Goal: Ask a question: Seek information or help from site administrators or community

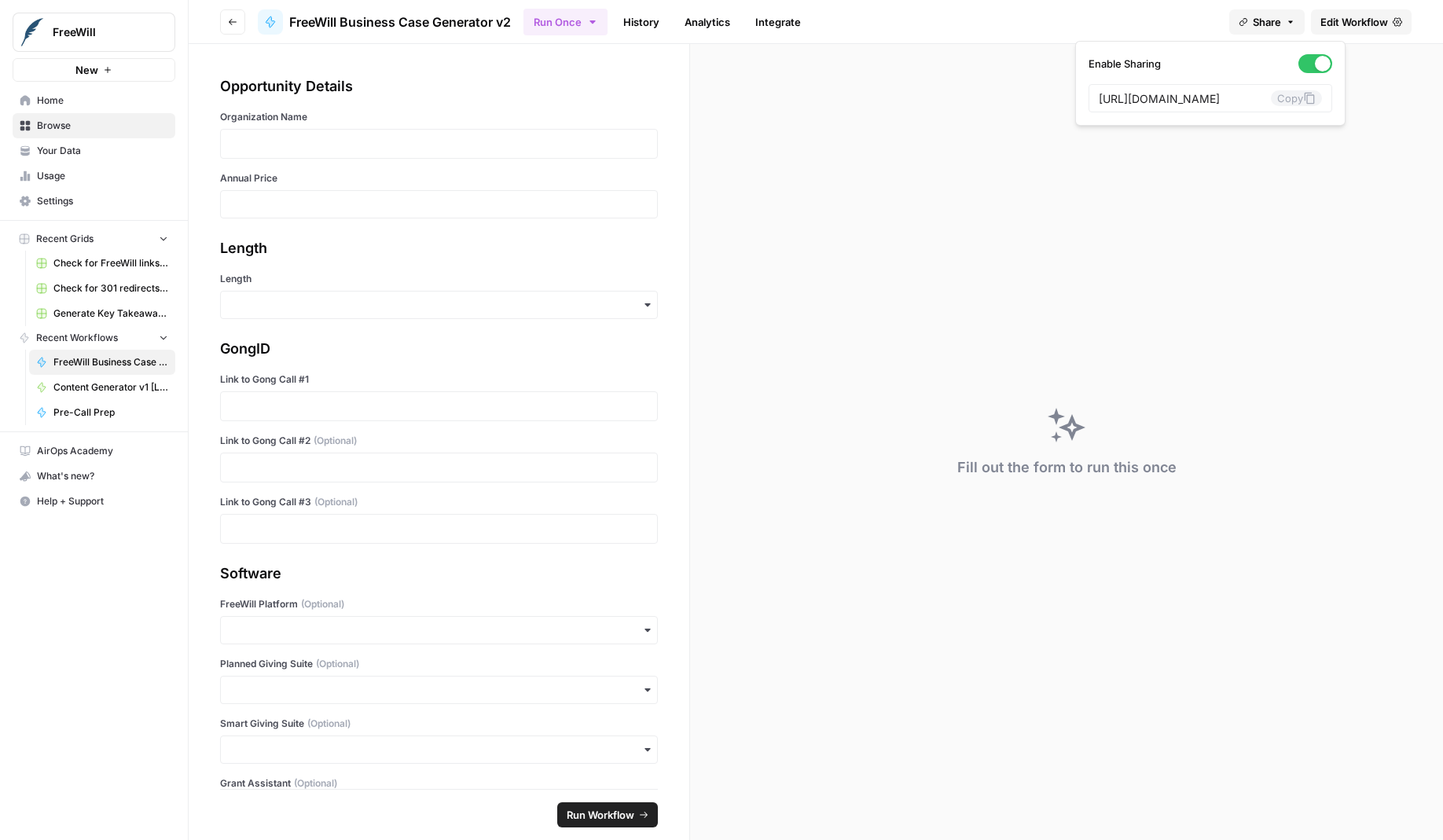
click at [1363, 178] on div "Fill out the form to run this once" at bounding box center [1066, 441] width 753 height 796
click at [633, 29] on link "History" at bounding box center [641, 21] width 55 height 25
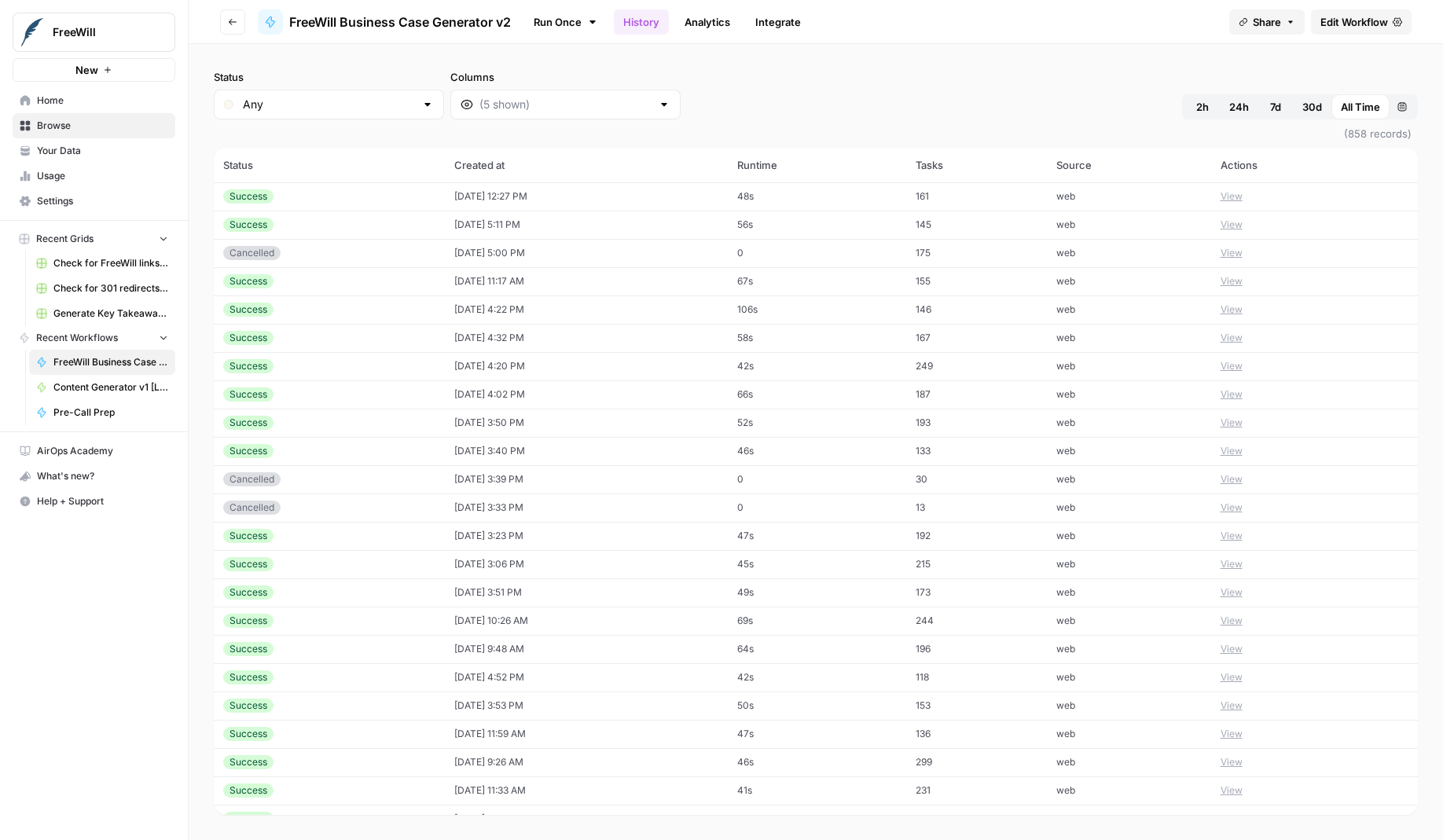
click at [1237, 193] on button "View" at bounding box center [1232, 196] width 22 height 14
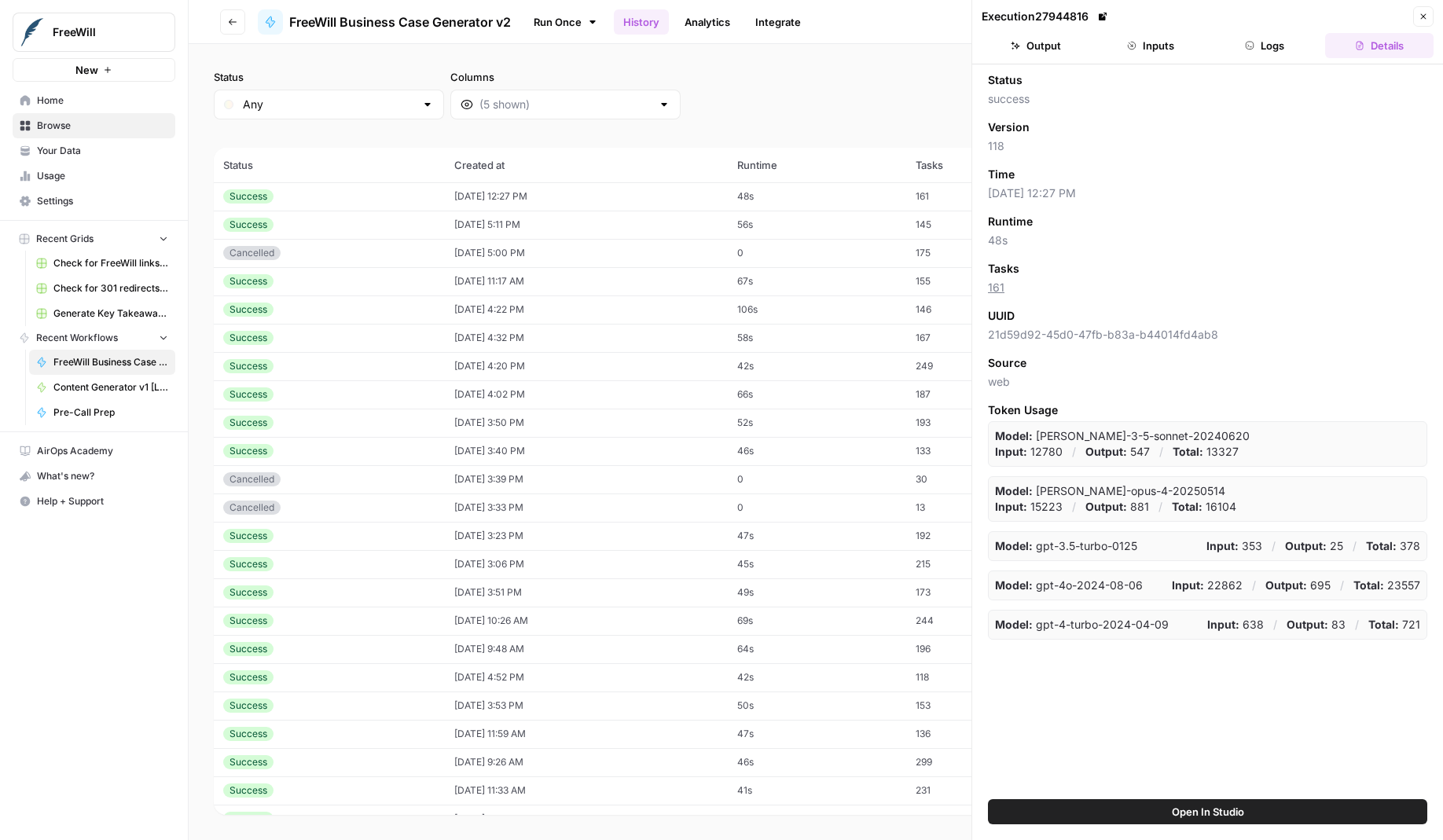
click at [1167, 43] on button "Inputs" at bounding box center [1150, 45] width 109 height 25
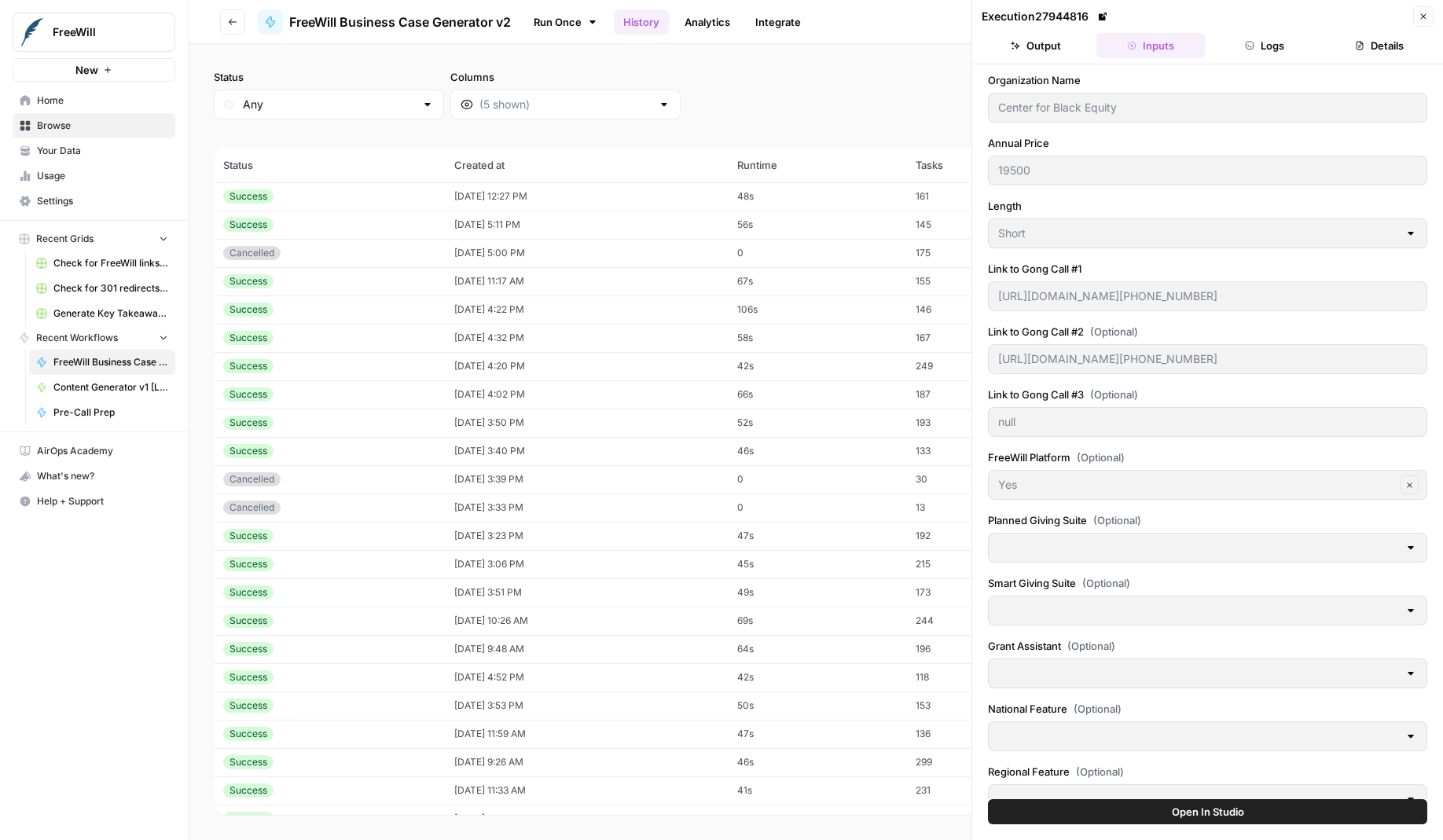
click at [1059, 172] on div "19500" at bounding box center [1207, 170] width 439 height 30
drag, startPoint x: 997, startPoint y: 172, endPoint x: 992, endPoint y: 267, distance: 95.1
click at [992, 267] on div "Link to Gong Call #1 https://us-54880.app.gong.io/call?id=4981336851658082483" at bounding box center [1207, 289] width 439 height 57
click at [992, 354] on div "https://us-54880.app.gong.io/call?id=3148363961972924650" at bounding box center [1207, 359] width 439 height 30
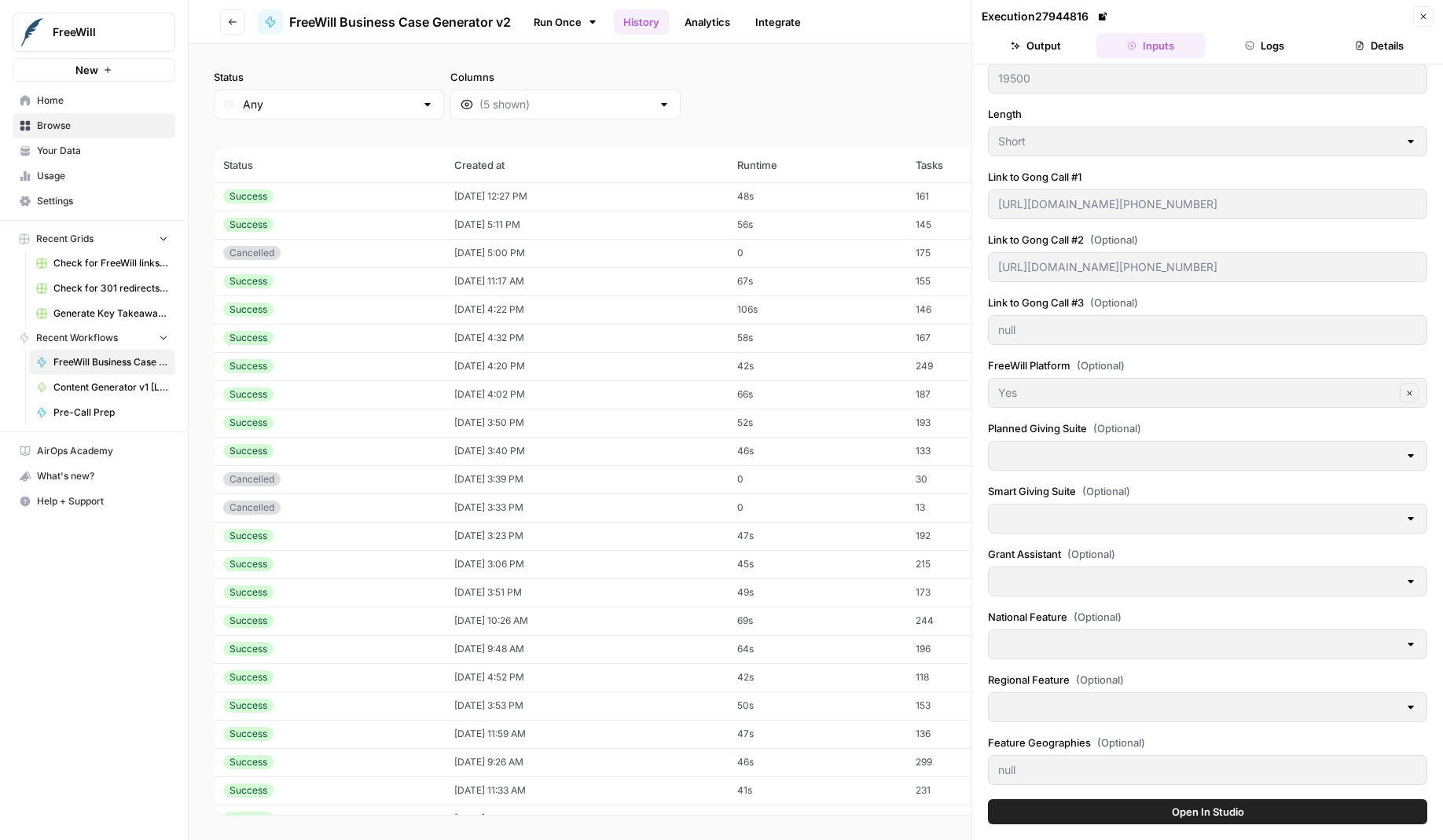
click at [1173, 808] on span "Open In Studio" at bounding box center [1208, 812] width 73 height 16
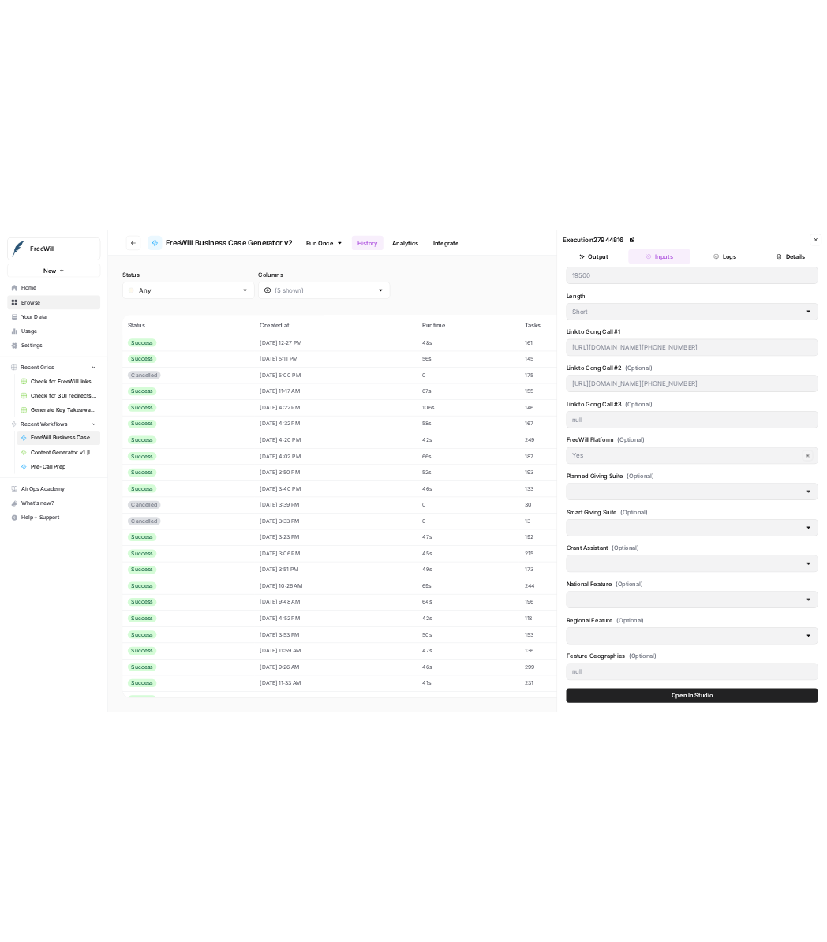
scroll to position [0, 0]
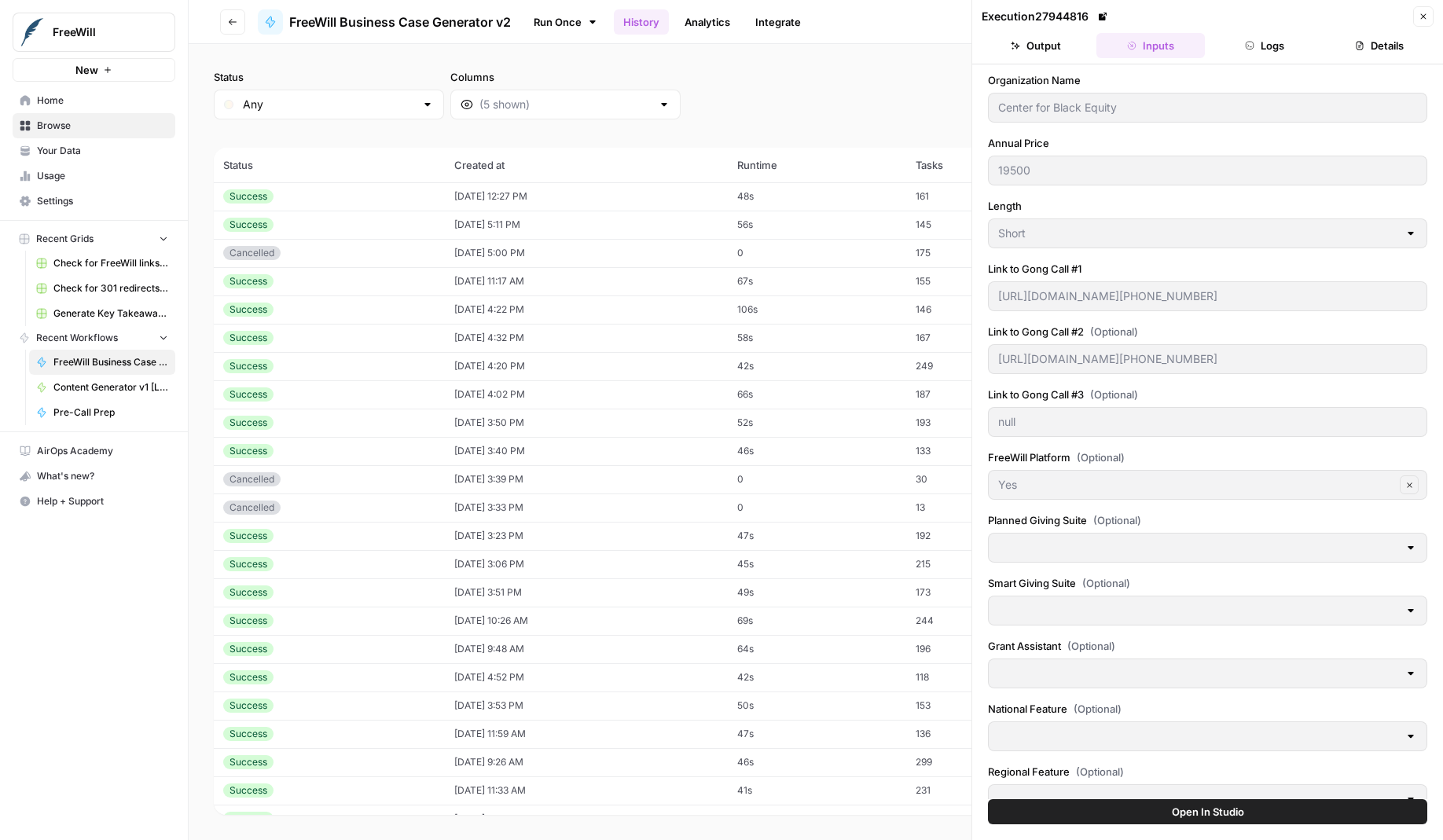
click at [992, 108] on div "Center for Black Equity" at bounding box center [1207, 108] width 439 height 30
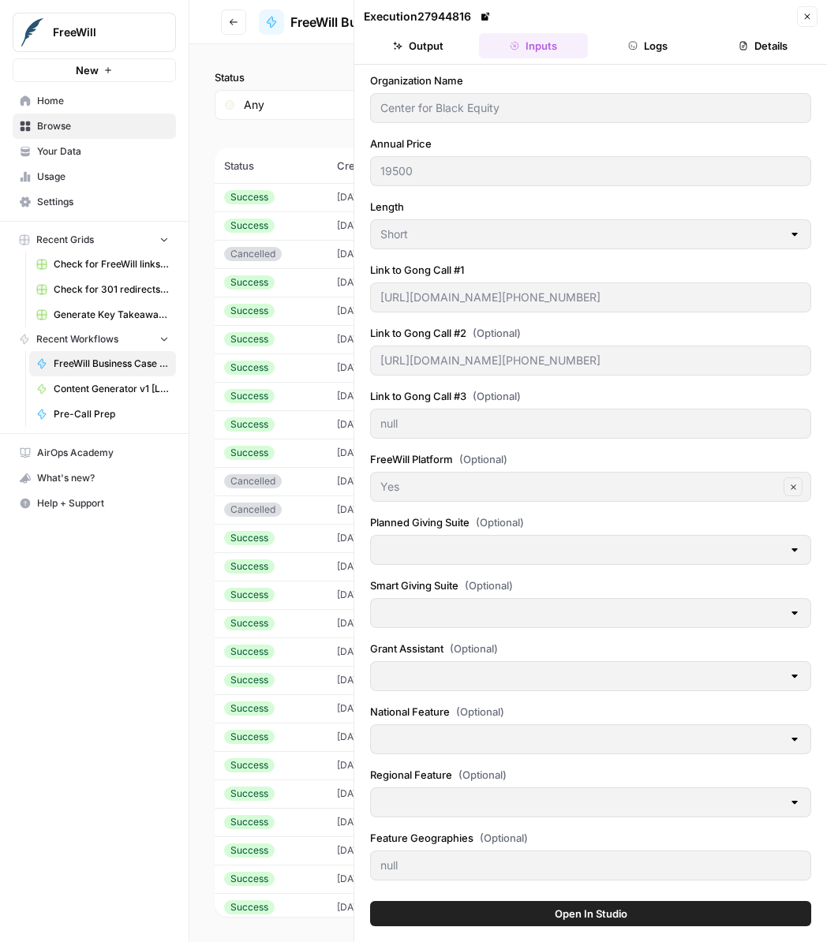
click at [263, 139] on span "(858 records)" at bounding box center [508, 134] width 587 height 28
click at [802, 19] on icon "button" at bounding box center [806, 16] width 9 height 9
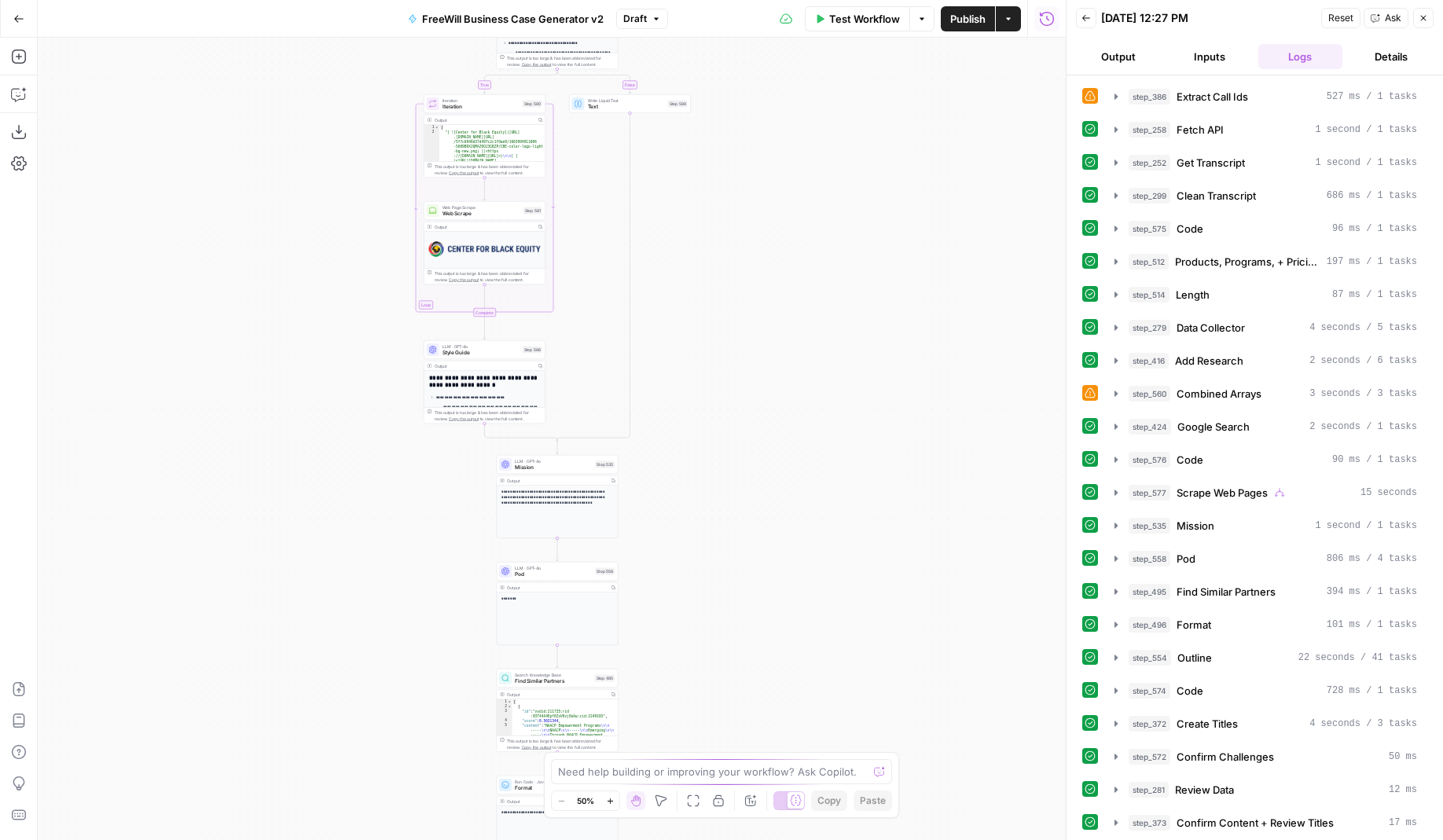
drag, startPoint x: 698, startPoint y: 150, endPoint x: 703, endPoint y: 356, distance: 206.1
click at [703, 357] on div "true false Workflow Set Inputs Inputs LLM · GPT 3.5 Turbo Extract Call Ids Step…" at bounding box center [552, 438] width 1028 height 802
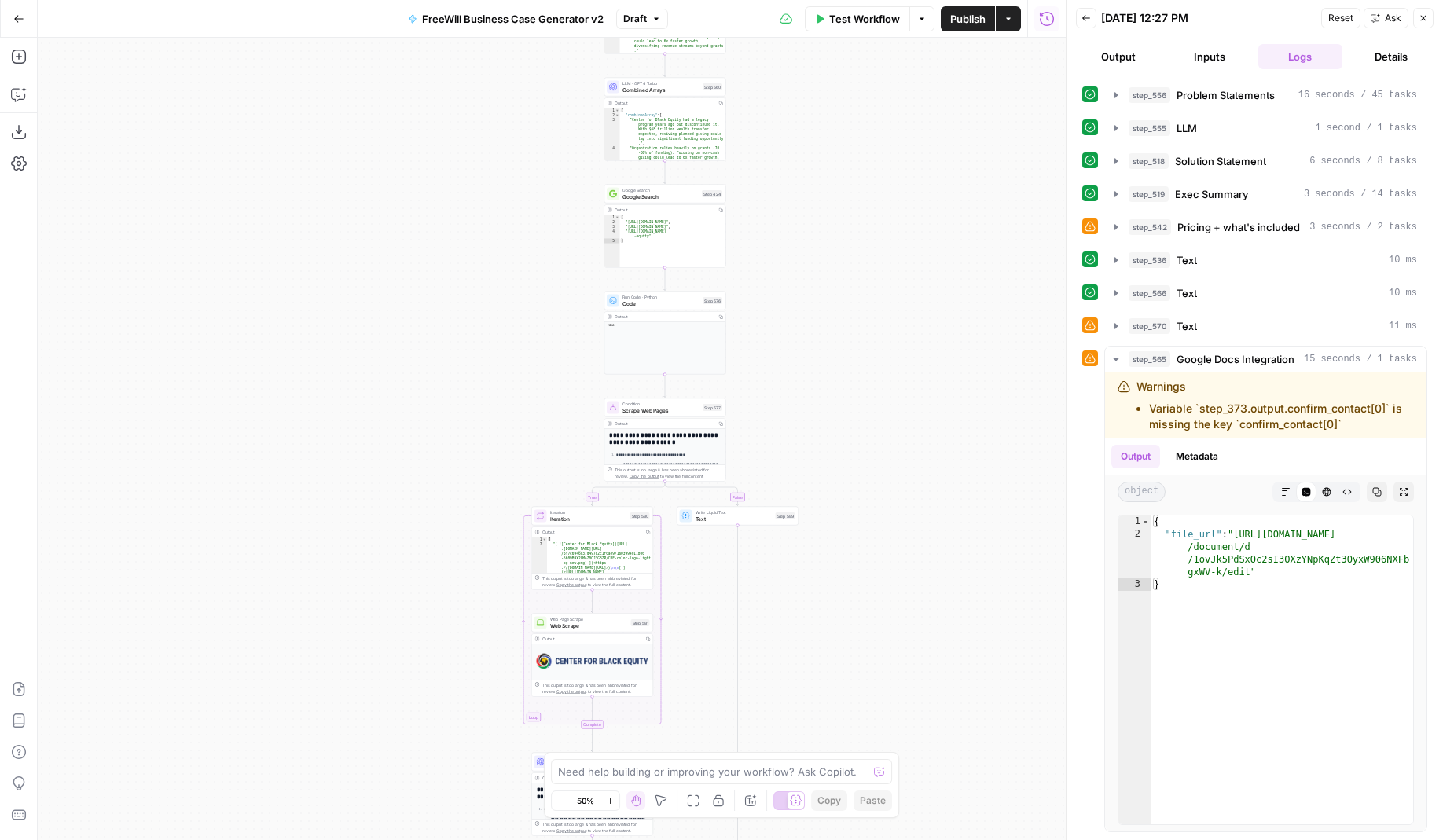
click at [1419, 15] on icon "button" at bounding box center [1423, 17] width 9 height 9
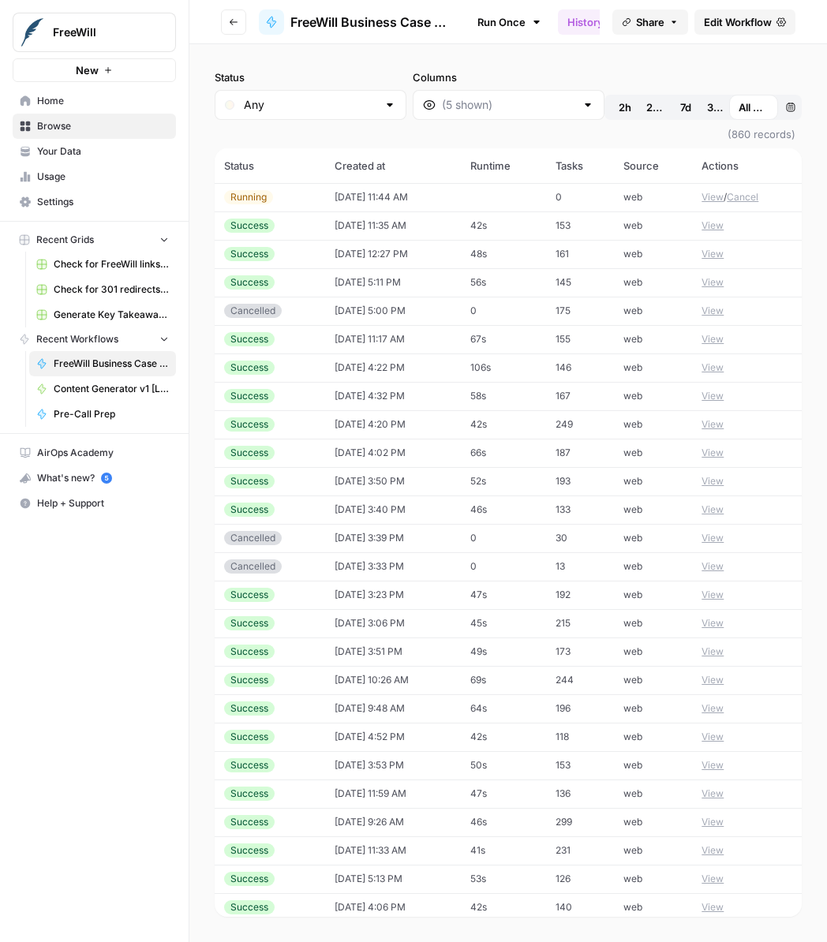
click at [416, 195] on td "08/28/25 at 11:44 AM" at bounding box center [393, 197] width 136 height 28
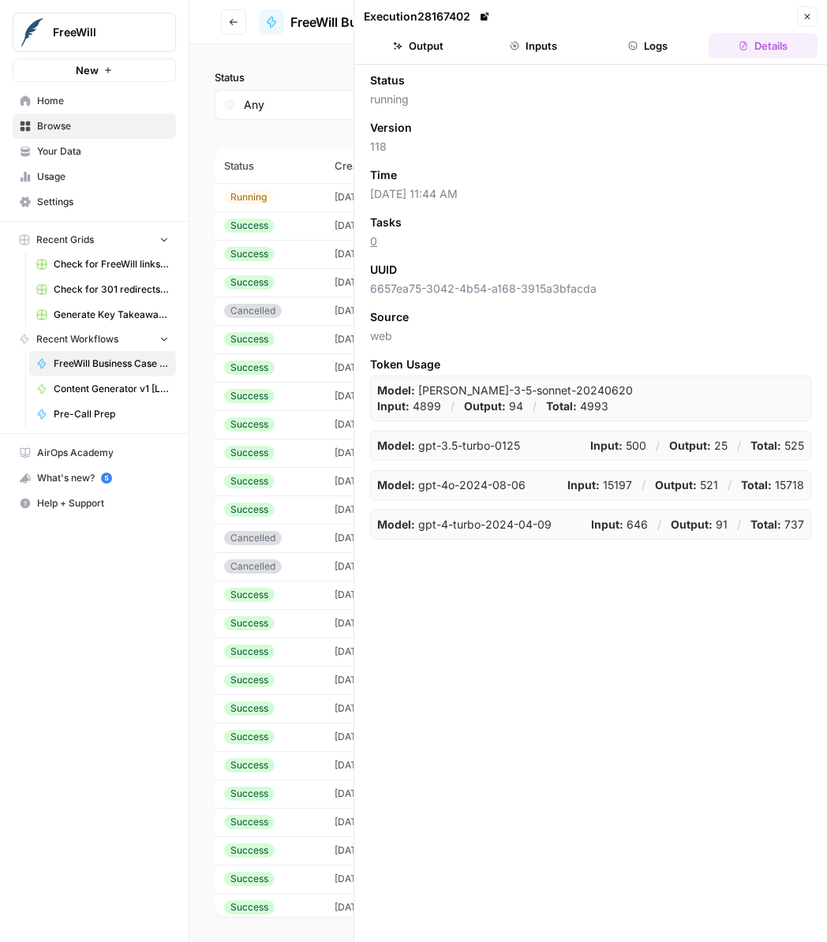
click at [435, 36] on button "Output" at bounding box center [418, 45] width 109 height 25
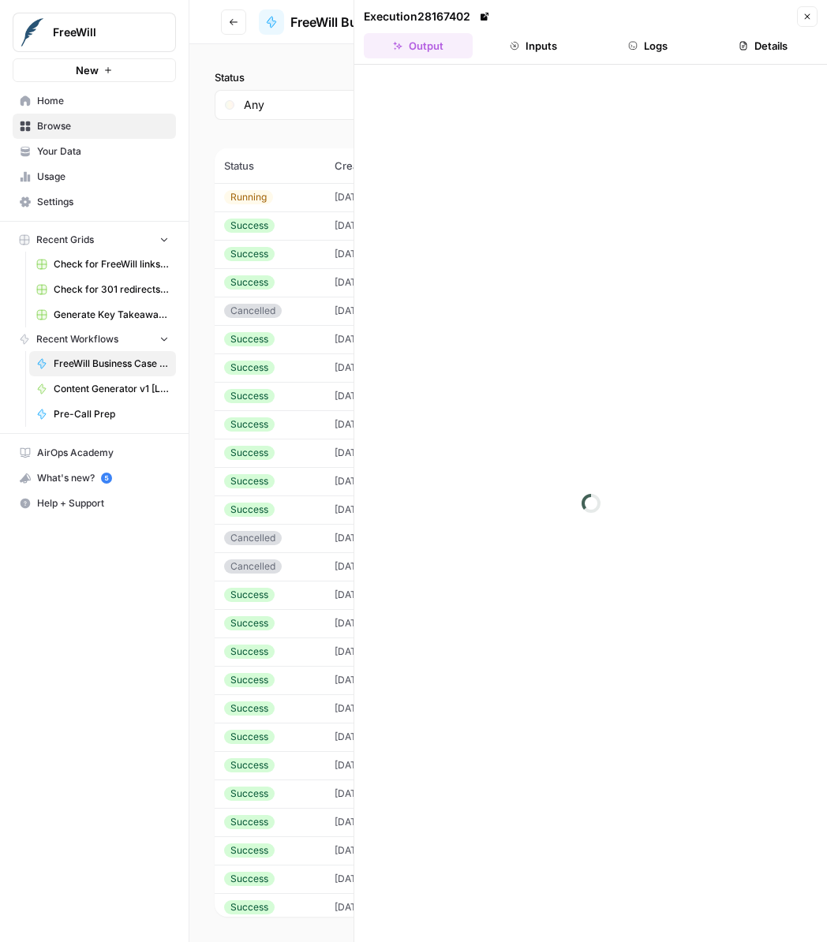
click at [823, 79] on div at bounding box center [590, 503] width 472 height 877
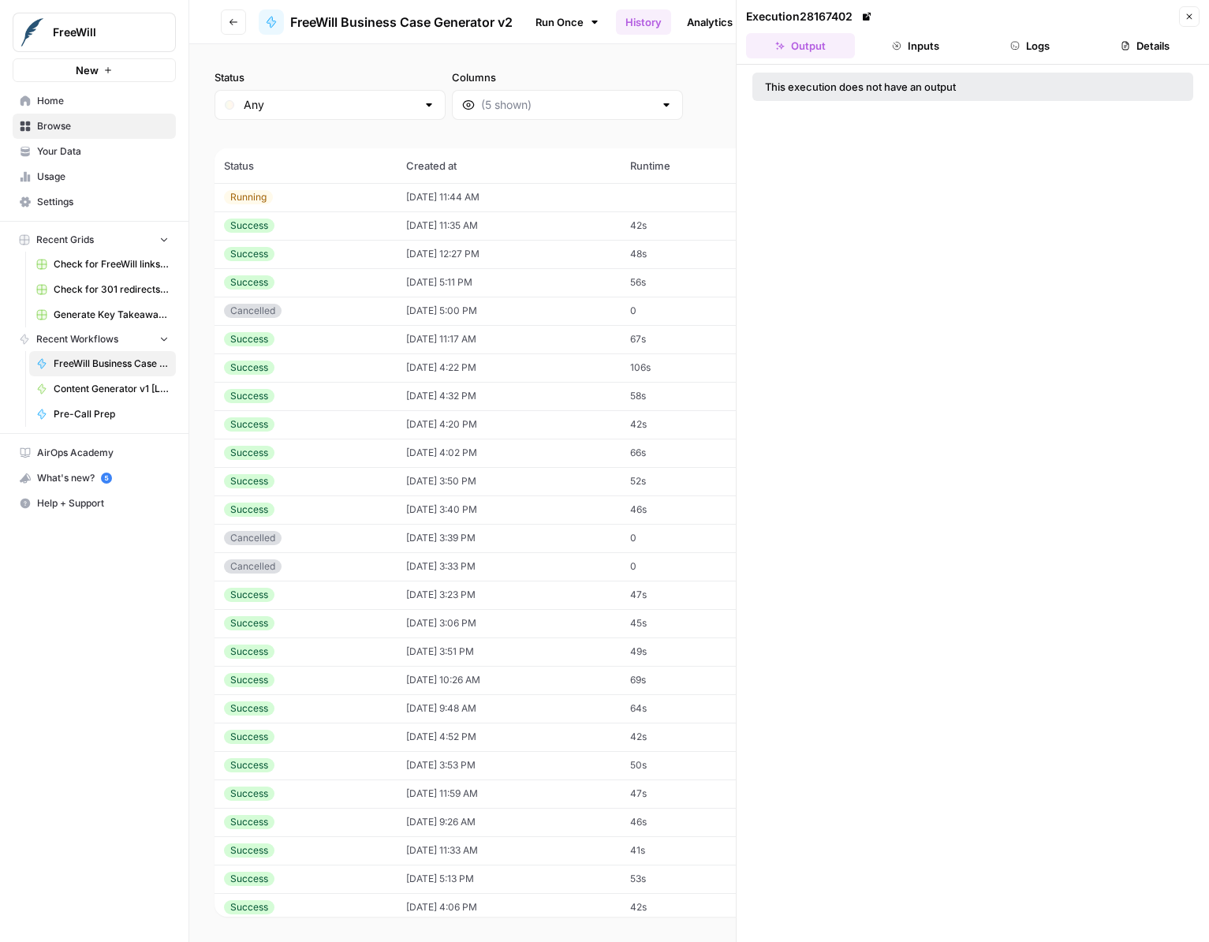
click at [826, 49] on button "Logs" at bounding box center [1030, 45] width 109 height 25
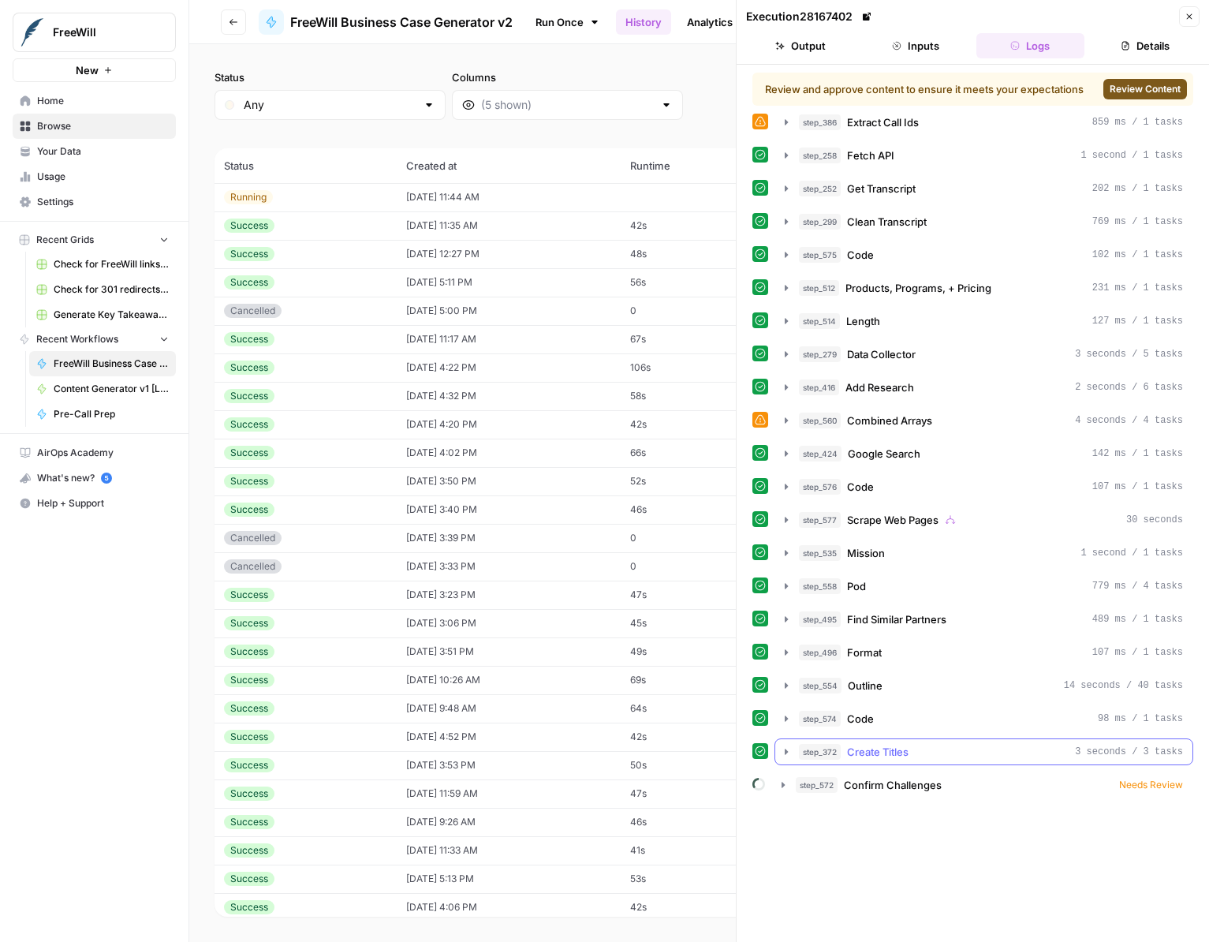
click at [826, 741] on button "step_372 Create Titles 3 seconds / 3 tasks" at bounding box center [983, 751] width 417 height 25
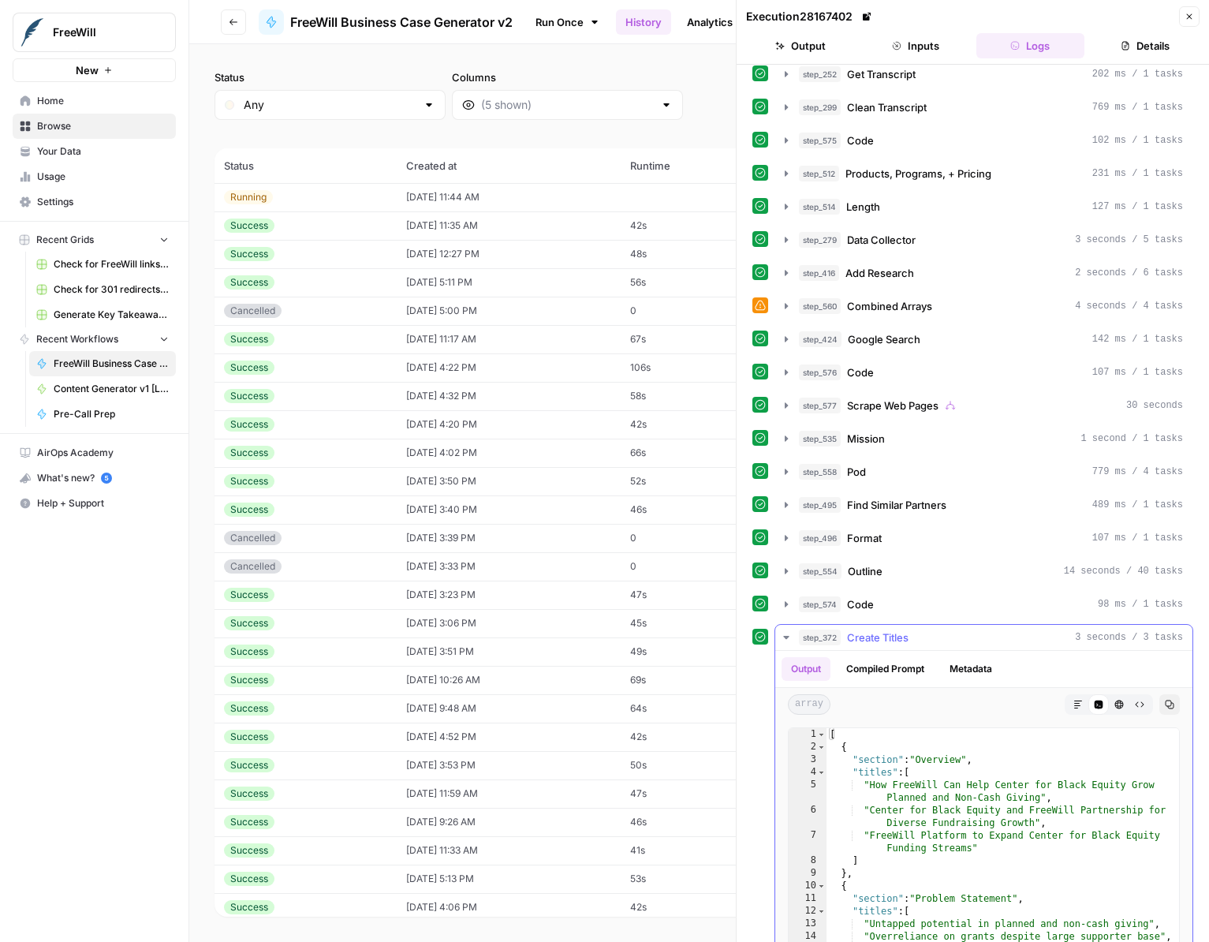
scroll to position [259, 0]
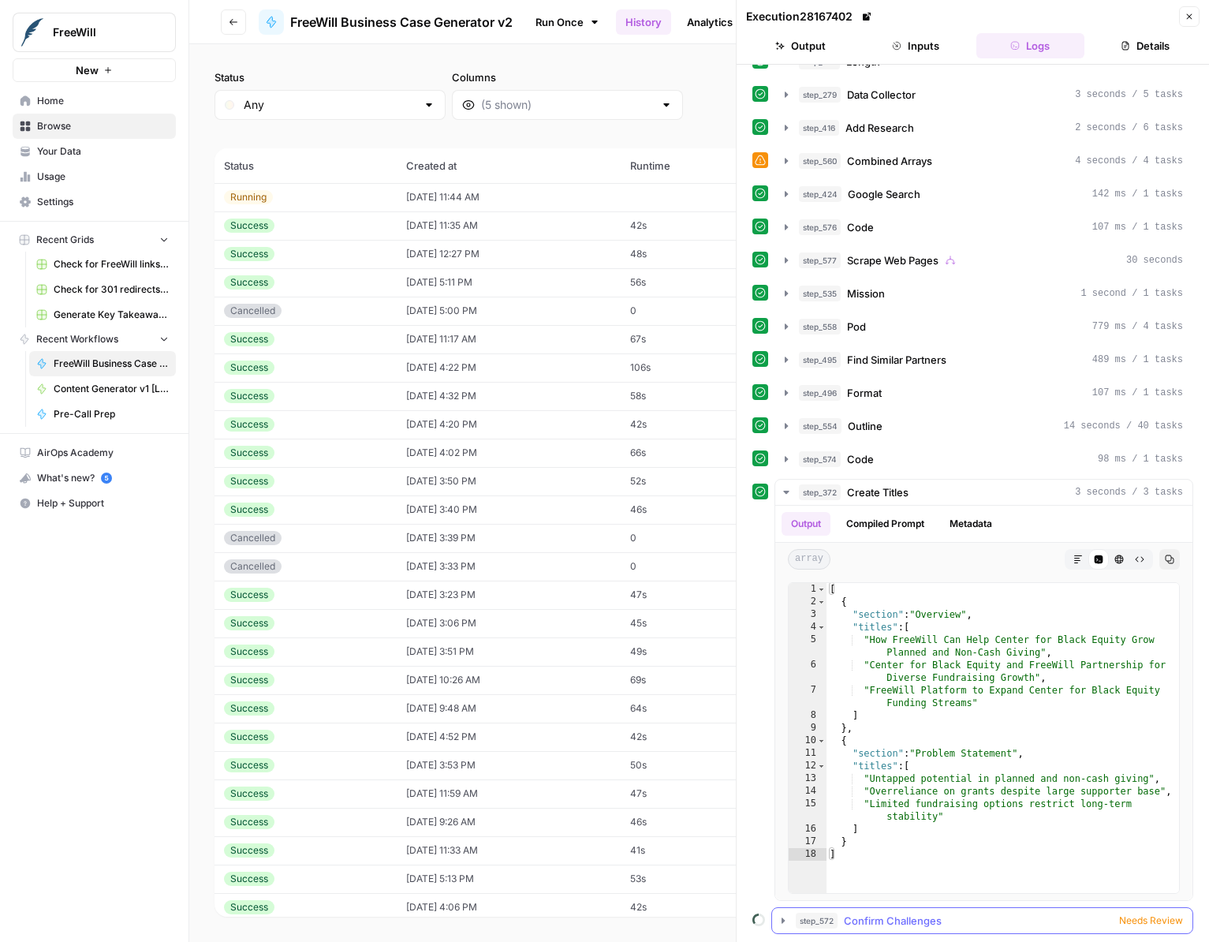
click at [826, 931] on button "step_572 Confirm Challenges Needs Review" at bounding box center [982, 920] width 420 height 25
click at [826, 923] on span "Needs Review" at bounding box center [1151, 920] width 64 height 14
click at [826, 911] on button "step_572 Confirm Challenges Needs Review" at bounding box center [982, 920] width 420 height 25
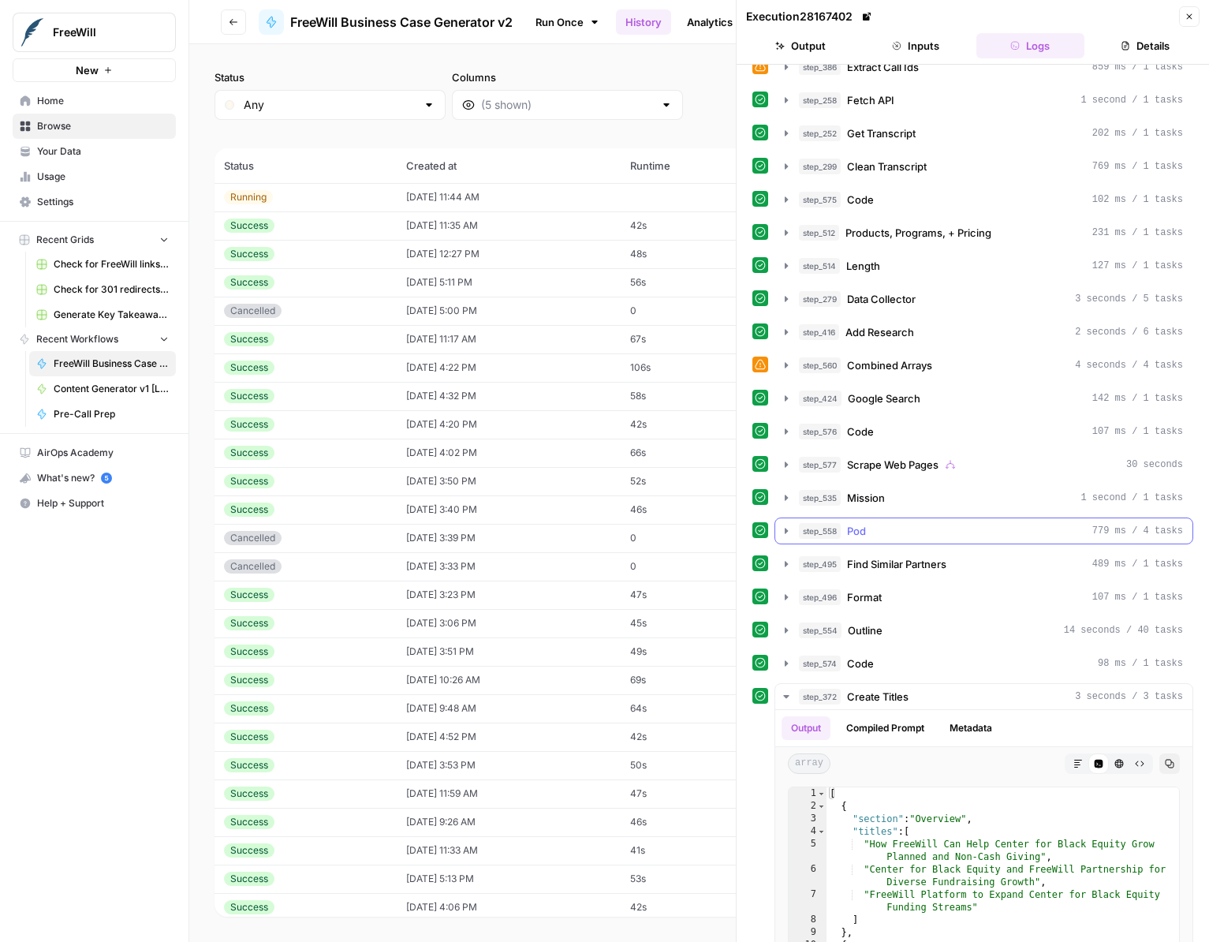
scroll to position [0, 0]
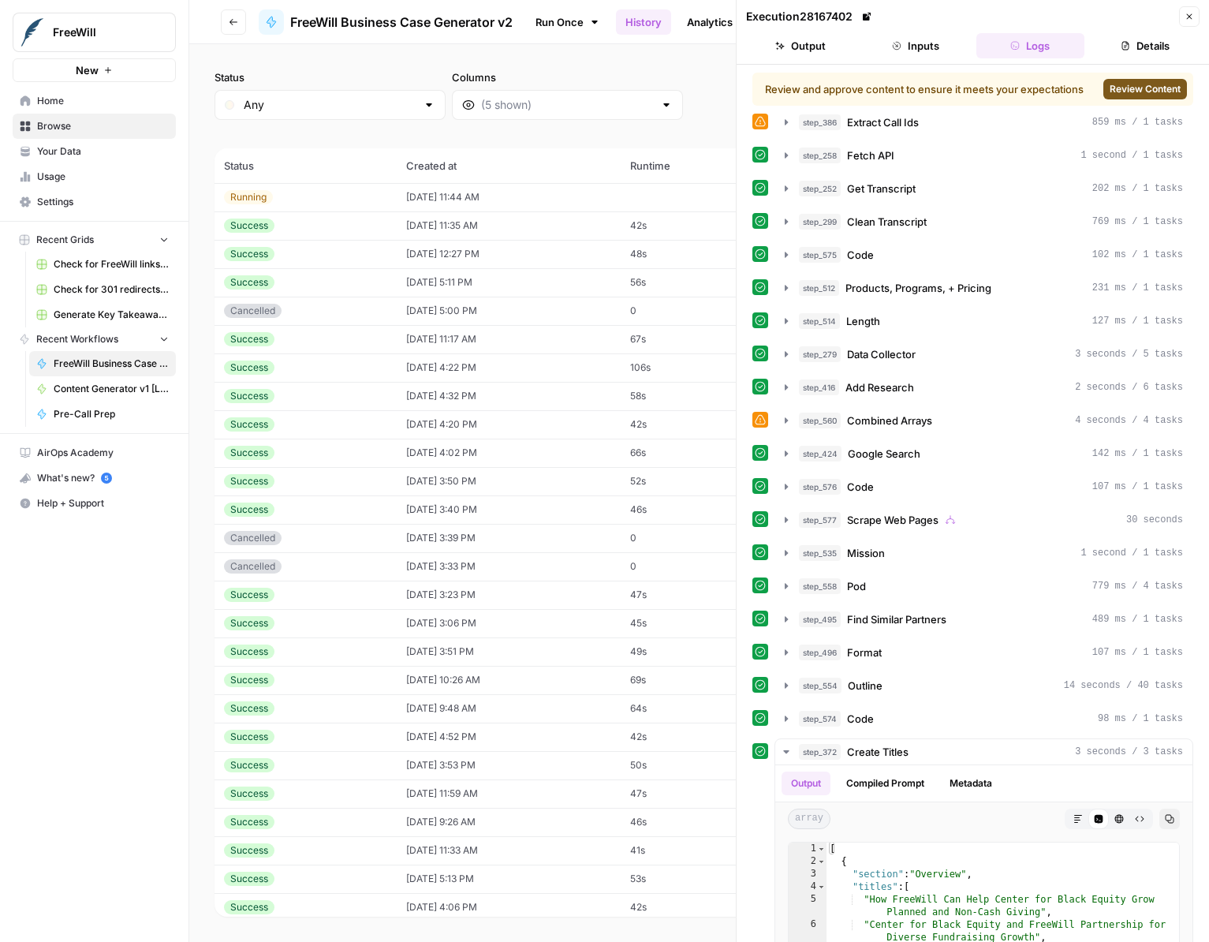
click at [826, 92] on span "Review Content" at bounding box center [1145, 89] width 71 height 14
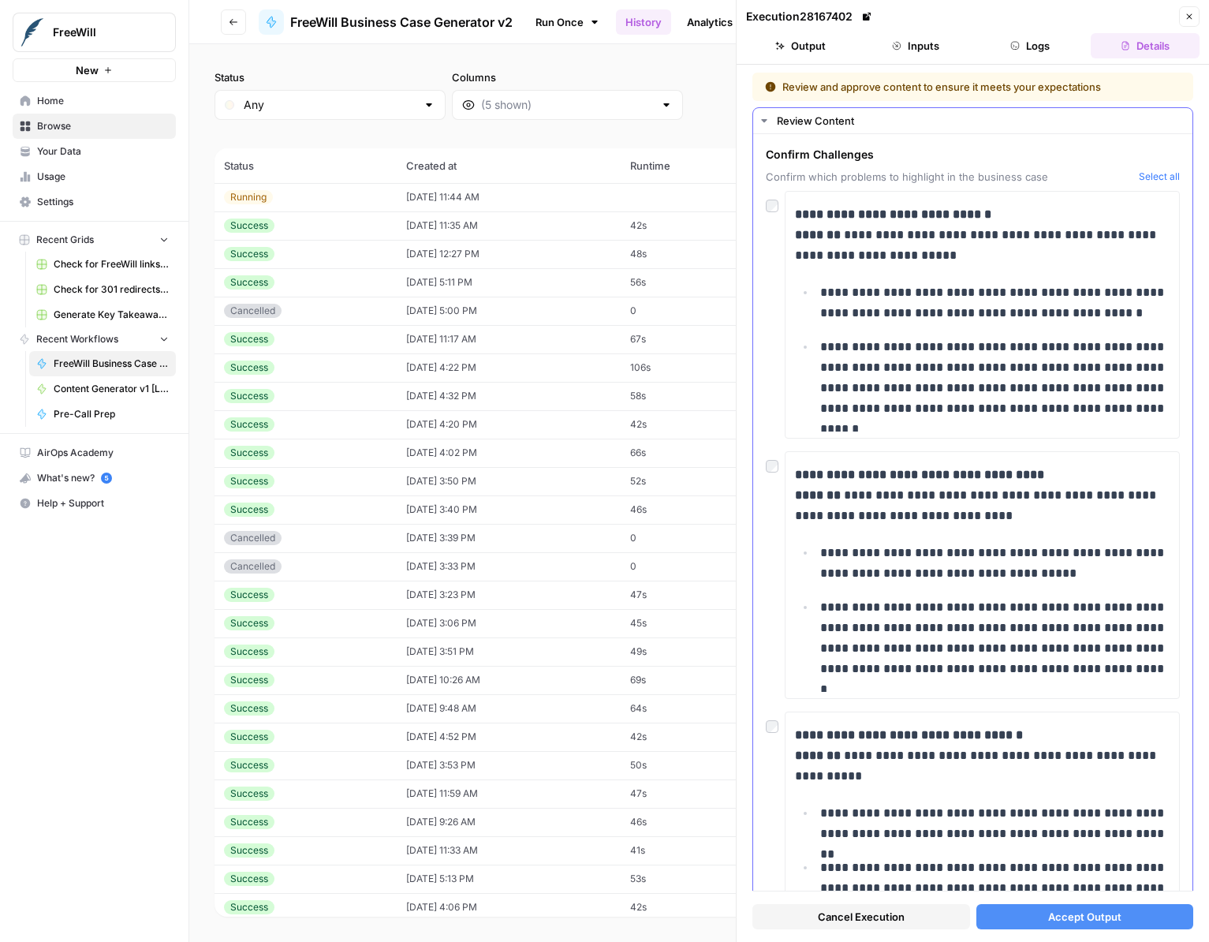
click at [826, 169] on button "Select all" at bounding box center [1159, 177] width 41 height 16
click at [826, 913] on span "Accept Output" at bounding box center [1084, 917] width 73 height 16
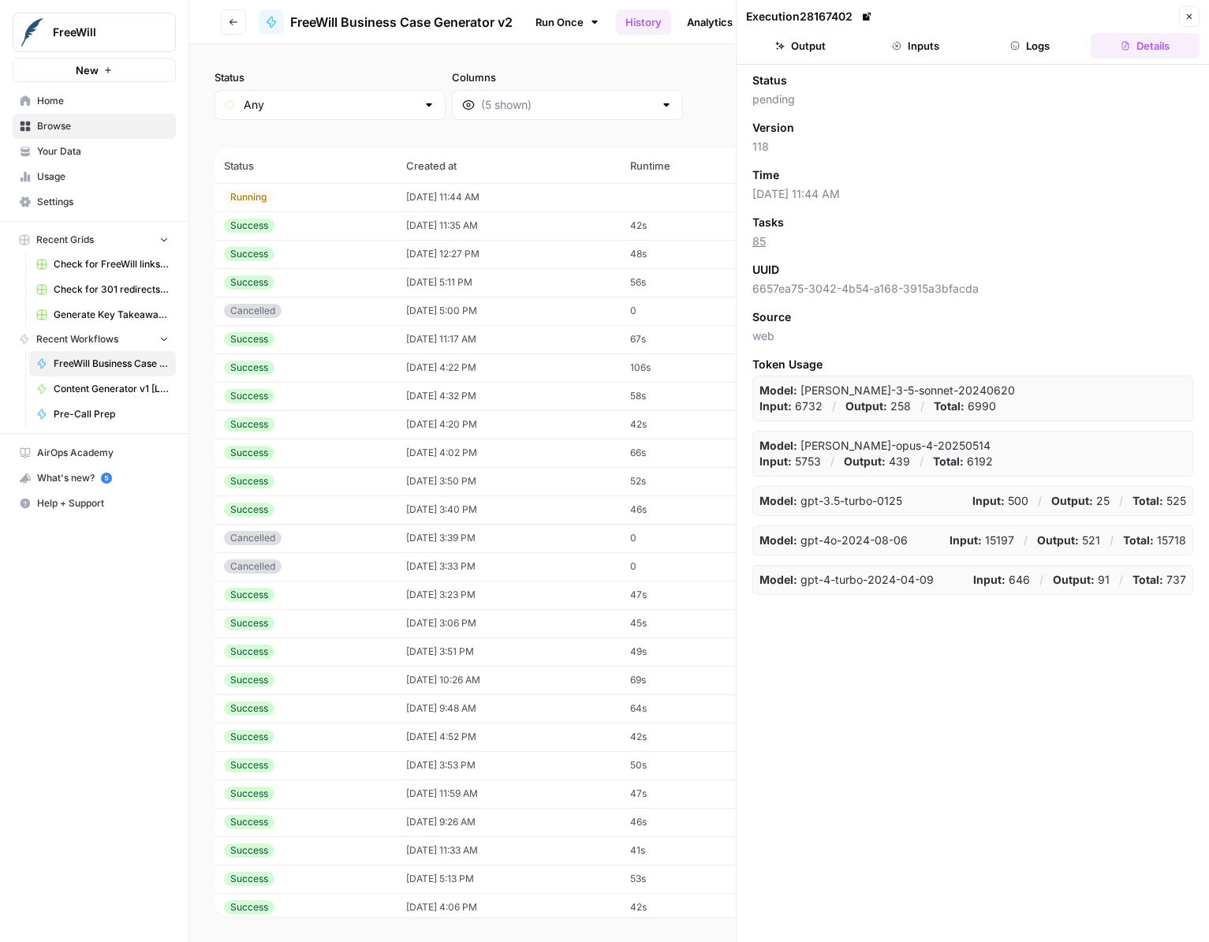
click at [826, 42] on icon "button" at bounding box center [896, 45] width 9 height 9
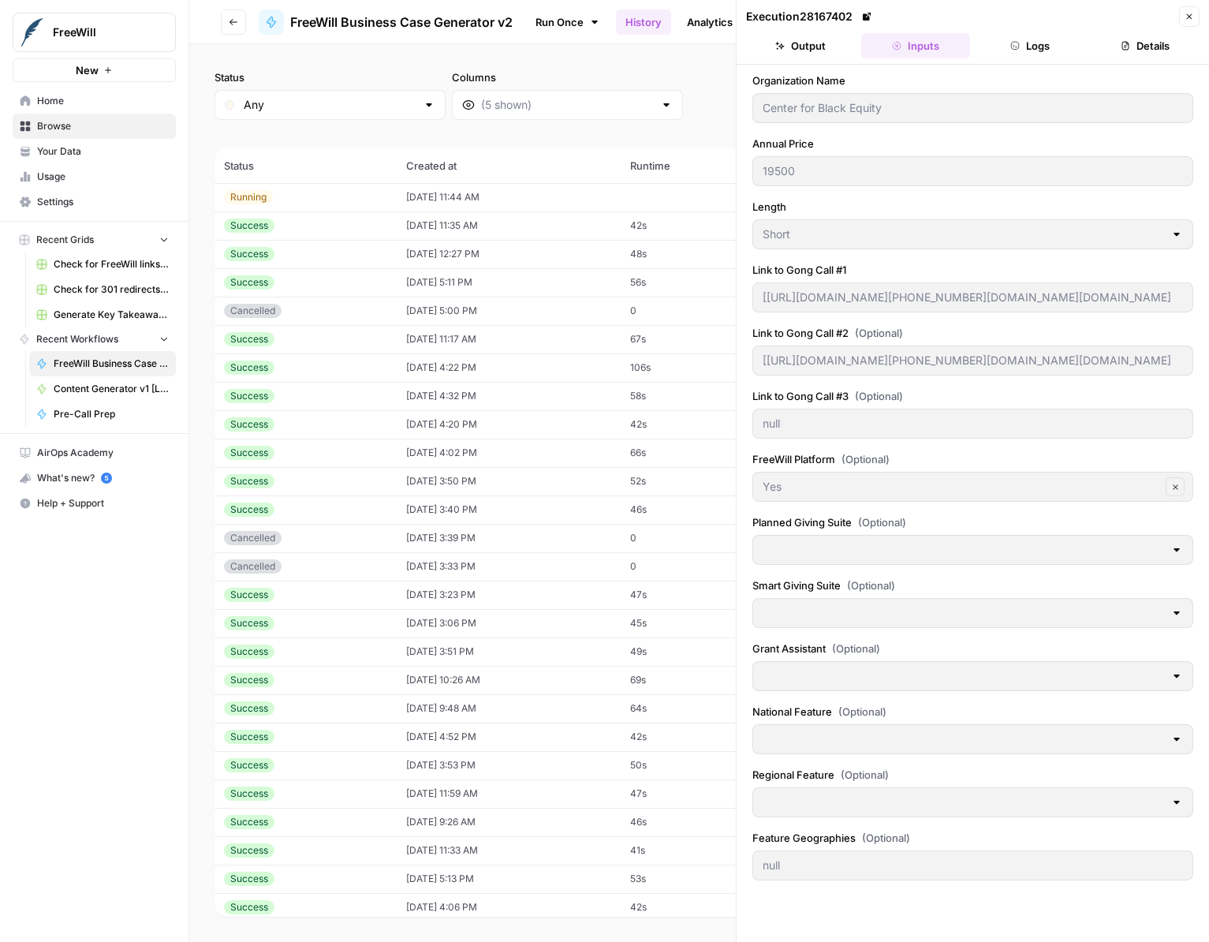
click at [826, 37] on button "Output" at bounding box center [800, 45] width 109 height 25
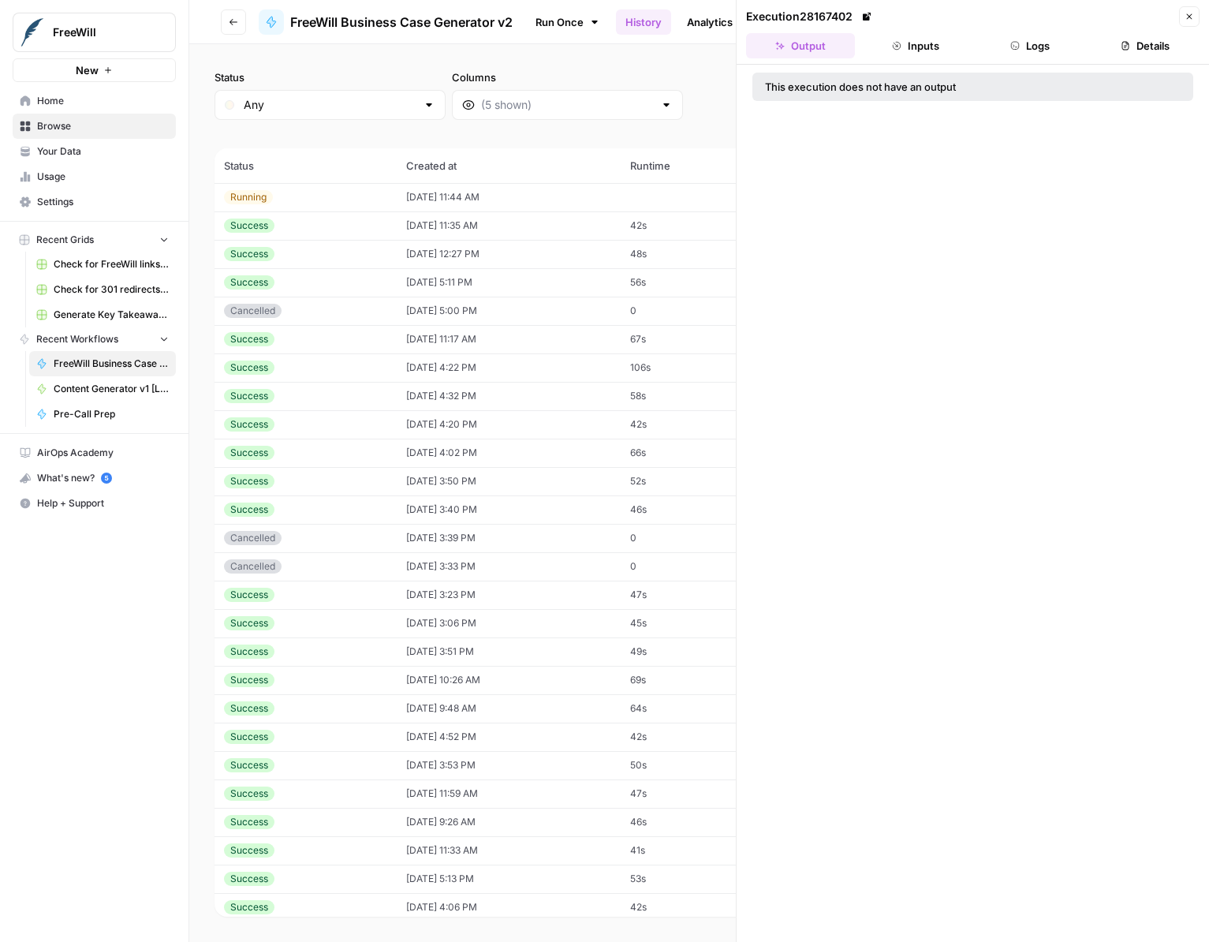
click at [826, 51] on button "Logs" at bounding box center [1030, 45] width 109 height 25
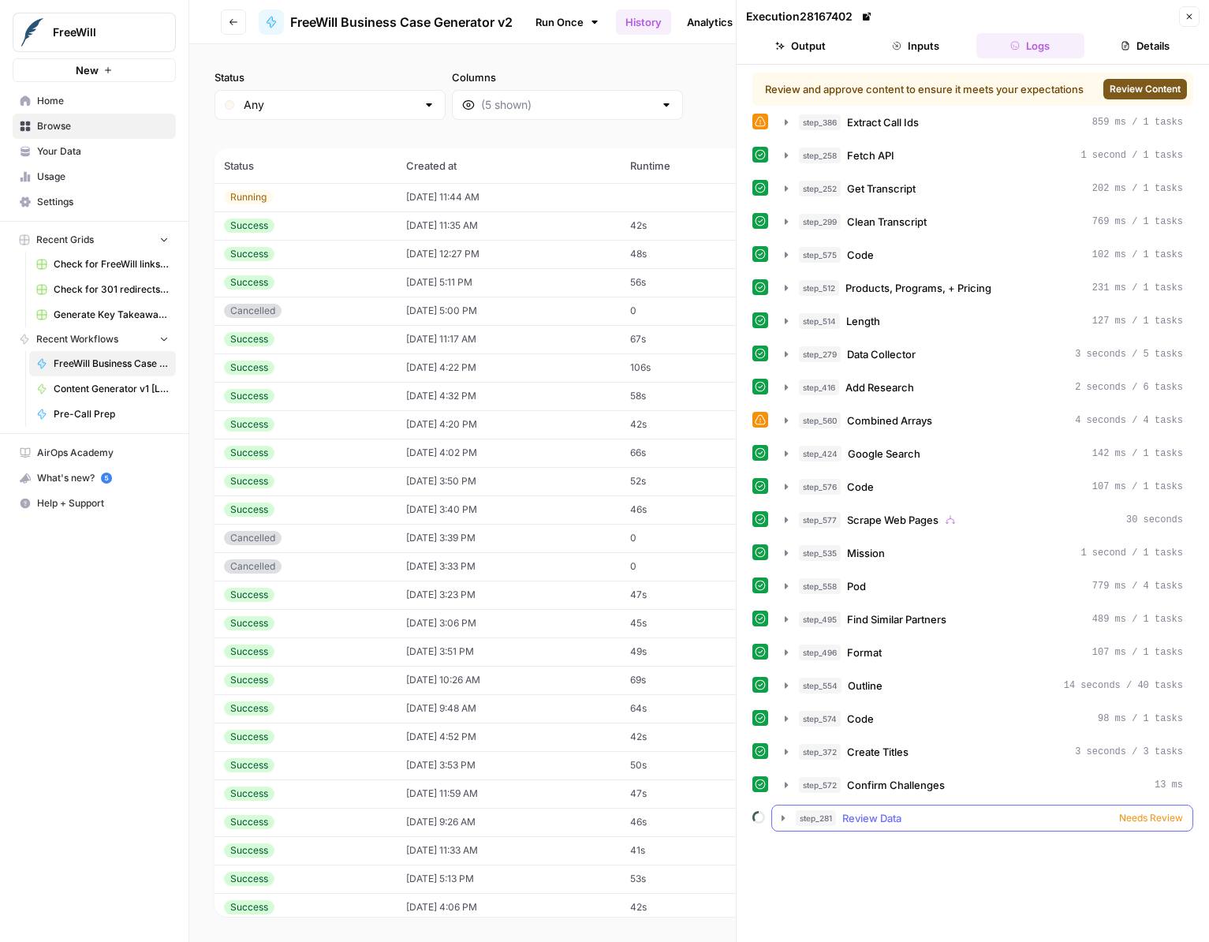
click at [826, 816] on div "step_281 Review Data Needs Review" at bounding box center [989, 818] width 387 height 16
click at [826, 818] on span "Needs Review" at bounding box center [1151, 818] width 64 height 14
click at [785, 815] on icon "button" at bounding box center [783, 818] width 13 height 13
click at [677, 125] on span "(860 records)" at bounding box center [699, 134] width 969 height 28
click at [826, 18] on button "Close" at bounding box center [1189, 16] width 21 height 21
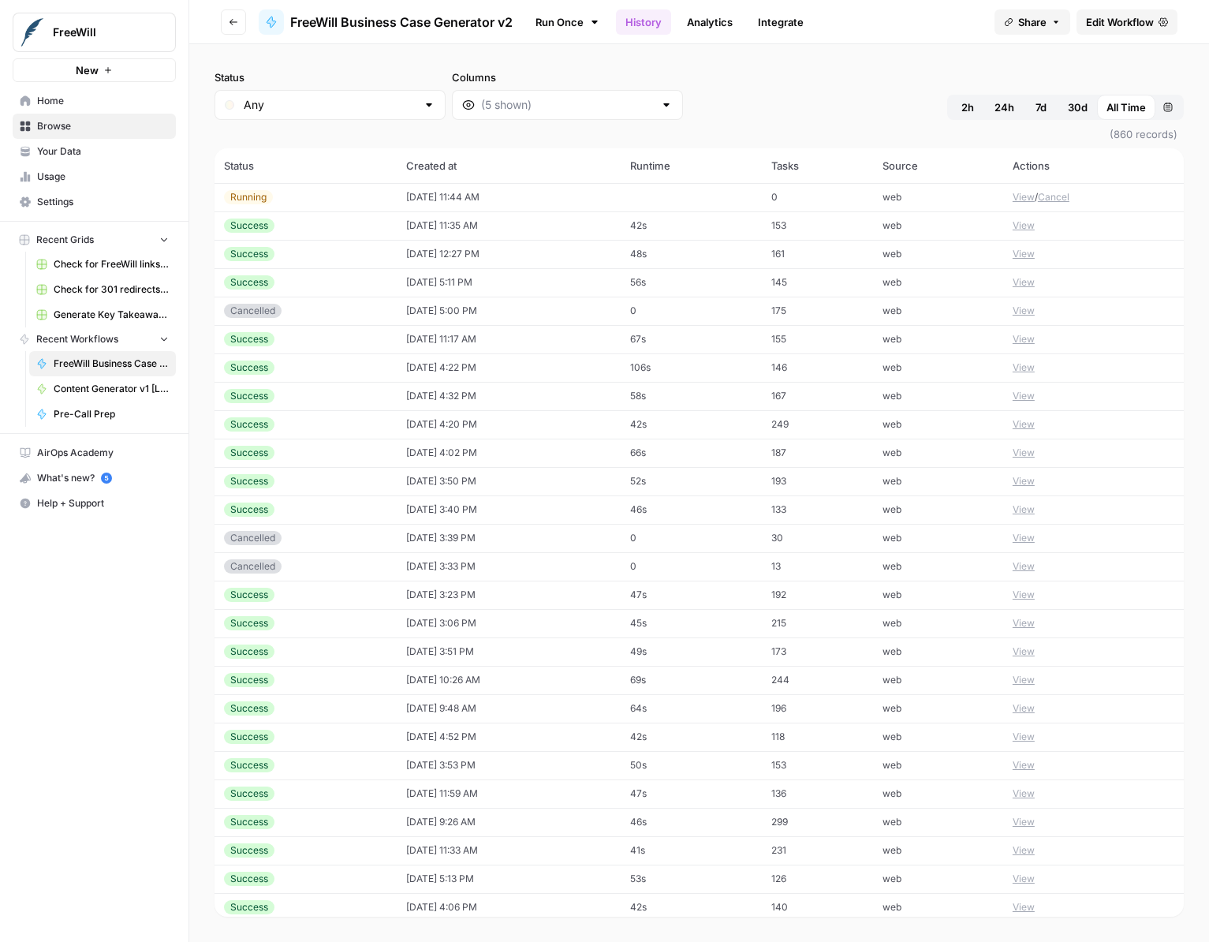
click at [826, 227] on button "View" at bounding box center [1024, 225] width 22 height 14
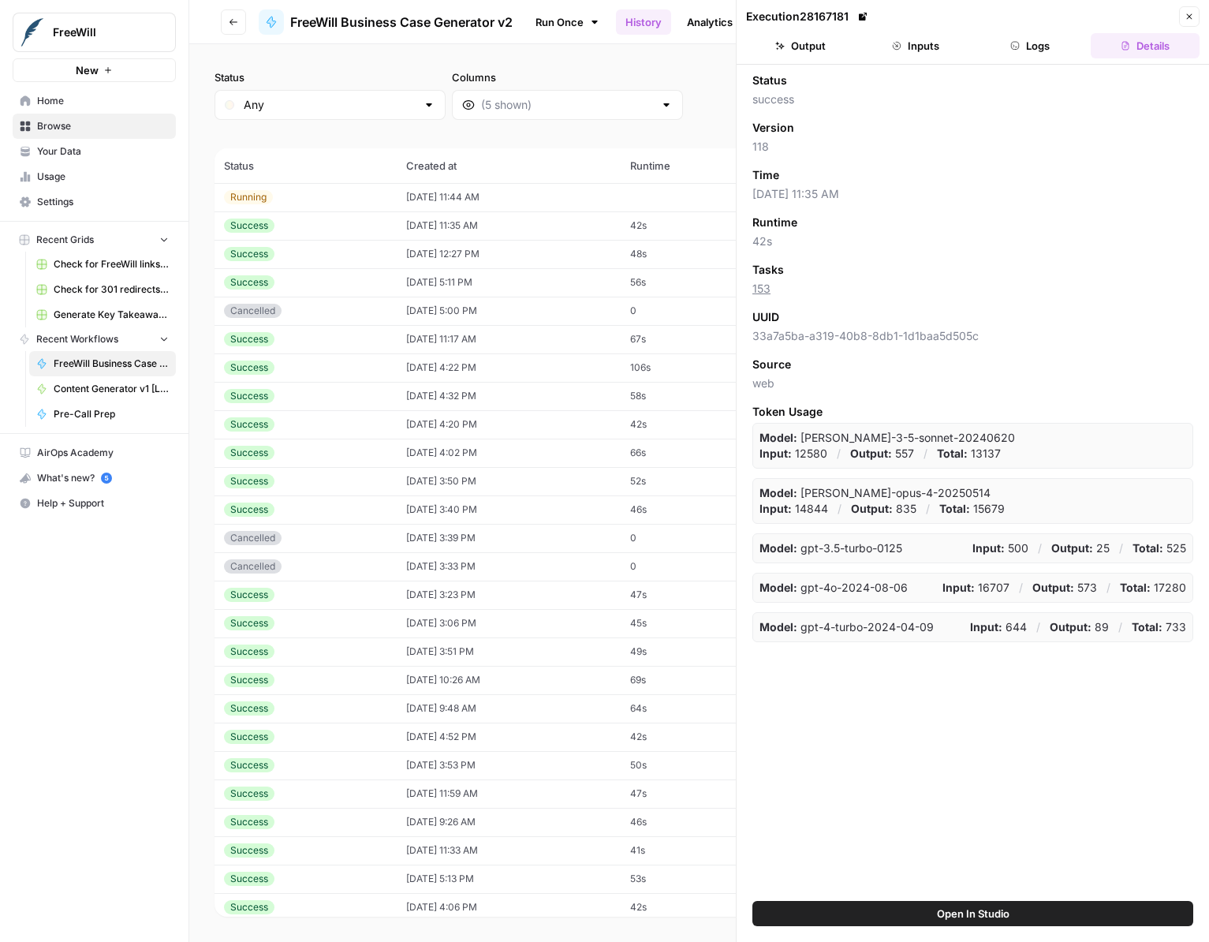
click at [826, 39] on button "Output" at bounding box center [800, 45] width 109 height 25
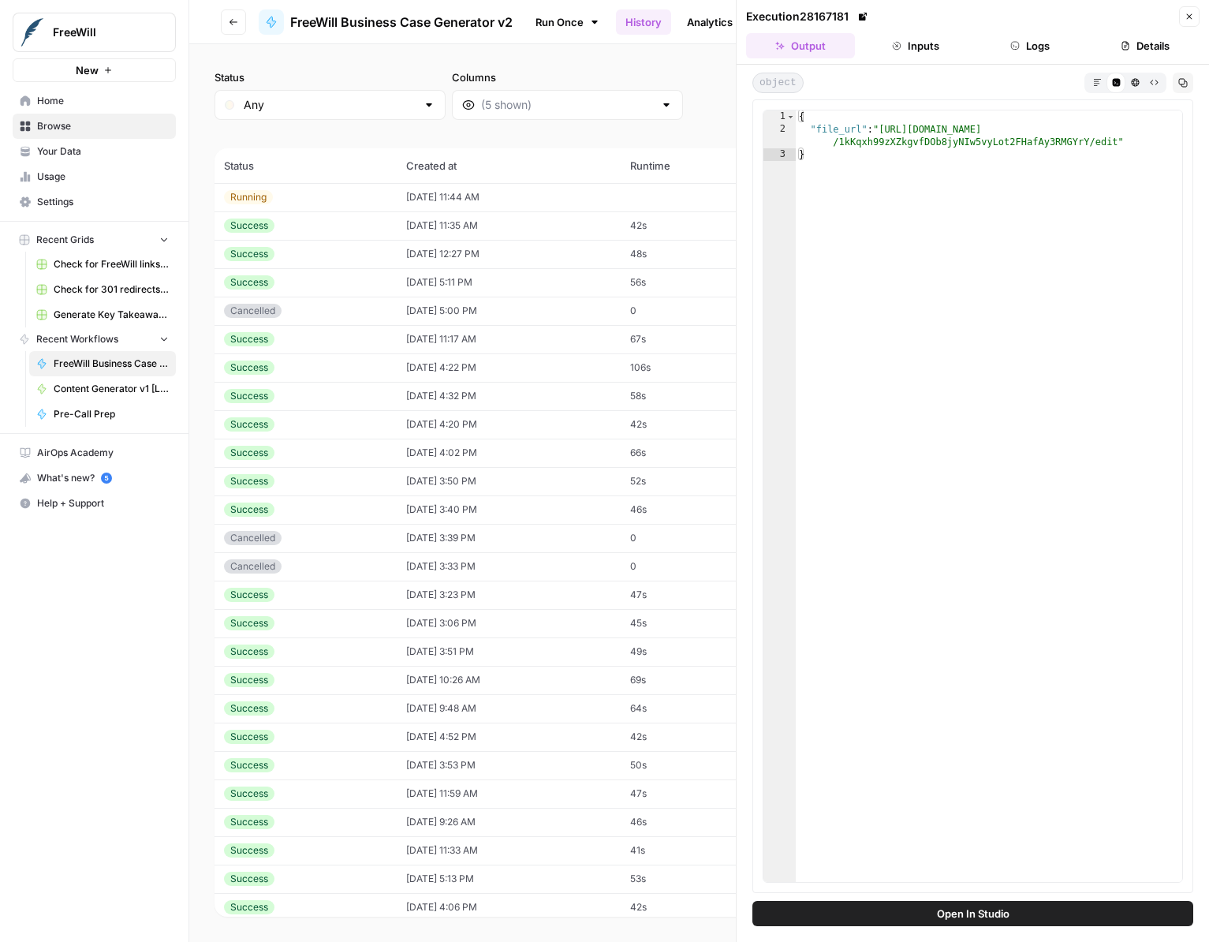
type textarea "**********"
drag, startPoint x: 885, startPoint y: 129, endPoint x: 1118, endPoint y: 137, distance: 233.6
click at [826, 137] on div "{ "file_url" : "https://docs.google.com/document/d /1kKqxh99zXZkgvfDOb8jyNIw5vy…" at bounding box center [989, 508] width 386 height 797
click at [369, 49] on div "Status Any Columns 2h 24h 7d 30d All Time Custom range (860 records) Status Cre…" at bounding box center [699, 493] width 1020 height 898
click at [245, 18] on button "Go back" at bounding box center [233, 21] width 25 height 25
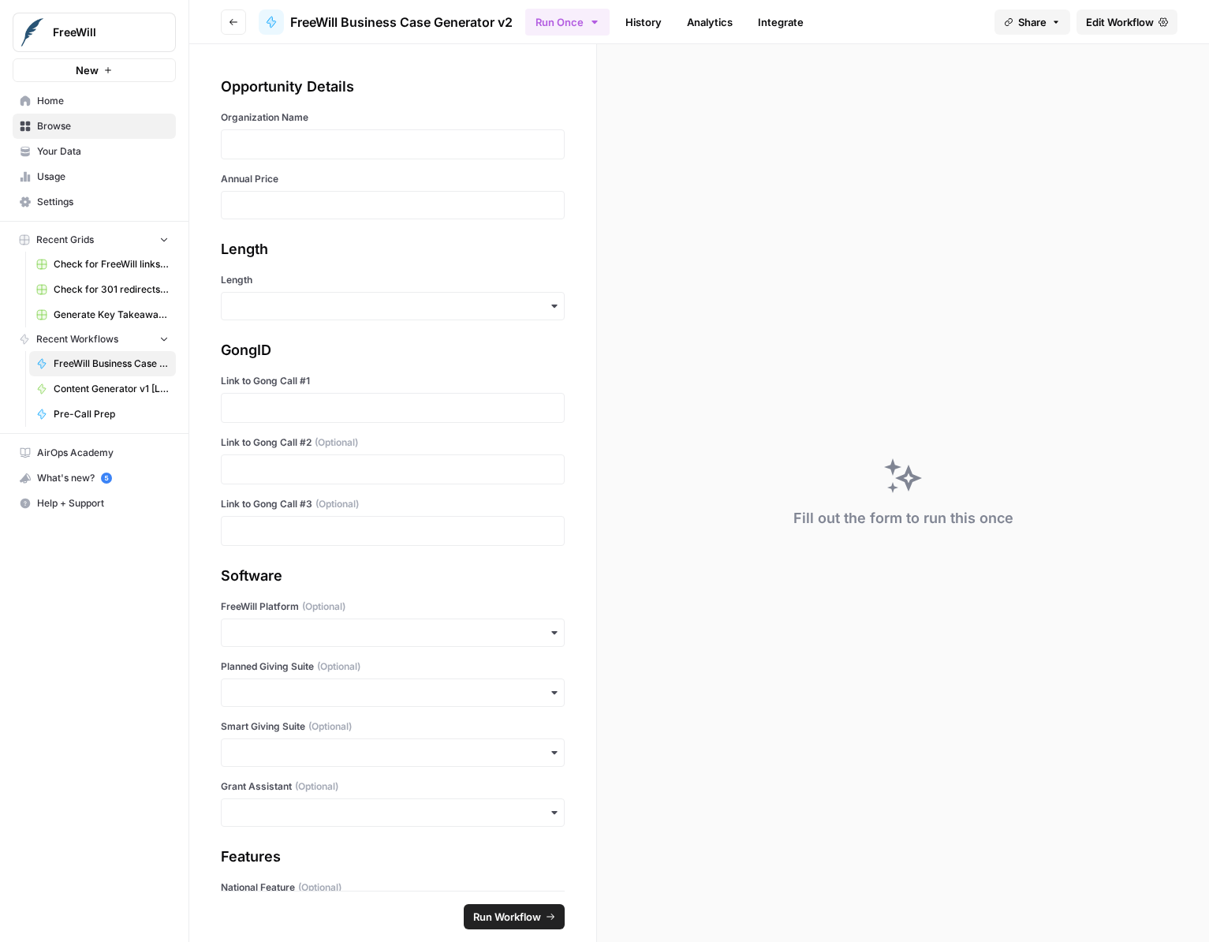
click at [245, 18] on button "Go back" at bounding box center [233, 21] width 25 height 25
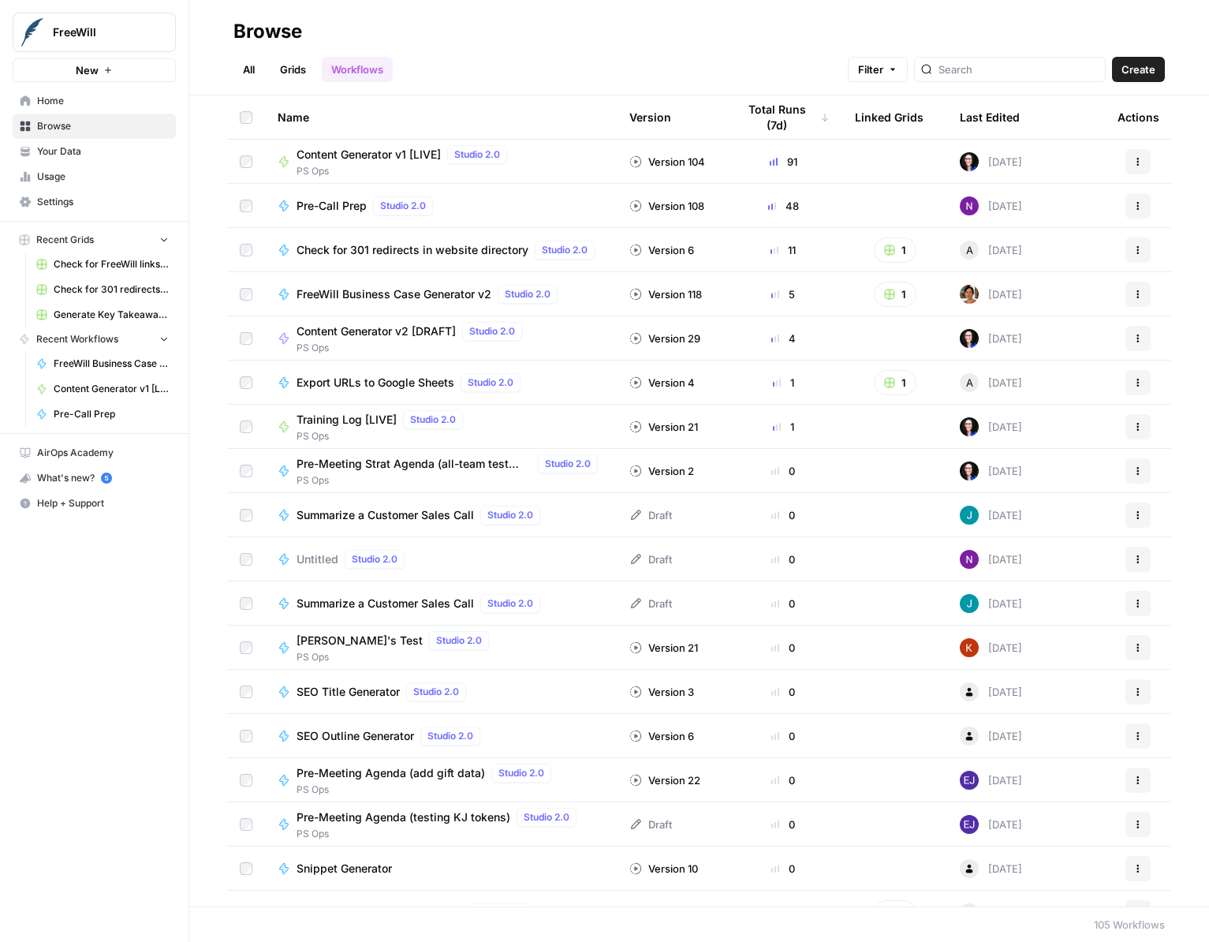
click at [826, 297] on icon "button" at bounding box center [889, 293] width 9 height 9
click at [826, 355] on span "FreeWill Business Case Generator v2 Grid" at bounding box center [968, 352] width 126 height 16
click at [826, 293] on icon "button" at bounding box center [1137, 293] width 9 height 9
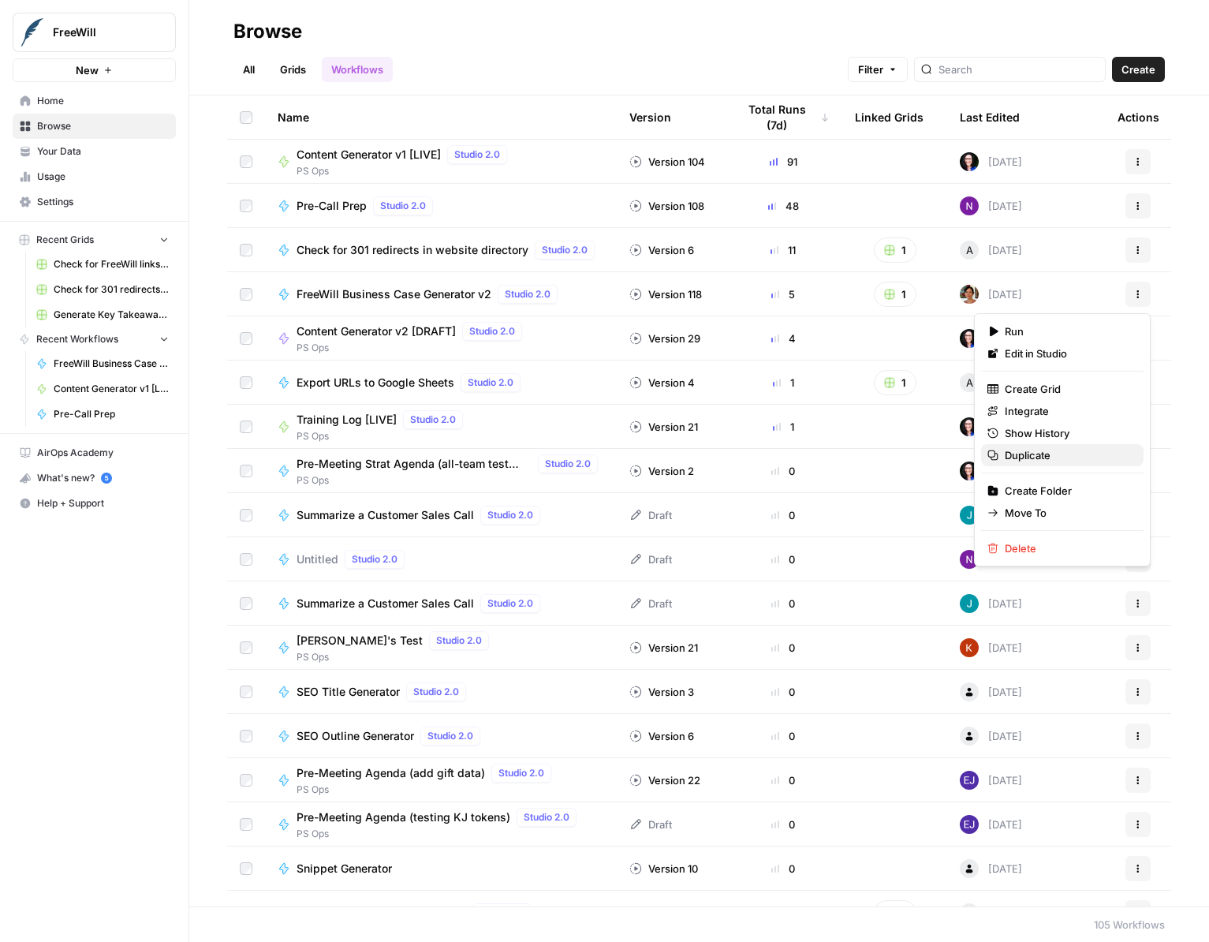
click at [826, 449] on span "Duplicate" at bounding box center [1068, 455] width 126 height 16
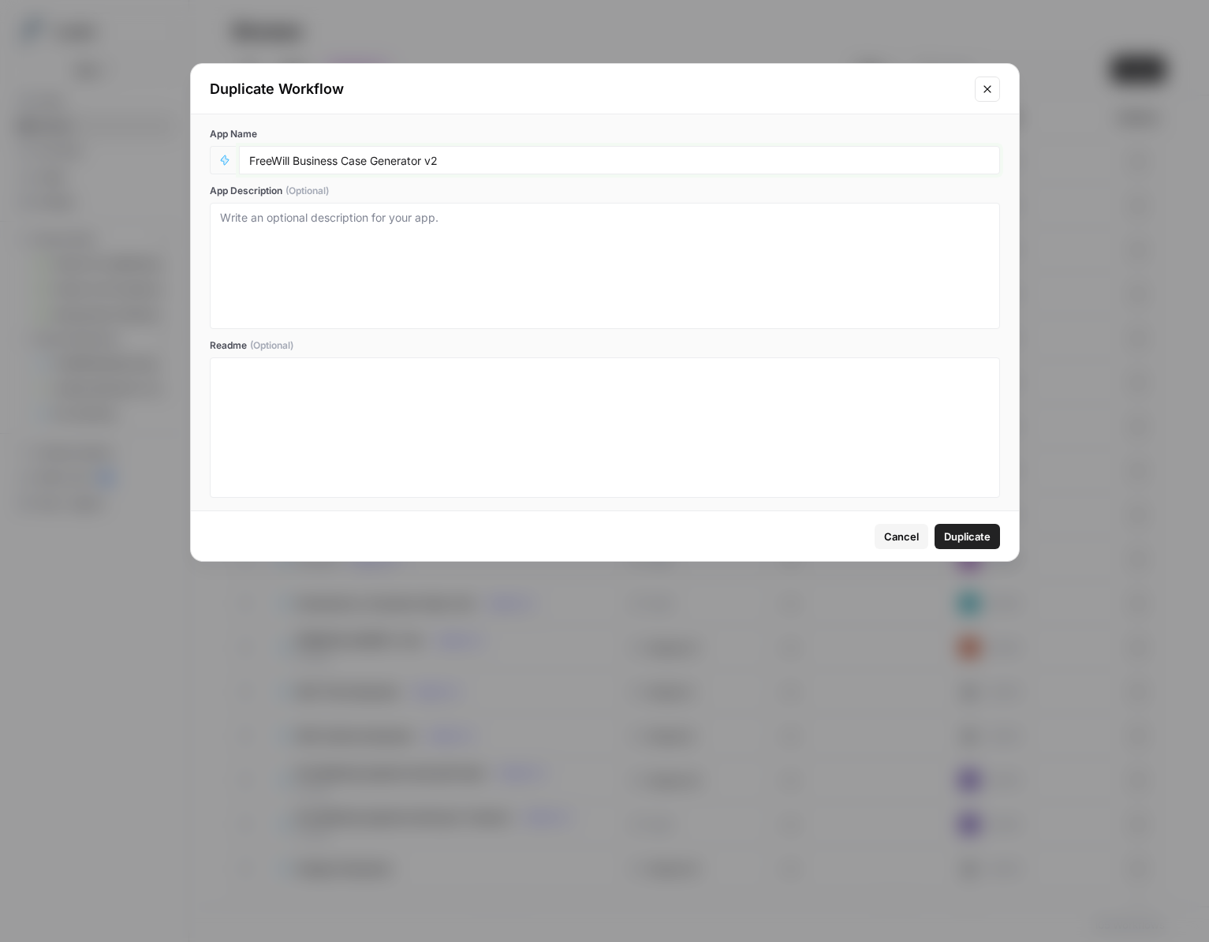
click at [436, 156] on input "FreeWill Business Case Generator v2" at bounding box center [619, 160] width 741 height 14
type input "FreeWill Business Case Generator v3 [[PERSON_NAME] Editing]"
click at [826, 539] on span "Duplicate" at bounding box center [967, 536] width 47 height 16
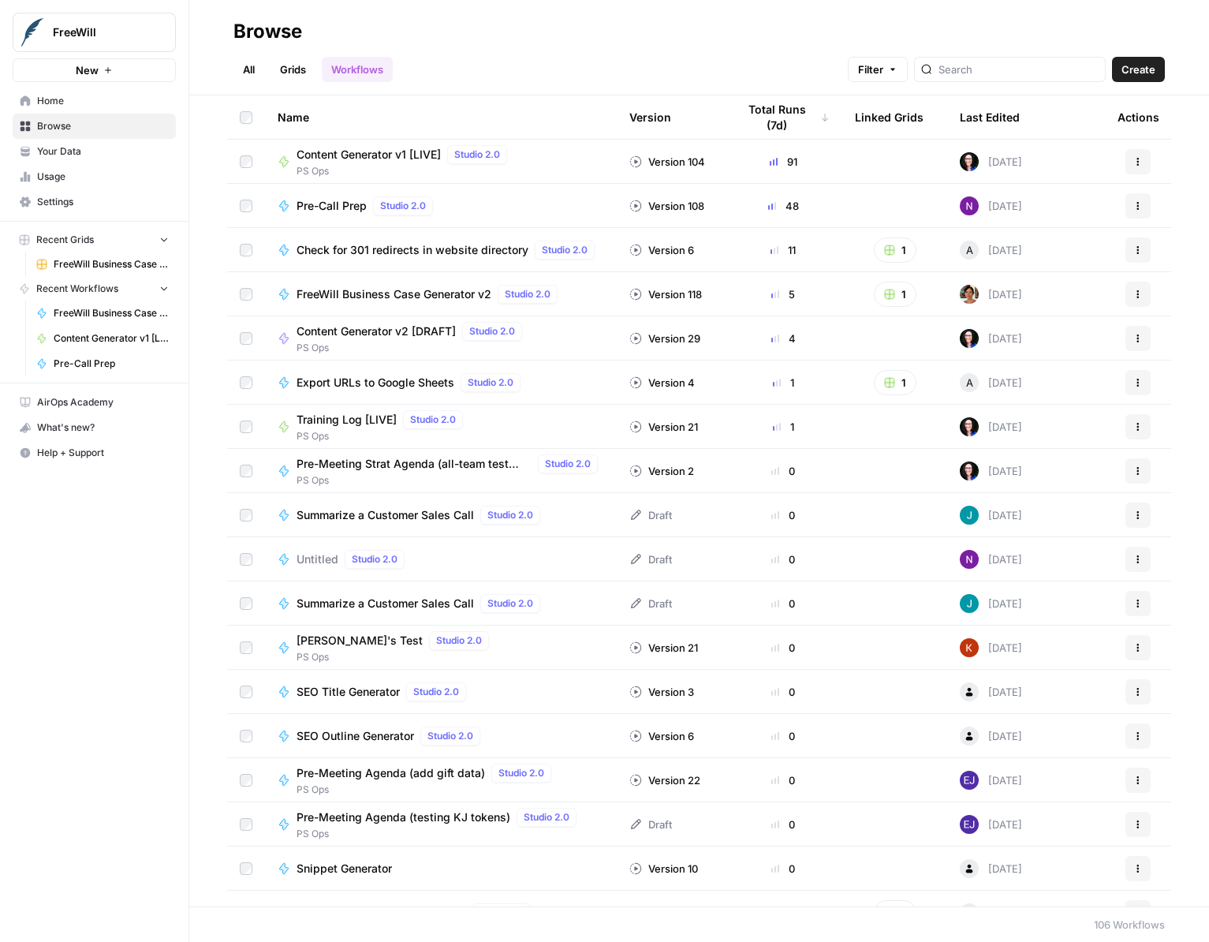
click at [319, 118] on div "Name" at bounding box center [441, 116] width 327 height 43
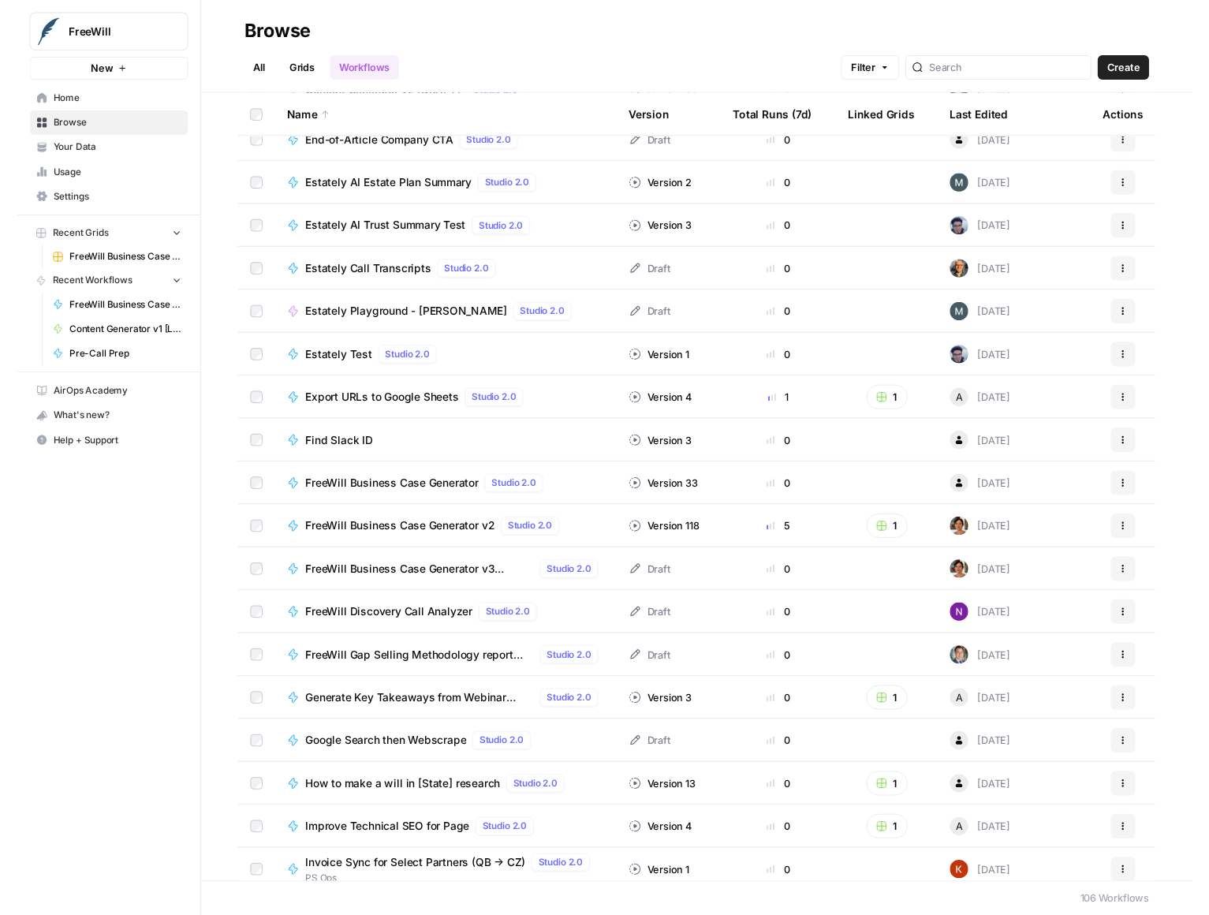
scroll to position [1397, 0]
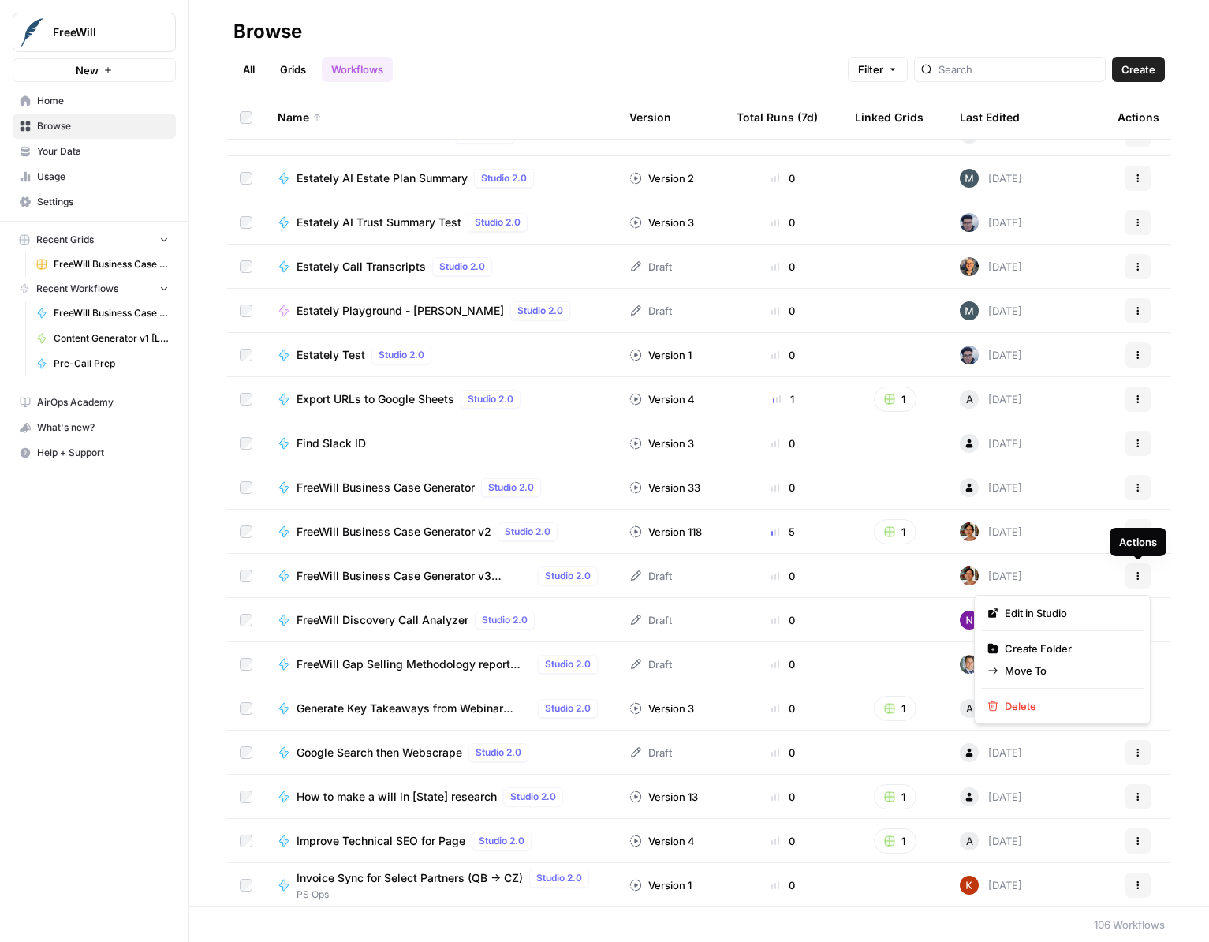
click at [1146, 582] on button "Actions" at bounding box center [1137, 575] width 25 height 25
click at [473, 577] on span "FreeWill Business Case Generator v3 [[PERSON_NAME] Editing]" at bounding box center [414, 576] width 235 height 16
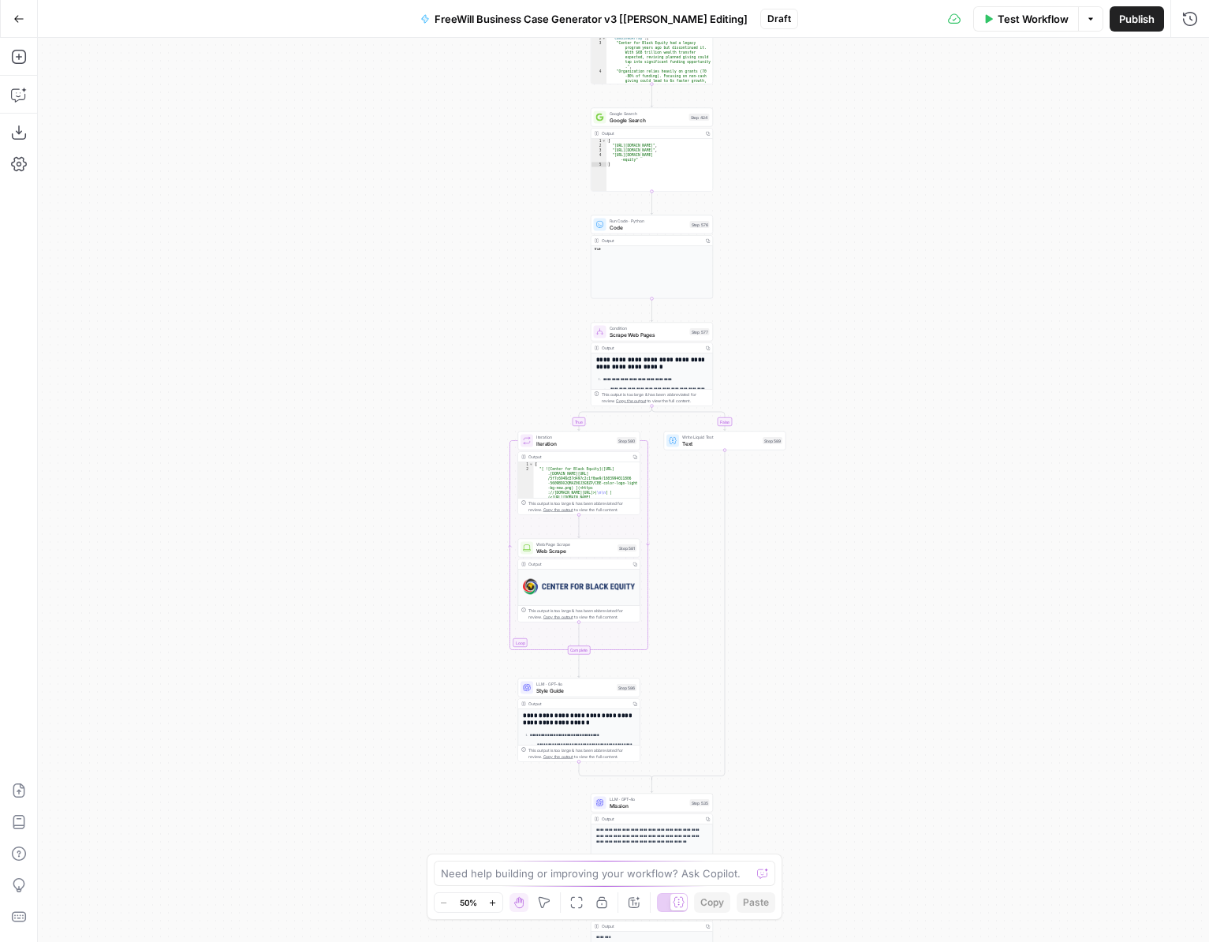
drag, startPoint x: 856, startPoint y: 260, endPoint x: 888, endPoint y: 727, distance: 468.0
click at [888, 727] on div "true false Workflow Set Inputs Inputs LLM · GPT 3.5 Turbo Extract Call Ids Step…" at bounding box center [623, 490] width 1171 height 904
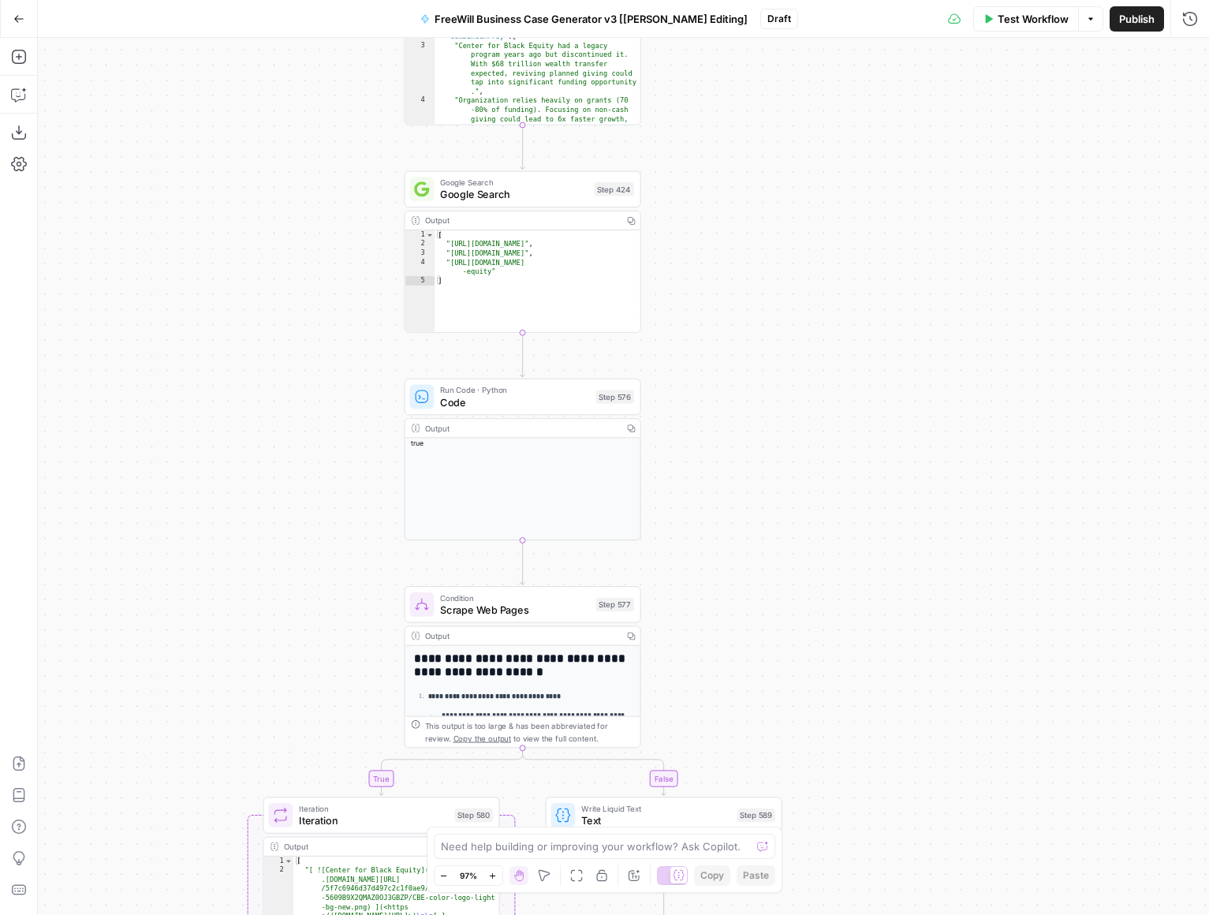
click at [913, 203] on div "true false Workflow Set Inputs Inputs LLM · GPT 3.5 Turbo Extract Call Ids Step…" at bounding box center [623, 476] width 1171 height 877
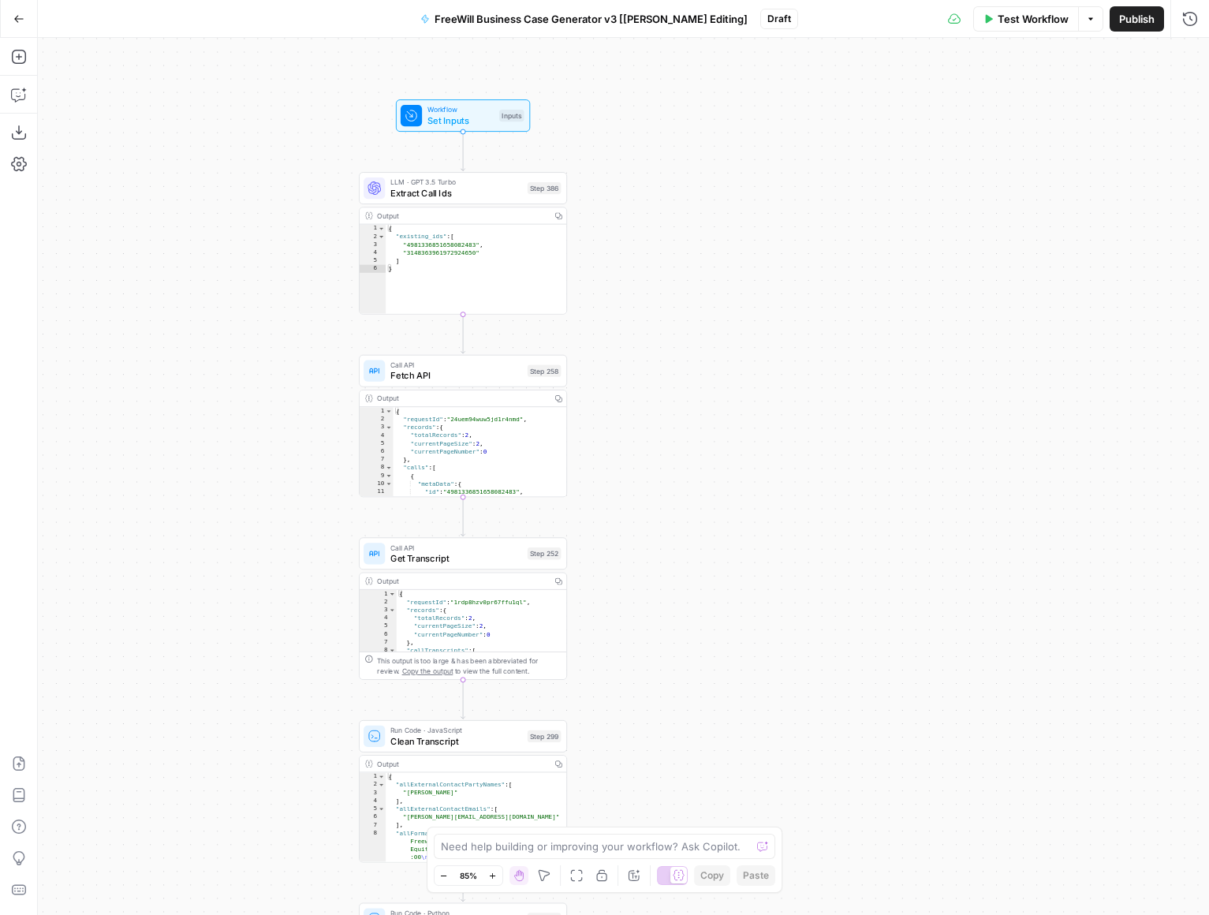
drag, startPoint x: 876, startPoint y: 659, endPoint x: 600, endPoint y: 478, distance: 330.3
click at [600, 478] on div "true false Workflow Set Inputs Inputs LLM · GPT 3.5 Turbo Extract Call Ids Step…" at bounding box center [623, 476] width 1171 height 877
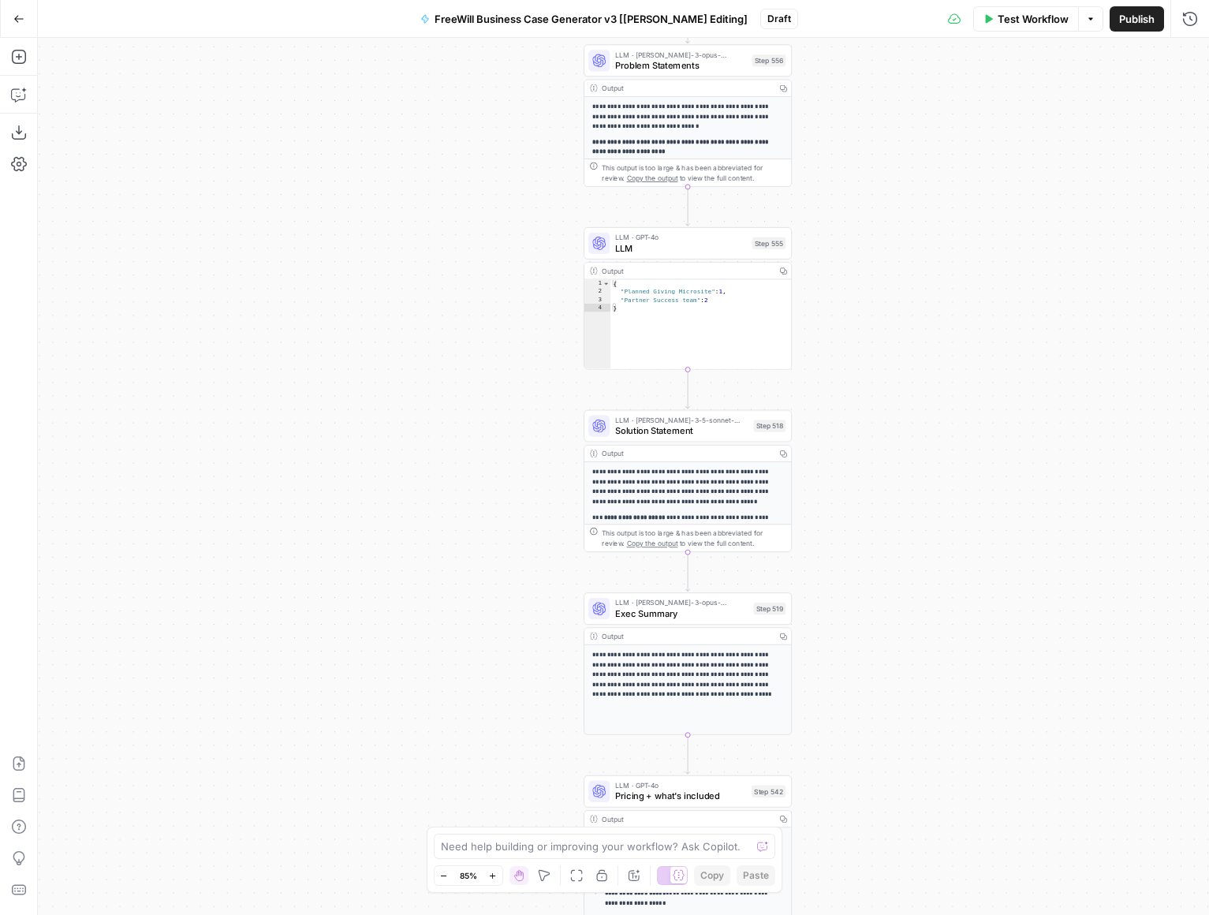
click at [808, 506] on div "true false Workflow Set Inputs Inputs LLM · GPT 3.5 Turbo Extract Call Ids Step…" at bounding box center [623, 476] width 1171 height 877
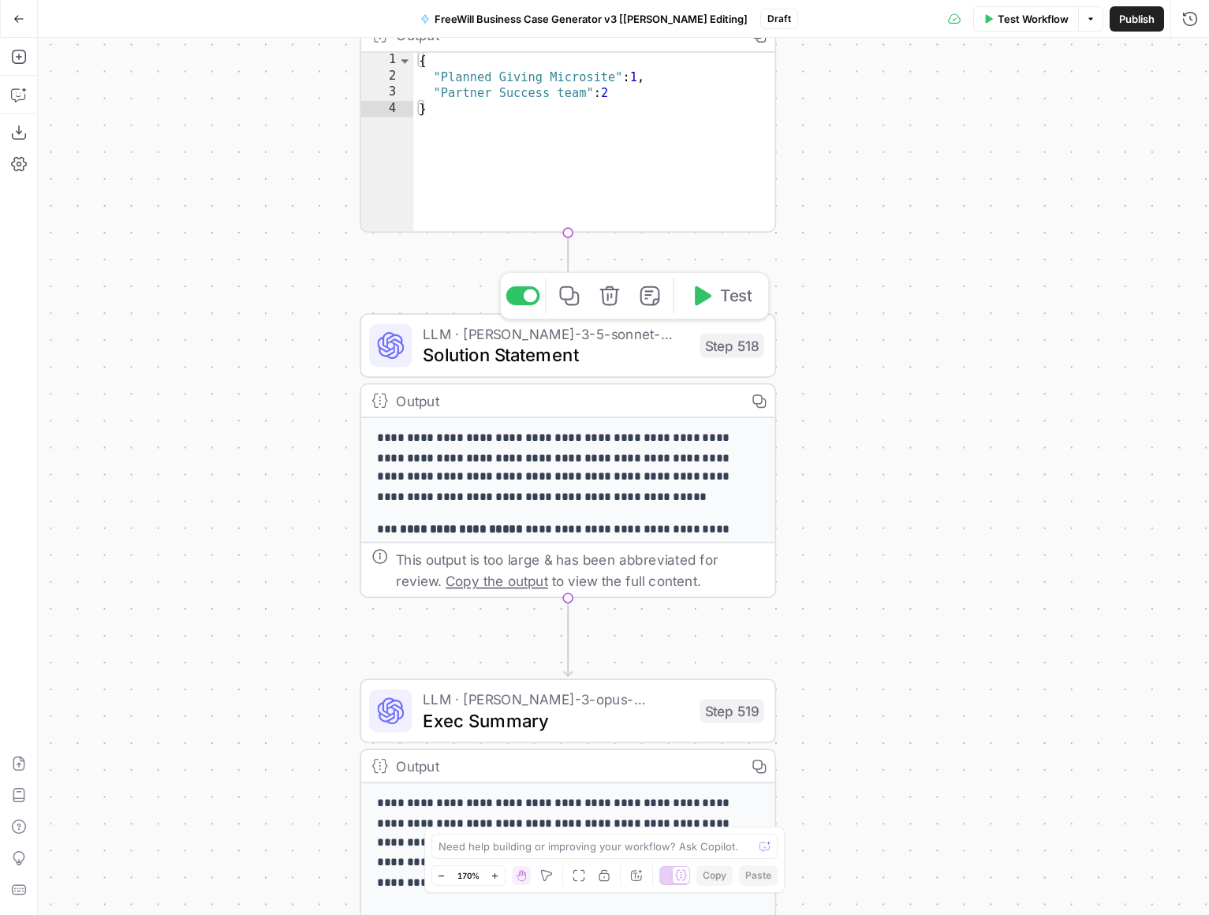
click at [569, 352] on span "Solution Statement" at bounding box center [556, 355] width 266 height 27
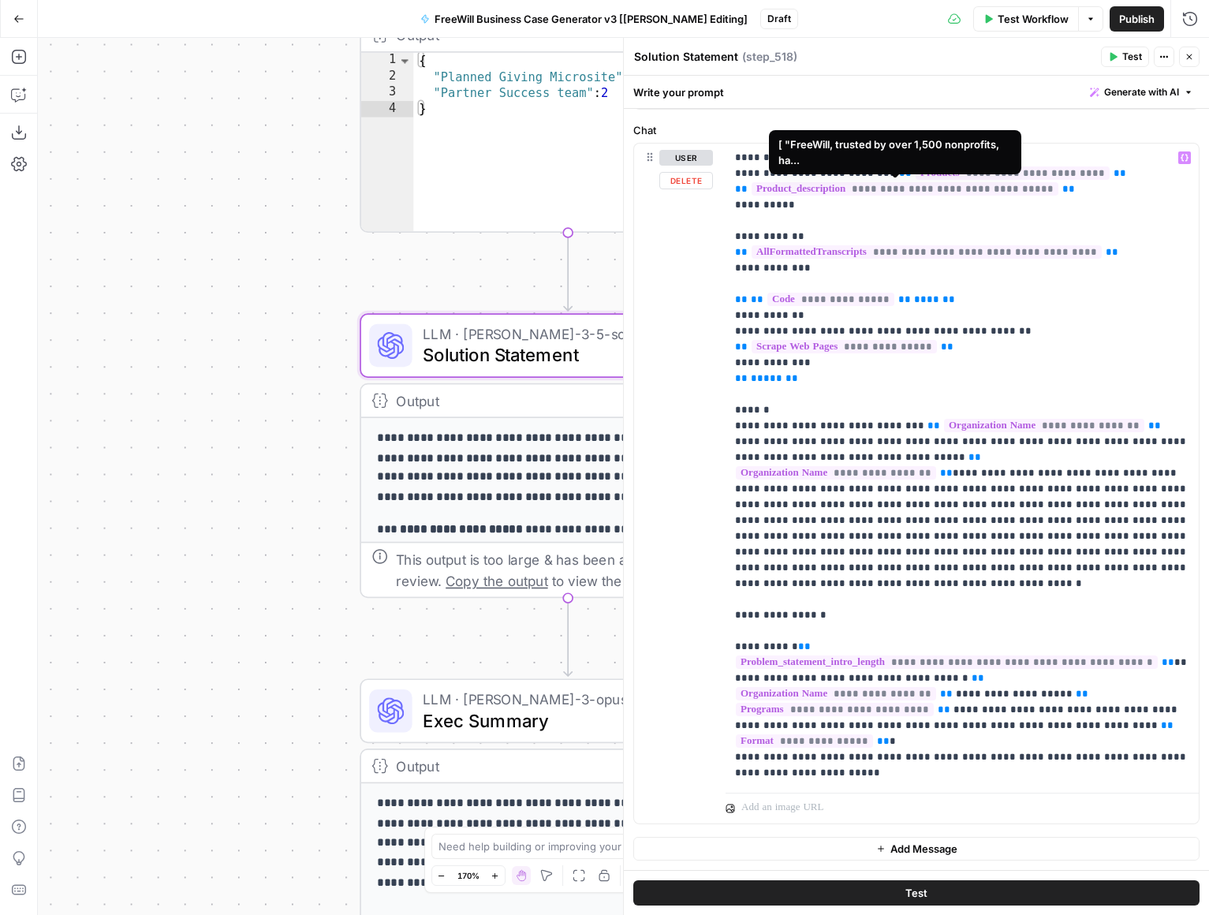
click at [826, 189] on span "**********" at bounding box center [905, 188] width 307 height 13
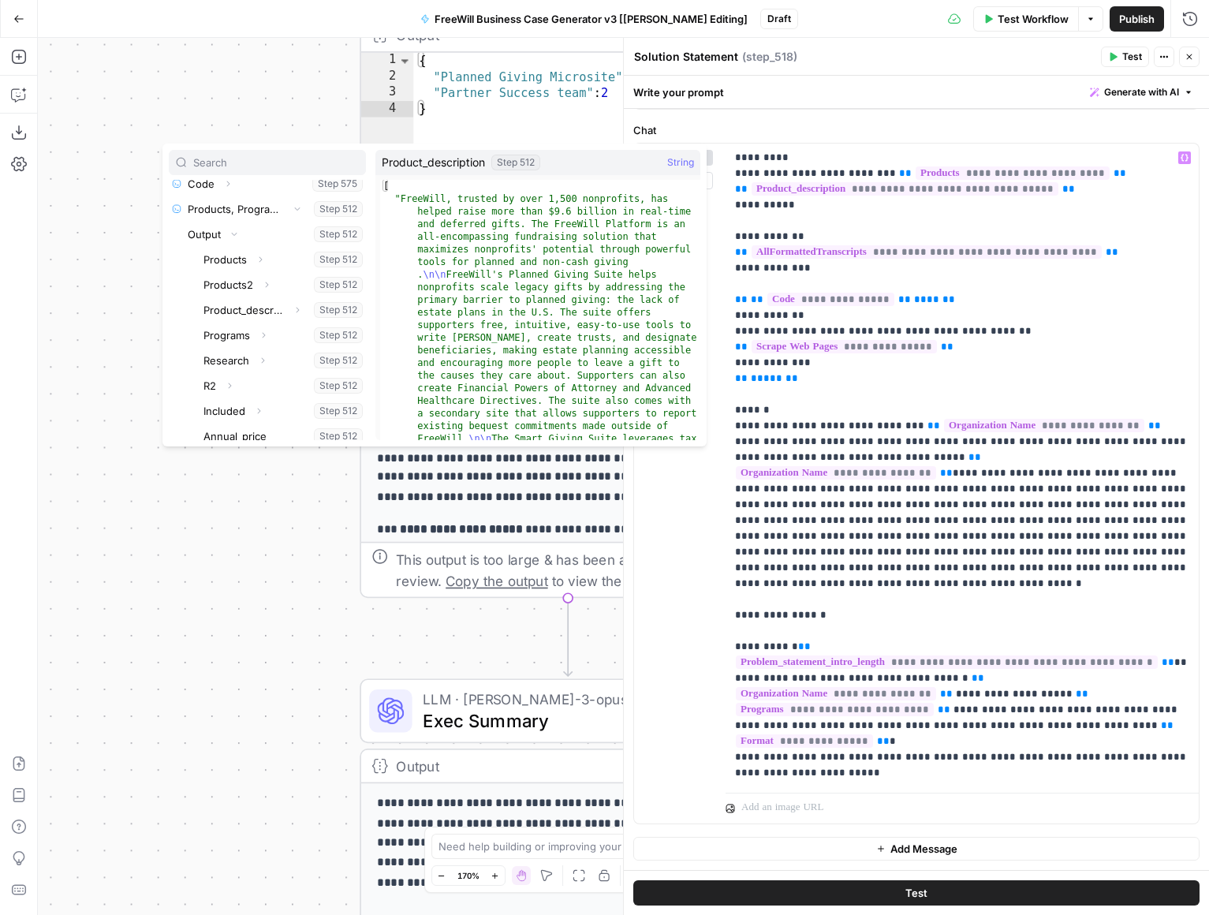
click at [262, 319] on button "Select variable Product_description" at bounding box center [283, 309] width 166 height 25
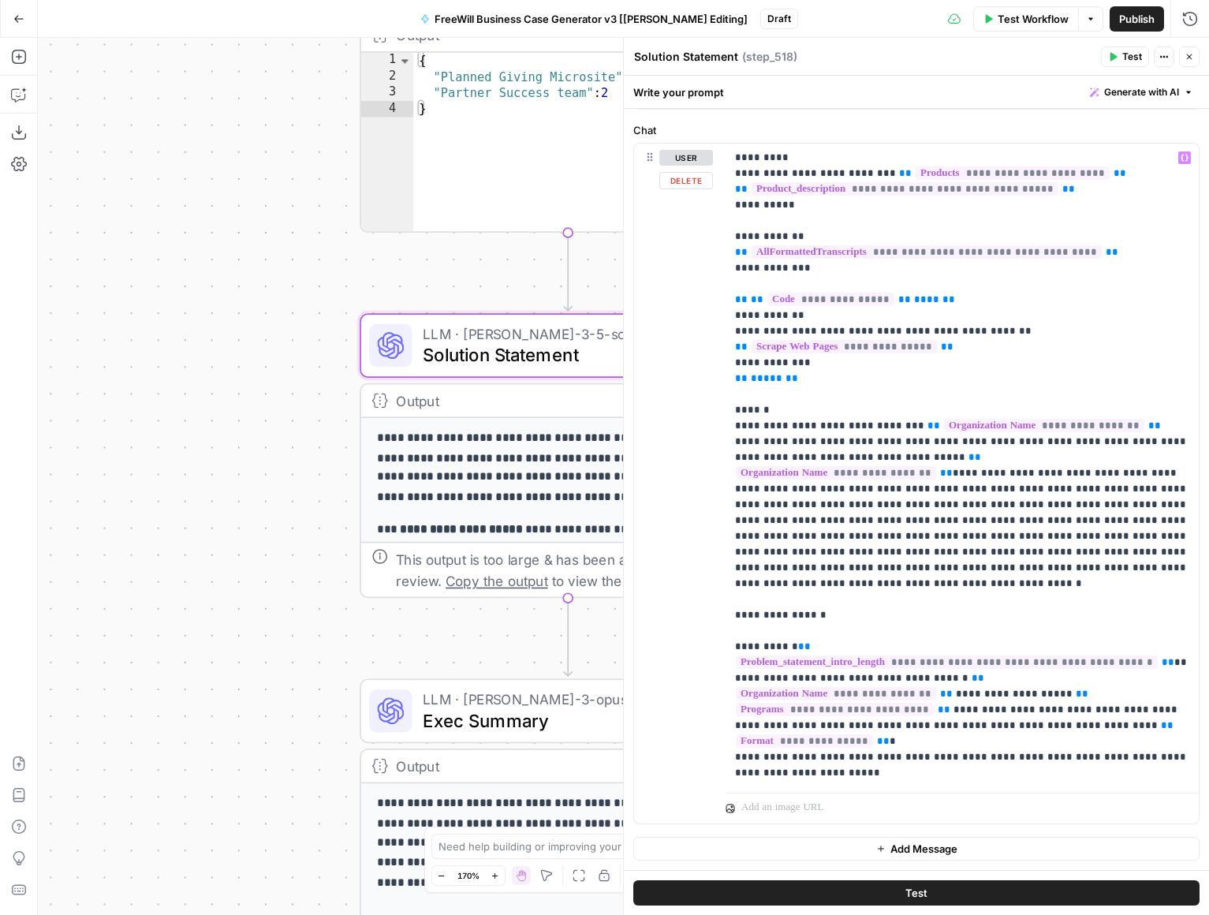
click at [879, 195] on span "**********" at bounding box center [905, 188] width 307 height 13
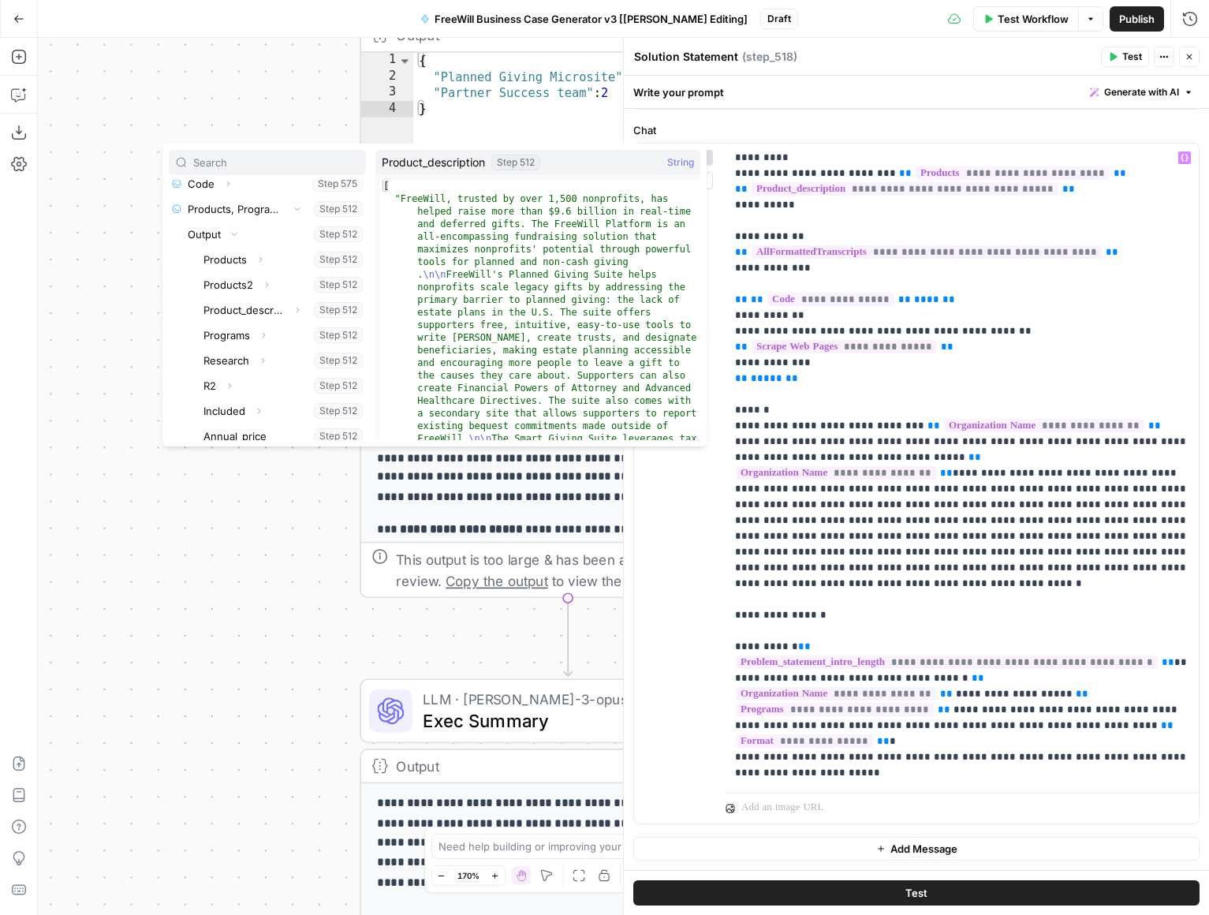
click at [495, 159] on div "Step 512" at bounding box center [515, 163] width 49 height 16
click at [337, 314] on button "Select variable Product_description" at bounding box center [283, 309] width 166 height 25
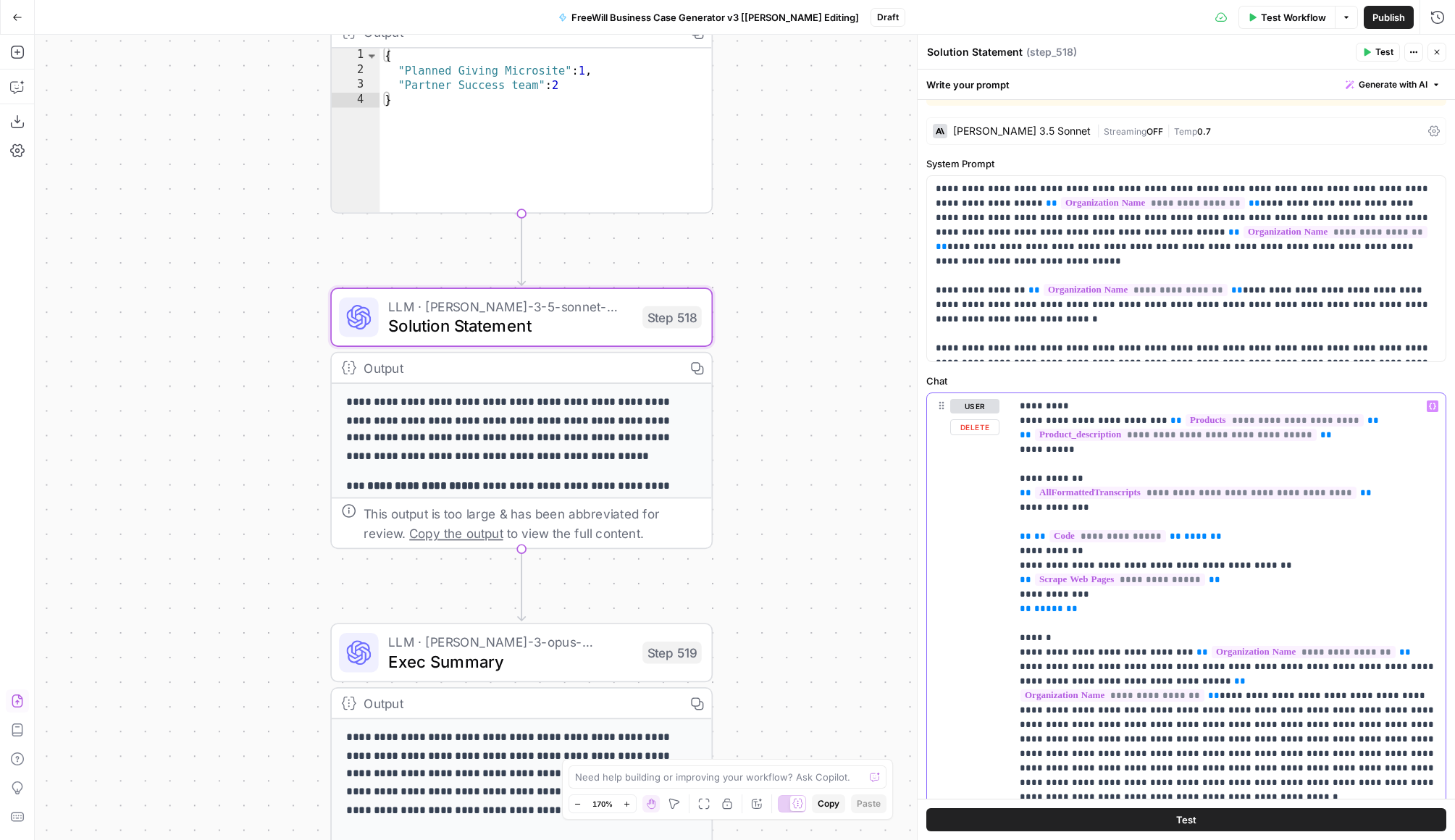
scroll to position [15, 0]
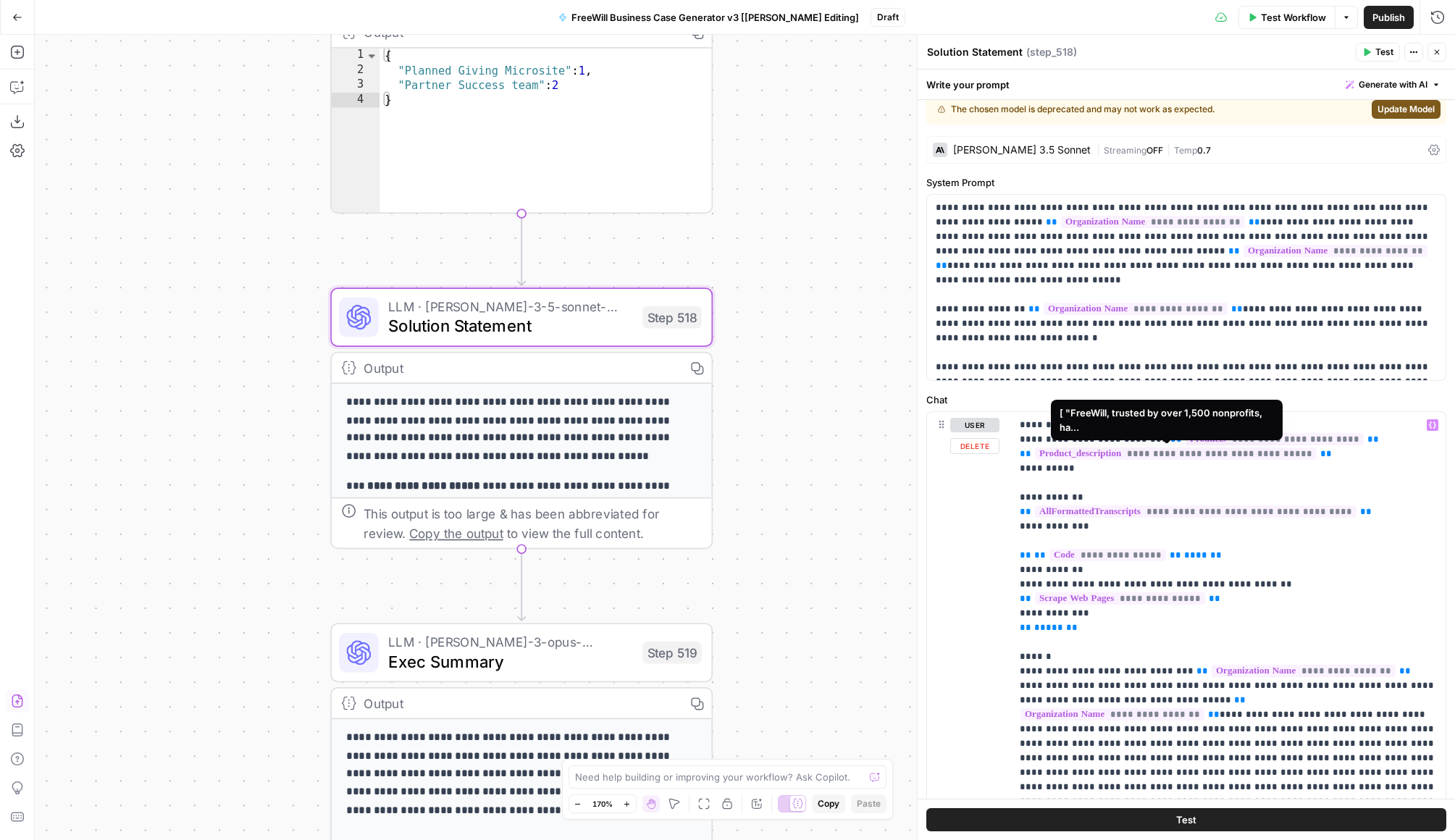
click at [1103, 449] on span "**********" at bounding box center [1176, 453] width 282 height 12
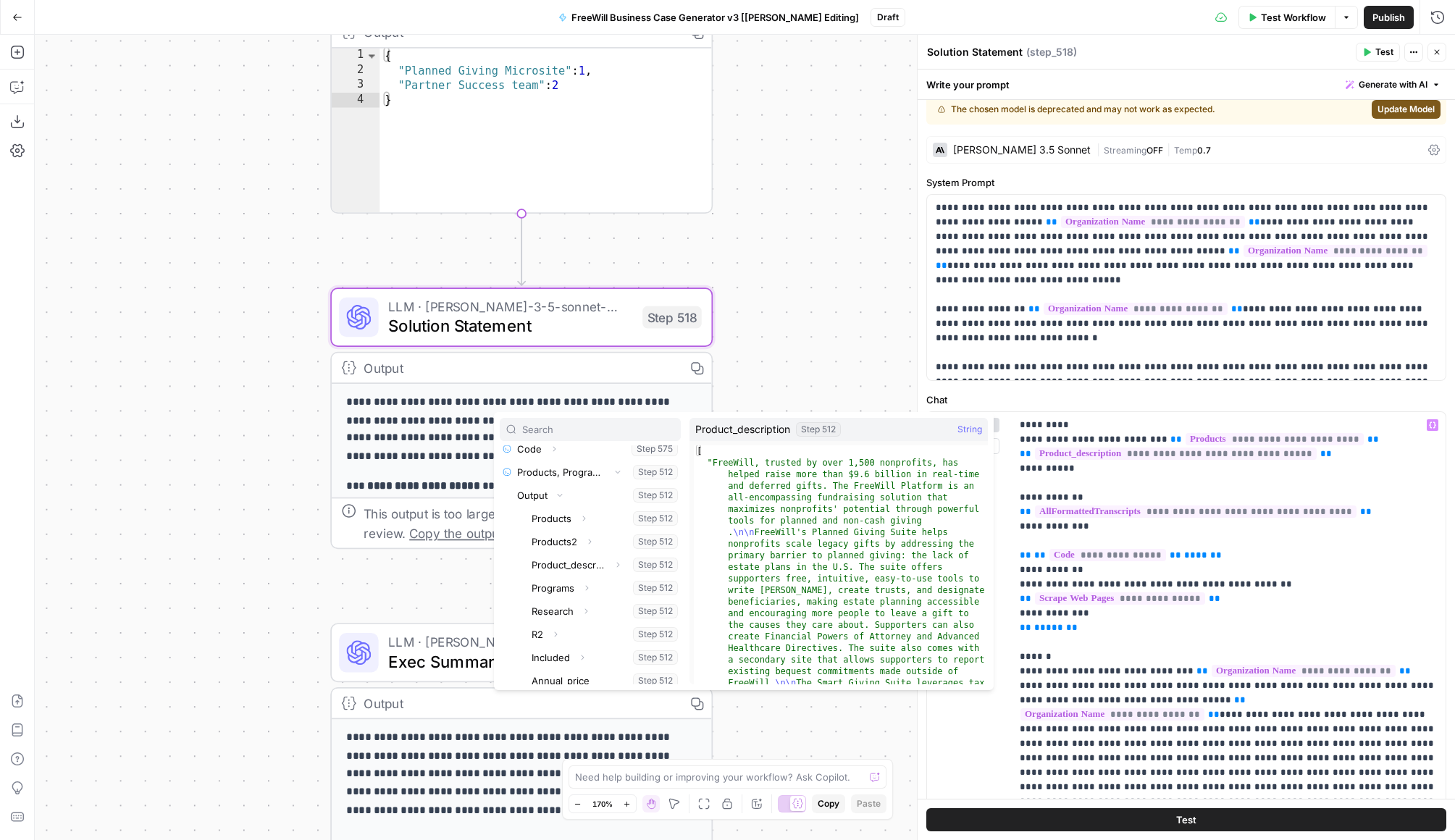
click at [863, 584] on div "[ "FreeWill, trusted by over 1,500 nonprofits, has helped raise more than $9.6 …" at bounding box center [841, 808] width 294 height 725
click at [853, 465] on div "[ "FreeWill, trusted by over 1,500 nonprofits, has helped raise more than $9.6 …" at bounding box center [841, 808] width 294 height 725
type textarea "**********"
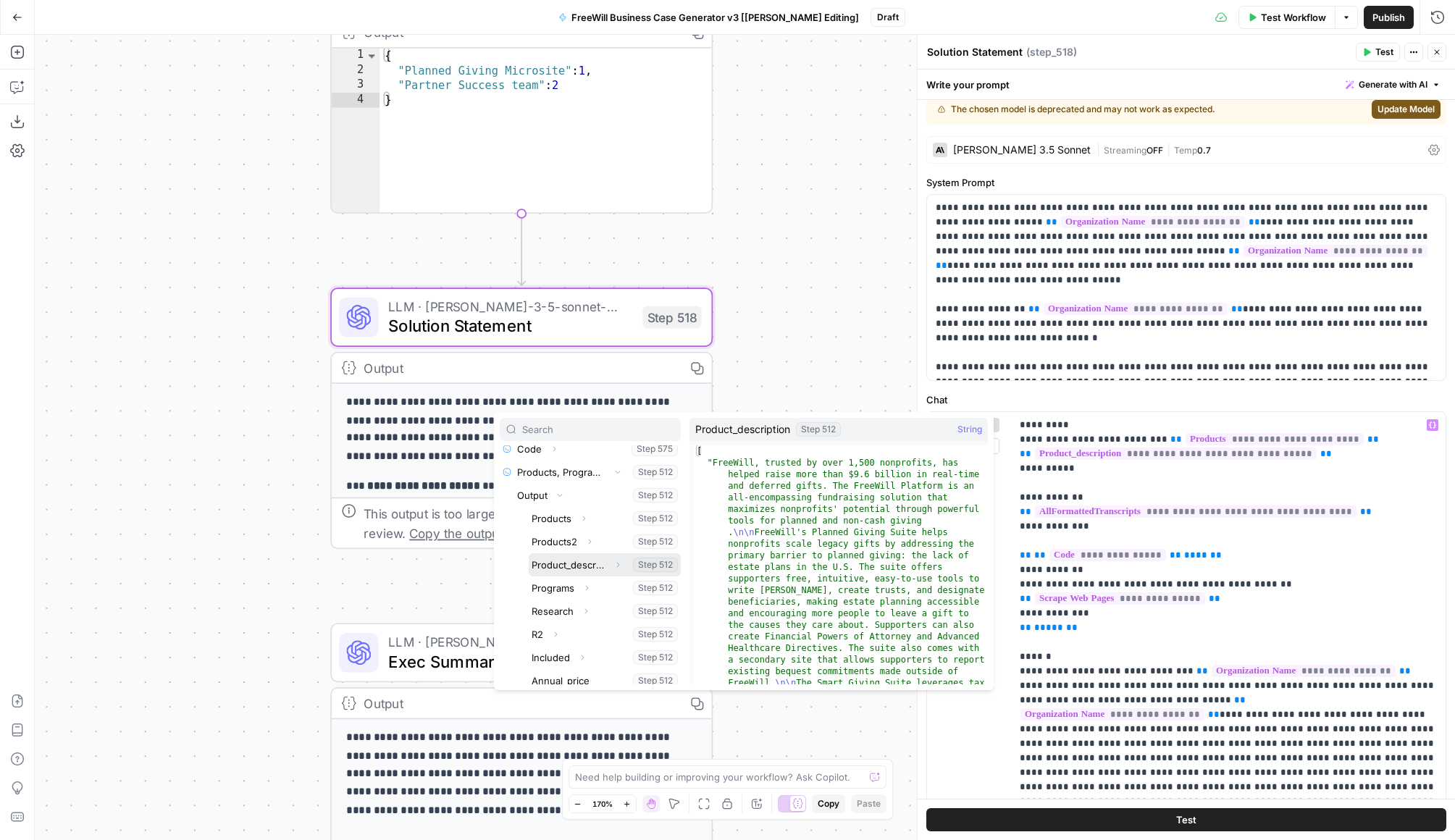
click at [620, 564] on icon "button" at bounding box center [617, 564] width 8 height 8
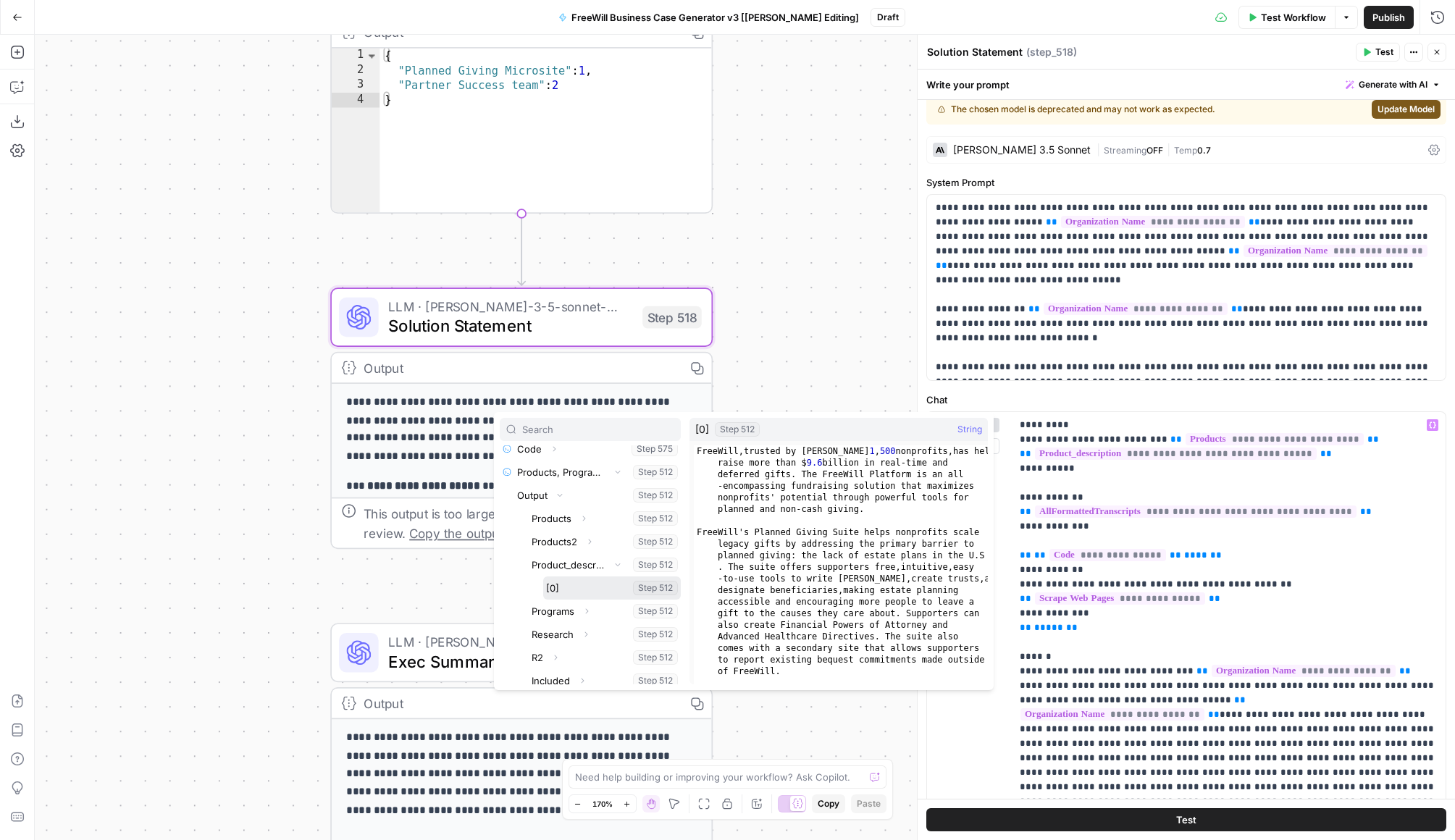
click at [566, 582] on button "Select variable [0]" at bounding box center [613, 588] width 138 height 23
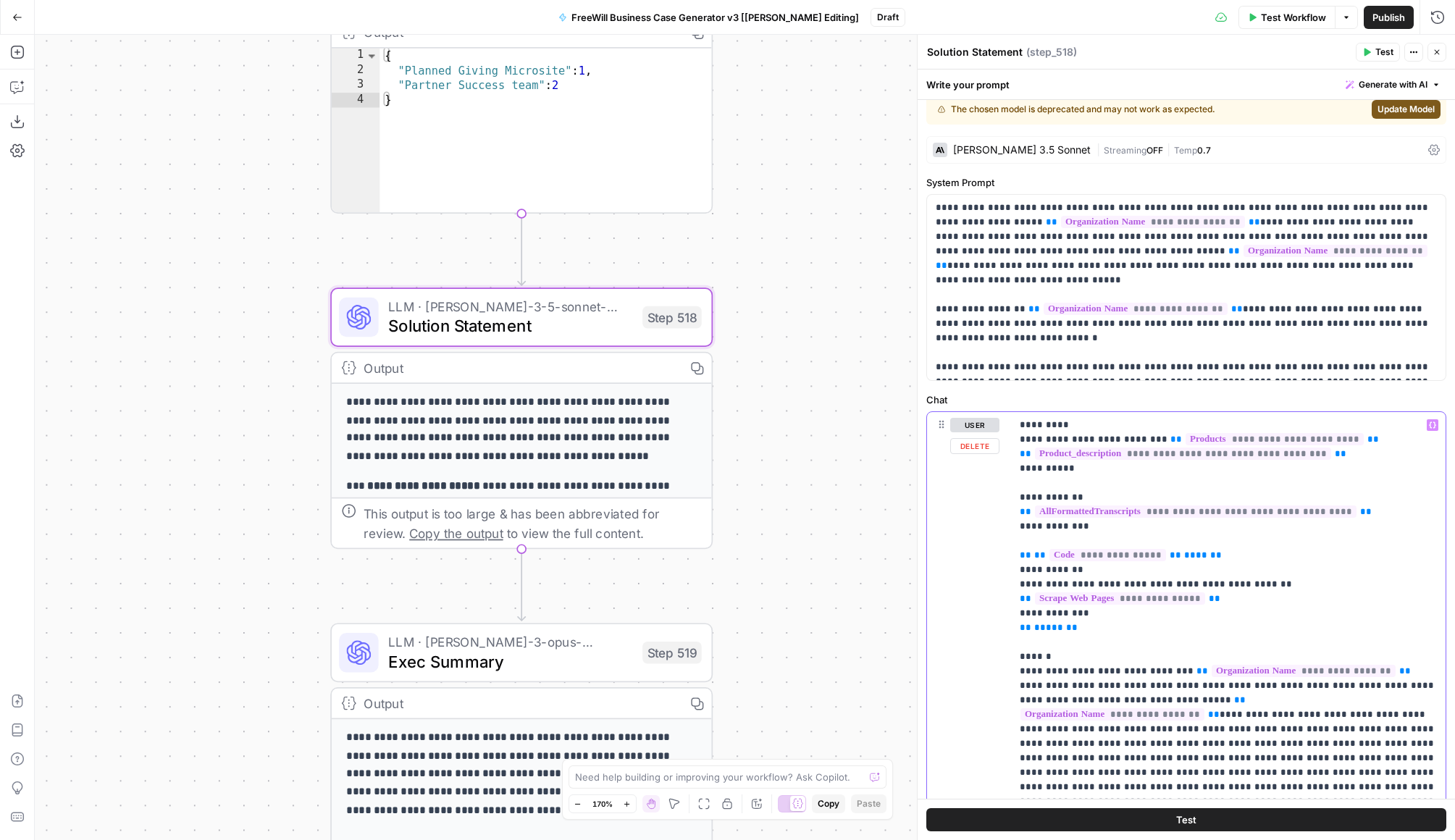
click at [1031, 545] on p "**********" at bounding box center [1228, 823] width 417 height 811
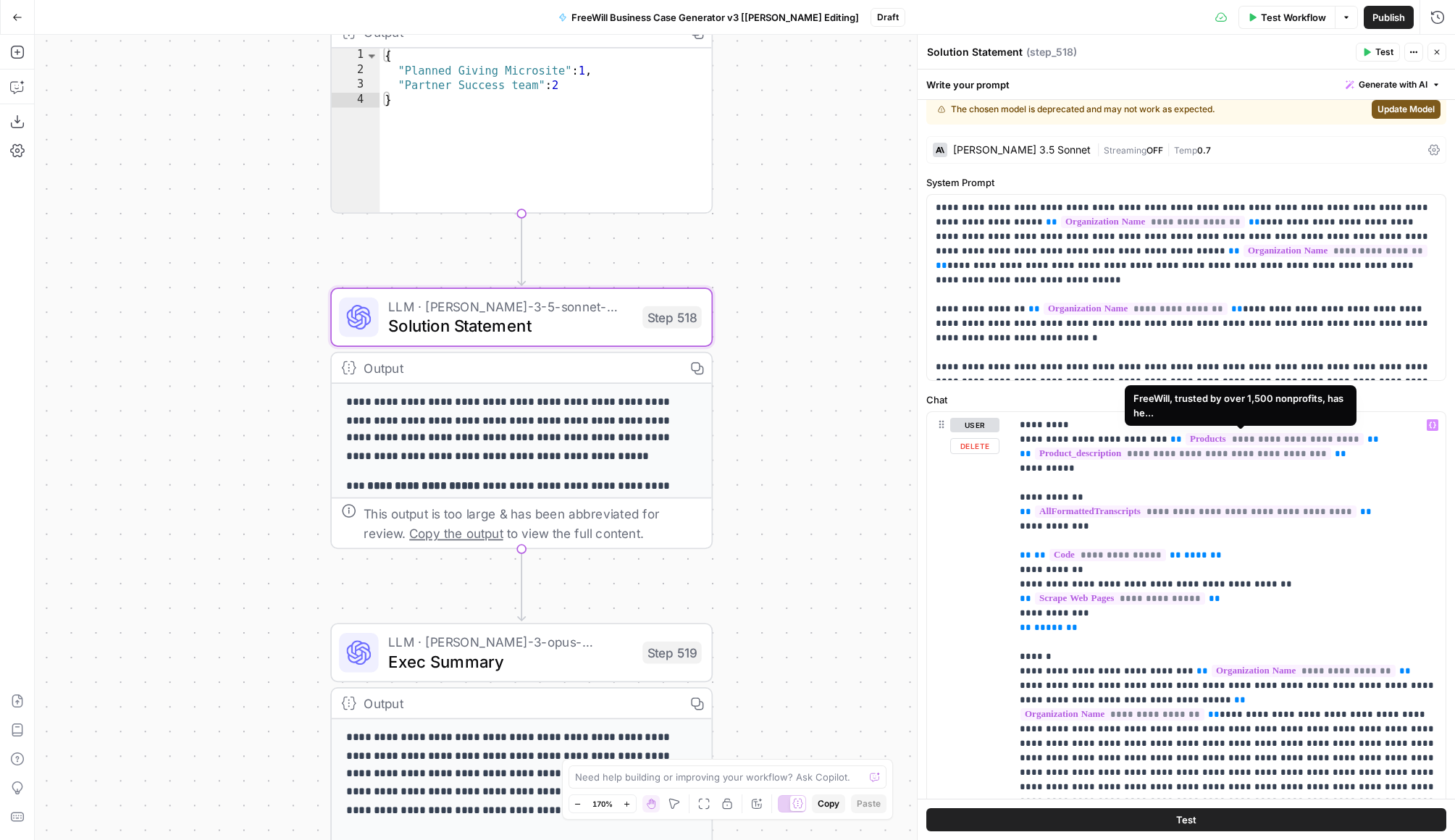
click at [1110, 447] on span "**********" at bounding box center [1183, 453] width 297 height 12
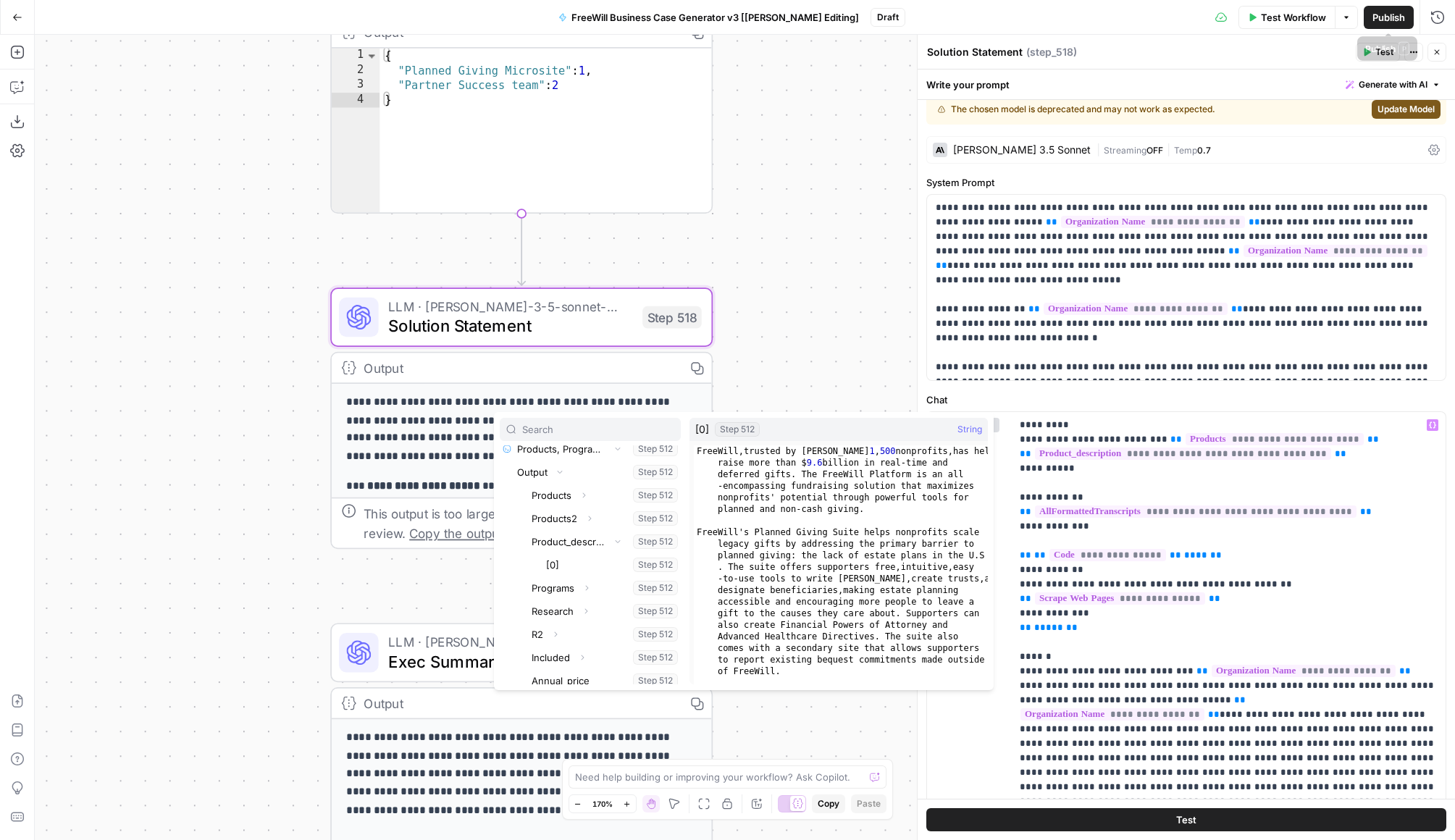
click at [1110, 7] on button "Options" at bounding box center [1347, 17] width 23 height 23
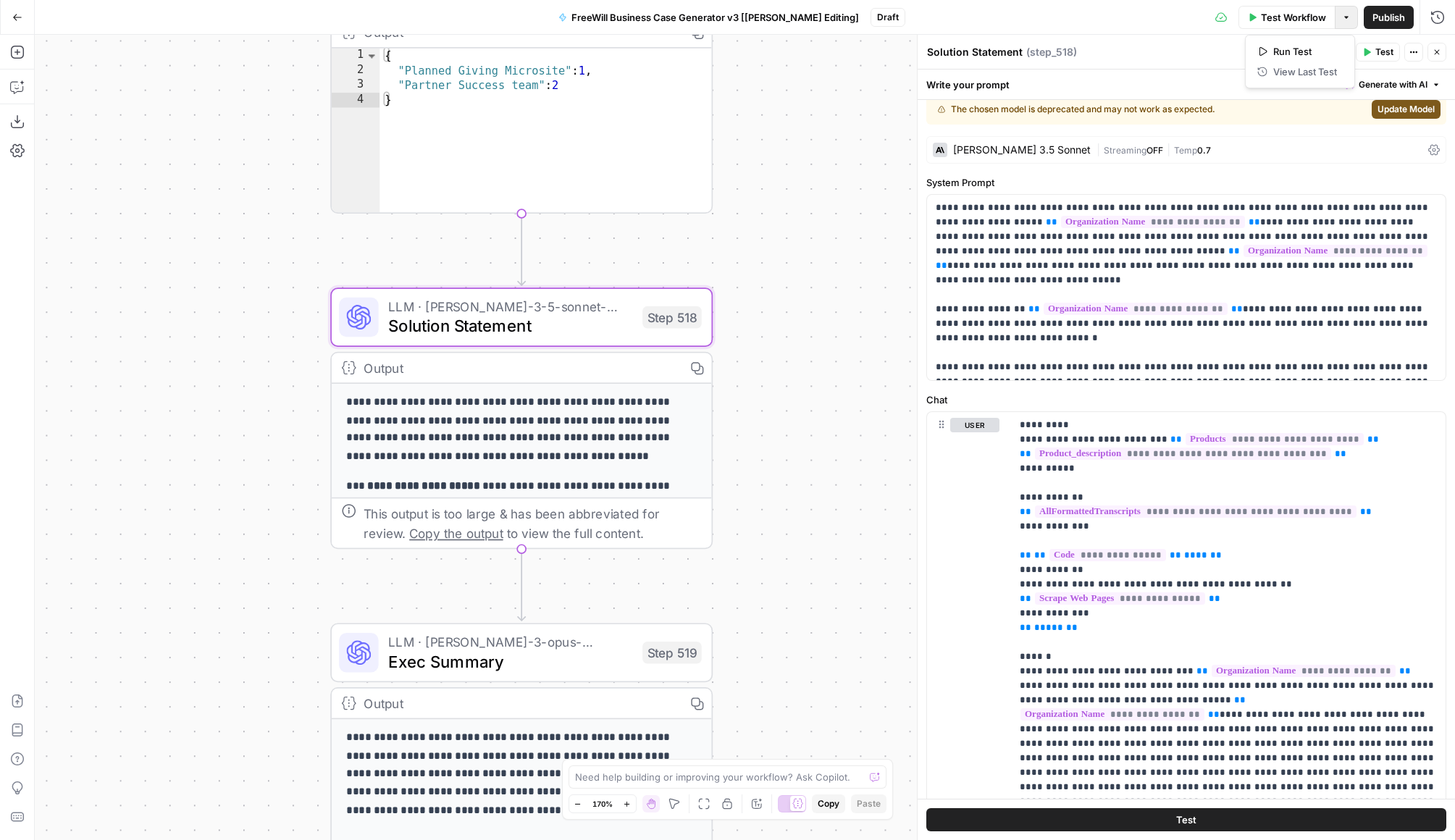
click at [1110, 7] on button "Options" at bounding box center [1347, 17] width 23 height 23
click at [18, 16] on icon "button" at bounding box center [17, 17] width 10 height 10
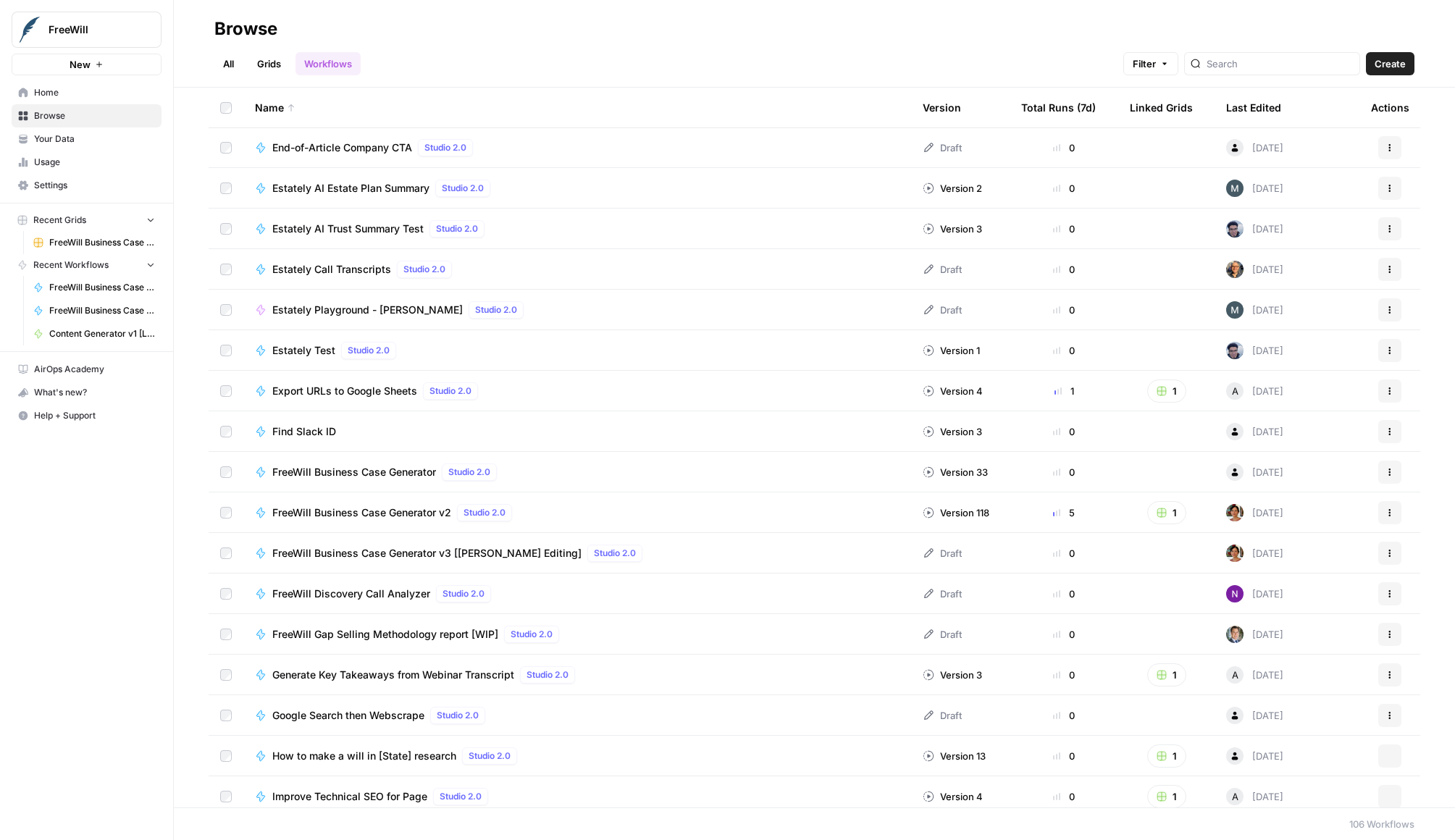
scroll to position [1280, 0]
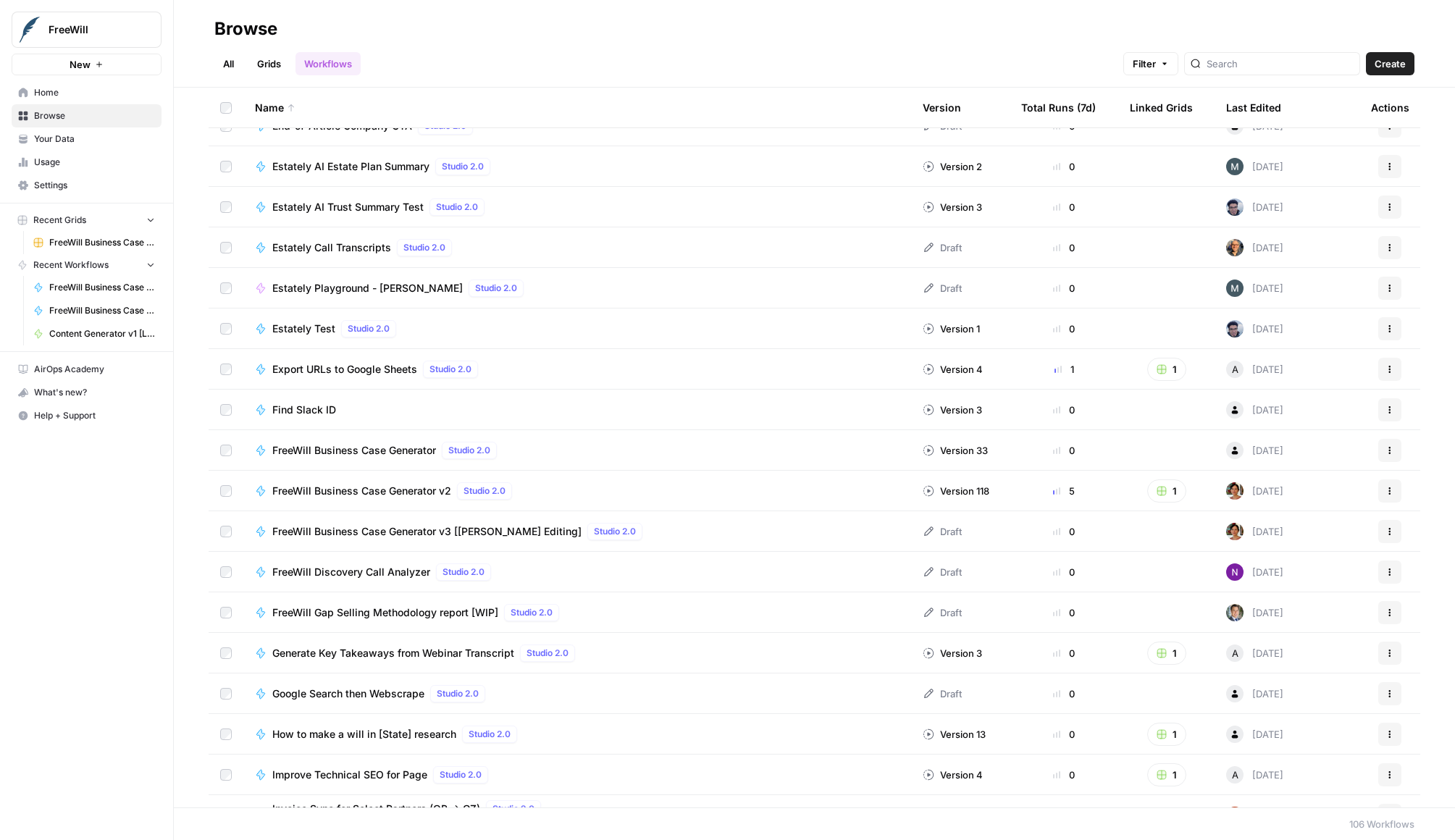
click at [1110, 530] on div "Actions" at bounding box center [1390, 531] width 38 height 23
click at [1110, 530] on icon "button" at bounding box center [1390, 531] width 8 height 8
click at [1110, 566] on span "Edit in Studio" at bounding box center [1325, 566] width 116 height 15
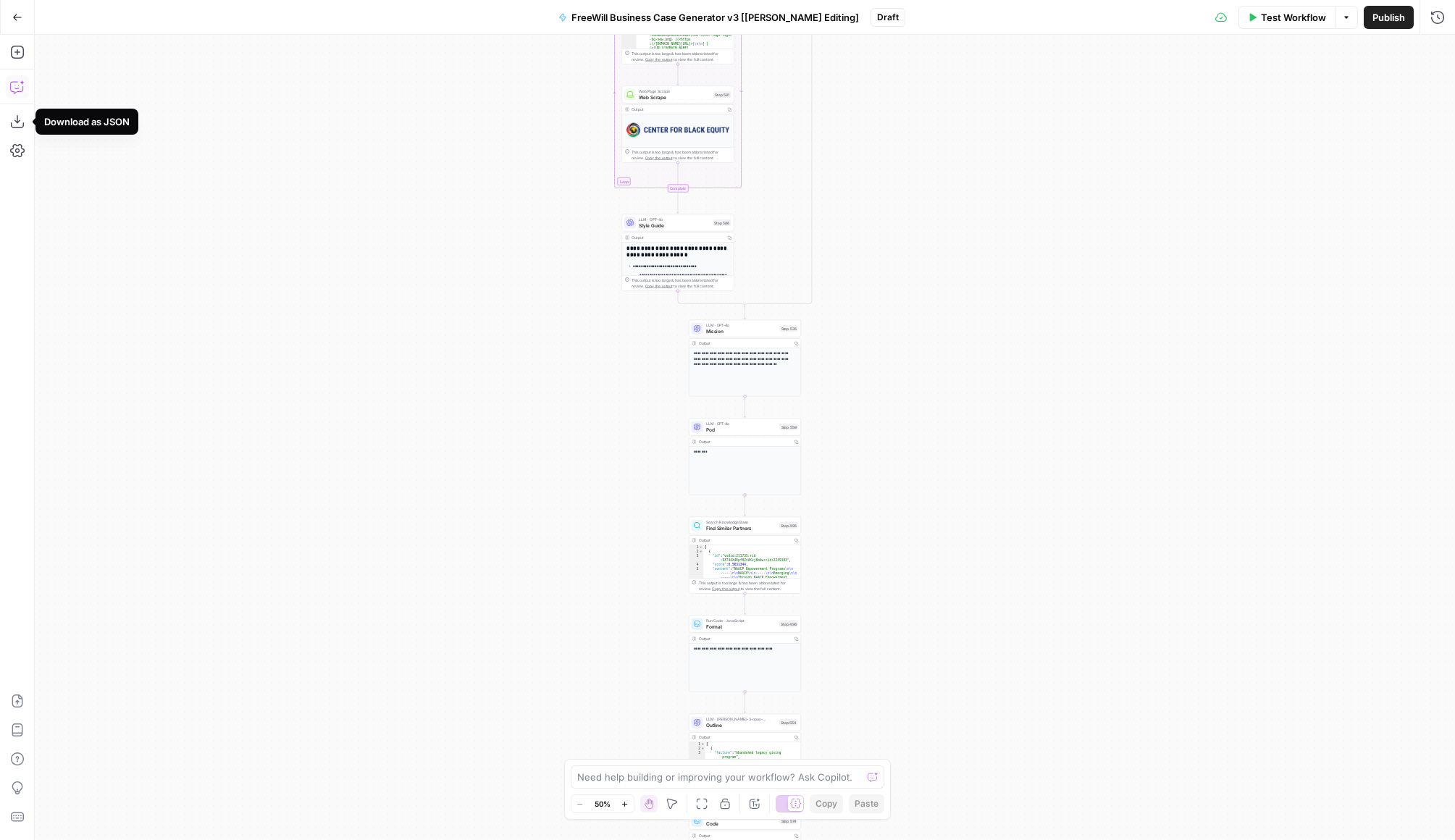
click at [21, 81] on icon "button" at bounding box center [17, 87] width 15 height 15
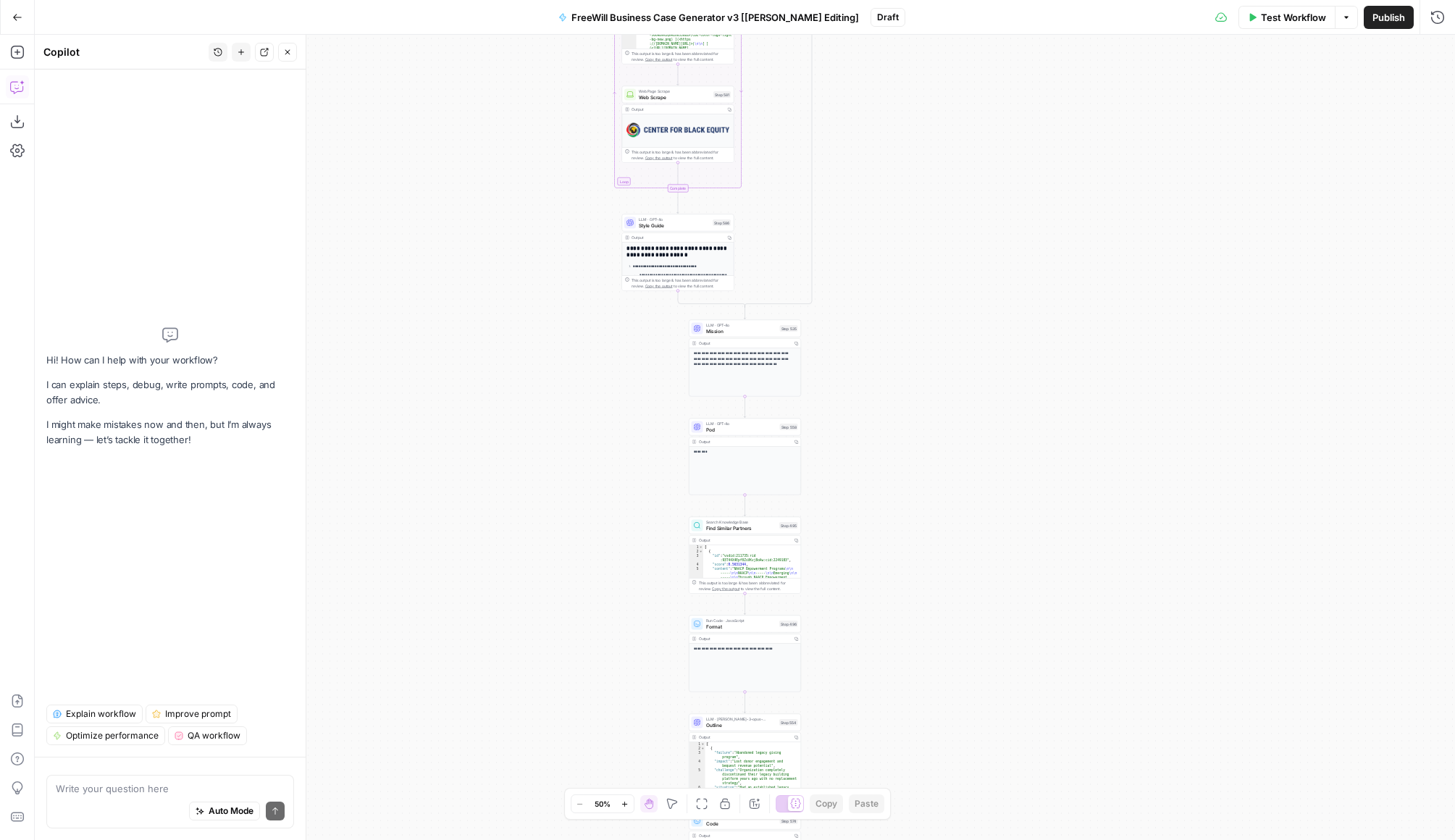
click at [88, 805] on div "Auto Mode Send" at bounding box center [170, 812] width 229 height 32
type textarea "Where can I edit the output blocks?"
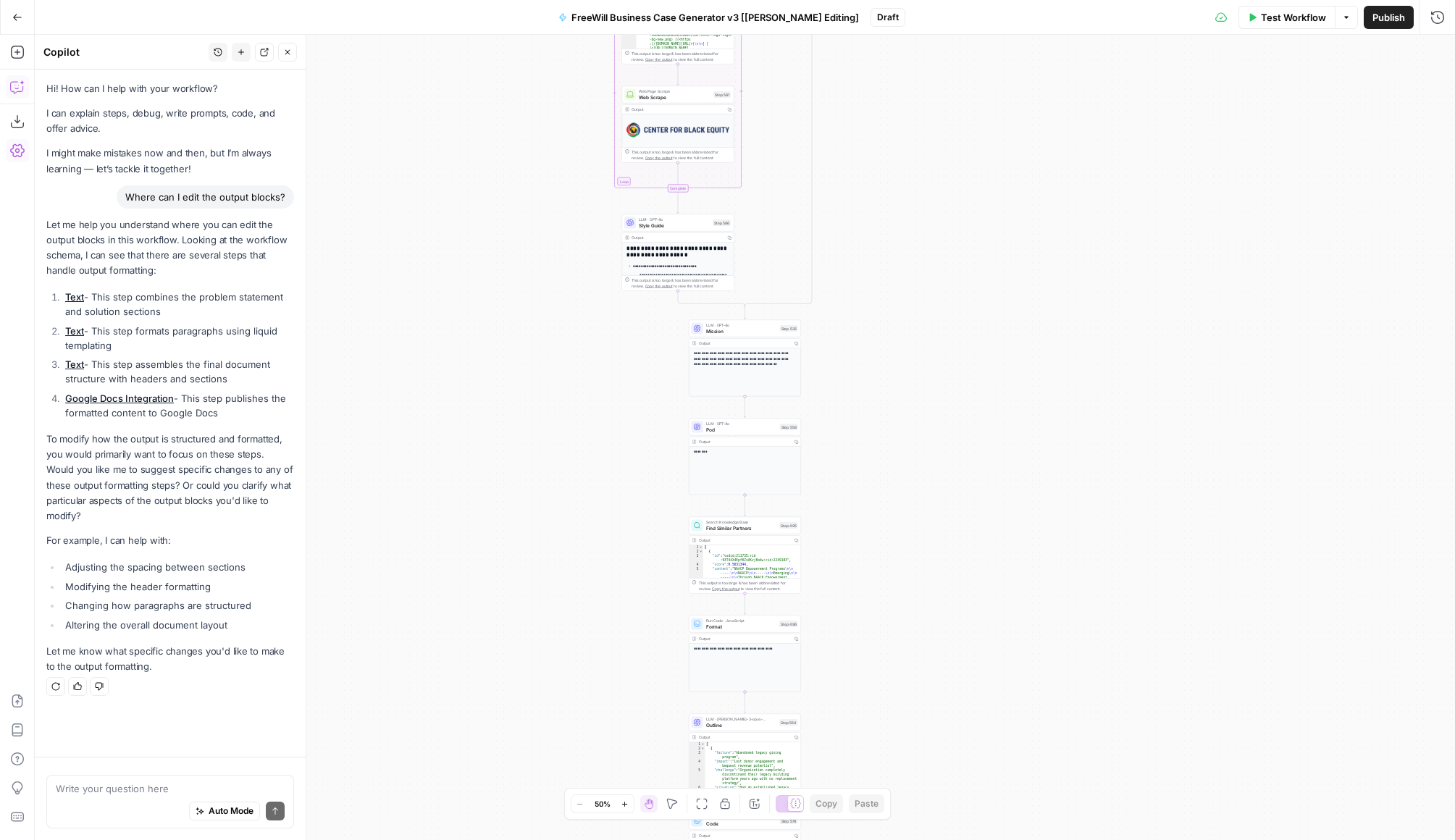
click at [17, 151] on icon "button" at bounding box center [17, 151] width 15 height 15
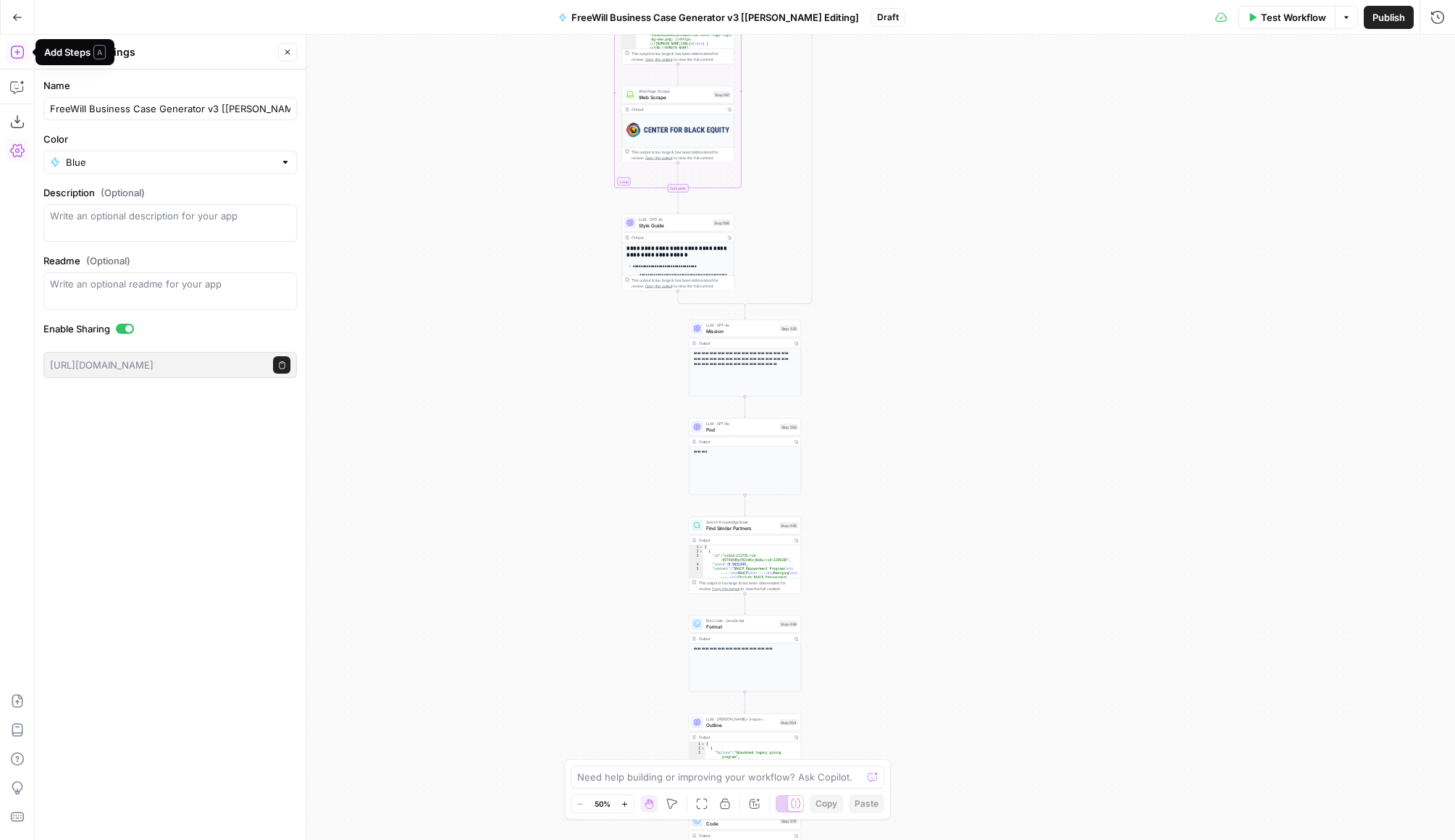
click at [19, 51] on icon "button" at bounding box center [17, 52] width 13 height 13
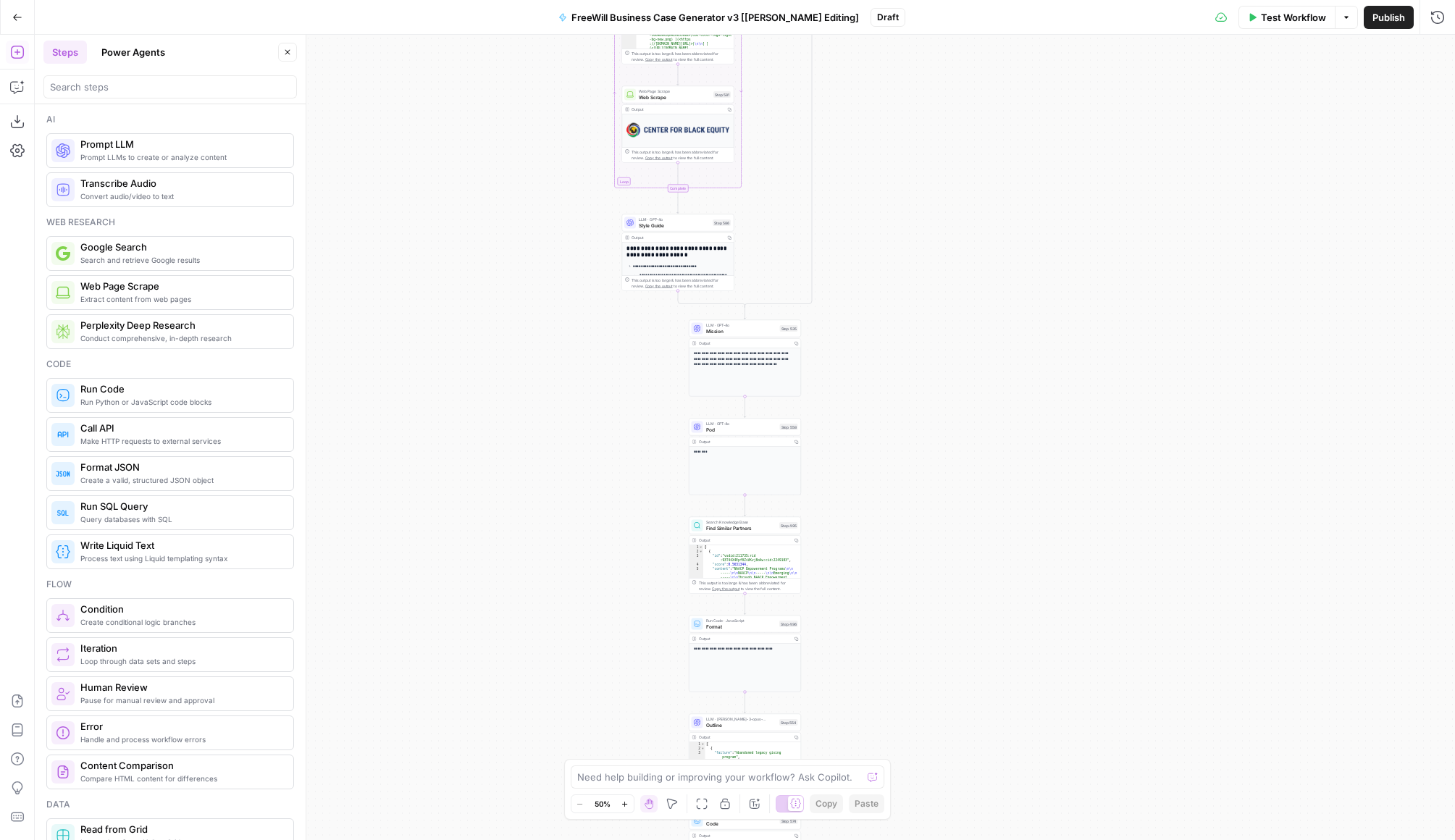
click at [149, 60] on button "Power Agents" at bounding box center [133, 51] width 81 height 23
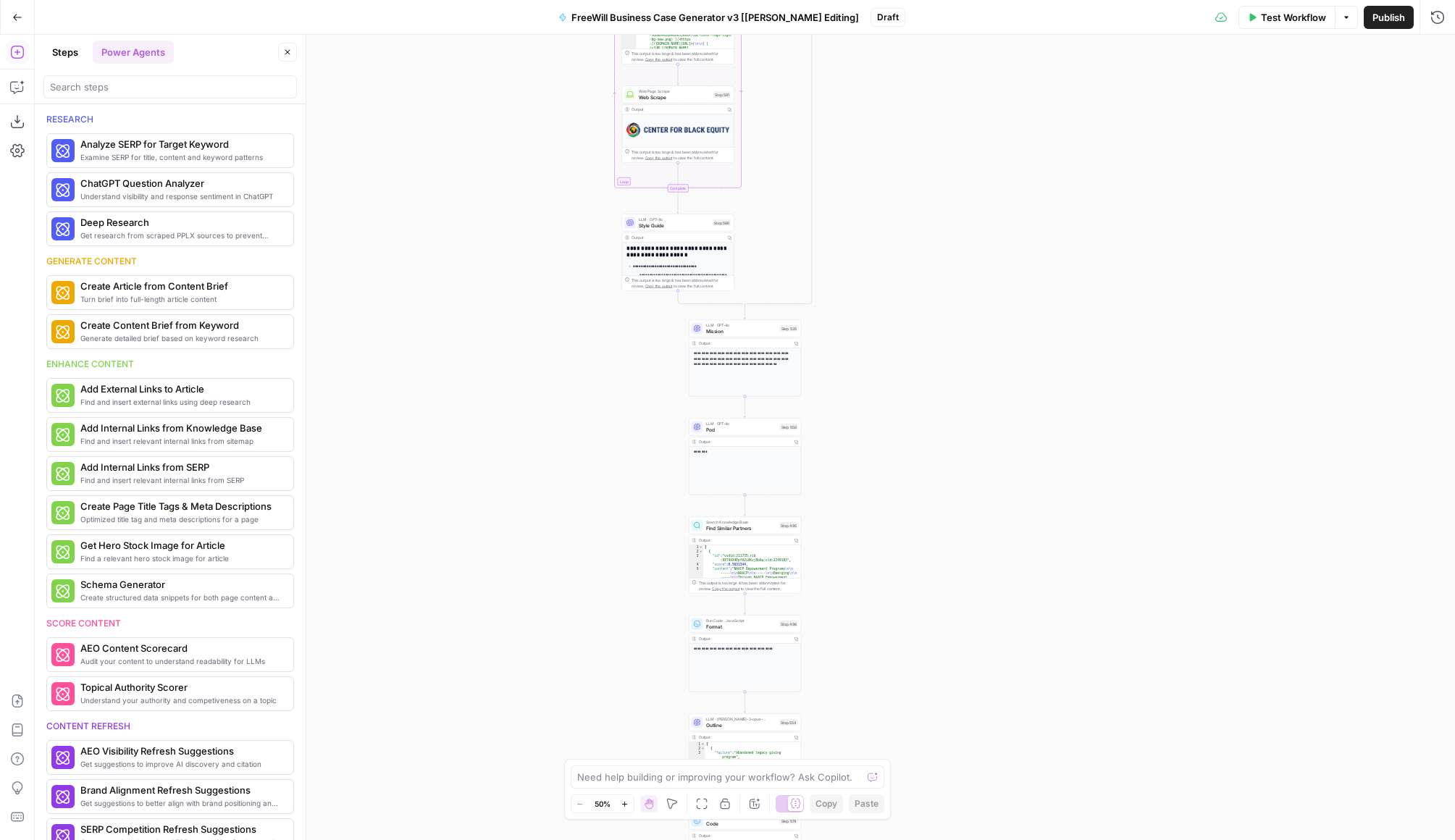
click at [73, 53] on button "Steps" at bounding box center [64, 51] width 43 height 23
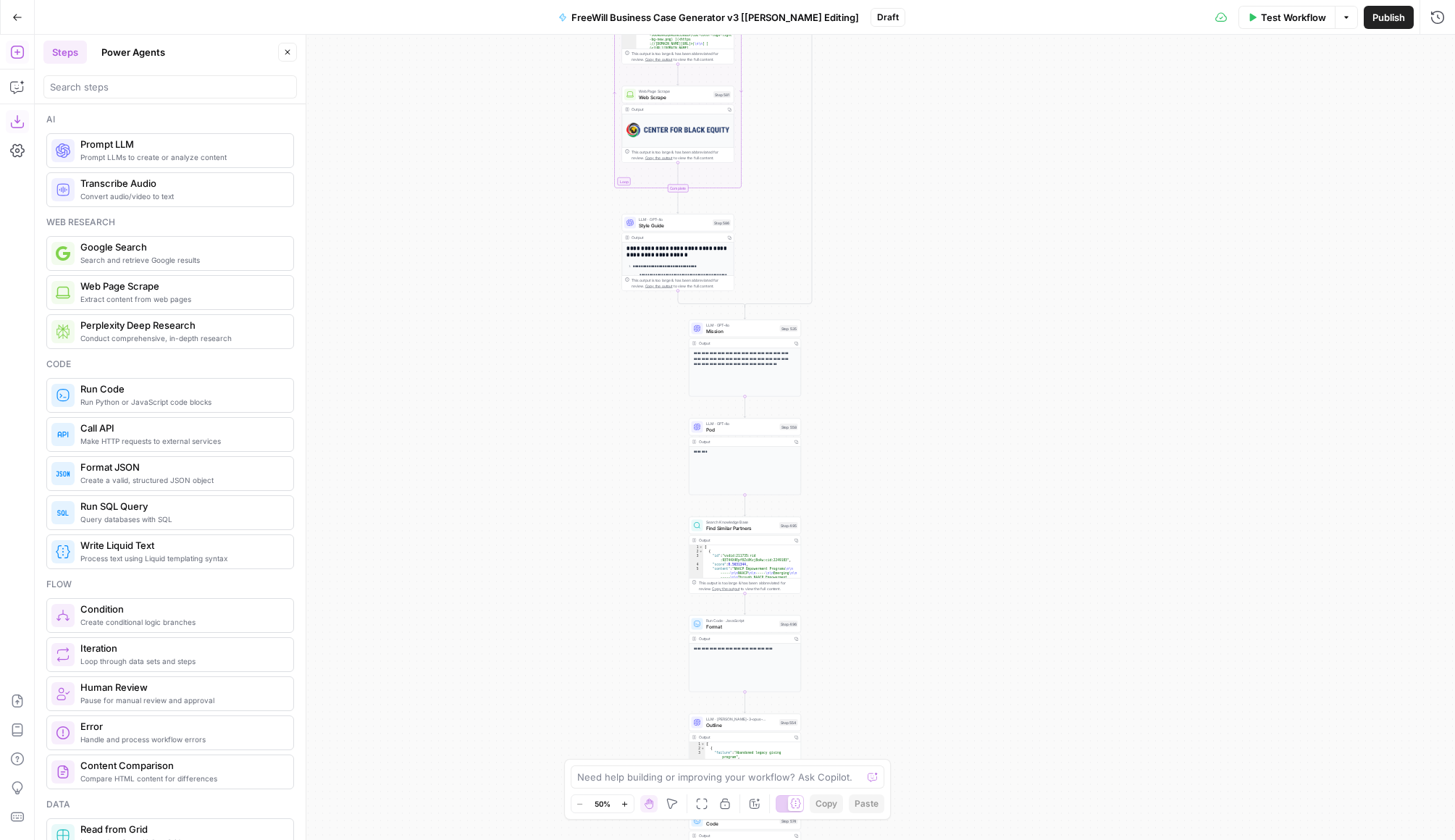
click at [28, 118] on button "Download as JSON" at bounding box center [17, 121] width 23 height 23
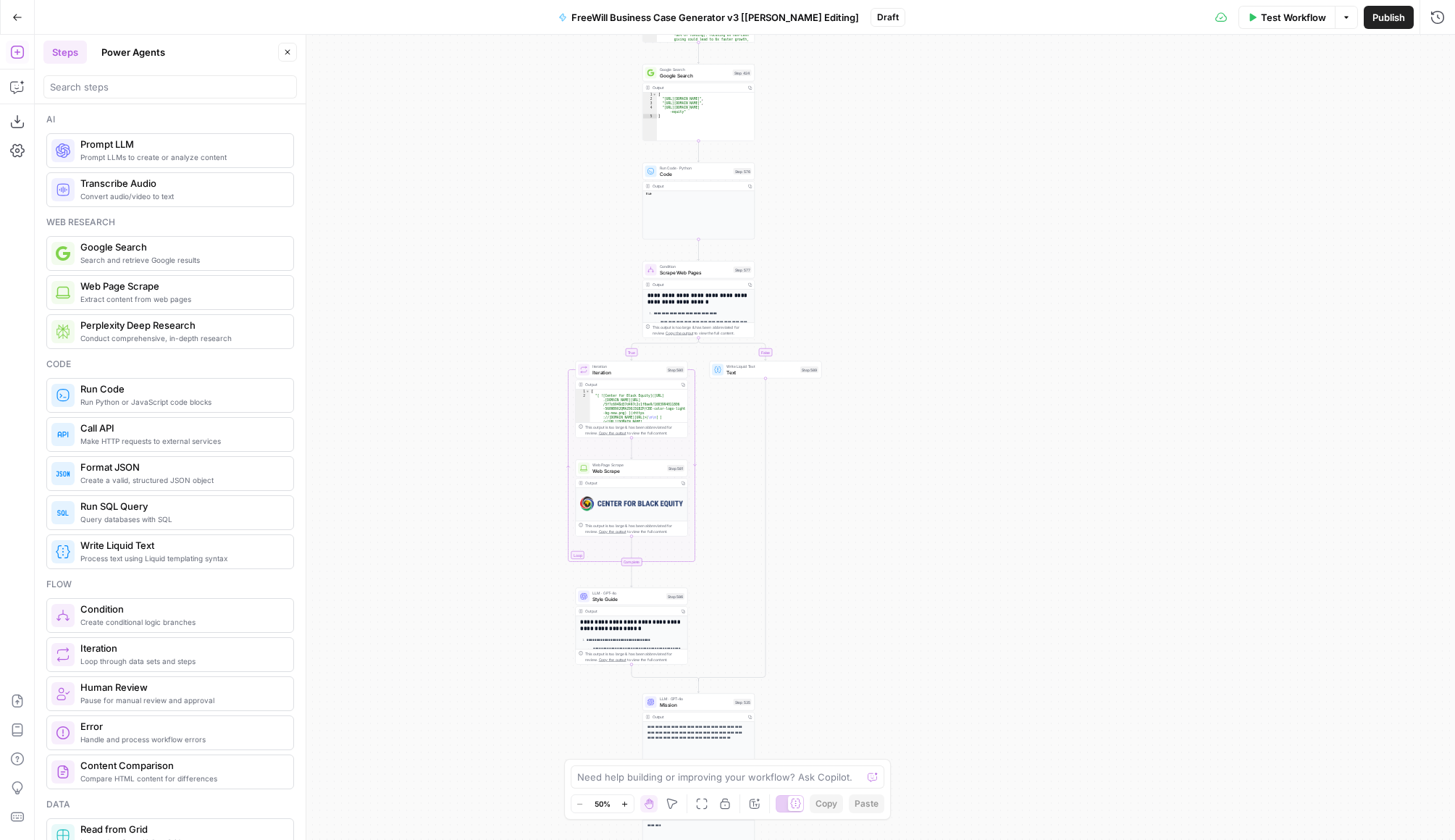
drag, startPoint x: 995, startPoint y: 266, endPoint x: 944, endPoint y: 660, distance: 397.3
click at [944, 660] on div "true false Workflow Set Inputs Inputs LLM · GPT 3.5 Turbo Extract Call Ids Step…" at bounding box center [745, 437] width 1421 height 805
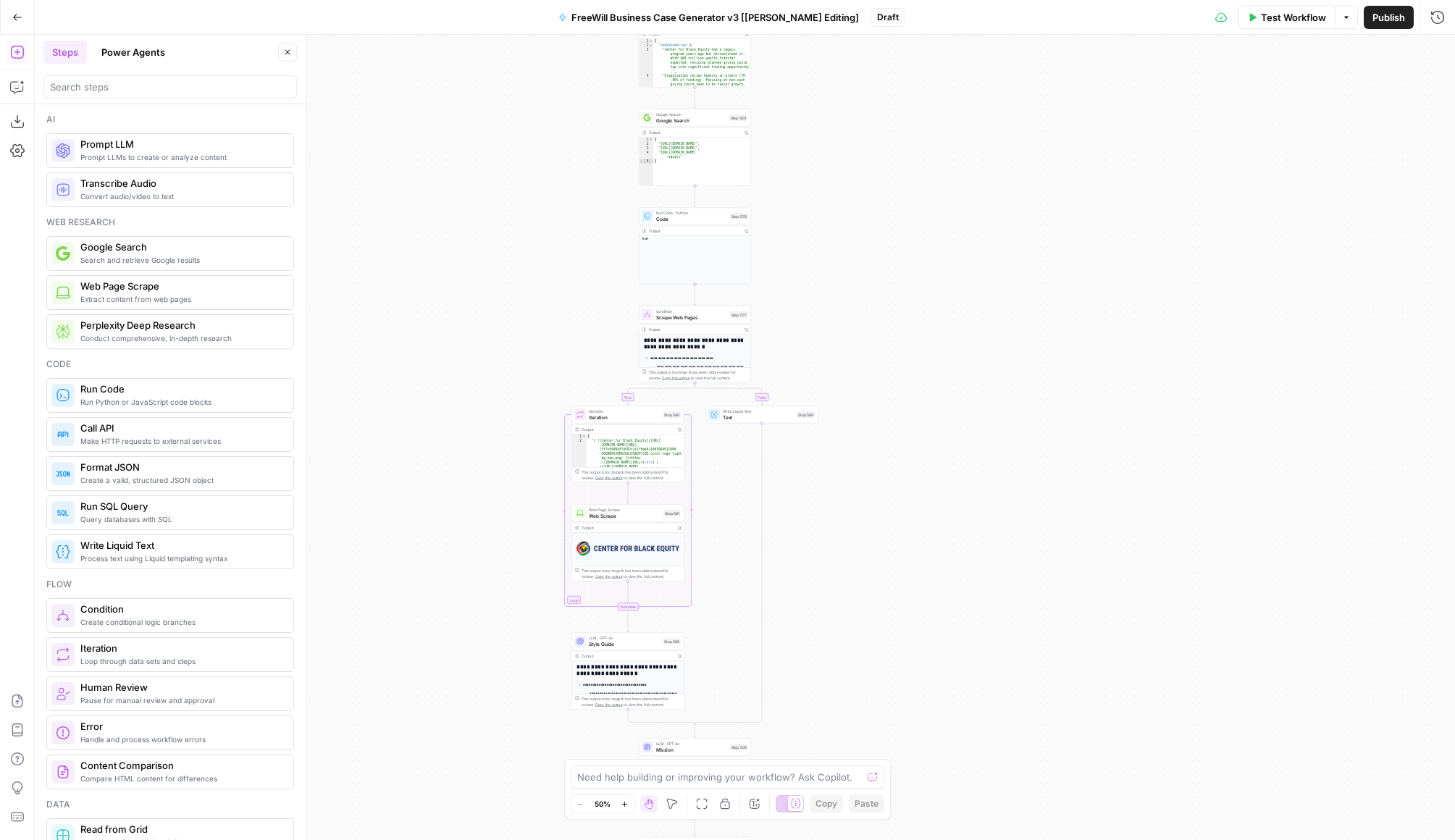
drag, startPoint x: 954, startPoint y: 262, endPoint x: 877, endPoint y: 831, distance: 574.2
click at [877, 831] on div "true false Workflow Set Inputs Inputs LLM · GPT 3.5 Turbo Extract Call Ids Step…" at bounding box center [745, 437] width 1421 height 805
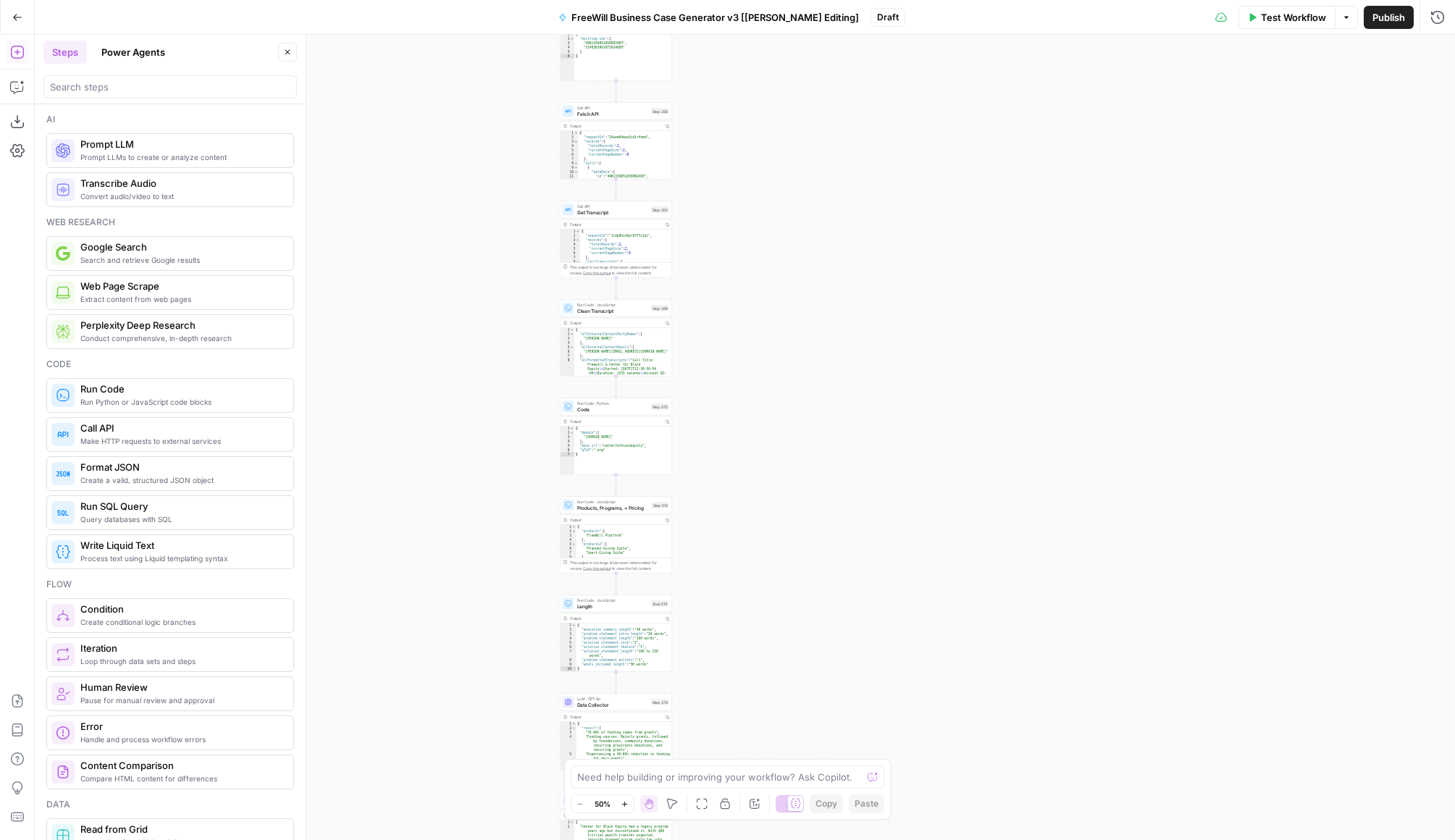
drag, startPoint x: 931, startPoint y: 378, endPoint x: 928, endPoint y: 724, distance: 346.0
click at [928, 724] on div "true false Workflow Set Inputs Inputs LLM · GPT 3.5 Turbo Extract Call Ids Step…" at bounding box center [745, 437] width 1421 height 805
click at [530, 455] on div "true false Workflow Set Inputs Inputs LLM · GPT 3.5 Turbo Extract Call Ids Step…" at bounding box center [745, 437] width 1421 height 805
drag, startPoint x: 592, startPoint y: 451, endPoint x: 640, endPoint y: 419, distance: 57.7
click at [620, 430] on div "**********" at bounding box center [615, 455] width 112 height 58
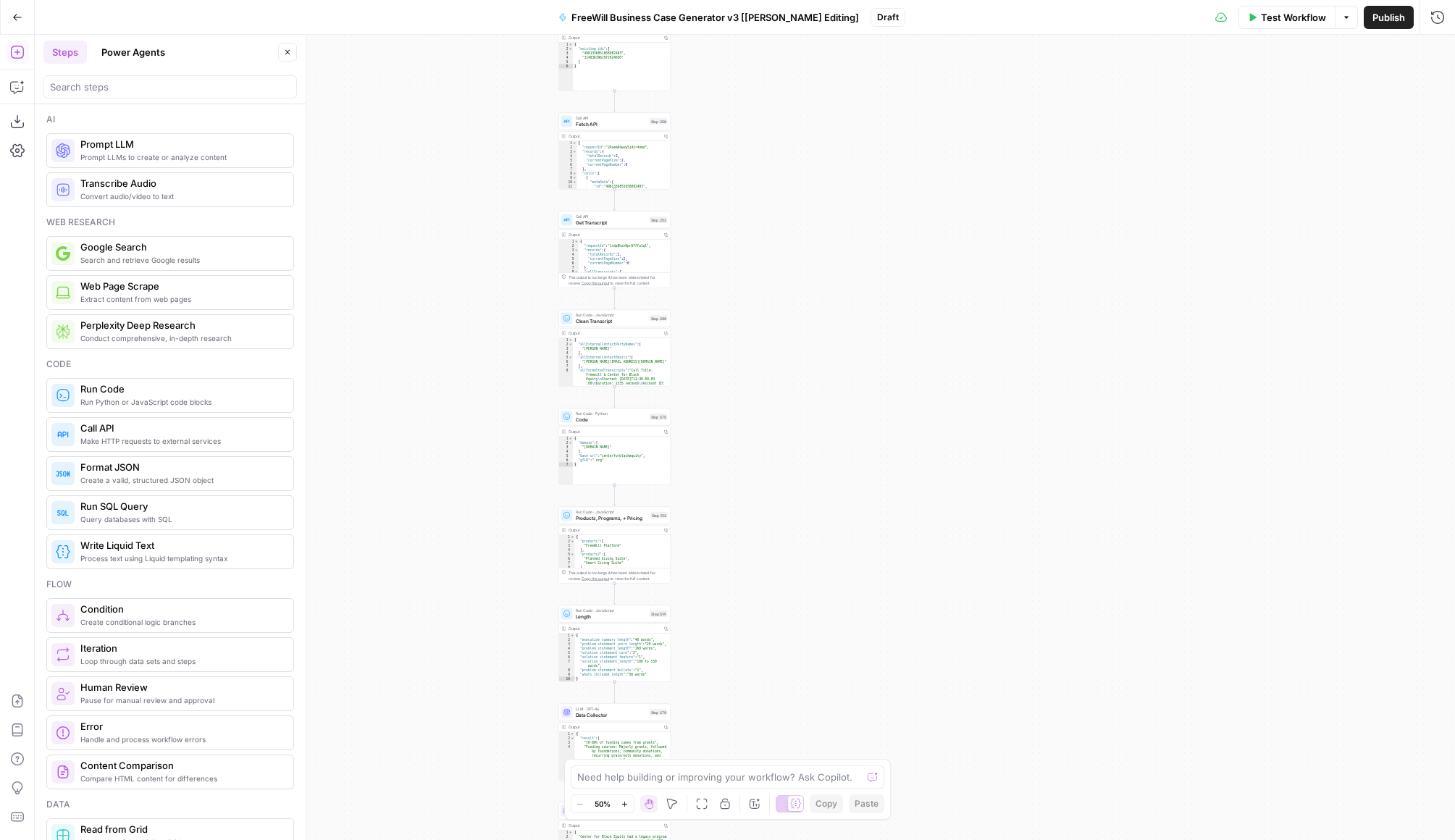
type textarea "**********"
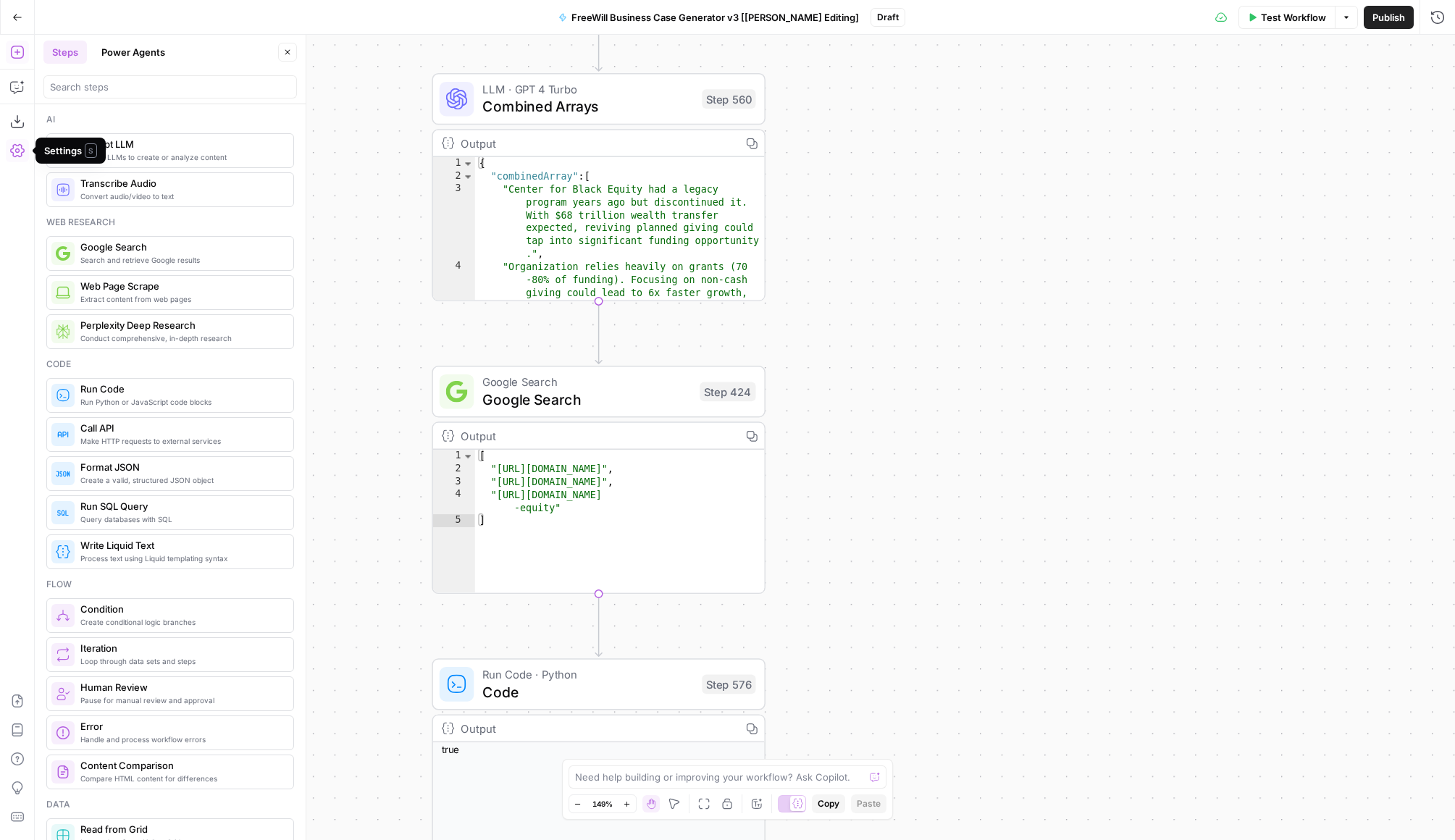
click at [20, 144] on icon "button" at bounding box center [17, 151] width 15 height 13
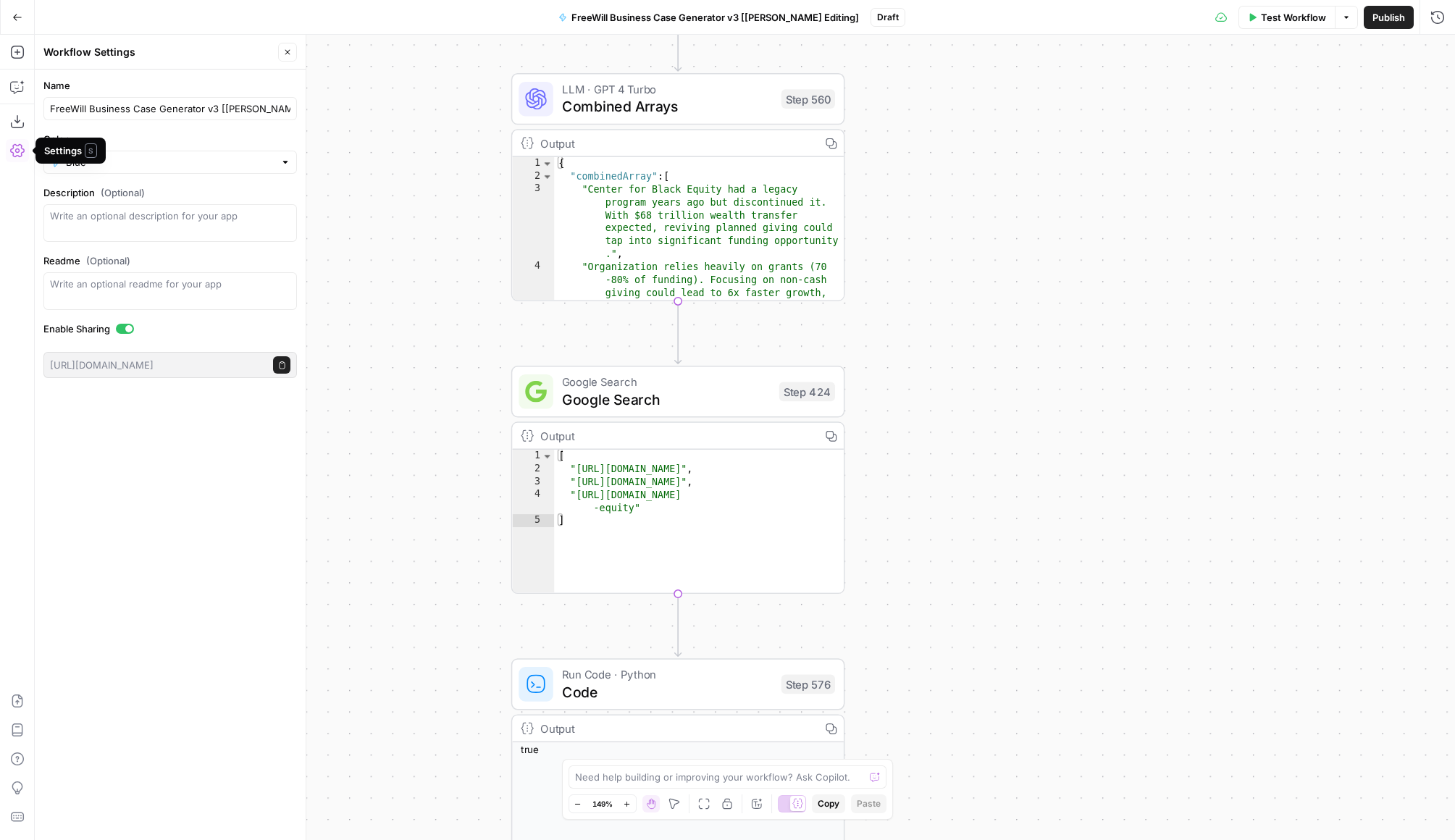
click at [19, 184] on div "Add Steps Copilot Download as JSON Settings Import JSON AirOps Academy Help Giv…" at bounding box center [17, 437] width 35 height 805
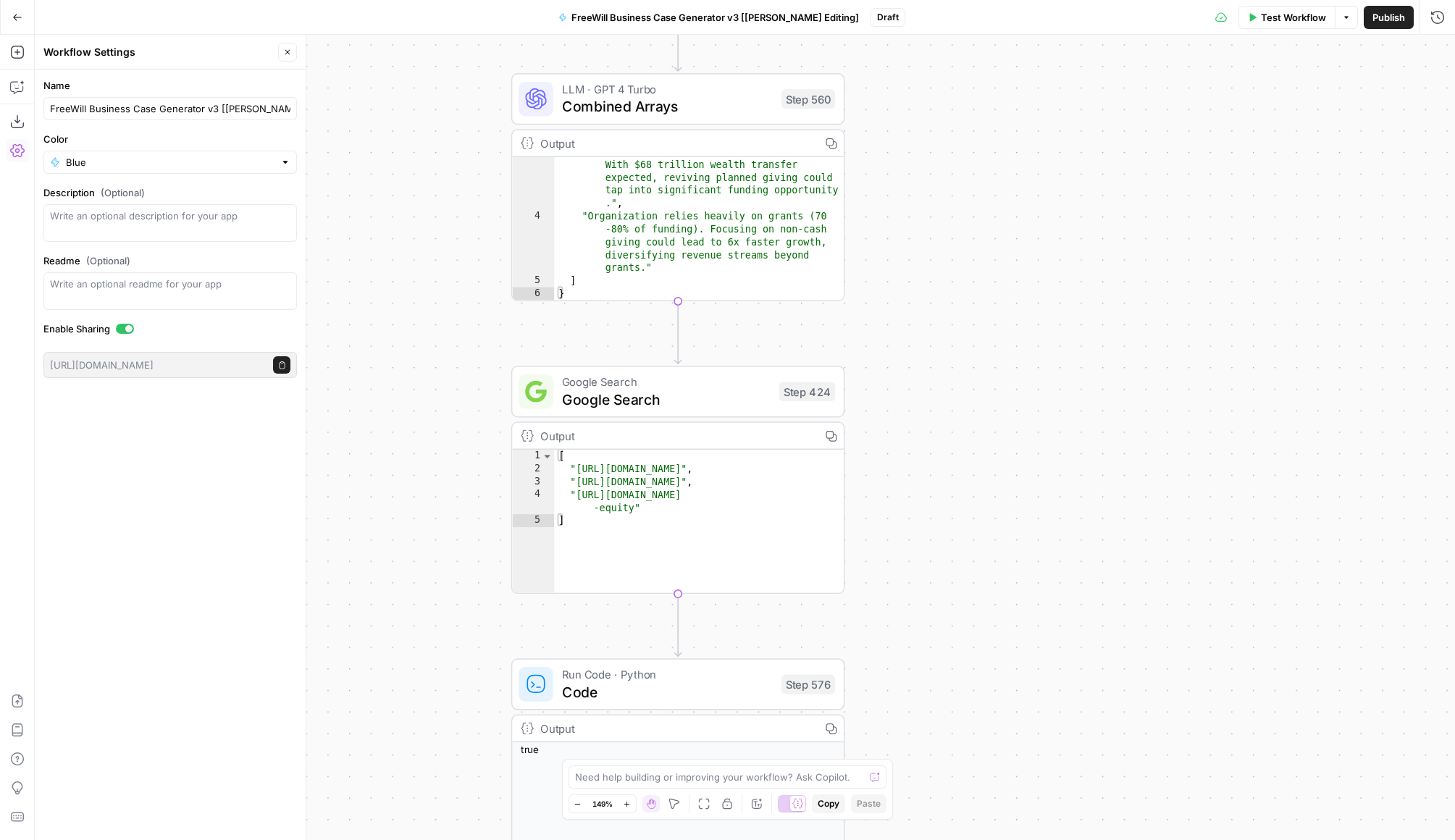
scroll to position [34, 0]
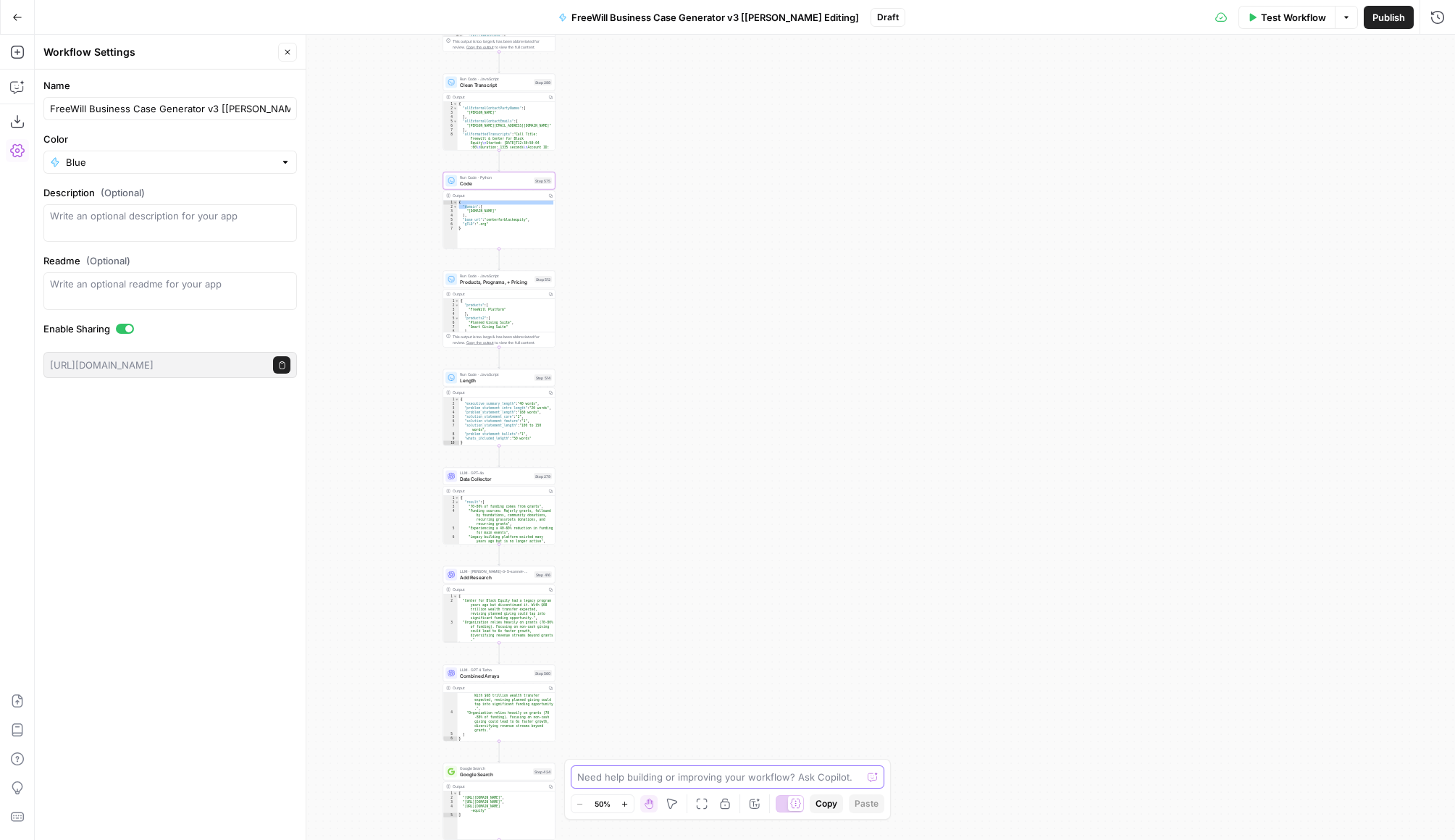
drag, startPoint x: 1120, startPoint y: 175, endPoint x: 756, endPoint y: 833, distance: 752.0
click at [756, 833] on div "true false Workflow Set Inputs Inputs LLM · GPT 3.5 Turbo Extract Call Ids Step…" at bounding box center [745, 437] width 1421 height 805
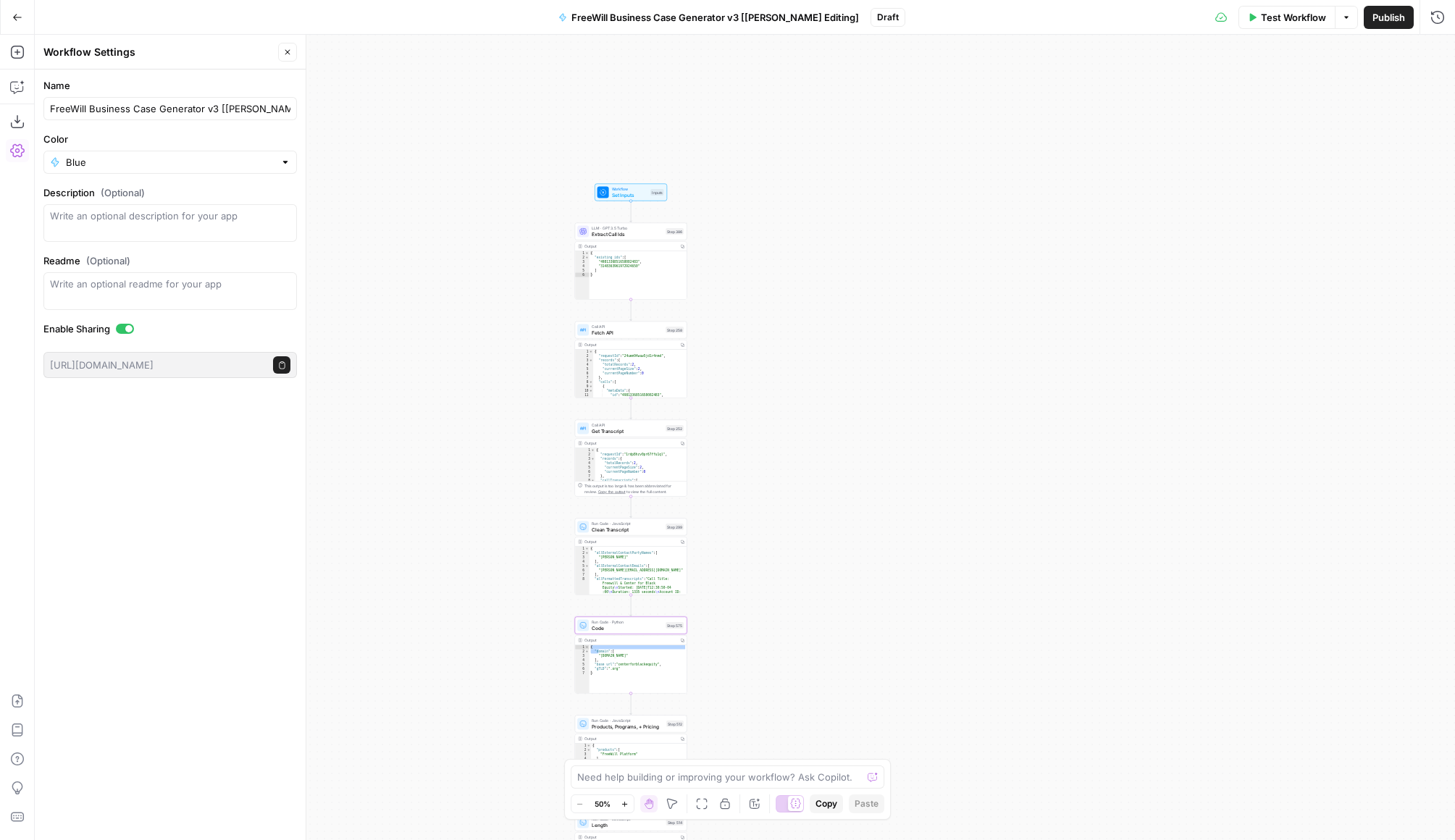
drag, startPoint x: 796, startPoint y: 286, endPoint x: 820, endPoint y: 598, distance: 312.9
click at [820, 598] on div "true false Workflow Set Inputs Inputs LLM · GPT 3.5 Turbo Extract Call Ids Step…" at bounding box center [745, 437] width 1421 height 805
click at [17, 12] on icon "button" at bounding box center [17, 17] width 10 height 10
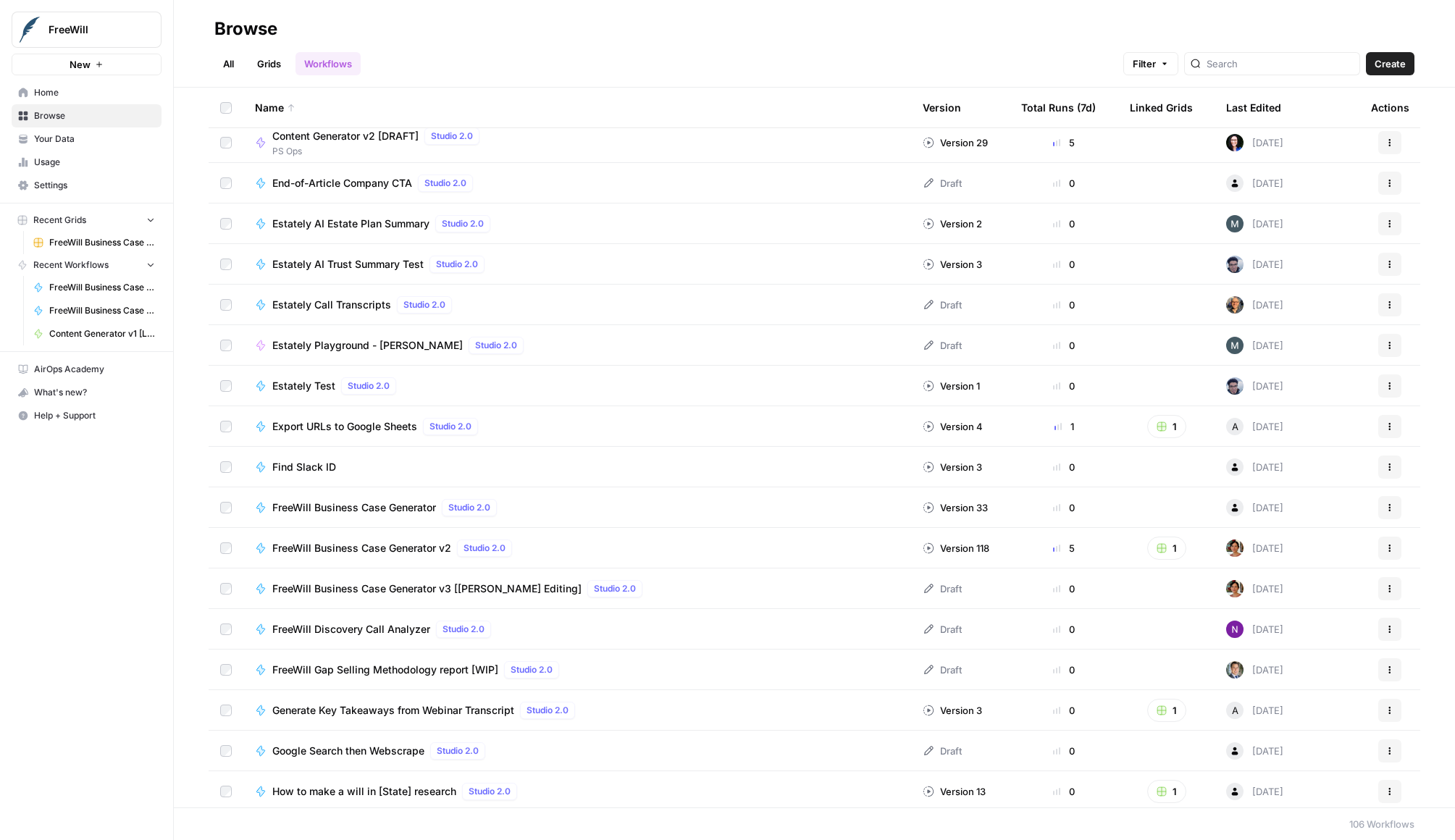
scroll to position [1226, 0]
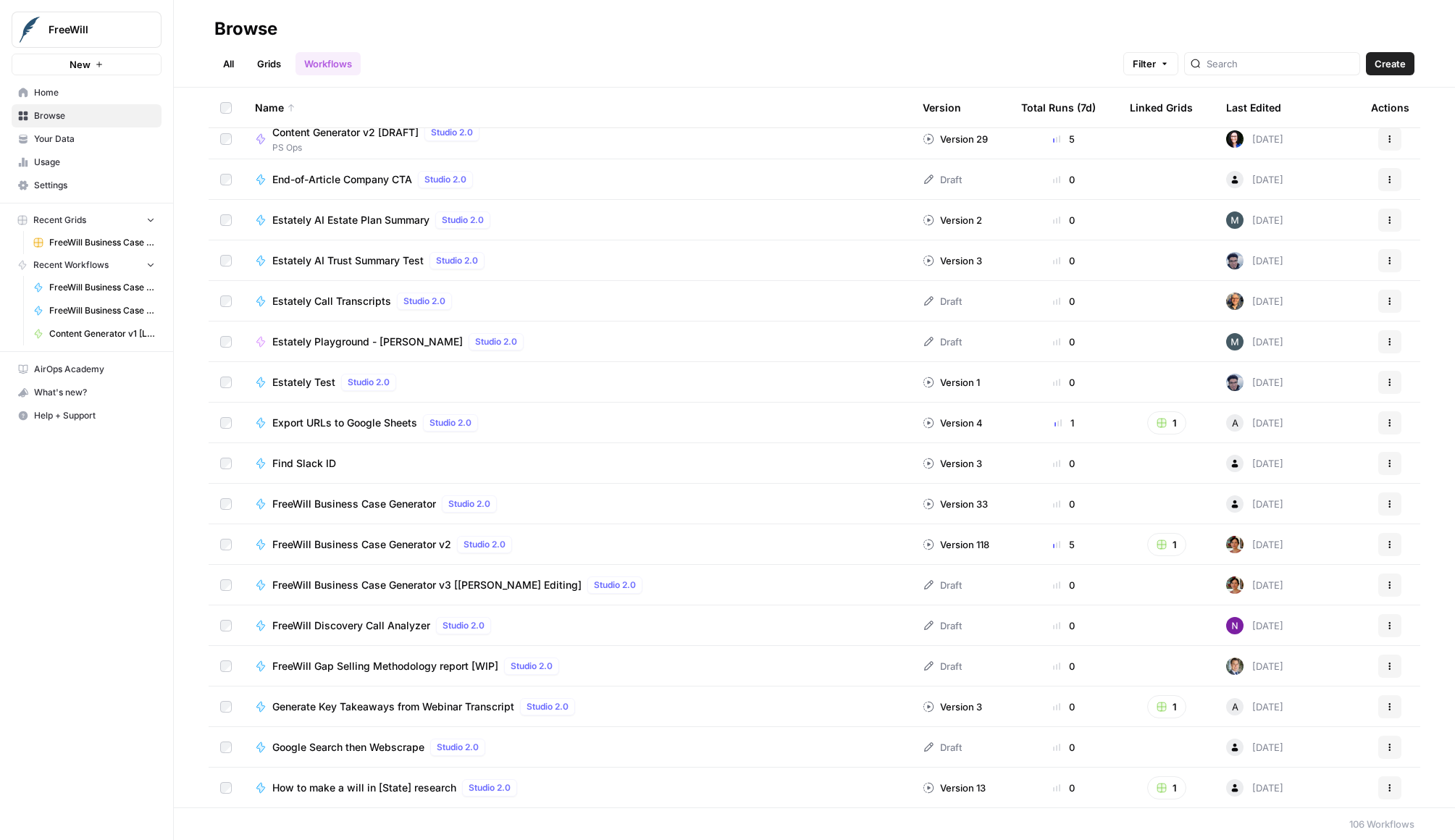
click at [1110, 594] on button "Actions" at bounding box center [1390, 585] width 23 height 23
click at [1110, 621] on span "Edit in Studio" at bounding box center [1325, 619] width 116 height 15
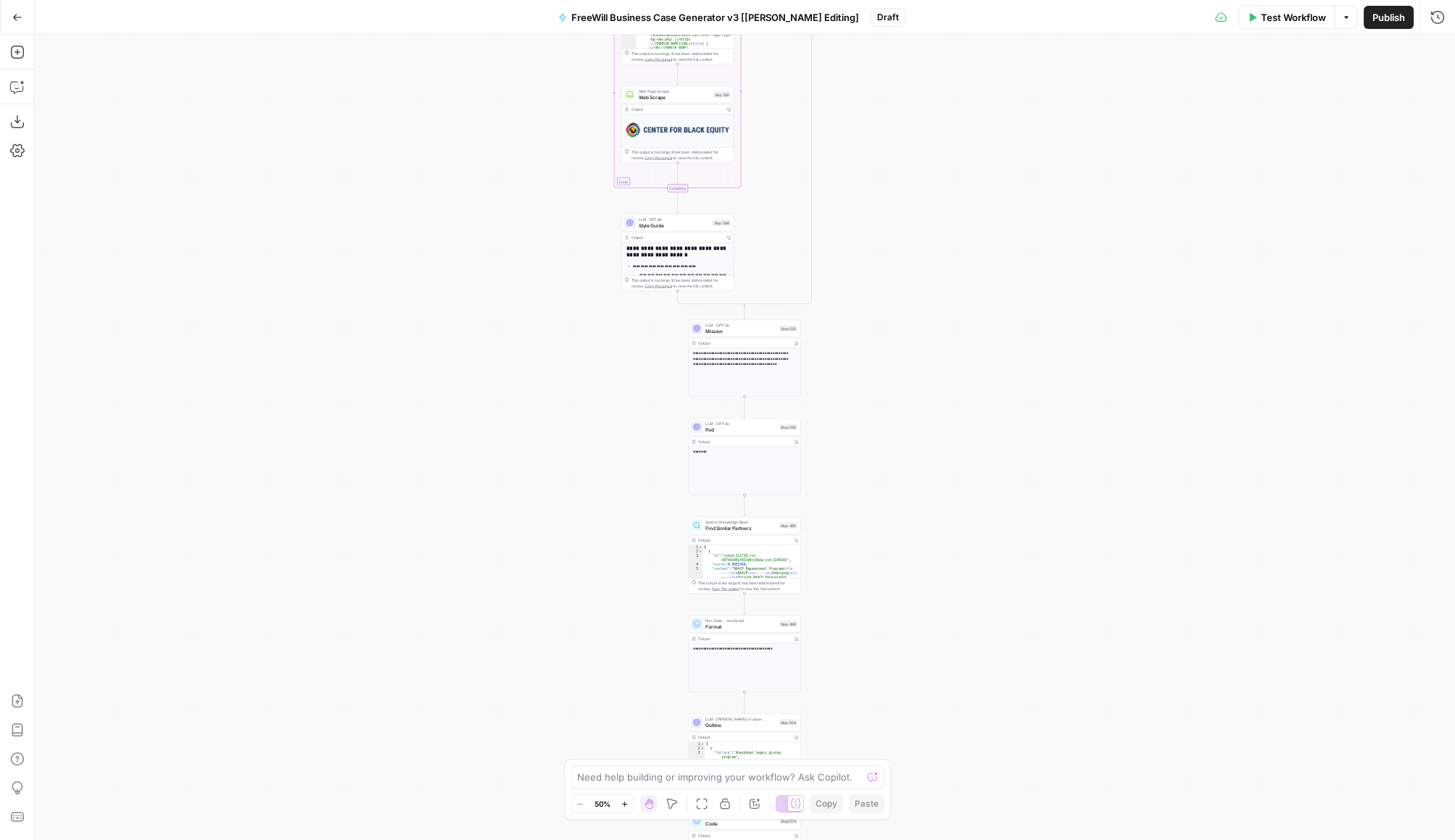
click at [1110, 29] on div "Test Workflow Options Publish Run History" at bounding box center [1180, 17] width 550 height 34
click at [1110, 23] on button "Options" at bounding box center [1347, 17] width 23 height 23
click at [684, 775] on textarea at bounding box center [720, 777] width 286 height 15
type textarea "WHere"
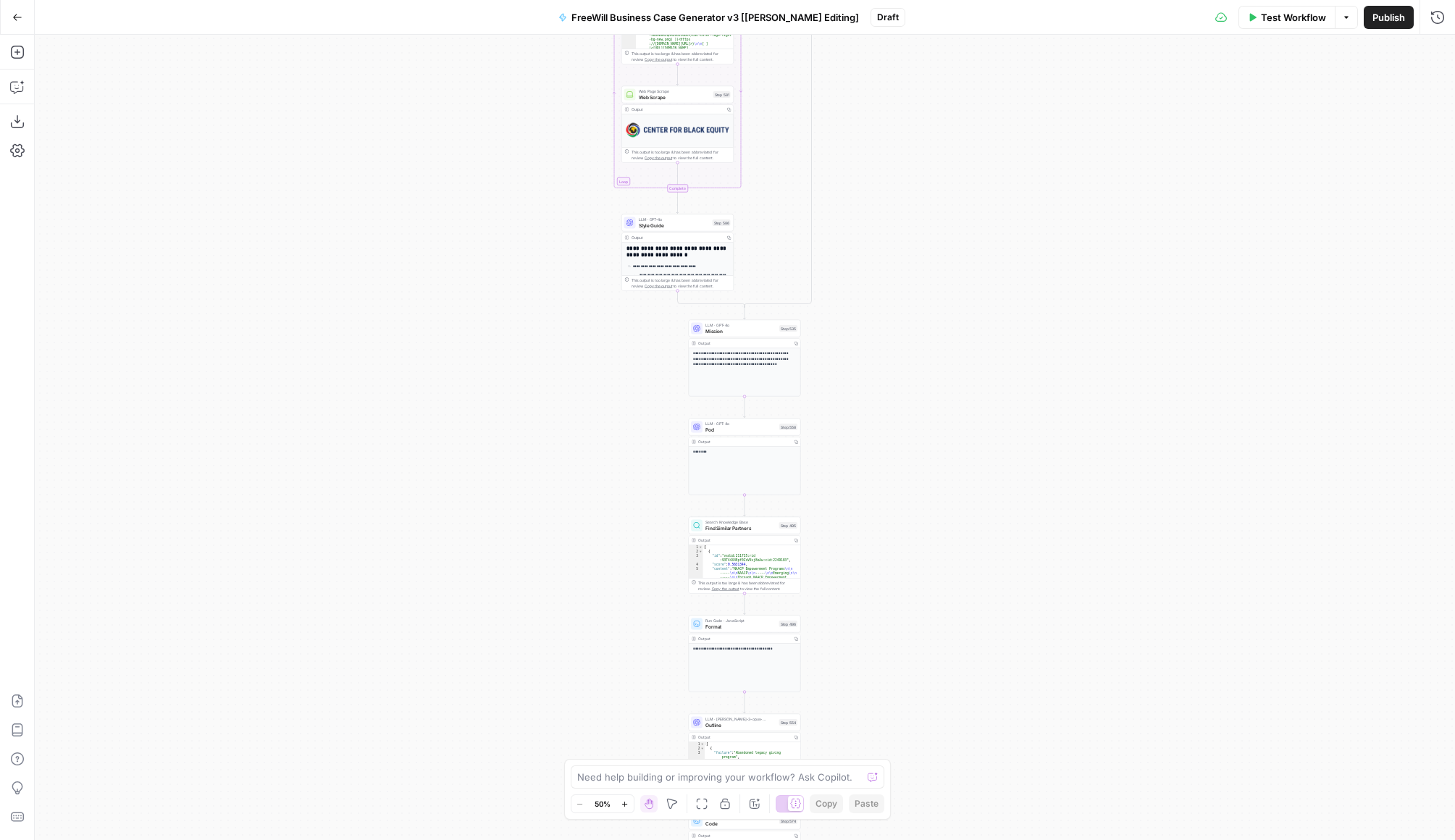
click at [863, 590] on div "true false Workflow Set Inputs Inputs LLM · GPT 3.5 Turbo Extract Call Ids Step…" at bounding box center [745, 437] width 1421 height 805
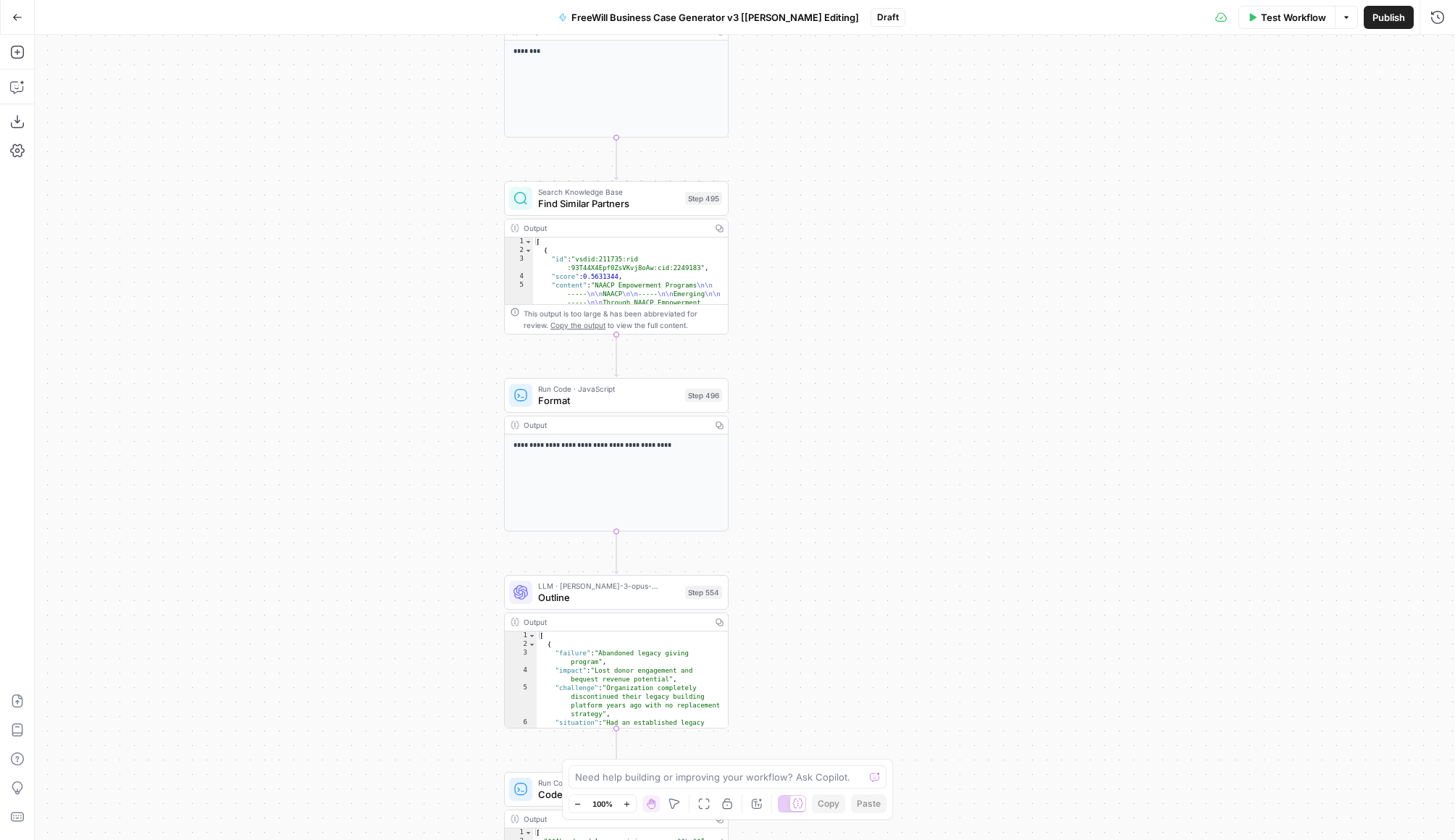
drag, startPoint x: 874, startPoint y: 662, endPoint x: 863, endPoint y: 386, distance: 276.2
click at [863, 386] on div "true false Workflow Set Inputs Inputs LLM · GPT 3.5 Turbo Extract Call Ids Step…" at bounding box center [745, 437] width 1421 height 805
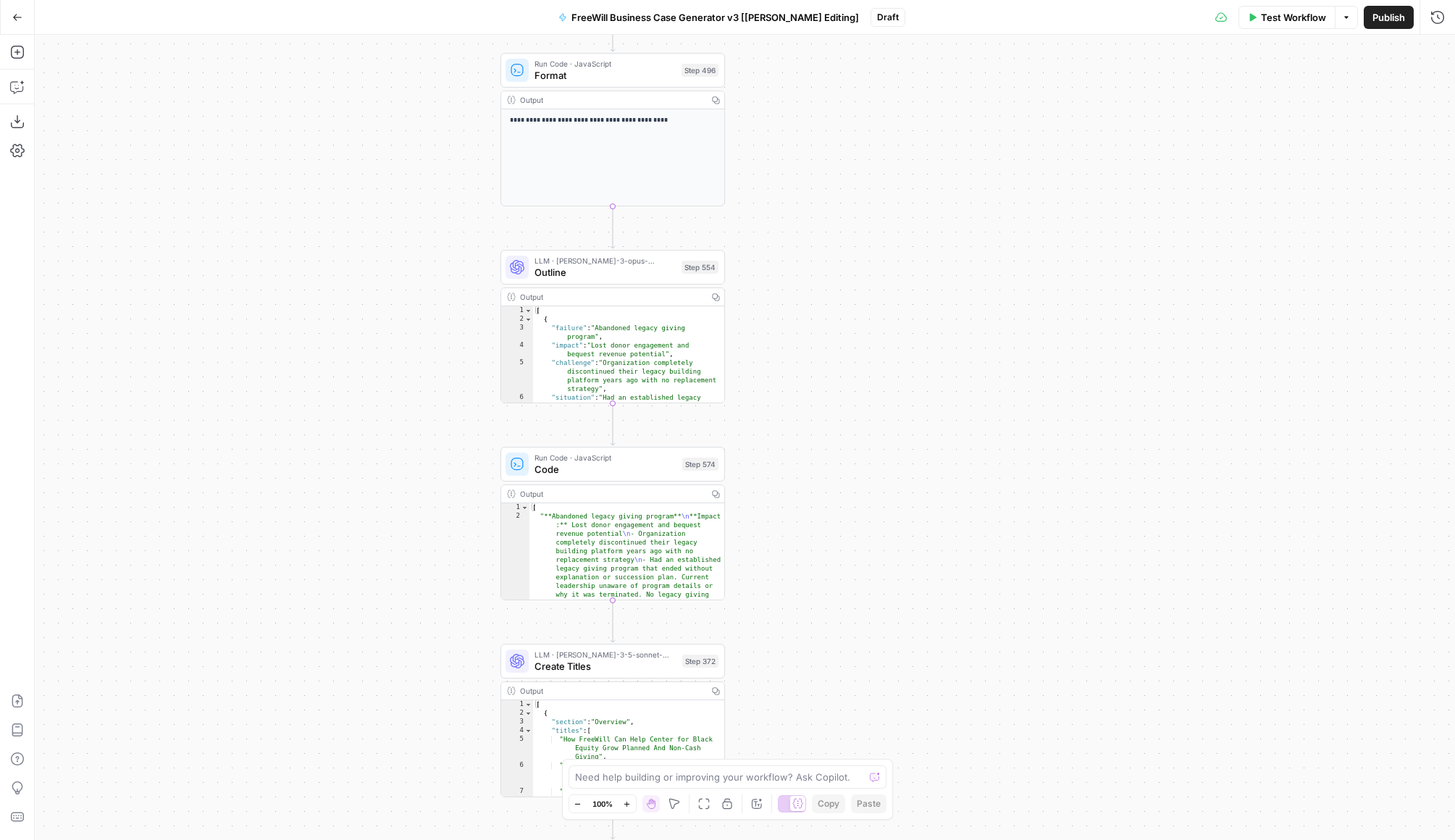
drag, startPoint x: 764, startPoint y: 609, endPoint x: 761, endPoint y: 298, distance: 311.0
click at [761, 298] on div "true false Workflow Set Inputs Inputs LLM · GPT 3.5 Turbo Extract Call Ids Step…" at bounding box center [745, 437] width 1421 height 805
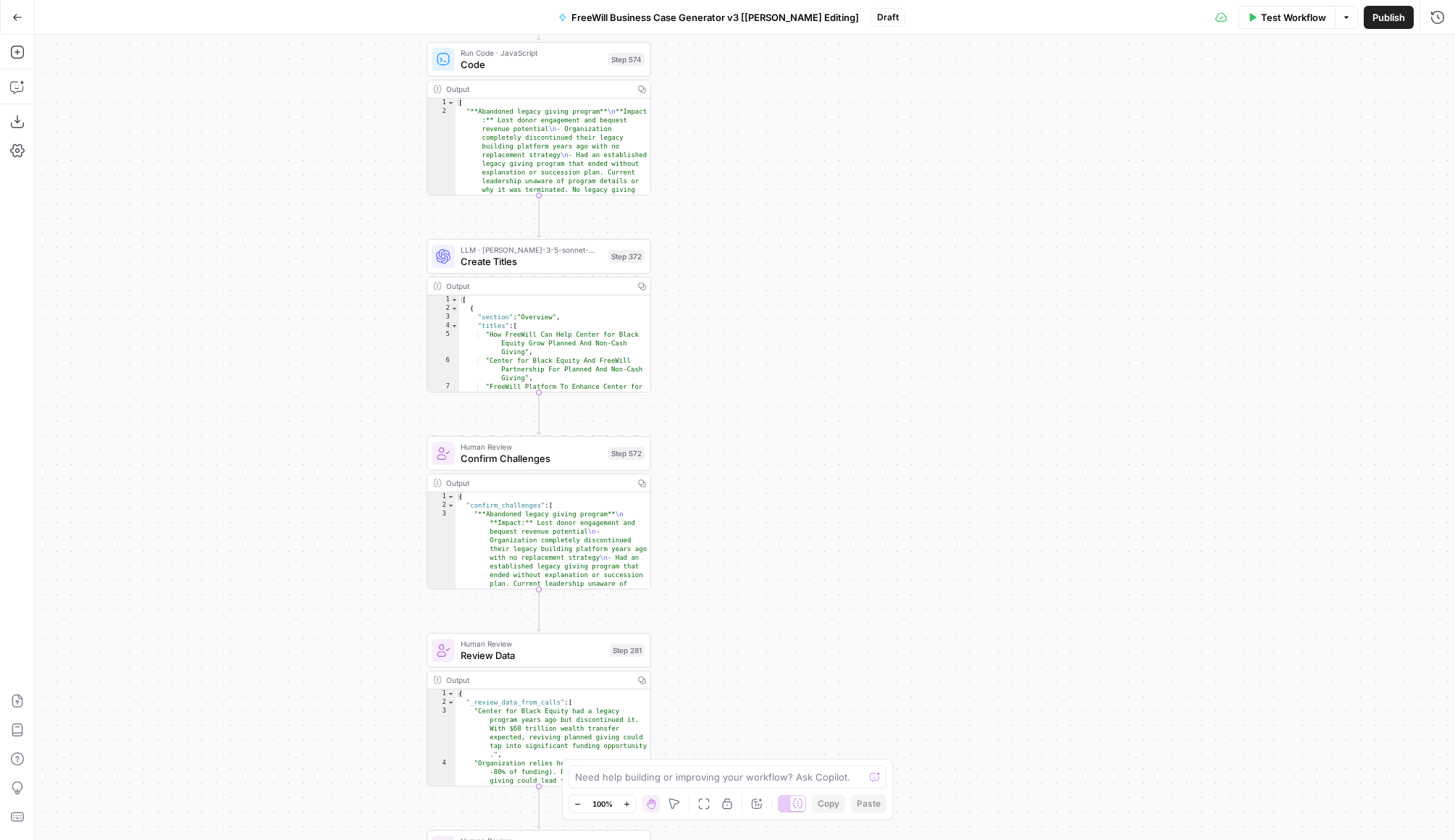
drag, startPoint x: 849, startPoint y: 528, endPoint x: 752, endPoint y: -127, distance: 662.1
click at [752, 0] on html "FreeWill New Home Browse Your Data Usage Settings Recent Grids FreeWill Busines…" at bounding box center [728, 420] width 1455 height 840
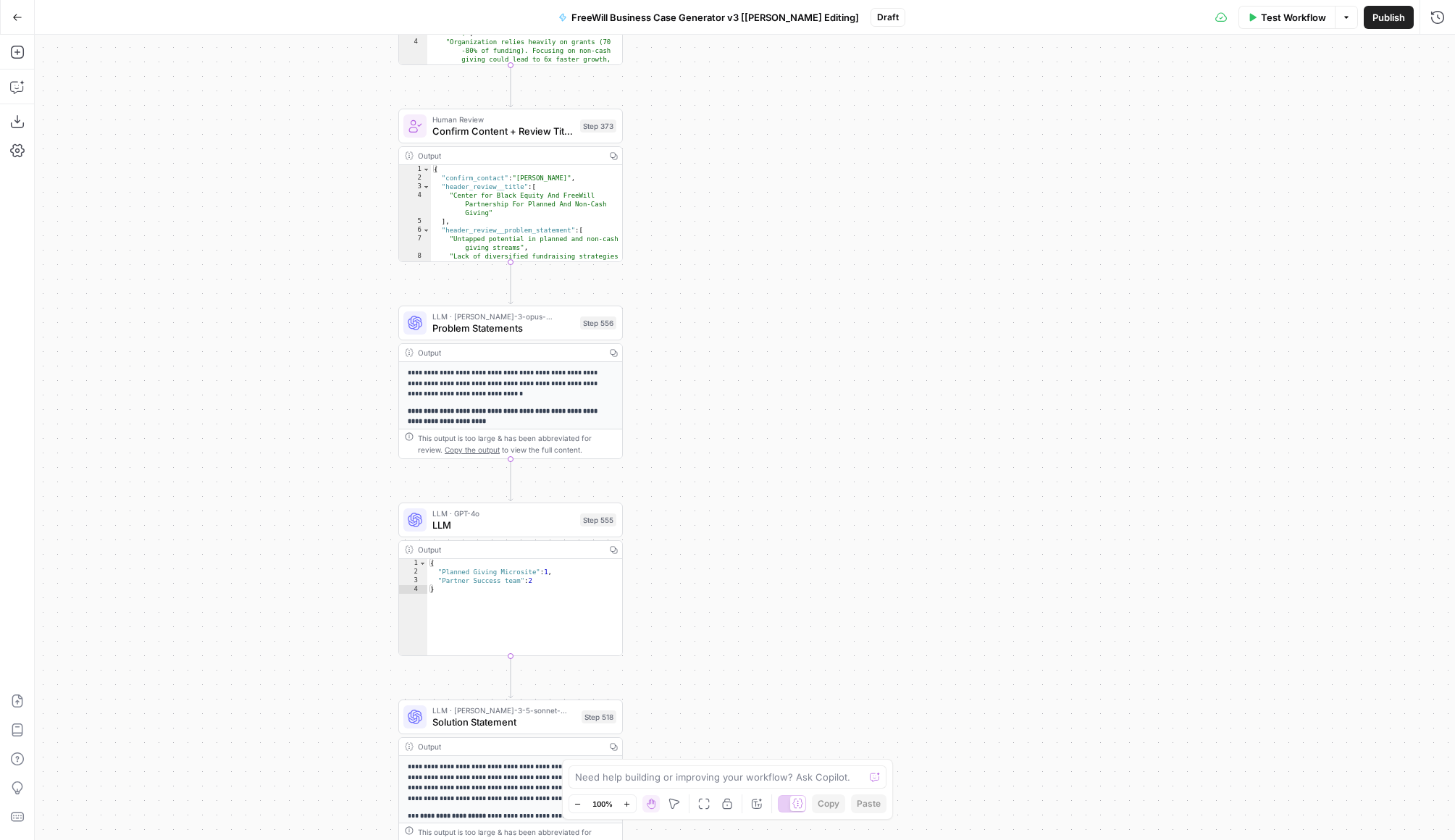
drag, startPoint x: 702, startPoint y: 522, endPoint x: 702, endPoint y: 105, distance: 417.0
click at [702, 105] on div "true false Workflow Set Inputs Inputs LLM · GPT 3.5 Turbo Extract Call Ids Step…" at bounding box center [745, 437] width 1421 height 805
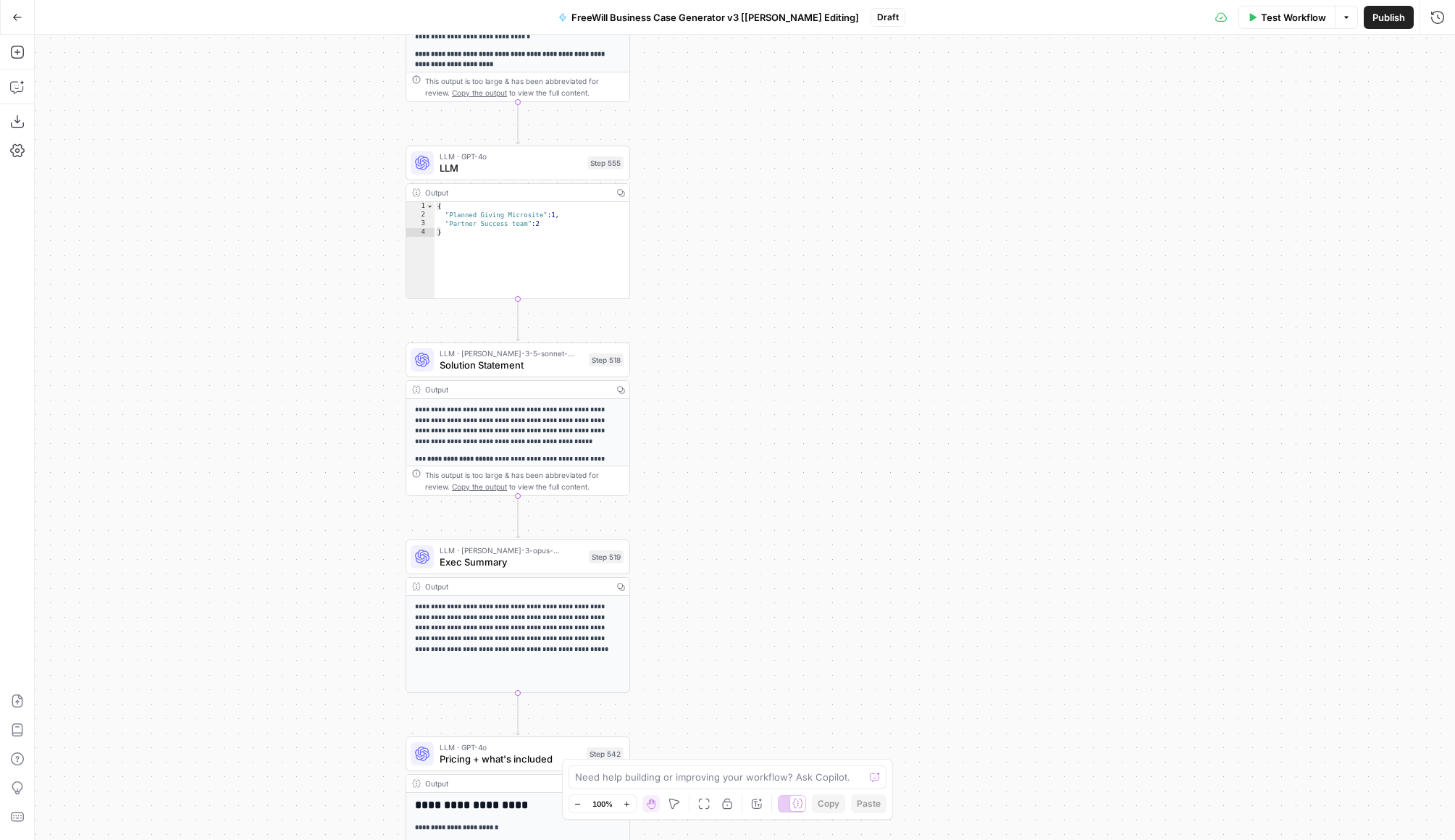
drag, startPoint x: 724, startPoint y: 656, endPoint x: 730, endPoint y: 245, distance: 411.0
click at [730, 245] on div "true false Workflow Set Inputs Inputs LLM · GPT 3.5 Turbo Extract Call Ids Step…" at bounding box center [745, 437] width 1421 height 805
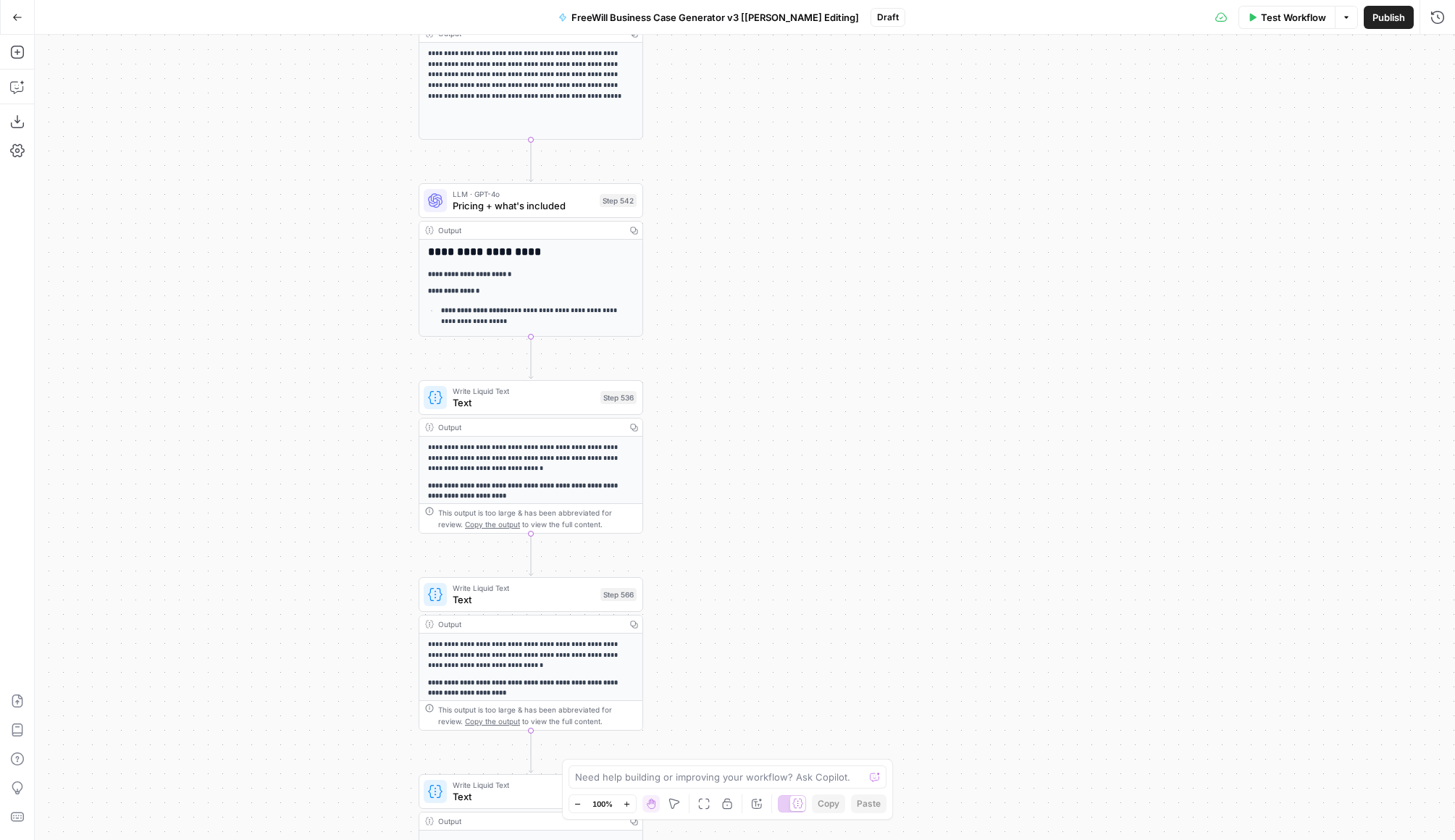
drag, startPoint x: 728, startPoint y: 644, endPoint x: 742, endPoint y: 151, distance: 493.2
click at [742, 151] on div "true false Workflow Set Inputs Inputs LLM · GPT 3.5 Turbo Extract Call Ids Step…" at bounding box center [745, 437] width 1421 height 805
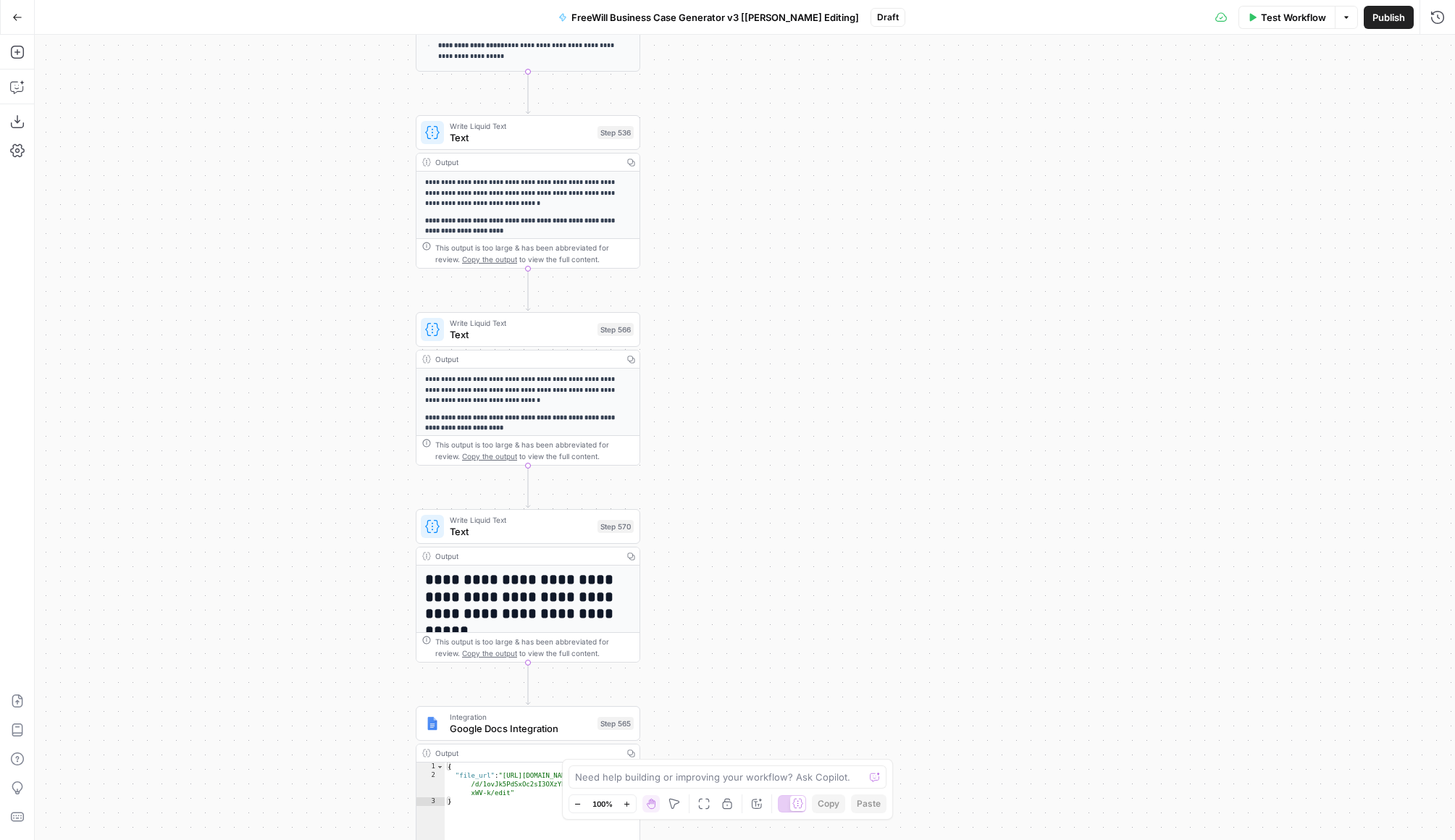
drag, startPoint x: 673, startPoint y: 581, endPoint x: 670, endPoint y: 306, distance: 275.0
click at [671, 306] on div "true false Workflow Set Inputs Inputs LLM · GPT 3.5 Turbo Extract Call Ids Step…" at bounding box center [745, 437] width 1421 height 805
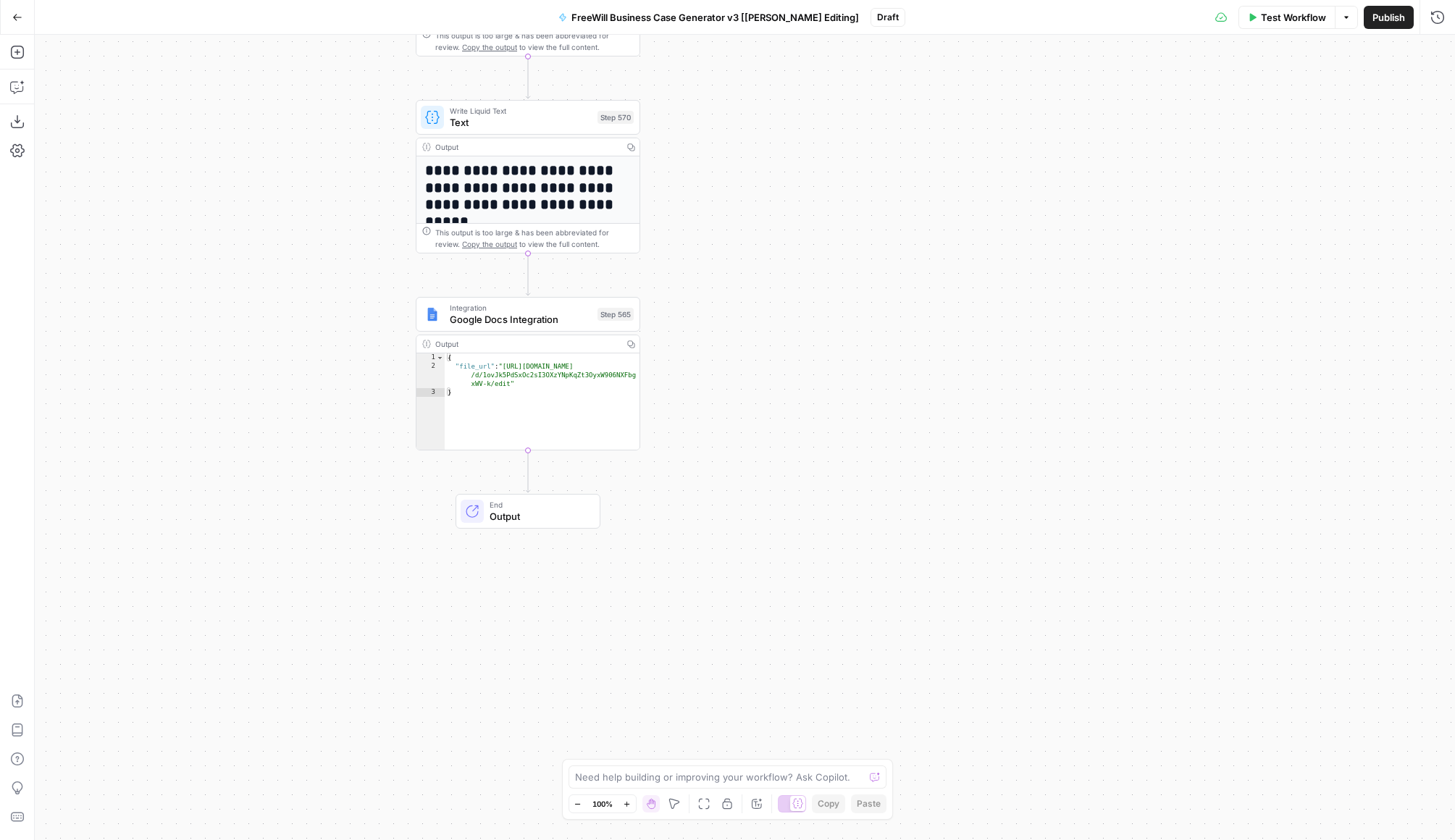
drag, startPoint x: 718, startPoint y: 609, endPoint x: 718, endPoint y: 209, distance: 400.0
click at [718, 209] on div "true false Workflow Set Inputs Inputs LLM · GPT 3.5 Turbo Extract Call Ids Step…" at bounding box center [745, 437] width 1421 height 805
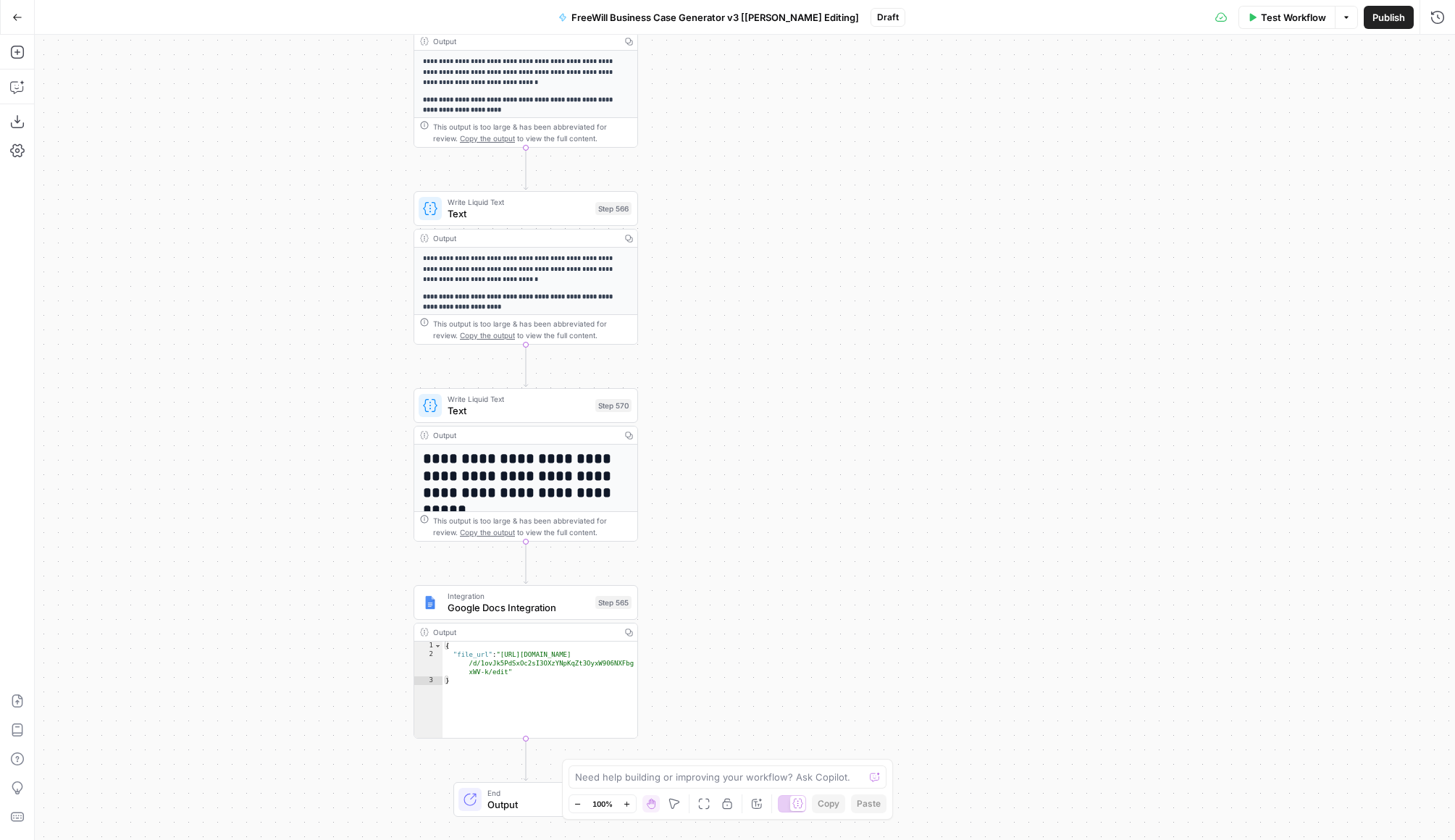
drag, startPoint x: 703, startPoint y: 269, endPoint x: 699, endPoint y: 555, distance: 286.0
click at [700, 556] on div "true false Workflow Set Inputs Inputs LLM · GPT 3.5 Turbo Extract Call Ids Step…" at bounding box center [745, 437] width 1421 height 805
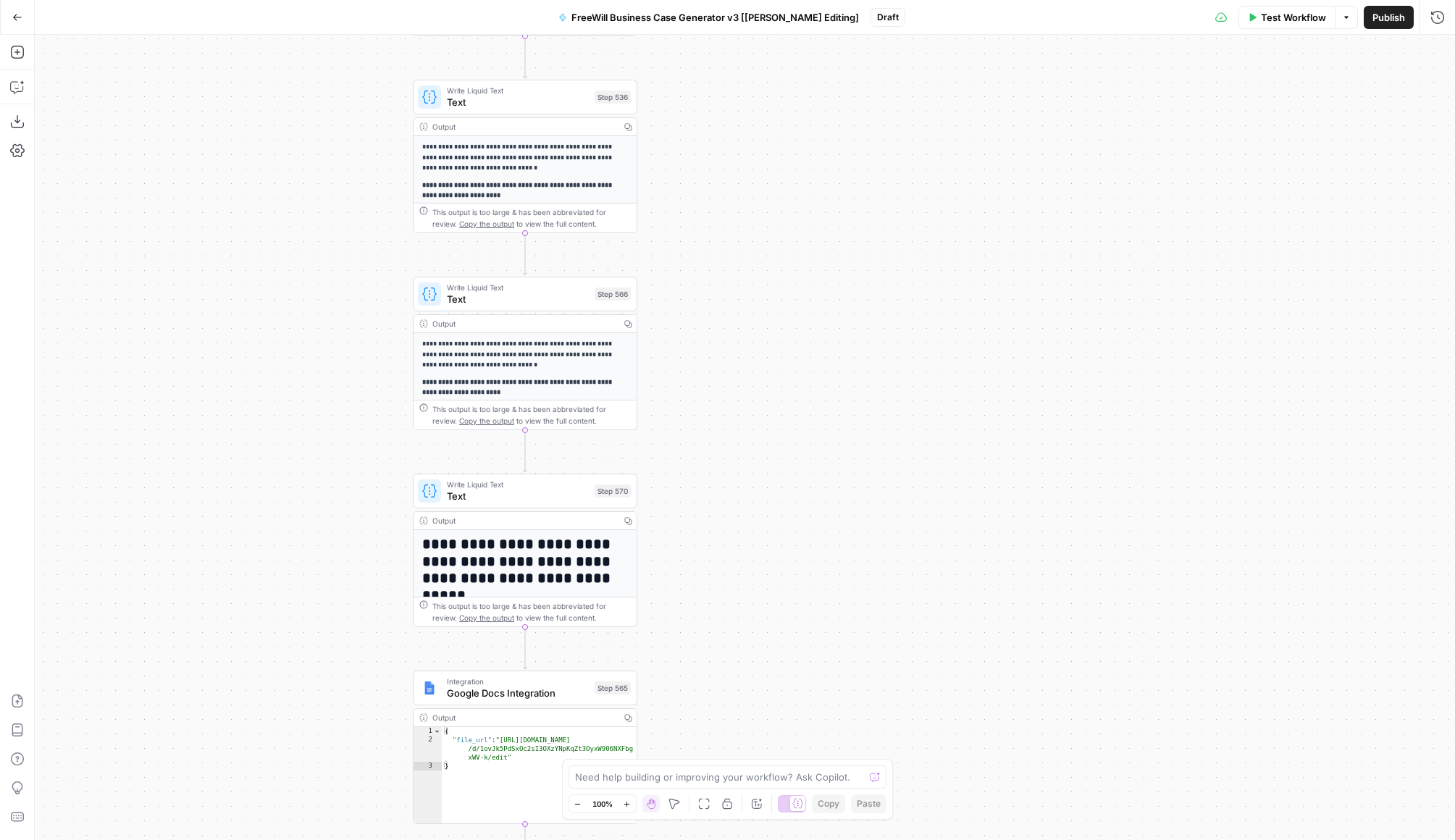
drag, startPoint x: 724, startPoint y: 291, endPoint x: 716, endPoint y: 413, distance: 122.3
click at [717, 413] on div "true false Workflow Set Inputs Inputs LLM · GPT 3.5 Turbo Extract Call Ids Step…" at bounding box center [745, 437] width 1421 height 805
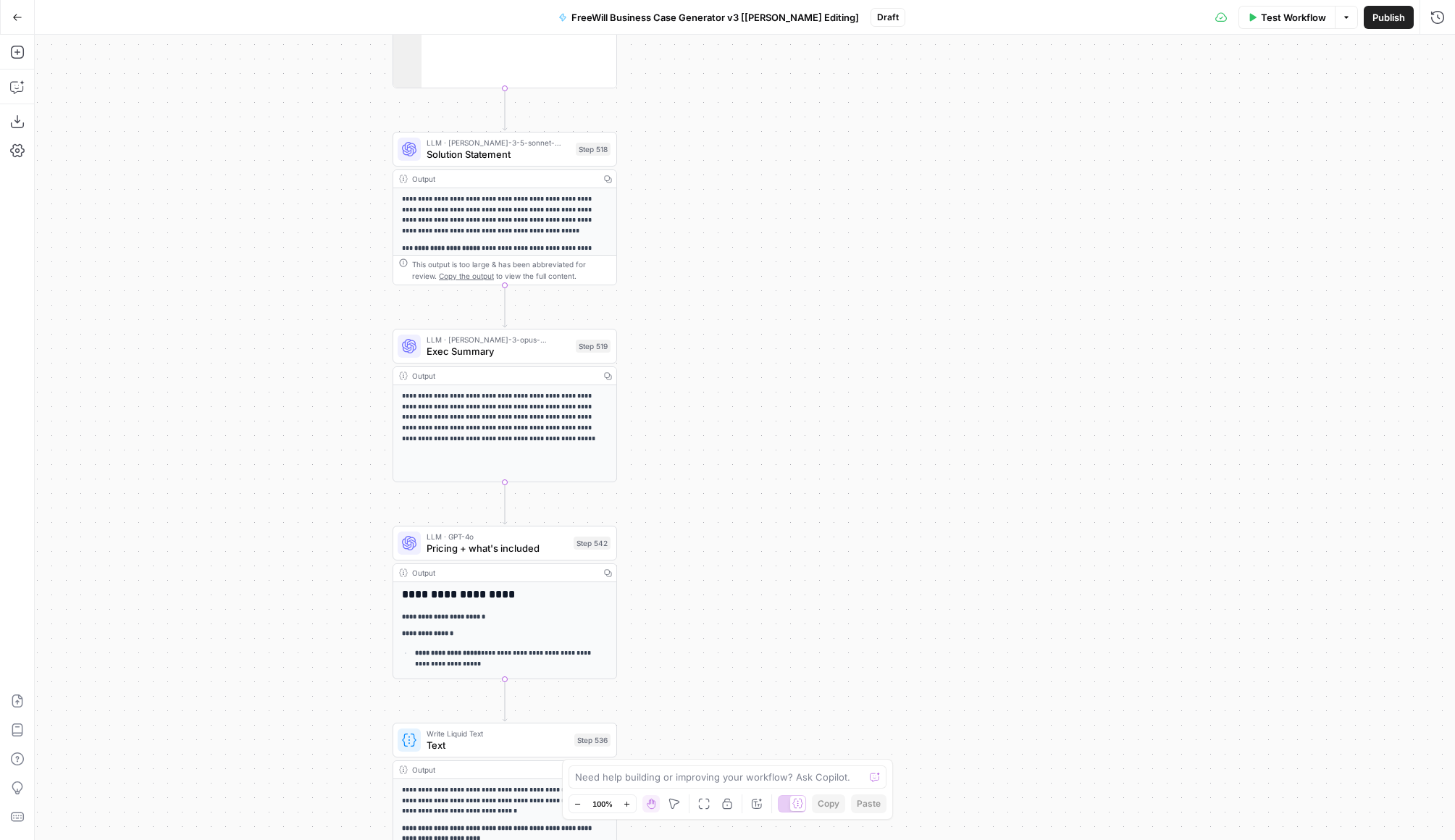
drag, startPoint x: 823, startPoint y: 161, endPoint x: 809, endPoint y: 766, distance: 605.2
click at [809, 766] on body "FreeWill New Home Browse Your Data Usage Settings Recent Grids FreeWill Busines…" at bounding box center [728, 420] width 1455 height 840
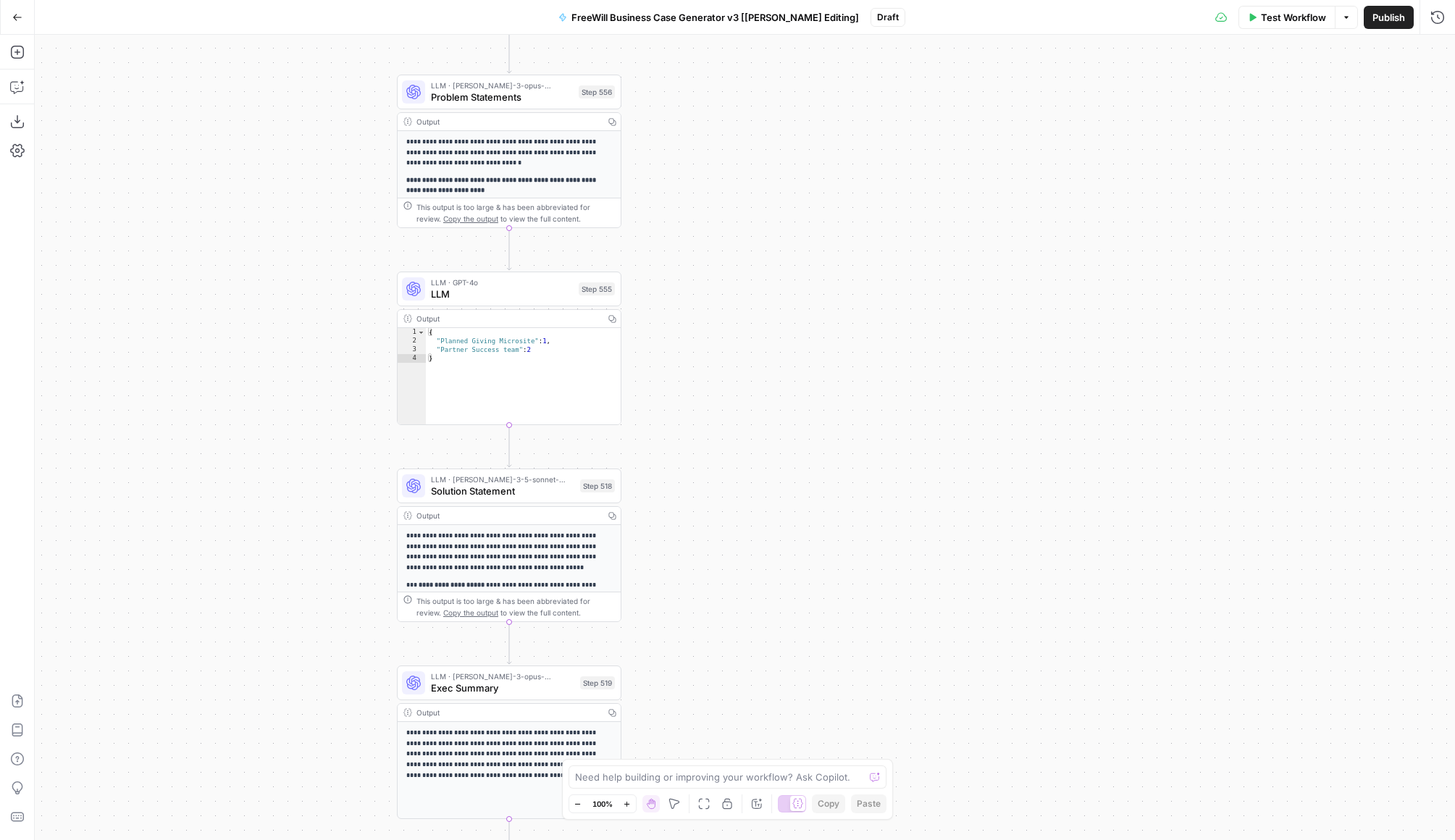
drag, startPoint x: 691, startPoint y: 286, endPoint x: 694, endPoint y: 623, distance: 337.0
click at [694, 623] on div "true false Workflow Set Inputs Inputs LLM · GPT 3.5 Turbo Extract Call Ids Step…" at bounding box center [745, 437] width 1421 height 805
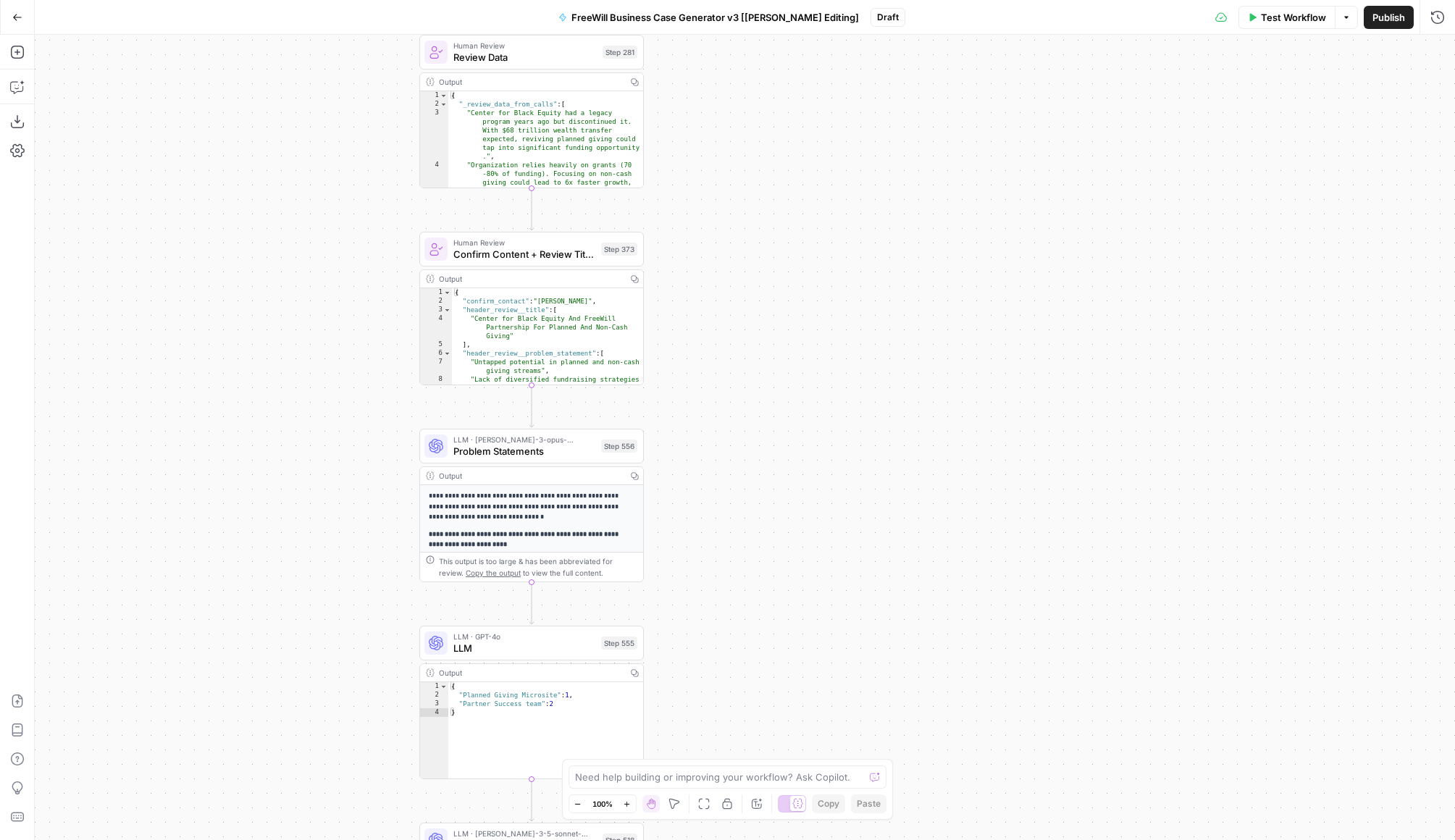
drag, startPoint x: 716, startPoint y: 275, endPoint x: 739, endPoint y: 628, distance: 353.7
click at [739, 630] on div "true false Workflow Set Inputs Inputs LLM · GPT 3.5 Turbo Extract Call Ids Step…" at bounding box center [745, 437] width 1421 height 805
click at [573, 330] on div "{ "confirm_contact" : "Kenya Hutton" , "header_review__title" : [ "Center for B…" at bounding box center [547, 348] width 191 height 122
click at [561, 350] on div "{ "confirm_contact" : "Kenya Hutton" , "header_review__title" : [ "Center for B…" at bounding box center [547, 348] width 191 height 122
type textarea "**********"
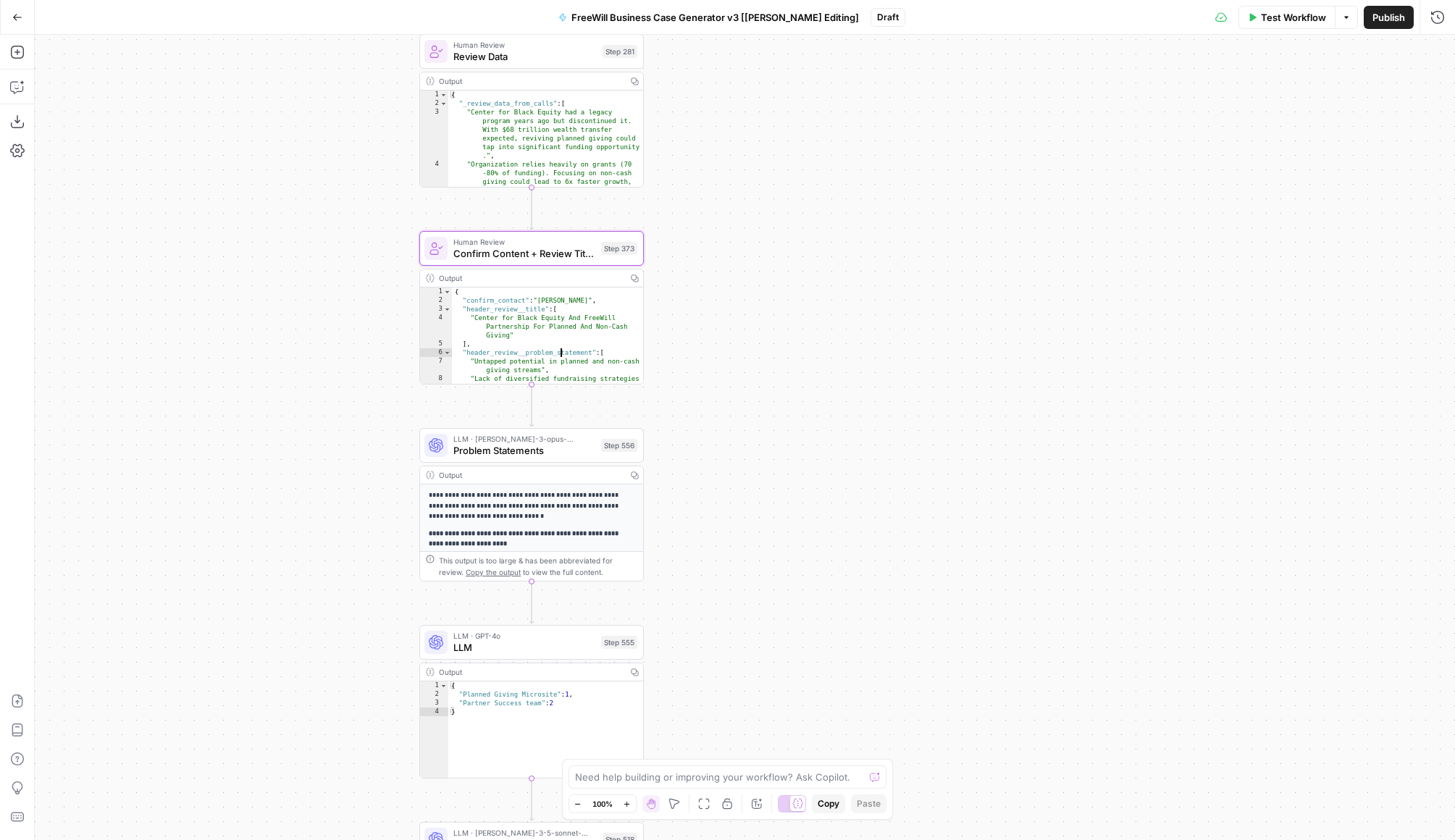
click at [706, 184] on div "true false Workflow Set Inputs Inputs LLM · GPT 3.5 Turbo Extract Call Ids Step…" at bounding box center [745, 437] width 1421 height 805
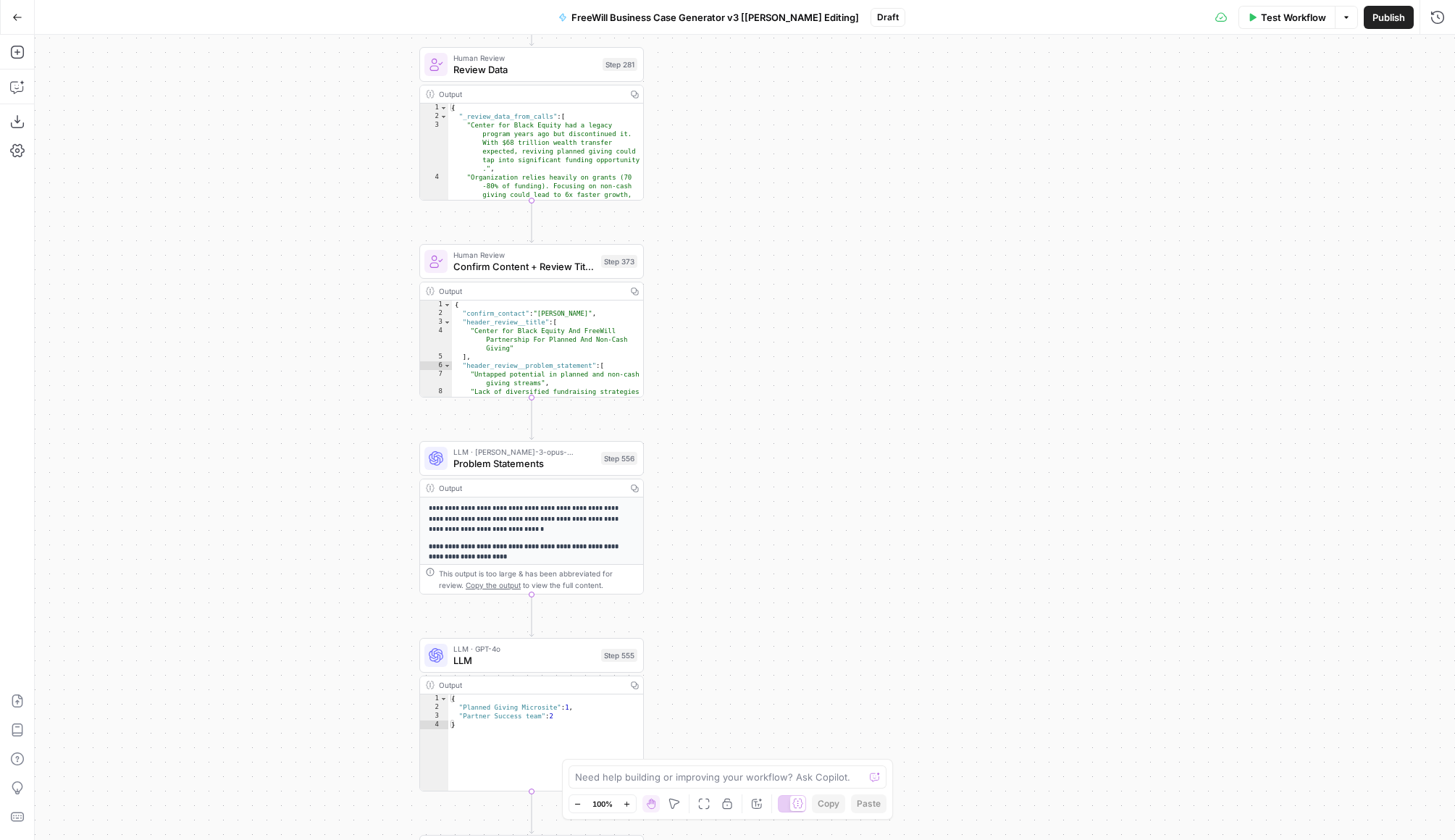
click at [707, 179] on div "true false Workflow Set Inputs Inputs LLM · GPT 3.5 Turbo Extract Call Ids Step…" at bounding box center [745, 437] width 1421 height 805
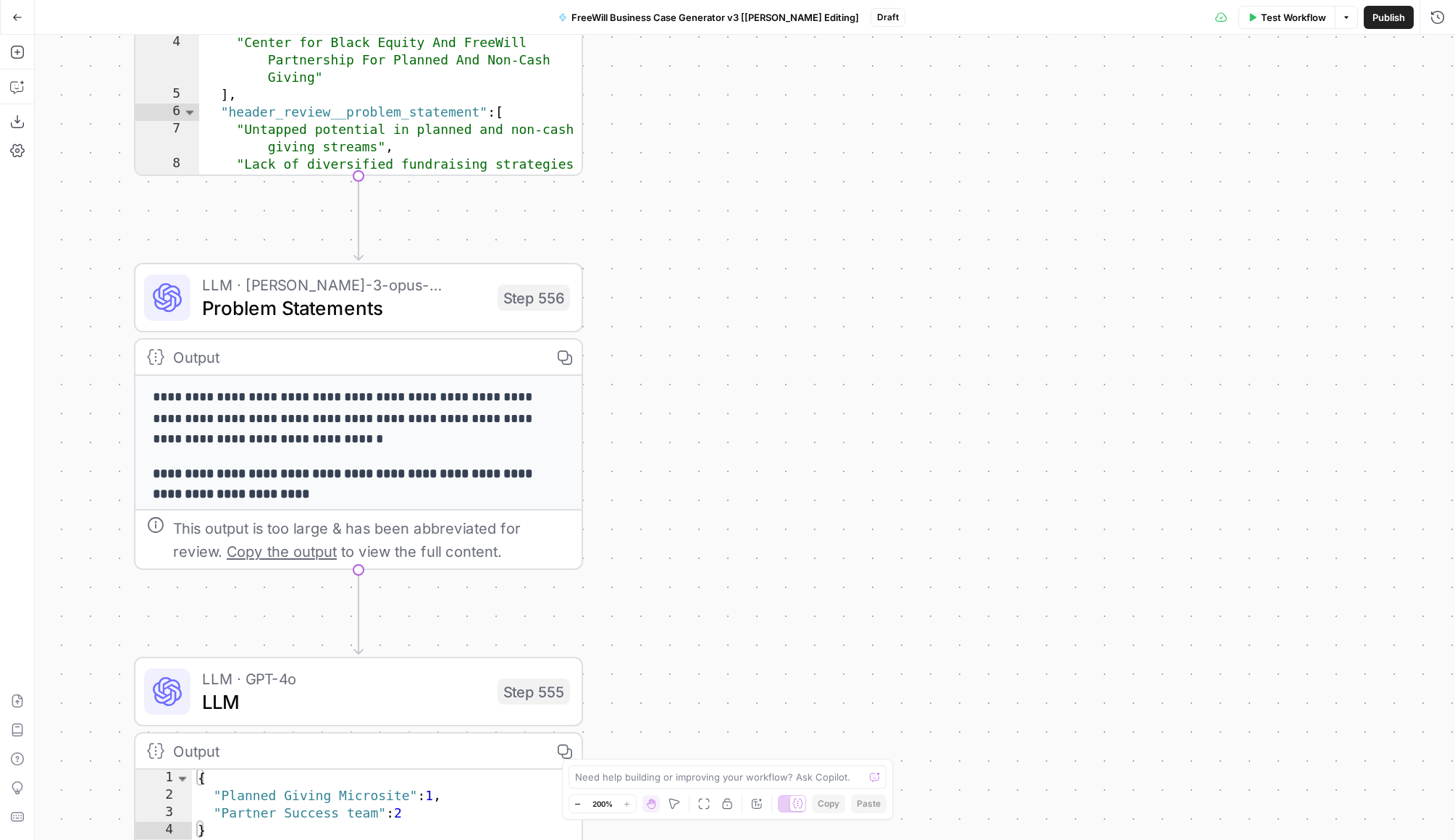
drag, startPoint x: 656, startPoint y: 668, endPoint x: 656, endPoint y: 253, distance: 415.0
click at [656, 253] on div "true false Workflow Set Inputs Inputs LLM · GPT 3.5 Turbo Extract Call Ids Step…" at bounding box center [745, 437] width 1421 height 805
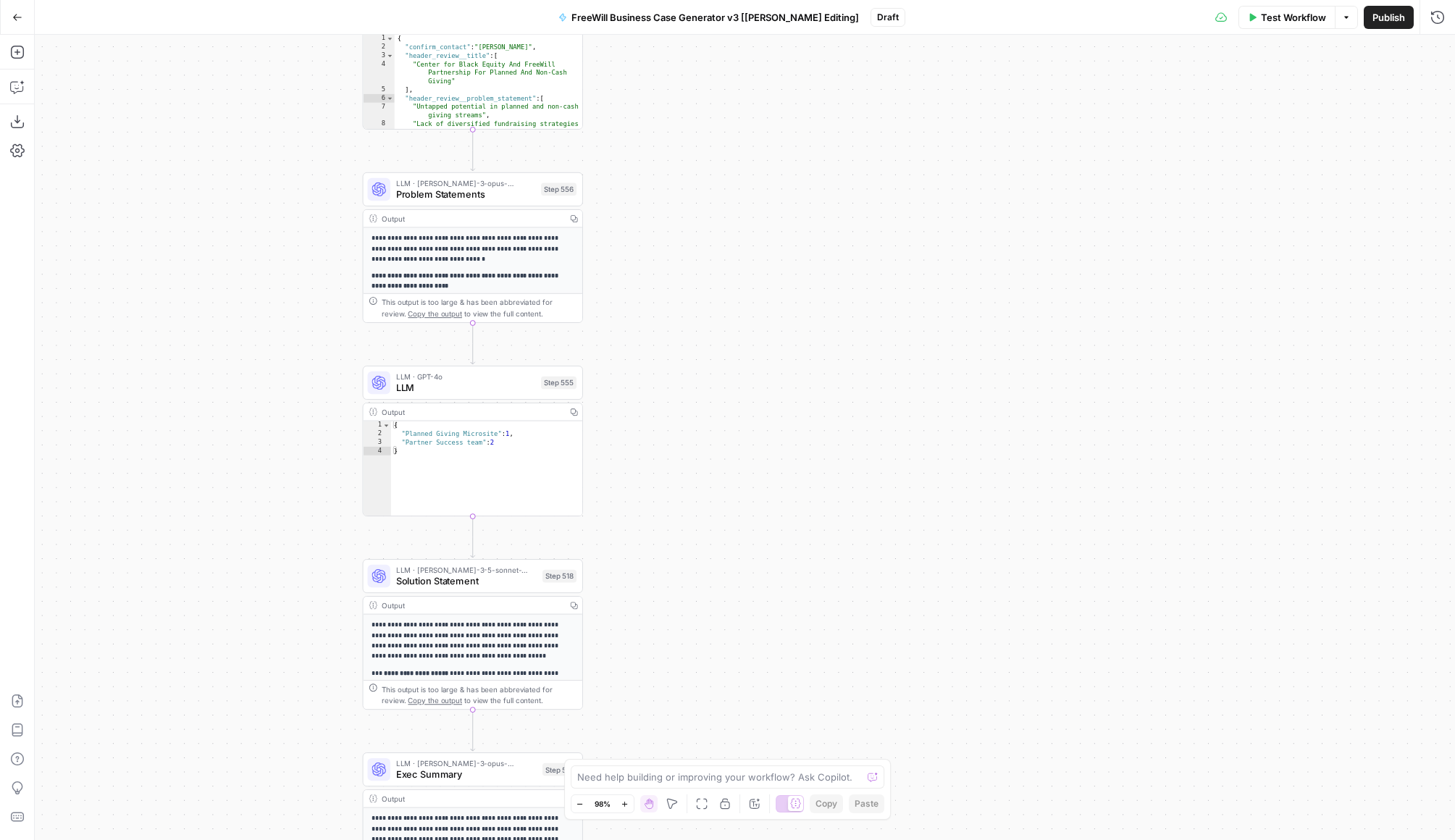
drag, startPoint x: 769, startPoint y: 560, endPoint x: 725, endPoint y: 459, distance: 110.2
click at [726, 458] on div "true false Workflow Set Inputs Inputs LLM · GPT 3.5 Turbo Extract Call Ids Step…" at bounding box center [745, 437] width 1421 height 805
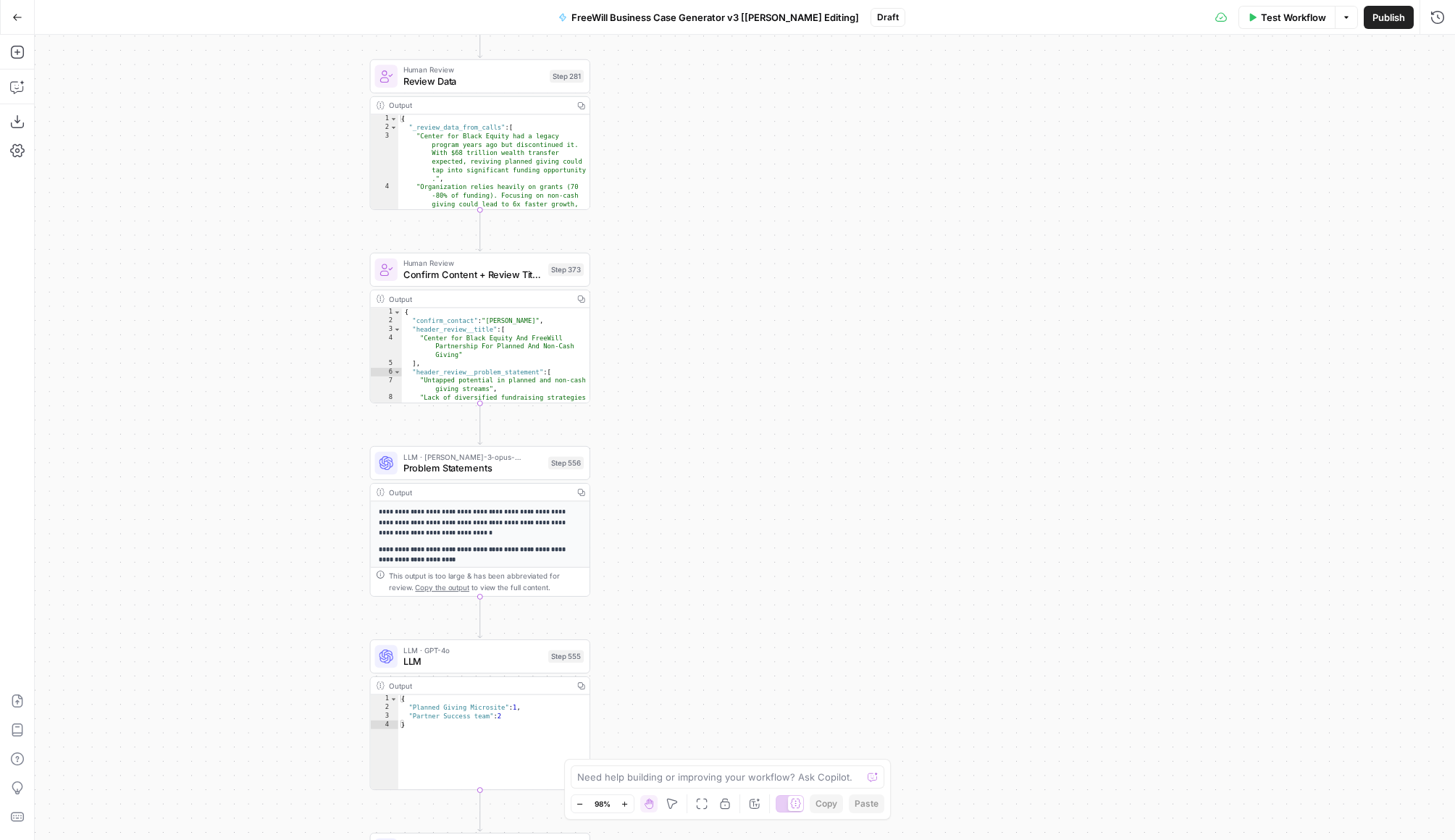
drag, startPoint x: 639, startPoint y: 286, endPoint x: 650, endPoint y: 566, distance: 280.2
click at [651, 567] on div "true false Workflow Set Inputs Inputs LLM · GPT 3.5 Turbo Extract Call Ids Step…" at bounding box center [745, 437] width 1421 height 805
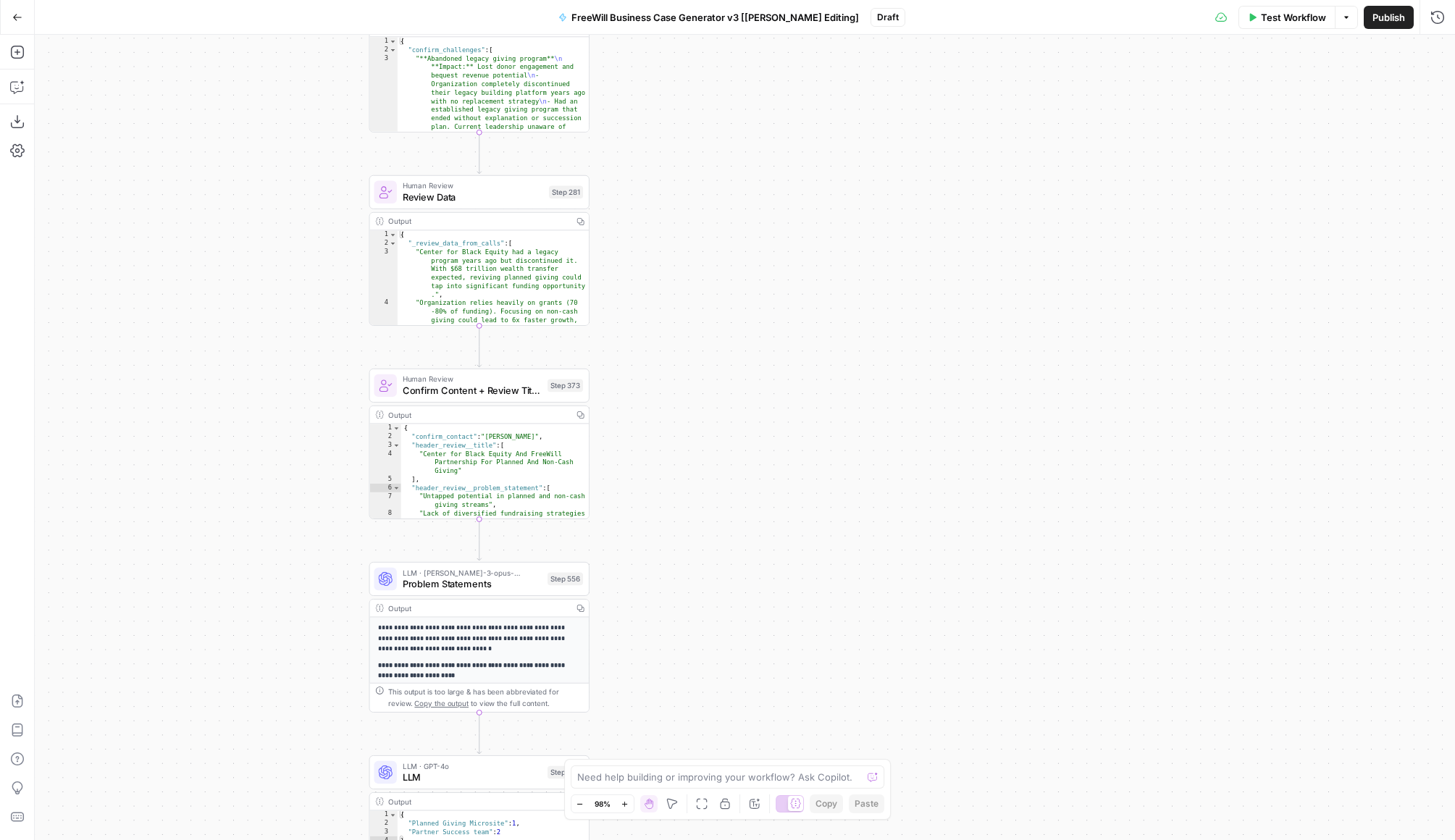
drag, startPoint x: 707, startPoint y: 289, endPoint x: 706, endPoint y: 404, distance: 115.0
click at [707, 405] on div "true false Workflow Set Inputs Inputs LLM · GPT 3.5 Turbo Extract Call Ids Step…" at bounding box center [745, 437] width 1421 height 805
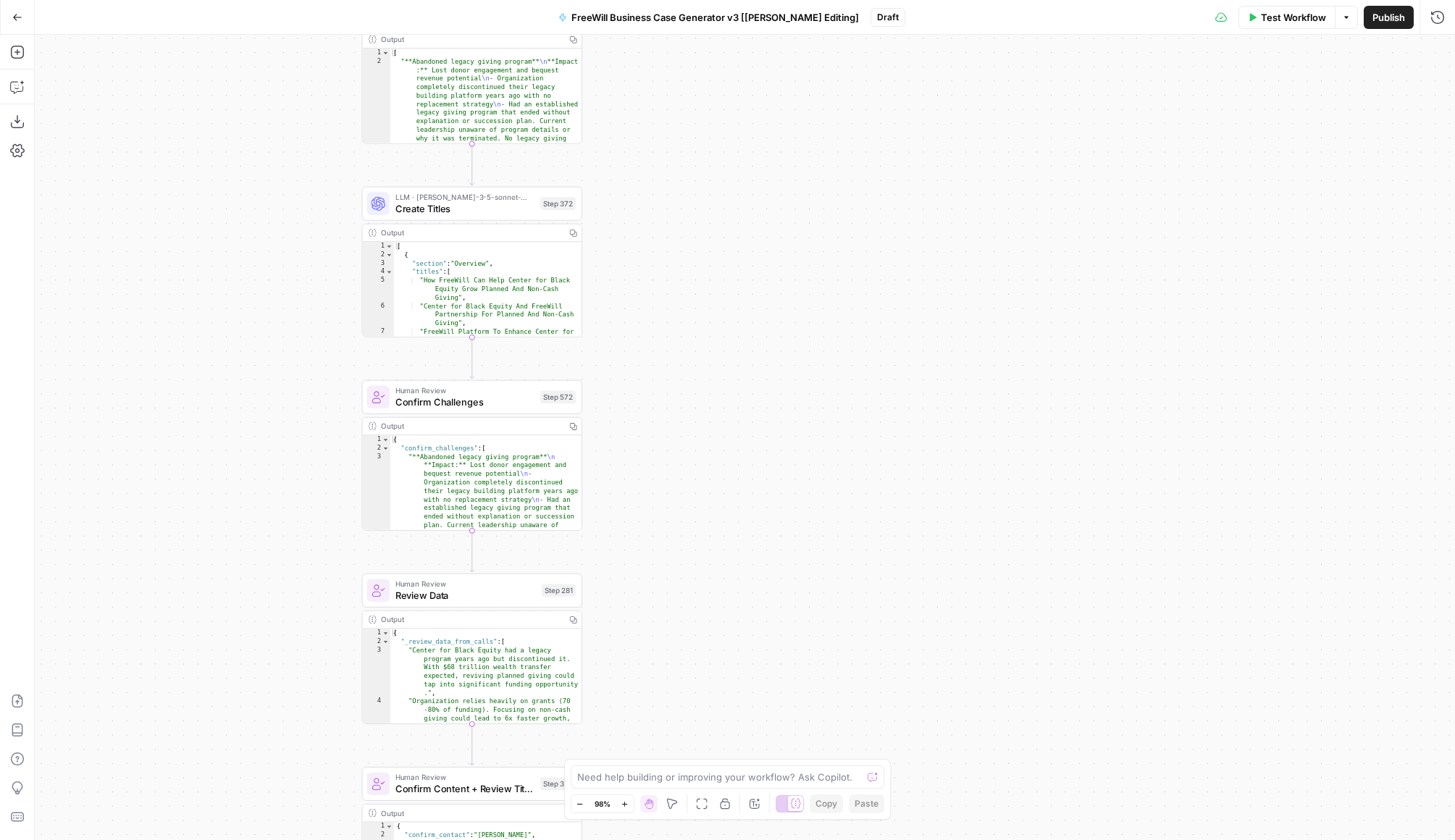
drag, startPoint x: 626, startPoint y: 214, endPoint x: 618, endPoint y: 610, distance: 396.1
click at [619, 611] on div "true false Workflow Set Inputs Inputs LLM · GPT 3.5 Turbo Extract Call Ids Step…" at bounding box center [745, 437] width 1421 height 805
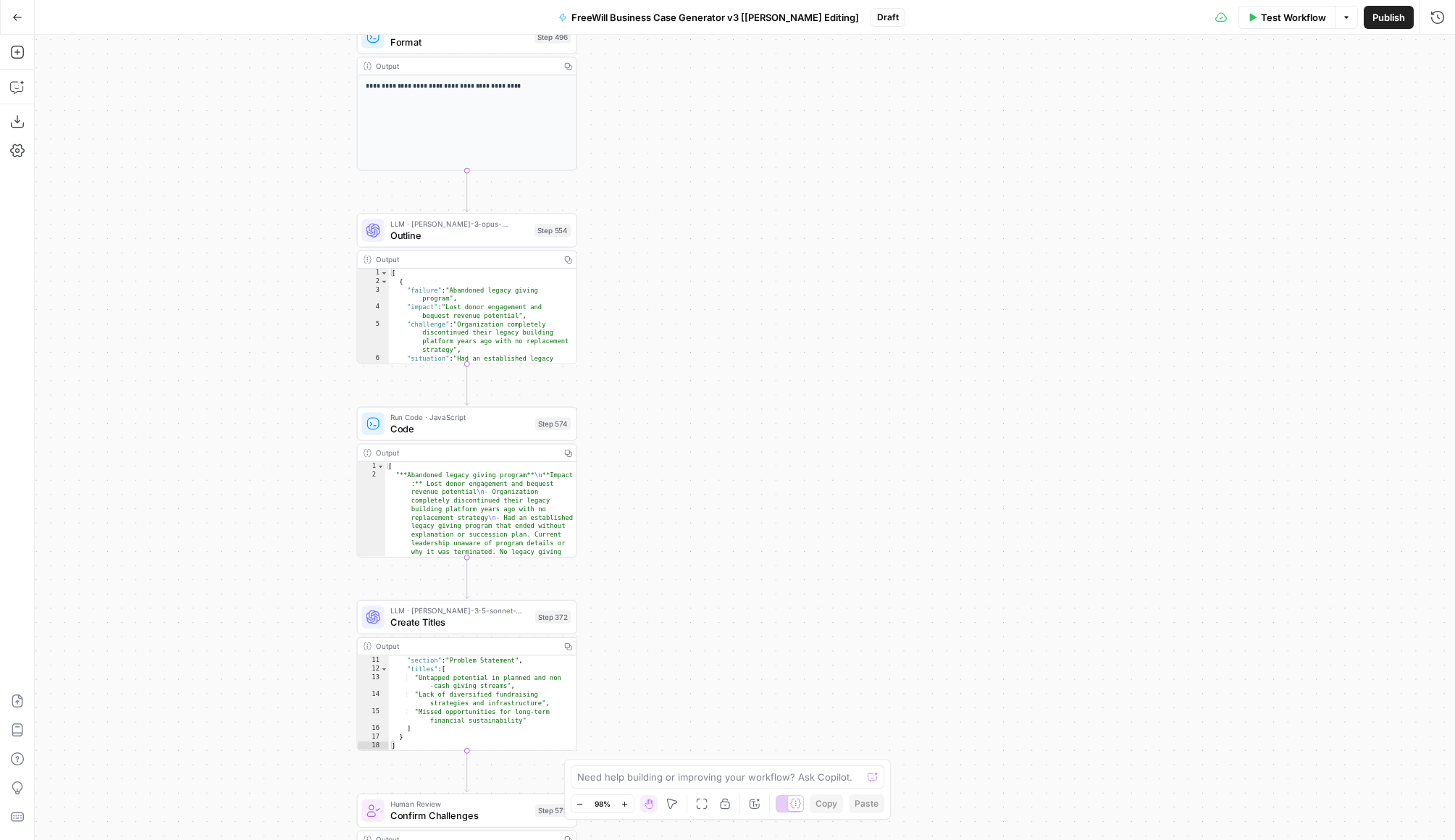
drag, startPoint x: 636, startPoint y: 204, endPoint x: 622, endPoint y: 655, distance: 451.2
click at [622, 655] on div "true false Workflow Set Inputs Inputs LLM · GPT 3.5 Turbo Extract Call Ids Step…" at bounding box center [745, 437] width 1421 height 805
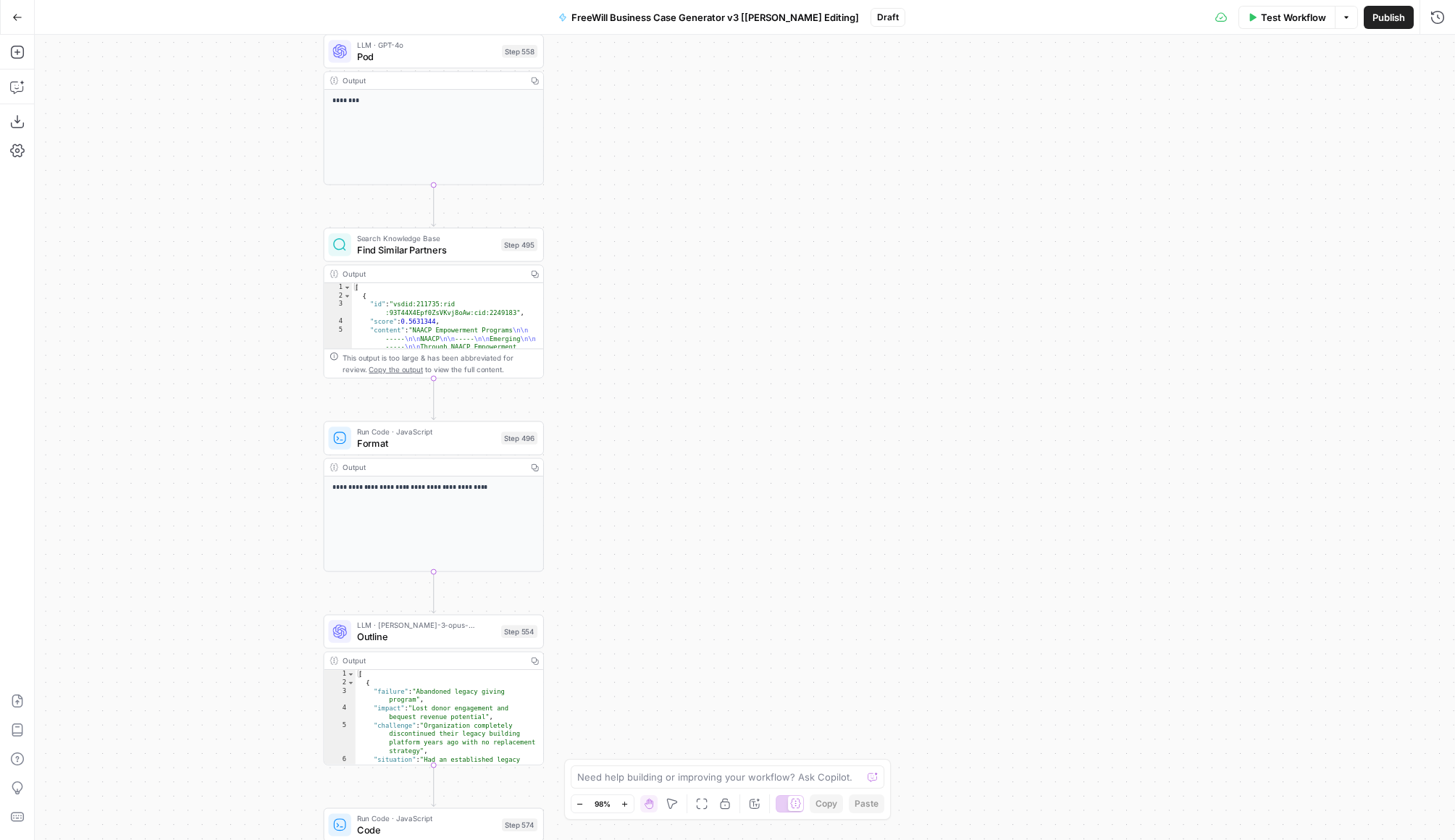
drag, startPoint x: 636, startPoint y: 277, endPoint x: 611, endPoint y: 641, distance: 364.9
click at [611, 641] on div "true false Workflow Set Inputs Inputs LLM · GPT 3.5 Turbo Extract Call Ids Step…" at bounding box center [745, 437] width 1421 height 805
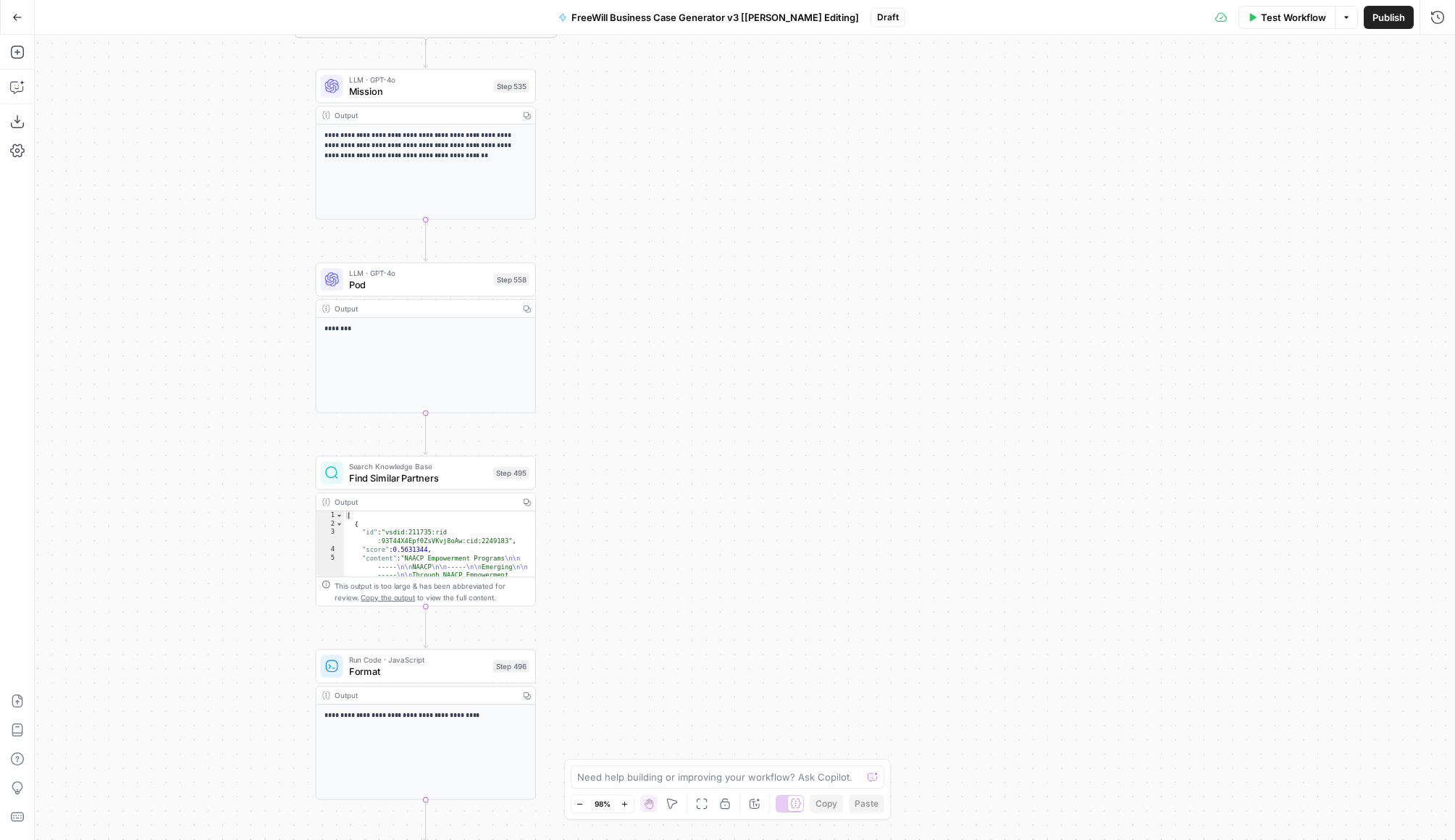
drag, startPoint x: 613, startPoint y: 265, endPoint x: 604, endPoint y: 495, distance: 230.2
click at [605, 495] on div "true false Workflow Set Inputs Inputs LLM · GPT 3.5 Turbo Extract Call Ids Step…" at bounding box center [745, 437] width 1421 height 805
click at [452, 473] on span "Find Similar Partners" at bounding box center [418, 478] width 139 height 15
type input "Content Generator"
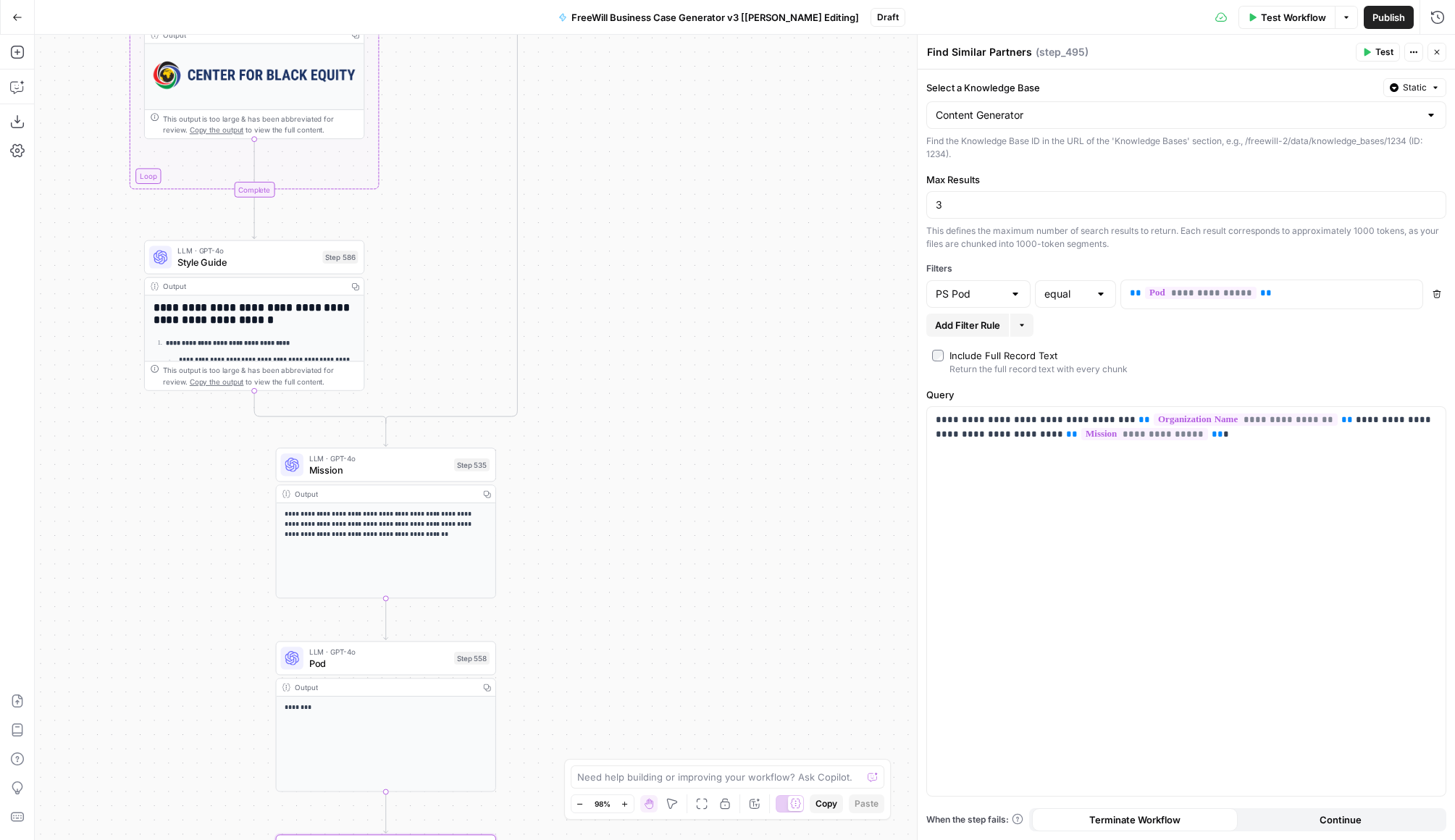
drag, startPoint x: 593, startPoint y: 232, endPoint x: 553, endPoint y: 609, distance: 379.1
click at [554, 609] on div "true false Workflow Set Inputs Inputs LLM · GPT 3.5 Turbo Extract Call Ids Step…" at bounding box center [745, 437] width 1421 height 805
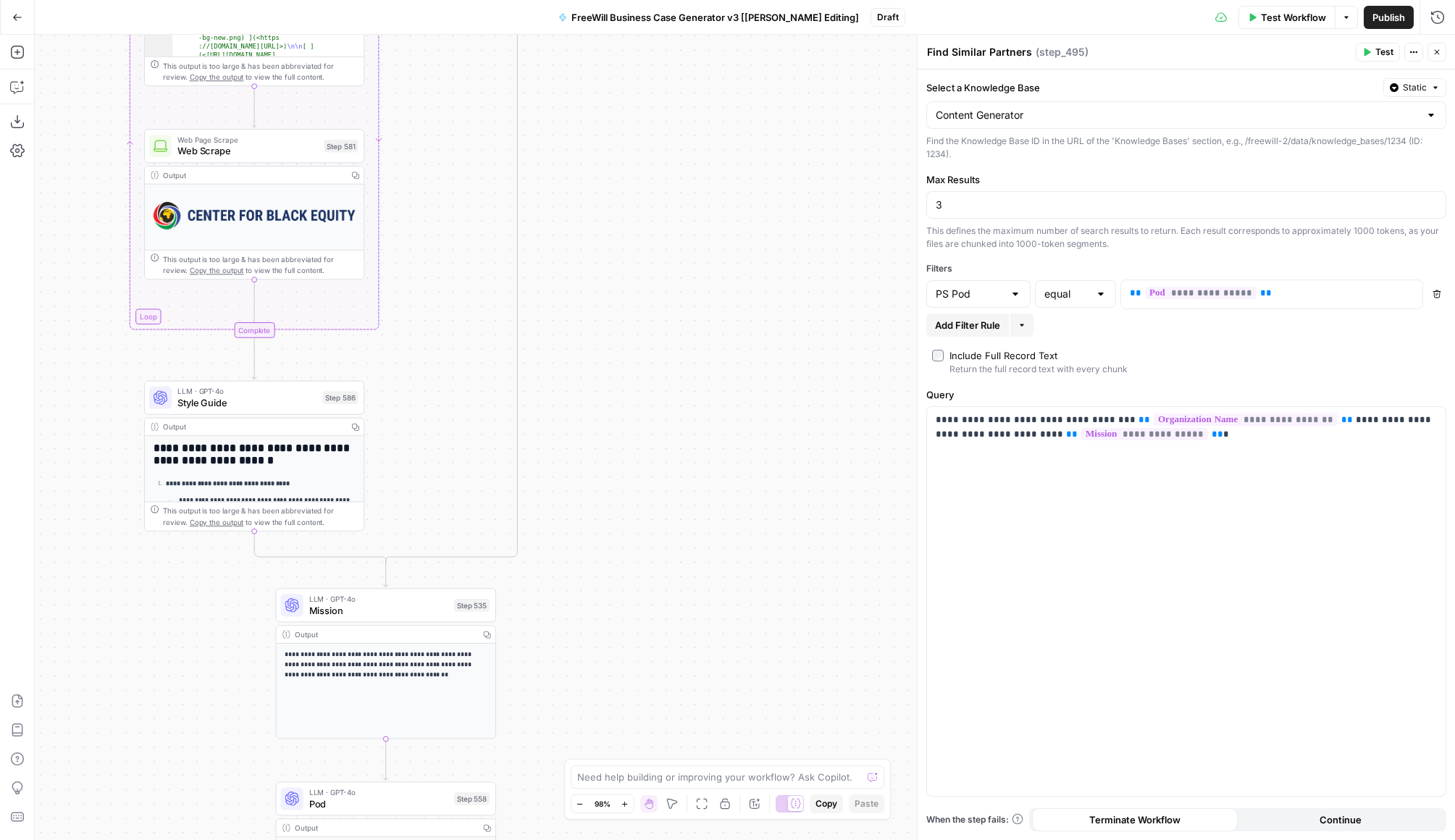
drag, startPoint x: 553, startPoint y: 609, endPoint x: 553, endPoint y: 751, distance: 142.0
click at [553, 751] on div "true false Workflow Set Inputs Inputs LLM · GPT 3.5 Turbo Extract Call Ids Step…" at bounding box center [745, 437] width 1421 height 805
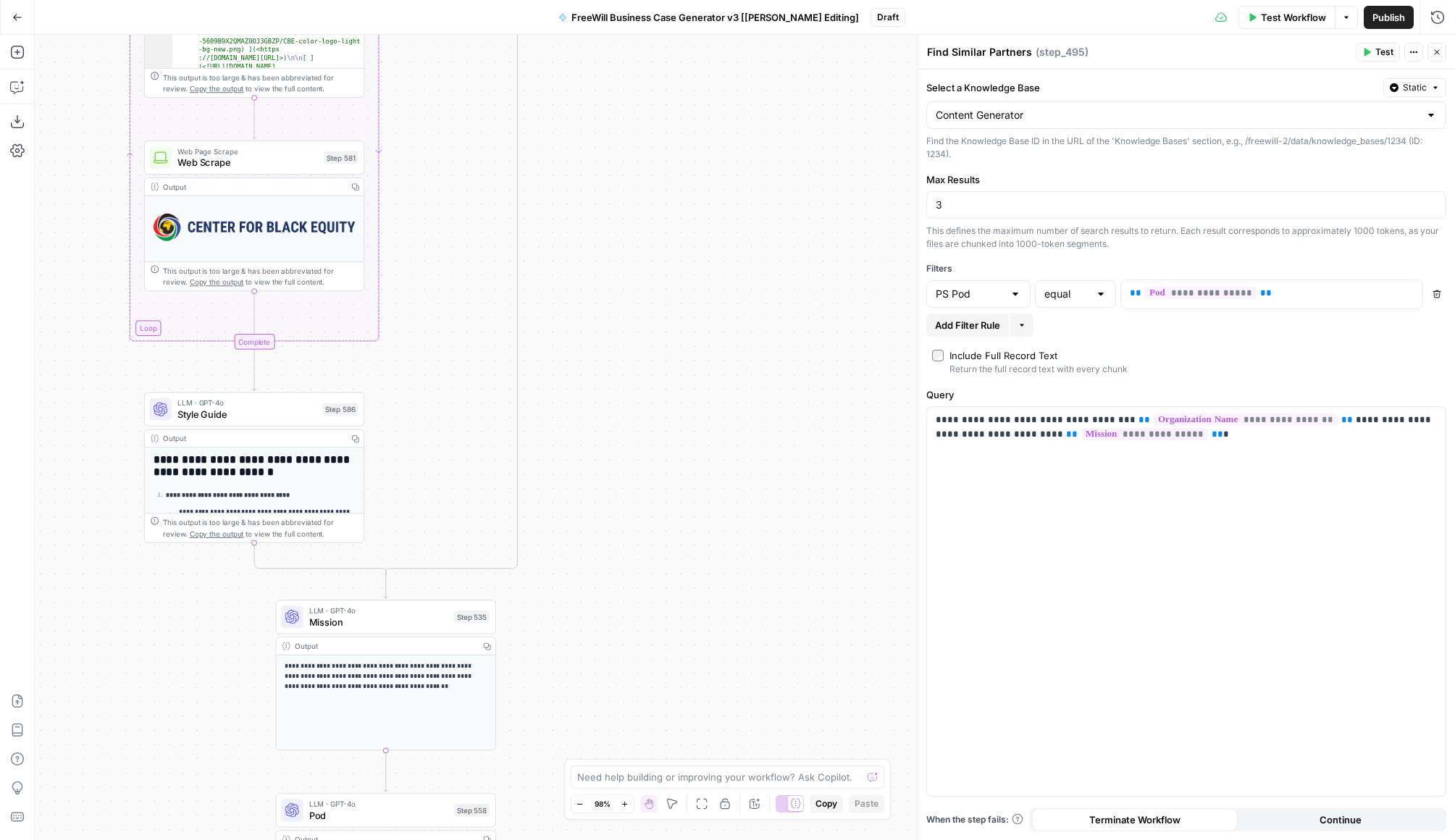
drag, startPoint x: 547, startPoint y: 418, endPoint x: 547, endPoint y: 583, distance: 165.0
click at [547, 582] on div "true false Workflow Set Inputs Inputs LLM · GPT 3.5 Turbo Extract Call Ids Step…" at bounding box center [745, 437] width 1421 height 805
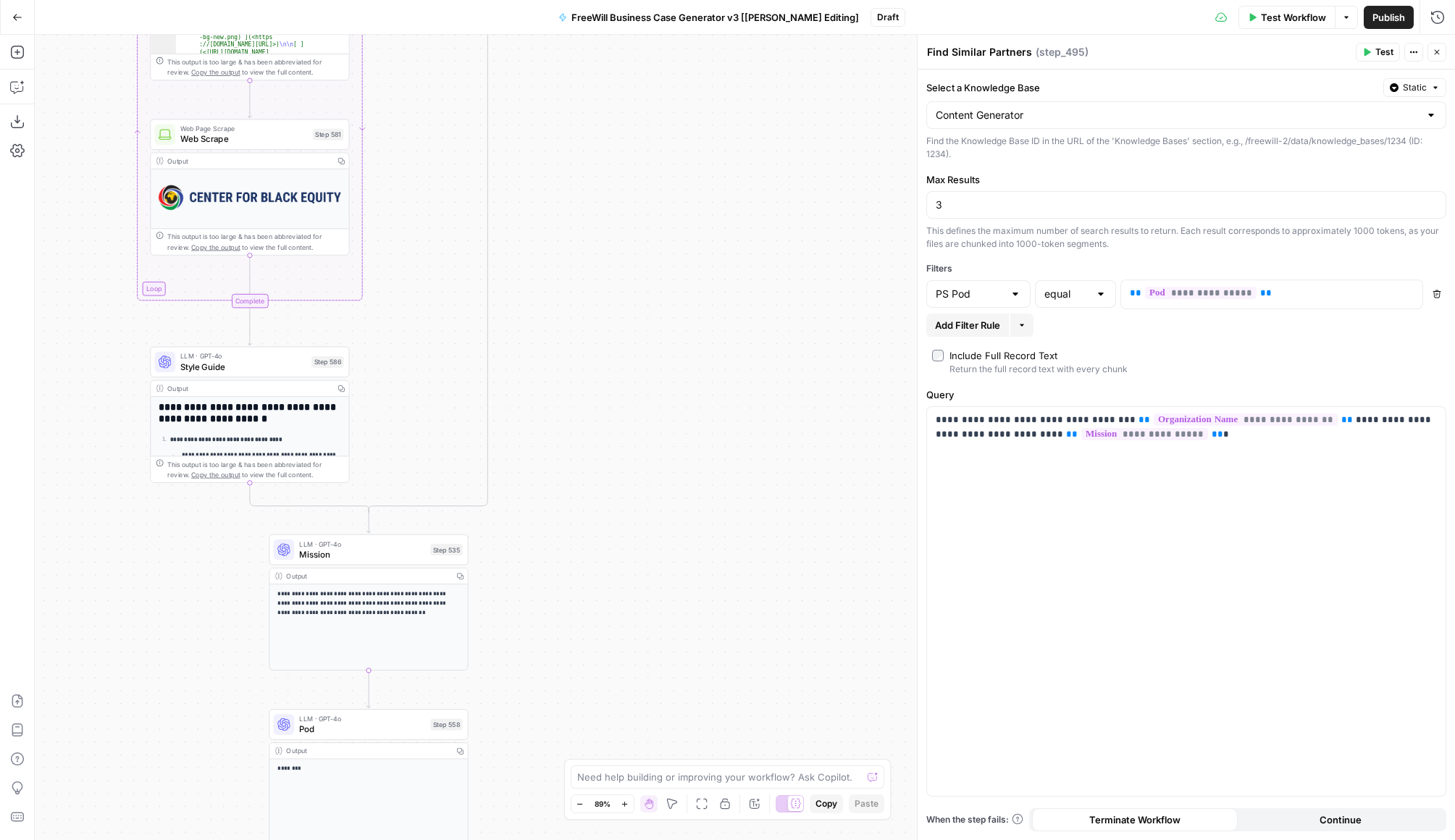
drag, startPoint x: 559, startPoint y: 611, endPoint x: 515, endPoint y: 253, distance: 360.7
click at [515, 253] on div "true false Workflow Set Inputs Inputs LLM · GPT 3.5 Turbo Extract Call Ids Step…" at bounding box center [745, 437] width 1421 height 805
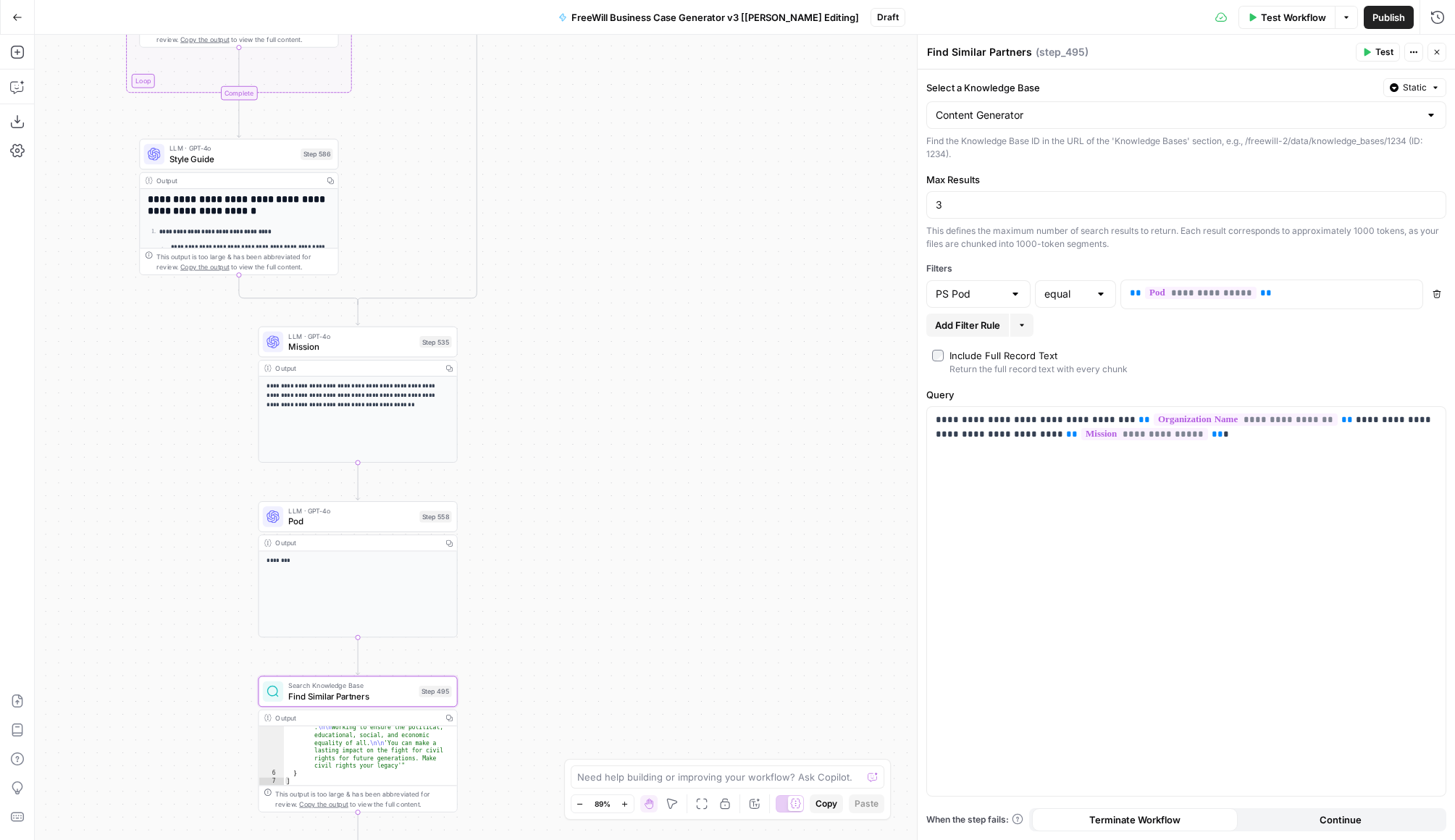
drag, startPoint x: 592, startPoint y: 589, endPoint x: 592, endPoint y: 149, distance: 440.0
click at [592, 149] on div "true false Workflow Set Inputs Inputs LLM · GPT 3.5 Turbo Extract Call Ids Step…" at bounding box center [745, 437] width 1421 height 805
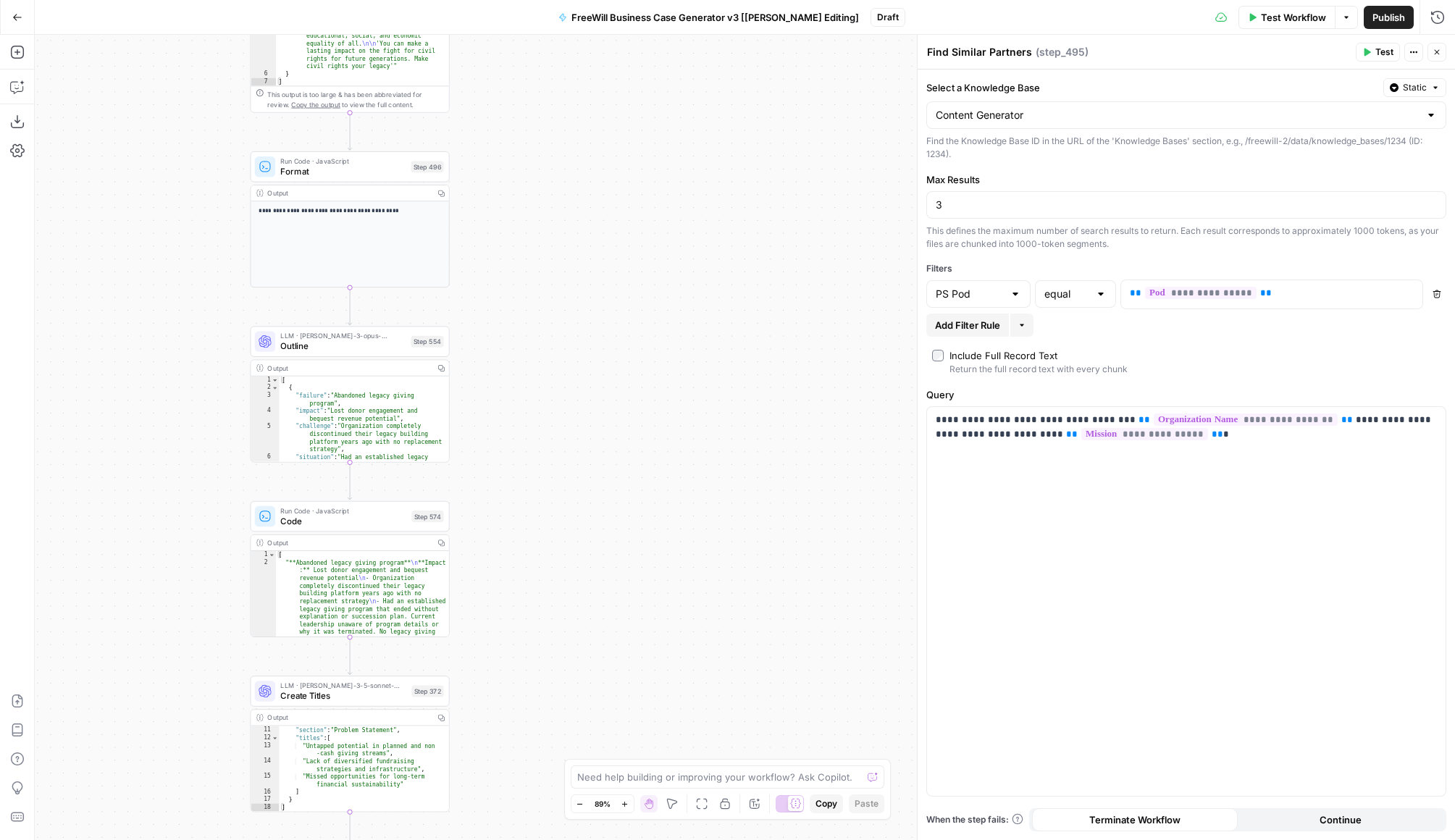
drag, startPoint x: 590, startPoint y: 543, endPoint x: 578, endPoint y: 207, distance: 336.2
click at [578, 207] on div "true false Workflow Set Inputs Inputs LLM · GPT 3.5 Turbo Extract Call Ids Step…" at bounding box center [745, 437] width 1421 height 805
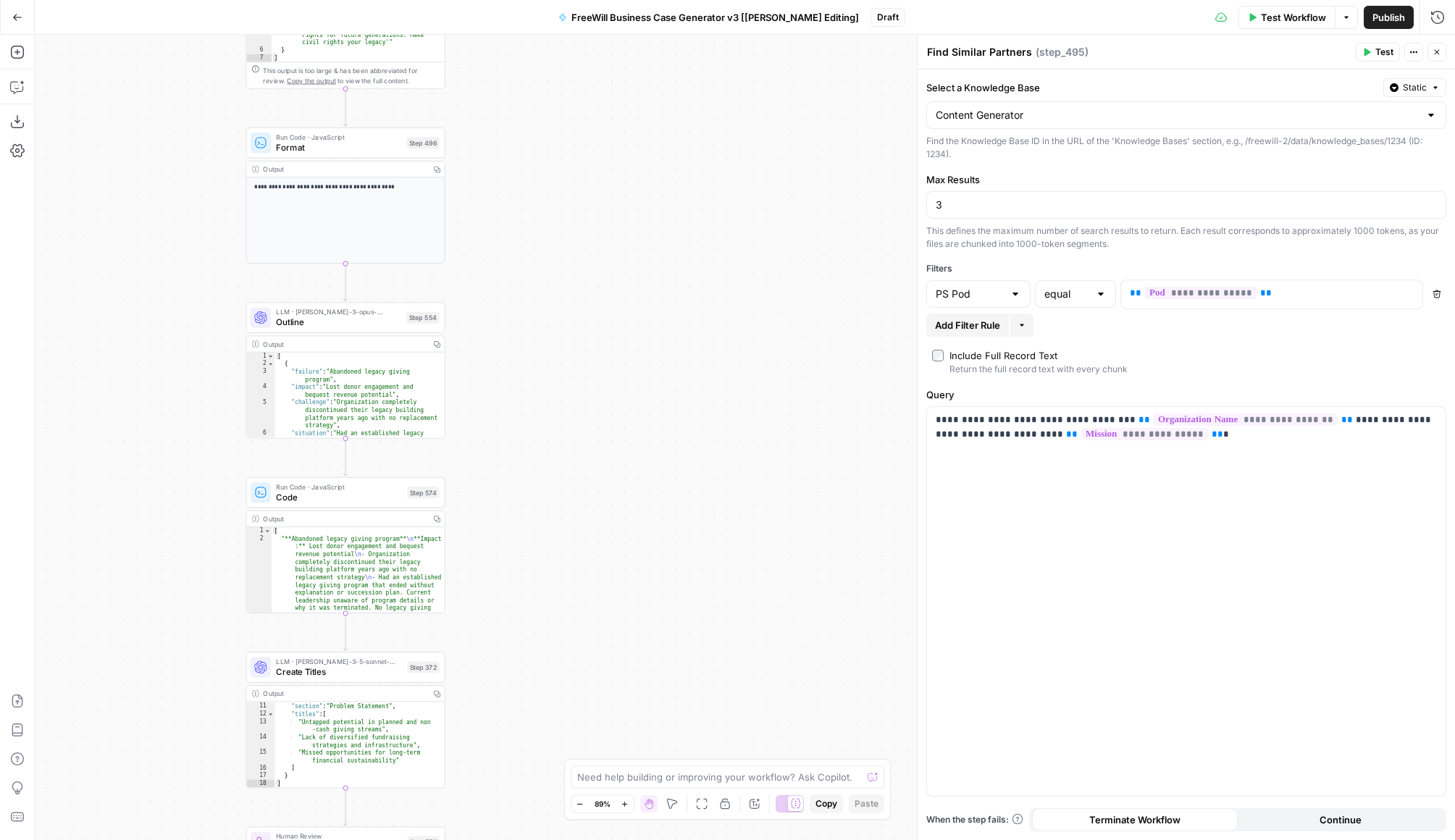
click at [397, 423] on div "[ { "failure" : "Abandoned legacy giving program" , "impact" : "Lost donor enga…" at bounding box center [359, 430] width 170 height 155
type textarea "**********"
click at [378, 321] on span "Outline" at bounding box center [338, 322] width 125 height 13
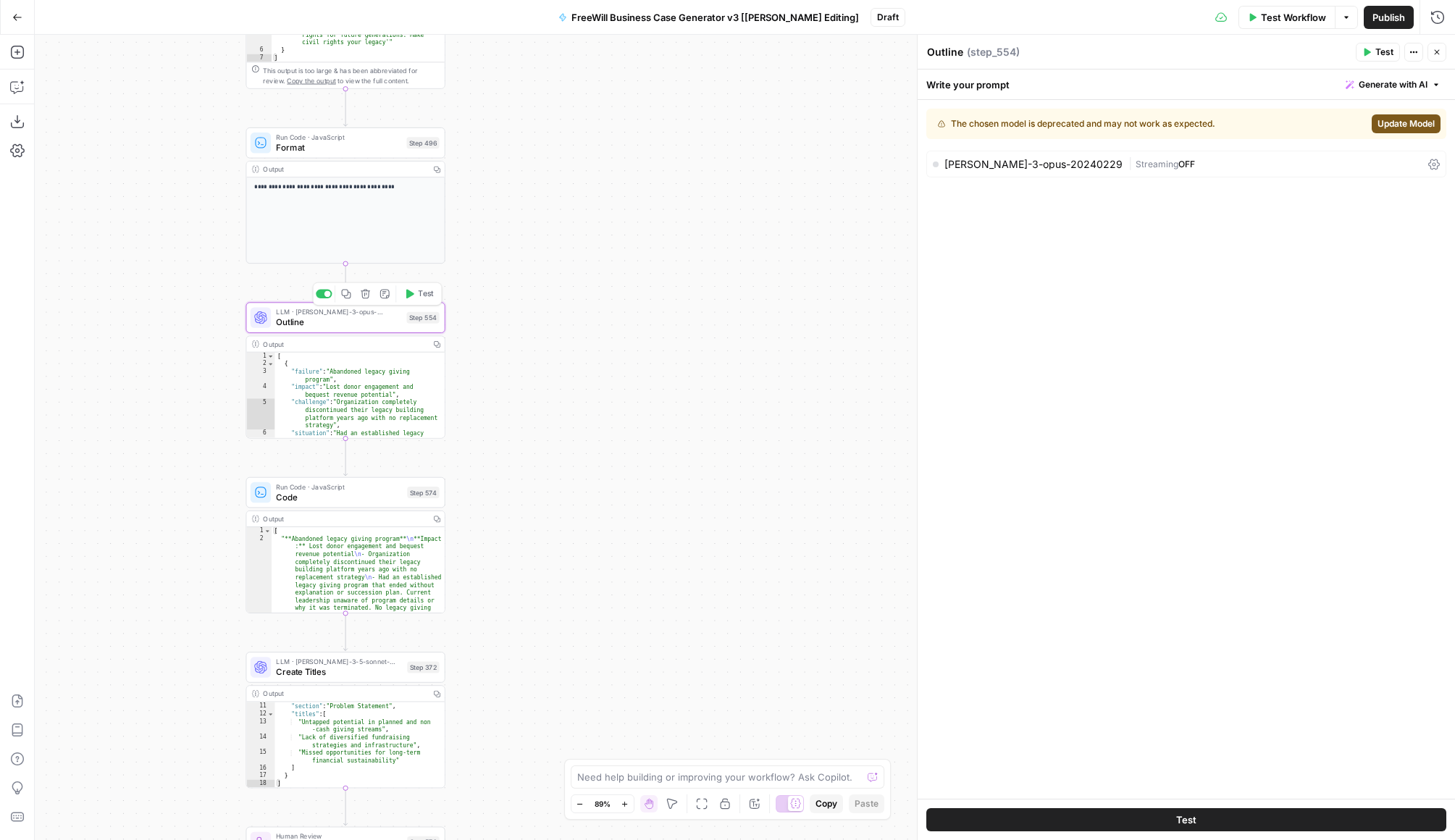
click at [368, 323] on span "Outline" at bounding box center [338, 322] width 125 height 13
click at [361, 490] on span "Code" at bounding box center [338, 497] width 126 height 13
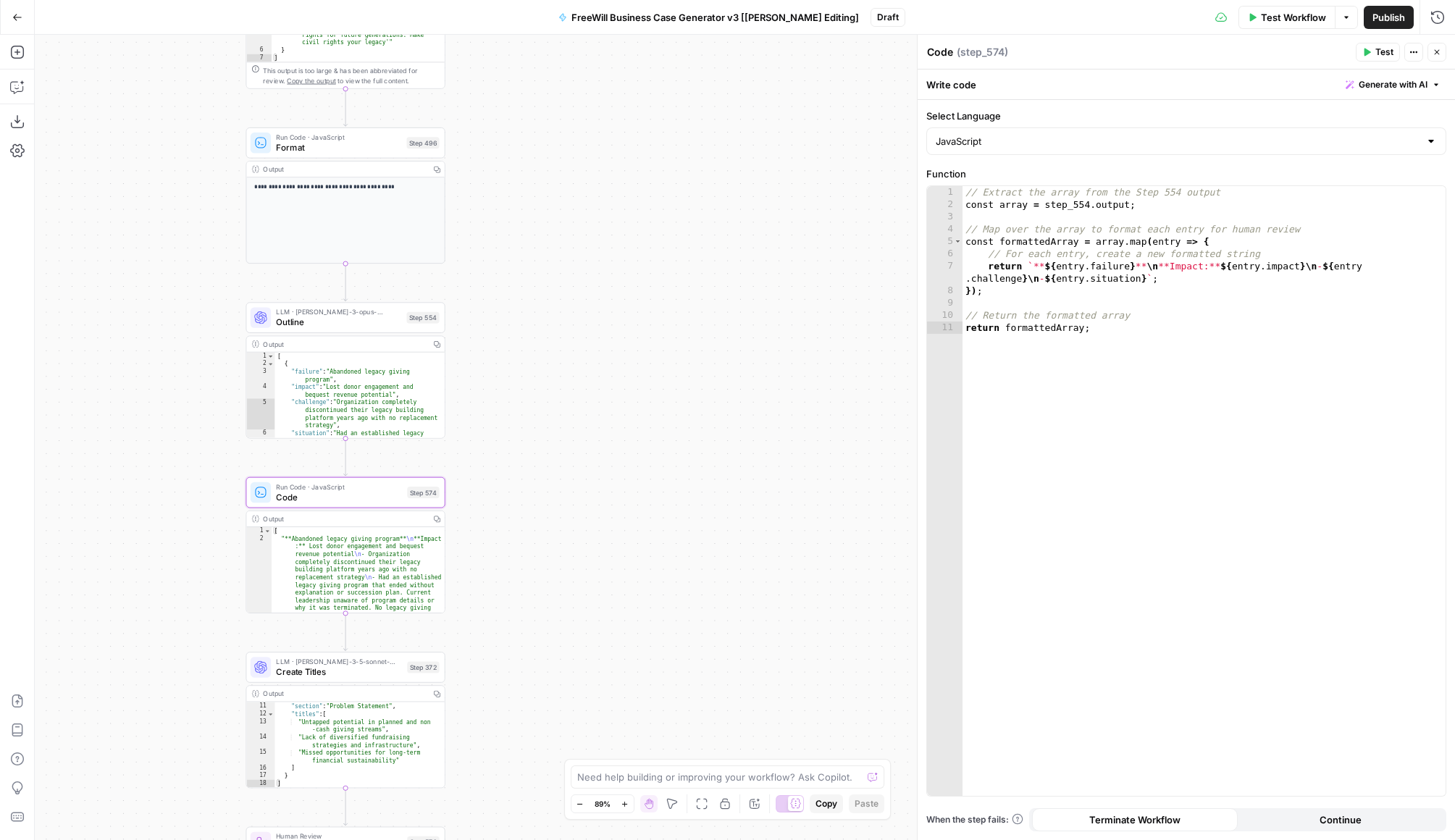
click at [356, 666] on span "Create Titles" at bounding box center [338, 672] width 126 height 13
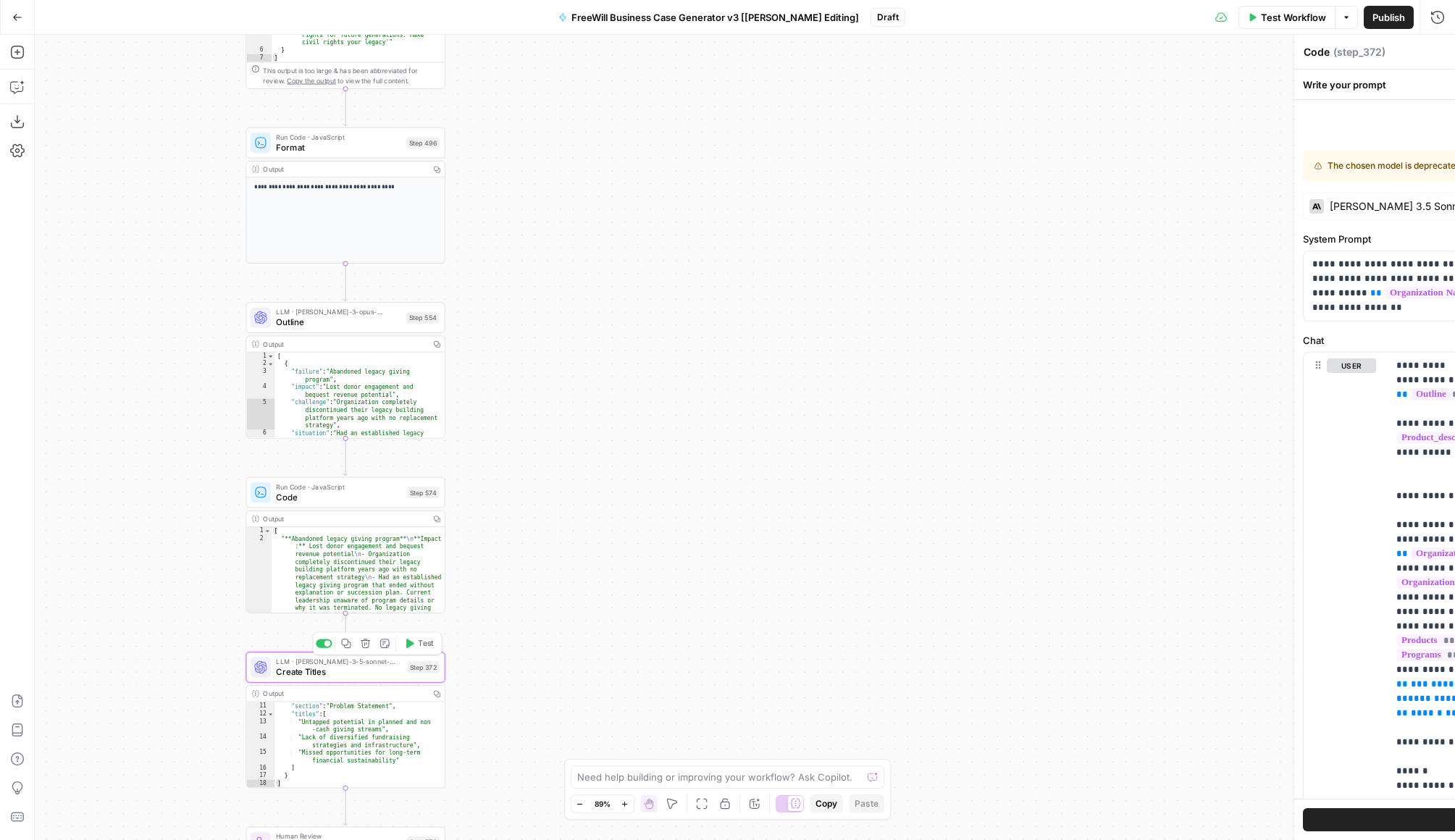
type textarea "Create Titles"
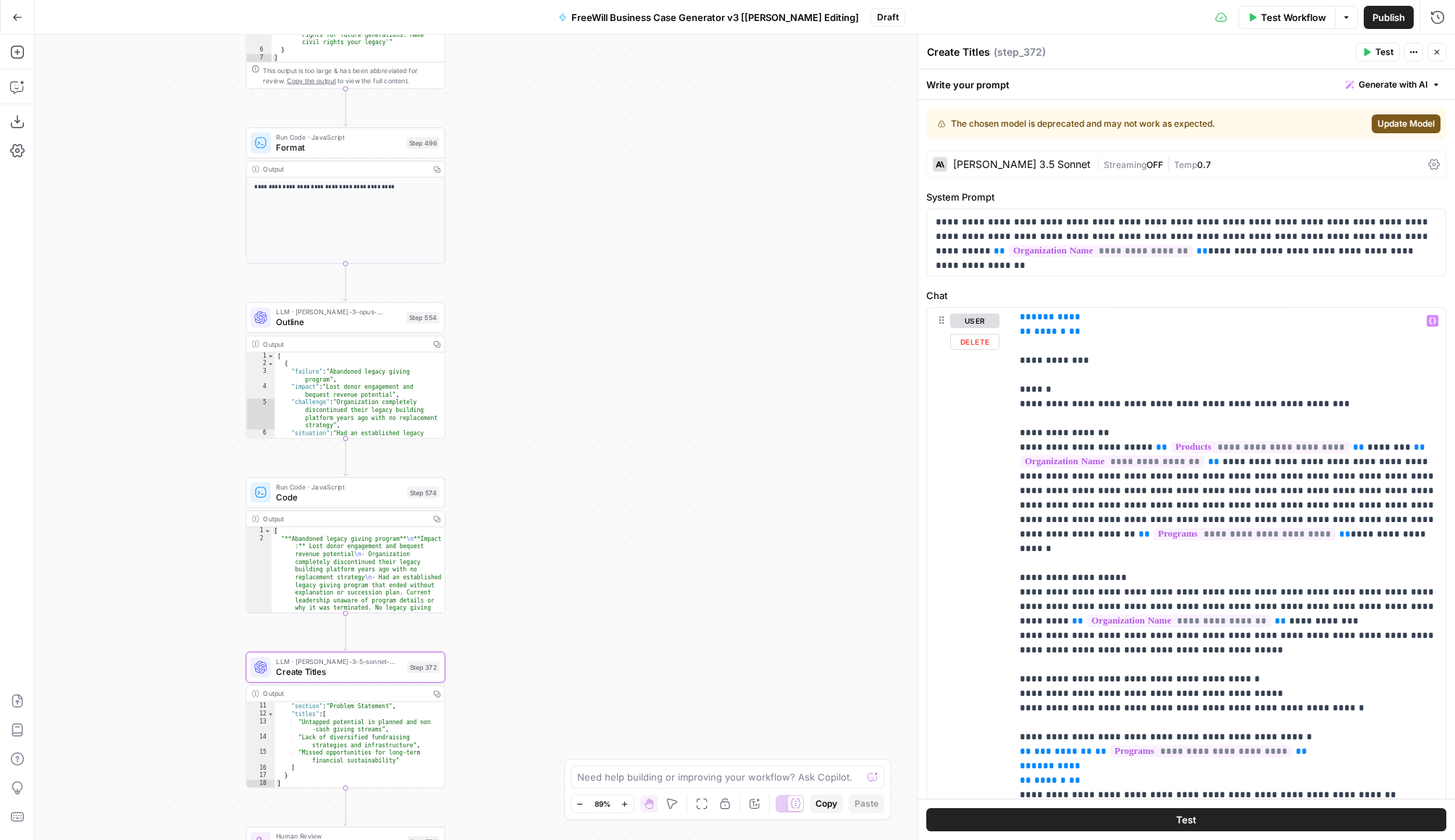
scroll to position [341, 0]
click at [1110, 437] on span "**********" at bounding box center [1260, 442] width 178 height 12
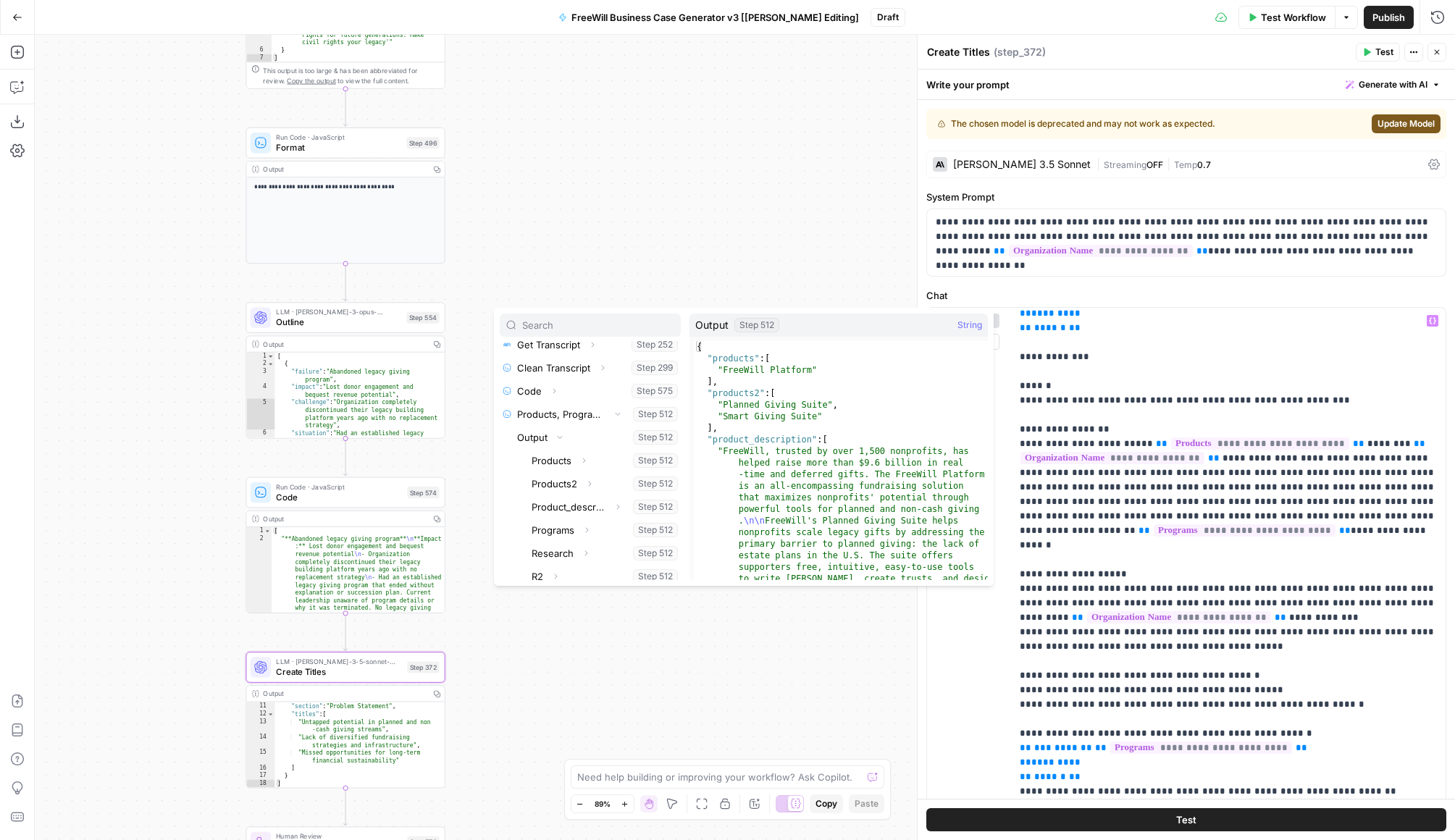
type textarea "**********"
click at [839, 451] on div "{ "products" : [ "FreeWill Platform" ] , "products2" : [ "Planned Giving Suite"…" at bounding box center [841, 709] width 294 height 737
click at [794, 447] on div "{ "products" : [ "FreeWill Platform" ] , "products2" : [ "Planned Giving Suite"…" at bounding box center [841, 709] width 294 height 737
click at [559, 437] on icon "button" at bounding box center [559, 437] width 8 height 8
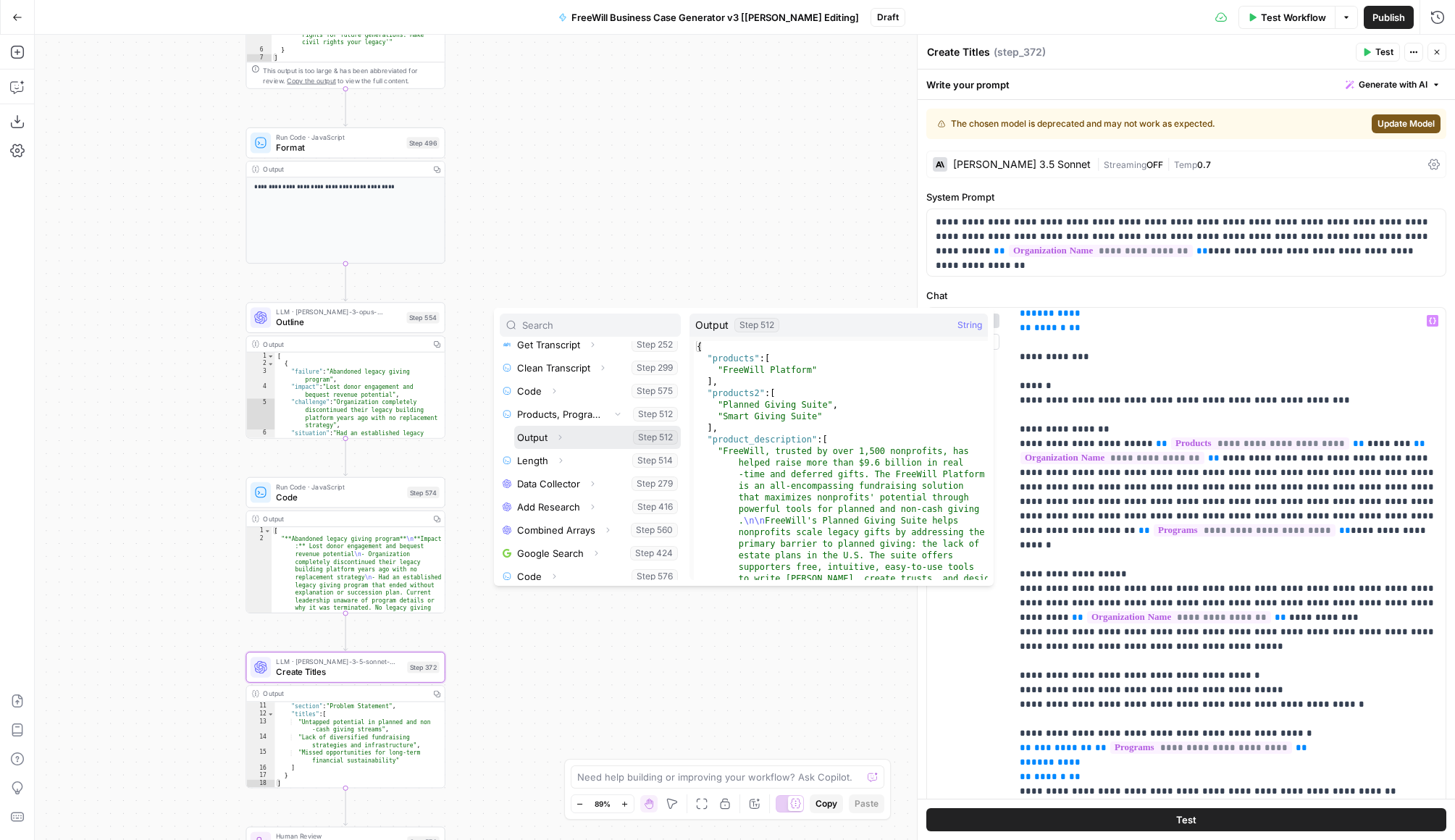
click at [559, 437] on icon "button" at bounding box center [559, 437] width 8 height 8
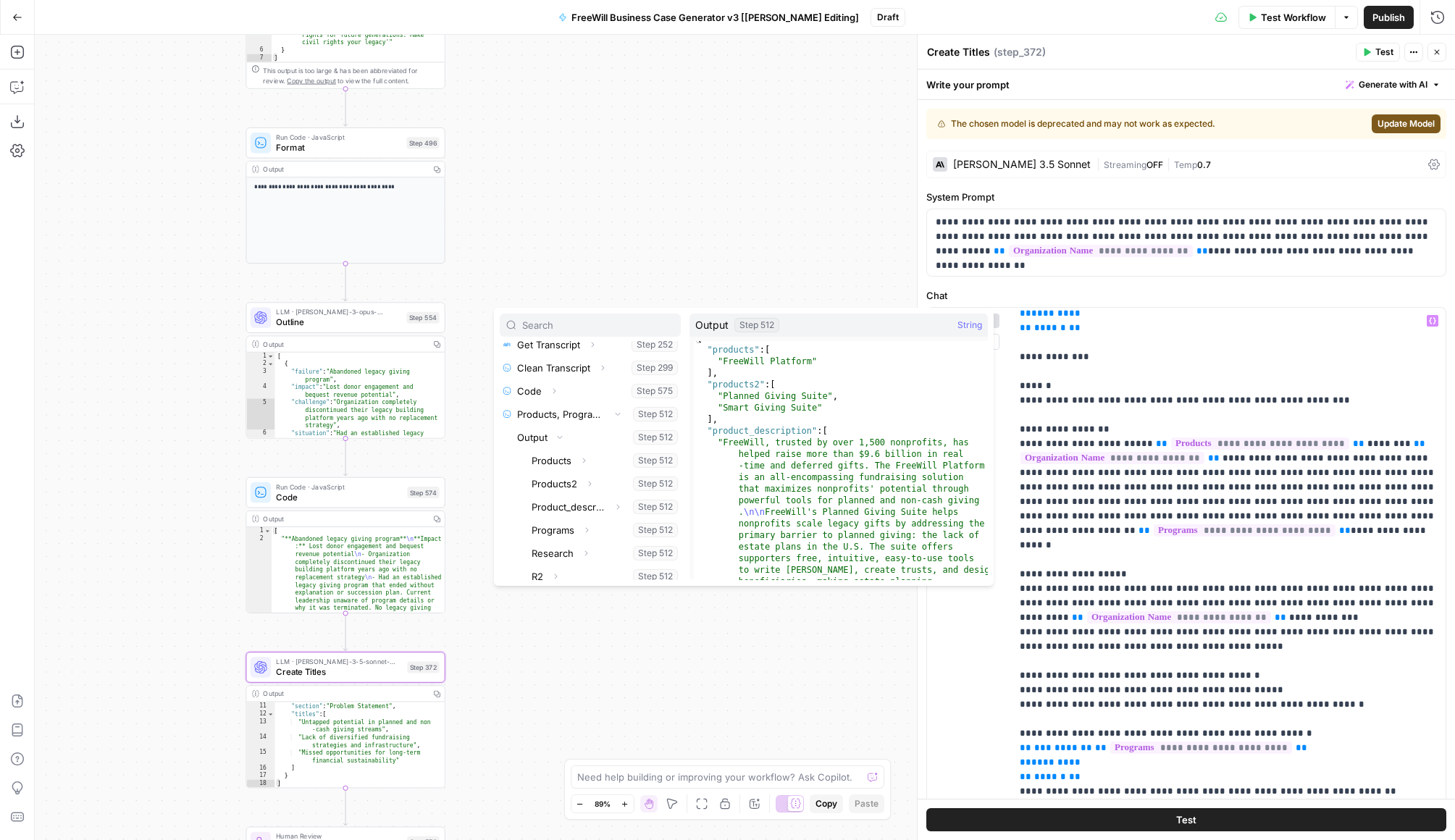
scroll to position [12, 0]
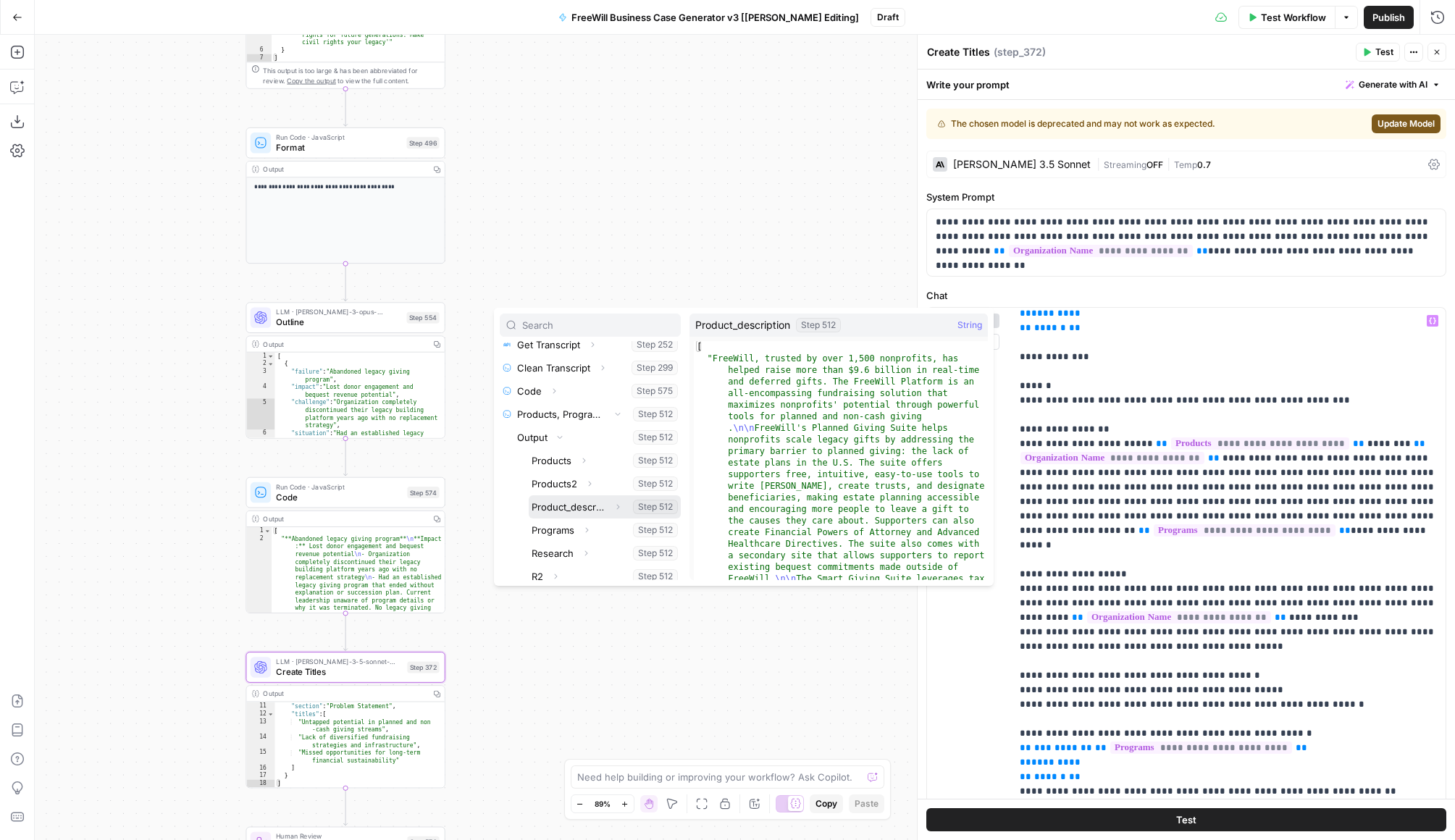
click at [581, 512] on button "Select variable Product_description" at bounding box center [605, 506] width 152 height 23
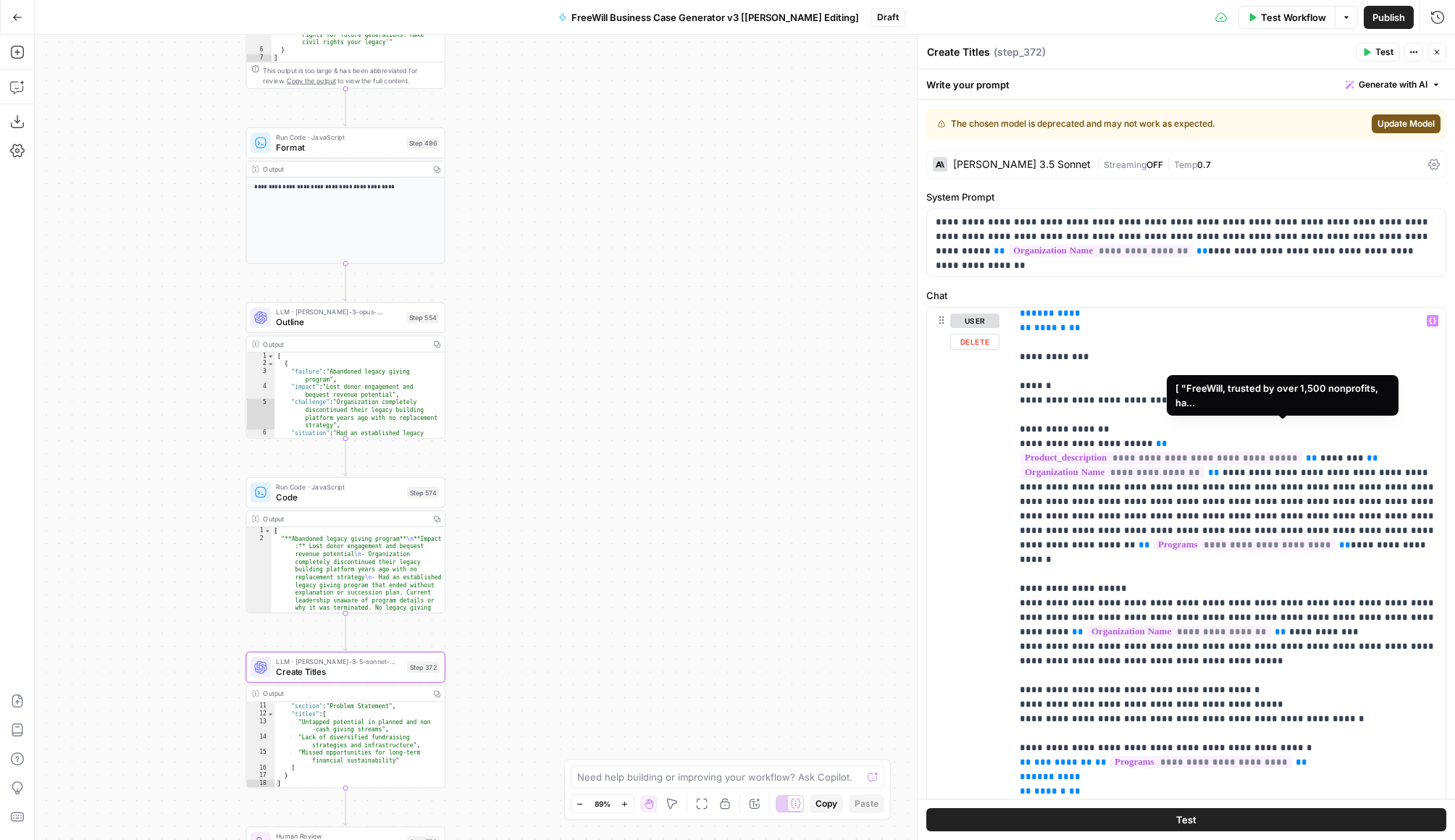
click at [1110, 452] on span "**********" at bounding box center [1161, 457] width 282 height 12
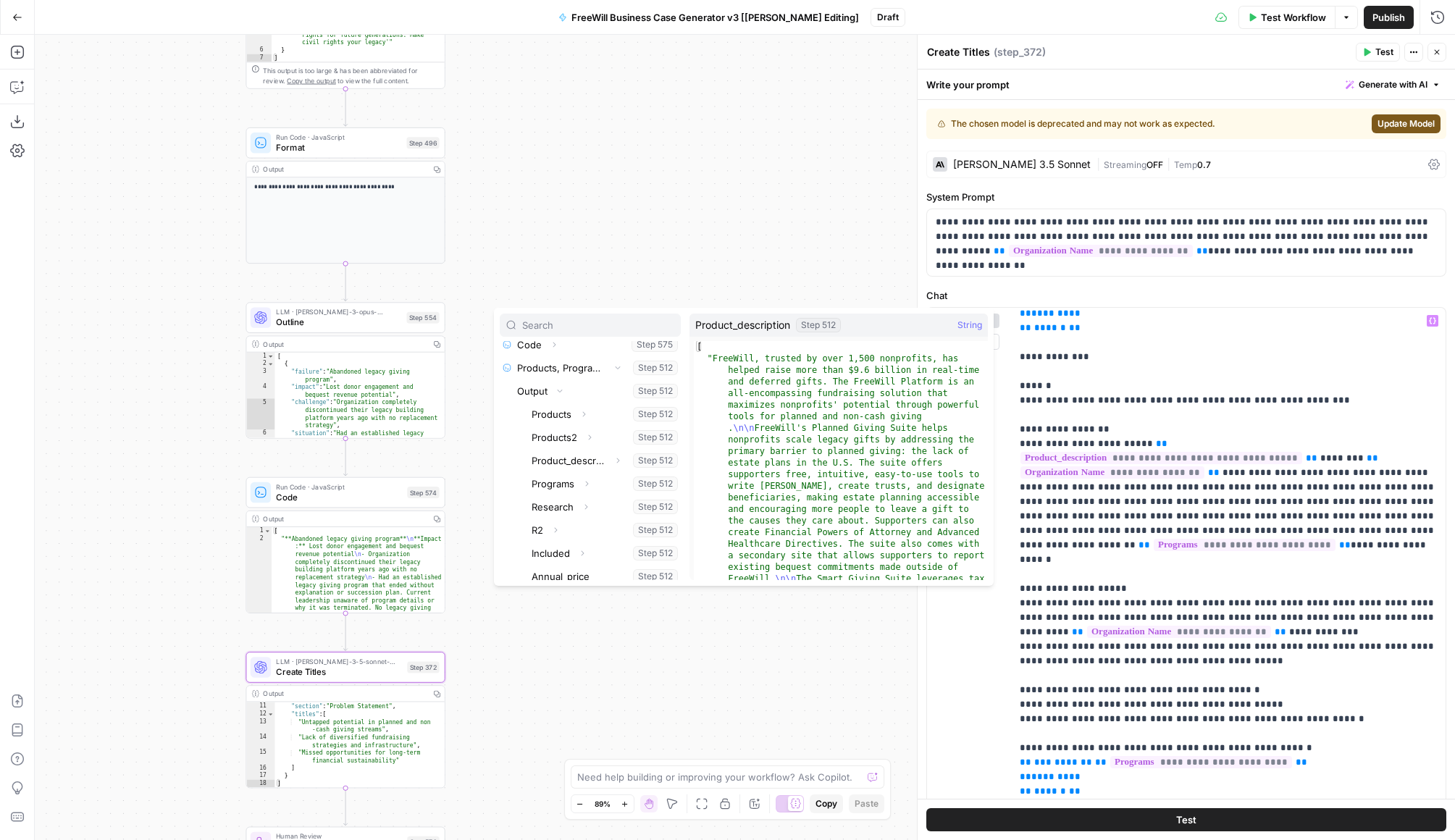
click at [883, 462] on div "[ "FreeWill, trusted by over 1,500 nonprofits, has helped raise more than $9.6 …" at bounding box center [841, 703] width 294 height 725
click at [865, 401] on div "[ "FreeWill, trusted by over 1,500 nonprofits, has helped raise more than $9.6 …" at bounding box center [841, 703] width 294 height 725
type textarea "**********"
click at [852, 366] on div "[ "FreeWill, trusted by over 1,500 nonprofits, has helped raise more than $9.6 …" at bounding box center [841, 703] width 294 height 725
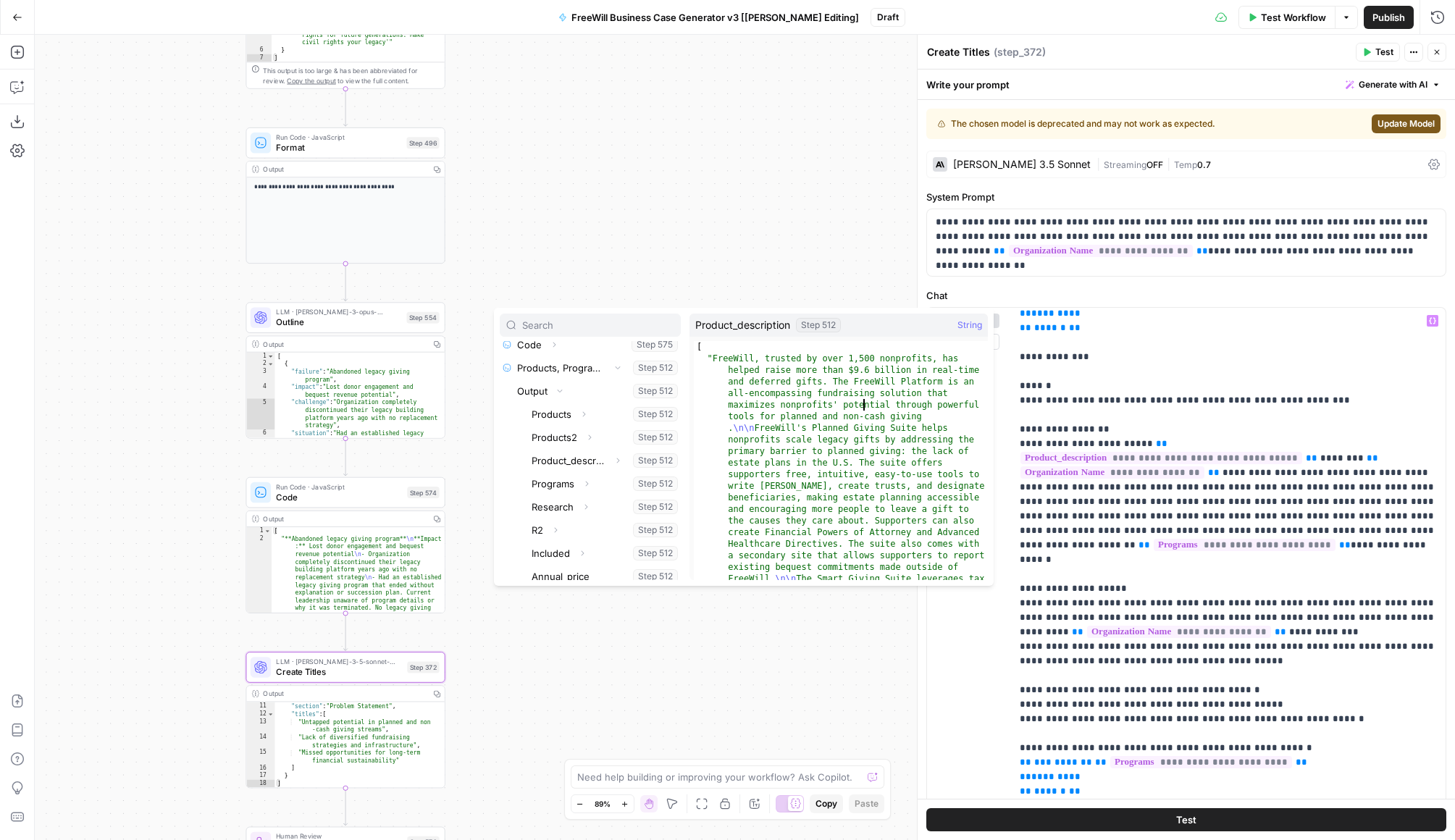
click at [852, 366] on div "[ "FreeWill, trusted by over 1,500 nonprofits, has helped raise more than $9.6 …" at bounding box center [841, 703] width 294 height 725
click at [852, 357] on div "[ "FreeWill, trusted by over 1,500 nonprofits, has helped raise more than $9.6 …" at bounding box center [841, 703] width 294 height 725
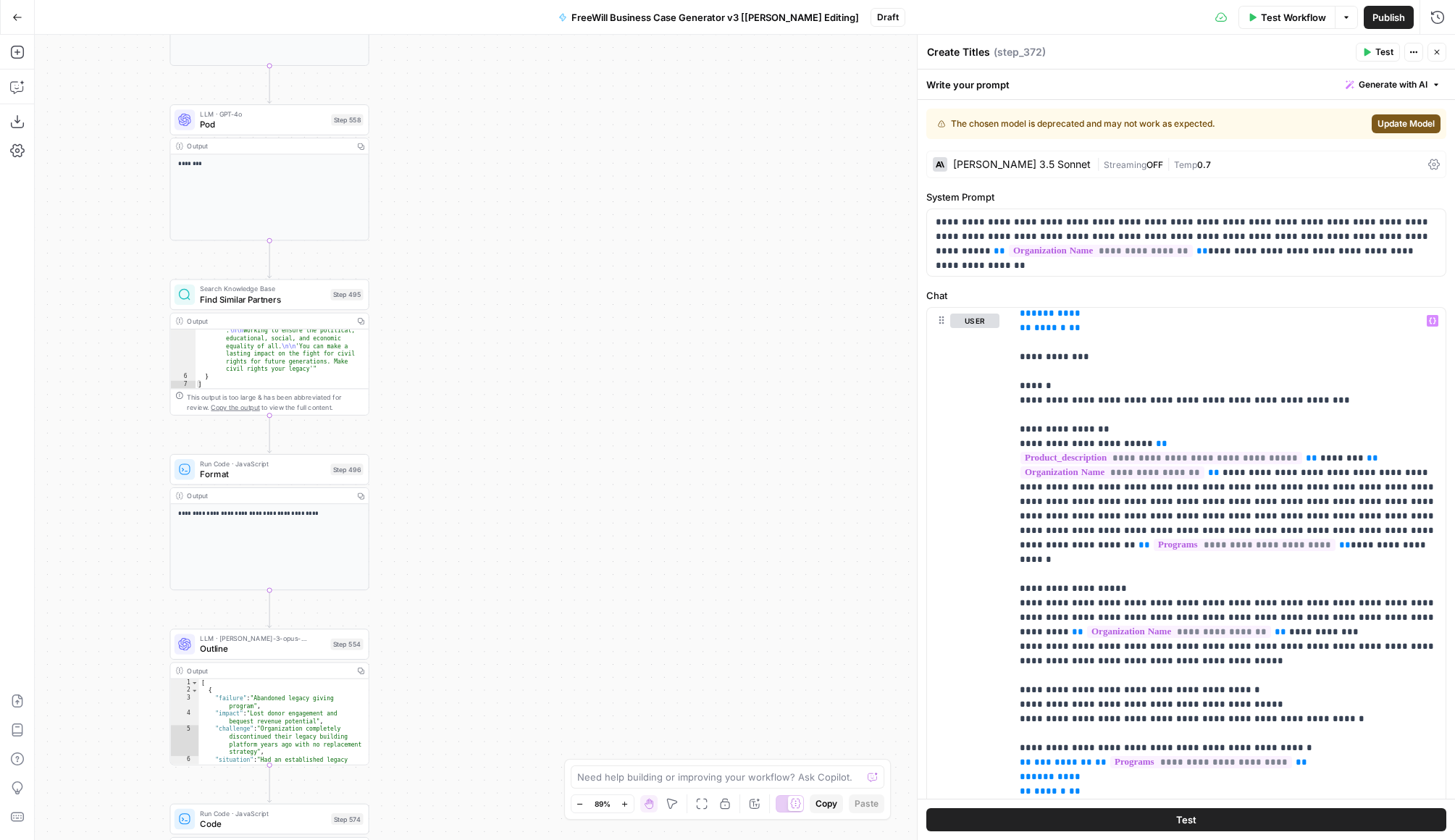
drag, startPoint x: 607, startPoint y: 154, endPoint x: 521, endPoint y: 691, distance: 543.8
click at [521, 670] on div "true false Workflow Set Inputs Inputs LLM · GPT 3.5 Turbo Extract Call Ids Step…" at bounding box center [745, 437] width 1421 height 805
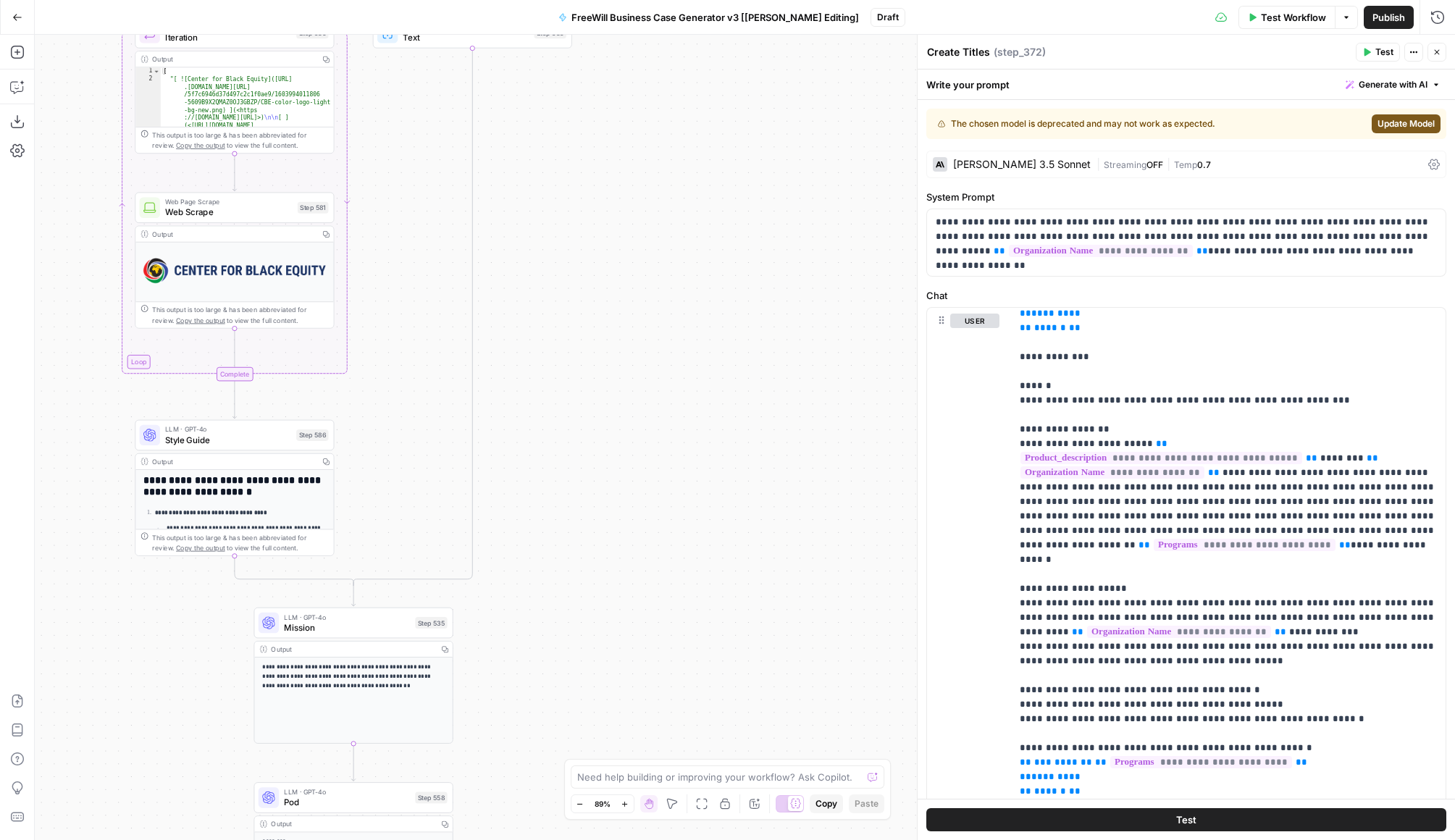
drag, startPoint x: 524, startPoint y: 292, endPoint x: 620, endPoint y: 783, distance: 500.3
click at [620, 783] on body "FreeWill New Home Browse Your Data Usage Settings Recent Grids FreeWill Busines…" at bounding box center [728, 420] width 1455 height 840
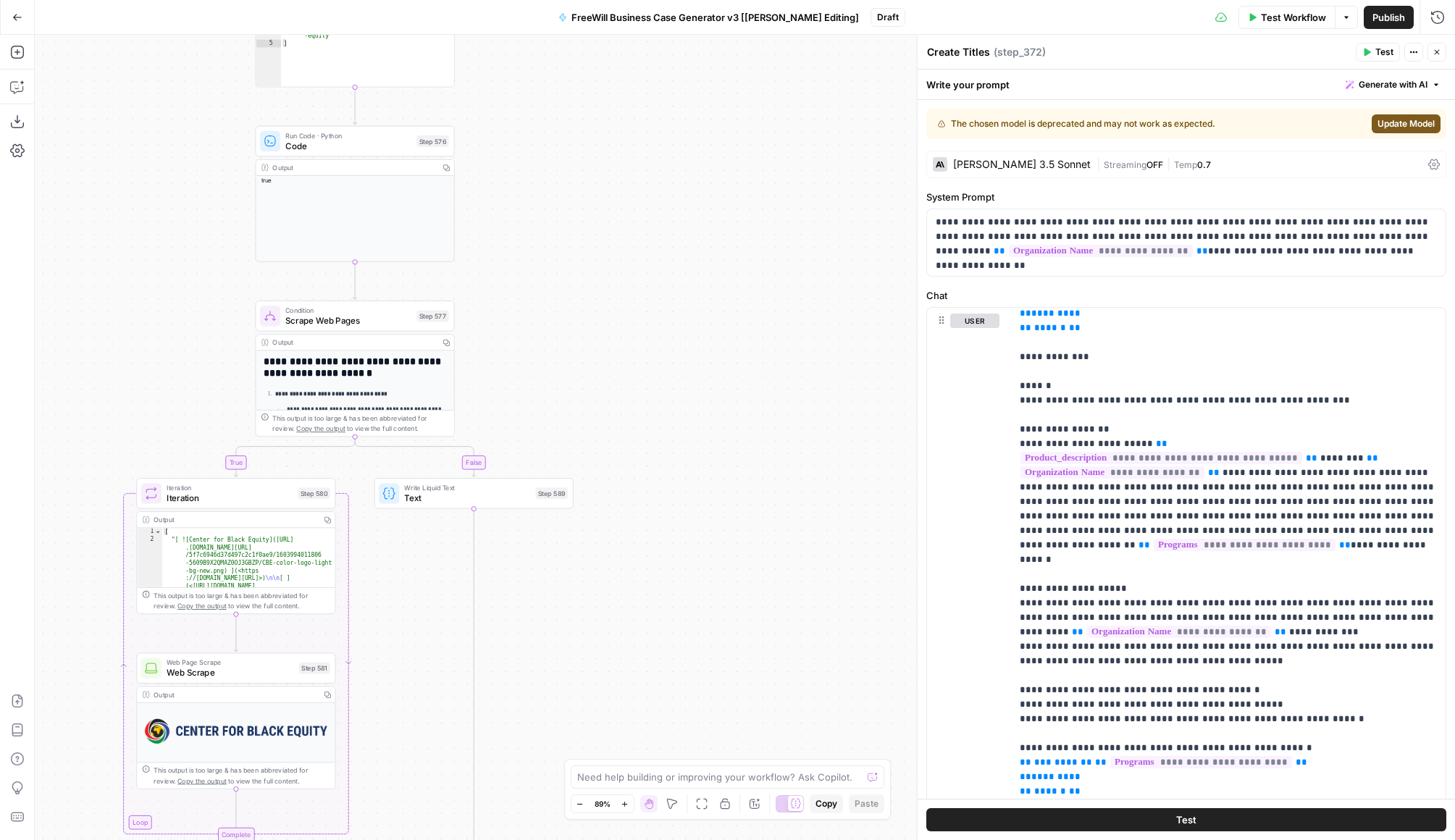
drag, startPoint x: 609, startPoint y: 365, endPoint x: 614, endPoint y: 696, distance: 331.0
click at [614, 698] on div "true false Workflow Set Inputs Inputs LLM · GPT 3.5 Turbo Extract Call Ids Step…" at bounding box center [745, 437] width 1421 height 805
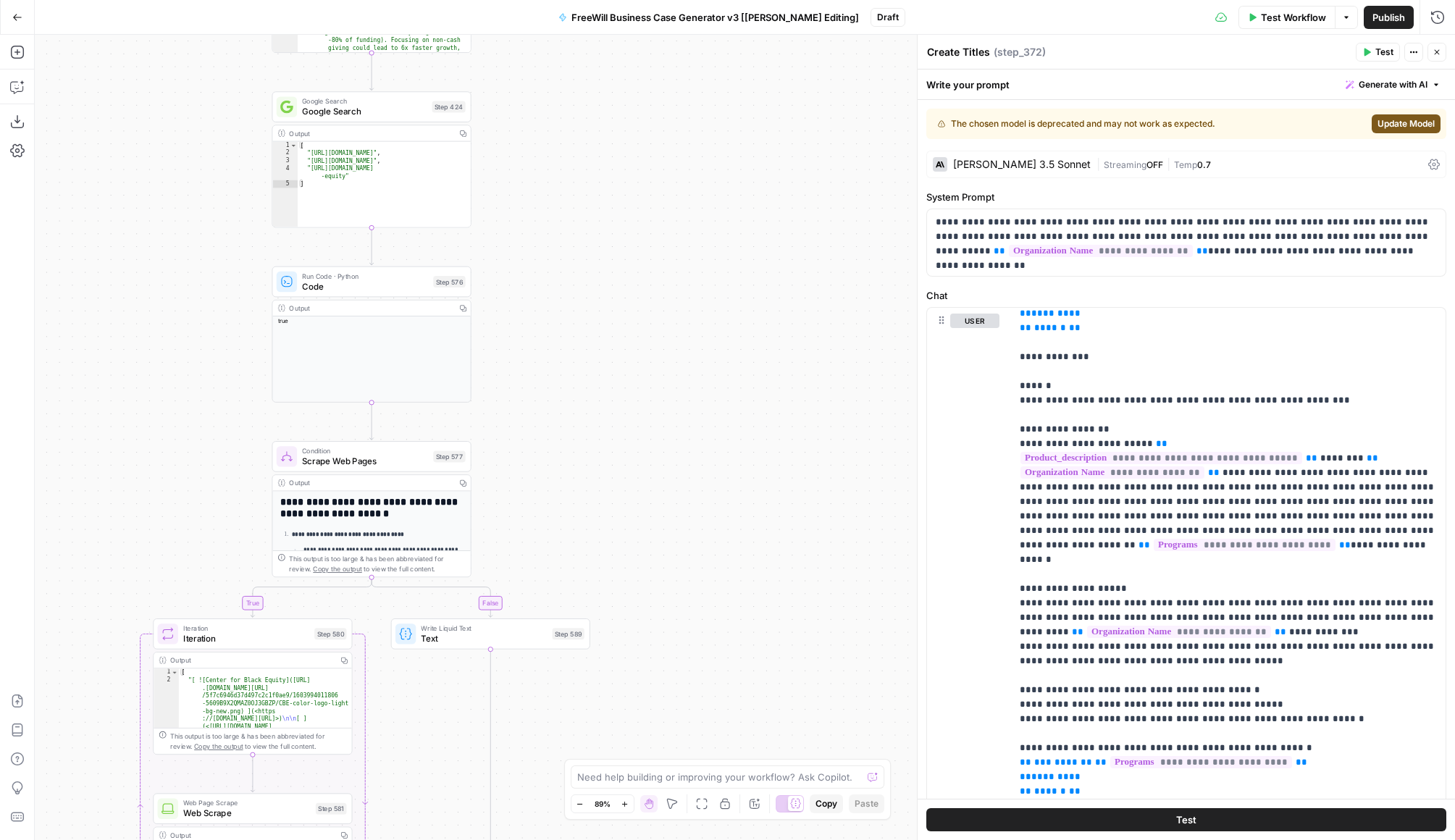
drag, startPoint x: 606, startPoint y: 233, endPoint x: 641, endPoint y: 693, distance: 461.3
click at [641, 693] on div "true false Workflow Set Inputs Inputs LLM · GPT 3.5 Turbo Extract Call Ids Step…" at bounding box center [745, 437] width 1421 height 805
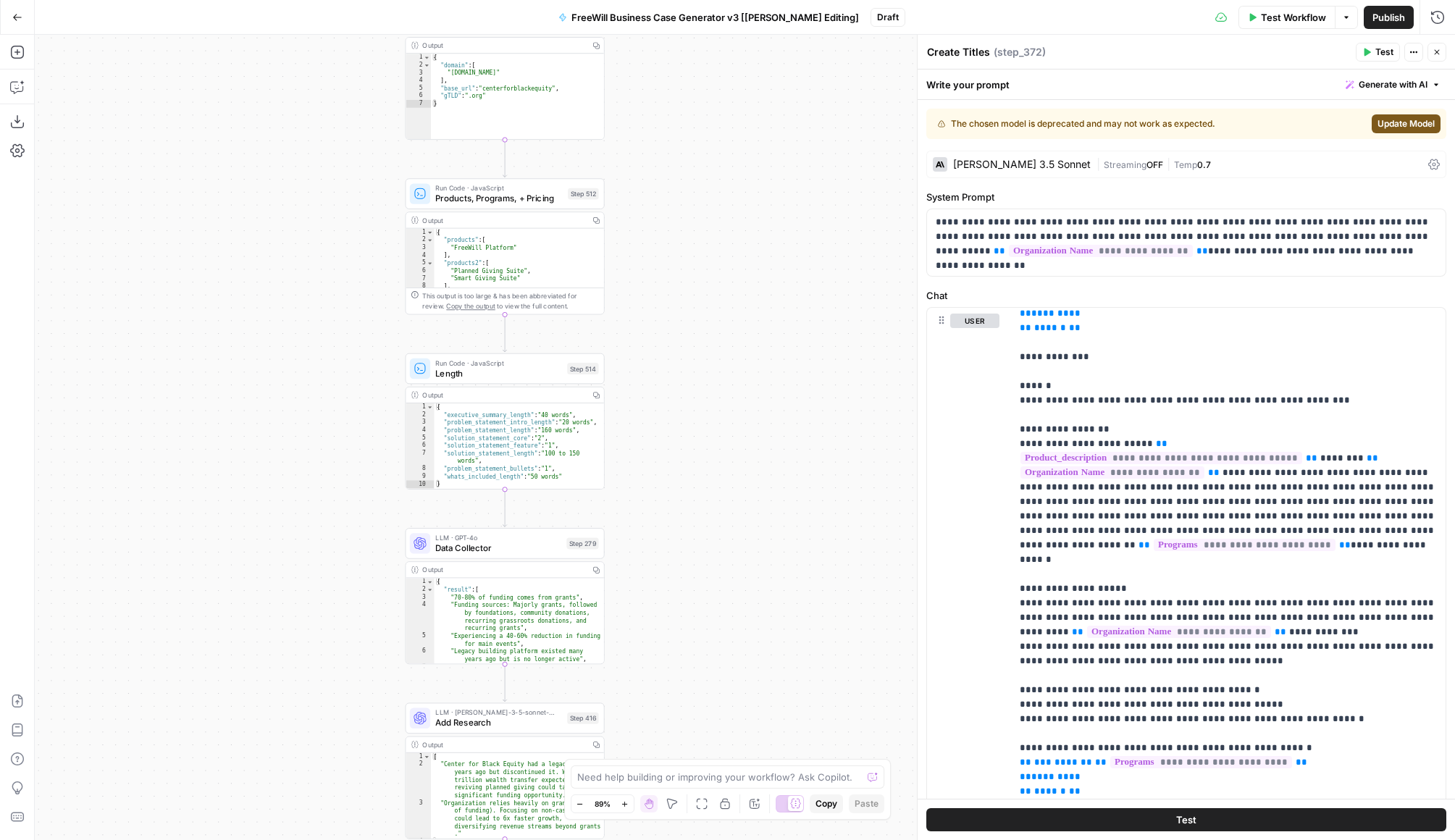
drag, startPoint x: 633, startPoint y: 207, endPoint x: 743, endPoint y: 810, distance: 613.0
click at [744, 811] on body "FreeWill New Home Browse Your Data Usage Settings Recent Grids FreeWill Busines…" at bounding box center [728, 420] width 1455 height 840
click at [553, 245] on div "{ "products" : [ "FreeWill Platform" ] , "products2" : [ "Planned Giving Suite"…" at bounding box center [518, 264] width 170 height 74
type textarea "**********"
click at [530, 192] on span "Products, Programs, + Pricing" at bounding box center [499, 197] width 128 height 13
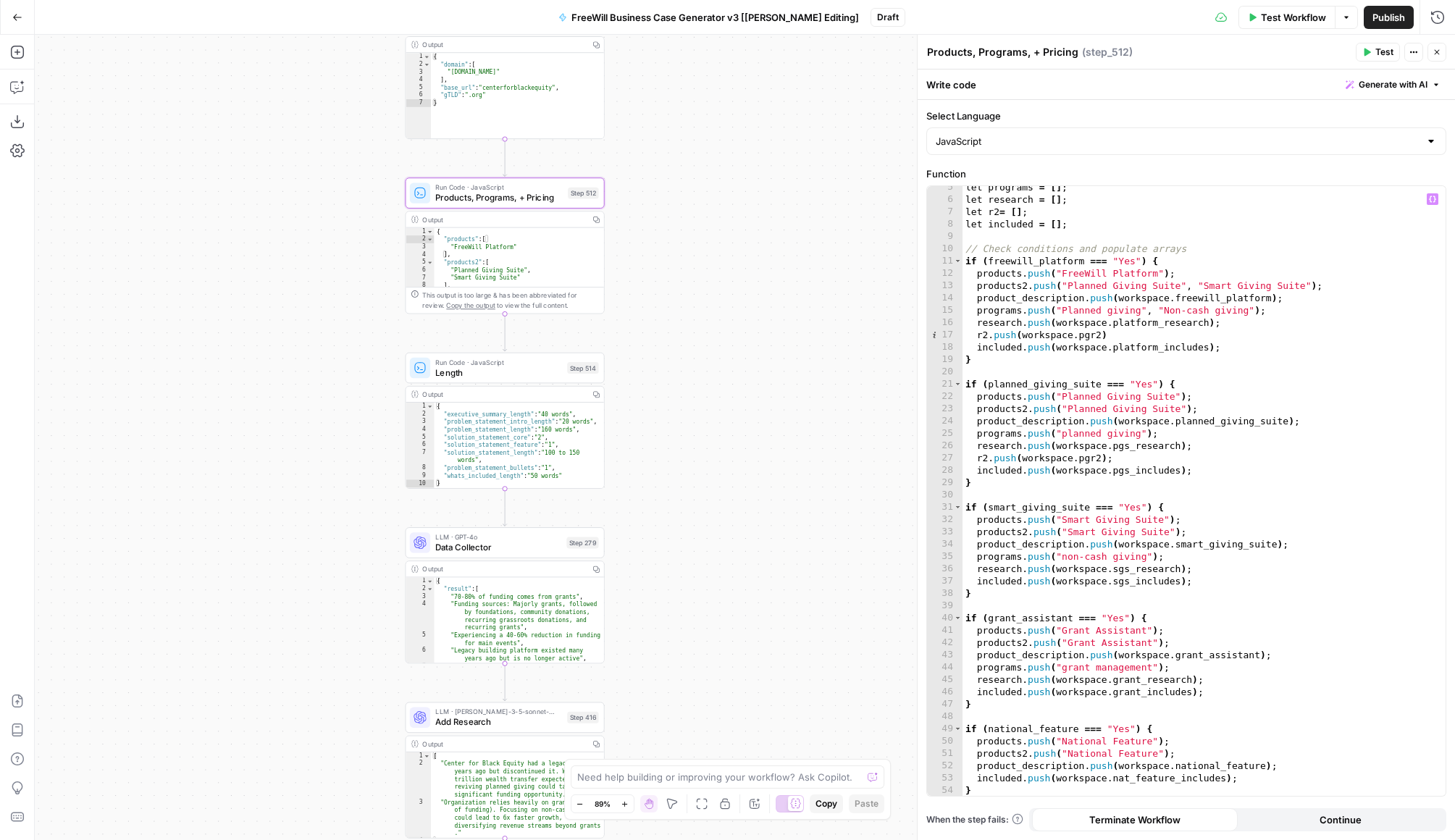
scroll to position [0, 0]
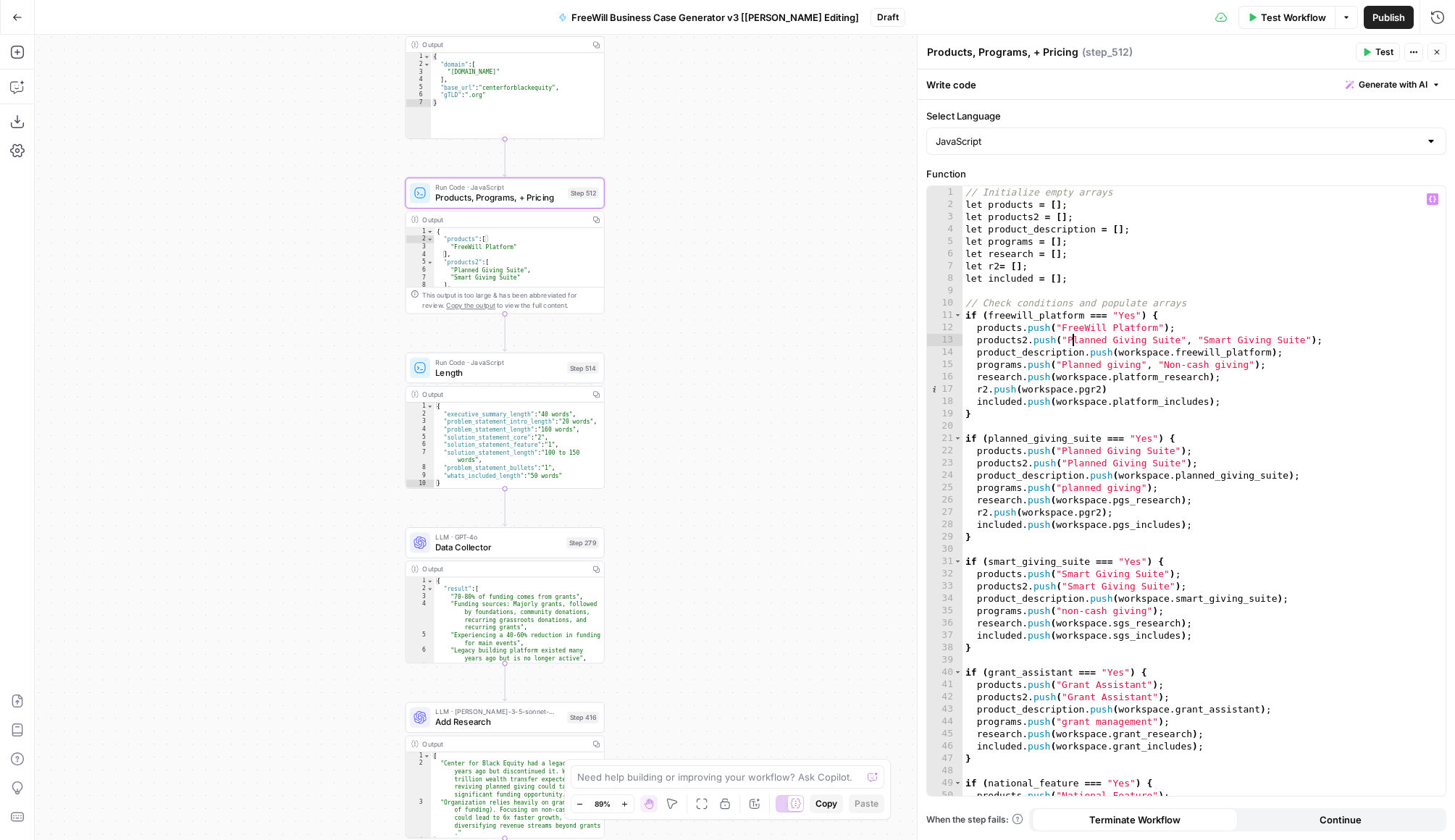
click at [1073, 342] on div "// Initialize empty arrays let products = [ ] ; let products2 = [ ] ; let produ…" at bounding box center [1204, 503] width 483 height 634
click at [1077, 355] on div "// Initialize empty arrays let products = [ ] ; let products2 = [ ] ; let produ…" at bounding box center [1204, 503] width 483 height 634
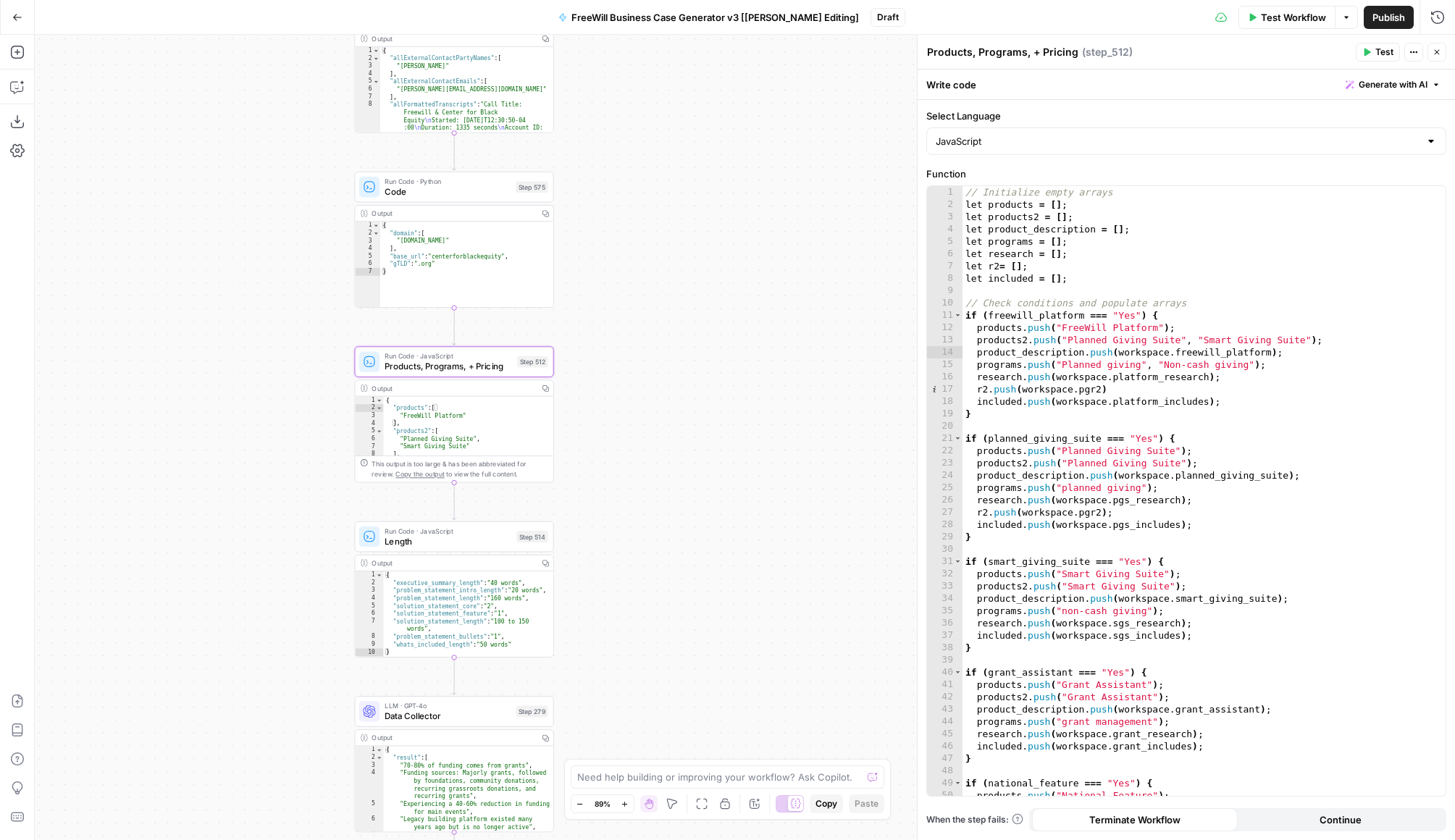
drag, startPoint x: 765, startPoint y: 245, endPoint x: 714, endPoint y: 413, distance: 175.6
click at [714, 414] on div "true false Workflow Set Inputs Inputs LLM · GPT 3.5 Turbo Extract Call Ids Step…" at bounding box center [745, 437] width 1421 height 805
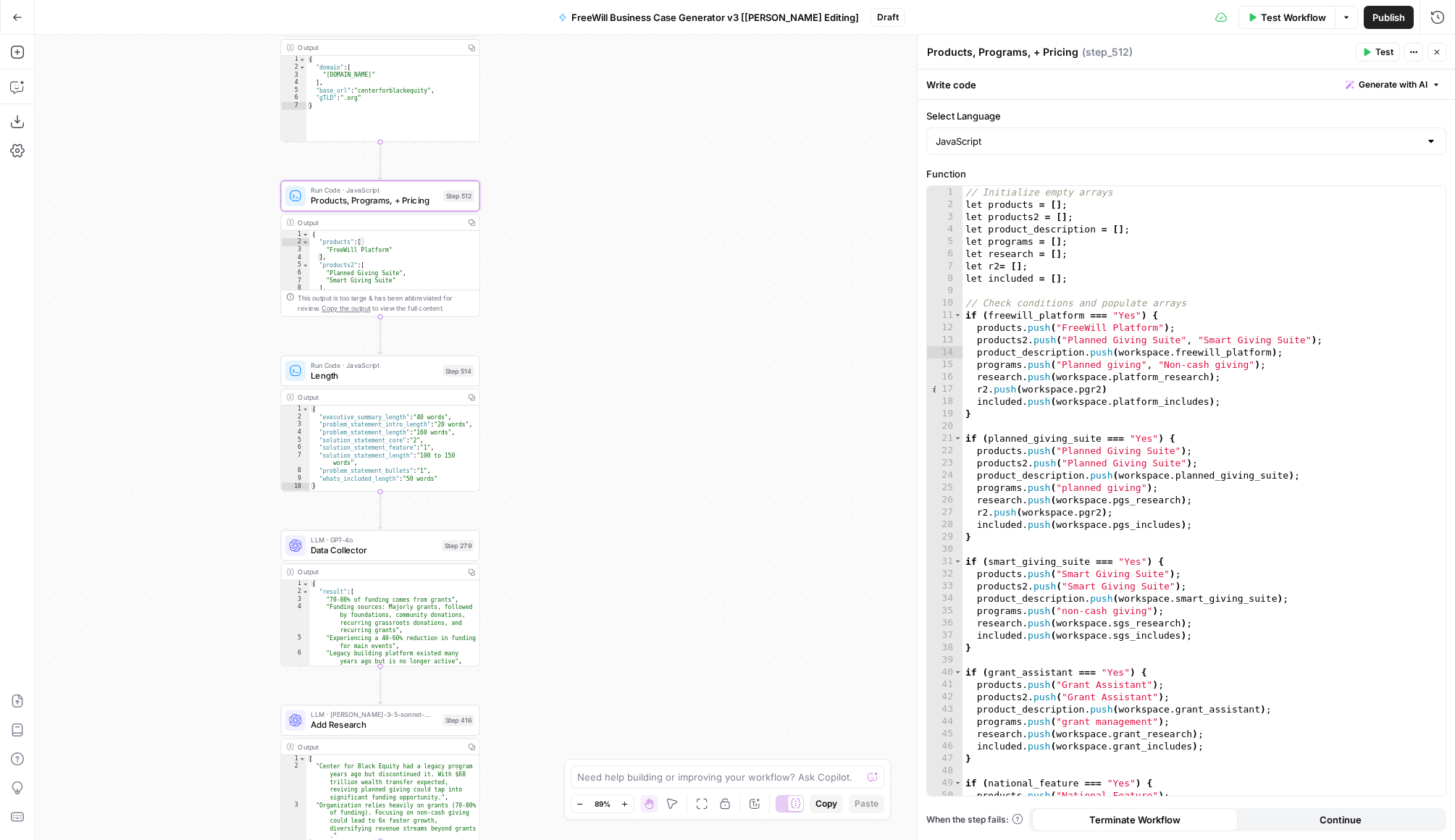
drag, startPoint x: 685, startPoint y: 186, endPoint x: 612, endPoint y: 21, distance: 180.4
click at [612, 21] on div "Go Back FreeWill Business Case Generator v3 [Nina Editing] Draft Test Workflow …" at bounding box center [728, 420] width 1455 height 840
type textarea "**********"
click at [1110, 229] on div "// Initialize empty arrays let products = [ ] ; let products2 = [ ] ; let produ…" at bounding box center [1204, 503] width 483 height 634
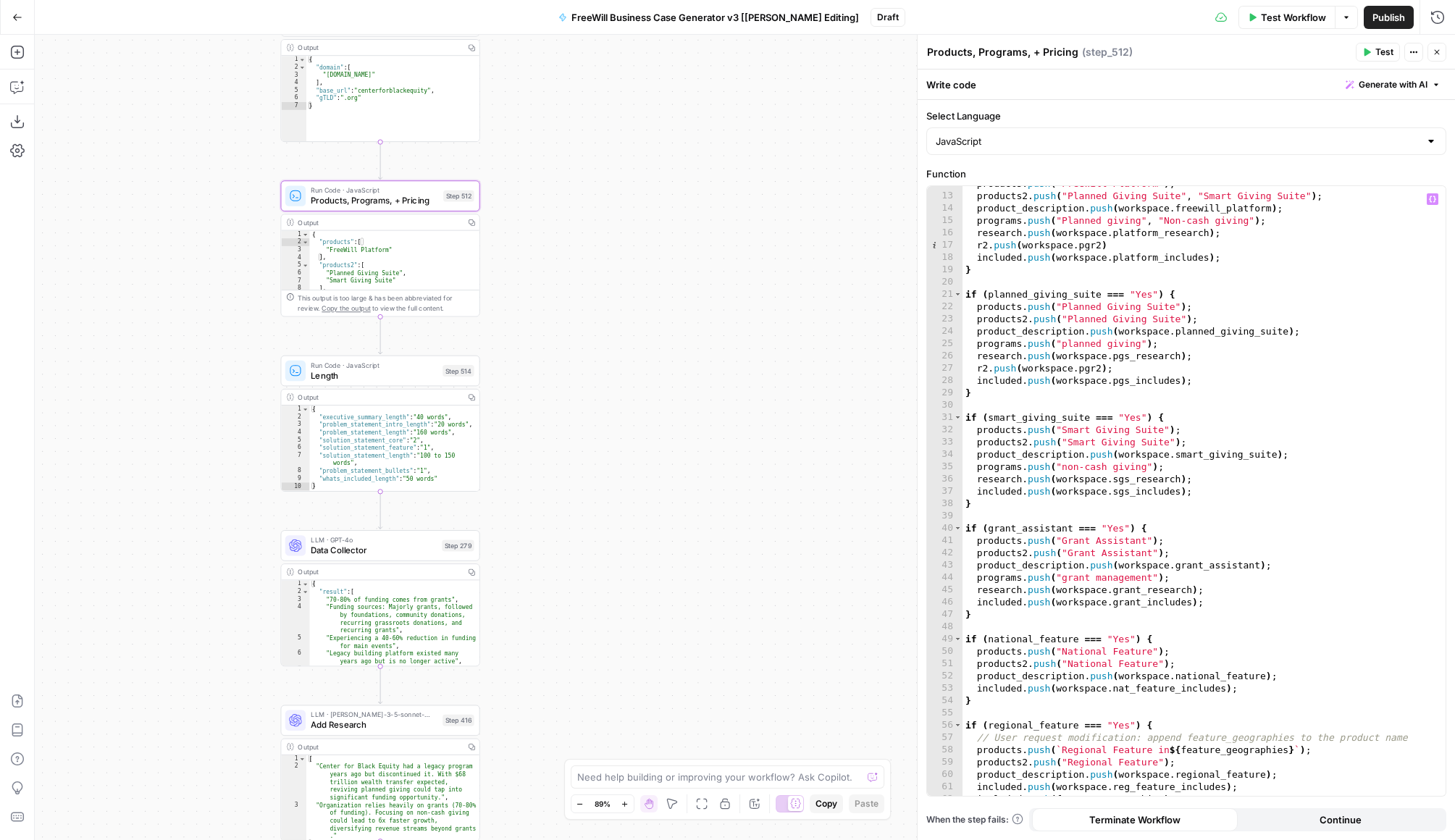
scroll to position [160, 0]
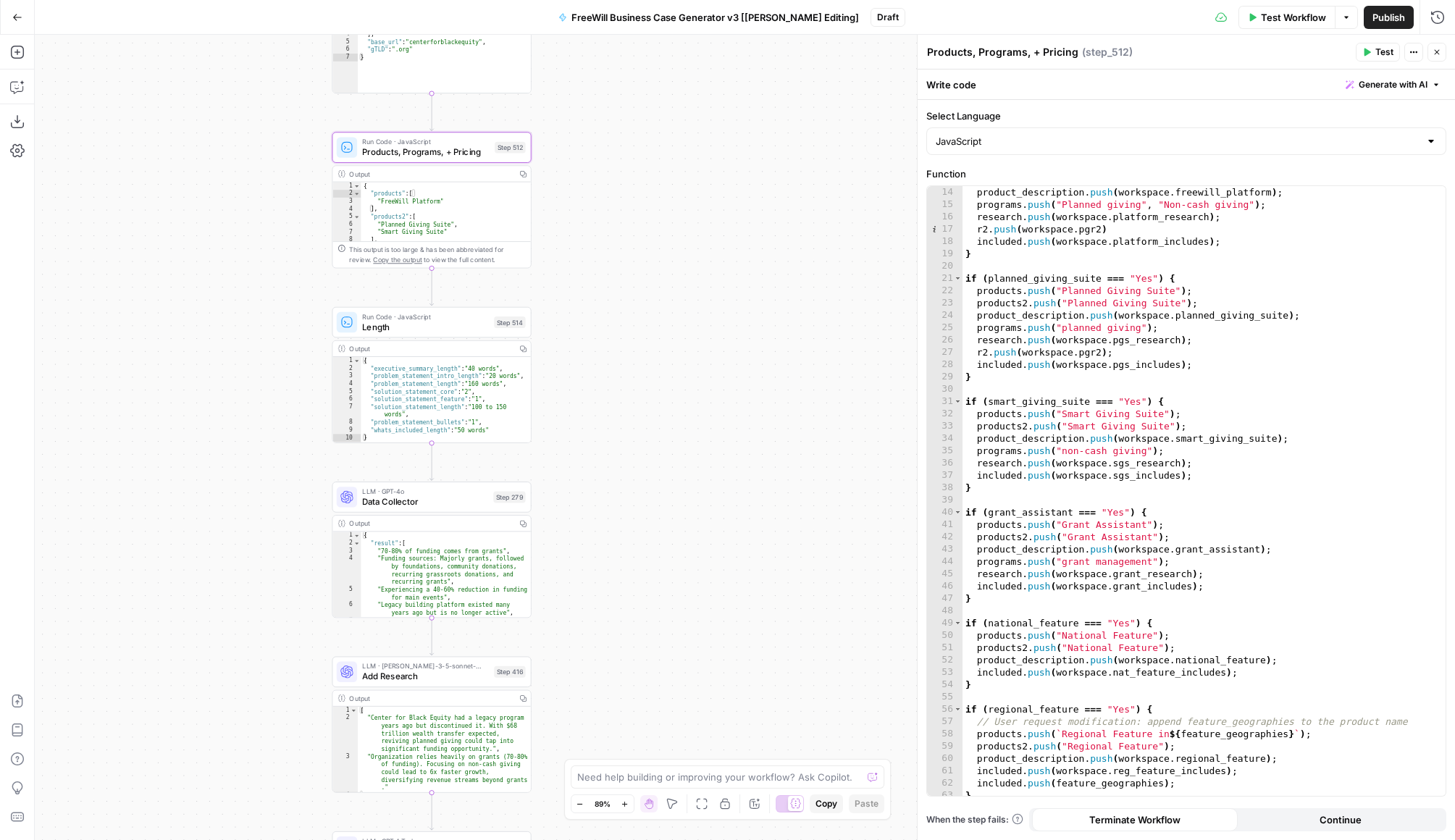
drag, startPoint x: 660, startPoint y: 472, endPoint x: 711, endPoint y: 424, distance: 70.0
click at [711, 424] on div "true false Workflow Set Inputs Inputs LLM · GPT 3.5 Turbo Extract Call Ids Step…" at bounding box center [745, 437] width 1421 height 805
click at [499, 577] on div "{ "result" : [ "70-80% of funding comes from grants" , "Funding sources: Majorl…" at bounding box center [446, 586] width 170 height 108
type textarea "**********"
click at [452, 498] on span "Data Collector" at bounding box center [424, 501] width 126 height 13
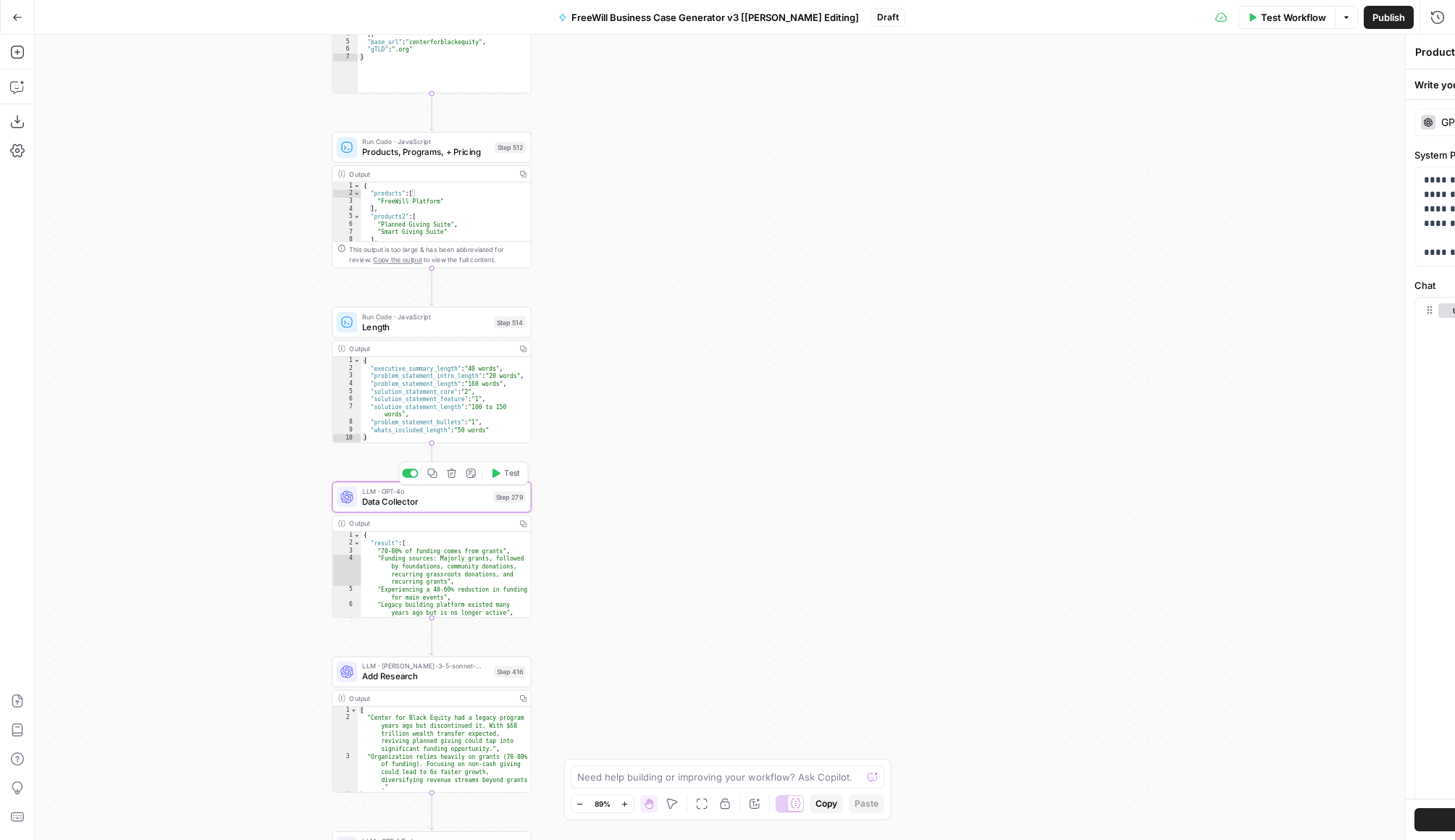
type textarea "Data Collector"
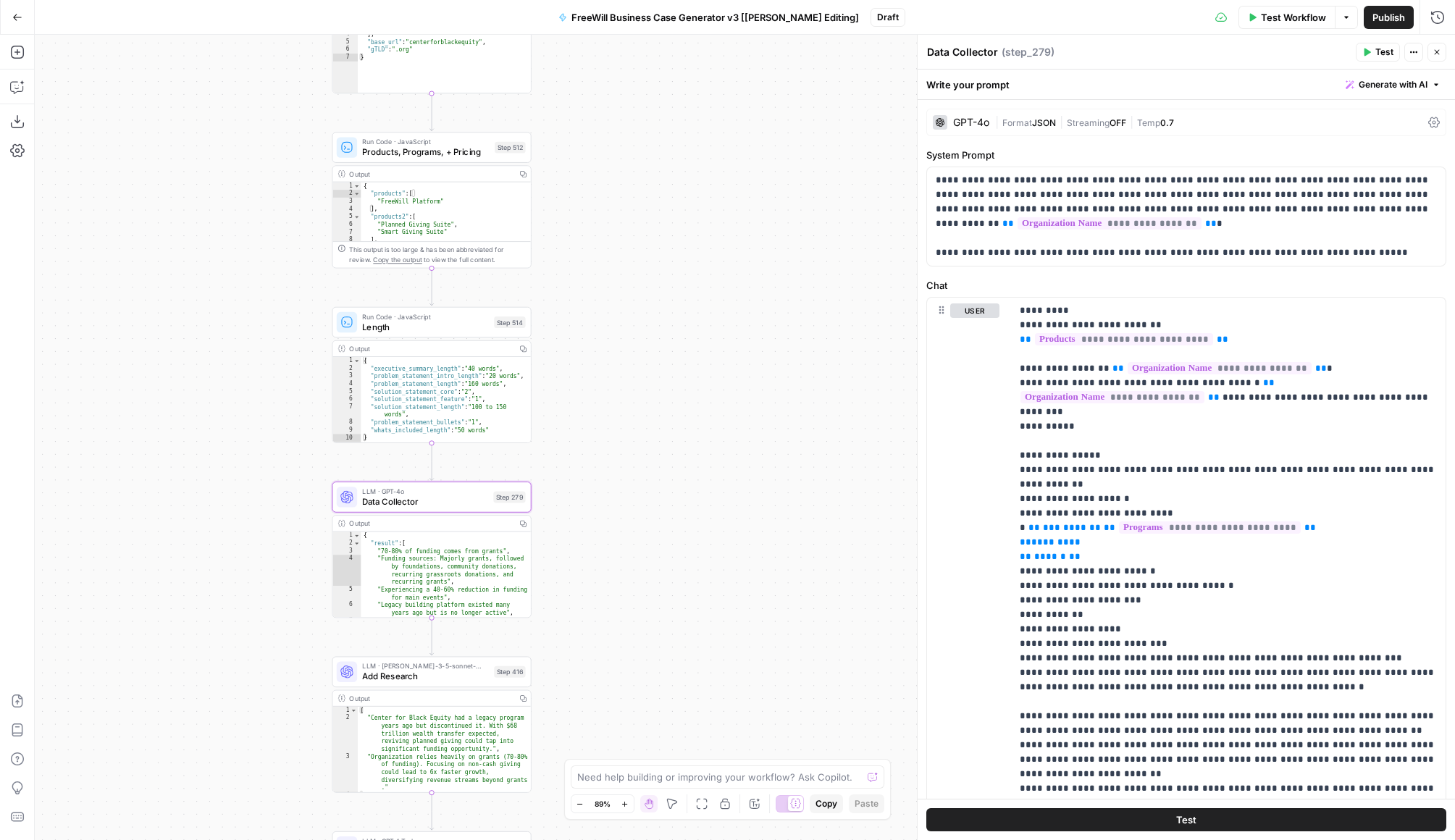
click at [444, 322] on span "Length" at bounding box center [425, 327] width 127 height 13
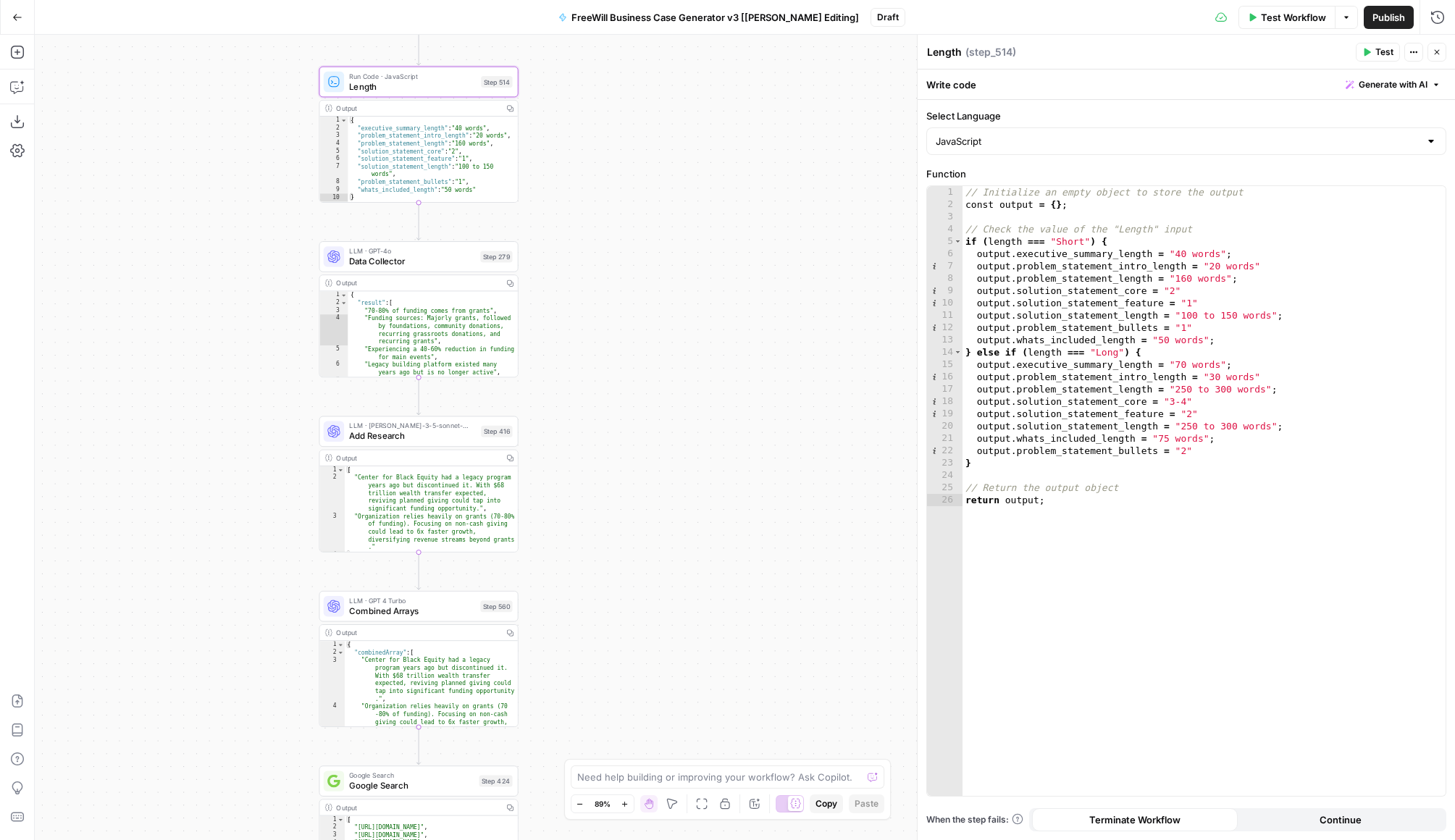
drag, startPoint x: 649, startPoint y: 533, endPoint x: 636, endPoint y: 289, distance: 244.3
click at [636, 289] on div "true false Workflow Set Inputs Inputs LLM · GPT 3.5 Turbo Extract Call Ids Step…" at bounding box center [745, 437] width 1421 height 805
click at [437, 601] on span "Combined Arrays" at bounding box center [412, 608] width 126 height 13
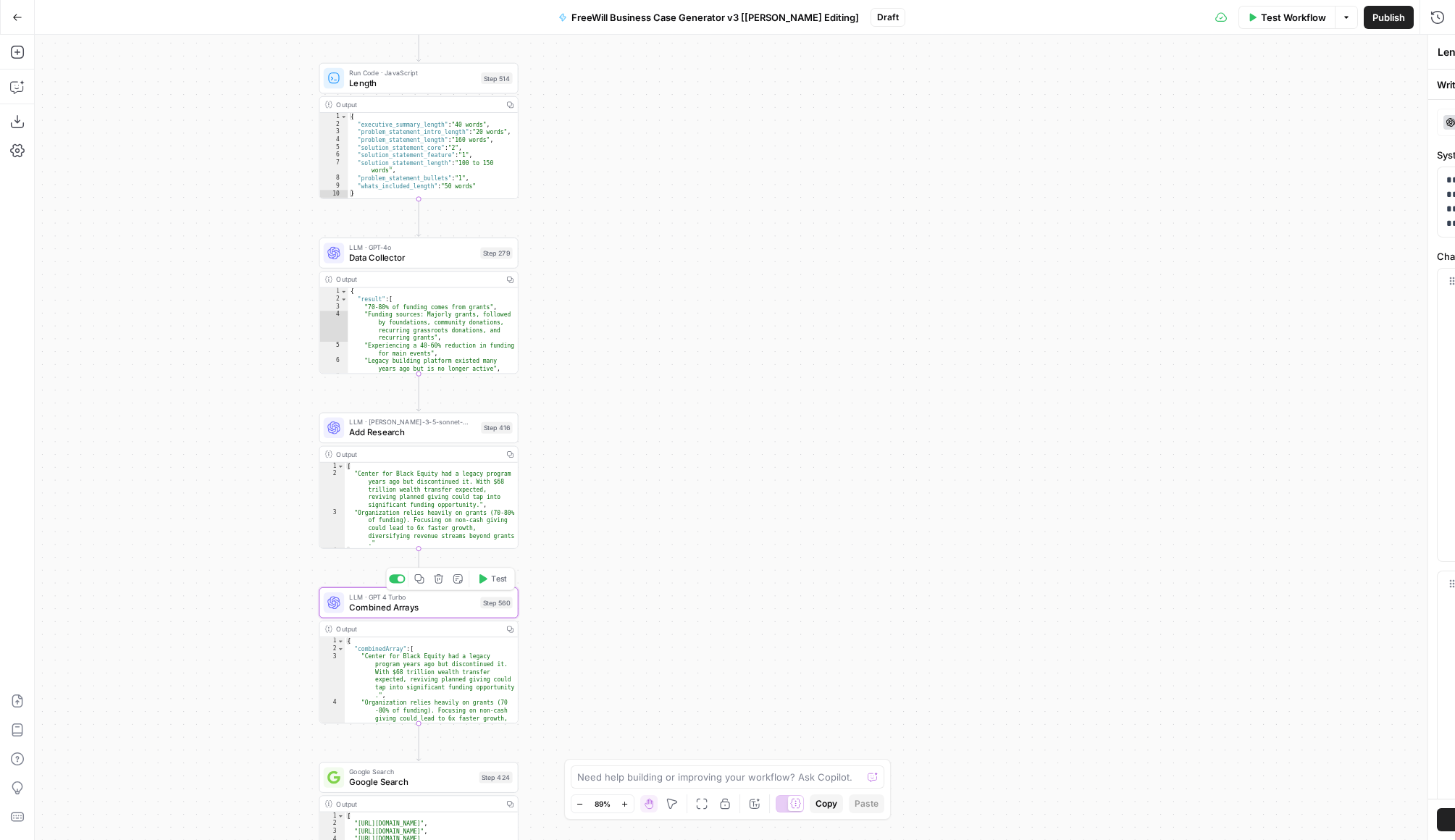
type textarea "Combined Arrays"
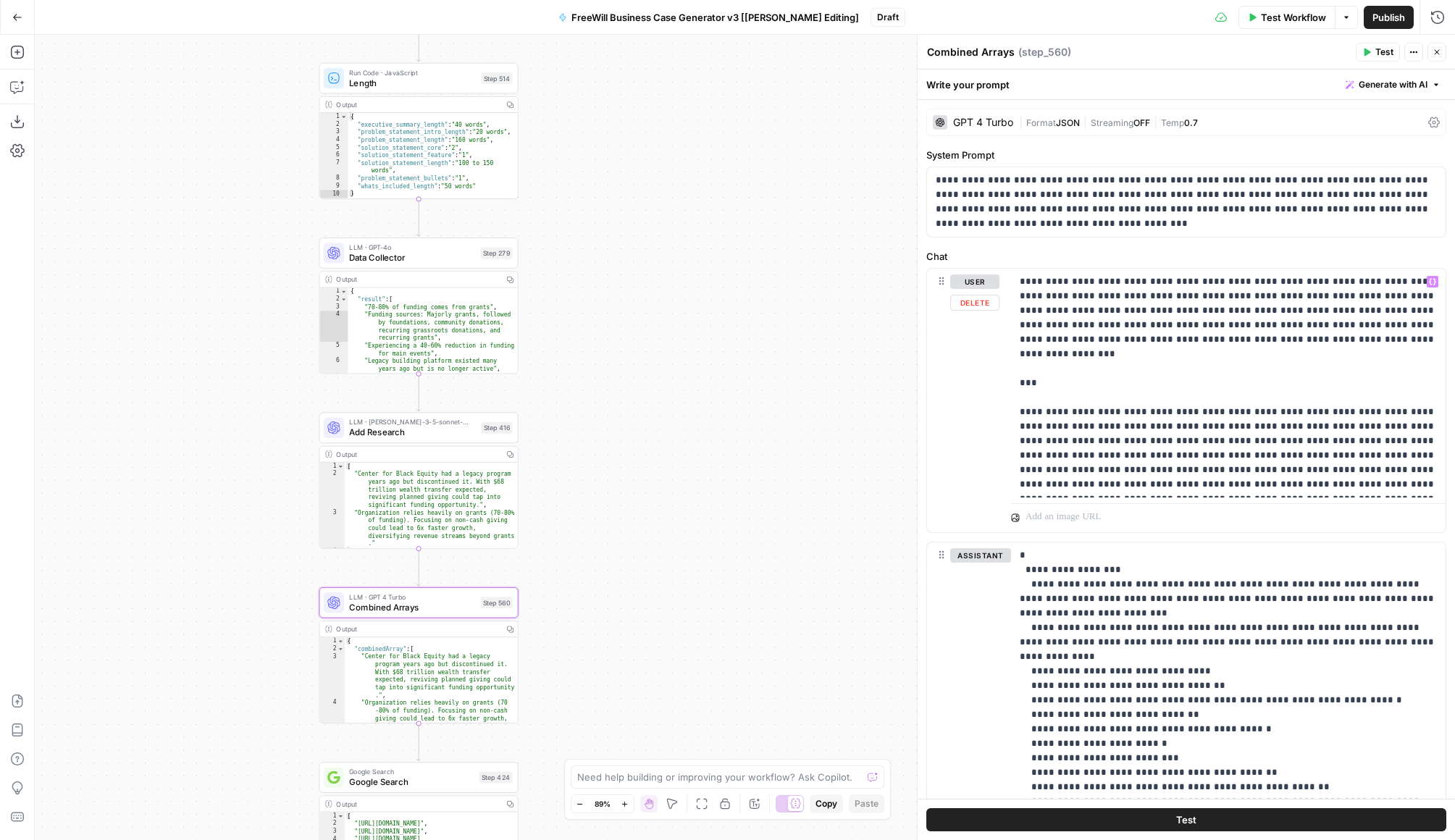
scroll to position [234, 0]
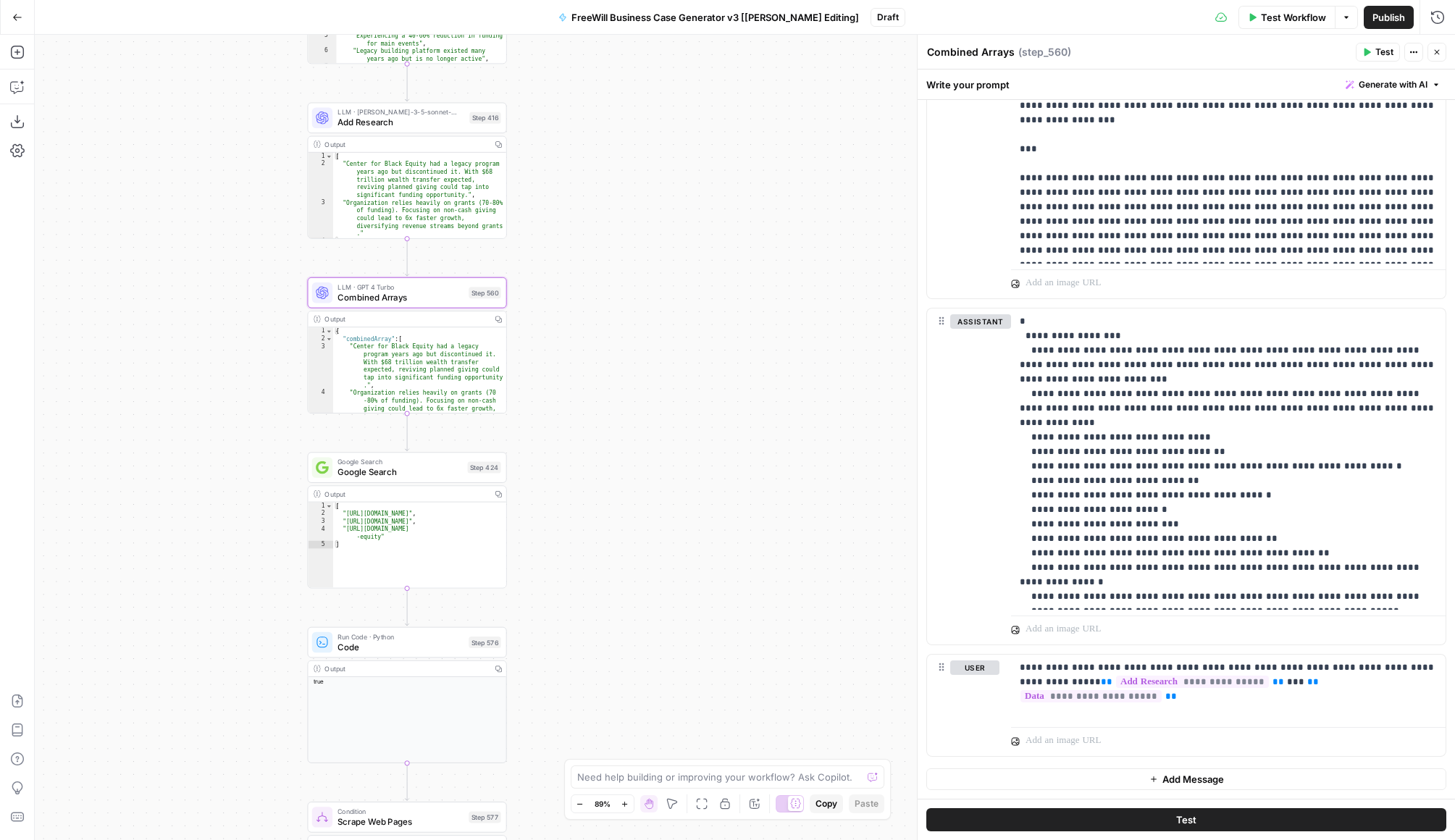
drag, startPoint x: 758, startPoint y: 649, endPoint x: 746, endPoint y: 320, distance: 329.2
click at [746, 320] on div "true false Workflow Set Inputs Inputs LLM · GPT 3.5 Turbo Extract Call Ids Step…" at bounding box center [745, 437] width 1421 height 805
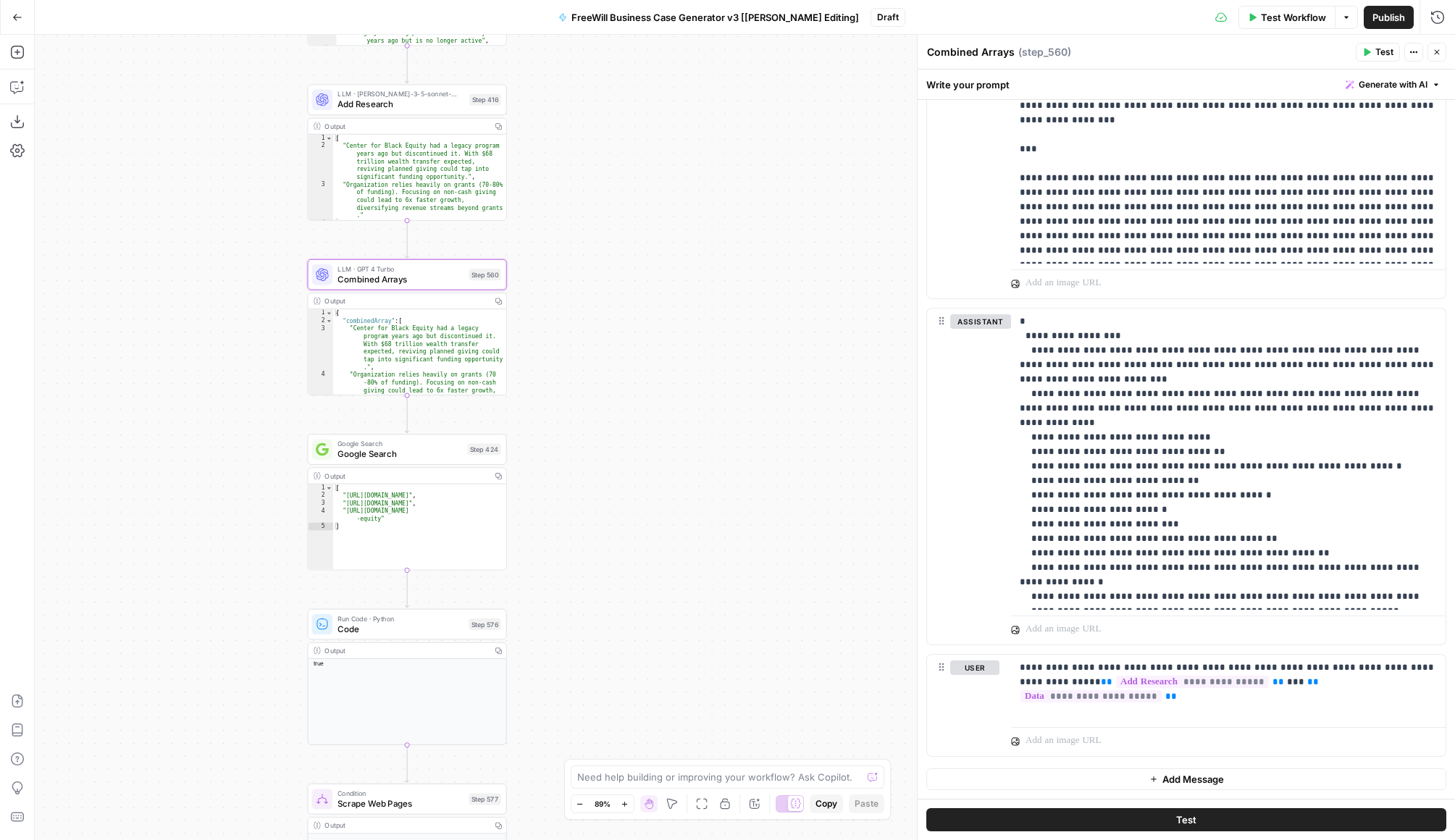
click at [432, 454] on span "Google Search" at bounding box center [400, 454] width 125 height 13
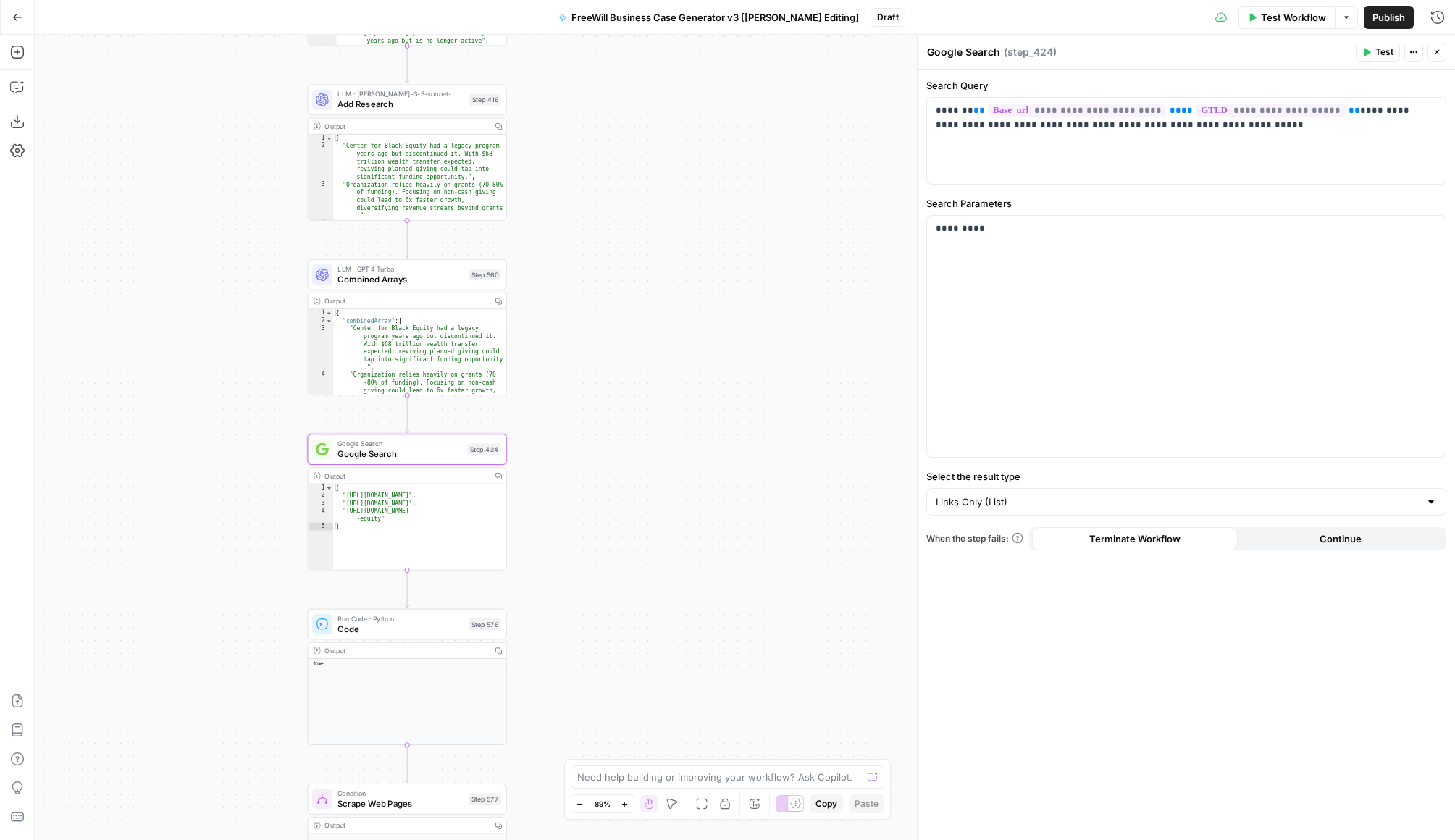
click at [588, 527] on div "true false Workflow Set Inputs Inputs LLM · GPT 3.5 Turbo Extract Call Ids Step…" at bounding box center [745, 437] width 1421 height 805
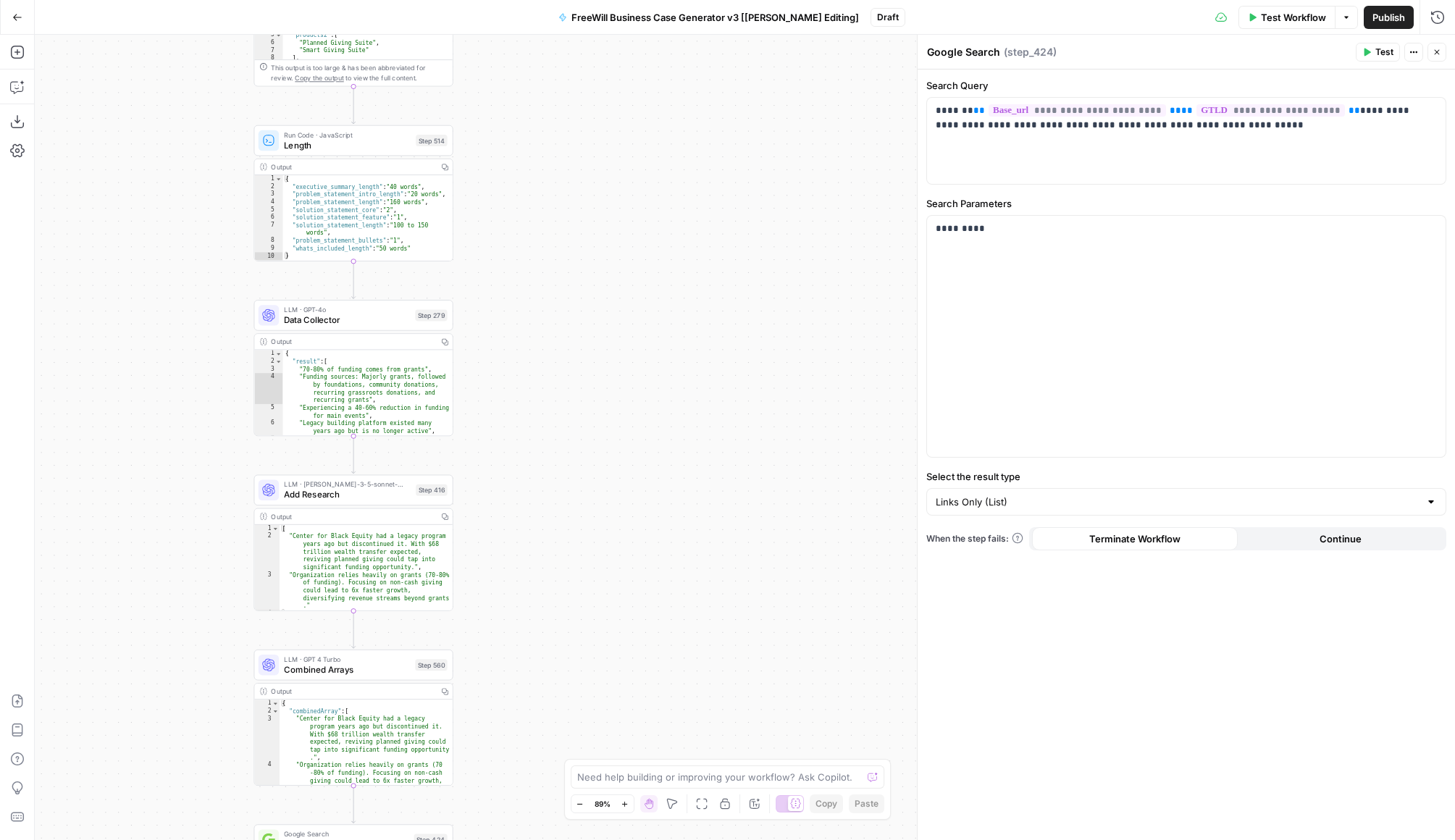
drag, startPoint x: 604, startPoint y: 282, endPoint x: 550, endPoint y: 689, distance: 410.6
click at [550, 690] on div "true false Workflow Set Inputs Inputs LLM · GPT 3.5 Turbo Extract Call Ids Step…" at bounding box center [745, 437] width 1421 height 805
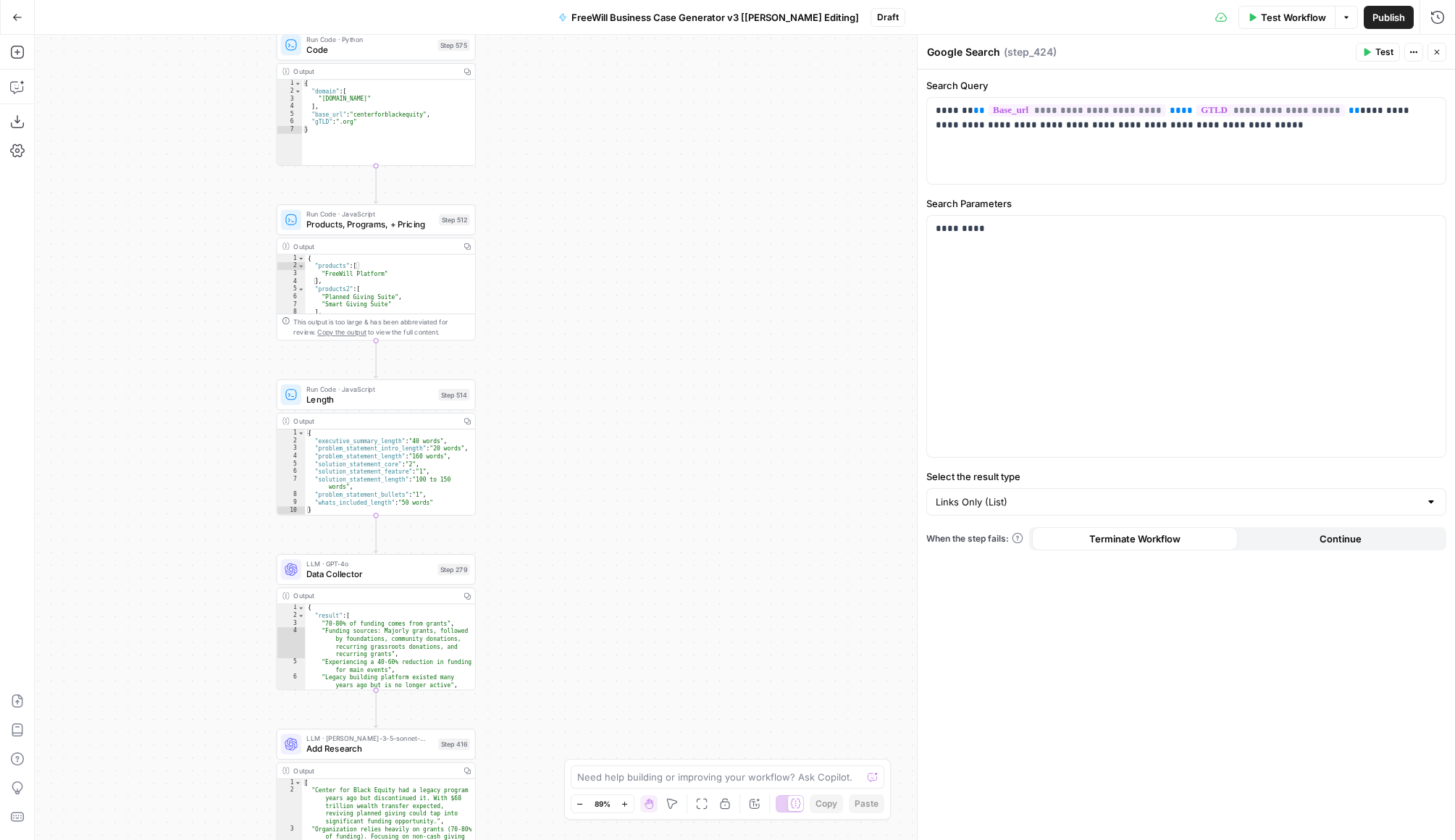
drag, startPoint x: 492, startPoint y: 221, endPoint x: 519, endPoint y: 527, distance: 307.2
click at [519, 527] on div "true false Workflow Set Inputs Inputs LLM · GPT 3.5 Turbo Extract Call Ids Step…" at bounding box center [745, 437] width 1421 height 805
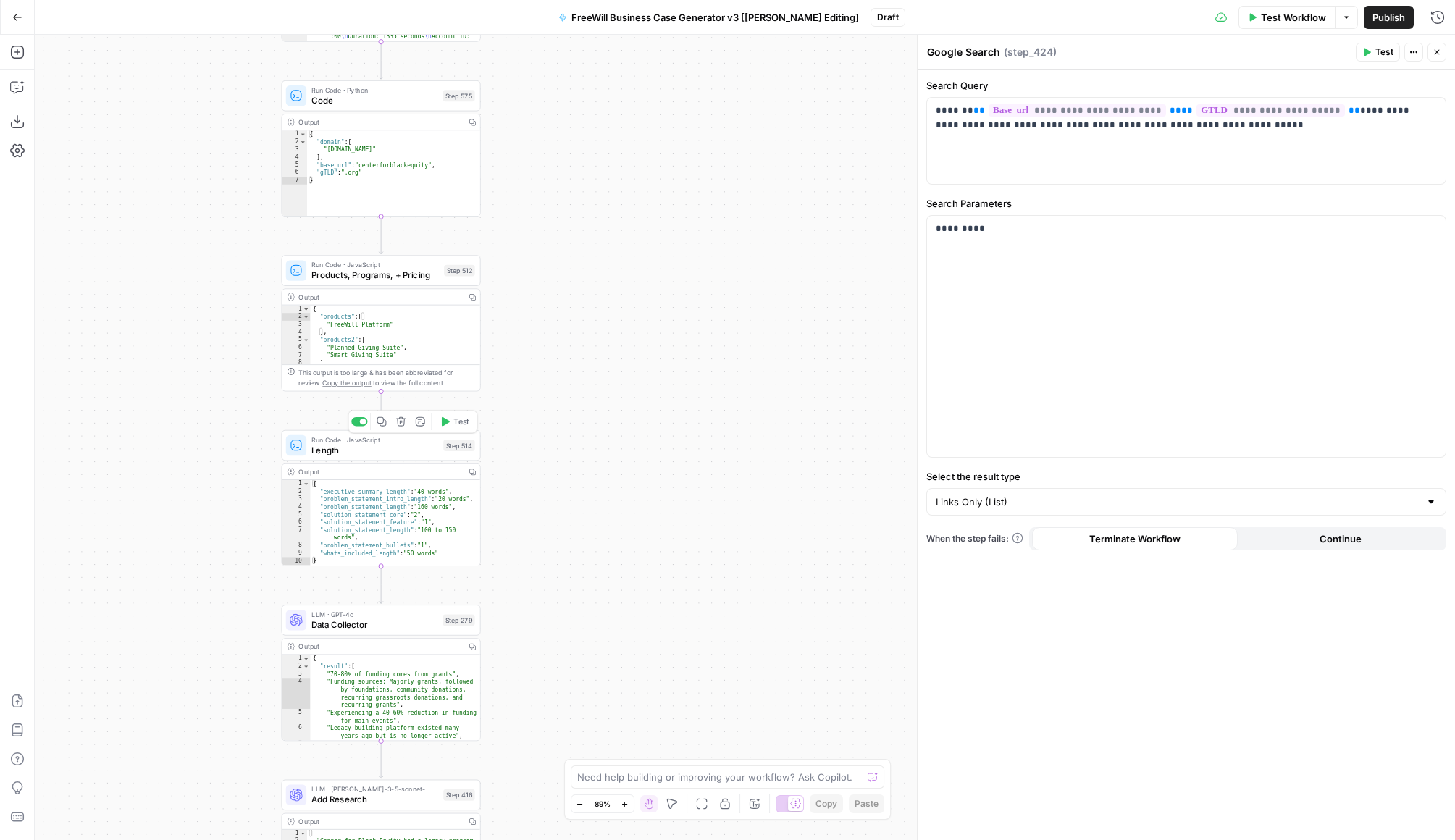
click at [356, 454] on span "Length" at bounding box center [375, 450] width 127 height 13
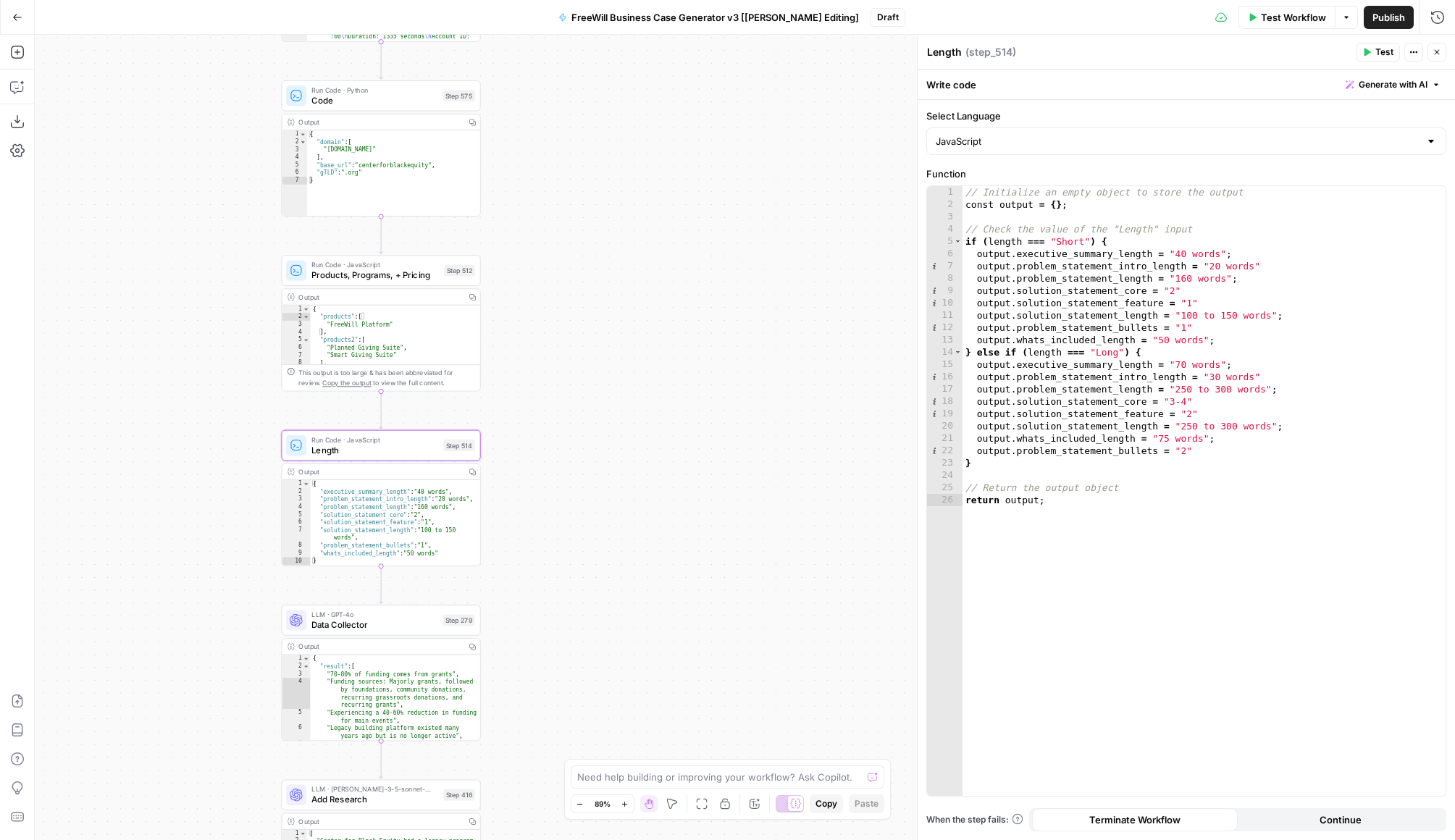
click at [397, 270] on span "Products, Programs, + Pricing" at bounding box center [375, 275] width 128 height 13
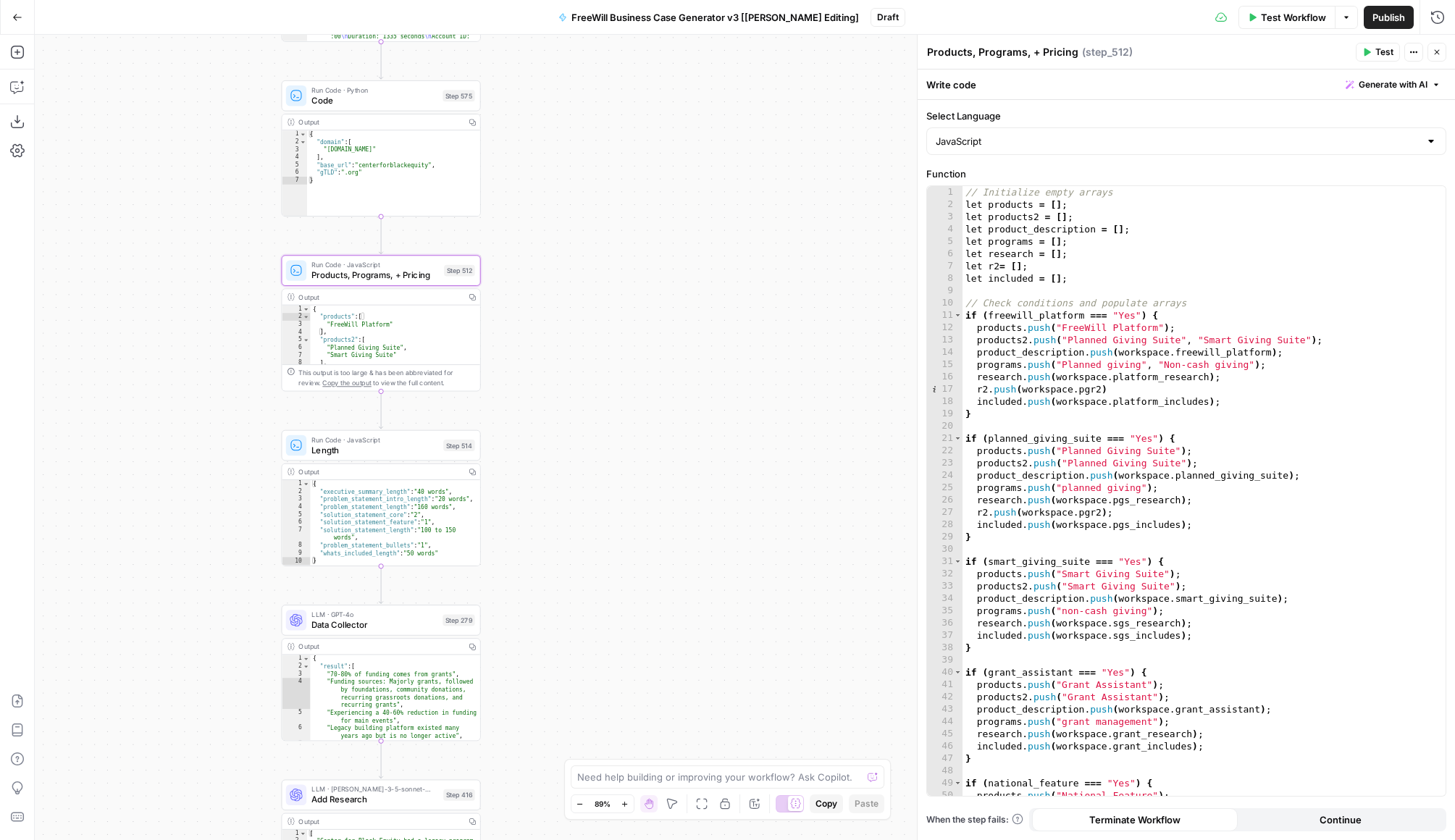
click at [1110, 364] on div "// Initialize empty arrays let products = [ ] ; let products2 = [ ] ; let produ…" at bounding box center [1204, 503] width 483 height 634
click at [1110, 338] on div "// Initialize empty arrays let products = [ ] ; let products2 = [ ] ; let produ…" at bounding box center [1204, 503] width 483 height 634
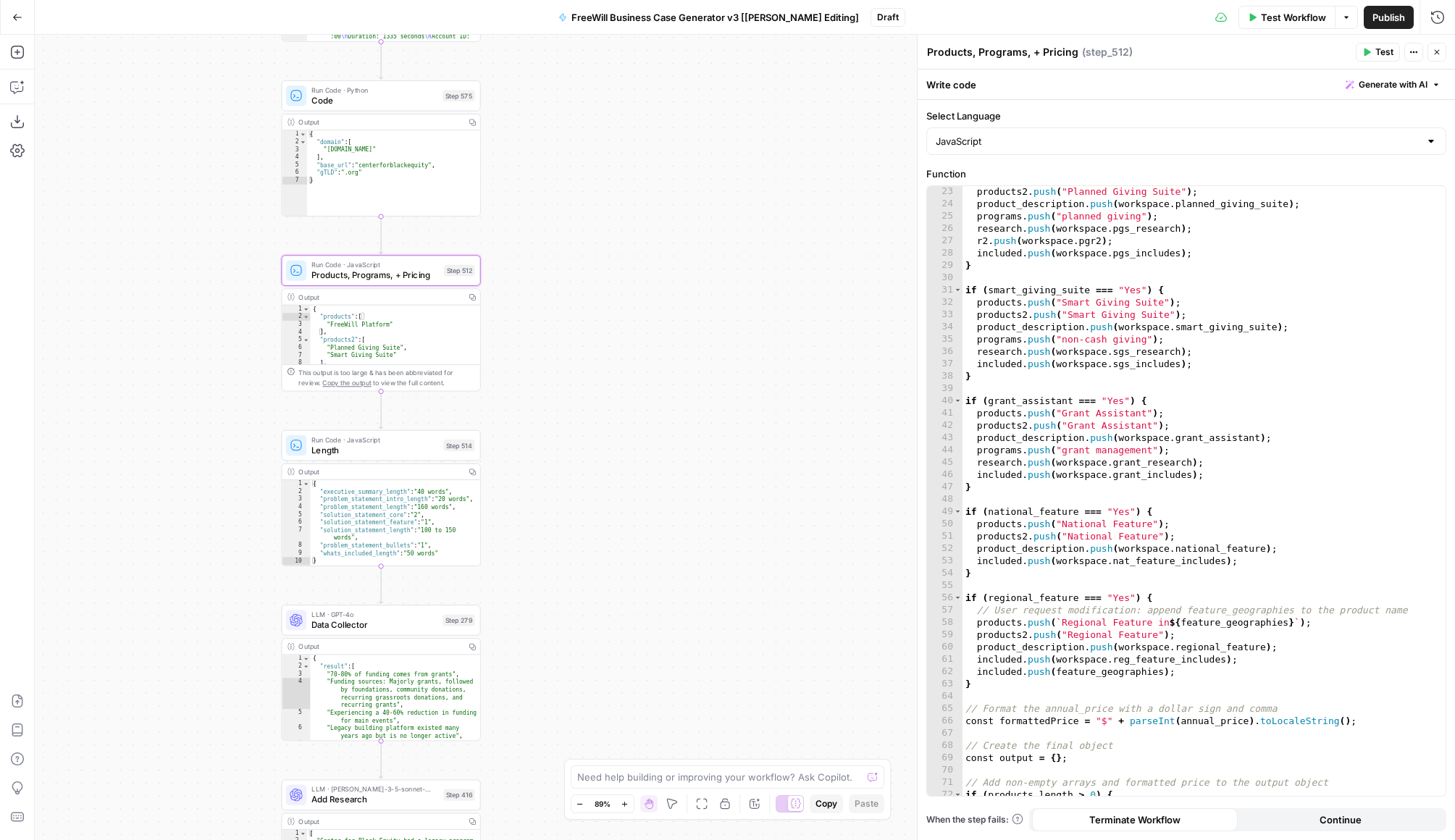
scroll to position [0, 0]
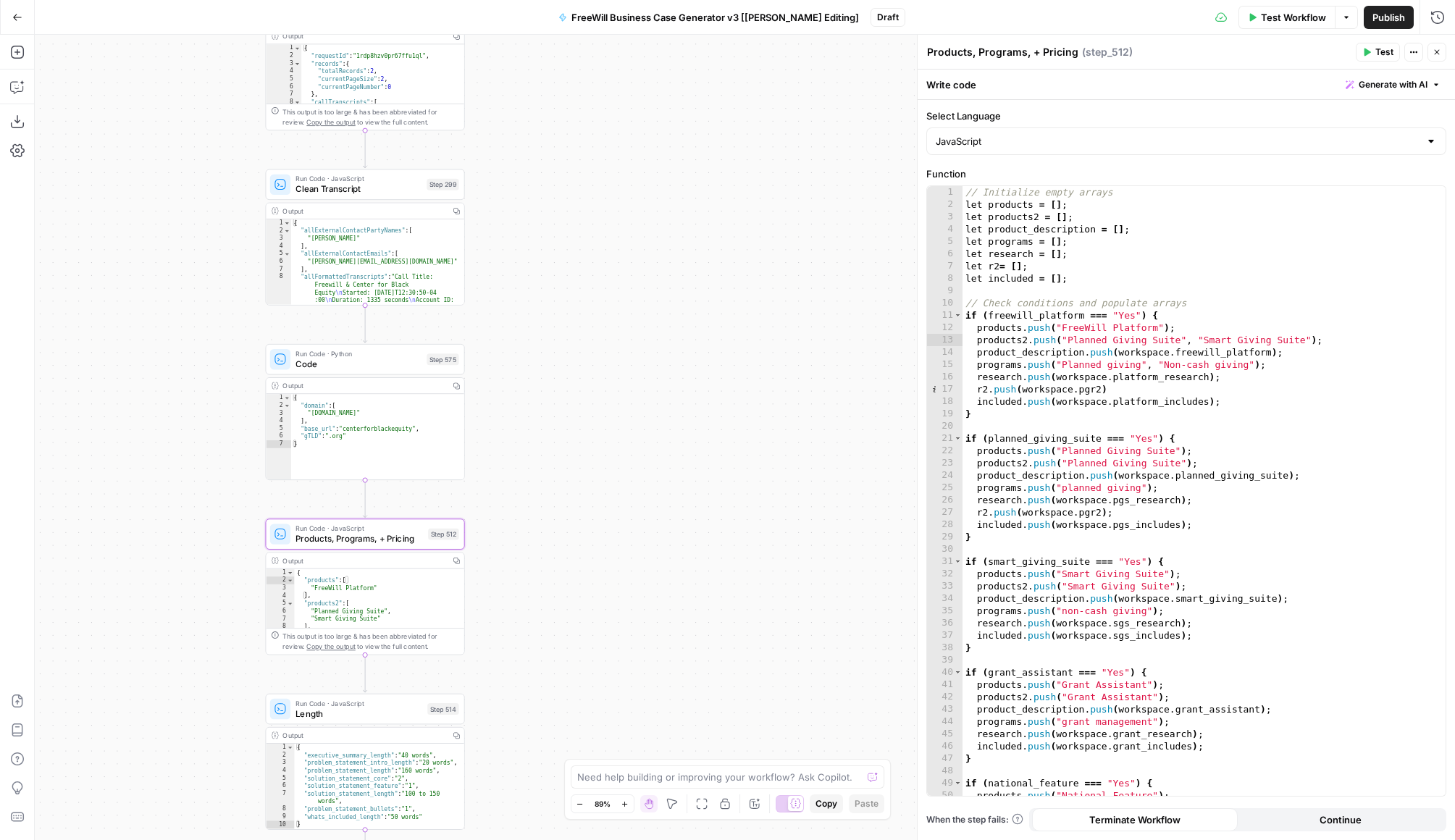
drag, startPoint x: 547, startPoint y: 228, endPoint x: 530, endPoint y: 486, distance: 258.6
click at [531, 487] on div "true false Workflow Set Inputs Inputs LLM · GPT 3.5 Turbo Extract Call Ids Step…" at bounding box center [745, 437] width 1421 height 805
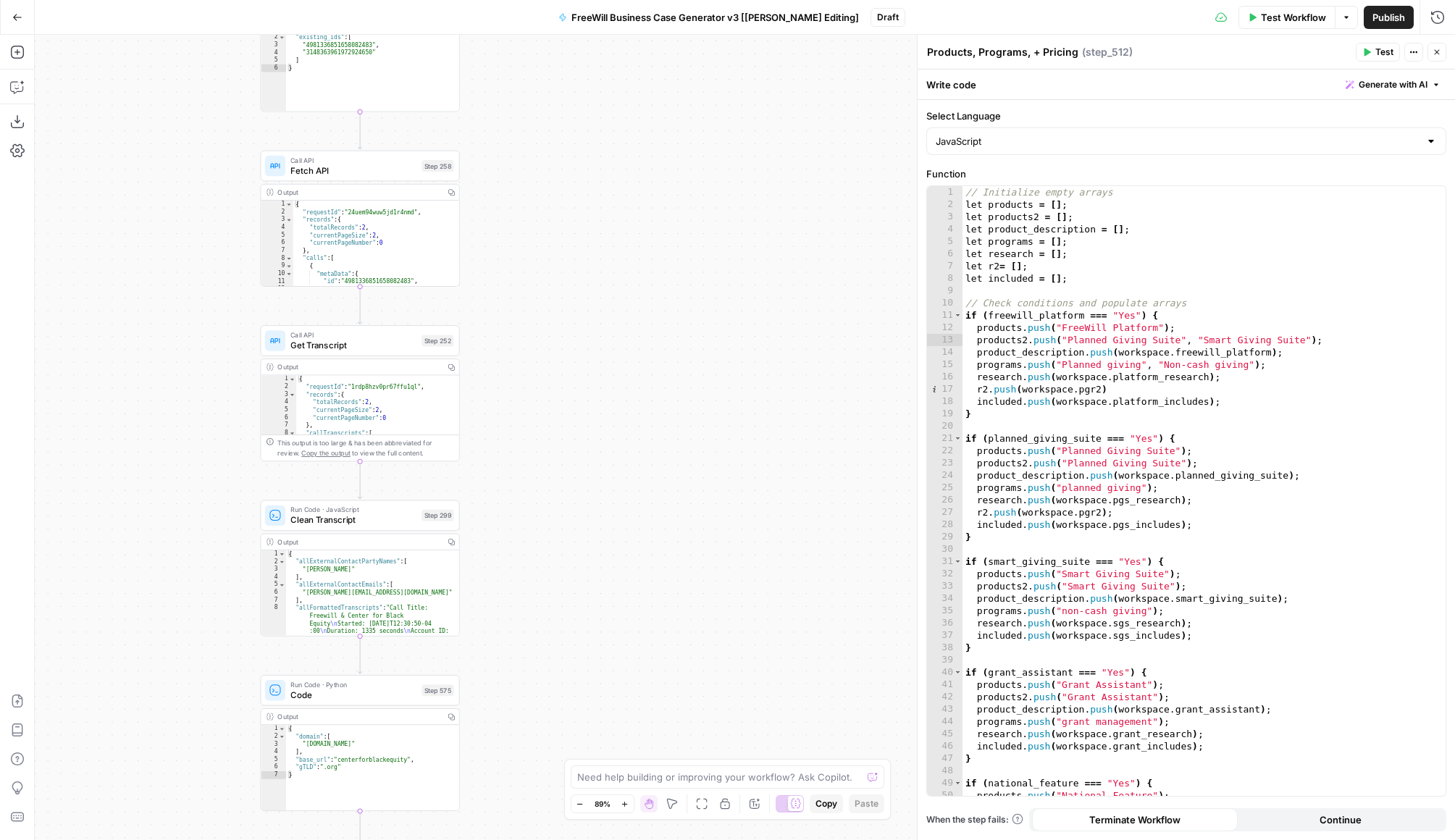
drag, startPoint x: 521, startPoint y: 160, endPoint x: 513, endPoint y: 488, distance: 328.1
click at [515, 490] on div "true false Workflow Set Inputs Inputs LLM · GPT 3.5 Turbo Extract Call Ids Step…" at bounding box center [745, 437] width 1421 height 805
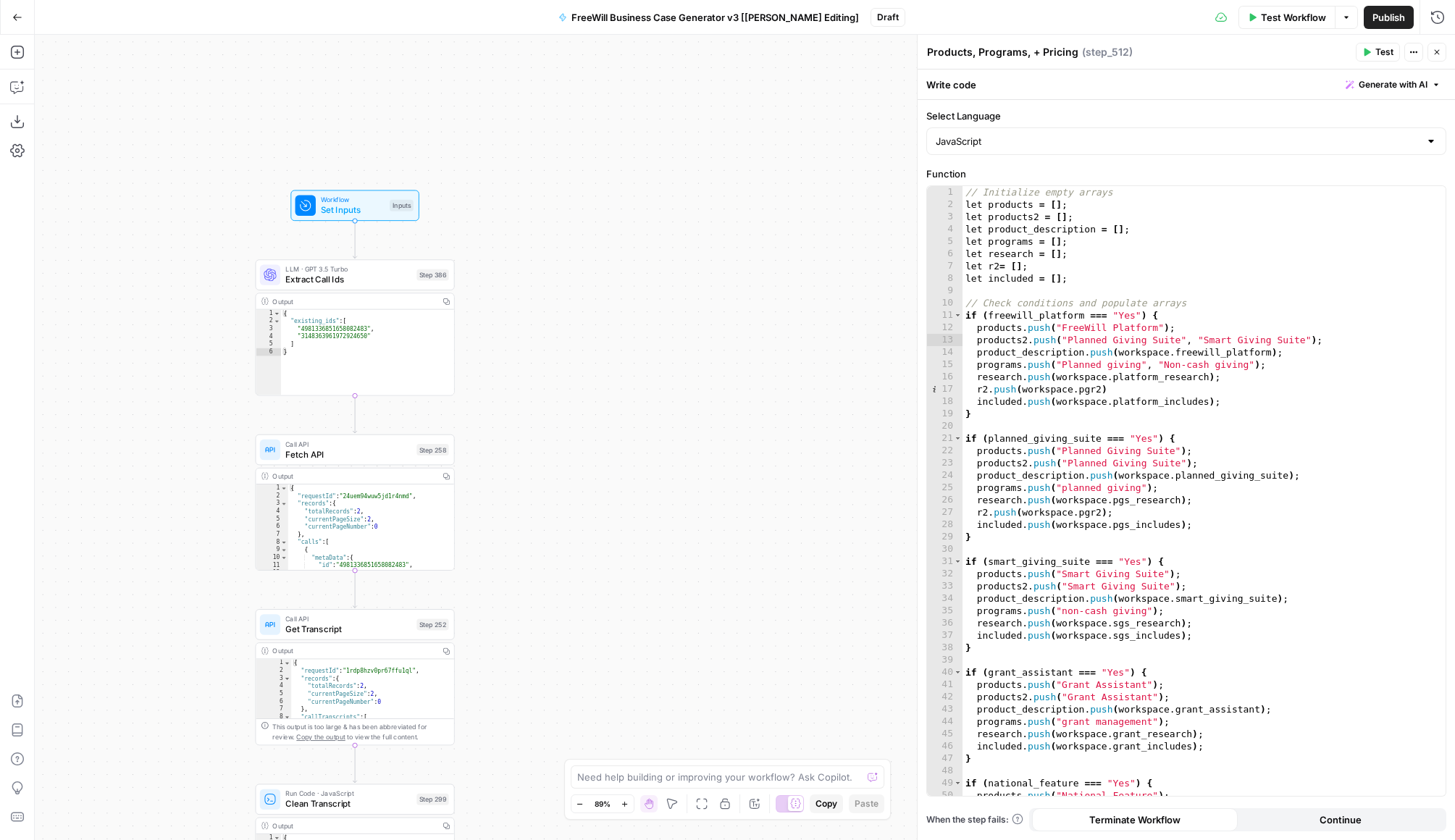
drag, startPoint x: 512, startPoint y: 135, endPoint x: 506, endPoint y: 420, distance: 285.1
click at [507, 420] on div "true false Workflow Set Inputs Inputs LLM · GPT 3.5 Turbo Extract Call Ids Step…" at bounding box center [745, 437] width 1421 height 805
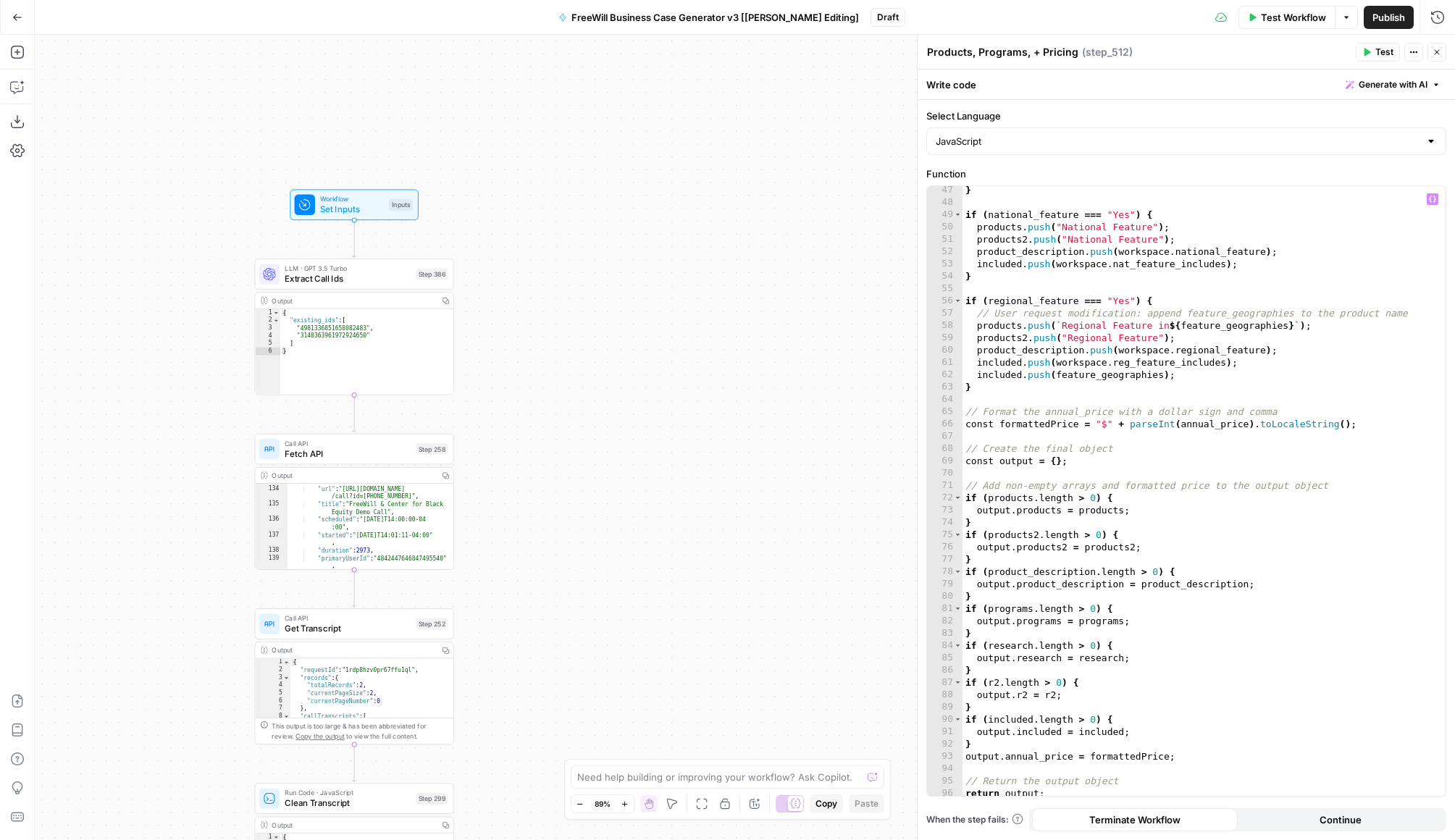
scroll to position [572, 0]
click at [1110, 476] on div "} if ( national_feature === "Yes" ) { products . push ( "National Feature" ) ; …" at bounding box center [1204, 497] width 483 height 634
click at [1110, 454] on div "} if ( national_feature === "Yes" ) { products . push ( "National Feature" ) ; …" at bounding box center [1204, 497] width 483 height 634
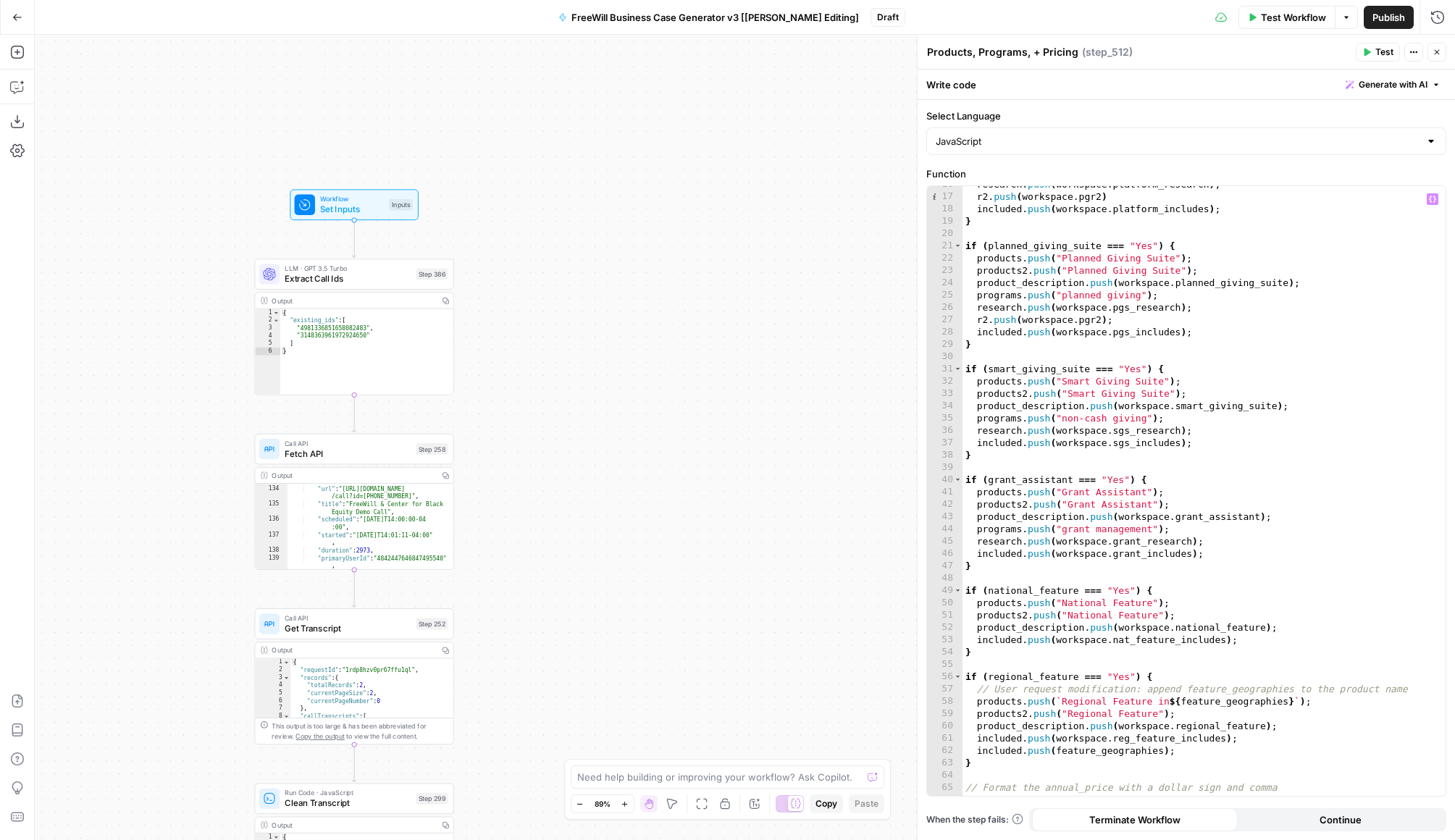
scroll to position [0, 0]
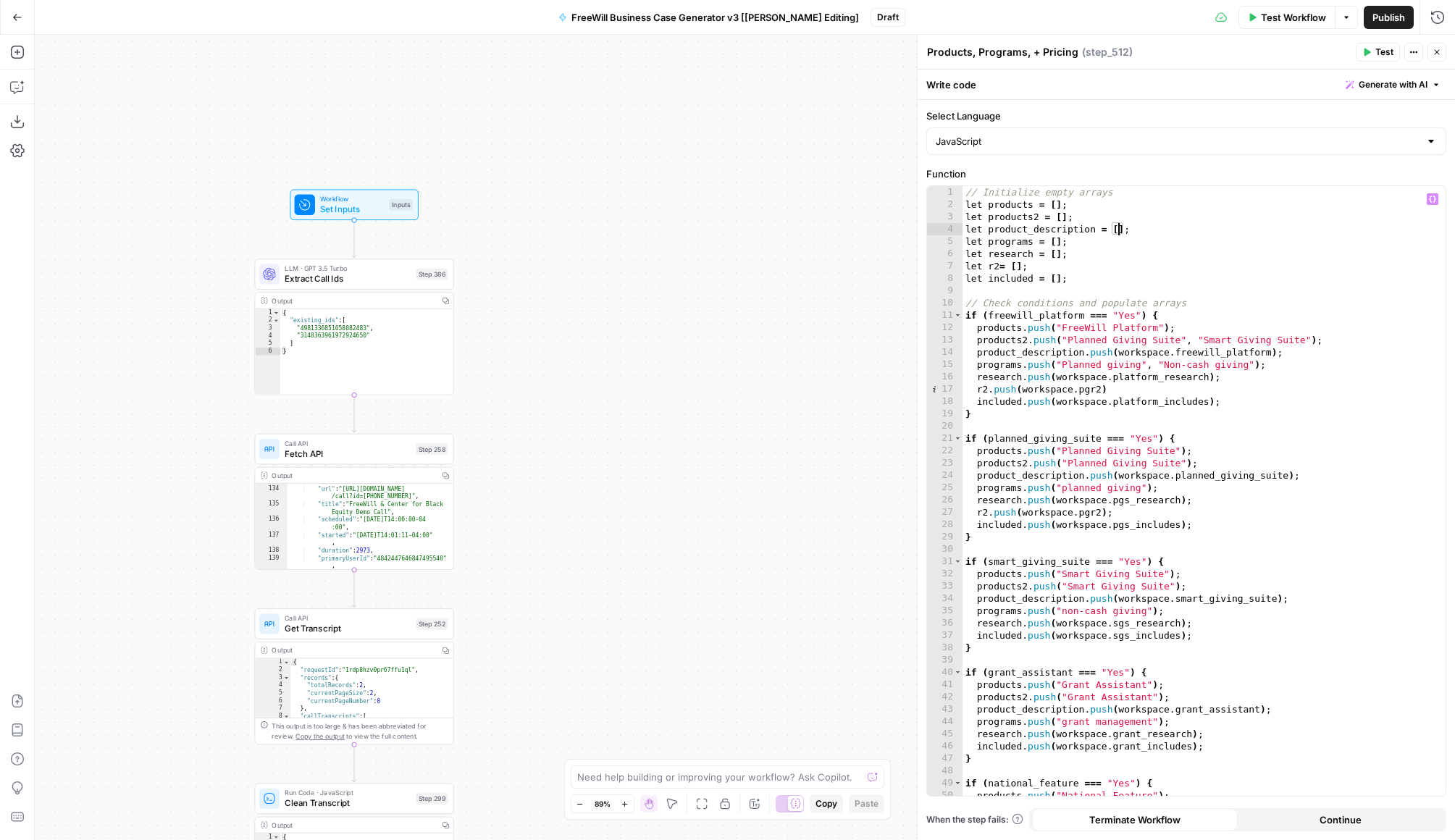
click at [1110, 227] on div "// Initialize empty arrays let products = [ ] ; let products2 = [ ] ; let produ…" at bounding box center [1204, 503] width 483 height 634
type textarea "**********"
drag, startPoint x: 1143, startPoint y: 230, endPoint x: 888, endPoint y: 230, distance: 255.0
click at [888, 230] on body "FreeWill New Home Browse Your Data Usage Settings Recent Grids FreeWill Busines…" at bounding box center [728, 420] width 1455 height 840
click at [1013, 76] on div "Write code Generate with AI" at bounding box center [1186, 84] width 537 height 29
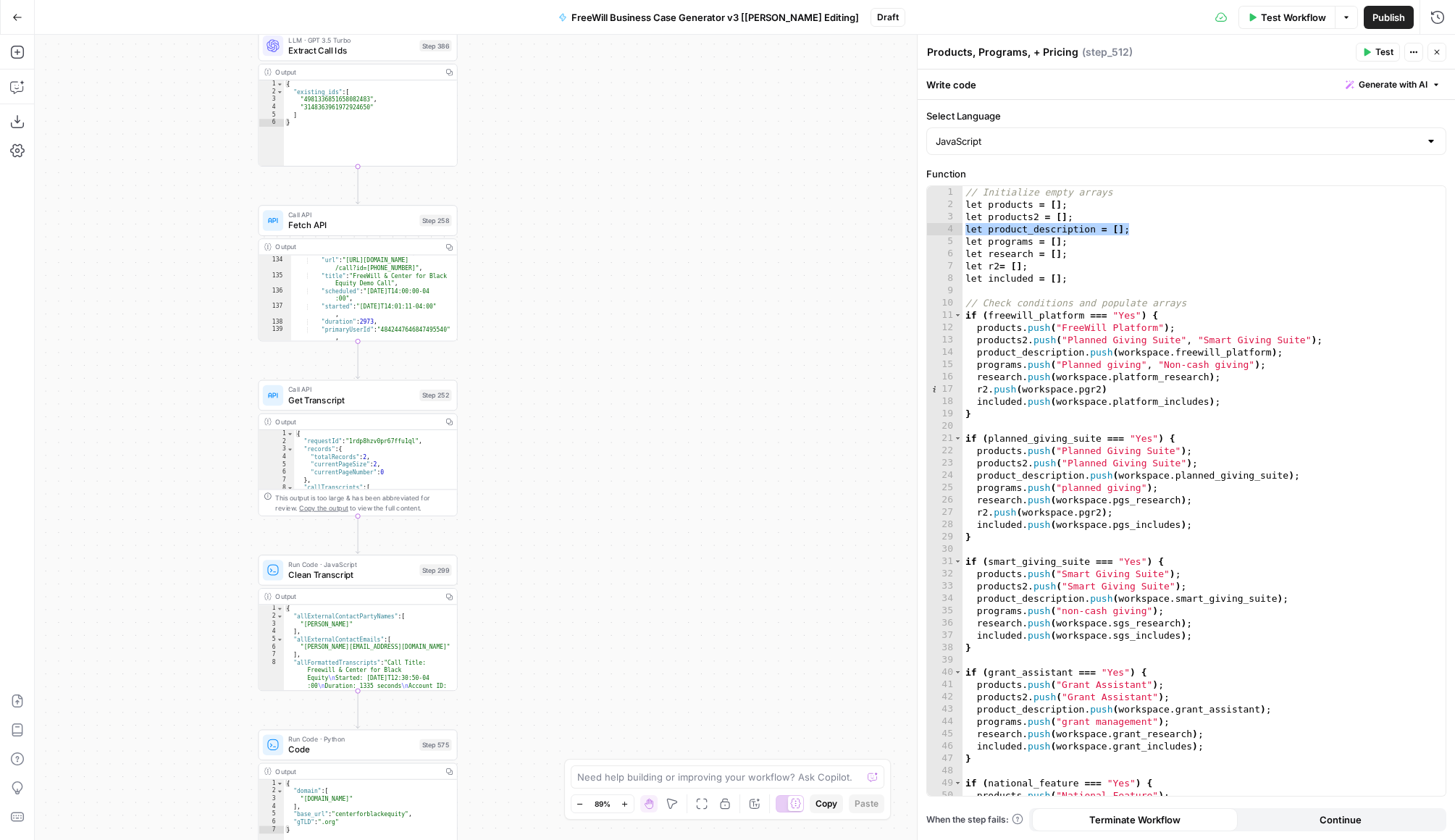
drag, startPoint x: 626, startPoint y: 557, endPoint x: 625, endPoint y: 396, distance: 161.0
click at [625, 395] on div "true false Workflow Set Inputs Inputs LLM · GPT 3.5 Turbo Extract Call Ids Step…" at bounding box center [745, 437] width 1421 height 805
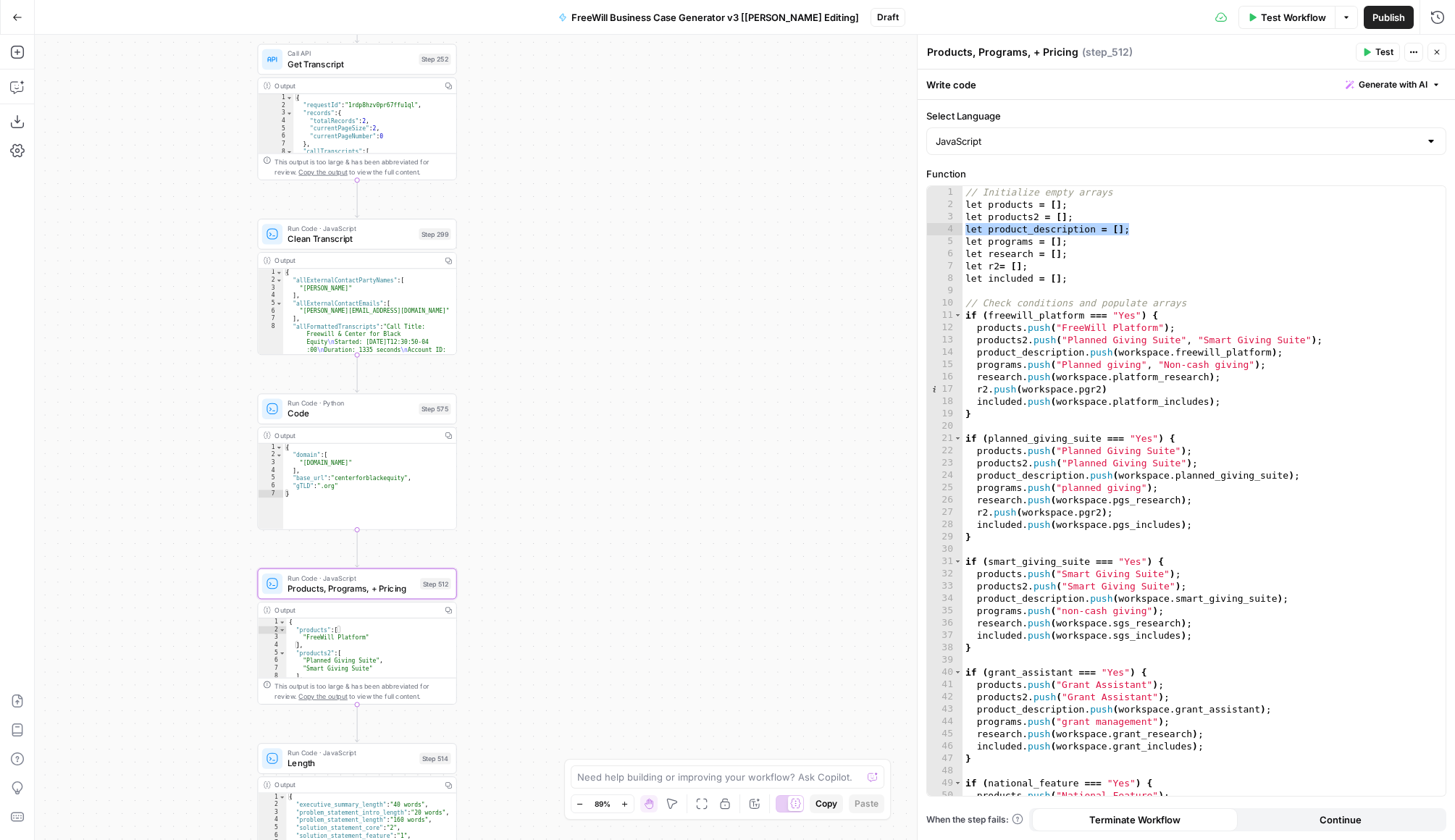
drag, startPoint x: 605, startPoint y: 595, endPoint x: 606, endPoint y: 67, distance: 528.0
click at [606, 67] on div "true false Workflow Set Inputs Inputs LLM · GPT 3.5 Turbo Extract Call Ids Step…" at bounding box center [745, 437] width 1421 height 805
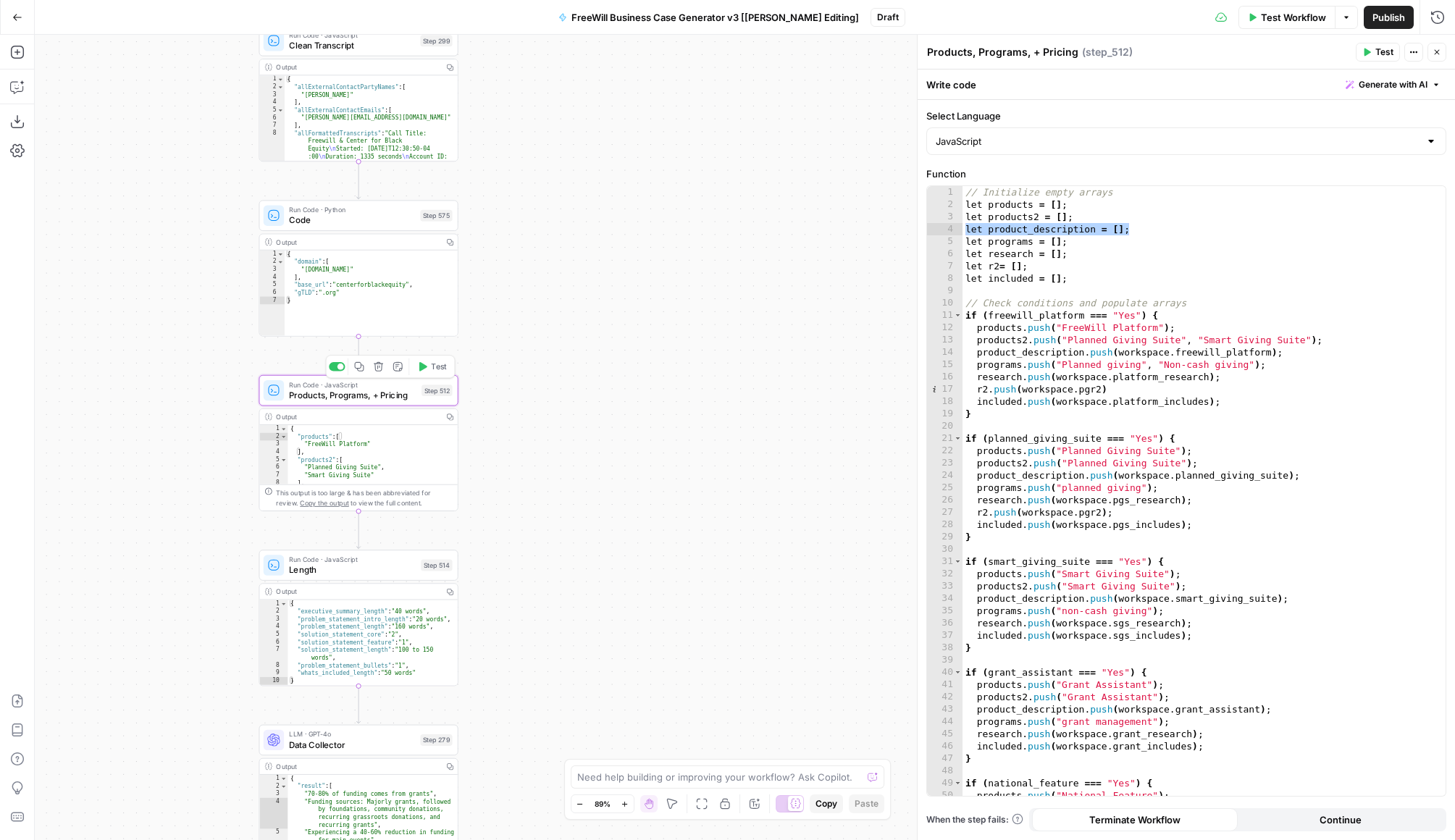
click at [392, 392] on span "Products, Programs, + Pricing" at bounding box center [353, 395] width 128 height 13
click at [393, 401] on div "Run Code · JavaScript Products, Programs, + Pricing Step 512 Copy step Delete s…" at bounding box center [358, 391] width 199 height 31
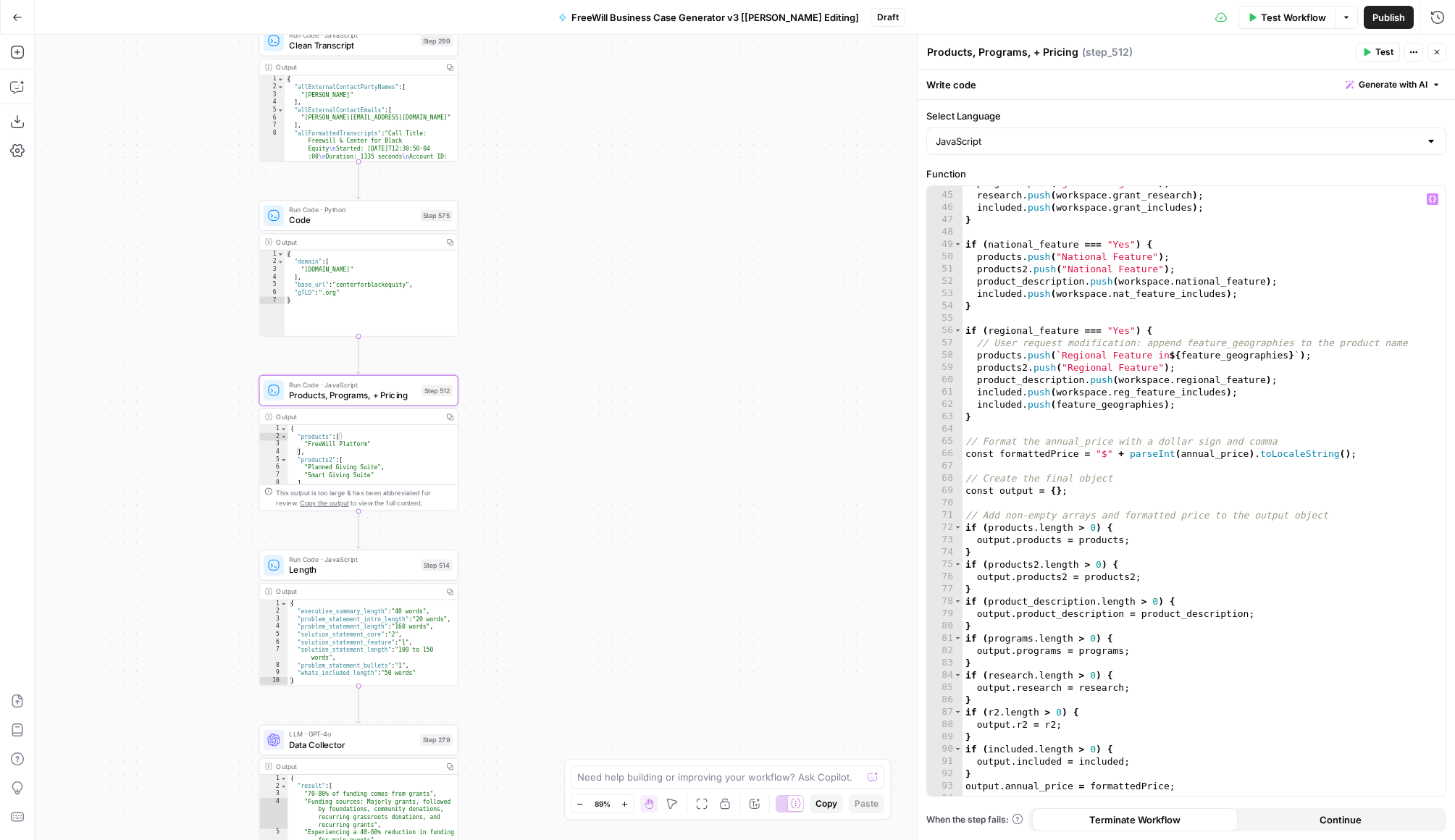
scroll to position [539, 0]
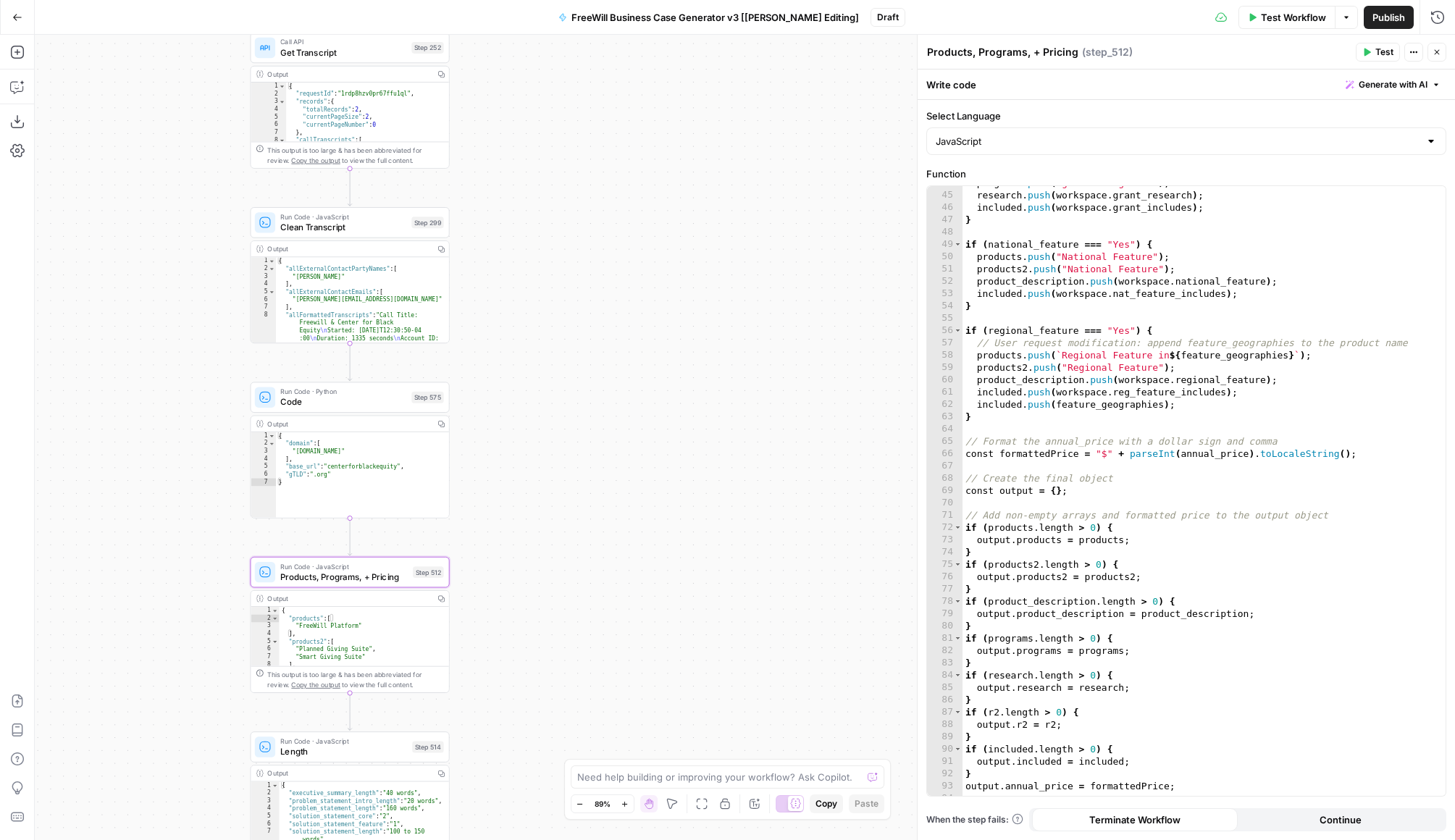
drag, startPoint x: 557, startPoint y: 164, endPoint x: 542, endPoint y: 471, distance: 307.4
click at [542, 472] on div "true false Workflow Set Inputs Inputs LLM · GPT 3.5 Turbo Extract Call Ids Step…" at bounding box center [745, 437] width 1421 height 805
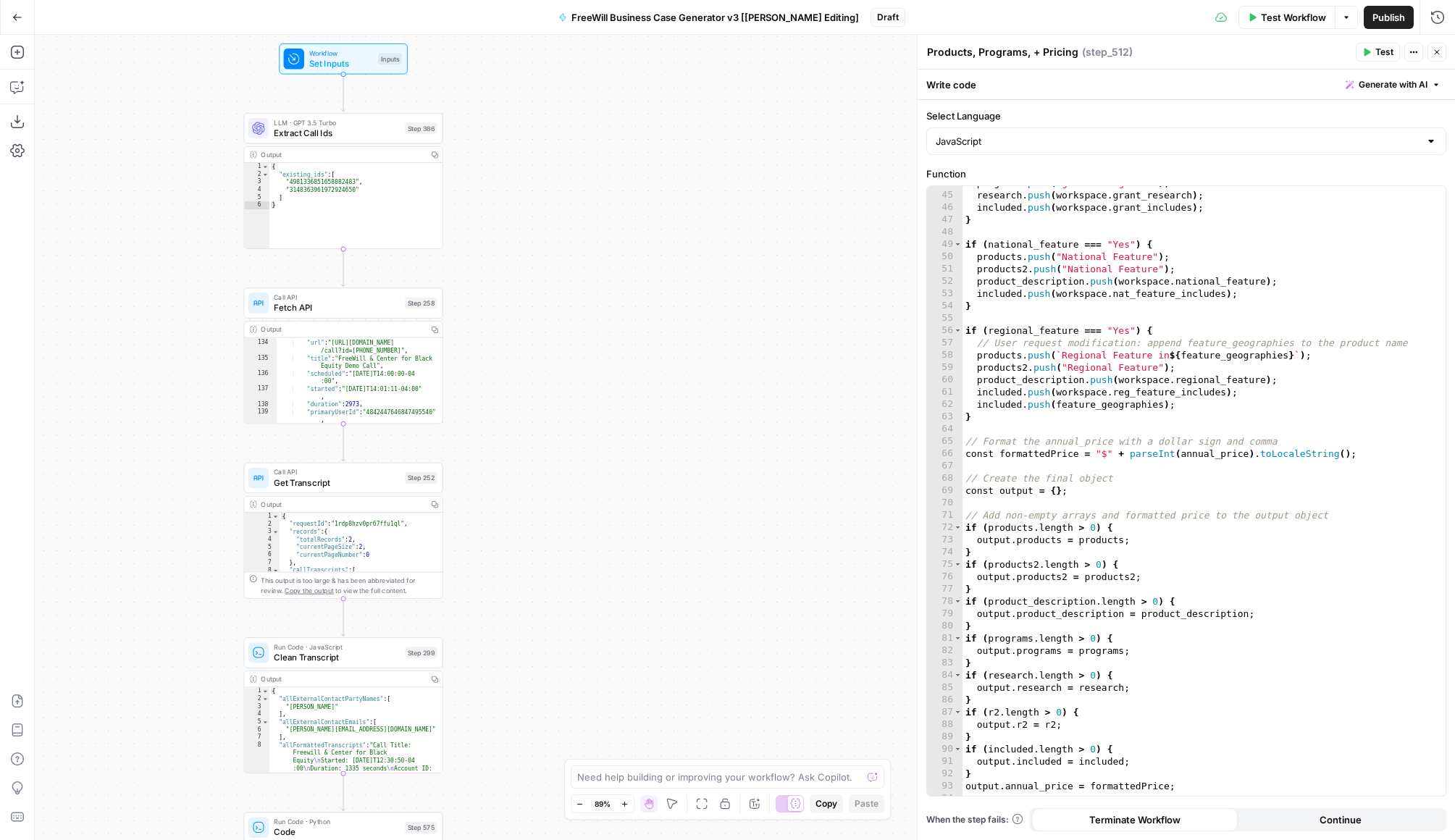
drag, startPoint x: 581, startPoint y: 148, endPoint x: 581, endPoint y: 447, distance: 299.0
click at [581, 450] on div "true false Workflow Set Inputs Inputs LLM · GPT 3.5 Turbo Extract Call Ids Step…" at bounding box center [745, 437] width 1421 height 805
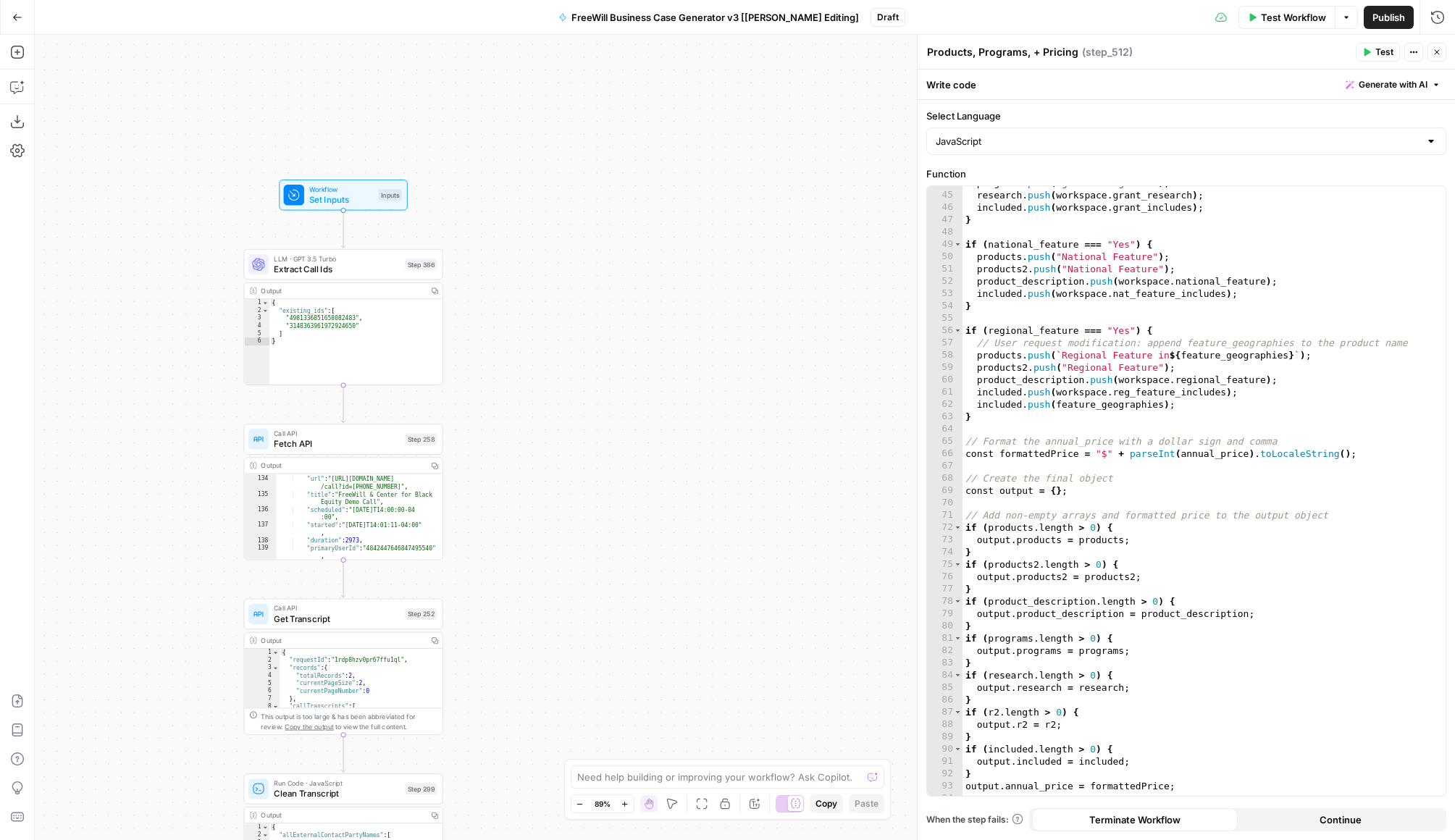
drag, startPoint x: 637, startPoint y: 211, endPoint x: 637, endPoint y: 344, distance: 133.0
click at [637, 346] on div "true false Workflow Set Inputs Inputs LLM · GPT 3.5 Turbo Extract Call Ids Step…" at bounding box center [745, 437] width 1421 height 805
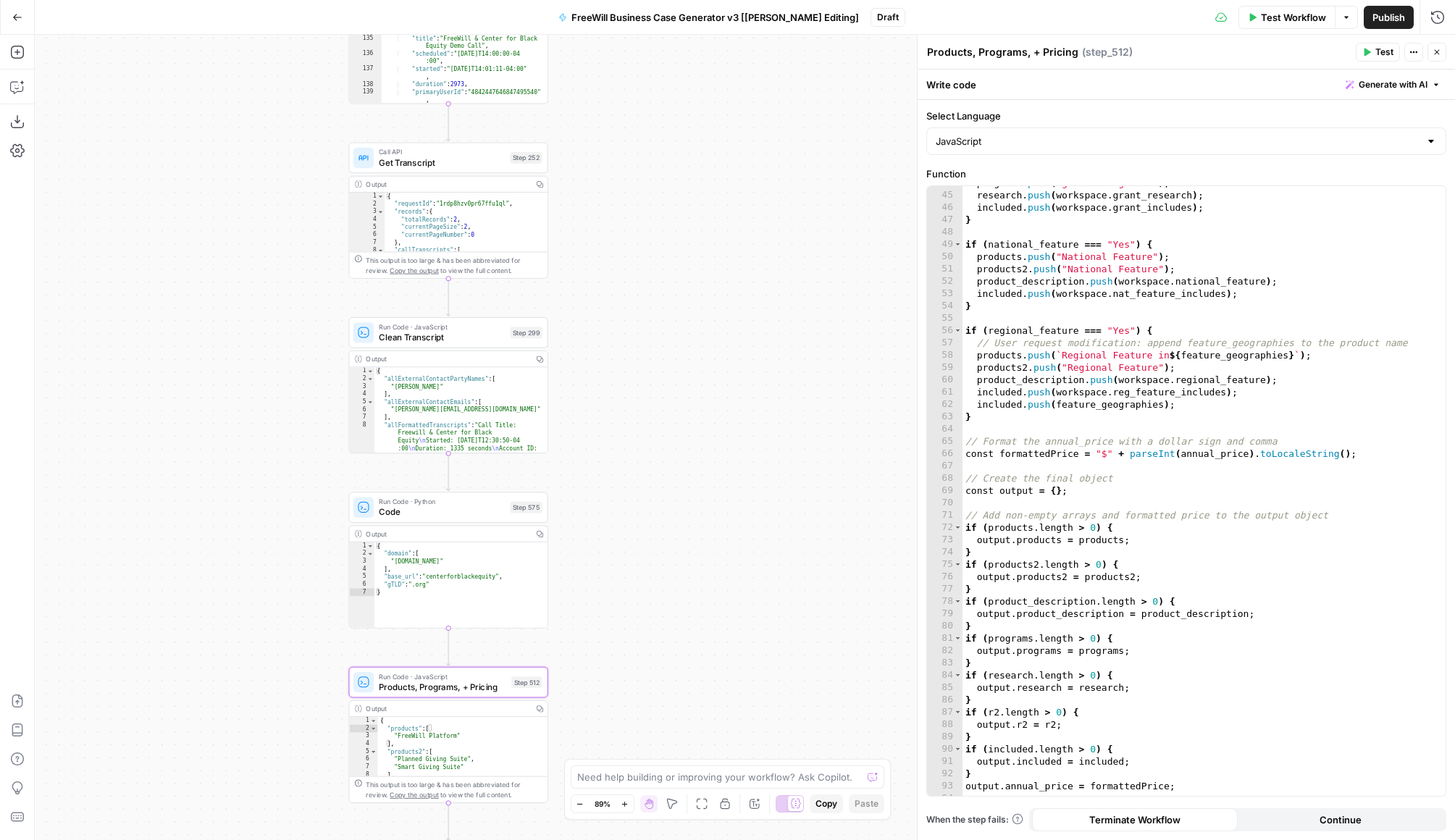
drag, startPoint x: 563, startPoint y: 689, endPoint x: 668, endPoint y: 233, distance: 467.9
click at [668, 233] on div "true false Workflow Set Inputs Inputs LLM · GPT 3.5 Turbo Extract Call Ids Step…" at bounding box center [745, 437] width 1421 height 805
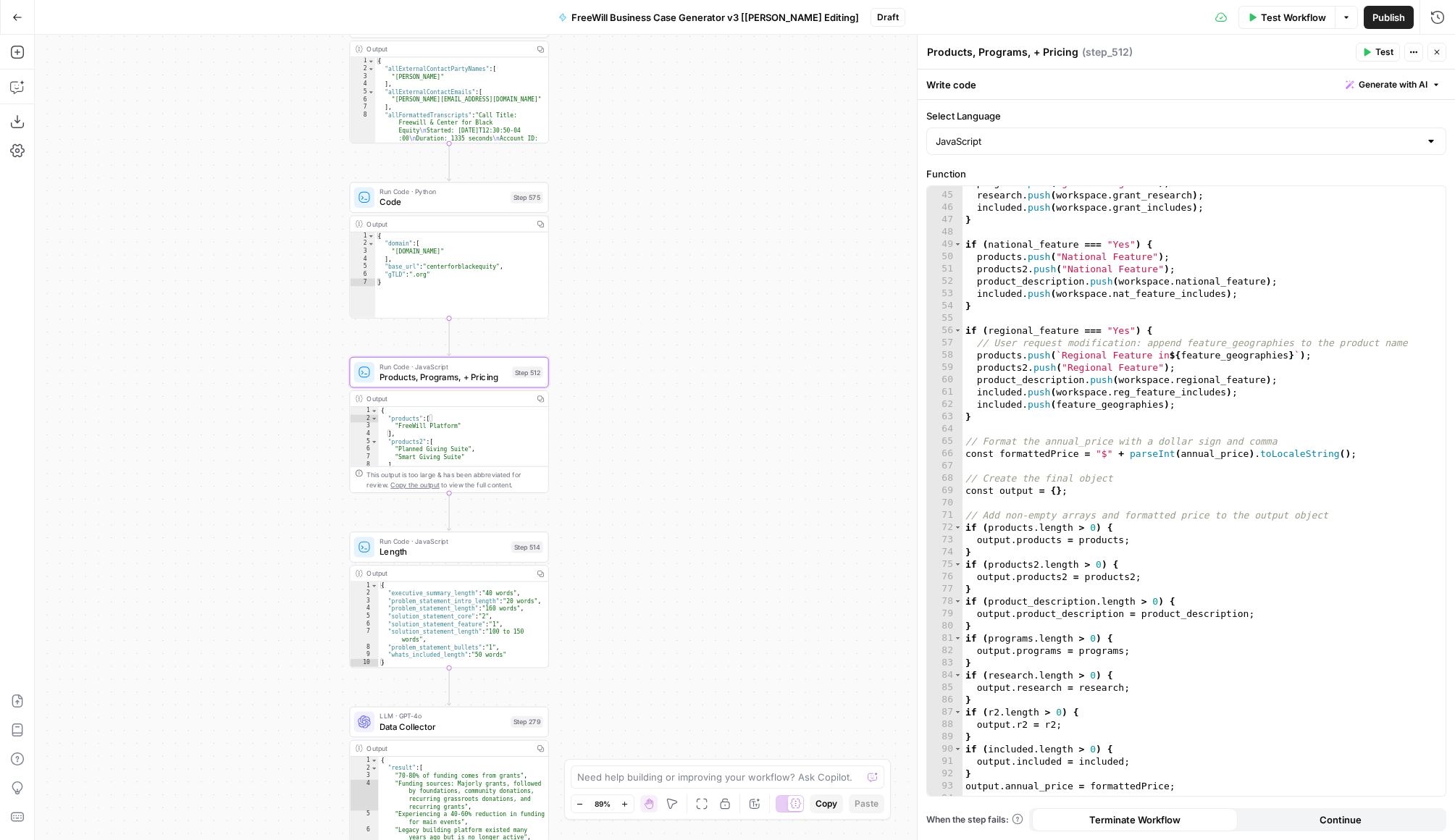
drag, startPoint x: 624, startPoint y: 583, endPoint x: 626, endPoint y: 273, distance: 310.0
click at [626, 273] on div "true false Workflow Set Inputs Inputs LLM · GPT 3.5 Turbo Extract Call Ids Step…" at bounding box center [745, 437] width 1421 height 805
click at [439, 197] on span "Code" at bounding box center [442, 202] width 126 height 13
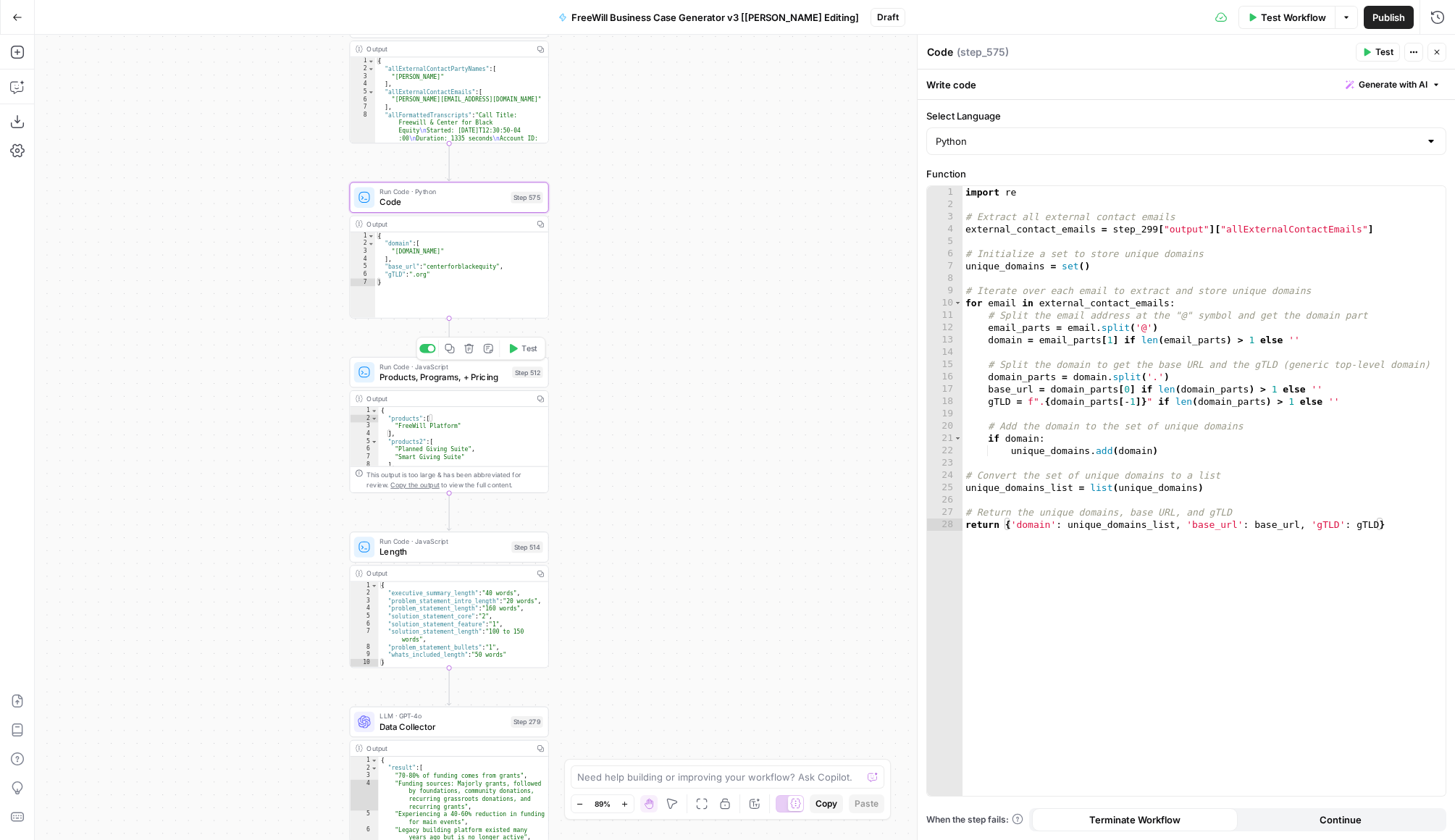
click at [461, 376] on span "Products, Programs, + Pricing" at bounding box center [443, 376] width 128 height 13
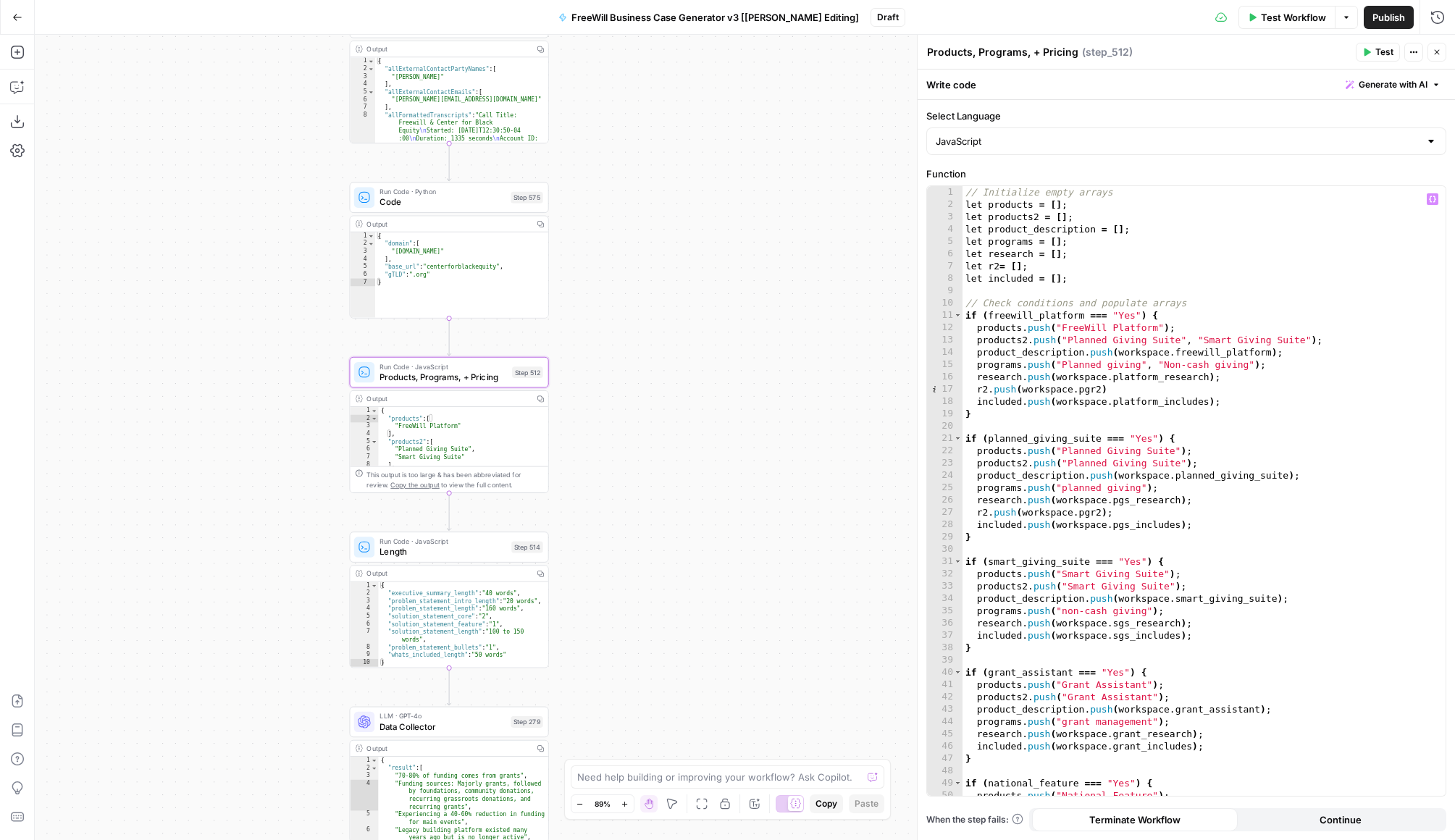
click at [1110, 451] on div "// Initialize empty arrays let products = [ ] ; let products2 = [ ] ; let produ…" at bounding box center [1204, 503] width 483 height 634
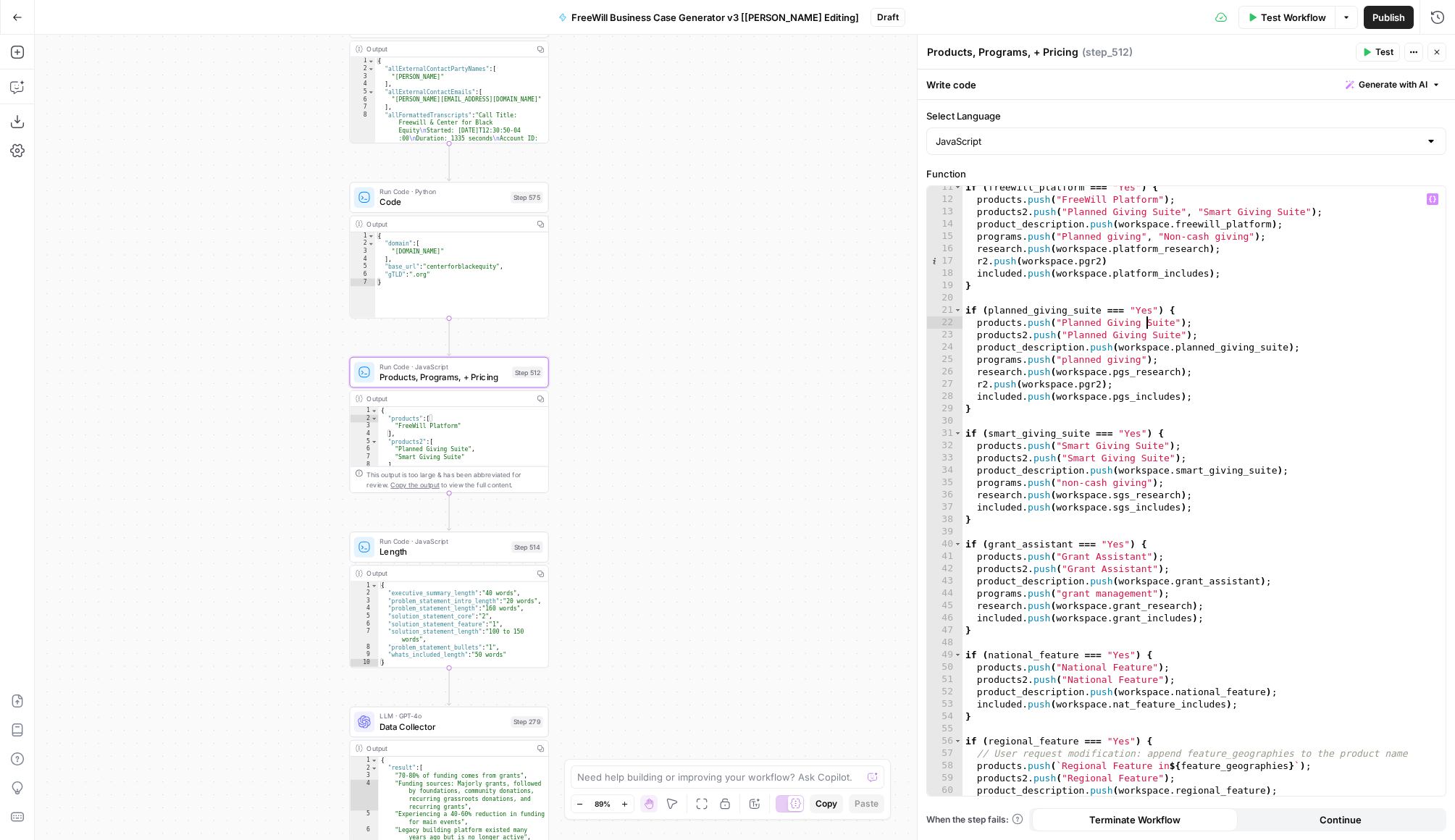
scroll to position [0, 0]
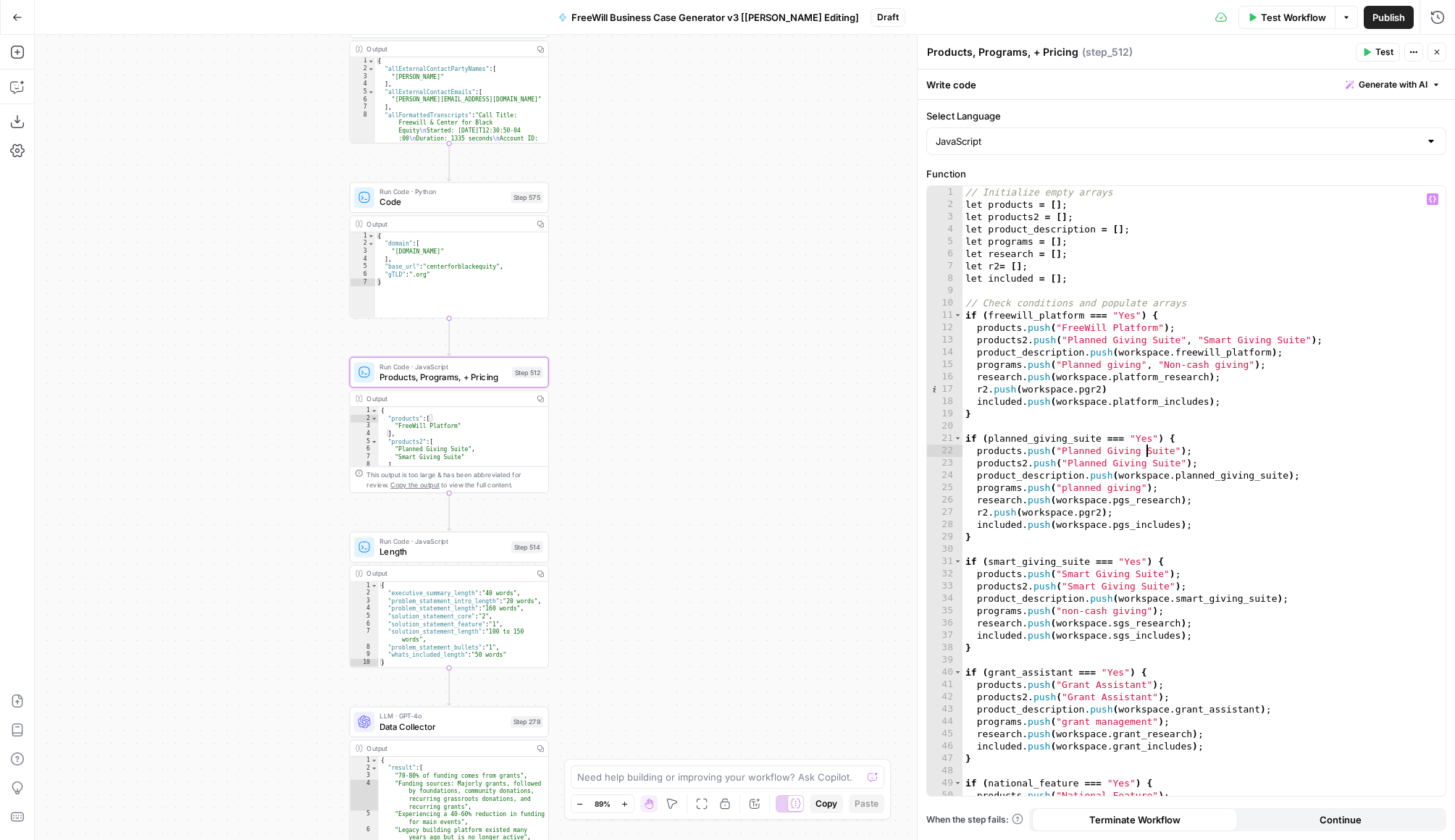
click at [1110, 339] on div "// Initialize empty arrays let products = [ ] ; let products2 = [ ] ; let produ…" at bounding box center [1204, 503] width 483 height 634
click at [1110, 50] on button "Actions" at bounding box center [1414, 52] width 19 height 19
type textarea "**********"
click at [1048, 324] on div "// Initialize empty arrays let products = [ ] ; let products2 = [ ] ; let produ…" at bounding box center [1204, 503] width 483 height 634
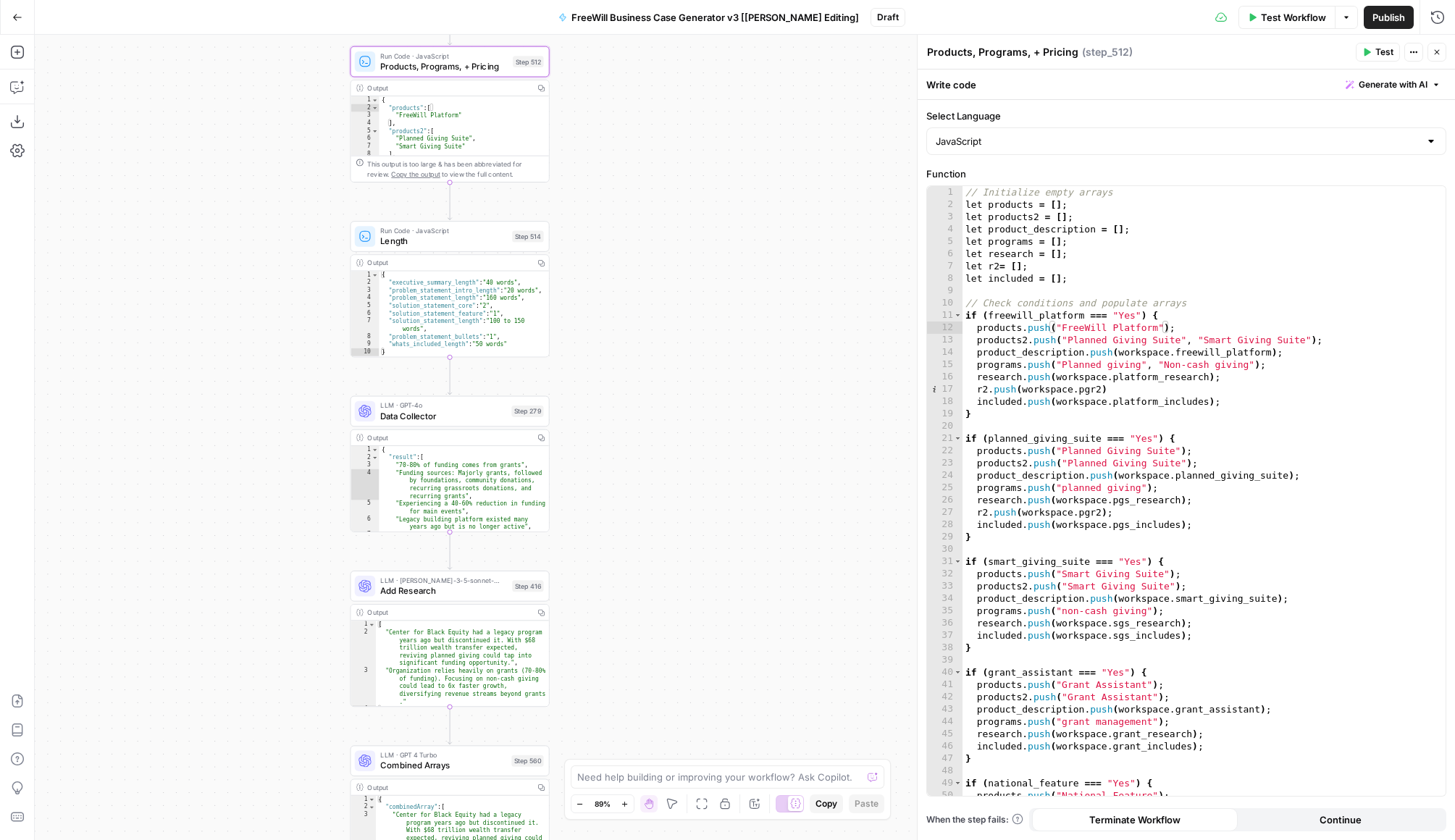
drag, startPoint x: 578, startPoint y: 511, endPoint x: 578, endPoint y: 200, distance: 311.0
click at [578, 200] on div "true false Workflow Set Inputs Inputs LLM · GPT 3.5 Turbo Extract Call Ids Step…" at bounding box center [745, 437] width 1421 height 805
click at [465, 467] on div "{ "result" : [ "70-80% of funding comes from grants" , "Funding sources: Majorl…" at bounding box center [463, 500] width 170 height 108
type textarea "**********"
click at [457, 408] on span "LLM · GPT-4o" at bounding box center [443, 405] width 126 height 10
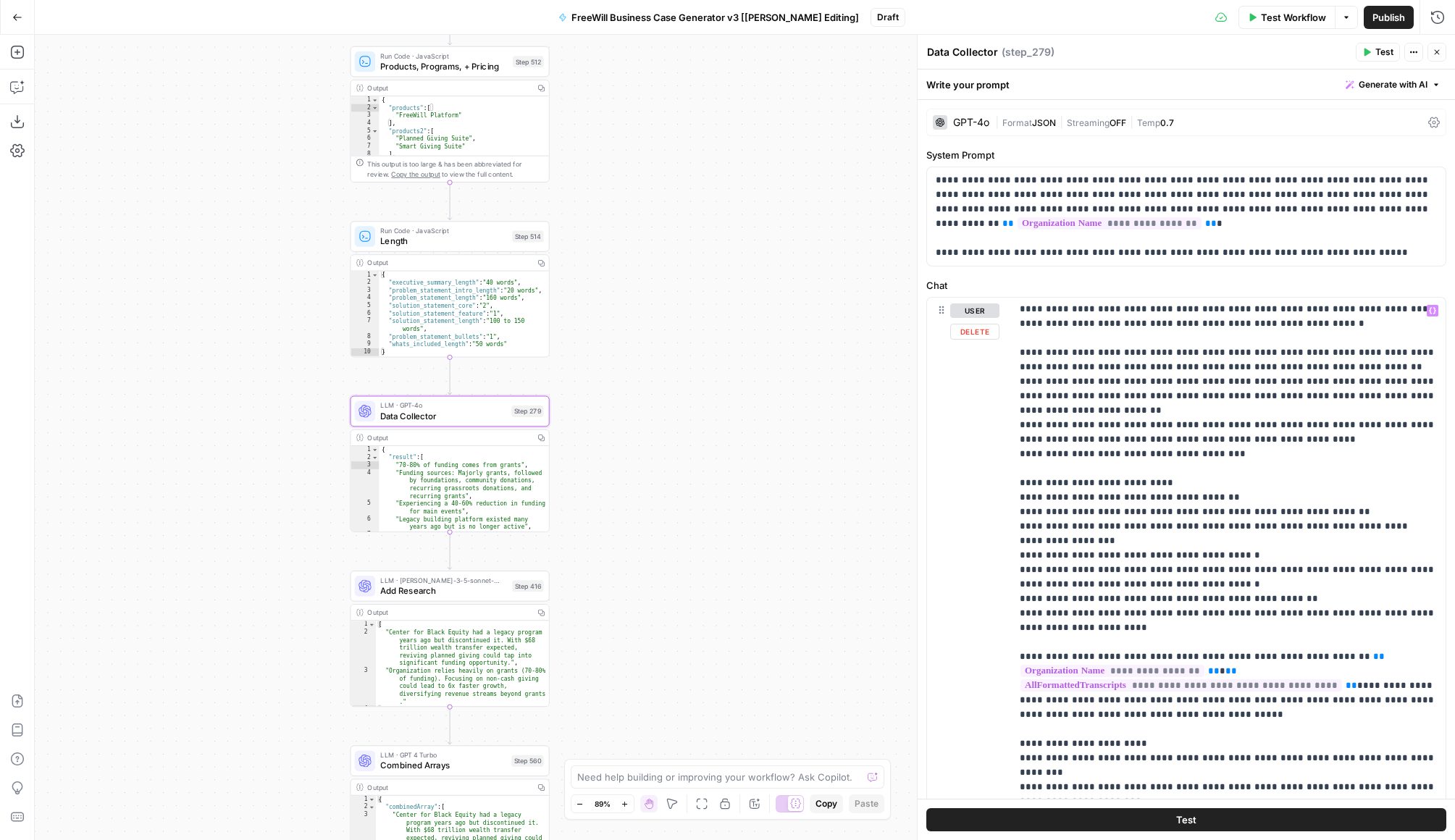
scroll to position [392, 0]
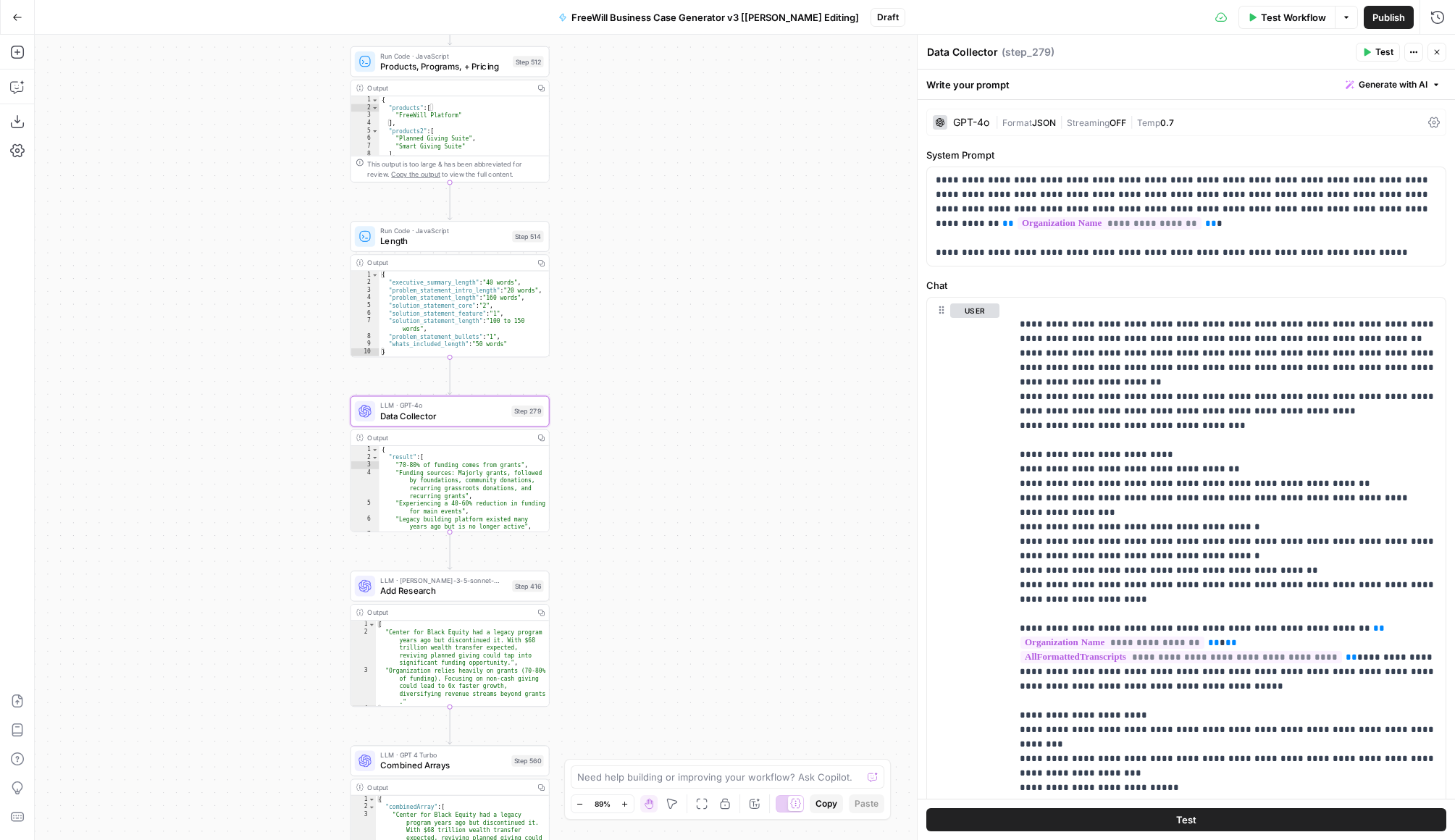
click at [461, 596] on span "Add Research" at bounding box center [444, 590] width 127 height 13
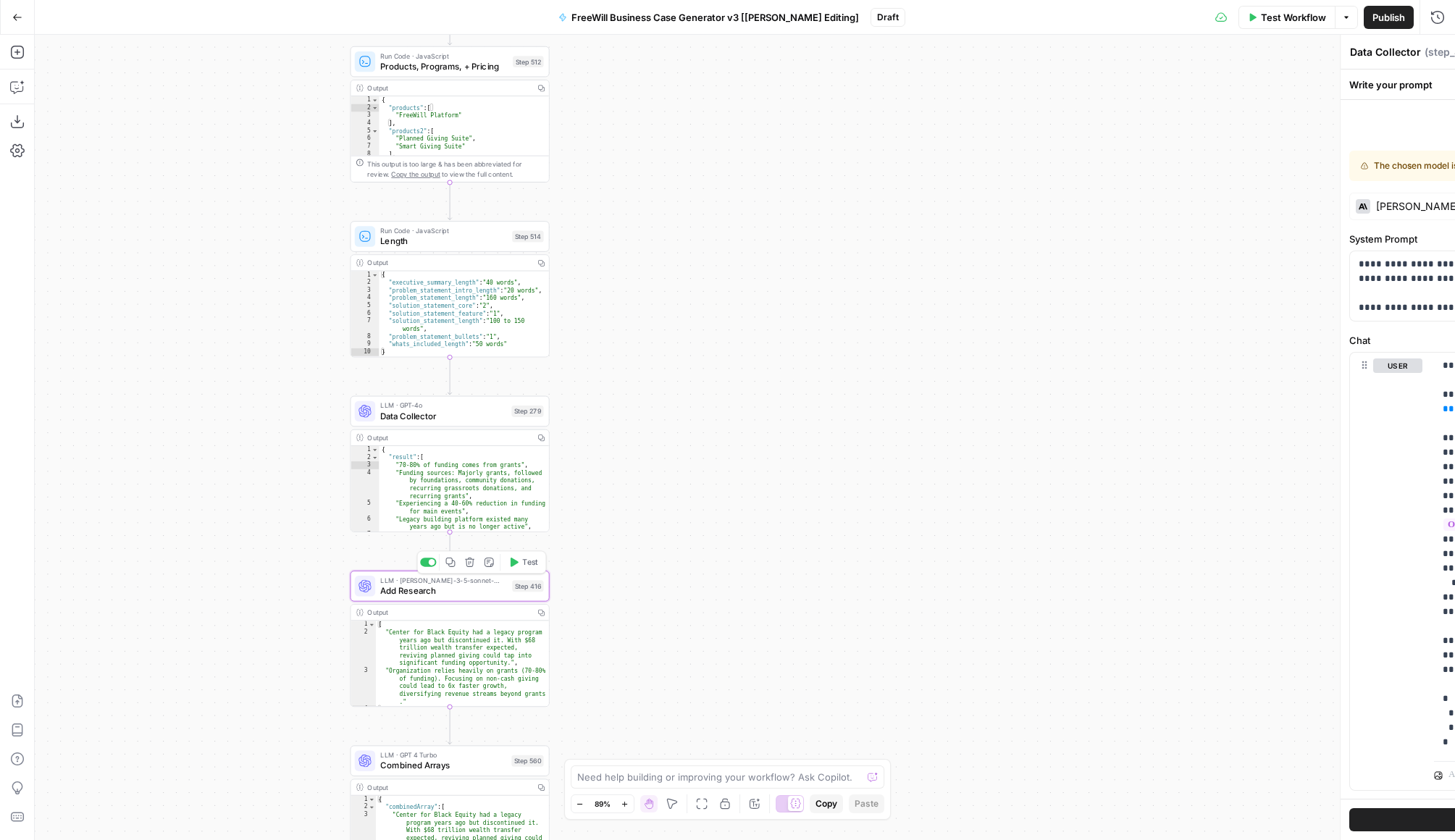
type textarea "Add Research"
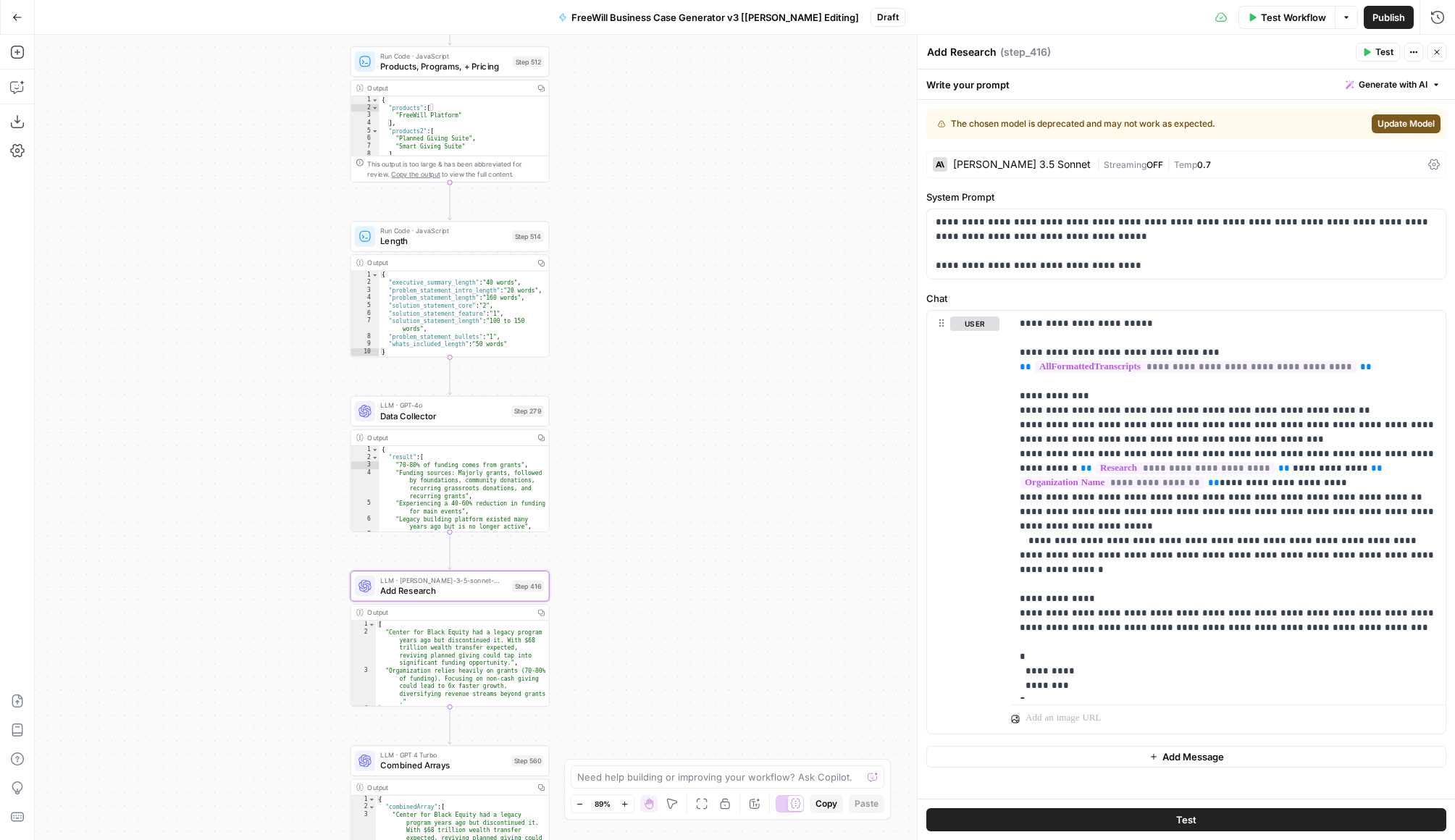
scroll to position [8, 0]
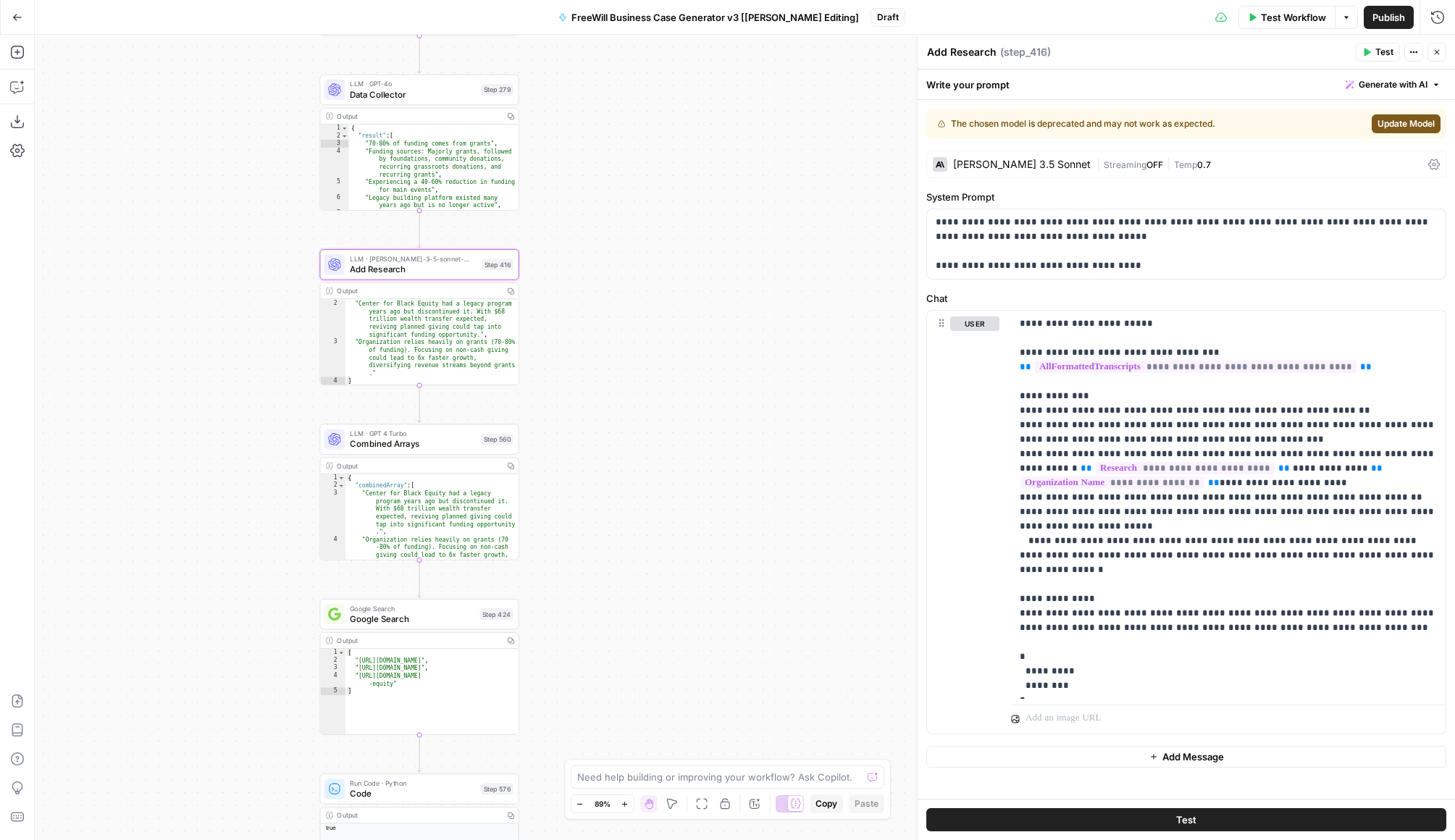
drag, startPoint x: 721, startPoint y: 707, endPoint x: 691, endPoint y: 386, distance: 322.4
click at [691, 386] on div "true false Workflow Set Inputs Inputs LLM · GPT 3.5 Turbo Extract Call Ids Step…" at bounding box center [745, 437] width 1421 height 805
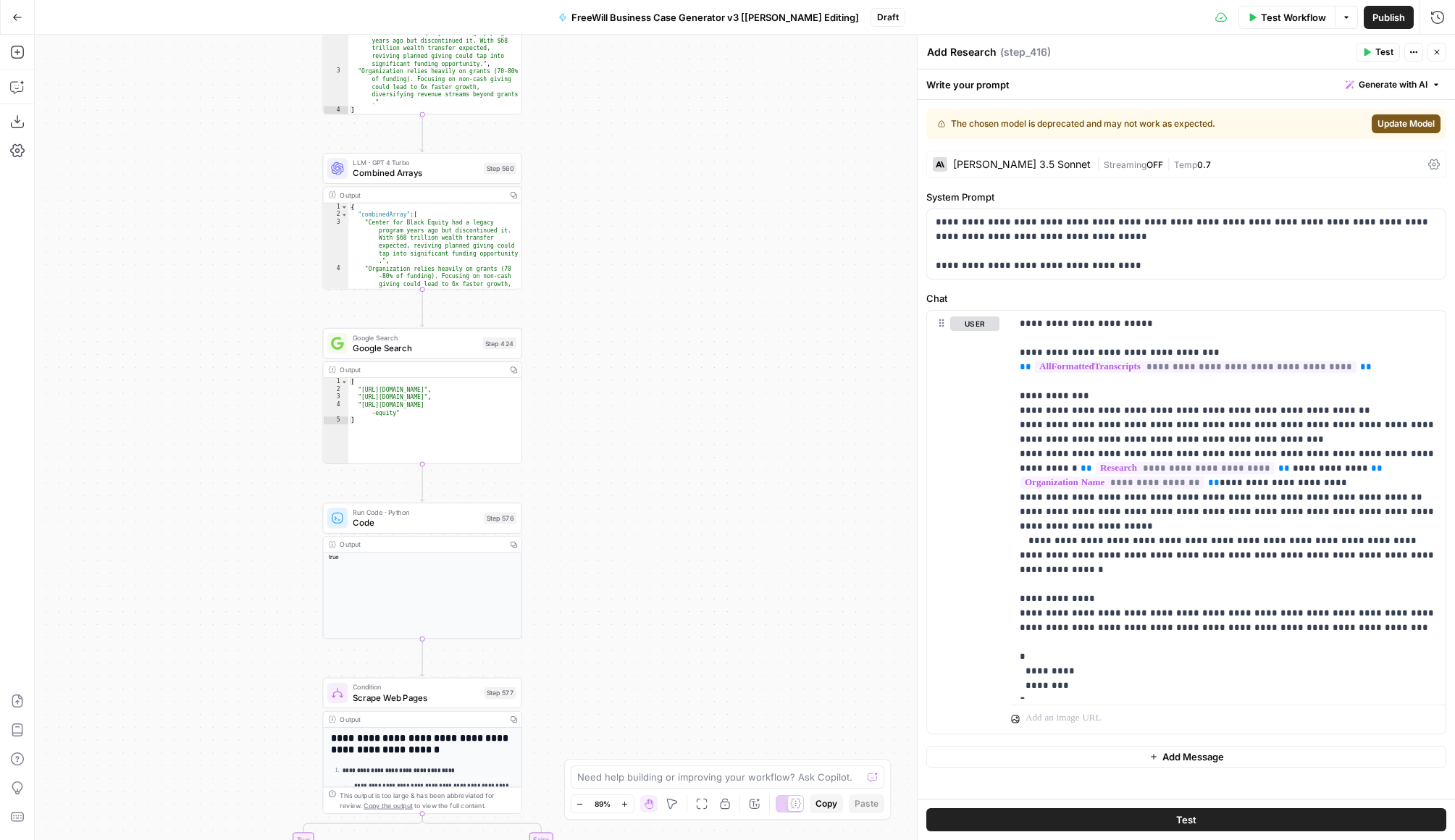
drag, startPoint x: 124, startPoint y: 471, endPoint x: 125, endPoint y: 188, distance: 283.0
click at [125, 188] on div "true false Workflow Set Inputs Inputs LLM · GPT 3.5 Turbo Extract Call Ids Step…" at bounding box center [745, 437] width 1421 height 805
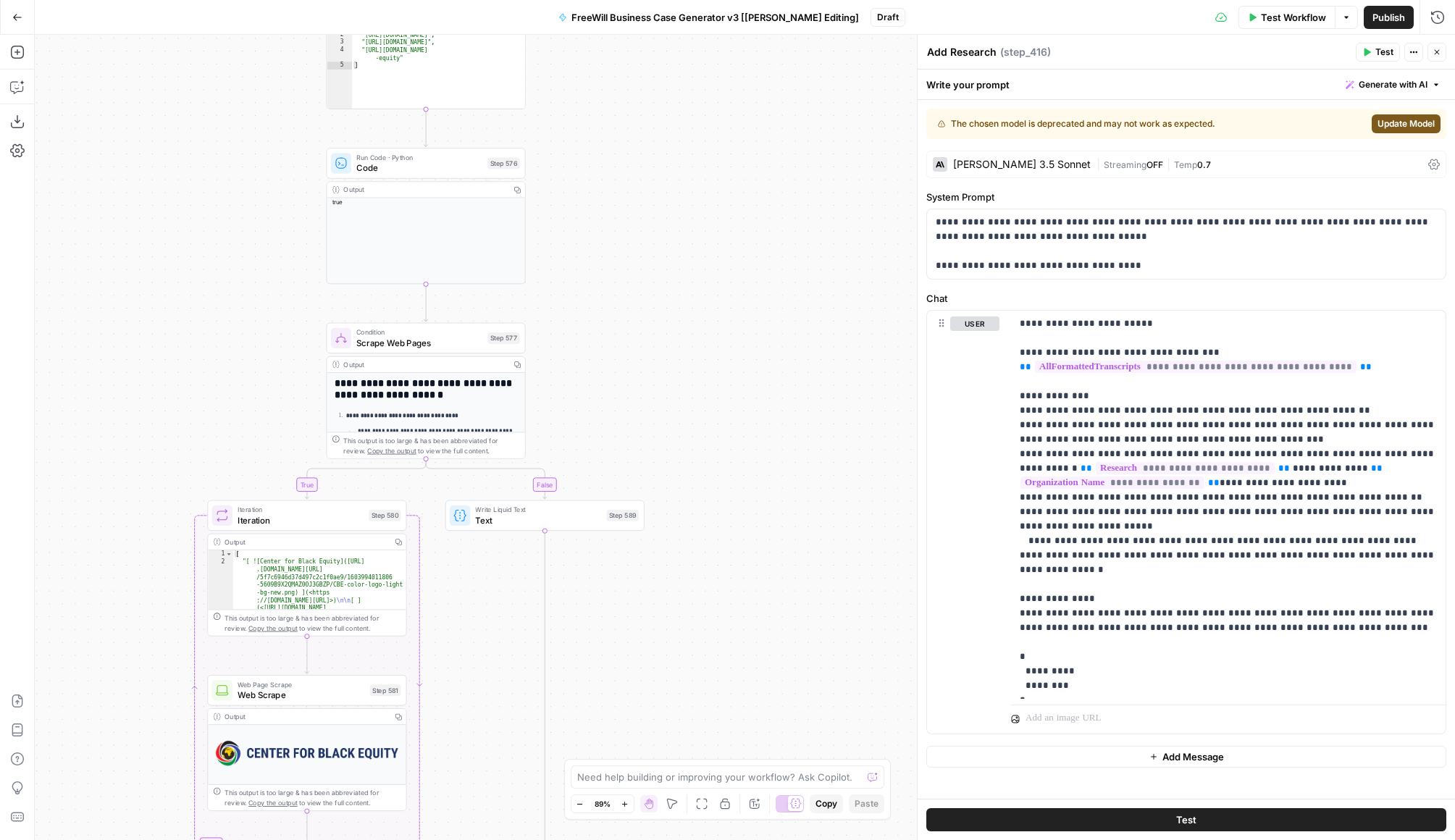
drag, startPoint x: 172, startPoint y: 534, endPoint x: 181, endPoint y: 102, distance: 432.1
click at [181, 102] on div "true false Workflow Set Inputs Inputs LLM · GPT 3.5 Turbo Extract Call Ids Step…" at bounding box center [745, 437] width 1421 height 805
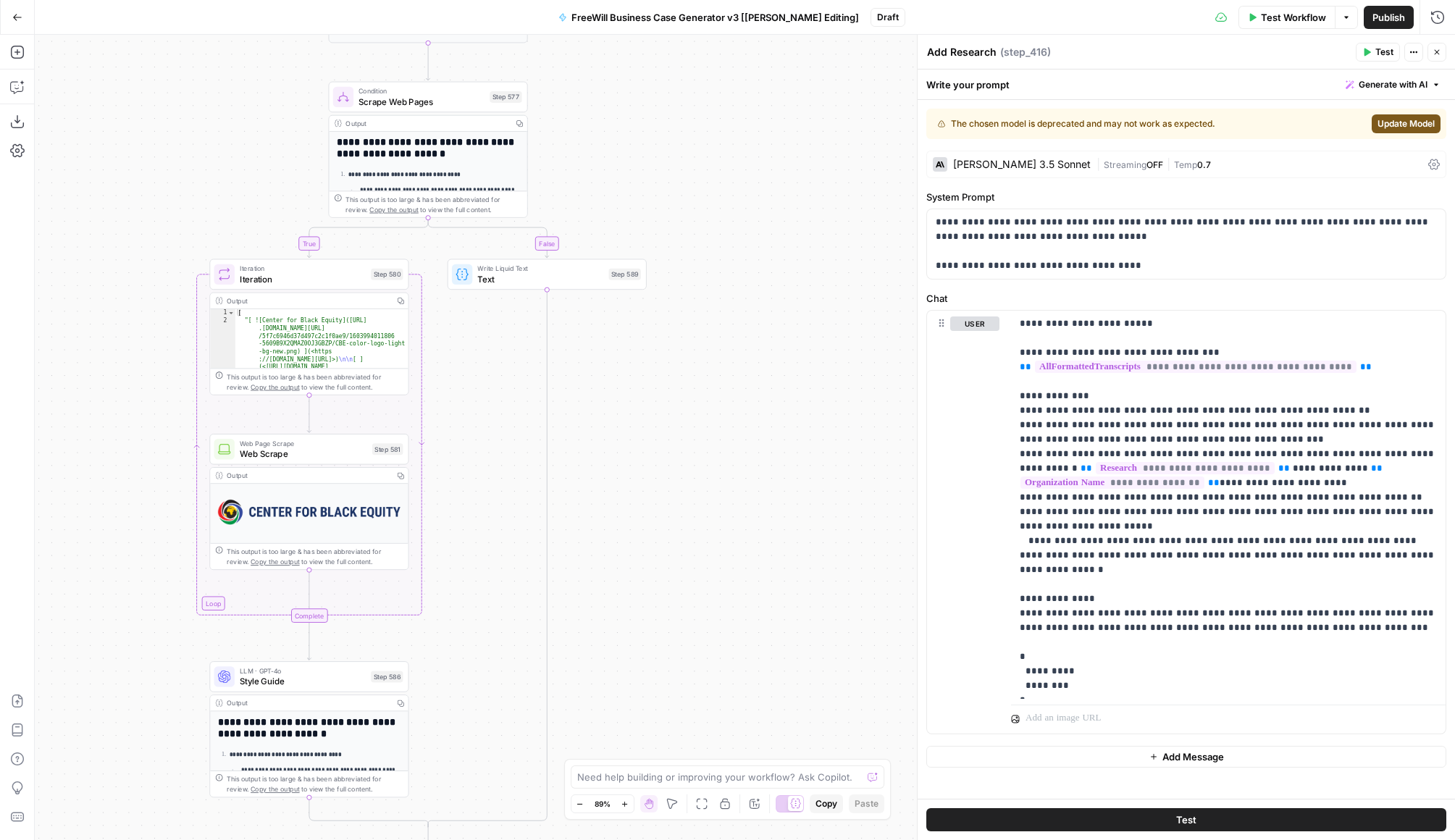
drag, startPoint x: 173, startPoint y: 451, endPoint x: 171, endPoint y: 237, distance: 214.0
click at [172, 237] on div "true false Workflow Set Inputs Inputs LLM · GPT 3.5 Turbo Extract Call Ids Step…" at bounding box center [745, 437] width 1421 height 805
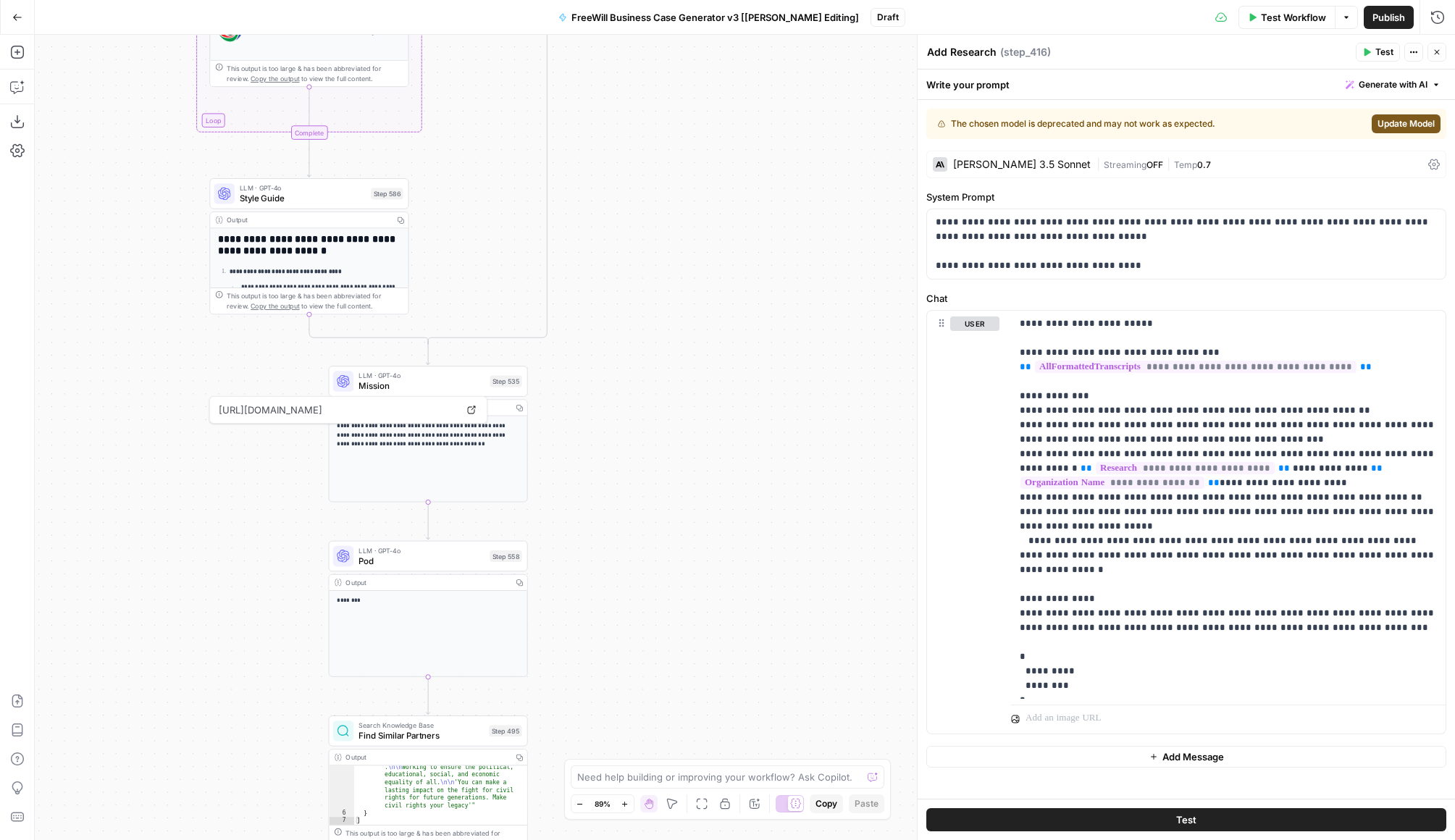
drag, startPoint x: 639, startPoint y: 656, endPoint x: 639, endPoint y: 235, distance: 421.0
click at [639, 235] on div "true false Workflow Set Inputs Inputs LLM · GPT 3.5 Turbo Extract Call Ids Step…" at bounding box center [745, 437] width 1421 height 805
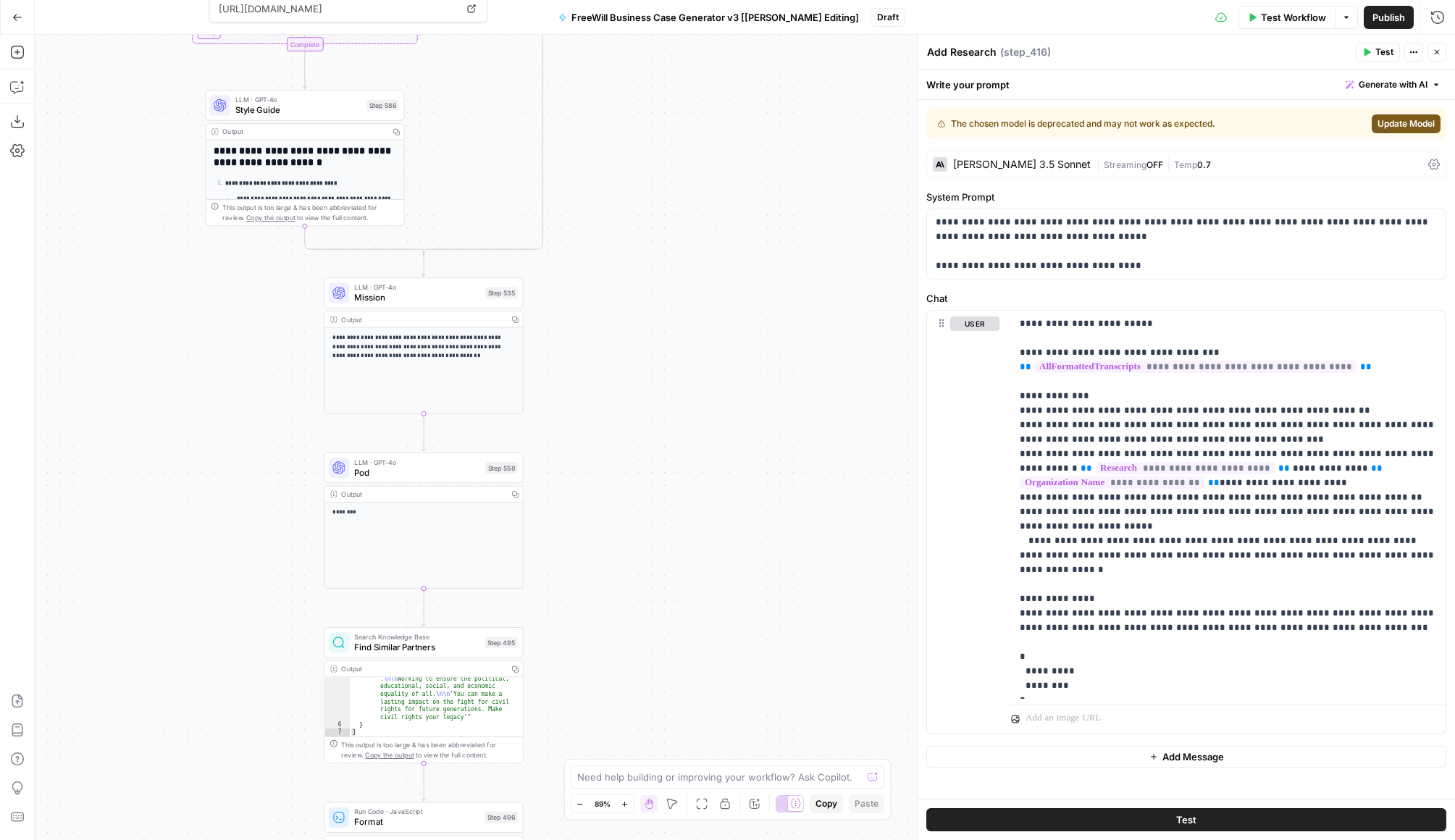
drag, startPoint x: 620, startPoint y: 556, endPoint x: 615, endPoint y: 468, distance: 88.1
click at [615, 468] on div "true false Workflow Set Inputs Inputs LLM · GPT 3.5 Turbo Extract Call Ids Step…" at bounding box center [745, 437] width 1421 height 805
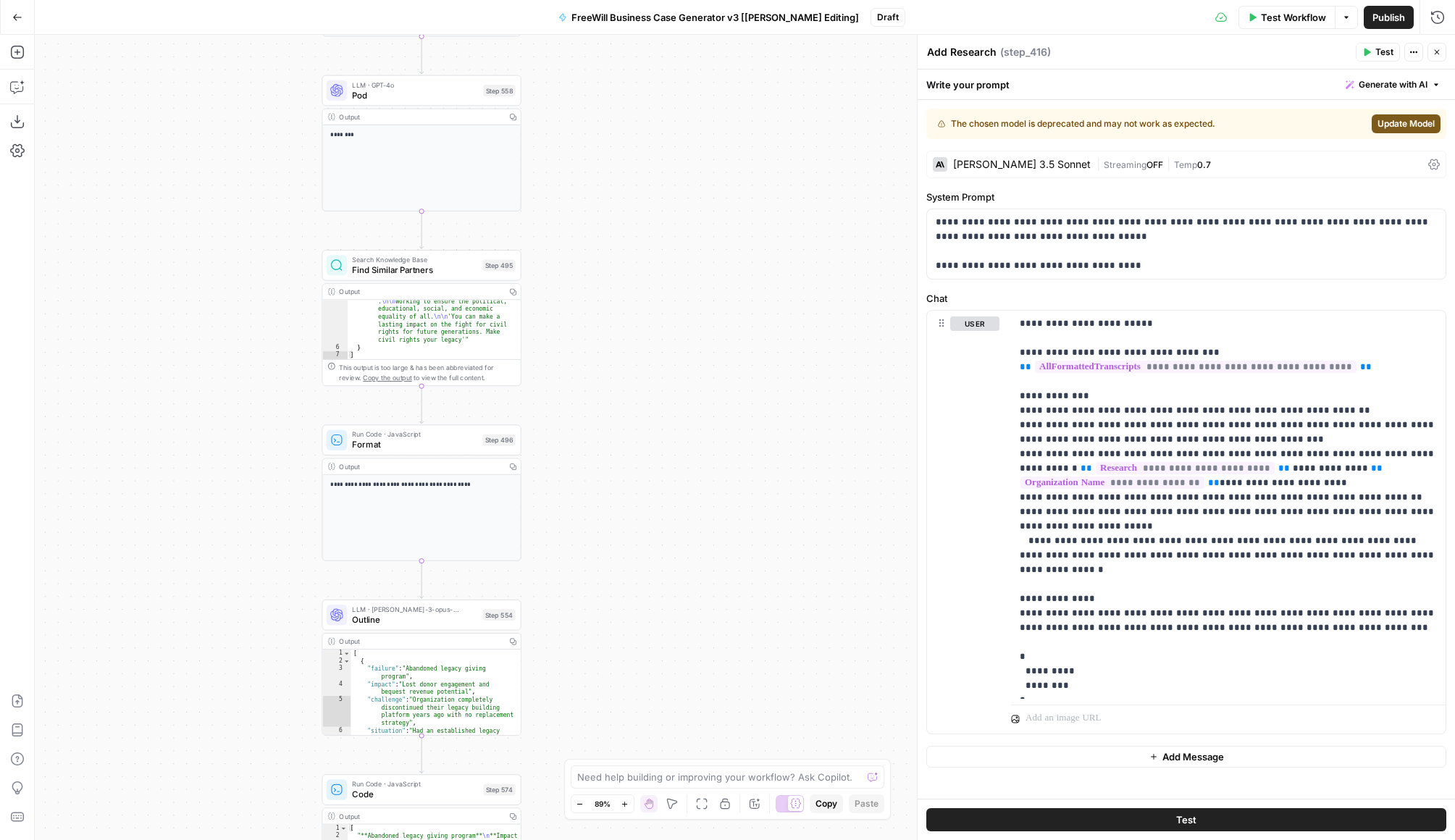
drag, startPoint x: 667, startPoint y: 561, endPoint x: 665, endPoint y: 184, distance: 377.0
click at [665, 184] on div "true false Workflow Set Inputs Inputs LLM · GPT 3.5 Turbo Extract Call Ids Step…" at bounding box center [745, 437] width 1421 height 805
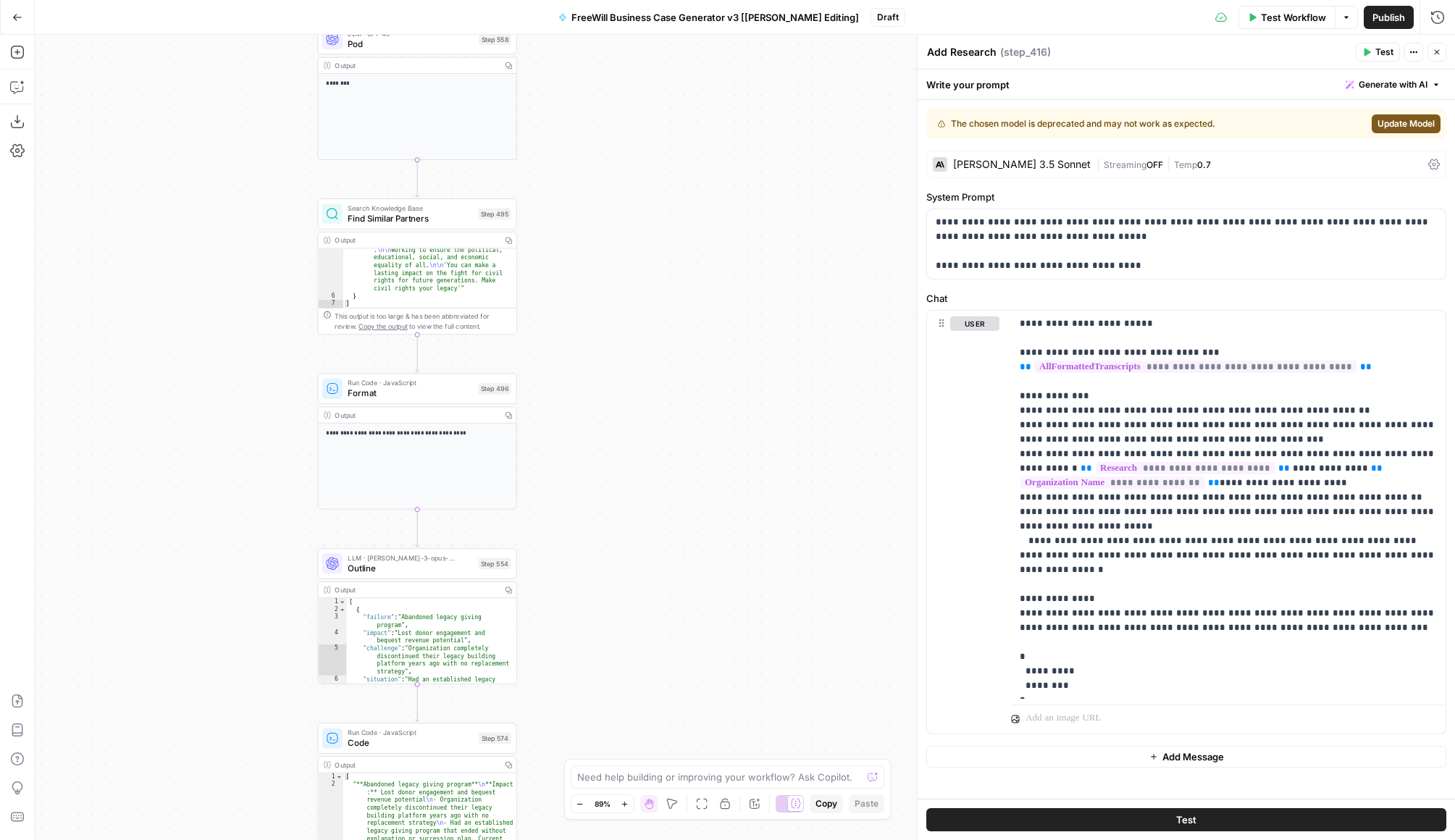
drag, startPoint x: 639, startPoint y: 433, endPoint x: 619, endPoint y: 297, distance: 137.5
click at [620, 296] on div "true false Workflow Set Inputs Inputs LLM · GPT 3.5 Turbo Extract Call Ids Step…" at bounding box center [745, 437] width 1421 height 805
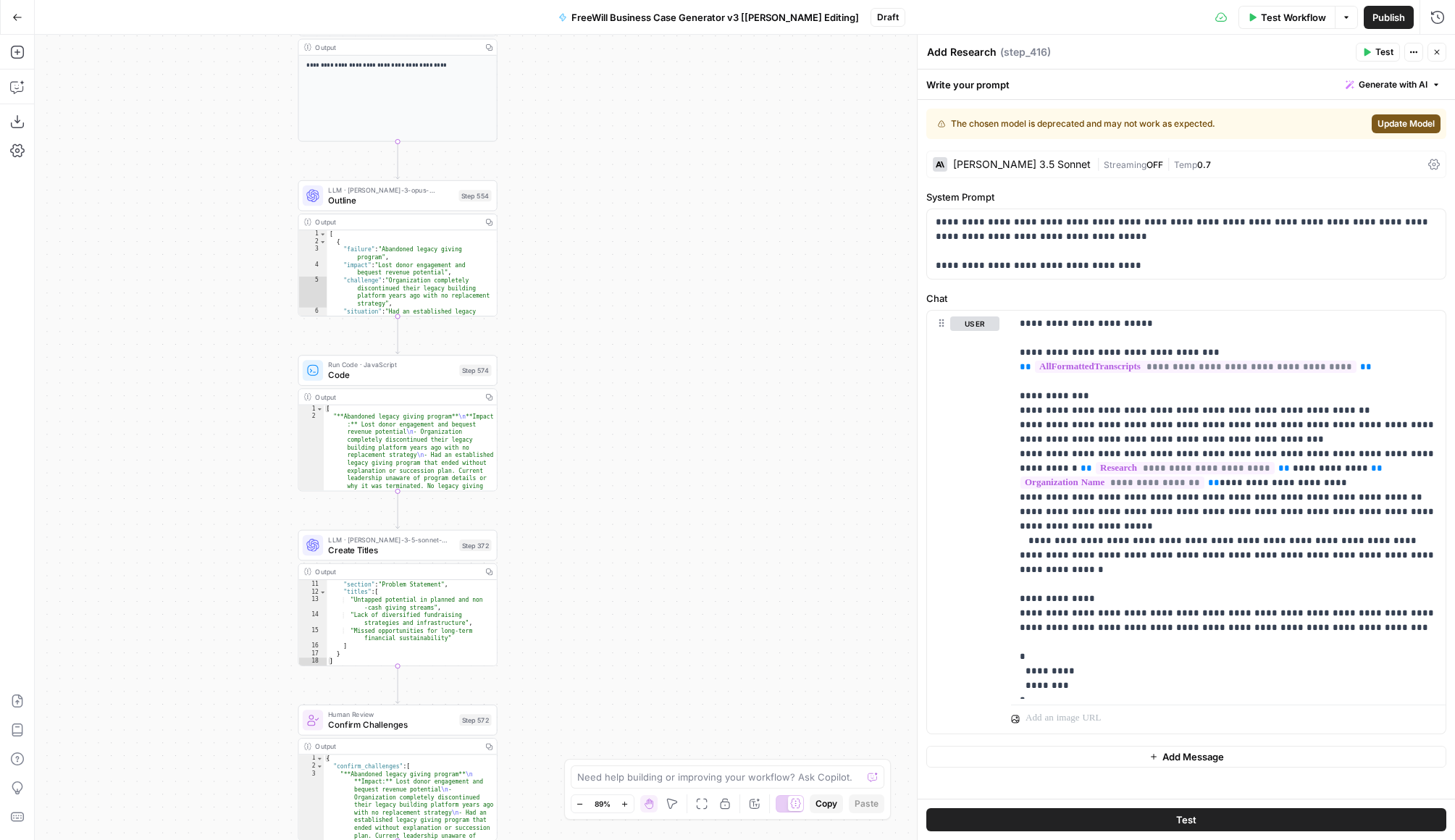
drag, startPoint x: 617, startPoint y: 493, endPoint x: 612, endPoint y: 243, distance: 250.0
click at [612, 243] on div "true false Workflow Set Inputs Inputs LLM · GPT 3.5 Turbo Extract Call Ids Step…" at bounding box center [745, 437] width 1421 height 805
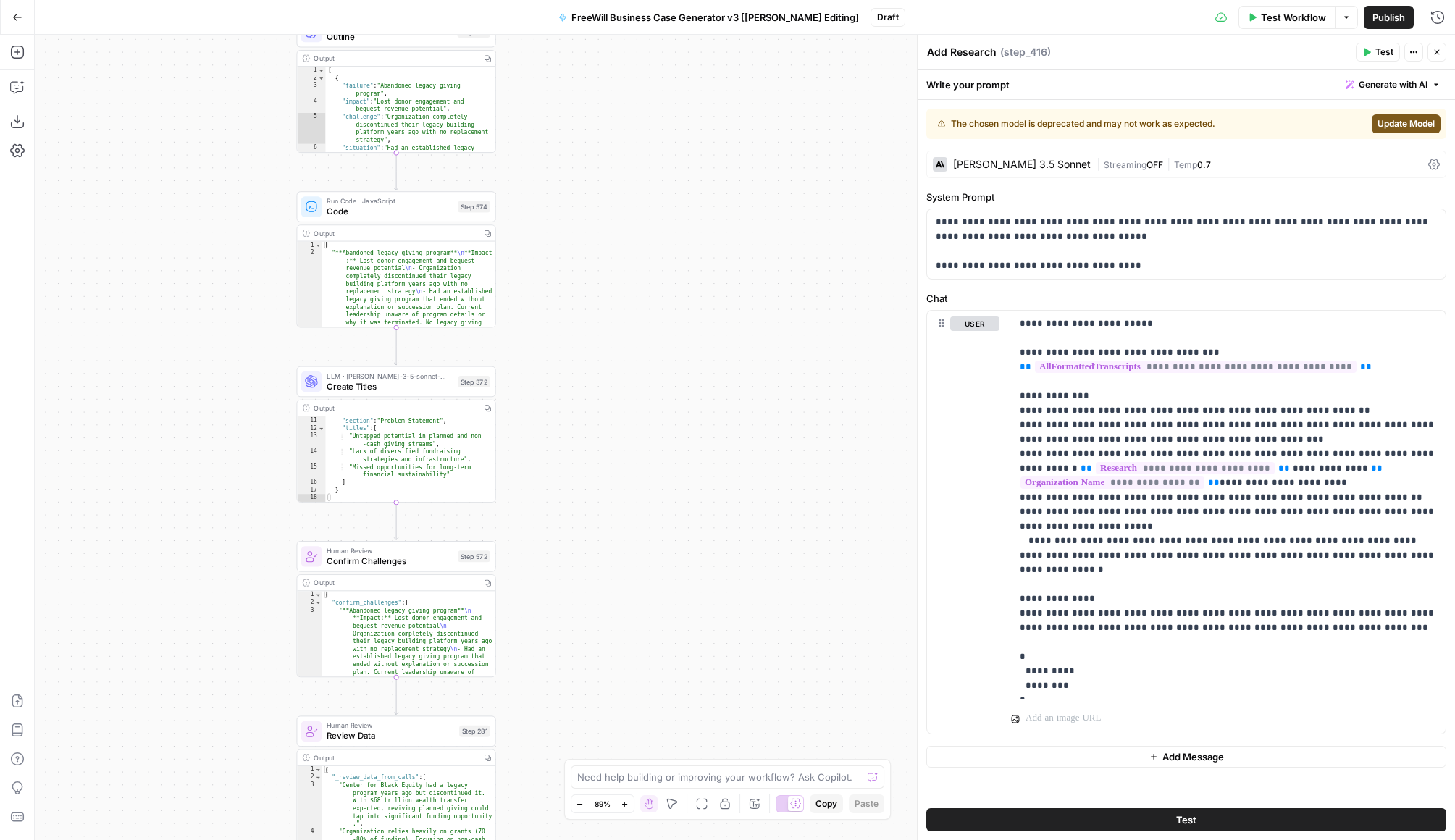
drag, startPoint x: 562, startPoint y: 454, endPoint x: 560, endPoint y: 289, distance: 165.0
click at [560, 289] on div "true false Workflow Set Inputs Inputs LLM · GPT 3.5 Turbo Extract Call Ids Step…" at bounding box center [745, 437] width 1421 height 805
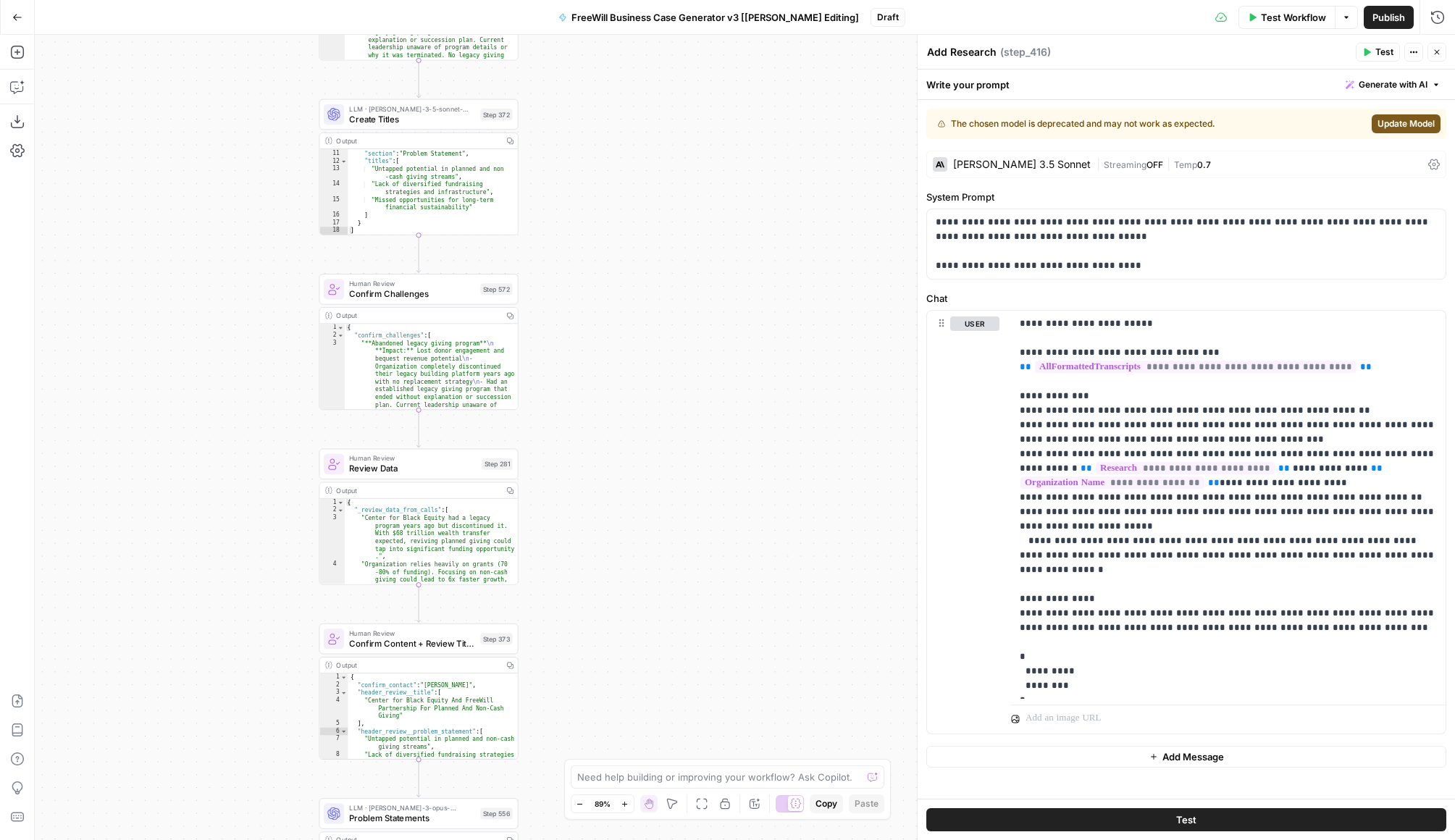
drag, startPoint x: 542, startPoint y: 502, endPoint x: 564, endPoint y: 214, distance: 288.8
click at [564, 214] on div "true false Workflow Set Inputs Inputs LLM · GPT 3.5 Turbo Extract Call Ids Step…" at bounding box center [745, 437] width 1421 height 805
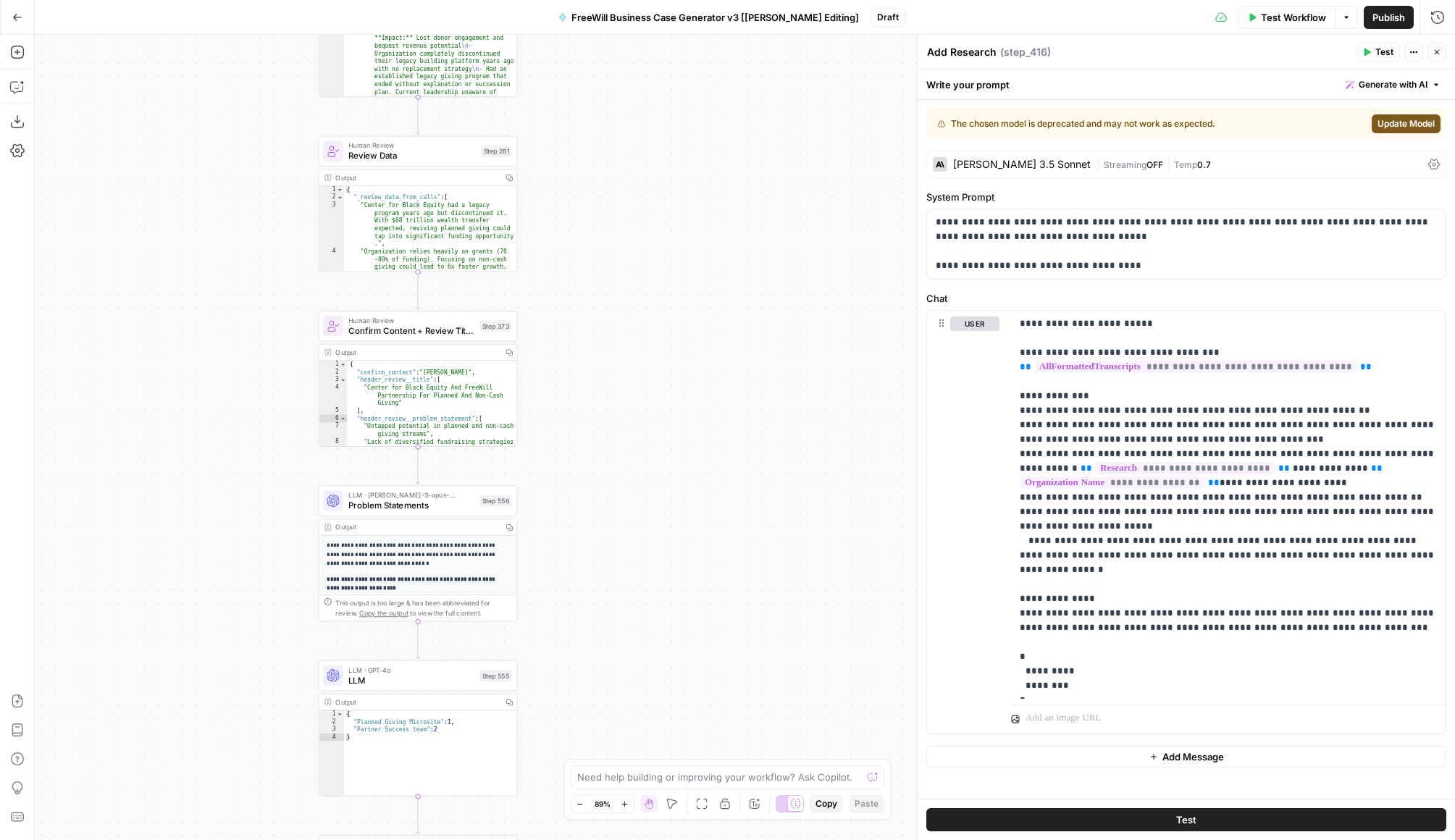
drag, startPoint x: 533, startPoint y: 451, endPoint x: 531, endPoint y: 157, distance: 294.0
click at [532, 157] on div "true false Workflow Set Inputs Inputs LLM · GPT 3.5 Turbo Extract Call Ids Step…" at bounding box center [745, 437] width 1421 height 805
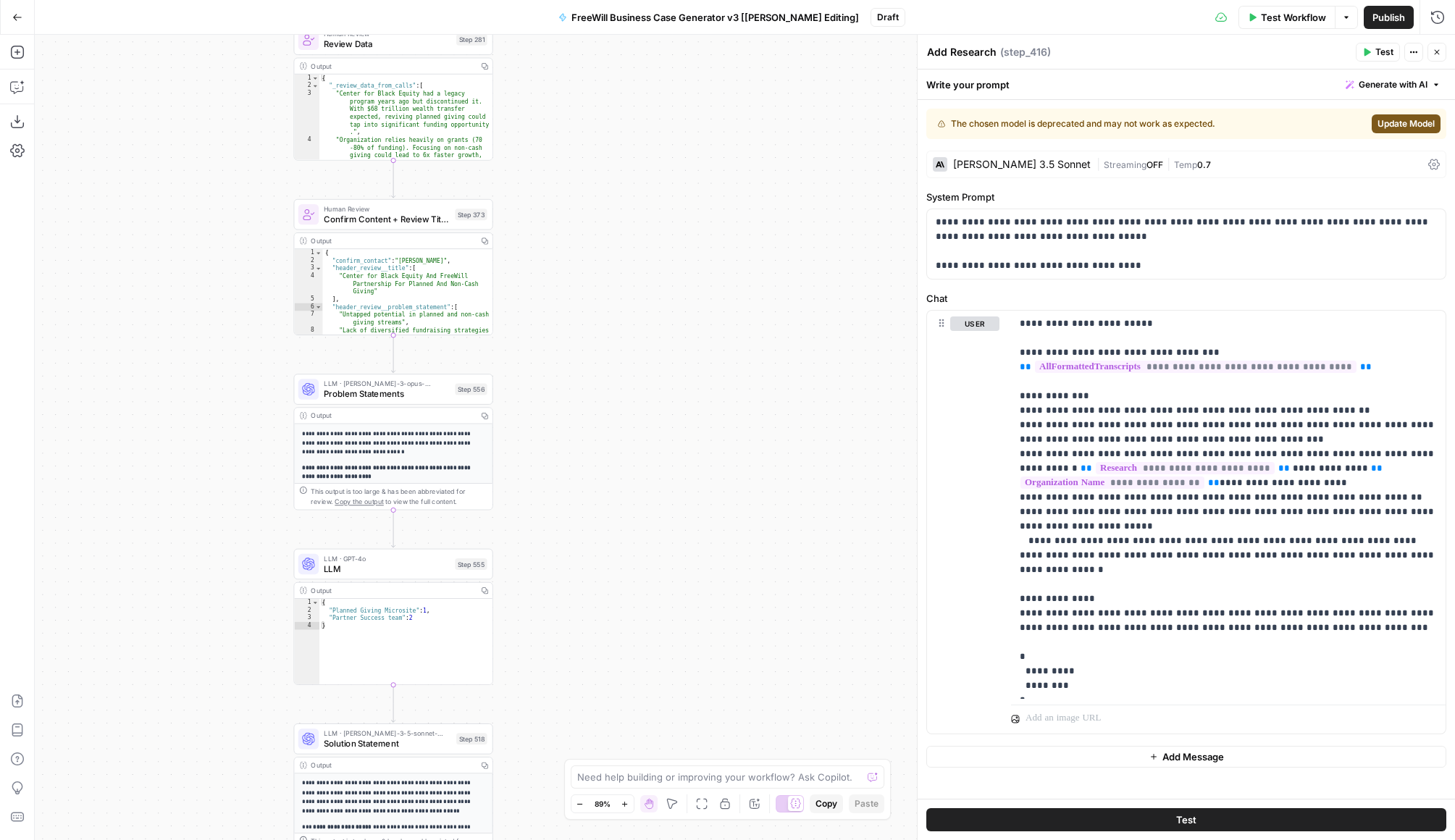
drag, startPoint x: 595, startPoint y: 367, endPoint x: 570, endPoint y: 255, distance: 114.8
click at [570, 255] on div "true false Workflow Set Inputs Inputs LLM · GPT 3.5 Turbo Extract Call Ids Step…" at bounding box center [745, 437] width 1421 height 805
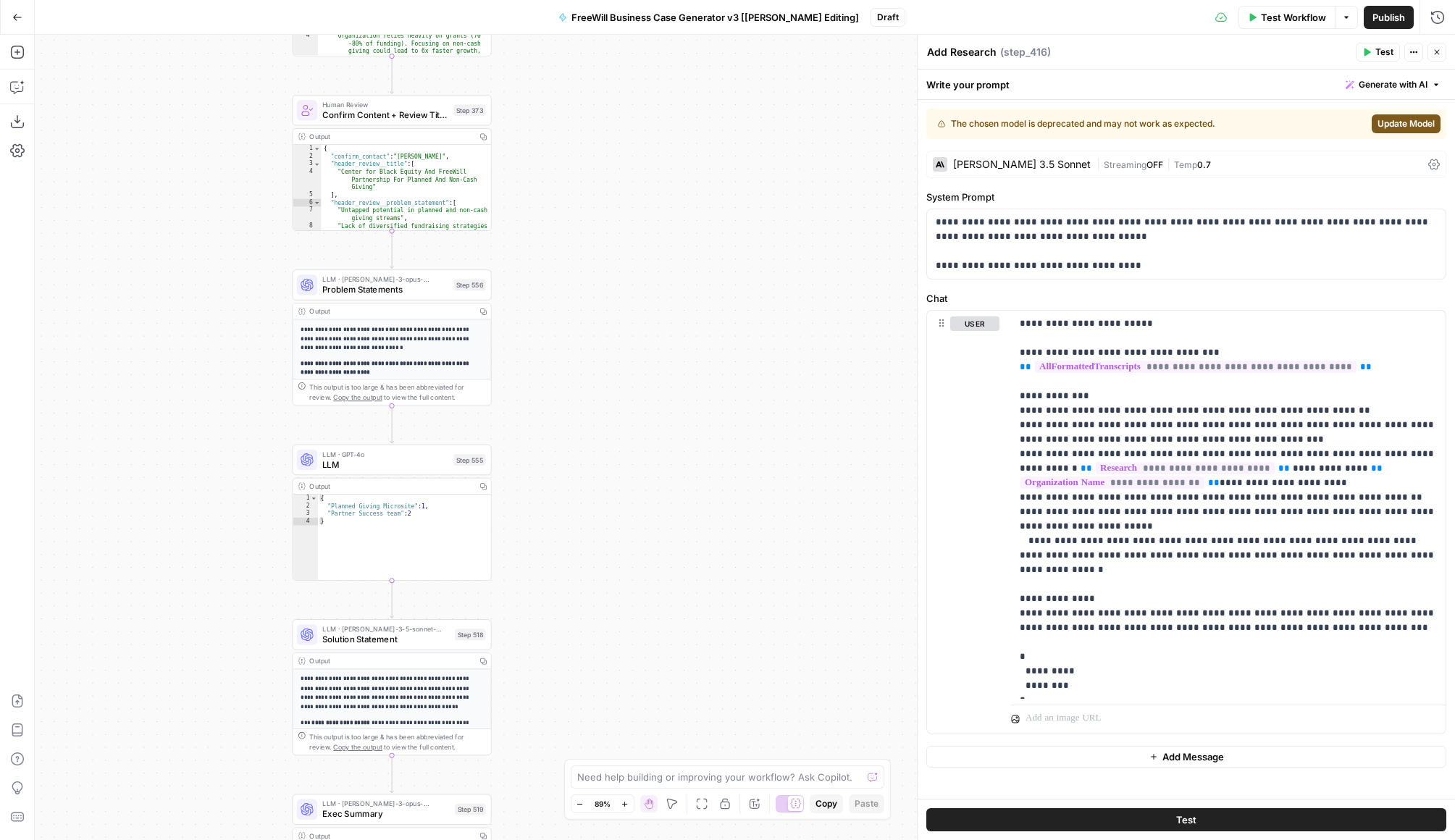
drag, startPoint x: 541, startPoint y: 369, endPoint x: 540, endPoint y: 265, distance: 104.0
click at [540, 265] on div "true false Workflow Set Inputs Inputs LLM · GPT 3.5 Turbo Extract Call Ids Step…" at bounding box center [745, 437] width 1421 height 805
click at [390, 294] on span "Problem Statements" at bounding box center [385, 289] width 126 height 13
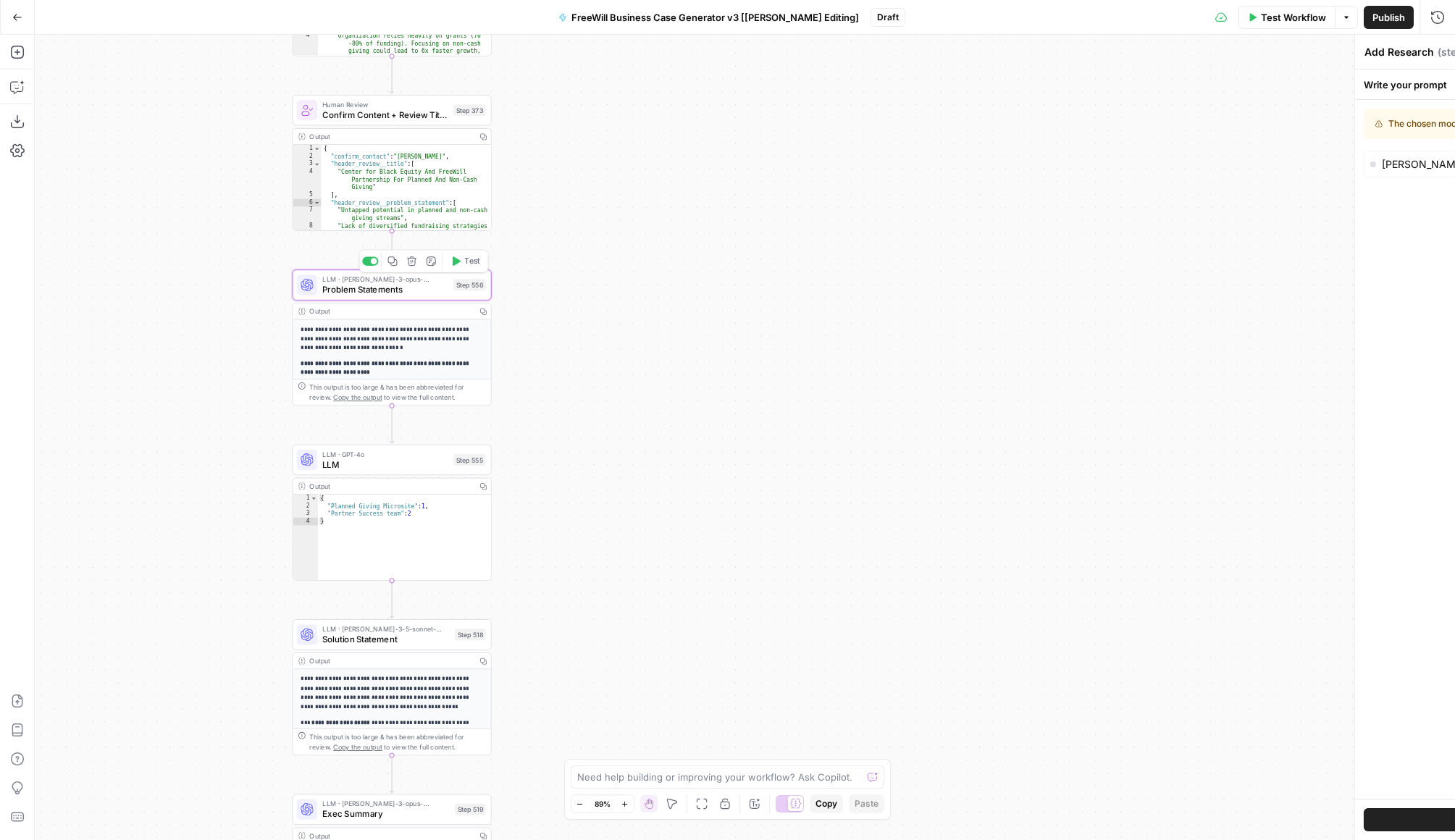
type textarea "Problem Statements"
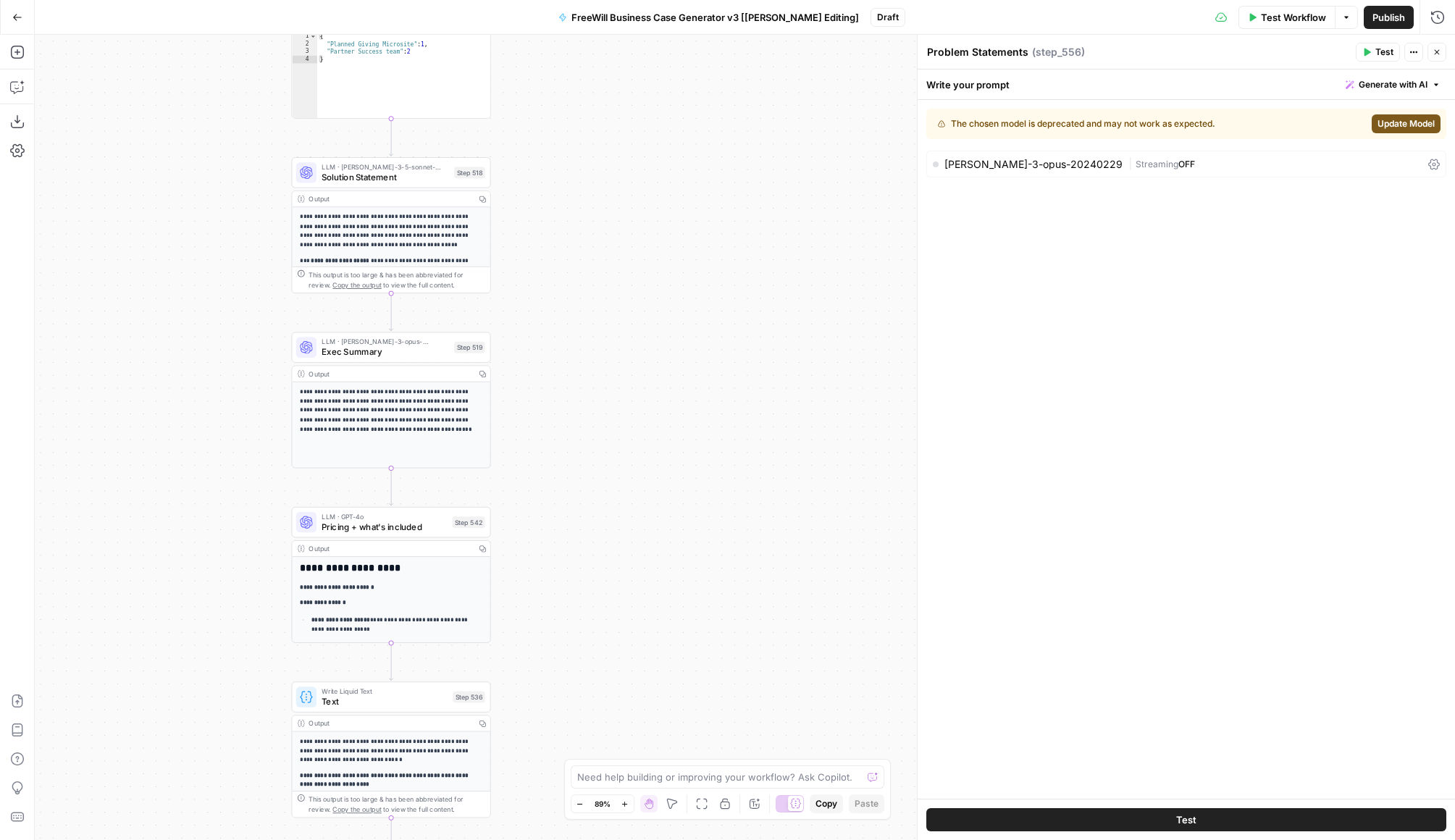
drag, startPoint x: 639, startPoint y: 635, endPoint x: 638, endPoint y: 175, distance: 460.0
click at [638, 175] on div "true false Workflow Set Inputs Inputs LLM · GPT 3.5 Turbo Extract Call Ids Step…" at bounding box center [745, 437] width 1421 height 805
click at [414, 172] on span "Solution Statement" at bounding box center [385, 177] width 128 height 13
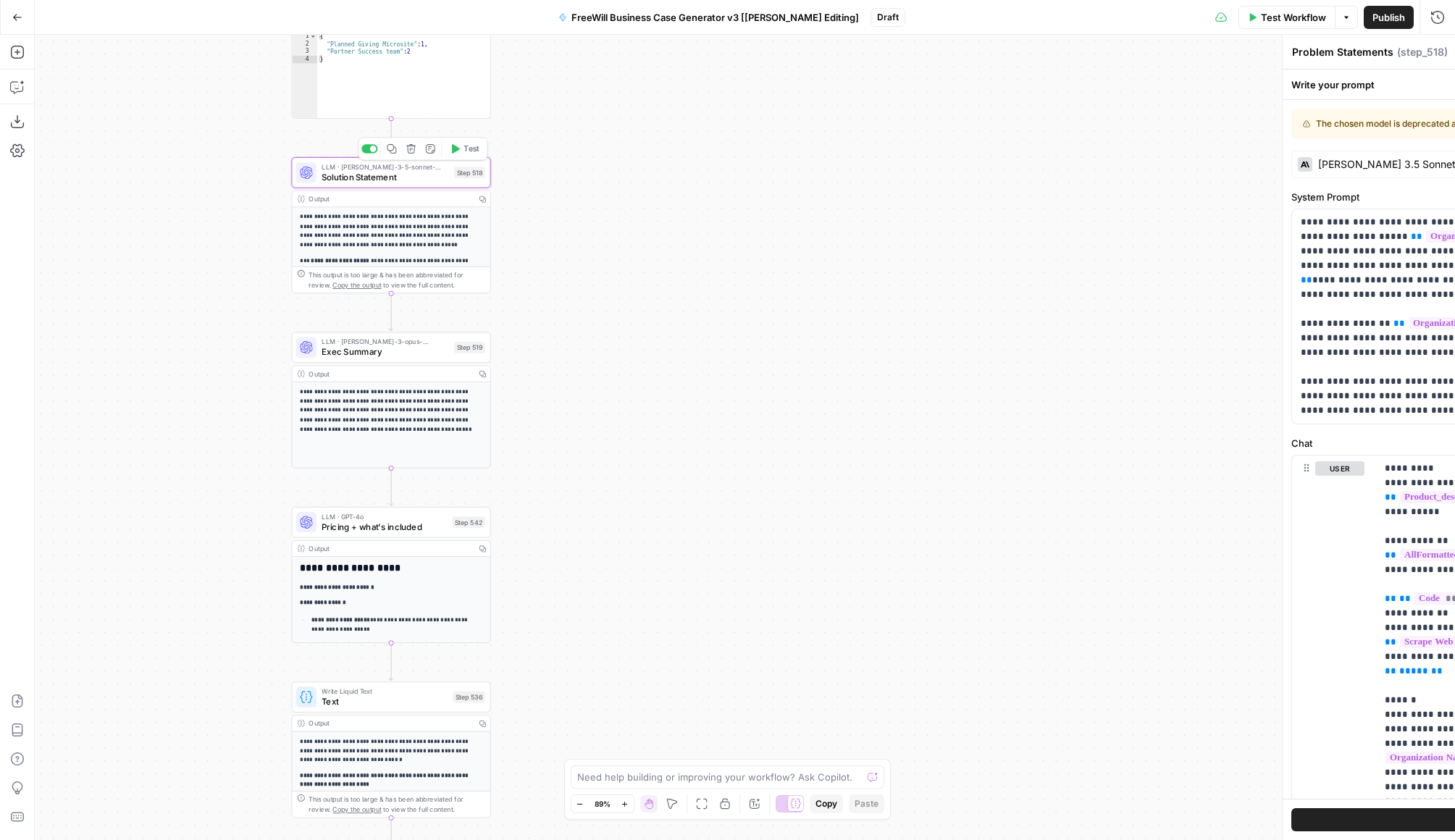
type textarea "Solution Statement"
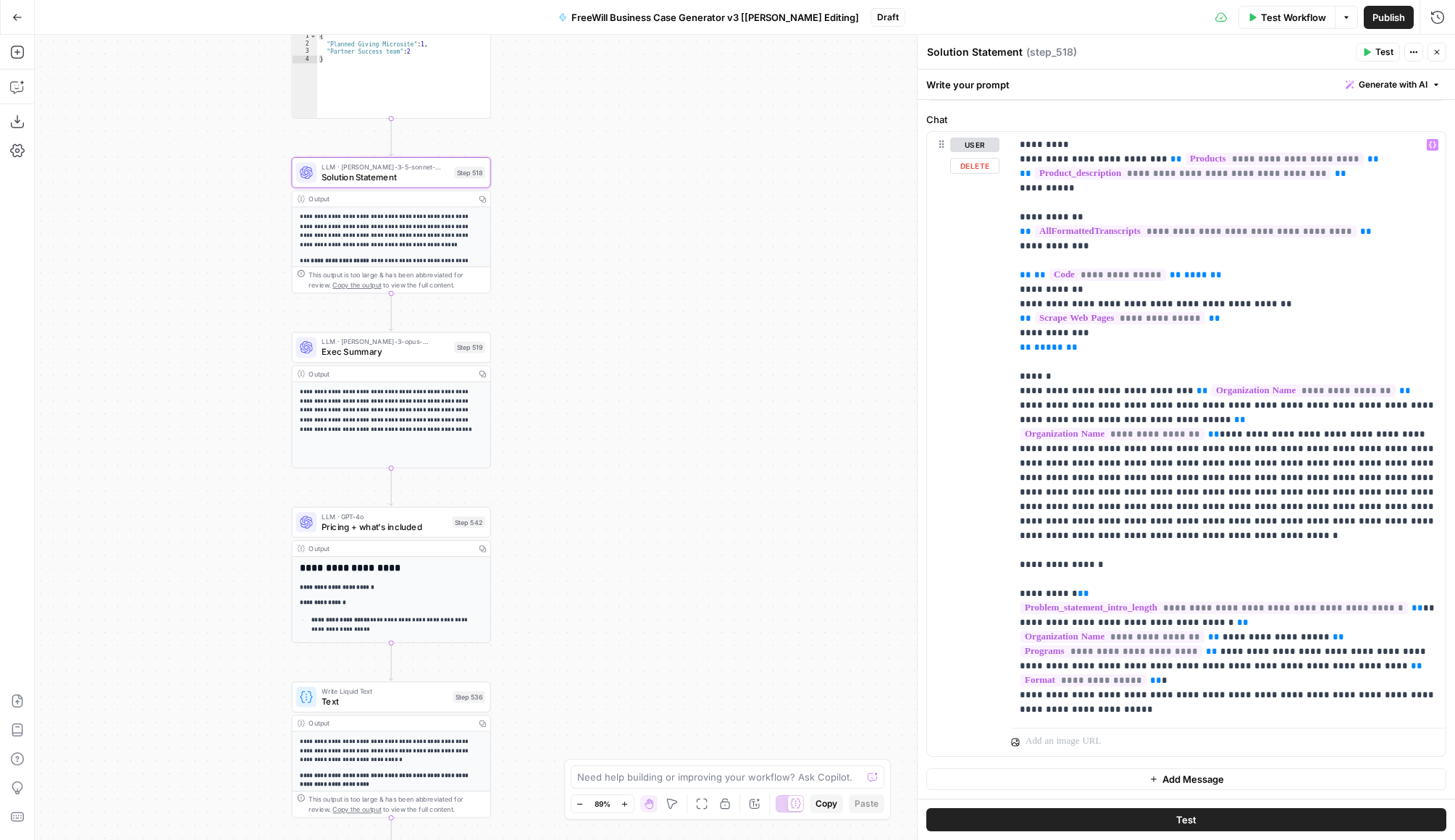
scroll to position [0, 0]
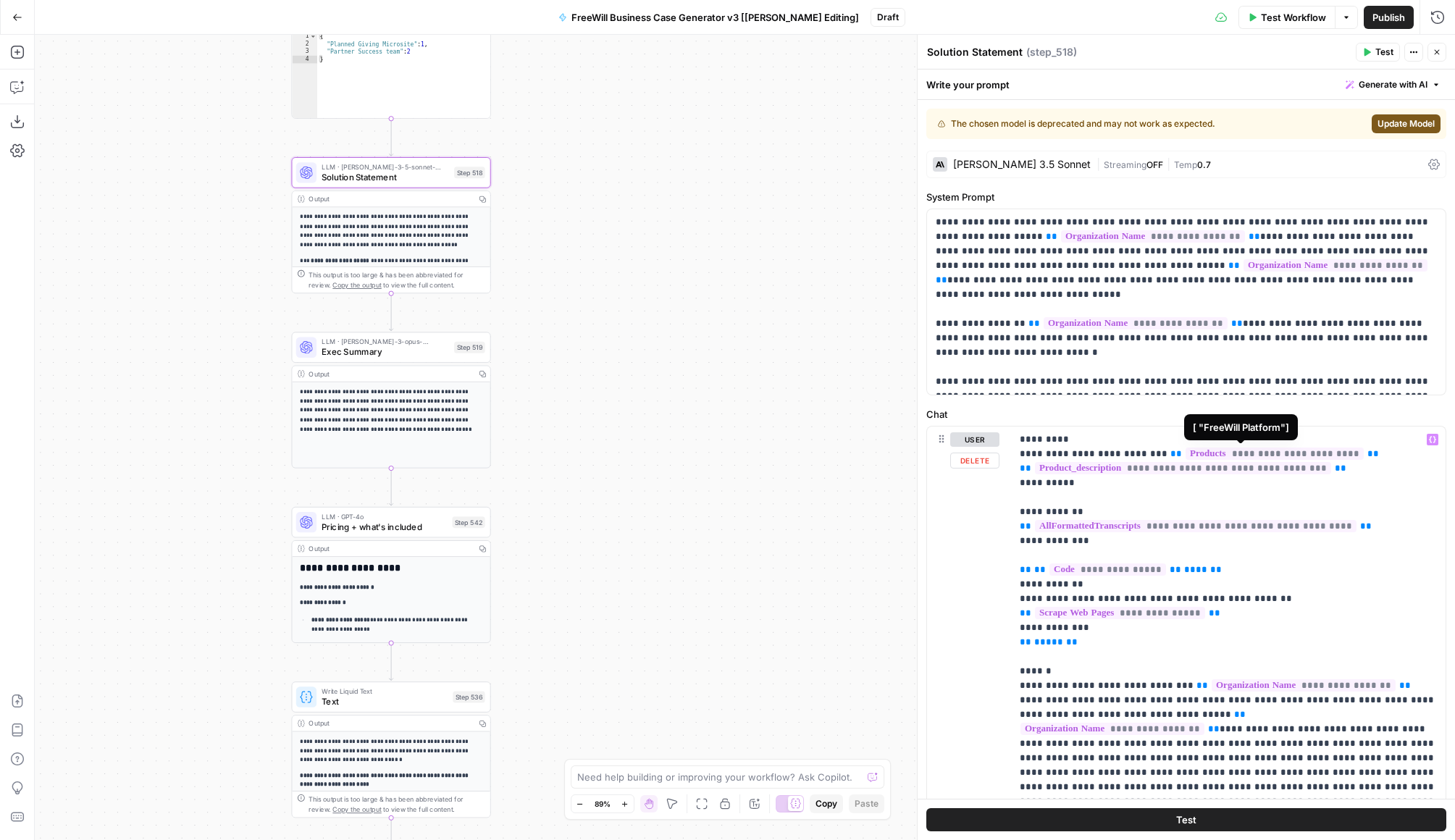
click at [1110, 457] on span "**********" at bounding box center [1275, 453] width 178 height 12
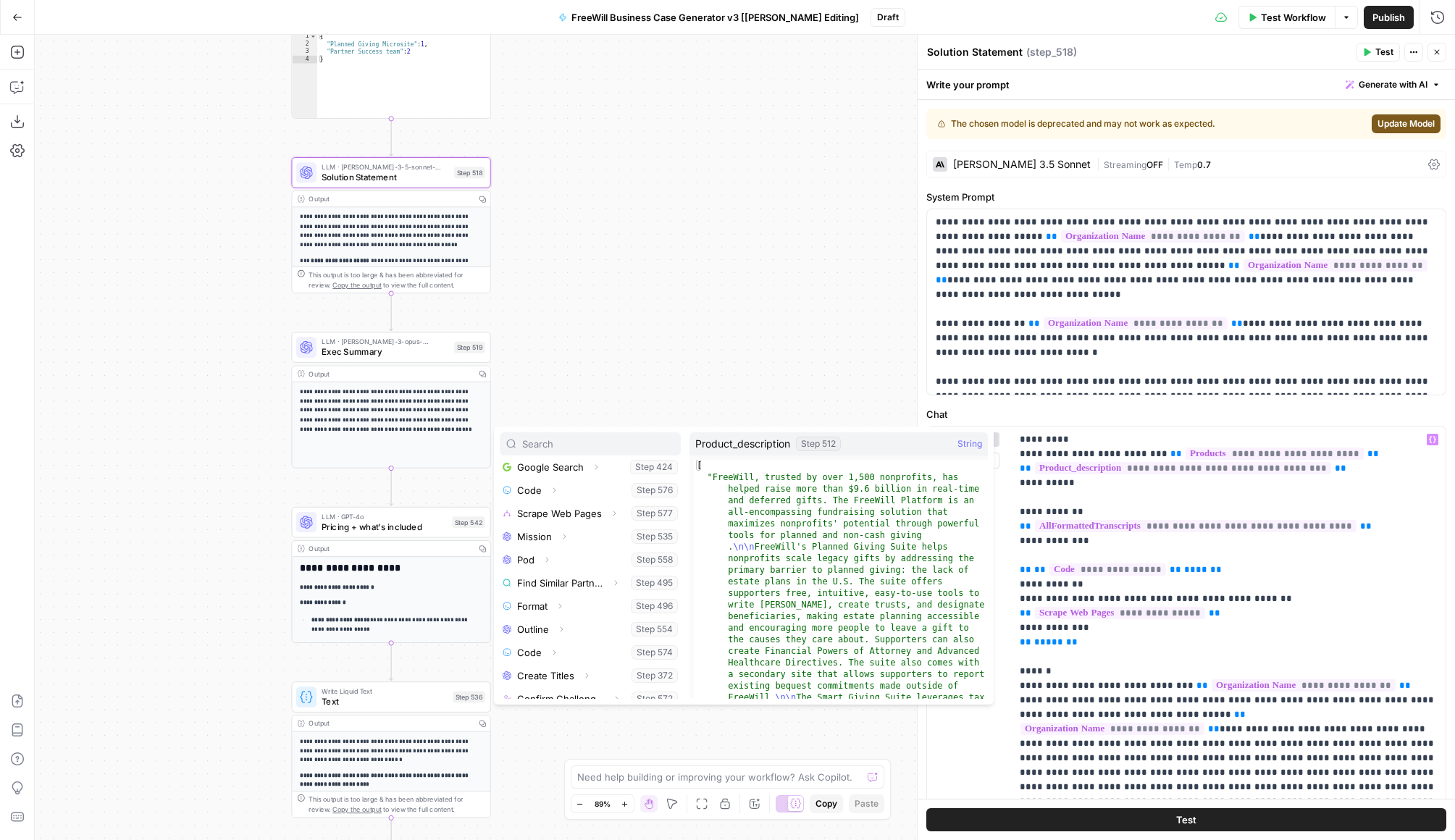
scroll to position [800, 0]
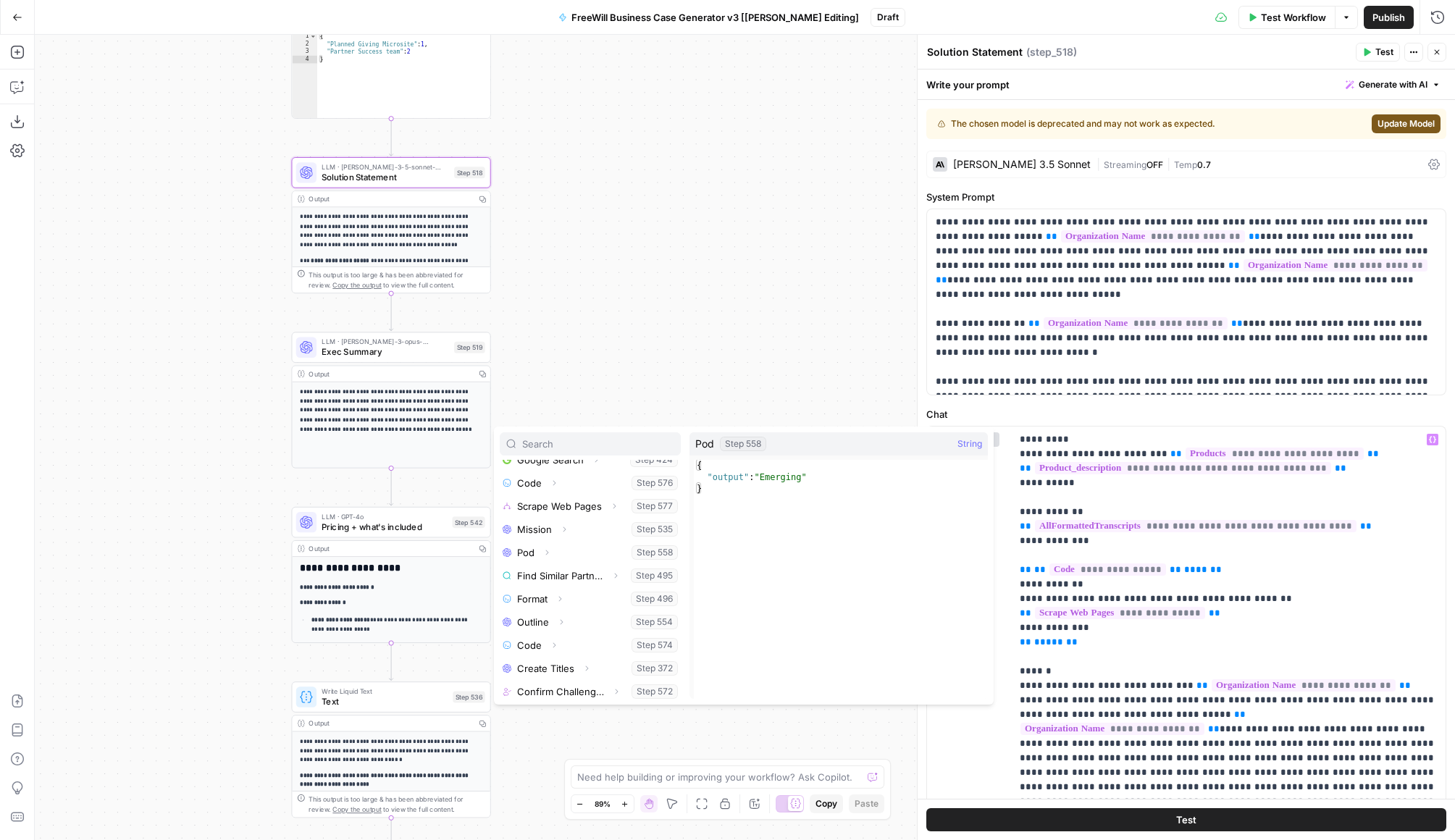
click at [677, 215] on div "true false Workflow Set Inputs Inputs LLM · GPT 3.5 Turbo Extract Call Ids Step…" at bounding box center [745, 437] width 1421 height 805
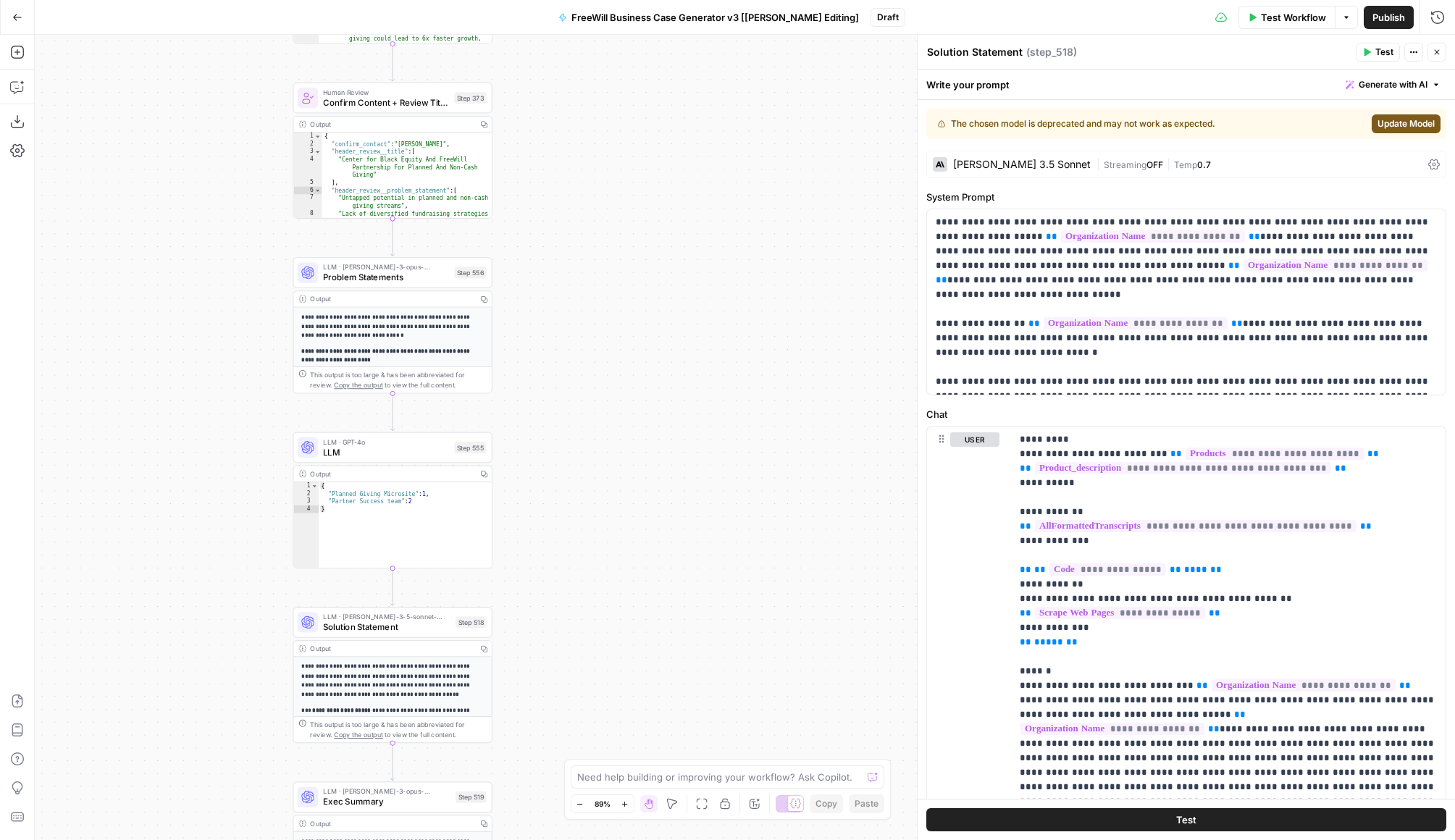
drag, startPoint x: 660, startPoint y: 174, endPoint x: 660, endPoint y: 639, distance: 465.0
click at [660, 636] on div "true false Workflow Set Inputs Inputs LLM · GPT 3.5 Turbo Extract Call Ids Step…" at bounding box center [745, 437] width 1421 height 805
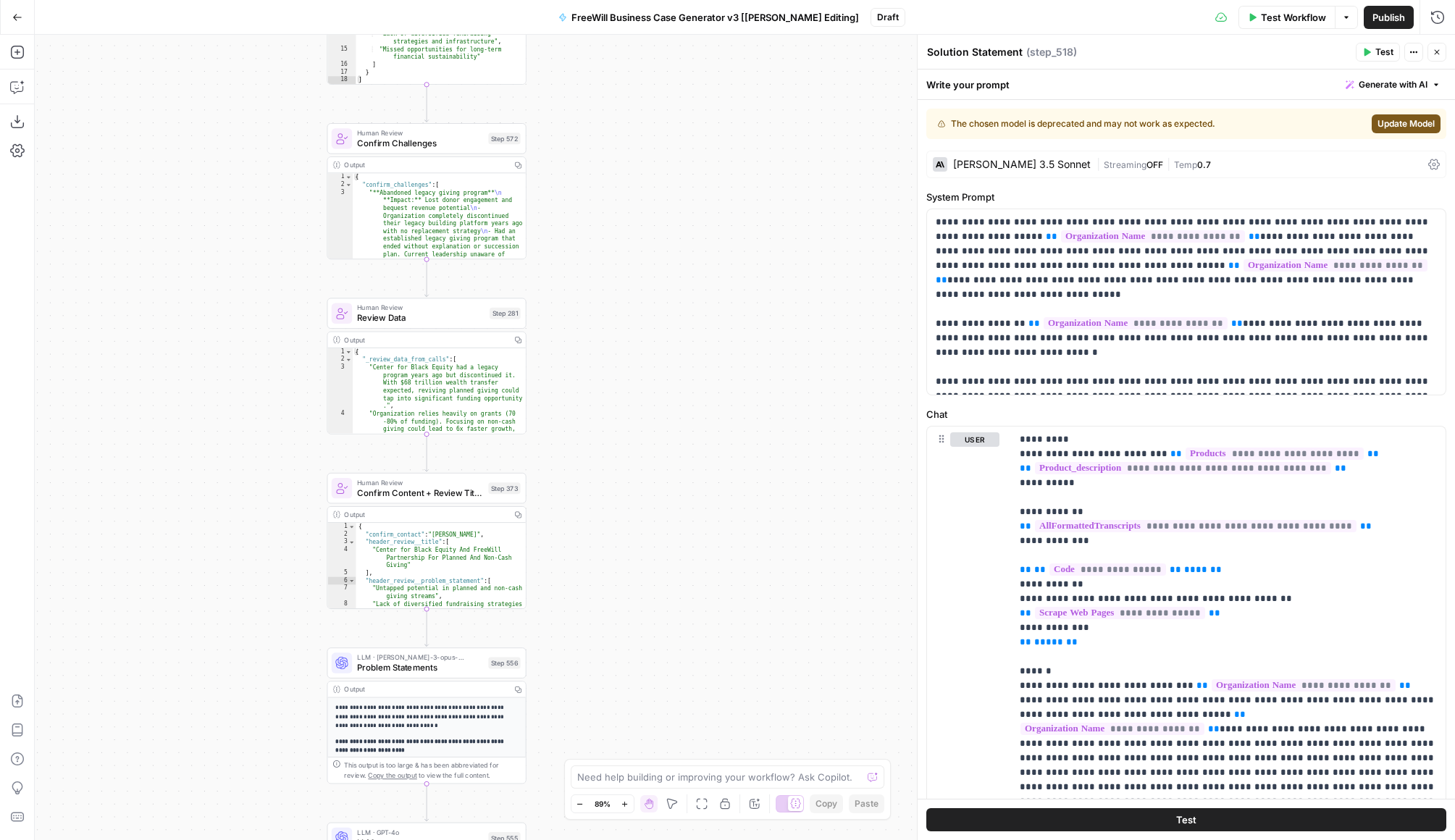
drag, startPoint x: 629, startPoint y: 198, endPoint x: 667, endPoint y: 614, distance: 417.7
click at [667, 614] on div "true false Workflow Set Inputs Inputs LLM · GPT 3.5 Turbo Extract Call Ids Step…" at bounding box center [745, 437] width 1421 height 805
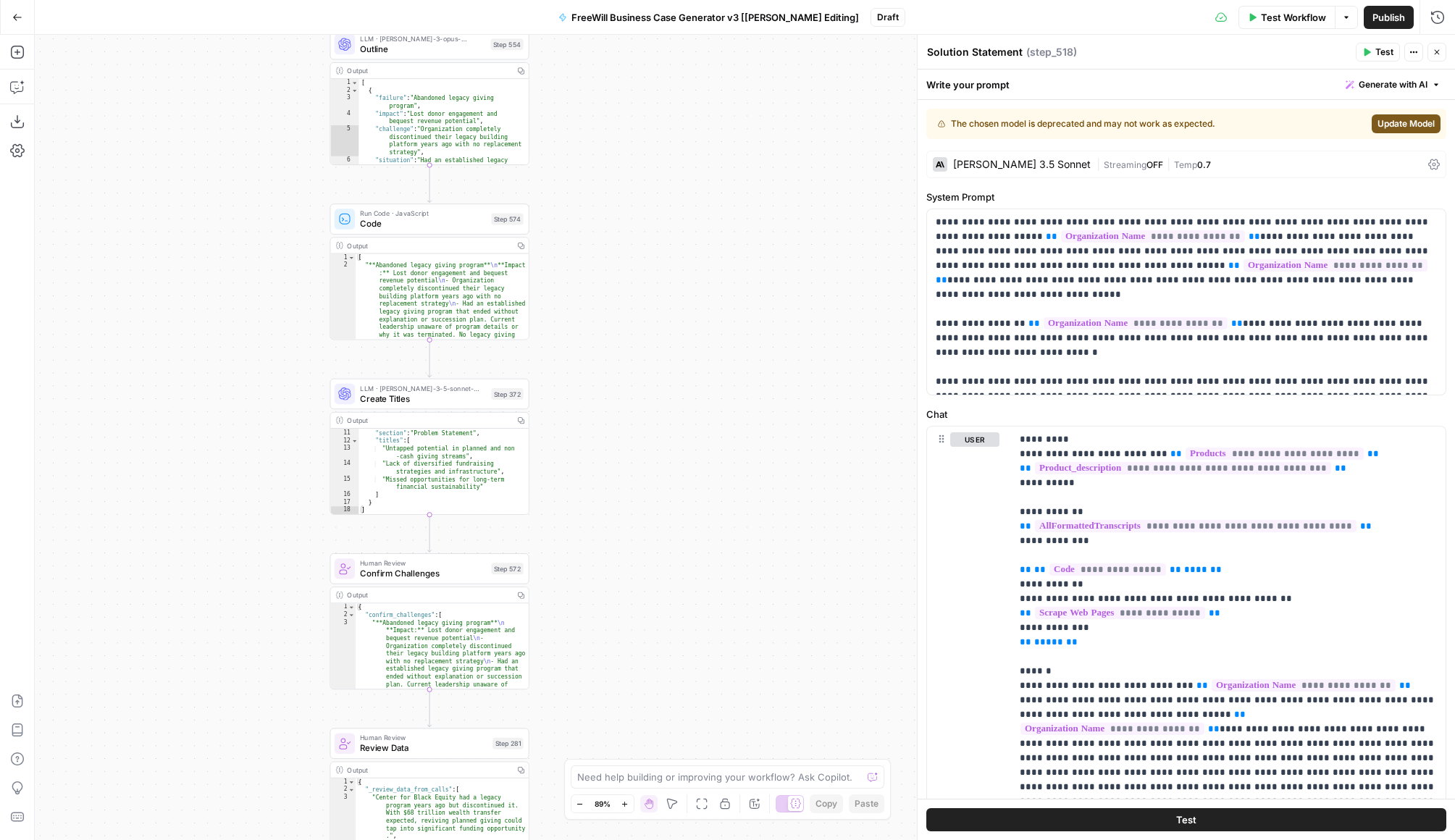
drag, startPoint x: 668, startPoint y: 231, endPoint x: 667, endPoint y: 631, distance: 400.0
click at [668, 633] on div "true false Workflow Set Inputs Inputs LLM · GPT 3.5 Turbo Extract Call Ids Step…" at bounding box center [745, 437] width 1421 height 805
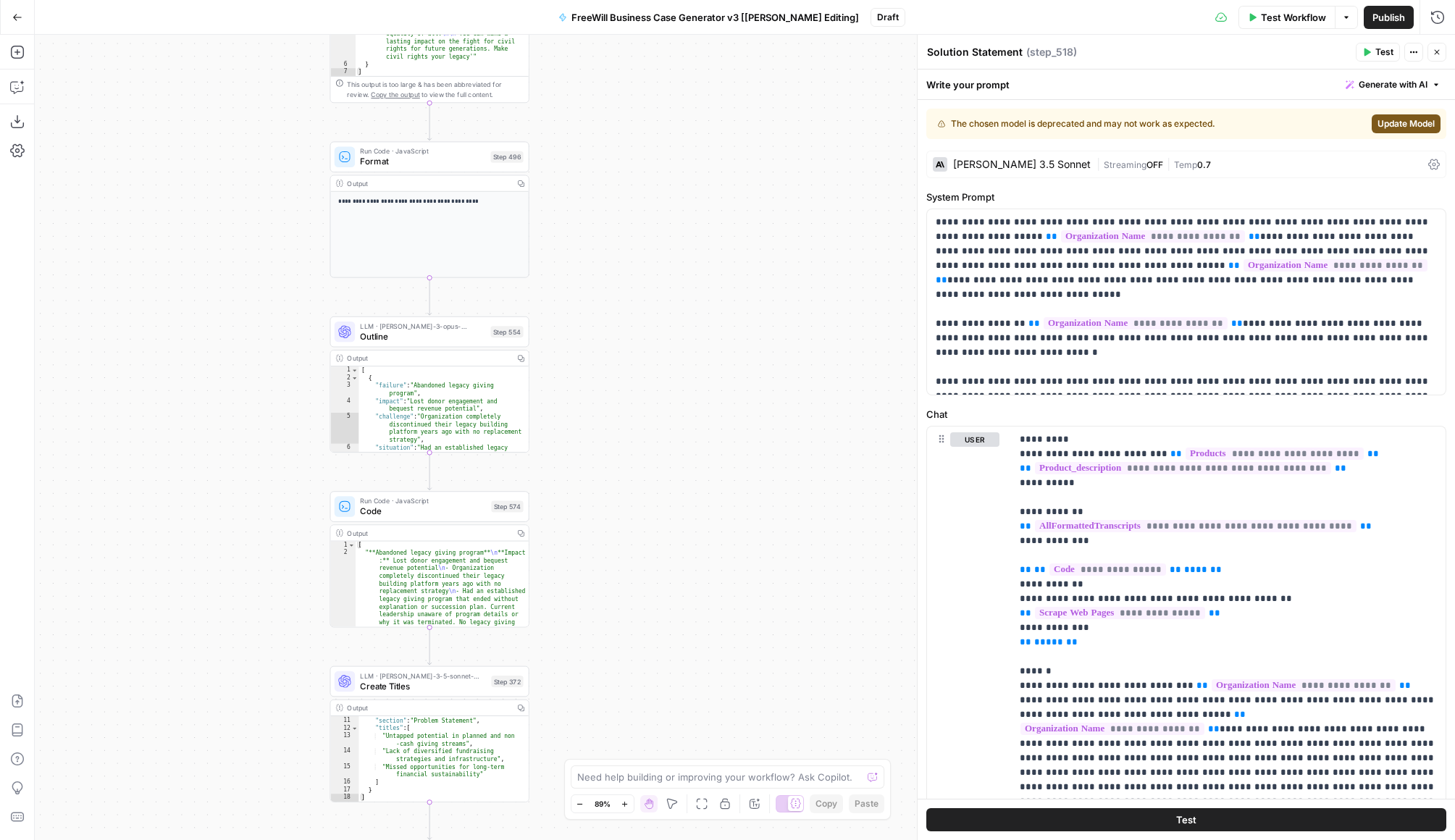
drag, startPoint x: 684, startPoint y: 268, endPoint x: 681, endPoint y: 541, distance: 273.0
click at [683, 543] on div "true false Workflow Set Inputs Inputs LLM · GPT 3.5 Turbo Extract Call Ids Step…" at bounding box center [745, 437] width 1421 height 805
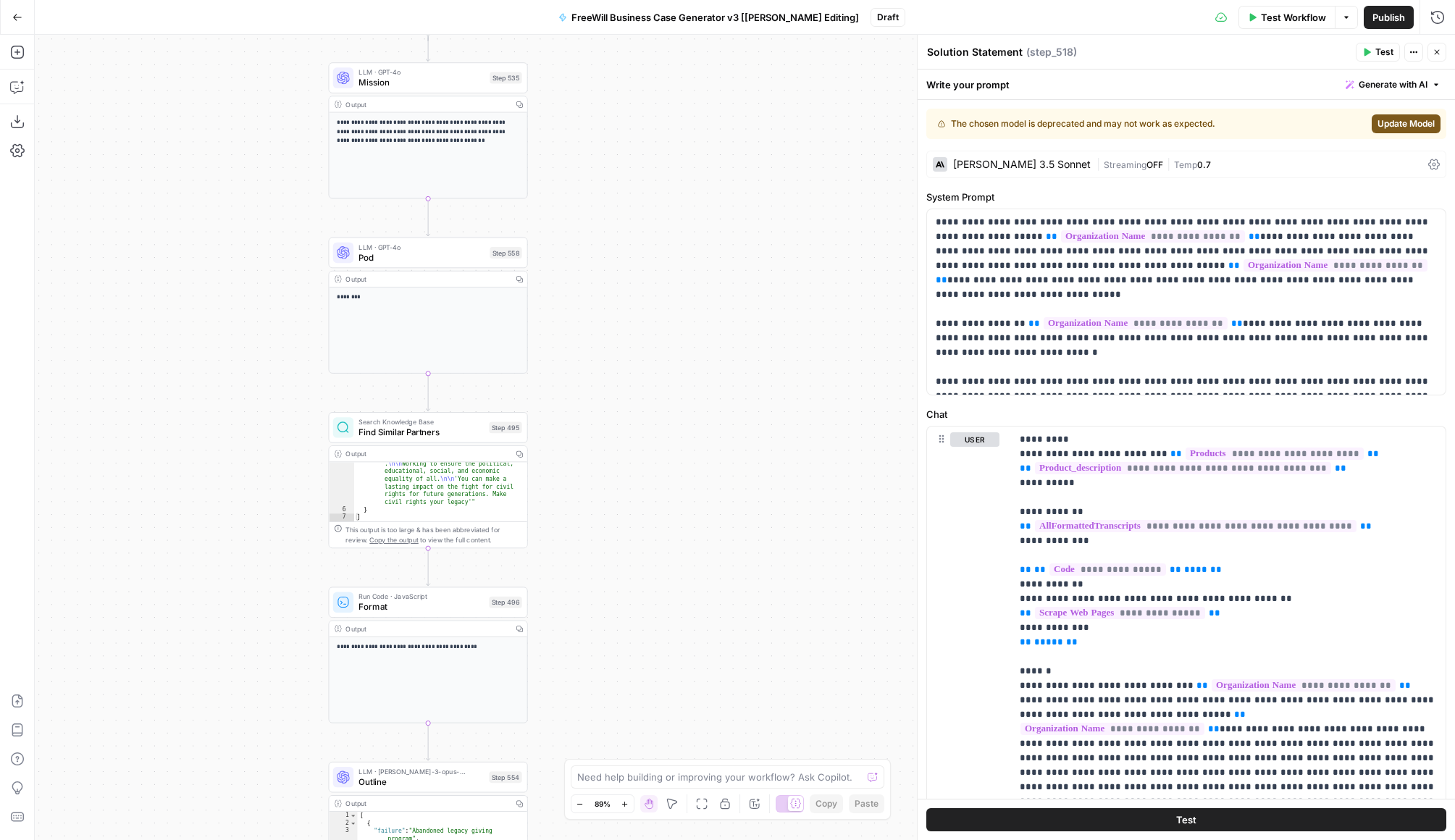
drag, startPoint x: 672, startPoint y: 216, endPoint x: 671, endPoint y: 672, distance: 456.0
click at [671, 672] on div "true false Workflow Set Inputs Inputs LLM · GPT 3.5 Turbo Extract Call Ids Step…" at bounding box center [745, 437] width 1421 height 805
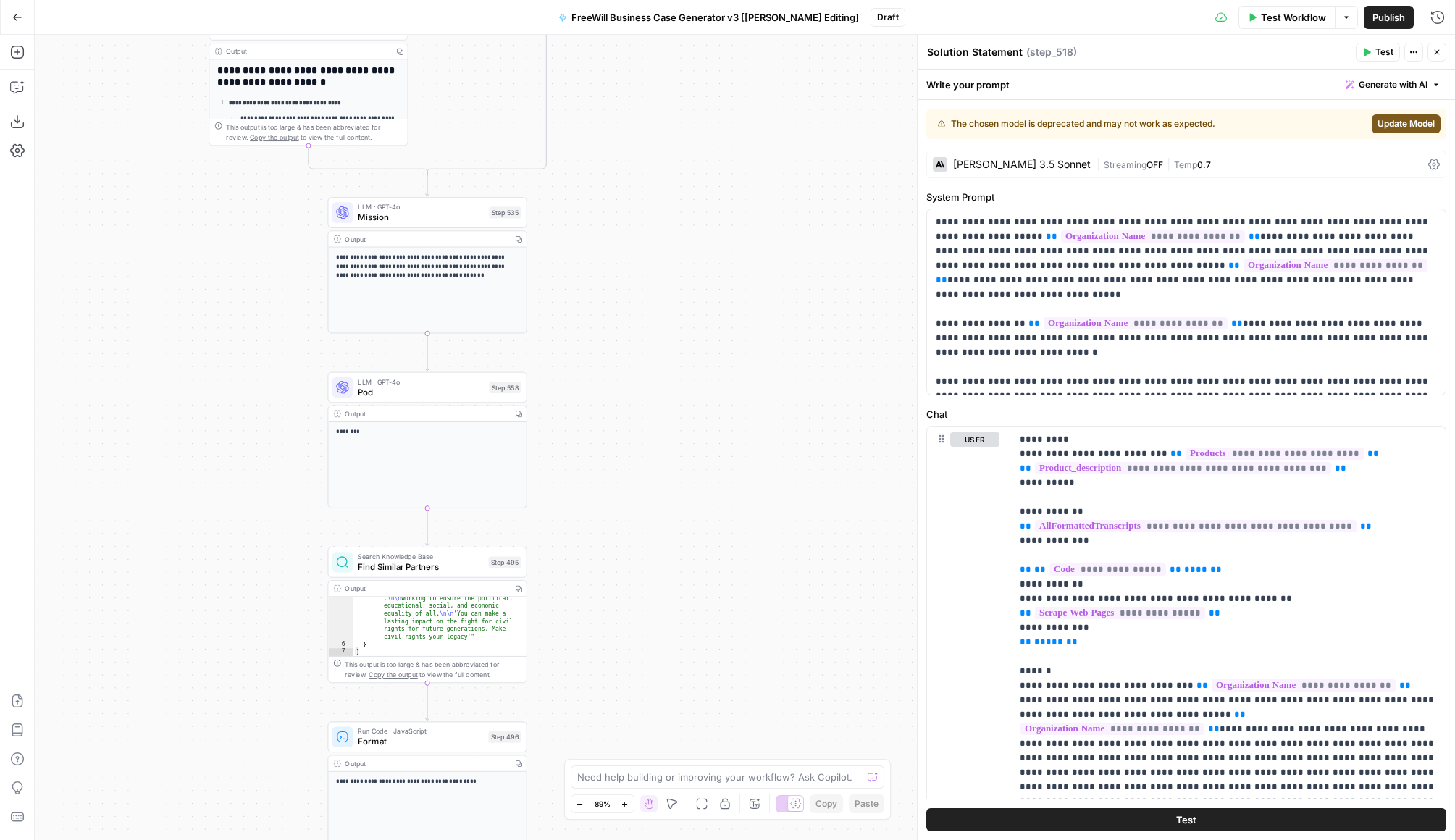
drag, startPoint x: 628, startPoint y: 246, endPoint x: 628, endPoint y: 642, distance: 396.0
click at [628, 642] on div "true false Workflow Set Inputs Inputs LLM · GPT 3.5 Turbo Extract Call Ids Step…" at bounding box center [745, 437] width 1421 height 805
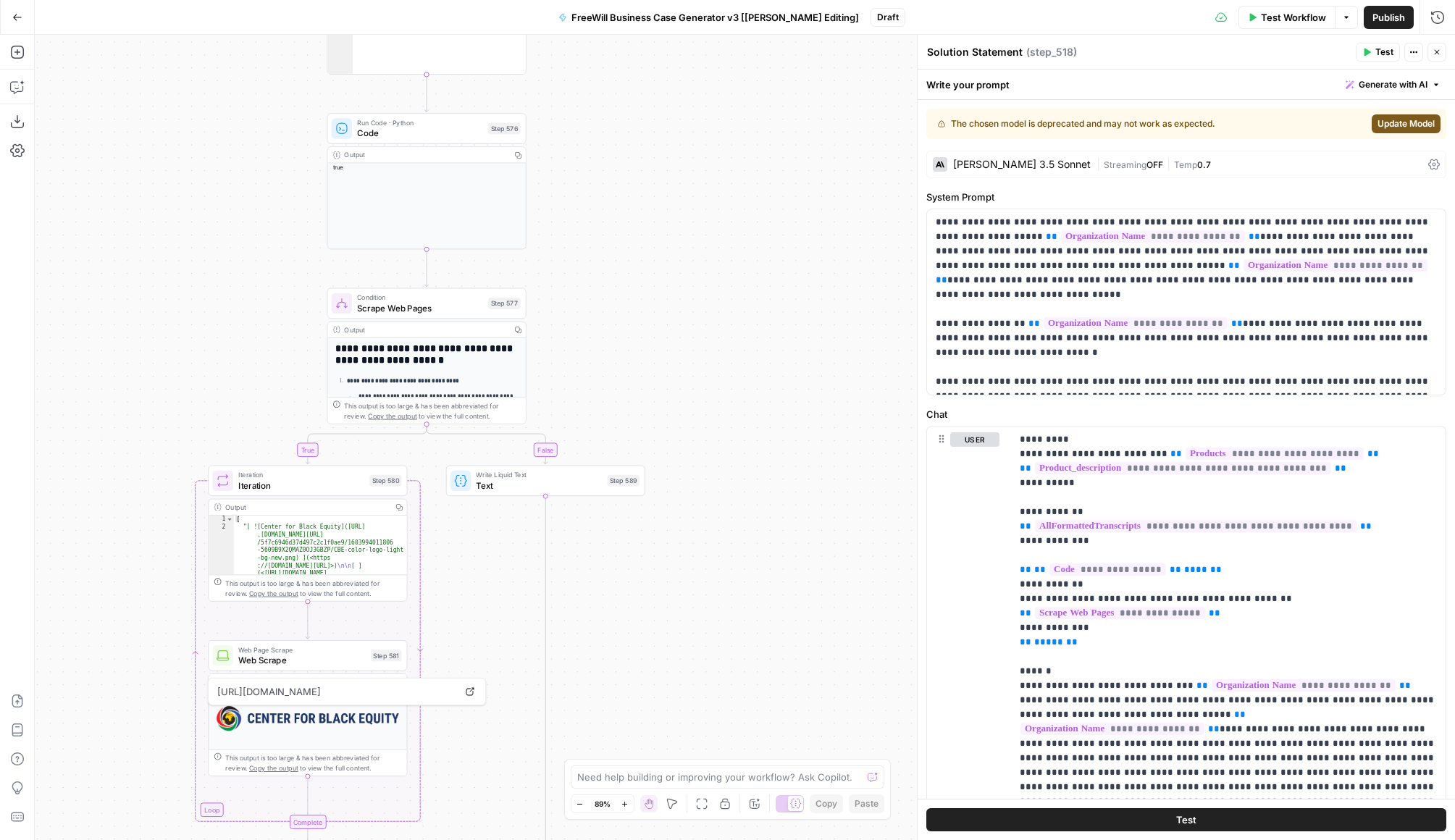
drag, startPoint x: 621, startPoint y: 241, endPoint x: 617, endPoint y: 815, distance: 574.0
click at [619, 817] on body "FreeWill New Home Browse Your Data Usage Settings Recent Grids FreeWill Busines…" at bounding box center [728, 420] width 1455 height 840
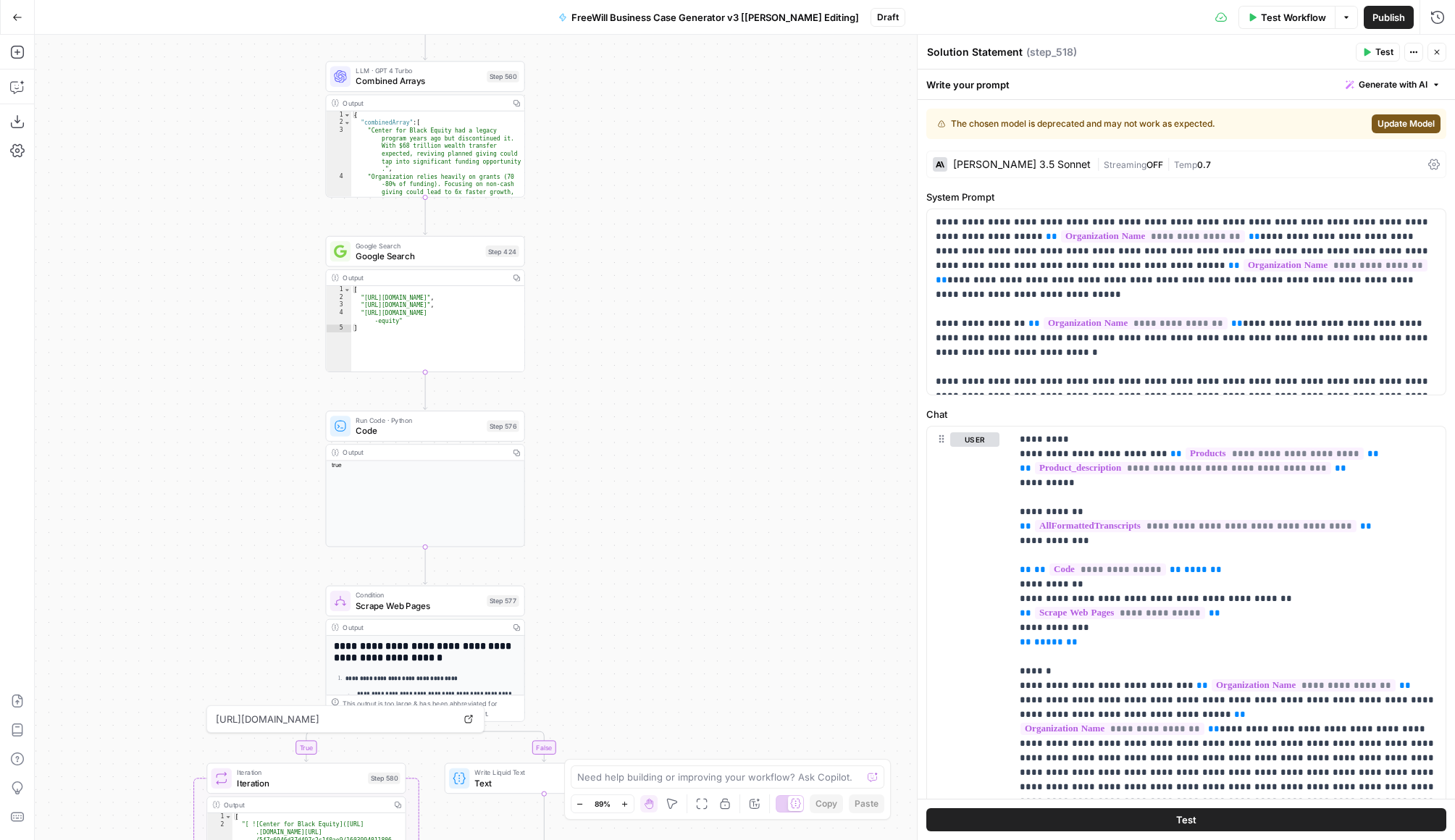
drag, startPoint x: 625, startPoint y: 251, endPoint x: 622, endPoint y: 728, distance: 477.0
click at [623, 730] on div "true false Workflow Set Inputs Inputs LLM · GPT 3.5 Turbo Extract Call Ids Step…" at bounding box center [745, 437] width 1421 height 805
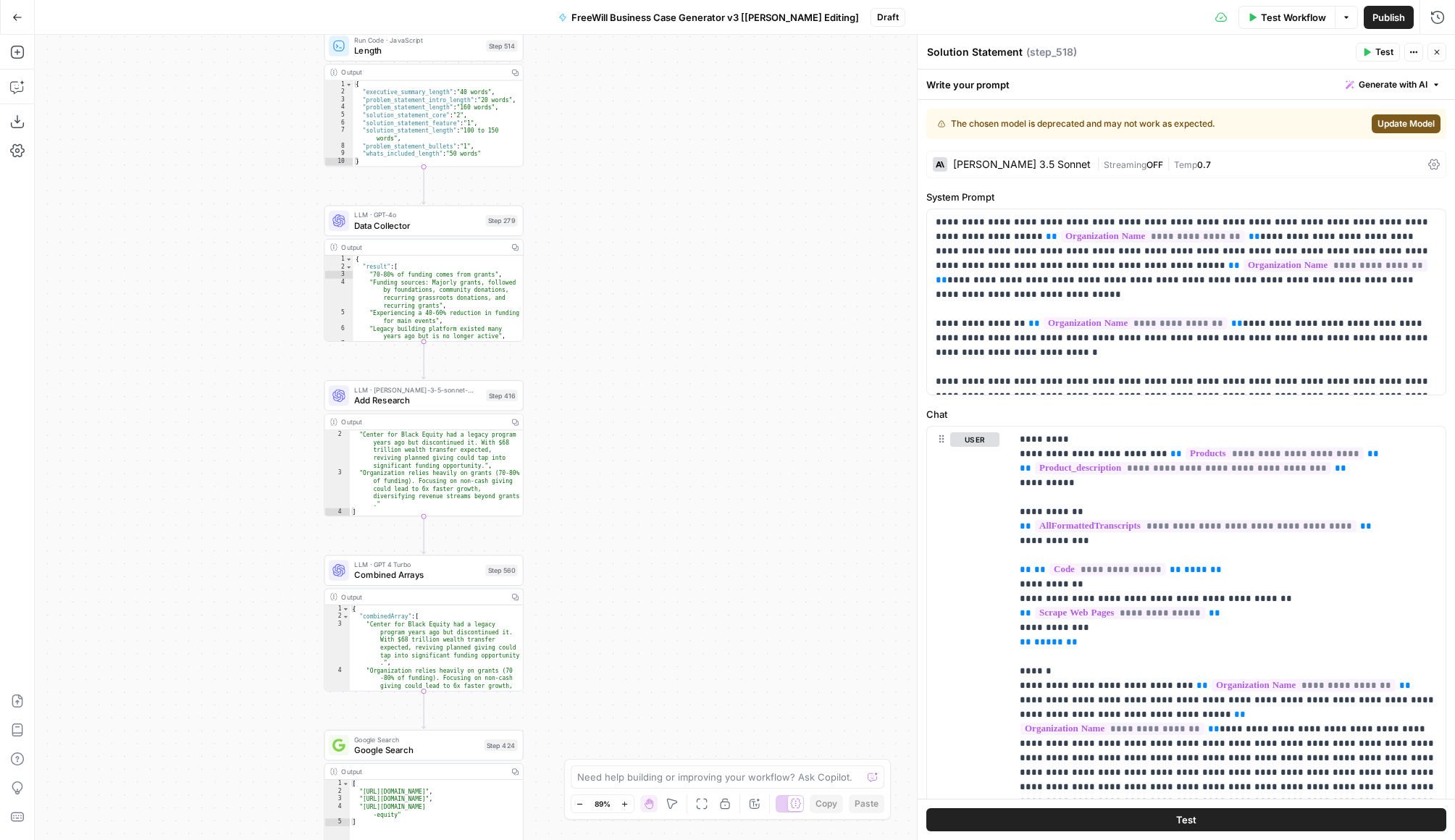
drag, startPoint x: 639, startPoint y: 212, endPoint x: 637, endPoint y: 519, distance: 307.0
click at [638, 519] on div "true false Workflow Set Inputs Inputs LLM · GPT 3.5 Turbo Extract Call Ids Step…" at bounding box center [745, 437] width 1421 height 805
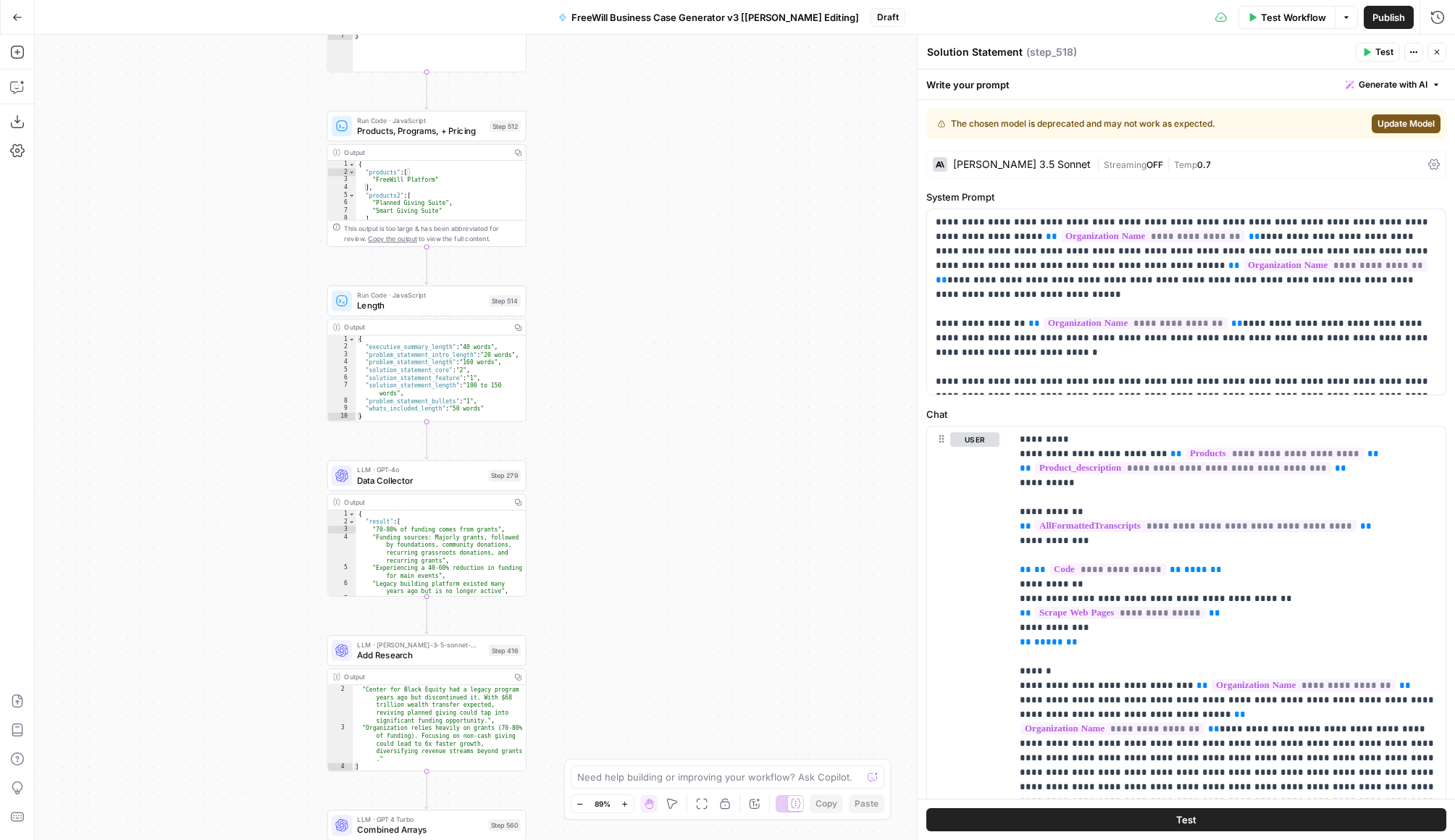
drag, startPoint x: 616, startPoint y: 231, endPoint x: 628, endPoint y: 573, distance: 342.2
click at [629, 574] on div "true false Workflow Set Inputs Inputs LLM · GPT 3.5 Turbo Extract Call Ids Step…" at bounding box center [745, 437] width 1421 height 805
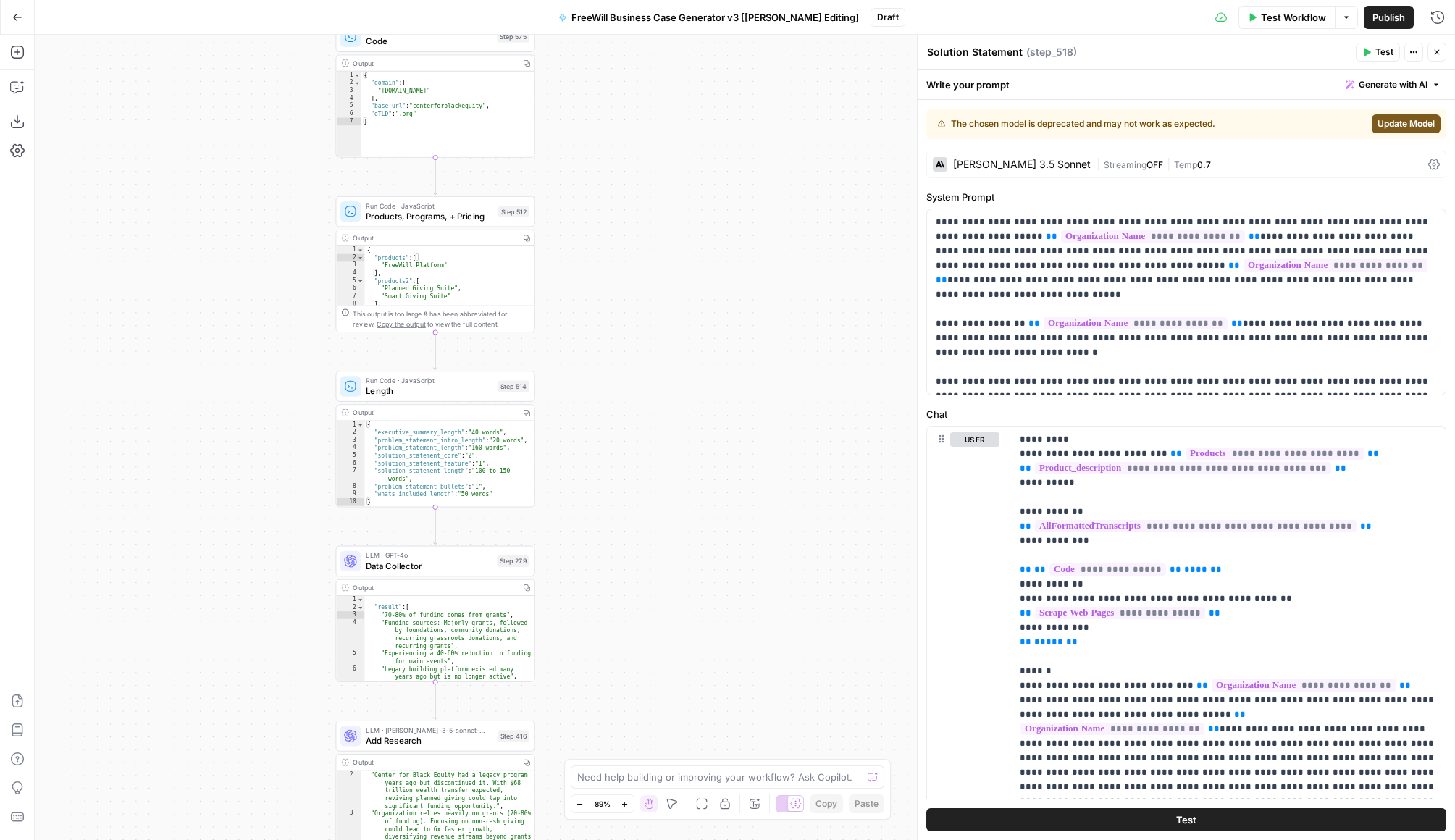
click at [444, 211] on span "Products, Programs, + Pricing" at bounding box center [429, 216] width 128 height 13
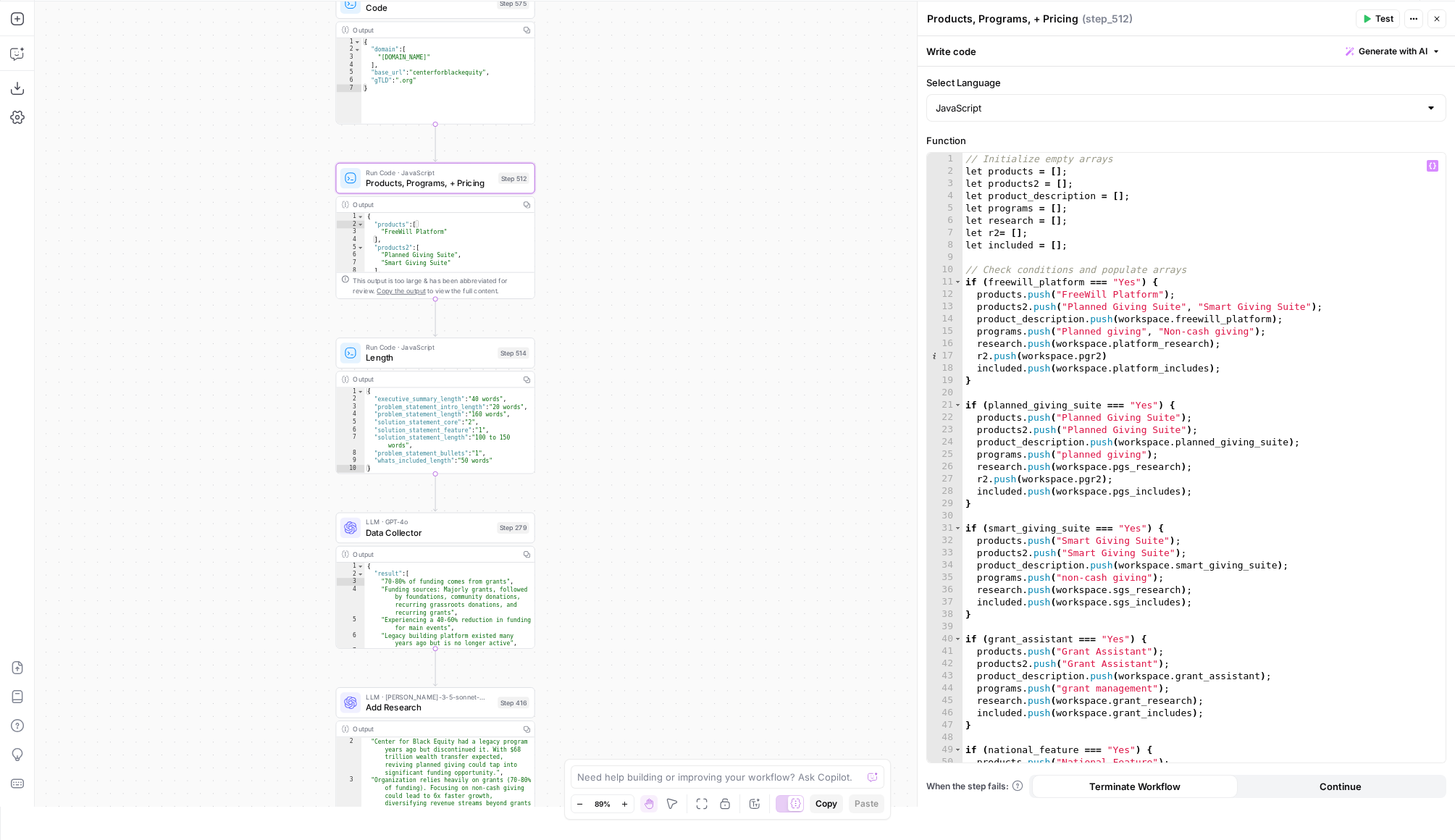
scroll to position [0, 0]
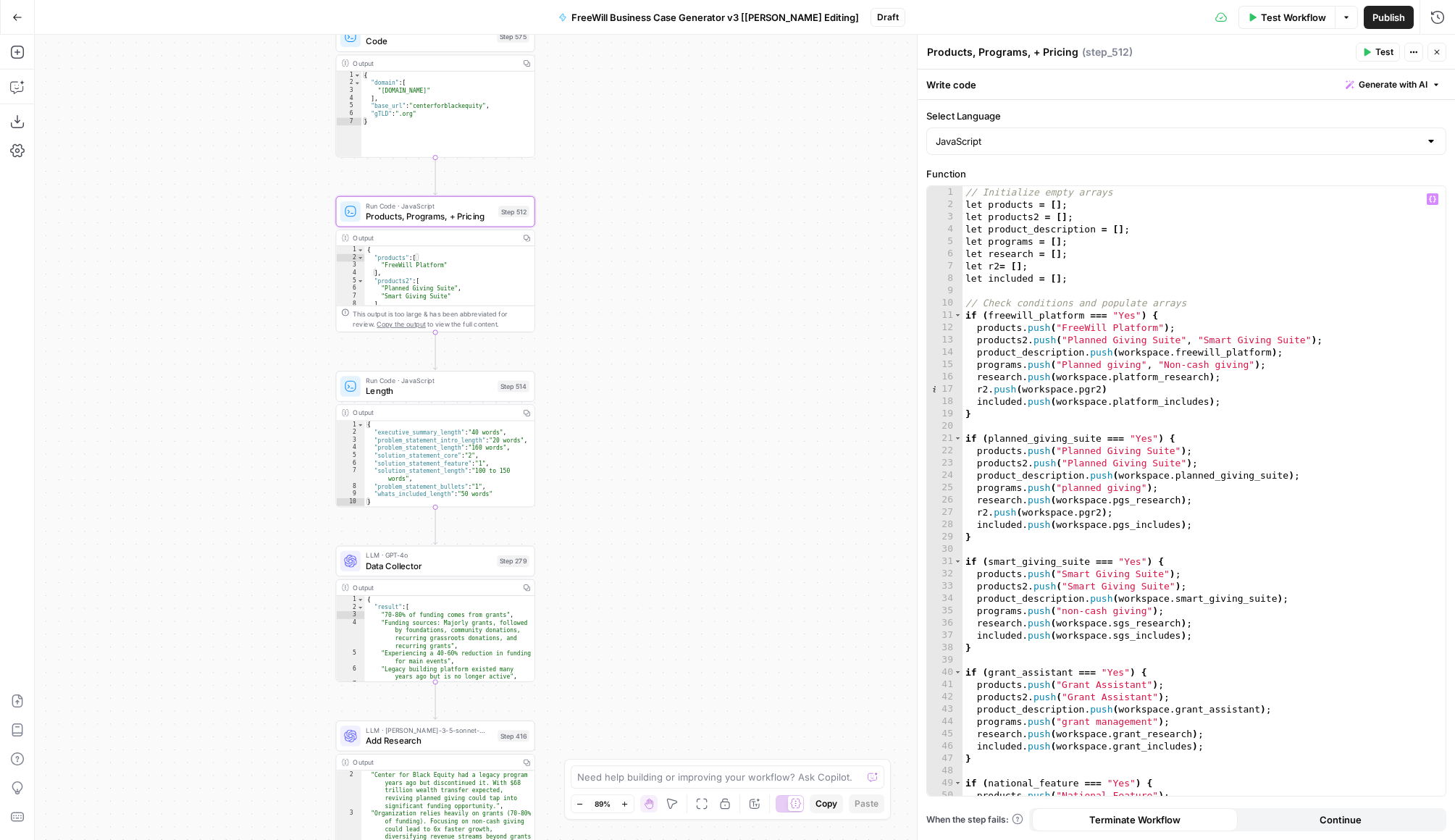
click at [1088, 229] on div "// Initialize empty arrays let products = [ ] ; let products2 = [ ] ; let produ…" at bounding box center [1204, 503] width 483 height 634
click at [1056, 353] on div "// Initialize empty arrays let products = [ ] ; let products2 = [ ] ; let produ…" at bounding box center [1204, 503] width 483 height 634
click at [1110, 356] on div "// Initialize empty arrays let products = [ ] ; let products2 = [ ] ; let produ…" at bounding box center [1204, 503] width 483 height 634
click at [1110, 352] on div "// Initialize empty arrays let products = [ ] ; let products2 = [ ] ; let produ…" at bounding box center [1204, 503] width 483 height 634
click at [1110, 353] on div "// Initialize empty arrays let products = [ ] ; let products2 = [ ] ; let produ…" at bounding box center [1204, 503] width 483 height 634
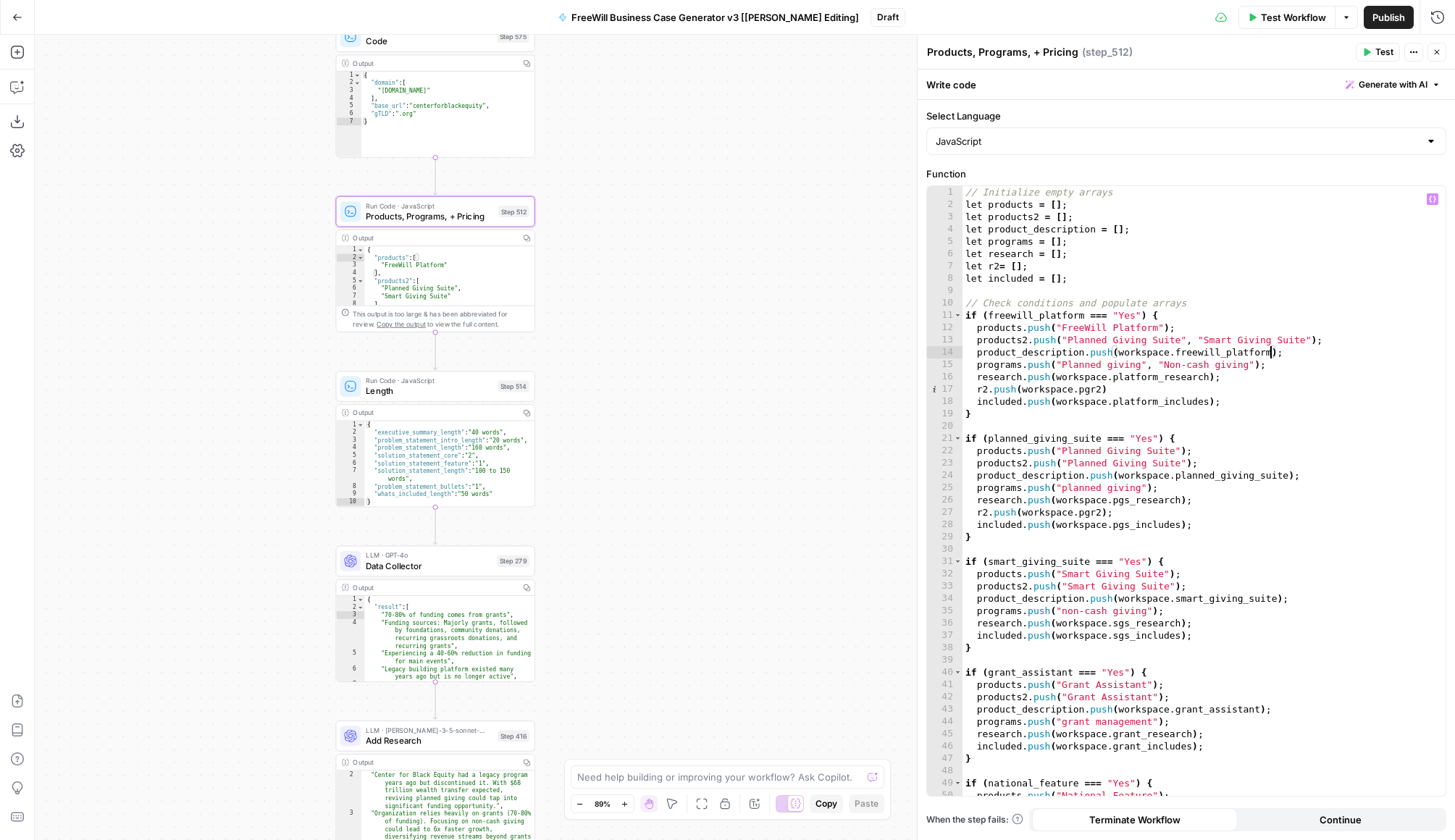
click at [1110, 394] on div "// Initialize empty arrays let products = [ ] ; let products2 = [ ] ; let produ…" at bounding box center [1204, 503] width 483 height 634
click at [1110, 415] on div "// Initialize empty arrays let products = [ ] ; let products2 = [ ] ; let produ…" at bounding box center [1204, 503] width 483 height 634
click at [1110, 521] on div "// Initialize empty arrays let products = [ ] ; let products2 = [ ] ; let produ…" at bounding box center [1204, 503] width 483 height 634
click at [1110, 353] on div "// Initialize empty arrays let products = [ ] ; let products2 = [ ] ; let produ…" at bounding box center [1204, 503] width 483 height 634
click at [1088, 353] on div "// Initialize empty arrays let products = [ ] ; let products2 = [ ] ; let produ…" at bounding box center [1204, 503] width 483 height 634
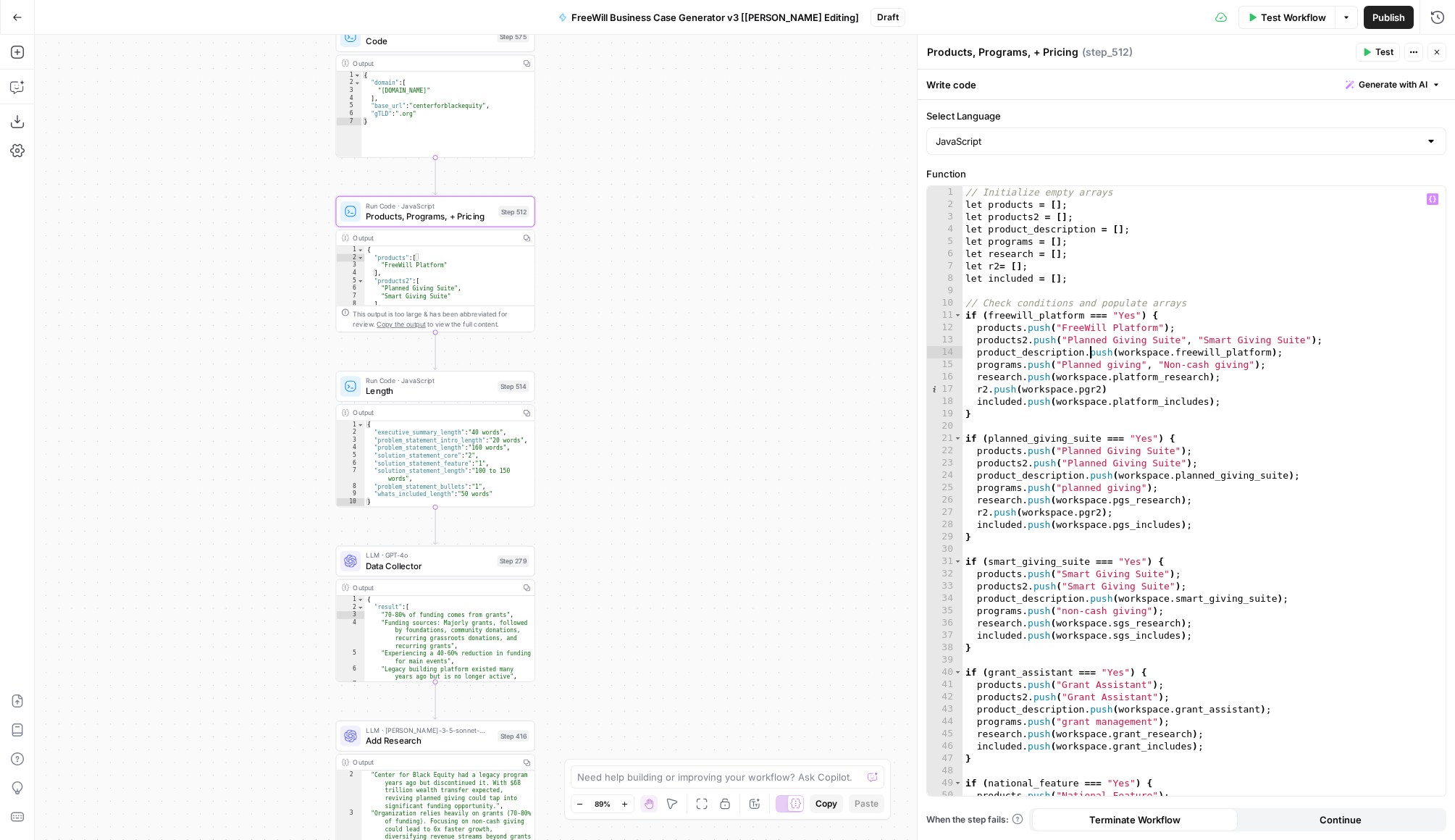
click at [1088, 353] on div "// Initialize empty arrays let products = [ ] ; let products2 = [ ] ; let produ…" at bounding box center [1204, 503] width 483 height 634
click at [1098, 353] on div "// Initialize empty arrays let products = [ ] ; let products2 = [ ] ; let produ…" at bounding box center [1204, 503] width 483 height 634
click at [1097, 344] on div "// Initialize empty arrays let products = [ ] ; let products2 = [ ] ; let produ…" at bounding box center [1204, 503] width 483 height 634
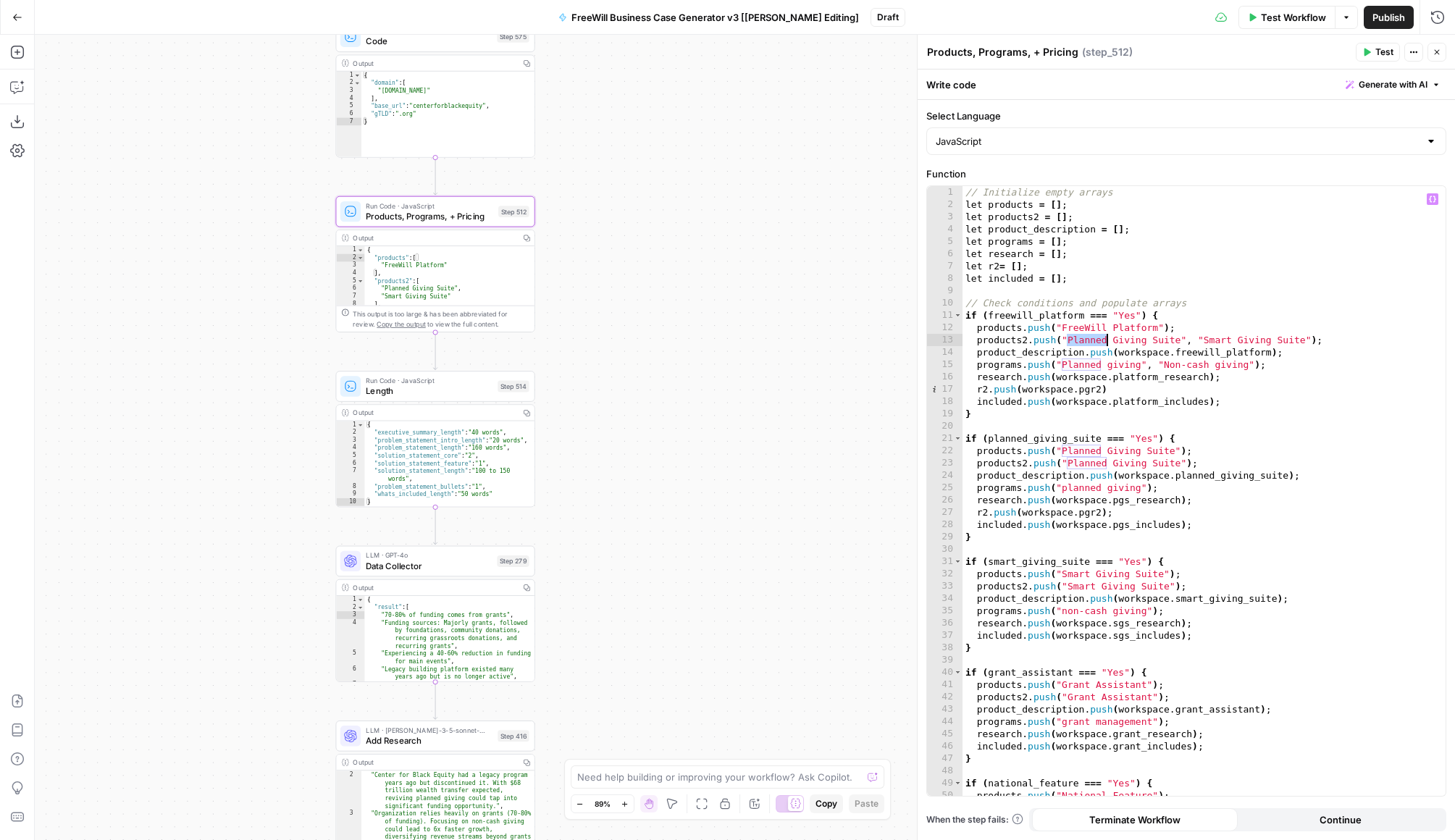
click at [1097, 344] on div "// Initialize empty arrays let products = [ ] ; let products2 = [ ] ; let produ…" at bounding box center [1204, 503] width 483 height 634
click at [1102, 367] on div "// Initialize empty arrays let products = [ ] ; let products2 = [ ] ; let produ…" at bounding box center [1204, 503] width 483 height 634
click at [1110, 200] on icon "button" at bounding box center [1433, 199] width 7 height 7
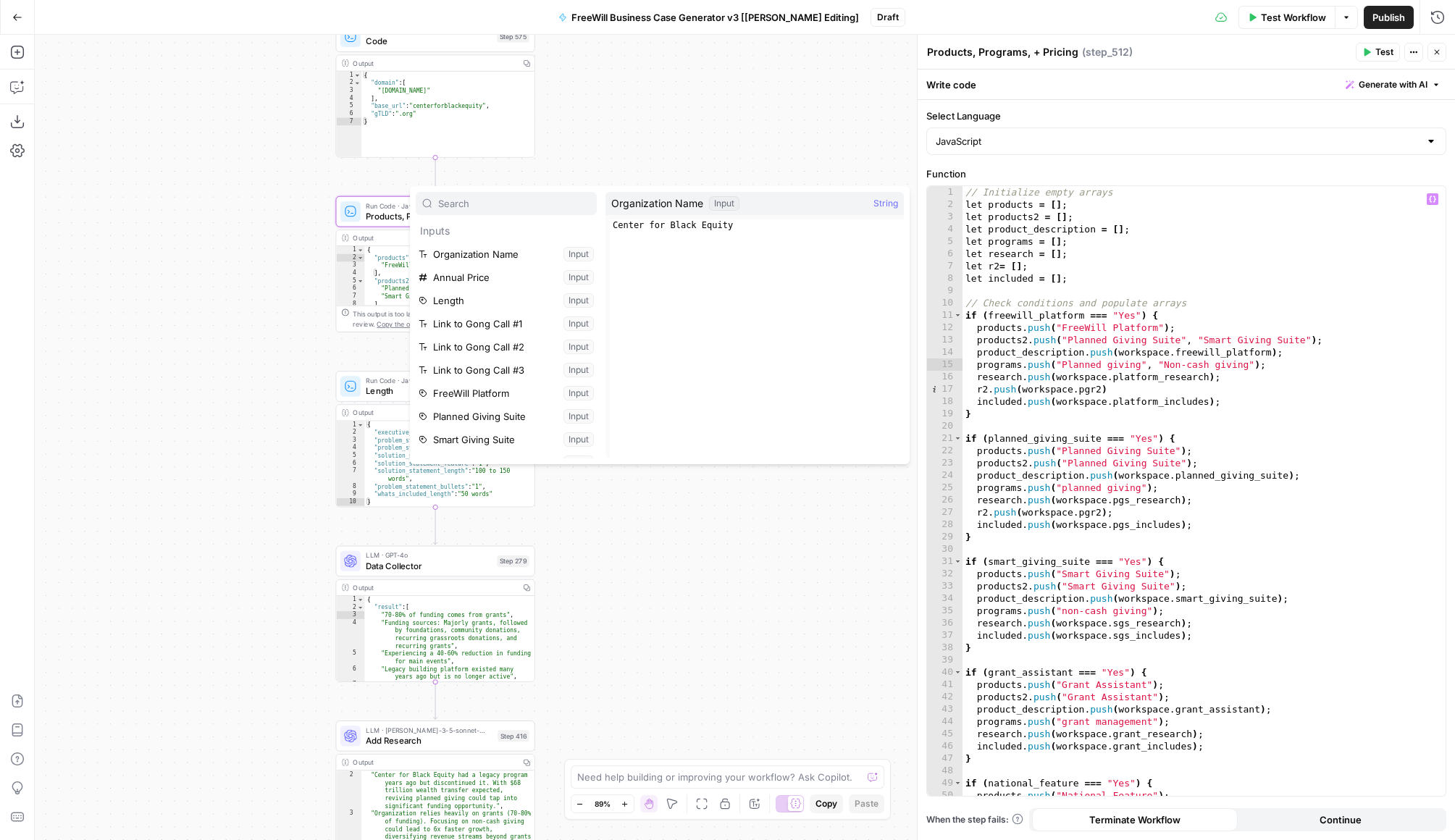
click at [1110, 200] on icon "button" at bounding box center [1433, 199] width 7 height 7
click at [1110, 297] on div "// Initialize empty arrays let products = [ ] ; let products2 = [ ] ; let produ…" at bounding box center [1204, 503] width 483 height 634
type textarea "**********"
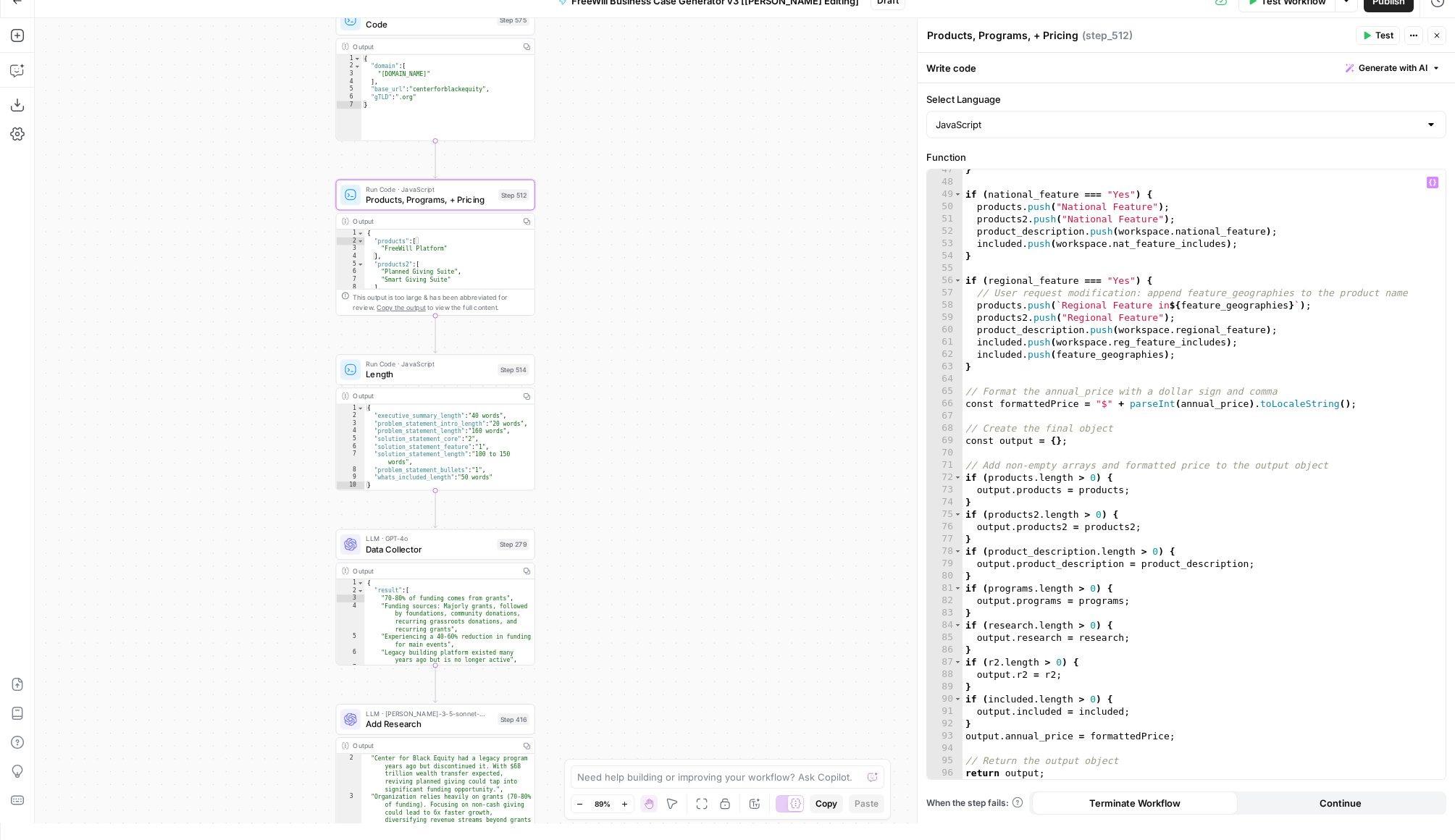
scroll to position [572, 0]
click at [1110, 123] on input "Select Language" at bounding box center [1178, 125] width 484 height 15
type input "JavaScript"
click at [1110, 102] on label "Select Language" at bounding box center [1187, 99] width 520 height 15
click at [1110, 118] on input "JavaScript" at bounding box center [1178, 125] width 484 height 15
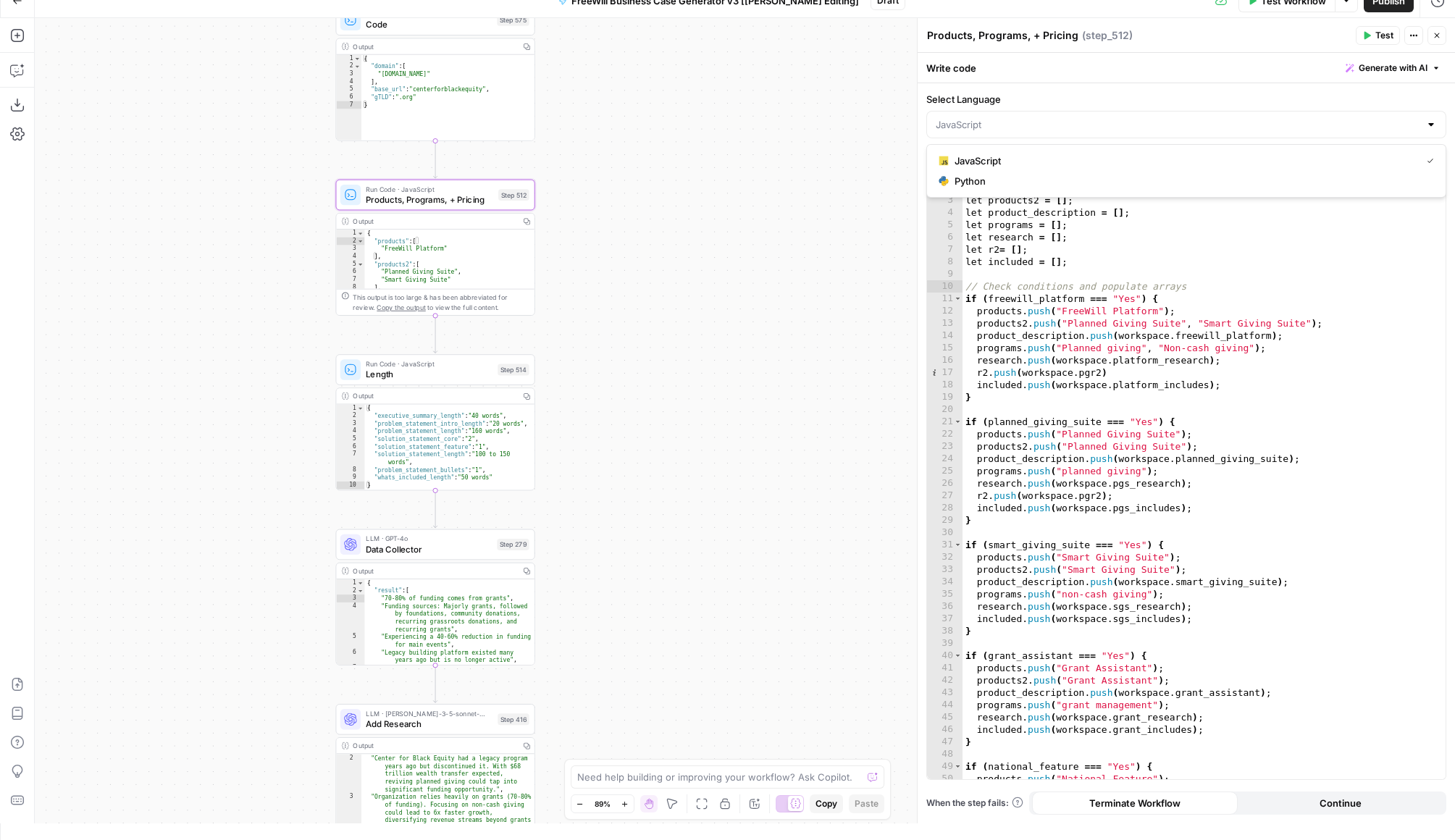
scroll to position [0, 0]
click at [1110, 340] on div "// Initialize empty arrays let products = [ ] ; let products2 = [ ] ; let produ…" at bounding box center [1204, 487] width 483 height 634
type input "JavaScript"
type textarea "**********"
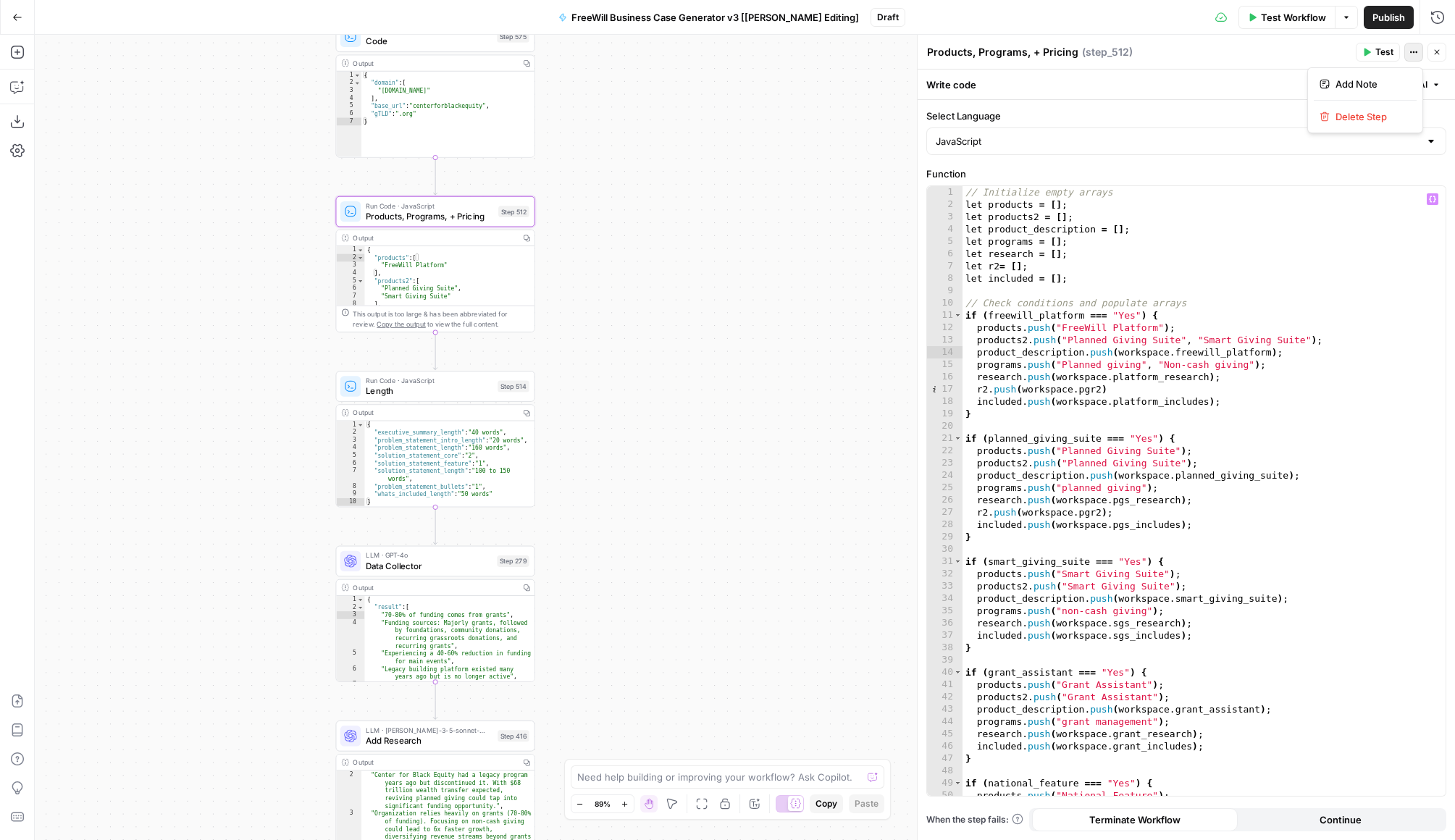
click at [1110, 57] on button "Actions" at bounding box center [1414, 52] width 19 height 19
click at [839, 667] on div "true false Workflow Set Inputs Inputs LLM · GPT 3.5 Turbo Extract Call Ids Step…" at bounding box center [745, 437] width 1421 height 805
click at [739, 778] on textarea at bounding box center [720, 777] width 286 height 15
type textarea "For step 512, how do I edit the product_description or workspace.freewill_platf…"
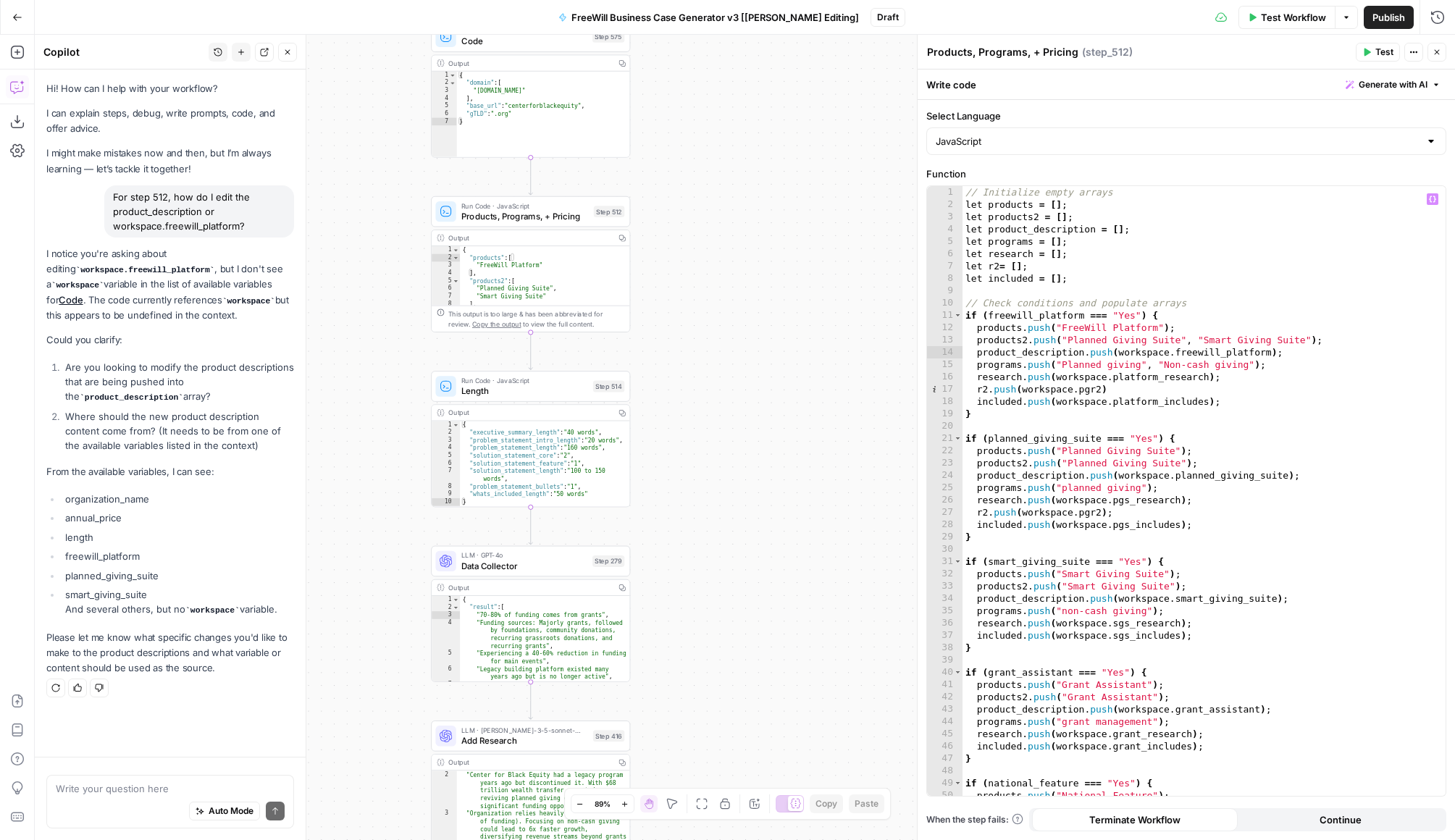
click at [1110, 398] on div "// Initialize empty arrays let products = [ ] ; let products2 = [ ] ; let produ…" at bounding box center [1204, 503] width 483 height 634
click at [1108, 341] on div "// Initialize empty arrays let products = [ ] ; let products2 = [ ] ; let produ…" at bounding box center [1204, 503] width 483 height 634
click at [1102, 348] on div "// Initialize empty arrays let products = [ ] ; let products2 = [ ] ; let produ…" at bounding box center [1204, 503] width 483 height 634
type textarea "**********"
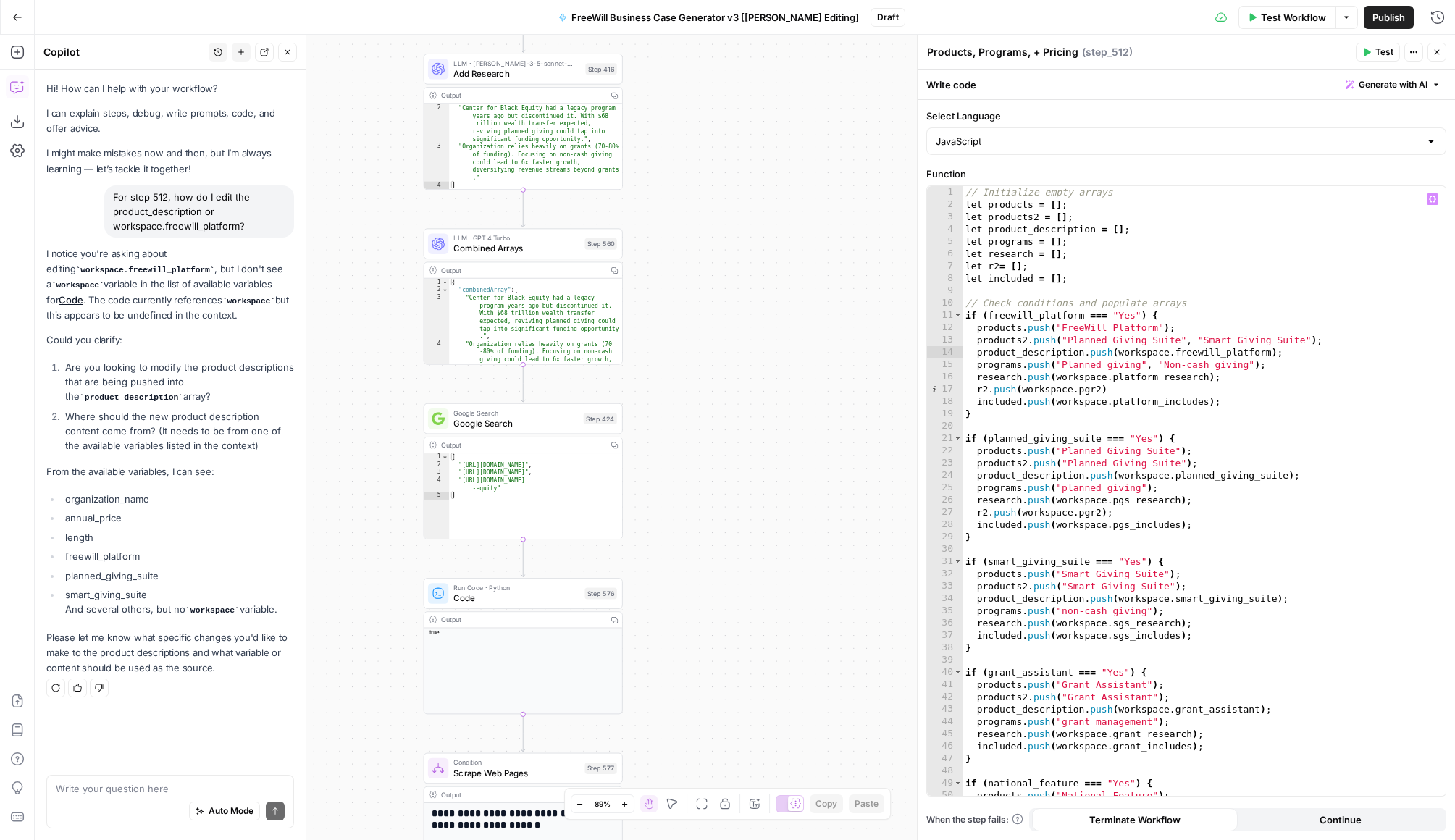
drag, startPoint x: 812, startPoint y: 588, endPoint x: 698, endPoint y: 334, distance: 278.4
click at [698, 334] on div "true false Workflow Set Inputs Inputs LLM · GPT 3.5 Turbo Extract Call Ids Step…" at bounding box center [745, 437] width 1421 height 805
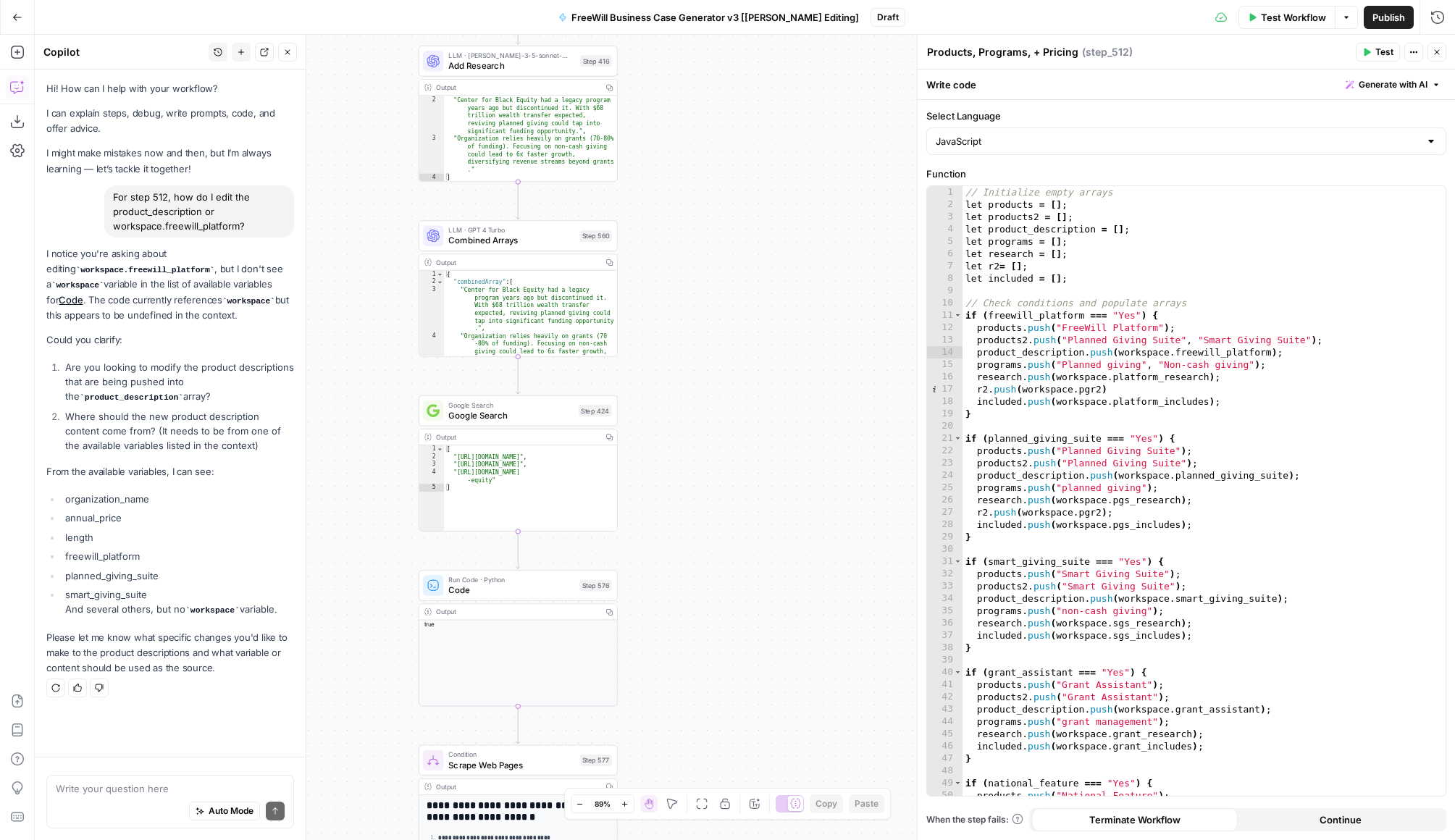
click at [1110, 50] on icon "button" at bounding box center [1437, 51] width 8 height 8
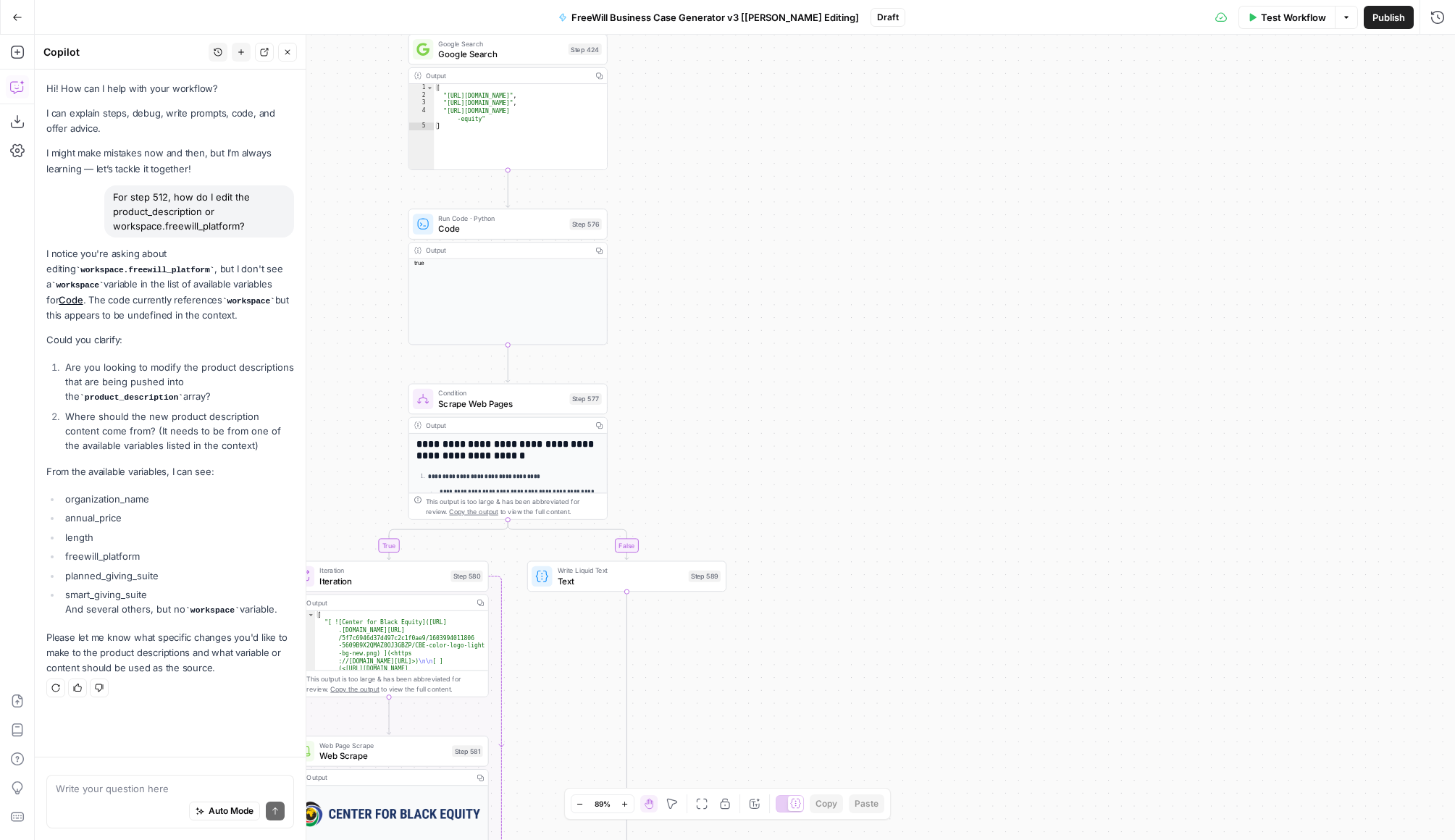
drag, startPoint x: 929, startPoint y: 560, endPoint x: 917, endPoint y: 184, distance: 376.2
click at [917, 184] on div "true false Workflow Set Inputs Inputs LLM · GPT 3.5 Turbo Extract Call Ids Step…" at bounding box center [745, 437] width 1421 height 805
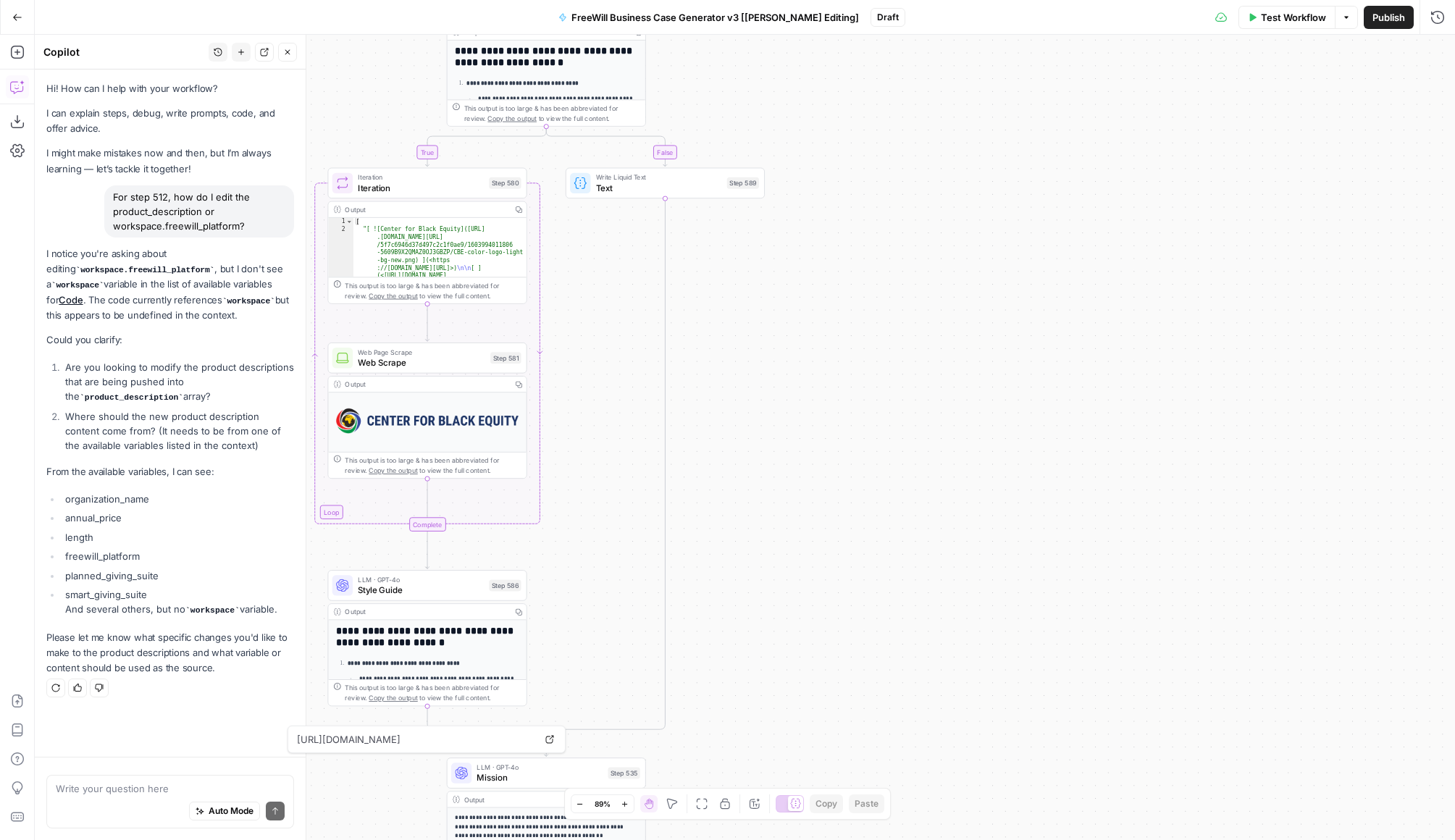
drag, startPoint x: 881, startPoint y: 432, endPoint x: 942, endPoint y: 22, distance: 414.5
click at [938, 28] on div "Go Back FreeWill Business Case Generator v3 [Nina Editing] Draft Test Workflow …" at bounding box center [728, 420] width 1455 height 840
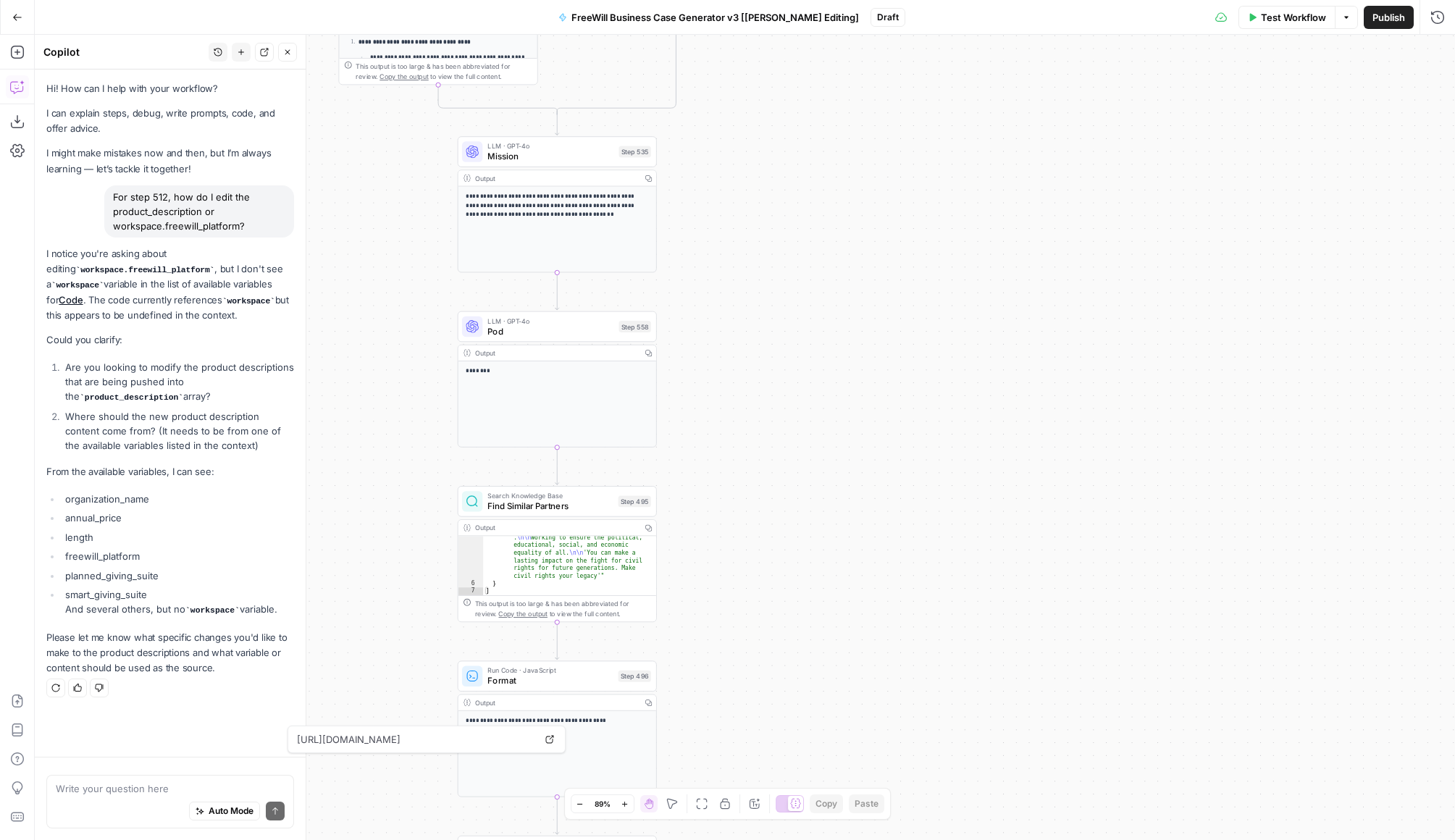
drag, startPoint x: 969, startPoint y: 354, endPoint x: 969, endPoint y: -68, distance: 422.0
click at [969, 0] on html "FreeWill New Home Browse Your Data Usage Settings Recent Grids FreeWill Busines…" at bounding box center [728, 420] width 1455 height 840
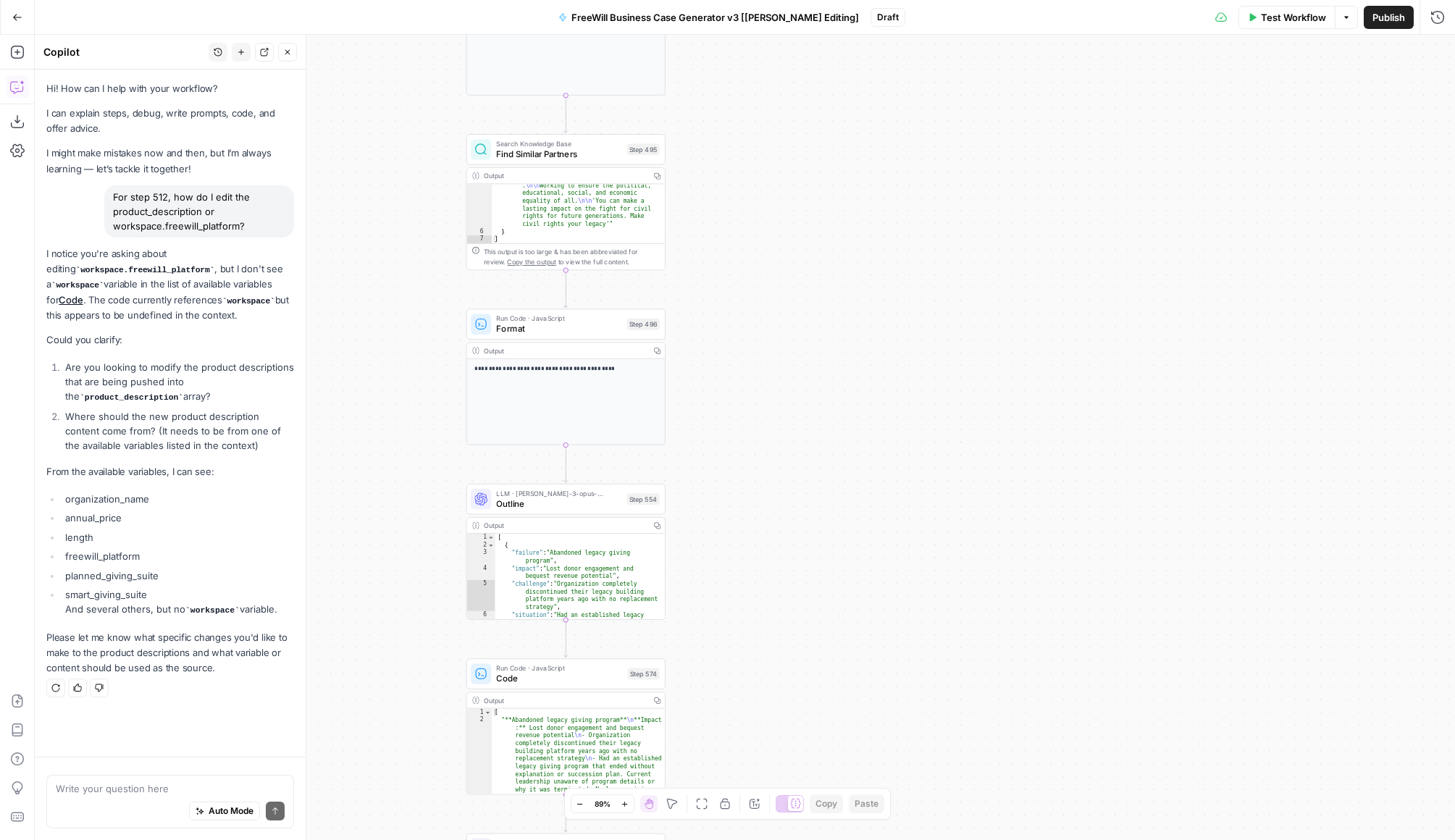
drag, startPoint x: 921, startPoint y: 532, endPoint x: 952, endPoint y: 59, distance: 474.0
click at [952, 59] on div "true false Workflow Set Inputs Inputs LLM · GPT 3.5 Turbo Extract Call Ids Step…" at bounding box center [745, 437] width 1421 height 805
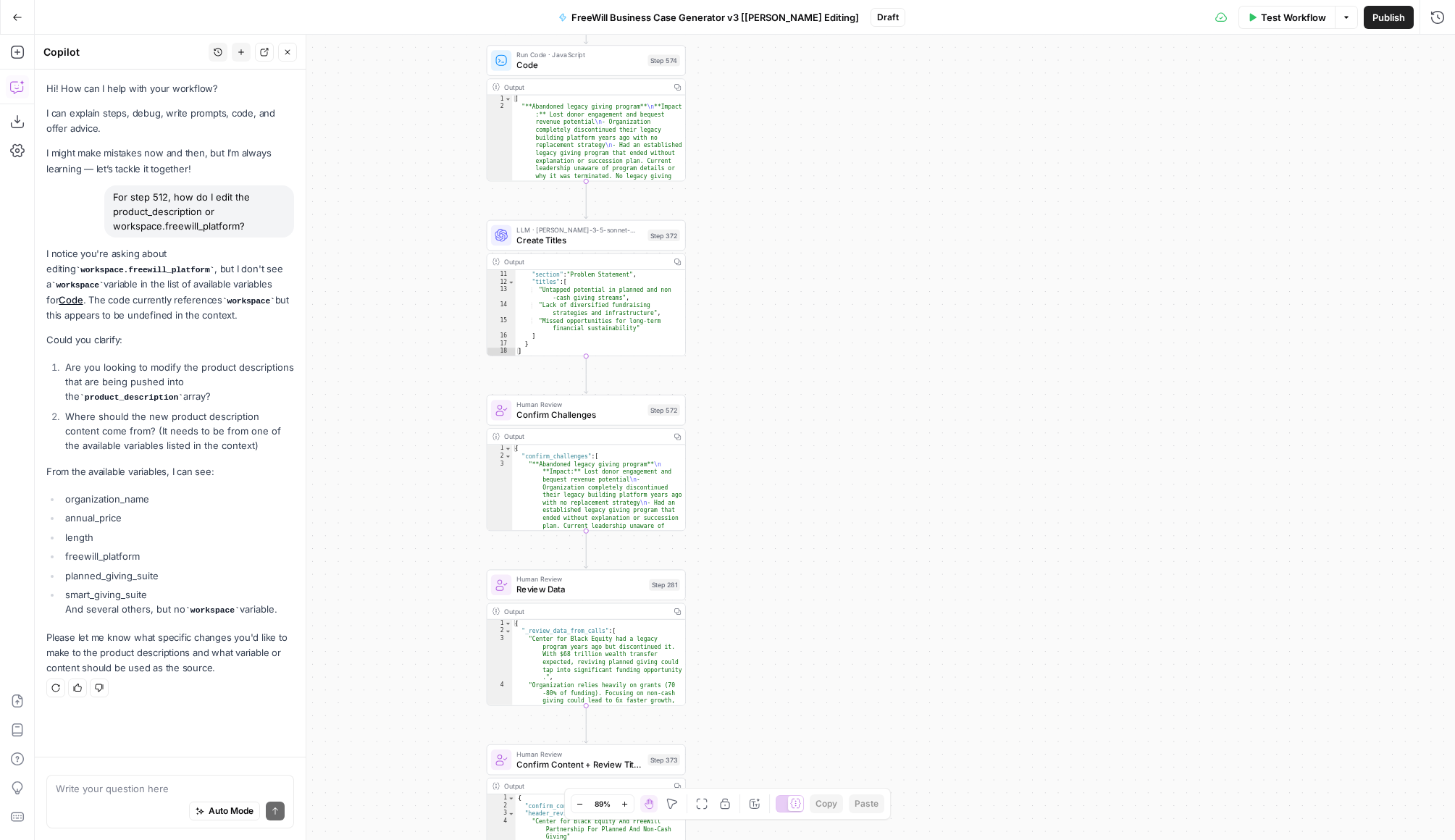
drag, startPoint x: 811, startPoint y: 655, endPoint x: 810, endPoint y: 216, distance: 439.0
click at [810, 216] on div "true false Workflow Set Inputs Inputs LLM · GPT 3.5 Turbo Extract Call Ids Step…" at bounding box center [745, 437] width 1421 height 805
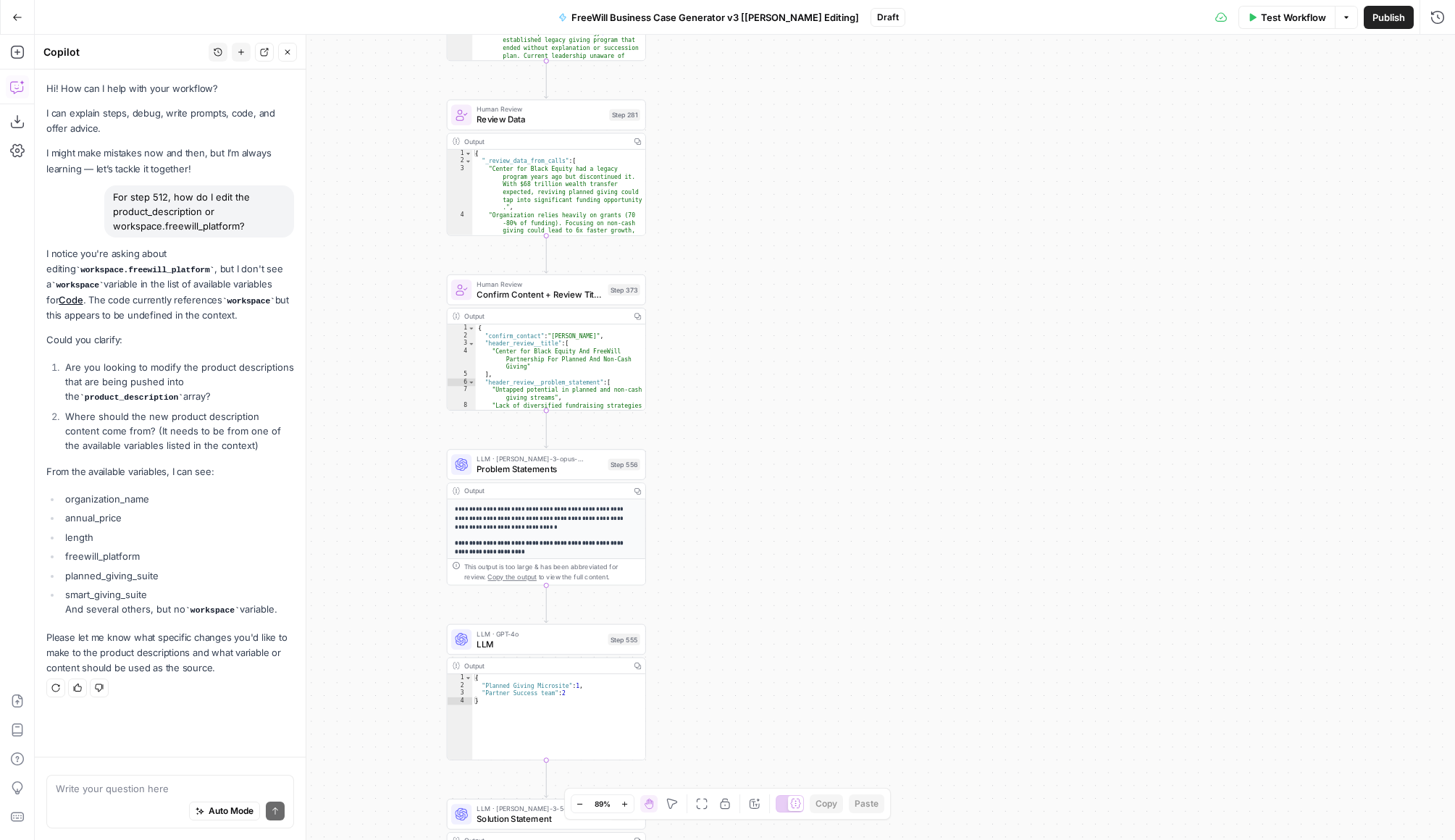
drag, startPoint x: 814, startPoint y: 591, endPoint x: 772, endPoint y: 110, distance: 482.8
click at [773, 109] on div "true false Workflow Set Inputs Inputs LLM · GPT 3.5 Turbo Extract Call Ids Step…" at bounding box center [745, 437] width 1421 height 805
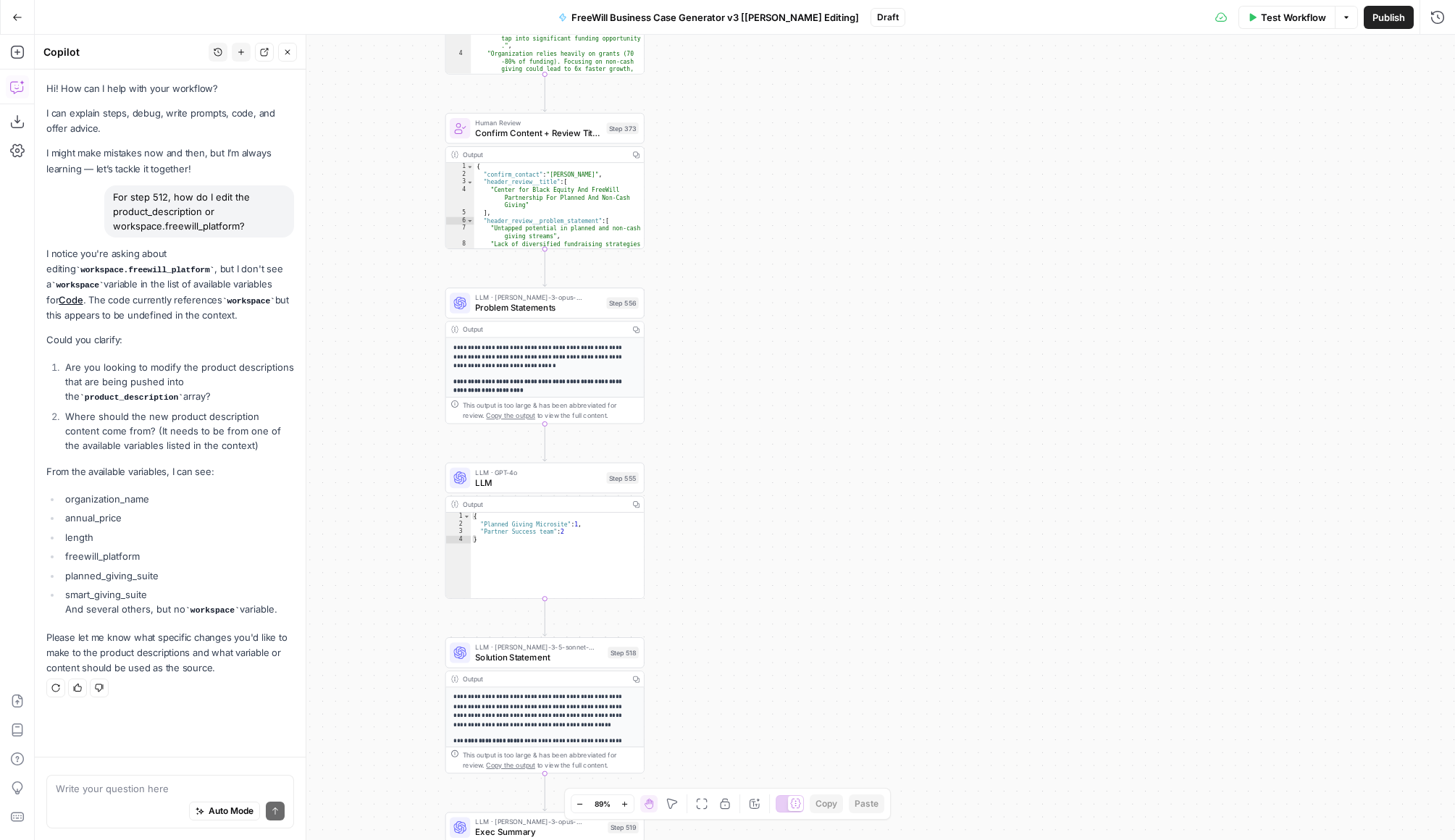
drag, startPoint x: 729, startPoint y: 503, endPoint x: 729, endPoint y: 353, distance: 150.0
click at [729, 353] on div "true false Workflow Set Inputs Inputs LLM · GPT 3.5 Turbo Extract Call Ids Step…" at bounding box center [745, 437] width 1421 height 805
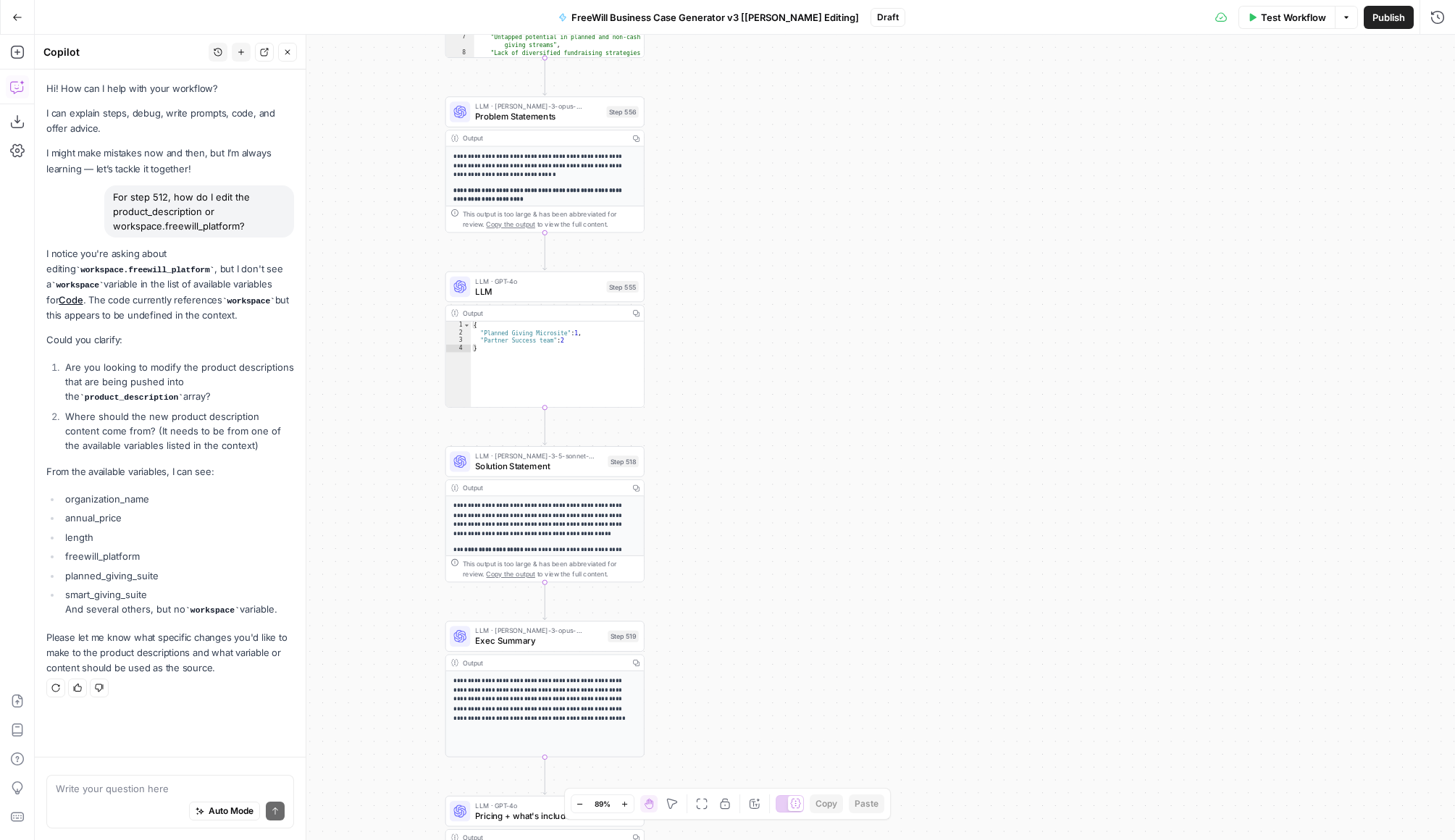
drag, startPoint x: 736, startPoint y: 556, endPoint x: 733, endPoint y: 170, distance: 386.0
click at [733, 170] on div "true false Workflow Set Inputs Inputs LLM · GPT 3.5 Turbo Extract Call Ids Step…" at bounding box center [745, 437] width 1421 height 805
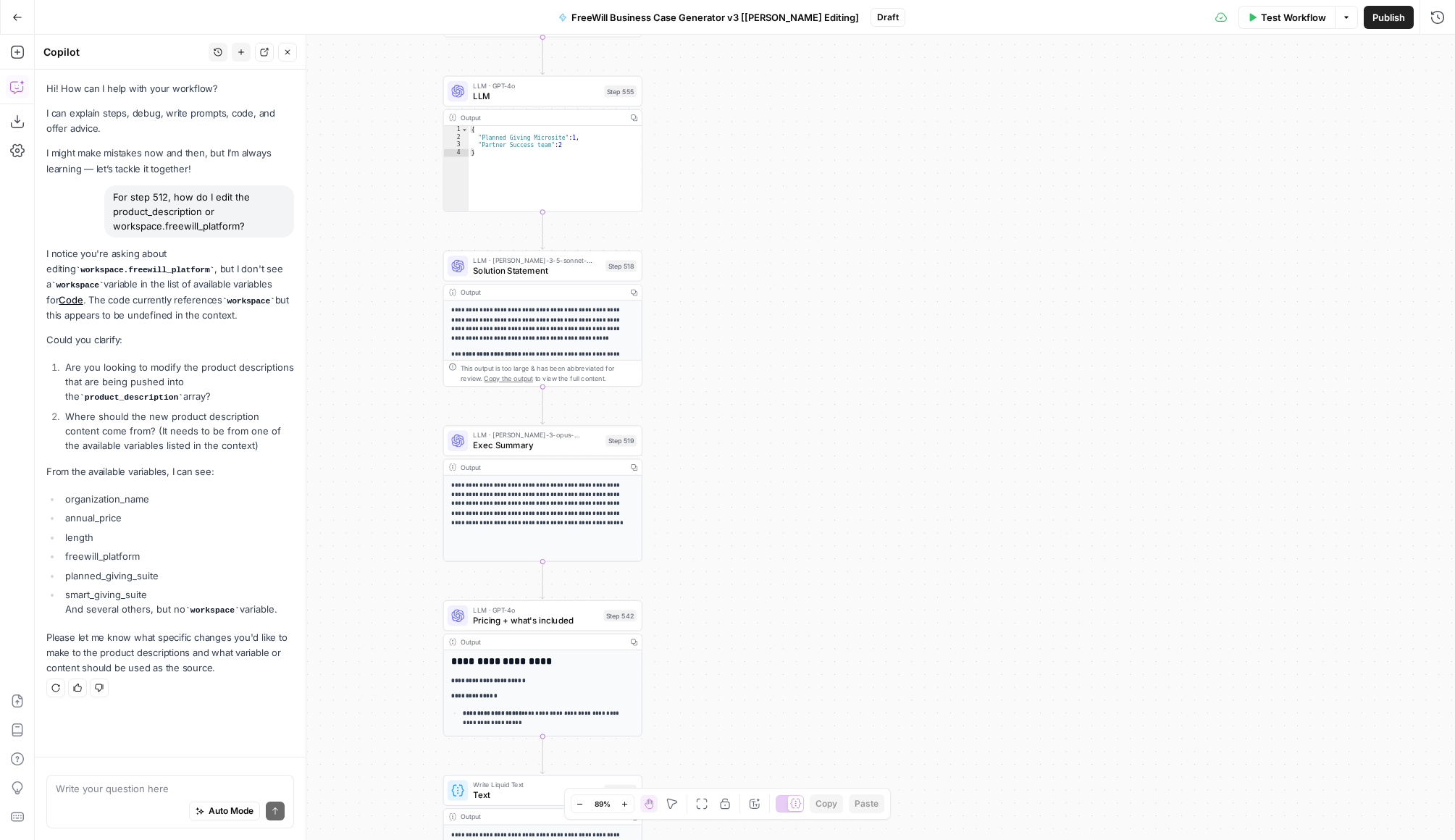
click at [579, 342] on p "**********" at bounding box center [542, 324] width 183 height 38
click at [550, 265] on span "Solution Statement" at bounding box center [536, 271] width 128 height 13
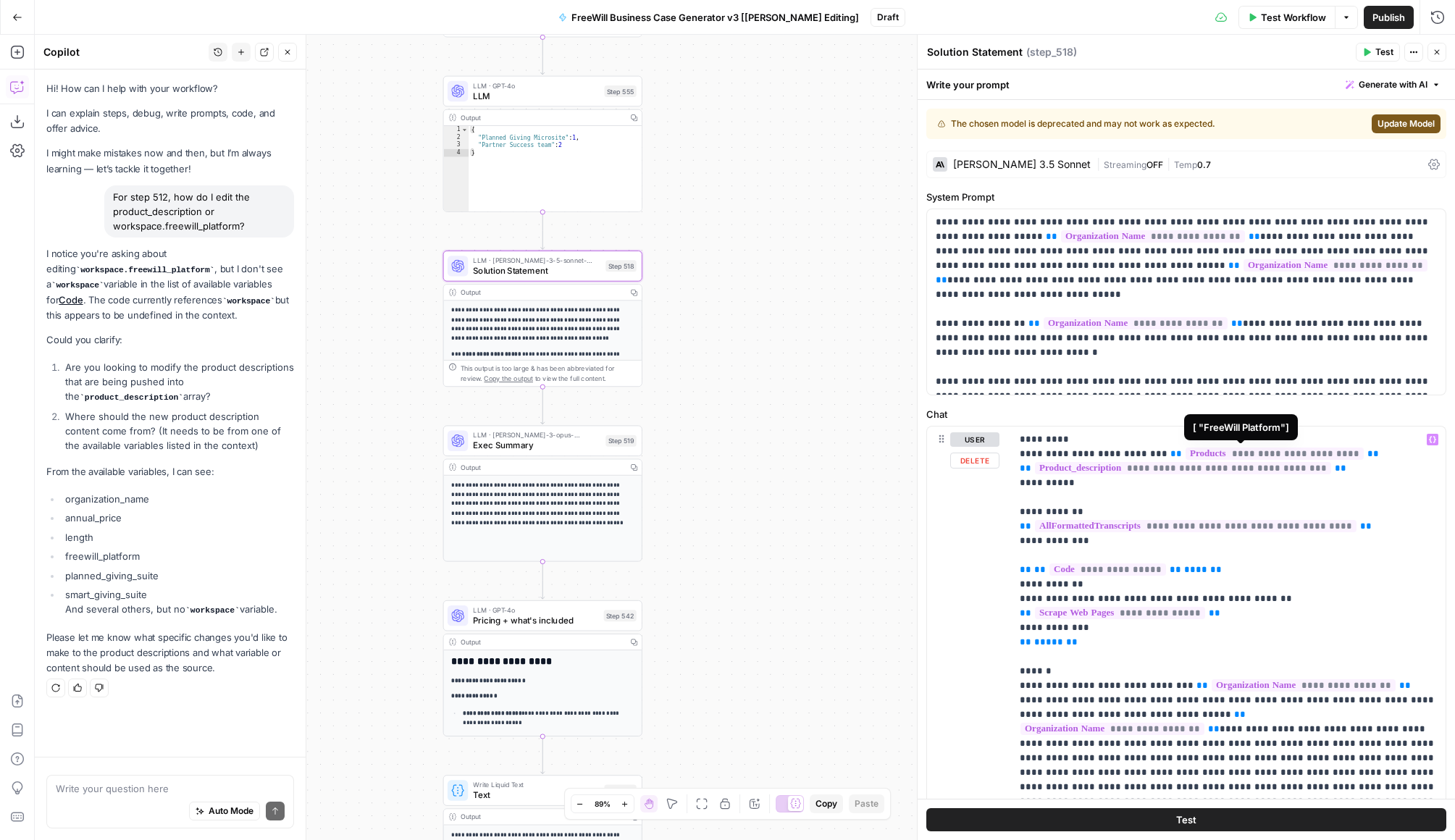
click at [1110, 456] on span "**********" at bounding box center [1275, 453] width 178 height 12
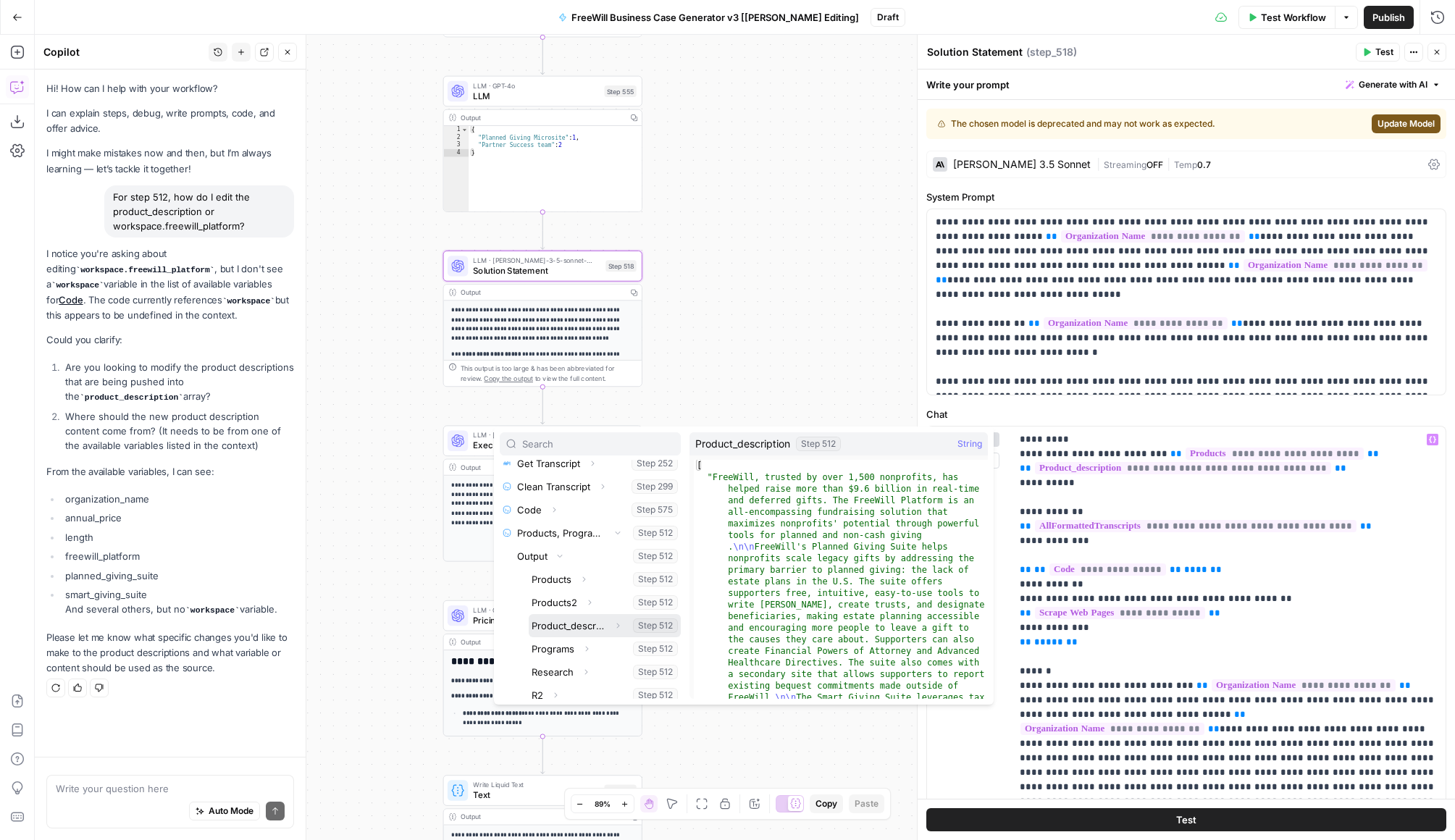
click at [592, 623] on button "Select variable Product_description" at bounding box center [605, 625] width 152 height 23
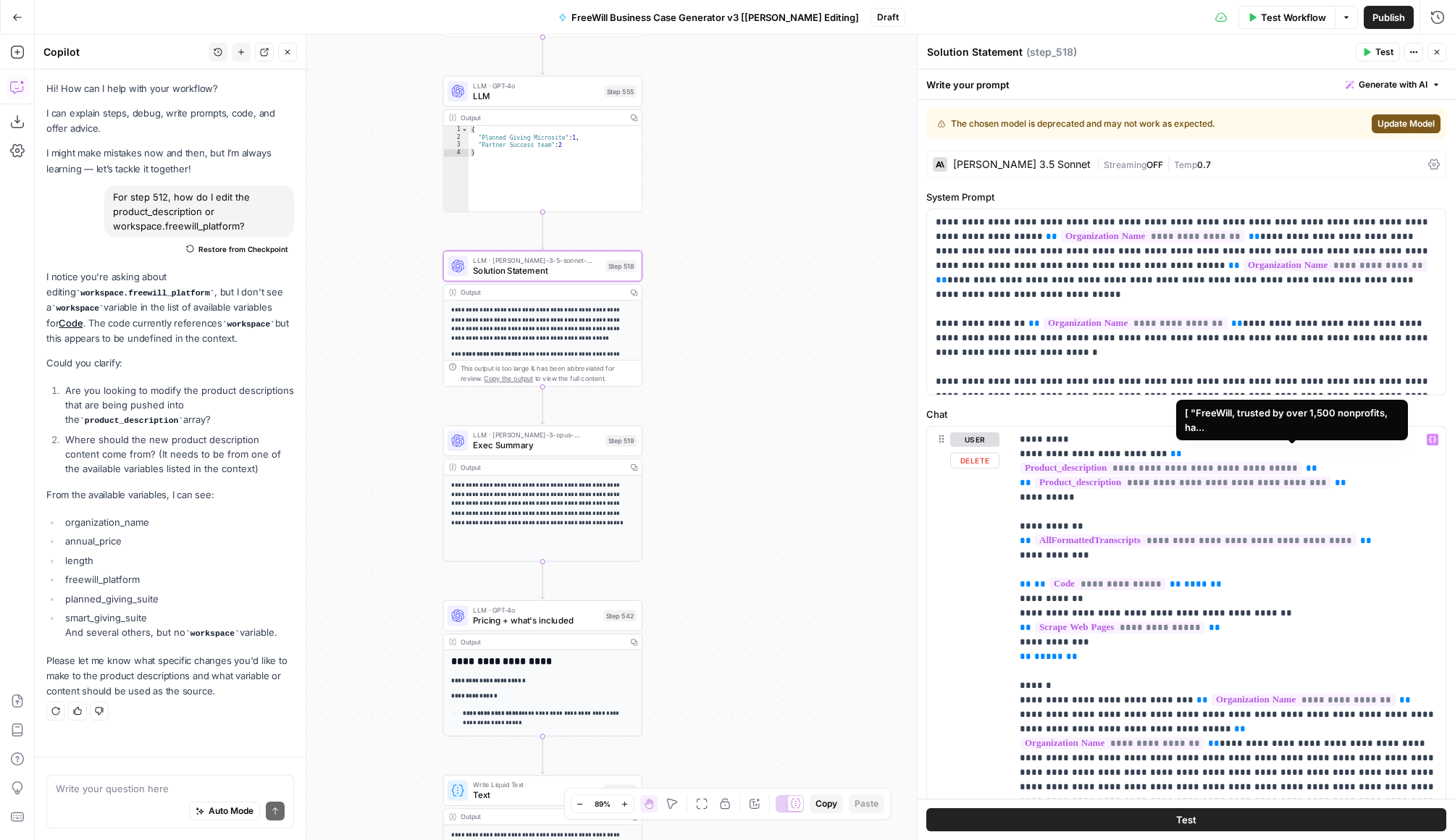
click at [1110, 462] on span "**********" at bounding box center [1161, 467] width 282 height 12
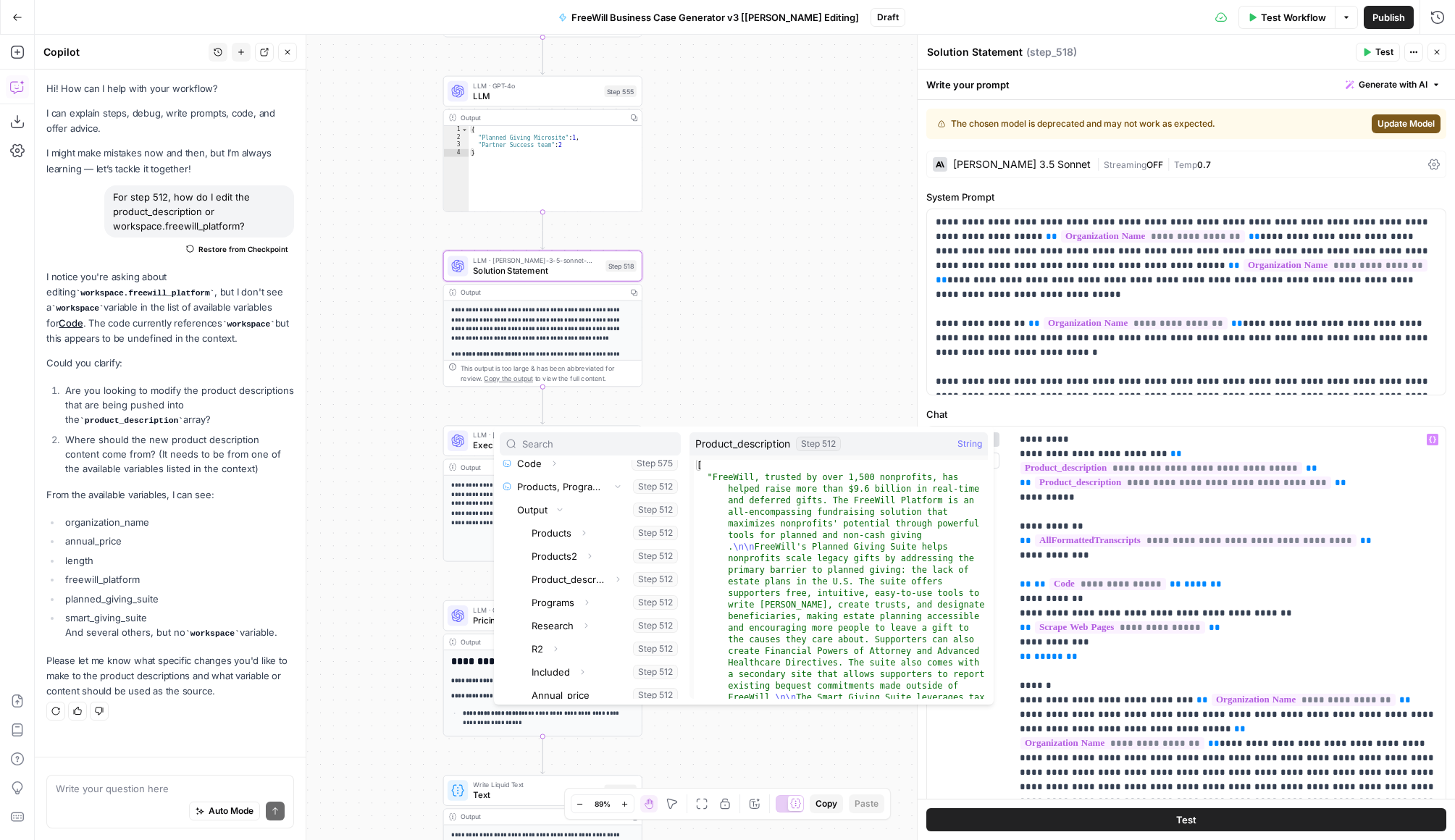
click at [962, 443] on span "String" at bounding box center [970, 444] width 25 height 15
type textarea "**********"
click at [859, 498] on div "[ "FreeWill, trusted by over 1,500 nonprofits, has helped raise more than $9.6 …" at bounding box center [841, 823] width 294 height 725
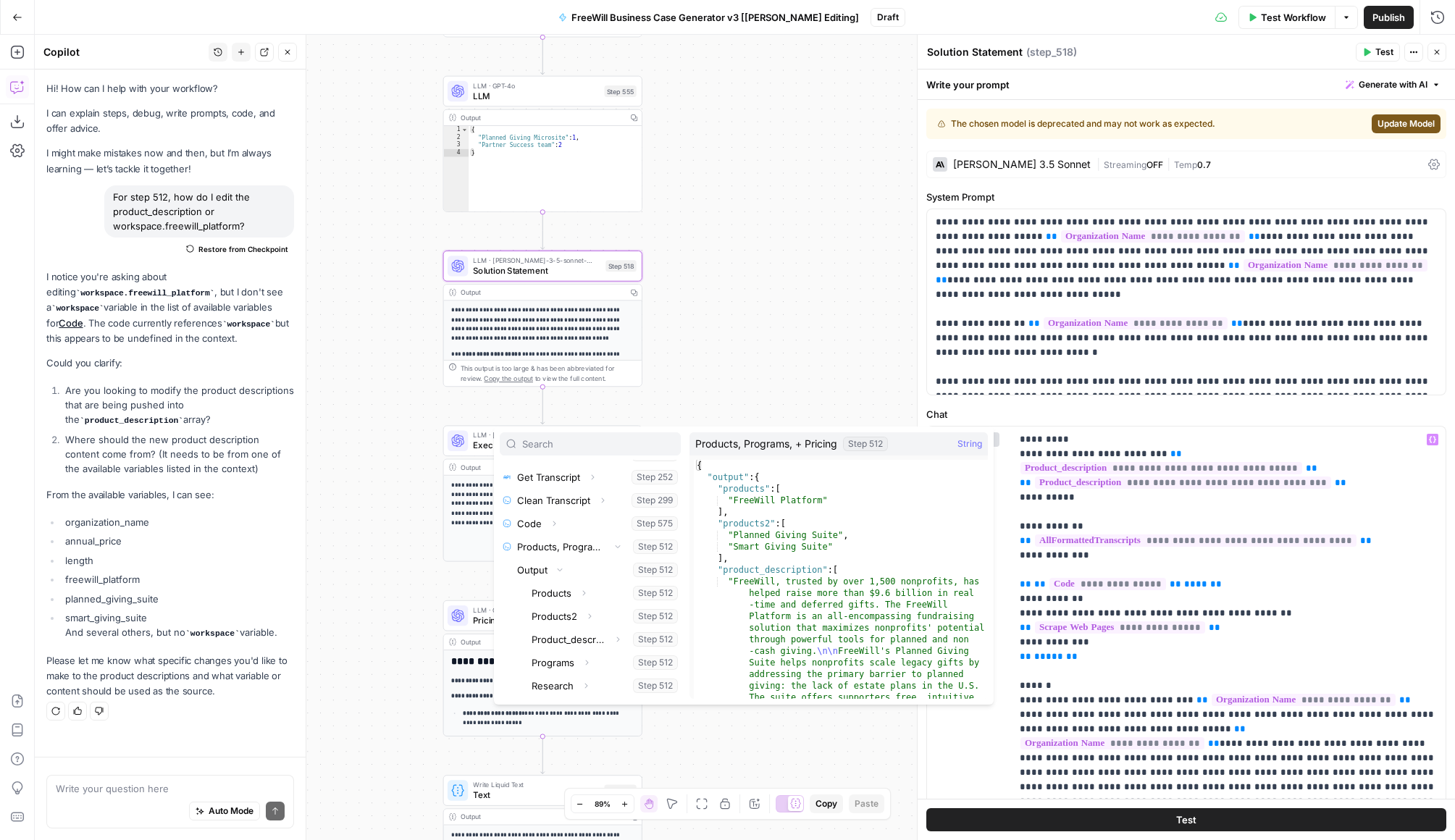
scroll to position [0, 0]
click at [969, 443] on span "String" at bounding box center [970, 444] width 25 height 15
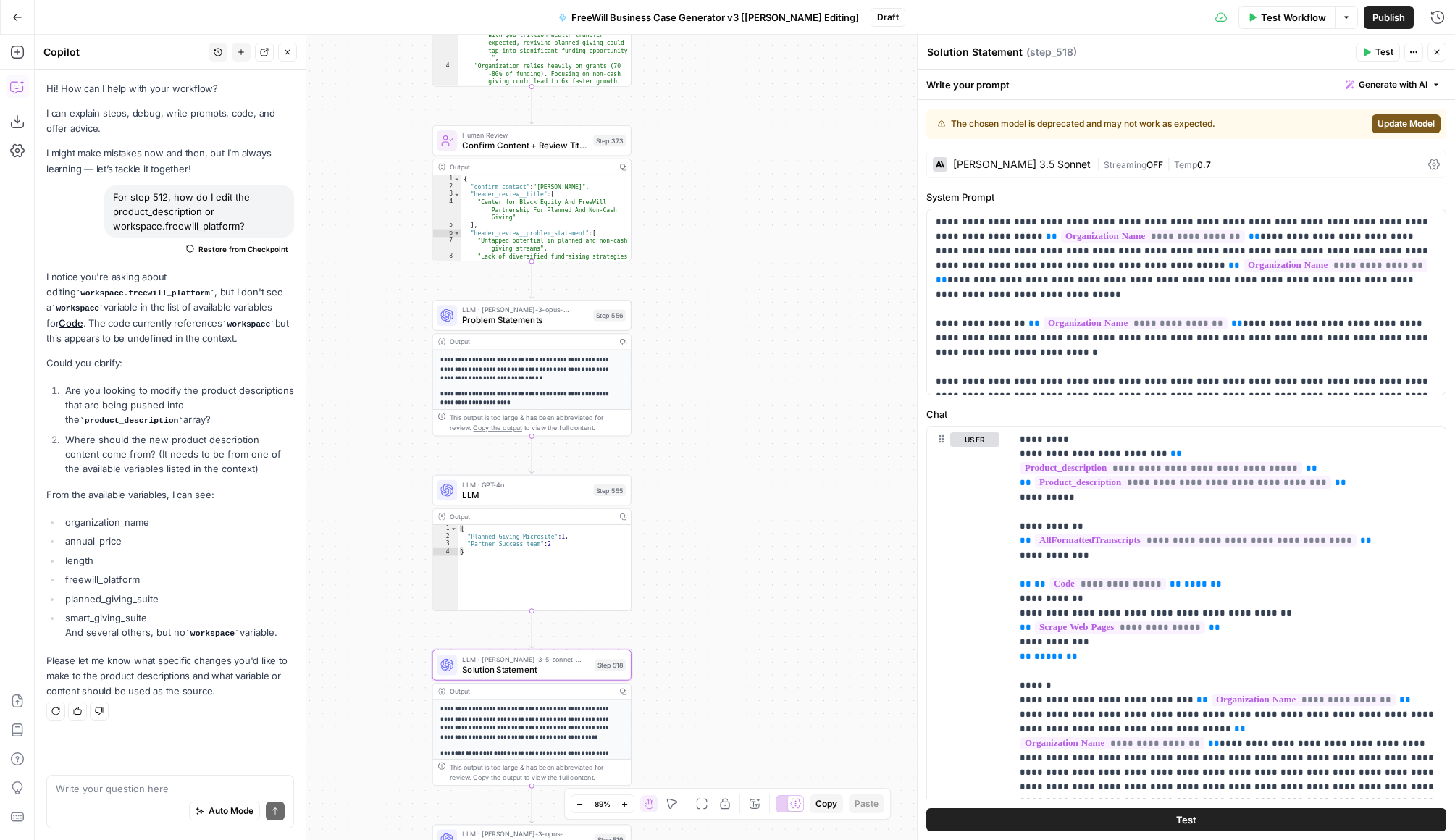
drag, startPoint x: 750, startPoint y: 218, endPoint x: 688, endPoint y: 805, distance: 590.3
click at [691, 811] on body "FreeWill New Home Browse Your Data Usage Settings Recent Grids FreeWill Busines…" at bounding box center [728, 420] width 1455 height 840
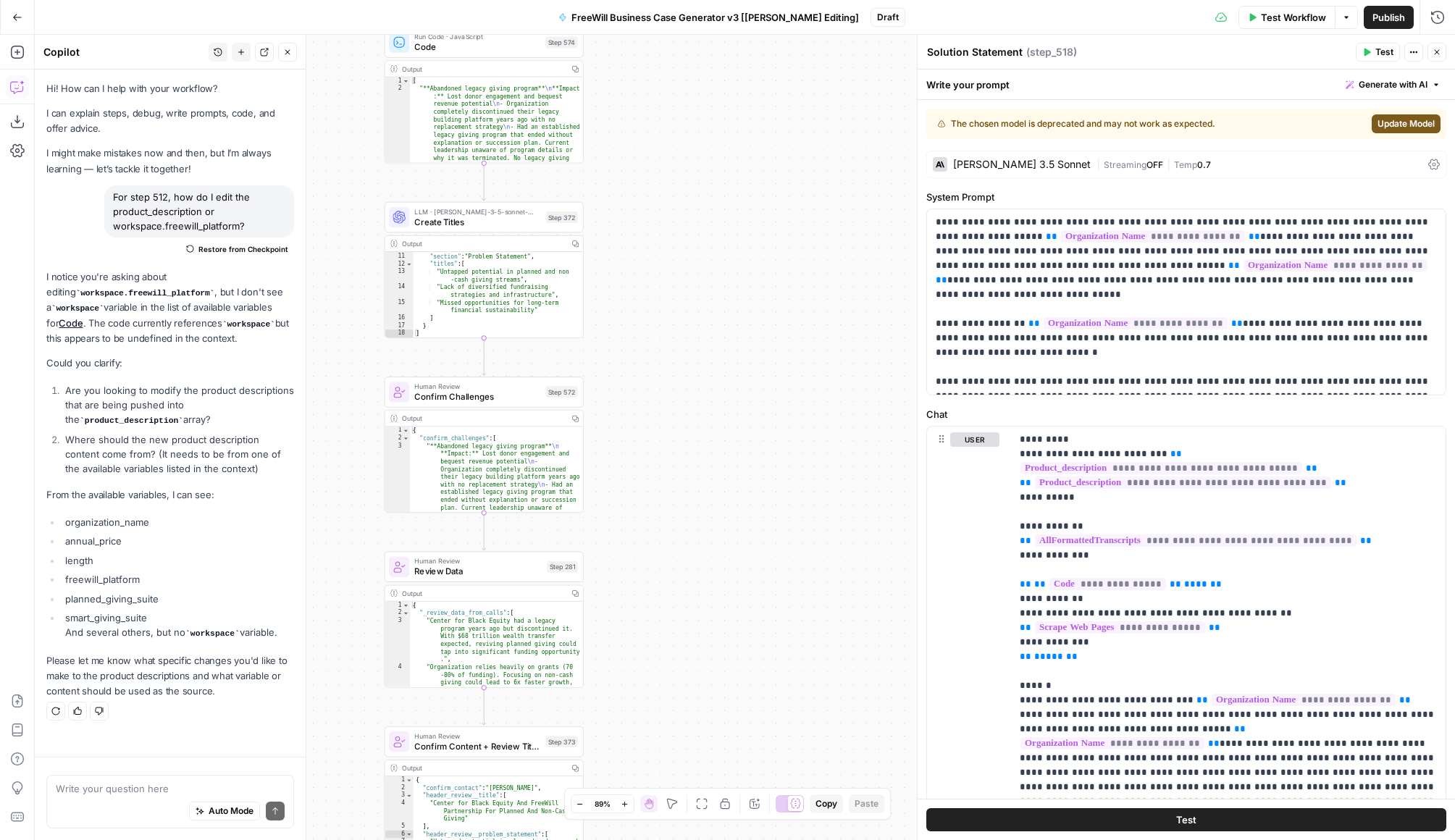
drag, startPoint x: 743, startPoint y: 234, endPoint x: 741, endPoint y: 638, distance: 404.0
click at [742, 640] on div "true false Workflow Set Inputs Inputs LLM · GPT 3.5 Turbo Extract Call Ids Step…" at bounding box center [745, 437] width 1421 height 805
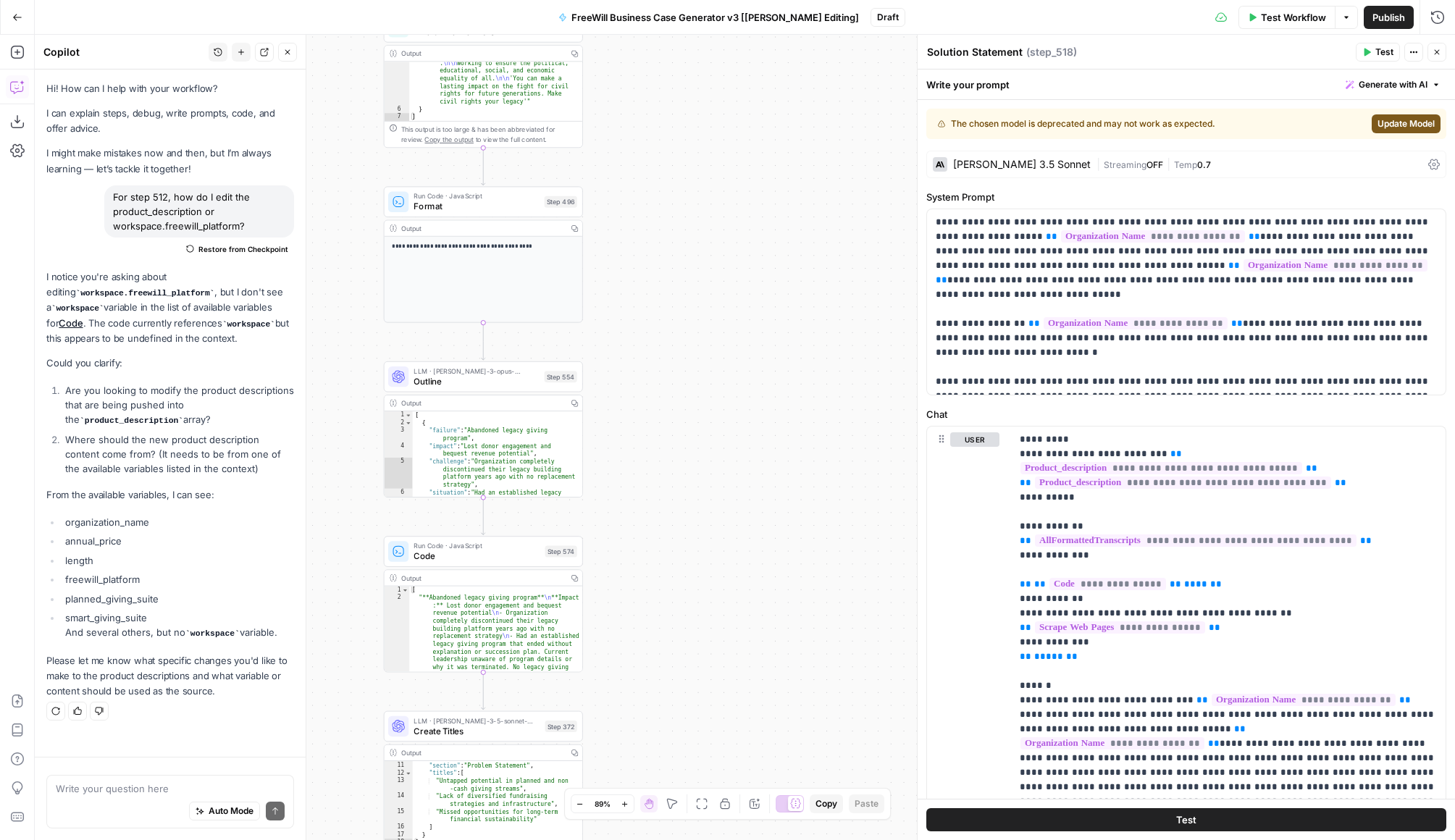
drag, startPoint x: 759, startPoint y: 174, endPoint x: 758, endPoint y: 688, distance: 514.0
click at [759, 688] on div "true false Workflow Set Inputs Inputs LLM · GPT 3.5 Turbo Extract Call Ids Step…" at bounding box center [745, 437] width 1421 height 805
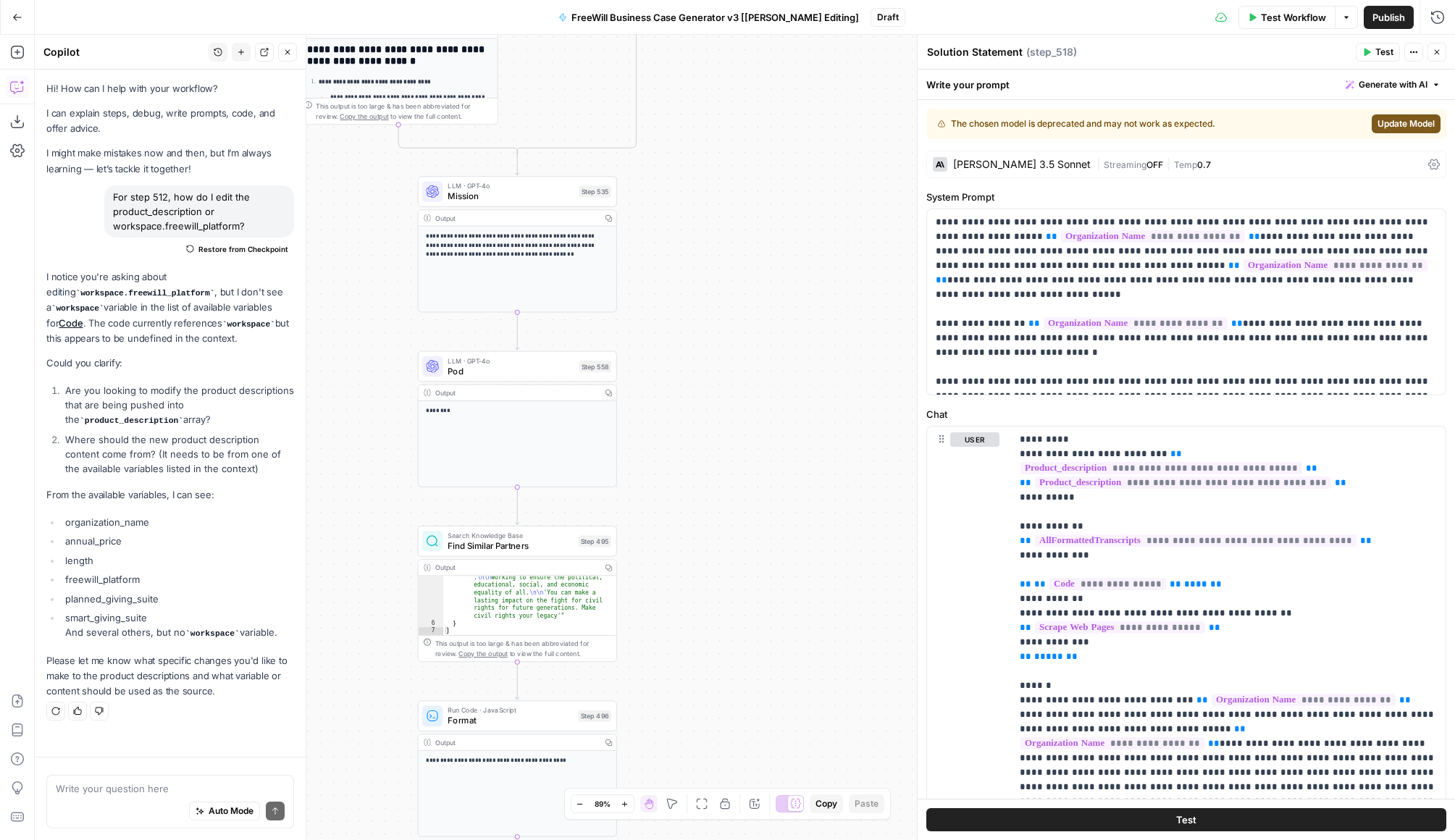
drag, startPoint x: 728, startPoint y: 110, endPoint x: 758, endPoint y: 612, distance: 502.9
click at [758, 612] on div "true false Workflow Set Inputs Inputs LLM · GPT 3.5 Turbo Extract Call Ids Step…" at bounding box center [745, 437] width 1421 height 805
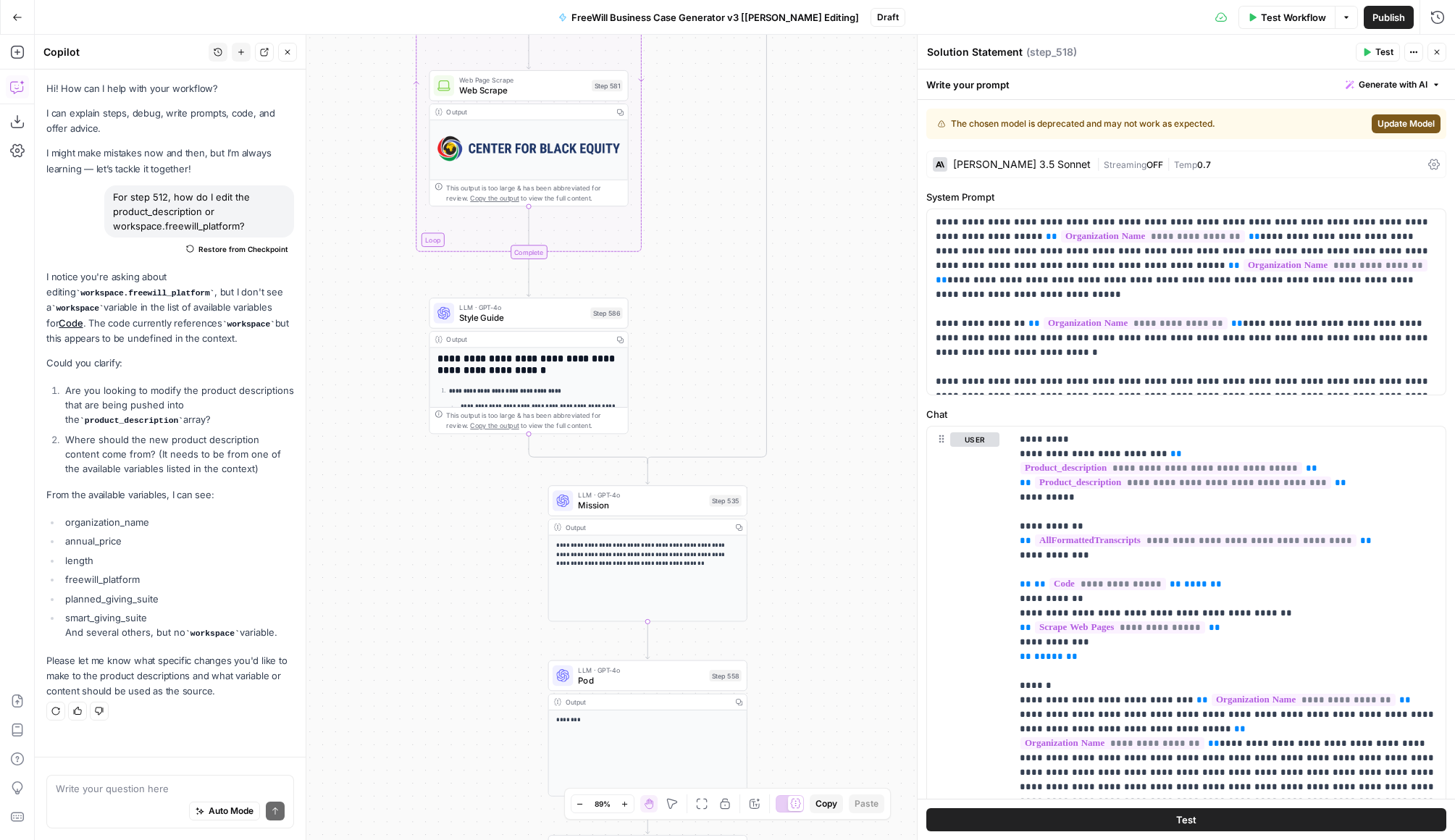
drag, startPoint x: 711, startPoint y: 324, endPoint x: 844, endPoint y: 639, distance: 341.9
click at [845, 639] on div "true false Workflow Set Inputs Inputs LLM · GPT 3.5 Turbo Extract Call Ids Step…" at bounding box center [745, 437] width 1421 height 805
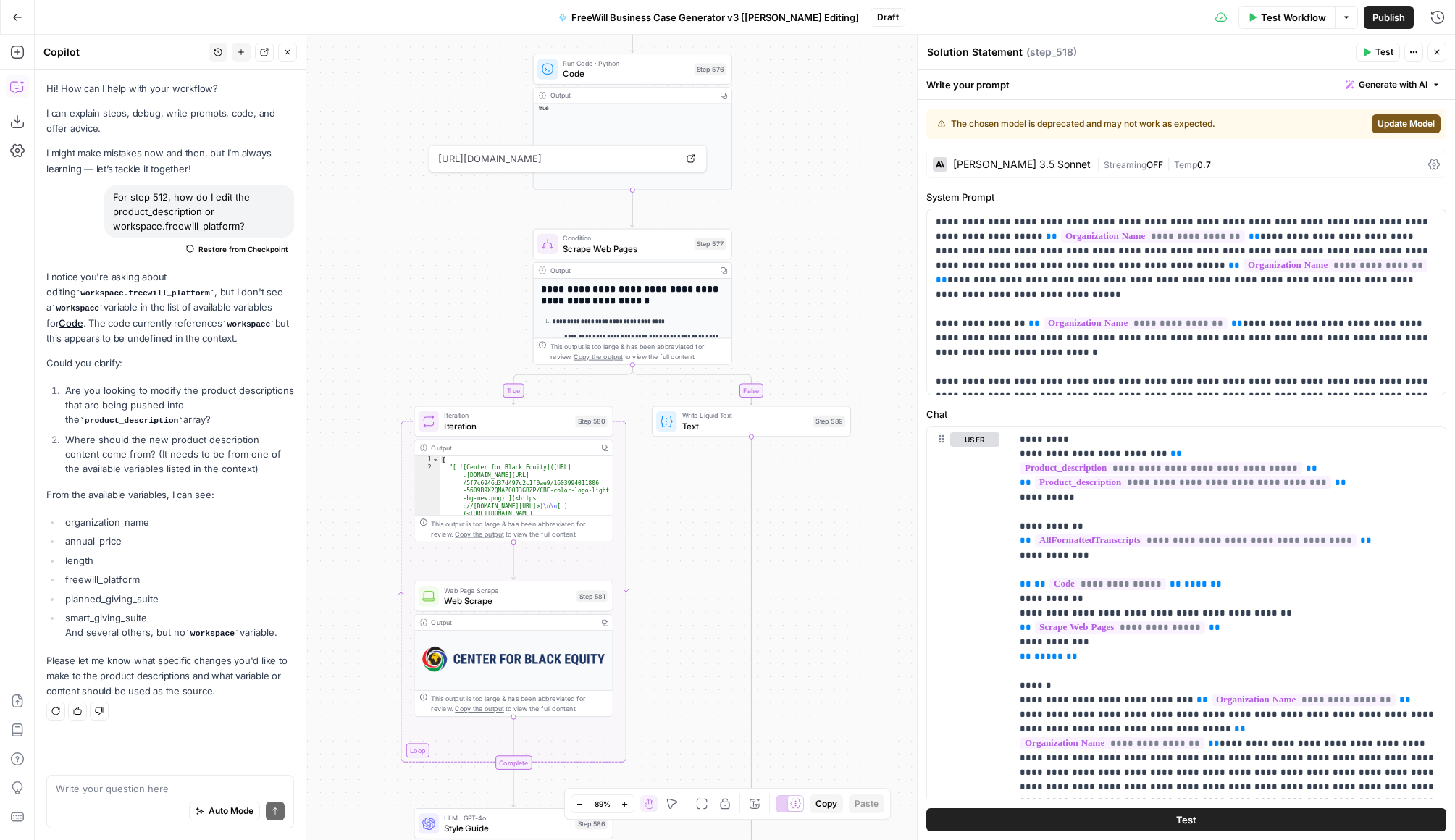
drag, startPoint x: 883, startPoint y: 151, endPoint x: 863, endPoint y: 687, distance: 536.4
click at [863, 687] on div "true false Workflow Set Inputs Inputs LLM · GPT 3.5 Turbo Extract Call Ids Step…" at bounding box center [745, 437] width 1421 height 805
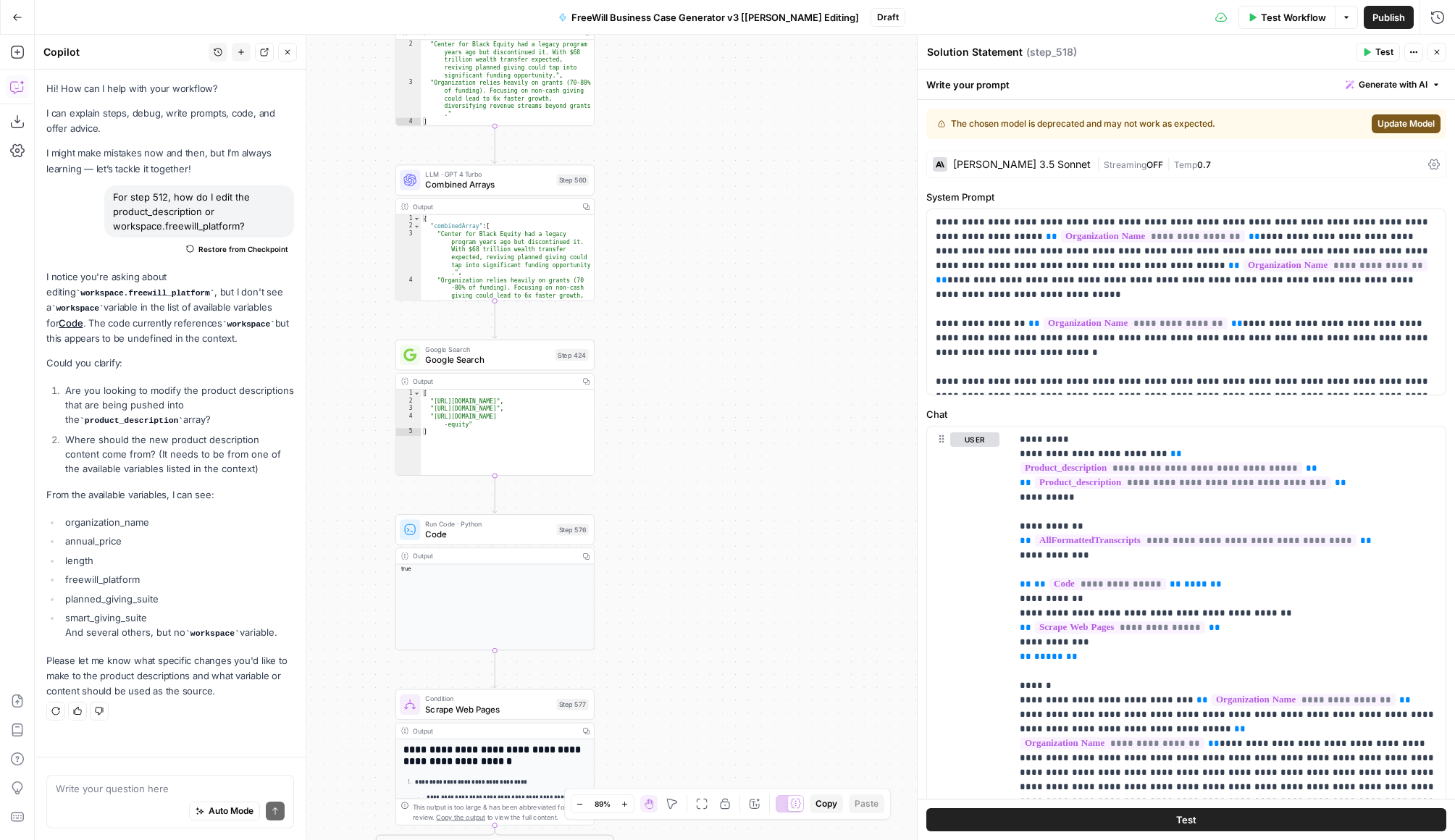
drag, startPoint x: 844, startPoint y: 274, endPoint x: 710, endPoint y: 710, distance: 456.1
click at [711, 710] on div "true false Workflow Set Inputs Inputs LLM · GPT 3.5 Turbo Extract Call Ids Step…" at bounding box center [745, 437] width 1421 height 805
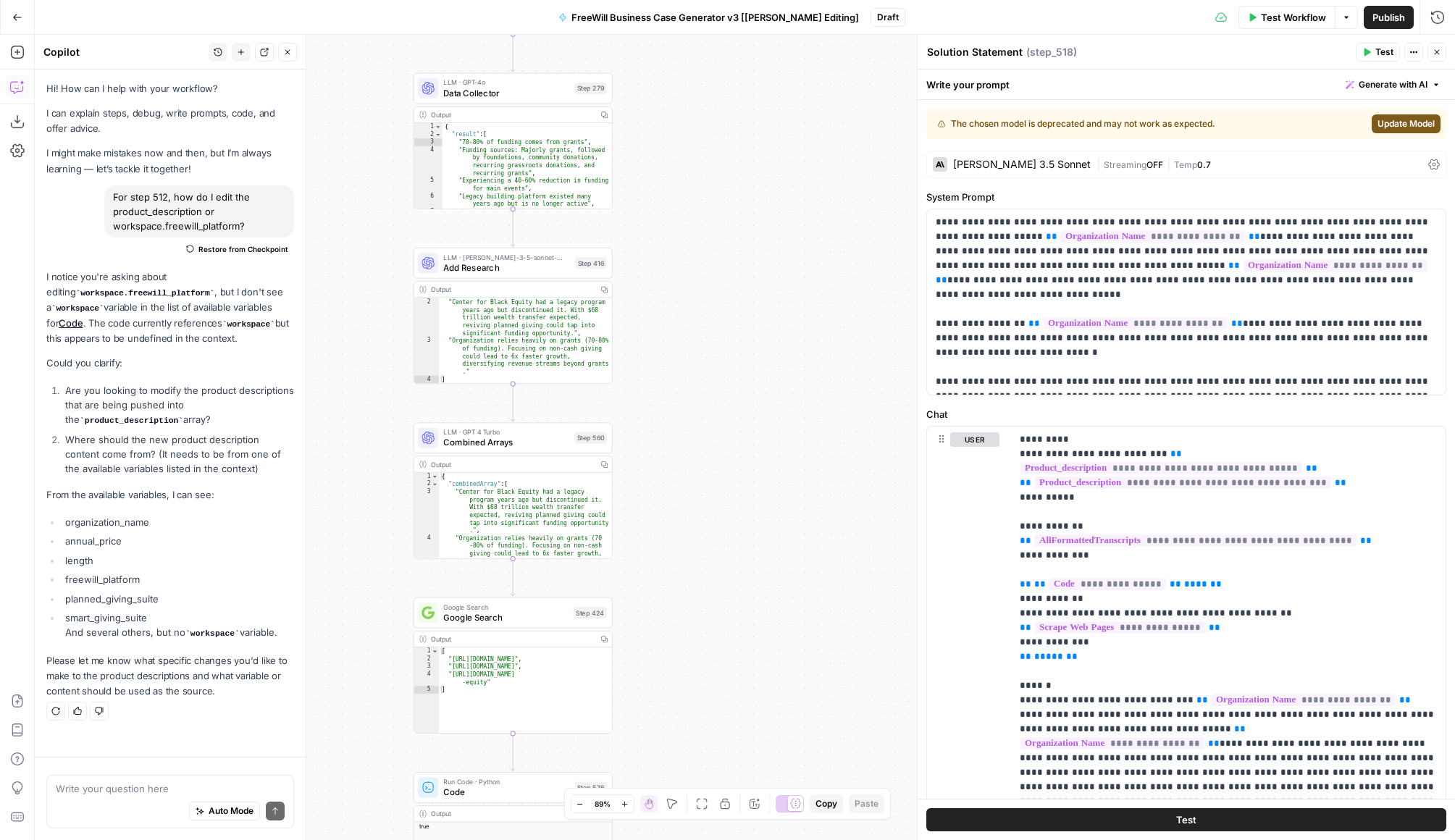
drag, startPoint x: 677, startPoint y: 198, endPoint x: 694, endPoint y: 457, distance: 259.6
click at [695, 457] on div "true false Workflow Set Inputs Inputs LLM · GPT 3.5 Turbo Extract Call Ids Step…" at bounding box center [745, 437] width 1421 height 805
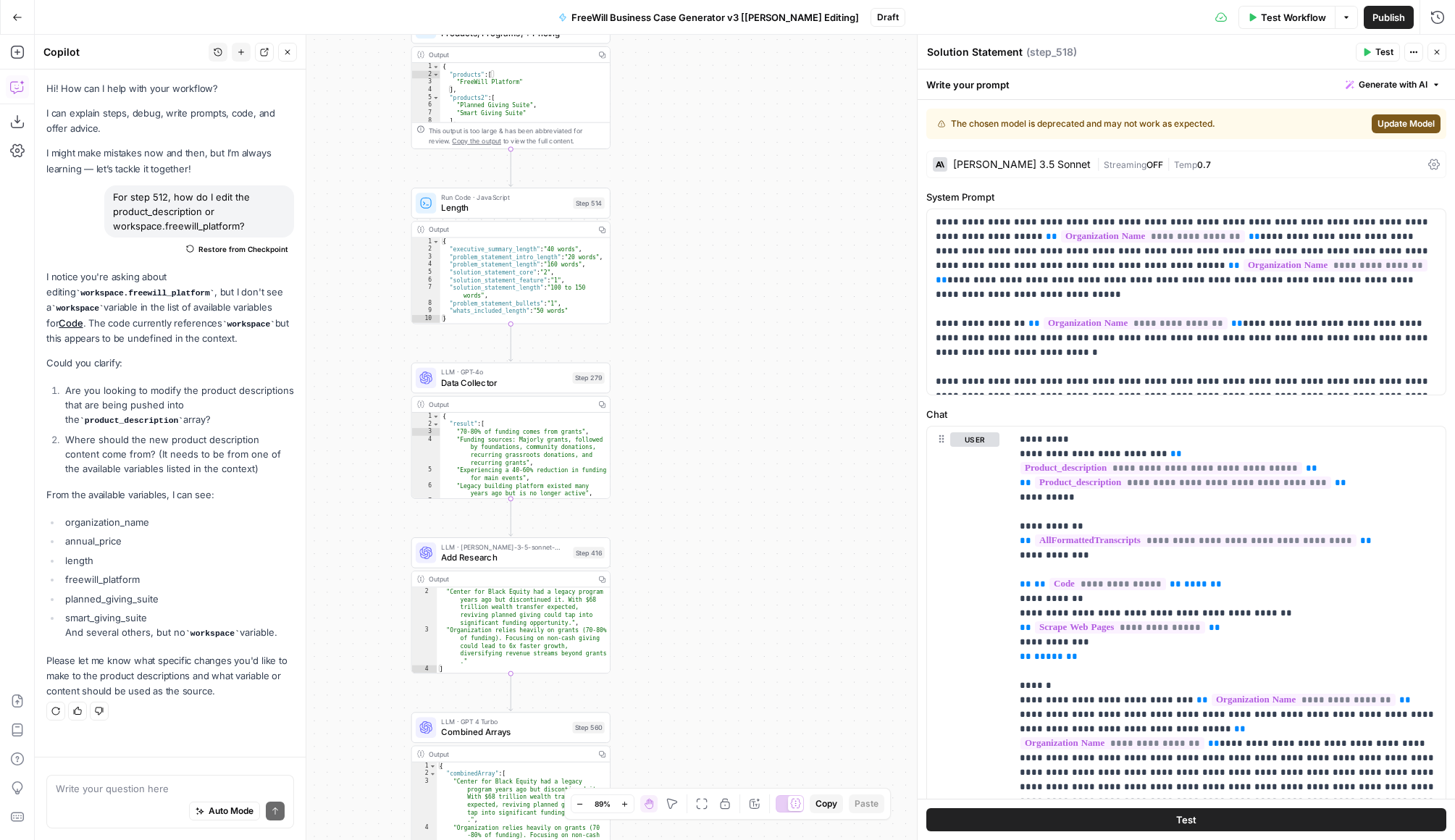
drag, startPoint x: 694, startPoint y: 171, endPoint x: 689, endPoint y: 457, distance: 286.0
click at [691, 459] on div "true false Workflow Set Inputs Inputs LLM · GPT 3.5 Turbo Extract Call Ids Step…" at bounding box center [745, 437] width 1421 height 805
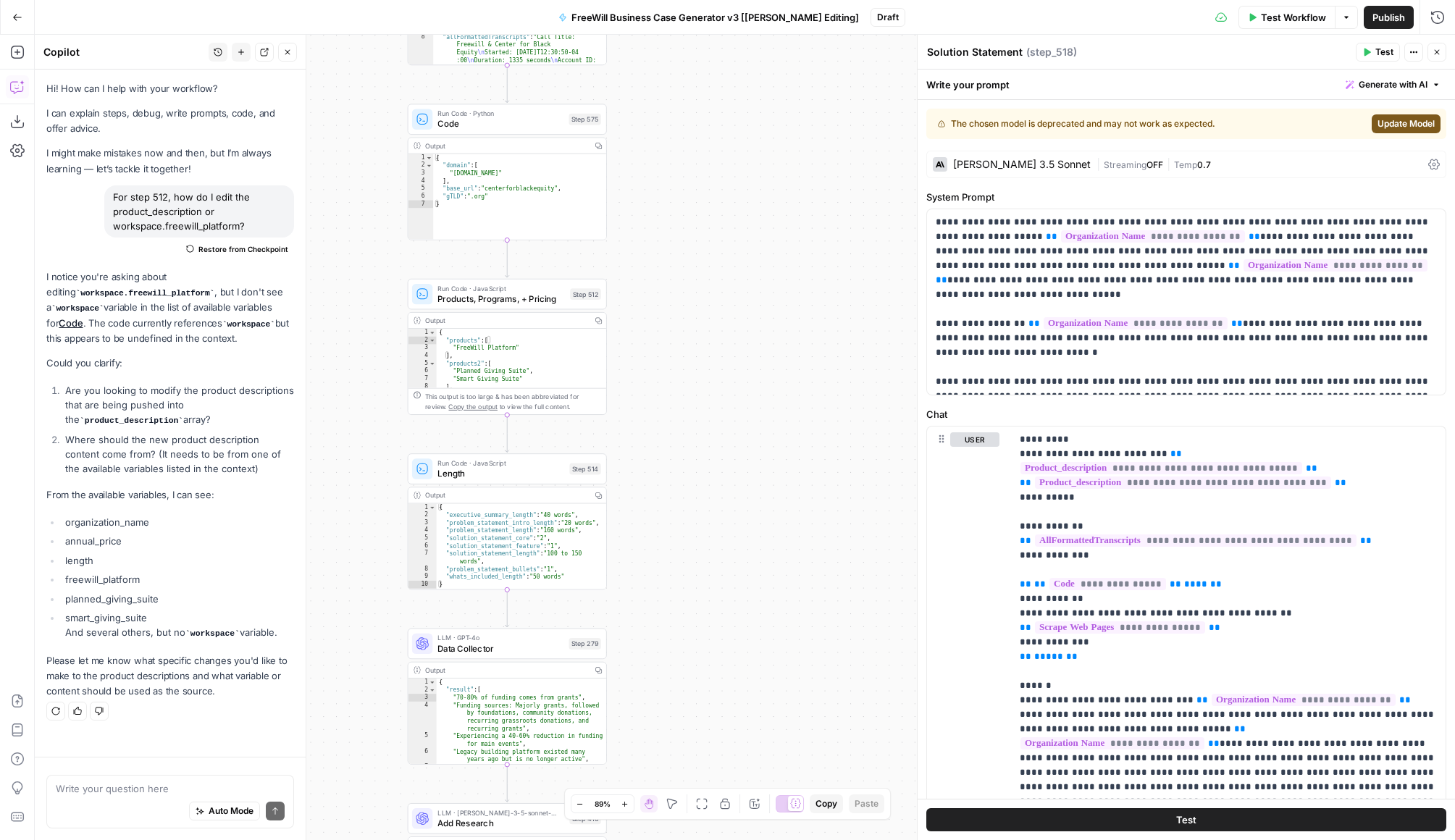
drag, startPoint x: 682, startPoint y: 155, endPoint x: 679, endPoint y: 420, distance: 265.0
click at [679, 420] on div "true false Workflow Set Inputs Inputs LLM · GPT 3.5 Turbo Extract Call Ids Step…" at bounding box center [745, 437] width 1421 height 805
click at [540, 298] on span "Products, Programs, + Pricing" at bounding box center [501, 298] width 128 height 13
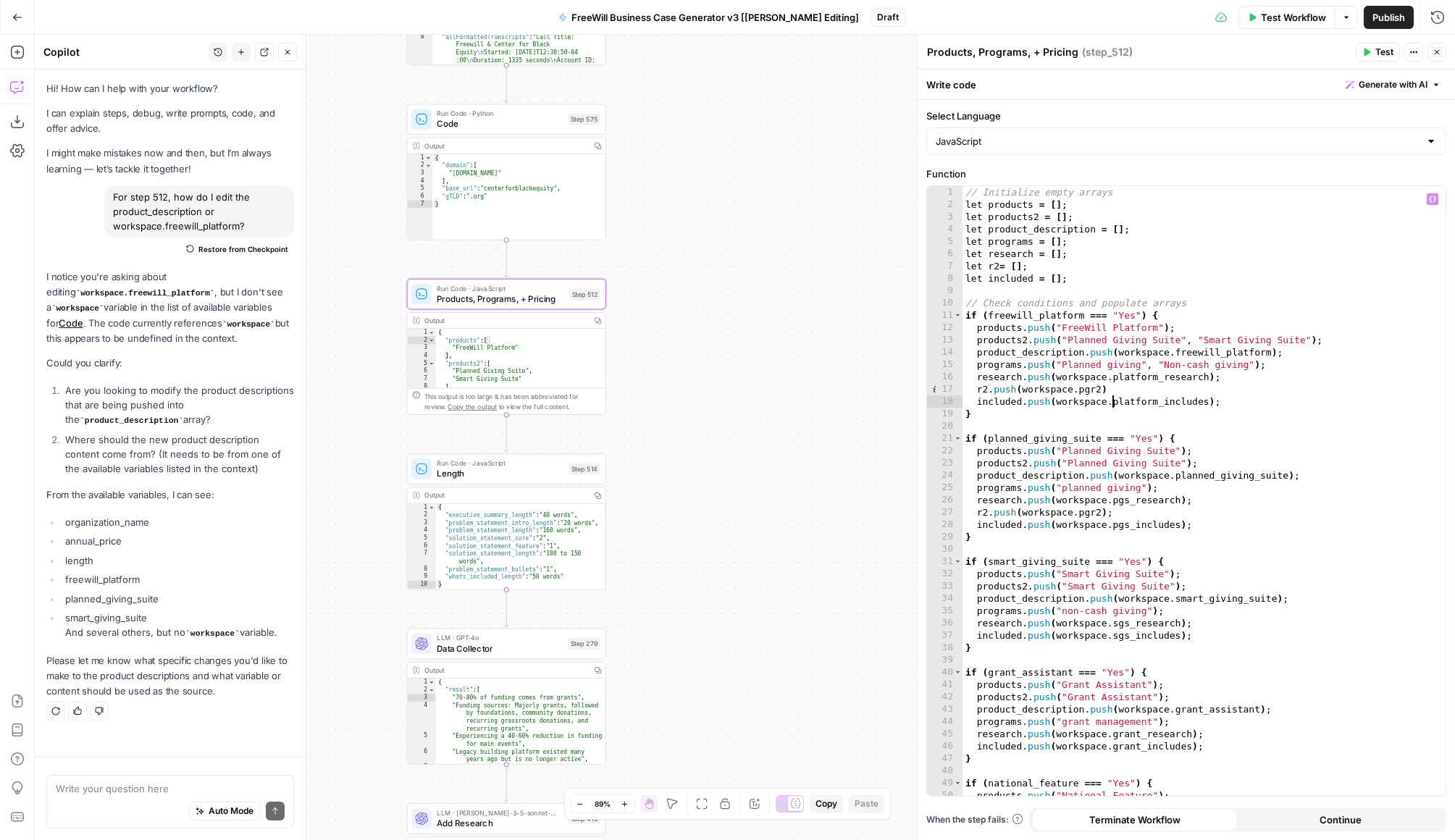
click at [1110, 404] on div "// Initialize empty arrays let products = [ ] ; let products2 = [ ] ; let produ…" at bounding box center [1204, 503] width 483 height 634
click at [1089, 355] on div "// Initialize empty arrays let products = [ ] ; let products2 = [ ] ; let produ…" at bounding box center [1204, 503] width 483 height 634
click at [1110, 495] on div "// Initialize empty arrays let products = [ ] ; let products2 = [ ] ; let produ…" at bounding box center [1204, 503] width 483 height 634
click at [1110, 383] on div "// Initialize empty arrays let products = [ ] ; let products2 = [ ] ; let produ…" at bounding box center [1204, 503] width 483 height 634
click at [1110, 354] on div "// Initialize empty arrays let products = [ ] ; let products2 = [ ] ; let produ…" at bounding box center [1204, 503] width 483 height 634
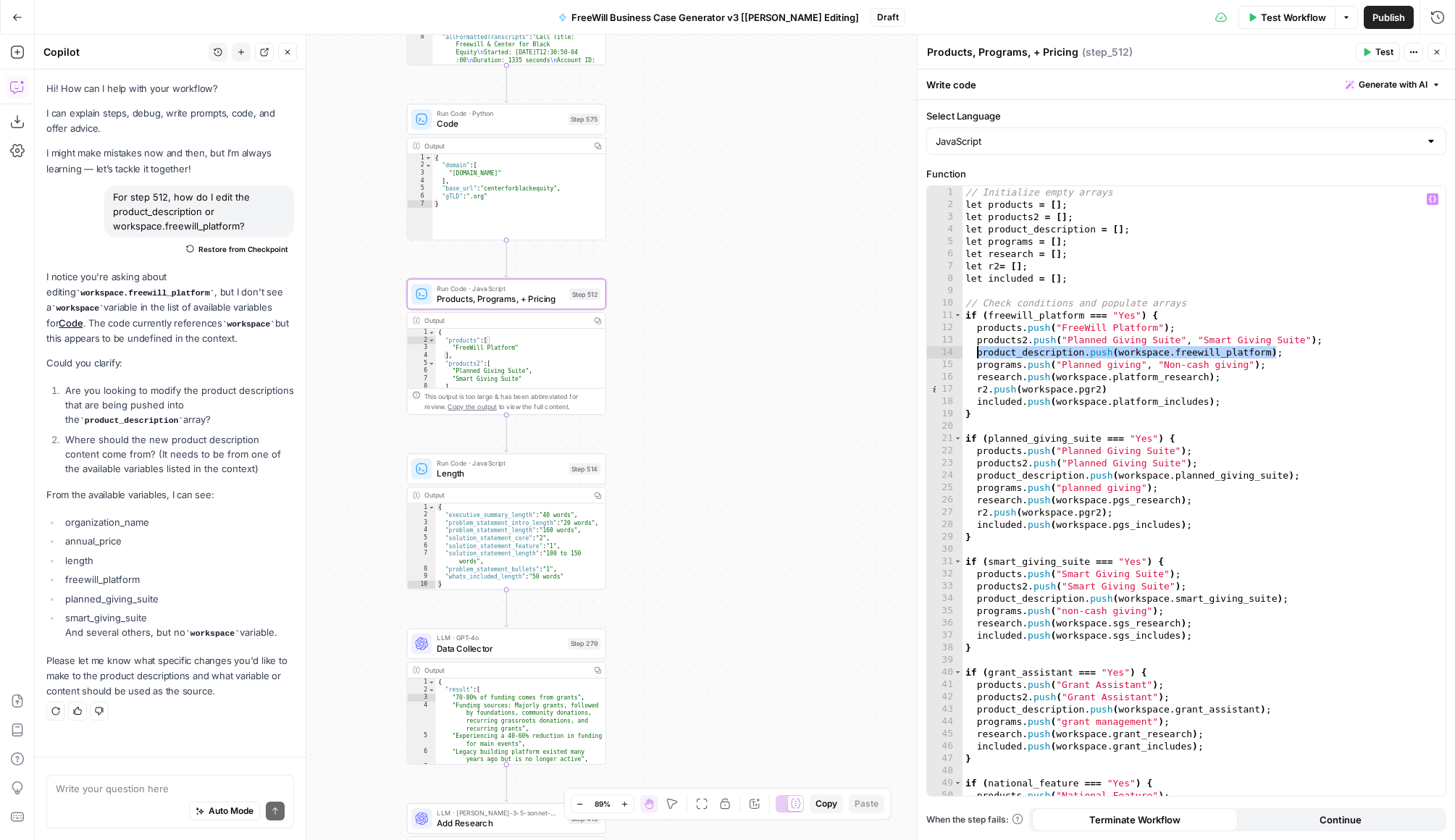
drag, startPoint x: 1278, startPoint y: 353, endPoint x: 976, endPoint y: 353, distance: 302.0
click at [976, 353] on div "// Initialize empty arrays let products = [ ] ; let products2 = [ ] ; let produ…" at bounding box center [1204, 503] width 483 height 634
click at [1110, 338] on div "// Initialize empty arrays let products = [ ] ; let products2 = [ ] ; let produ…" at bounding box center [1204, 503] width 483 height 634
drag, startPoint x: 1270, startPoint y: 351, endPoint x: 1176, endPoint y: 350, distance: 94.0
click at [1110, 350] on div "// Initialize empty arrays let products = [ ] ; let products2 = [ ] ; let produ…" at bounding box center [1204, 503] width 483 height 634
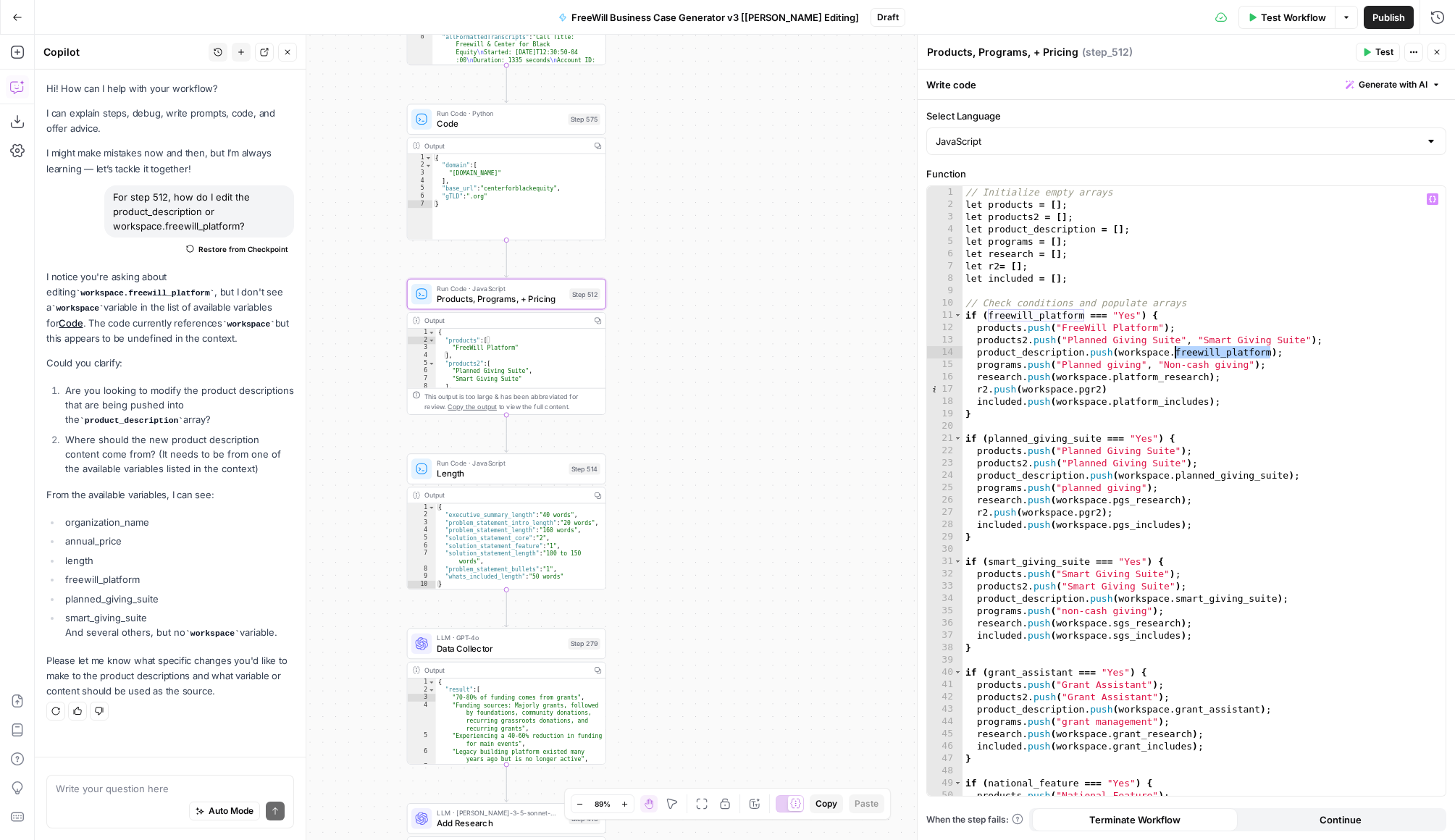
click at [1110, 372] on div "// Initialize empty arrays let products = [ ] ; let products2 = [ ] ; let produ…" at bounding box center [1204, 503] width 483 height 634
drag, startPoint x: 1278, startPoint y: 352, endPoint x: 973, endPoint y: 352, distance: 305.0
click at [973, 352] on div "// Initialize empty arrays let products = [ ] ; let products2 = [ ] ; let produ…" at bounding box center [1204, 503] width 483 height 634
type textarea "**********"
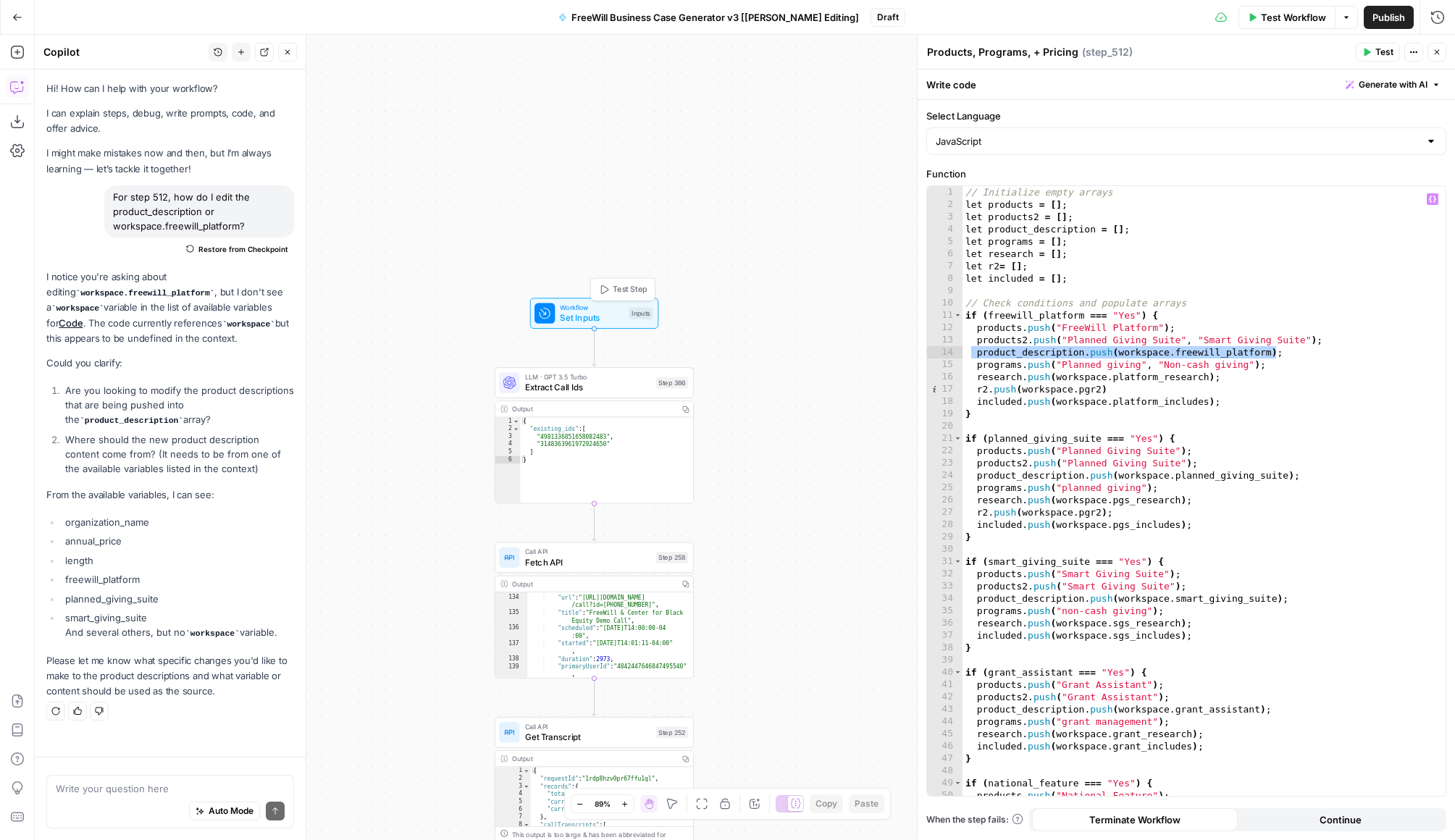
click at [605, 312] on span "Set Inputs" at bounding box center [592, 318] width 63 height 13
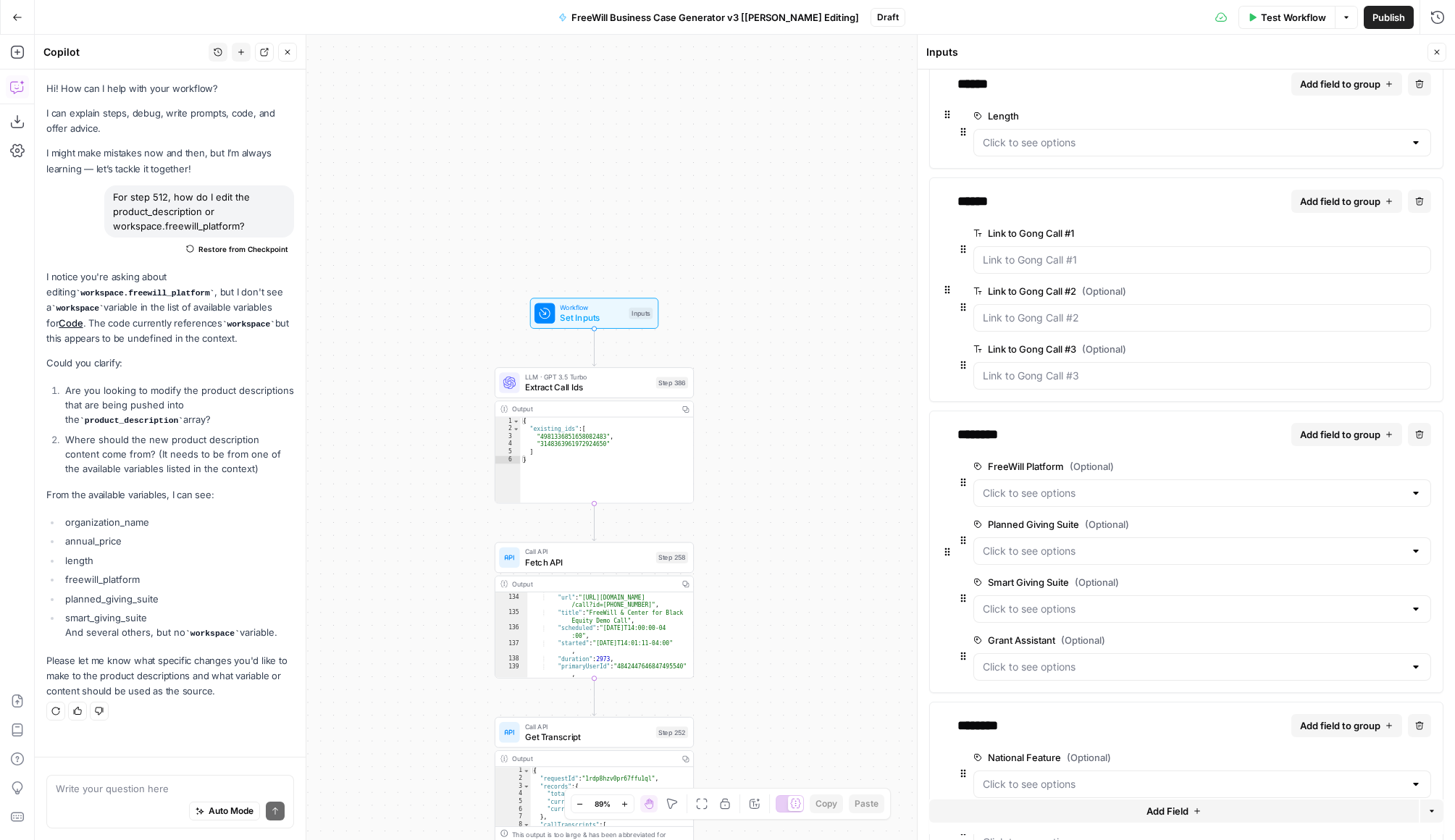
scroll to position [343, 0]
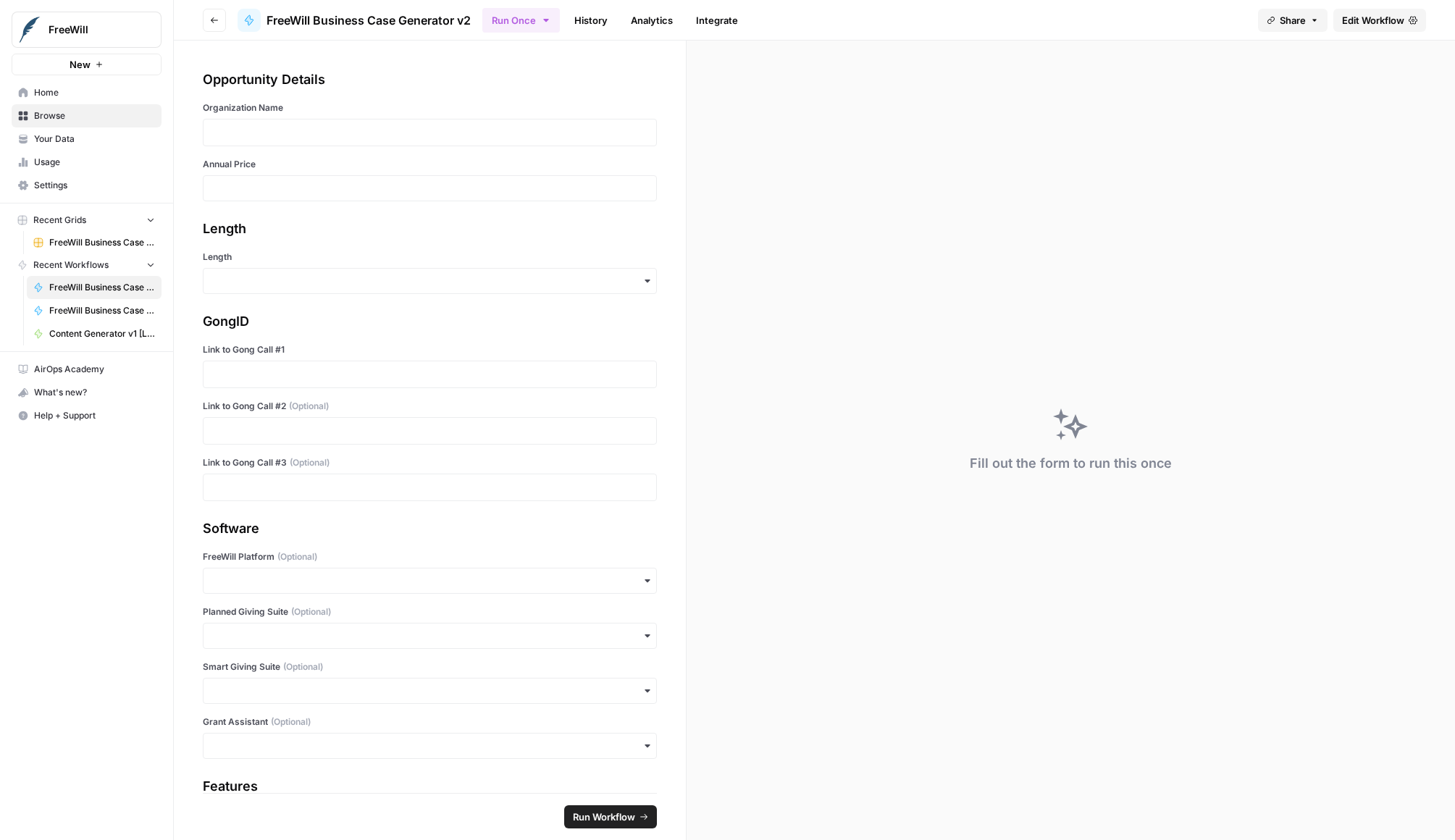
click at [725, 23] on link "Integrate" at bounding box center [716, 19] width 60 height 23
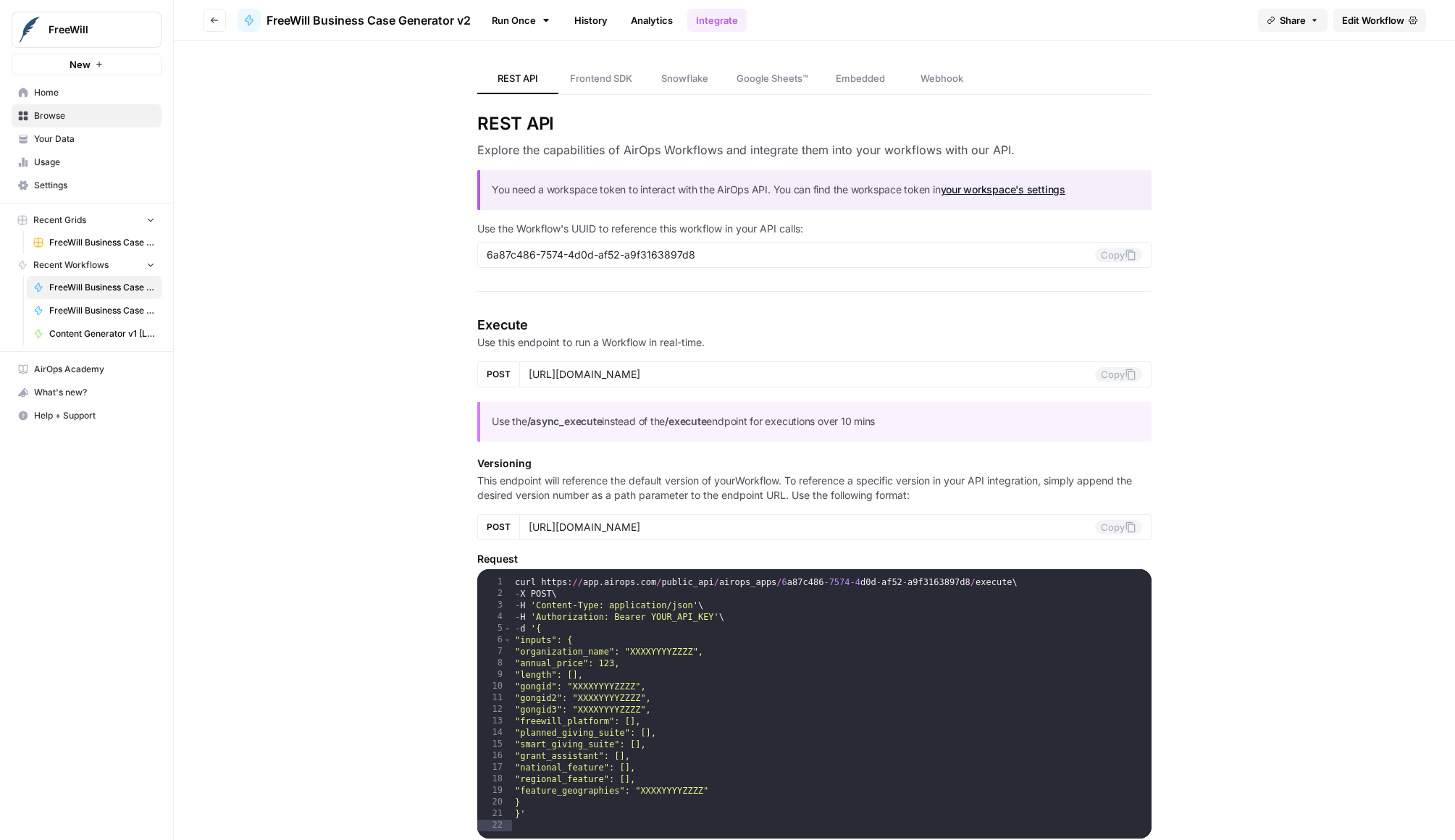
click at [1314, 19] on icon "button" at bounding box center [1314, 19] width 8 height 8
click at [1367, 26] on span "Edit Workflow" at bounding box center [1373, 20] width 62 height 15
click at [102, 311] on span "FreeWill Business Case Generator v3 [[PERSON_NAME] Editing]" at bounding box center [102, 310] width 106 height 13
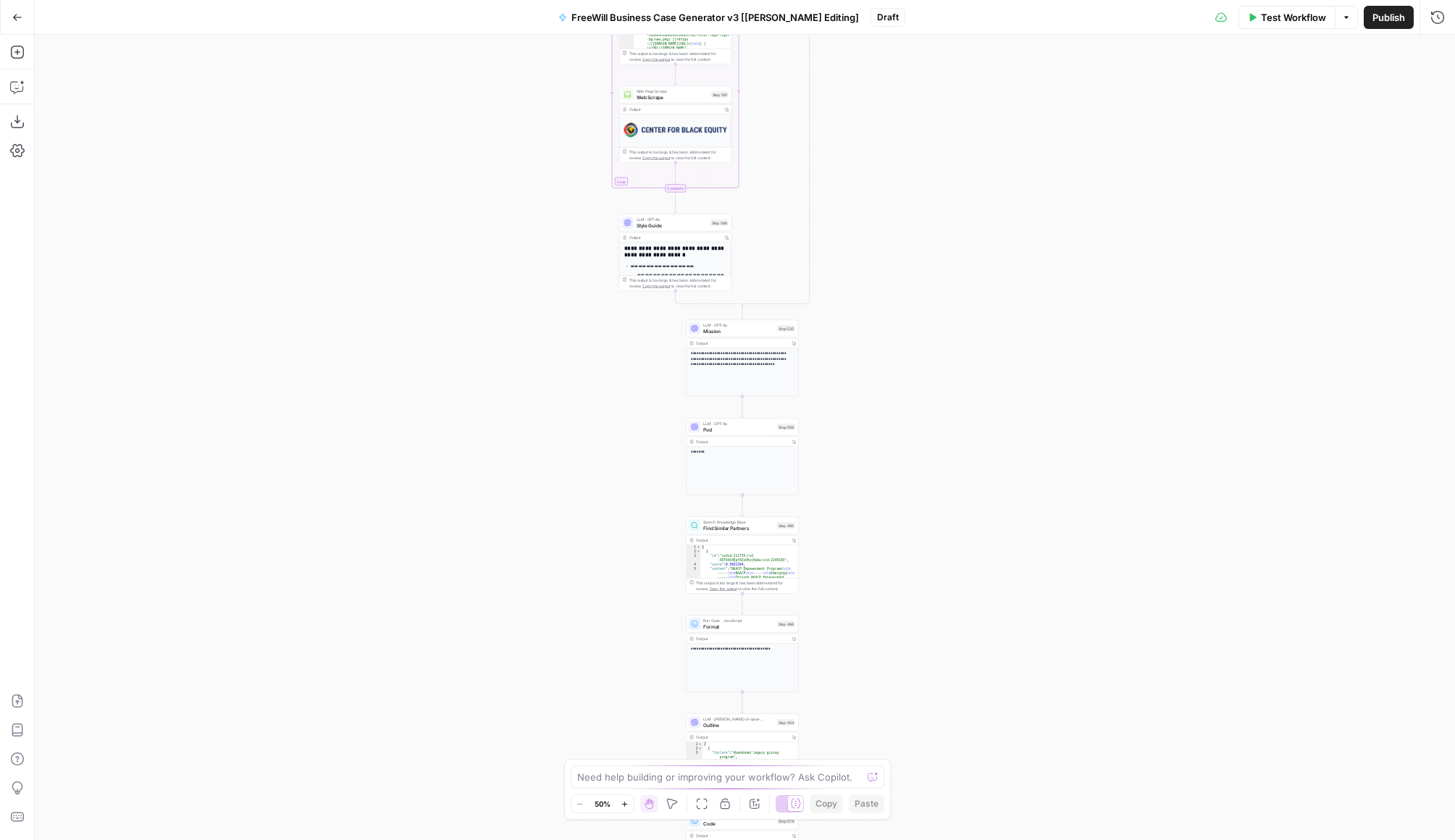
click at [21, 19] on icon "button" at bounding box center [17, 17] width 10 height 10
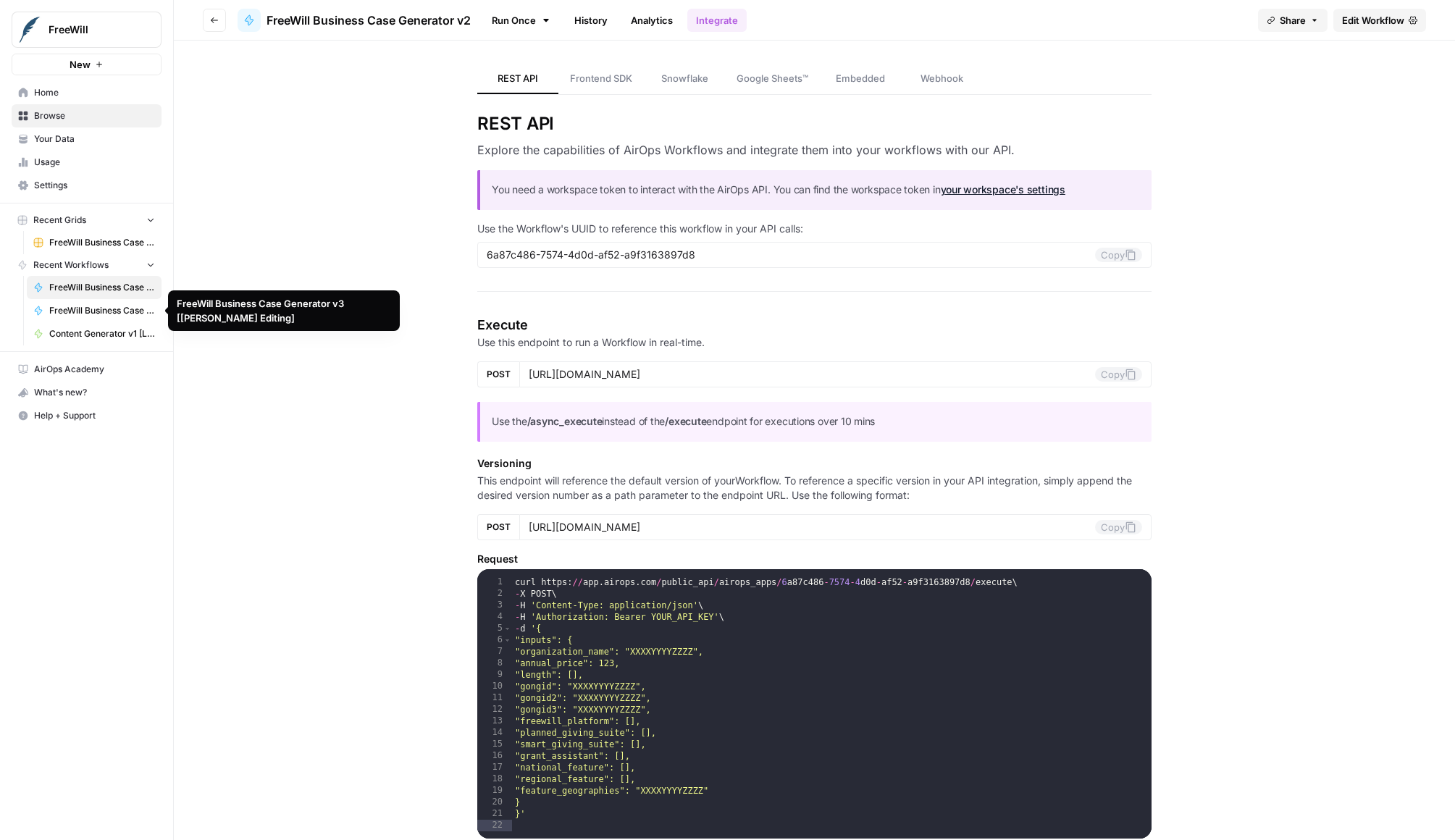
click at [105, 313] on span "FreeWill Business Case Generator v3 [[PERSON_NAME] Editing]" at bounding box center [102, 310] width 106 height 13
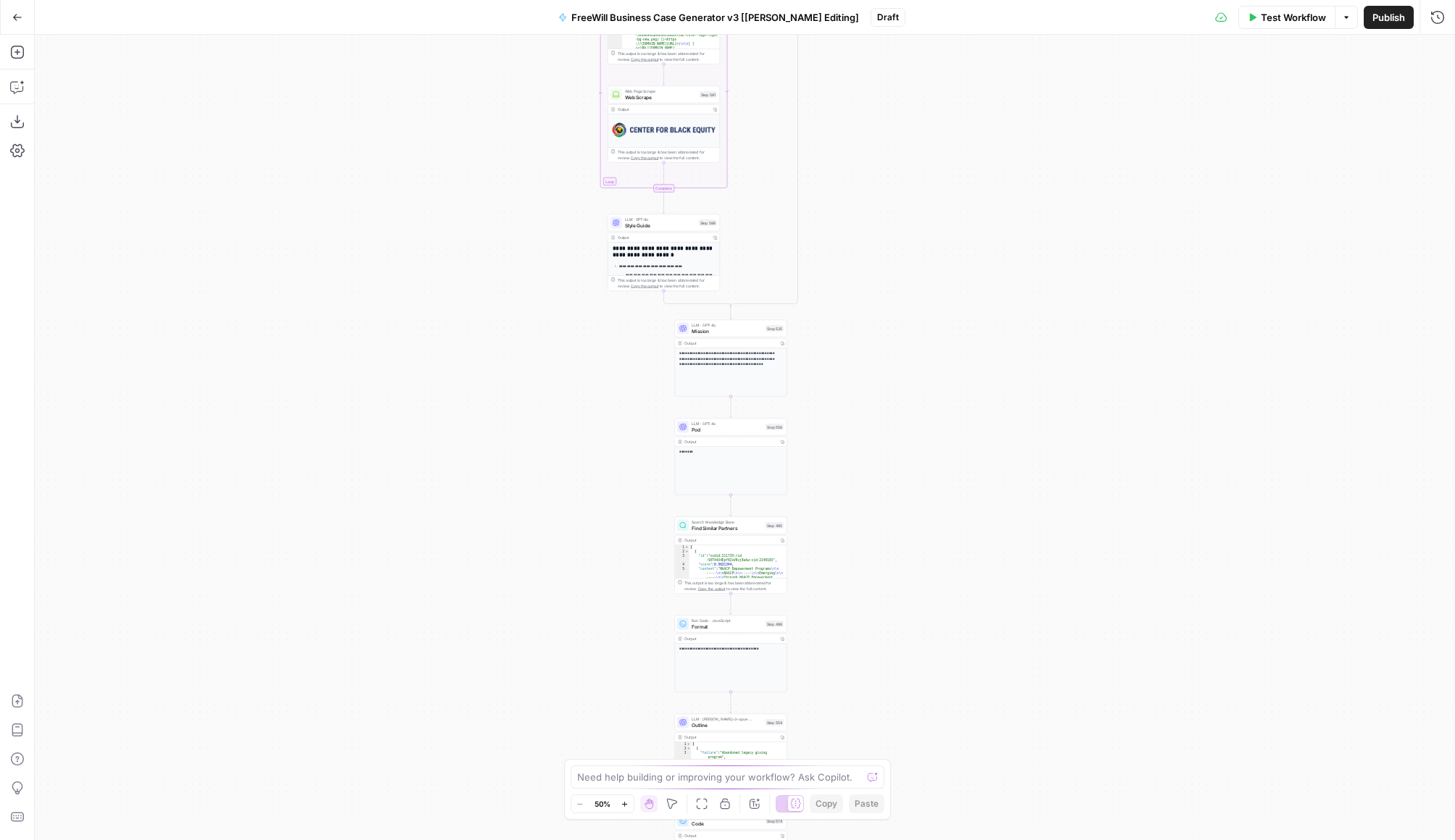
click at [783, 17] on span "FreeWill Business Case Generator v3 [[PERSON_NAME] Editing]" at bounding box center [715, 17] width 288 height 15
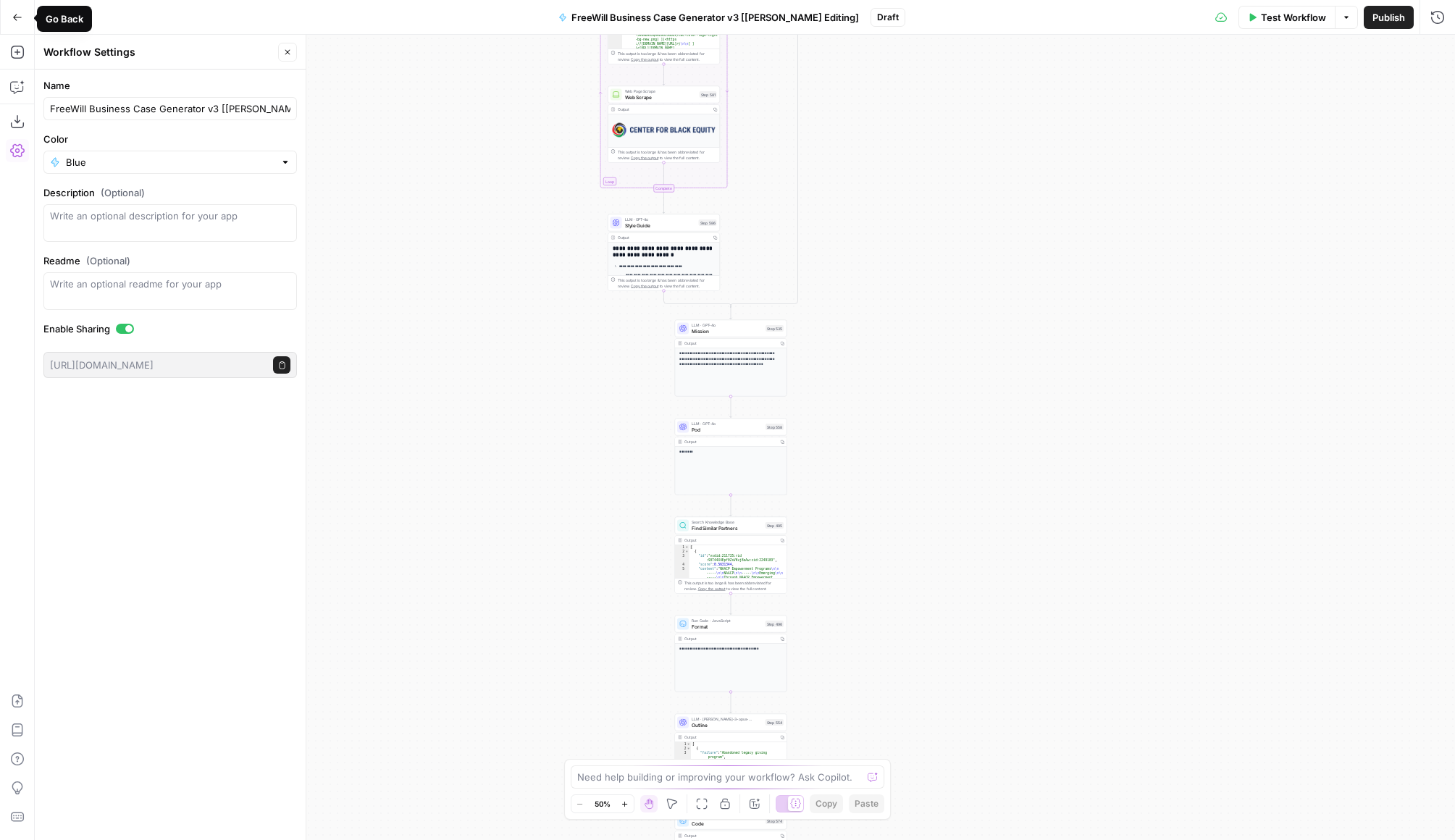
click at [20, 8] on button "Go Back" at bounding box center [17, 17] width 26 height 26
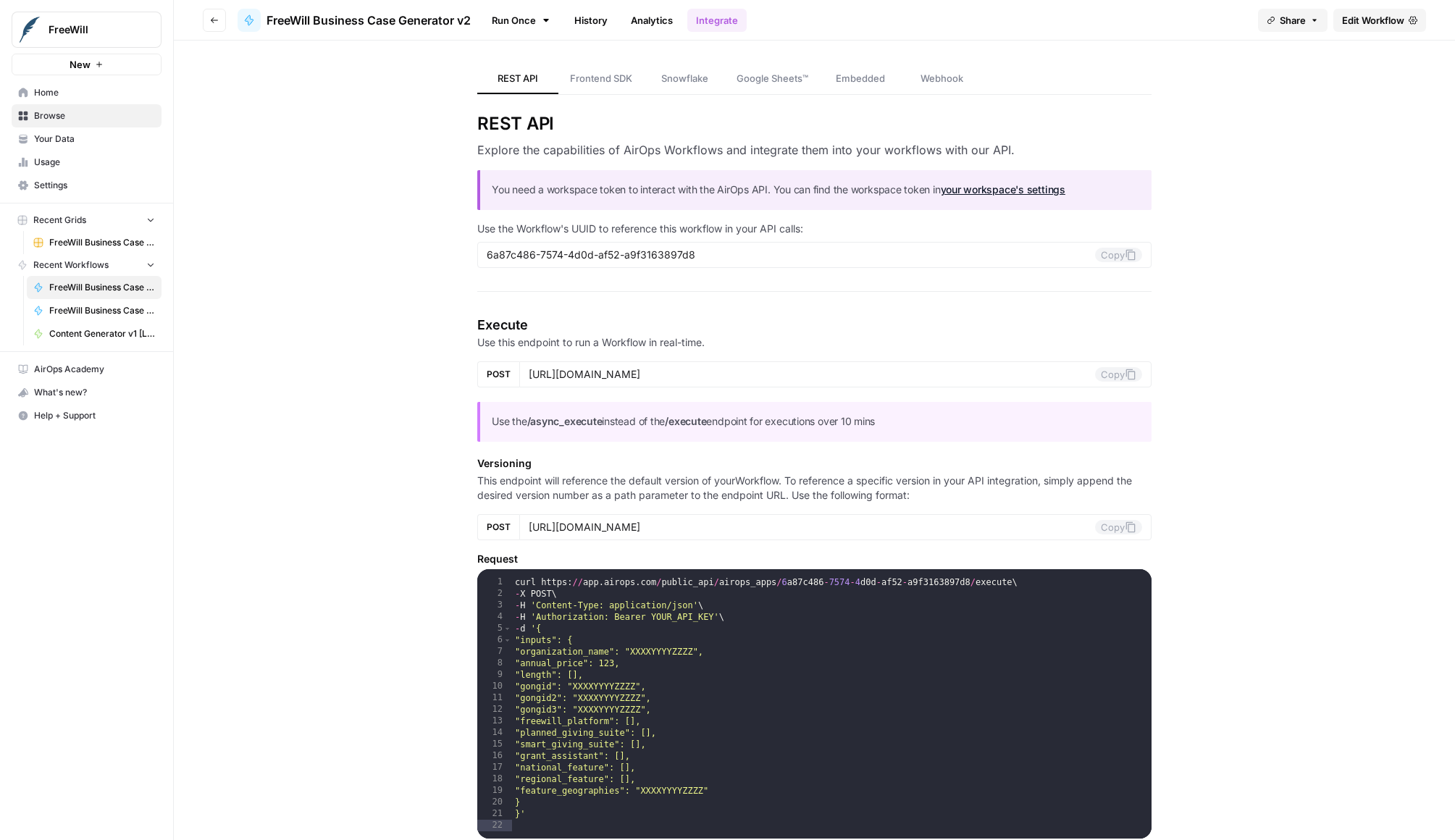
click at [1366, 22] on span "Edit Workflow" at bounding box center [1373, 20] width 62 height 15
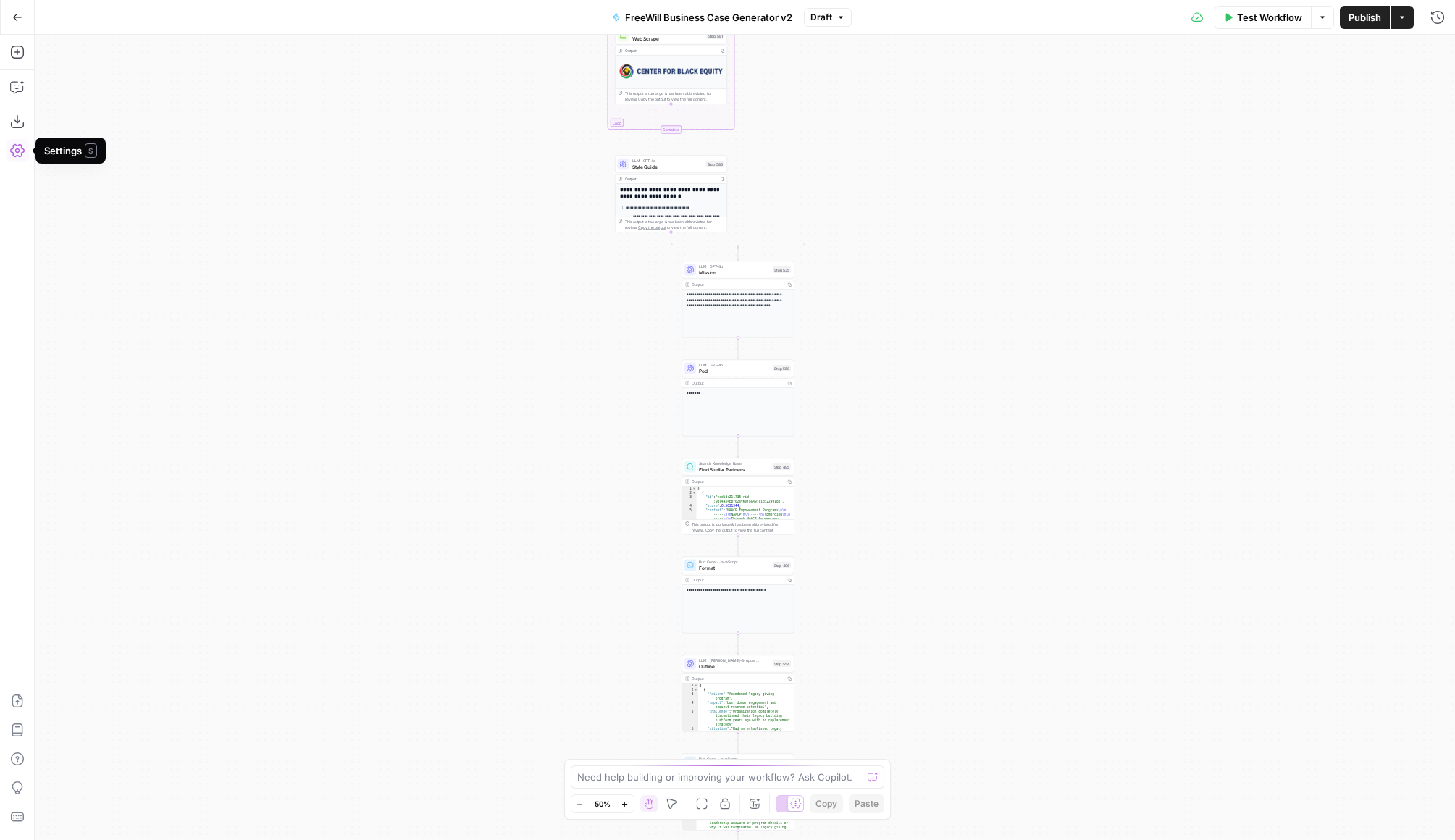
click at [14, 151] on icon "button" at bounding box center [17, 151] width 15 height 15
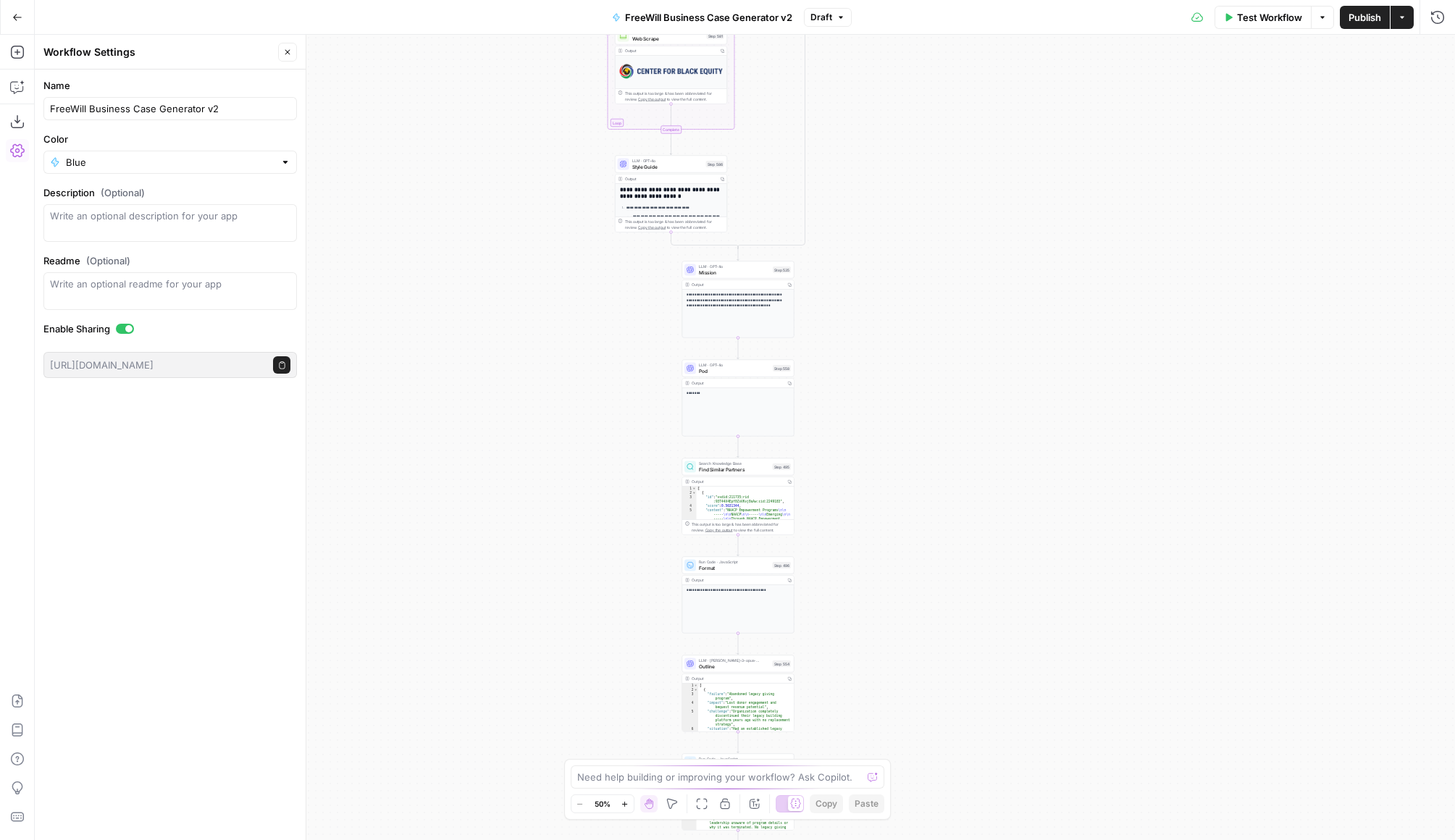
click at [466, 242] on div "true false Workflow Set Inputs Inputs LLM · GPT 3.5 Turbo Extract Call Ids Step…" at bounding box center [745, 437] width 1421 height 805
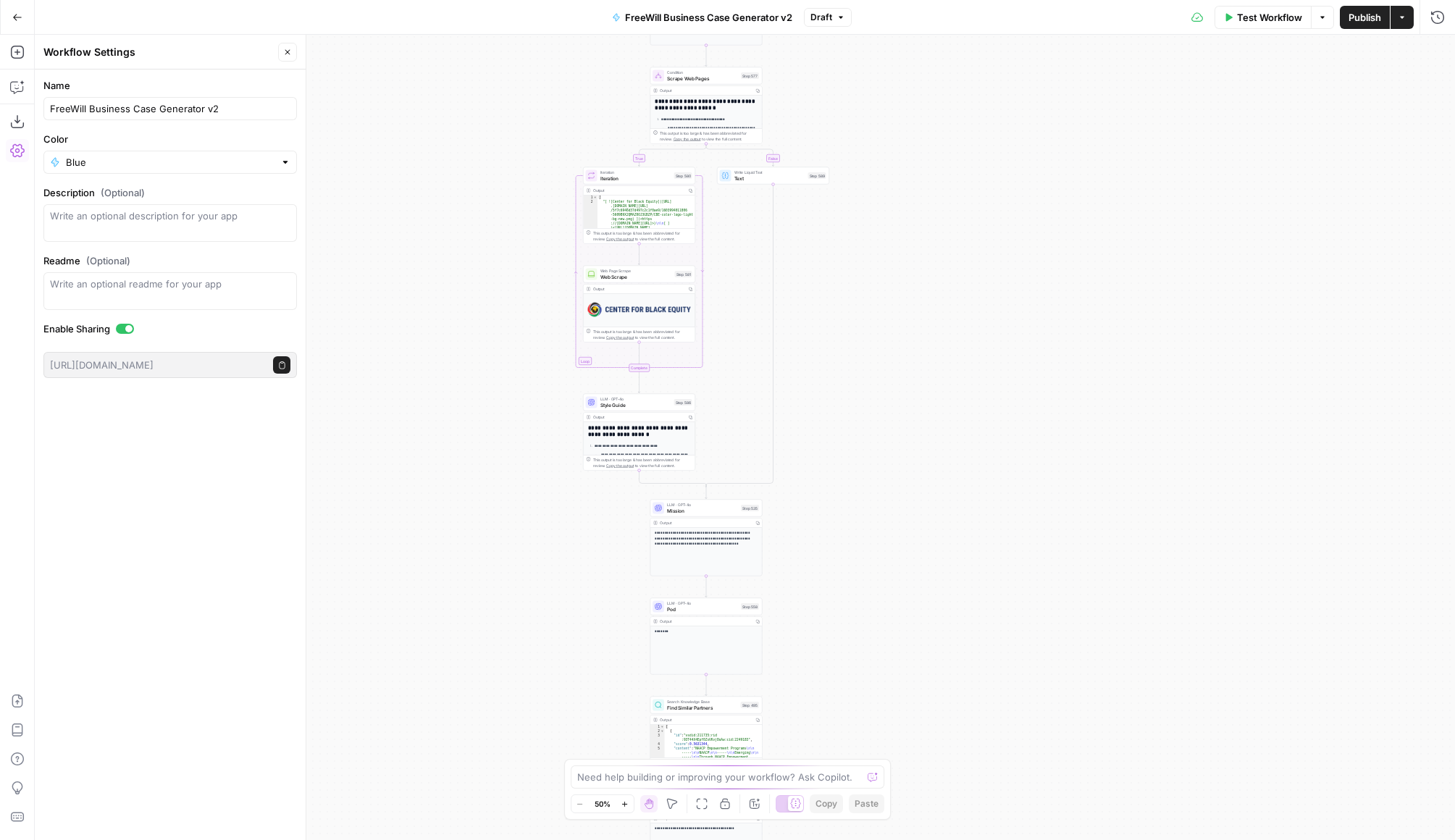
drag, startPoint x: 470, startPoint y: 198, endPoint x: 436, endPoint y: 443, distance: 247.3
click at [437, 442] on div "true false Workflow Set Inputs Inputs LLM · GPT 3.5 Turbo Extract Call Ids Step…" at bounding box center [745, 437] width 1421 height 805
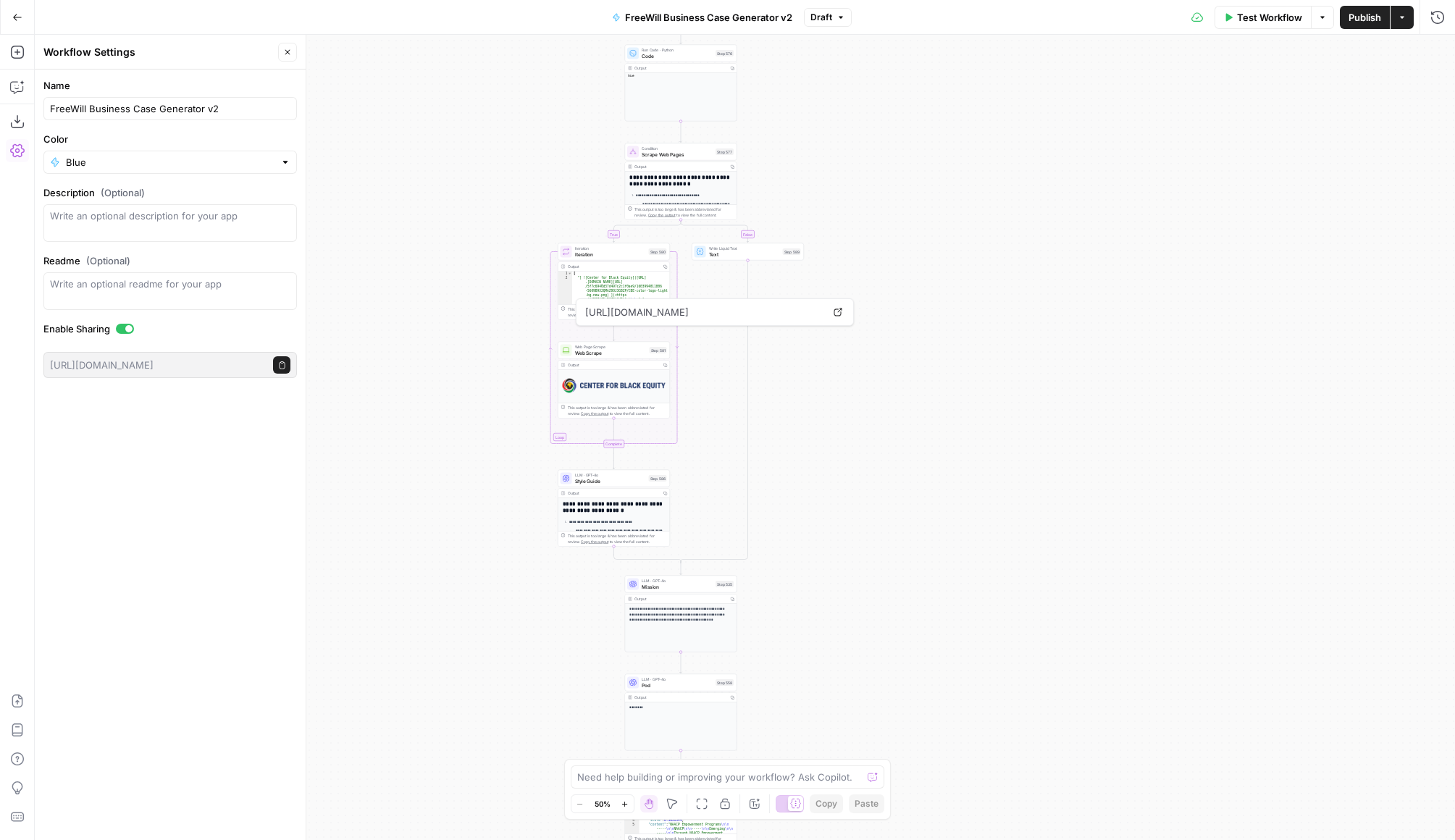
drag, startPoint x: 951, startPoint y: 211, endPoint x: 927, endPoint y: 280, distance: 73.1
click at [927, 281] on div "true false Workflow Set Inputs Inputs LLM · GPT 3.5 Turbo Extract Call Ids Step…" at bounding box center [745, 437] width 1421 height 805
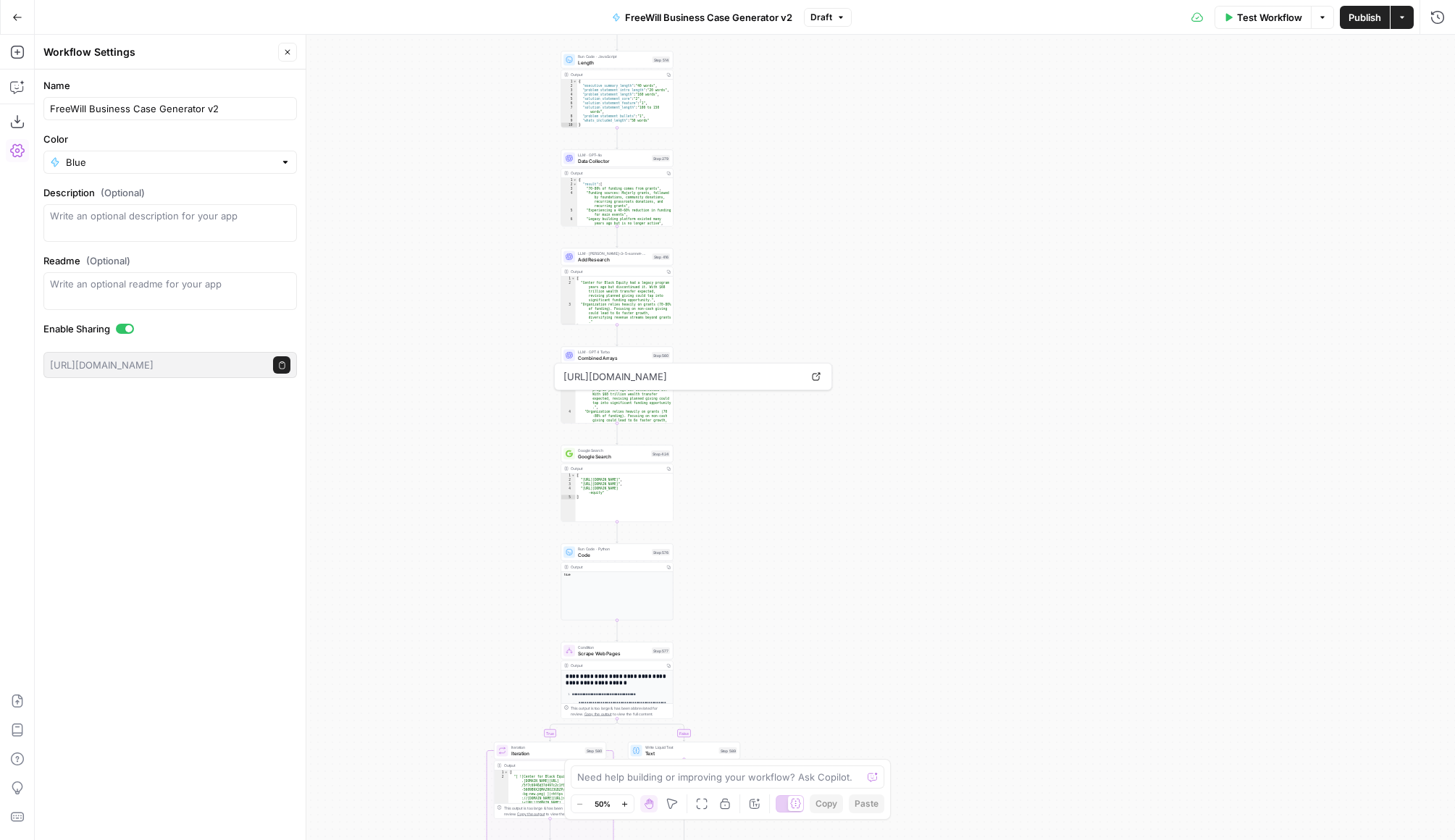
drag, startPoint x: 927, startPoint y: 280, endPoint x: 862, endPoint y: 775, distance: 499.2
click at [863, 778] on body "FreeWill New Home Browse Your Data Usage Settings Recent Grids FreeWill Busines…" at bounding box center [728, 420] width 1455 height 840
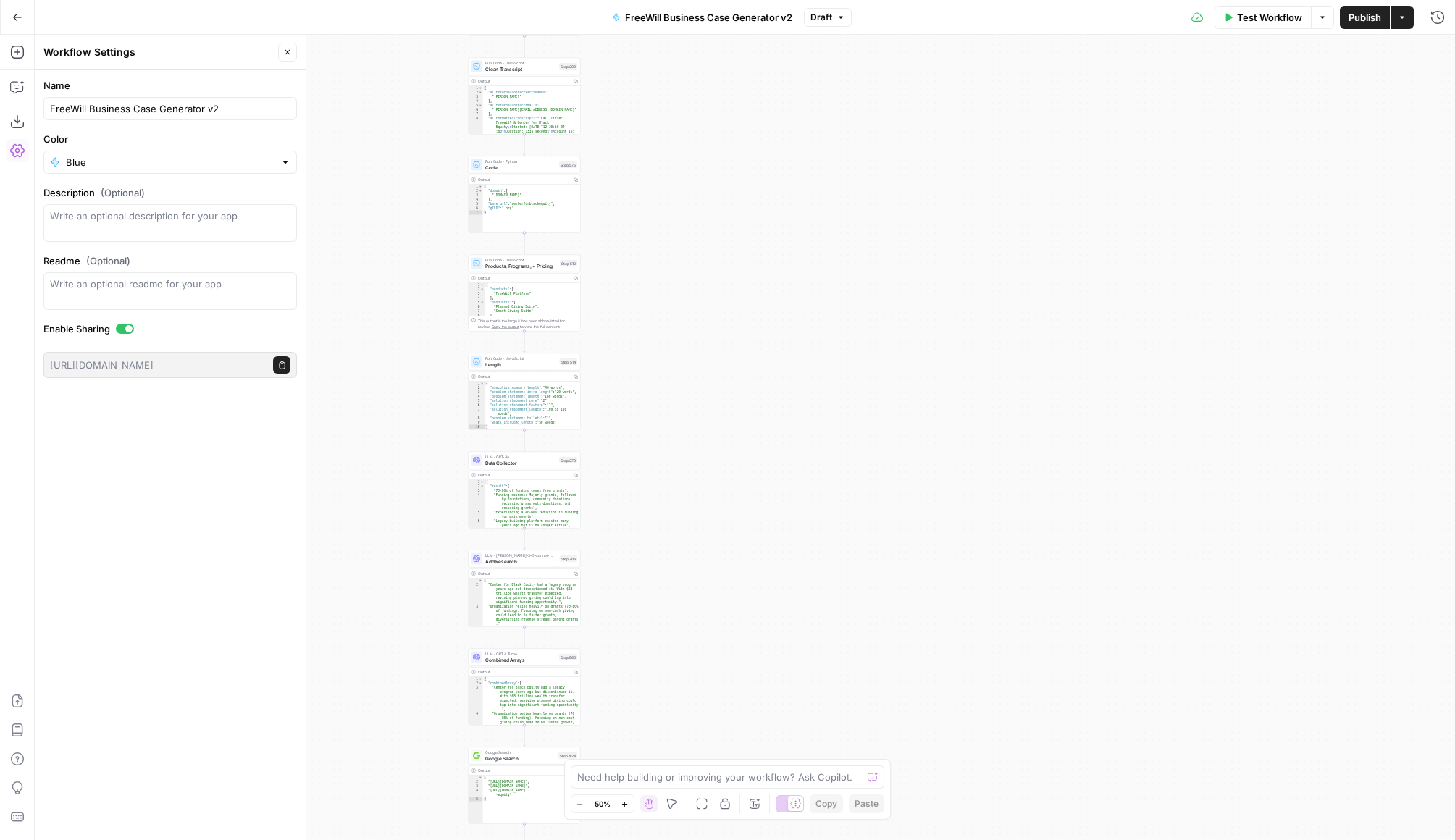
drag, startPoint x: 818, startPoint y: 106, endPoint x: 725, endPoint y: 409, distance: 317.0
click at [725, 409] on div "true false Workflow Set Inputs Inputs LLM · GPT 3.5 Turbo Extract Call Ids Step…" at bounding box center [745, 437] width 1421 height 805
click at [525, 361] on span "Length" at bounding box center [521, 362] width 72 height 7
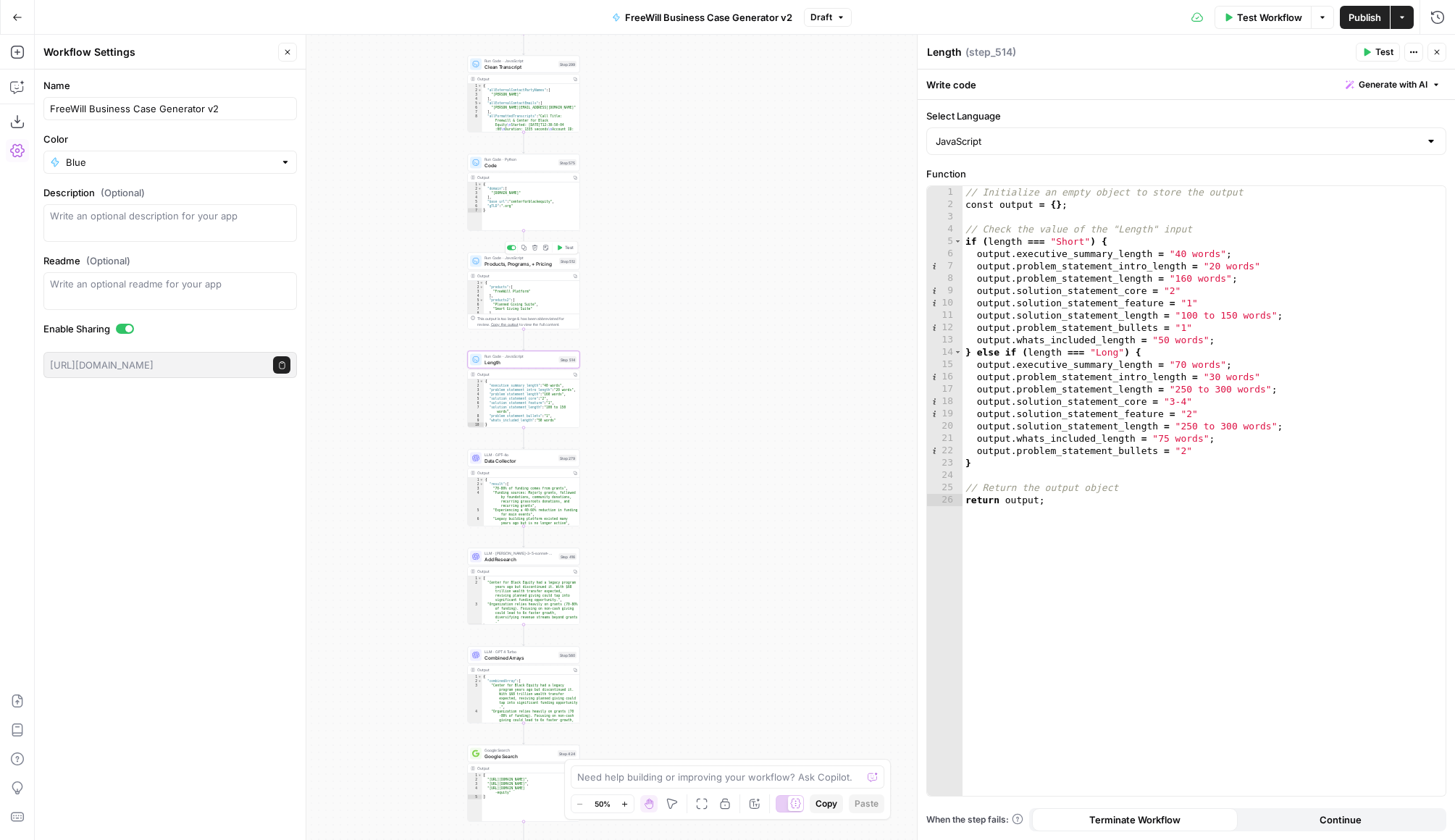
click at [539, 260] on span "Products, Programs, + Pricing" at bounding box center [521, 263] width 72 height 7
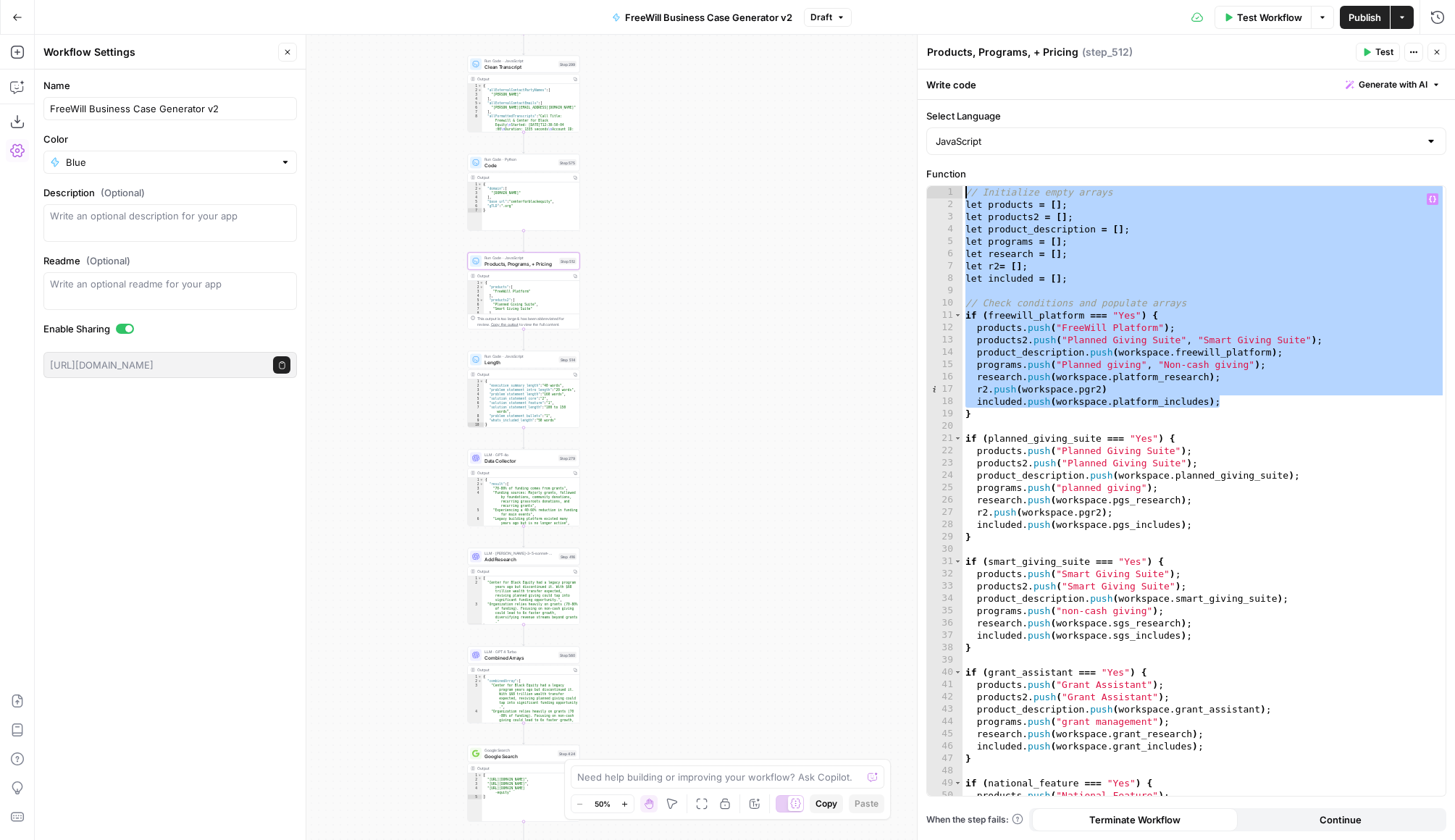
drag, startPoint x: 1235, startPoint y: 401, endPoint x: 950, endPoint y: 175, distance: 363.7
click at [950, 175] on div "**********" at bounding box center [1187, 481] width 520 height 630
type textarea "**********"
click at [12, 16] on icon "button" at bounding box center [17, 17] width 10 height 10
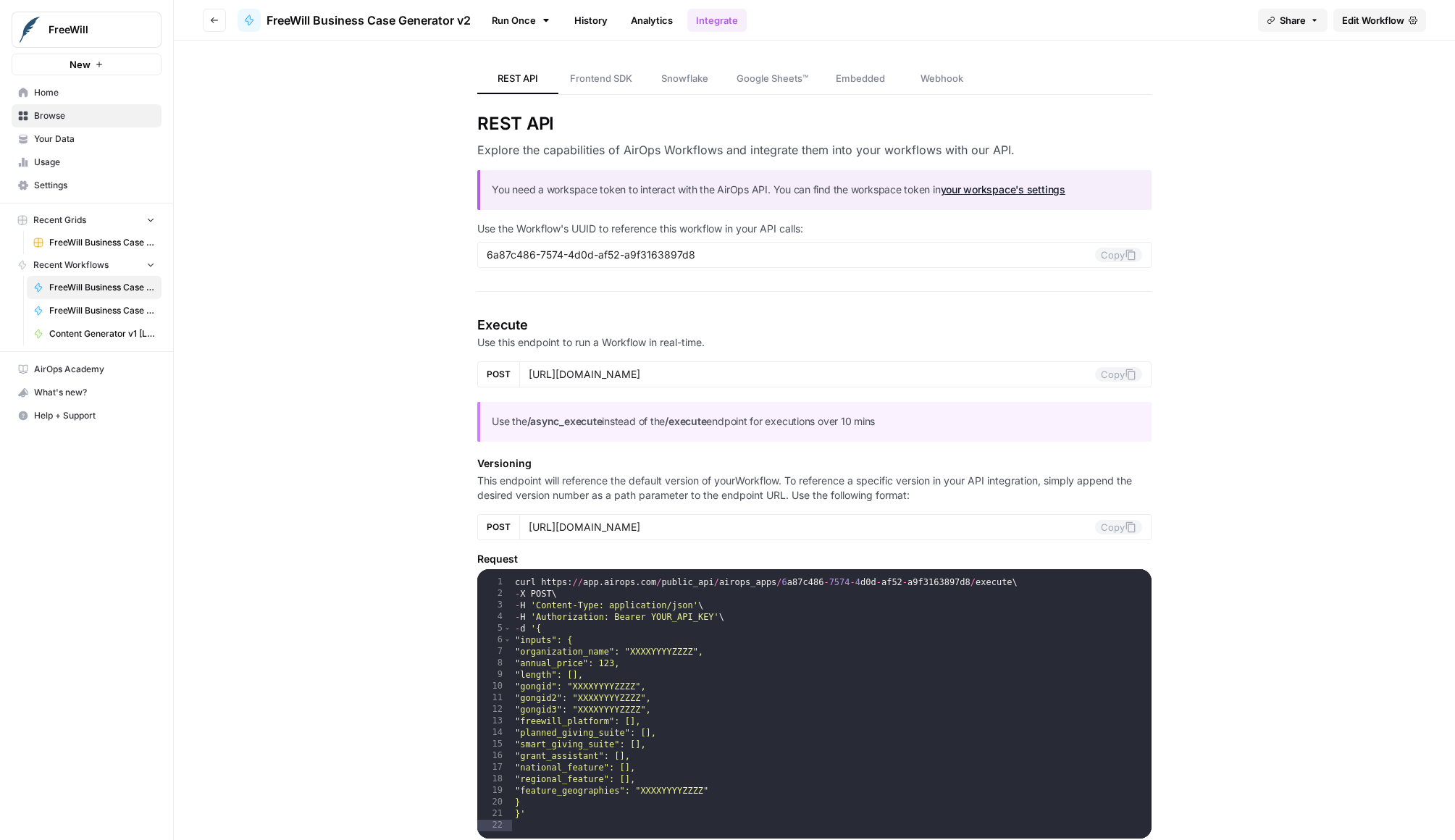
click at [111, 129] on link "Your Data" at bounding box center [86, 139] width 150 height 23
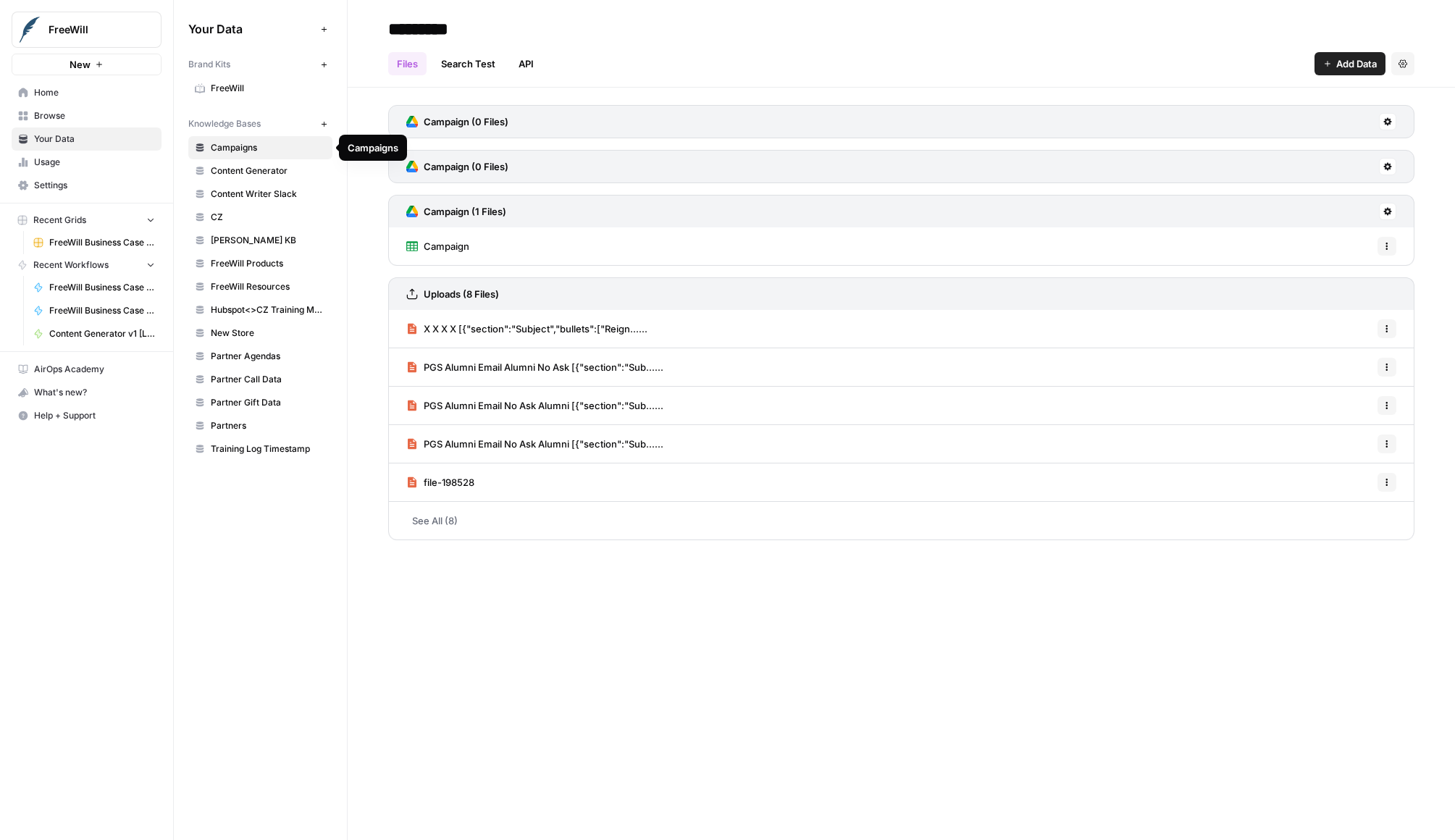
click at [252, 167] on span "Content Generator" at bounding box center [268, 171] width 115 height 13
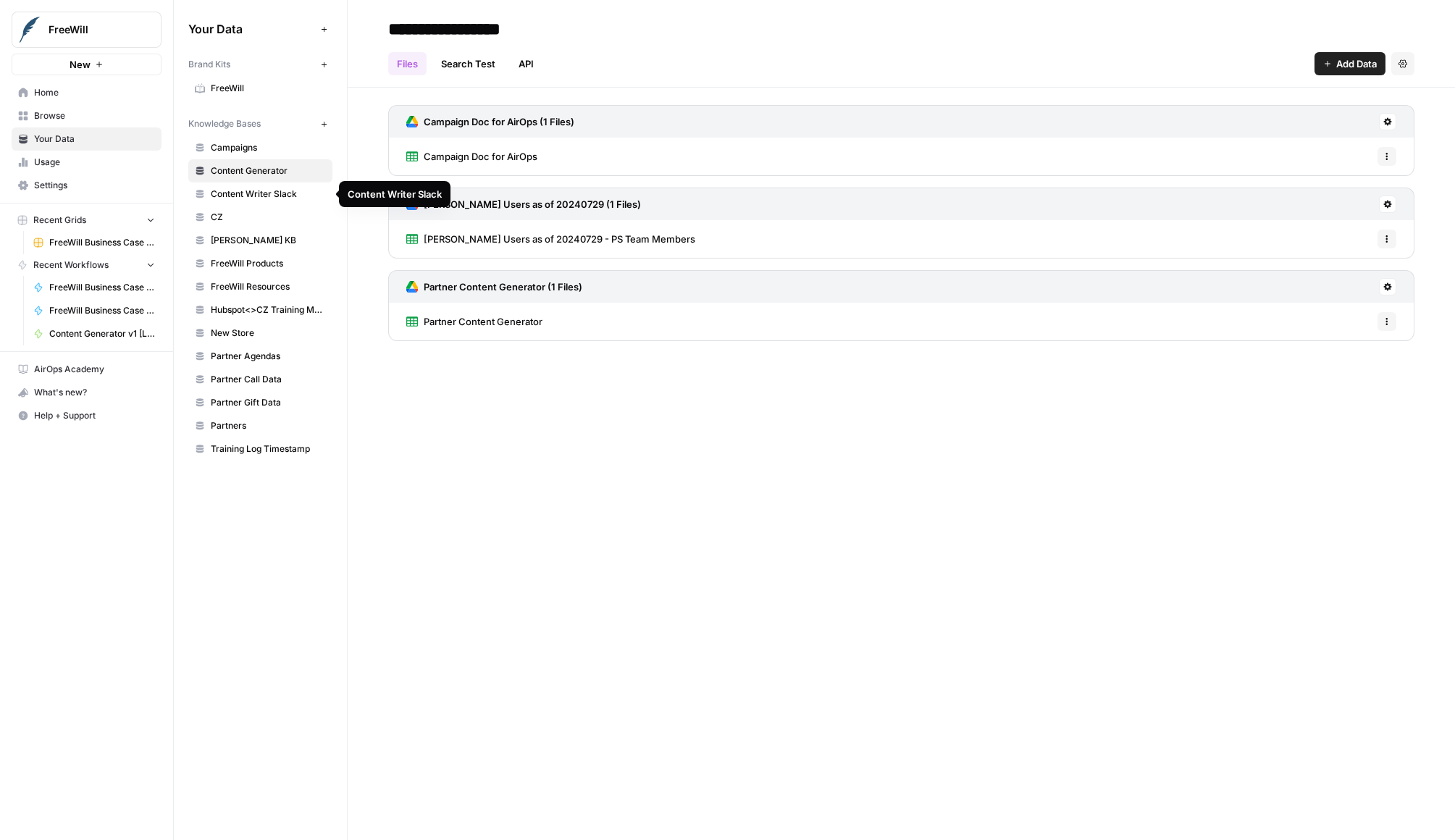
click at [255, 194] on span "Content Writer Slack" at bounding box center [268, 194] width 115 height 13
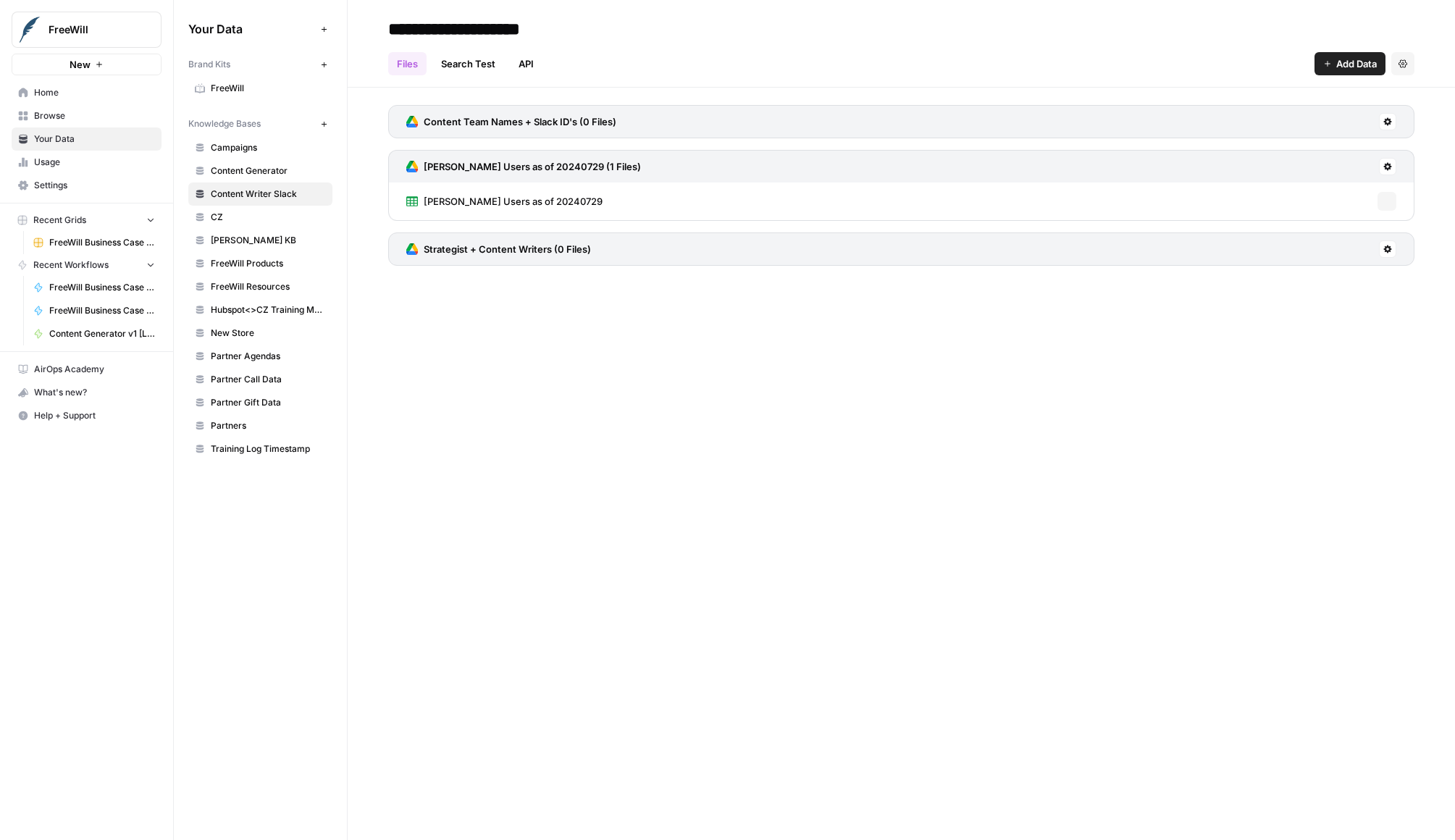
click at [255, 218] on span "CZ" at bounding box center [268, 218] width 115 height 13
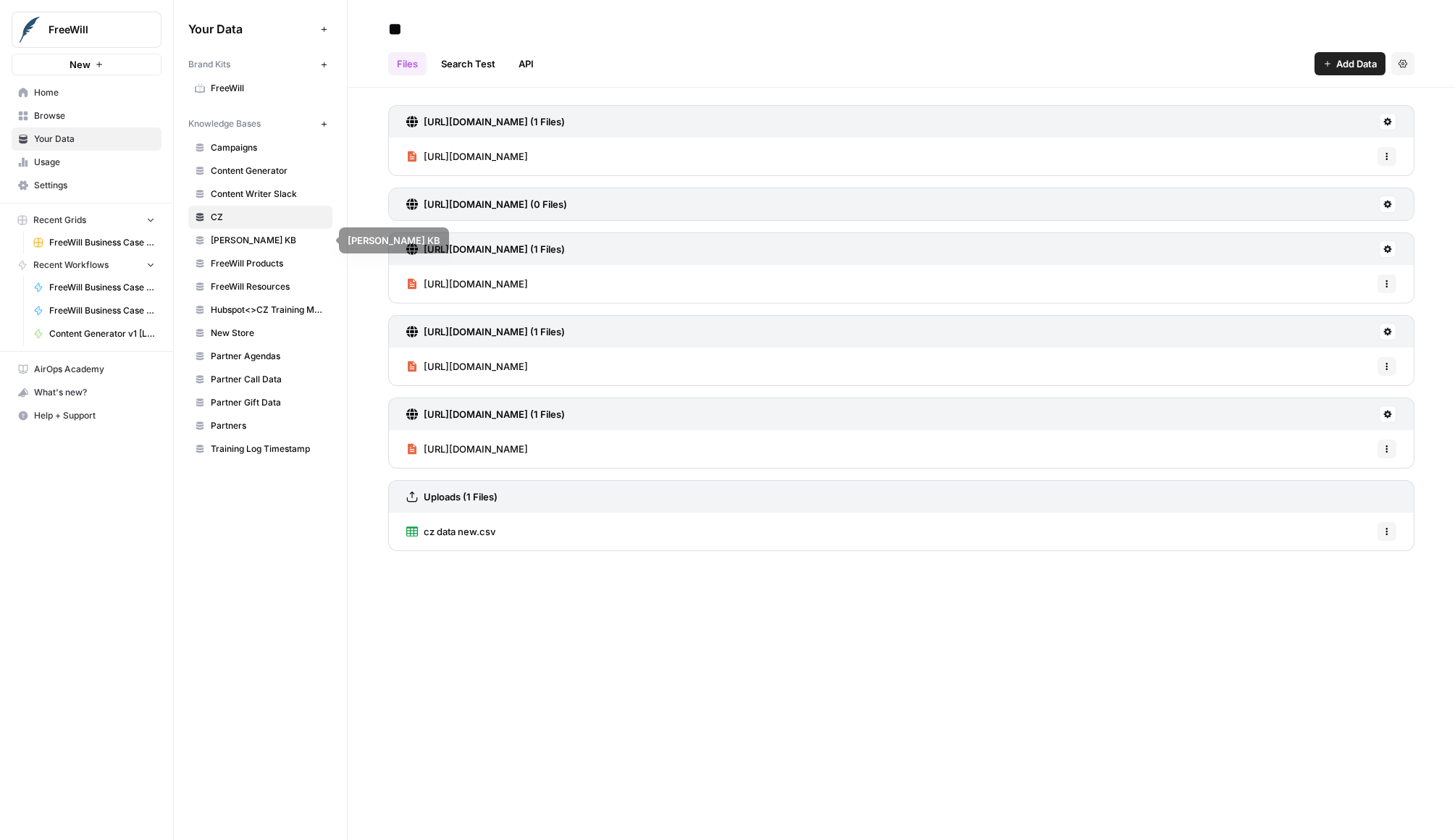
click at [256, 264] on span "FreeWill Products" at bounding box center [268, 263] width 115 height 13
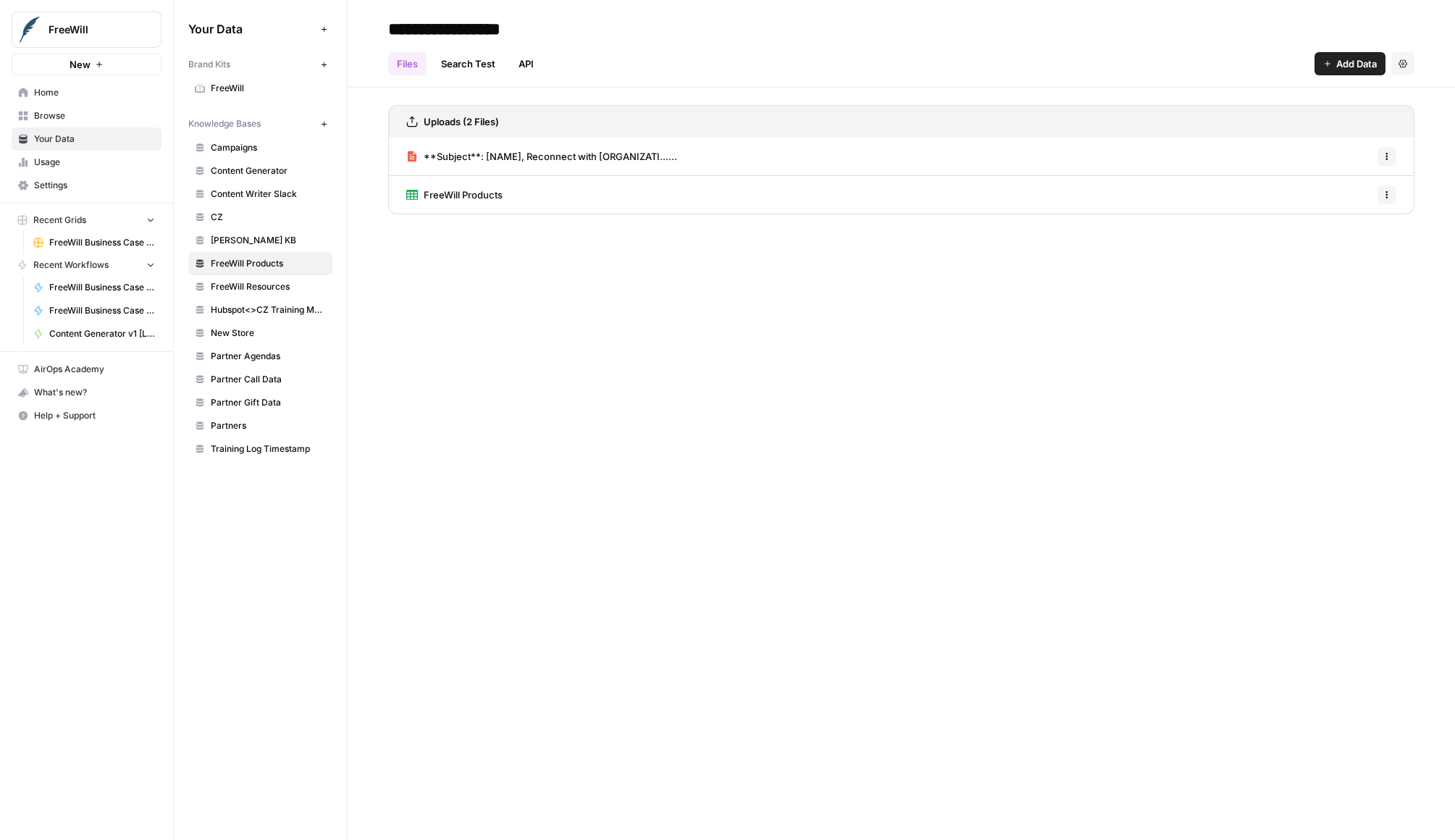
click at [263, 290] on span "FreeWill Resources" at bounding box center [268, 286] width 115 height 13
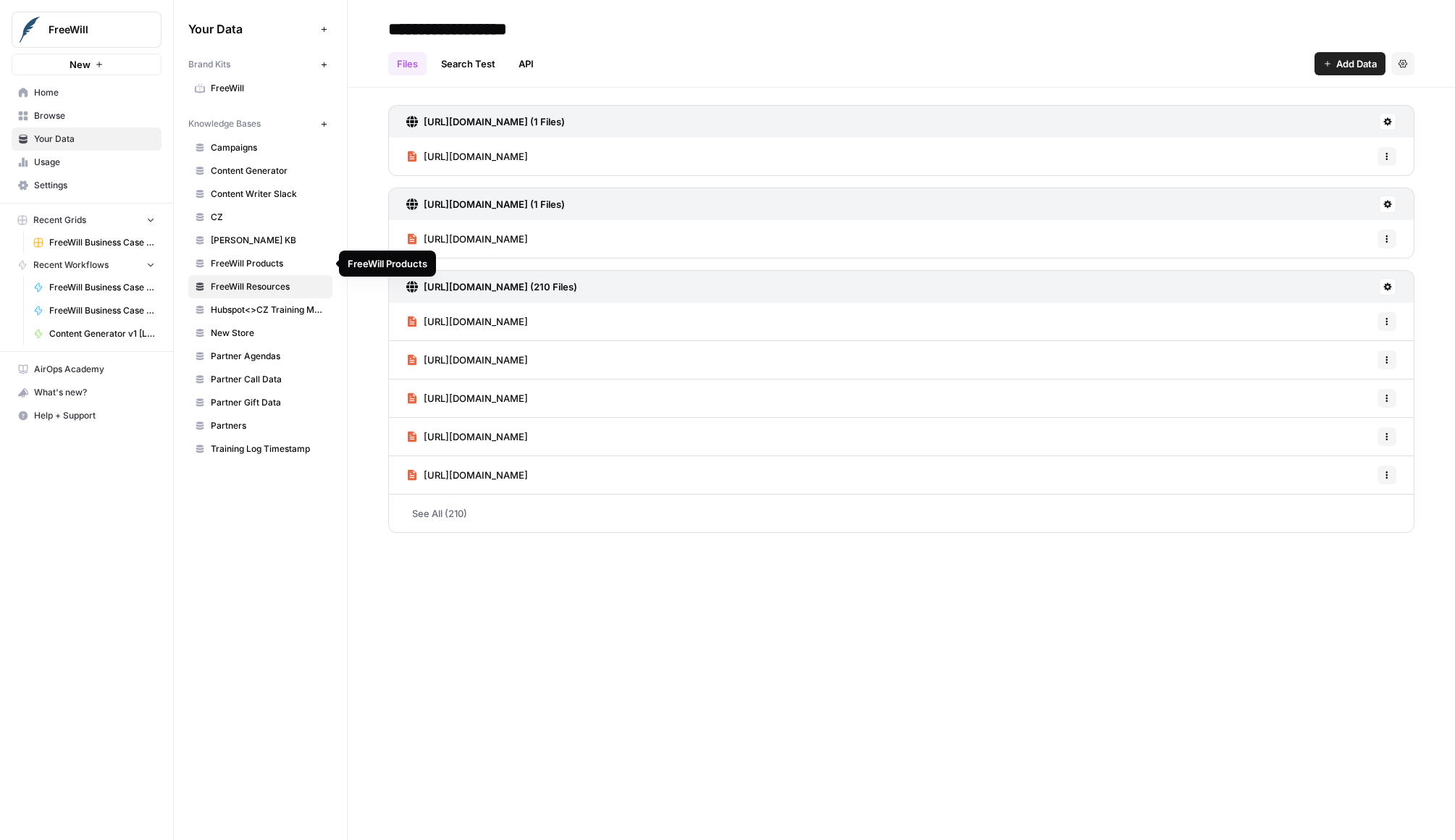
click at [259, 255] on link "FreeWill Products" at bounding box center [260, 263] width 144 height 23
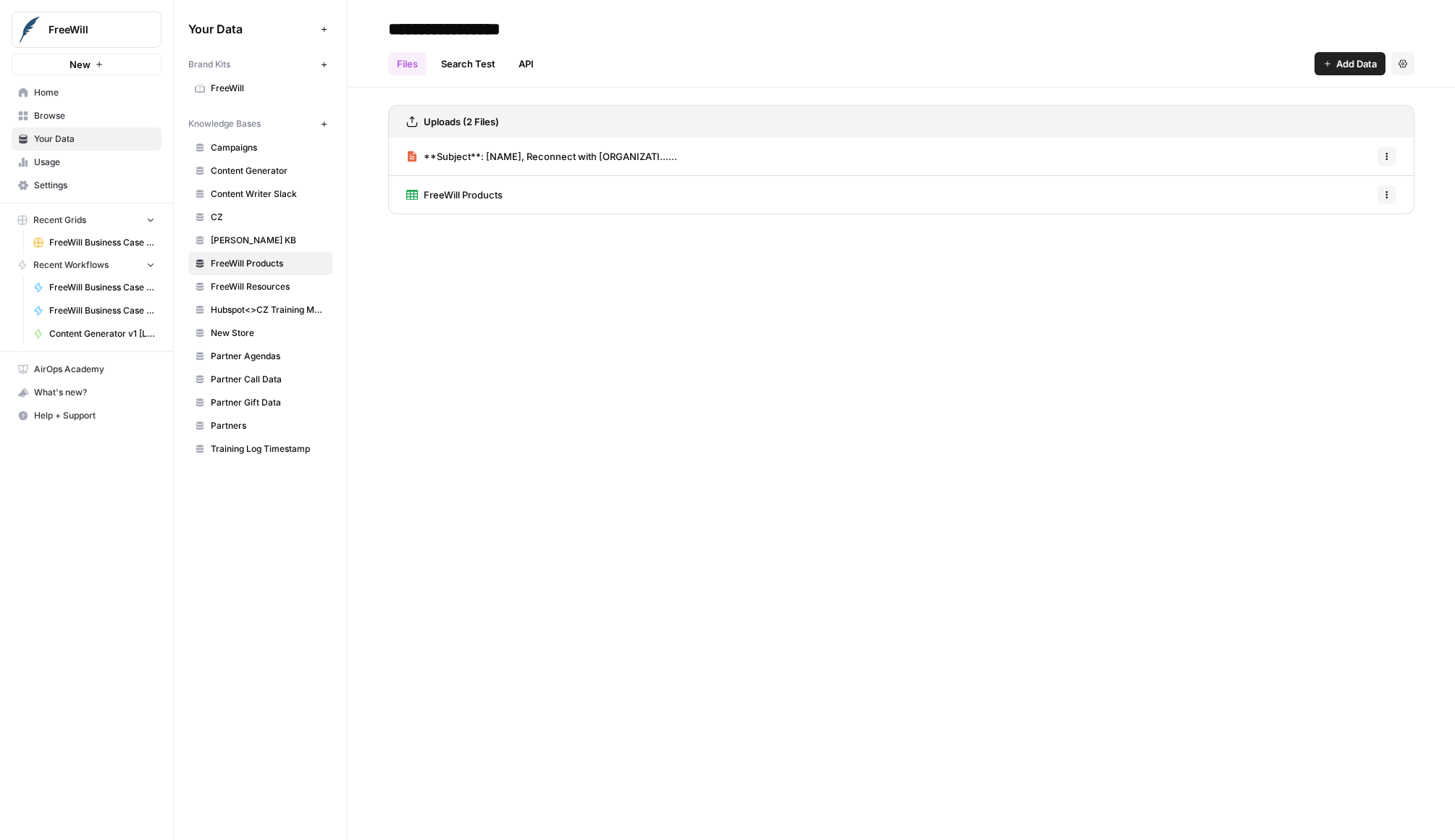
click at [507, 185] on div "FreeWill Products Options" at bounding box center [902, 195] width 1027 height 38
click at [477, 197] on span "FreeWill Products" at bounding box center [463, 195] width 79 height 15
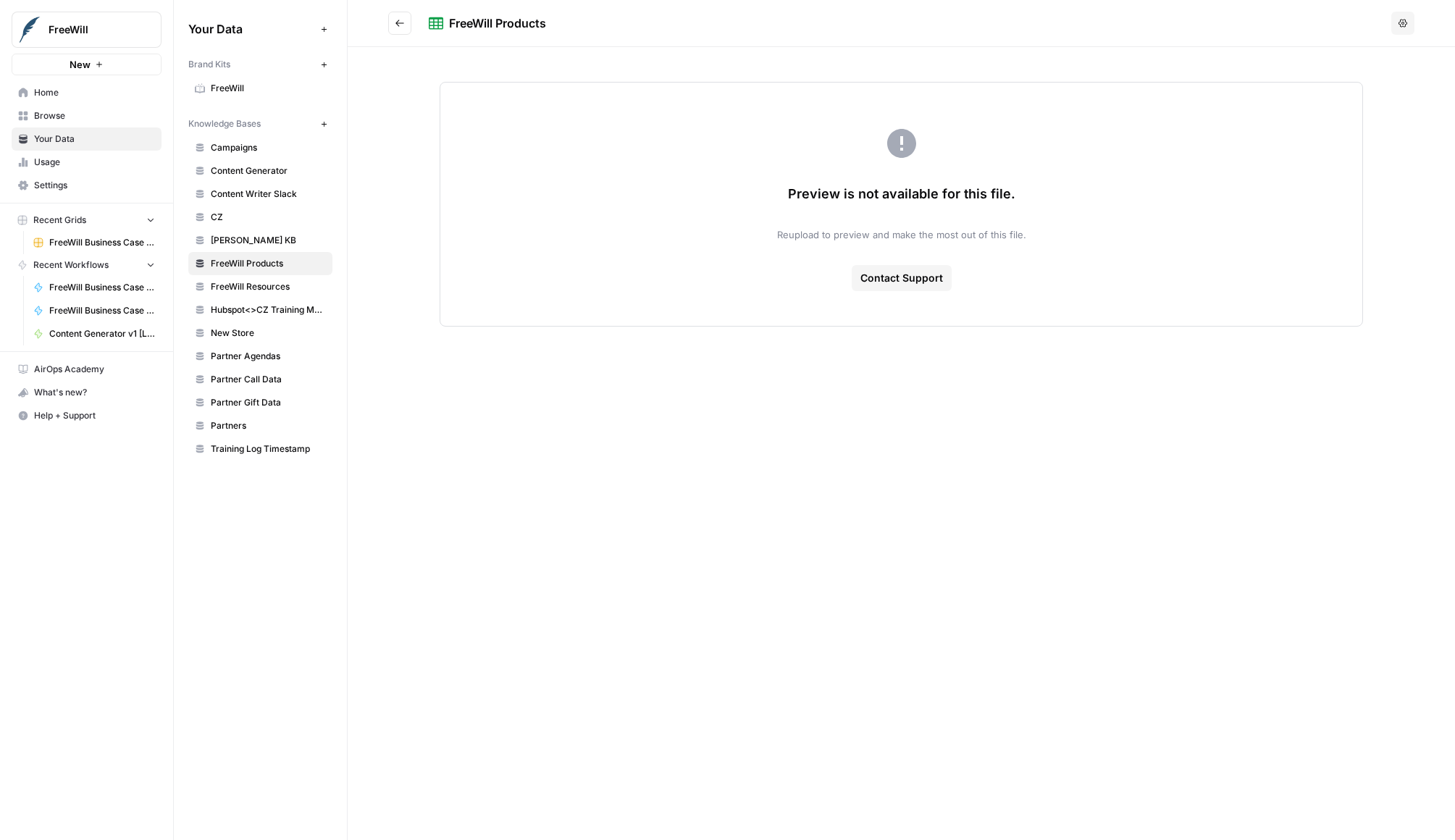
click at [263, 264] on span "FreeWill Products" at bounding box center [268, 263] width 115 height 13
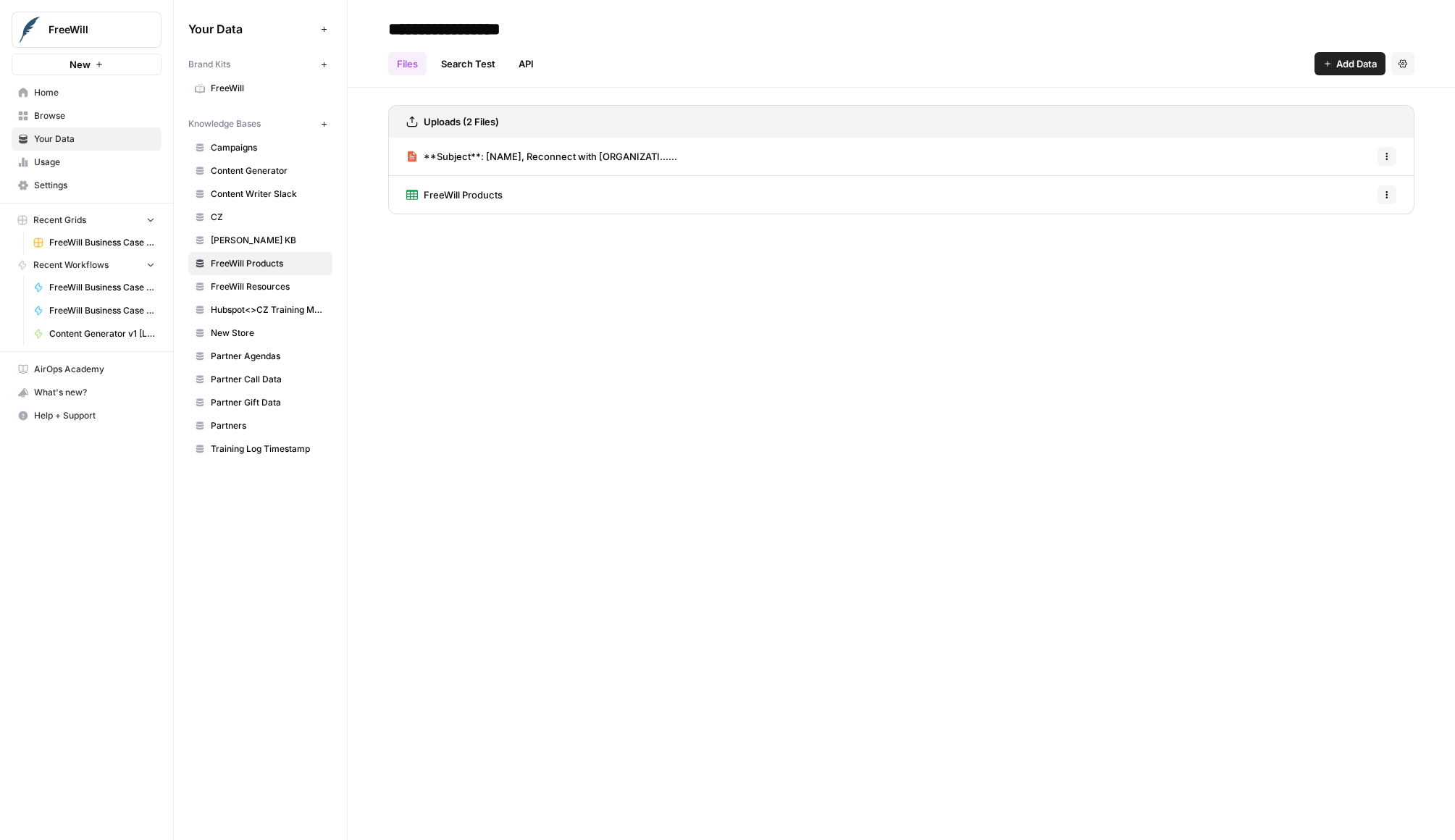
click at [1383, 198] on icon "button" at bounding box center [1387, 194] width 8 height 8
click at [501, 53] on link "Search Test" at bounding box center [468, 63] width 72 height 23
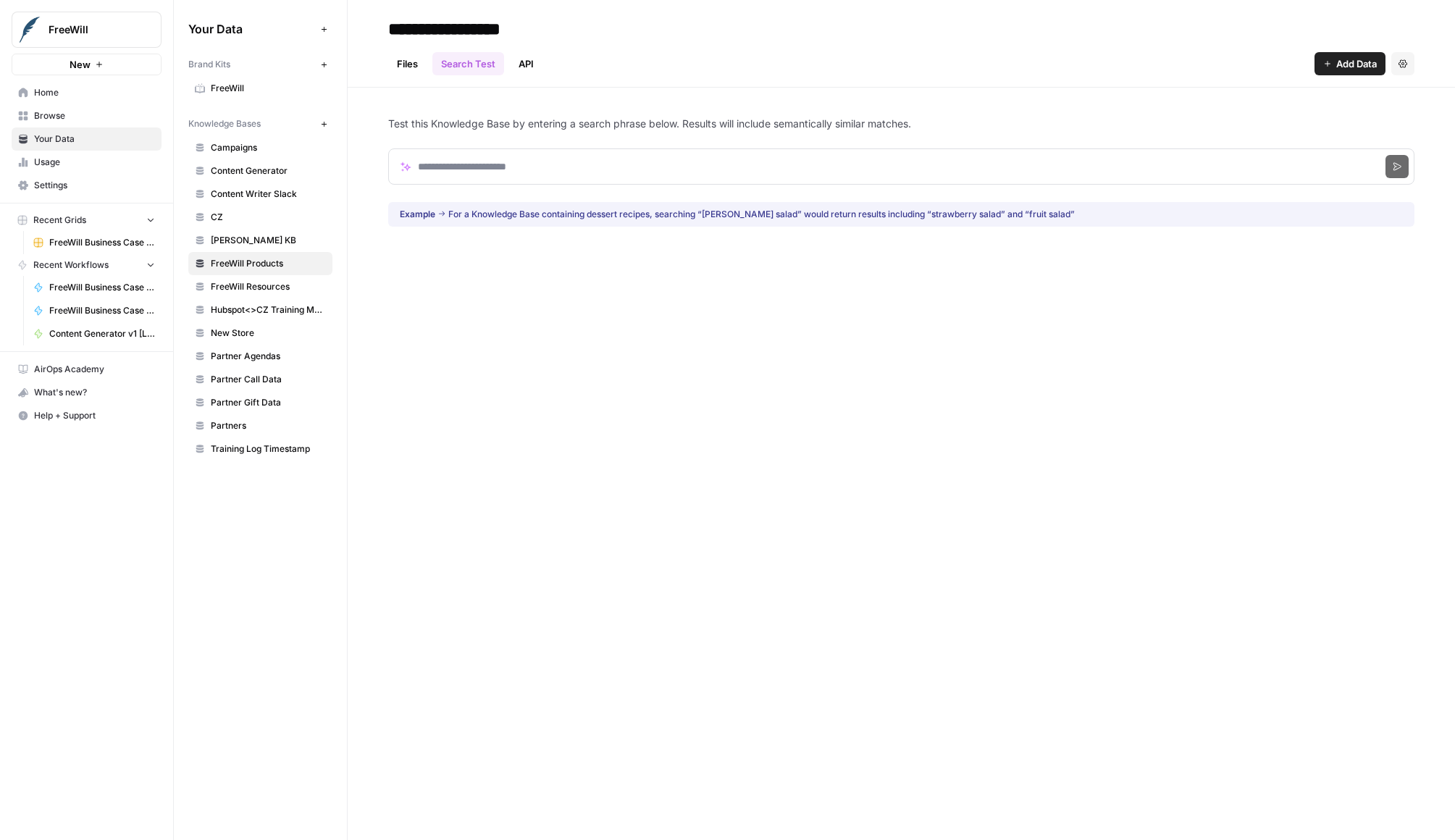
click at [528, 66] on link "API" at bounding box center [525, 63] width 32 height 23
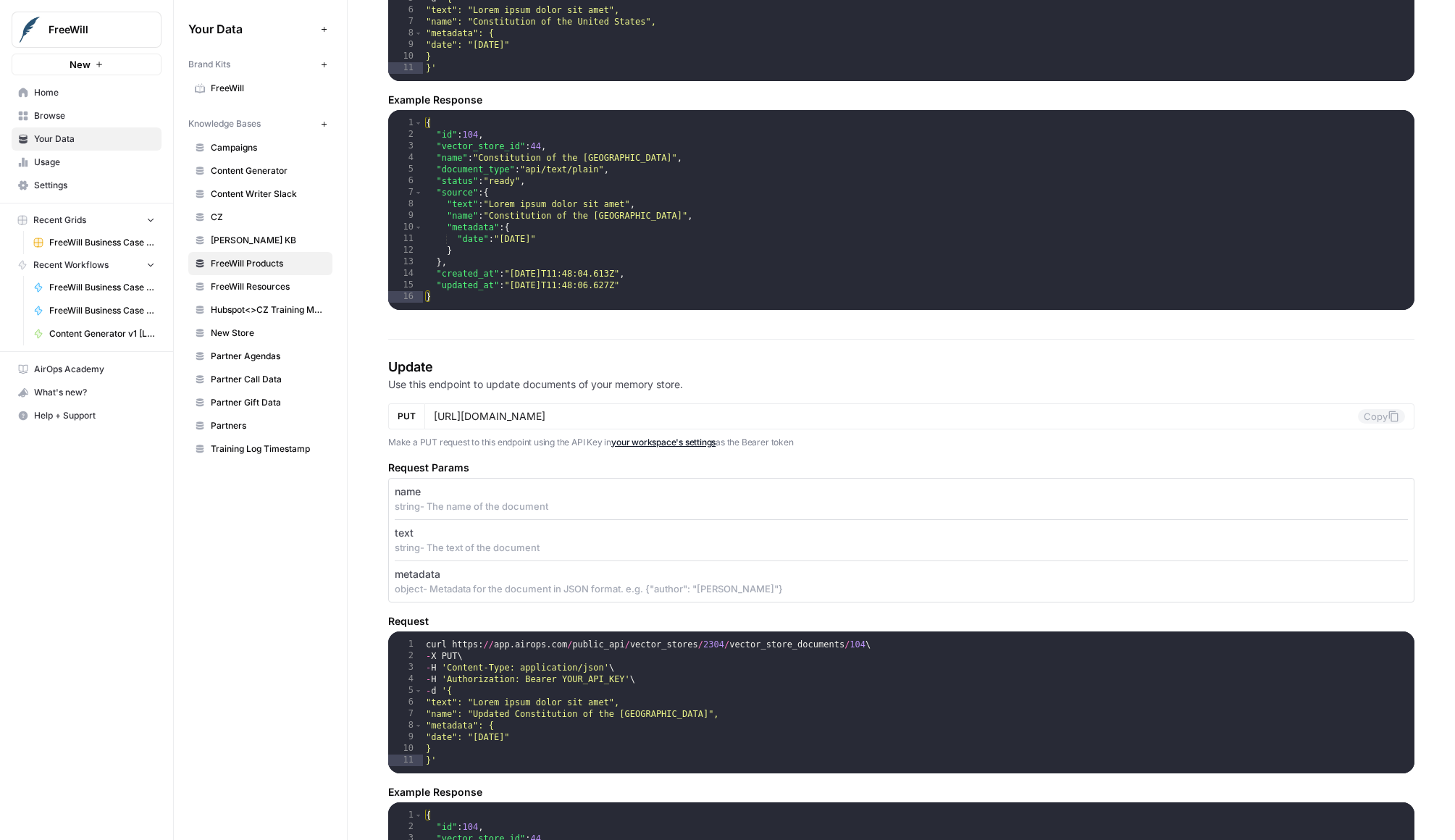
scroll to position [2095, 0]
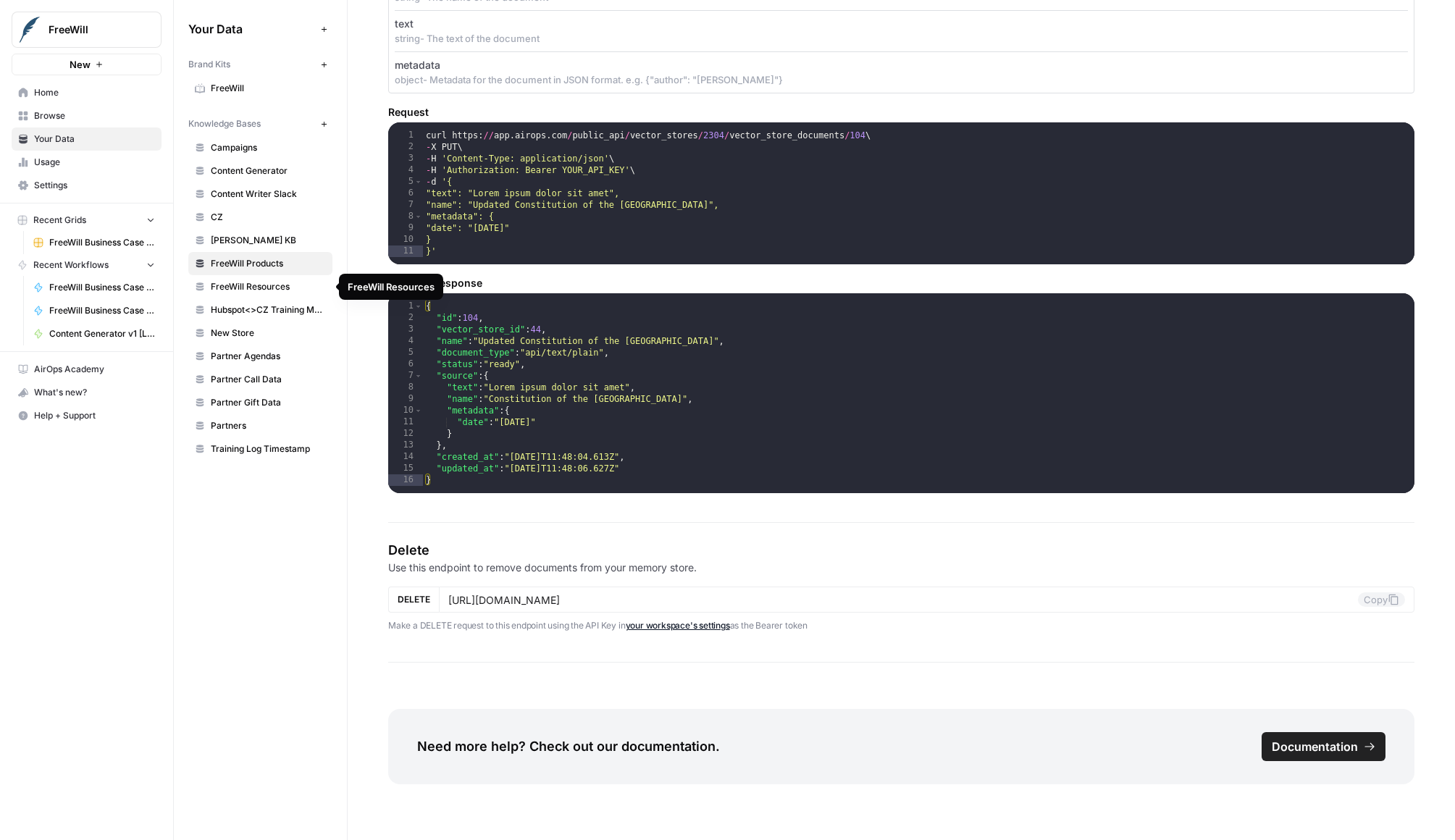
click at [265, 292] on span "FreeWill Resources" at bounding box center [268, 286] width 115 height 13
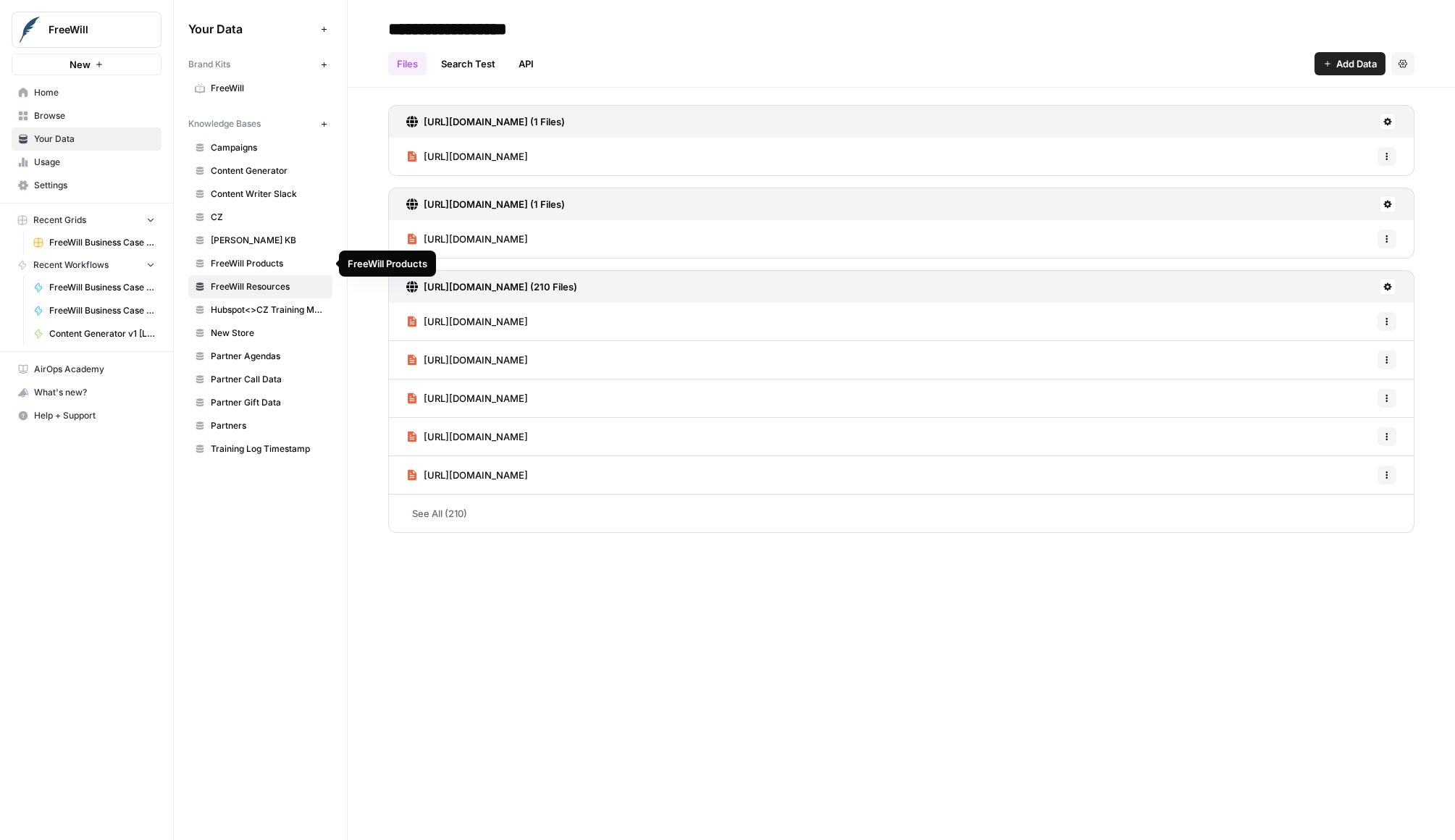
click at [258, 267] on span "FreeWill Products" at bounding box center [268, 263] width 115 height 13
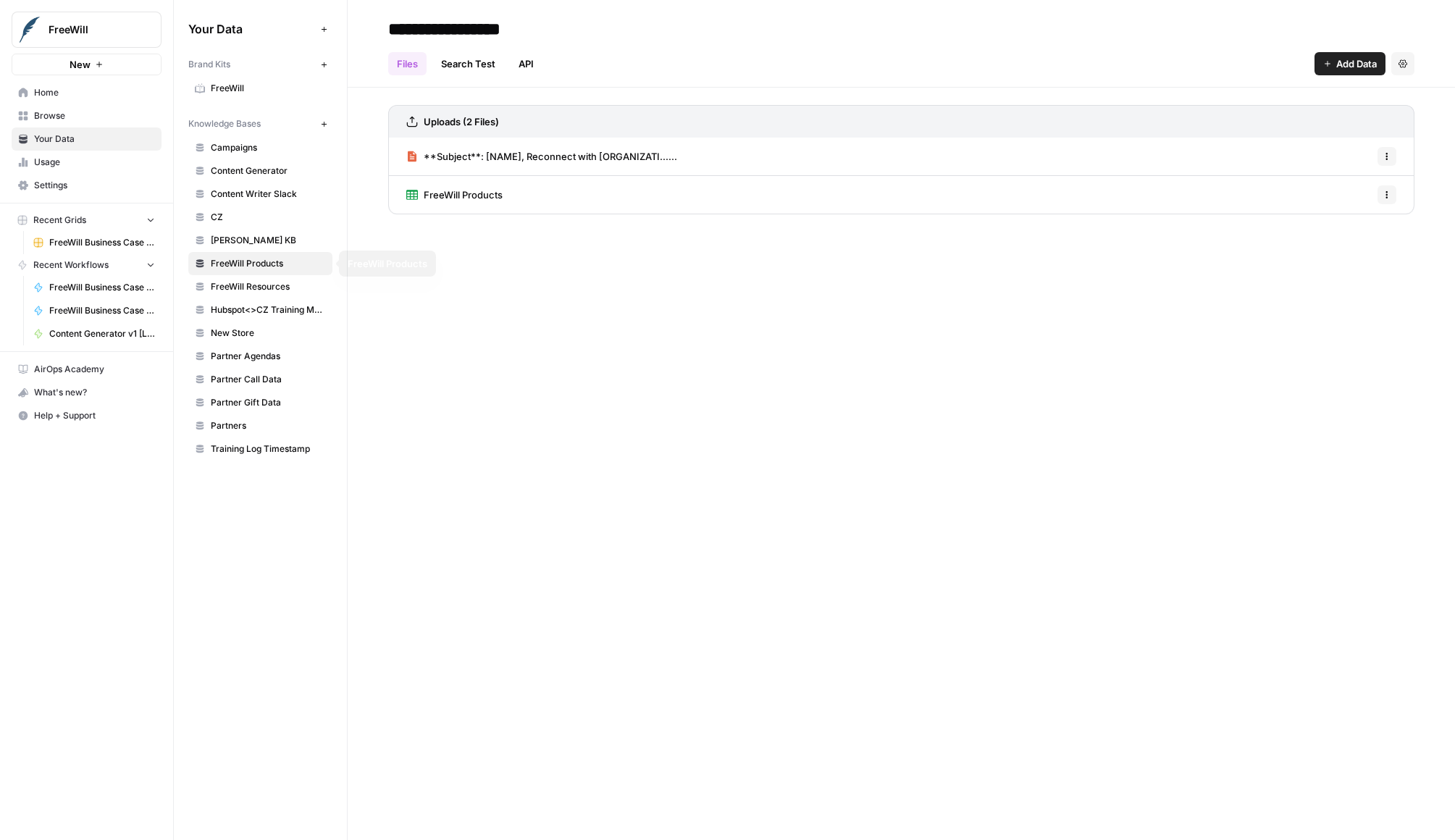
click at [242, 260] on span "FreeWill Products" at bounding box center [268, 263] width 115 height 13
click at [411, 190] on icon at bounding box center [412, 195] width 12 height 10
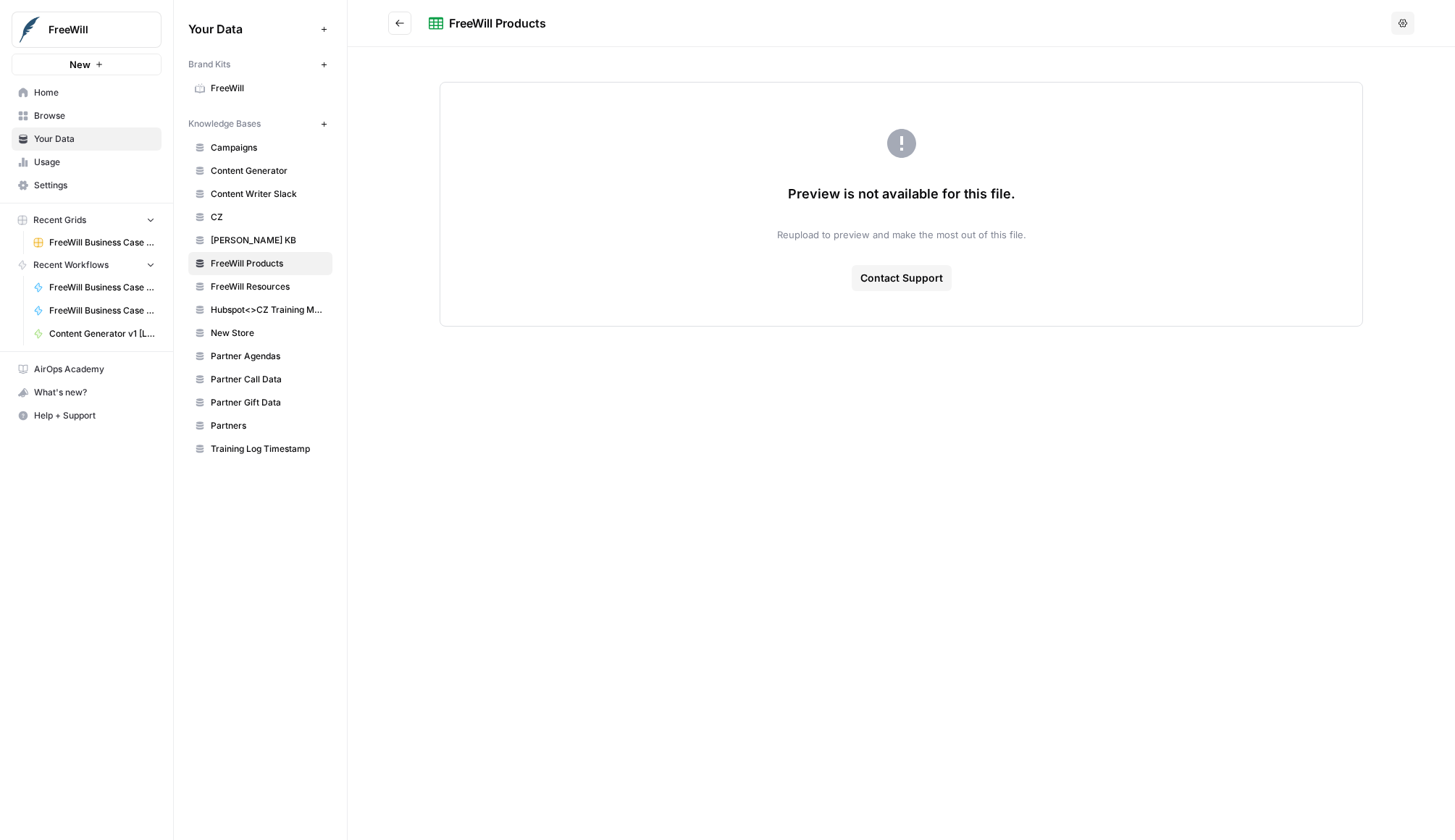
click at [411, 26] on button "Go back" at bounding box center [400, 23] width 23 height 23
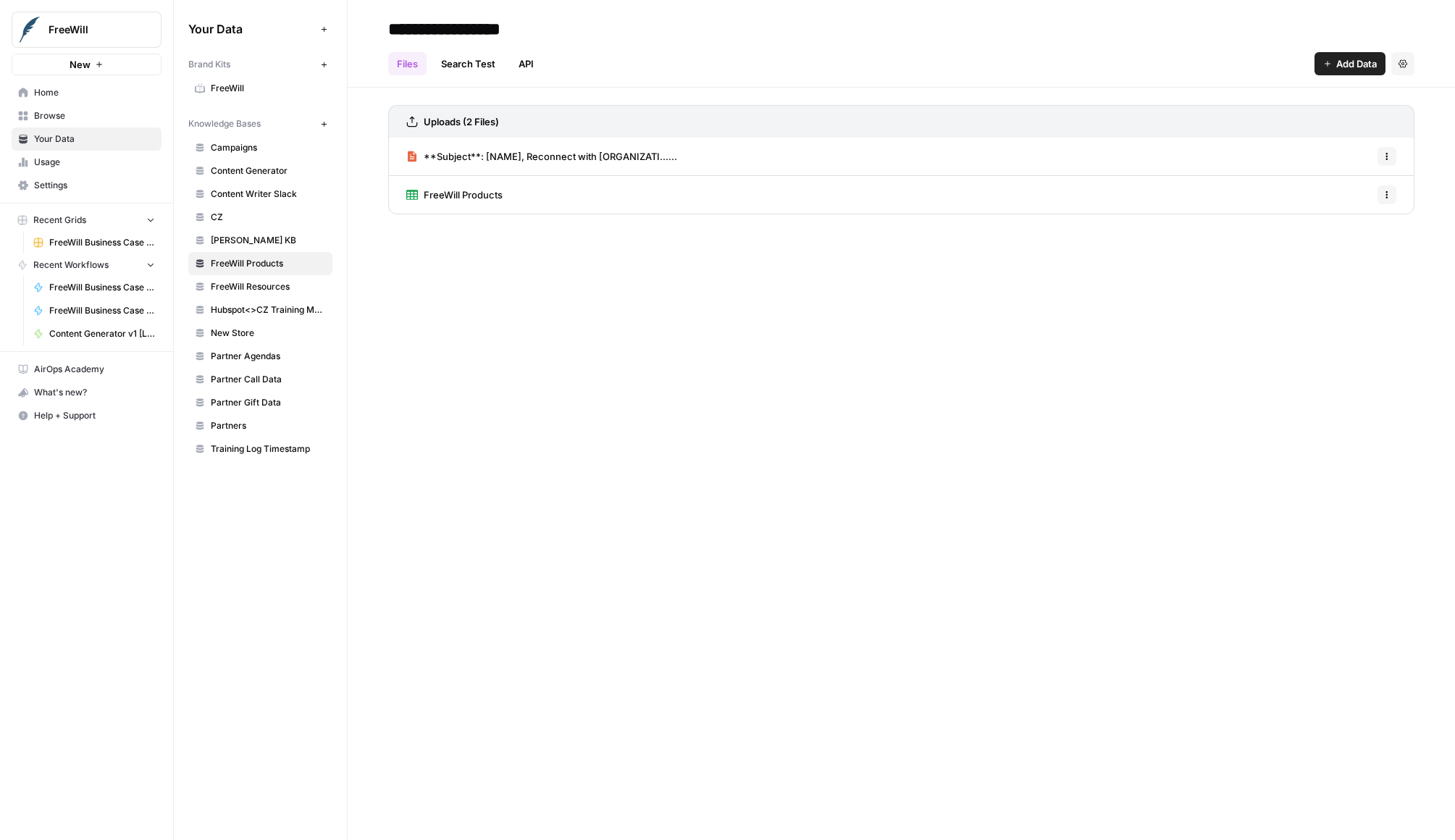
click at [1393, 192] on button "Options" at bounding box center [1387, 195] width 19 height 19
click at [1393, 191] on button "Options" at bounding box center [1387, 195] width 19 height 19
click at [491, 63] on link "Search Test" at bounding box center [468, 63] width 72 height 23
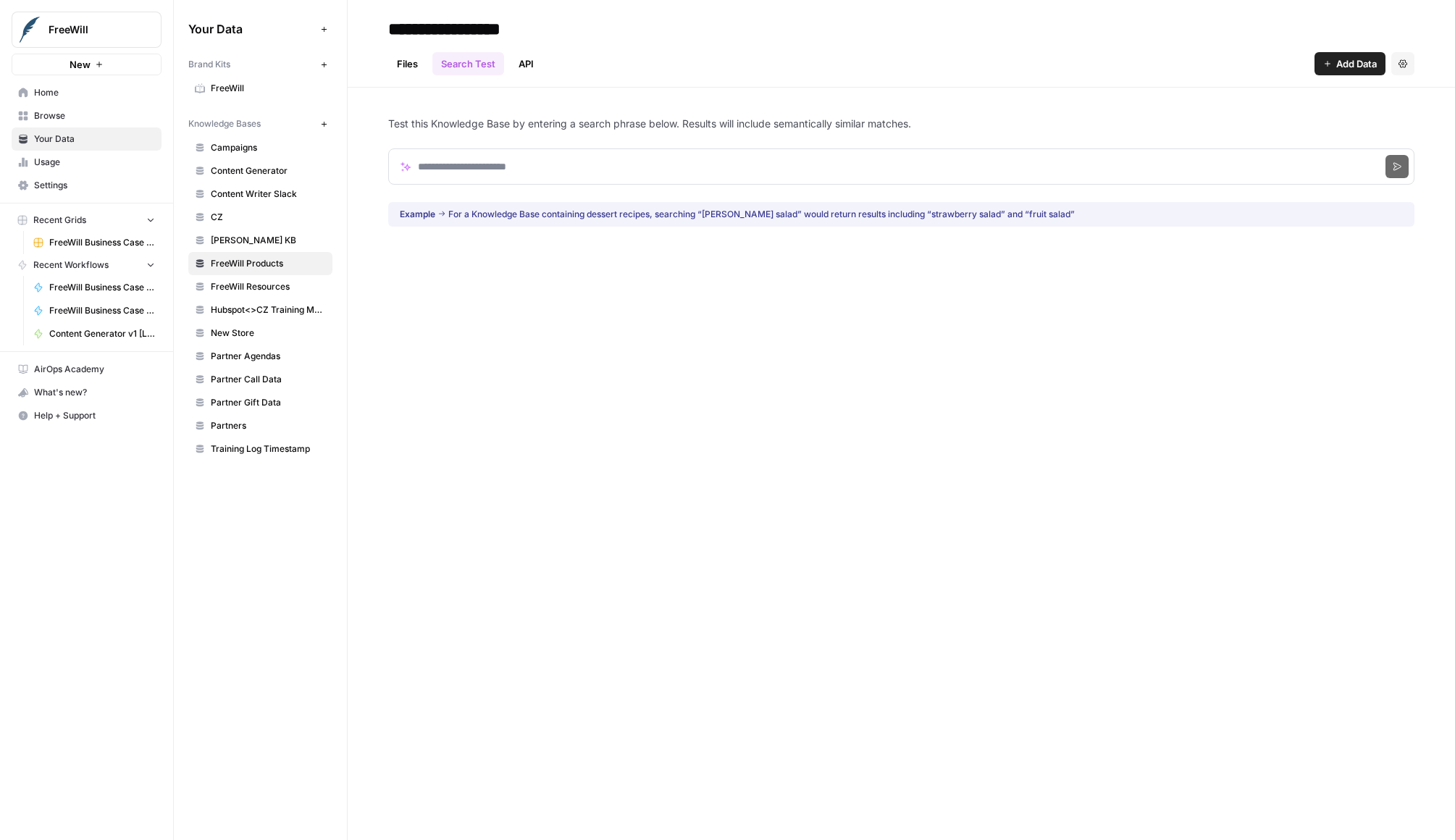
click at [528, 62] on link "API" at bounding box center [525, 63] width 32 height 23
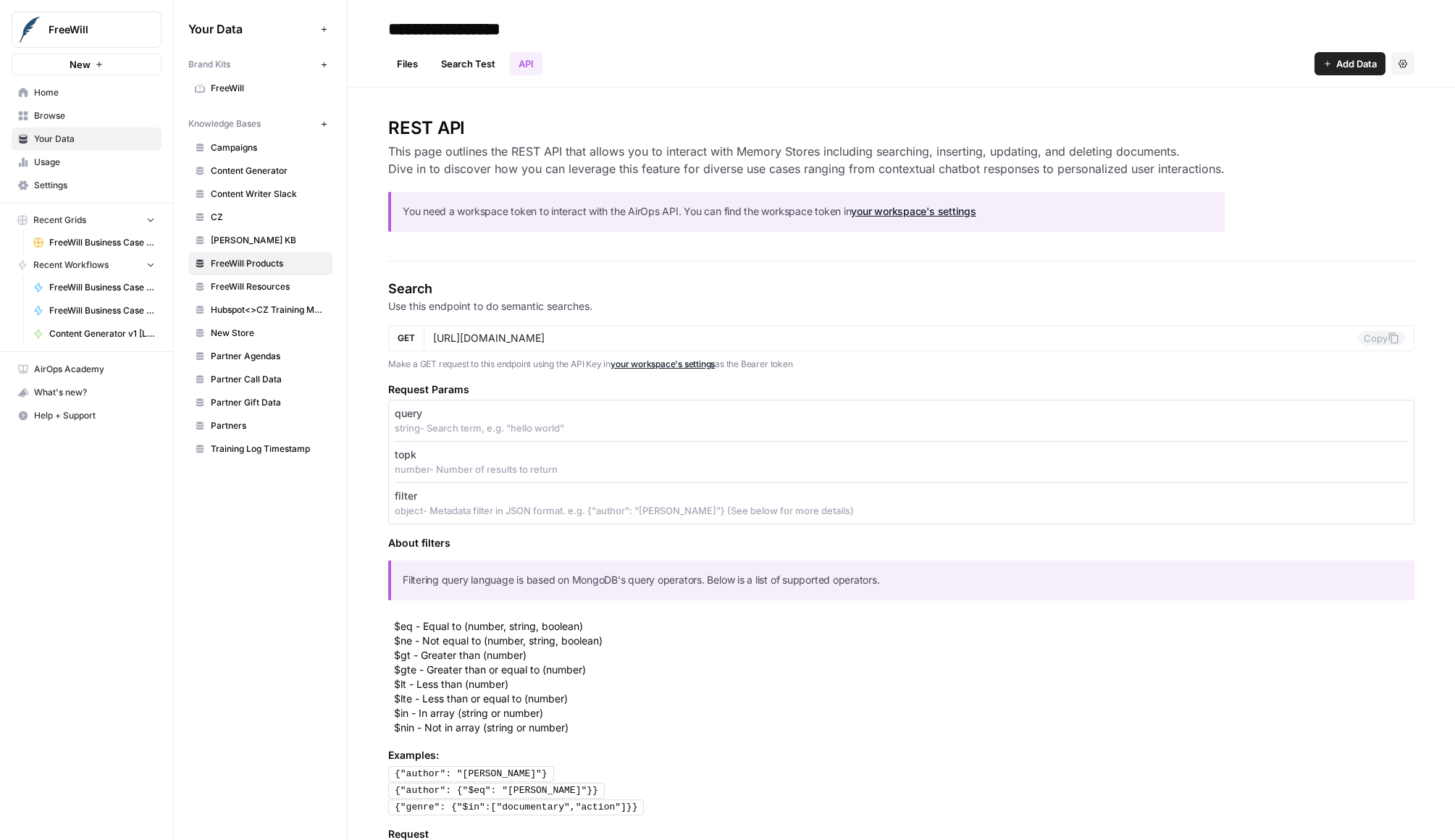
click at [412, 64] on link "Files" at bounding box center [408, 63] width 39 height 23
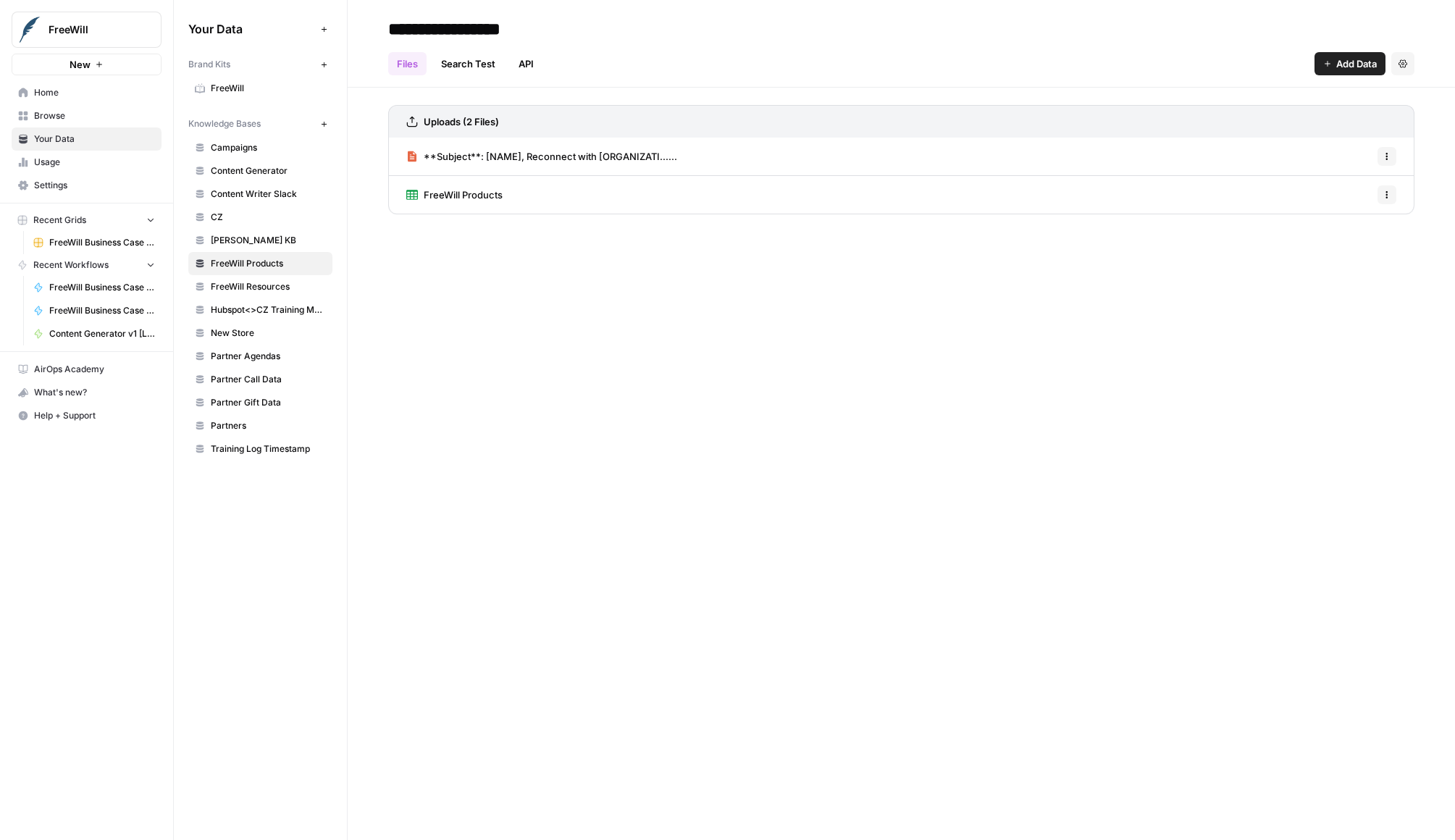
click at [222, 87] on span "FreeWill" at bounding box center [268, 88] width 115 height 13
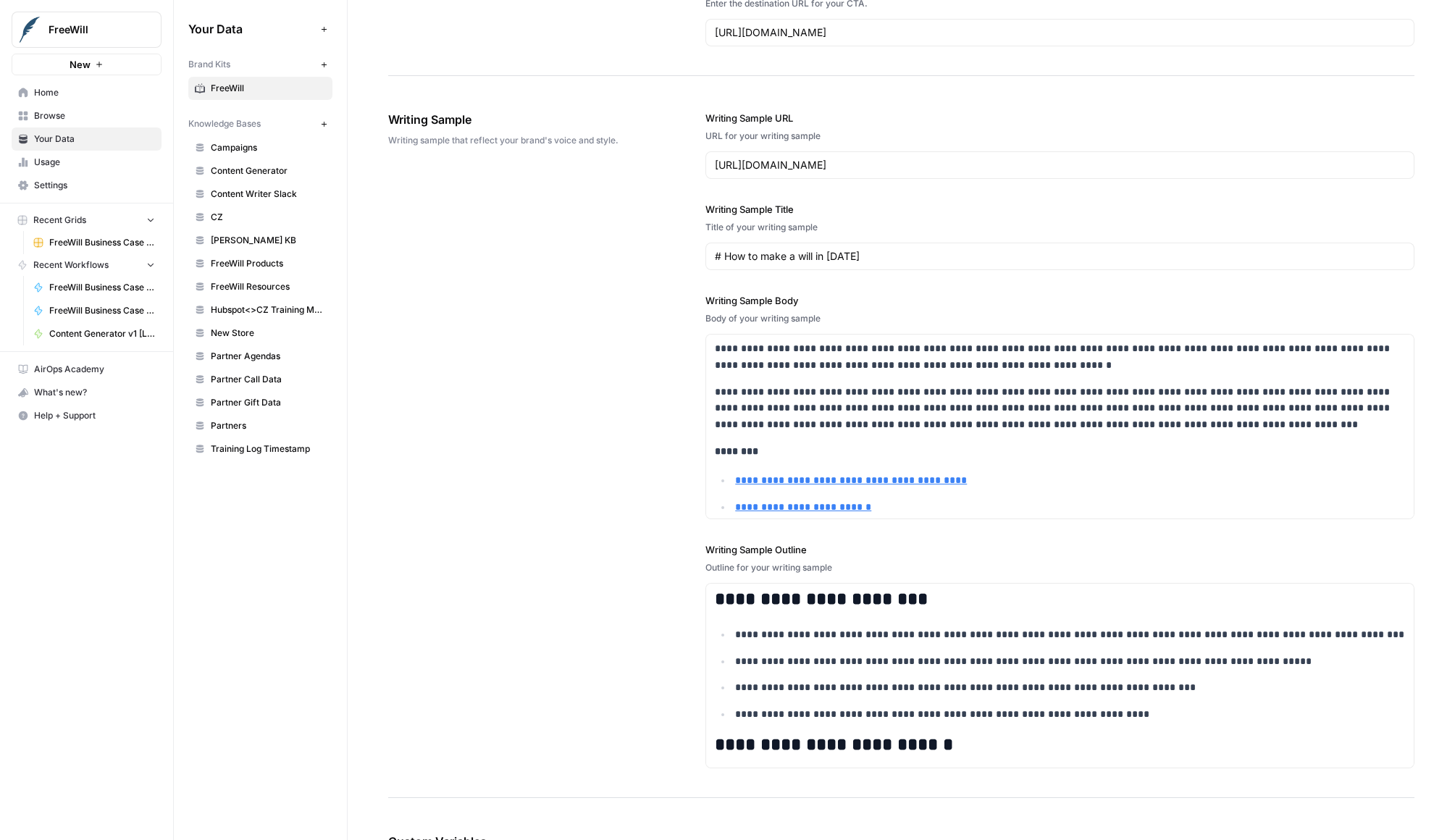
scroll to position [1674, 0]
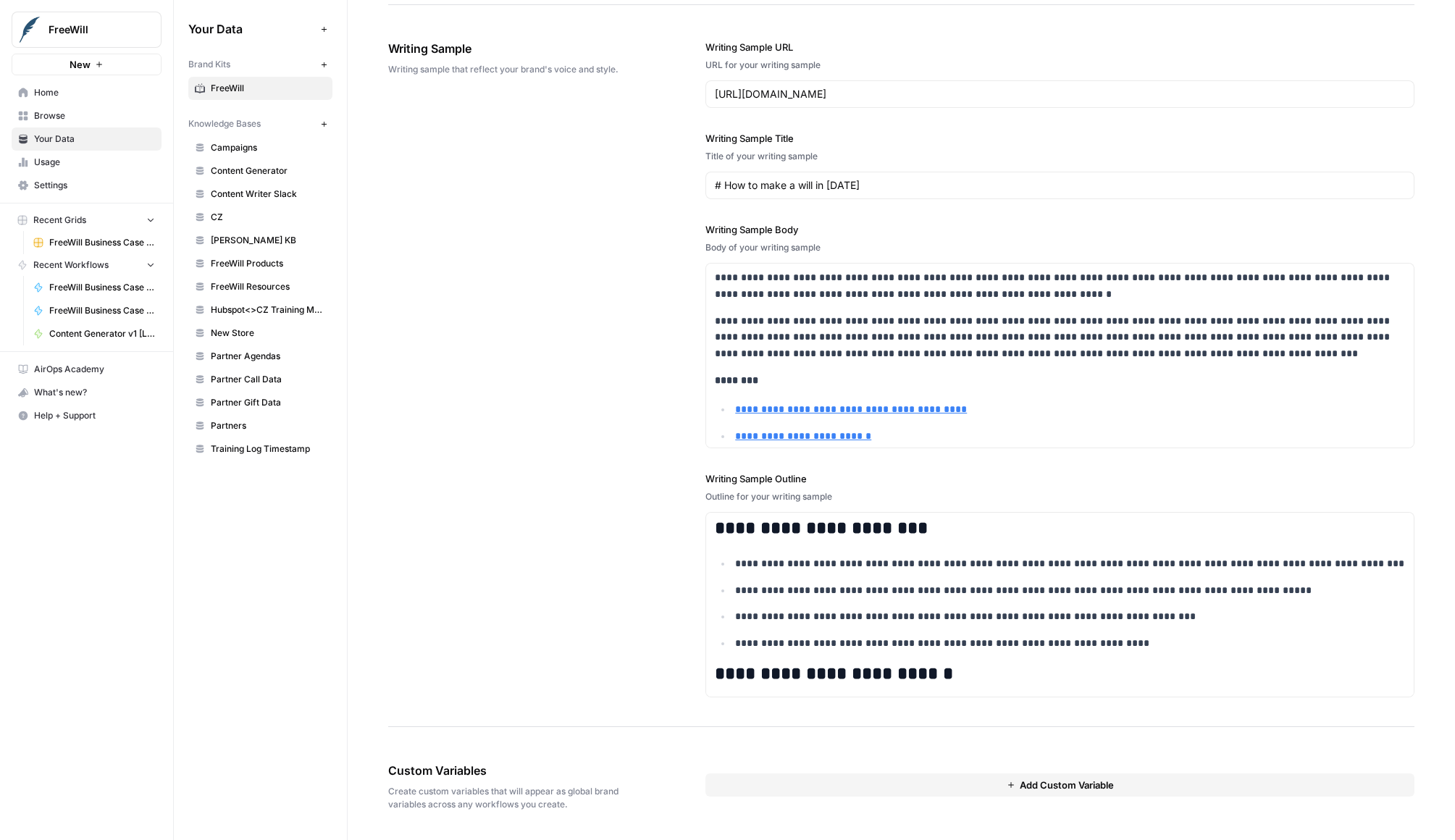
click at [257, 262] on span "FreeWill Products" at bounding box center [268, 263] width 115 height 13
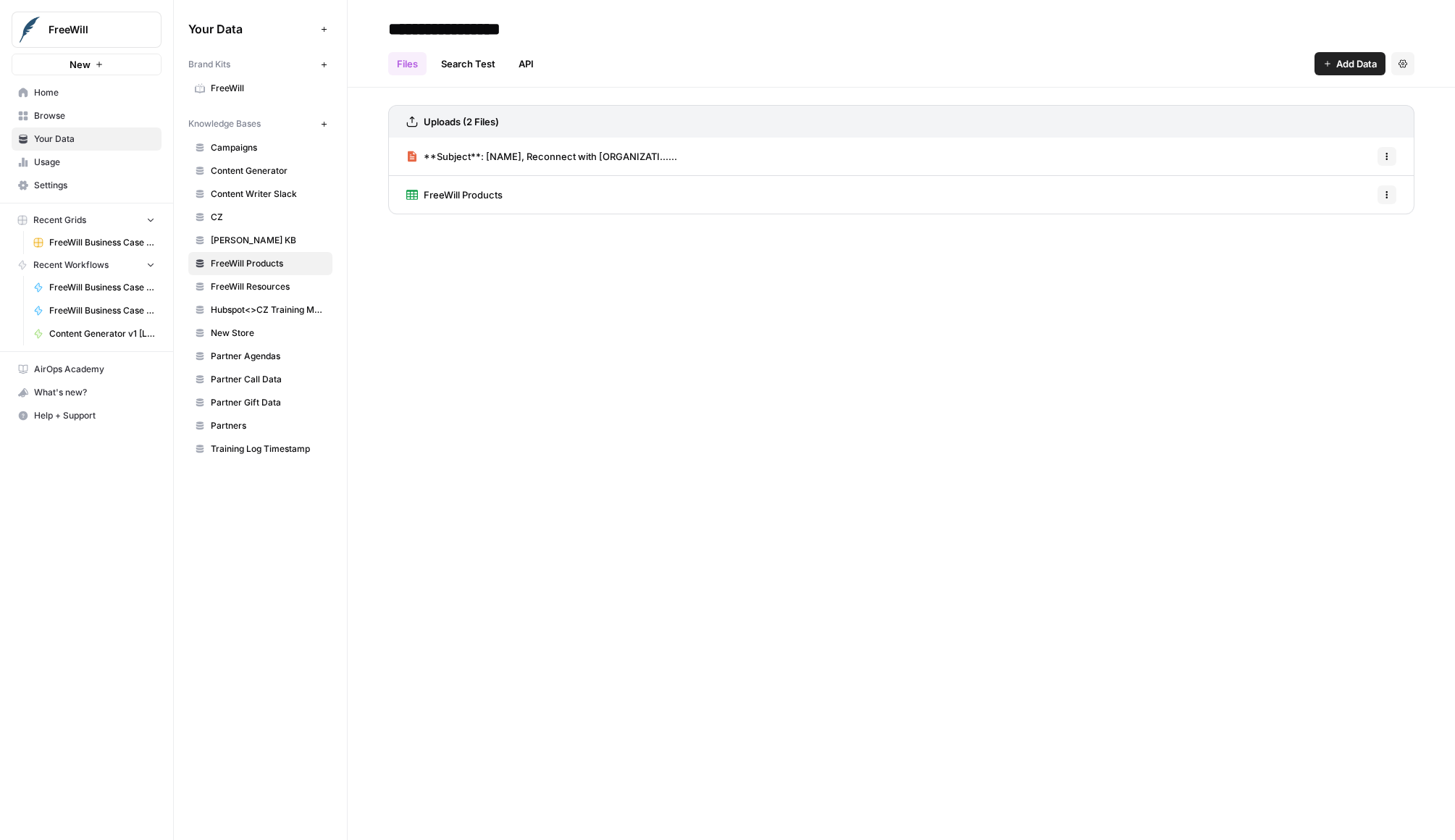
click at [437, 197] on span "FreeWill Products" at bounding box center [463, 195] width 79 height 15
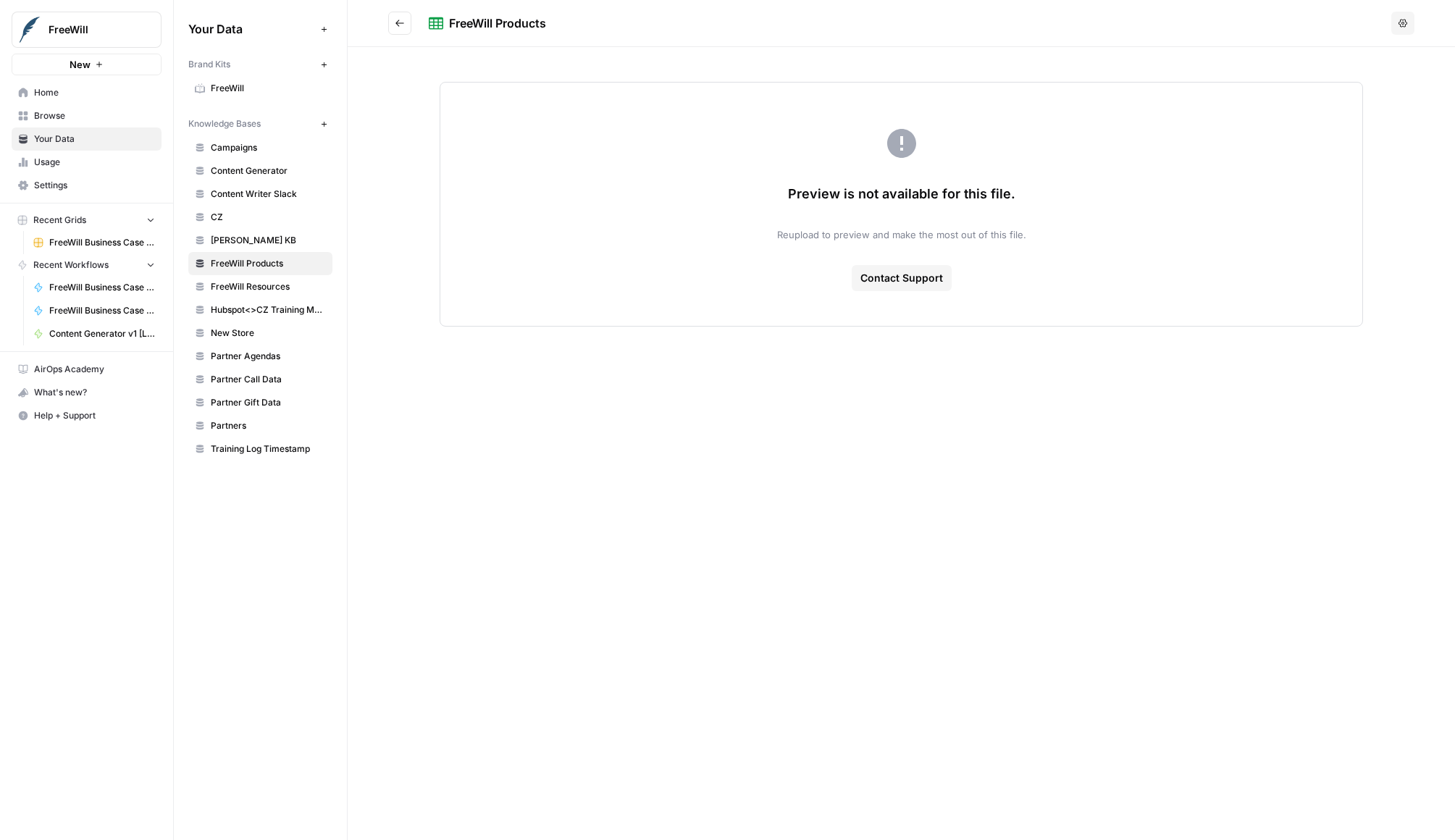
click at [410, 18] on button "Go back" at bounding box center [400, 23] width 23 height 23
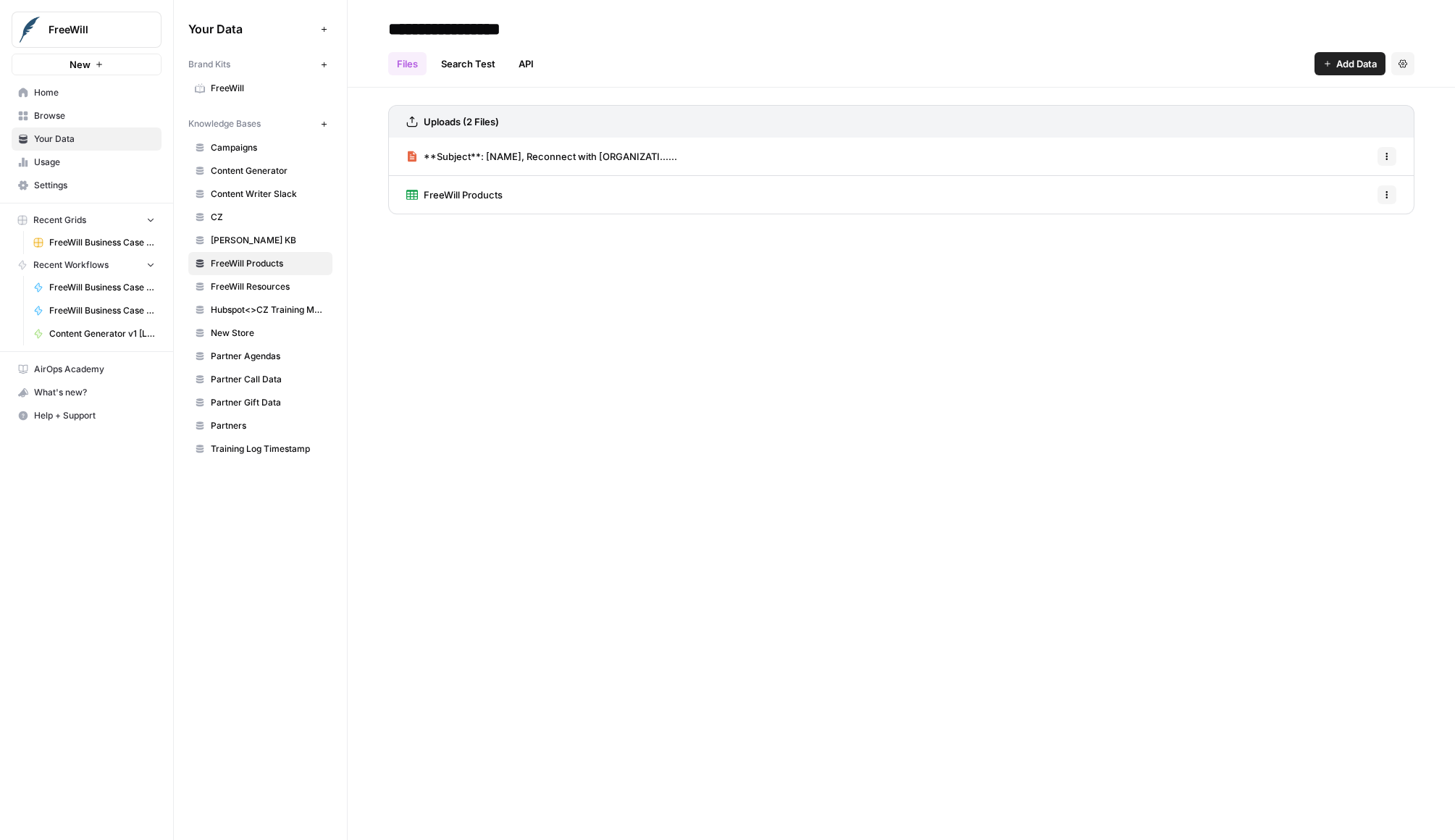
click at [1379, 194] on button "Options" at bounding box center [1387, 195] width 19 height 19
click at [876, 386] on div "**********" at bounding box center [902, 420] width 1108 height 840
click at [254, 194] on span "Content Writer Slack" at bounding box center [268, 194] width 115 height 13
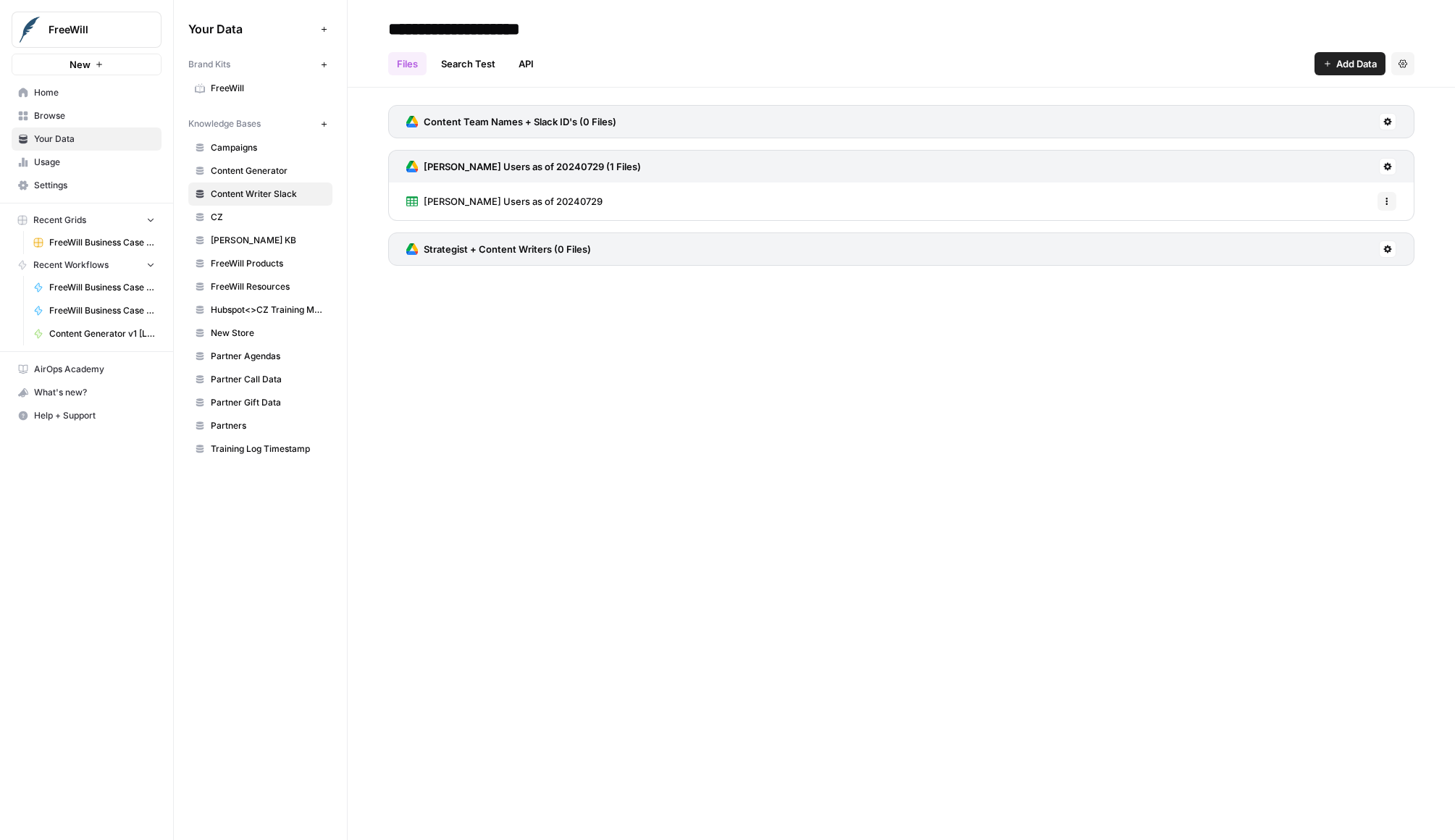
click at [254, 173] on span "Content Generator" at bounding box center [268, 171] width 115 height 13
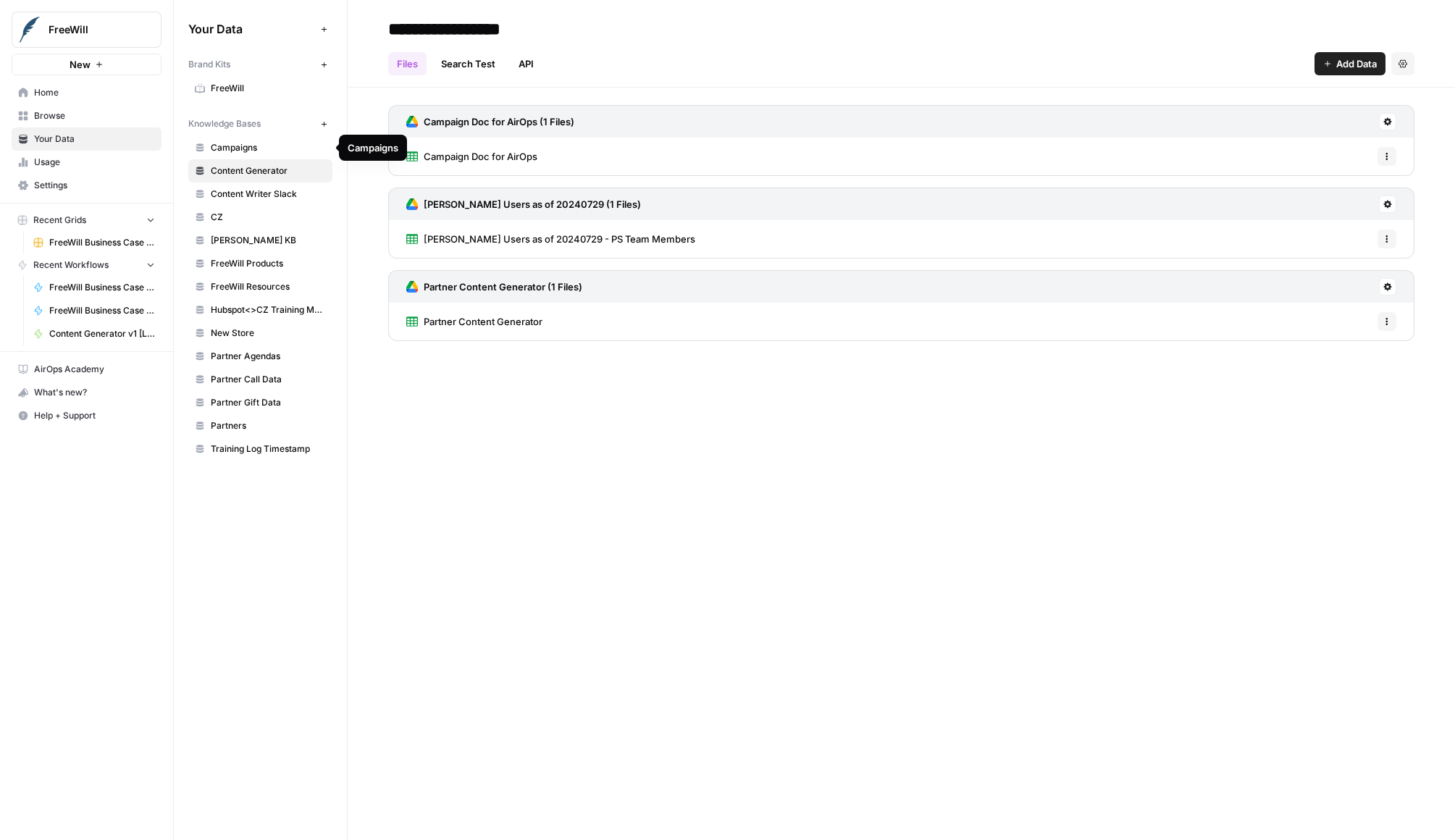
click at [252, 155] on link "Campaigns" at bounding box center [260, 147] width 144 height 23
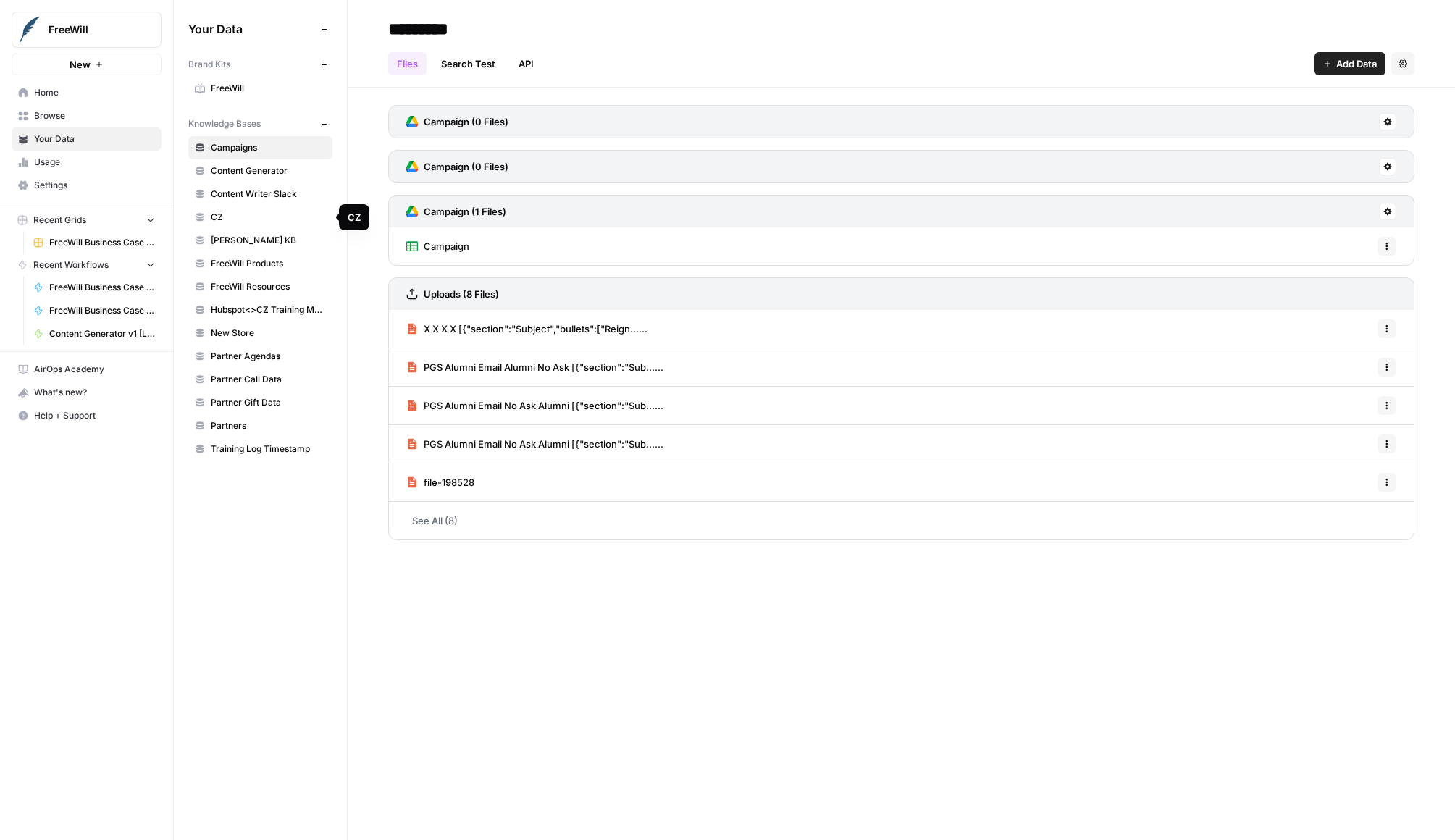
click at [249, 241] on span "Enloe KB" at bounding box center [268, 241] width 115 height 13
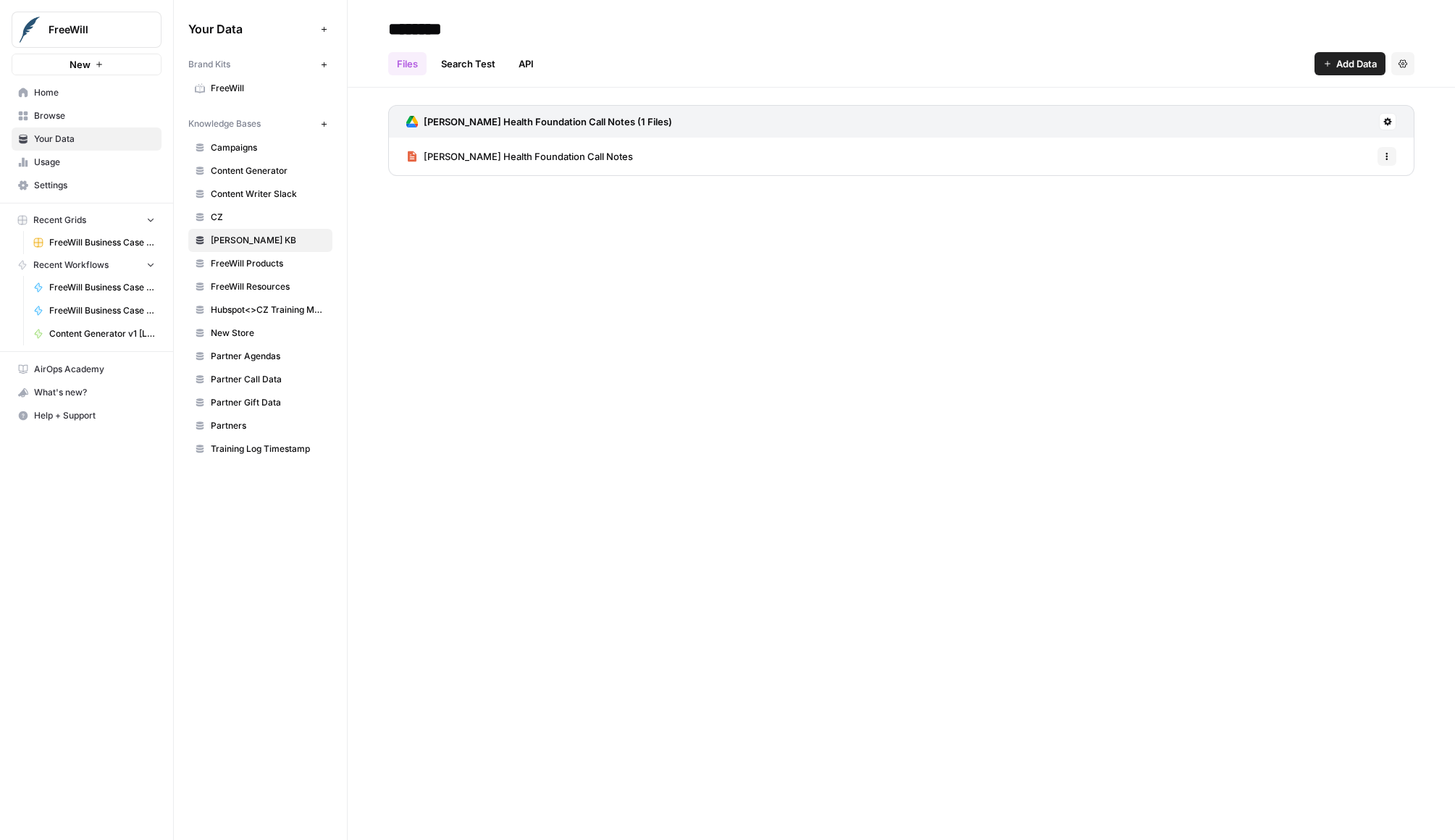
click at [253, 265] on span "FreeWill Products" at bounding box center [268, 263] width 115 height 13
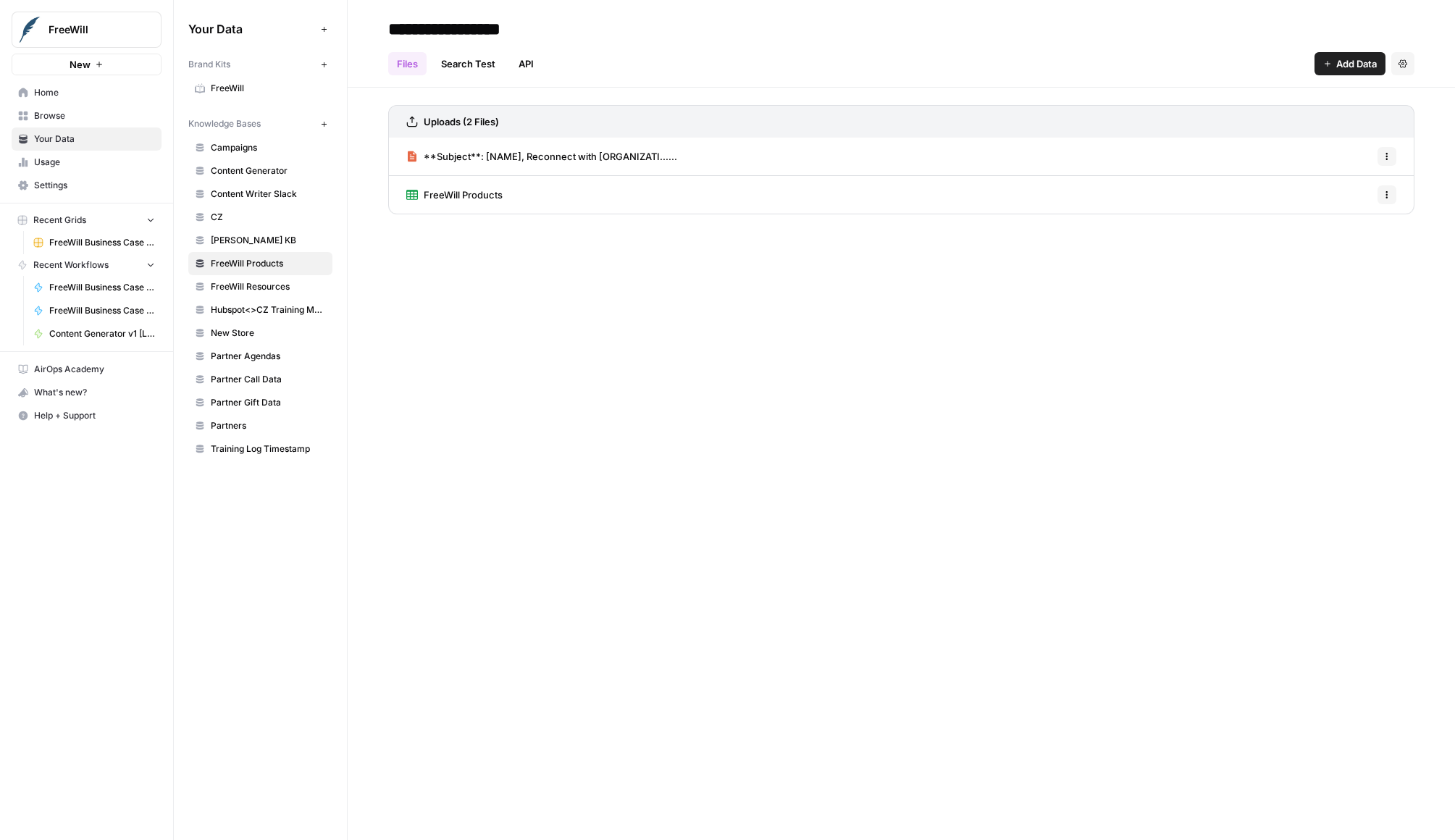
click at [254, 293] on span "FreeWill Resources" at bounding box center [268, 286] width 115 height 13
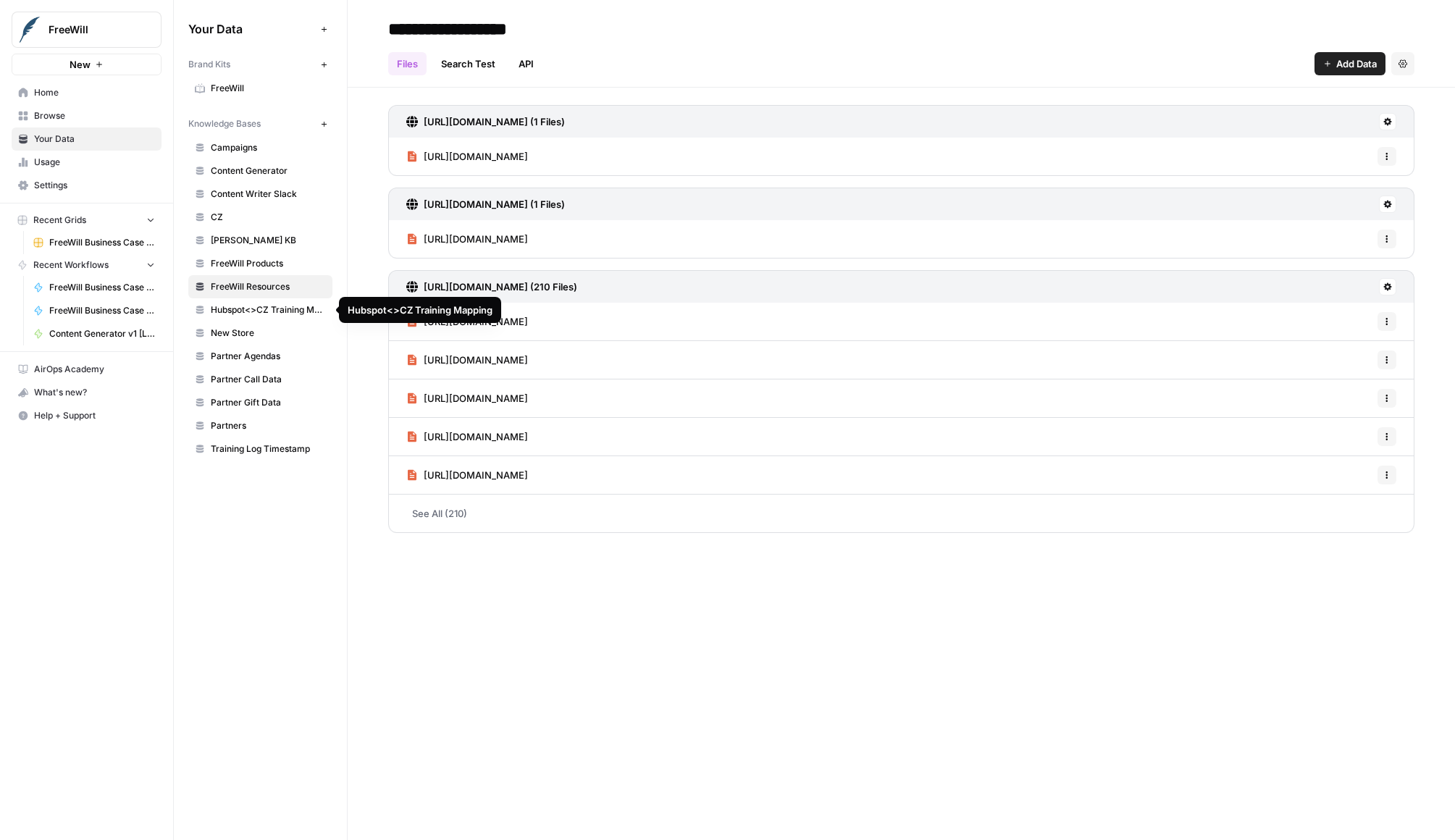
click at [254, 319] on link "Hubspot<>CZ Training Mapping" at bounding box center [260, 309] width 144 height 23
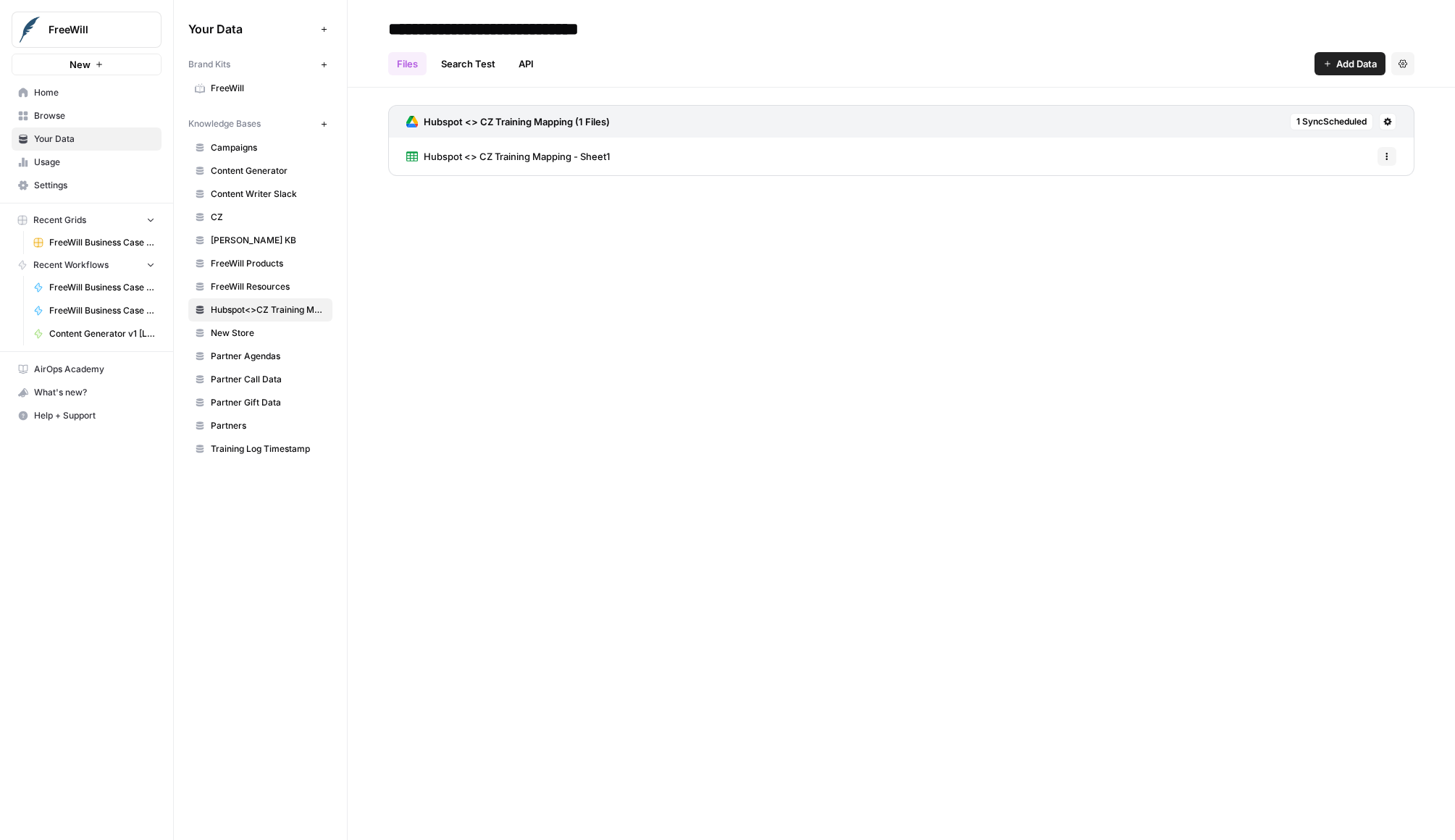
click at [254, 338] on span "New Store" at bounding box center [268, 333] width 115 height 13
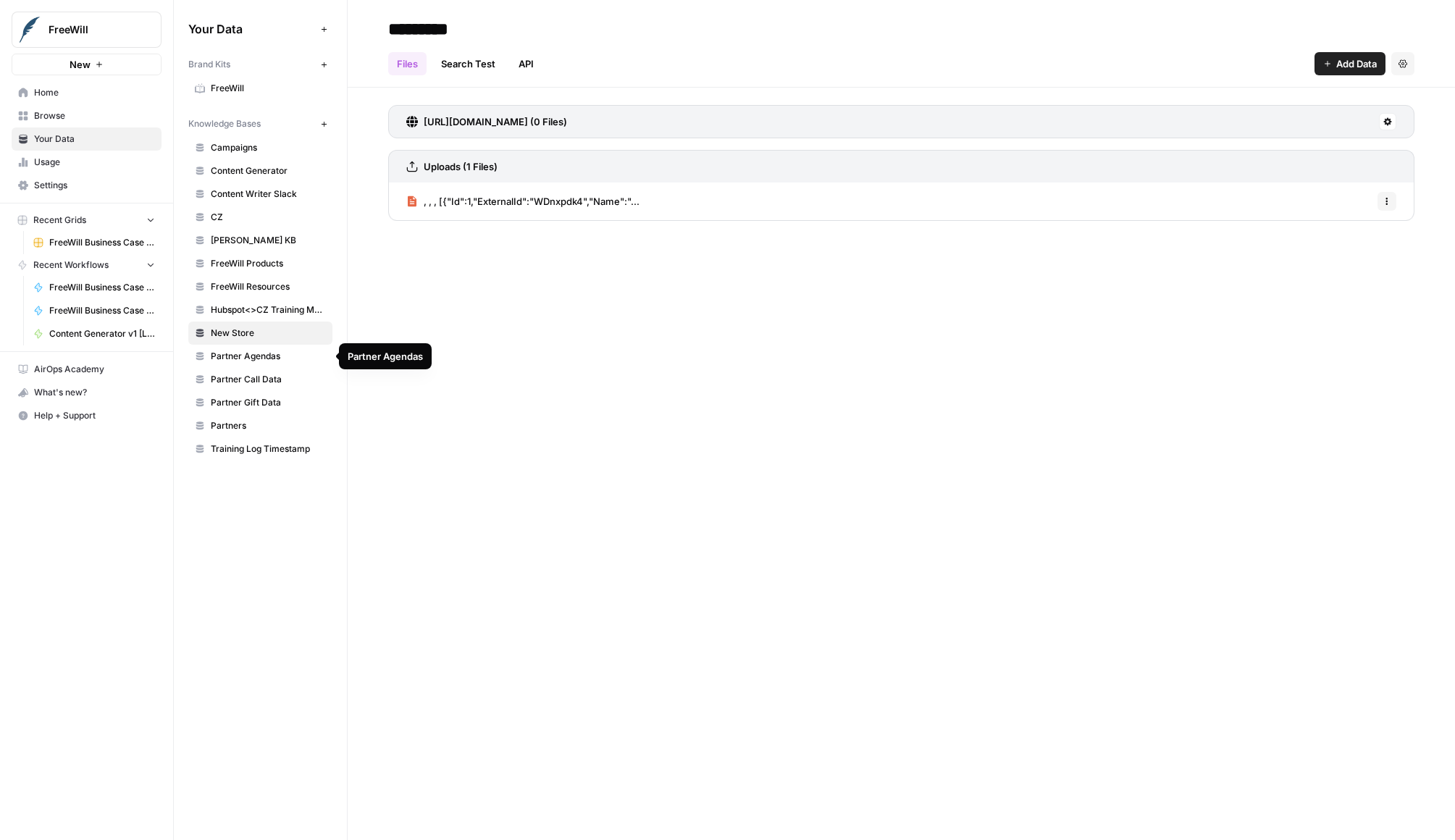
click at [248, 378] on span "Partner Call Data" at bounding box center [268, 379] width 115 height 13
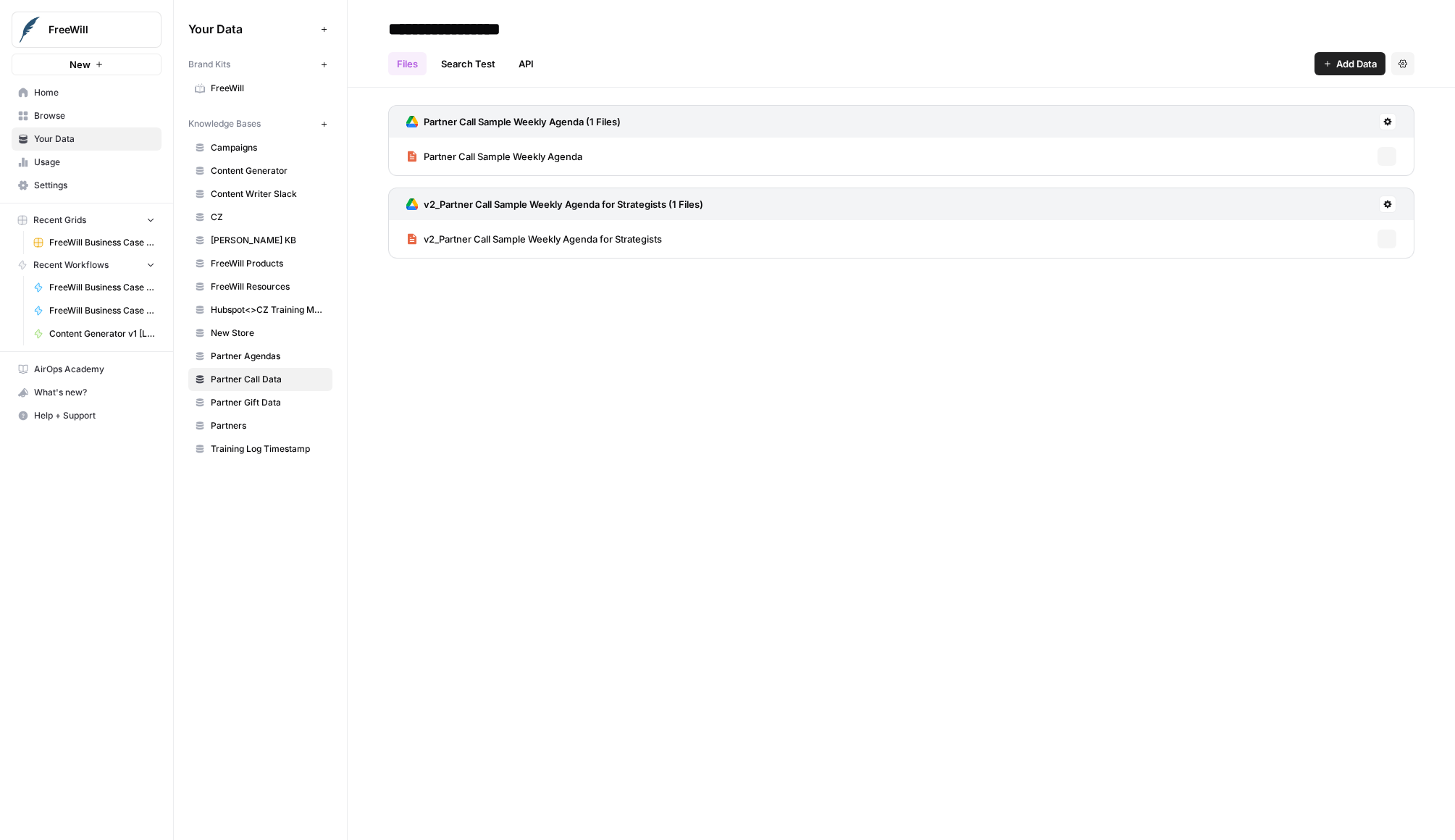
click at [248, 402] on span "Partner Gift Data" at bounding box center [268, 402] width 115 height 13
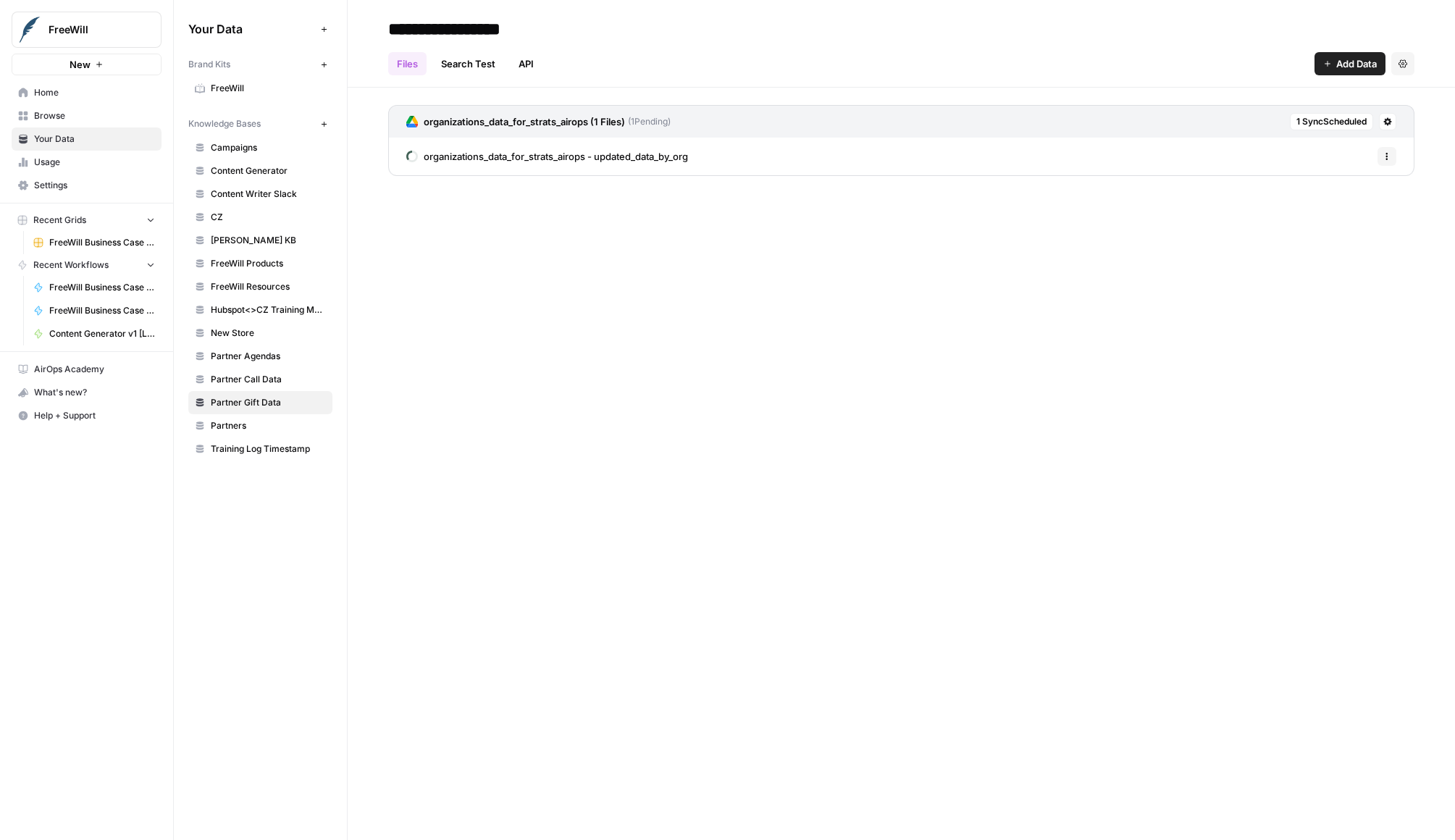
click at [245, 427] on span "Partners" at bounding box center [268, 426] width 115 height 13
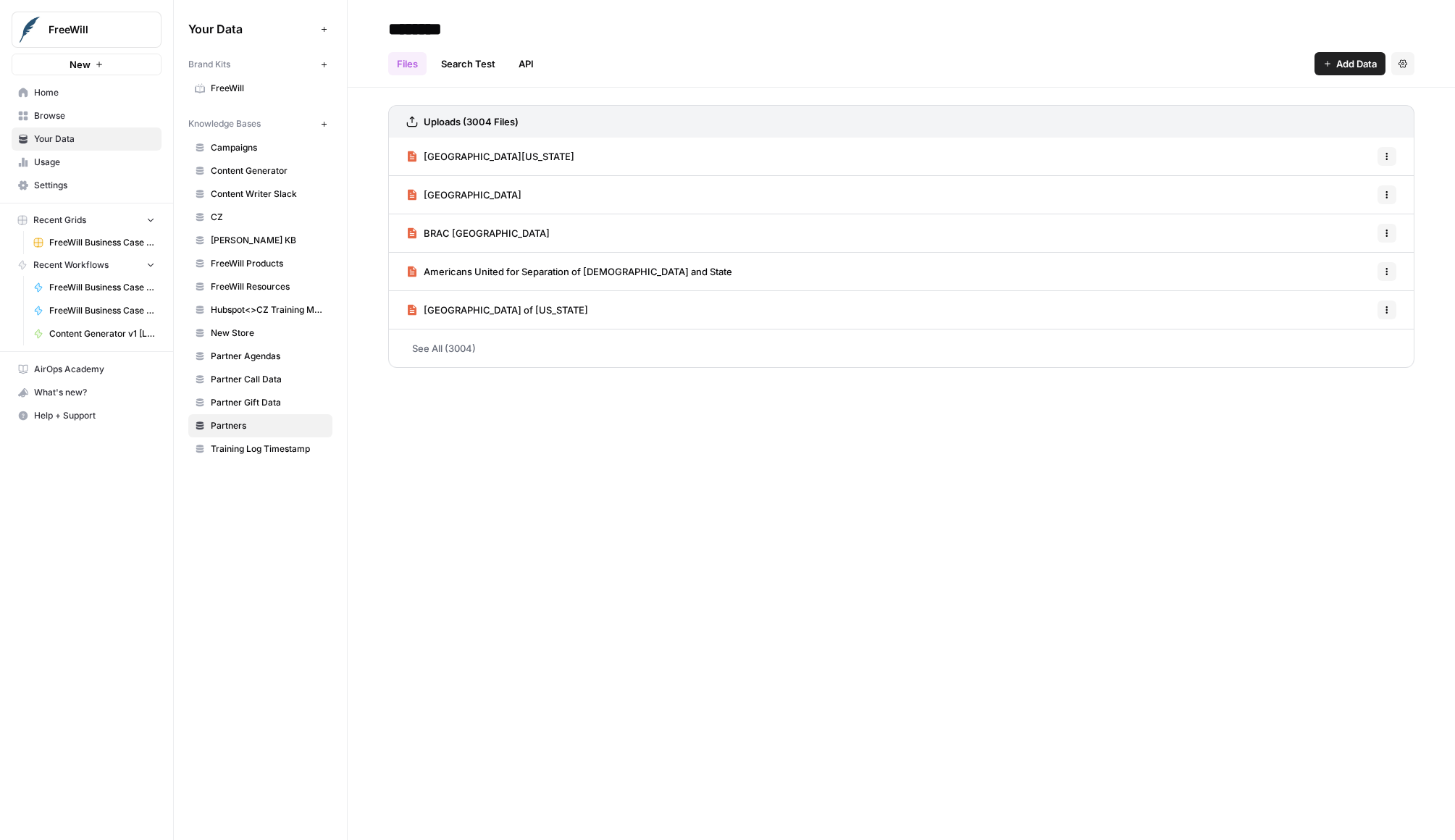
click at [244, 451] on span "Training Log Timestamp" at bounding box center [268, 449] width 115 height 13
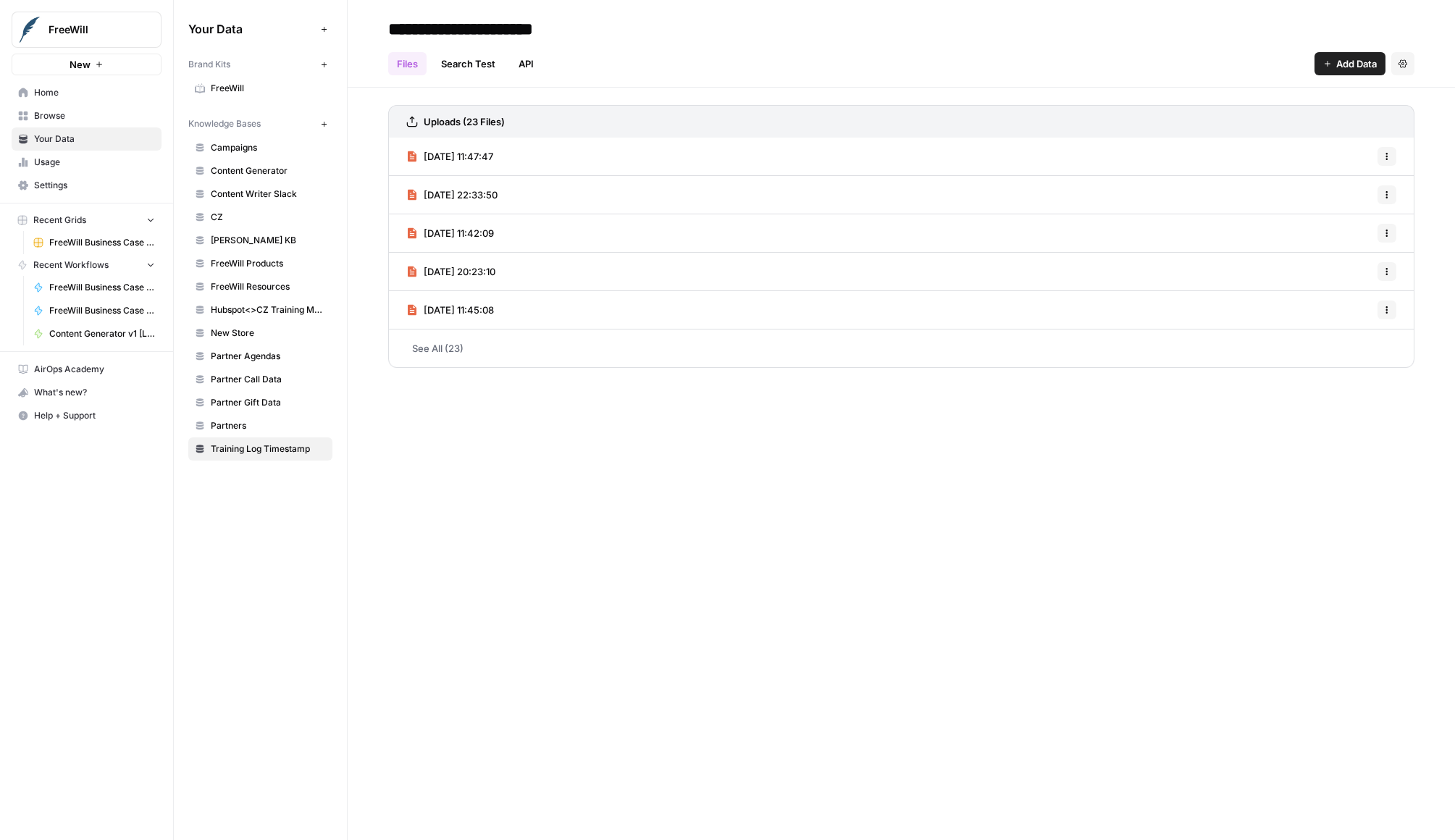
click at [118, 159] on span "Usage" at bounding box center [95, 162] width 121 height 13
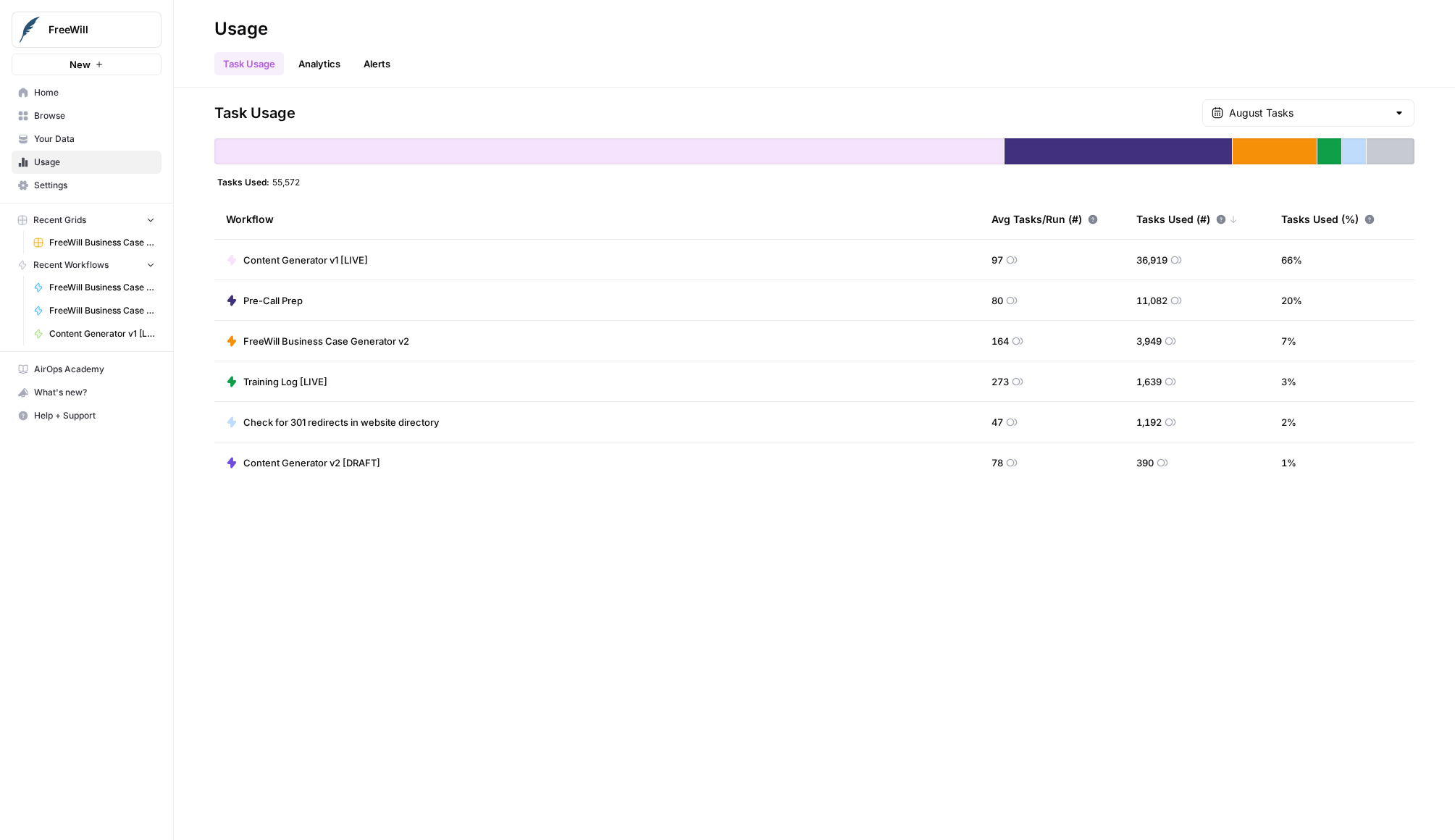
click at [105, 115] on span "Browse" at bounding box center [95, 116] width 121 height 13
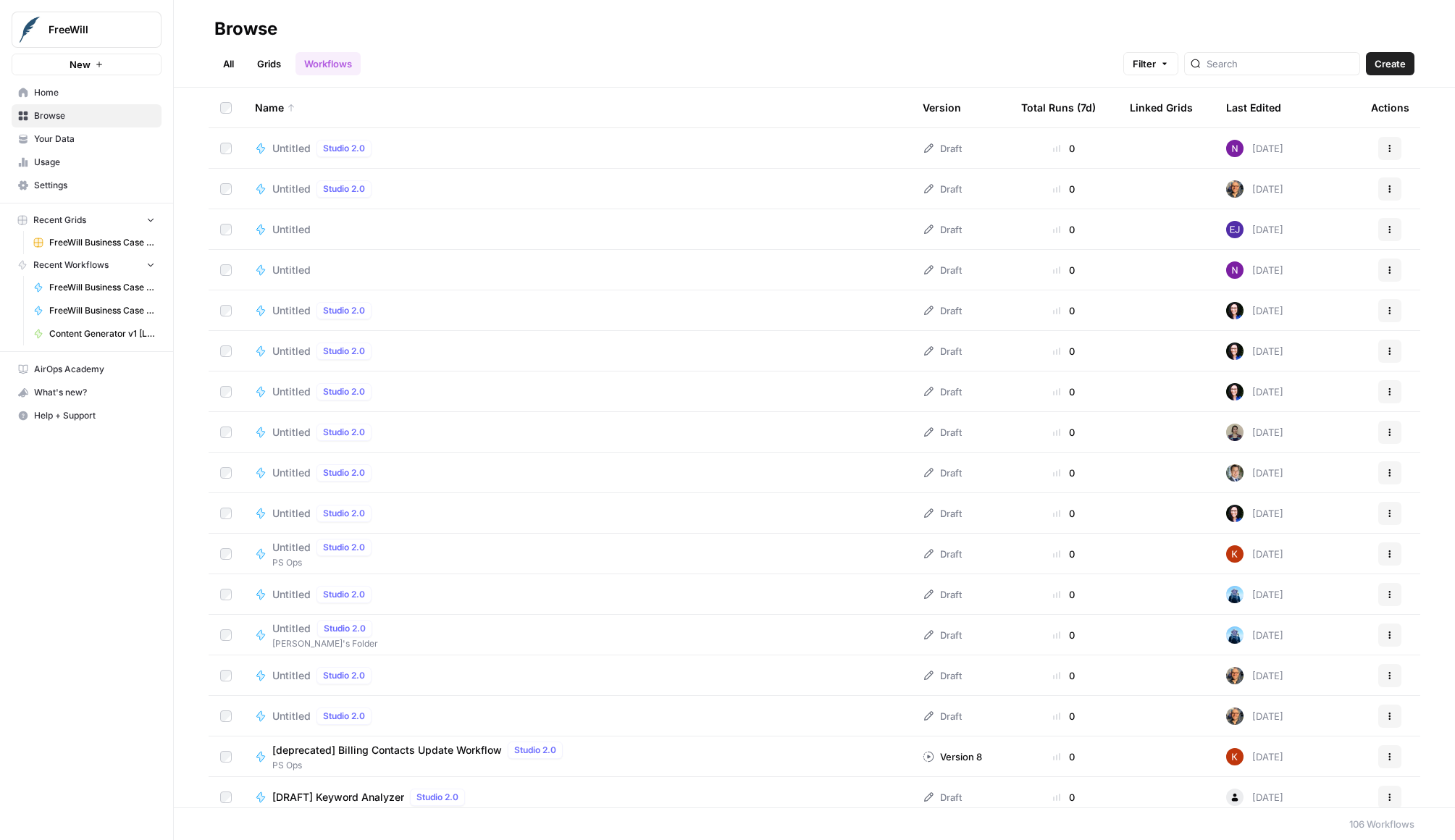
click at [97, 97] on span "Home" at bounding box center [95, 93] width 121 height 13
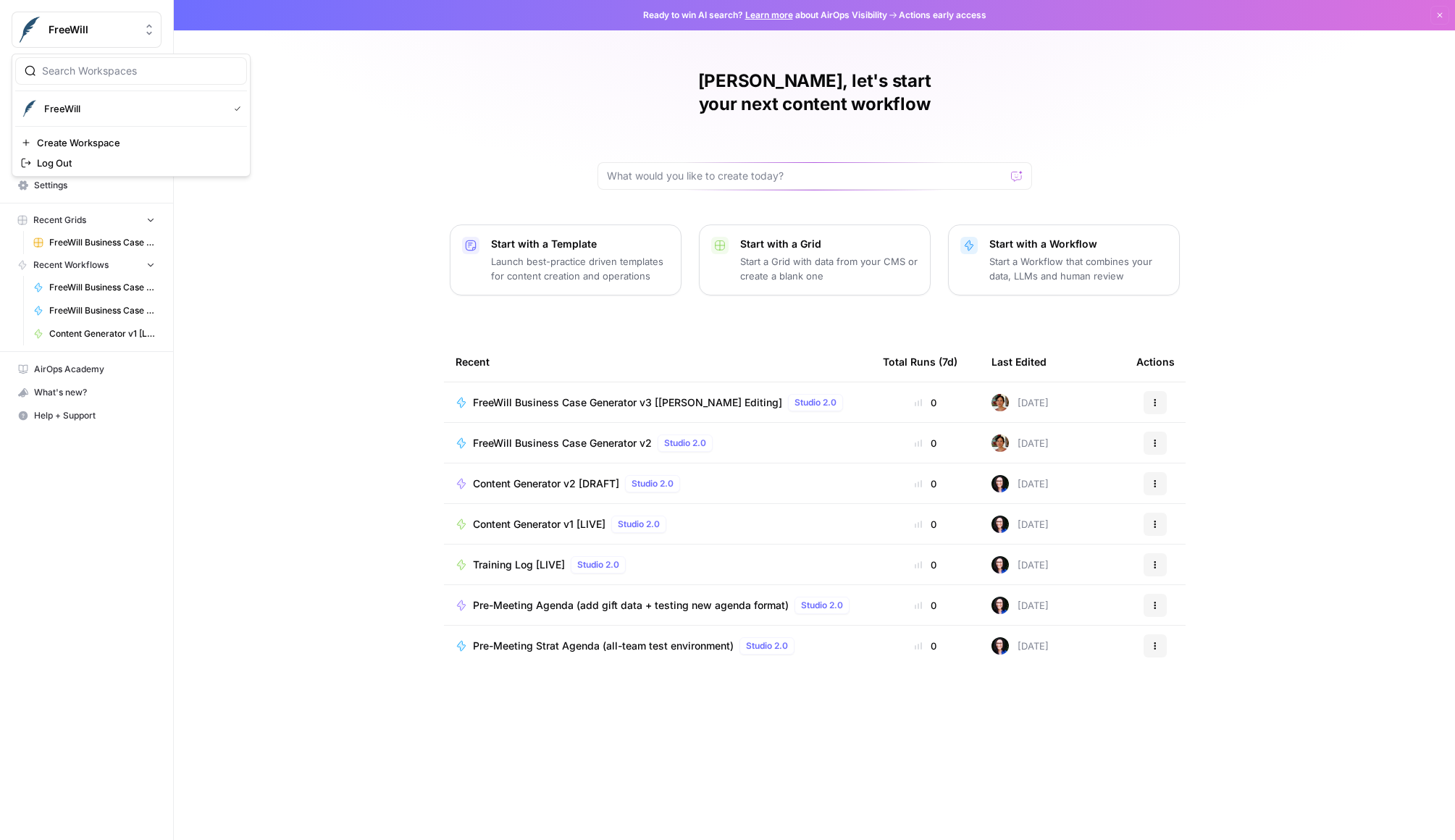
click at [115, 26] on span "FreeWill" at bounding box center [92, 29] width 87 height 15
click at [179, 112] on span "FreeWill" at bounding box center [133, 108] width 178 height 15
click at [84, 115] on span "Browse" at bounding box center [95, 116] width 121 height 13
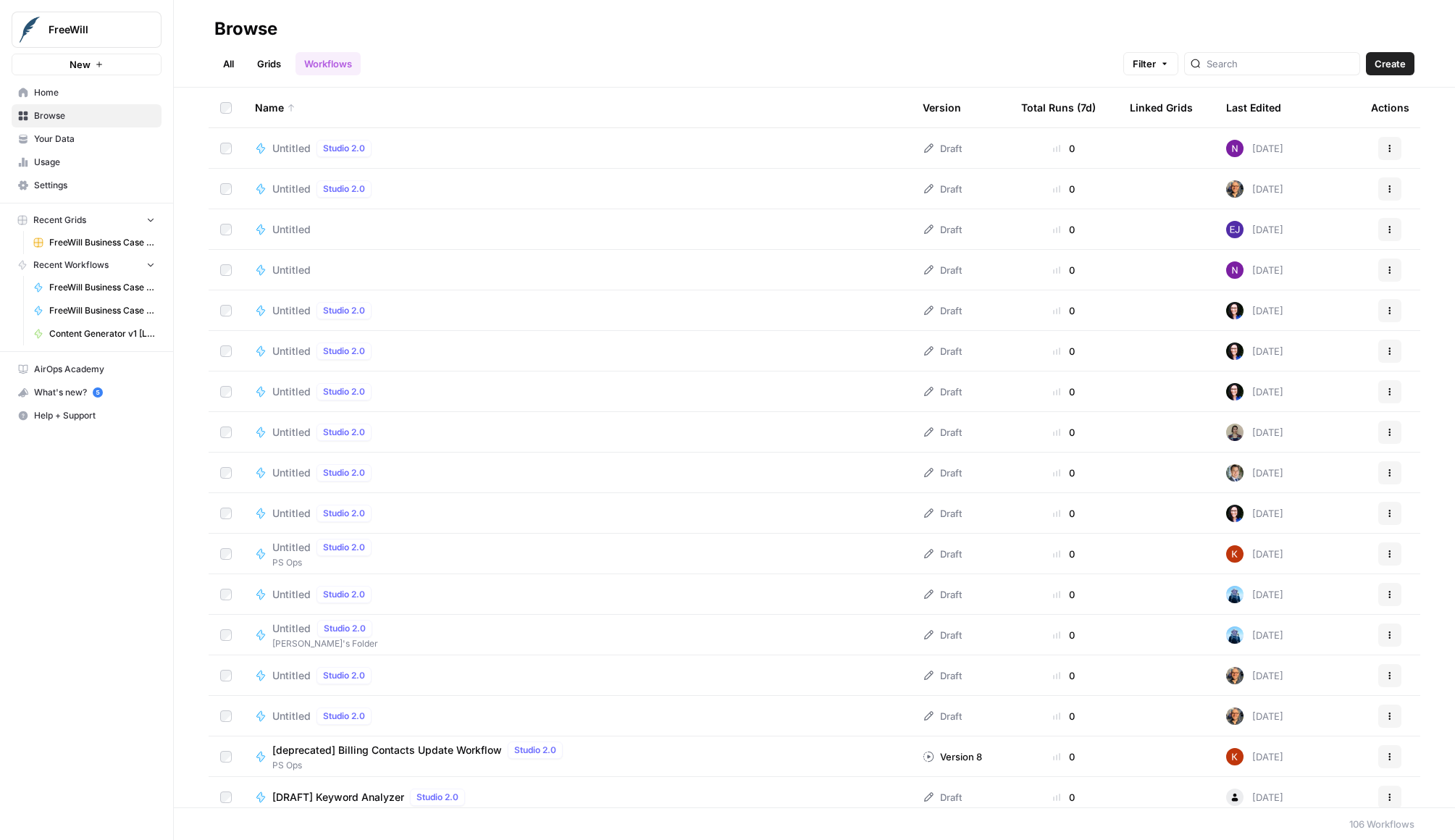
click at [77, 137] on span "Your Data" at bounding box center [95, 139] width 121 height 13
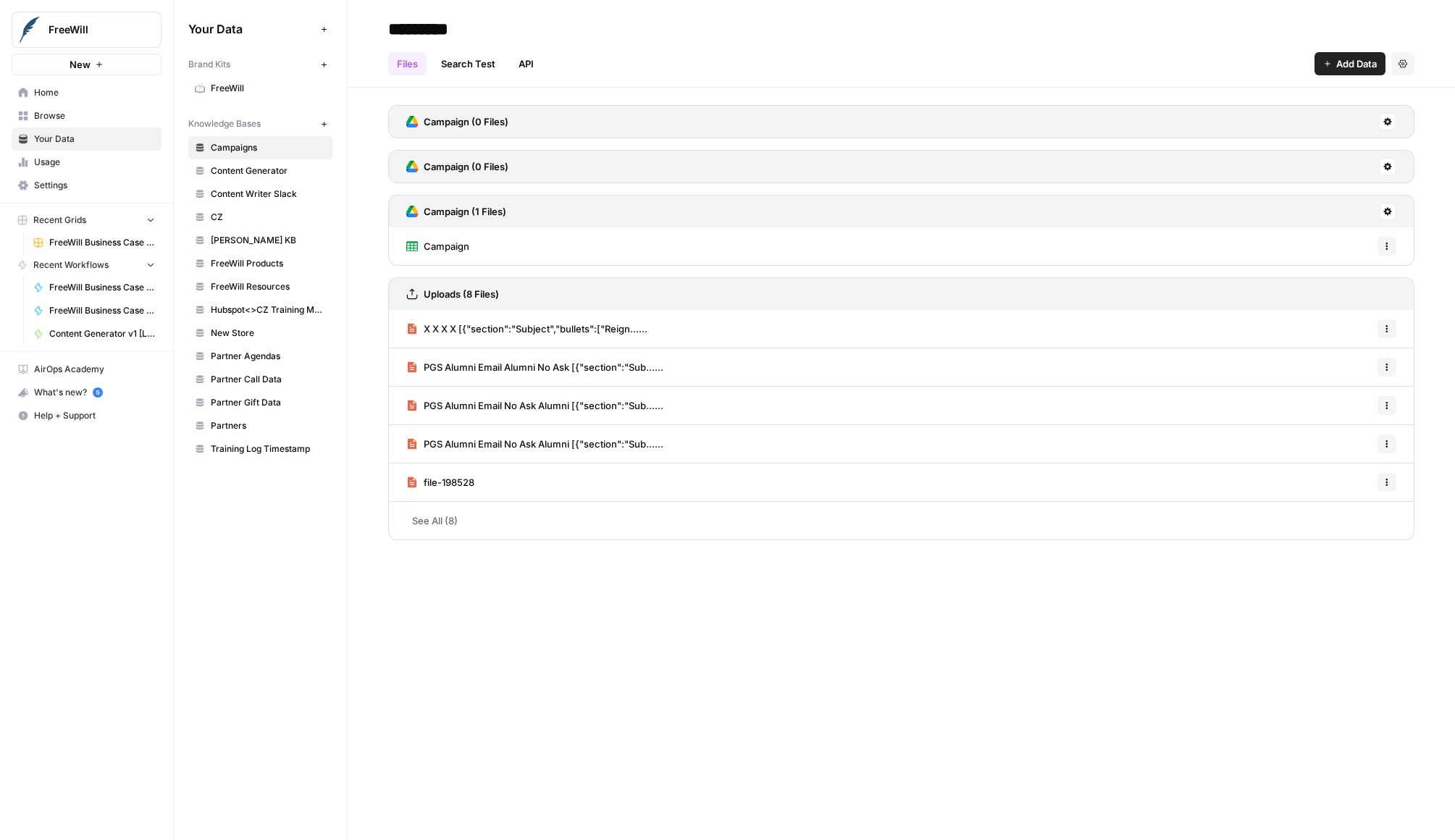
click at [242, 259] on span "FreeWill Products" at bounding box center [268, 263] width 115 height 13
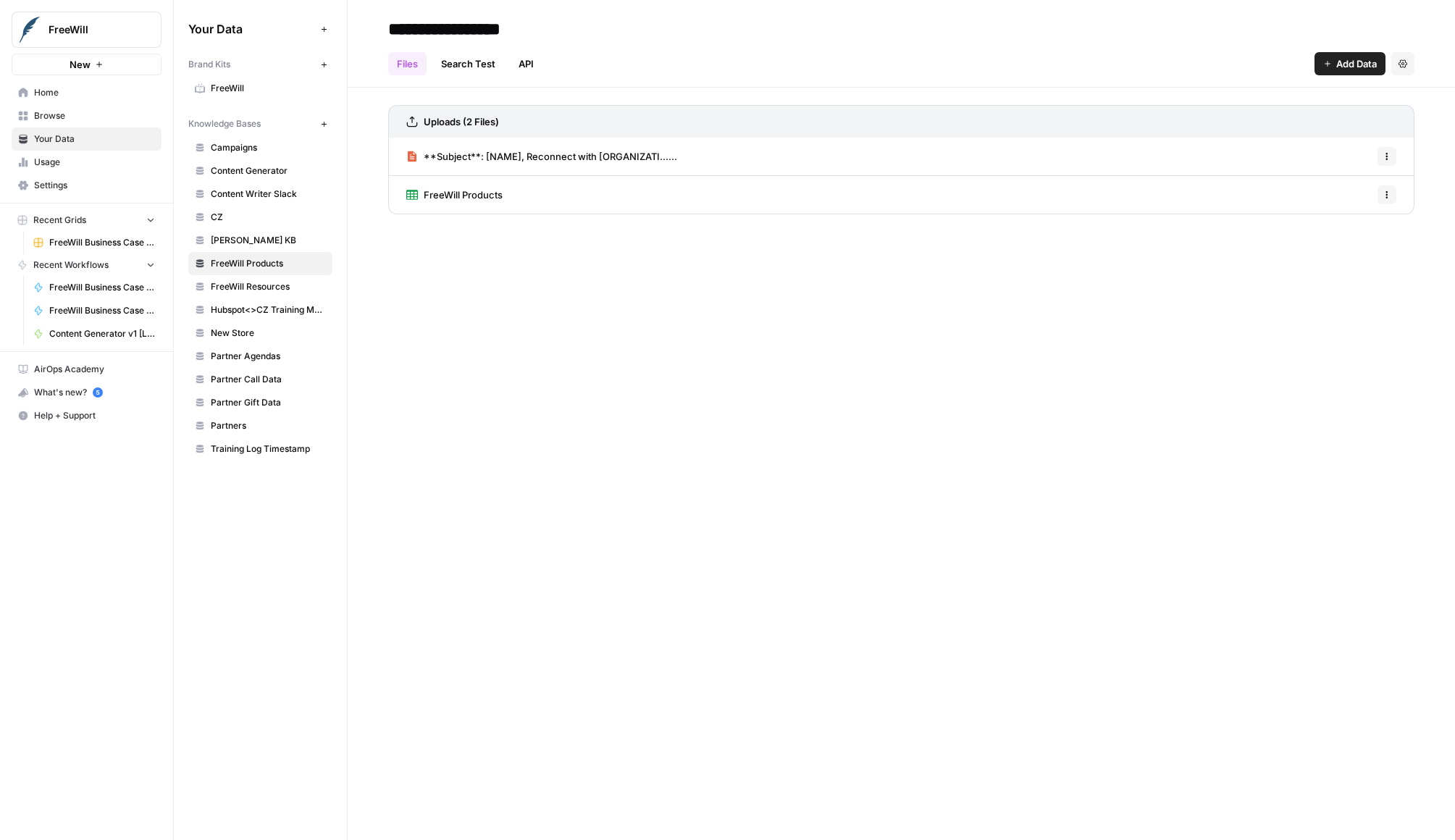
click at [473, 73] on link "Search Test" at bounding box center [468, 63] width 72 height 23
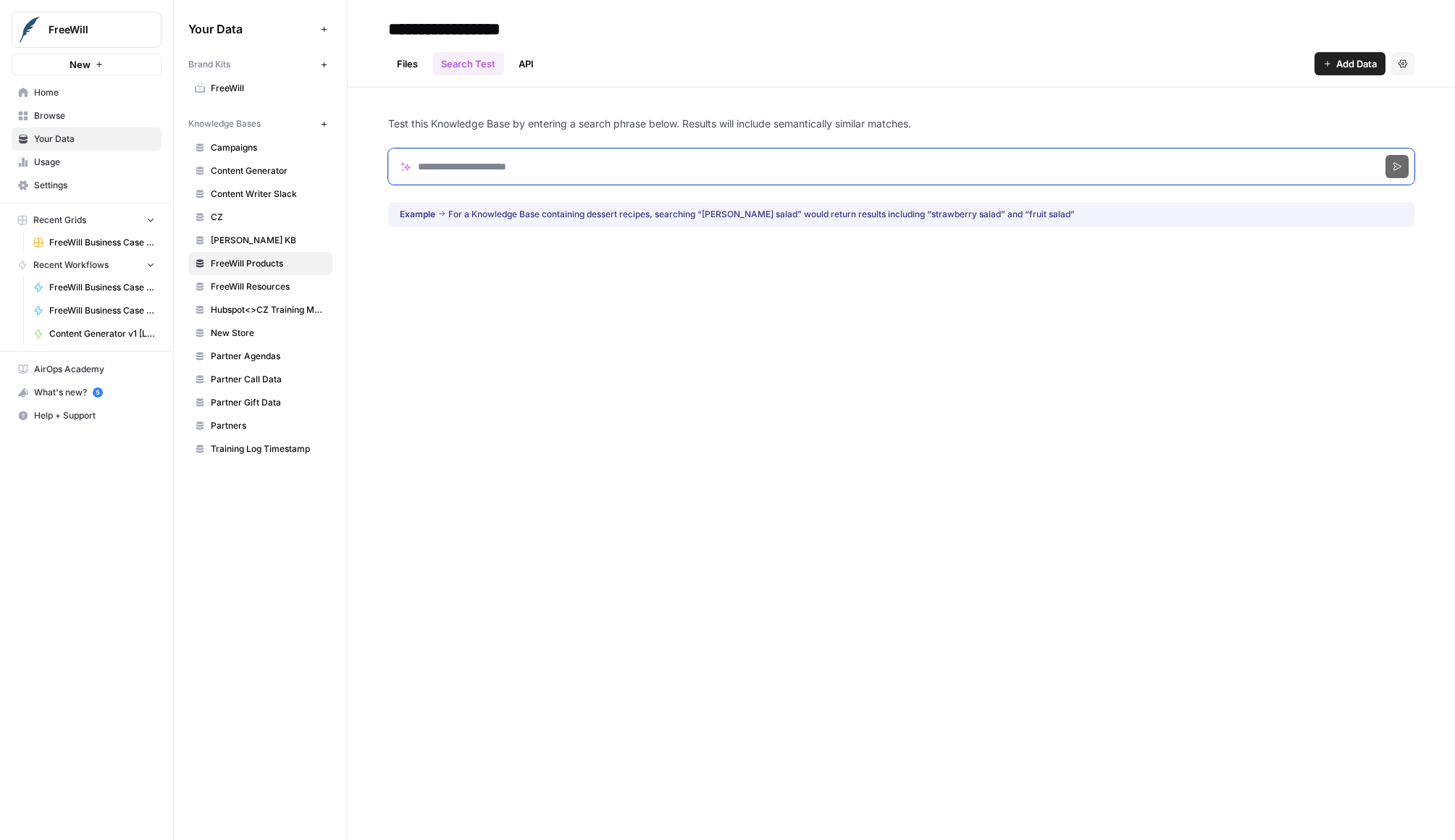
click at [509, 162] on input "Search phrase" at bounding box center [902, 166] width 1027 height 36
paste input "**********"
click button "Search" at bounding box center [1397, 166] width 23 height 23
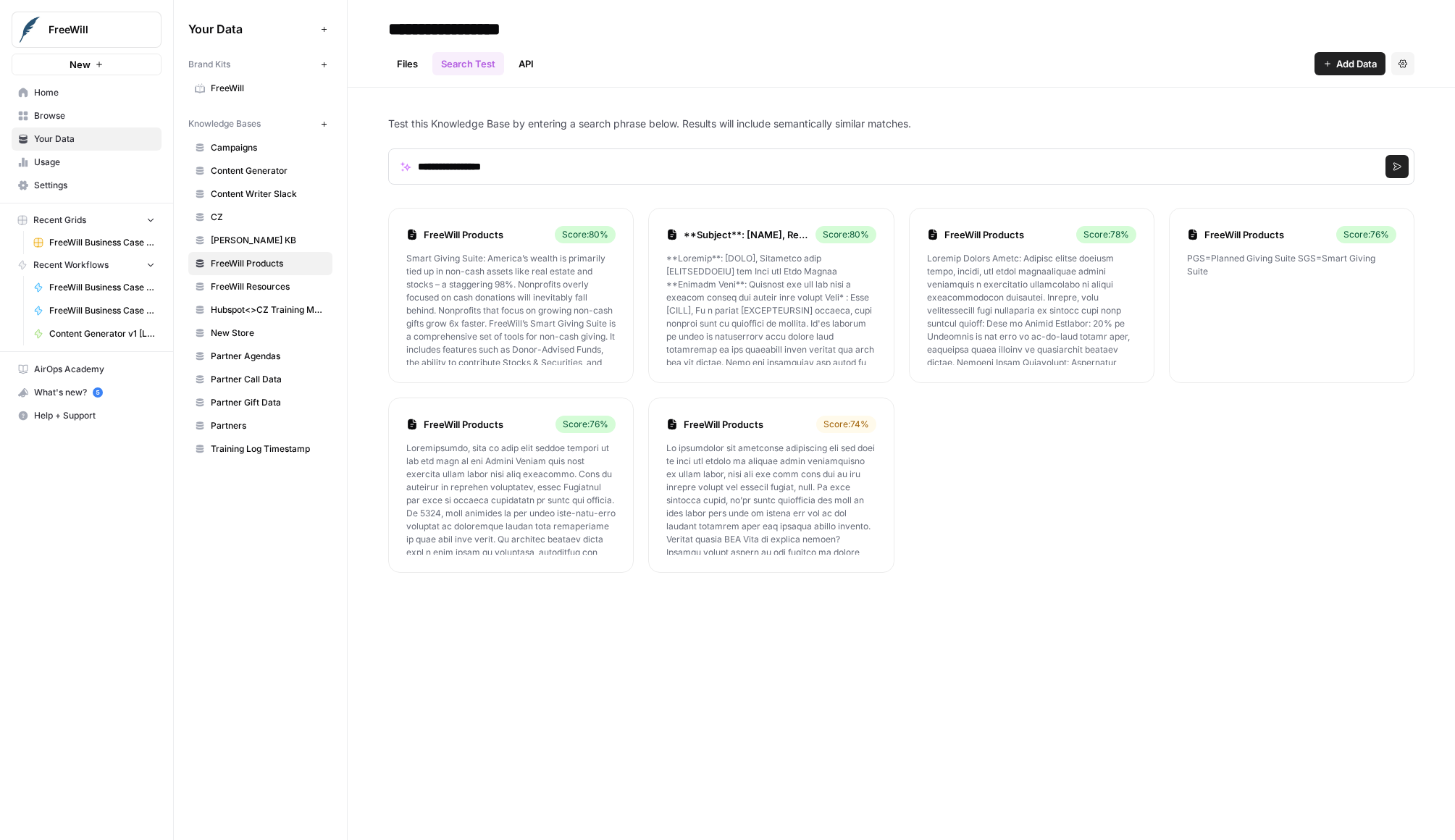
click at [581, 305] on p "Smart Giving Suite: America’s wealth is primarily tied up in non-cash assets li…" at bounding box center [511, 308] width 209 height 113
click at [526, 222] on li "FreeWill Products Score: 80 % Smart Giving Suite: America’s wealth is primarily…" at bounding box center [511, 295] width 245 height 175
click at [583, 234] on div "Score: 80 %" at bounding box center [585, 234] width 61 height 17
click at [507, 163] on input "**********" at bounding box center [902, 166] width 1027 height 36
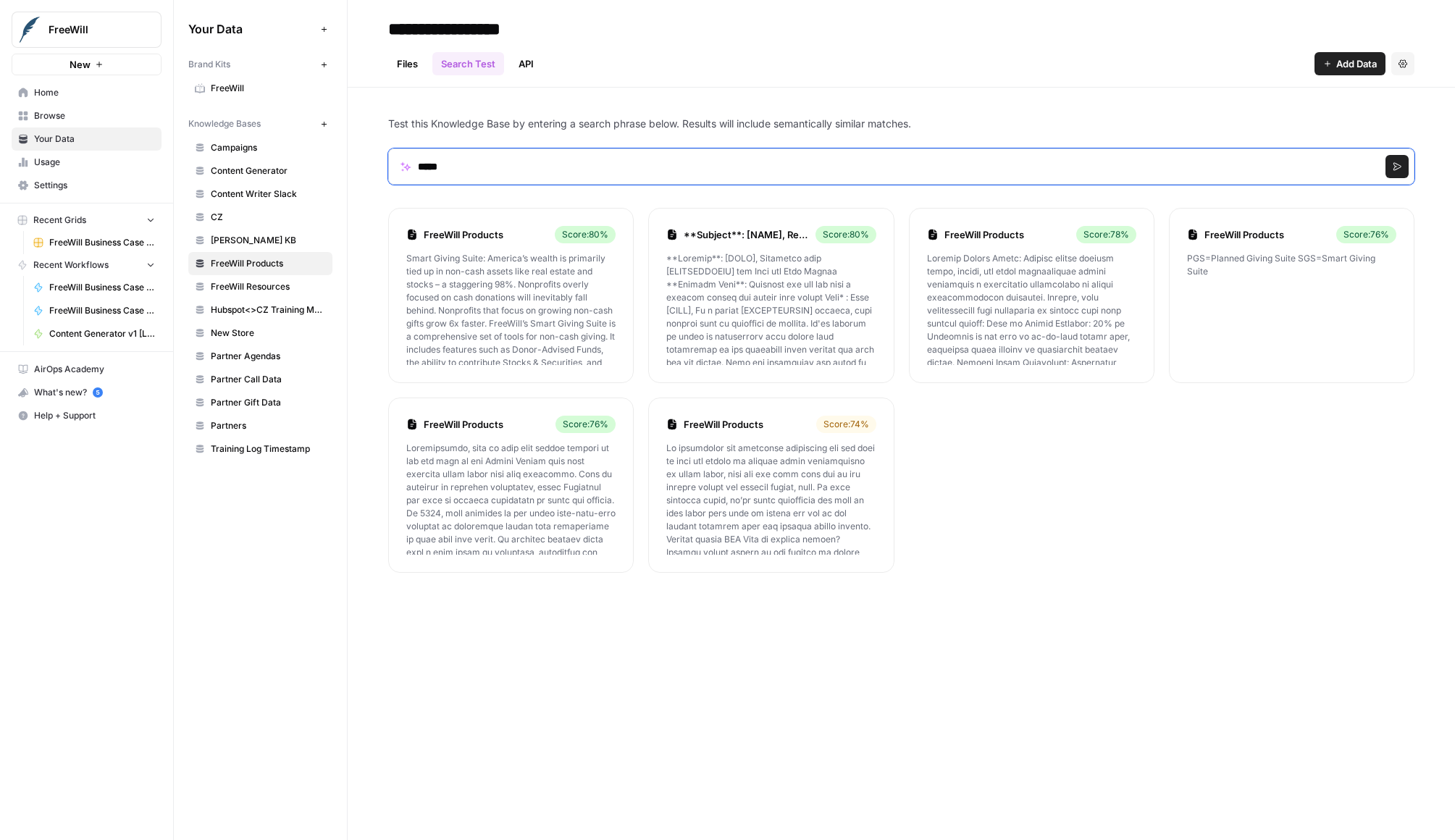
type input "*****"
click button "Search" at bounding box center [1397, 166] width 23 height 23
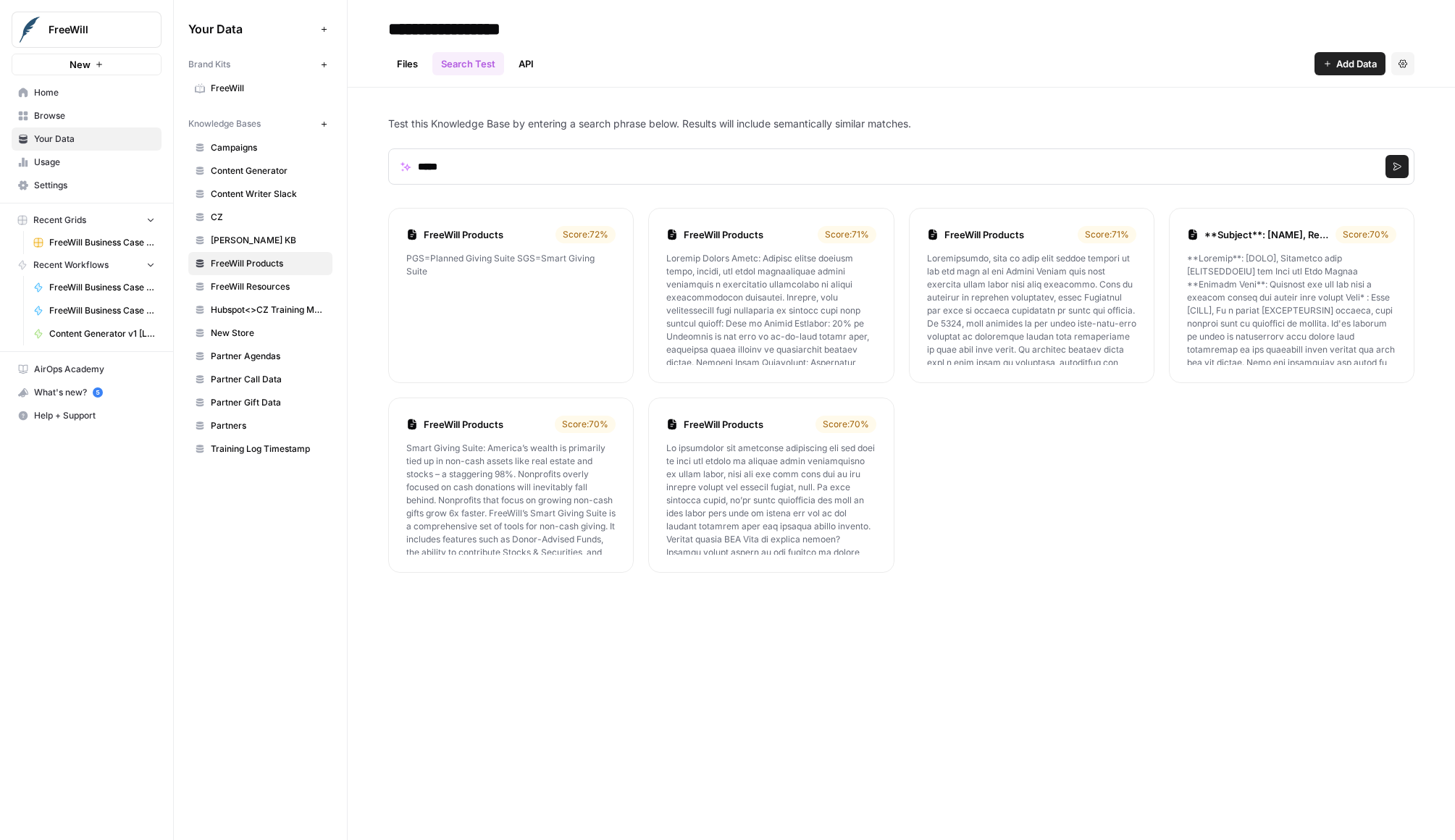
click at [519, 67] on link "API" at bounding box center [525, 63] width 32 height 23
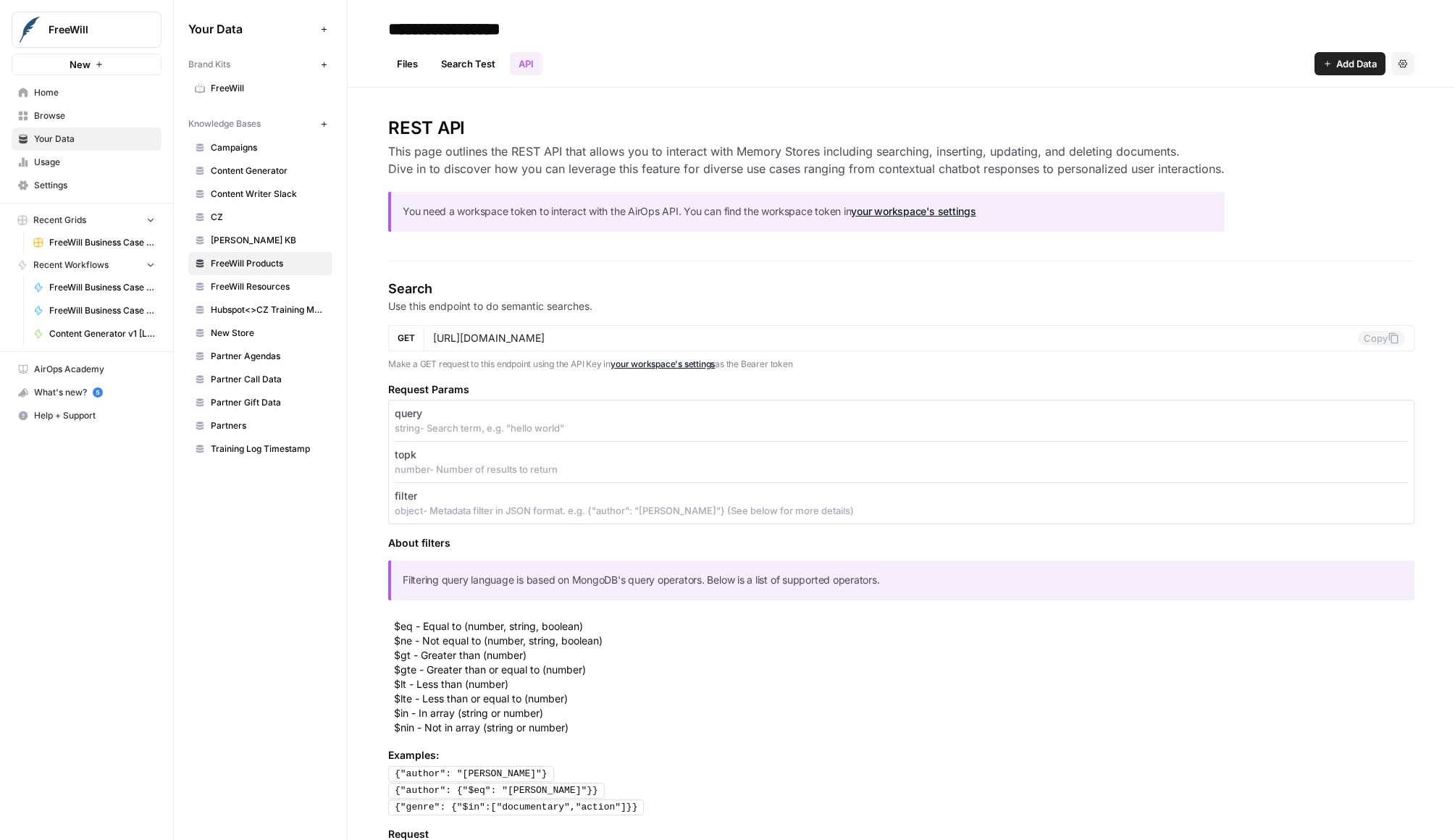
click at [406, 56] on link "Files" at bounding box center [408, 63] width 39 height 23
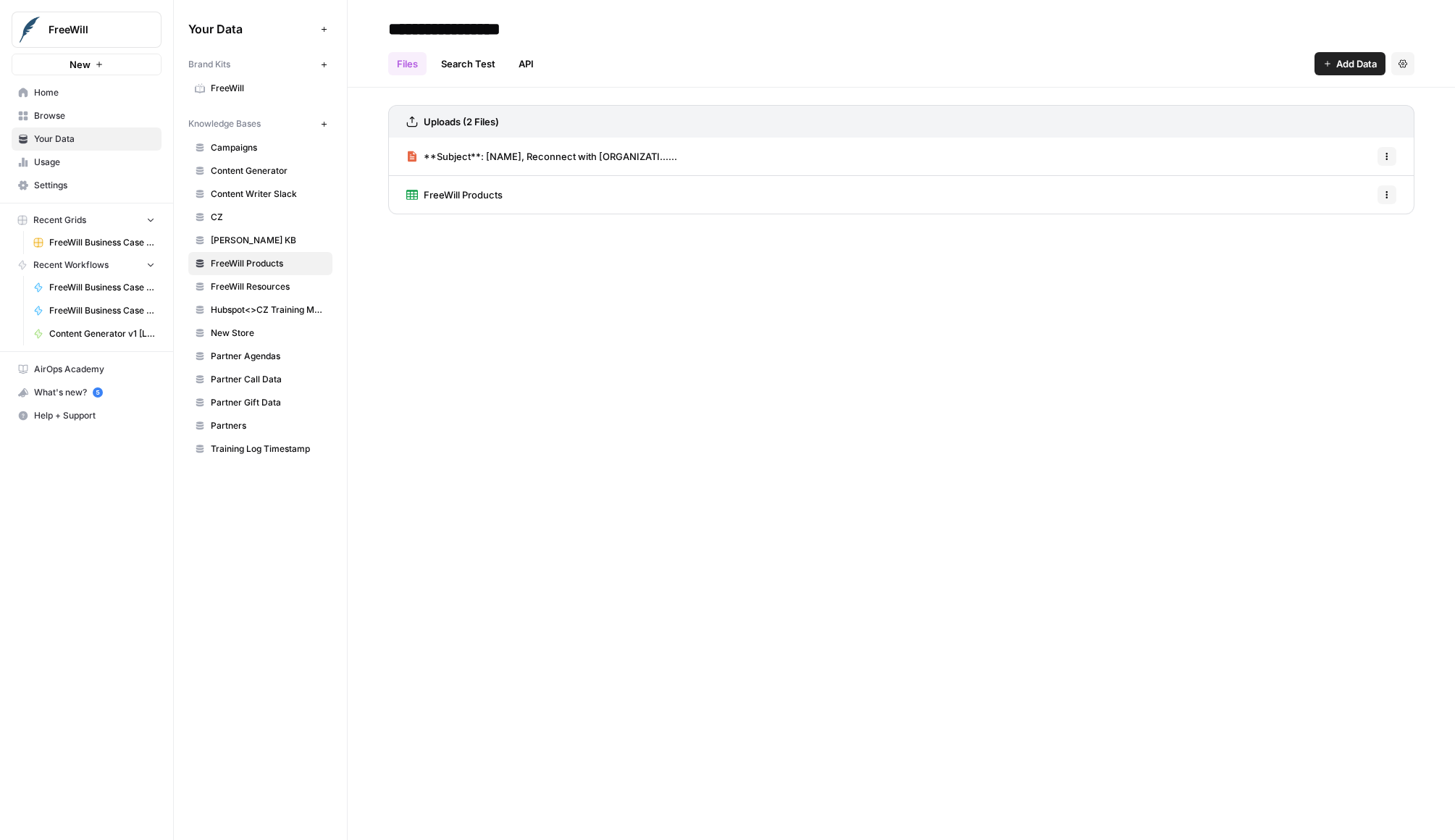
click at [500, 147] on link "**Subject**: [NAME], Reconnect with [ORGANIZATI......" at bounding box center [541, 156] width 271 height 38
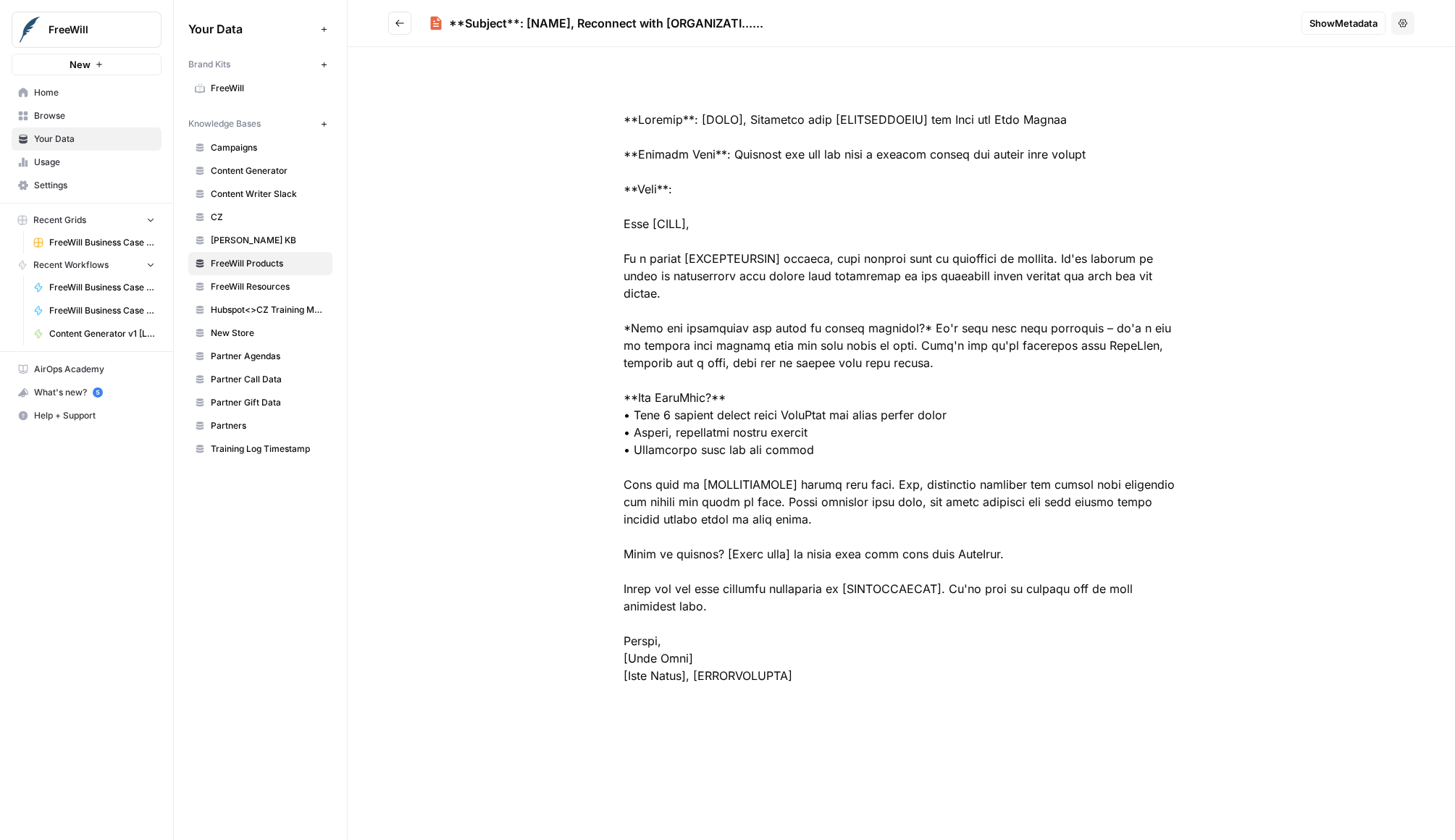
click at [398, 12] on button "Go back" at bounding box center [400, 23] width 23 height 23
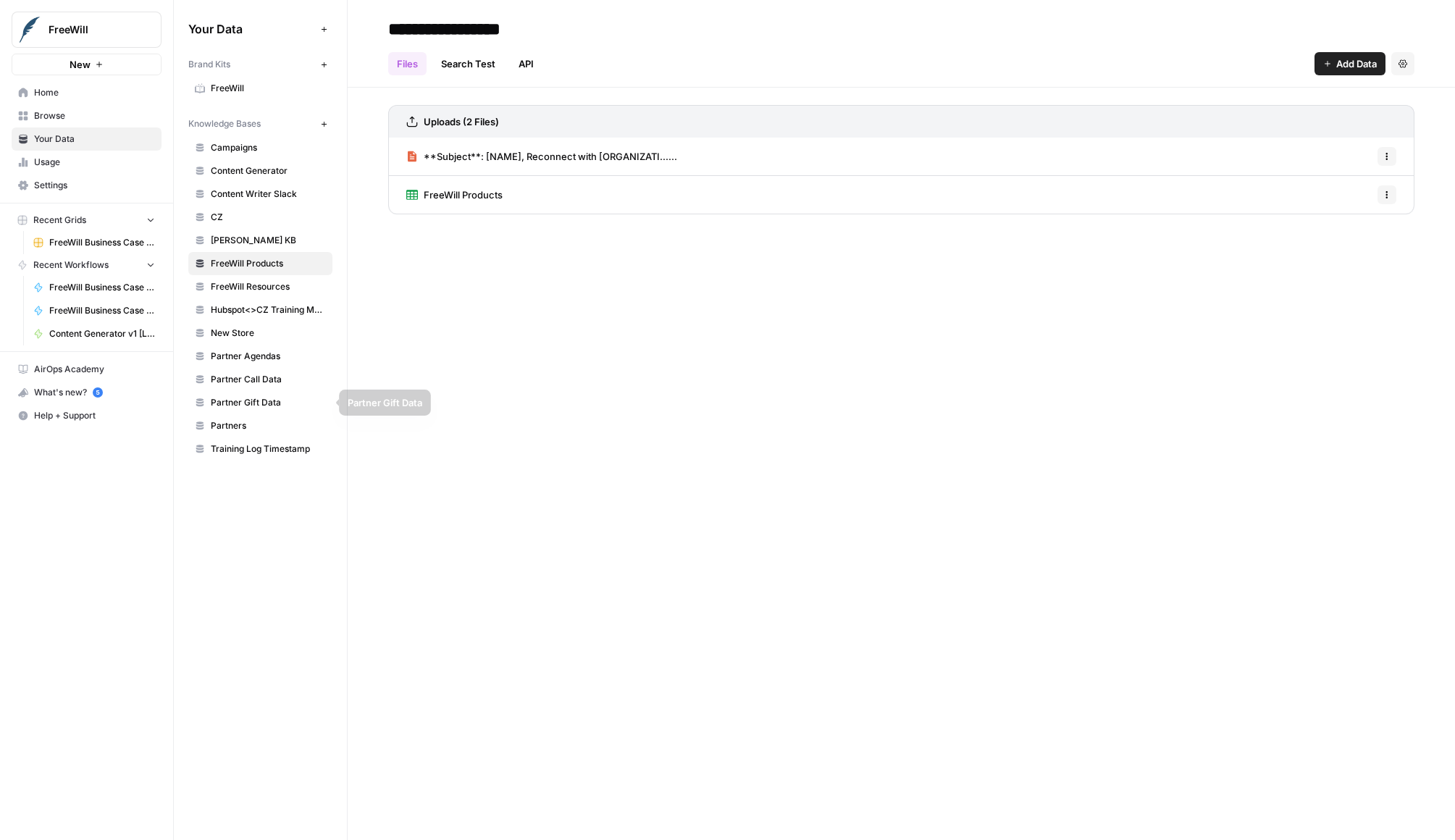
click at [273, 387] on link "Partner Call Data" at bounding box center [260, 379] width 144 height 23
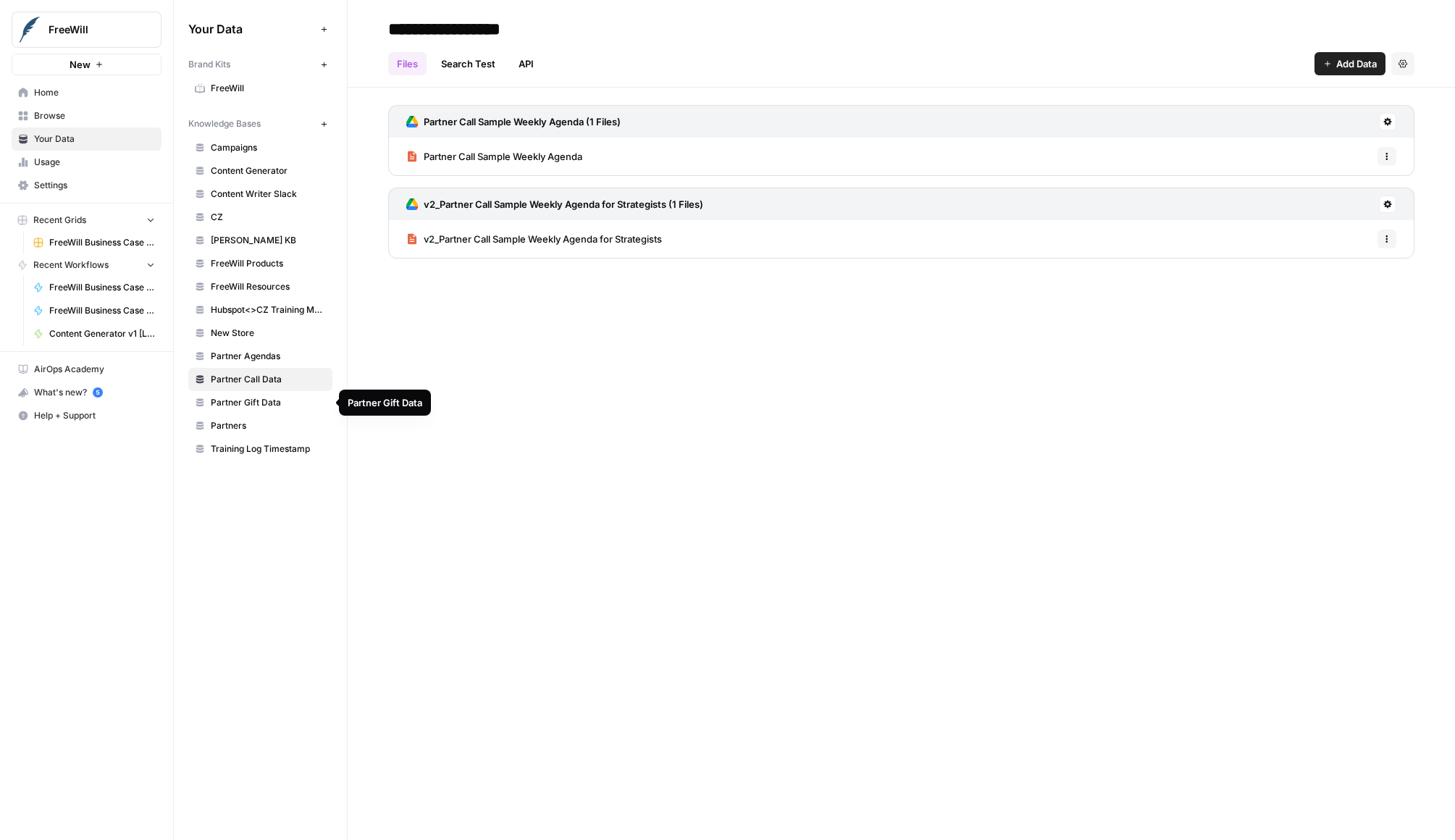
click at [273, 400] on span "Partner Gift Data" at bounding box center [268, 402] width 115 height 13
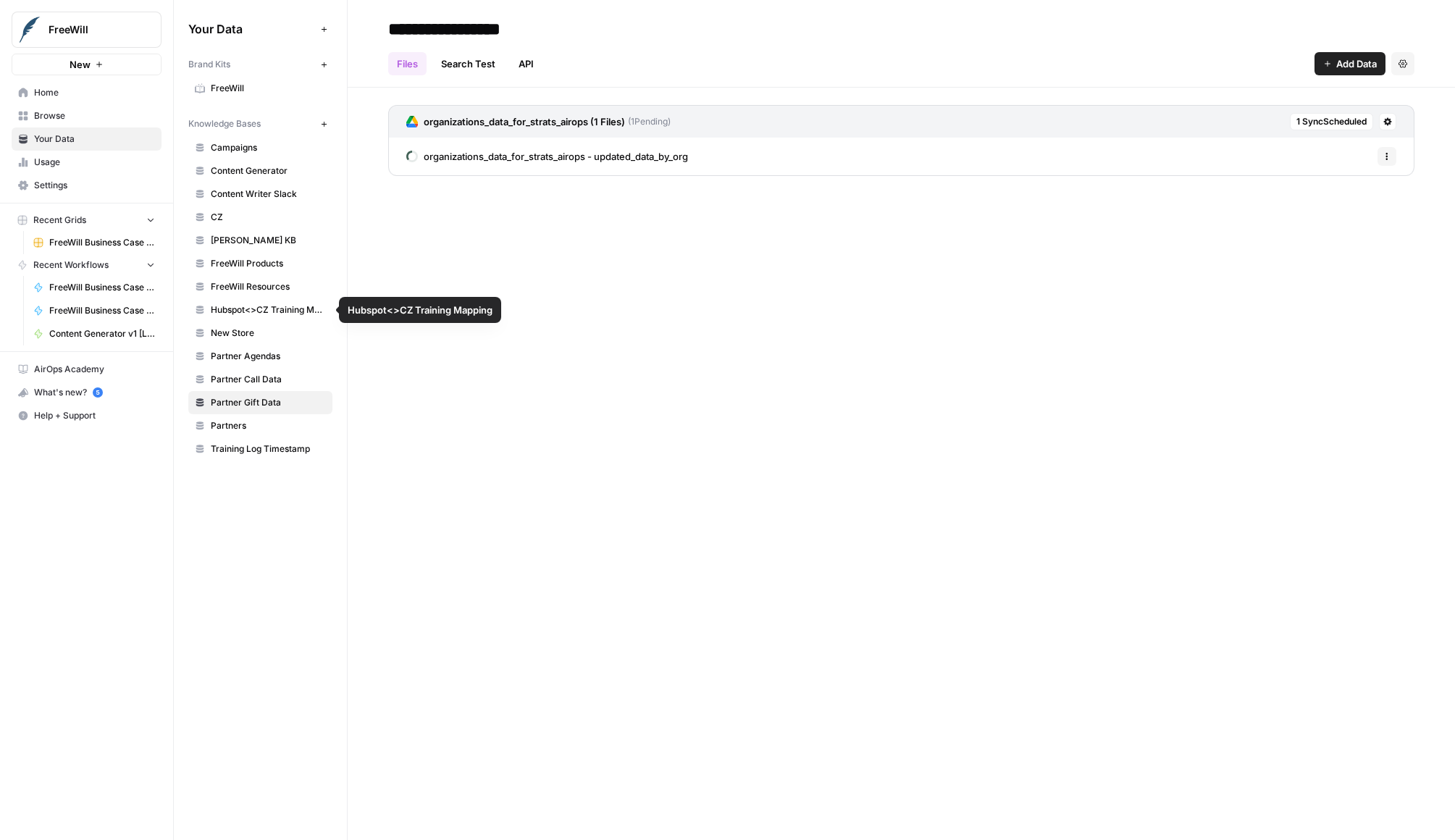
click at [251, 289] on span "FreeWill Resources" at bounding box center [268, 286] width 115 height 13
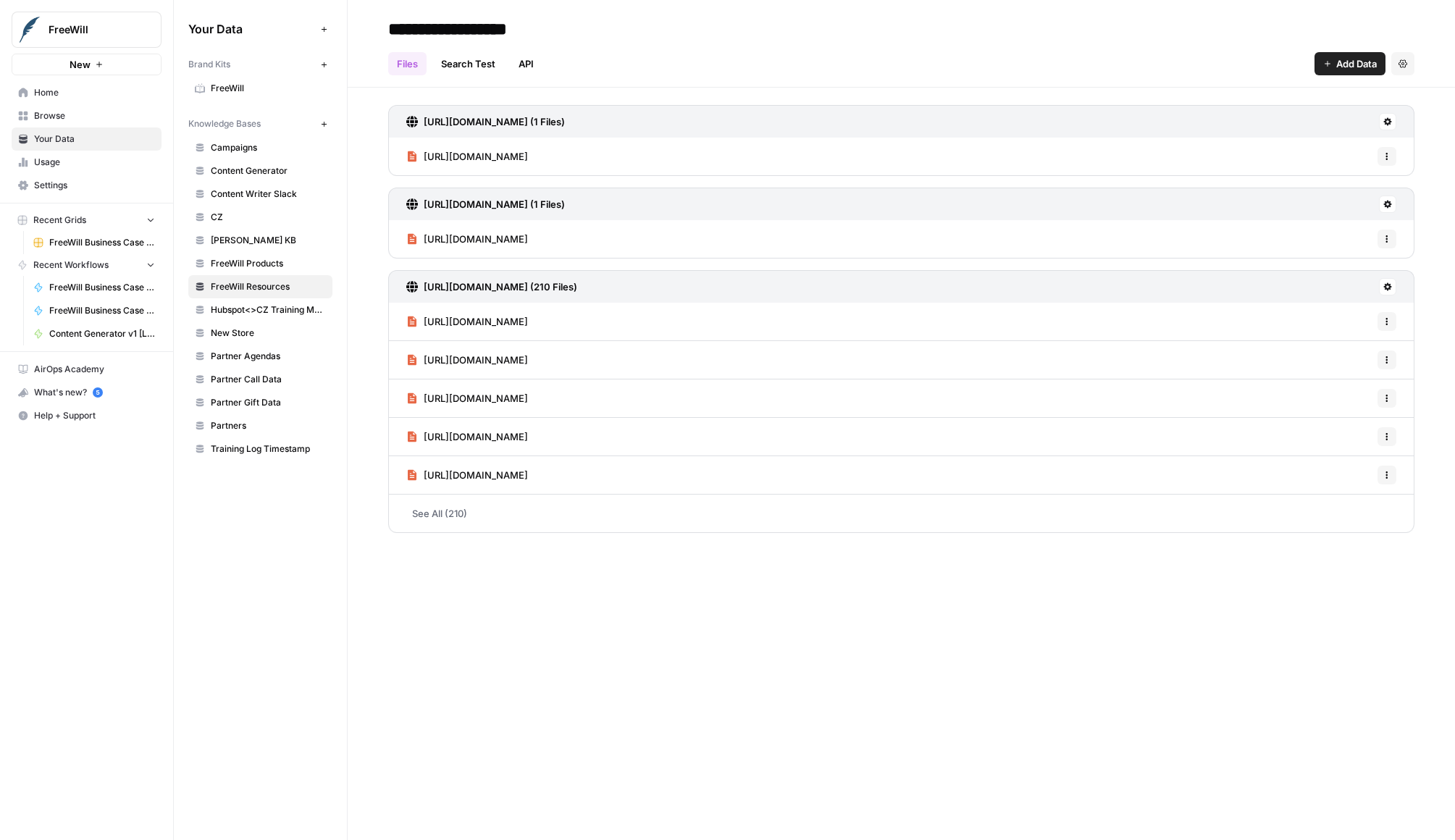
click at [108, 86] on span "Home" at bounding box center [95, 93] width 121 height 13
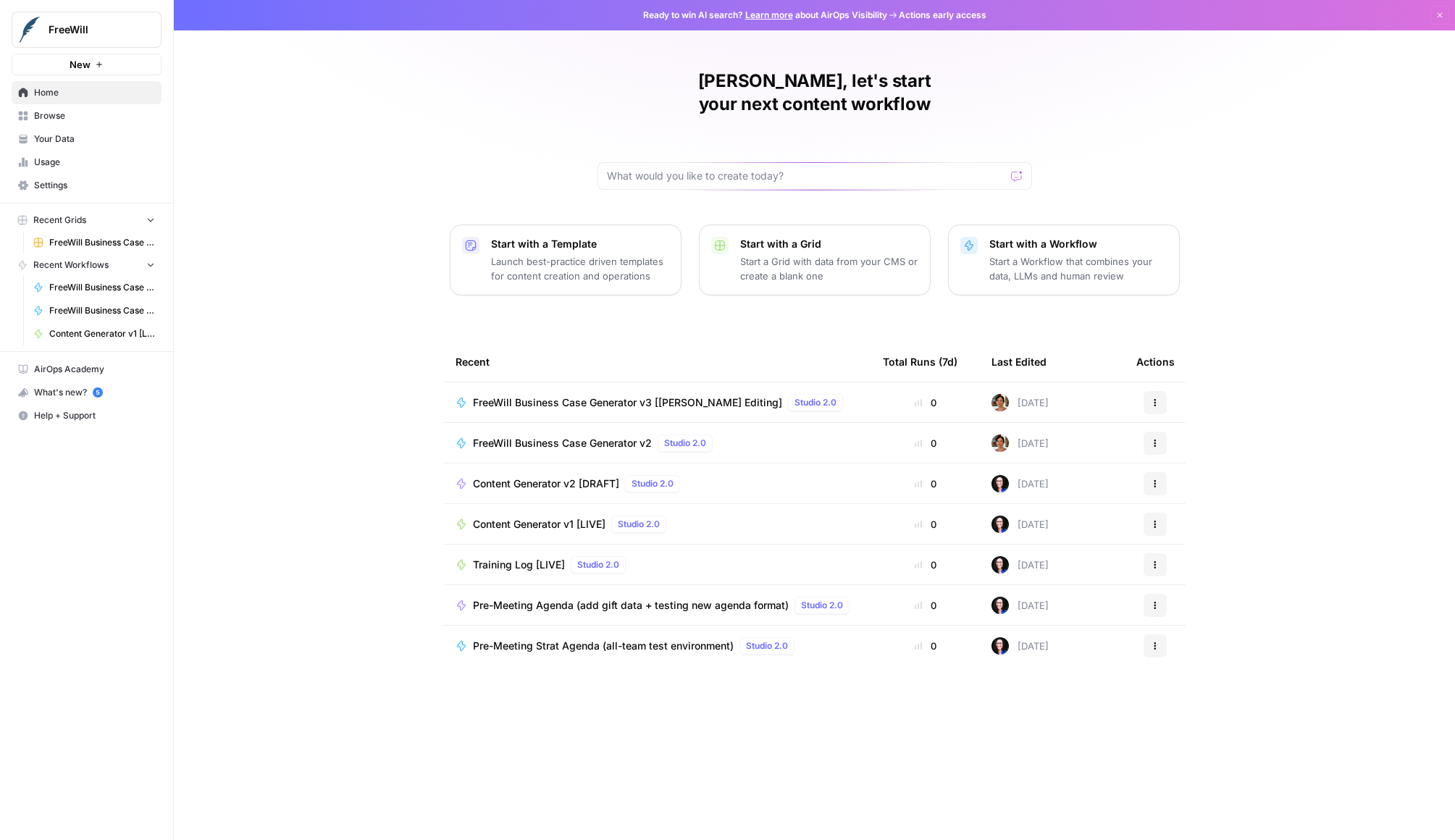
click at [105, 111] on span "Browse" at bounding box center [95, 116] width 121 height 13
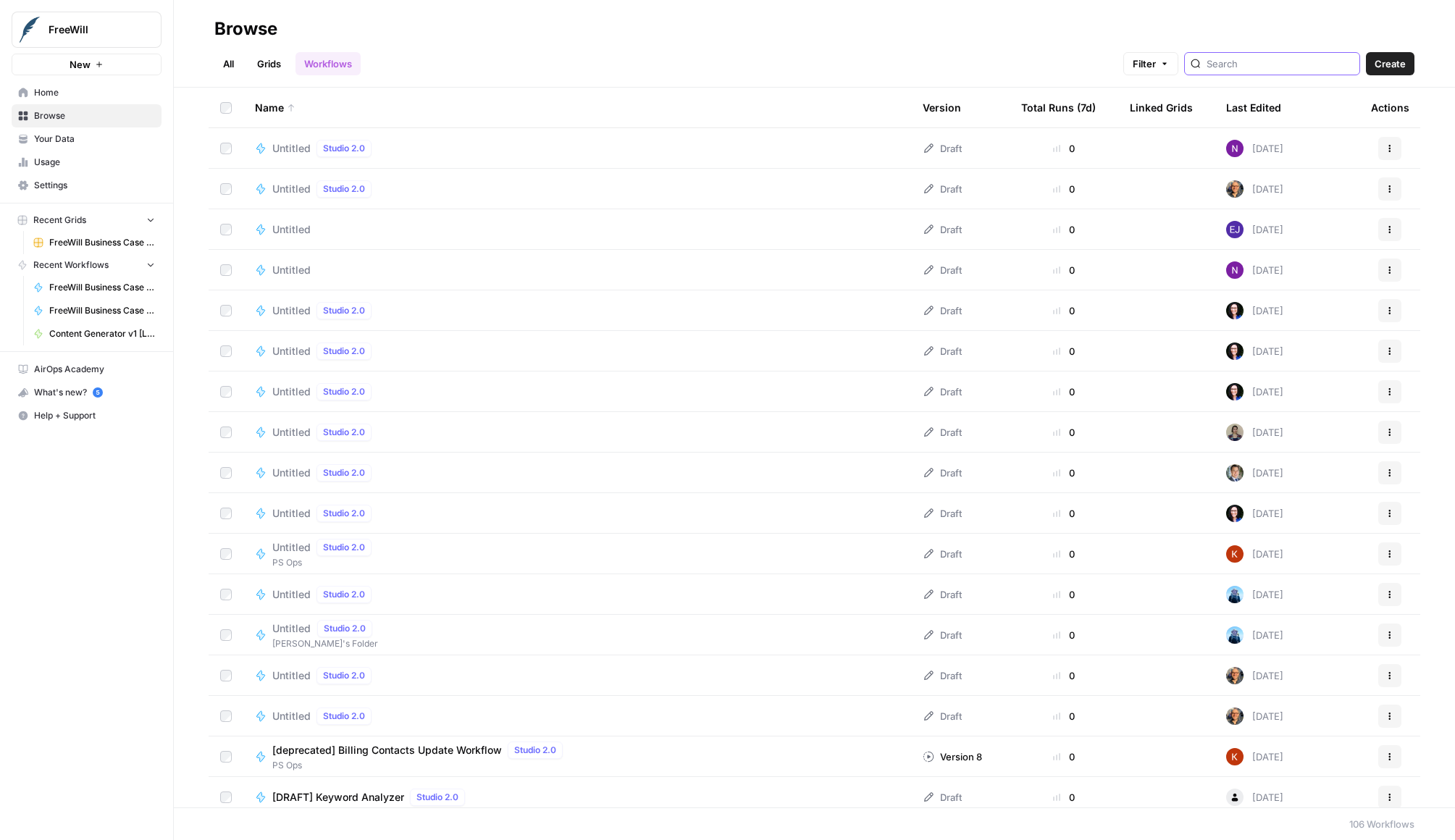
click at [1318, 63] on input "search" at bounding box center [1280, 64] width 147 height 15
type input "workspace.freewill_platform"
click at [95, 141] on span "Your Data" at bounding box center [95, 139] width 121 height 13
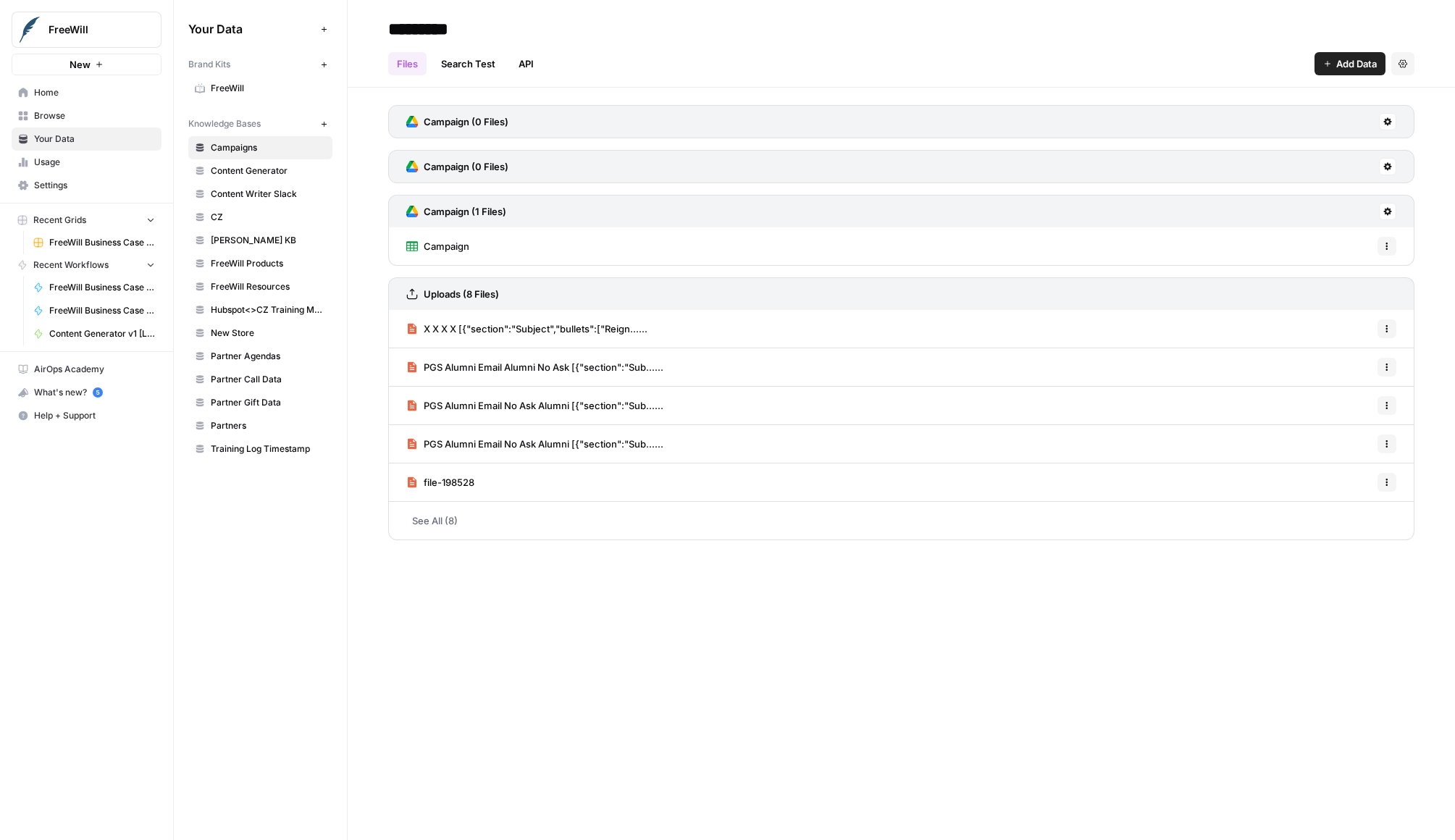
click at [422, 245] on link "Campaign" at bounding box center [437, 246] width 63 height 38
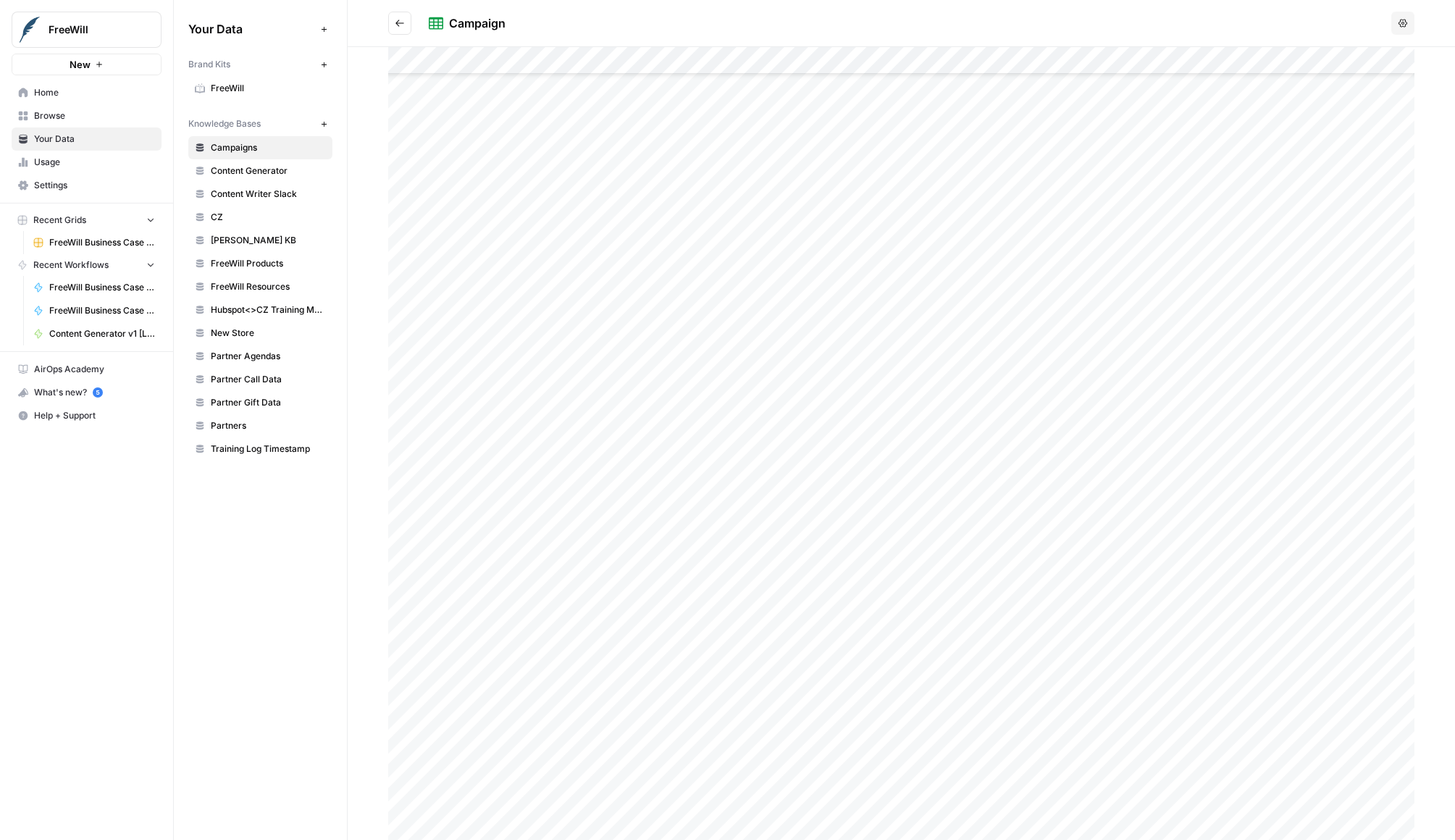
scroll to position [2188, 0]
click at [260, 162] on link "Content Generator" at bounding box center [260, 171] width 144 height 23
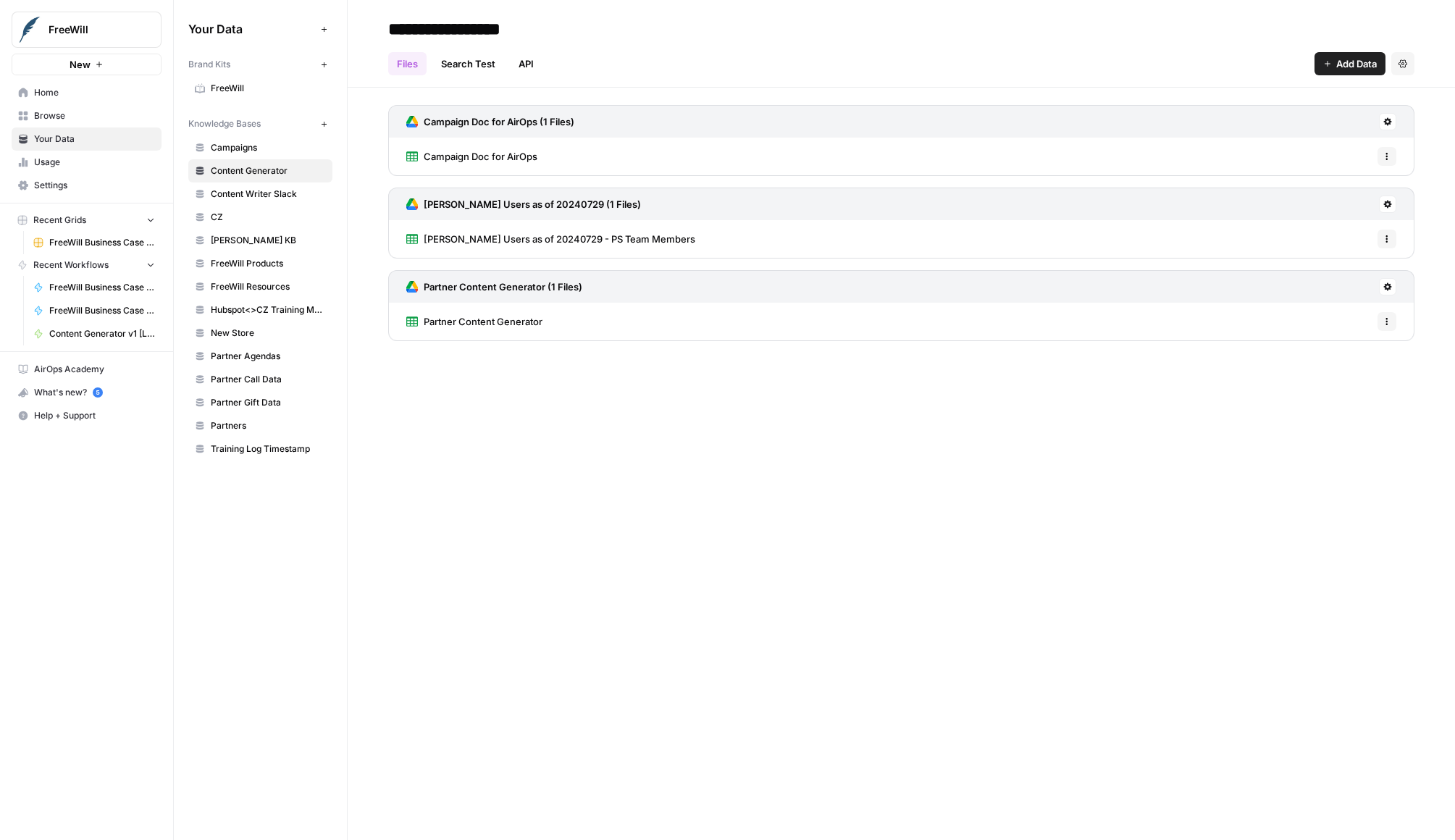
click at [489, 151] on span "Campaign Doc for AirOps" at bounding box center [480, 156] width 114 height 15
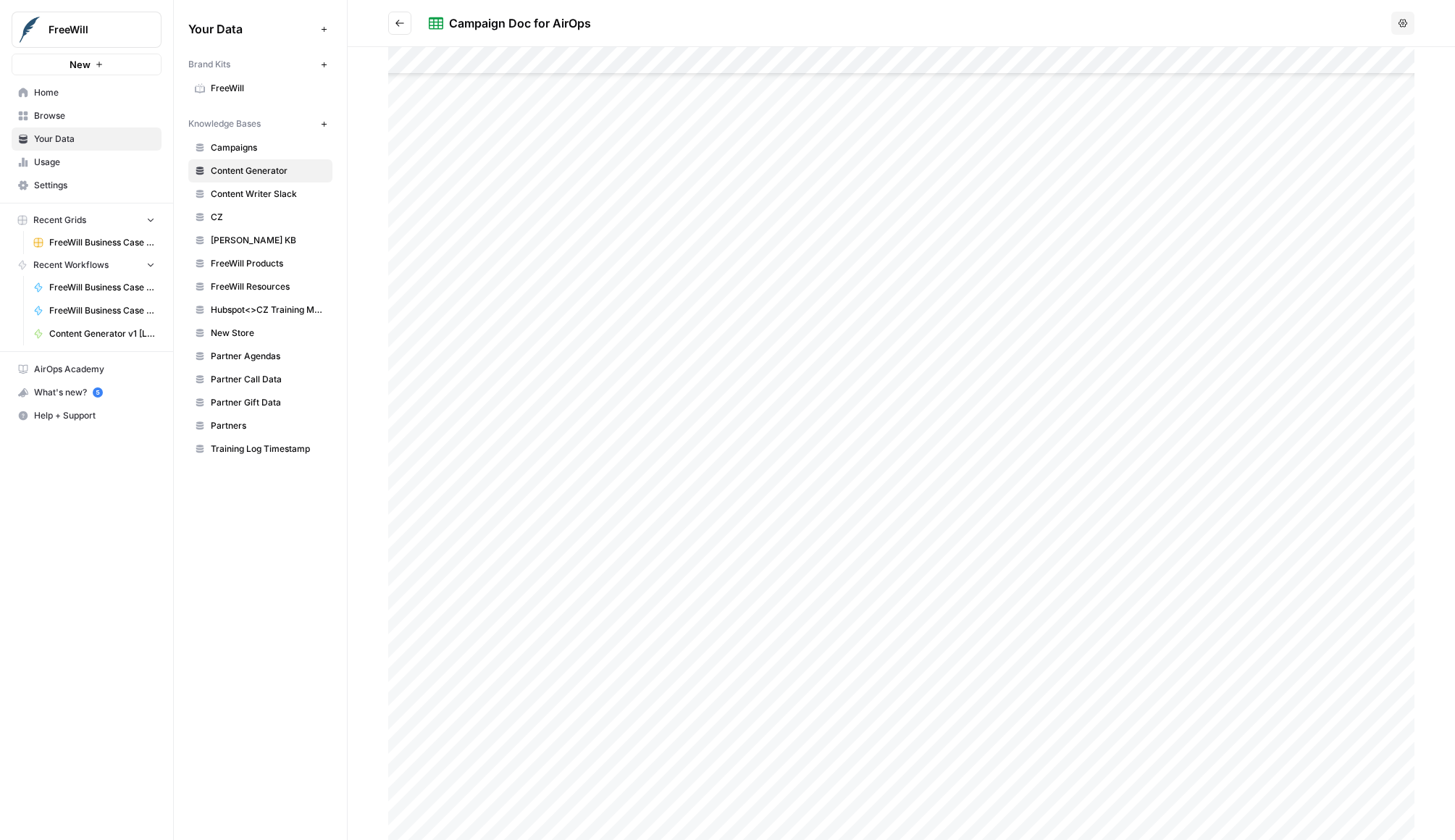
scroll to position [2188, 0]
click at [395, 19] on icon "Go back" at bounding box center [400, 23] width 10 height 10
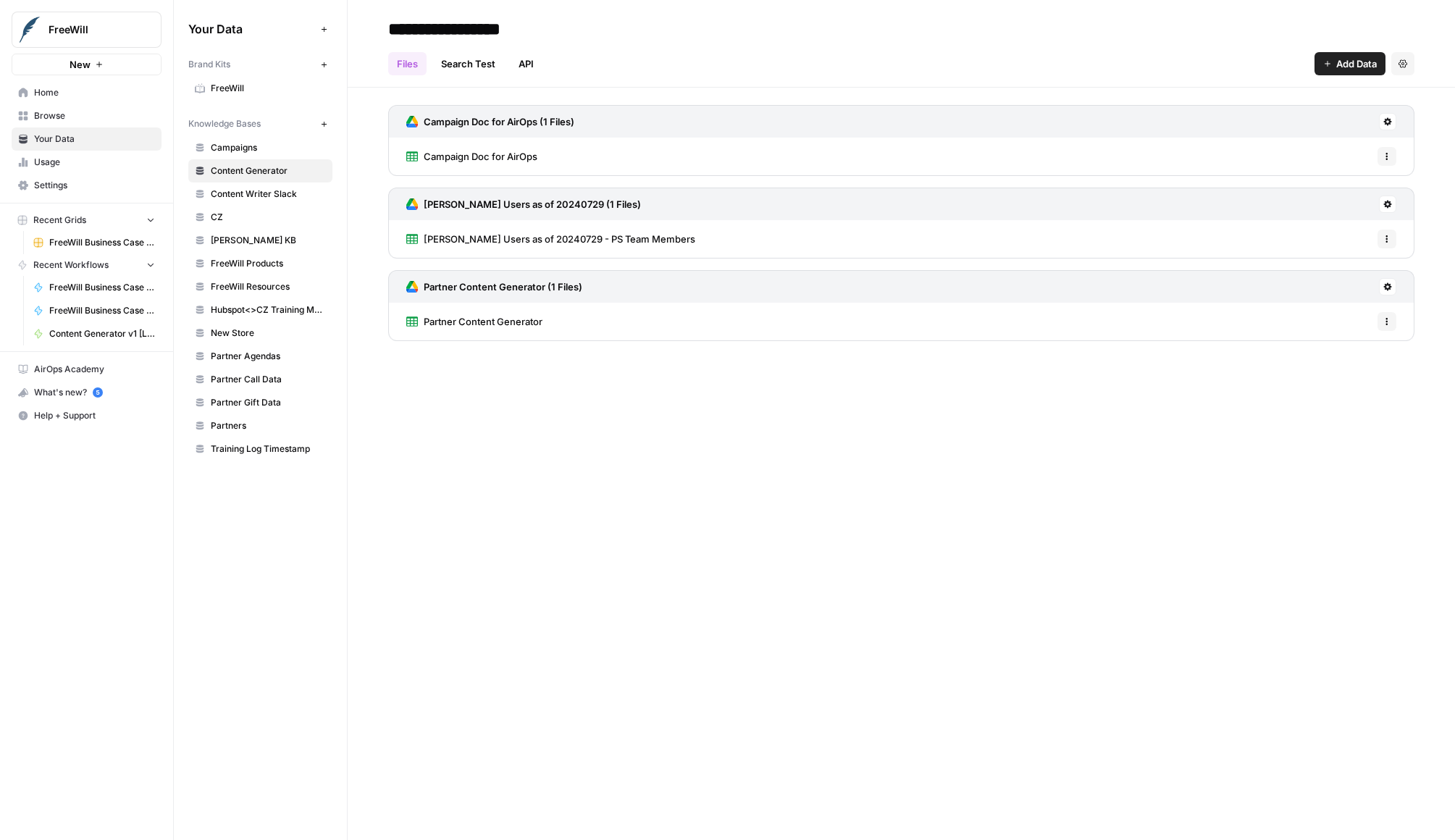
click at [465, 319] on span "Partner Content Generator" at bounding box center [482, 321] width 118 height 15
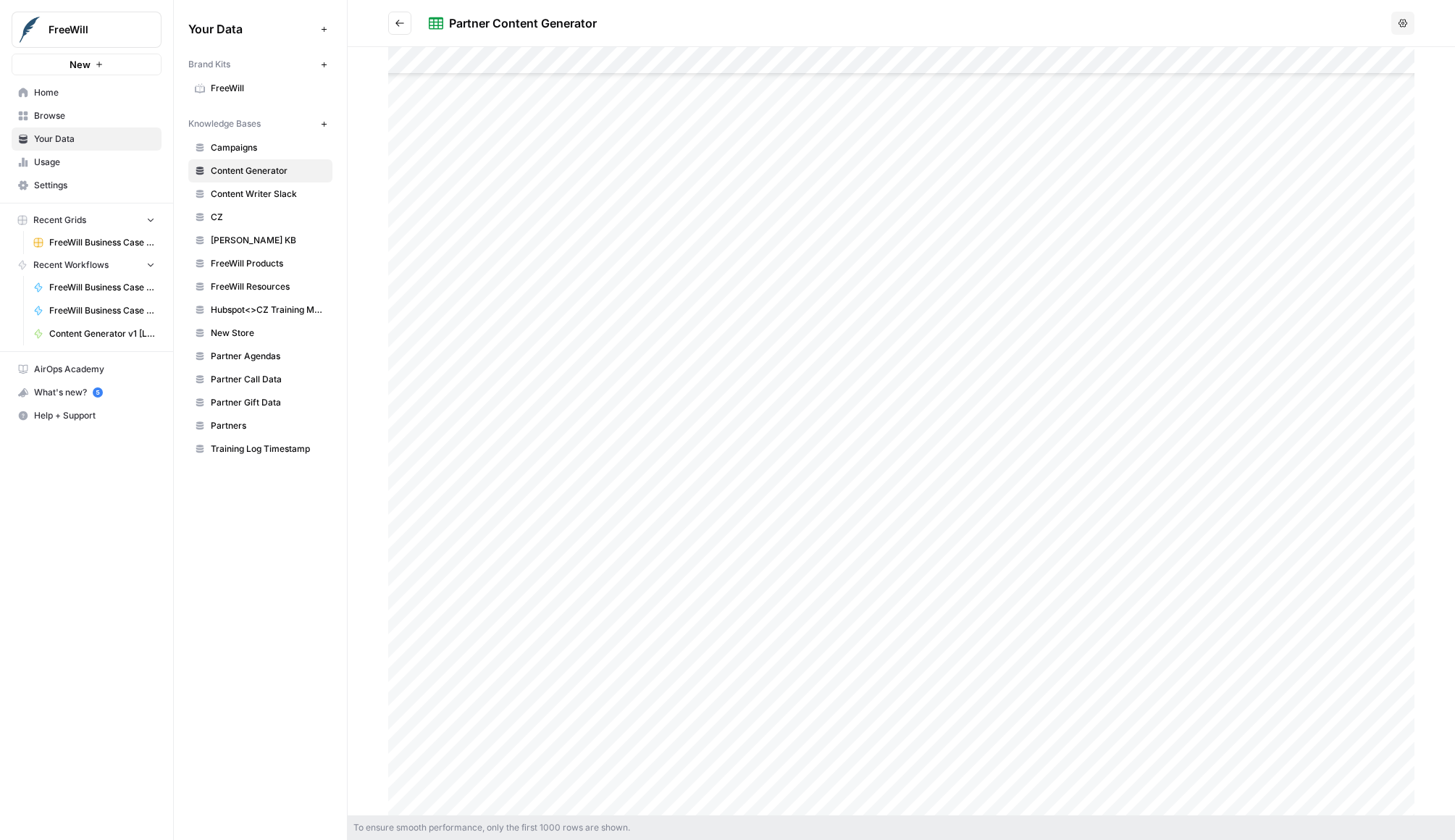
scroll to position [3617, 0]
click at [263, 218] on span "CZ" at bounding box center [268, 218] width 115 height 13
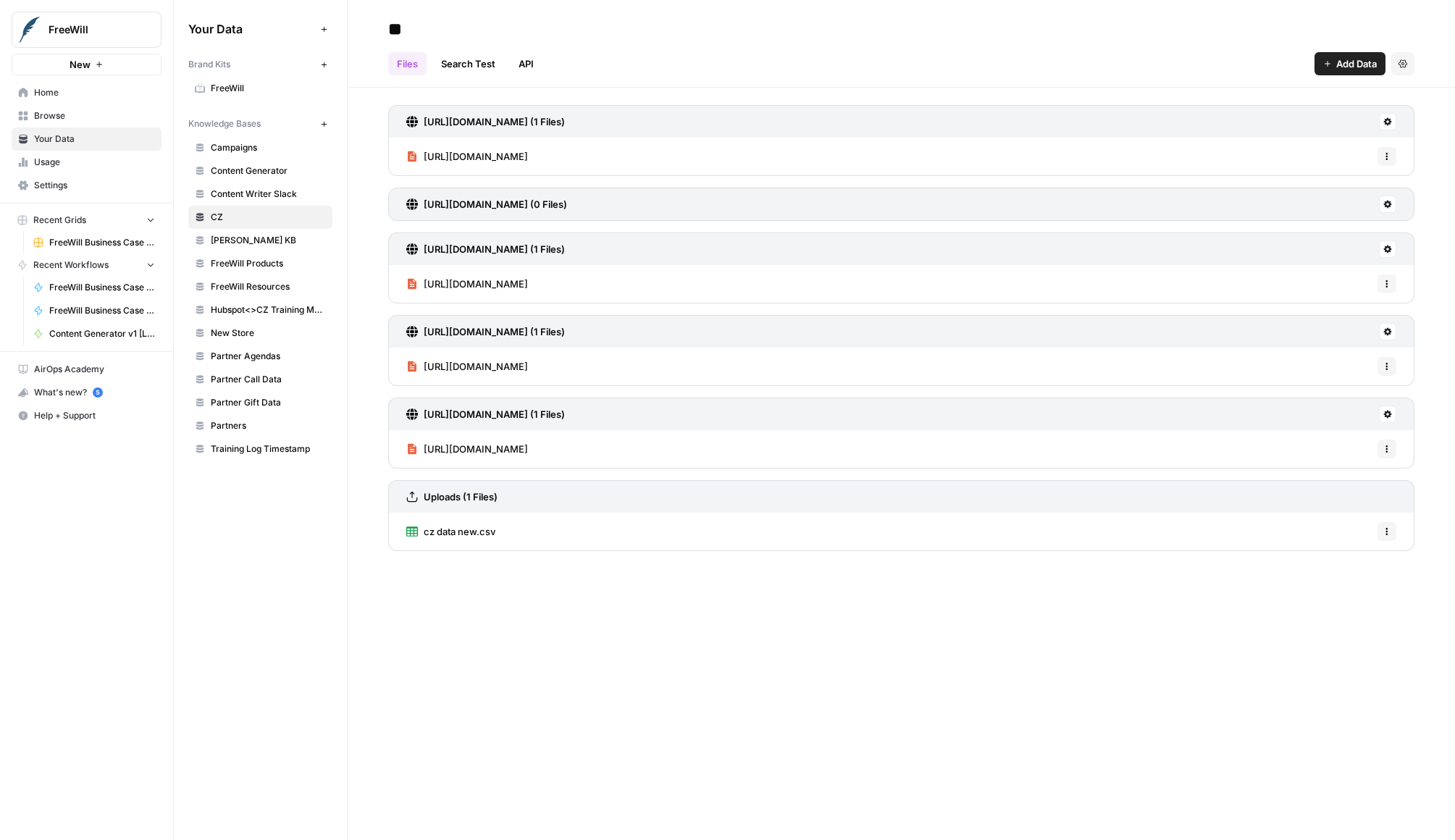
click at [265, 249] on link "Enloe KB" at bounding box center [260, 240] width 144 height 23
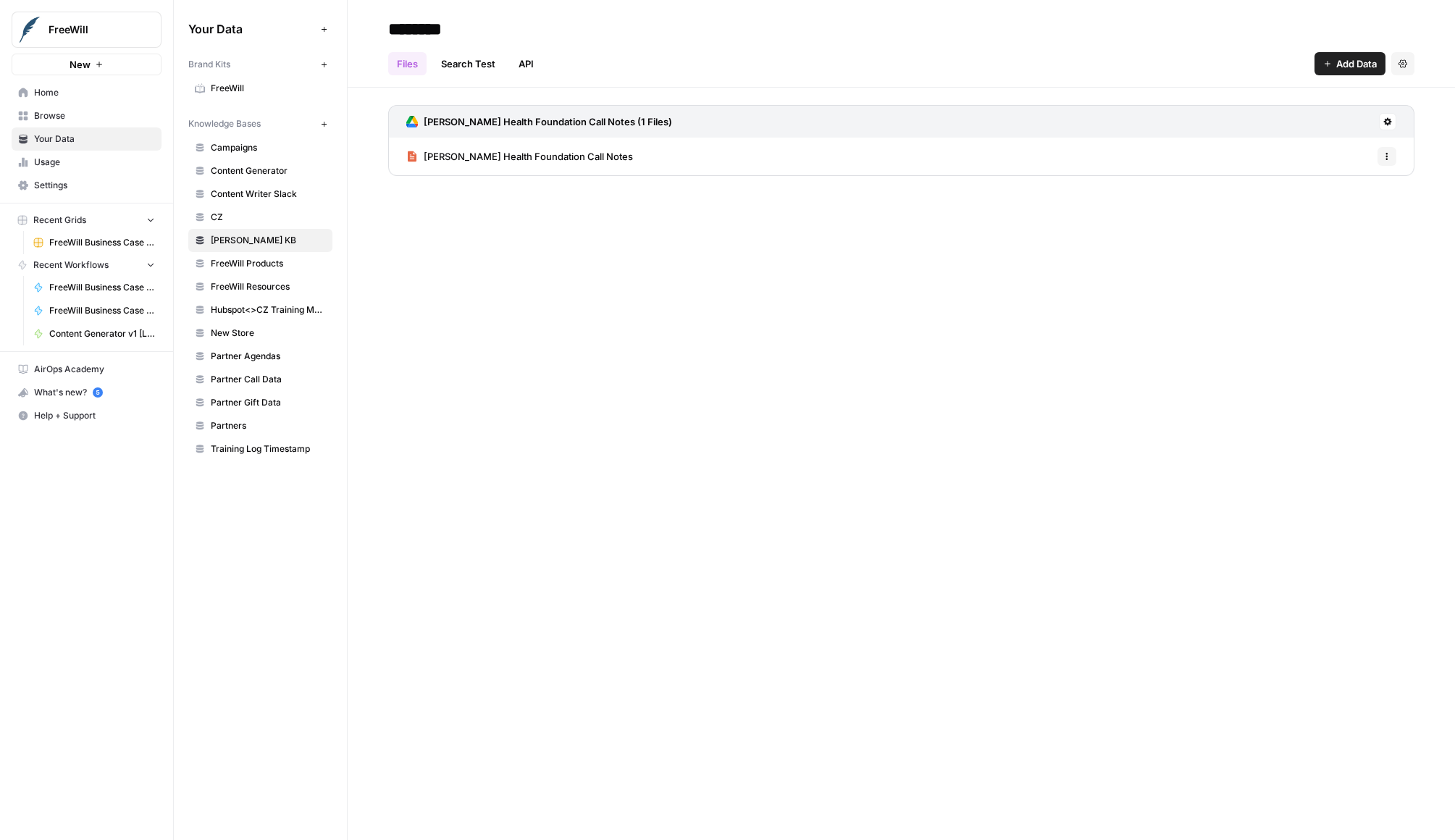
click at [265, 269] on span "FreeWill Products" at bounding box center [268, 263] width 115 height 13
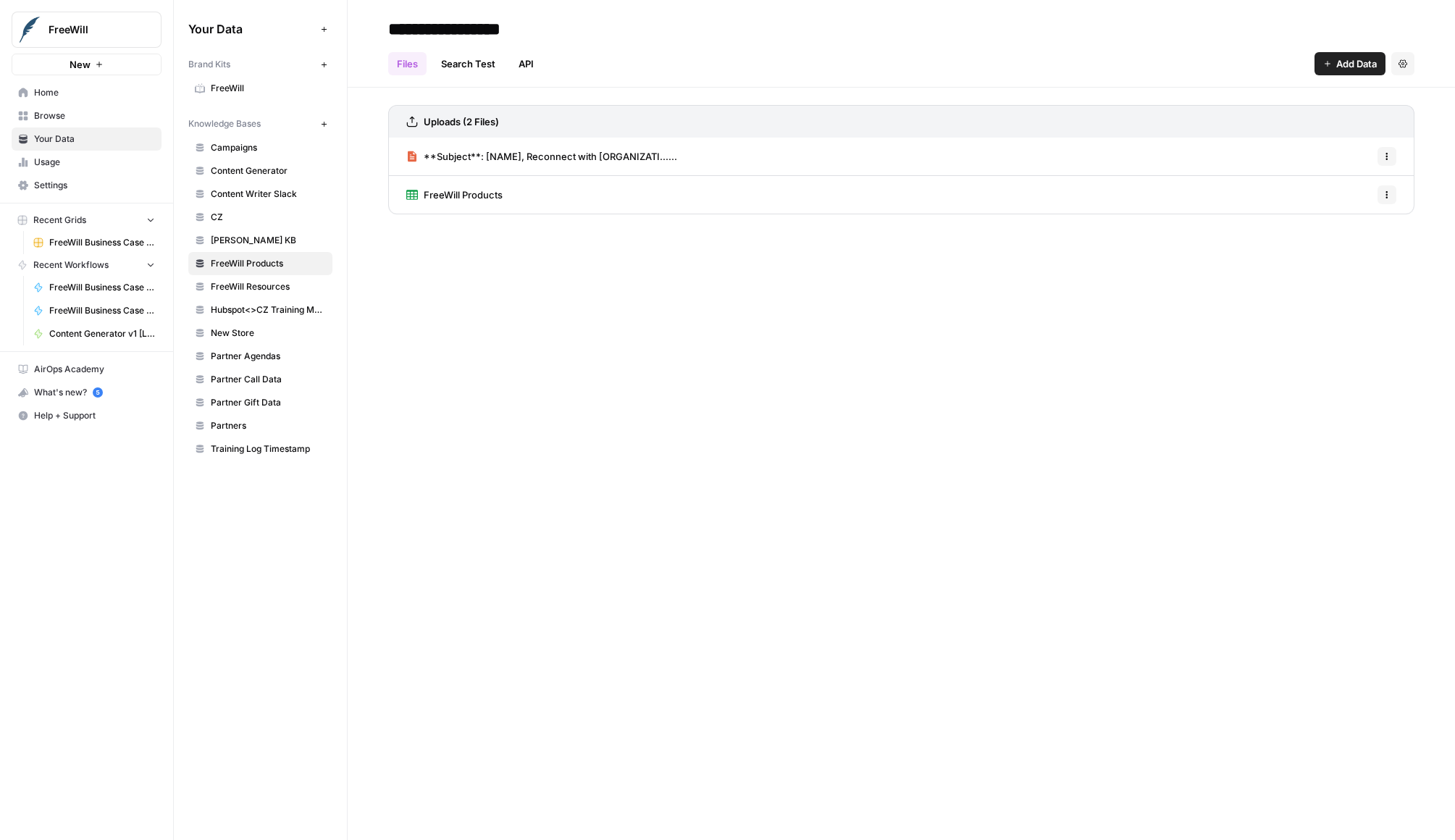
click at [475, 185] on link "FreeWill Products" at bounding box center [454, 195] width 96 height 38
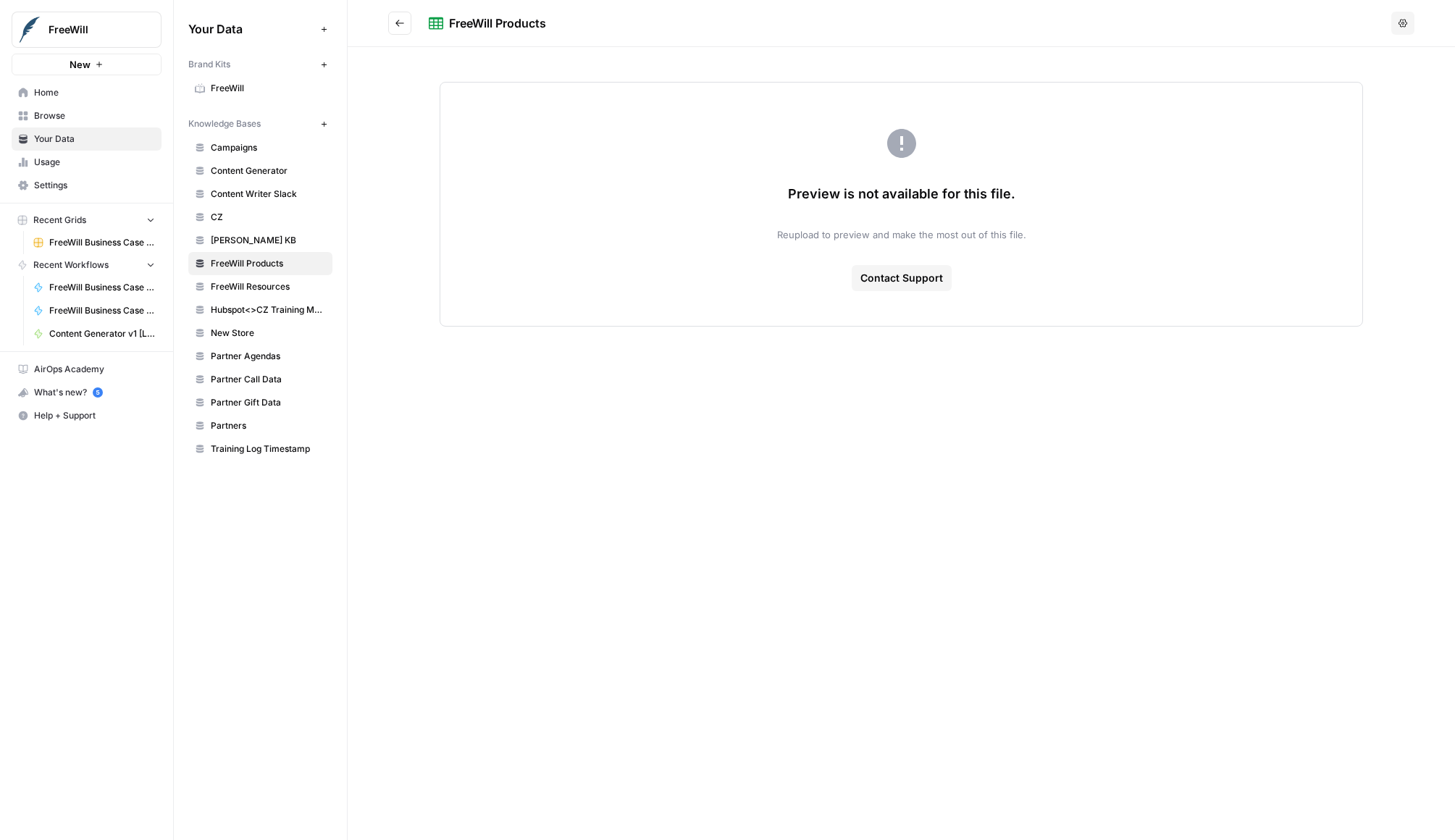
click at [406, 25] on button "Go back" at bounding box center [400, 23] width 23 height 23
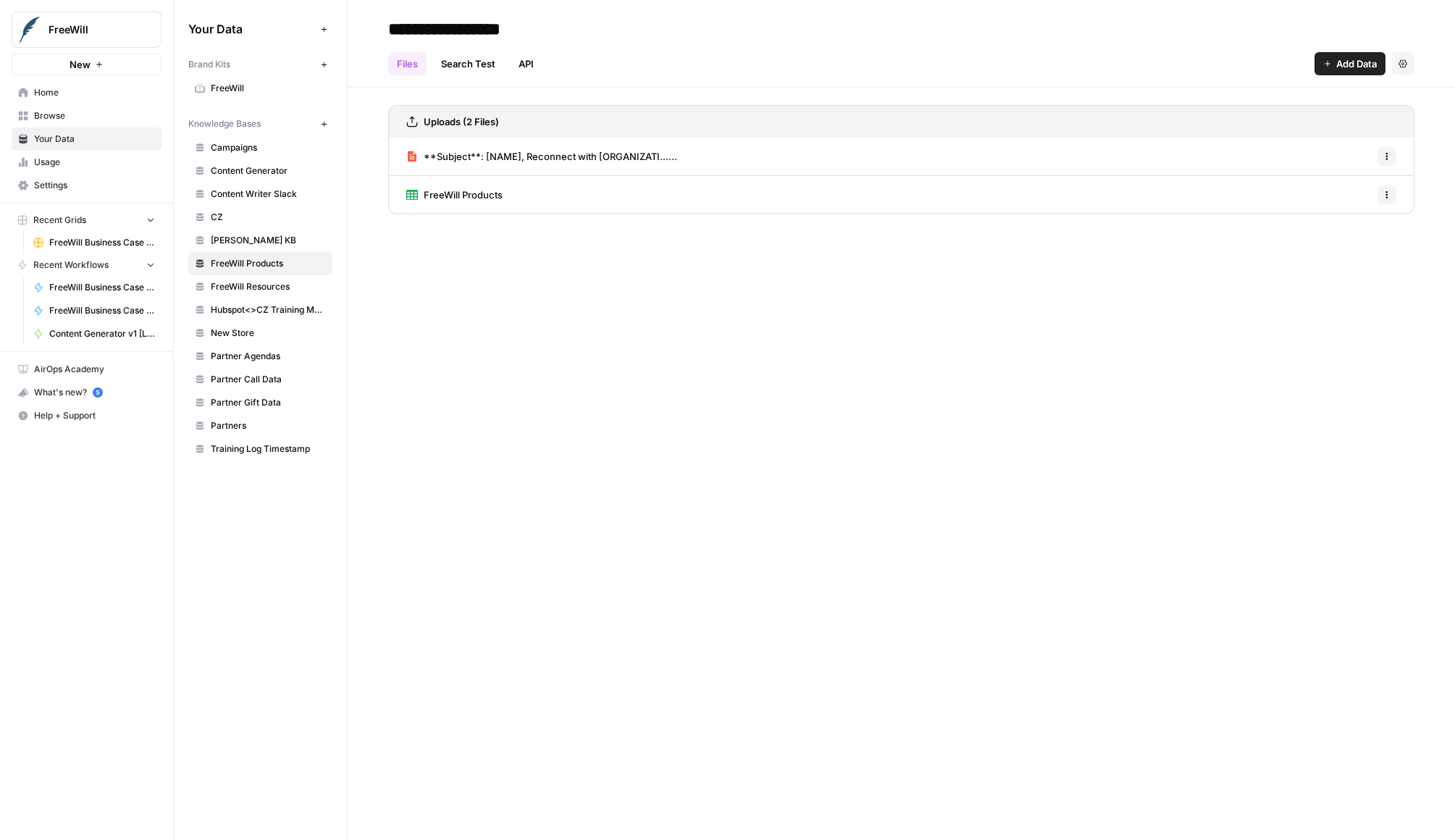
click at [464, 203] on link "FreeWill Products" at bounding box center [454, 195] width 96 height 38
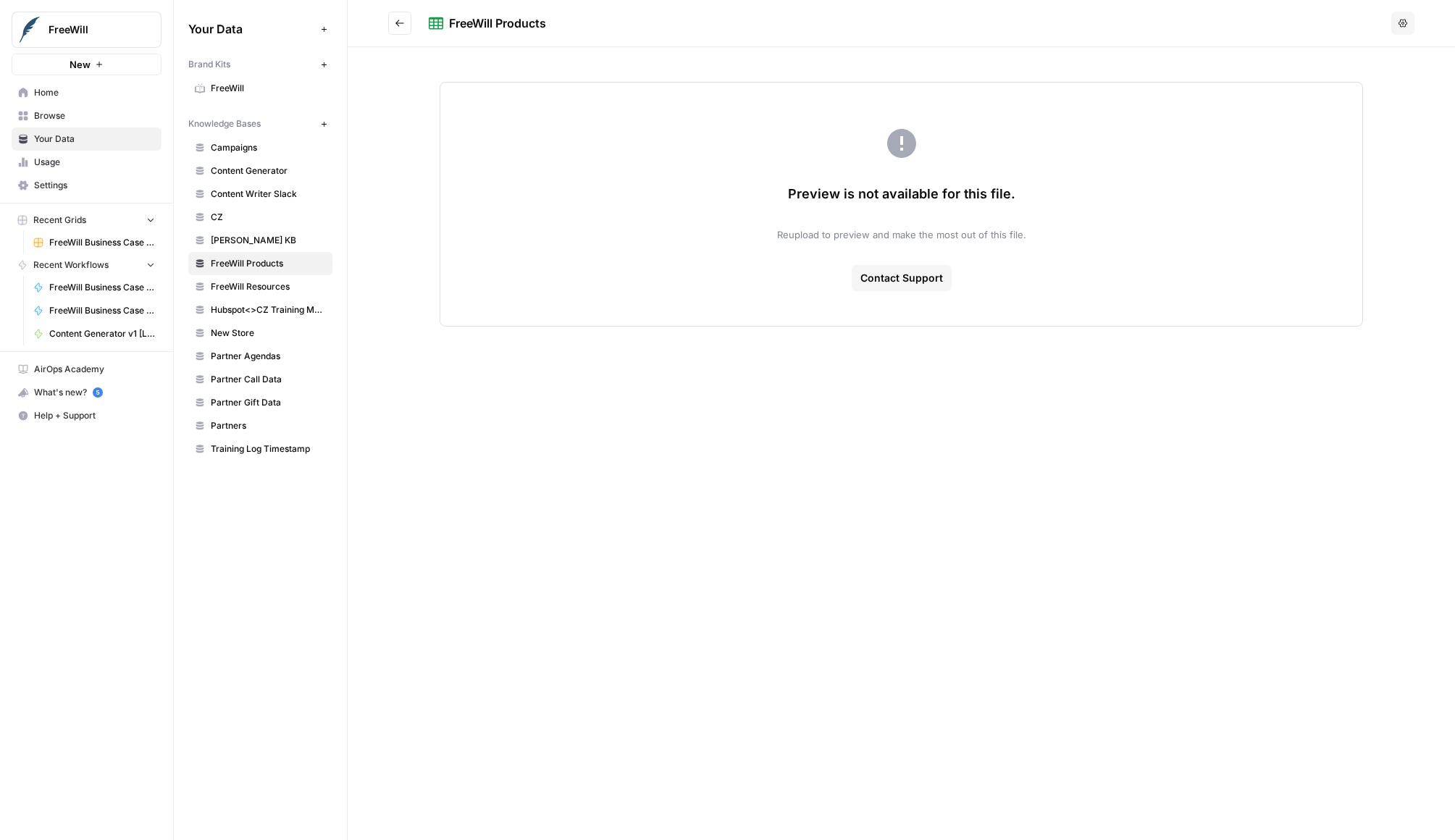
click at [919, 275] on span "Contact Support" at bounding box center [902, 278] width 83 height 15
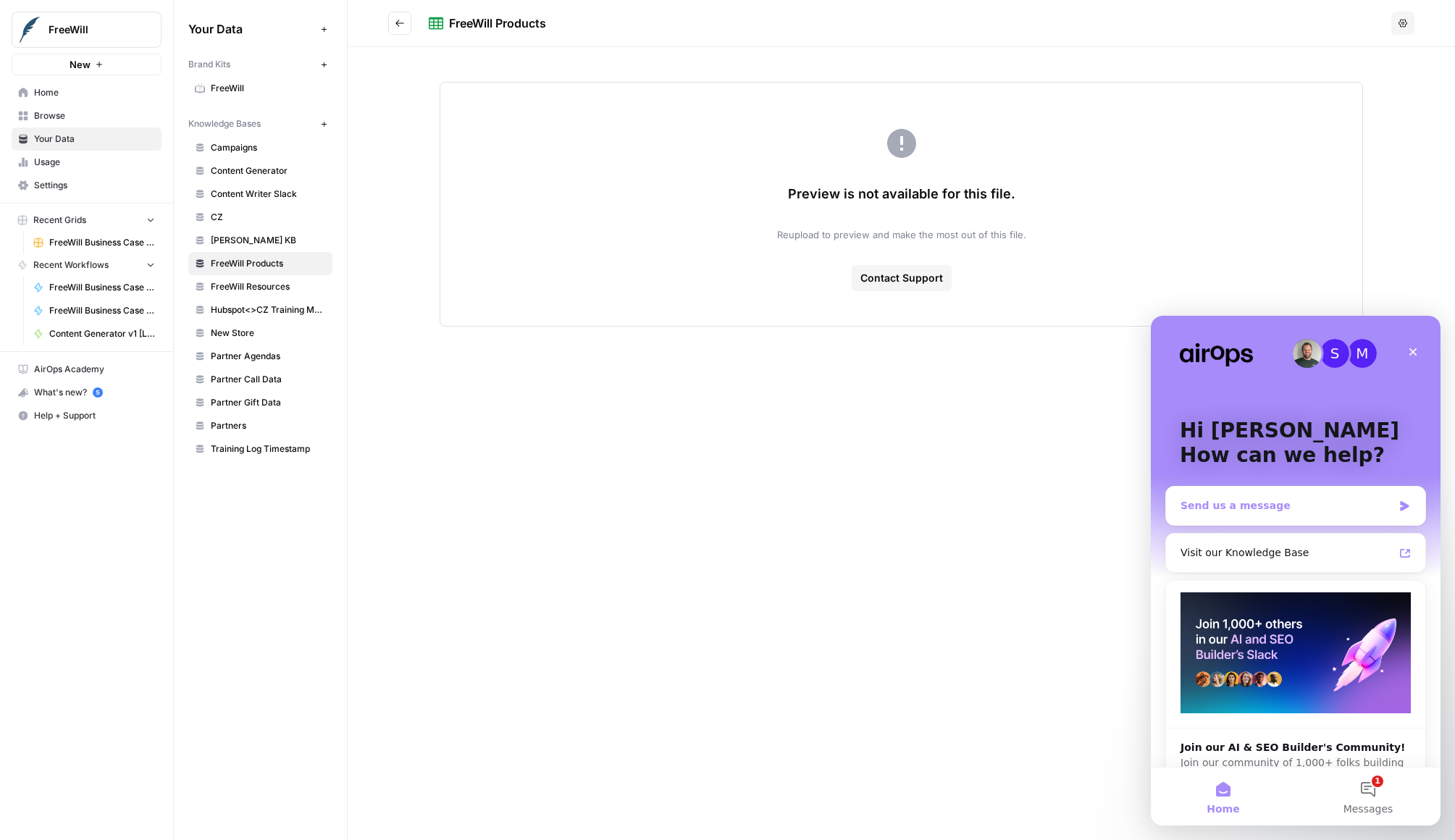
click at [1310, 507] on div "Send us a message" at bounding box center [1287, 506] width 212 height 16
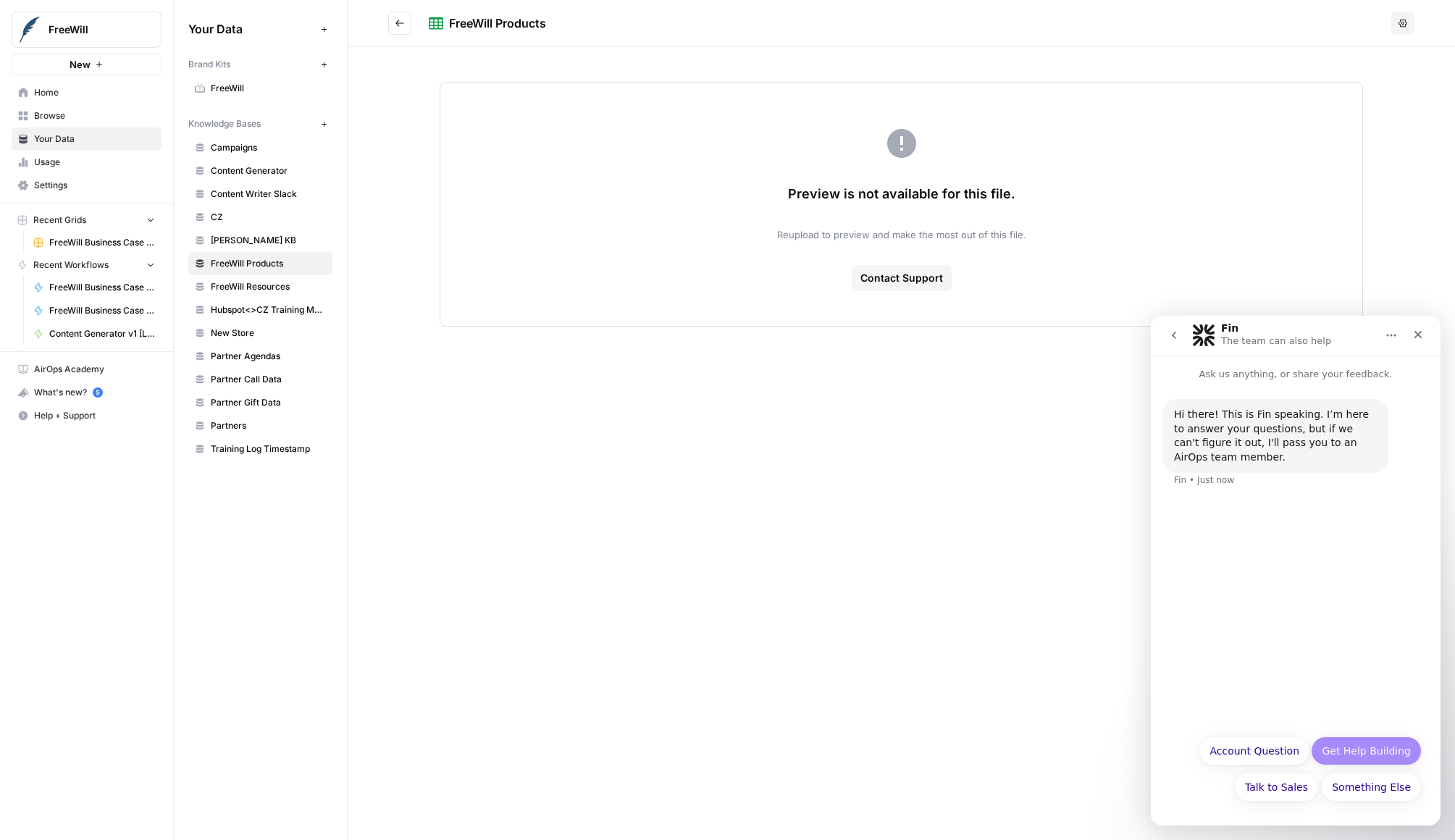
click at [1370, 748] on button "Get Help Building" at bounding box center [1367, 751] width 111 height 29
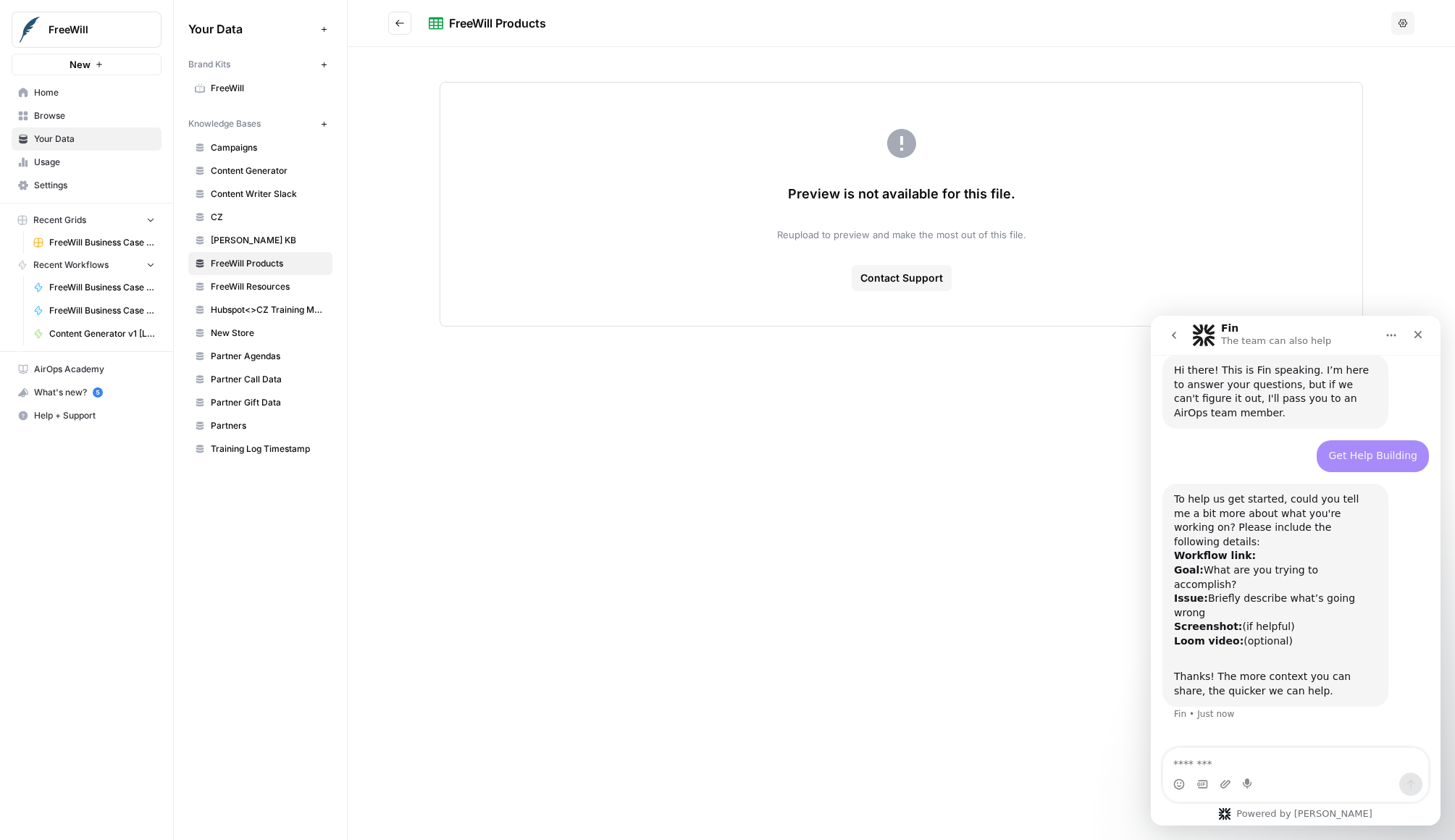
scroll to position [46, 0]
click at [1284, 767] on textarea "Message…" at bounding box center [1296, 760] width 265 height 25
type textarea "**********"
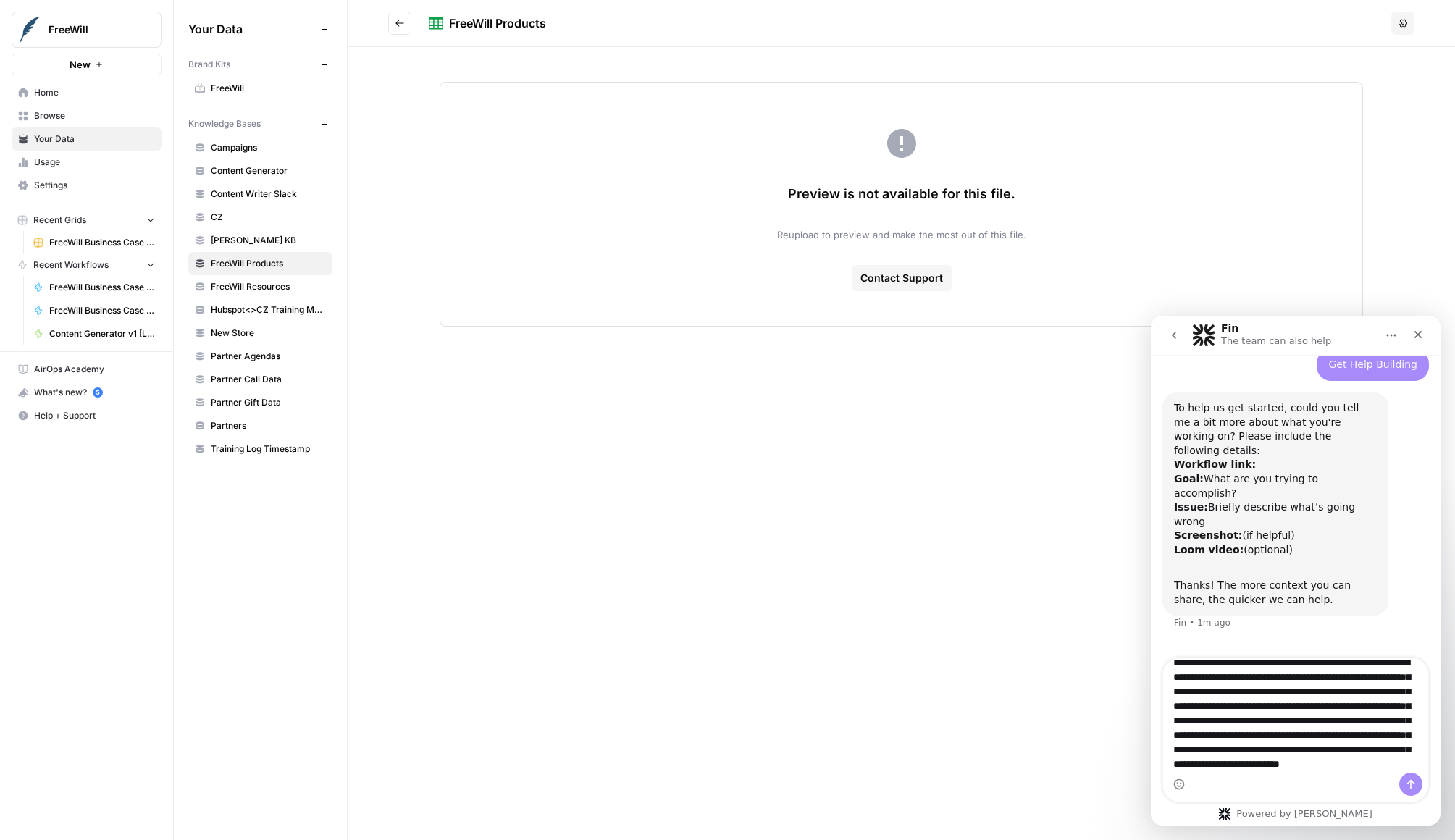
scroll to position [40, 0]
click at [1267, 766] on textarea "**********" at bounding box center [1296, 715] width 265 height 115
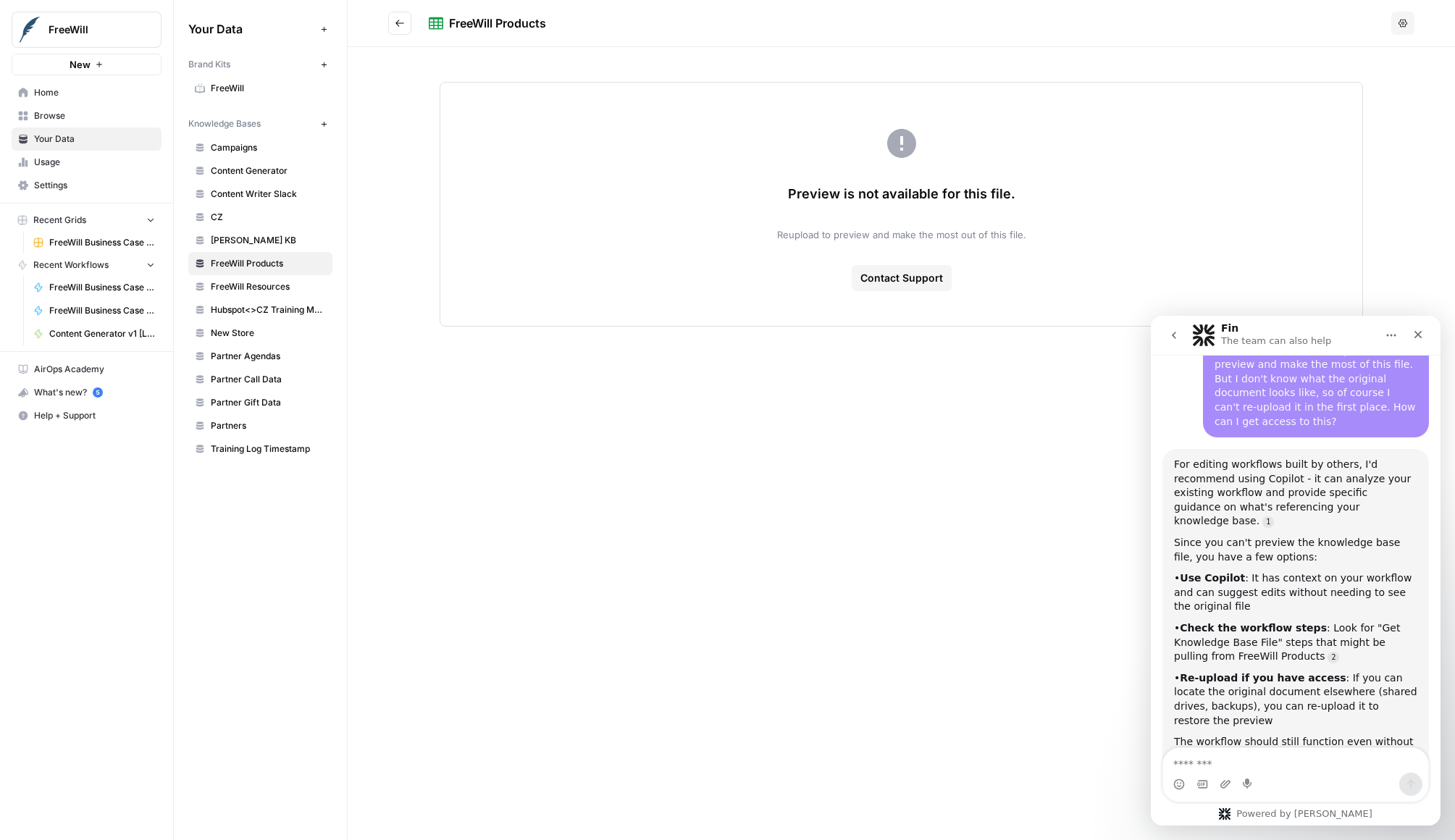
scroll to position [636, 0]
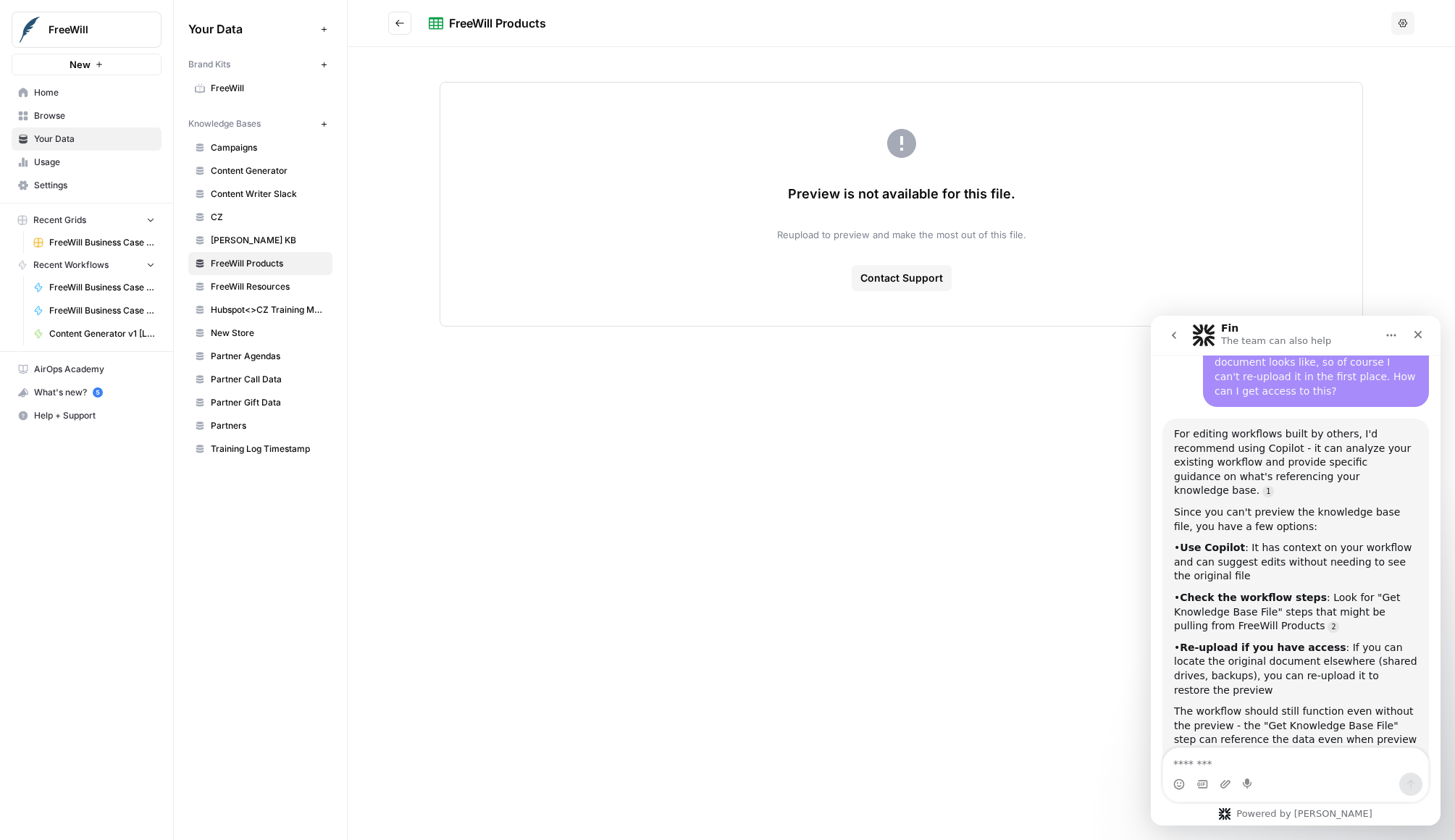
click at [1308, 591] on div "• Check the workflow steps : Look for "Get Knowledge Base File" steps that migh…" at bounding box center [1295, 612] width 243 height 43
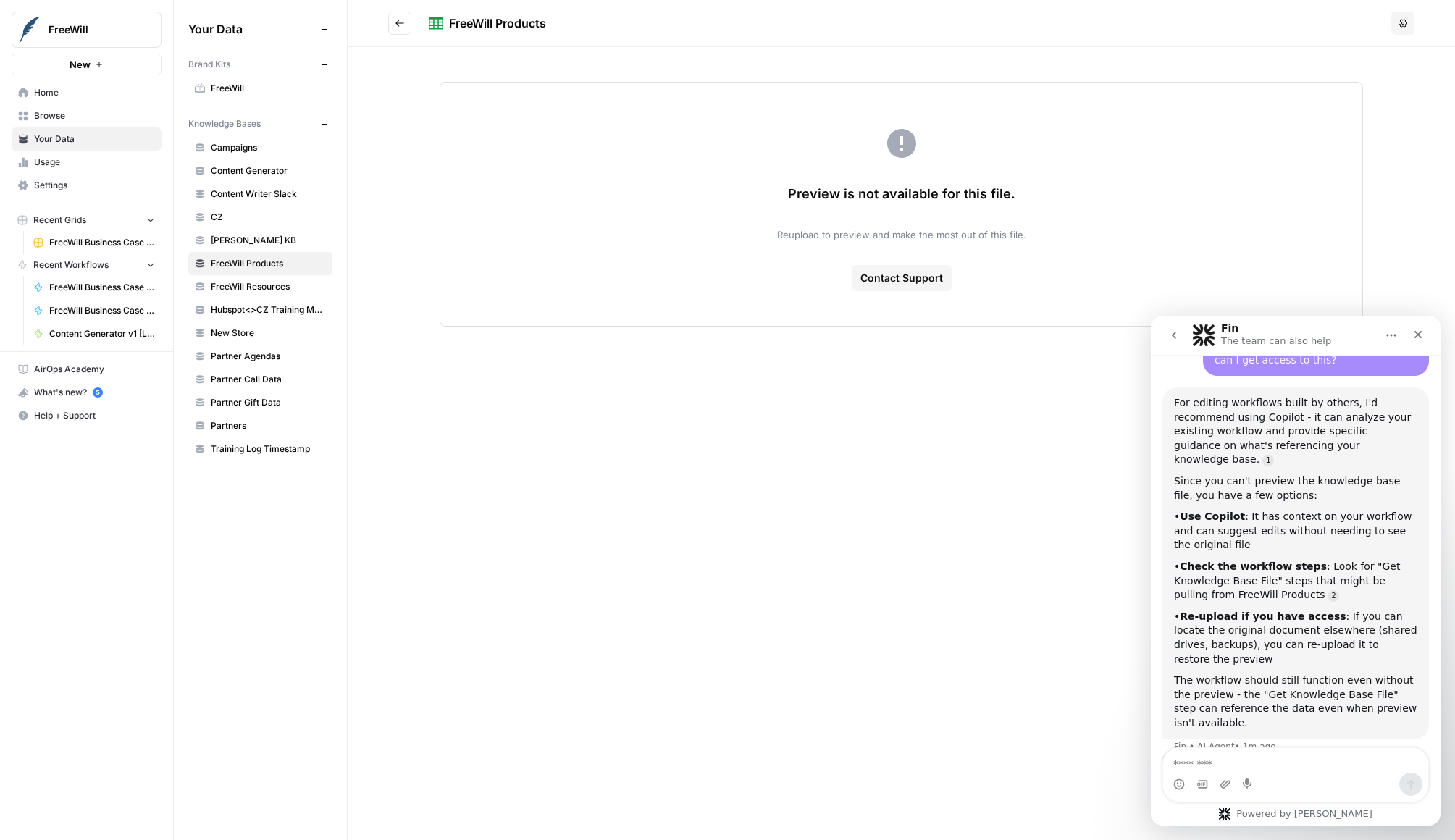
click at [1283, 673] on div "The workflow should still function even without the preview - the "Get Knowledg…" at bounding box center [1295, 701] width 243 height 57
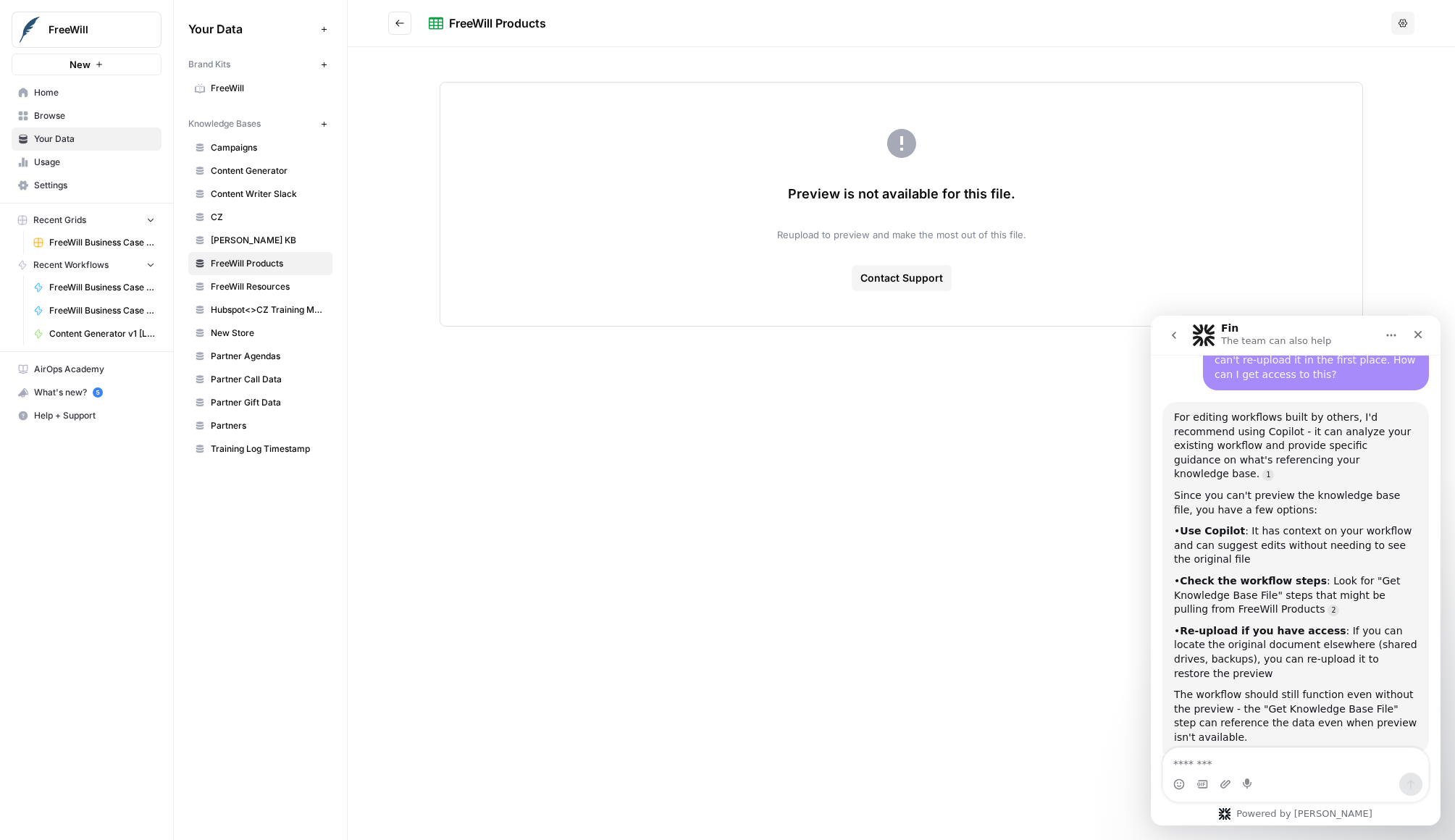
scroll to position [653, 0]
click at [1300, 625] on div "• Re-upload if you have access : If you can locate the original document elsewh…" at bounding box center [1295, 654] width 243 height 57
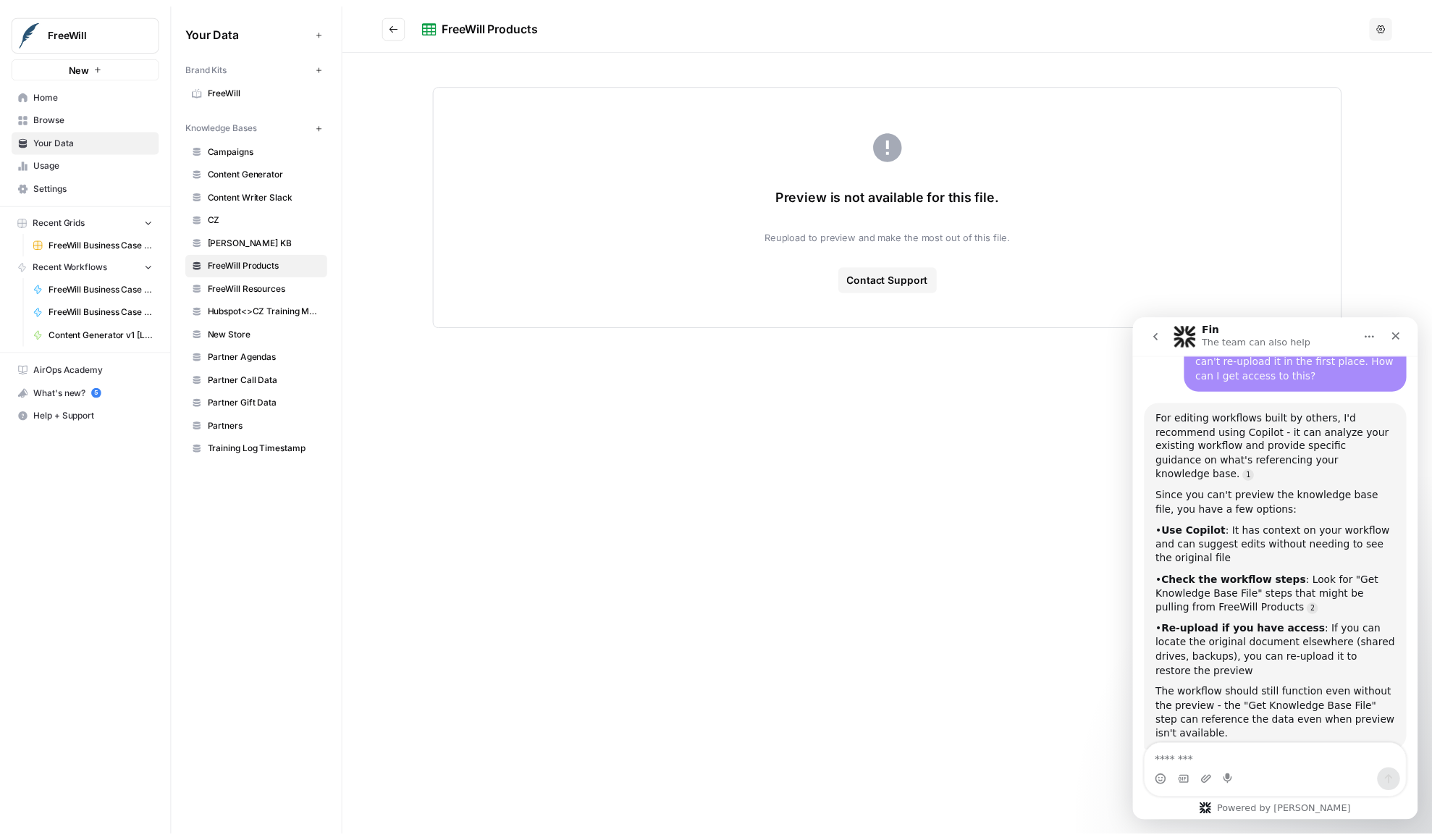
scroll to position [667, 0]
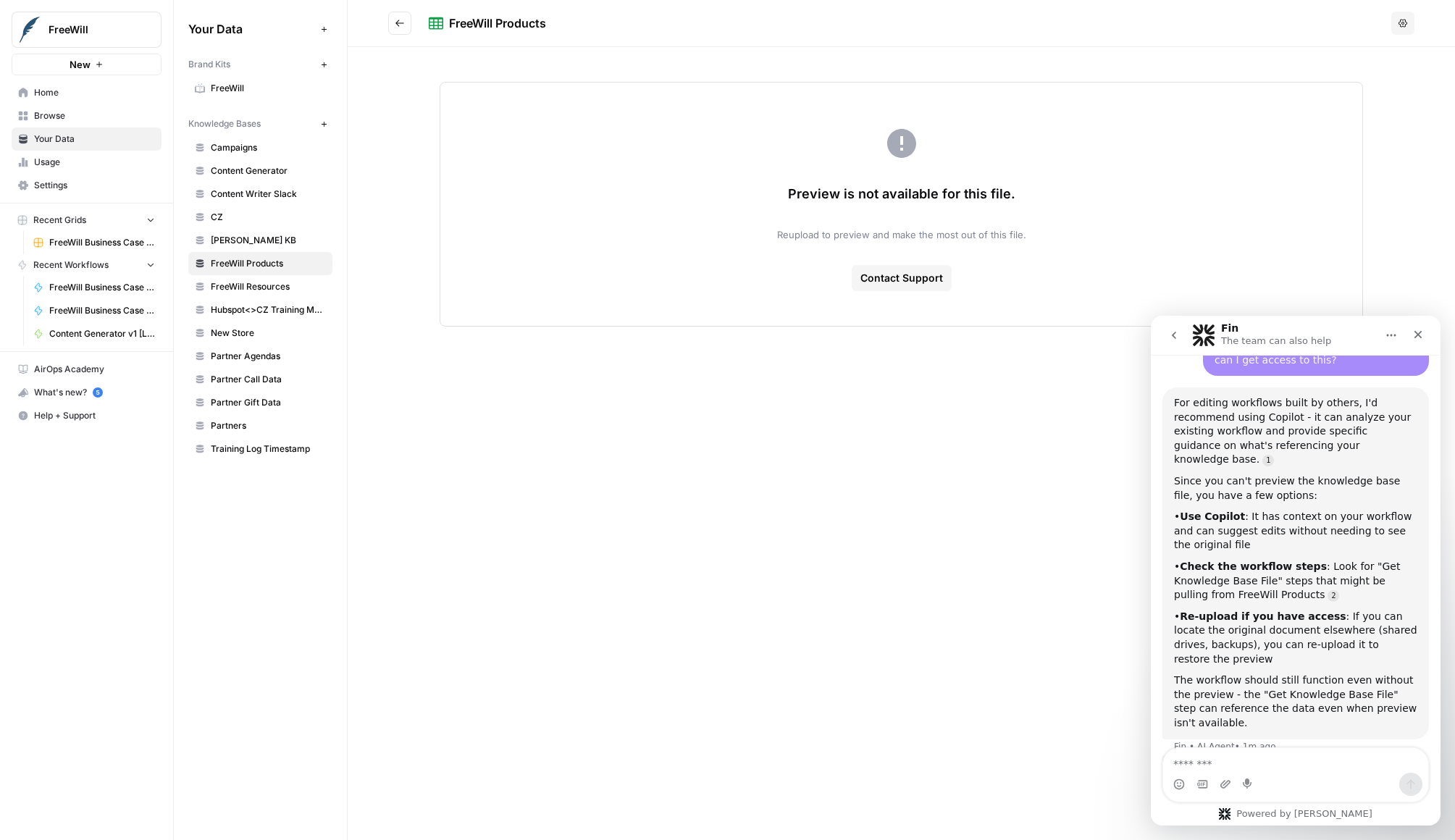
click at [817, 429] on div "FreeWill Products Options Preview is not available for this file. Reupload to p…" at bounding box center [902, 420] width 1108 height 840
click at [516, 348] on div "FreeWill Products Options Preview is not available for this file. Reupload to p…" at bounding box center [902, 420] width 1108 height 840
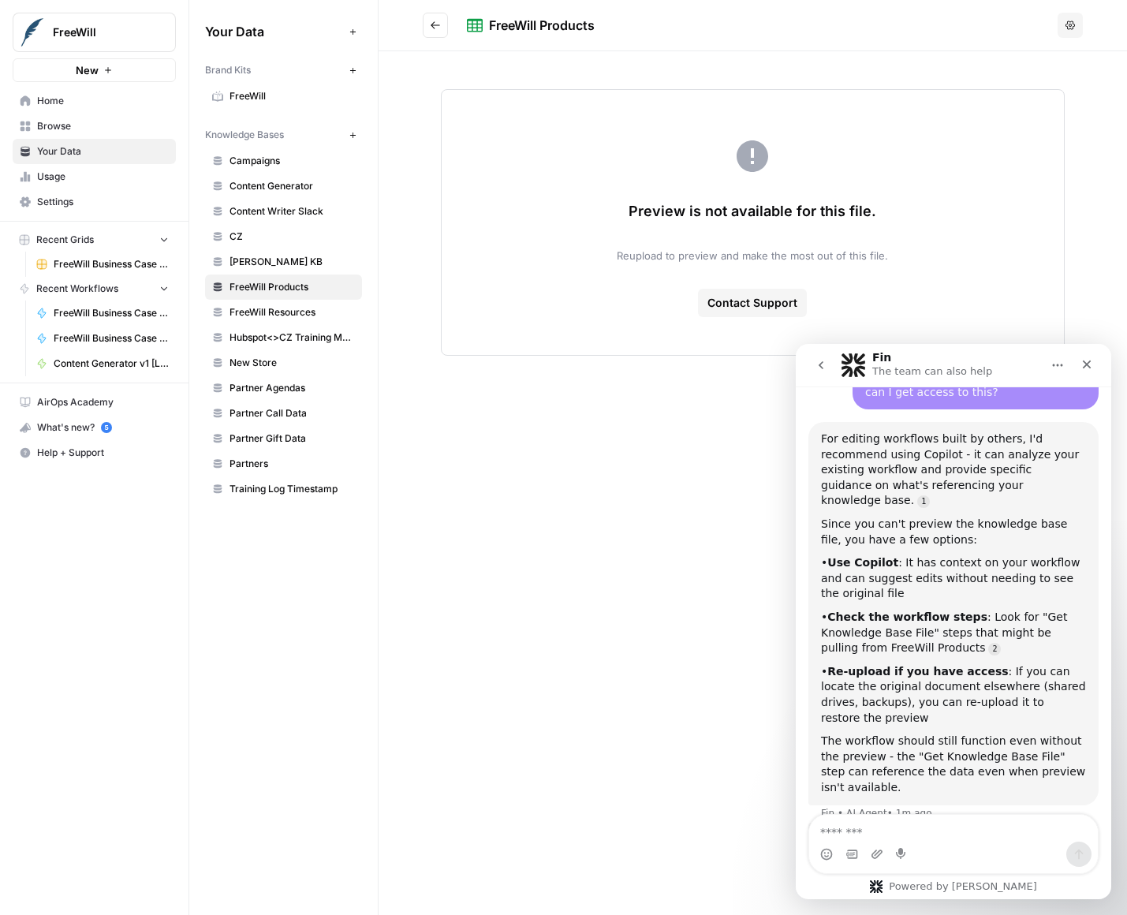
click at [918, 327] on div "Preview is not available for this file. Reupload to preview and make the most o…" at bounding box center [753, 222] width 624 height 267
click at [302, 313] on span "FreeWill Resources" at bounding box center [292, 312] width 125 height 14
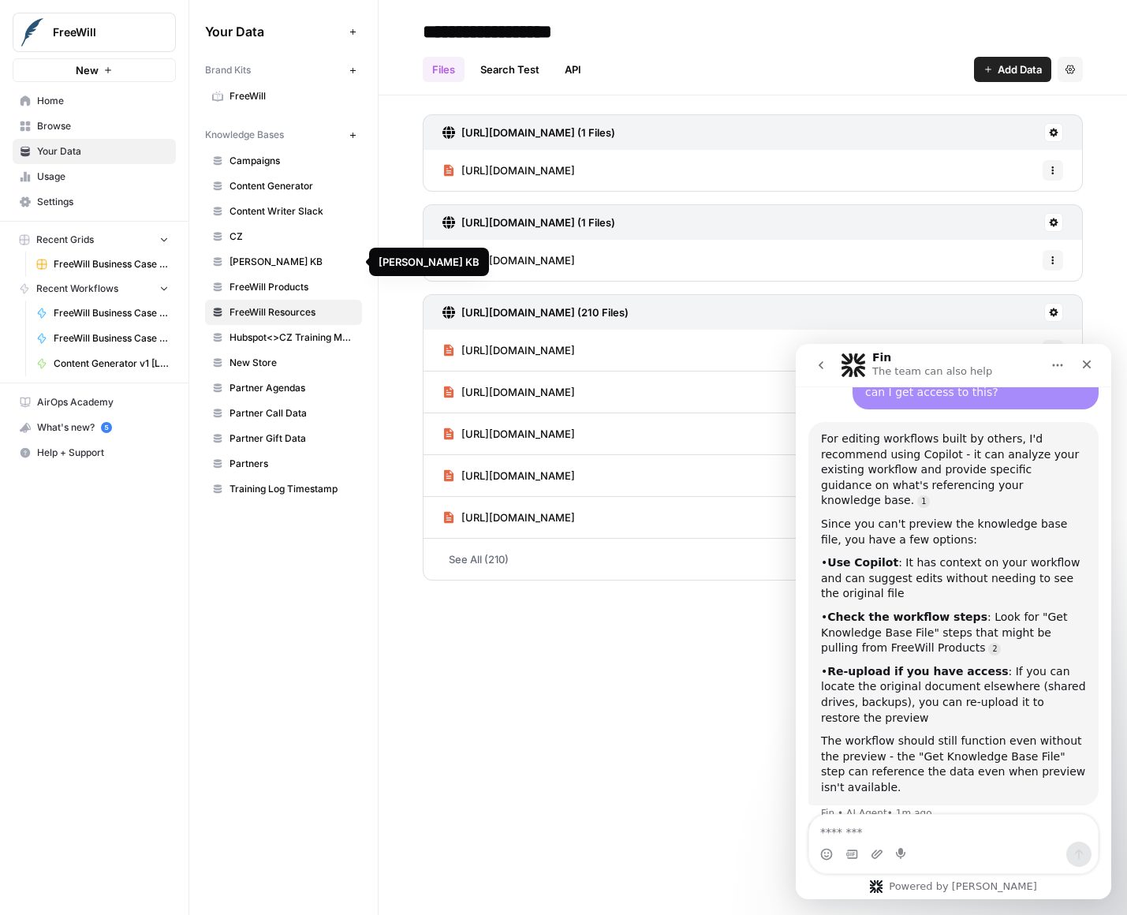
click at [298, 286] on span "FreeWill Products" at bounding box center [292, 287] width 125 height 14
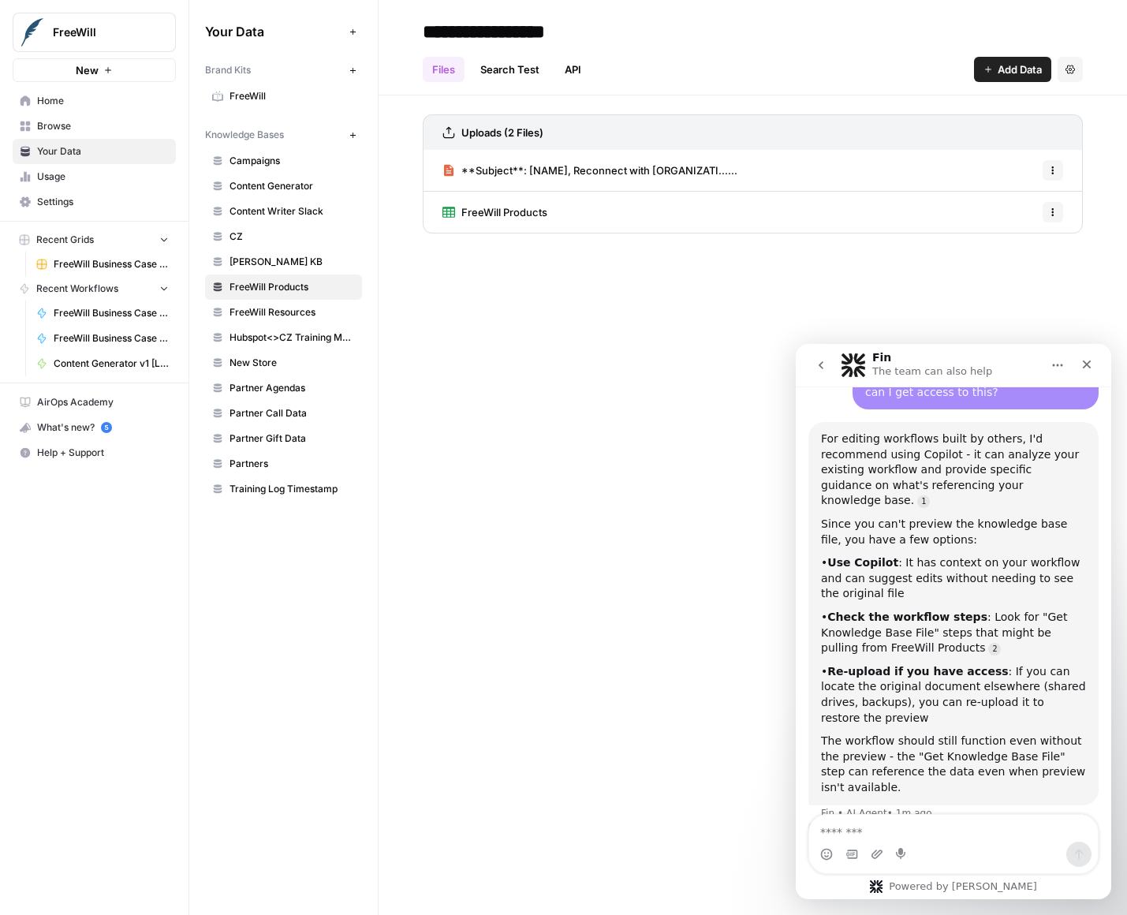
click at [547, 167] on span "**Subject**: [NAME], Reconnect with [ORGANIZATI......" at bounding box center [599, 170] width 276 height 16
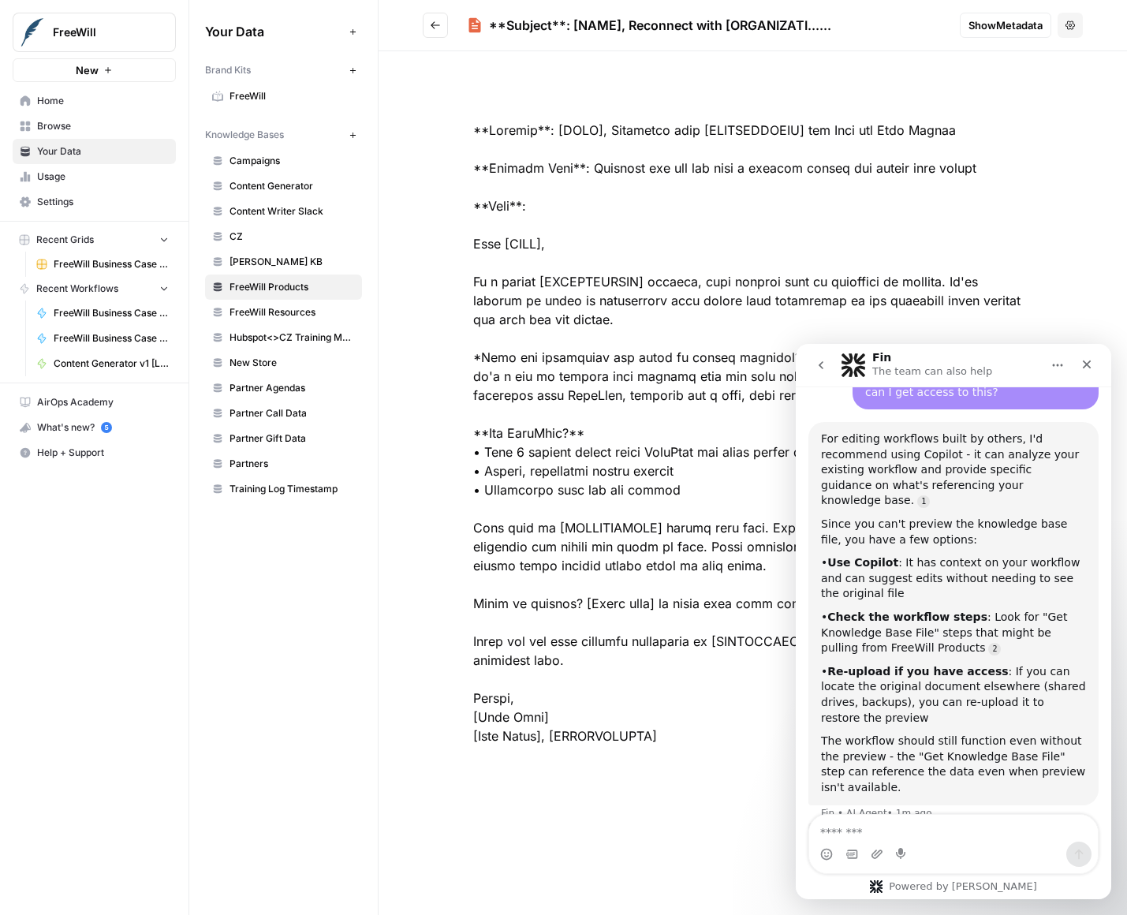
click at [444, 21] on button "Go back" at bounding box center [435, 25] width 25 height 25
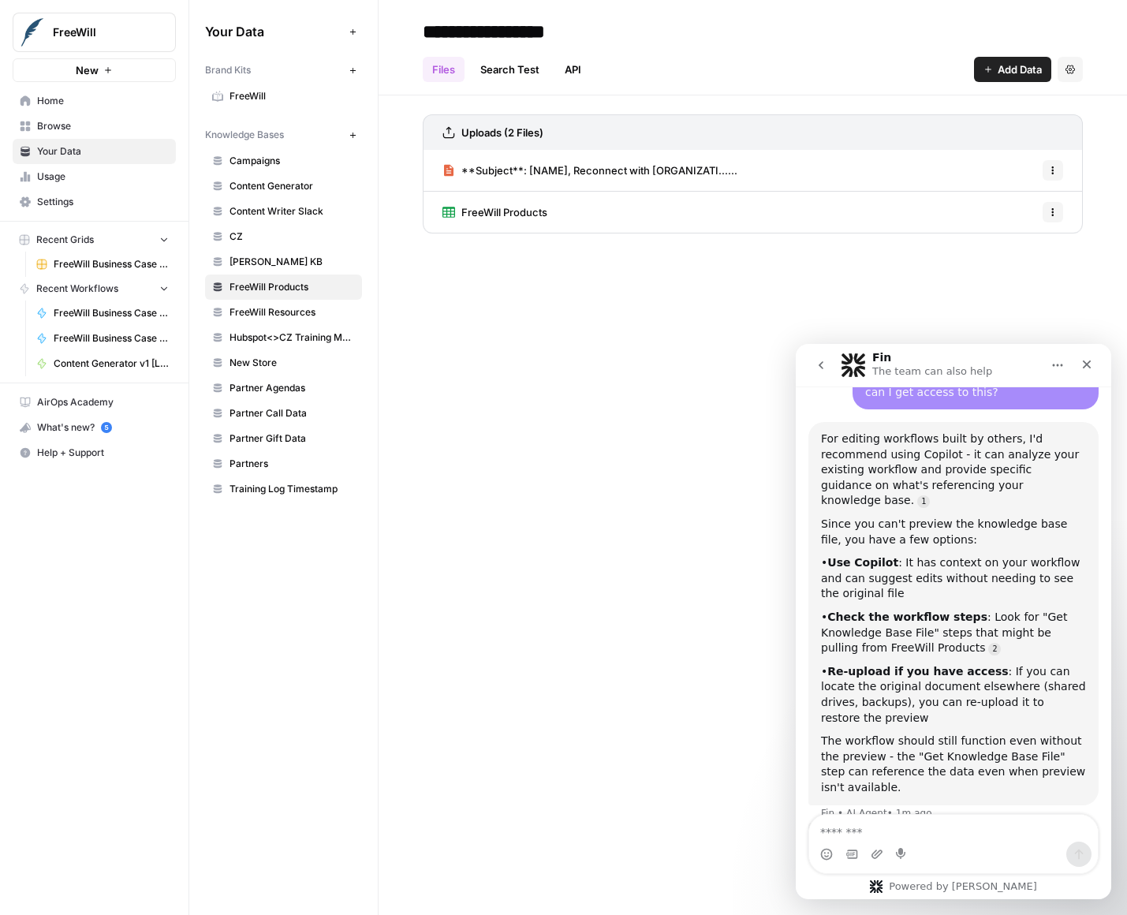
click at [309, 487] on span "Training Log Timestamp" at bounding box center [292, 489] width 125 height 14
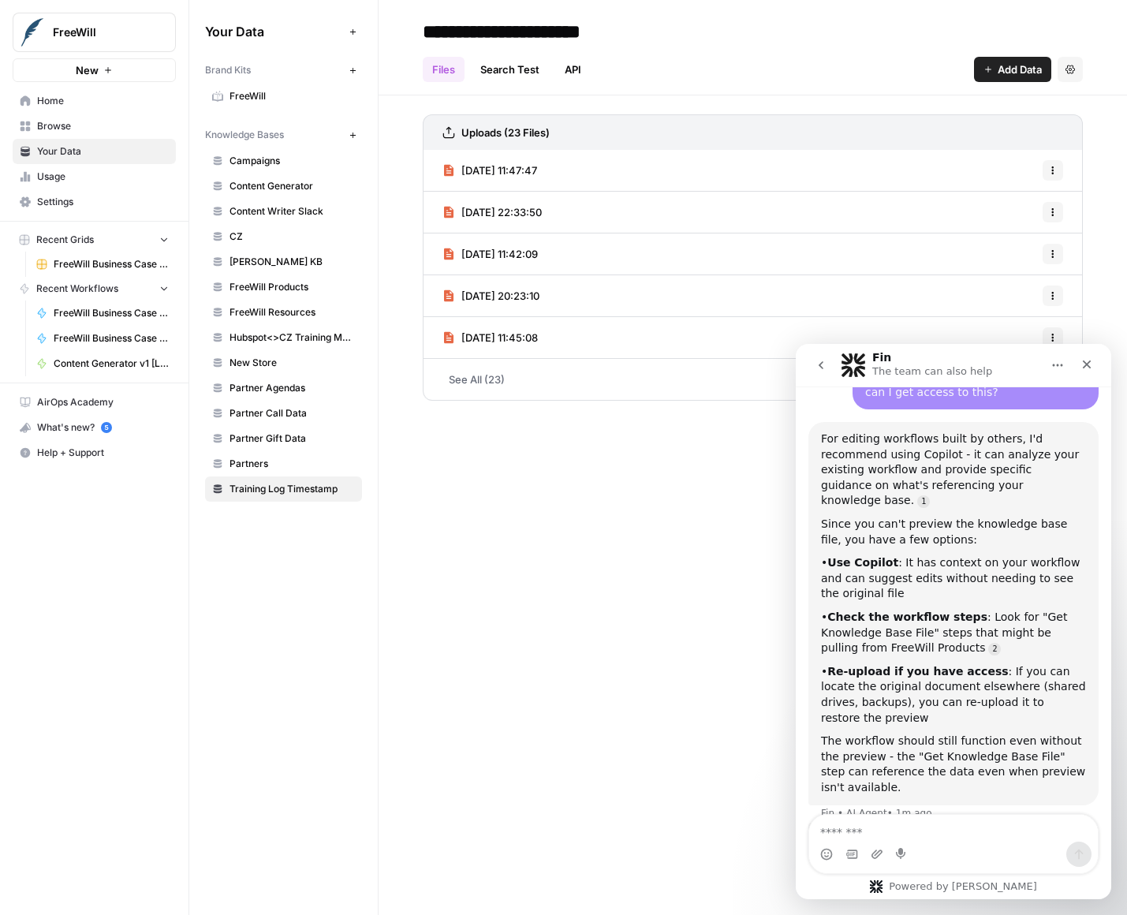
click at [301, 459] on span "Partners" at bounding box center [292, 464] width 125 height 14
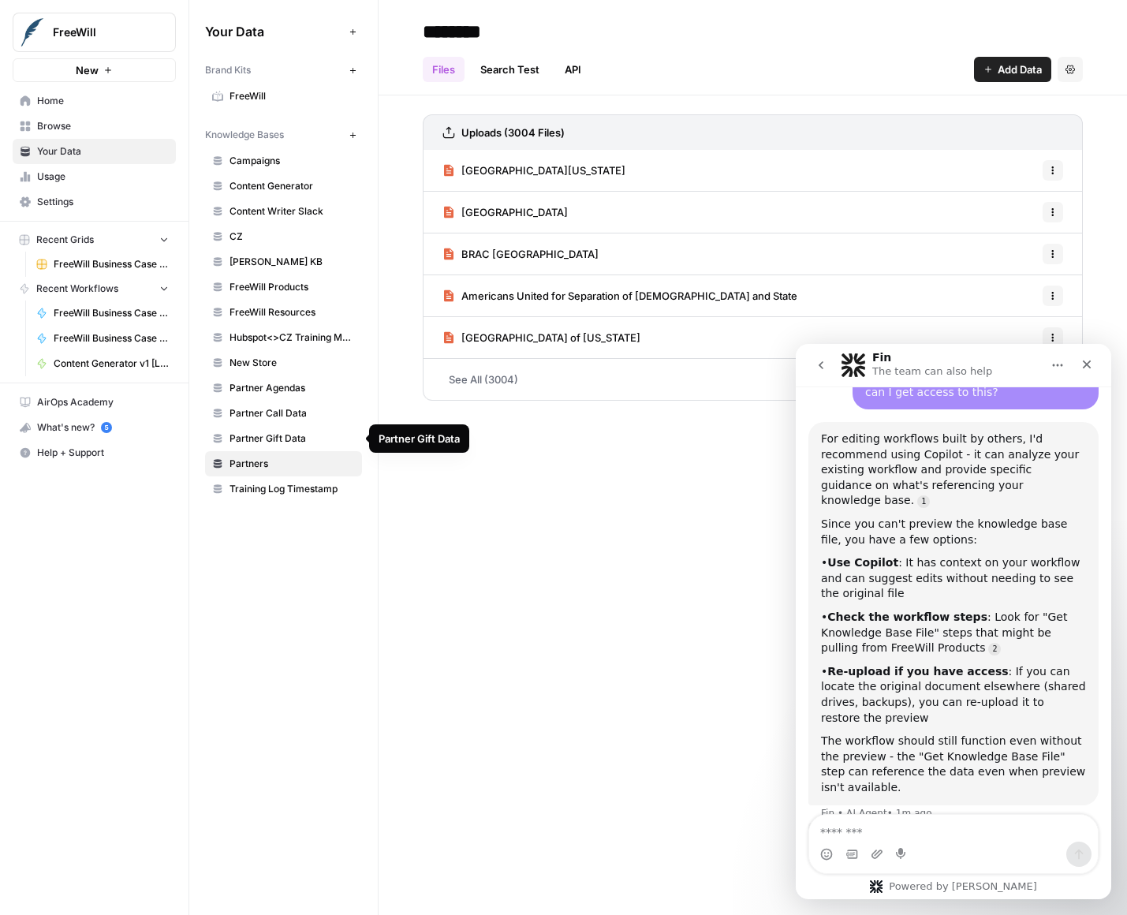
click at [294, 441] on span "Partner Gift Data" at bounding box center [292, 438] width 125 height 14
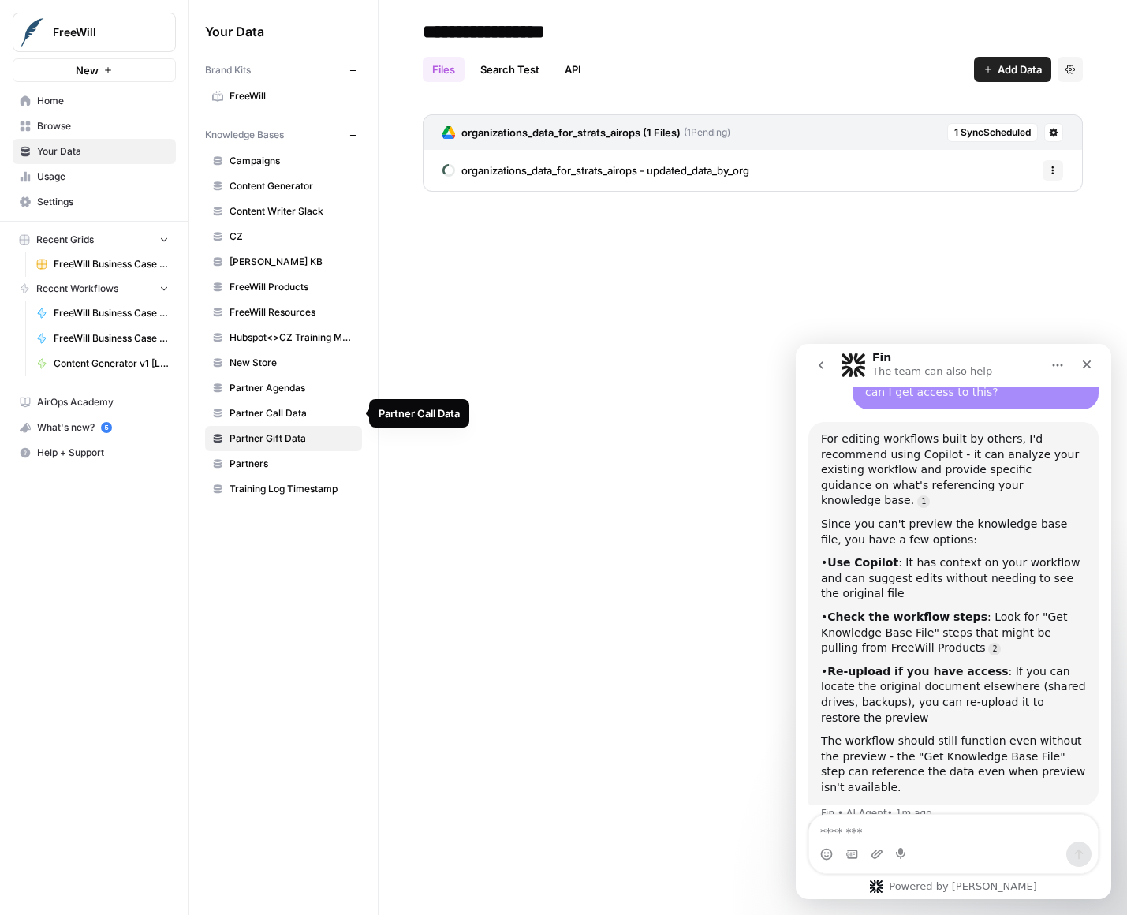
click at [290, 420] on link "Partner Call Data" at bounding box center [283, 413] width 157 height 25
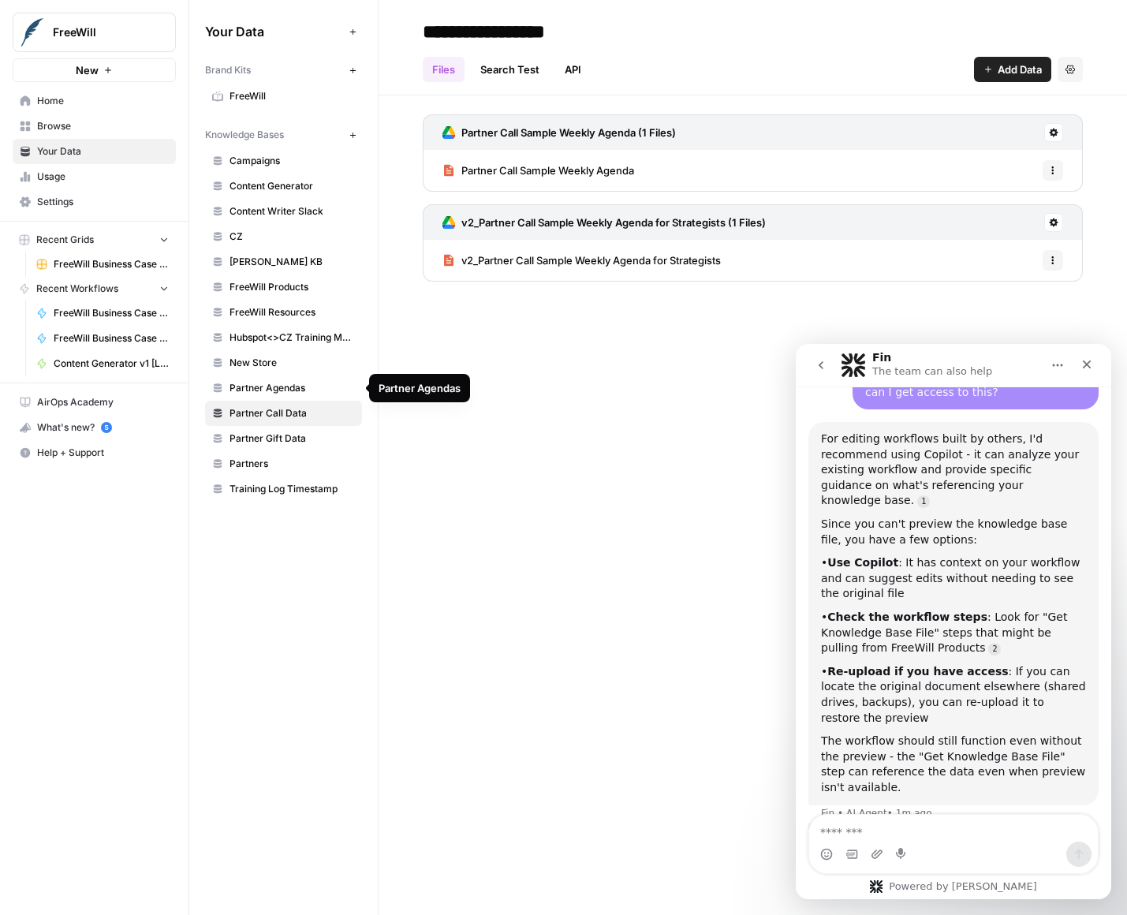
click at [286, 386] on span "Partner Agendas" at bounding box center [292, 388] width 125 height 14
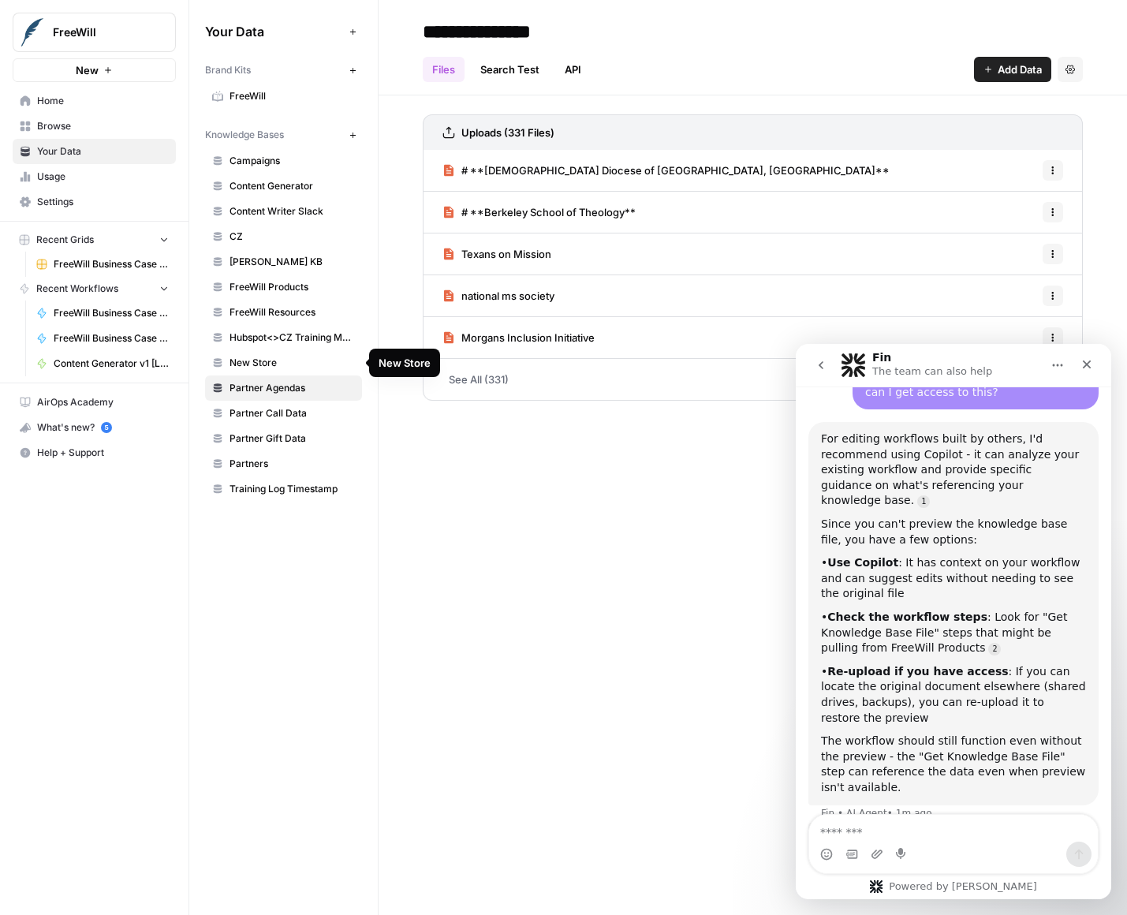
click at [280, 364] on span "New Store" at bounding box center [292, 363] width 125 height 14
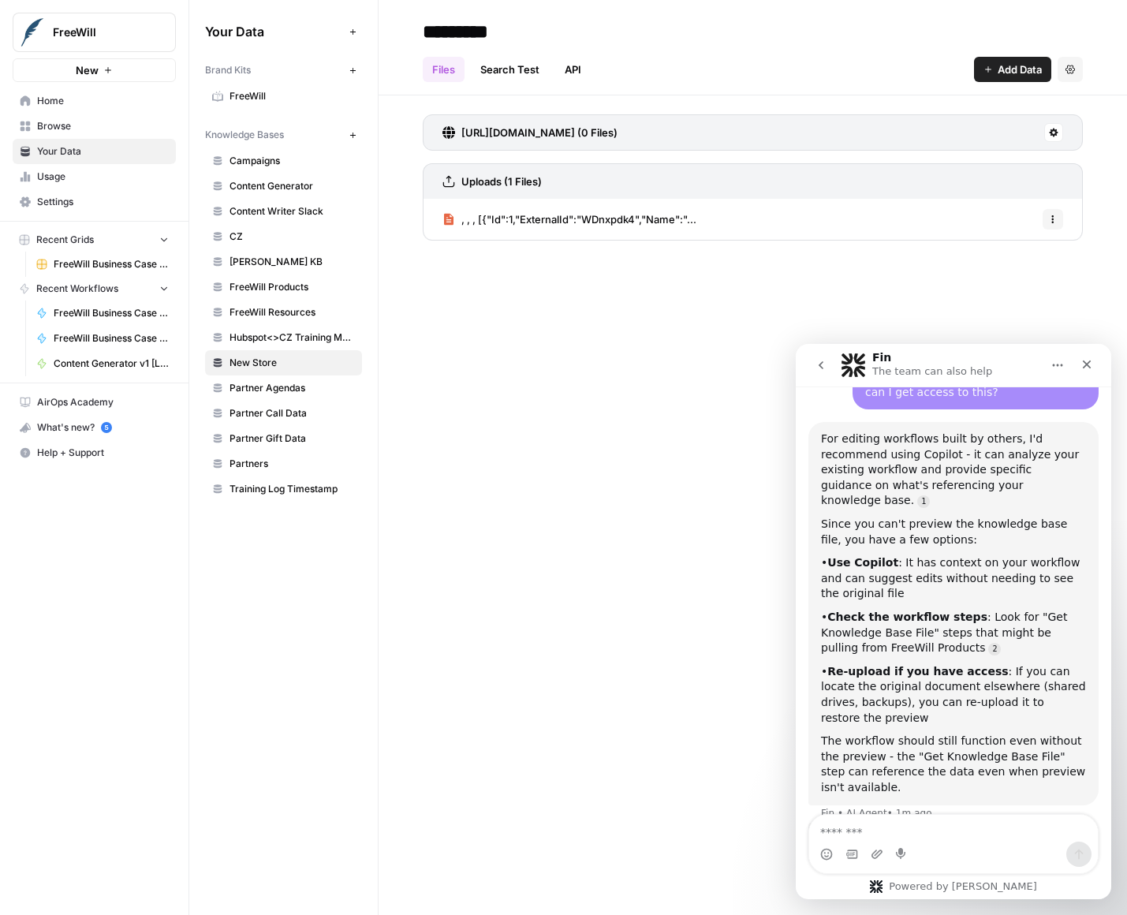
click at [279, 342] on span "Hubspot<>CZ Training Mapping" at bounding box center [292, 337] width 125 height 14
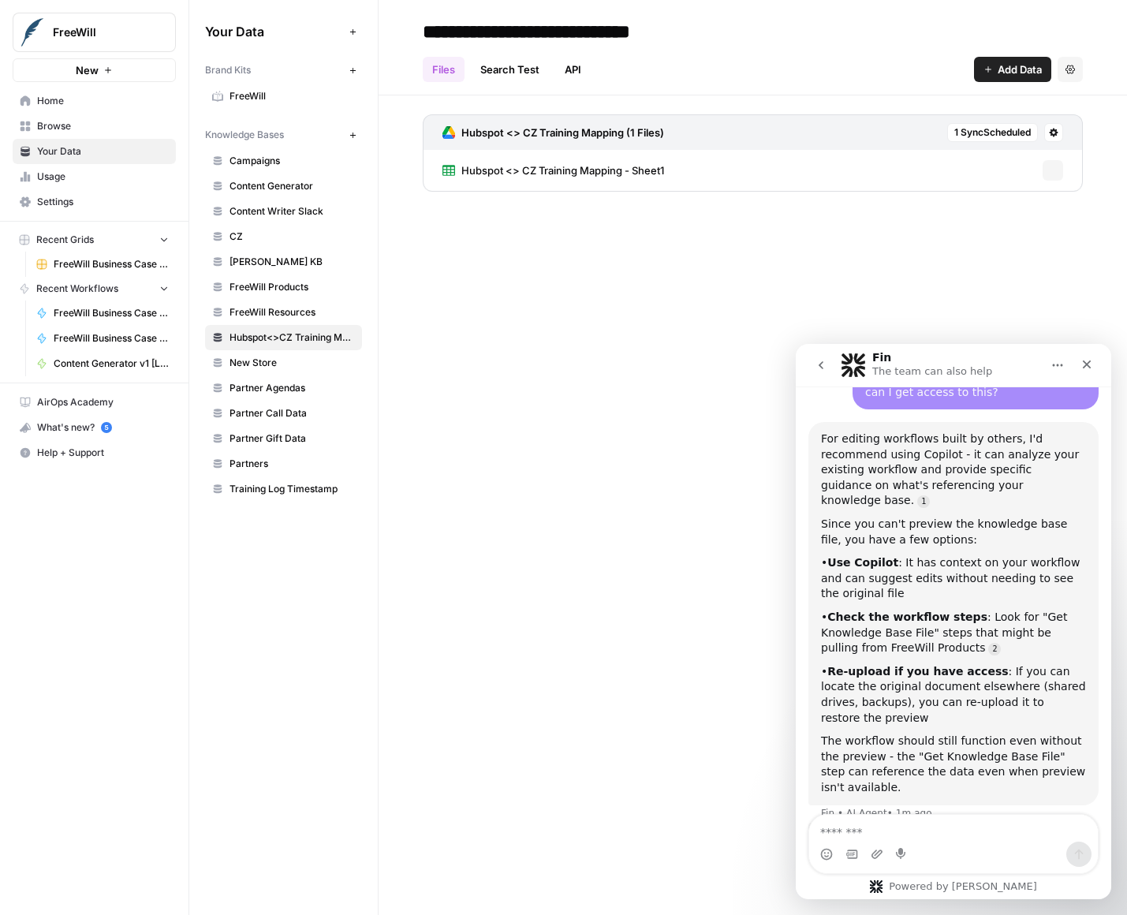
click at [276, 315] on span "FreeWill Resources" at bounding box center [292, 312] width 125 height 14
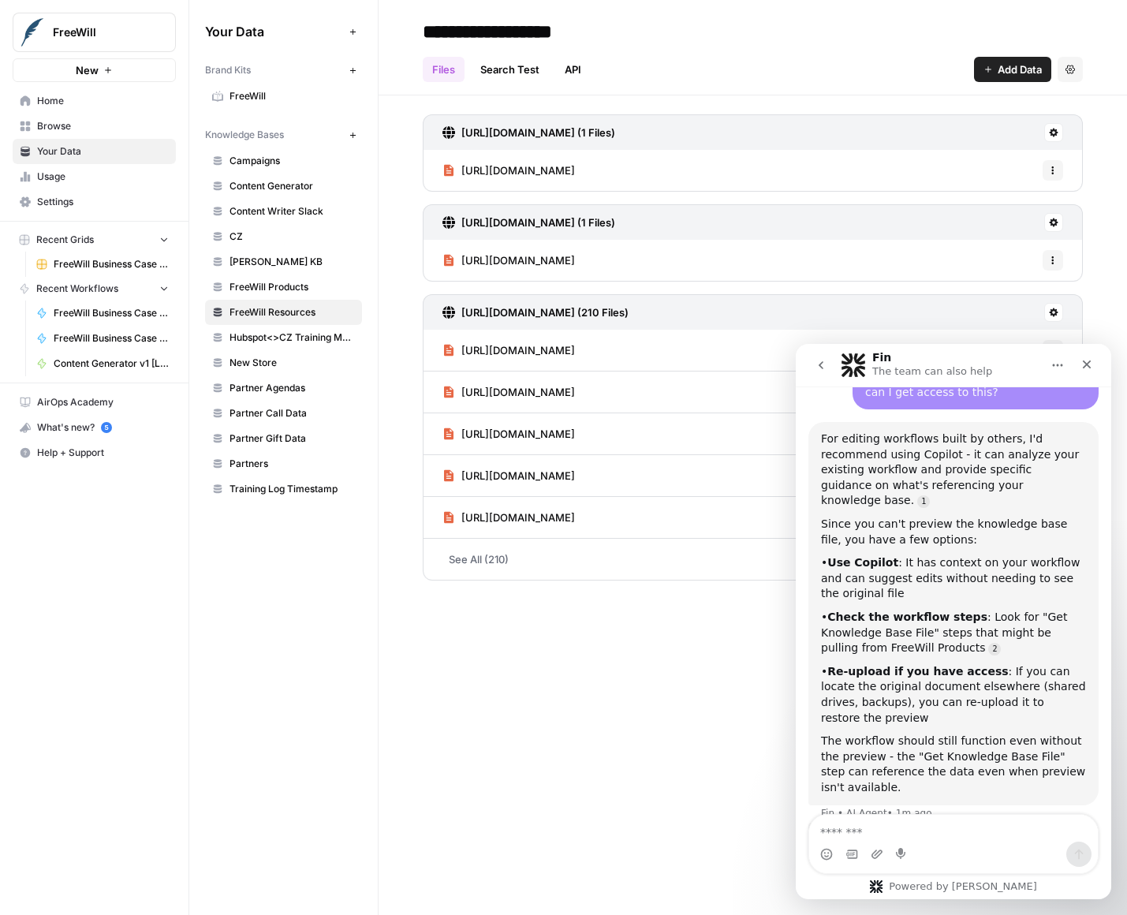
click at [271, 289] on span "FreeWill Products" at bounding box center [292, 287] width 125 height 14
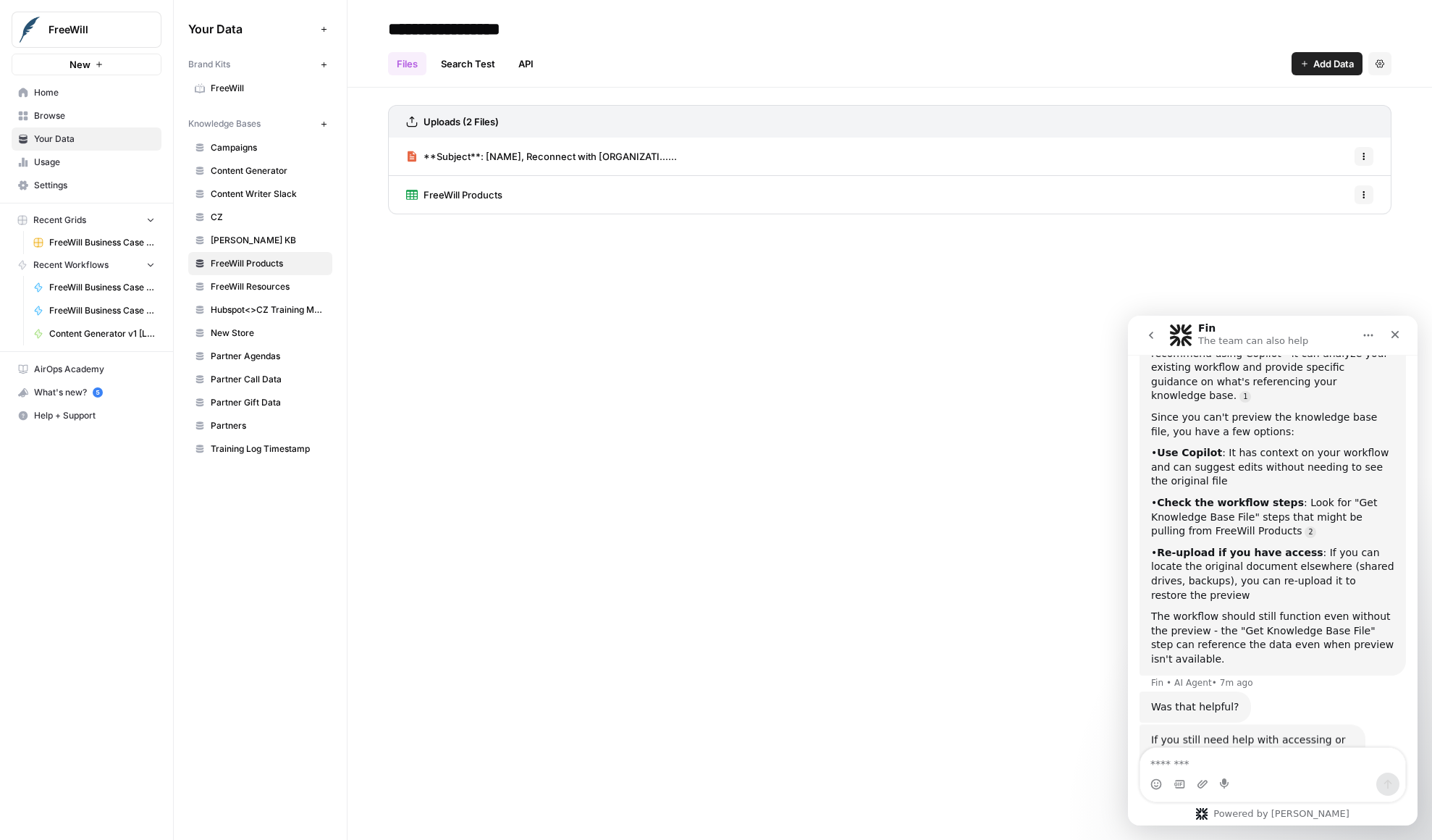
scroll to position [757, 0]
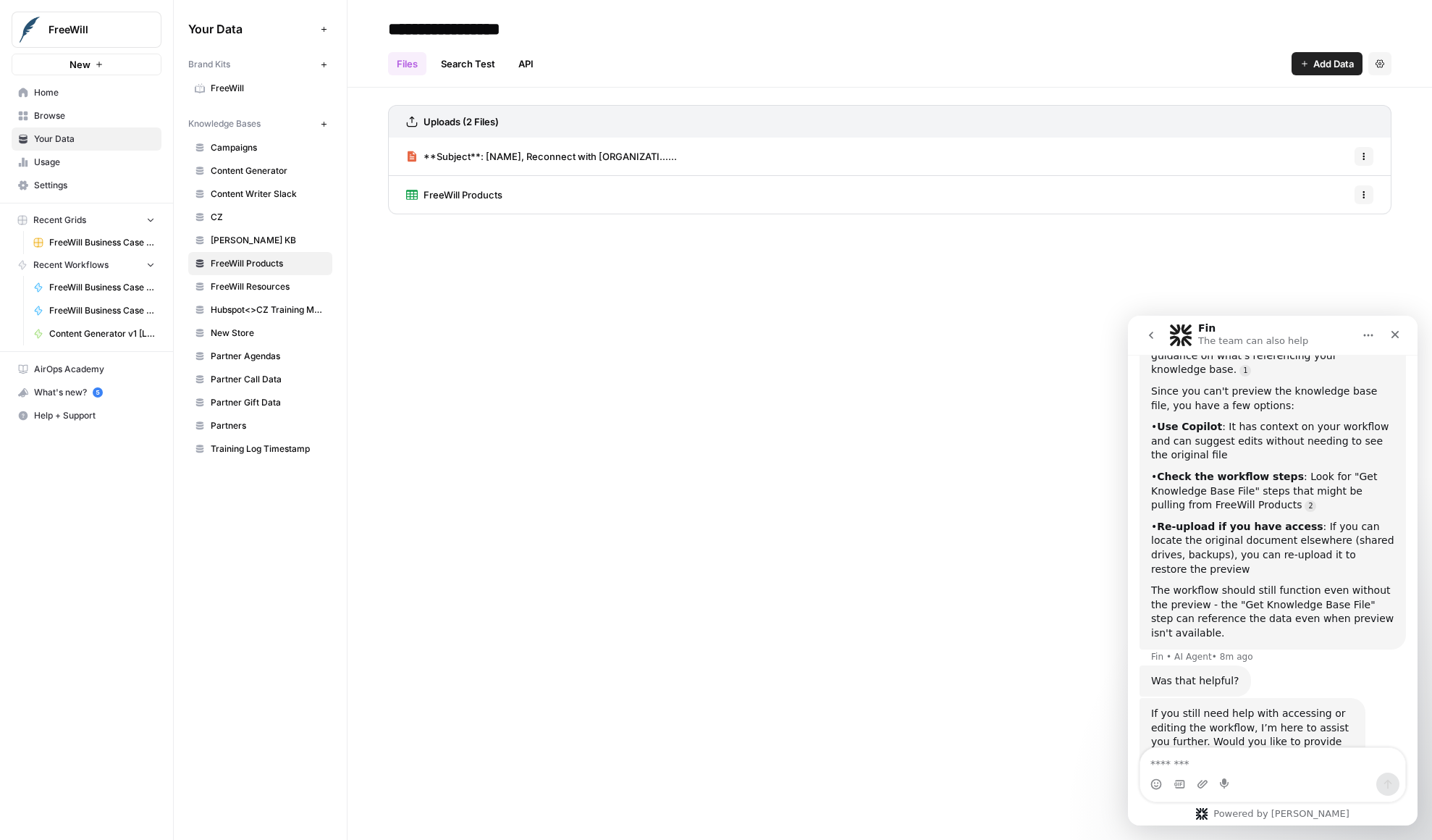
click at [742, 196] on div "FreeWill Products Options" at bounding box center [889, 195] width 1003 height 38
click at [446, 197] on span "FreeWill Products" at bounding box center [463, 195] width 79 height 15
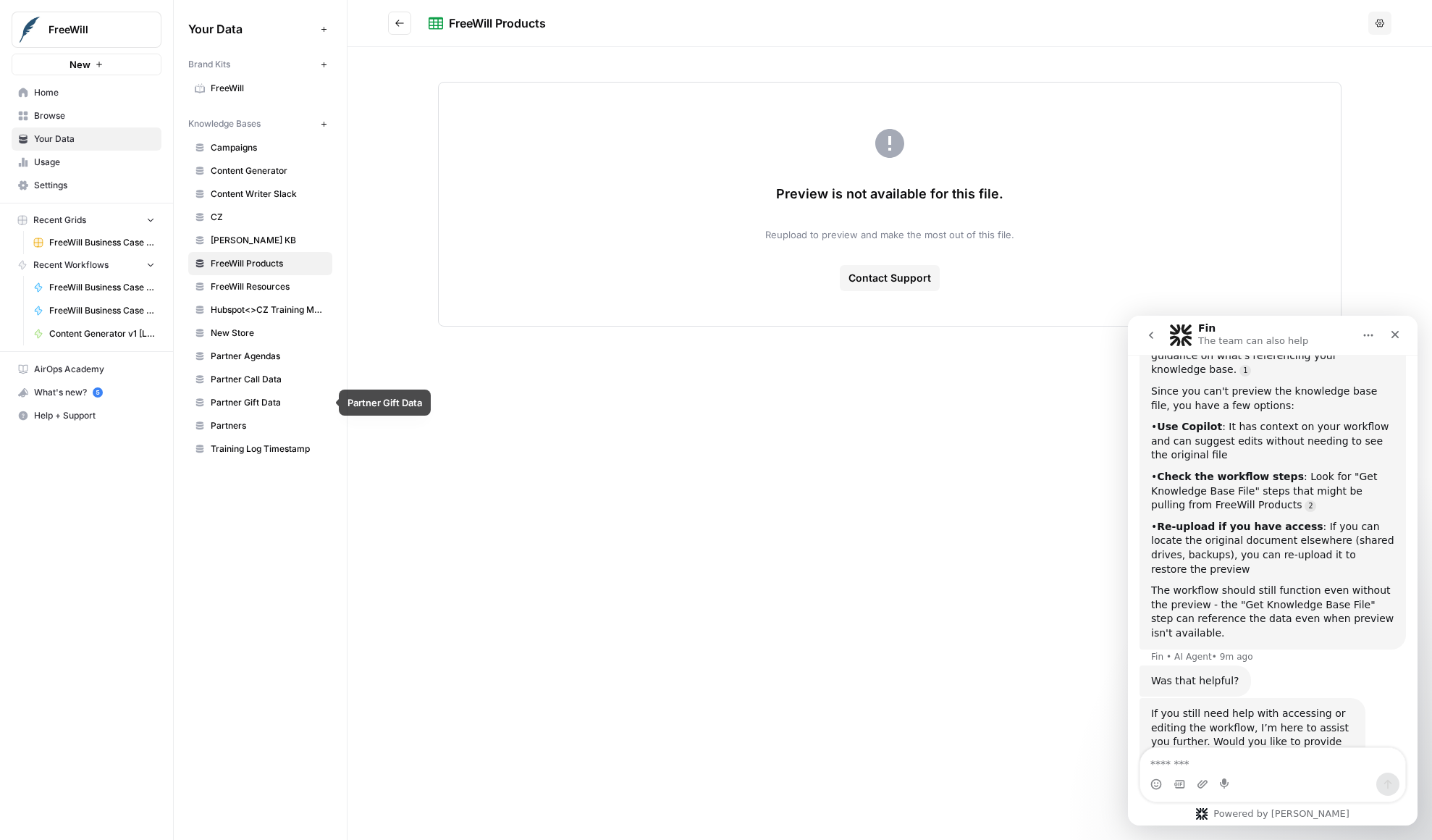
click at [267, 430] on span "Partners" at bounding box center [268, 426] width 115 height 13
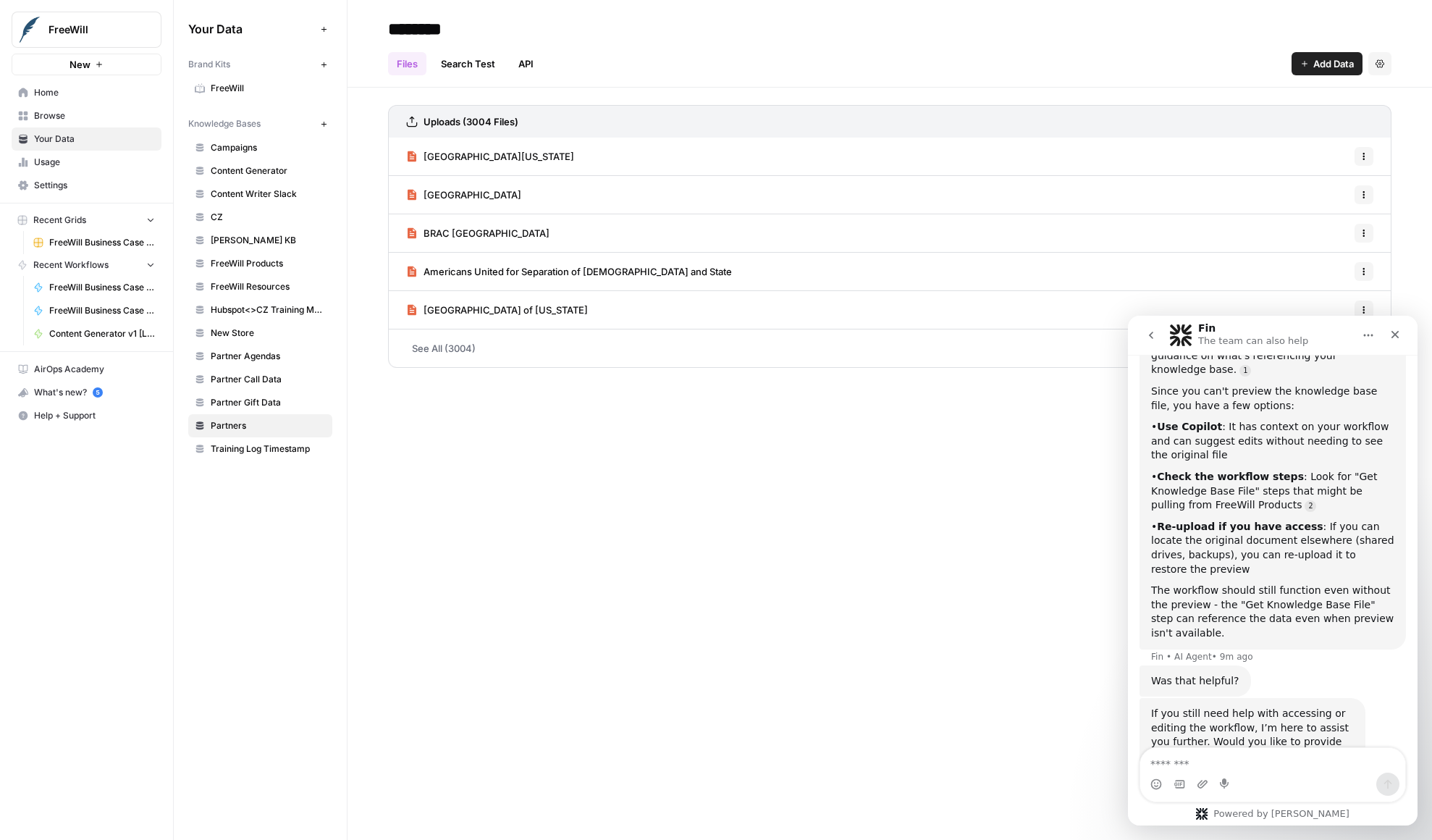
click at [511, 308] on span "Franklin College of Indiana" at bounding box center [505, 310] width 164 height 15
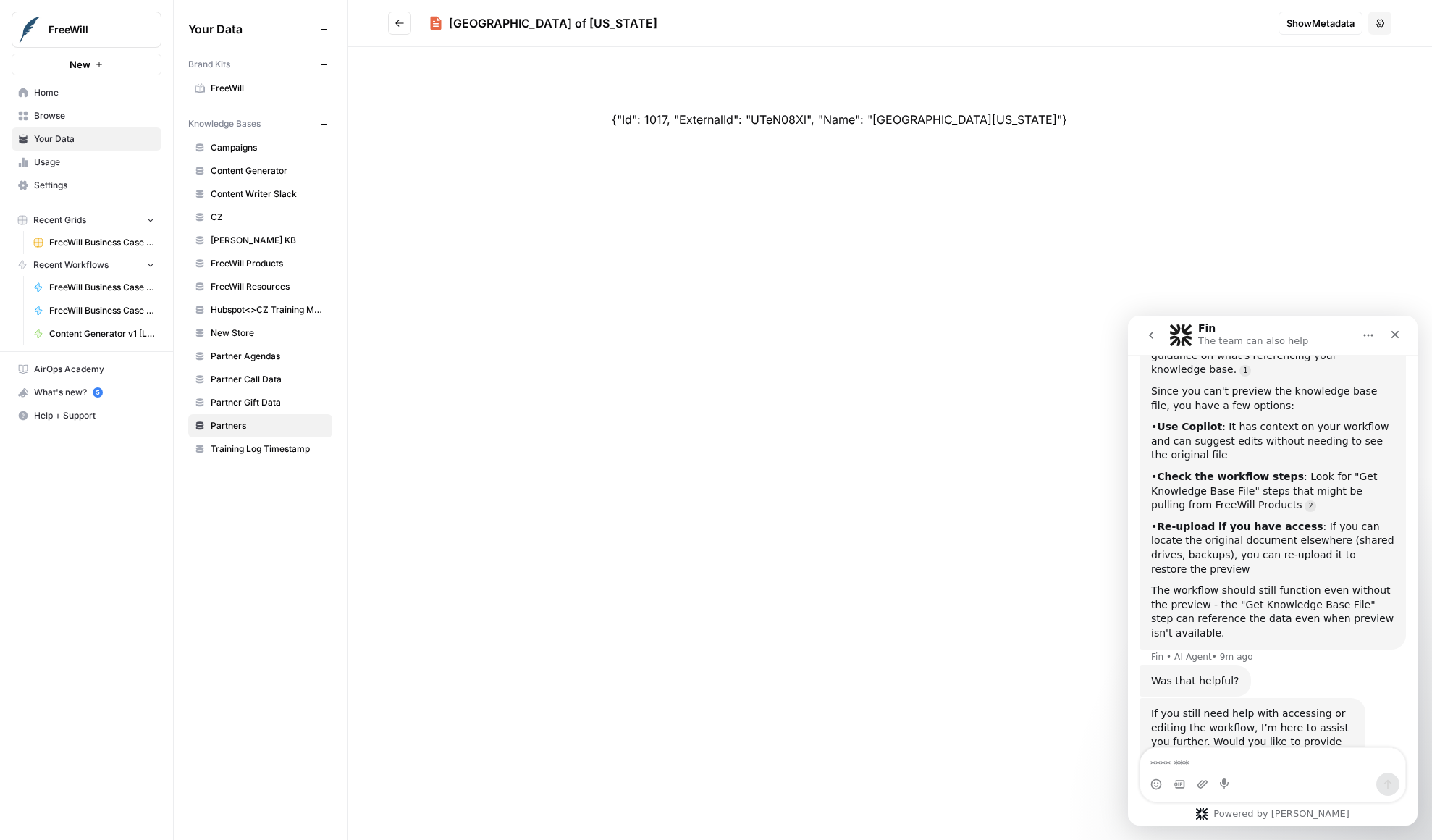
click at [398, 24] on icon "Go back" at bounding box center [399, 23] width 10 height 10
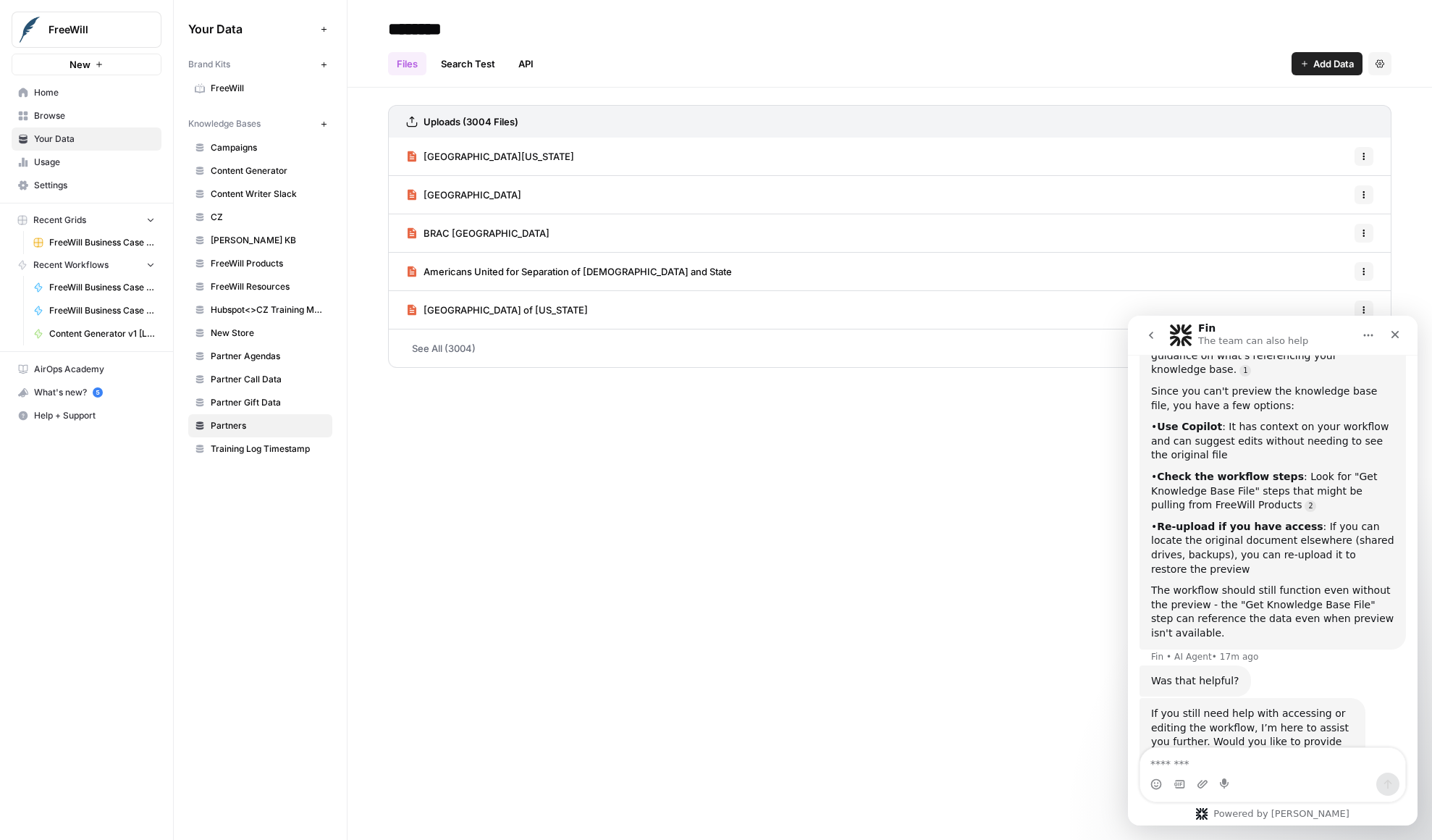
click at [259, 265] on span "FreeWill Products" at bounding box center [268, 263] width 115 height 13
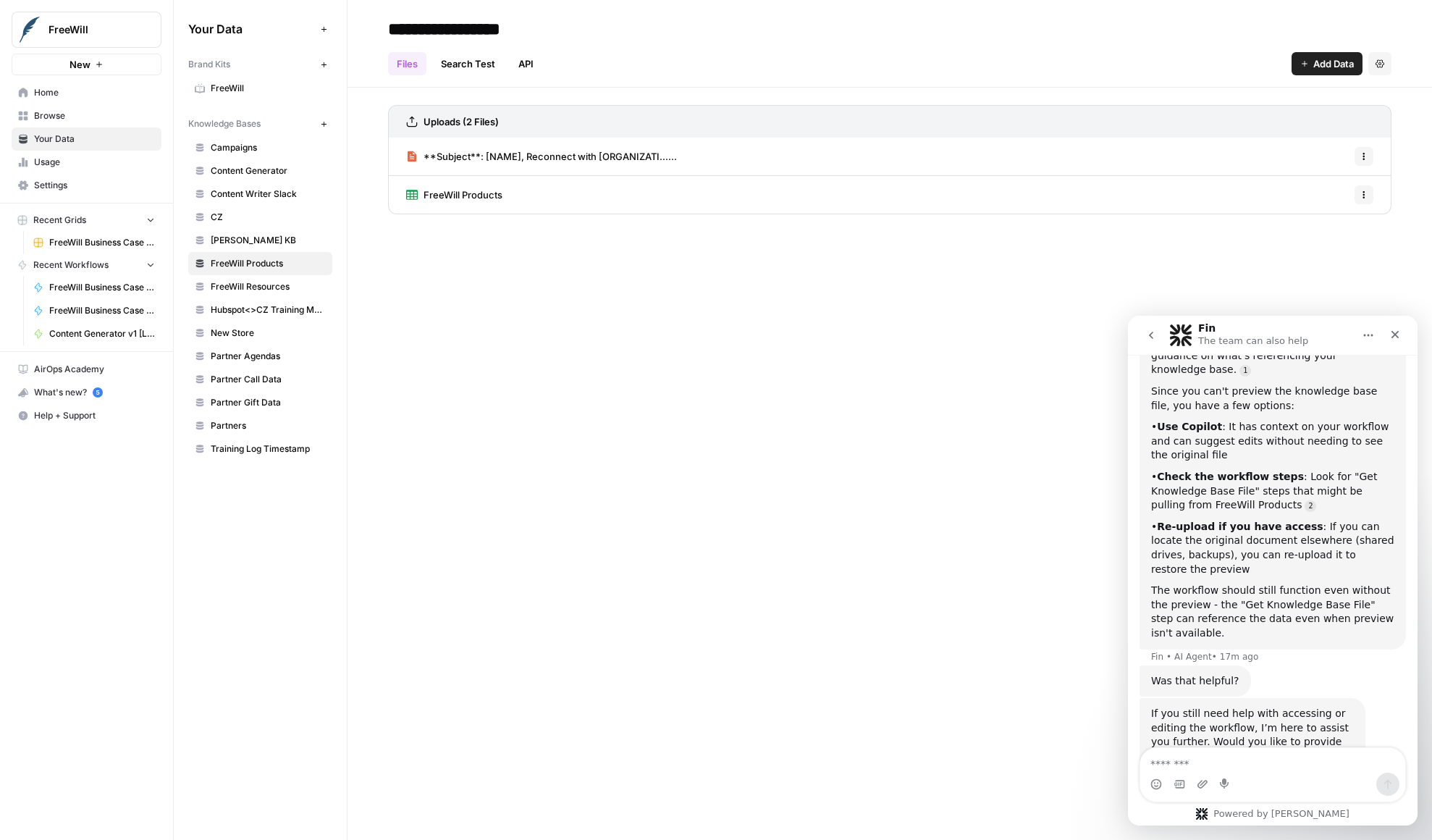
click at [444, 190] on span "FreeWill Products" at bounding box center [463, 195] width 79 height 15
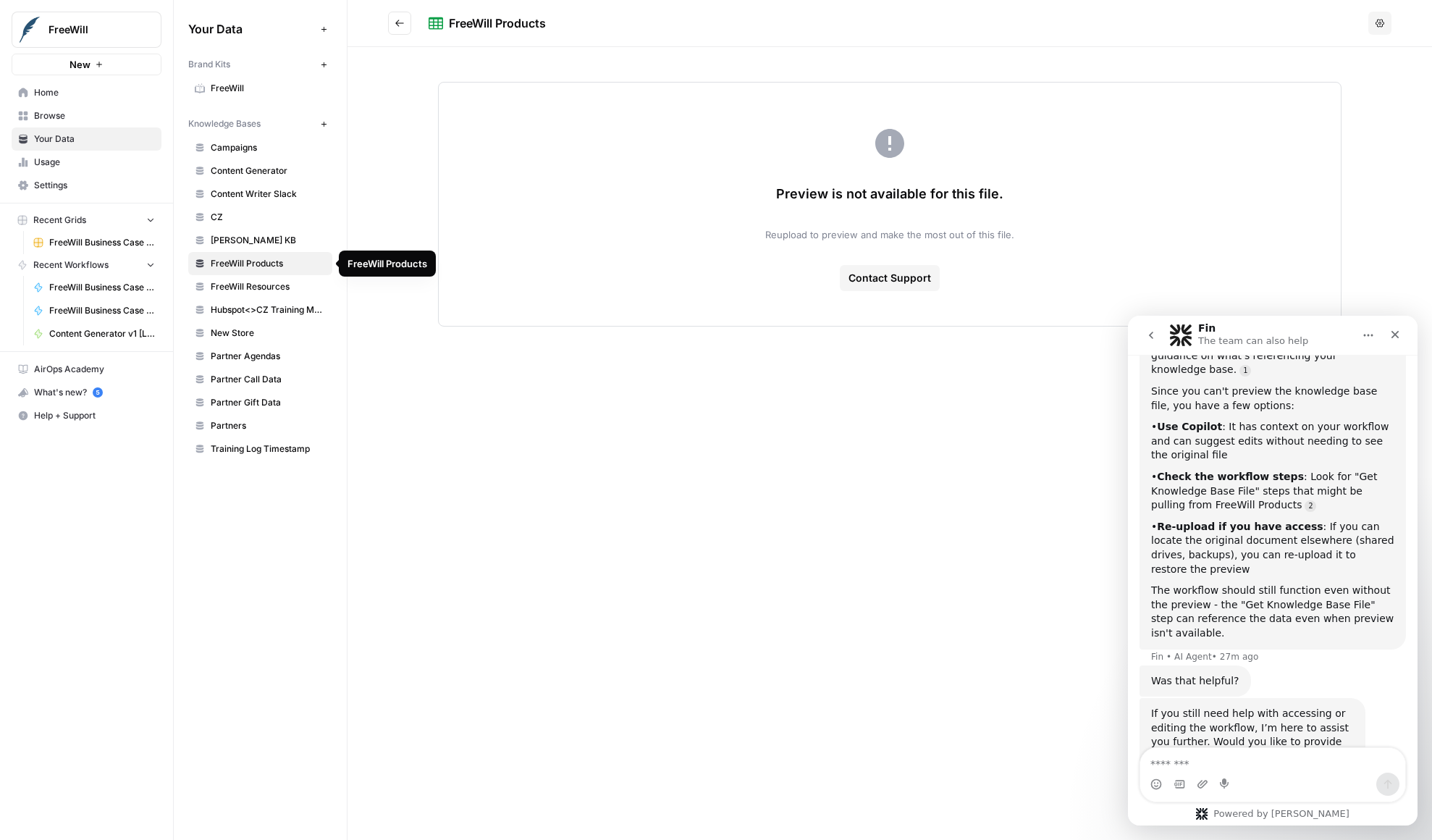
click at [252, 243] on span "Enloe KB" at bounding box center [268, 241] width 115 height 13
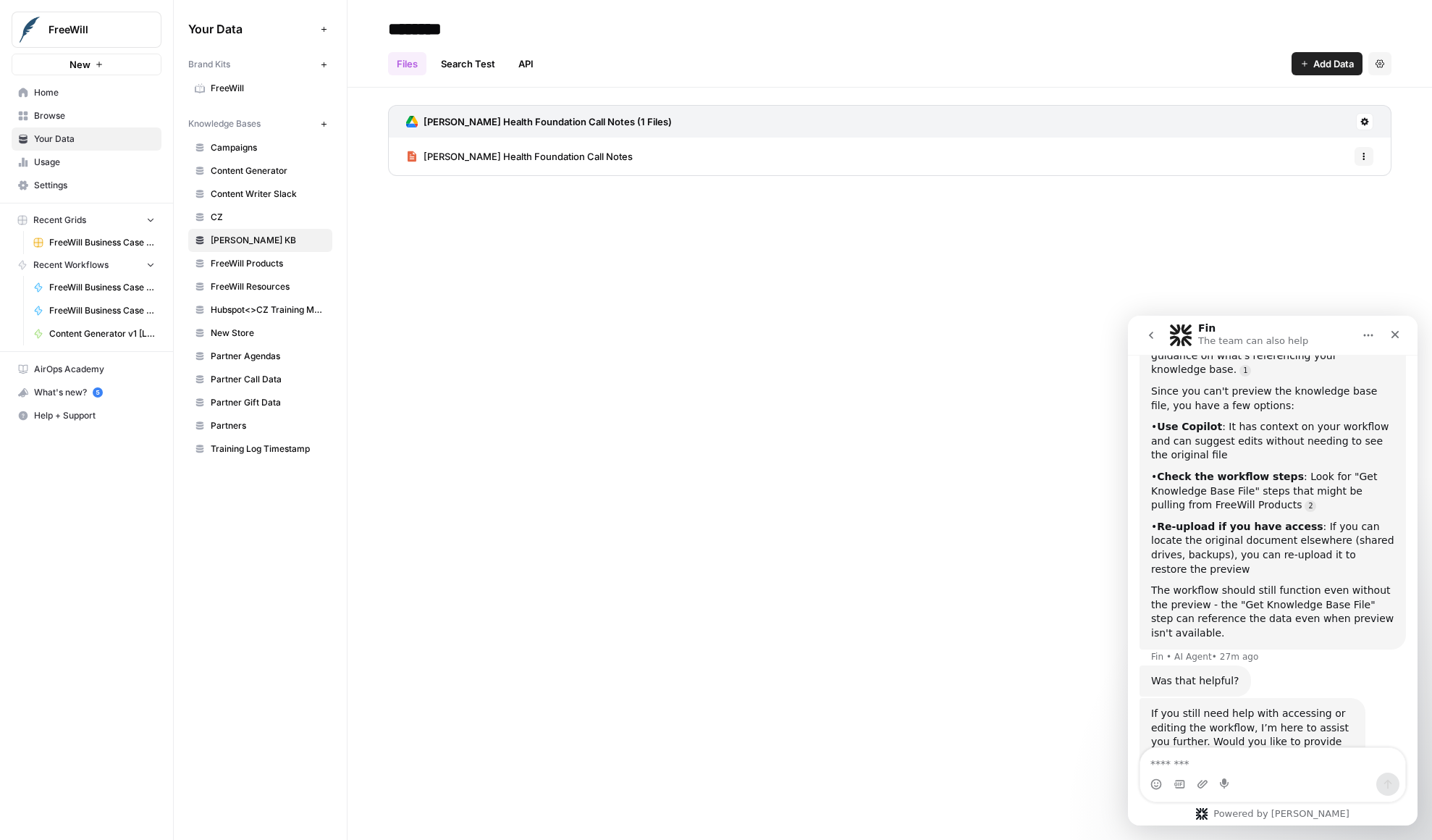
click at [276, 171] on span "Content Generator" at bounding box center [268, 171] width 115 height 13
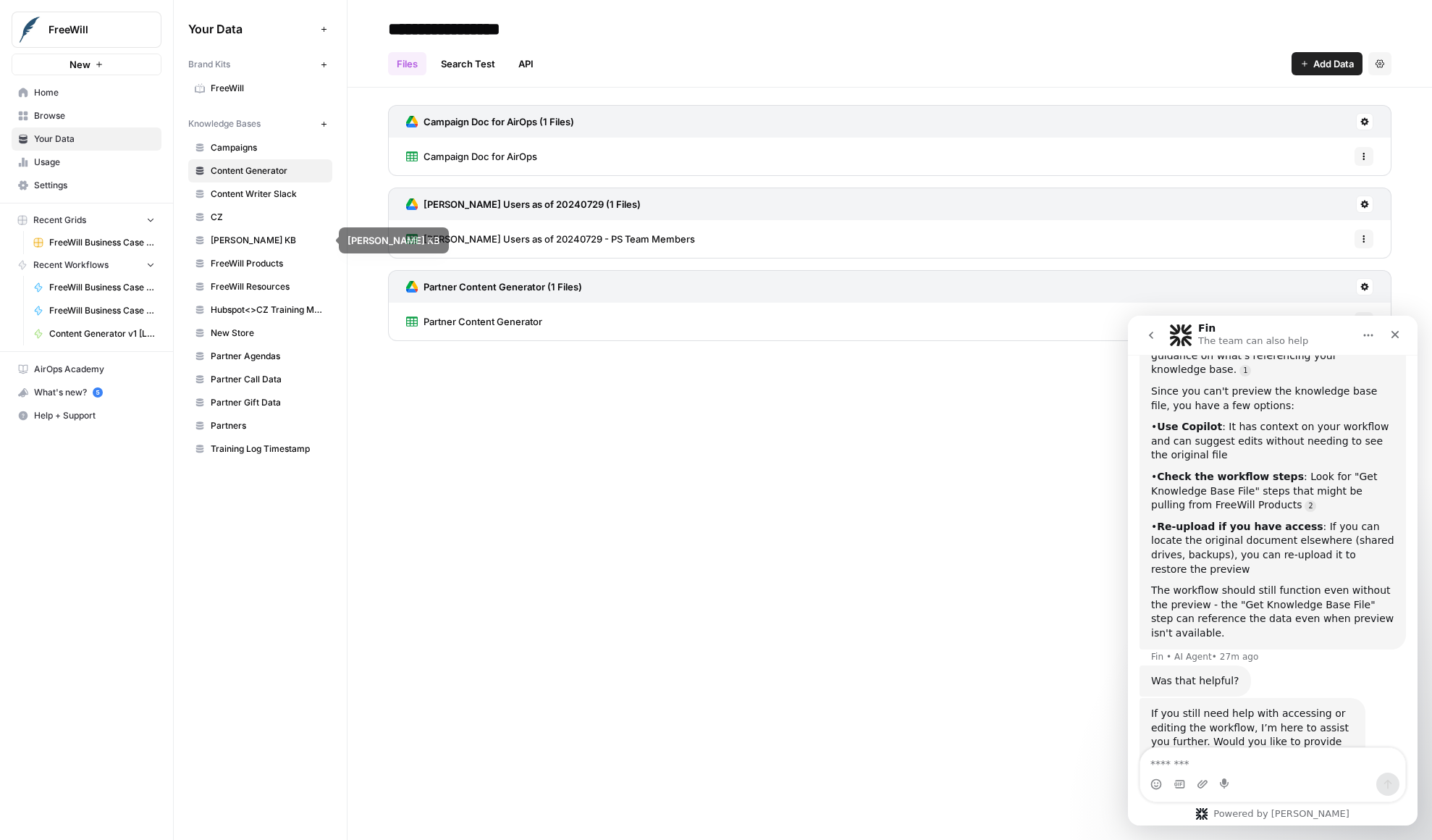
click at [263, 262] on span "FreeWill Products" at bounding box center [268, 263] width 115 height 13
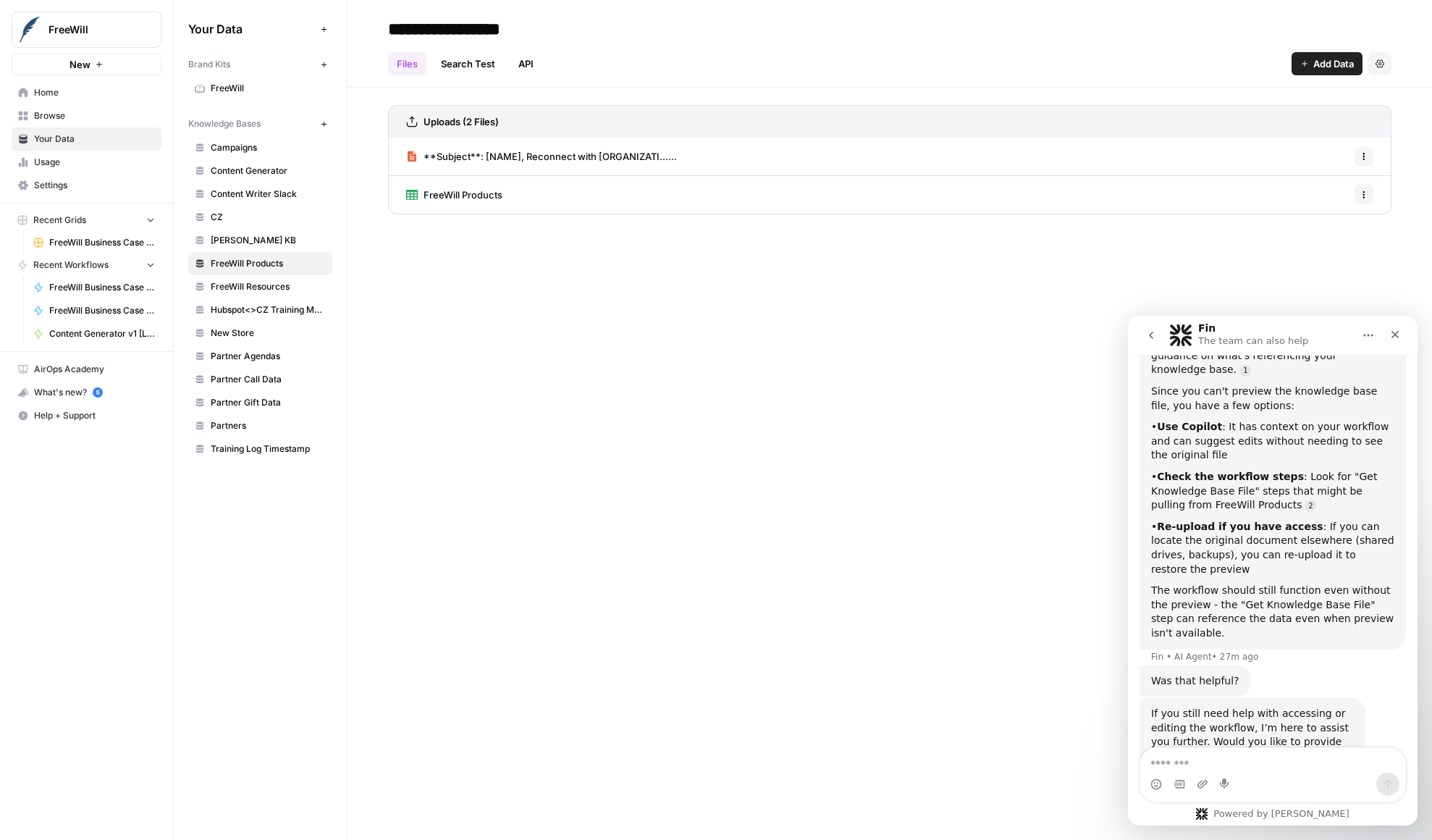
click at [451, 196] on span "FreeWill Products" at bounding box center [463, 195] width 79 height 15
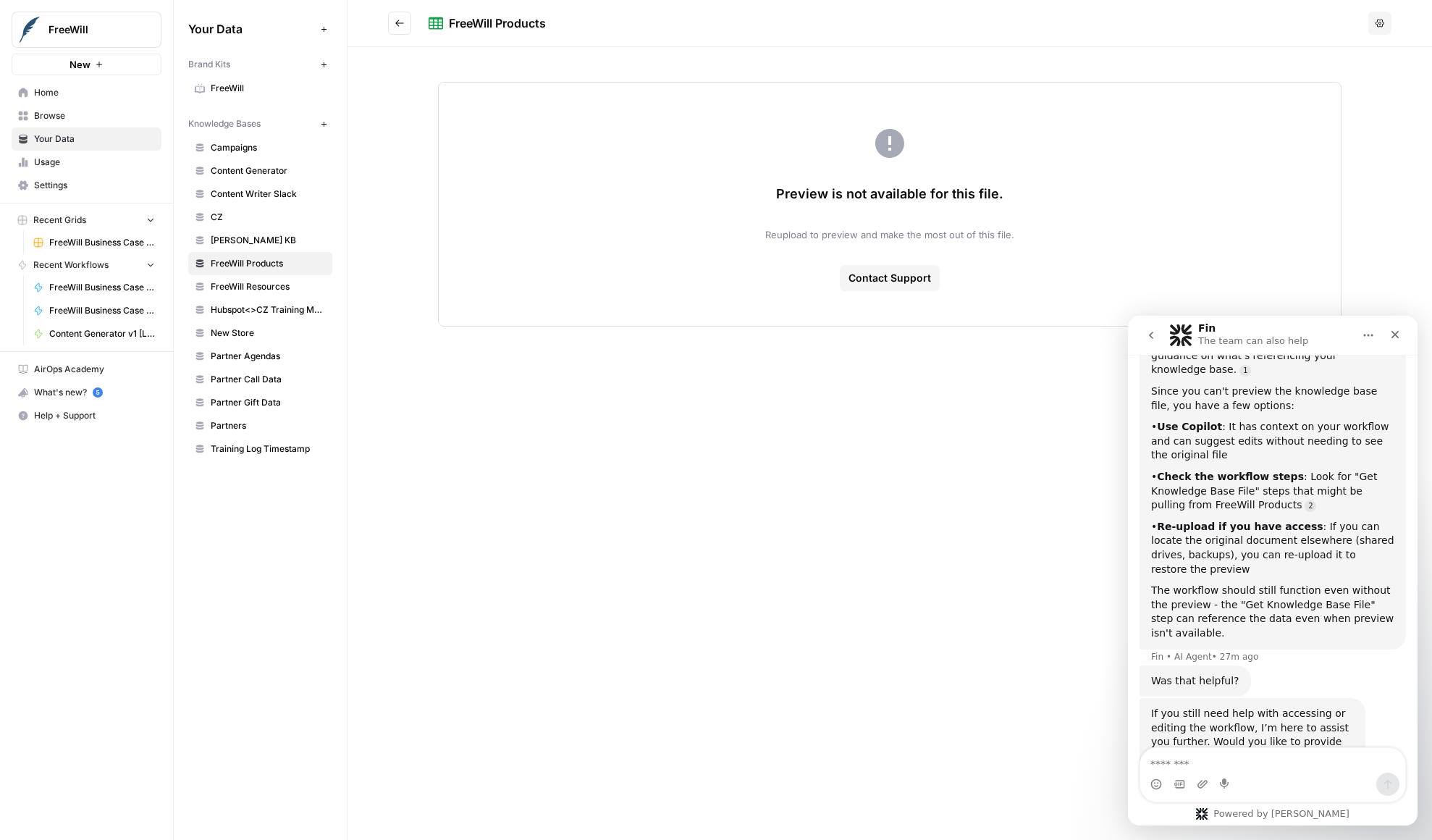
click at [258, 265] on span "FreeWill Products" at bounding box center [268, 263] width 115 height 13
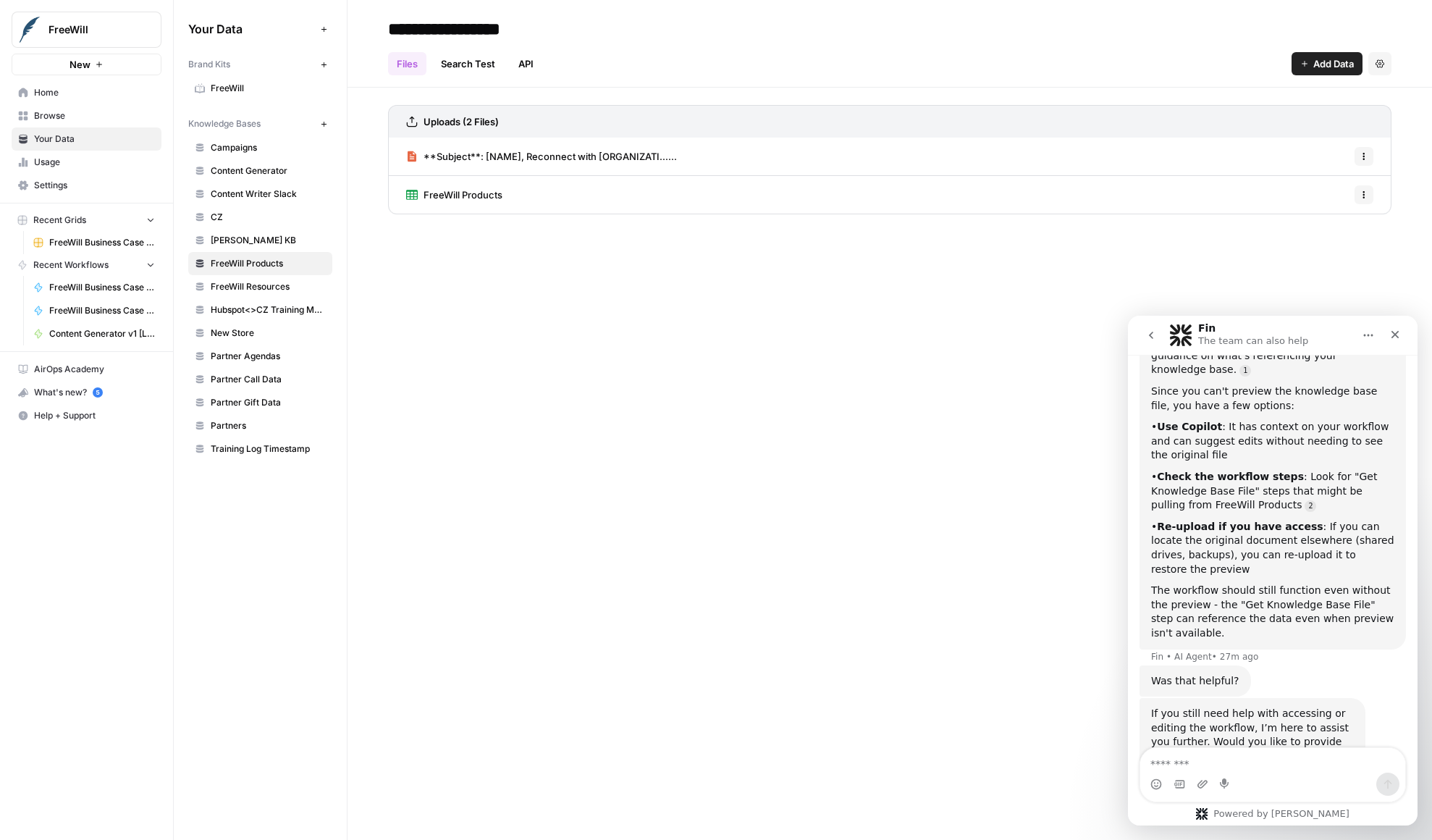
click at [487, 197] on span "FreeWill Products" at bounding box center [463, 195] width 79 height 15
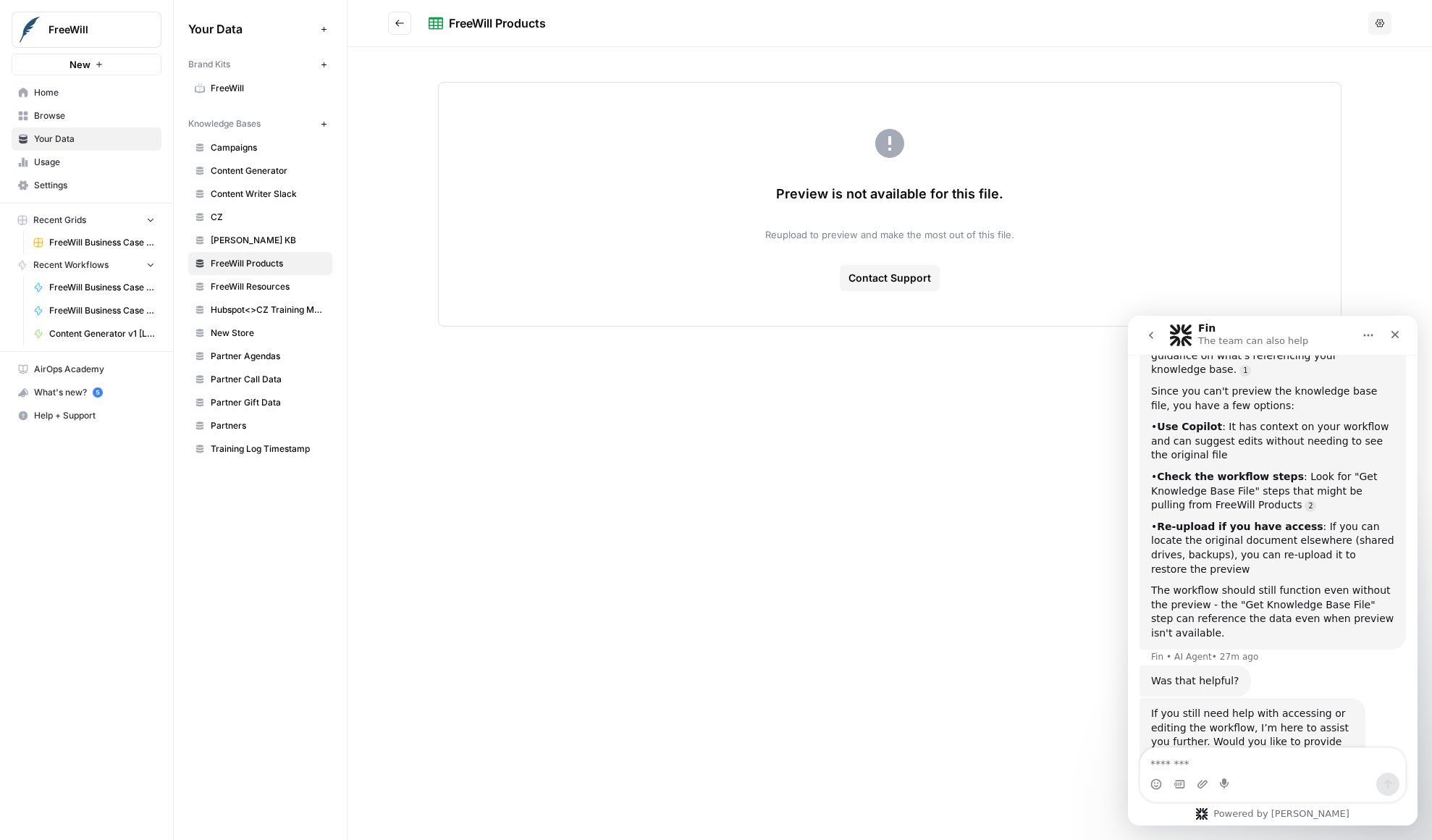
click at [404, 30] on button "Go back" at bounding box center [399, 23] width 23 height 23
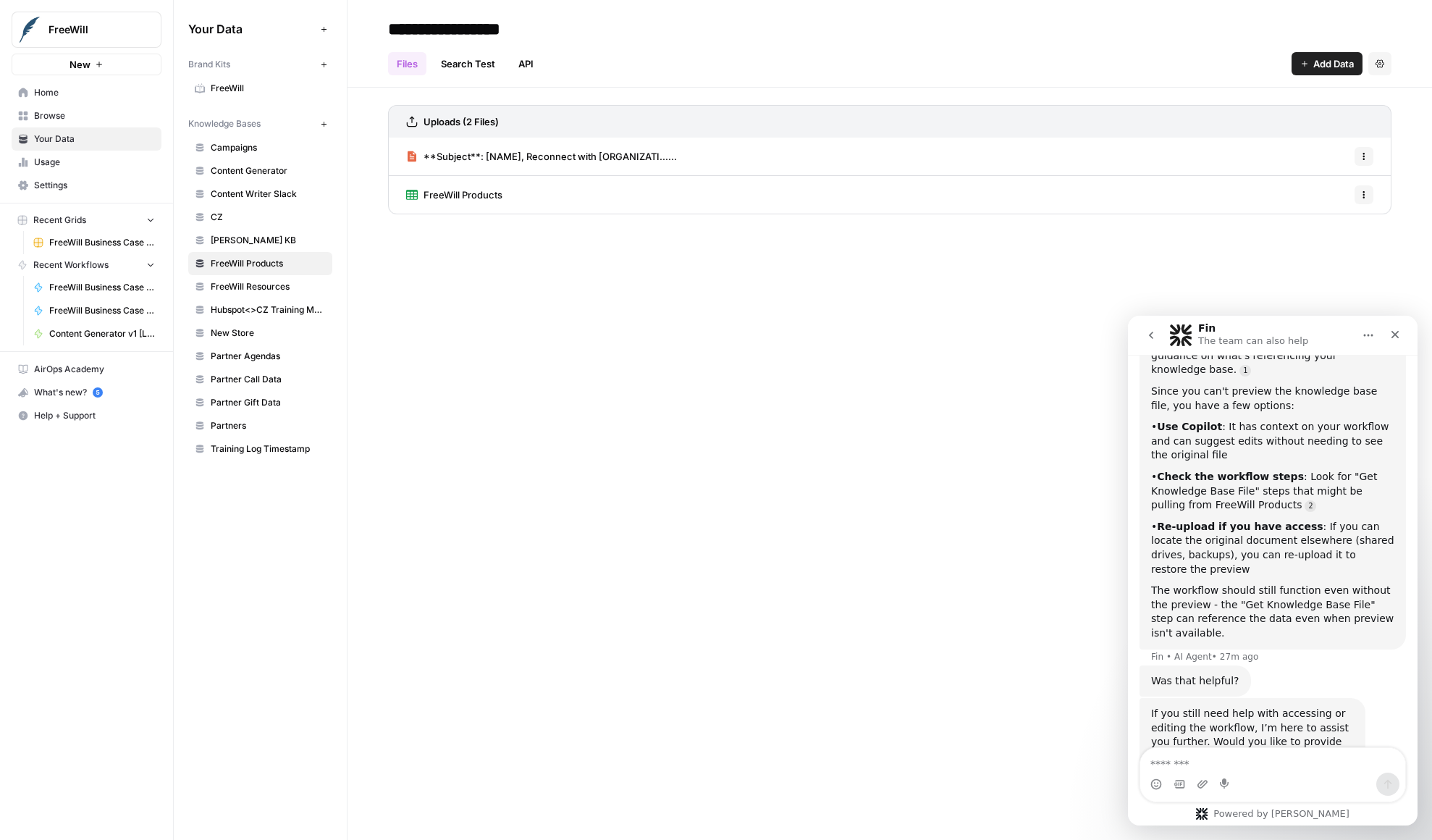
click at [1053, 184] on div "FreeWill Products Options" at bounding box center [889, 195] width 1003 height 38
click at [464, 200] on span "FreeWill Products" at bounding box center [463, 195] width 79 height 15
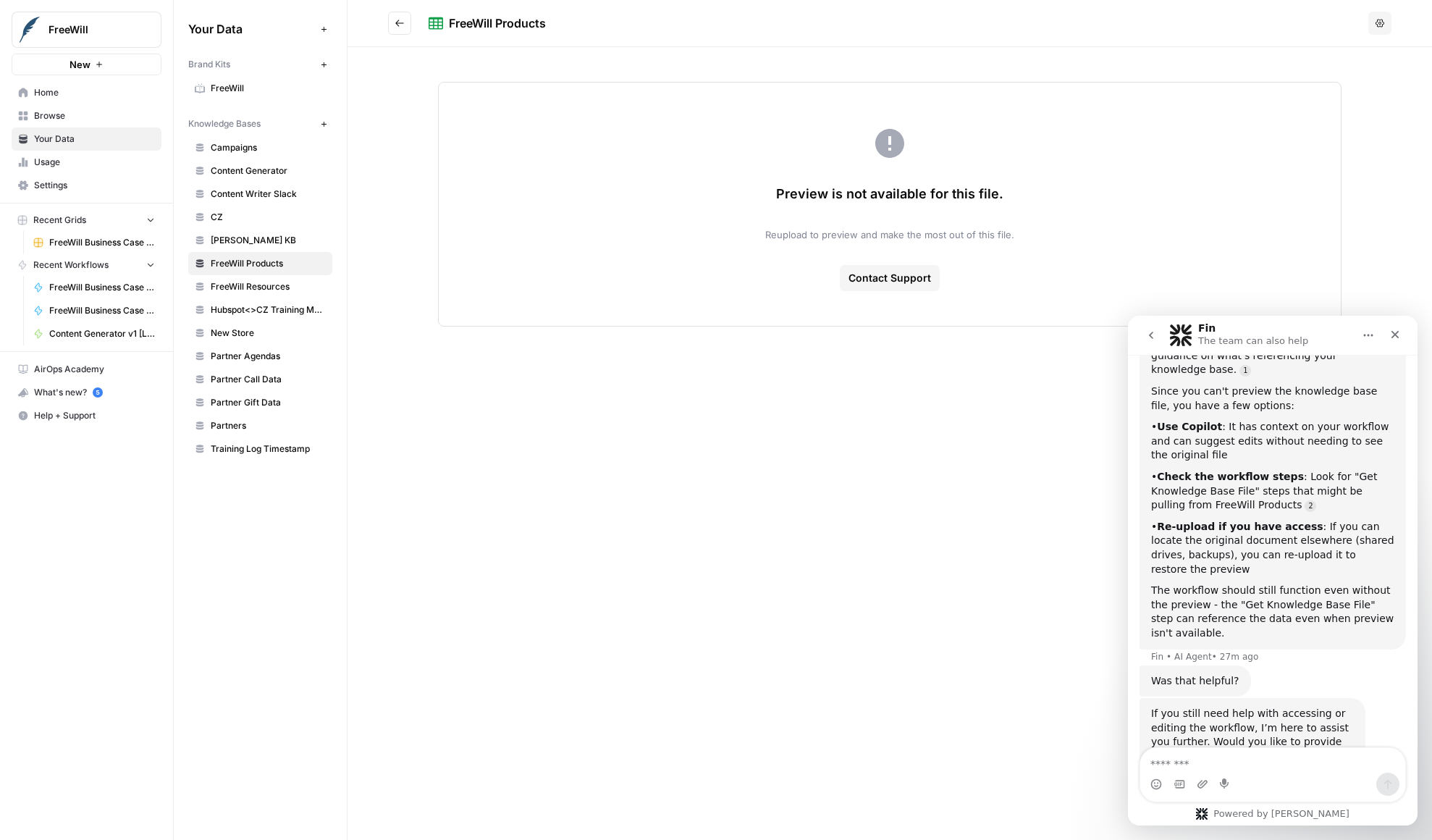
click at [399, 24] on icon "Go back" at bounding box center [399, 23] width 10 height 10
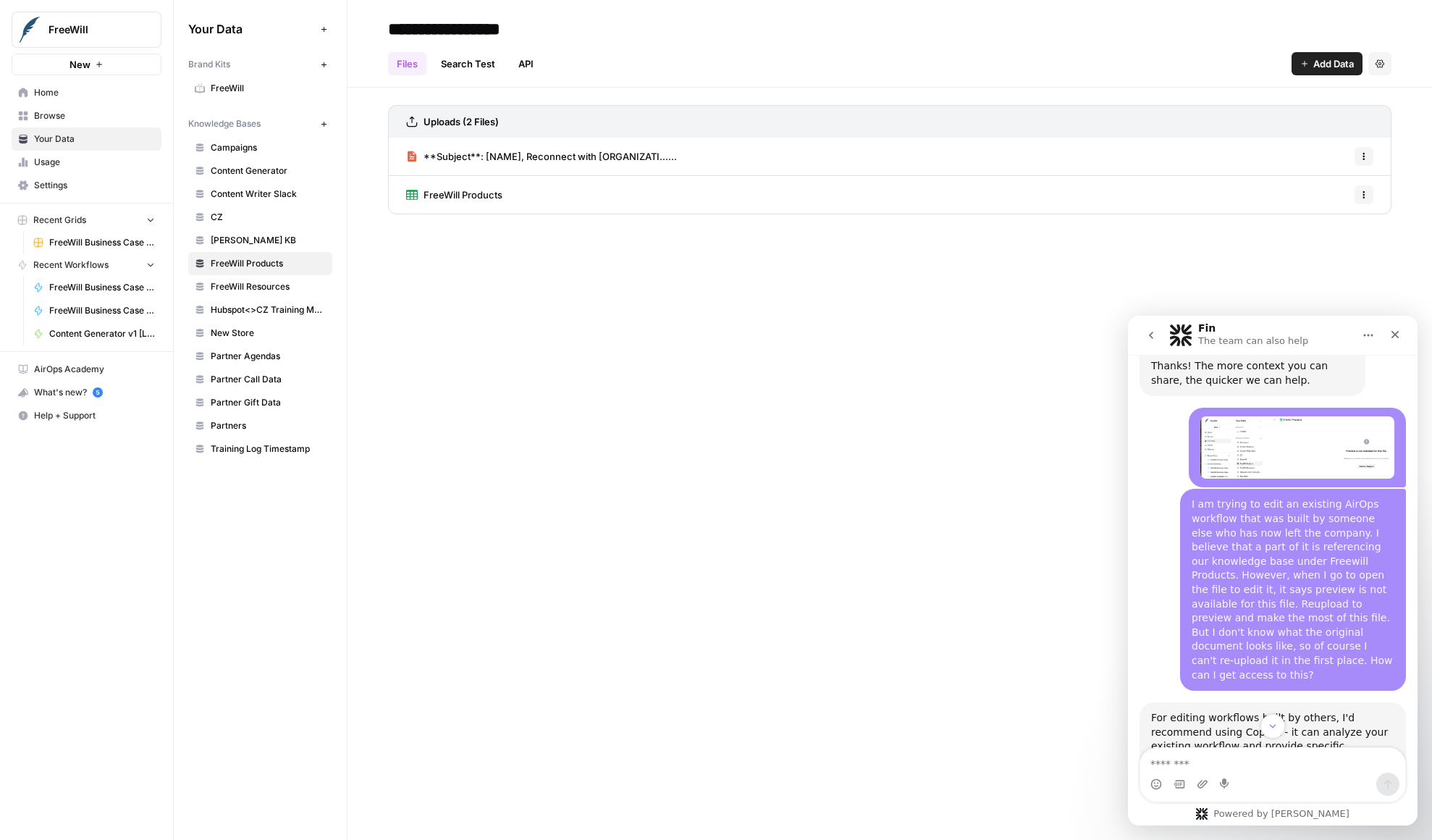
scroll to position [348, 0]
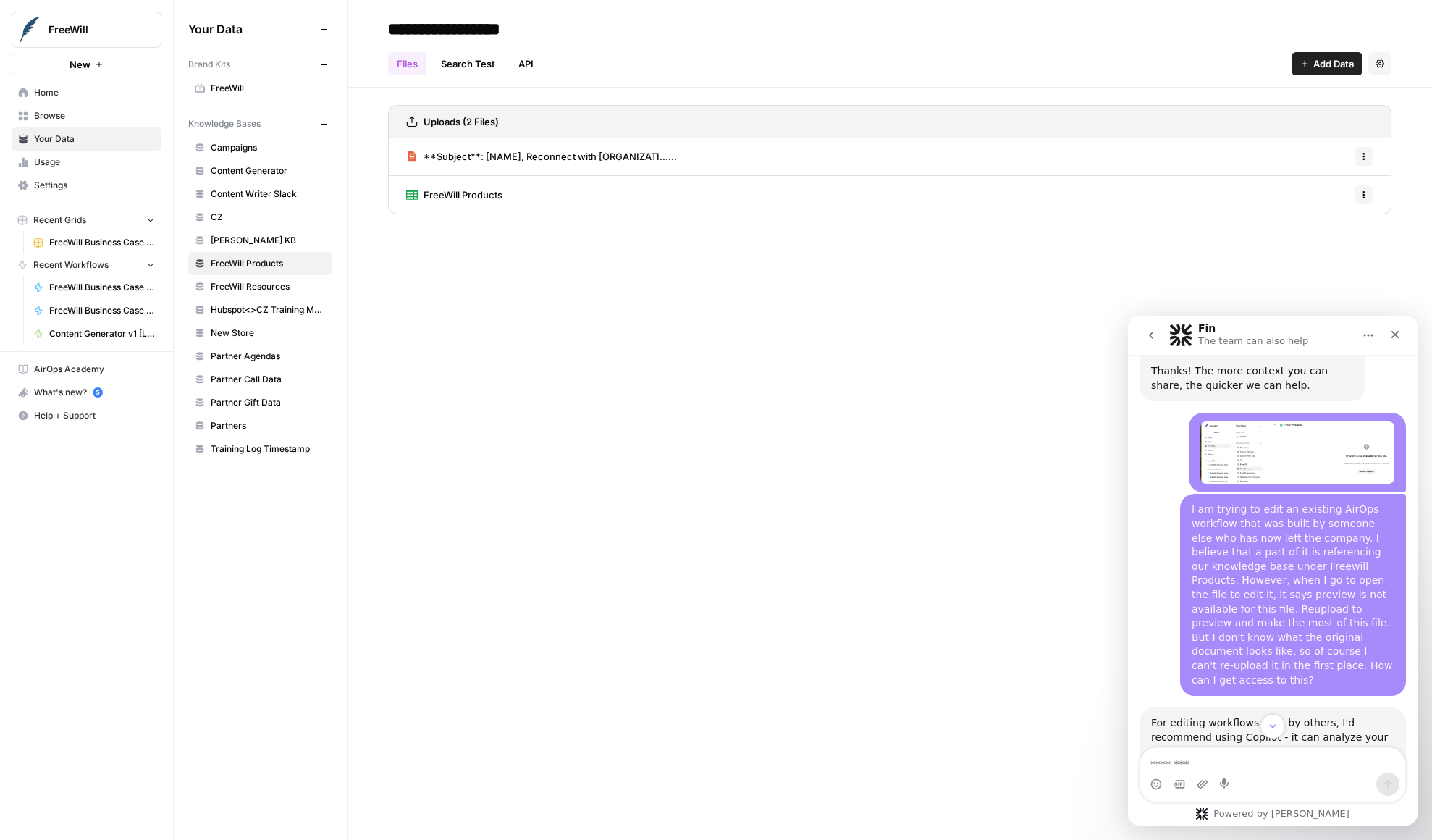
click at [777, 165] on div "**Subject**: [NAME], Reconnect with [ORGANIZATI...... Options" at bounding box center [889, 157] width 1003 height 39
click at [759, 156] on div "**Subject**: [NAME], Reconnect with [ORGANIZATI...... Options" at bounding box center [889, 157] width 1003 height 39
click at [256, 175] on span "Content Generator" at bounding box center [268, 171] width 115 height 13
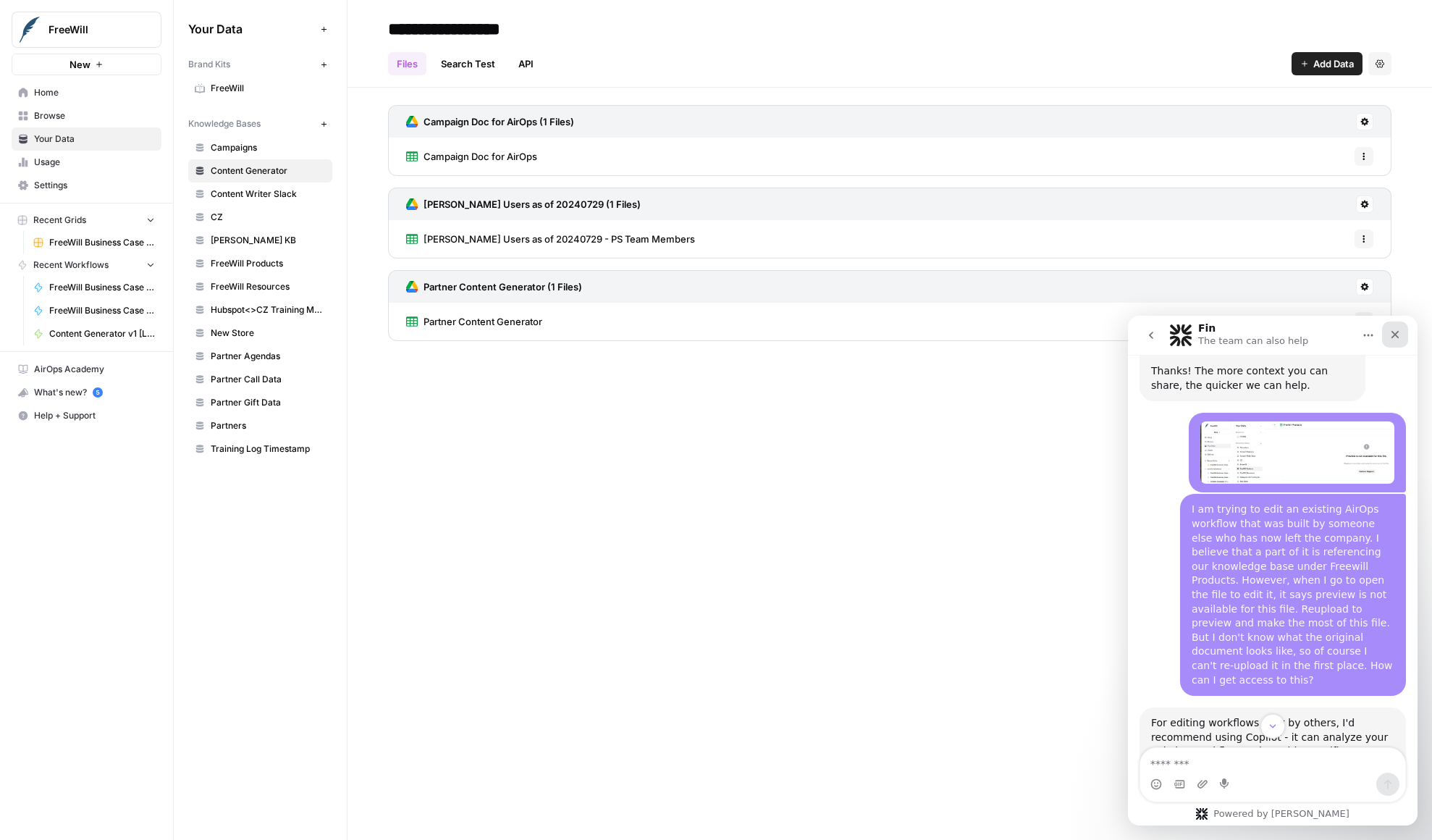
click at [1400, 335] on icon "Close" at bounding box center [1395, 334] width 12 height 12
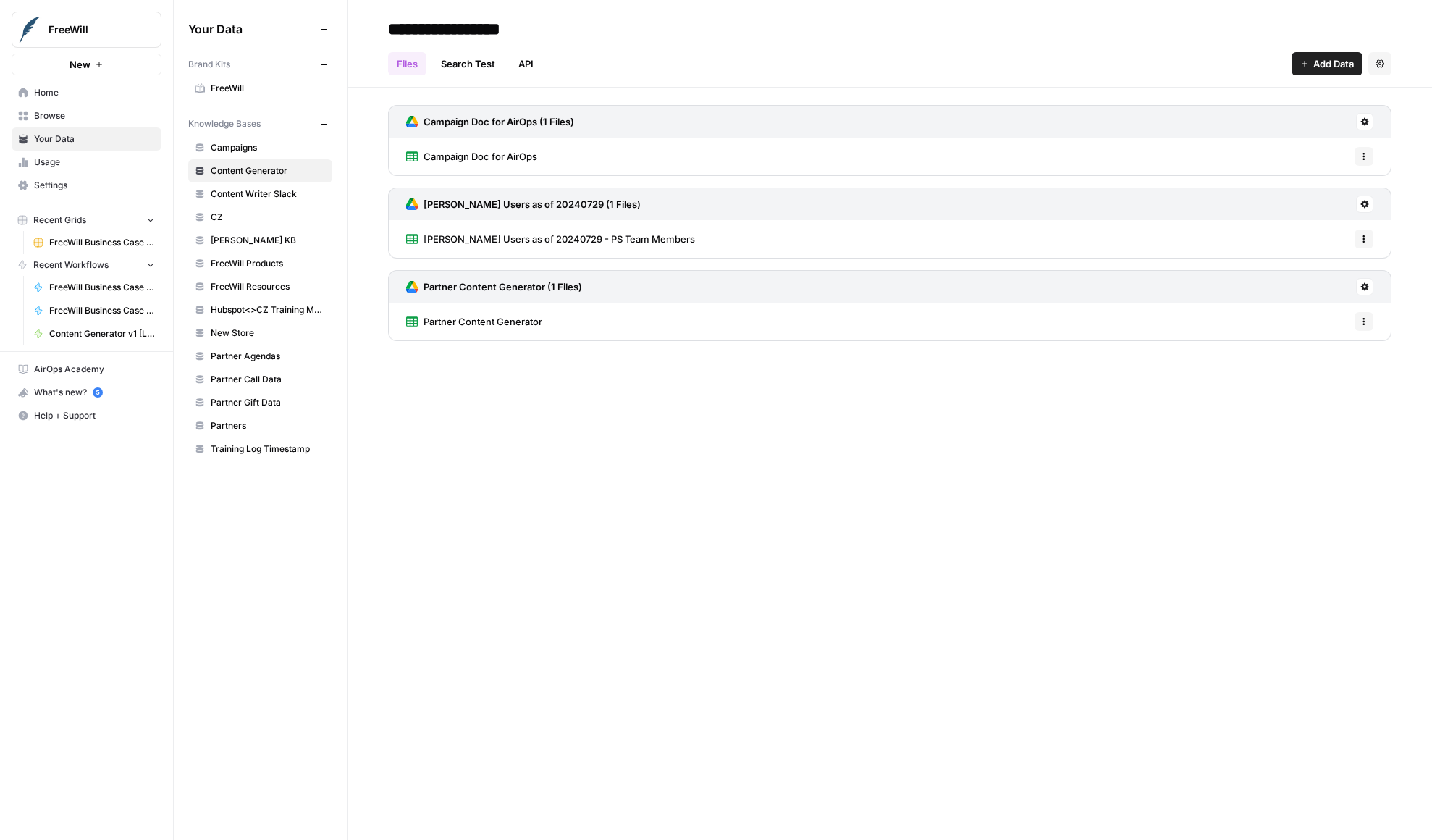
scroll to position [743, 0]
click at [521, 151] on span "Campaign Doc for AirOps" at bounding box center [480, 156] width 114 height 15
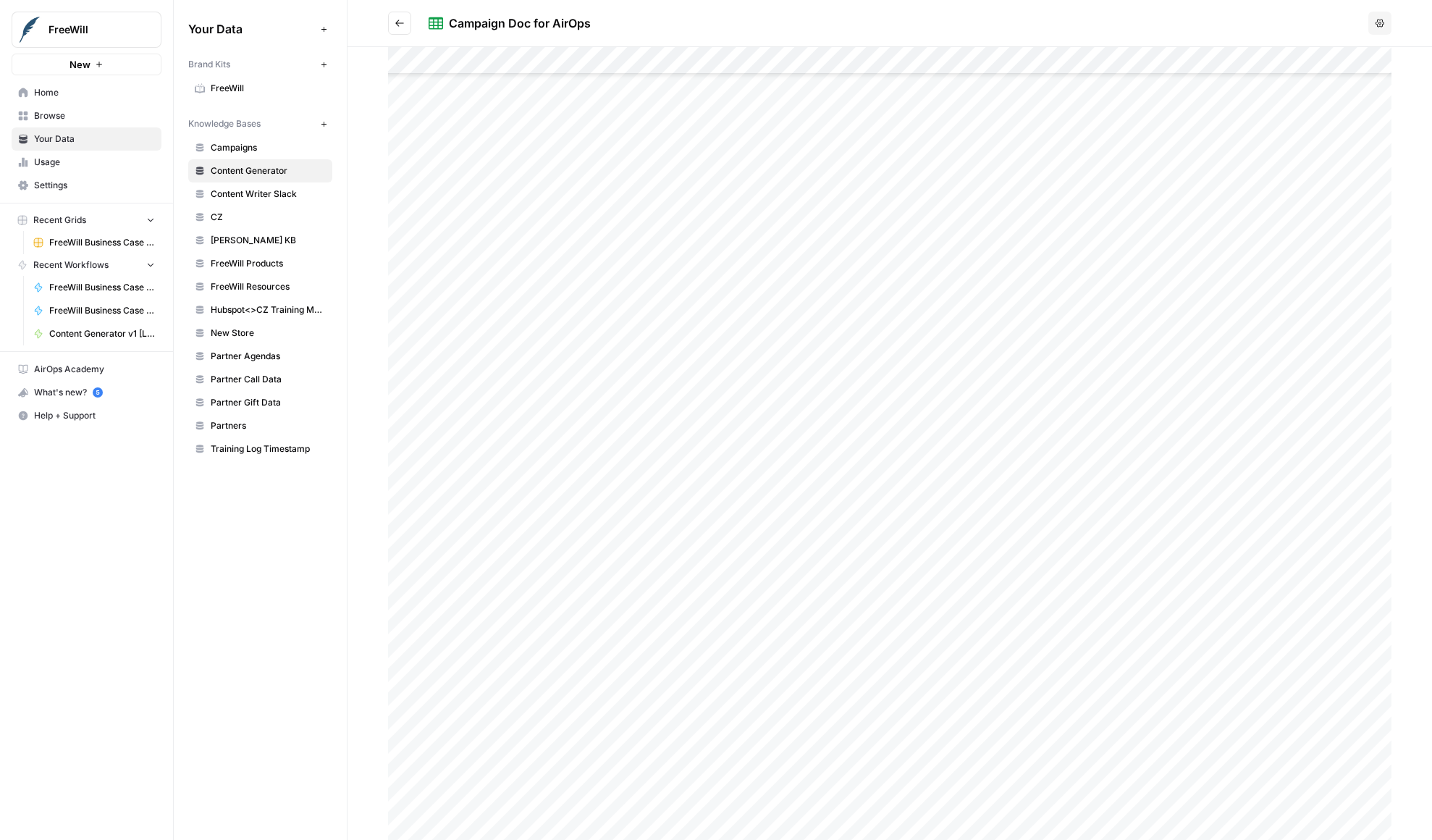
scroll to position [231, 0]
click at [397, 21] on icon "Go back" at bounding box center [399, 23] width 10 height 10
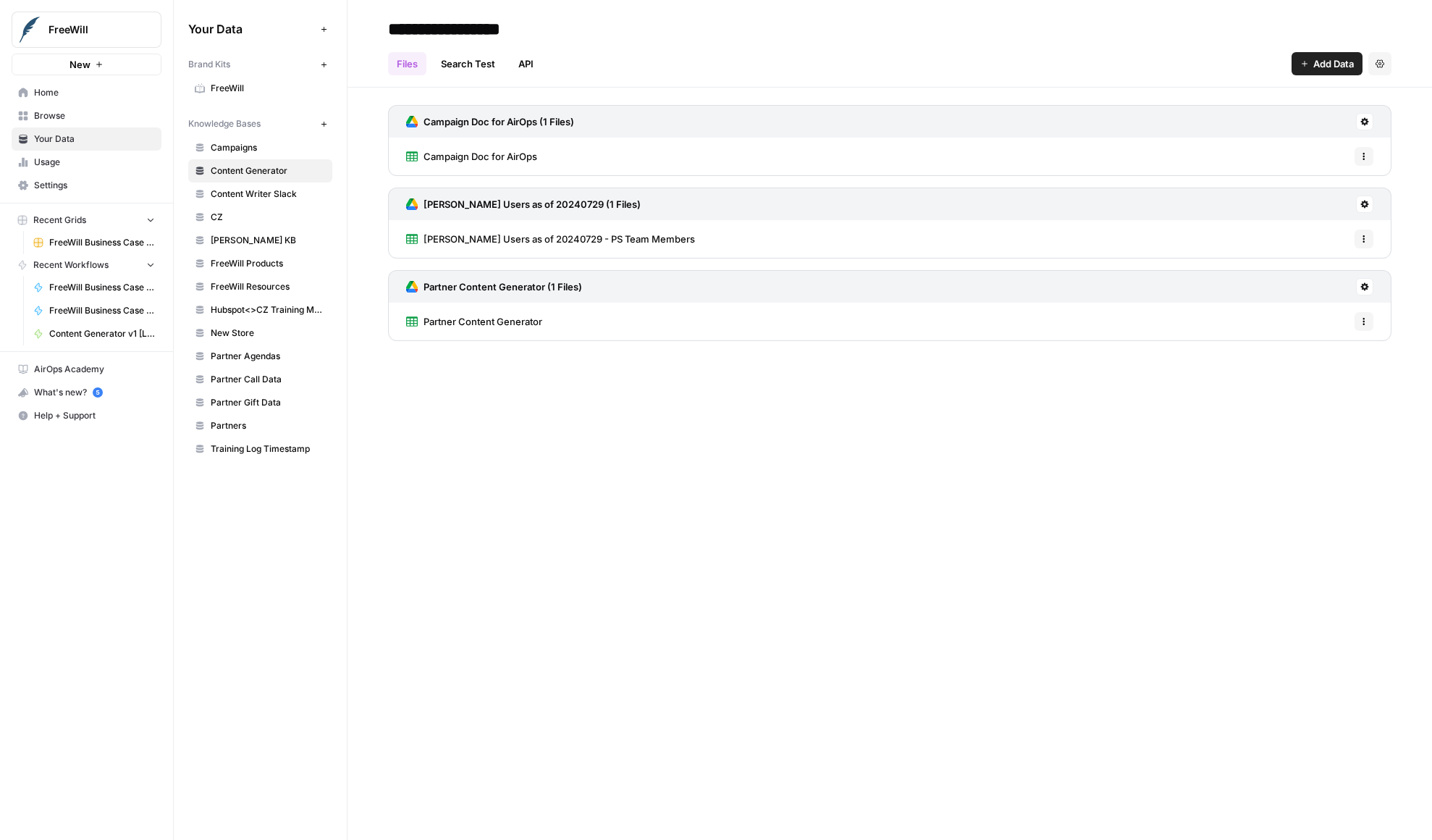
click at [605, 241] on span "FW Slack Users as of 20240729 - PS Team Members" at bounding box center [559, 239] width 272 height 15
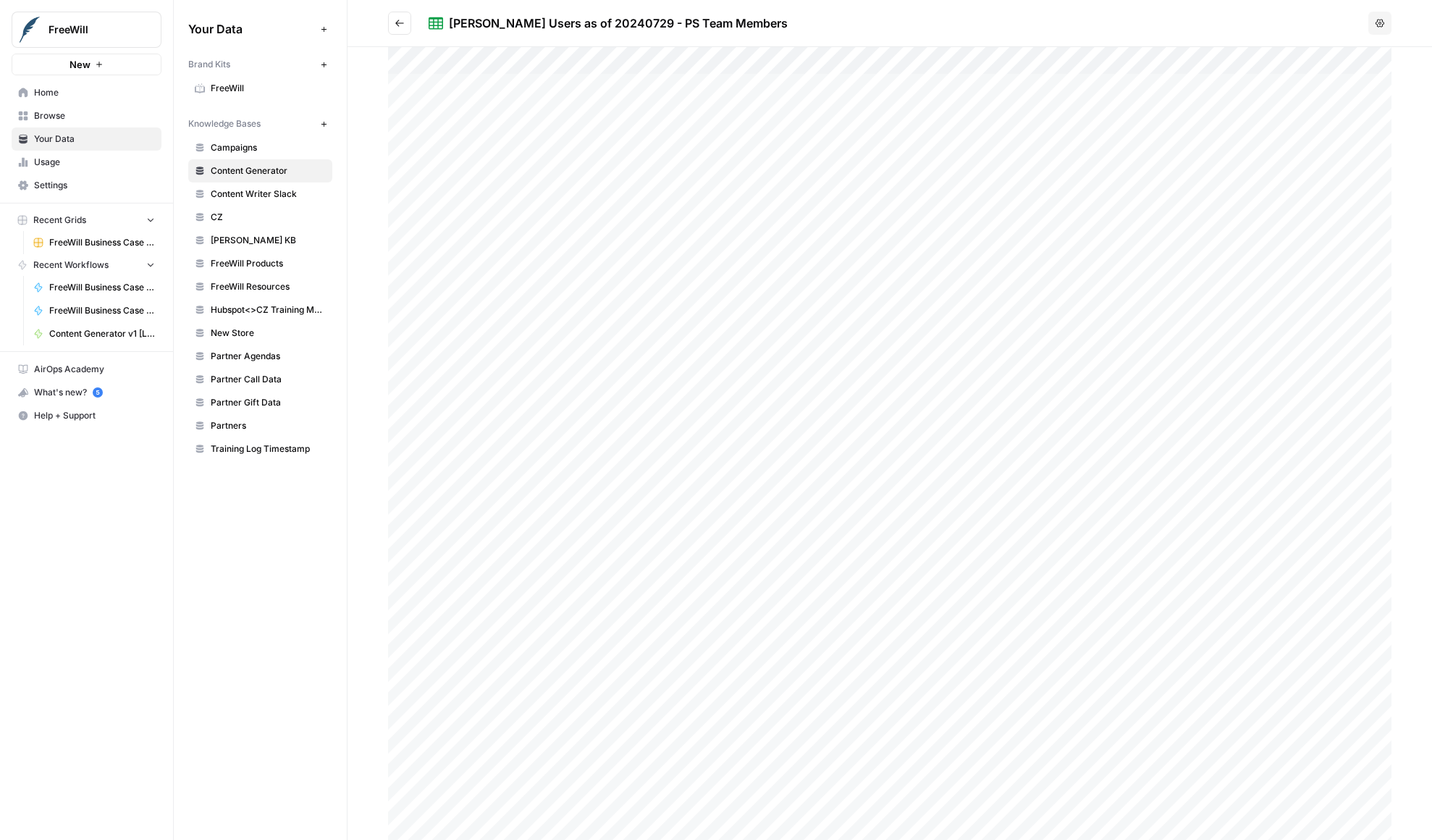
click at [392, 24] on button "Go back" at bounding box center [399, 23] width 23 height 23
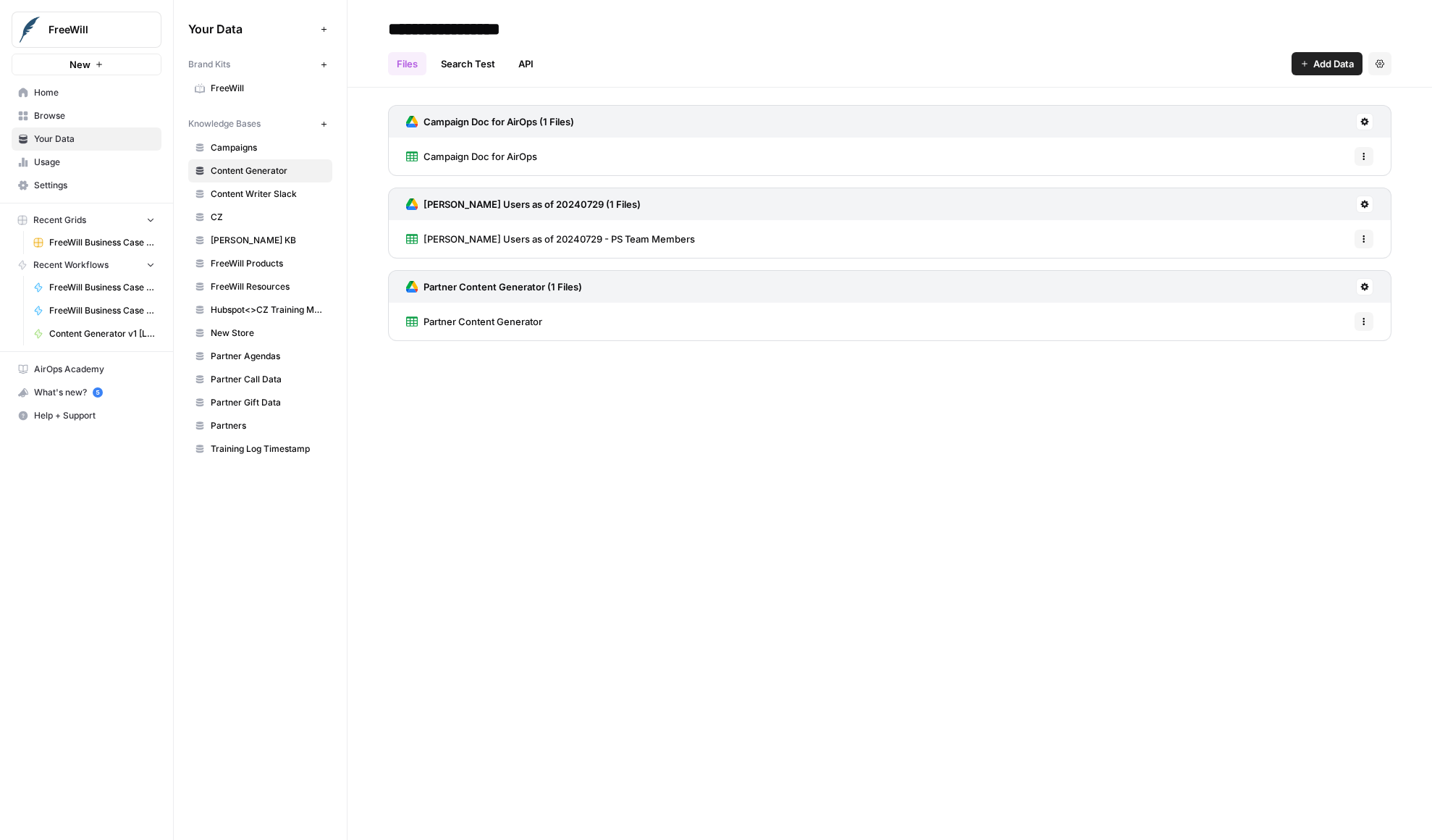
click at [505, 309] on link "Partner Content Generator" at bounding box center [474, 321] width 136 height 38
click at [428, 290] on h3 "Partner Content Generator (1 Files)" at bounding box center [502, 286] width 159 height 15
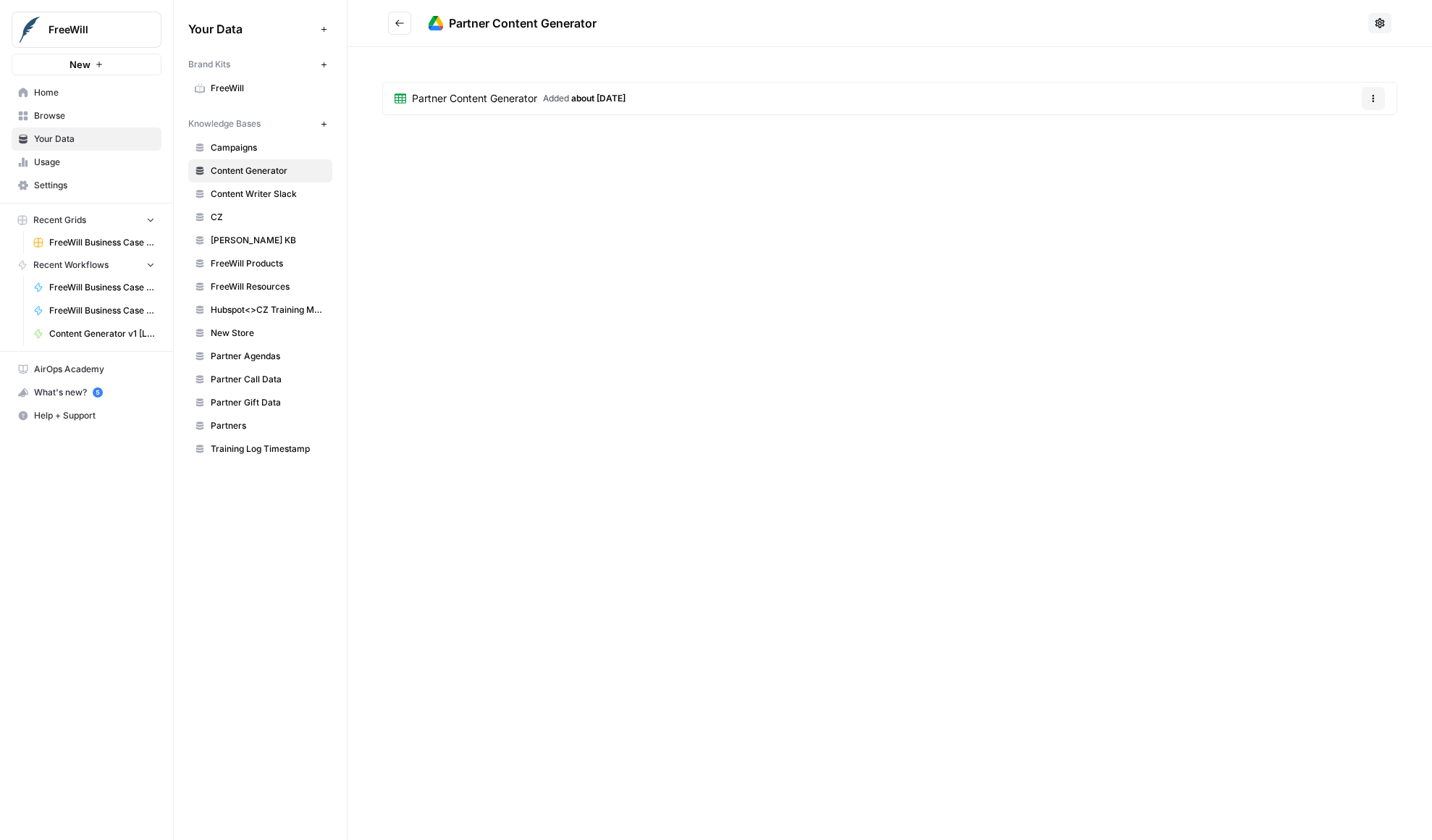
click at [496, 111] on link "Partner Content Generator Added about 1 year ago" at bounding box center [509, 98] width 254 height 32
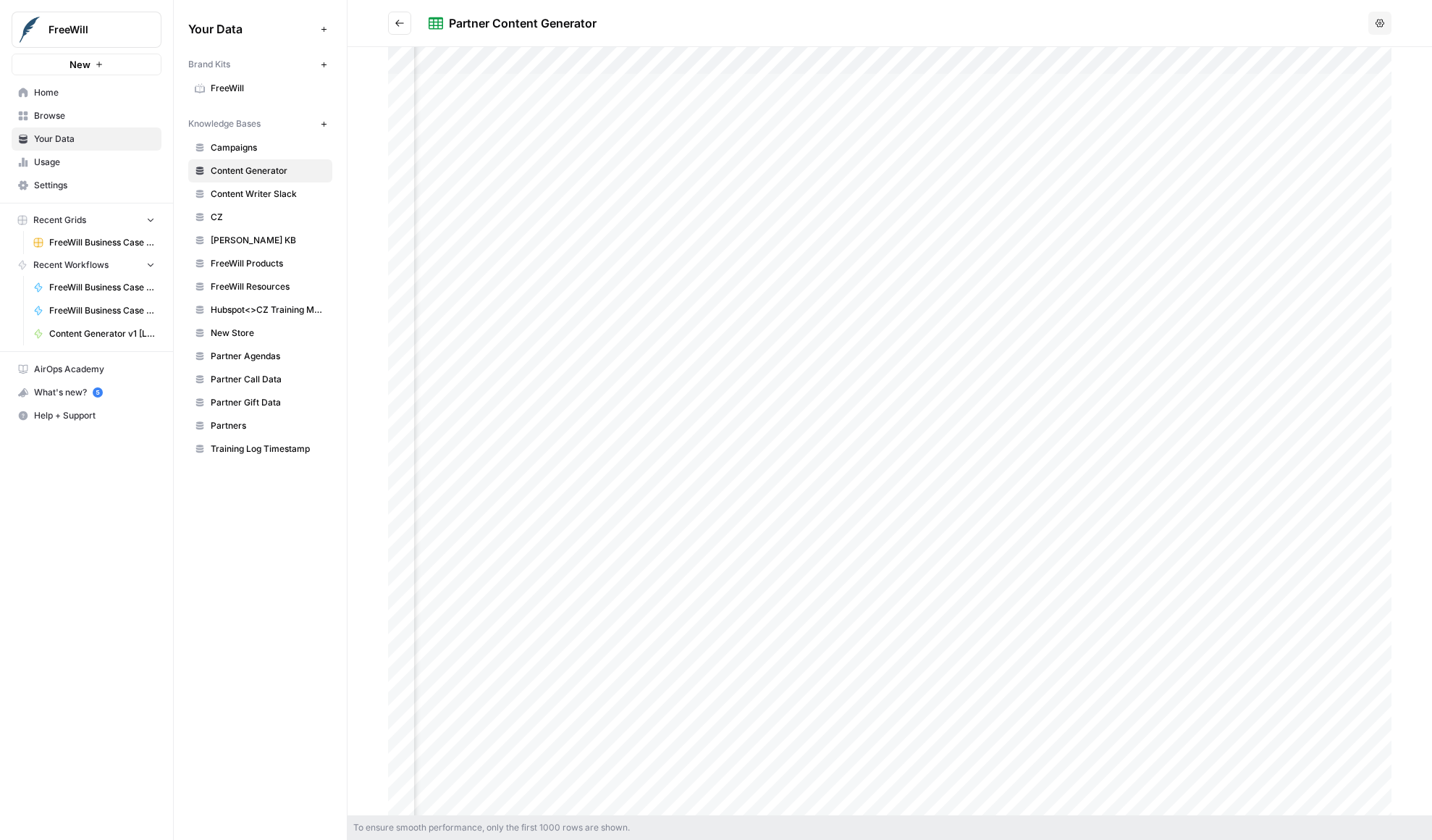
scroll to position [0, 1561]
click at [587, 306] on div at bounding box center [889, 431] width 1003 height 768
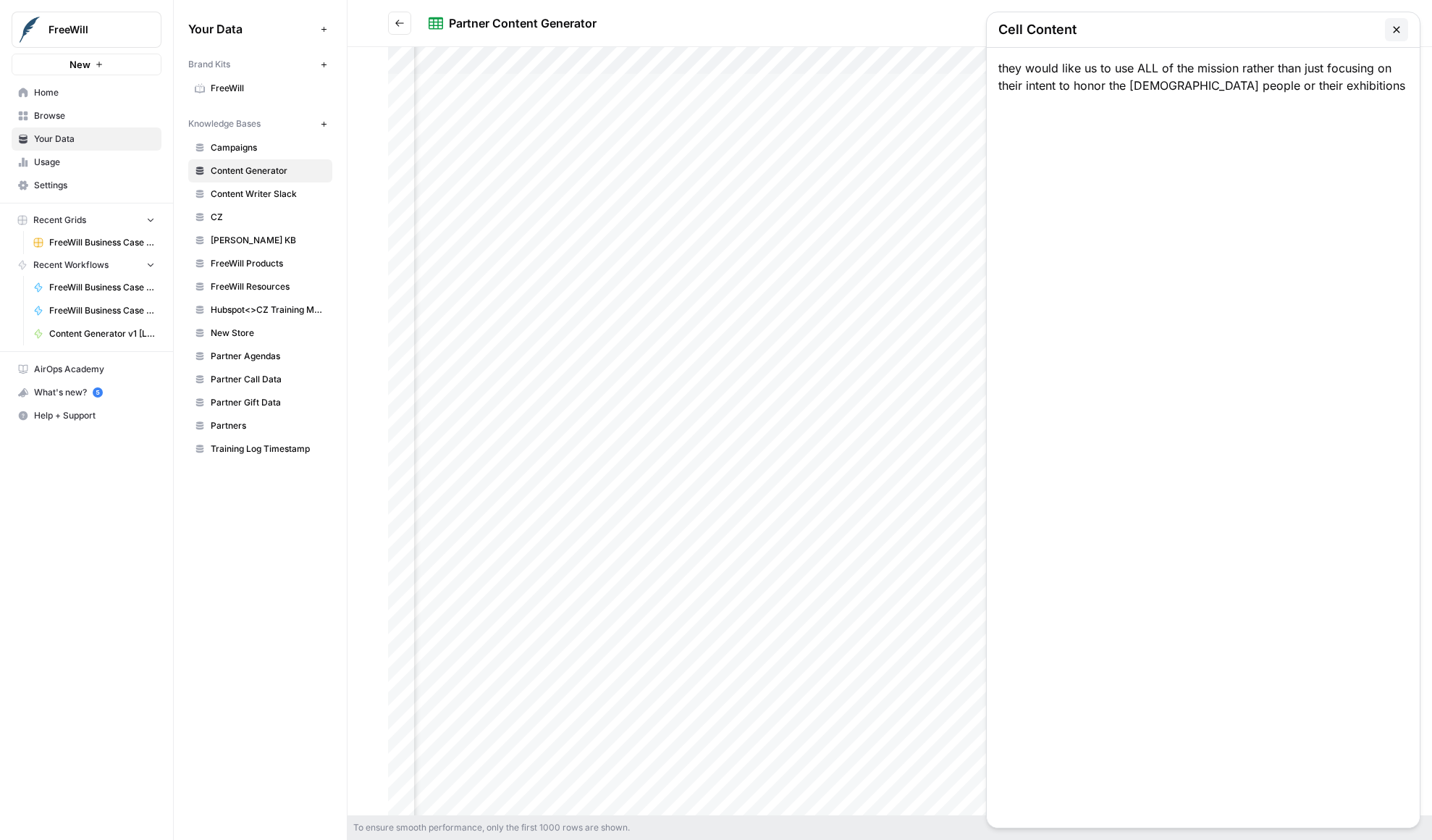
click at [1406, 23] on button "button" at bounding box center [1396, 29] width 23 height 23
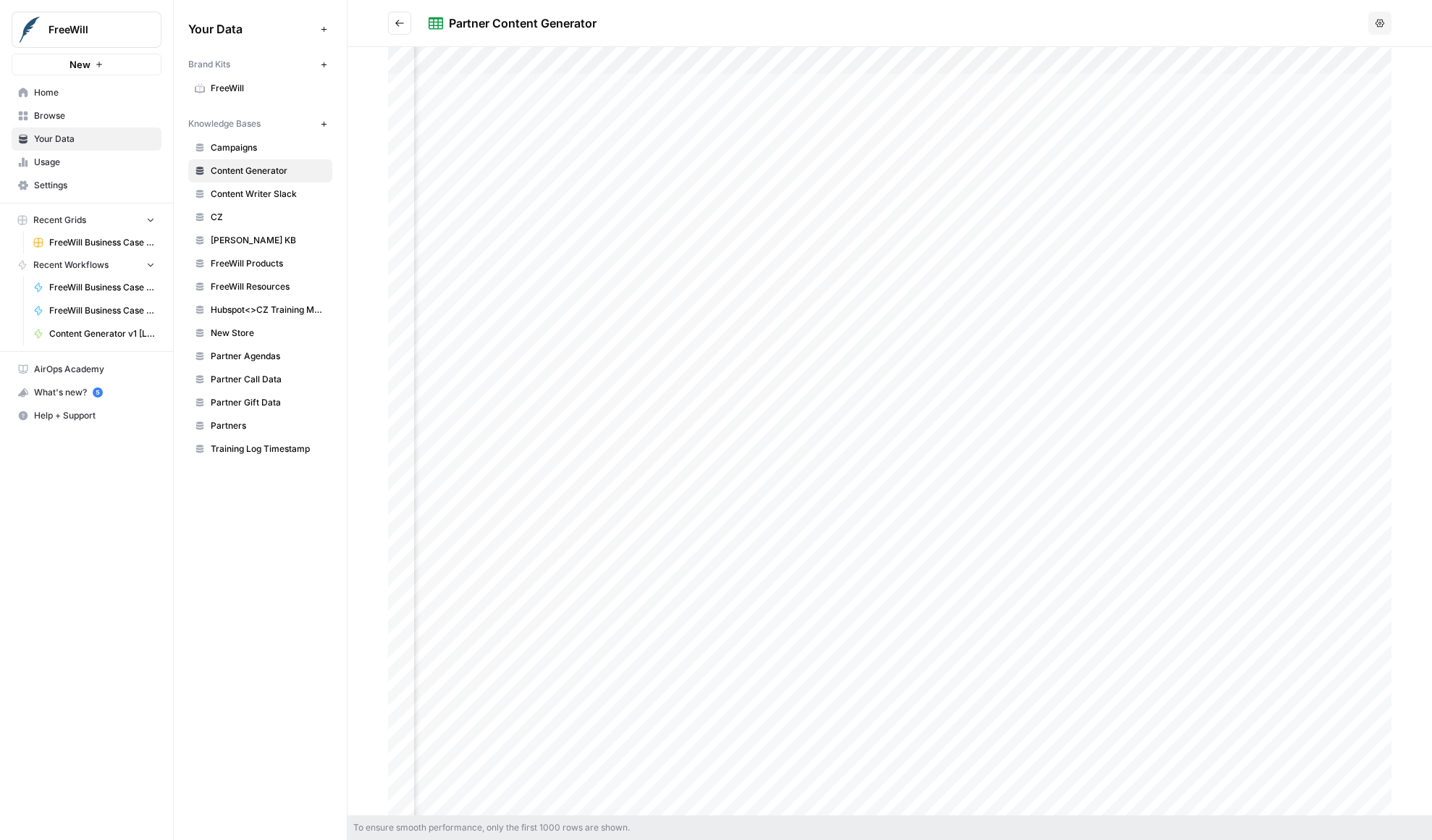
drag, startPoint x: 786, startPoint y: 249, endPoint x: 871, endPoint y: 255, distance: 85.2
click at [871, 255] on div at bounding box center [889, 431] width 1003 height 768
click at [1399, 29] on icon "button" at bounding box center [1396, 29] width 12 height 12
click at [510, 61] on div at bounding box center [889, 431] width 1003 height 768
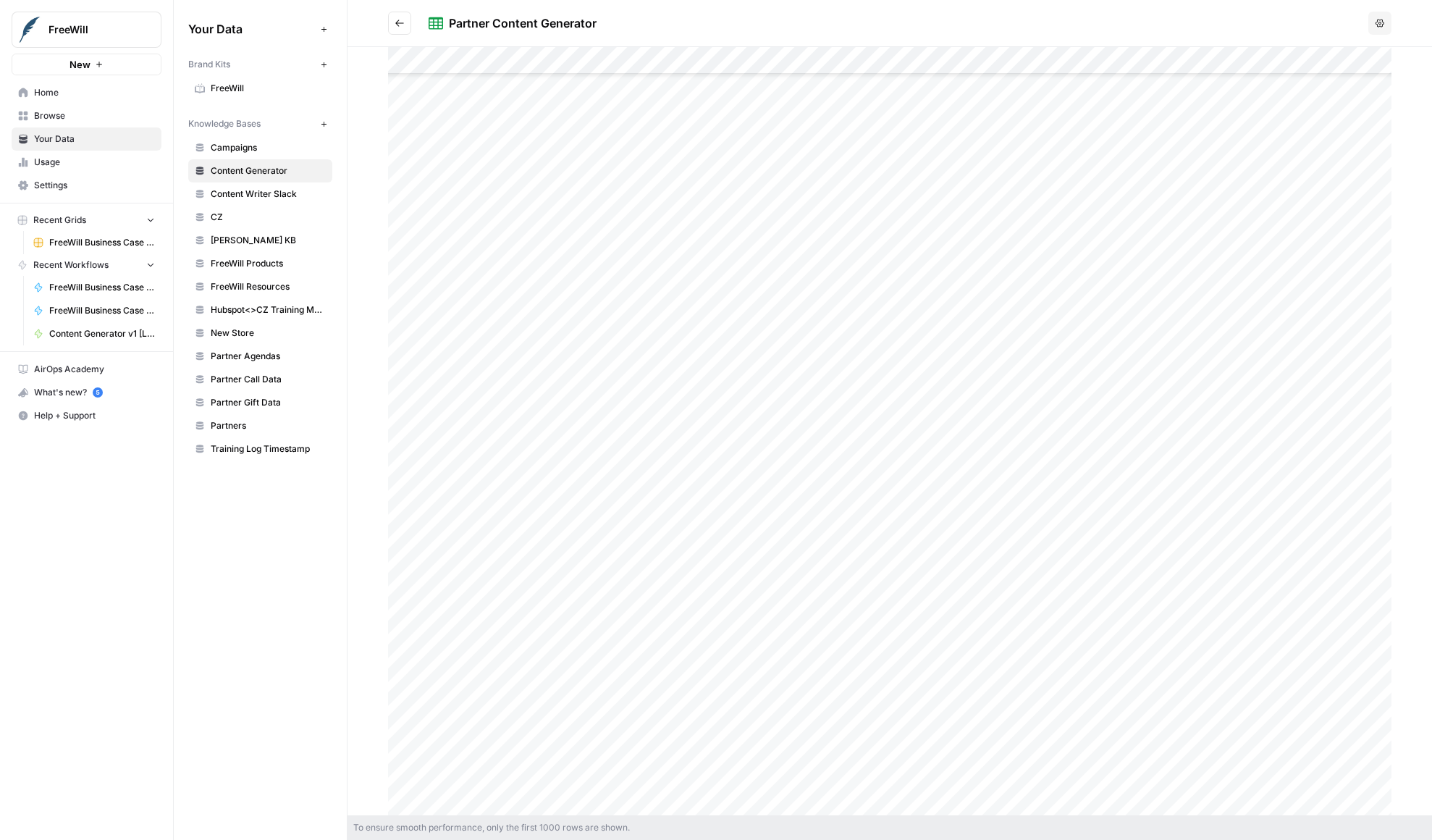
scroll to position [9317, 0]
click at [1382, 23] on icon "button" at bounding box center [1380, 23] width 8 height 8
click at [550, 7] on header "Partner Content Generator Options" at bounding box center [889, 23] width 1084 height 47
click at [550, 32] on h2 "Partner Content Generator" at bounding box center [876, 23] width 975 height 23
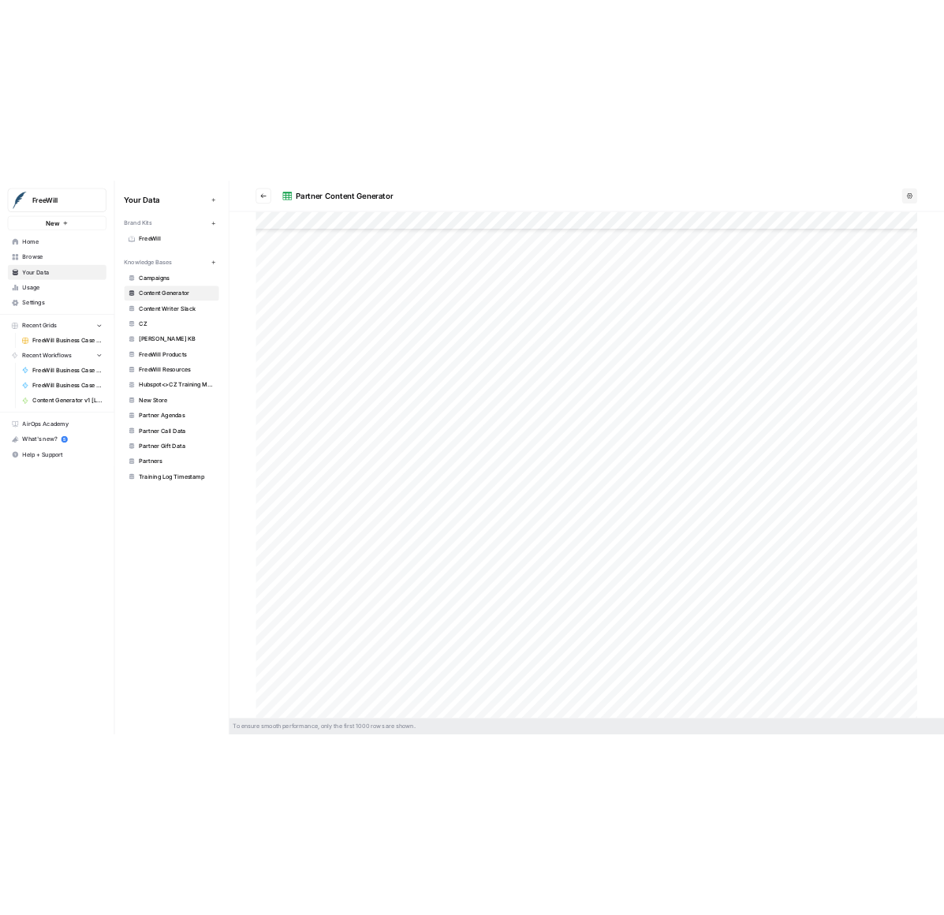
scroll to position [0, 0]
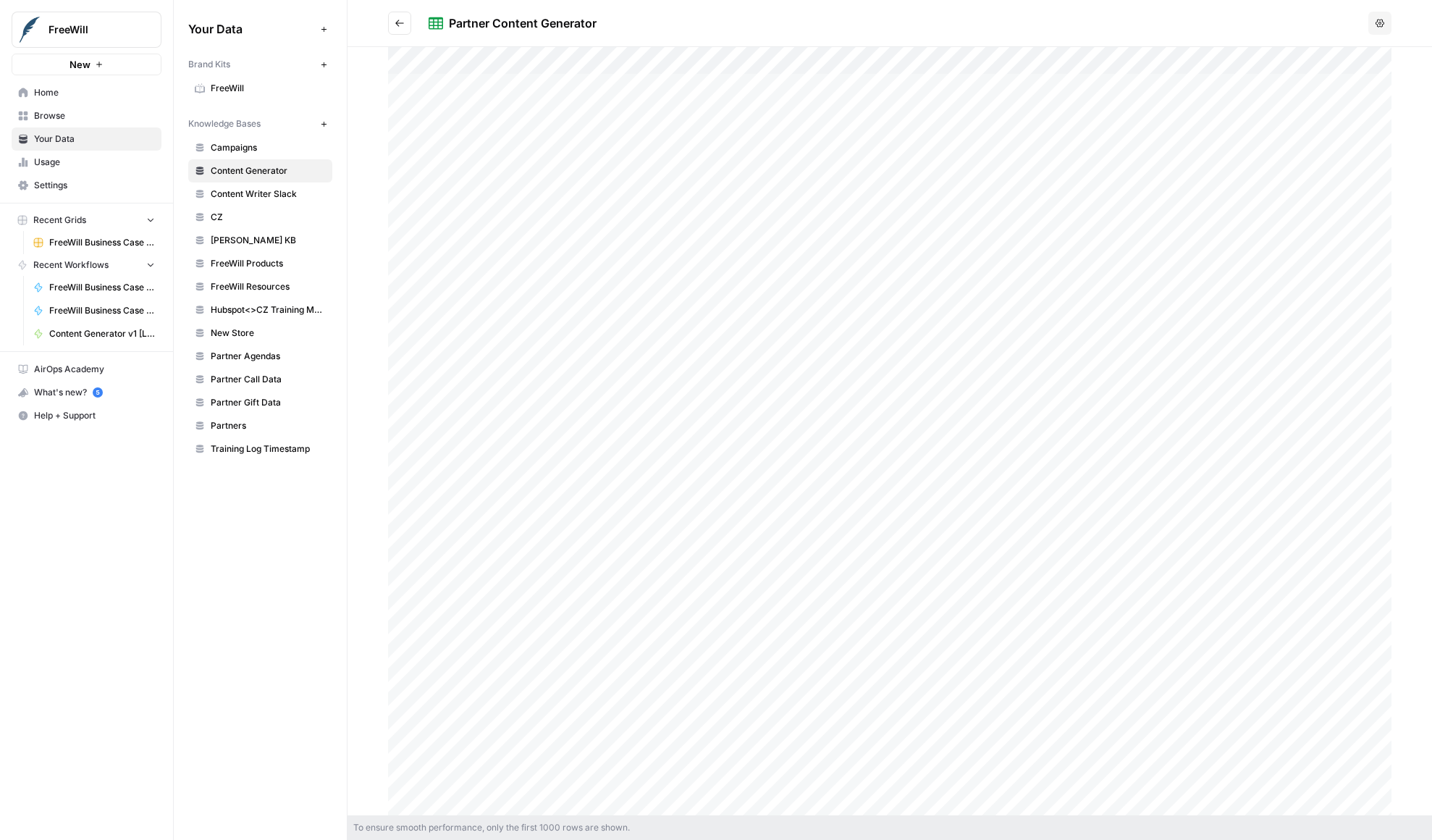
click at [553, 209] on div at bounding box center [889, 431] width 1003 height 768
click at [505, 211] on div at bounding box center [889, 431] width 1003 height 768
click at [498, 211] on div at bounding box center [889, 431] width 1003 height 768
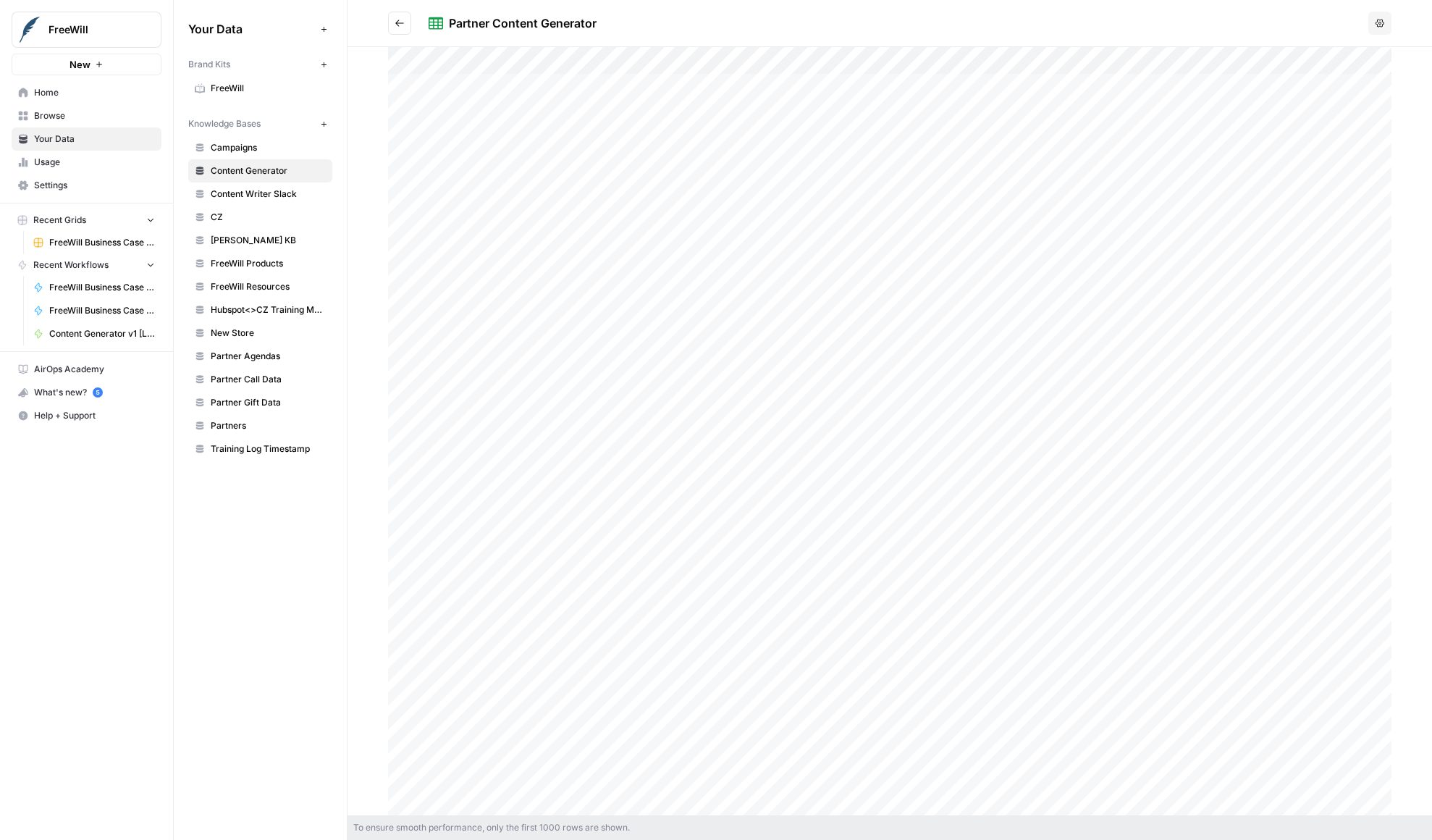
click at [407, 13] on button "Go back" at bounding box center [399, 23] width 23 height 23
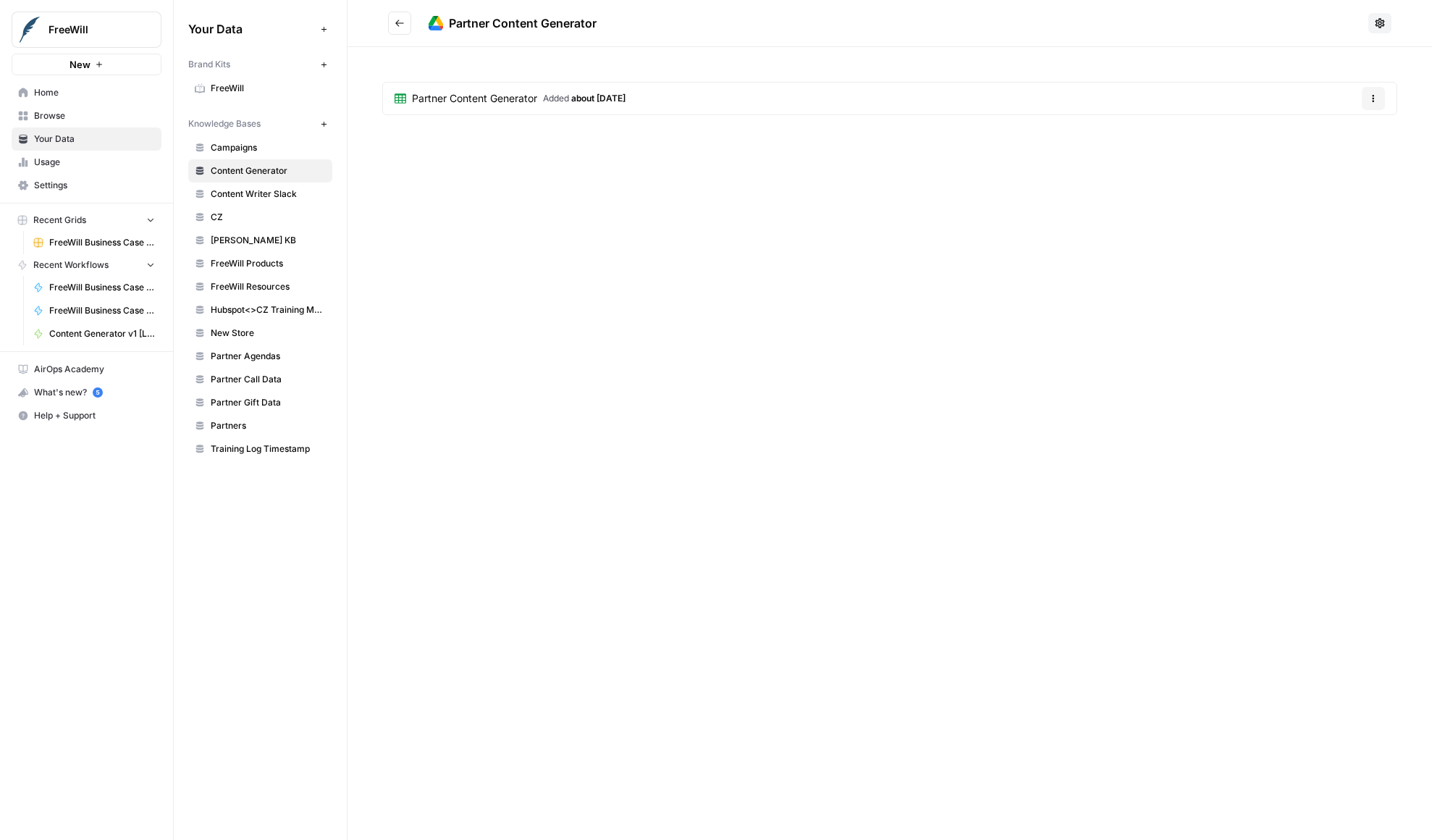
click at [1365, 105] on button "Options" at bounding box center [1373, 98] width 23 height 23
click at [397, 32] on button "Go back" at bounding box center [399, 23] width 23 height 23
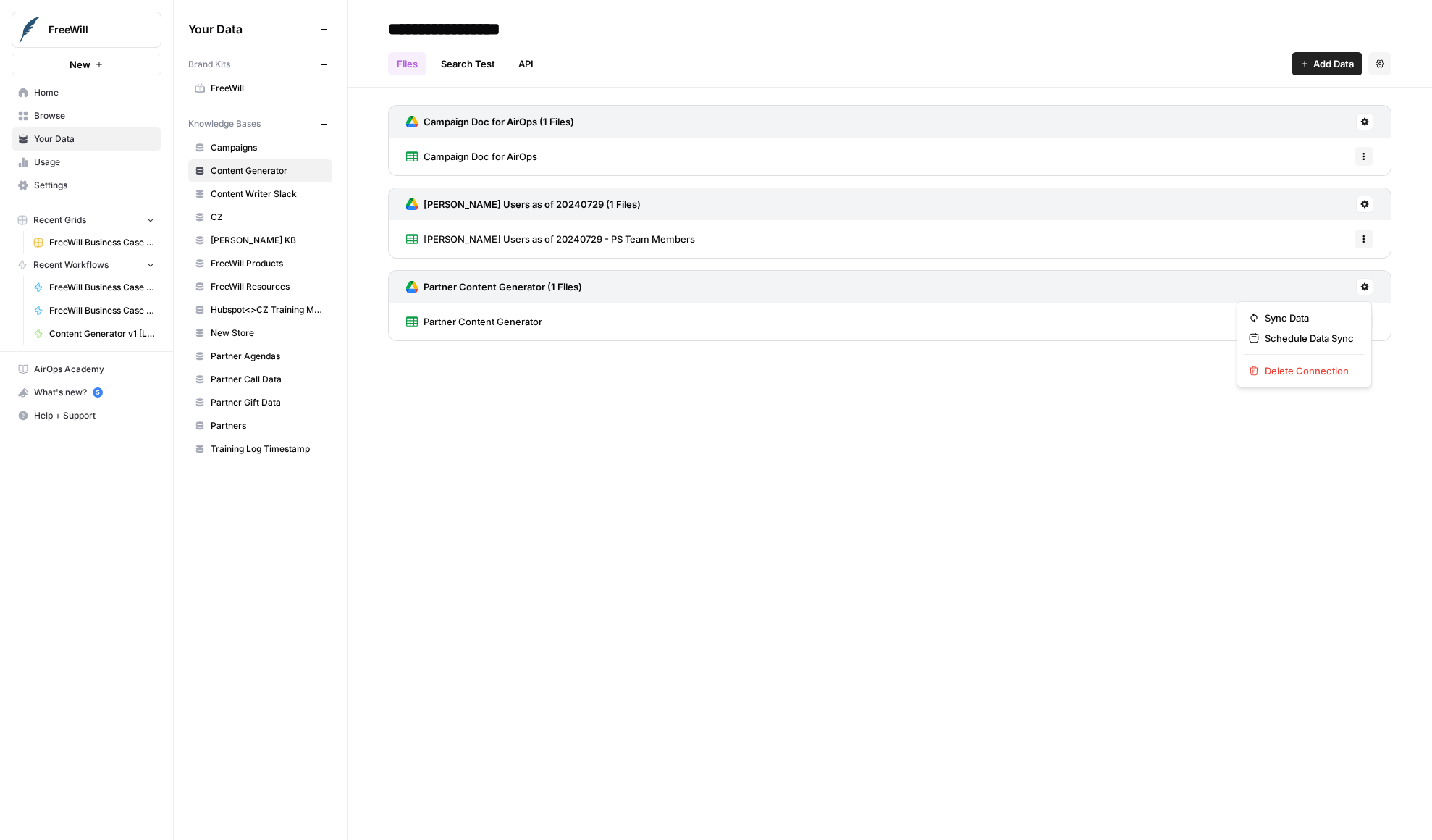
click at [1370, 284] on button at bounding box center [1364, 286] width 17 height 17
click at [1116, 316] on div "Partner Content Generator Options" at bounding box center [889, 321] width 1003 height 38
click at [1359, 321] on span "Options" at bounding box center [1359, 321] width 1 height 1
click at [446, 293] on h3 "Partner Content Generator (1 Files)" at bounding box center [502, 286] width 159 height 15
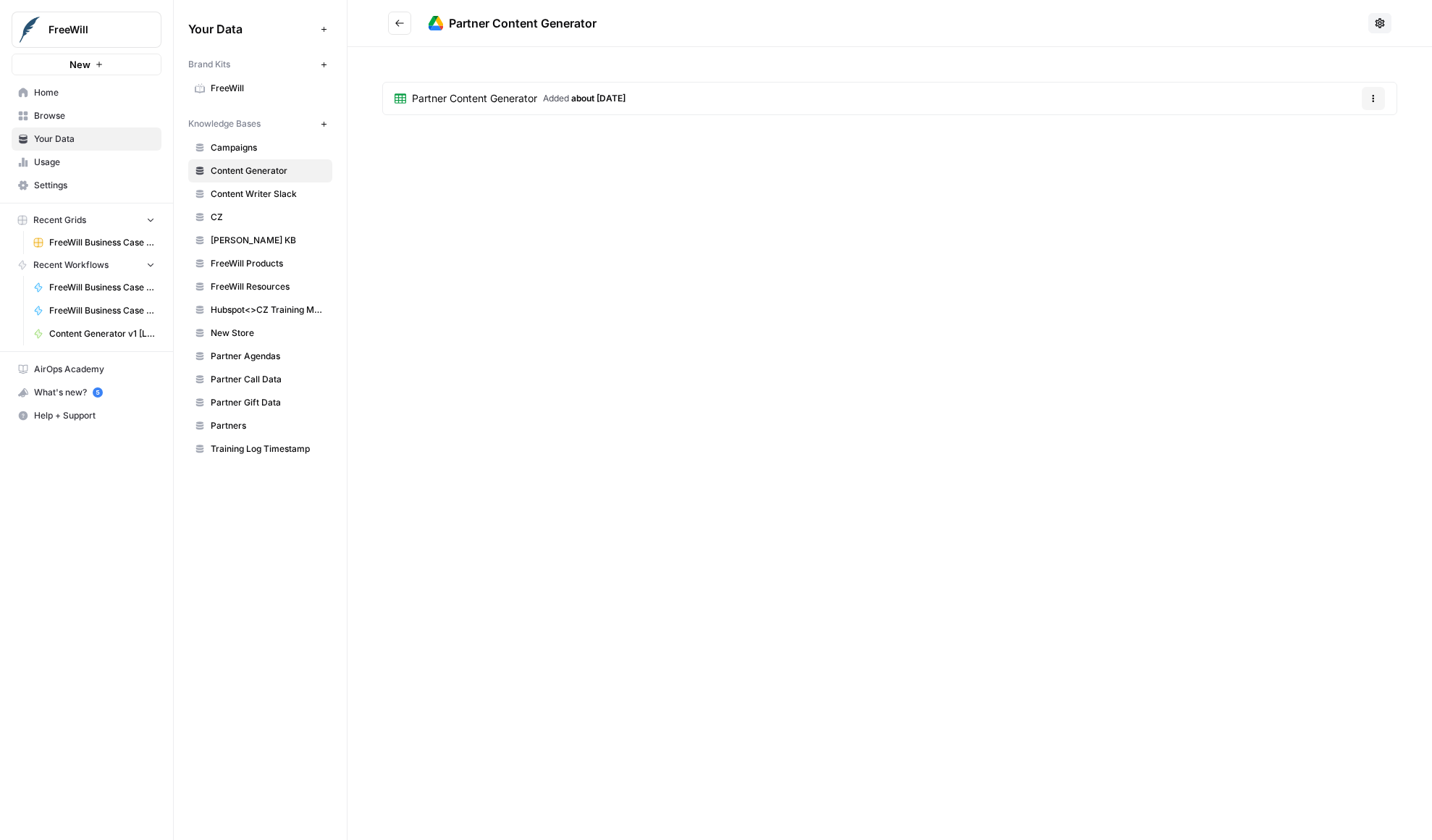
click at [493, 97] on span "Partner Content Generator" at bounding box center [475, 98] width 125 height 15
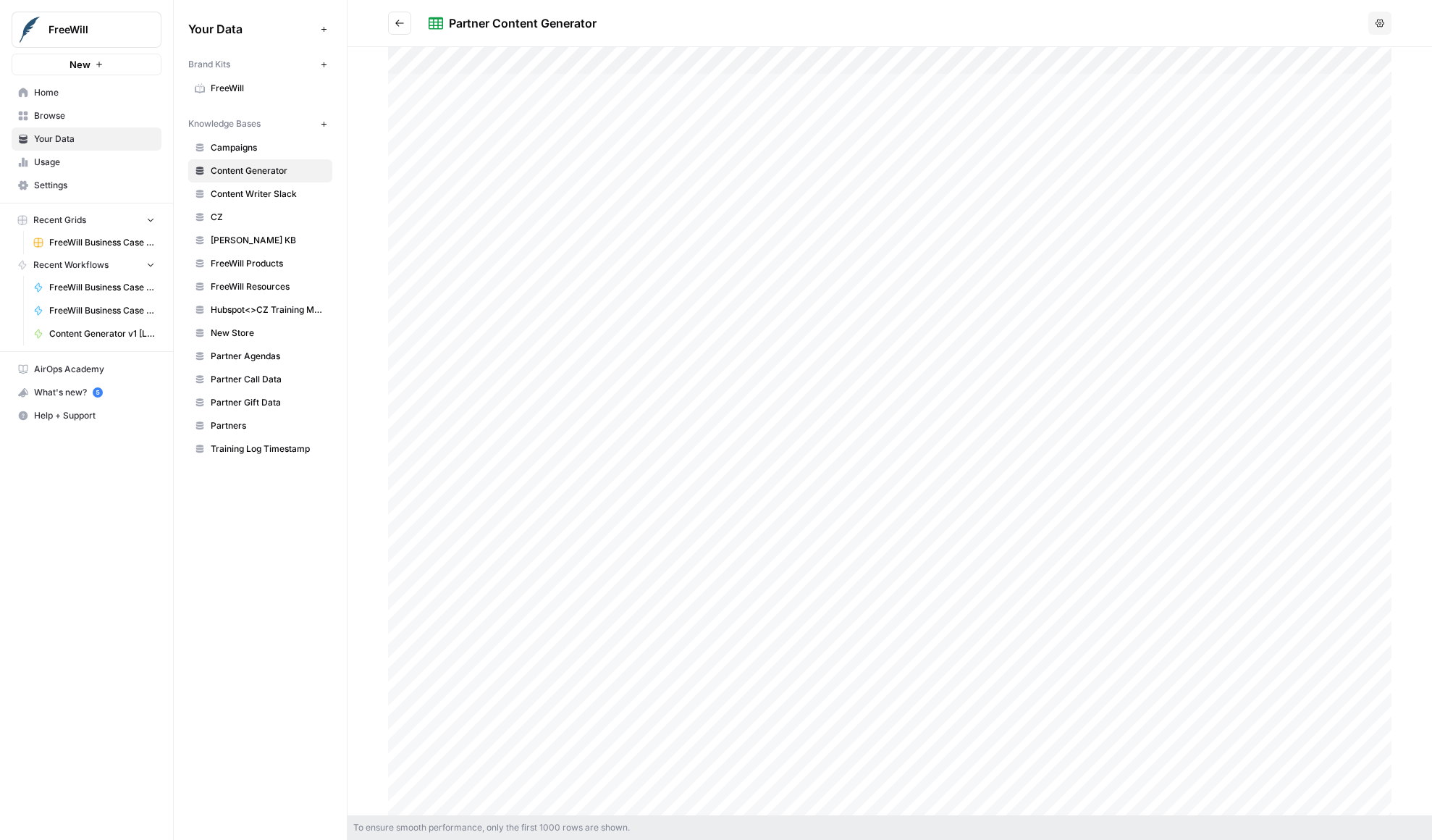
click at [441, 22] on icon at bounding box center [436, 23] width 15 height 15
click at [399, 30] on button "Go back" at bounding box center [399, 23] width 23 height 23
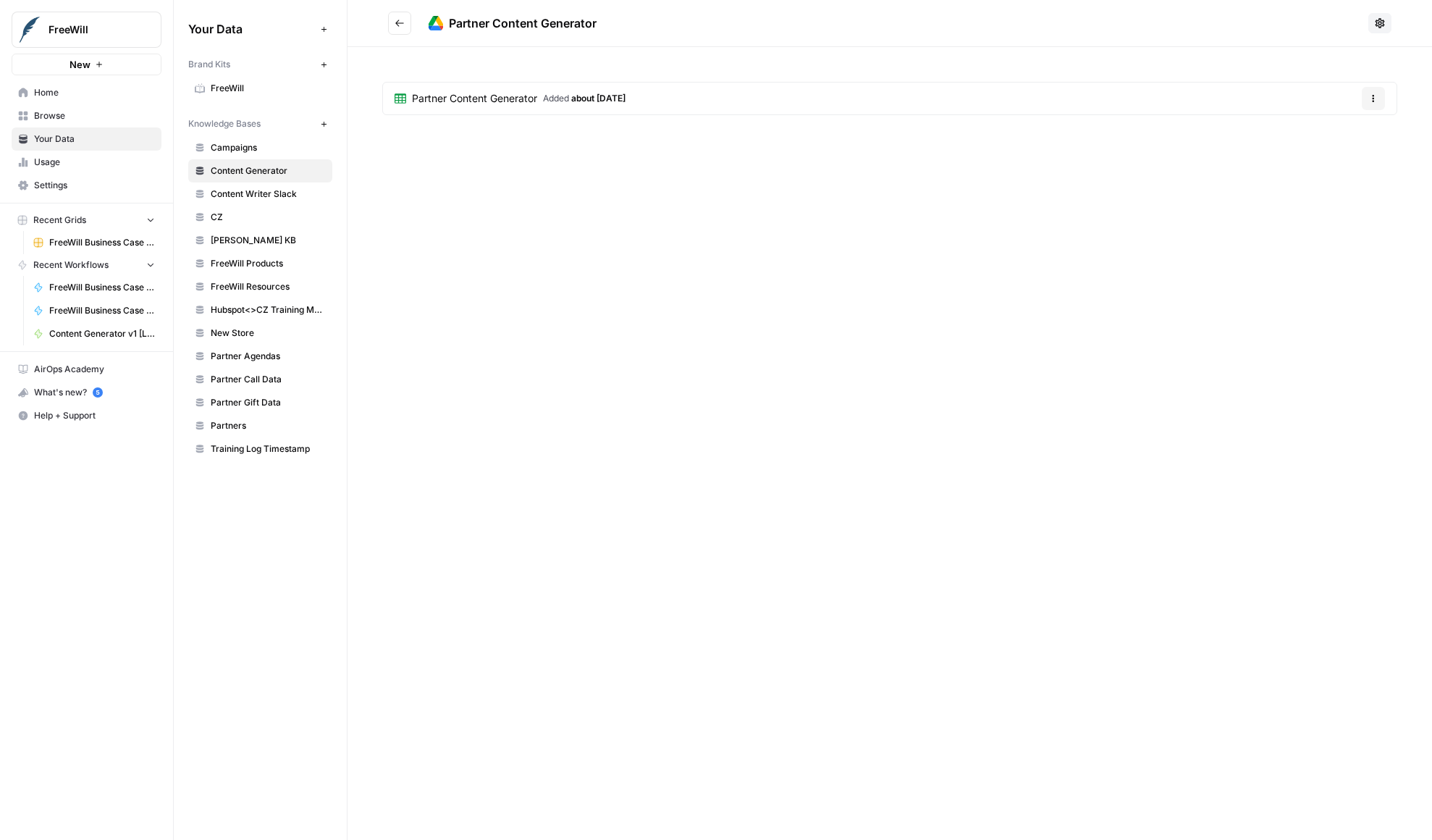
click at [399, 27] on button "Go back" at bounding box center [399, 23] width 23 height 23
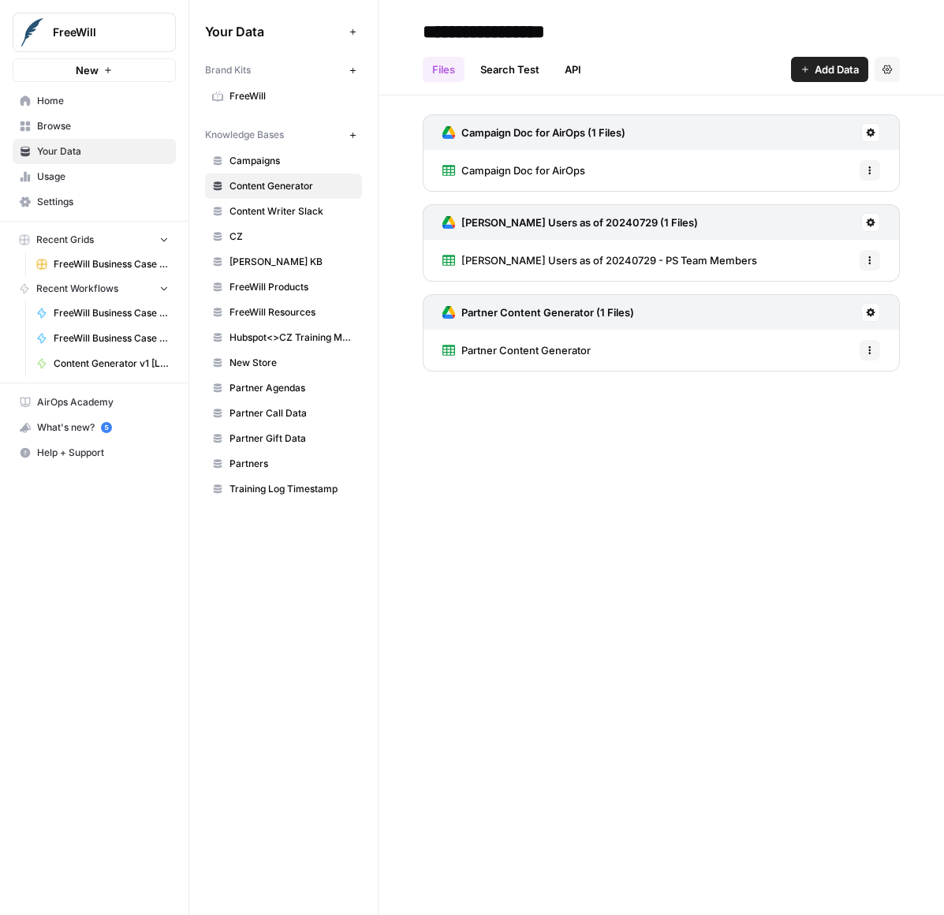
click at [297, 288] on span "FreeWill Products" at bounding box center [292, 287] width 125 height 14
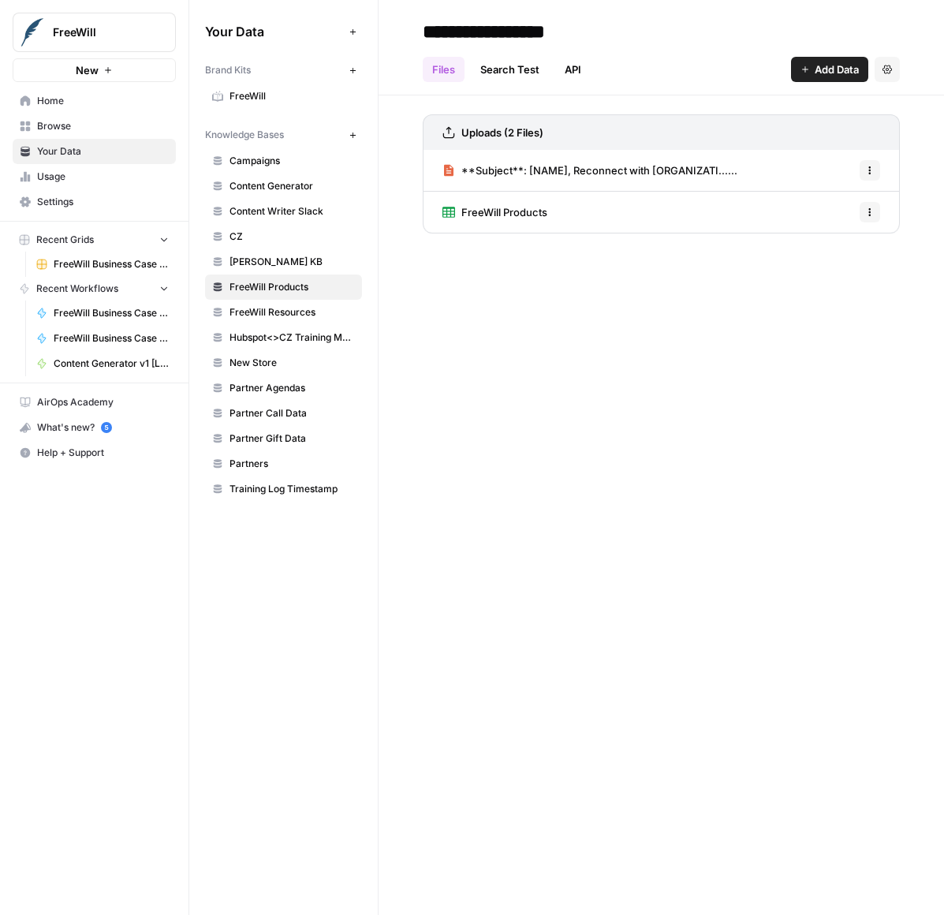
click at [492, 210] on span "FreeWill Products" at bounding box center [504, 212] width 86 height 16
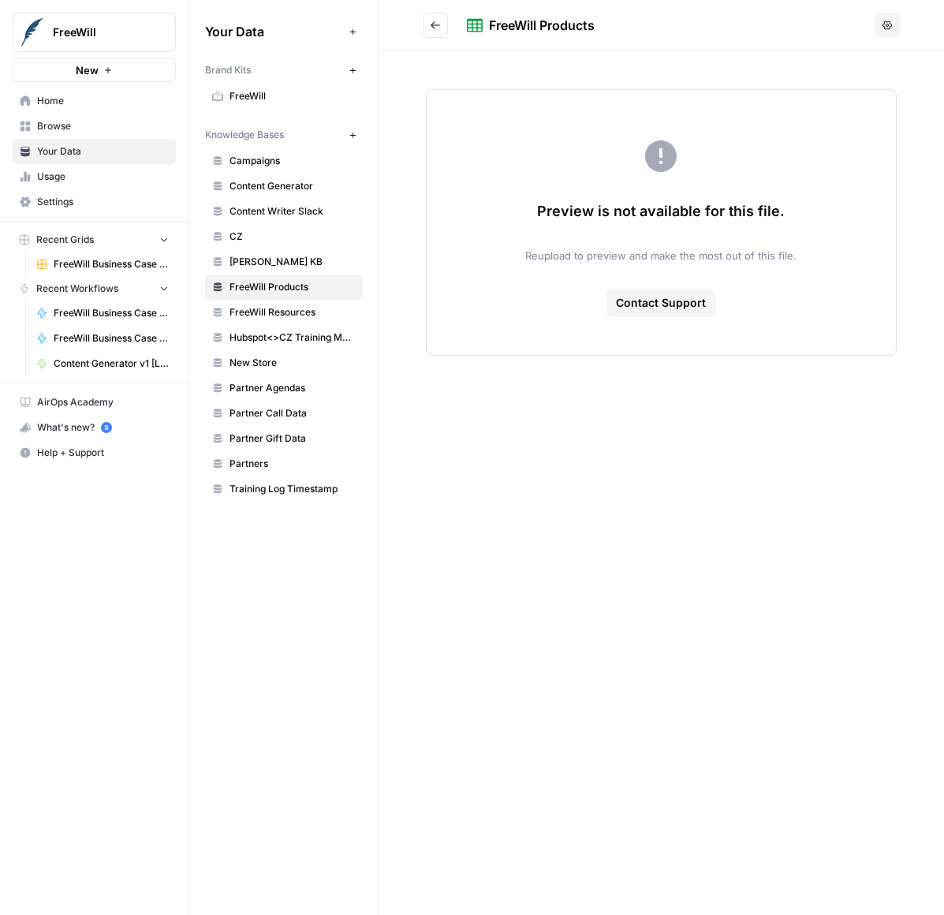
click at [433, 28] on icon "Go back" at bounding box center [435, 25] width 11 height 11
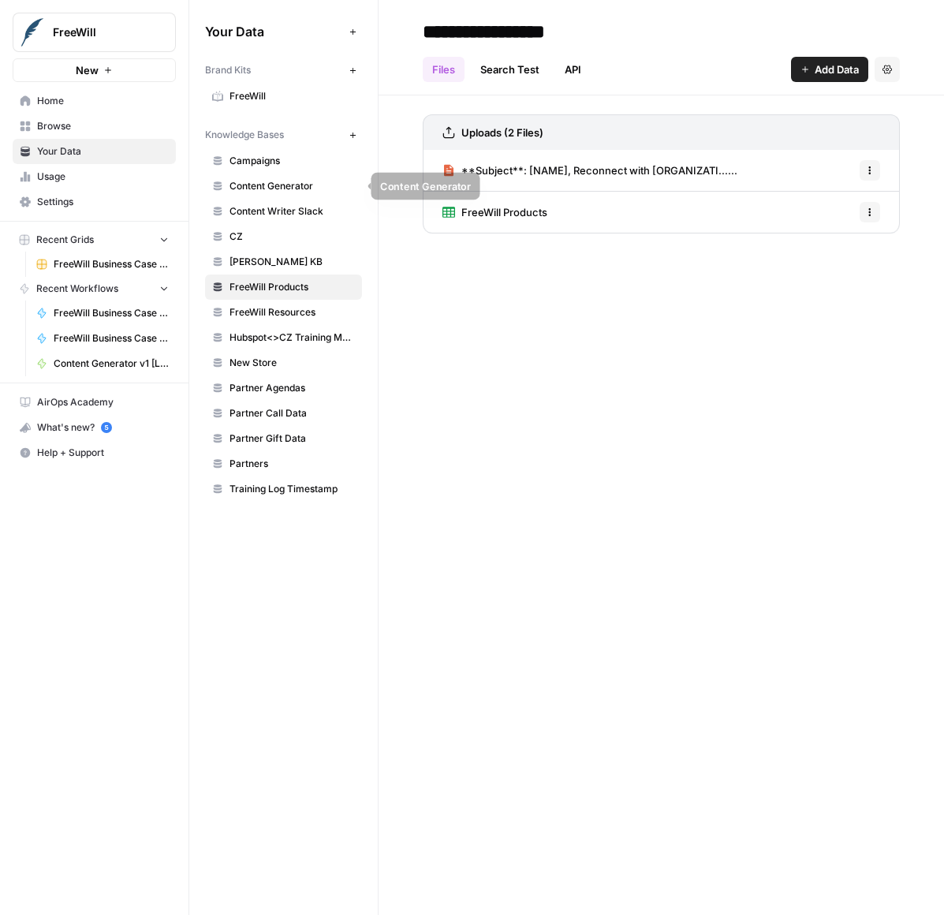
click at [271, 184] on span "Content Generator" at bounding box center [292, 186] width 125 height 14
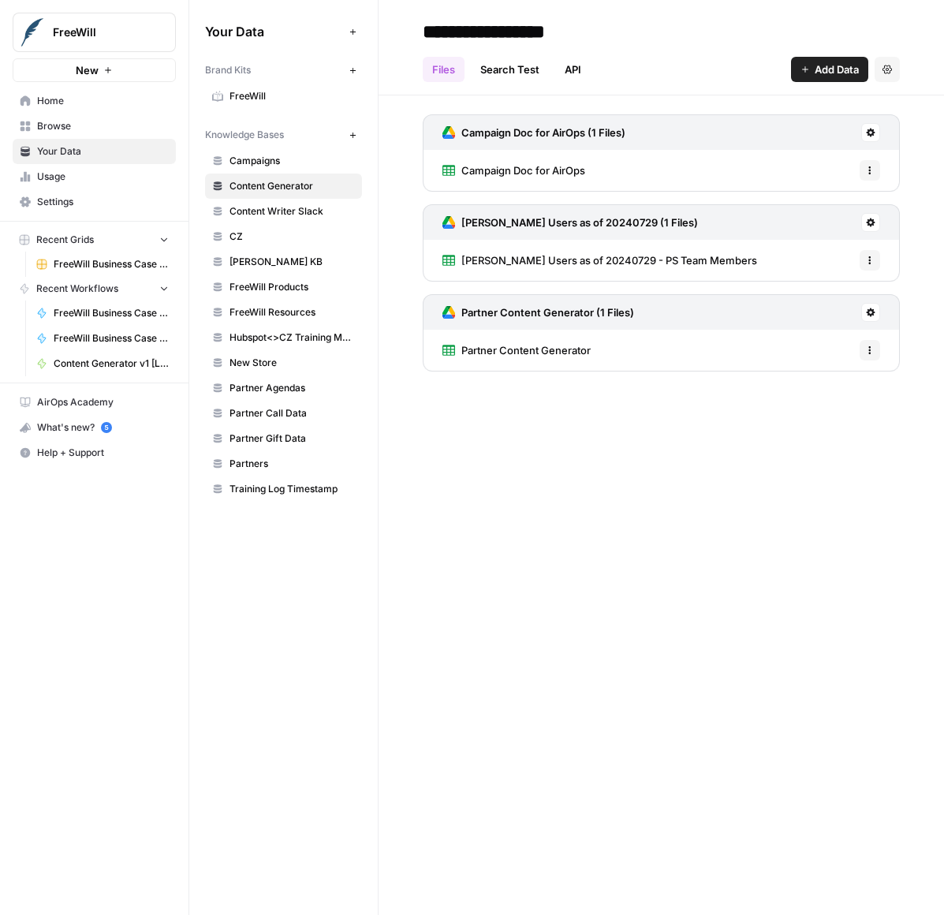
click at [279, 288] on span "FreeWill Products" at bounding box center [292, 287] width 125 height 14
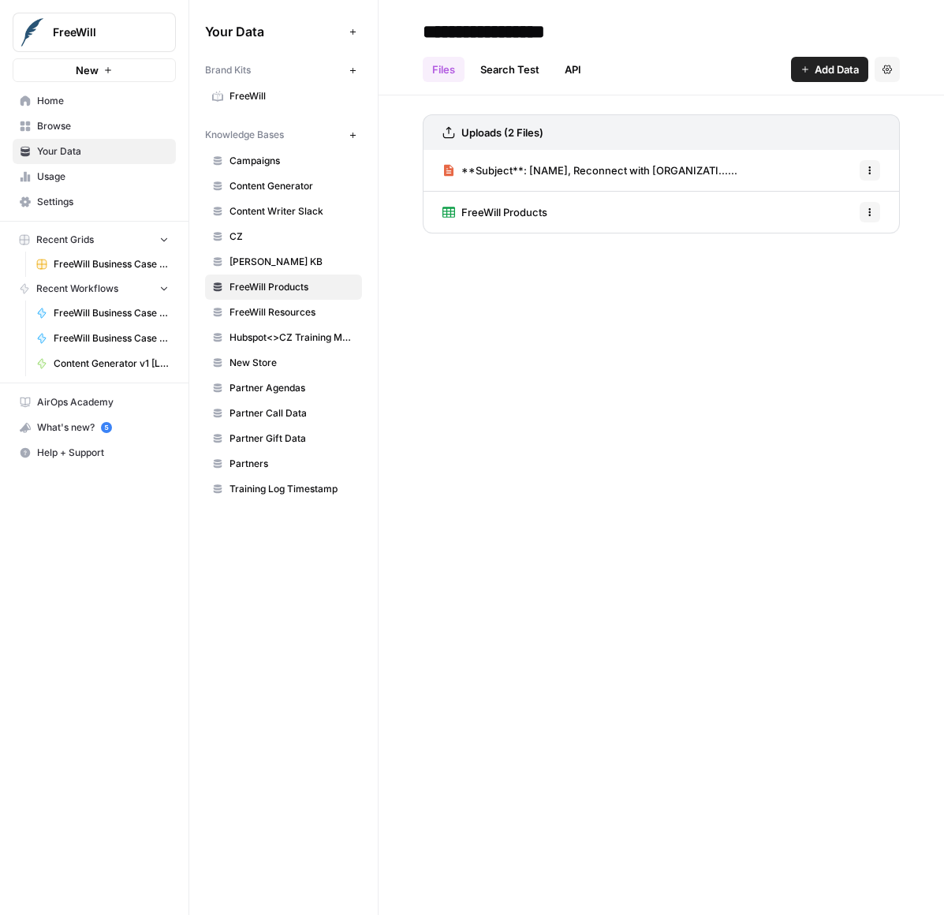
click at [552, 203] on div "FreeWill Products Options" at bounding box center [661, 212] width 477 height 41
click at [527, 208] on span "FreeWill Products" at bounding box center [504, 212] width 86 height 16
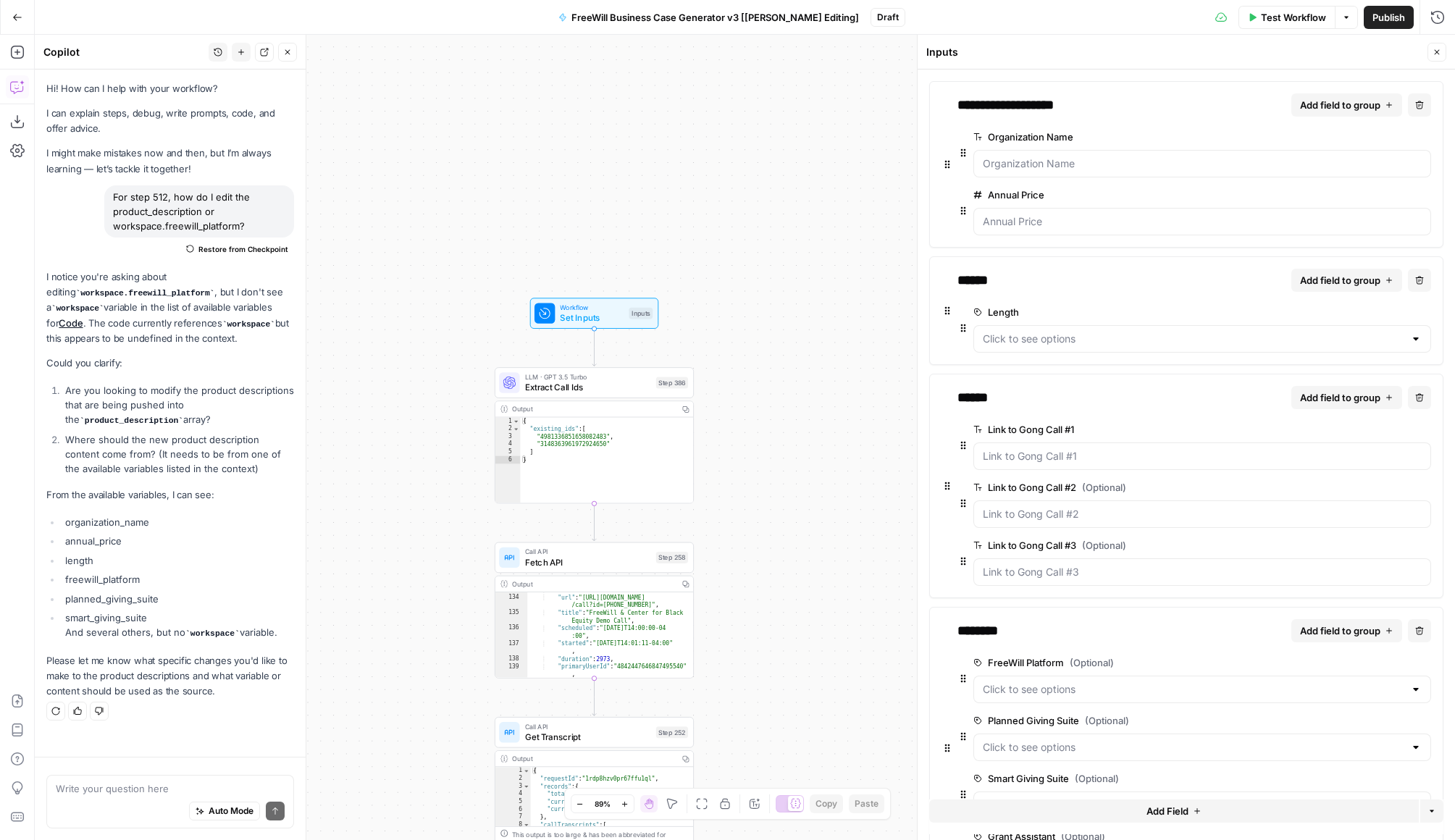
scroll to position [343, 0]
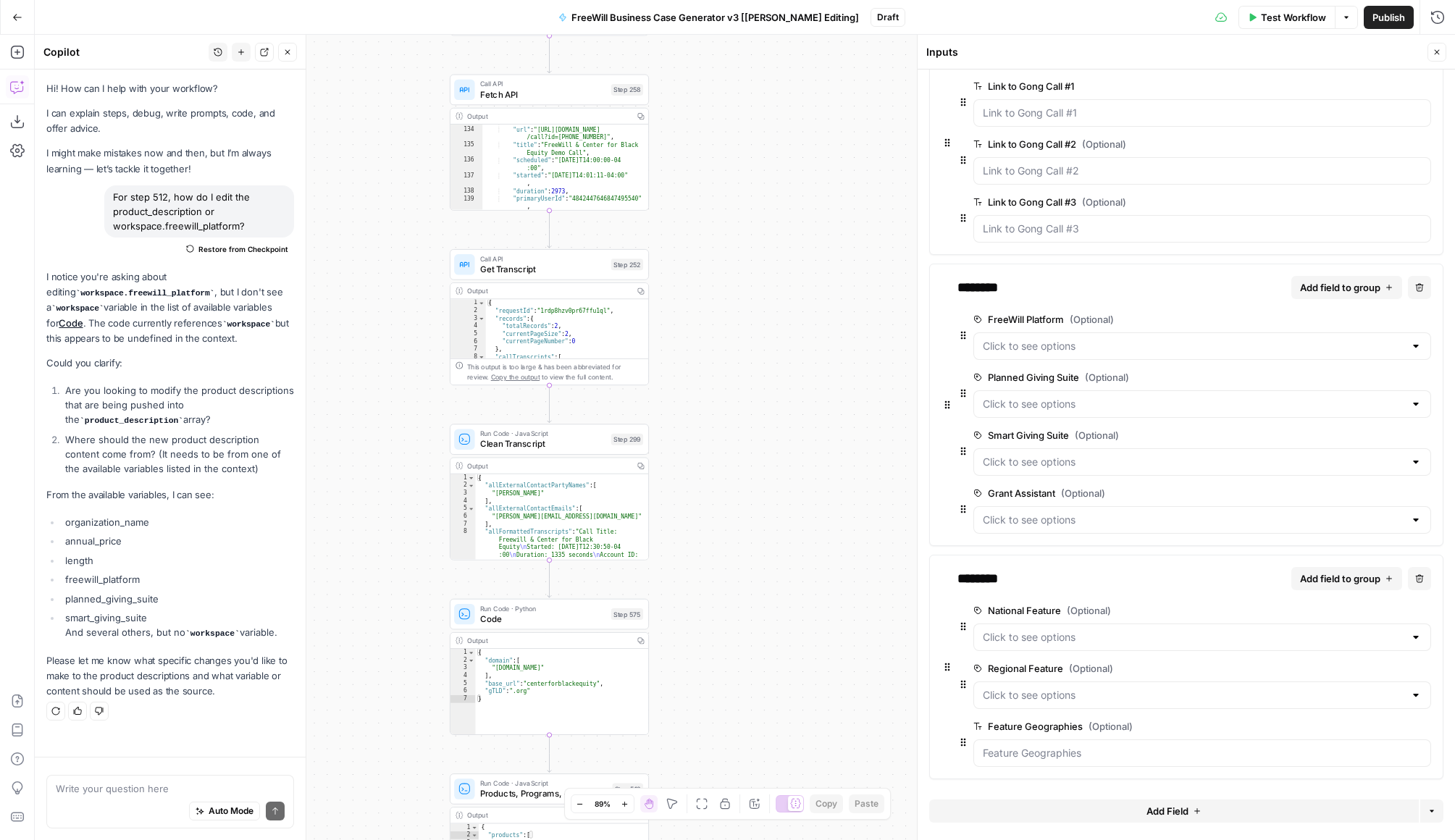
drag, startPoint x: 777, startPoint y: 683, endPoint x: 732, endPoint y: 215, distance: 470.2
click at [732, 215] on div "true false Workflow Set Inputs Inputs LLM · GPT 3.5 Turbo Extract Call Ids Step…" at bounding box center [745, 437] width 1421 height 805
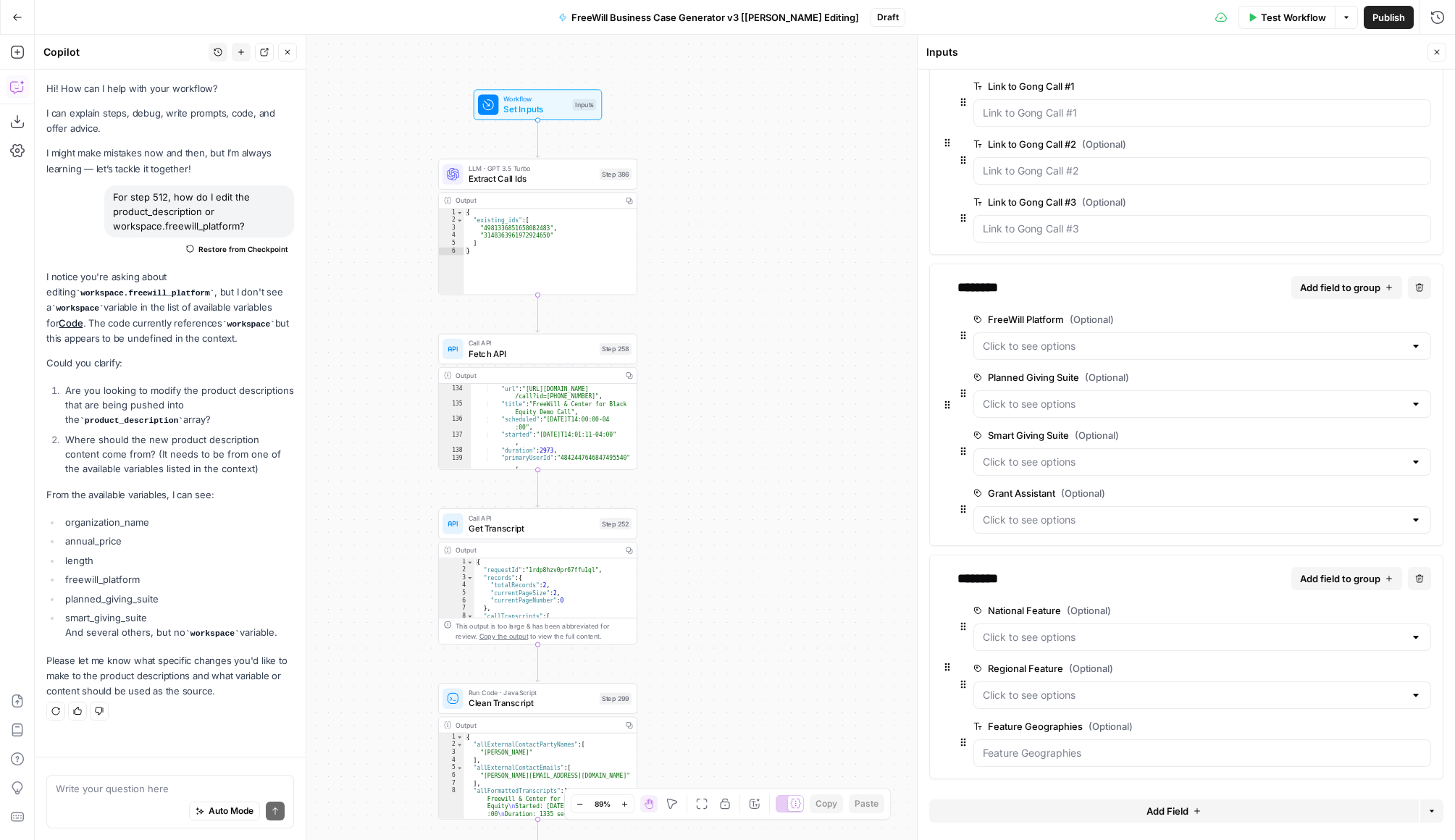
drag, startPoint x: 720, startPoint y: 214, endPoint x: 708, endPoint y: 471, distance: 257.3
click at [708, 472] on div "true false Workflow Set Inputs Inputs LLM · GPT 3.5 Turbo Extract Call Ids Step…" at bounding box center [745, 437] width 1421 height 805
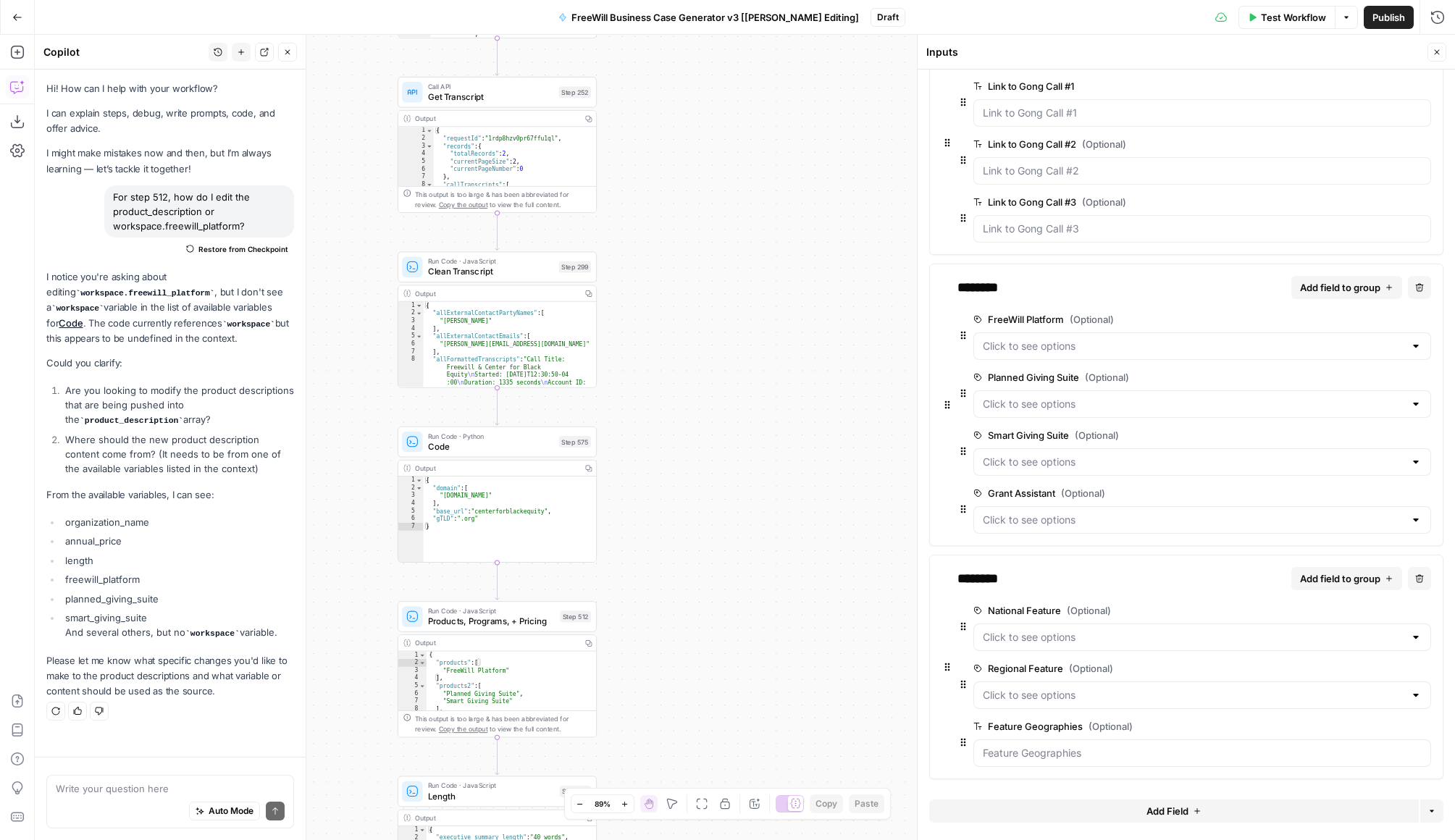
drag, startPoint x: 762, startPoint y: 610, endPoint x: 719, endPoint y: 168, distance: 444.1
click at [719, 168] on div "true false Workflow Set Inputs Inputs LLM · GPT 3.5 Turbo Extract Call Ids Step…" at bounding box center [745, 437] width 1421 height 805
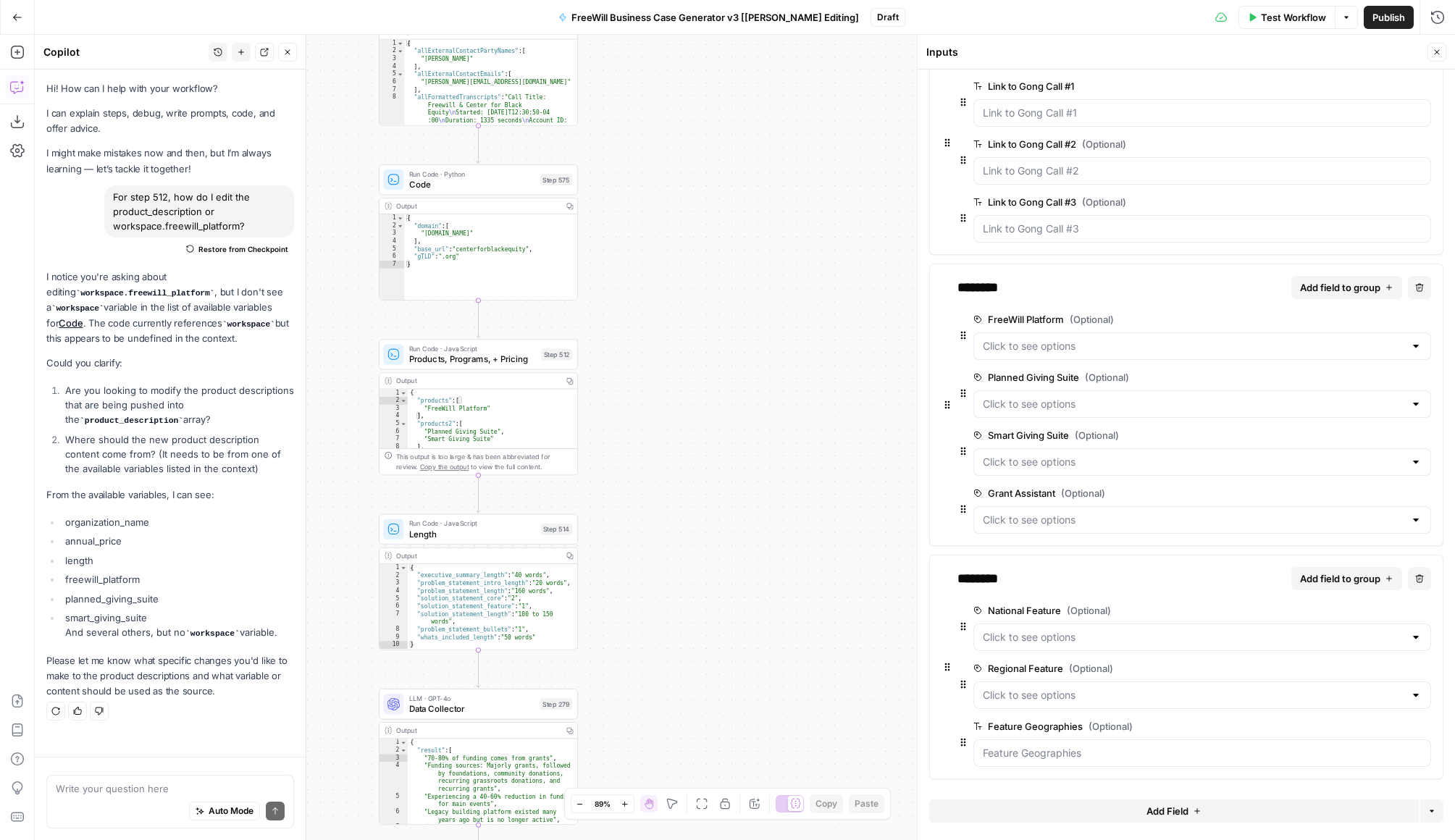
drag, startPoint x: 649, startPoint y: 505, endPoint x: 632, endPoint y: 255, distance: 250.6
click at [632, 255] on div "true false Workflow Set Inputs Inputs LLM · GPT 3.5 Turbo Extract Call Ids Step…" at bounding box center [745, 437] width 1421 height 805
click at [489, 357] on span "Products, Programs, + Pricing" at bounding box center [473, 359] width 128 height 13
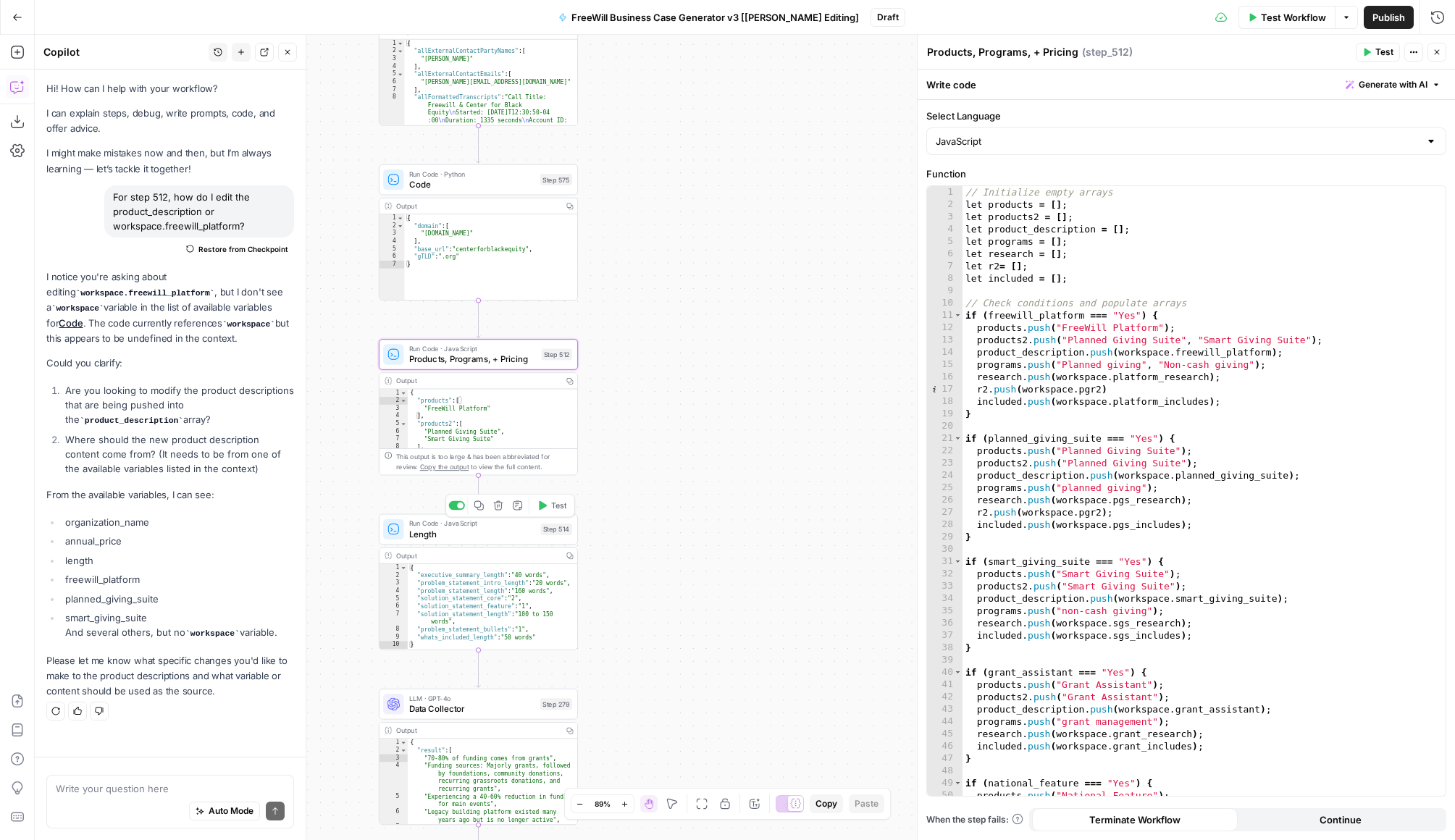
click at [494, 521] on span "Run Code · JavaScript" at bounding box center [473, 523] width 127 height 10
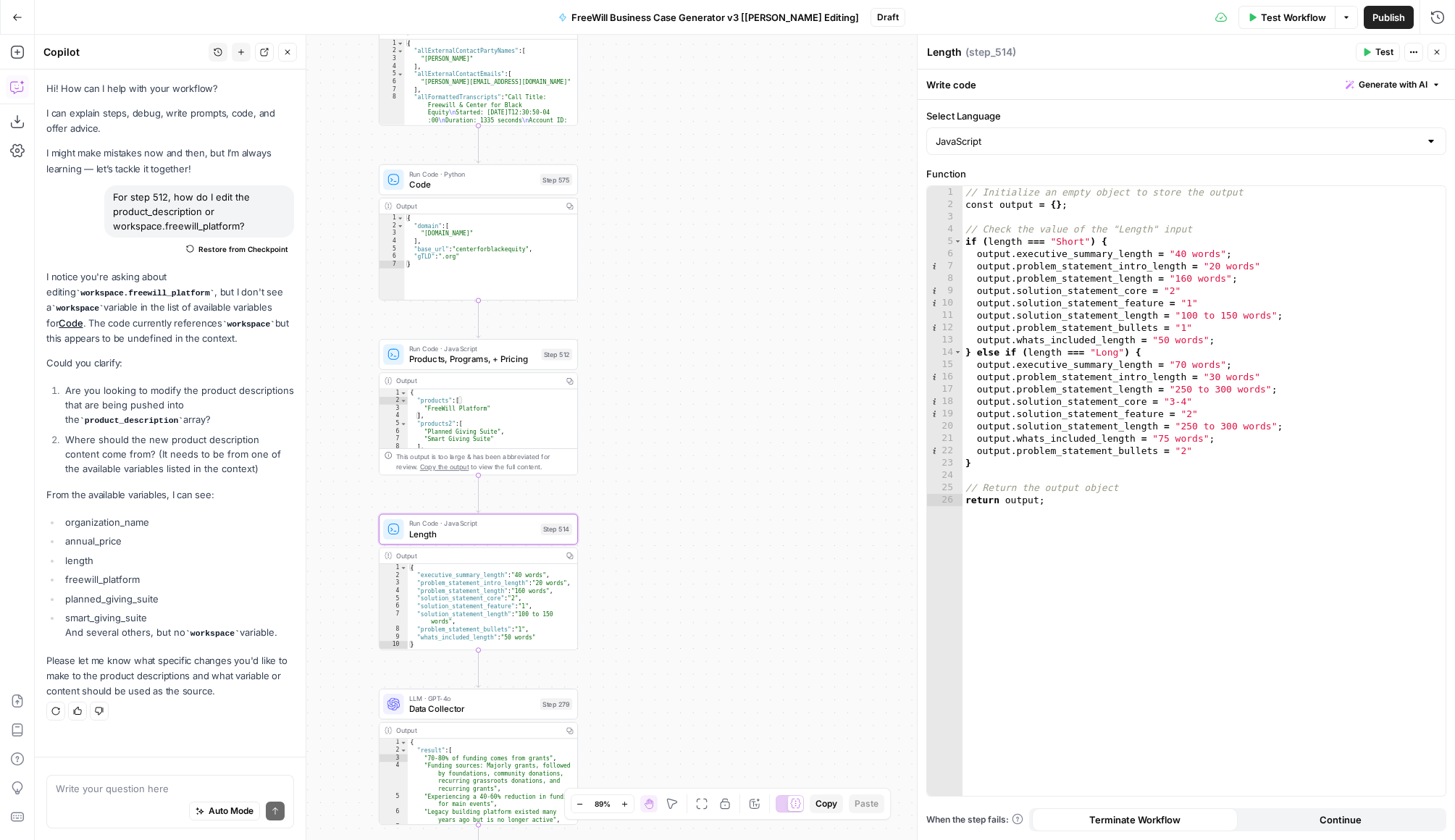
click at [485, 698] on span "LLM · GPT-4o" at bounding box center [472, 698] width 126 height 10
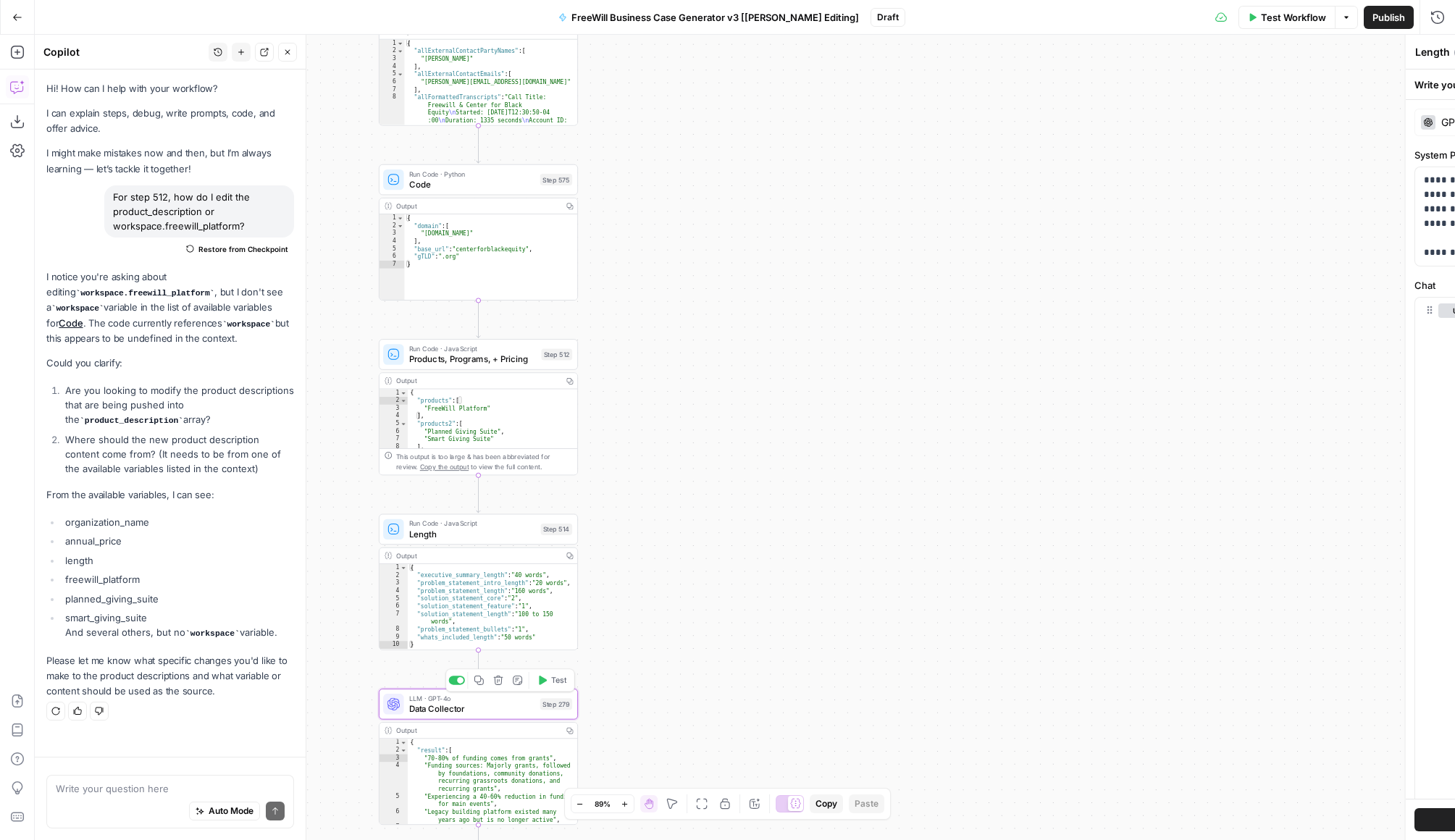
type textarea "Data Collector"
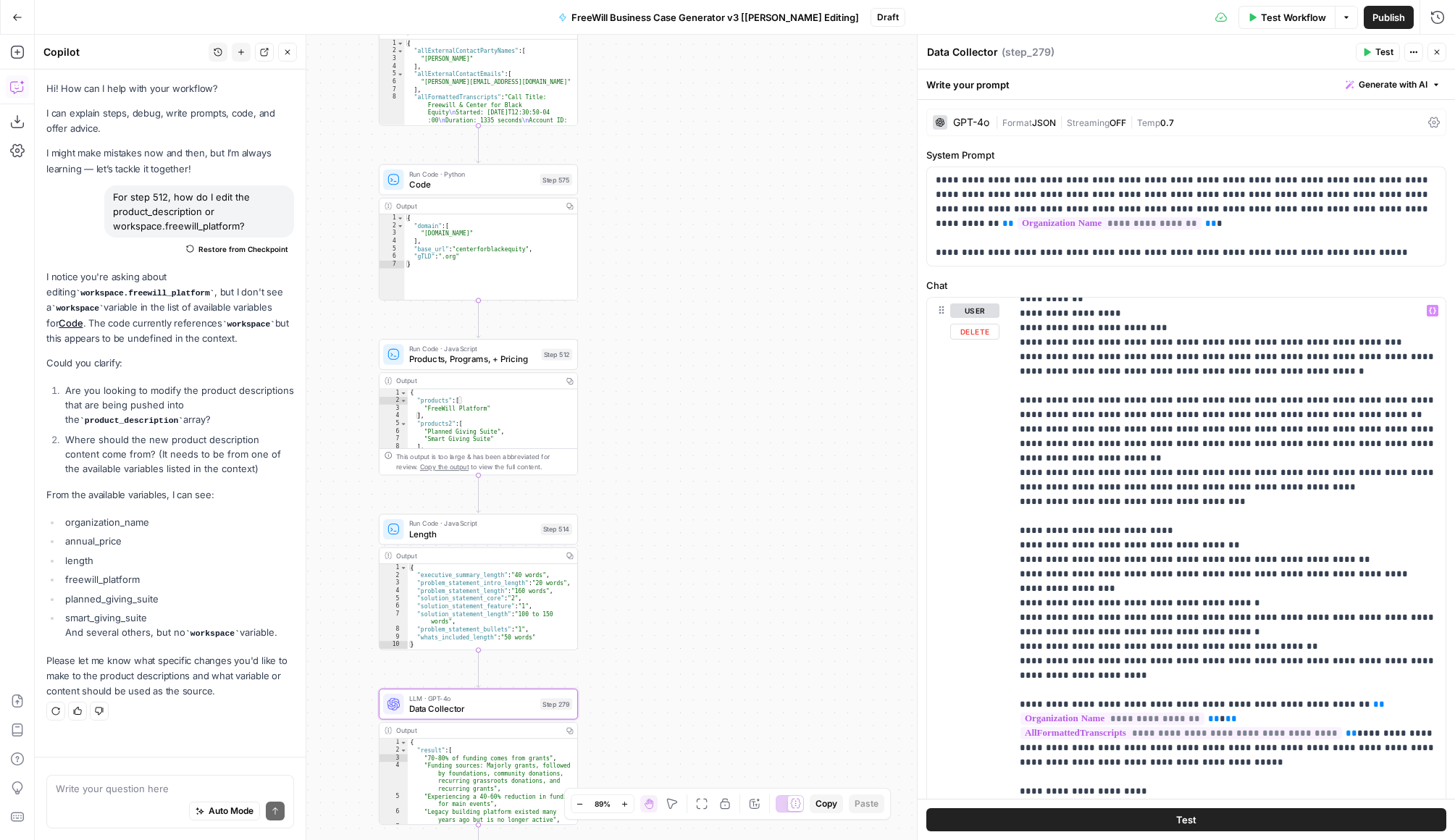
scroll to position [392, 0]
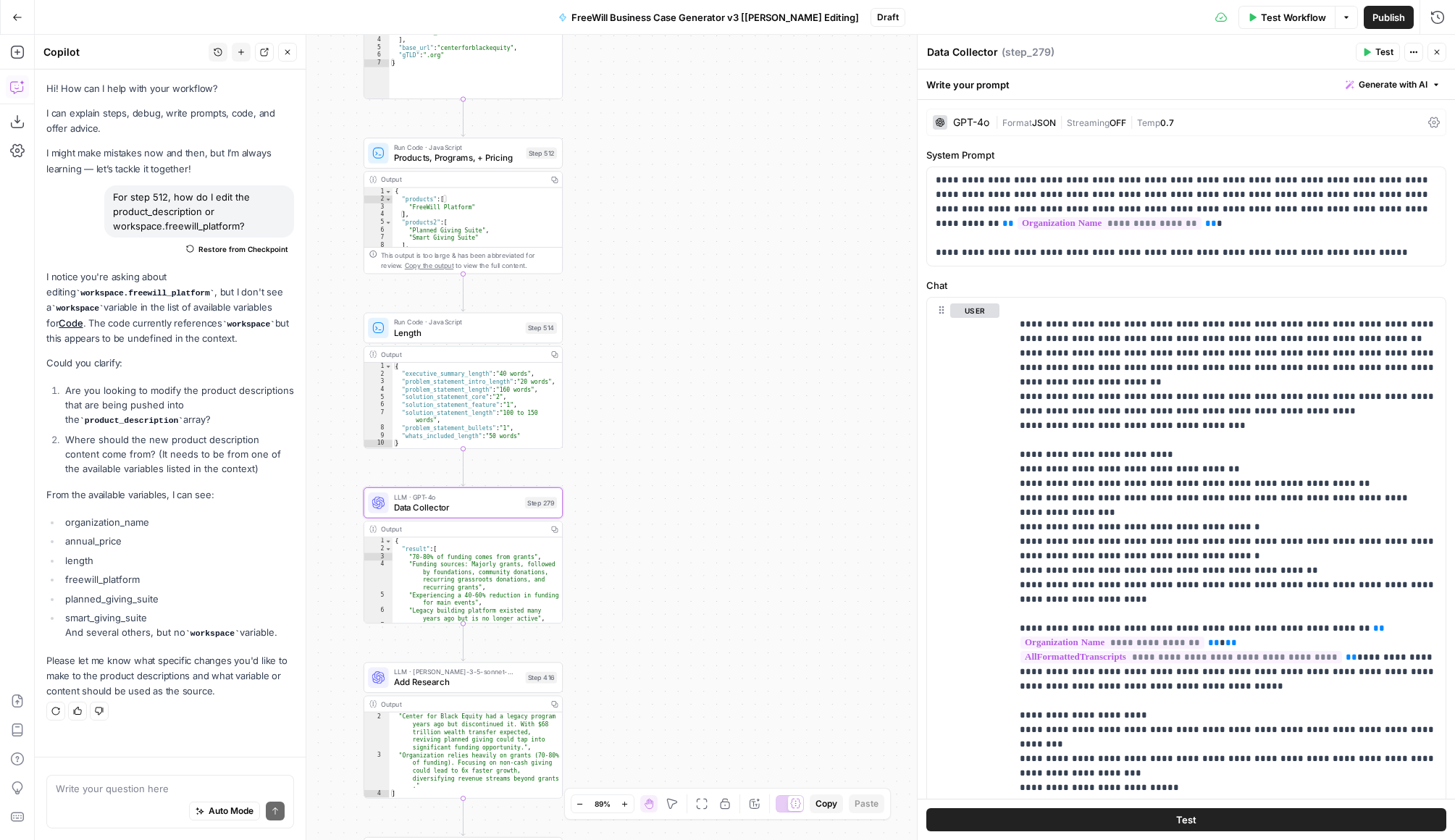
drag, startPoint x: 760, startPoint y: 406, endPoint x: 745, endPoint y: 175, distance: 231.5
click at [745, 176] on div "true false Workflow Set Inputs Inputs LLM · GPT 3.5 Turbo Extract Call Ids Step…" at bounding box center [745, 437] width 1421 height 805
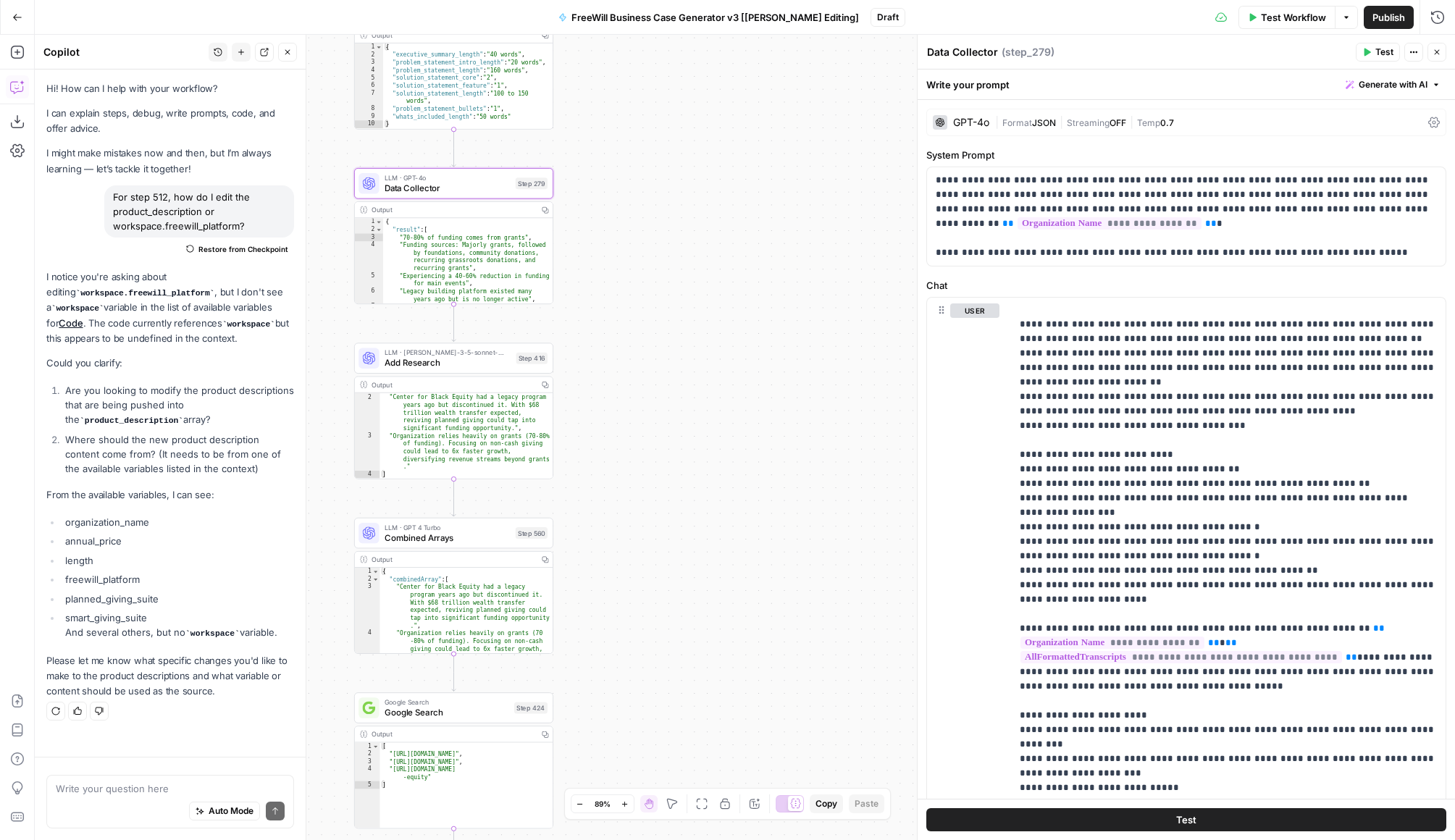
drag, startPoint x: 669, startPoint y: 546, endPoint x: 659, endPoint y: 252, distance: 294.2
click at [659, 252] on div "true false Workflow Set Inputs Inputs LLM · GPT 3.5 Turbo Extract Call Ids Step…" at bounding box center [745, 437] width 1421 height 805
click at [486, 521] on span "LLM · GPT 4 Turbo" at bounding box center [446, 522] width 126 height 10
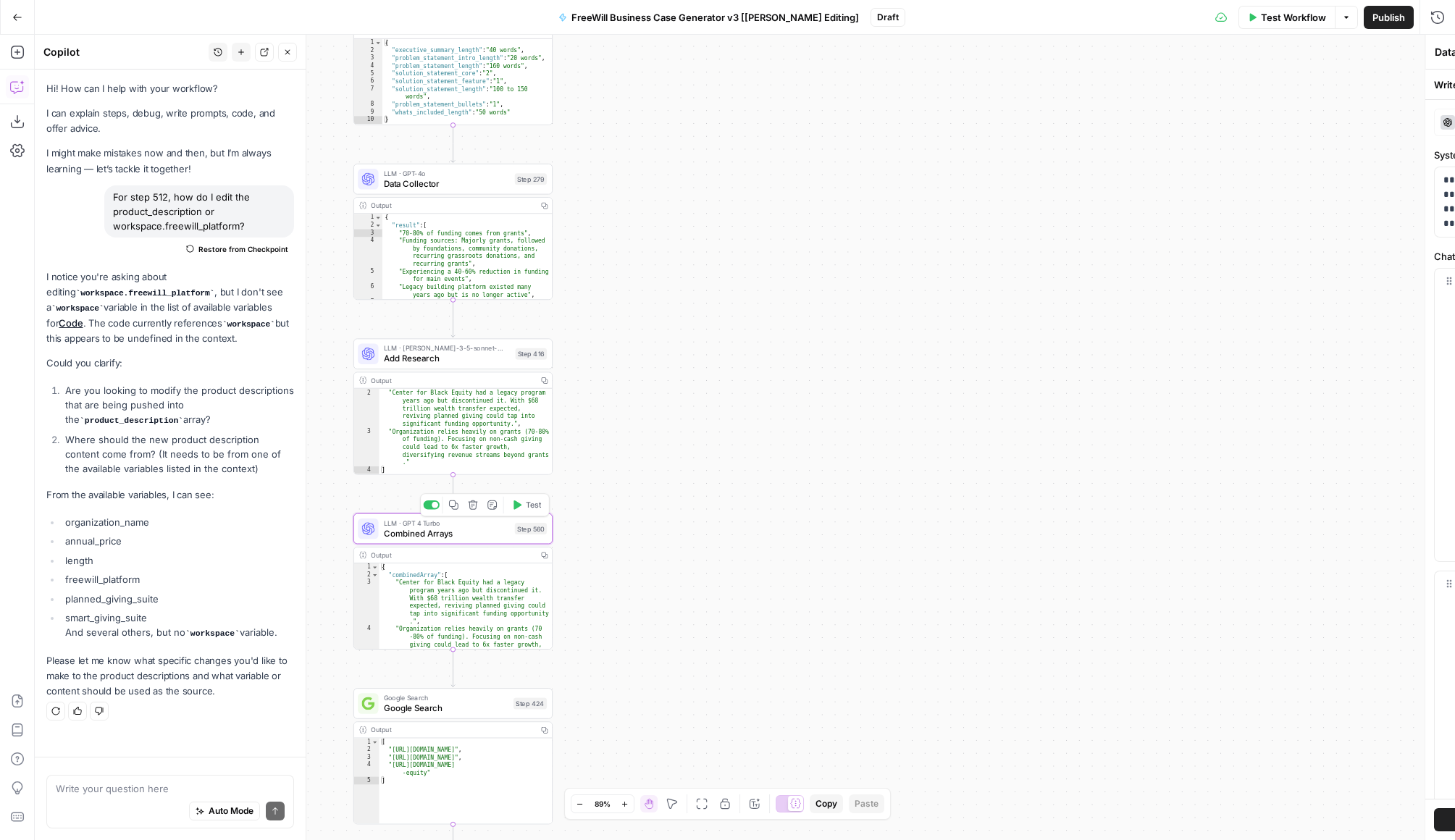
type textarea "Combined Arrays"
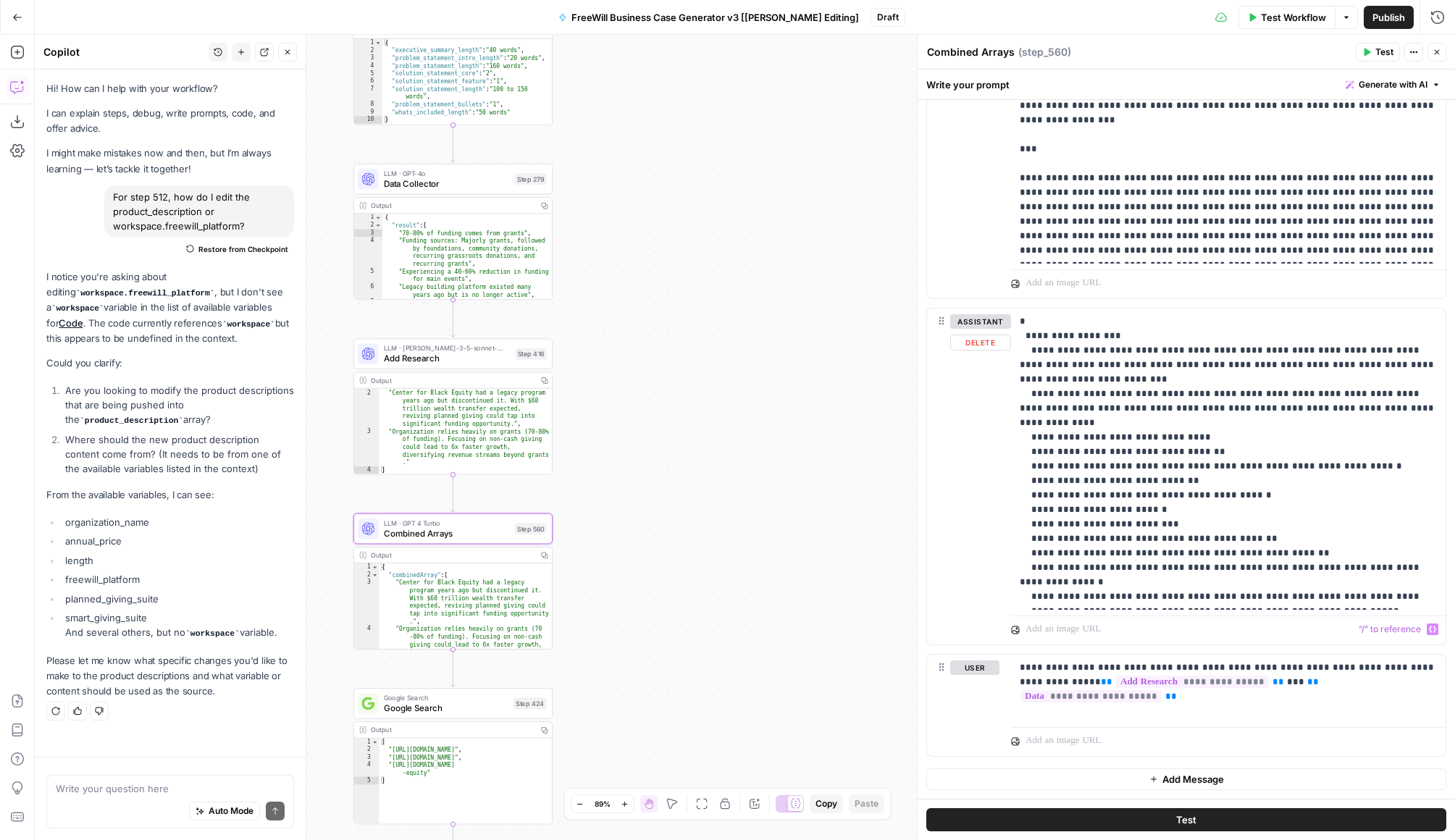
scroll to position [0, 0]
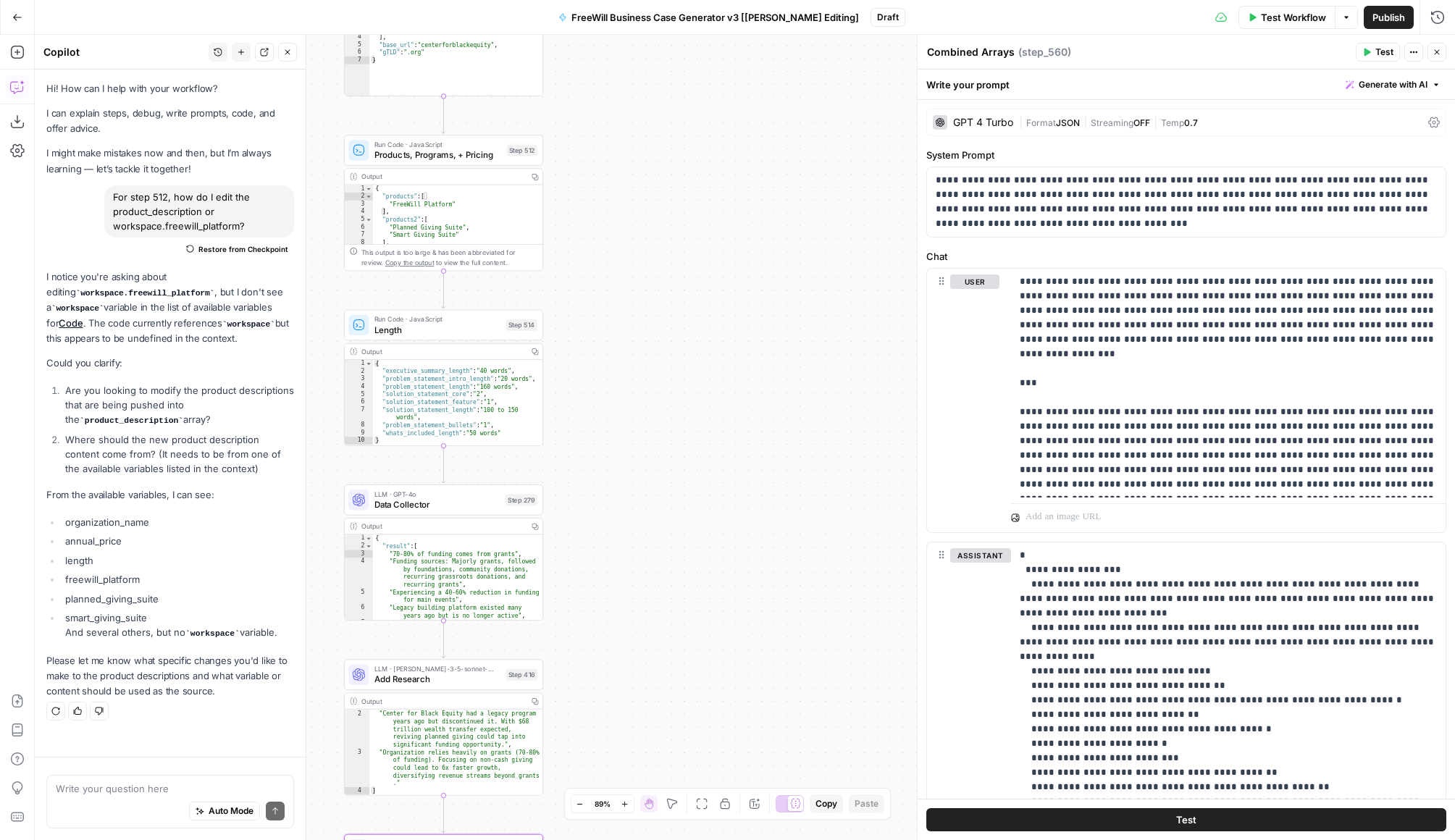
drag, startPoint x: 750, startPoint y: 249, endPoint x: 739, endPoint y: 569, distance: 320.2
click at [739, 569] on div "true false Workflow Set Inputs Inputs LLM · GPT 3.5 Turbo Extract Call Ids Step…" at bounding box center [745, 437] width 1421 height 805
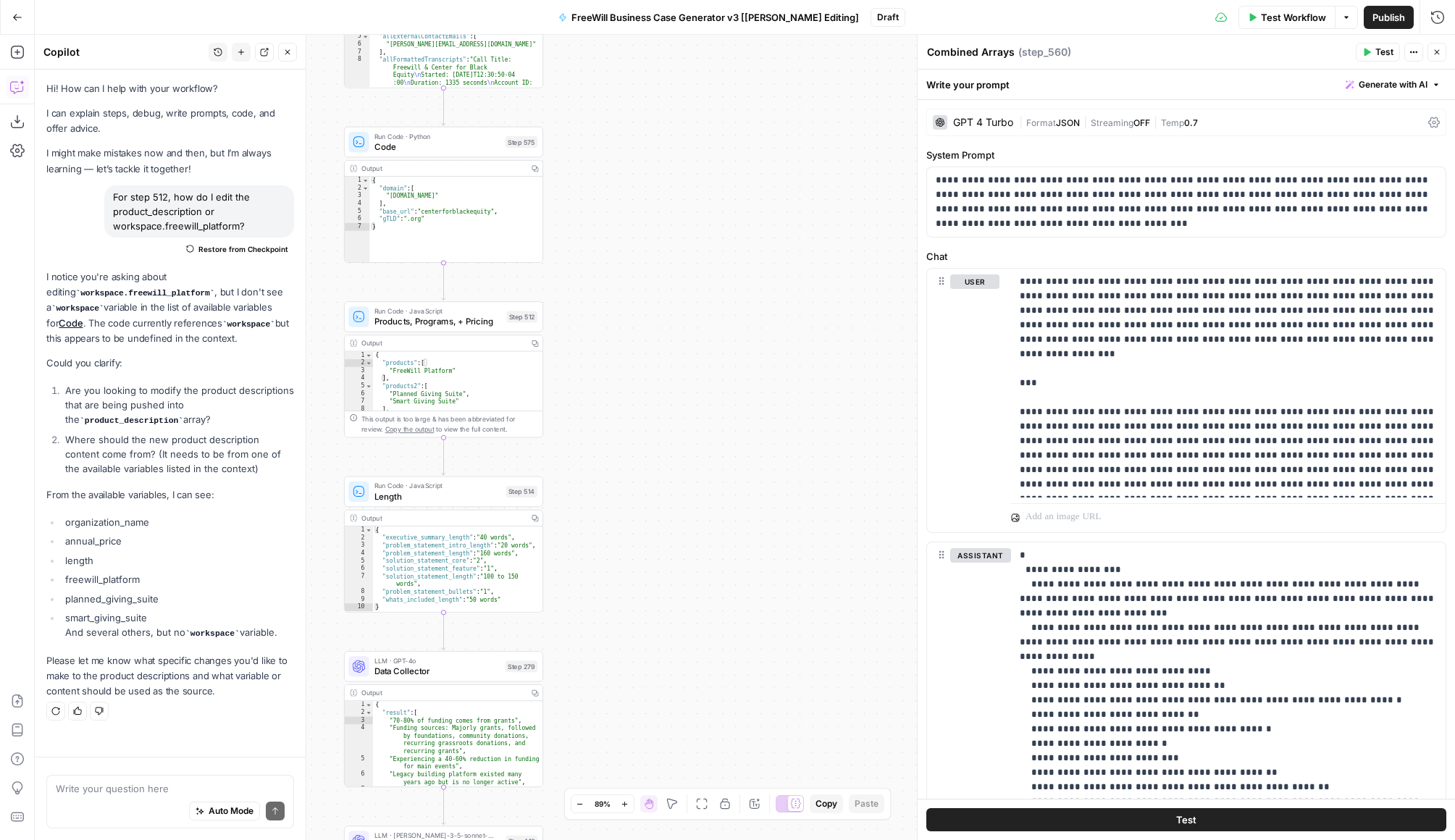
drag, startPoint x: 661, startPoint y: 197, endPoint x: 669, endPoint y: 581, distance: 384.1
click at [669, 581] on div "true false Workflow Set Inputs Inputs LLM · GPT 3.5 Turbo Extract Call Ids Step…" at bounding box center [745, 437] width 1421 height 805
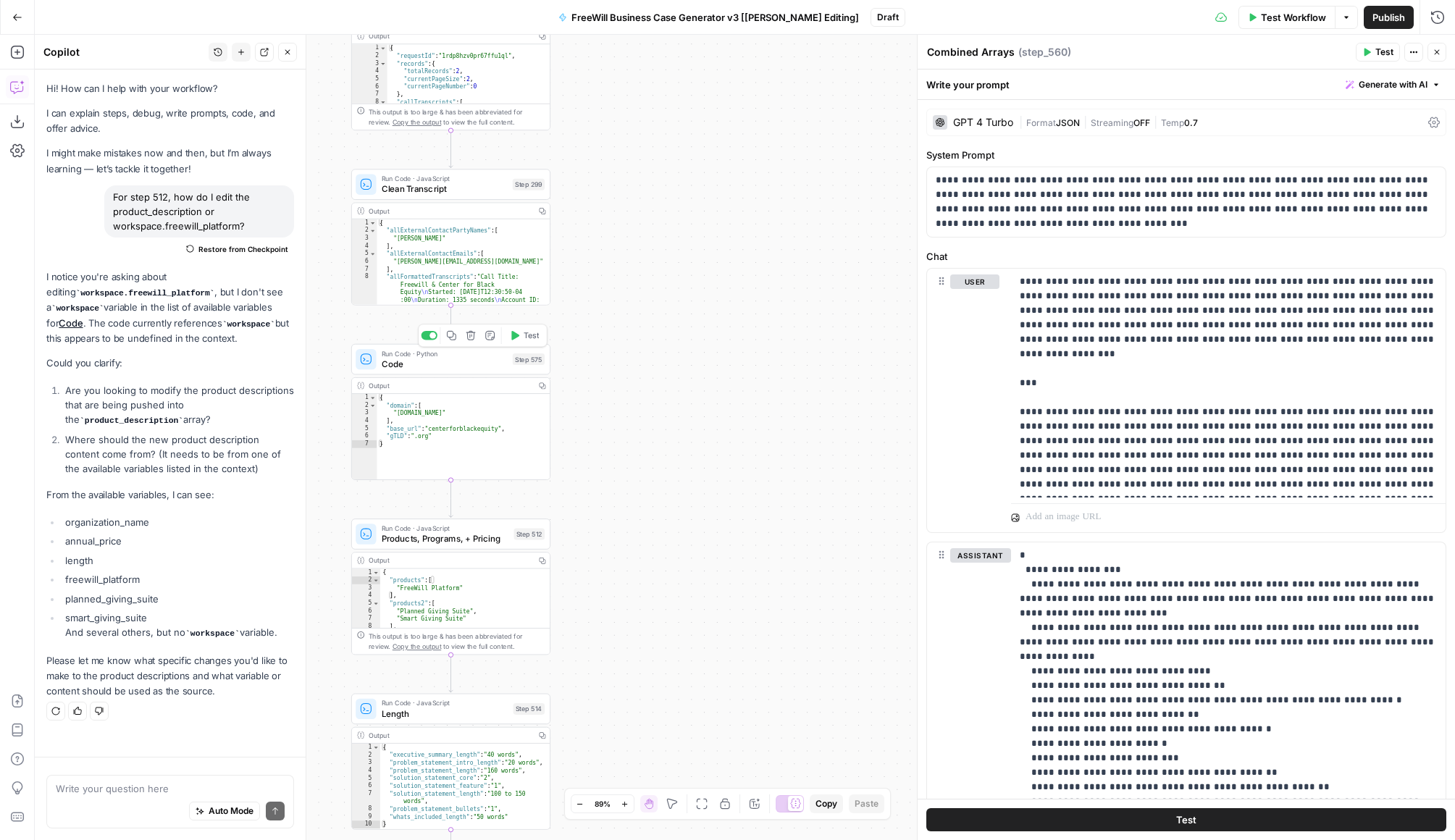
click at [463, 362] on span "Code" at bounding box center [445, 364] width 126 height 13
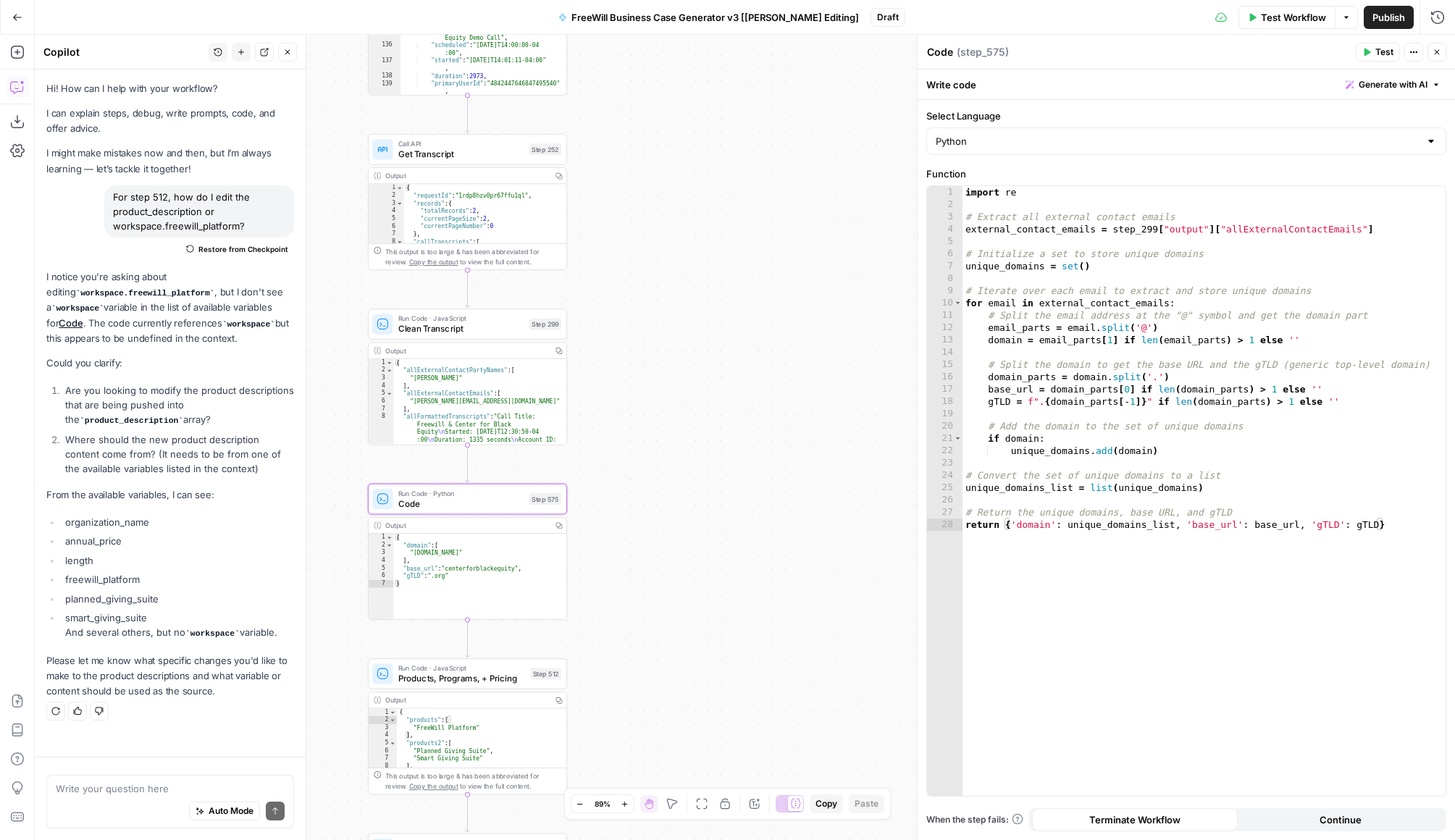
drag, startPoint x: 633, startPoint y: 248, endPoint x: 649, endPoint y: 386, distance: 138.9
click at [649, 386] on div "true false Workflow Set Inputs Inputs LLM · GPT 3.5 Turbo Extract Call Ids Step…" at bounding box center [745, 437] width 1421 height 805
click at [508, 322] on span "Clean Transcript" at bounding box center [461, 328] width 126 height 13
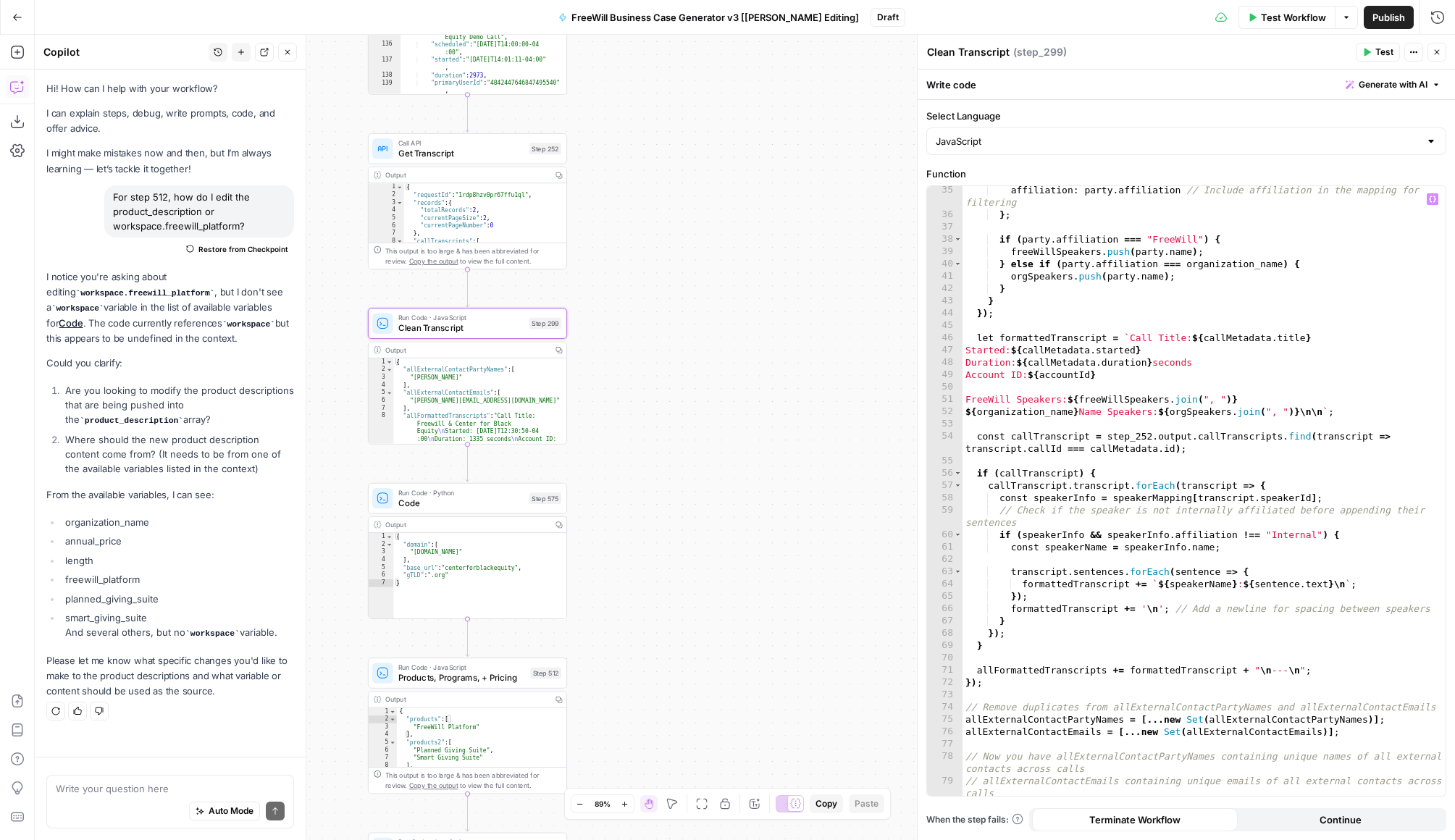
scroll to position [633, 0]
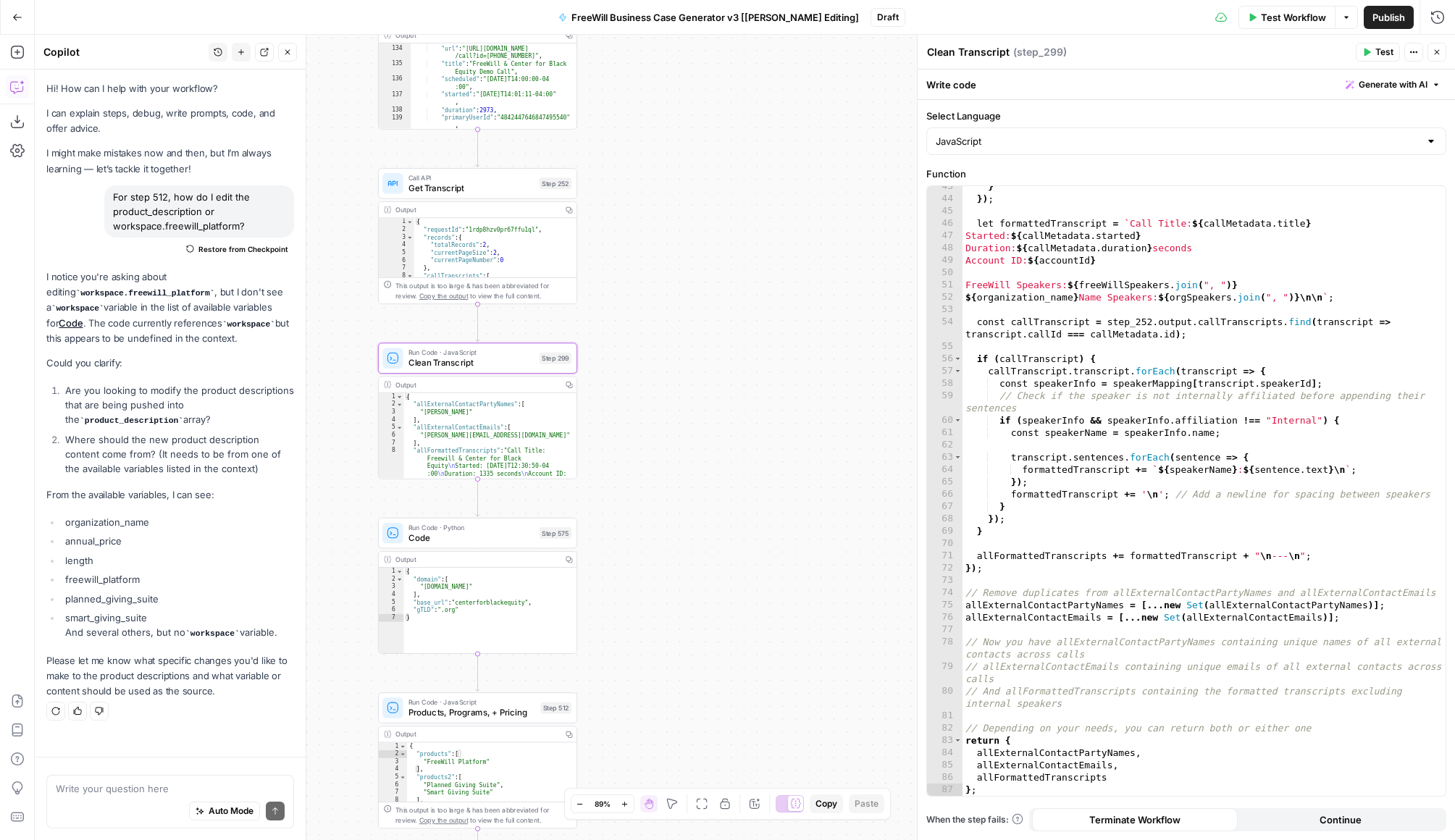
drag, startPoint x: 777, startPoint y: 372, endPoint x: 869, endPoint y: 561, distance: 210.2
click at [870, 562] on div "true false Workflow Set Inputs Inputs LLM · GPT 3.5 Turbo Extract Call Ids Step…" at bounding box center [745, 437] width 1421 height 805
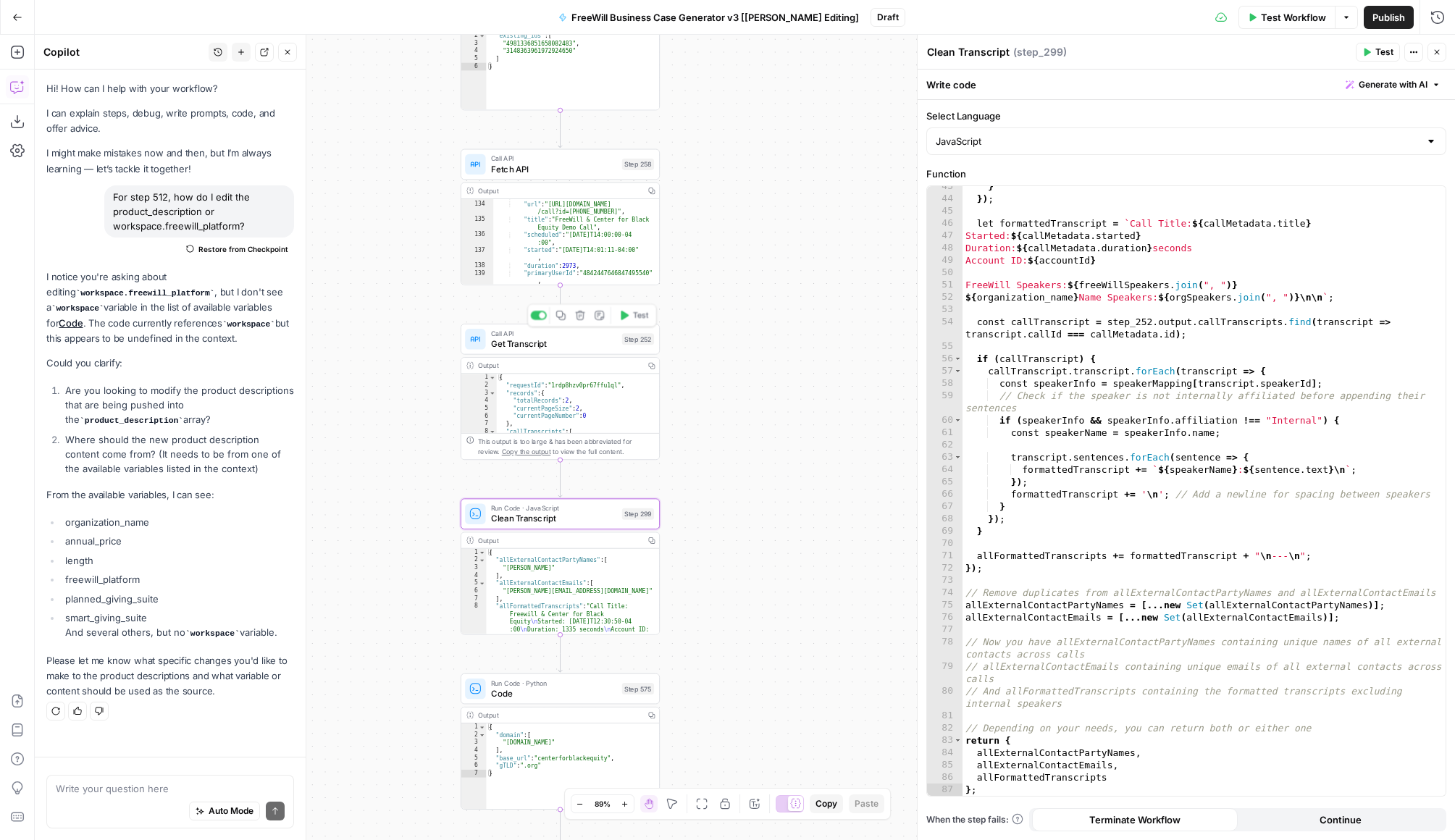
click at [580, 344] on span "Get Transcript" at bounding box center [554, 344] width 126 height 13
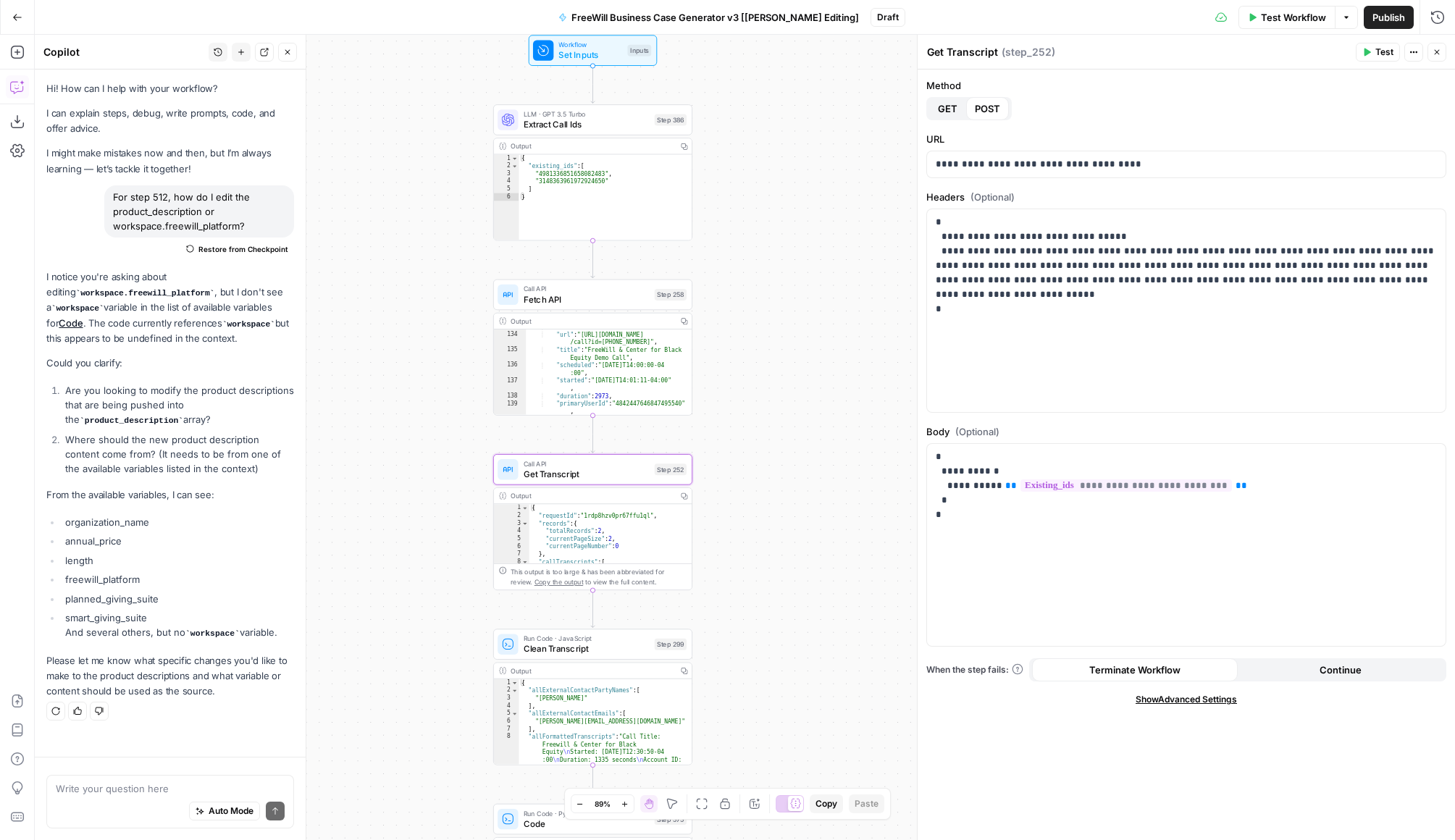
drag, startPoint x: 711, startPoint y: 283, endPoint x: 742, endPoint y: 409, distance: 129.8
click at [743, 409] on div "true false Workflow Set Inputs Inputs LLM · GPT 3.5 Turbo Extract Call Ids Step…" at bounding box center [745, 437] width 1421 height 805
click at [570, 299] on span "Fetch API" at bounding box center [586, 296] width 126 height 13
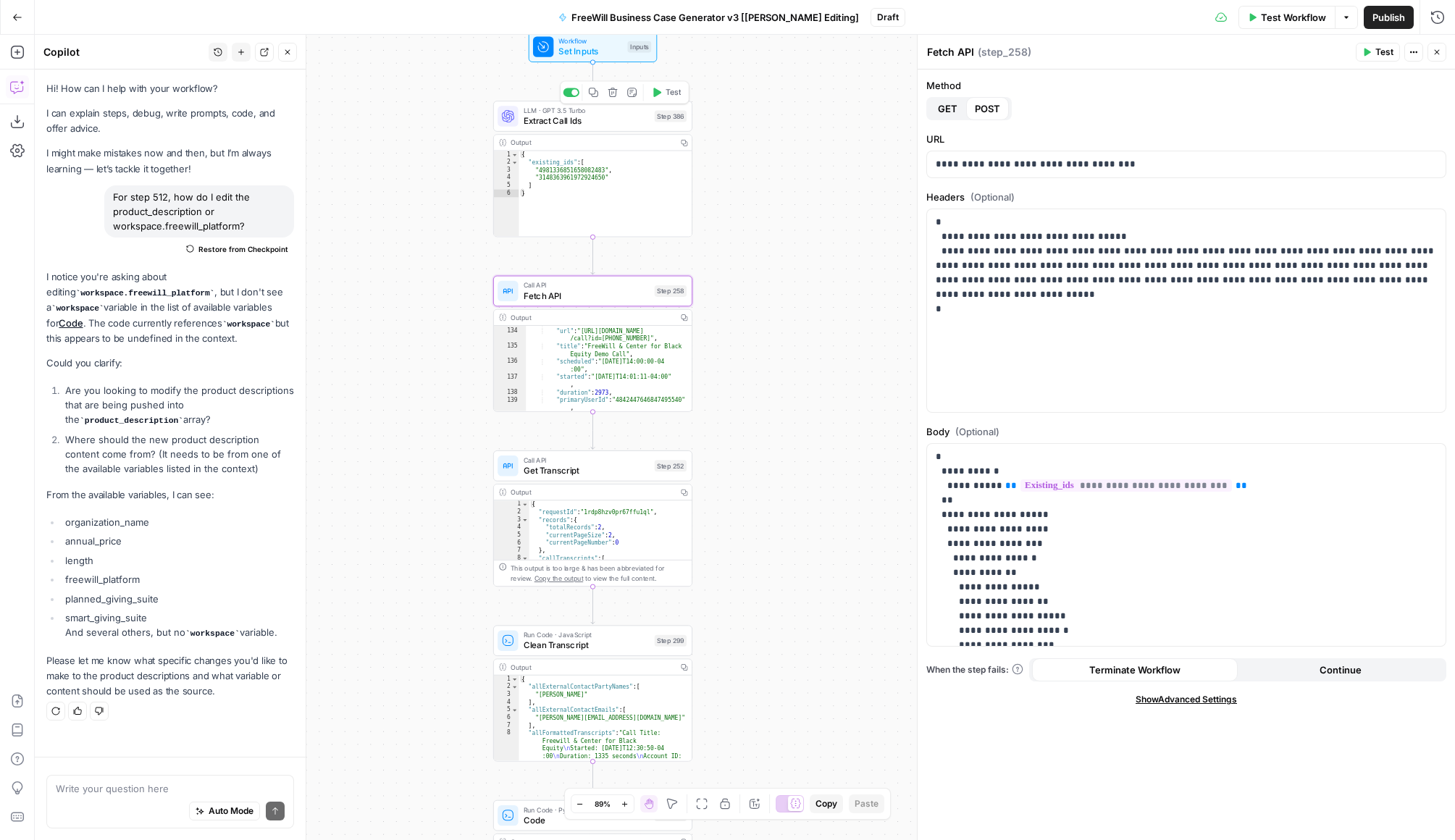
click at [624, 94] on button "Add Note" at bounding box center [632, 92] width 17 height 17
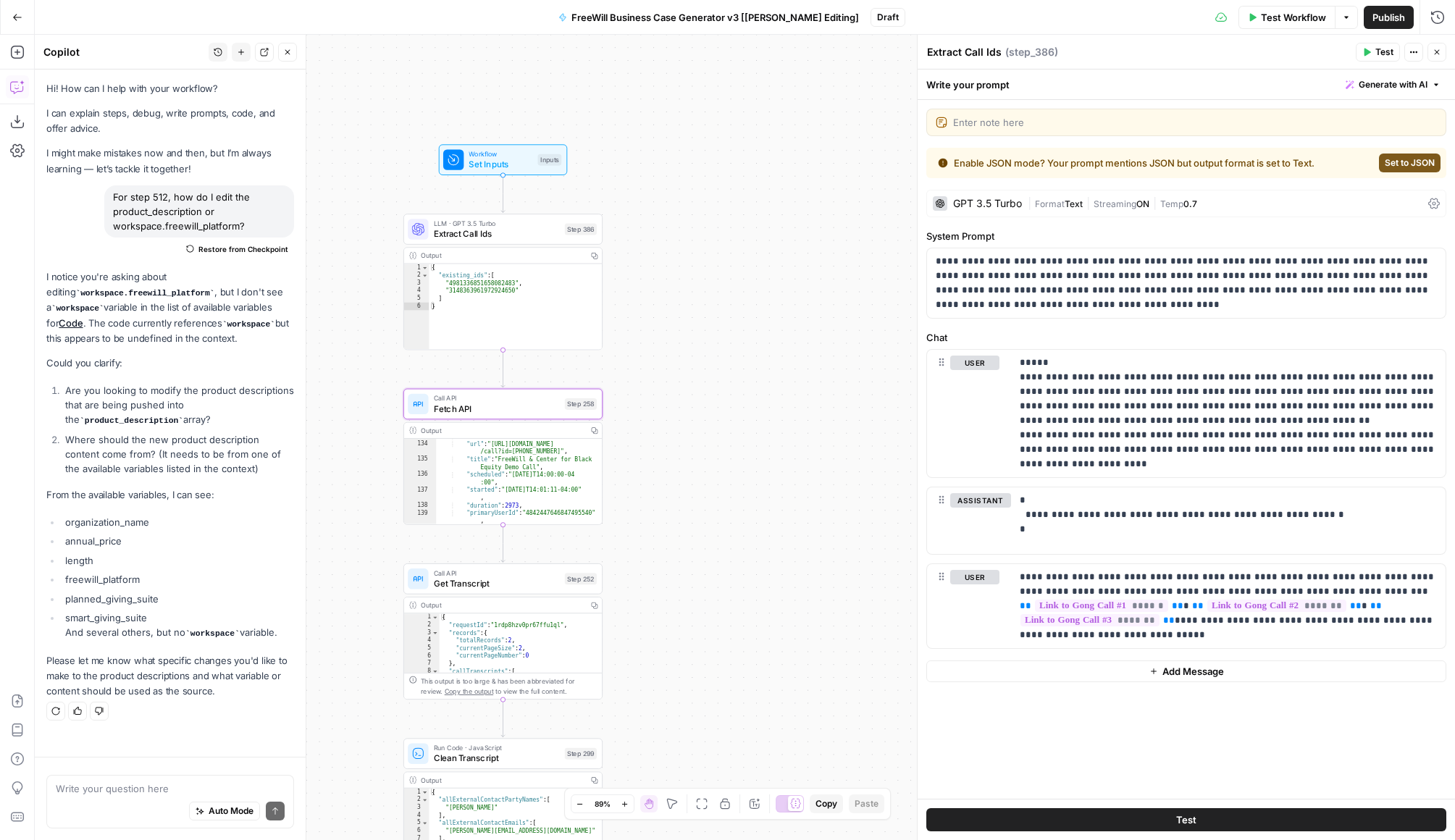
drag, startPoint x: 751, startPoint y: 277, endPoint x: 660, endPoint y: 387, distance: 142.8
click at [661, 388] on div "true false Workflow Set Inputs Inputs LLM · GPT 3.5 Turbo Extract Call Ids Step…" at bounding box center [745, 437] width 1421 height 805
click at [231, 467] on li "Where should the new product description content come from? (It needs to be fro…" at bounding box center [177, 454] width 232 height 43
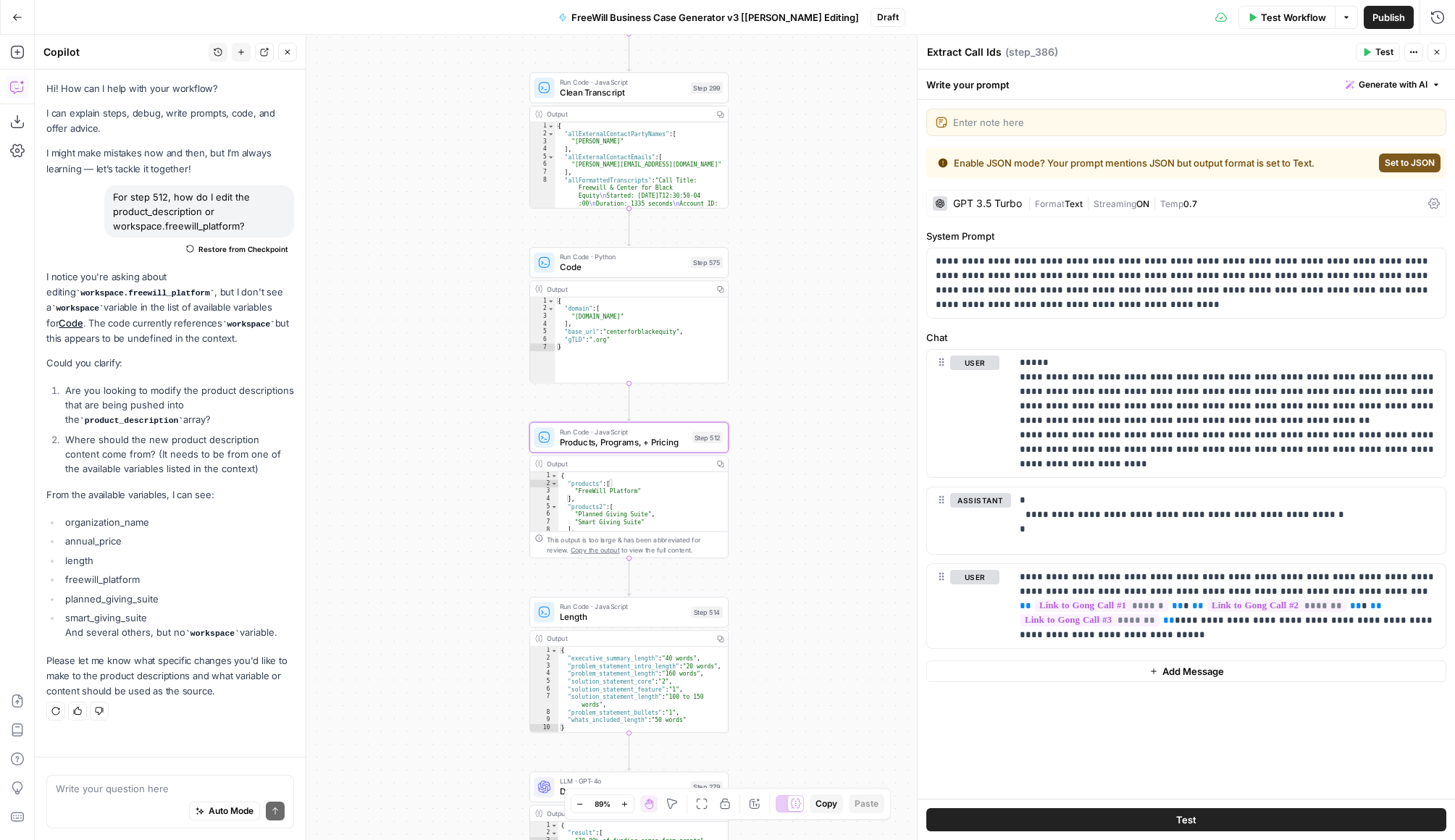
click at [59, 321] on link "Code" at bounding box center [71, 322] width 24 height 12
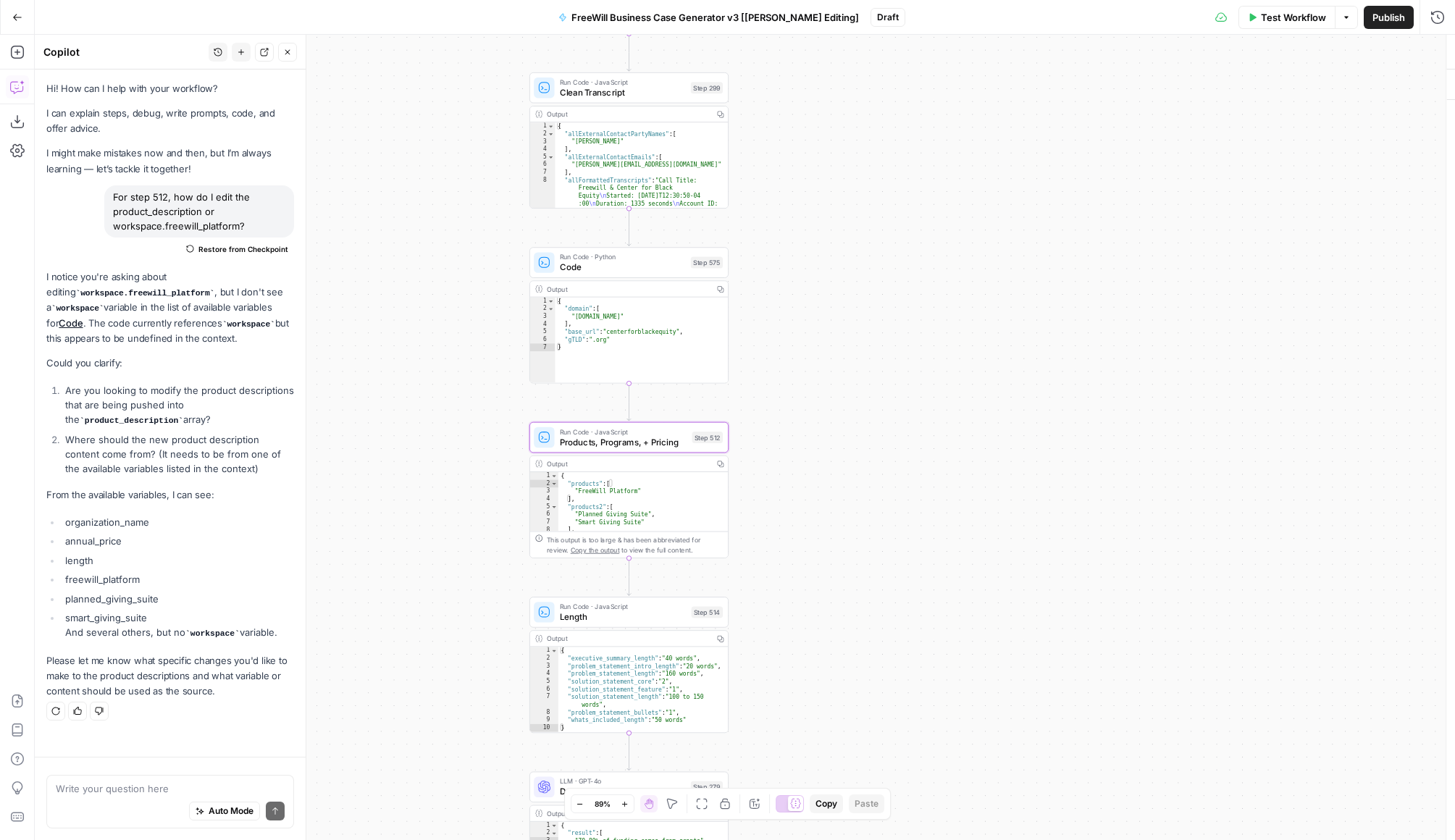
type textarea "Products, Programs, + Pricing"
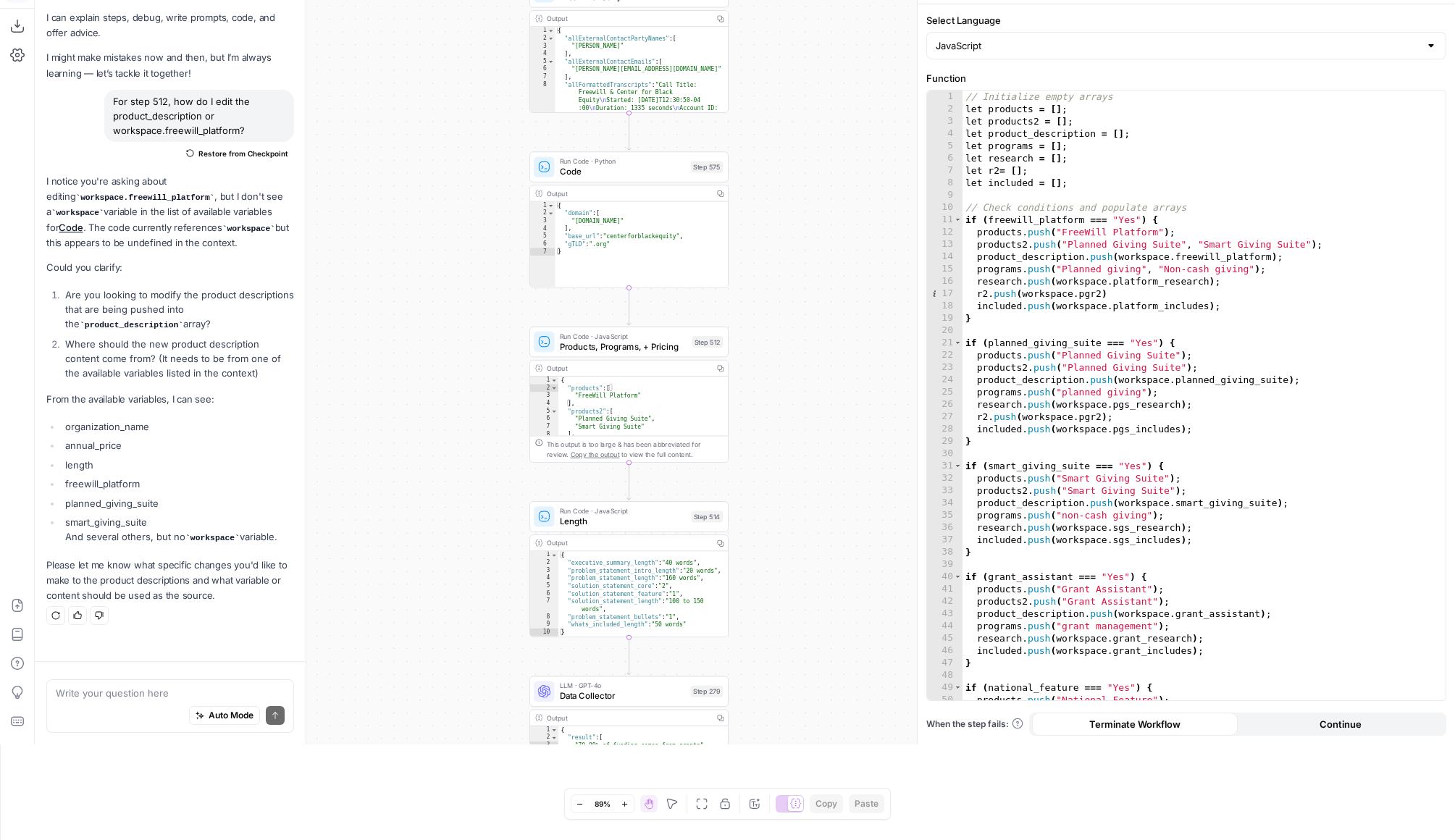
scroll to position [98, 0]
click at [125, 521] on li "smart_giving_suite And several others, but no workspace variable." at bounding box center [177, 527] width 232 height 30
click at [147, 693] on textarea at bounding box center [170, 690] width 229 height 15
drag, startPoint x: 200, startPoint y: 318, endPoint x: 147, endPoint y: 293, distance: 58.6
click at [147, 293] on li "Are you looking to modify the product descriptions that are being pushed into t…" at bounding box center [177, 307] width 232 height 45
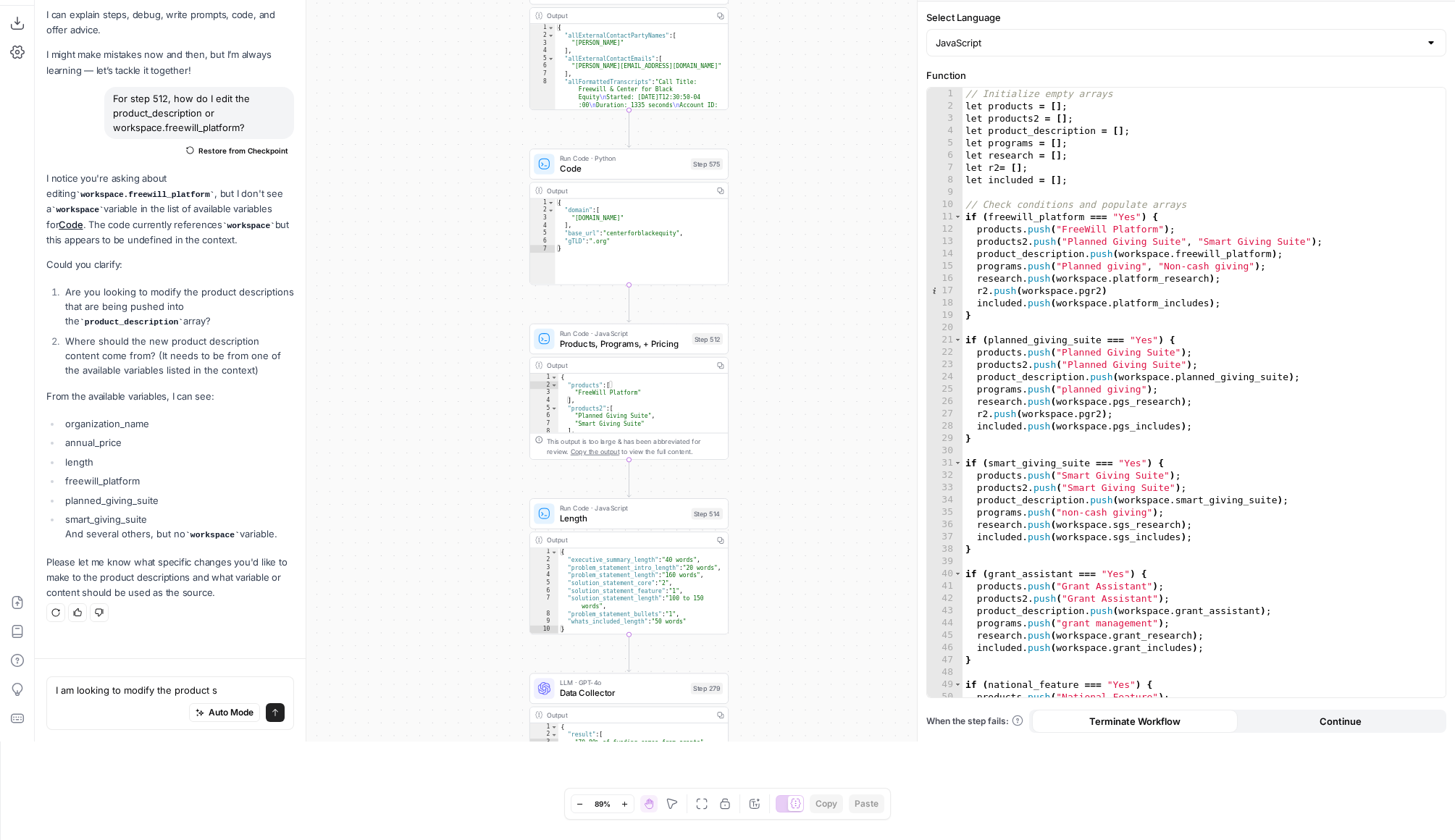
copy li "modify the product descriptions that are being pushed into the product_descript…"
click at [214, 681] on div "Auto Mode will automatically modify and execute the workflow" at bounding box center [224, 676] width 200 height 27
click at [127, 728] on div "Auto Mode Send" at bounding box center [170, 713] width 229 height 32
drag, startPoint x: 227, startPoint y: 691, endPoint x: 126, endPoint y: 684, distance: 101.2
click at [126, 684] on textarea "I am looking to modify the product s" at bounding box center [170, 690] width 229 height 15
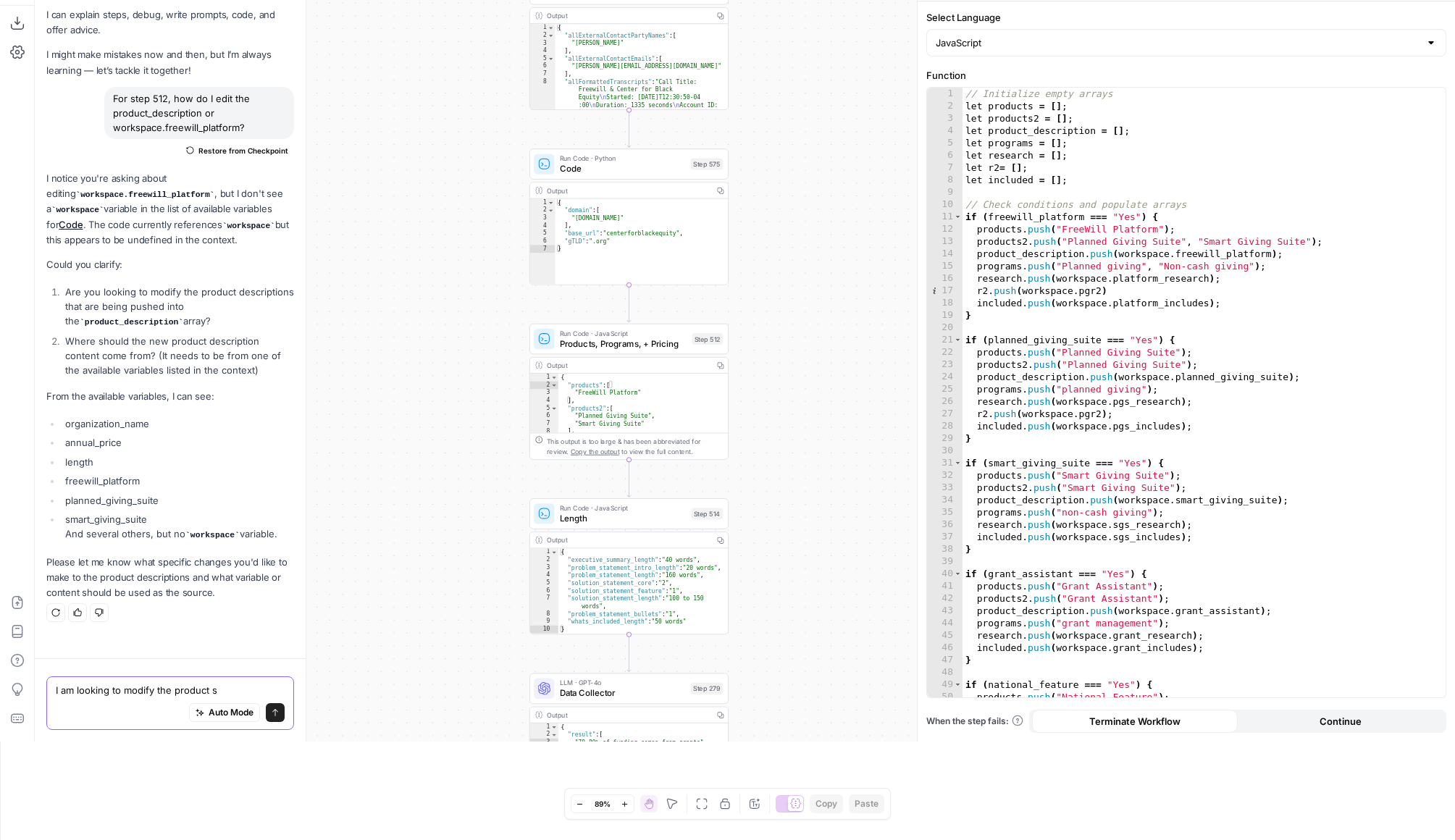
paste textarea "modify the product descriptions that are being pushed into the product_descript…"
type textarea "I am looking to modify the product descriptions that are being pushed into the …"
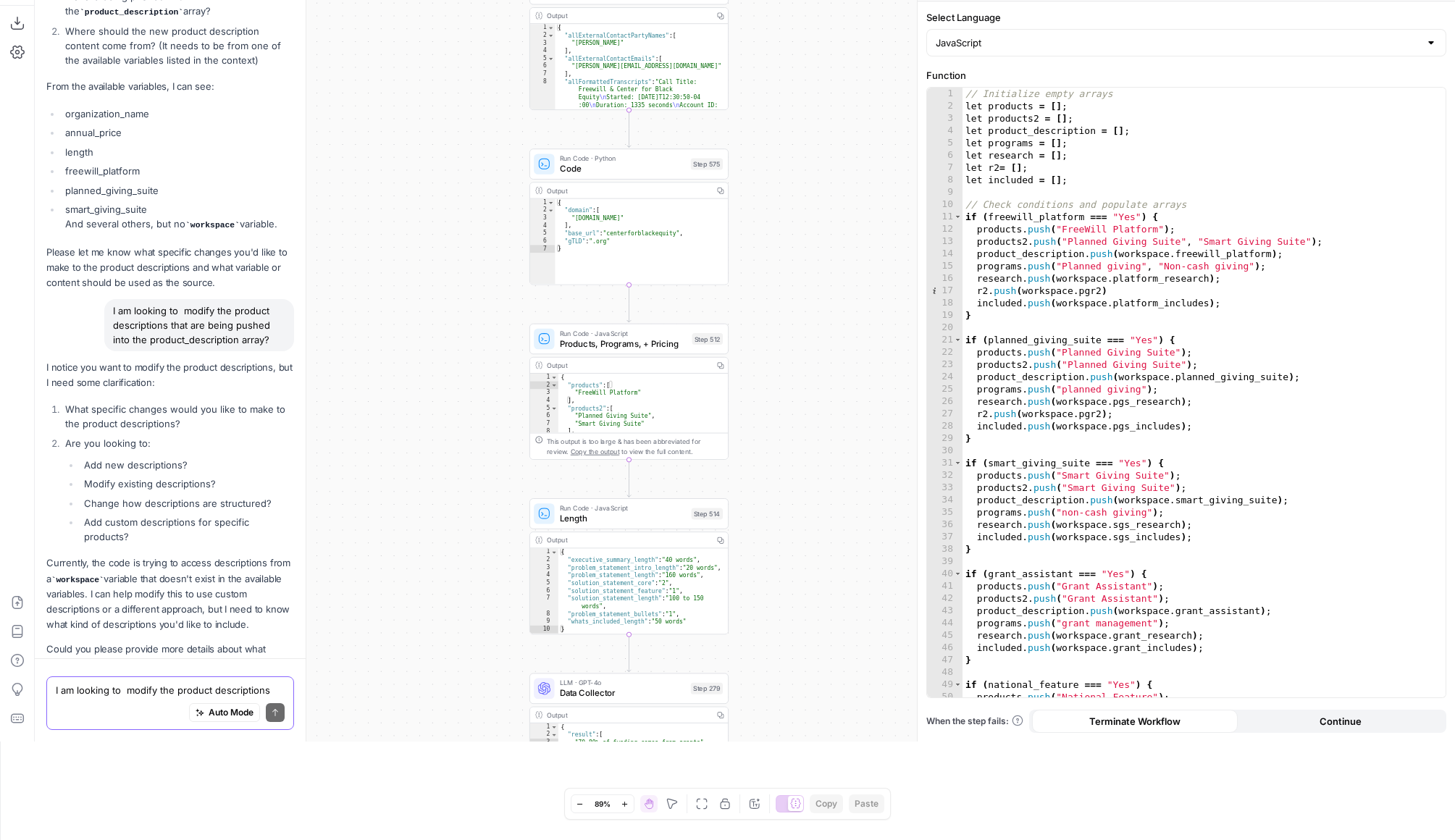
scroll to position [356, 0]
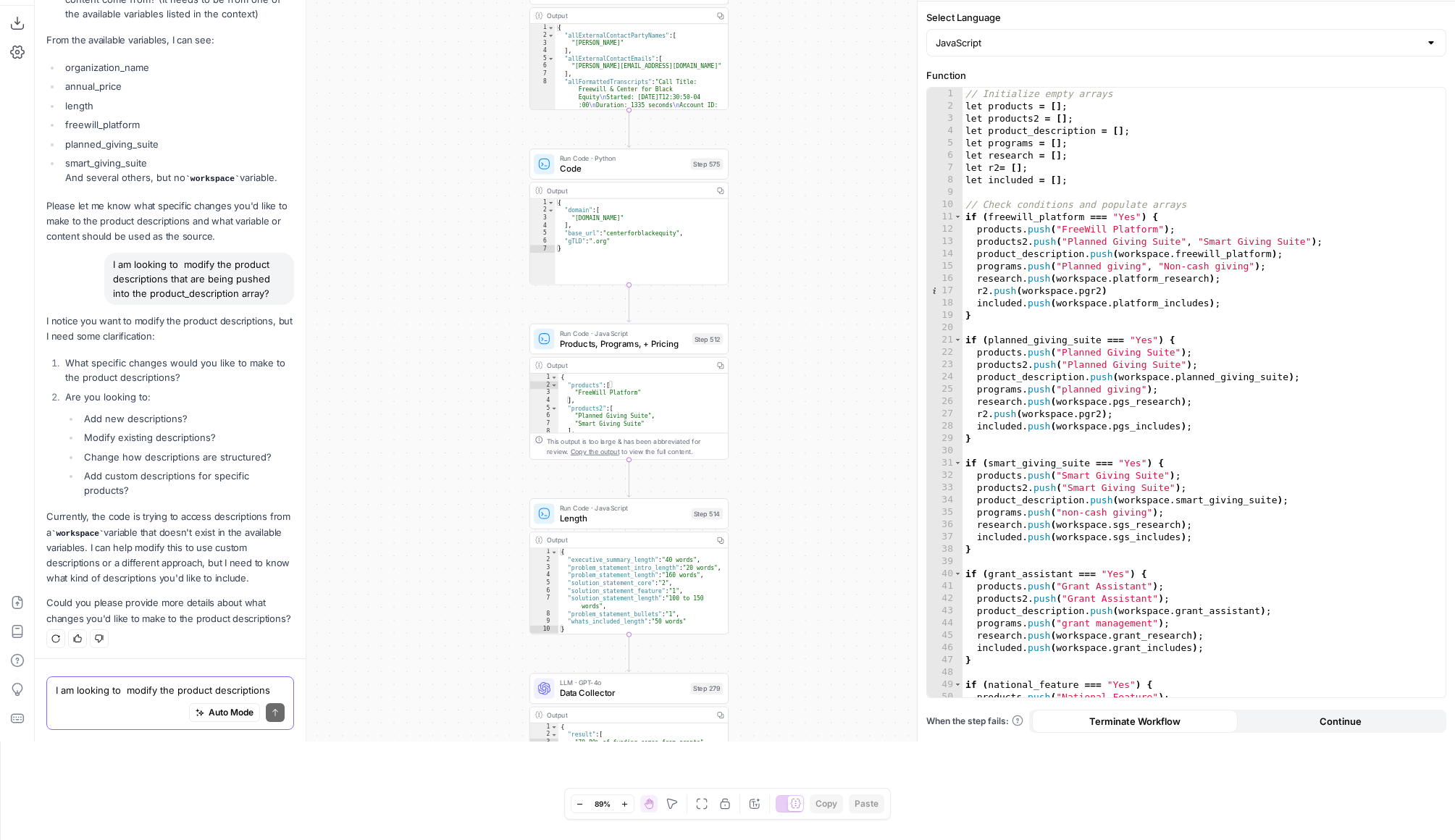
click at [81, 690] on textarea "I am looking to modify the product descriptions that are being pushed into the …" at bounding box center [170, 690] width 229 height 15
type textarea "modify existing description"
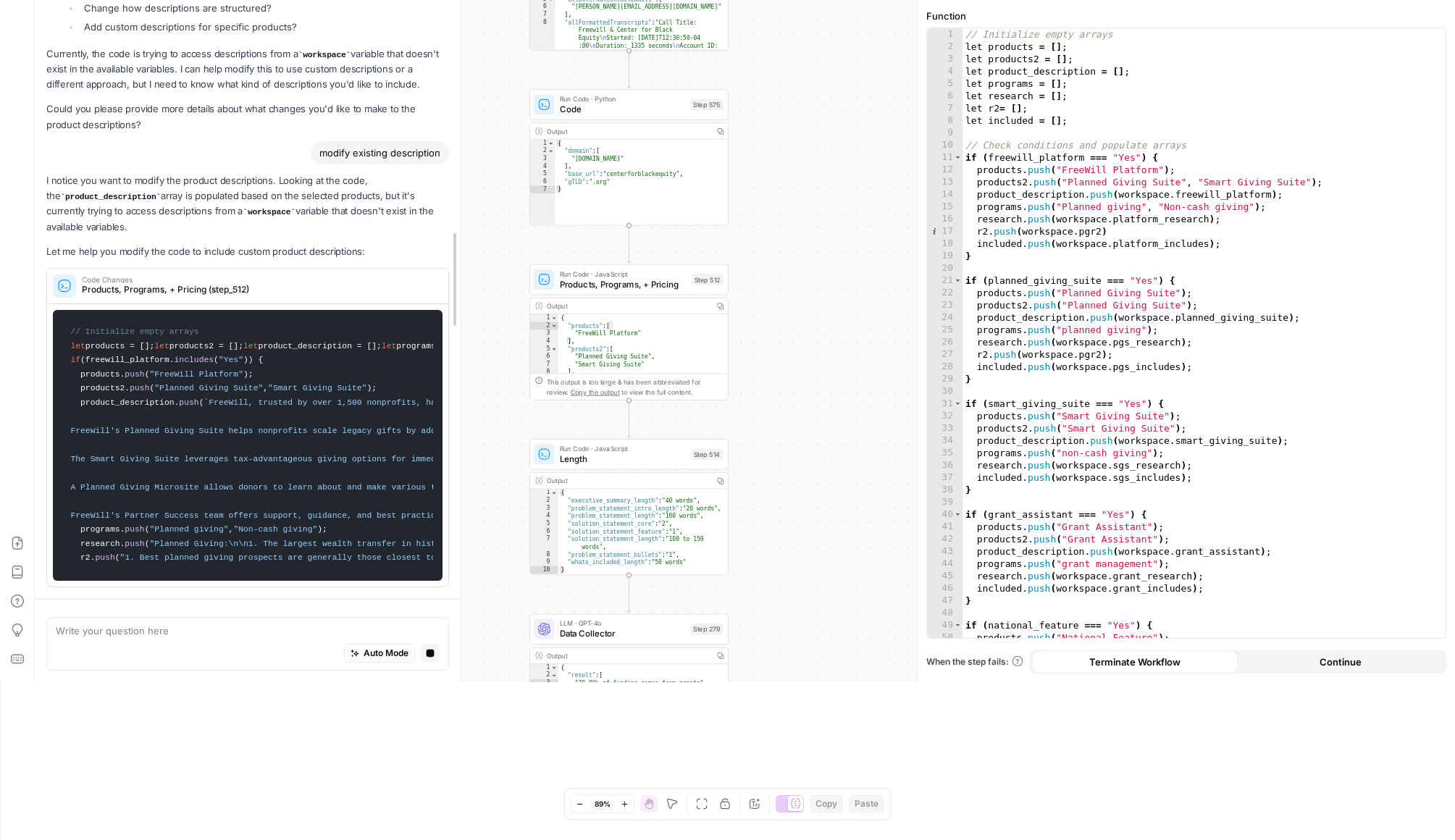
scroll to position [668, 0]
drag, startPoint x: 307, startPoint y: 527, endPoint x: 608, endPoint y: 570, distance: 304.1
click at [608, 571] on body "FreeWill New Home Browse Your Data Usage Settings Recent Grids FreeWill Busines…" at bounding box center [728, 262] width 1455 height 840
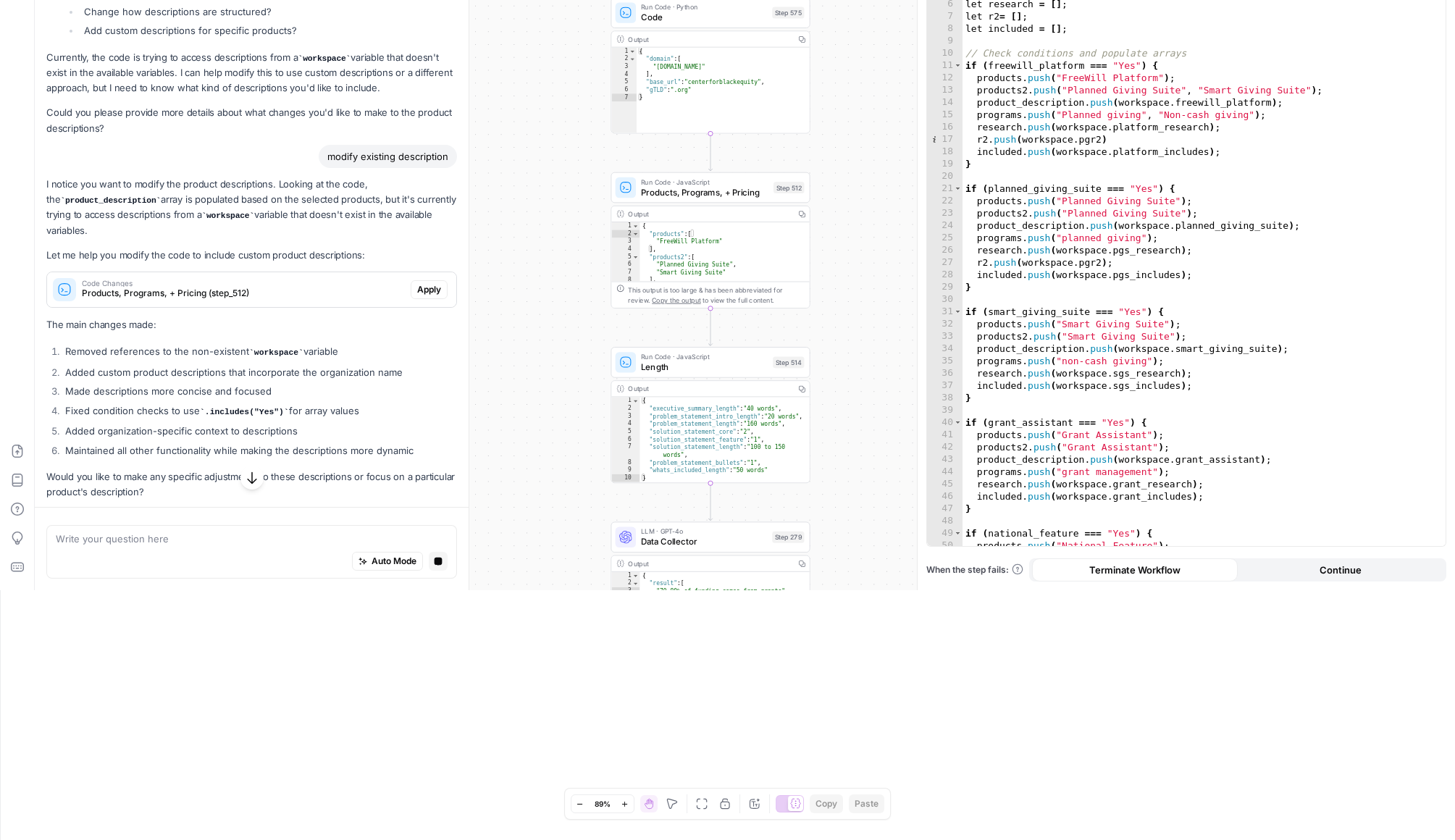
scroll to position [509, 0]
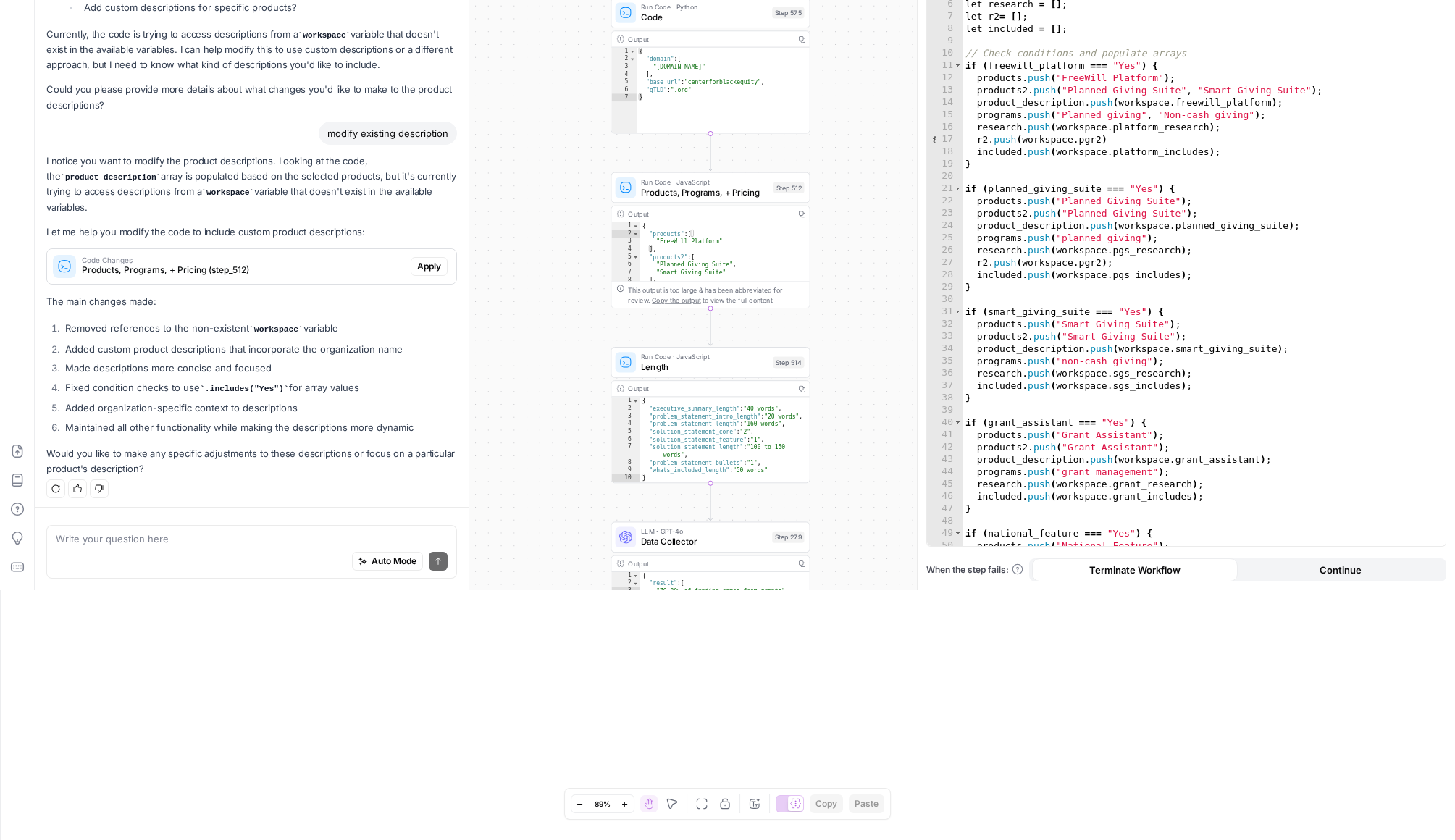
type textarea "**********"
drag, startPoint x: 1272, startPoint y: 101, endPoint x: 1120, endPoint y: 101, distance: 152.0
click at [1120, 101] on div "// Initialize empty arrays let products = [ ] ; let products2 = [ ] ; let produ…" at bounding box center [1204, 253] width 483 height 634
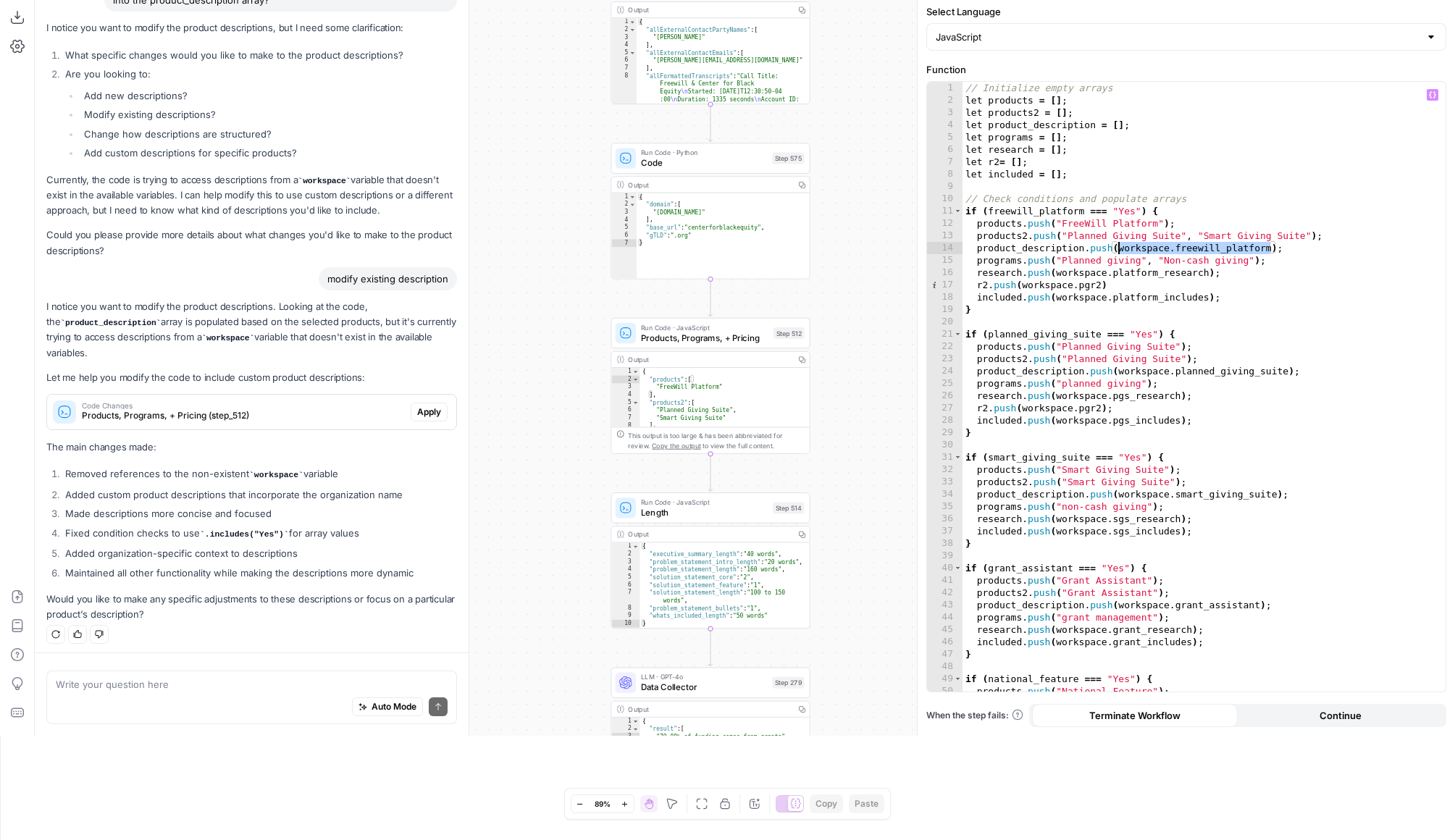
scroll to position [103, 0]
click at [224, 351] on p "I notice you want to modify the product descriptions. Looking at the code, the …" at bounding box center [251, 330] width 411 height 62
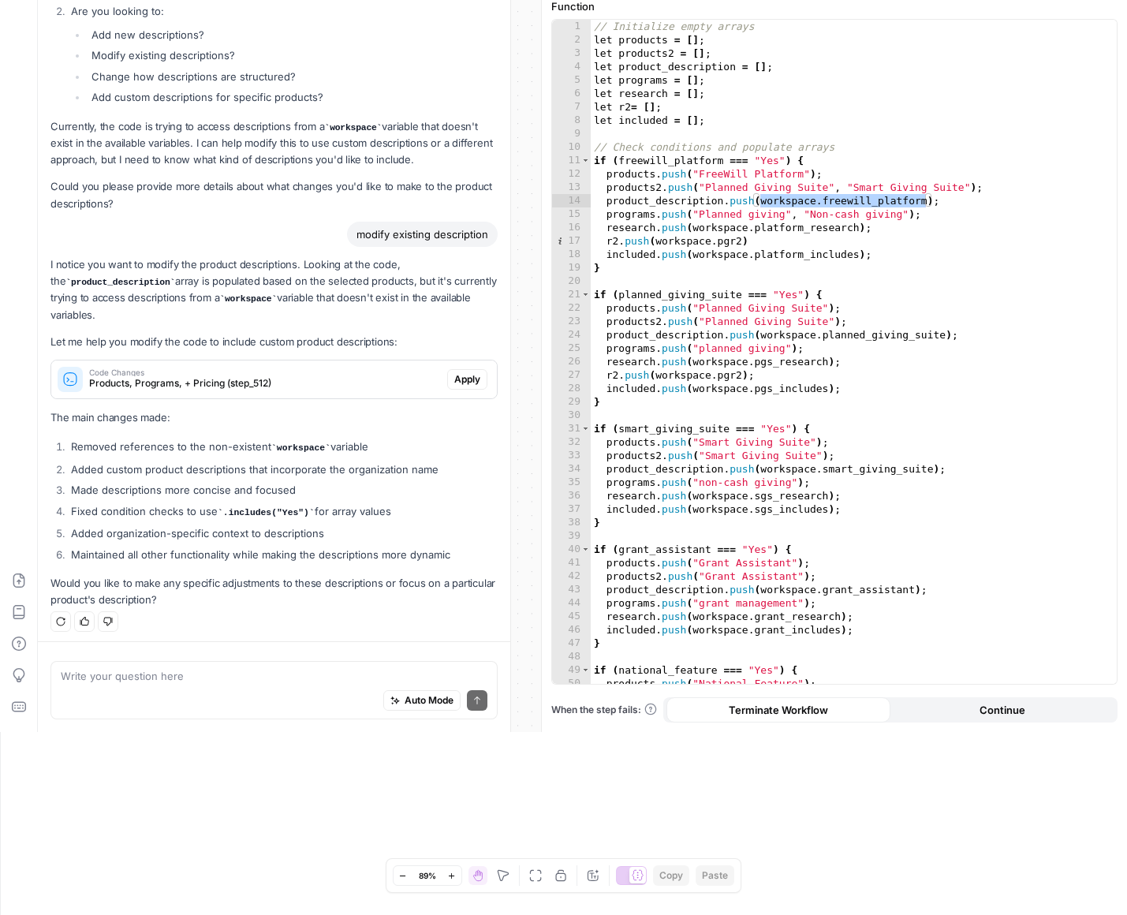
scroll to position [185, 0]
click at [285, 666] on textarea at bounding box center [274, 674] width 427 height 16
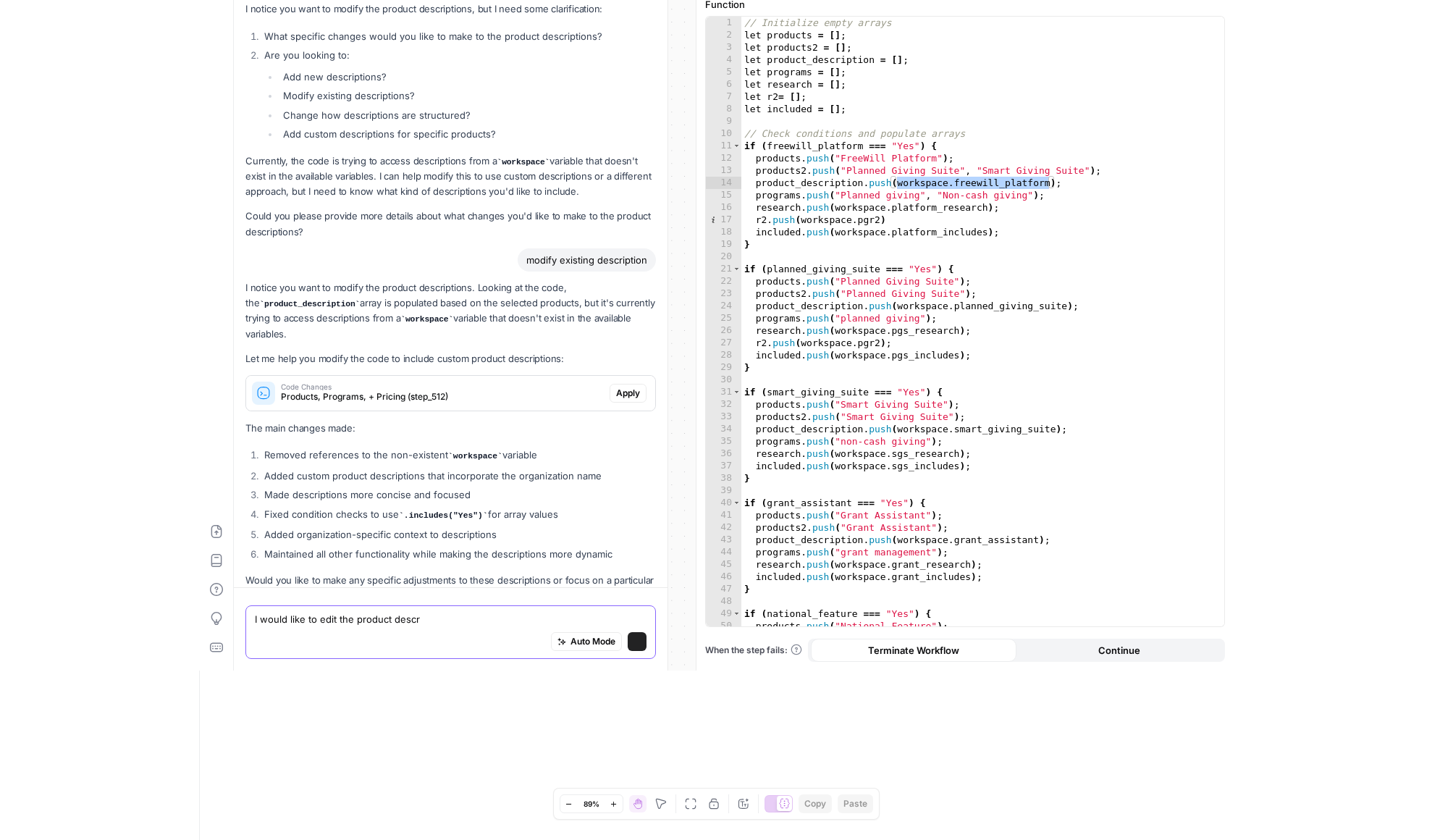
scroll to position [509, 0]
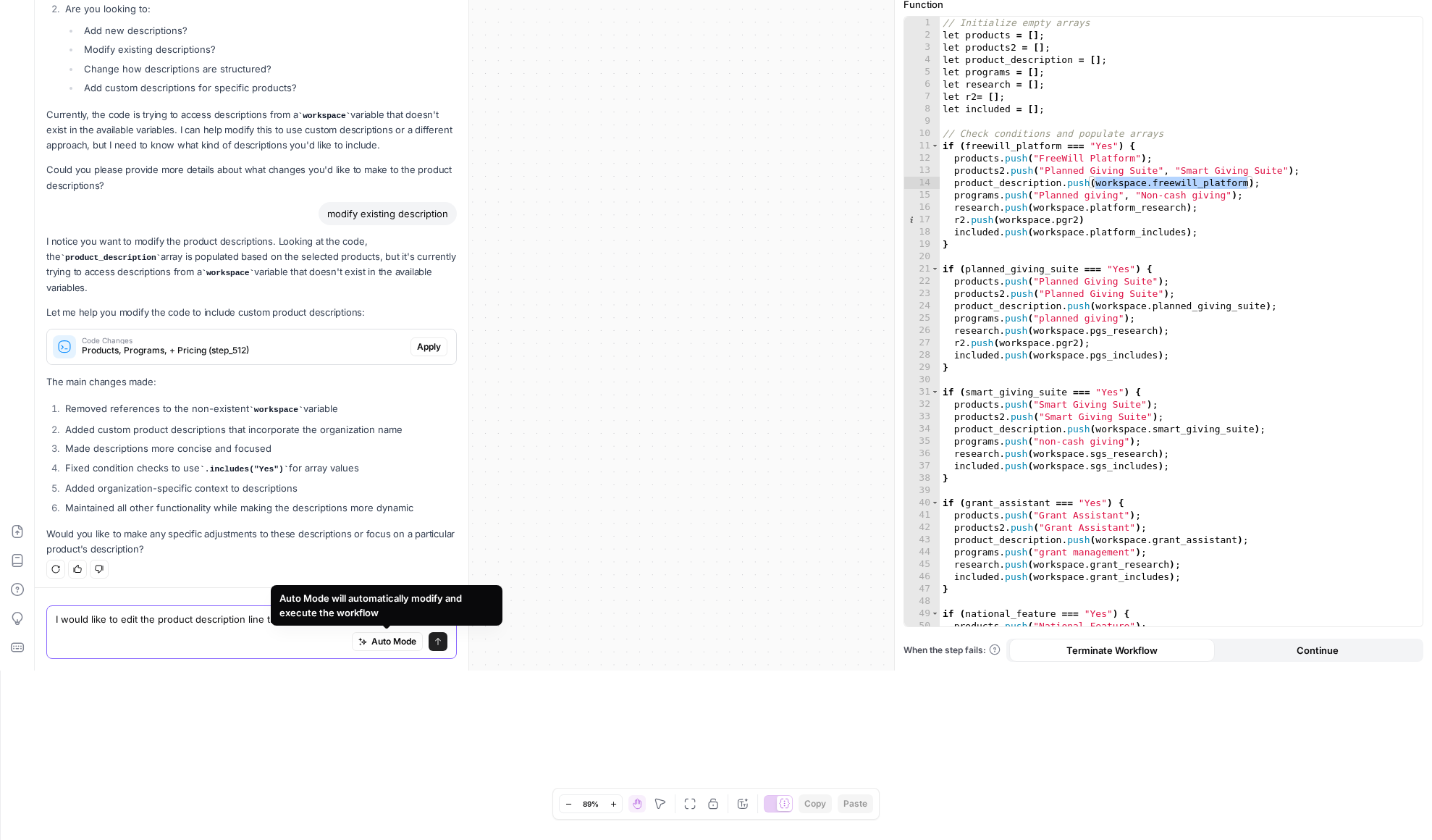
paste textarea "trusted by over 1,500 nonprofits"
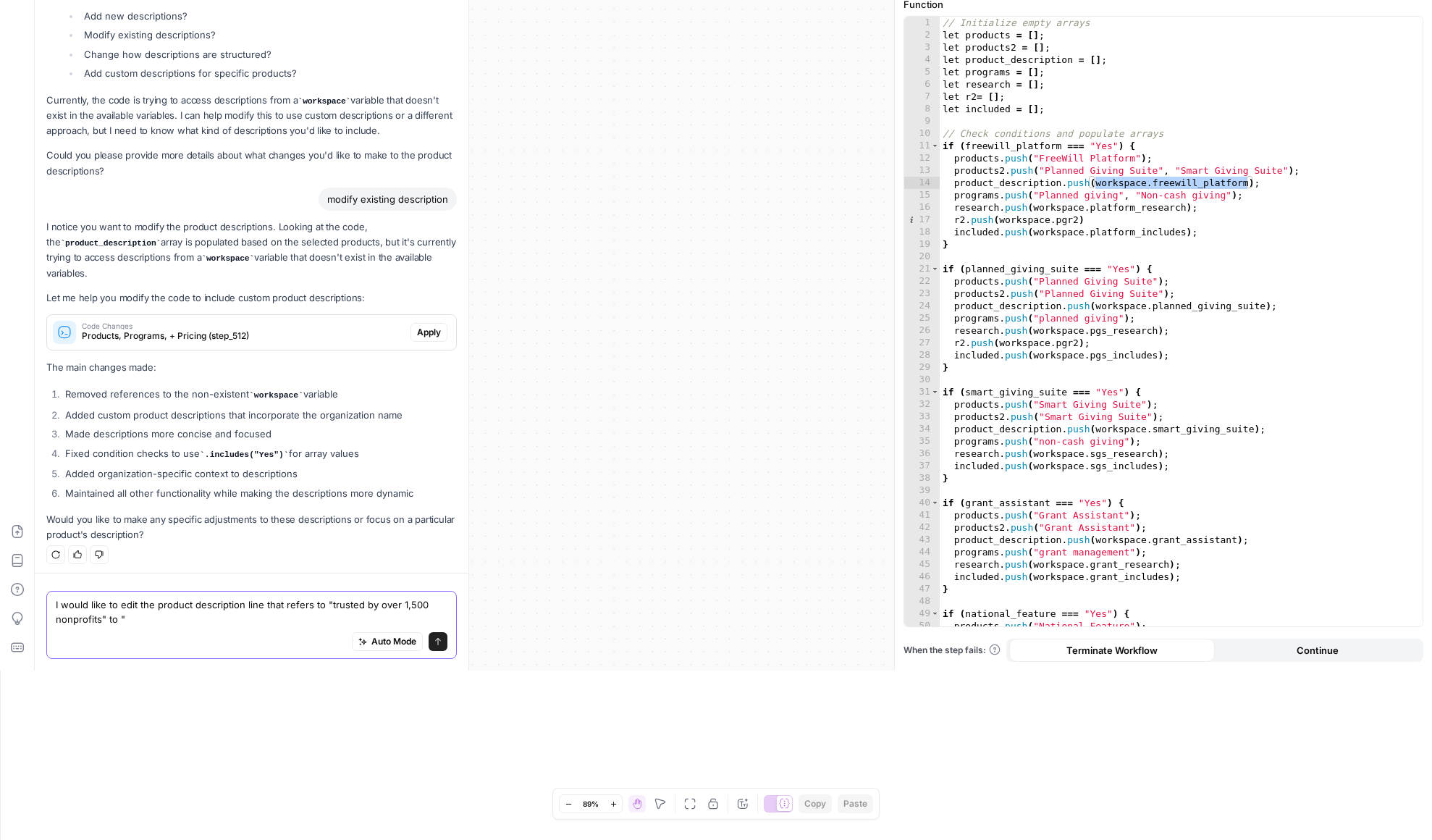
paste textarea "trusted by over 1,500 nonprofits"
click at [196, 619] on textarea "I would like to edit the product description line that refers to "trusted by ov…" at bounding box center [252, 612] width 392 height 29
type textarea "I would like to edit the product description line that refers to "trusted by ov…"
click at [438, 640] on icon "submit" at bounding box center [437, 641] width 8 height 8
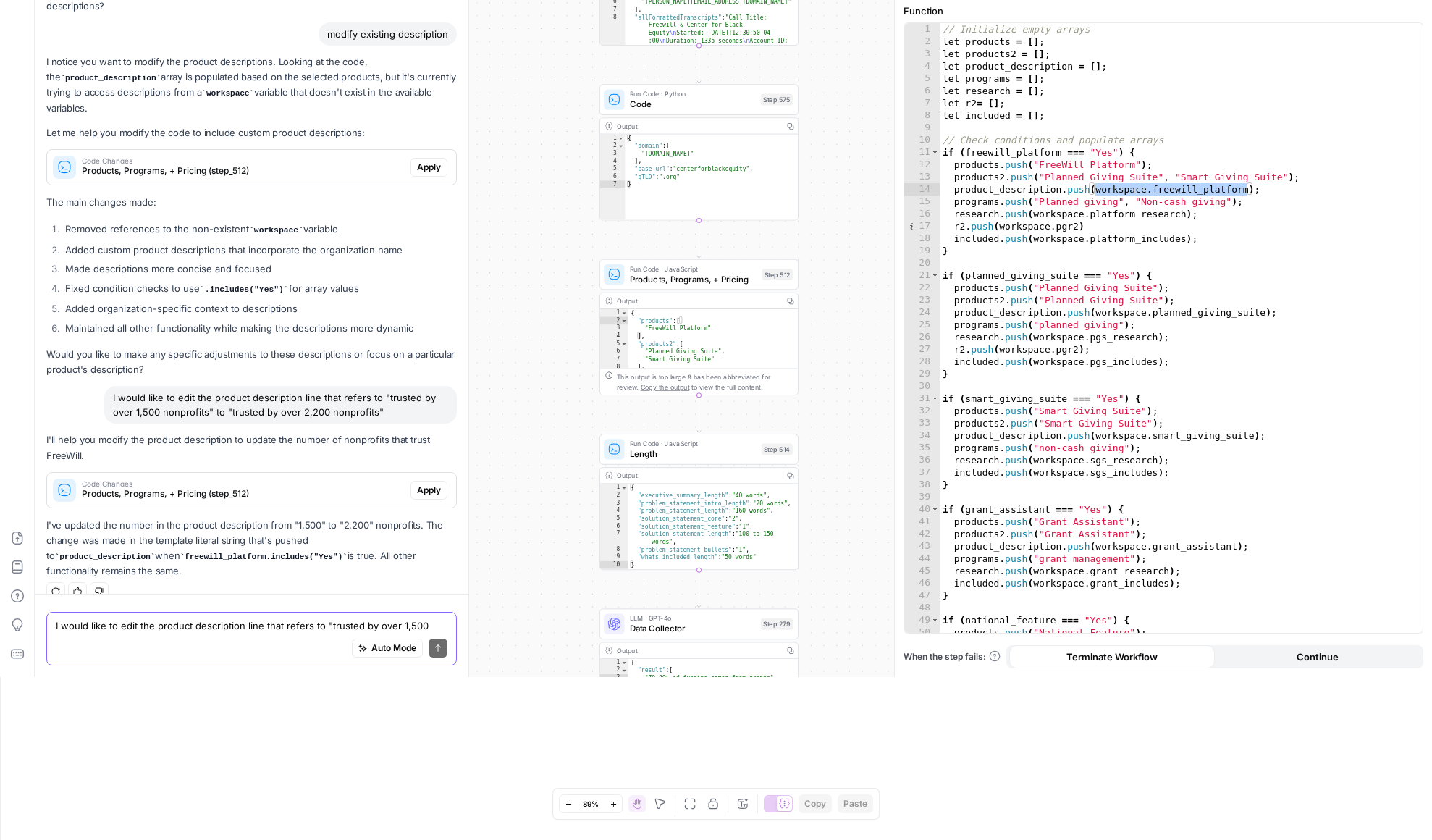
scroll to position [168, 0]
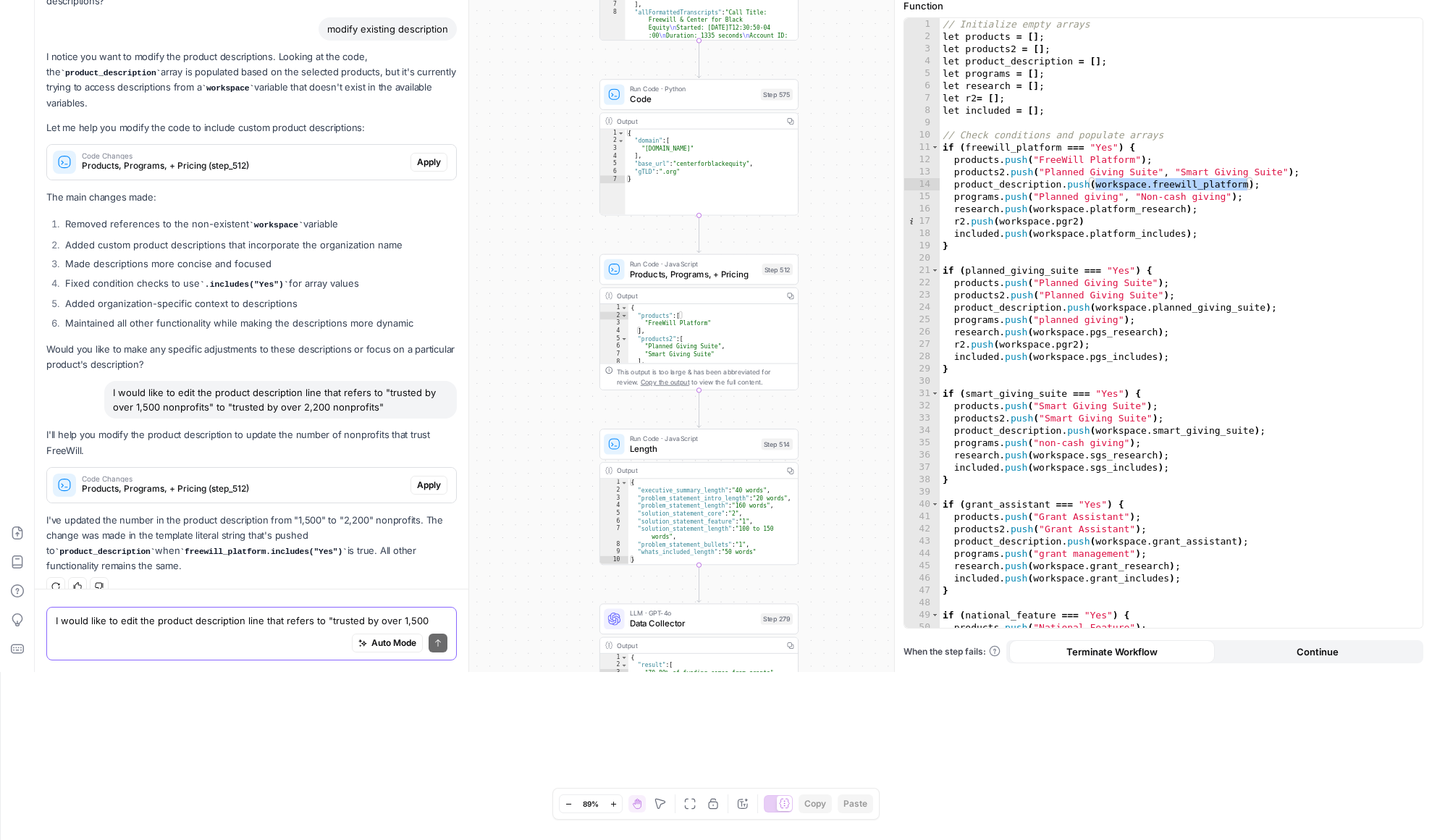
click at [261, 577] on div "Regenerate Helpful Not helpful" at bounding box center [251, 587] width 410 height 19
click at [303, 532] on p "I've updated the number in the product description from "1,500" to "2,200" nonp…" at bounding box center [251, 543] width 410 height 62
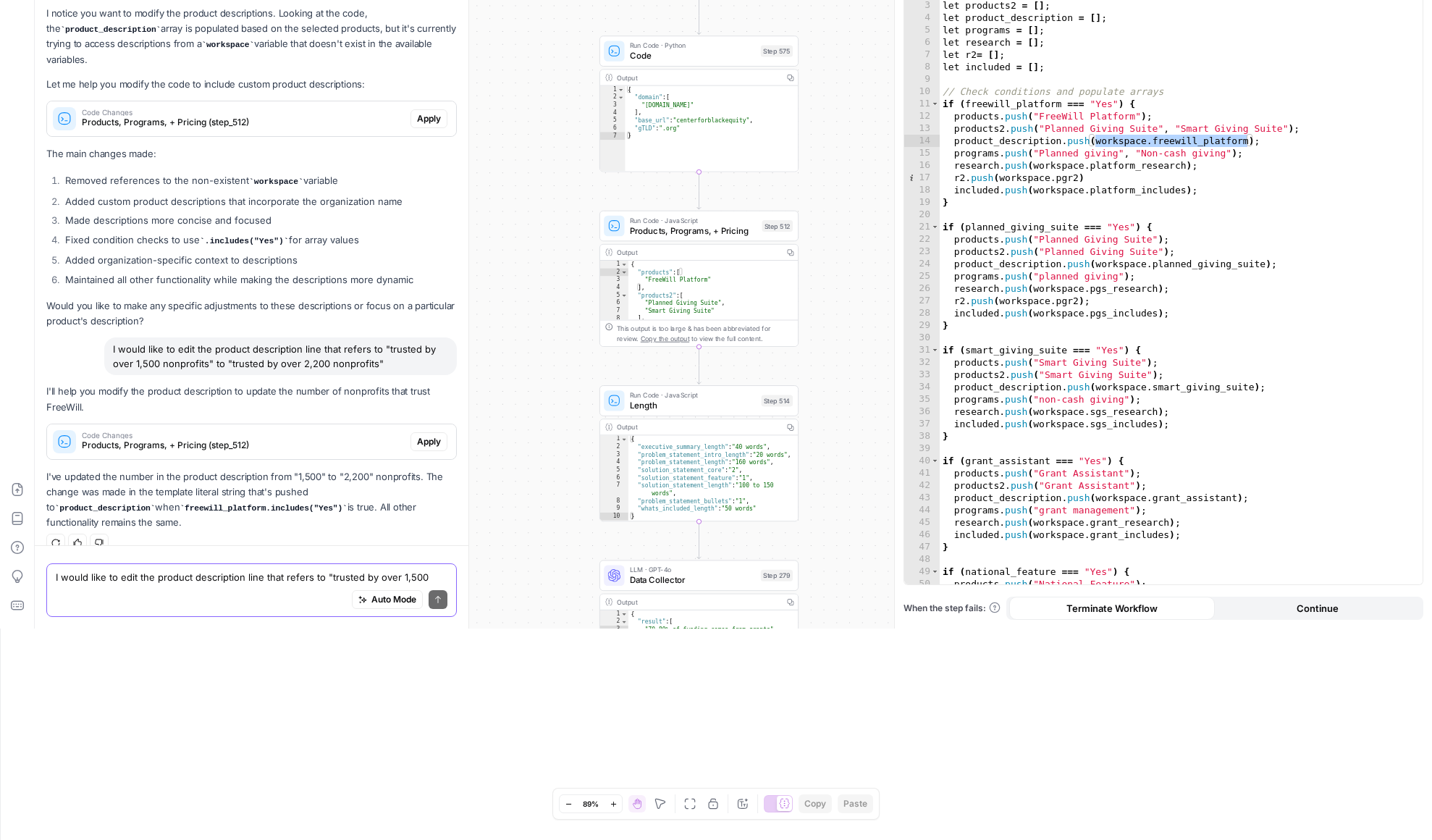
scroll to position [214, 0]
click at [308, 429] on span "Code Changes" at bounding box center [243, 432] width 323 height 7
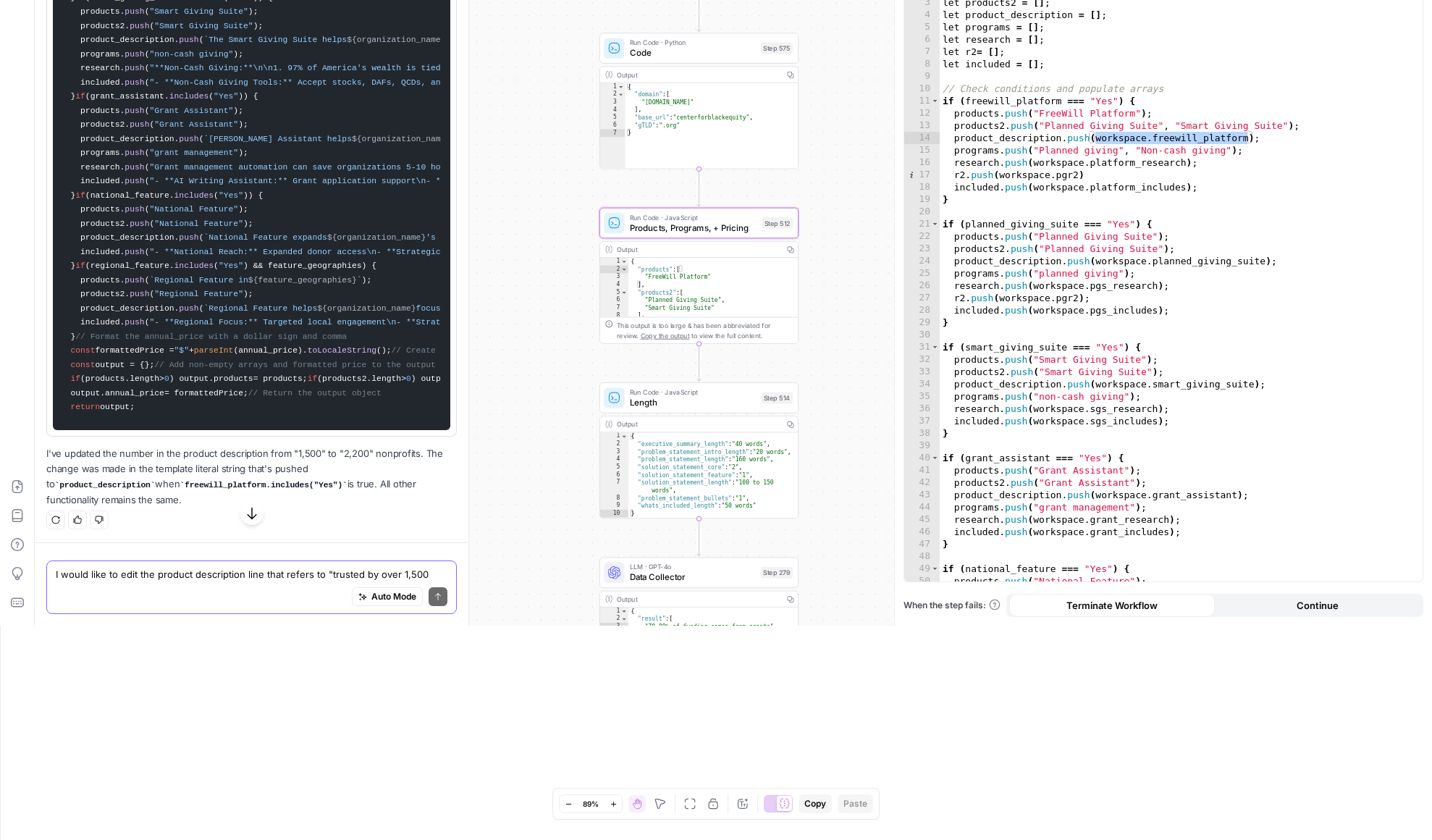
scroll to position [2037, 0]
click at [289, 491] on p "I've updated the number in the product description from "1,500" to "2,200" nonp…" at bounding box center [251, 476] width 410 height 62
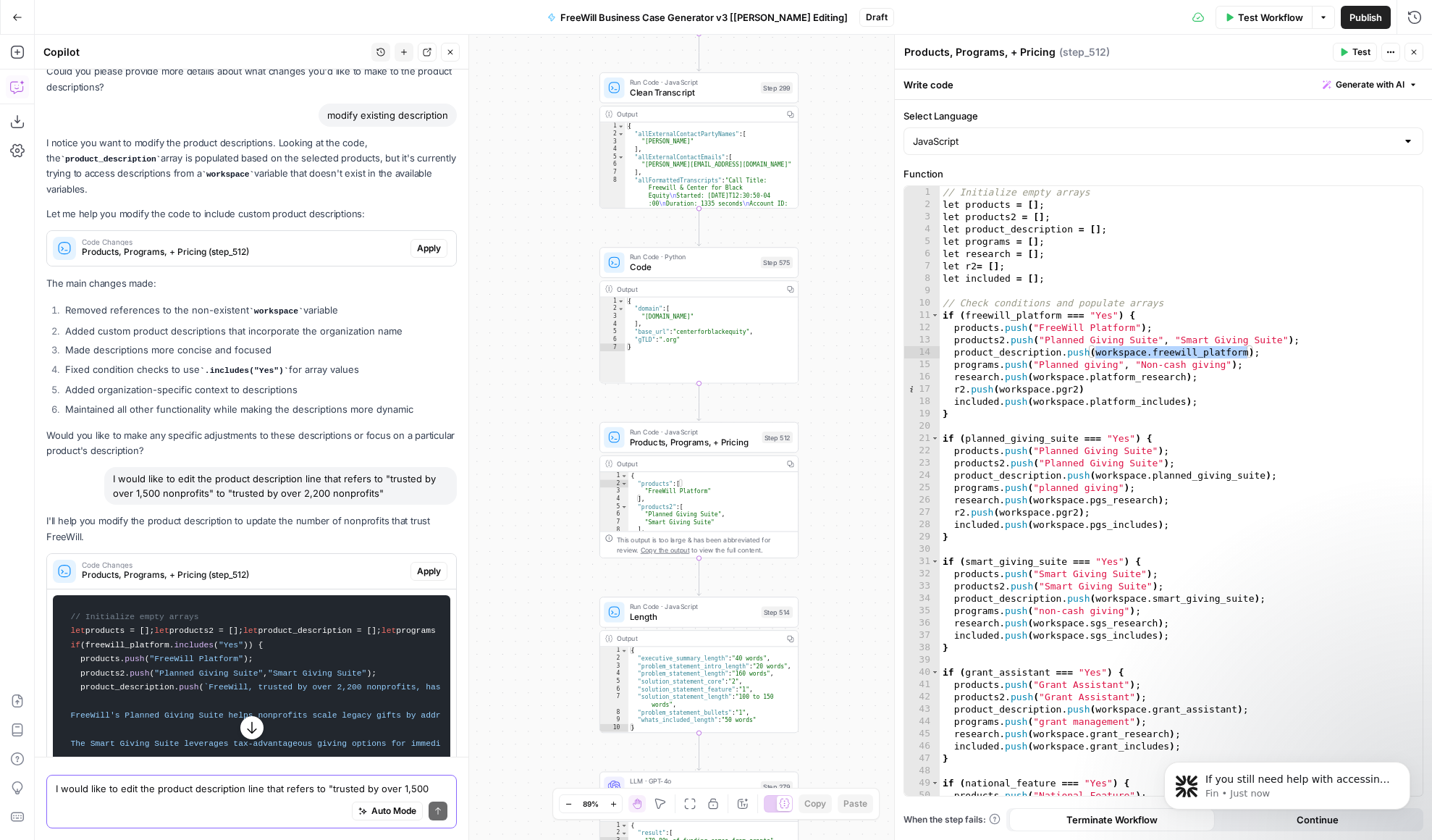
scroll to position [724, 0]
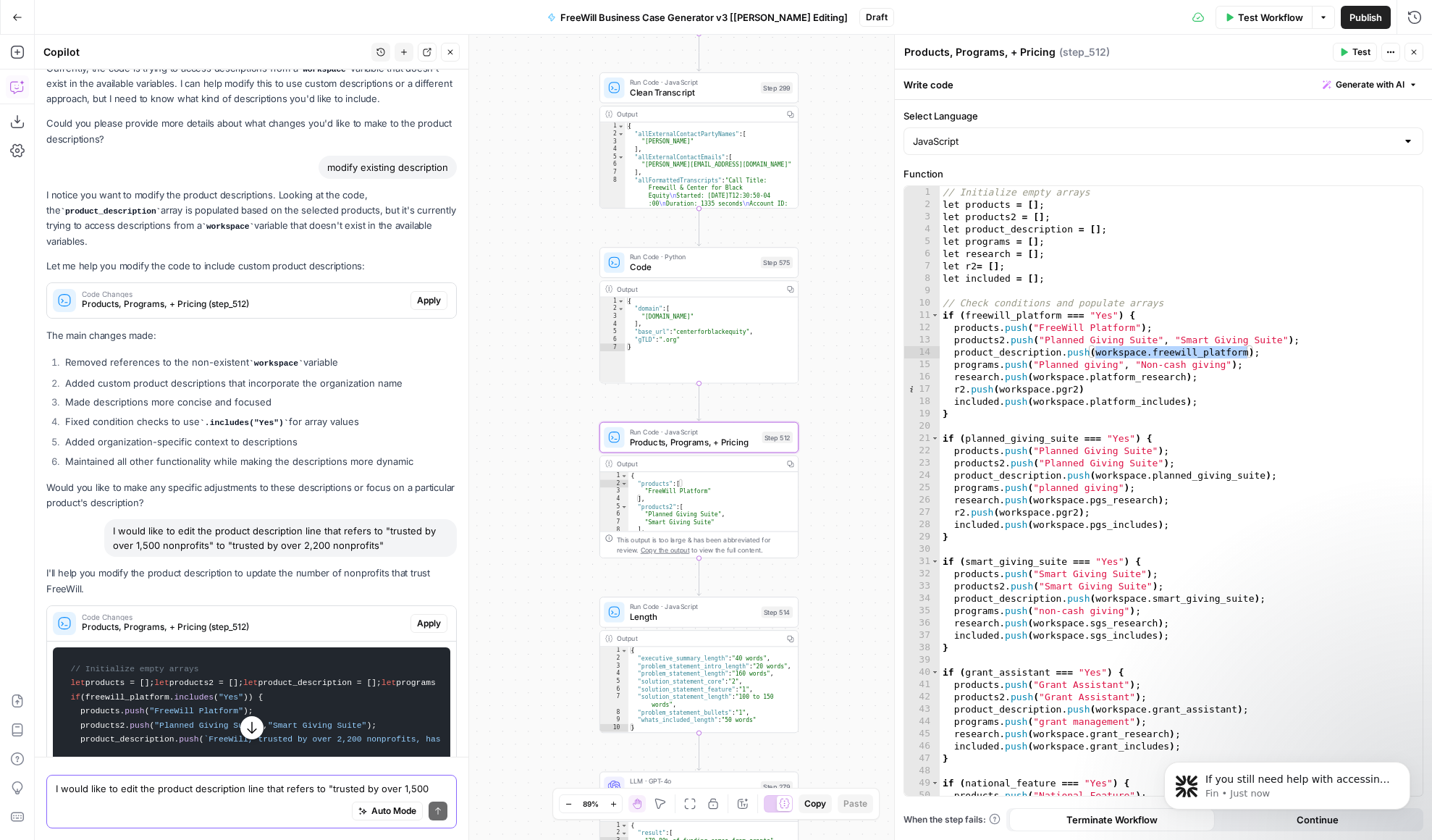
click at [428, 622] on span "Apply" at bounding box center [429, 623] width 24 height 13
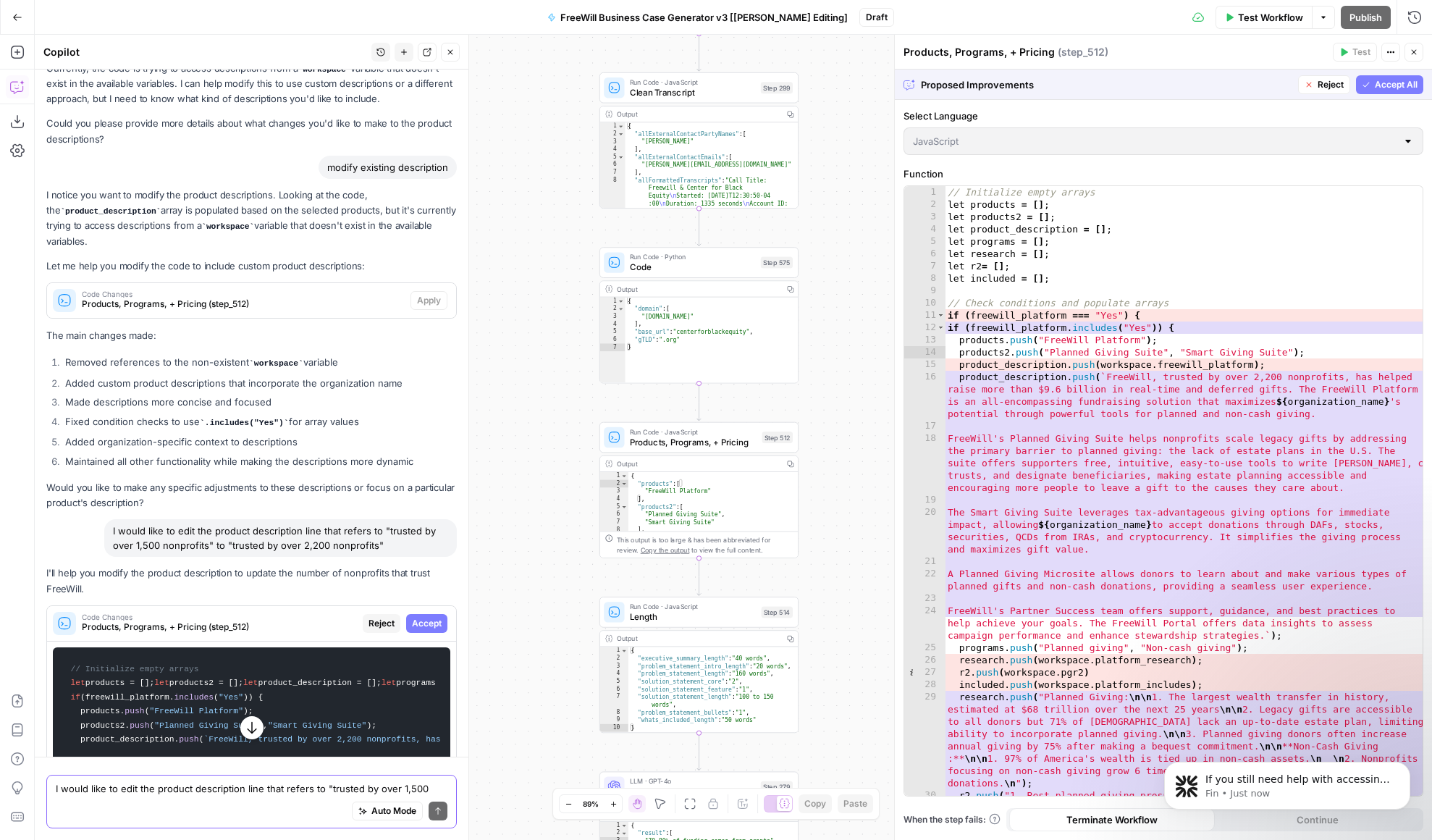
scroll to position [0, 0]
click at [1331, 82] on span "Reject" at bounding box center [1330, 84] width 26 height 13
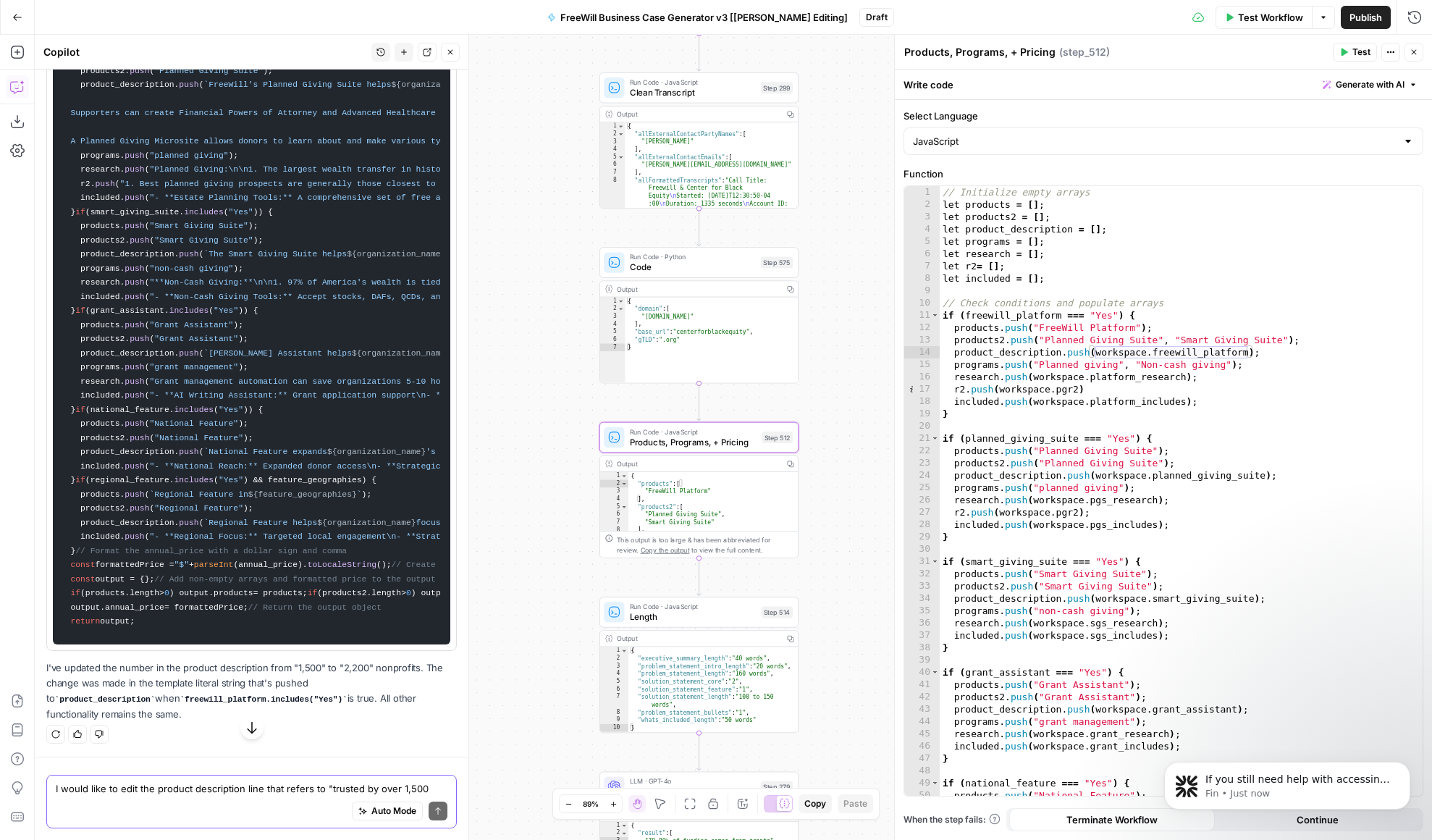
scroll to position [2037, 0]
click at [173, 793] on textarea "I would like to edit the product description line that refers to "trusted by ov…" at bounding box center [252, 789] width 392 height 15
type textarea "Wouldn't it be cleaner to just update the original source rather than edit at t…"
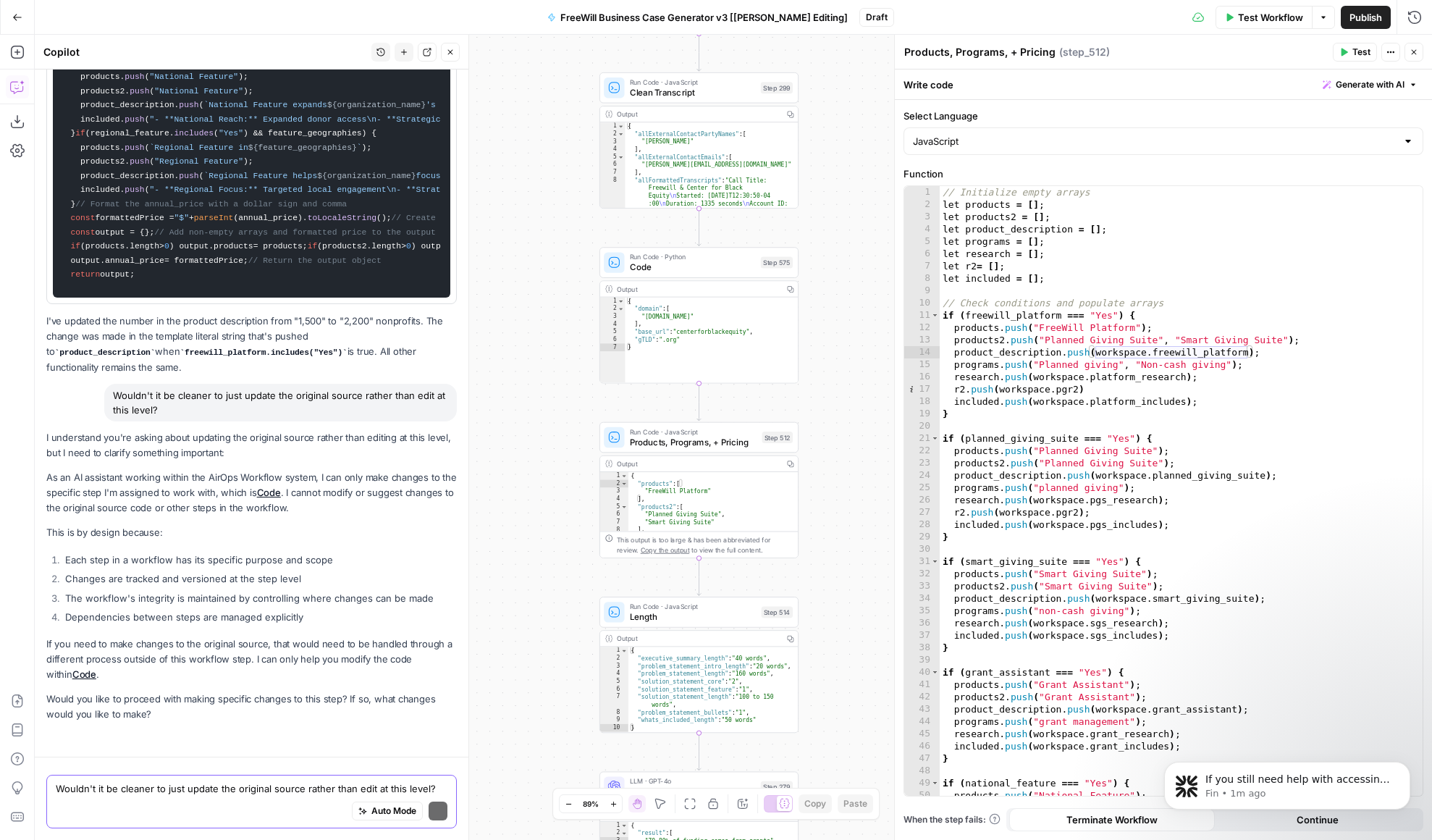
scroll to position [2384, 0]
click at [212, 531] on p "This is by design because:" at bounding box center [251, 532] width 410 height 16
click at [1337, 398] on div "// Initialize empty arrays let products = [ ] ; let products2 = [ ] ; let produ…" at bounding box center [1181, 503] width 483 height 634
click at [1318, 437] on div "// Initialize empty arrays let products = [ ] ; let products2 = [ ] ; let produ…" at bounding box center [1181, 503] width 483 height 634
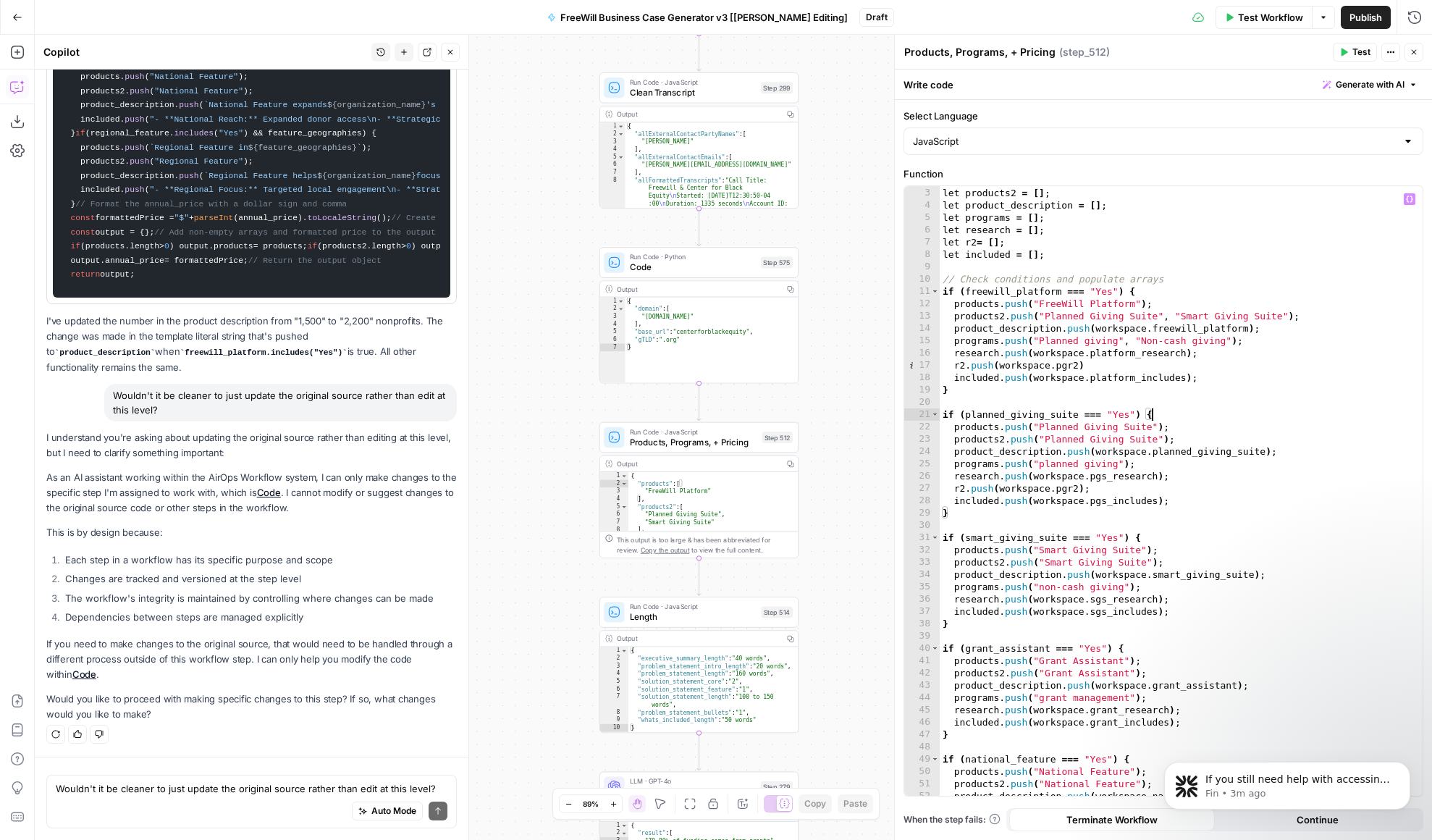
click at [1253, 435] on div "let products = [ ] ; let products2 = [ ] ; let product_description = [ ] ; let …" at bounding box center [1181, 491] width 483 height 634
click at [1247, 324] on div "let products = [ ] ; let products2 = [ ] ; let product_description = [ ] ; let …" at bounding box center [1181, 491] width 483 height 634
type textarea "**********"
drag, startPoint x: 1256, startPoint y: 327, endPoint x: 952, endPoint y: 325, distance: 304.0
click at [952, 325] on div "let products = [ ] ; let products2 = [ ] ; let product_description = [ ] ; let …" at bounding box center [1181, 491] width 483 height 634
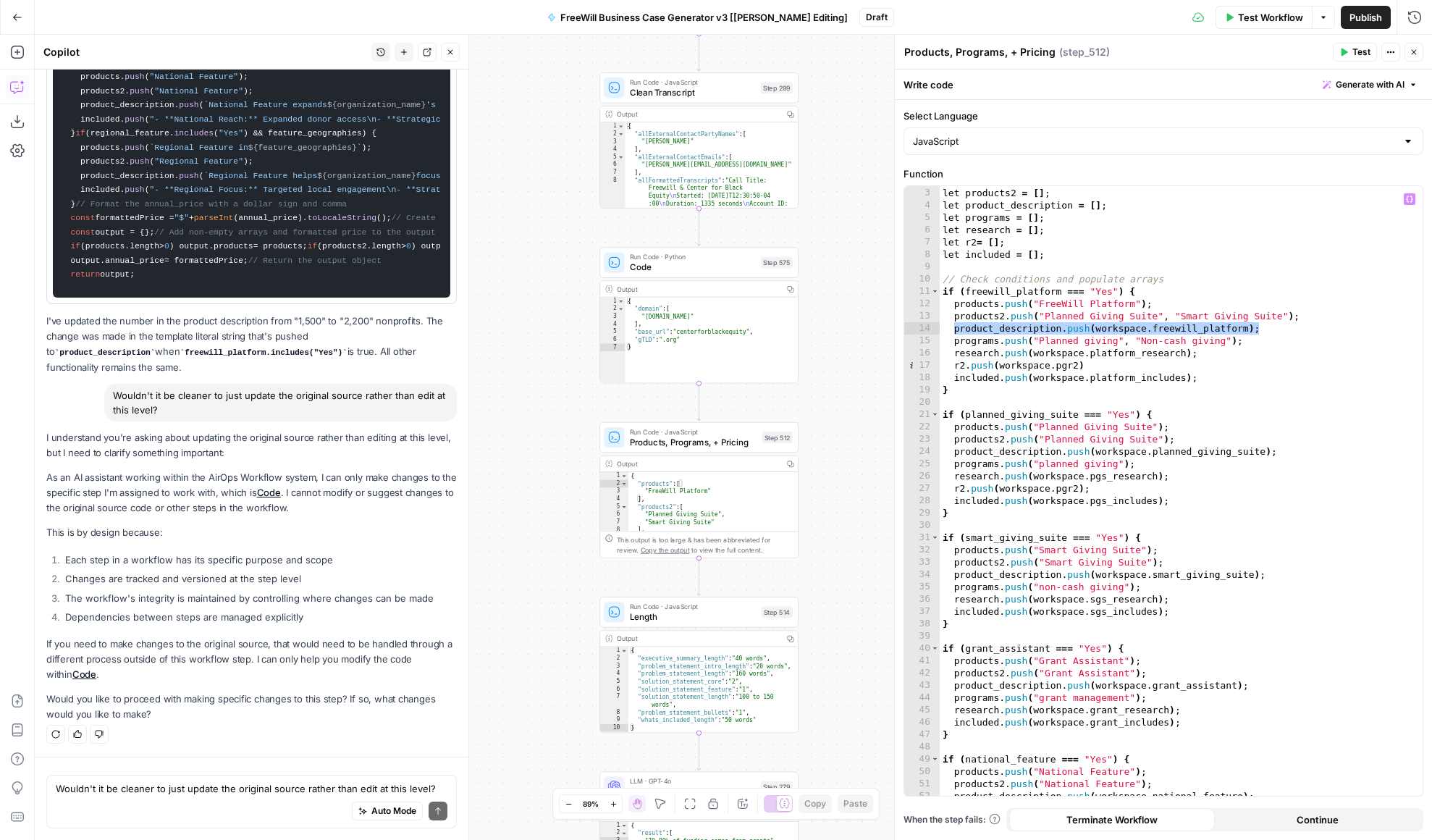
click at [560, 396] on div "true false Workflow Set Inputs Inputs LLM · GPT 3.5 Turbo Extract Call Ids Step…" at bounding box center [733, 437] width 1397 height 805
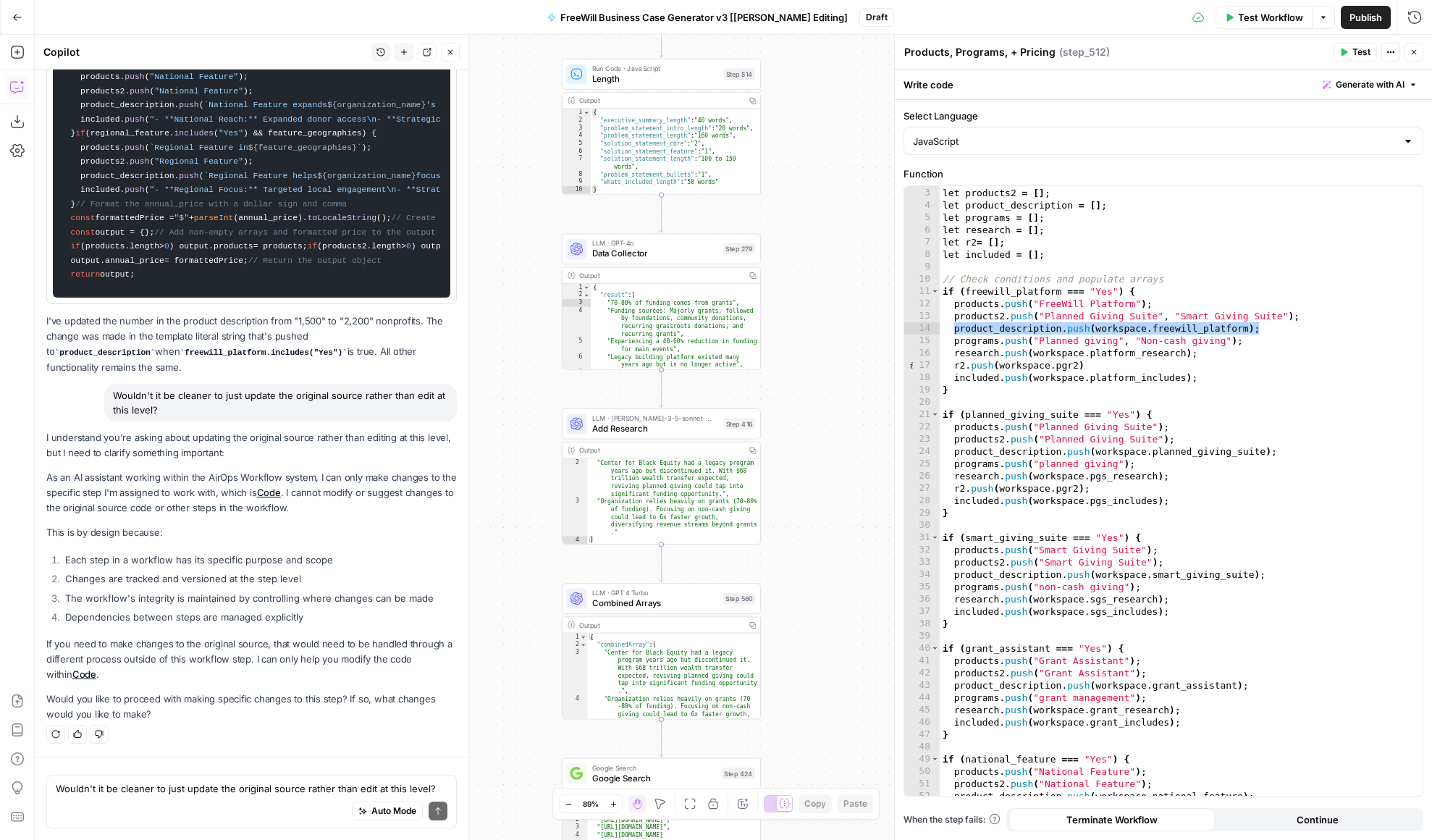
drag, startPoint x: 822, startPoint y: 642, endPoint x: 783, endPoint y: 102, distance: 541.4
click at [783, 102] on div "true false Workflow Set Inputs Inputs LLM · GPT 3.5 Turbo Extract Call Ids Step…" at bounding box center [733, 437] width 1397 height 805
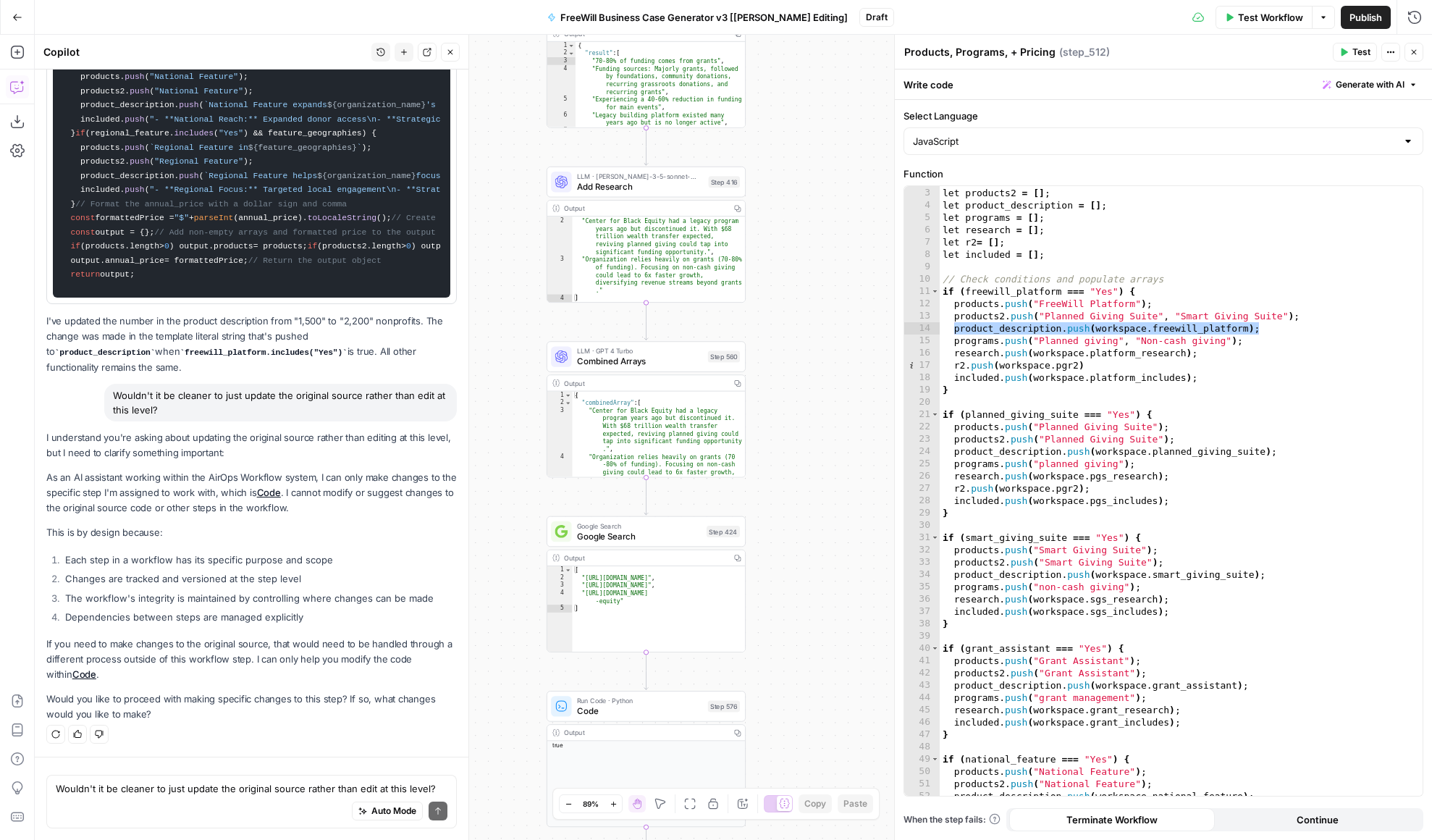
drag, startPoint x: 828, startPoint y: 633, endPoint x: 813, endPoint y: 392, distance: 241.5
click at [813, 392] on div "true false Workflow Set Inputs Inputs LLM · GPT 3.5 Turbo Extract Call Ids Step…" at bounding box center [733, 437] width 1397 height 805
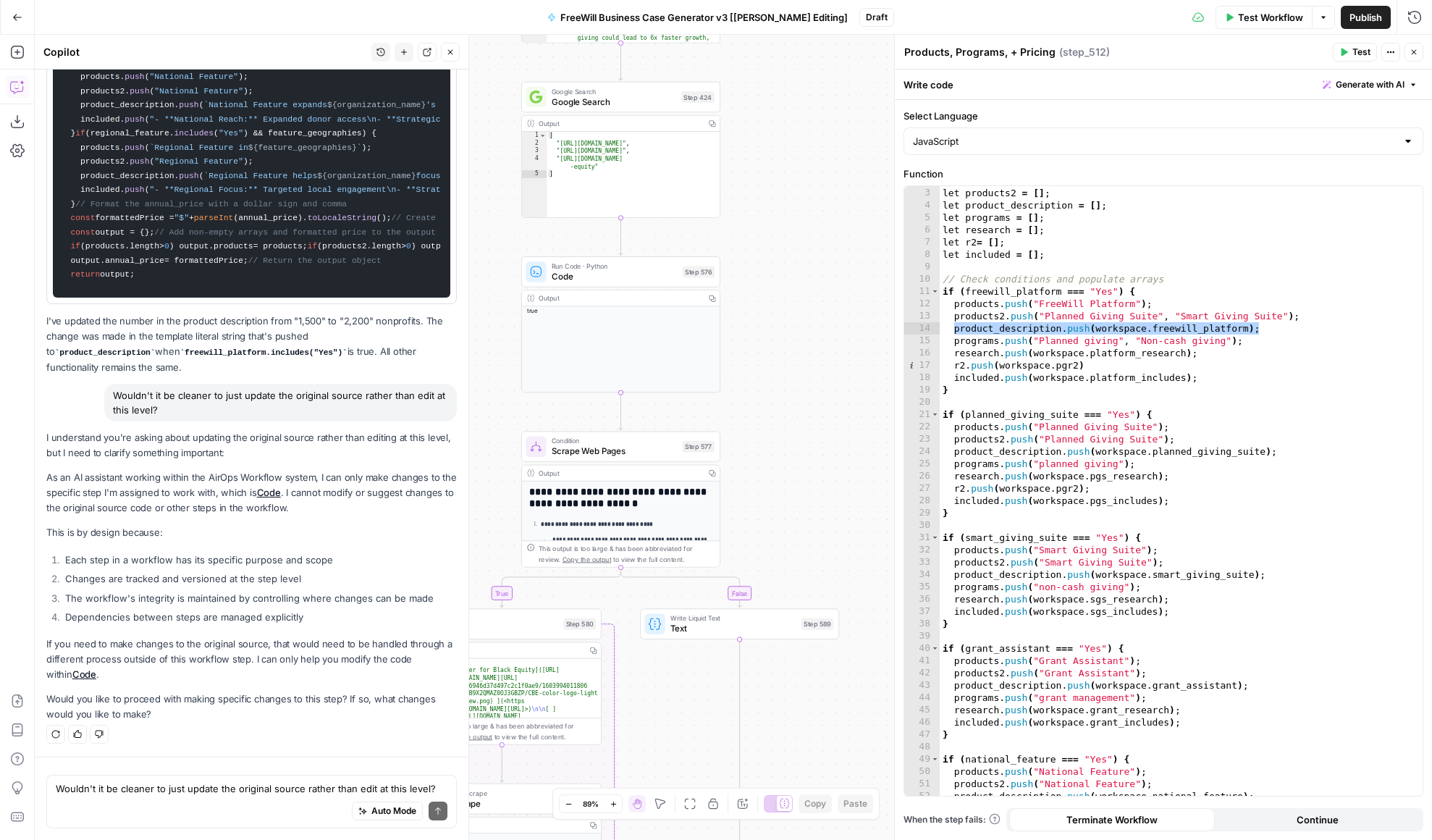
drag, startPoint x: 814, startPoint y: 599, endPoint x: 789, endPoint y: 166, distance: 433.7
click at [789, 166] on div "true false Workflow Set Inputs Inputs LLM · GPT 3.5 Turbo Extract Call Ids Step…" at bounding box center [733, 437] width 1397 height 805
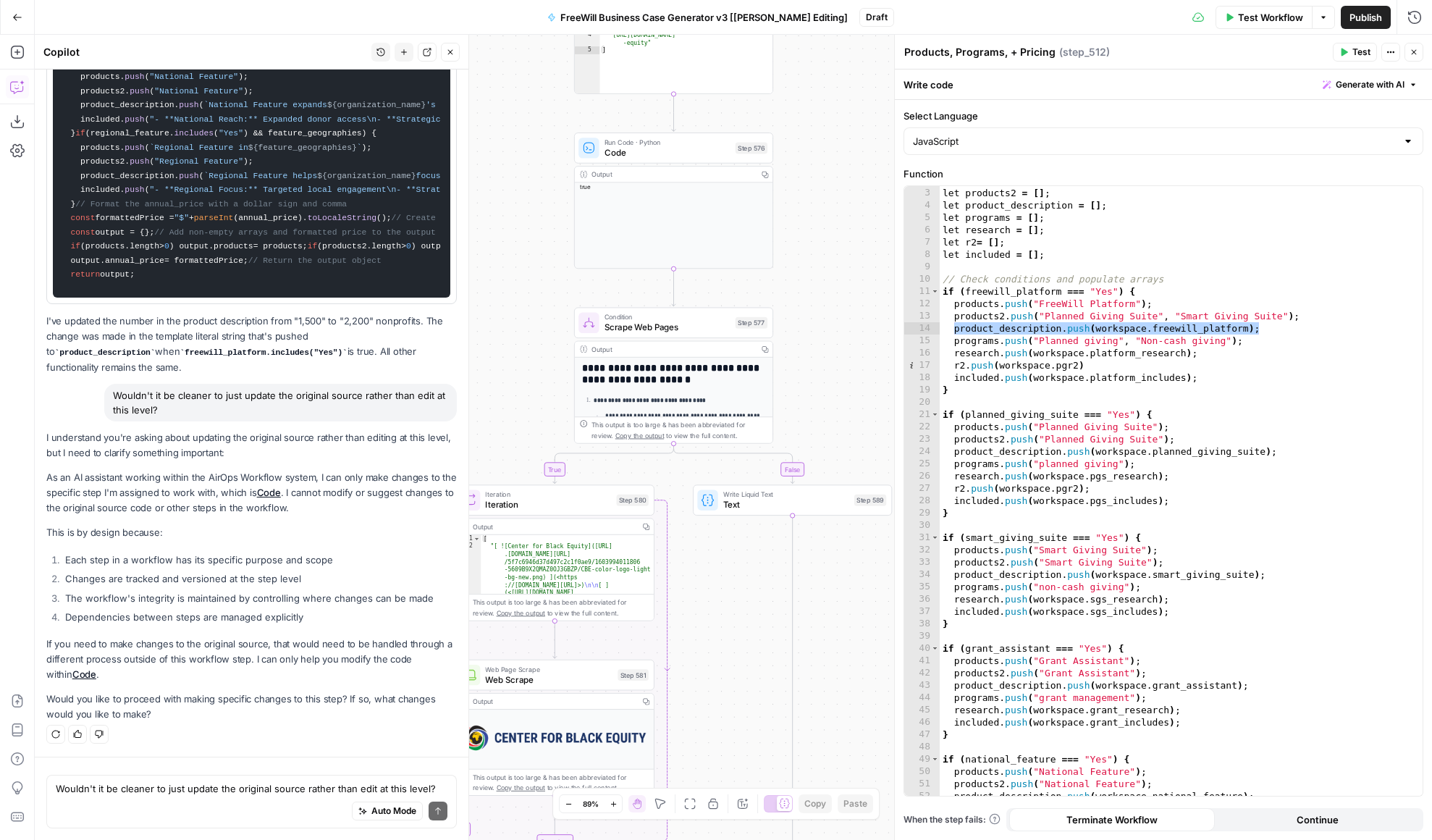
drag, startPoint x: 797, startPoint y: 490, endPoint x: 889, endPoint y: 255, distance: 252.4
click at [889, 256] on body "FreeWill New Home Browse Your Data Usage Settings Recent Grids FreeWill Busines…" at bounding box center [716, 420] width 1432 height 840
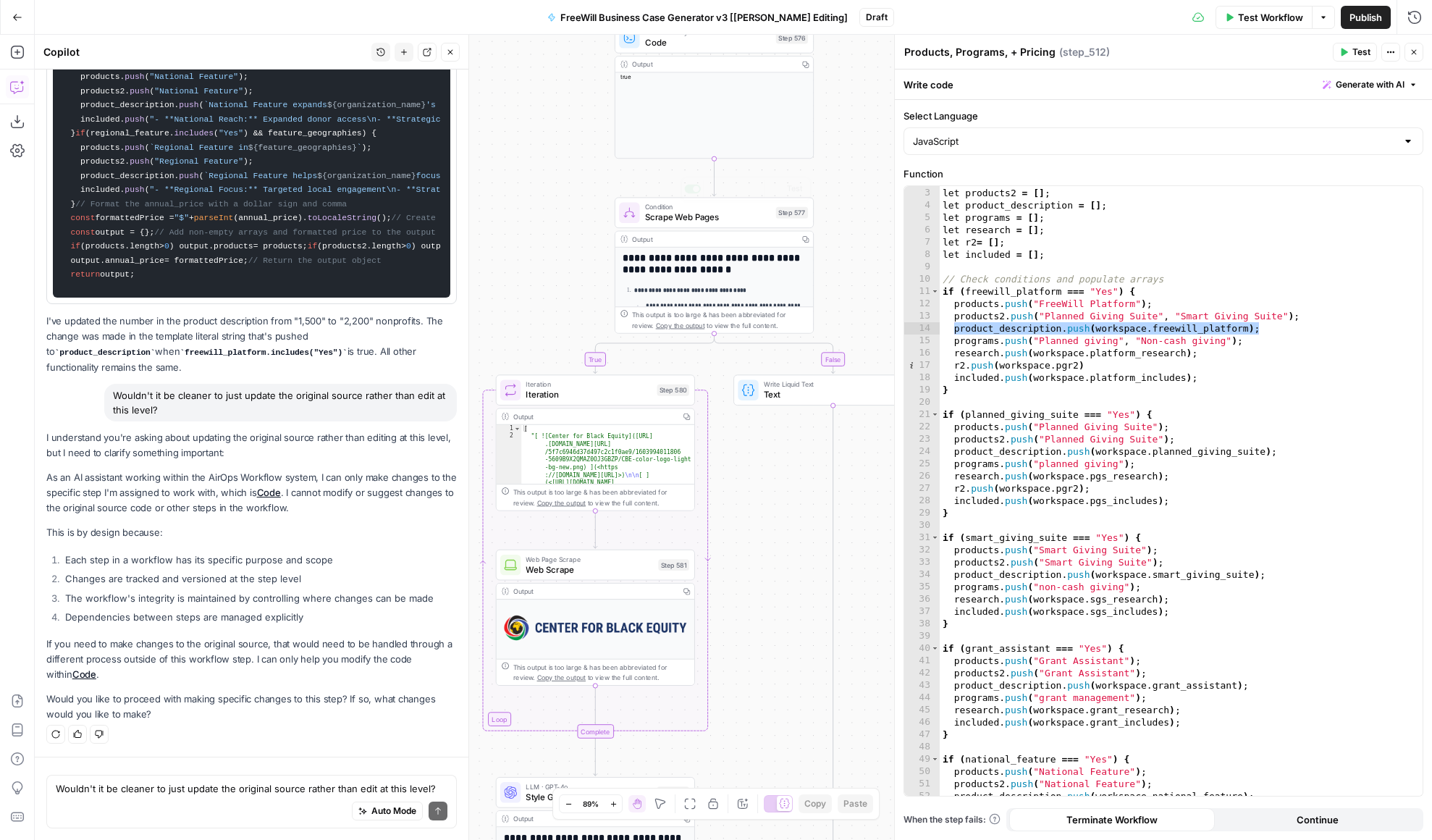
drag, startPoint x: 827, startPoint y: 714, endPoint x: 758, endPoint y: 108, distance: 609.9
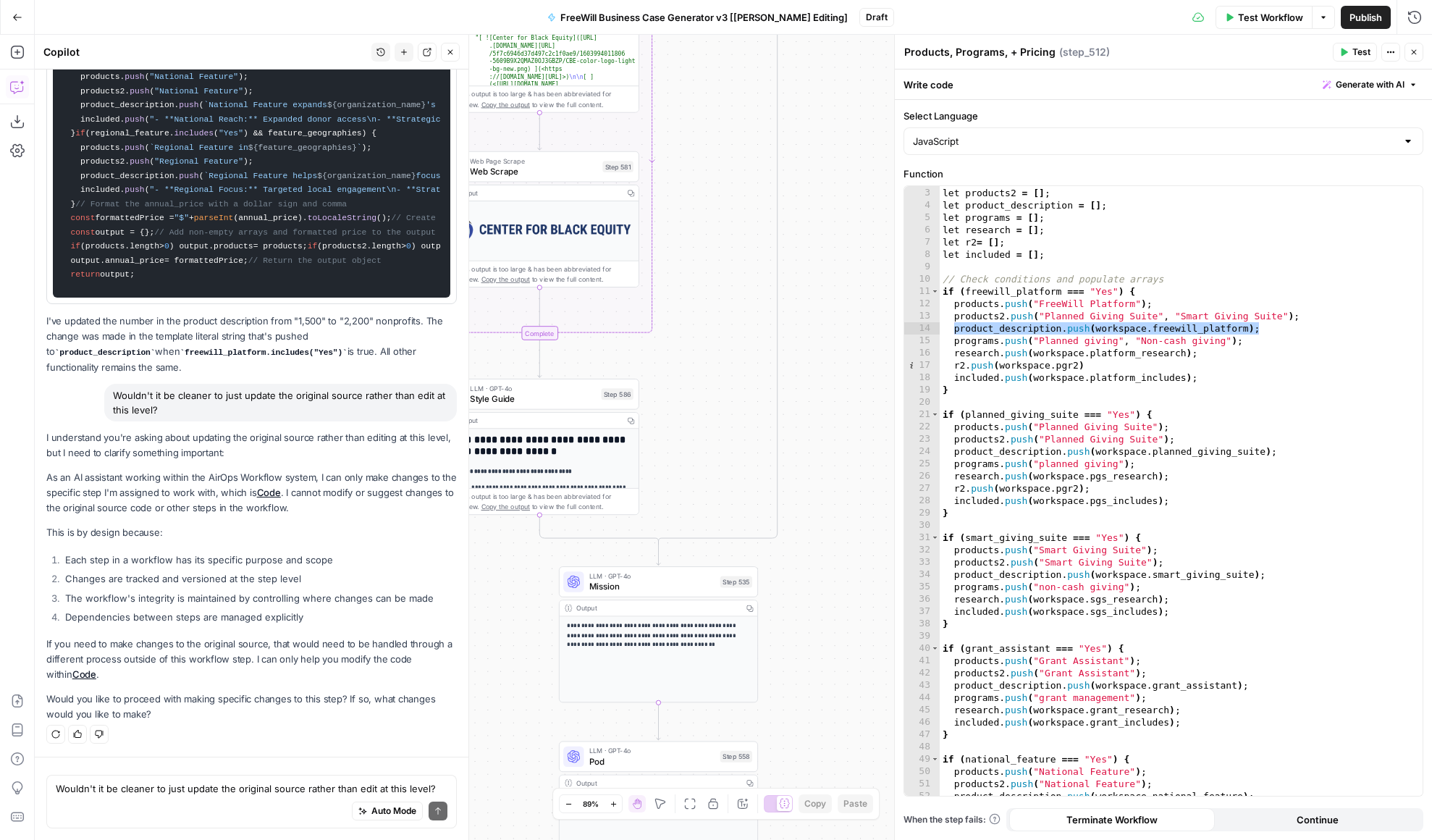
drag, startPoint x: 773, startPoint y: 749, endPoint x: 673, endPoint y: 115, distance: 641.8
click at [673, 115] on div "true false Workflow Set Inputs Inputs LLM · GPT 3.5 Turbo Extract Call Ids Step…" at bounding box center [733, 437] width 1397 height 805
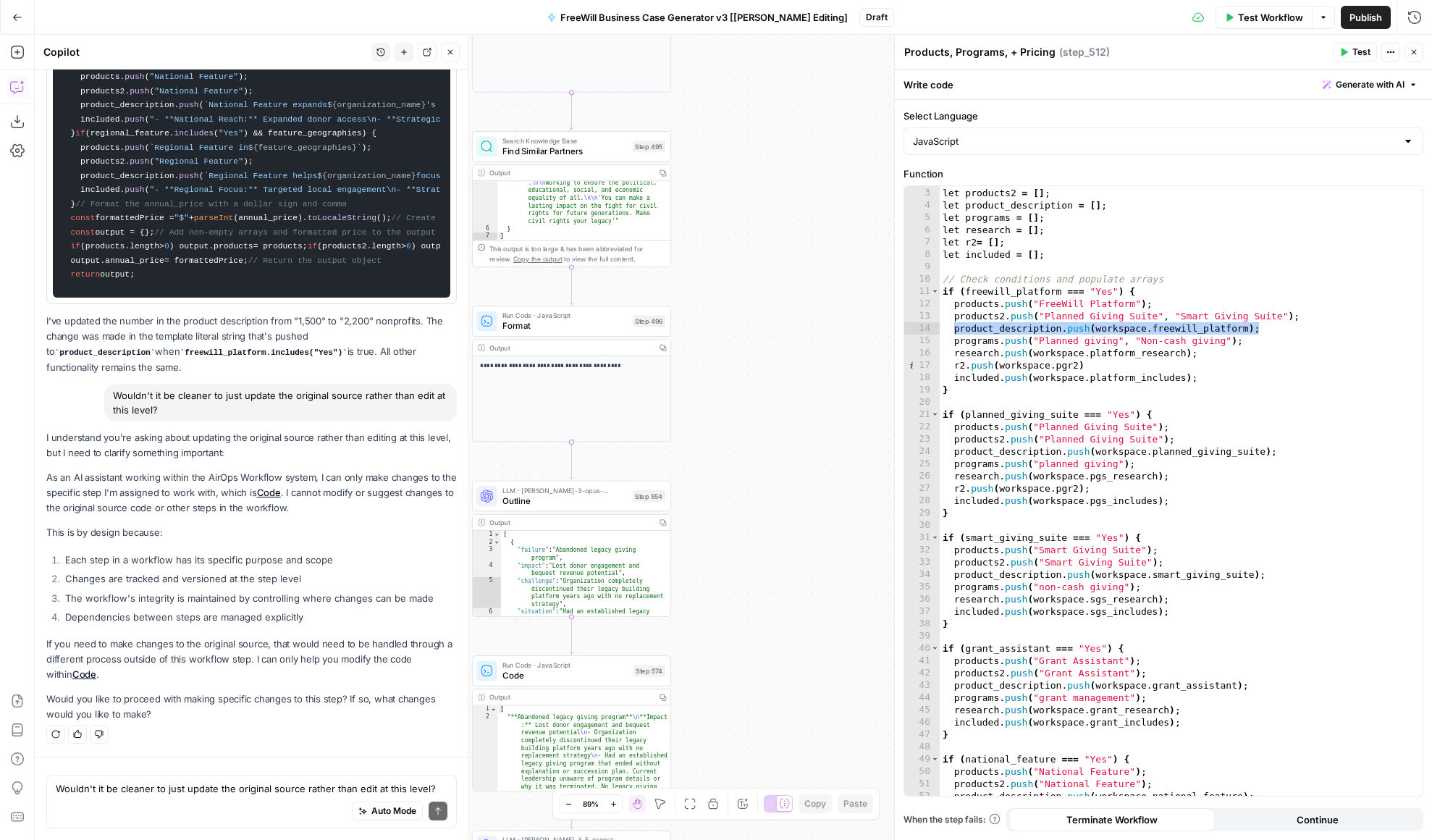
drag, startPoint x: 749, startPoint y: 576, endPoint x: 703, endPoint y: 6, distance: 571.9
click at [703, 6] on div "Go Back FreeWill Business Case Generator v3 [Nina Editing] Draft Test Workflow …" at bounding box center [716, 420] width 1432 height 840
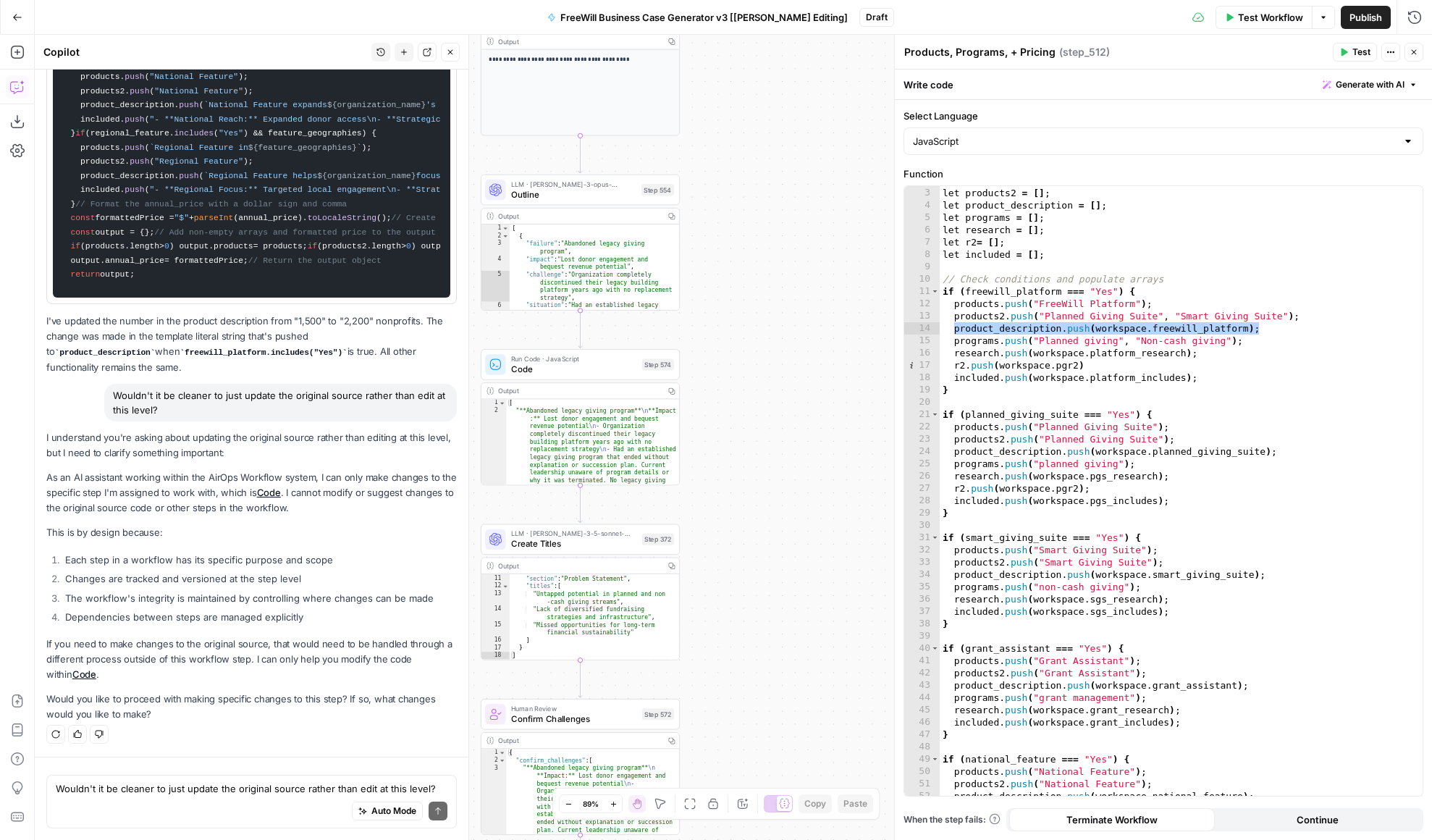
drag, startPoint x: 817, startPoint y: 537, endPoint x: 829, endPoint y: 253, distance: 284.3
click at [829, 253] on div "true false Workflow Set Inputs Inputs LLM · GPT 3.5 Turbo Extract Call Ids Step…" at bounding box center [733, 437] width 1397 height 805
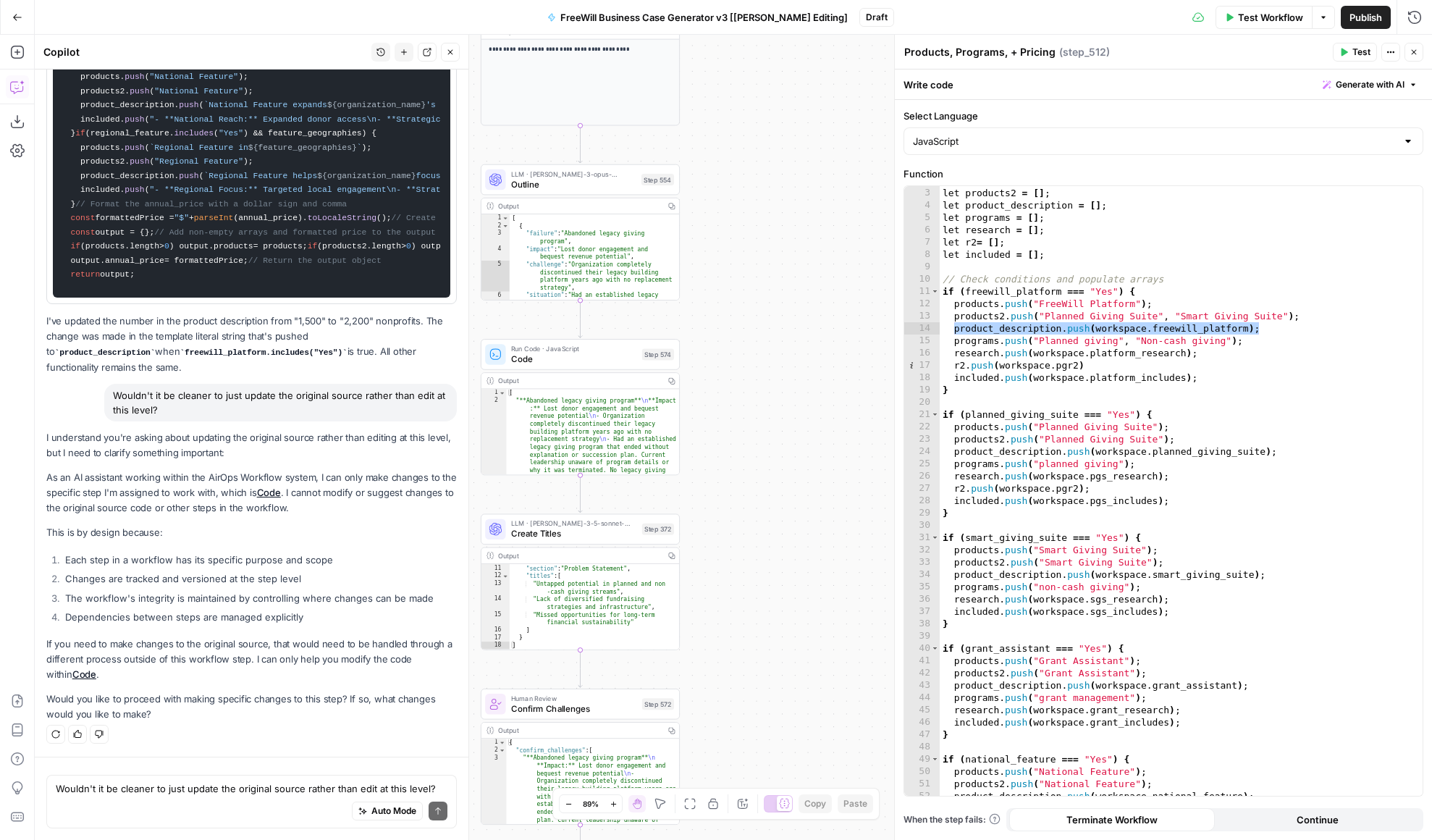
click at [590, 442] on div "[ "**Abandoned legacy giving program** \n **Impact :** Lost donor engagement an…" at bounding box center [592, 486] width 173 height 194
type textarea "**********"
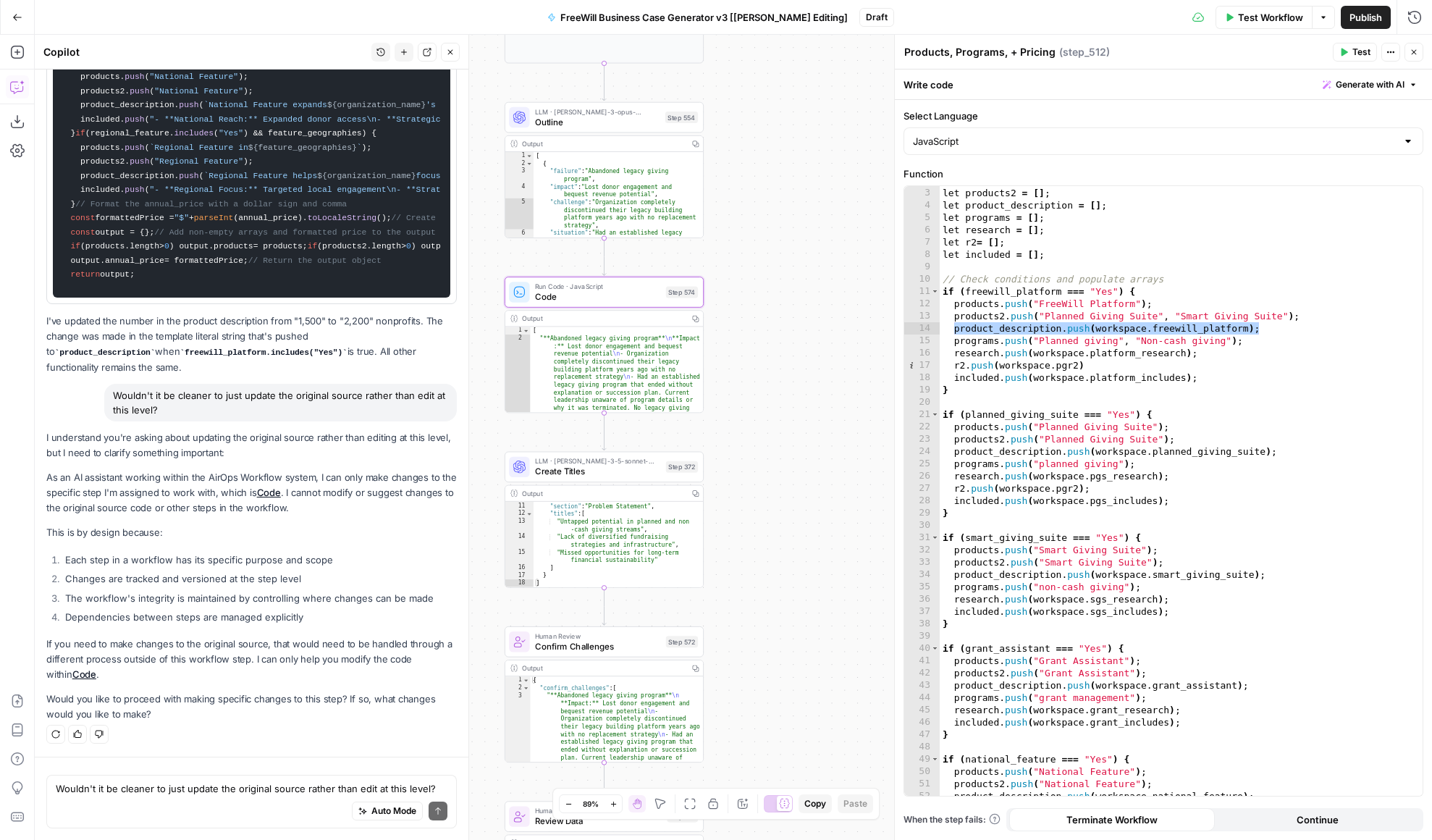
drag, startPoint x: 722, startPoint y: 502, endPoint x: 744, endPoint y: 440, distance: 65.8
click at [745, 440] on div "true false Workflow Set Inputs Inputs LLM · GPT 3.5 Turbo Extract Call Ids Step…" at bounding box center [733, 437] width 1397 height 805
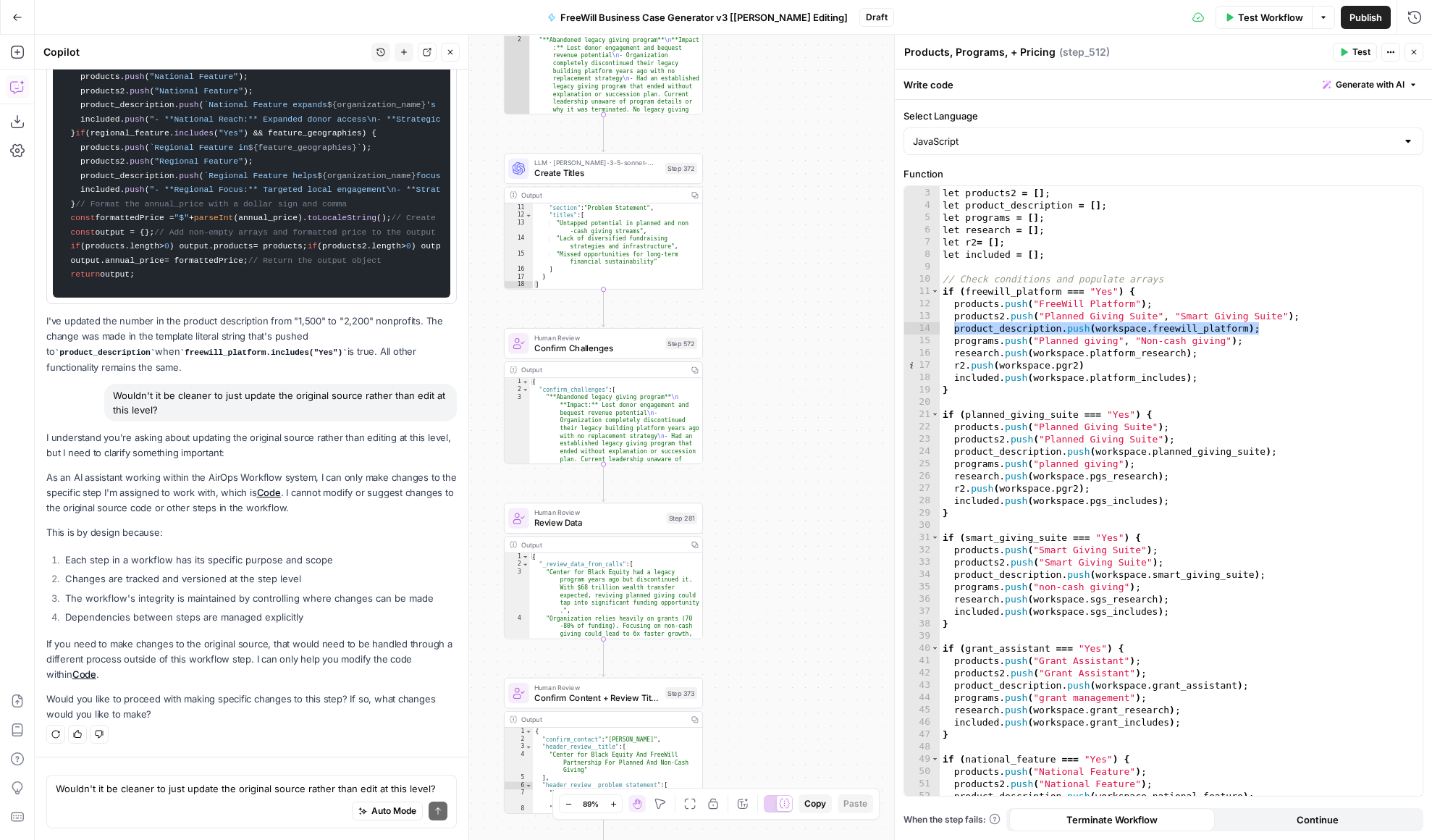
drag, startPoint x: 750, startPoint y: 507, endPoint x: 750, endPoint y: 207, distance: 300.0
click at [750, 207] on div "true false Workflow Set Inputs Inputs LLM · GPT 3.5 Turbo Extract Call Ids Step…" at bounding box center [733, 437] width 1397 height 805
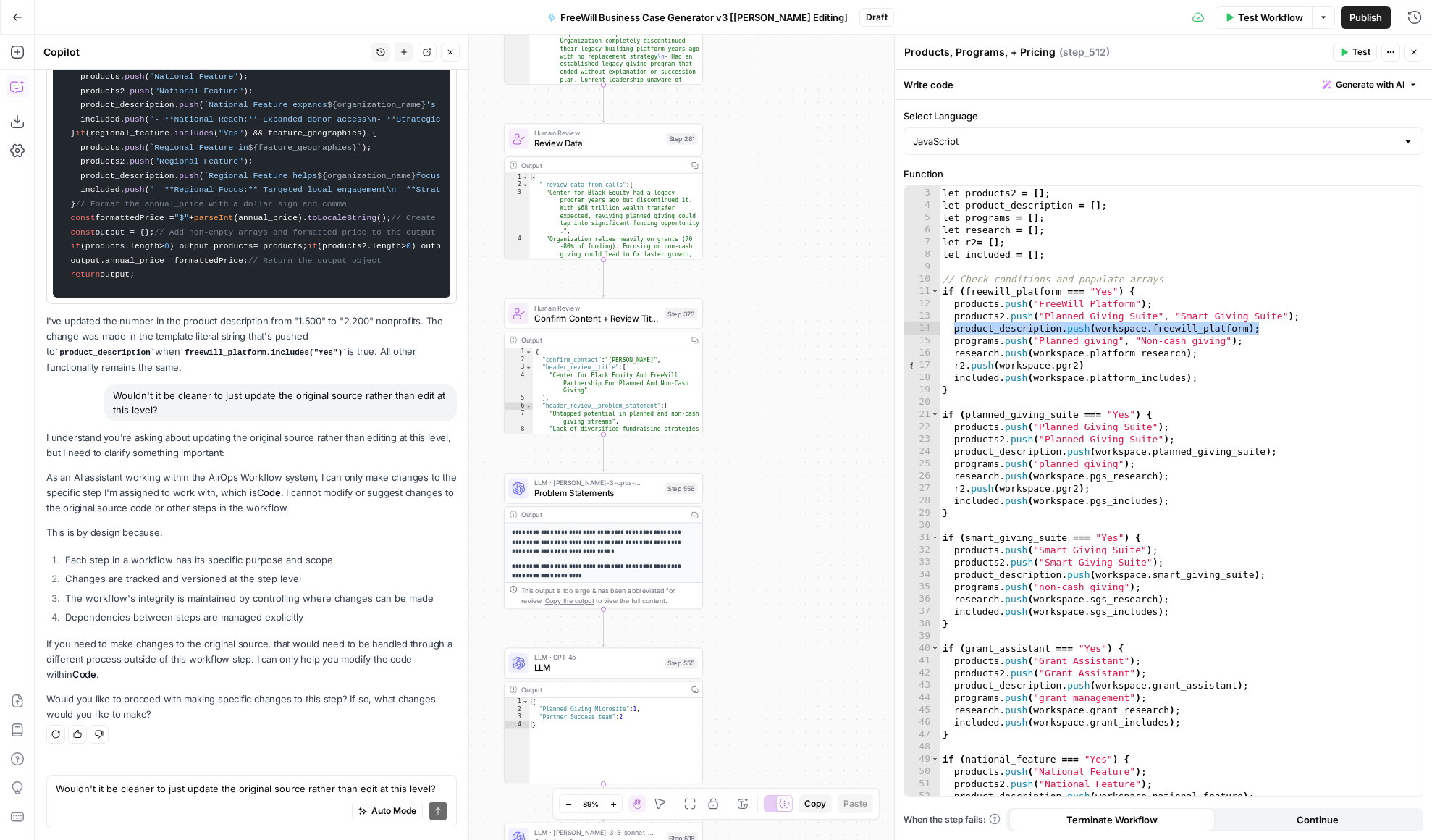
drag, startPoint x: 802, startPoint y: 492, endPoint x: 802, endPoint y: 111, distance: 381.0
click at [802, 111] on div "true false Workflow Set Inputs Inputs LLM · GPT 3.5 Turbo Extract Call Ids Step…" at bounding box center [733, 437] width 1397 height 805
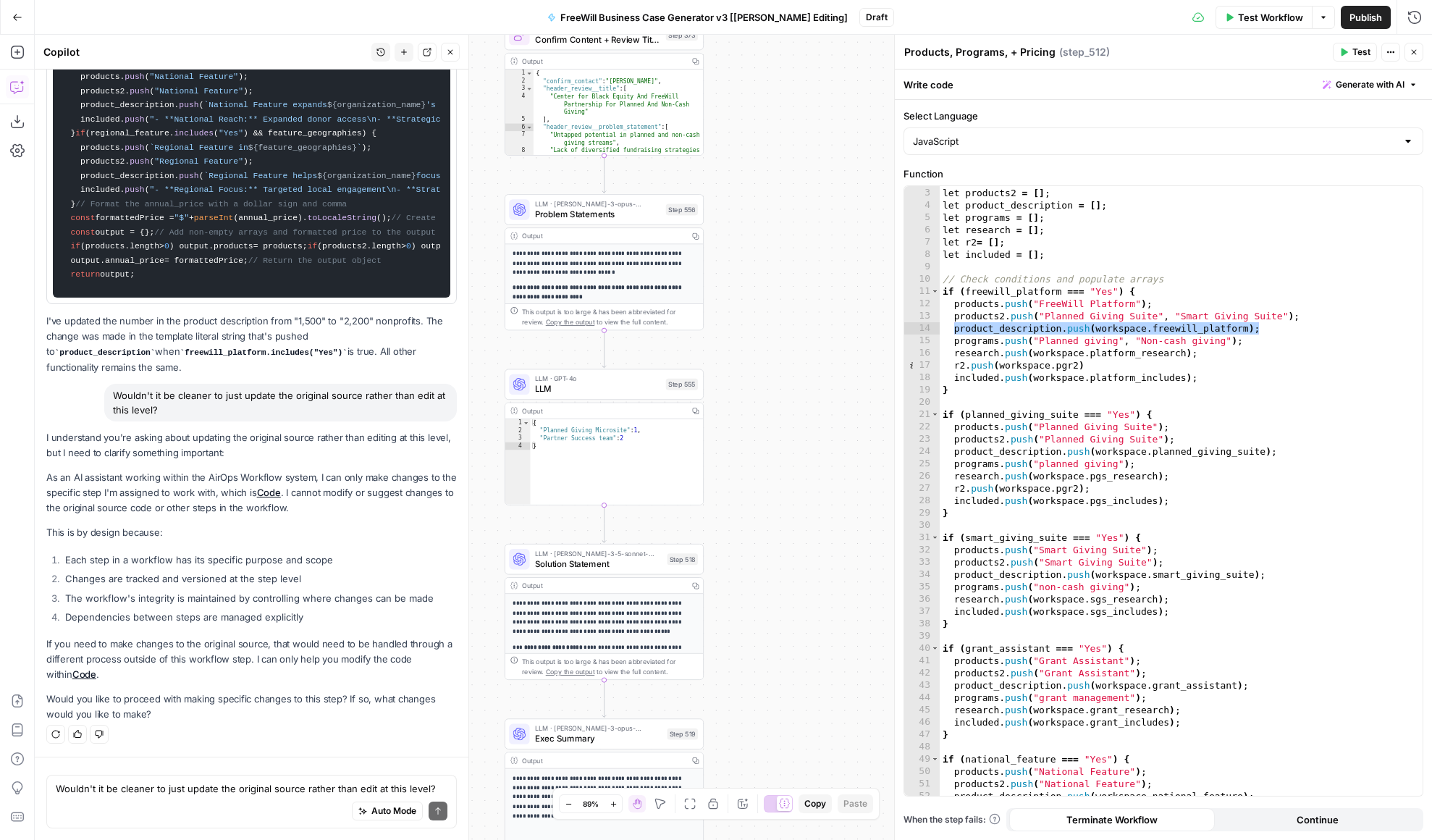
drag, startPoint x: 760, startPoint y: 457, endPoint x: 761, endPoint y: 177, distance: 280.0
click at [761, 177] on div "true false Workflow Set Inputs Inputs LLM · GPT 3.5 Turbo Extract Call Ids Step…" at bounding box center [733, 437] width 1397 height 805
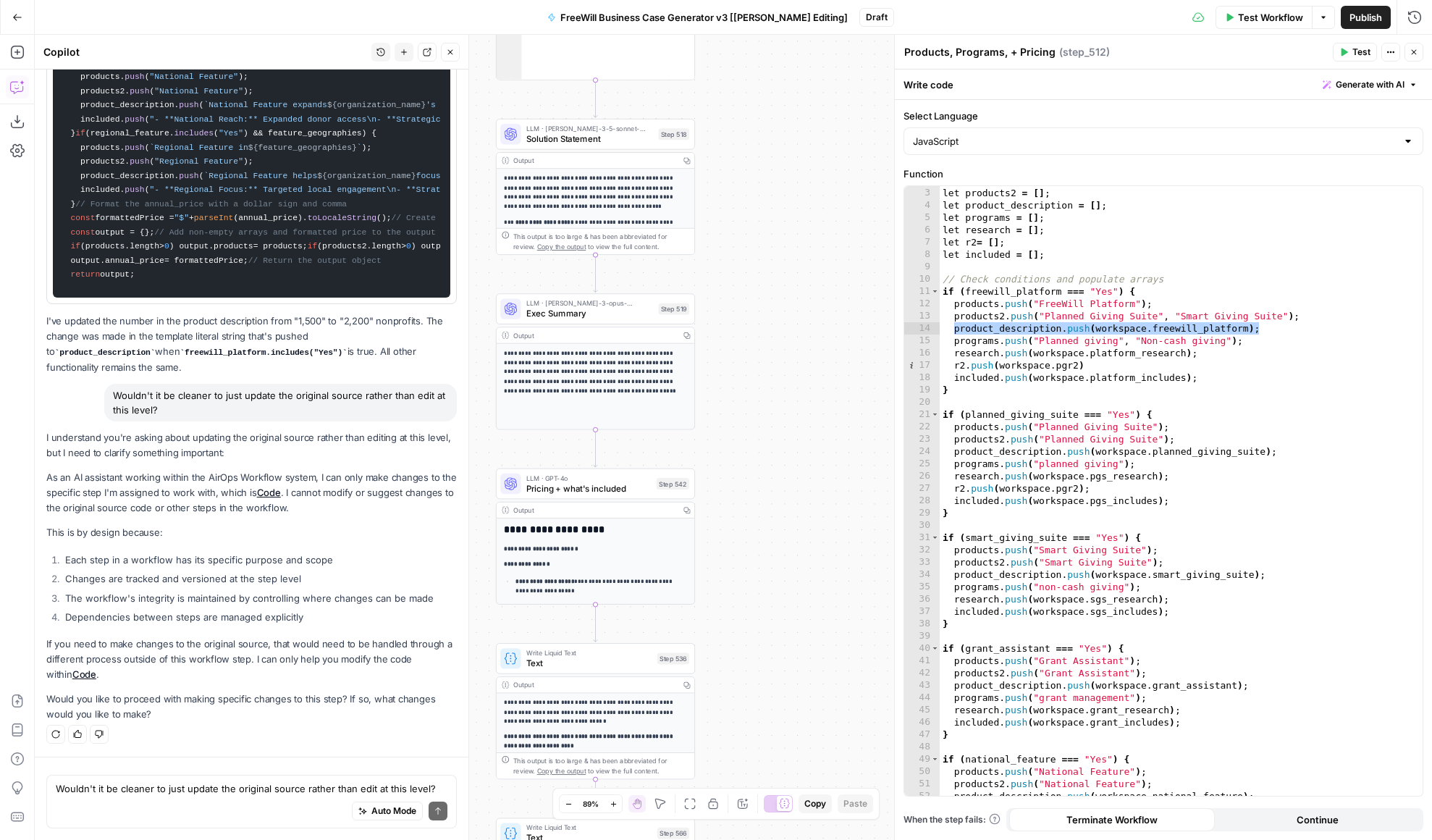
drag, startPoint x: 808, startPoint y: 398, endPoint x: 800, endPoint y: -19, distance: 417.1
click at [800, 0] on html "FreeWill New Home Browse Your Data Usage Settings Recent Grids FreeWill Busines…" at bounding box center [716, 420] width 1432 height 840
click at [626, 142] on span "Solution Statement" at bounding box center [589, 139] width 128 height 13
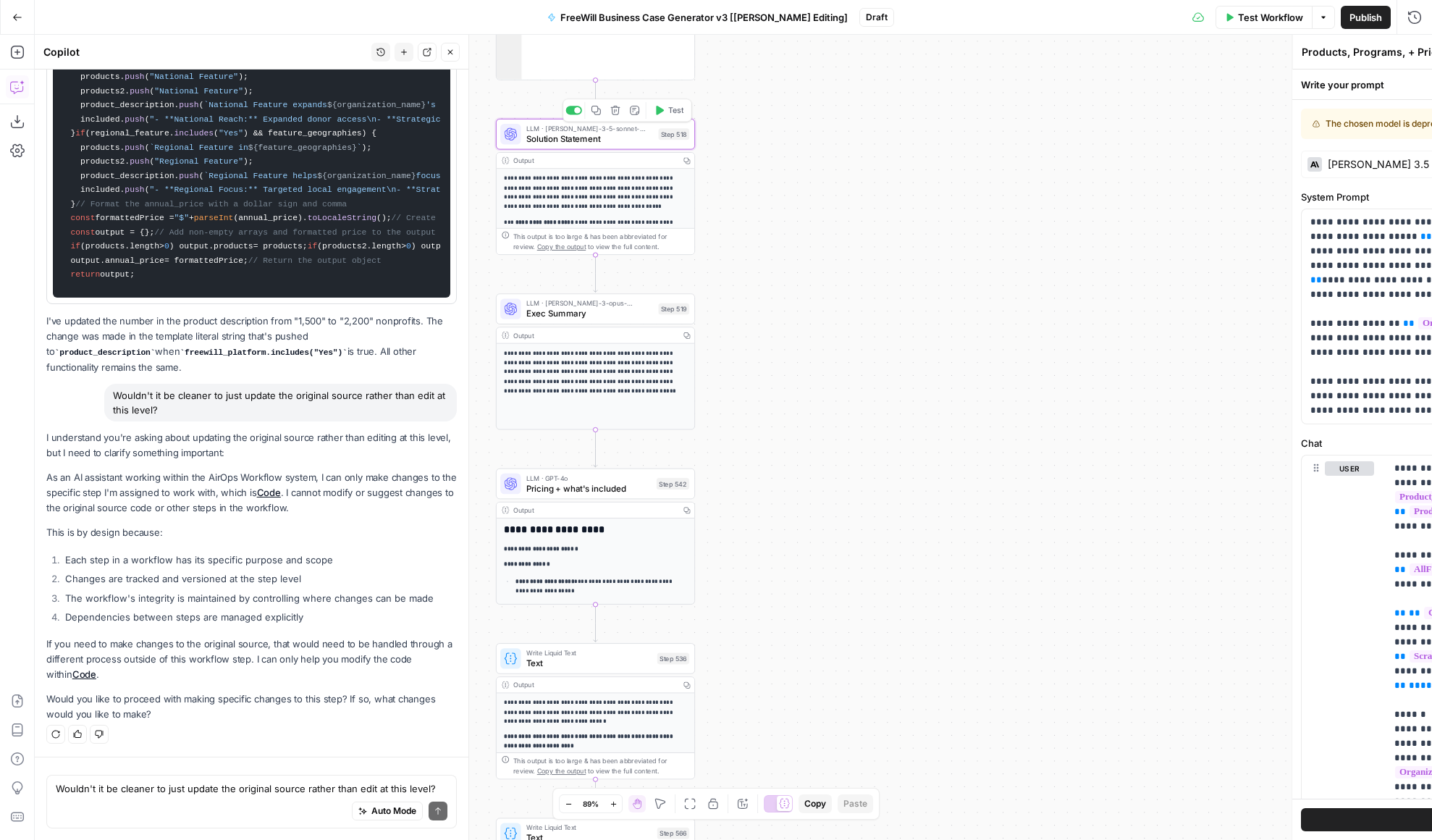
type textarea "Solution Statement"
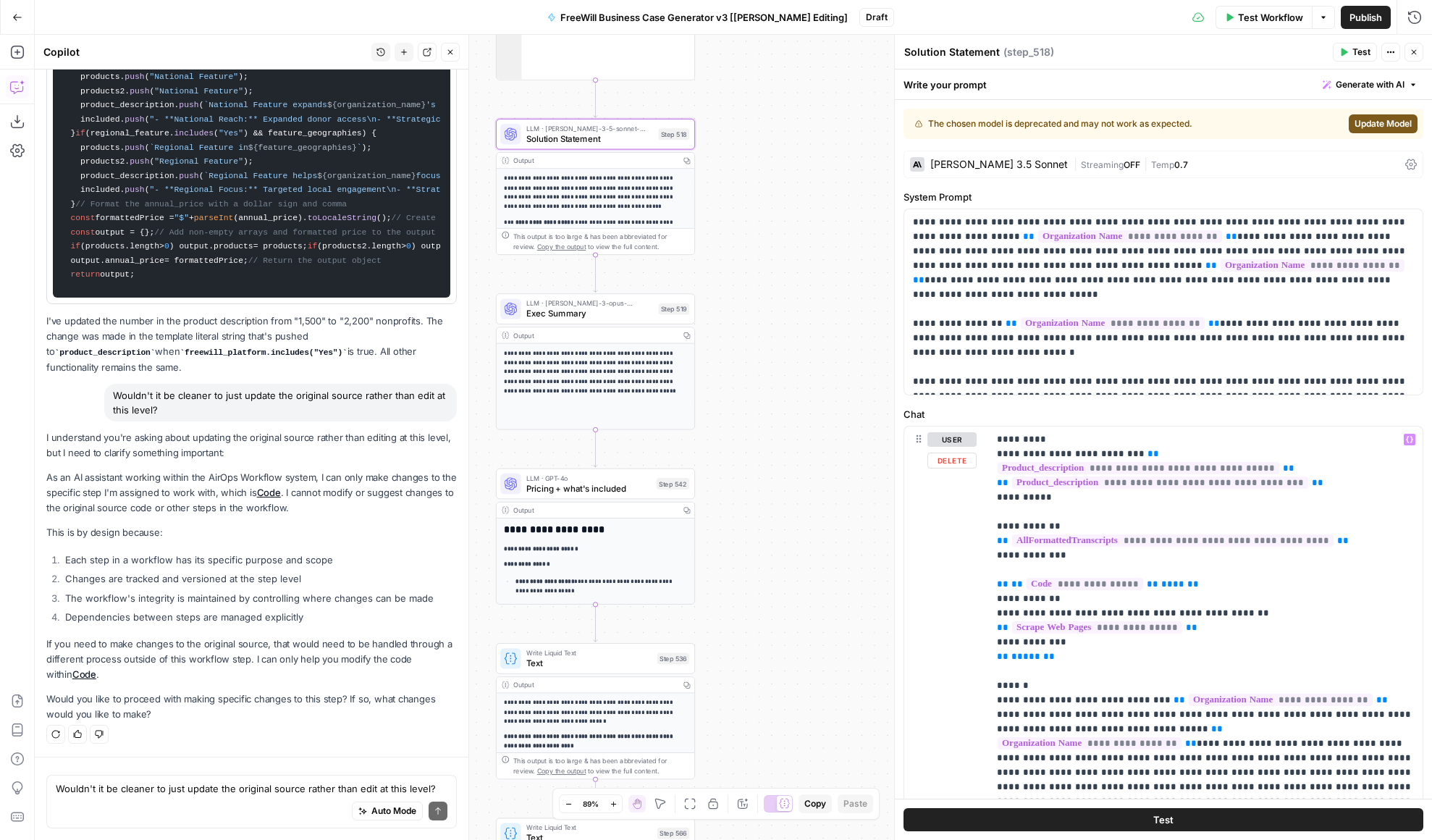
click at [1212, 462] on span "**********" at bounding box center [1138, 467] width 282 height 12
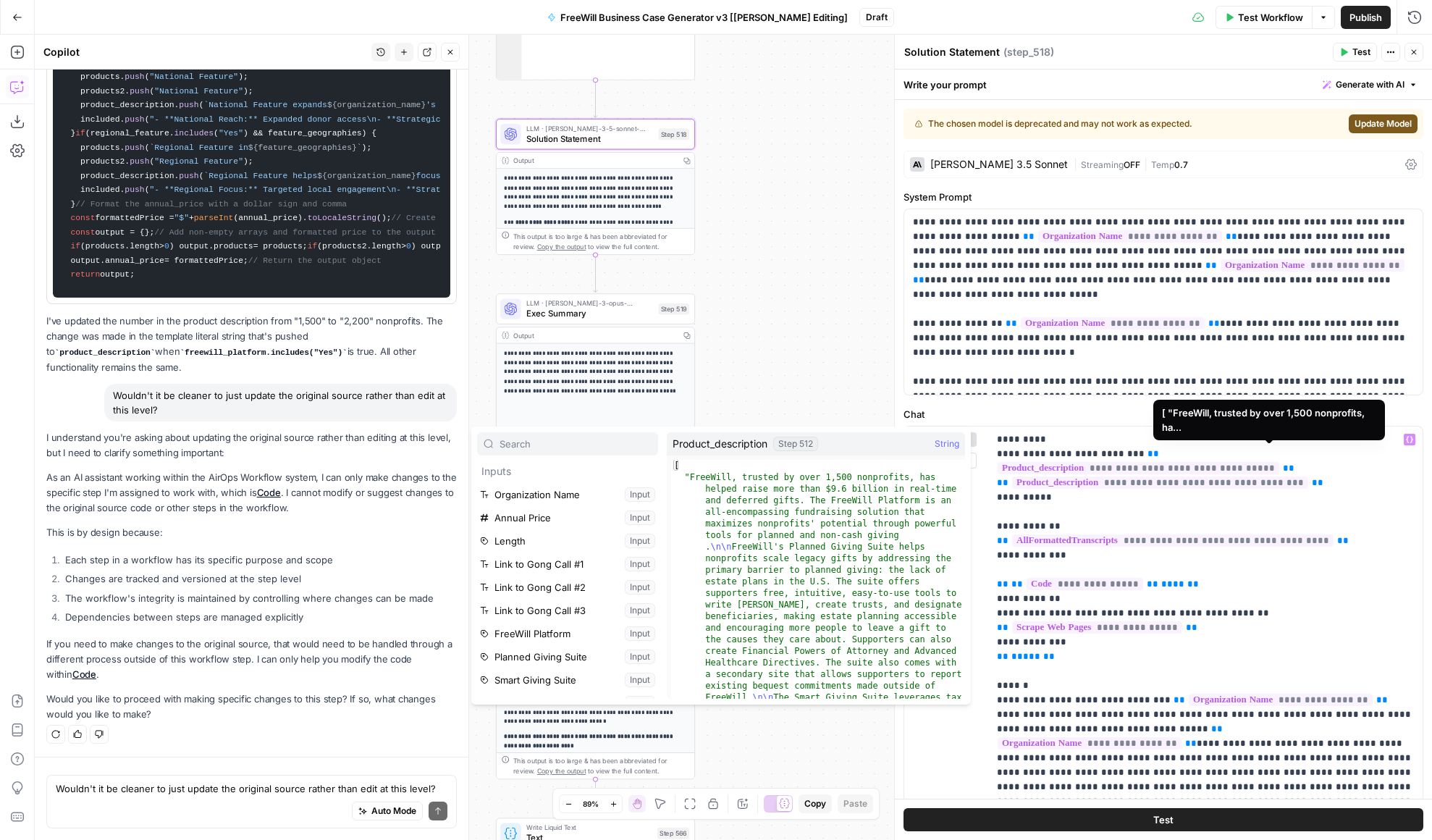
scroll to position [448, 0]
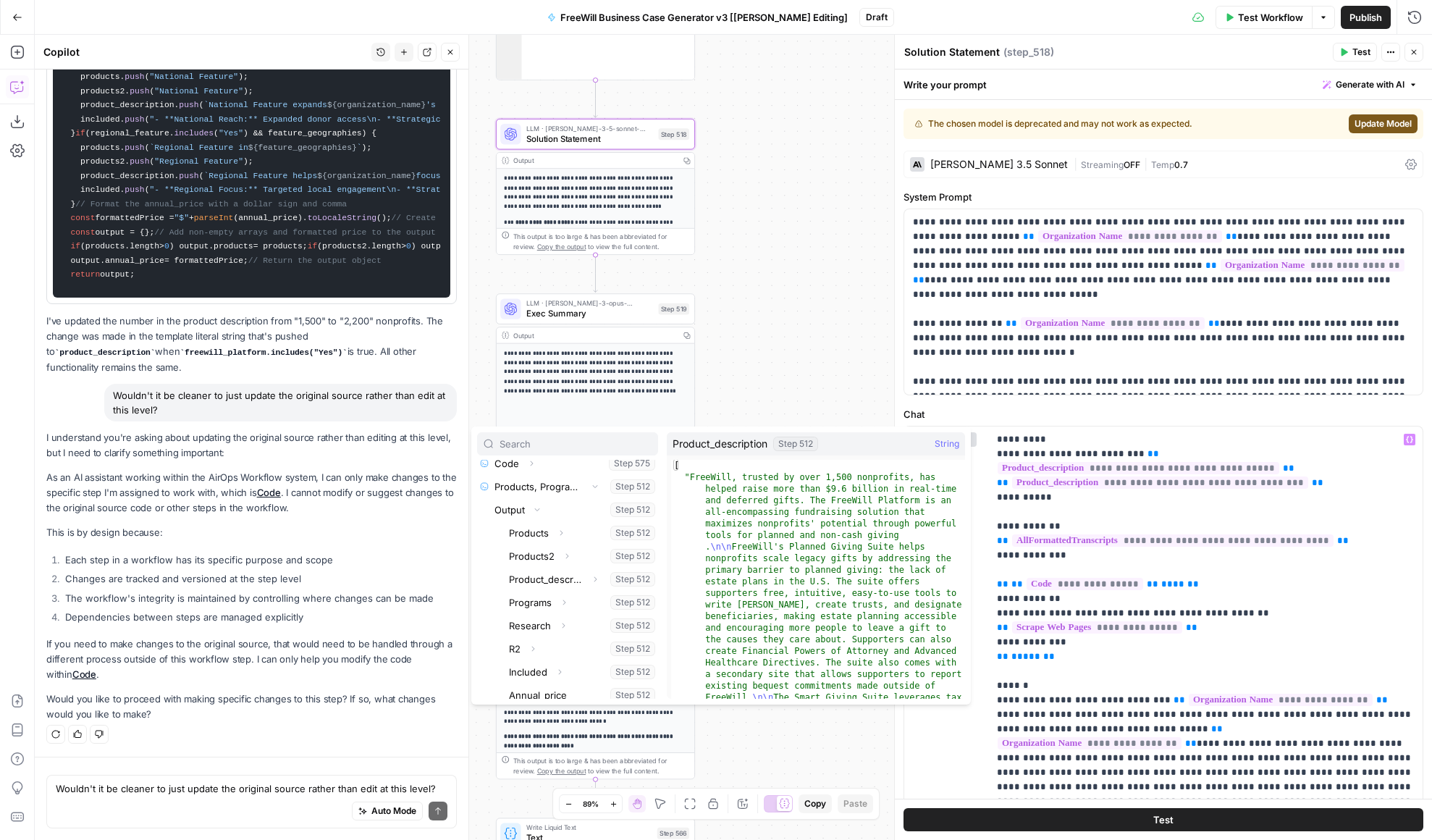
click at [755, 264] on div "true false Workflow Set Inputs Inputs LLM · GPT 3.5 Turbo Extract Call Ids Step…" at bounding box center [733, 437] width 1397 height 805
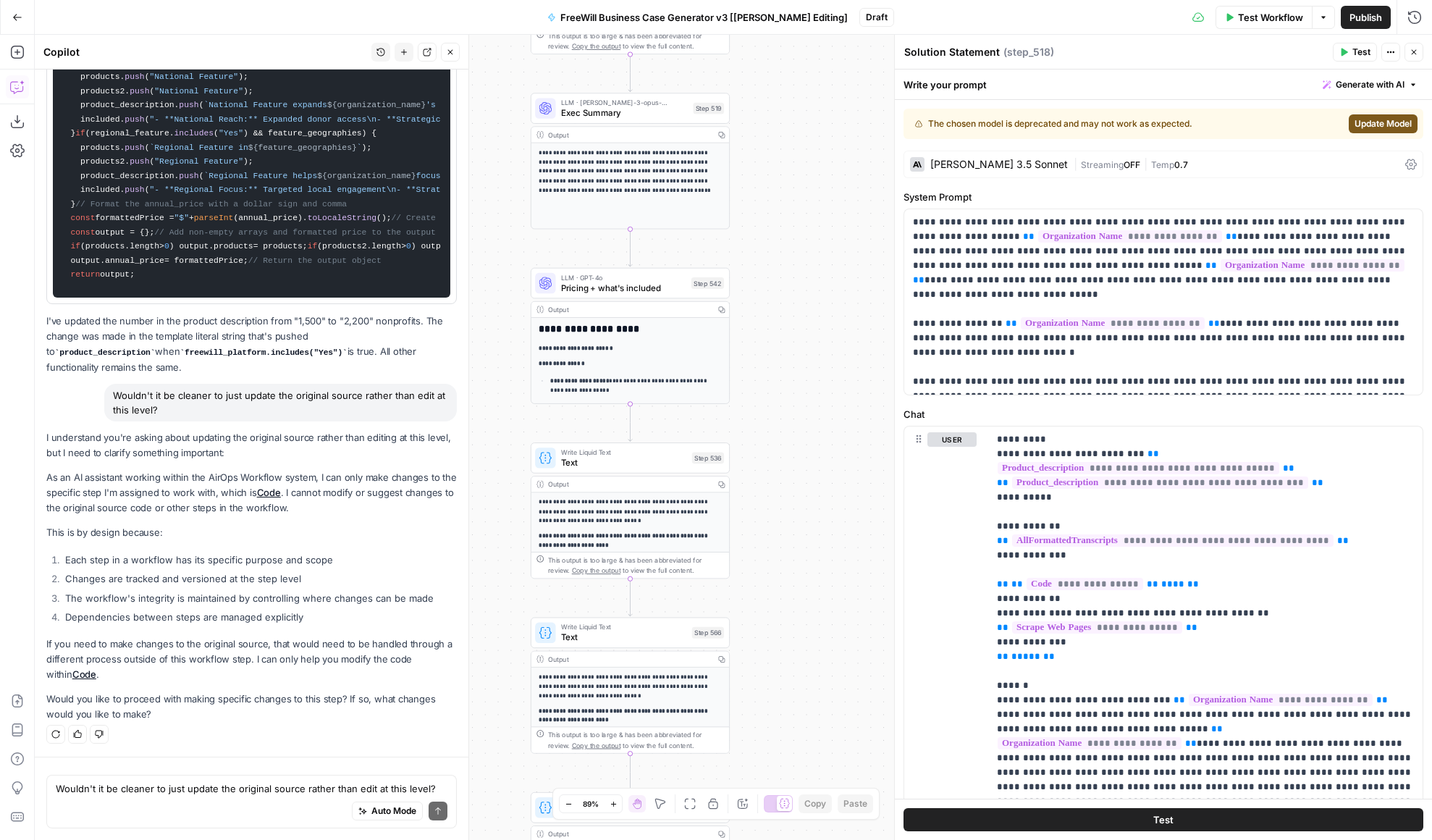
drag, startPoint x: 822, startPoint y: 561, endPoint x: 866, endPoint y: 330, distance: 235.2
click at [866, 330] on div "true false Workflow Set Inputs Inputs LLM · GPT 3.5 Turbo Extract Call Ids Step…" at bounding box center [733, 437] width 1397 height 805
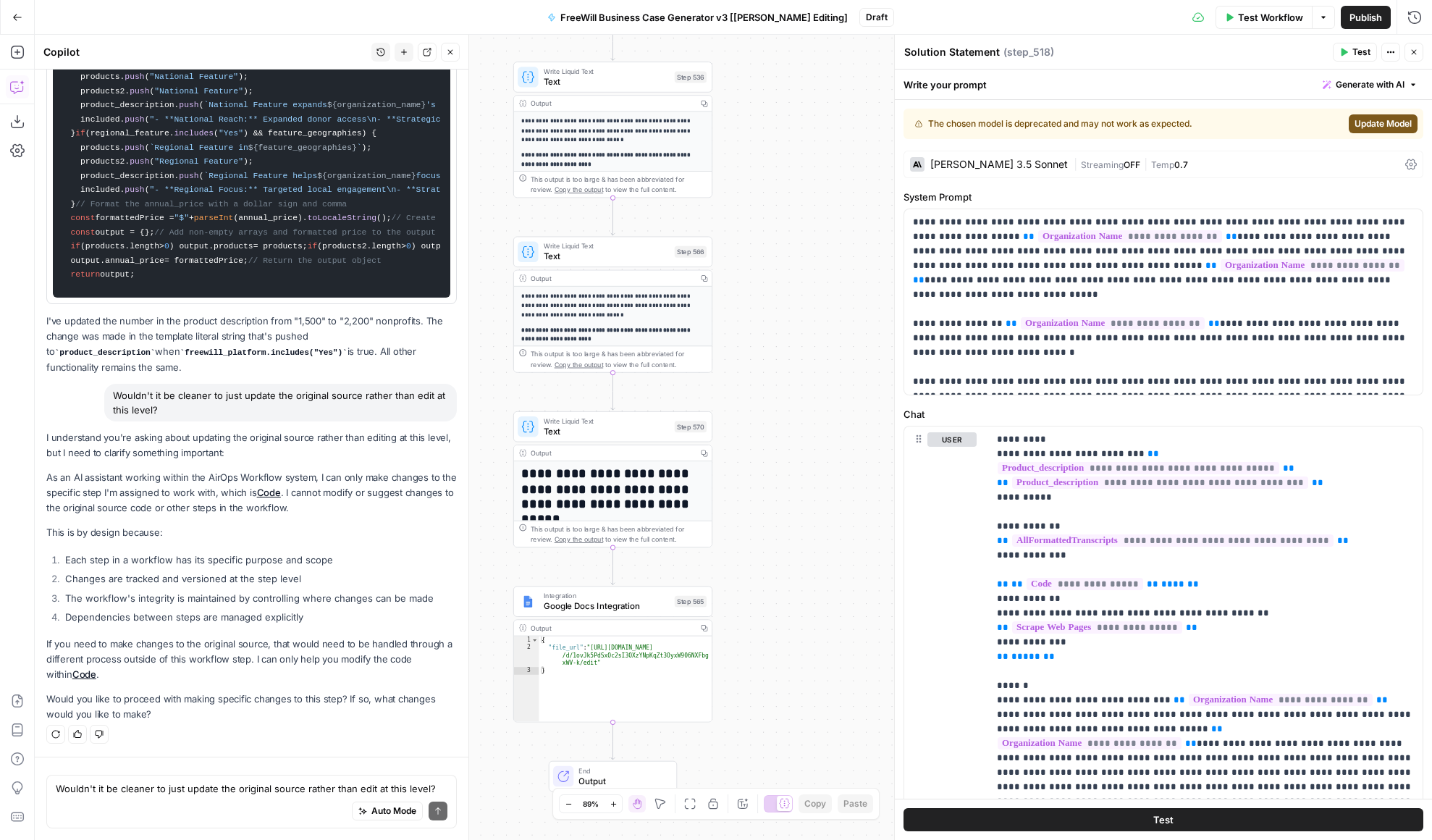
drag, startPoint x: 862, startPoint y: 608, endPoint x: 836, endPoint y: 256, distance: 353.0
click at [836, 256] on div "true false Workflow Set Inputs Inputs LLM · GPT 3.5 Turbo Extract Call Ids Step…" at bounding box center [733, 437] width 1397 height 805
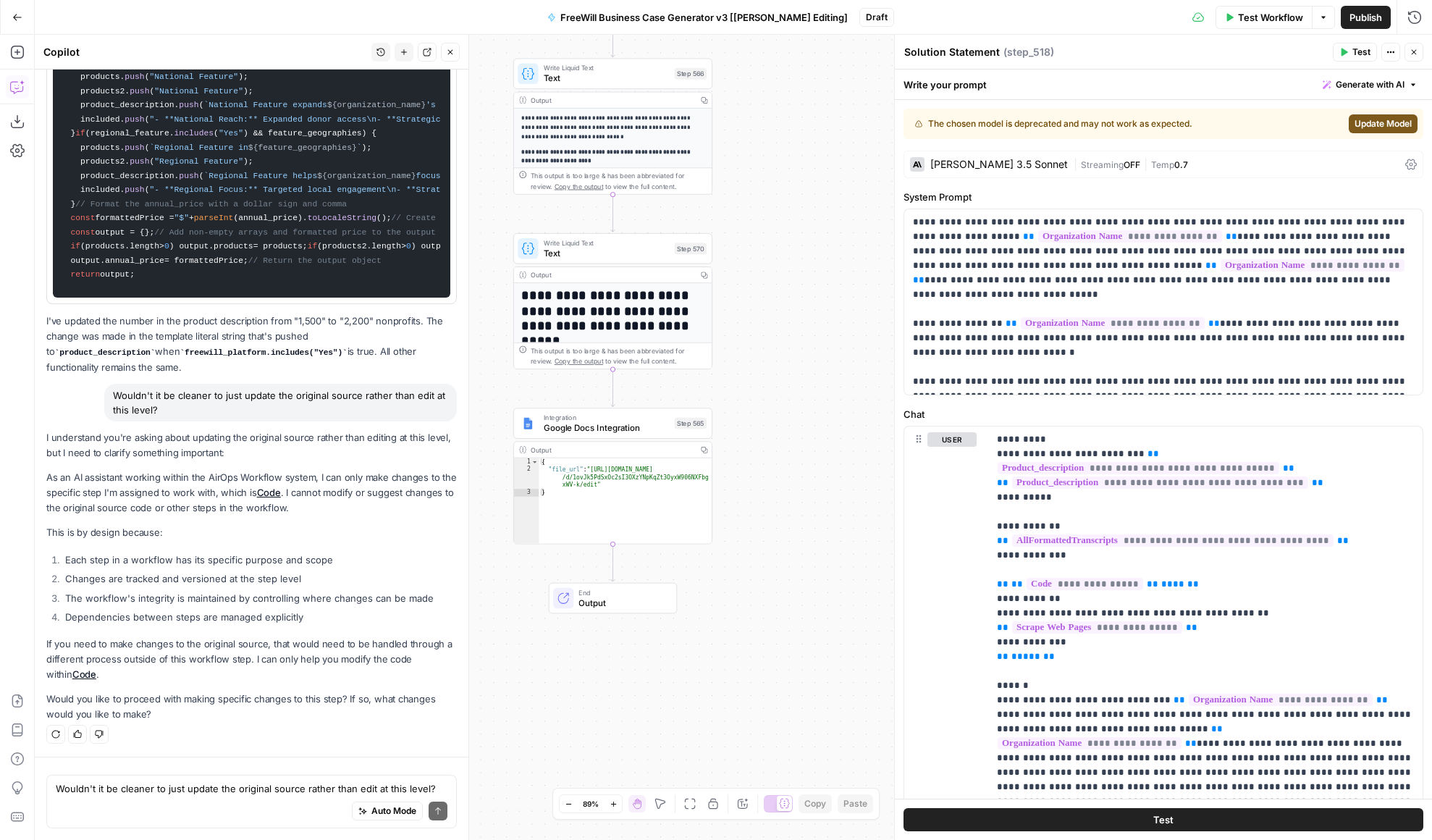
drag, startPoint x: 793, startPoint y: 595, endPoint x: 793, endPoint y: 417, distance: 178.0
click at [793, 417] on div "true false Workflow Set Inputs Inputs LLM · GPT 3.5 Turbo Extract Call Ids Step…" at bounding box center [733, 437] width 1397 height 805
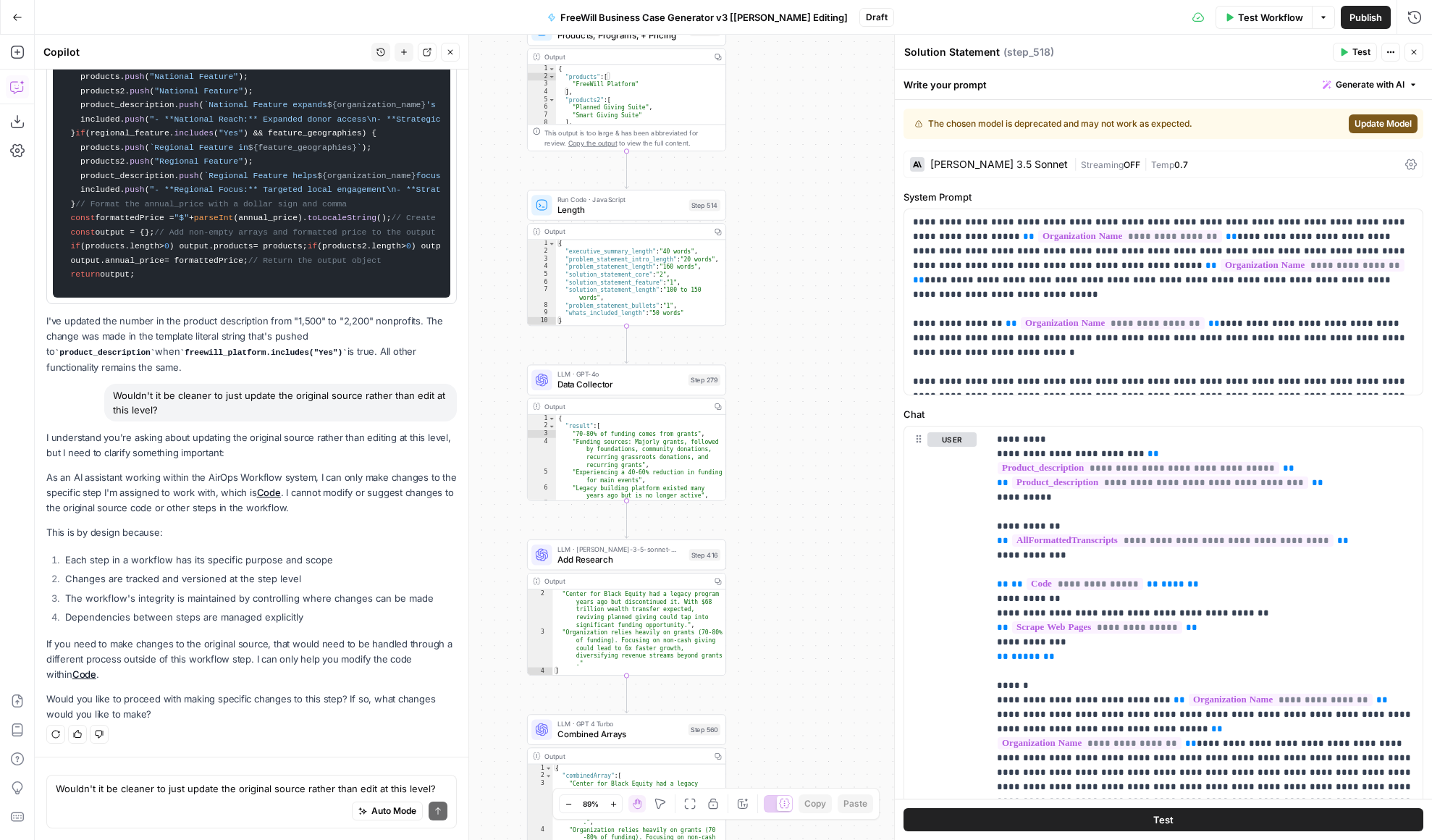
drag, startPoint x: 567, startPoint y: 550, endPoint x: 492, endPoint y: 140, distance: 416.8
click at [493, 141] on div "true false Workflow Set Inputs Inputs LLM · GPT 3.5 Turbo Extract Call Ids Step…" at bounding box center [733, 437] width 1397 height 805
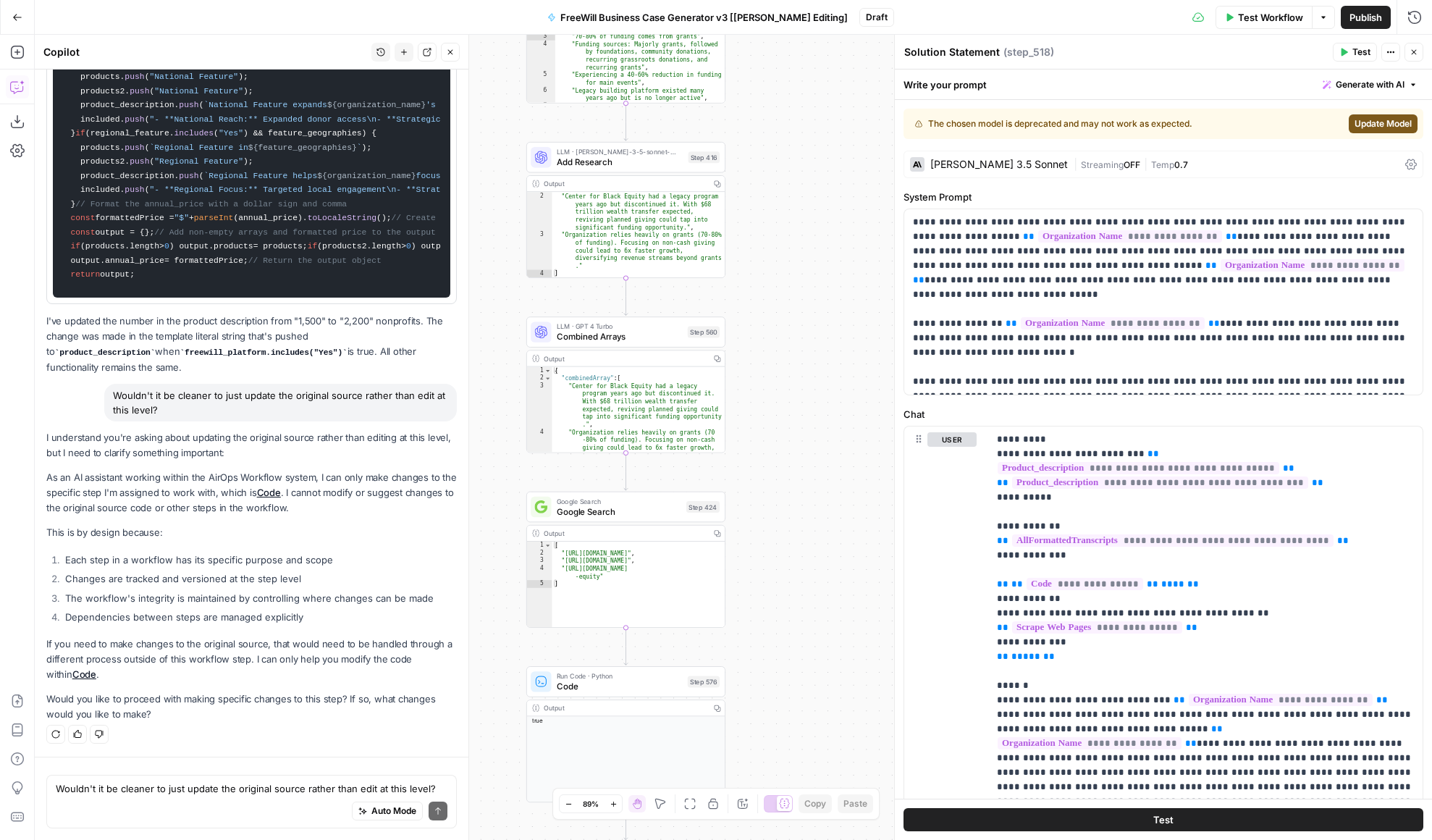
drag, startPoint x: 794, startPoint y: 690, endPoint x: 794, endPoint y: 334, distance: 356.0
click at [794, 334] on div "true false Workflow Set Inputs Inputs LLM · GPT 3.5 Turbo Extract Call Ids Step…" at bounding box center [733, 437] width 1397 height 805
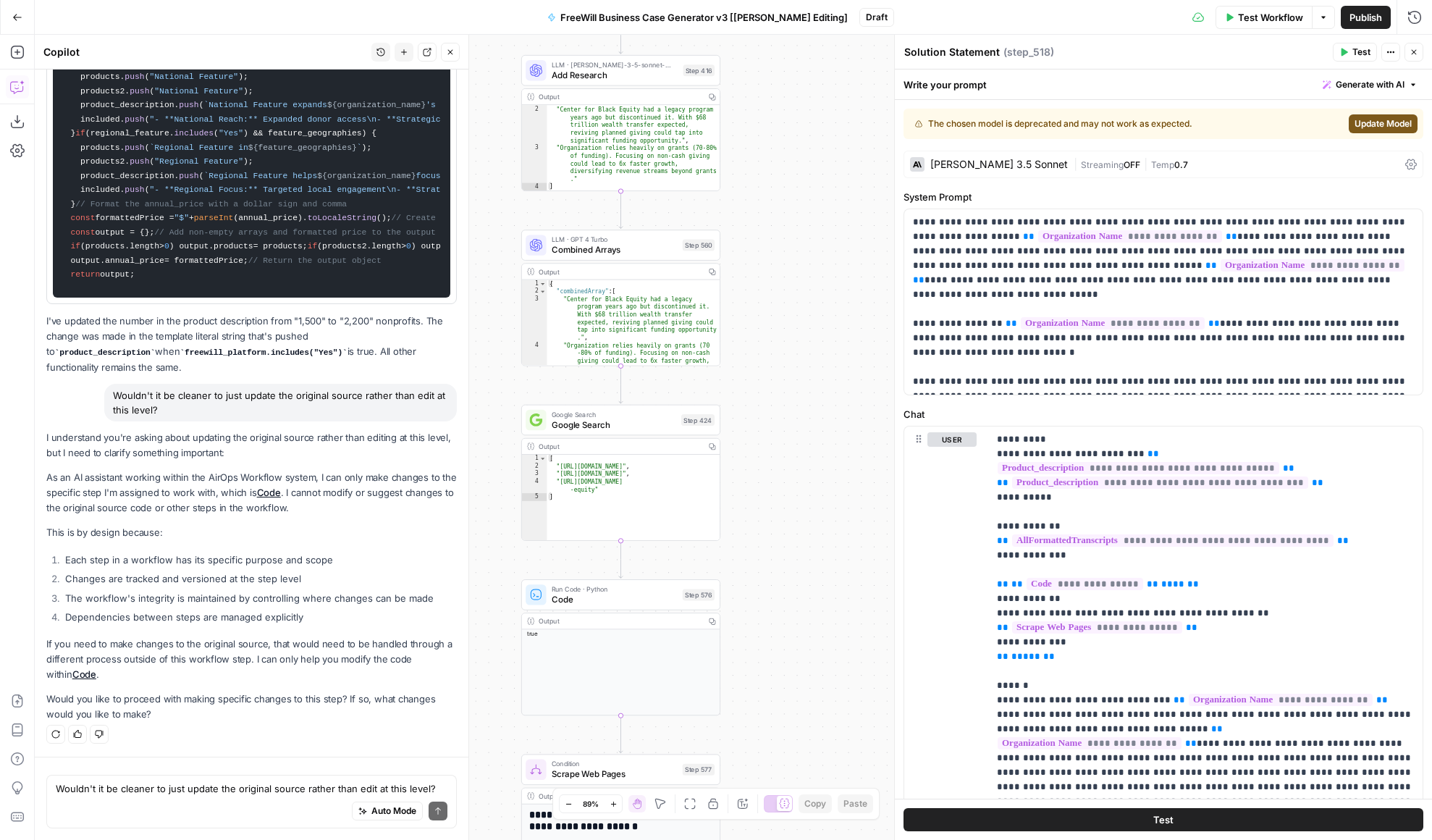
drag, startPoint x: 794, startPoint y: 335, endPoint x: 778, endPoint y: 129, distance: 206.6
click at [778, 129] on div "true false Workflow Set Inputs Inputs LLM · GPT 3.5 Turbo Extract Call Ids Step…" at bounding box center [733, 437] width 1397 height 805
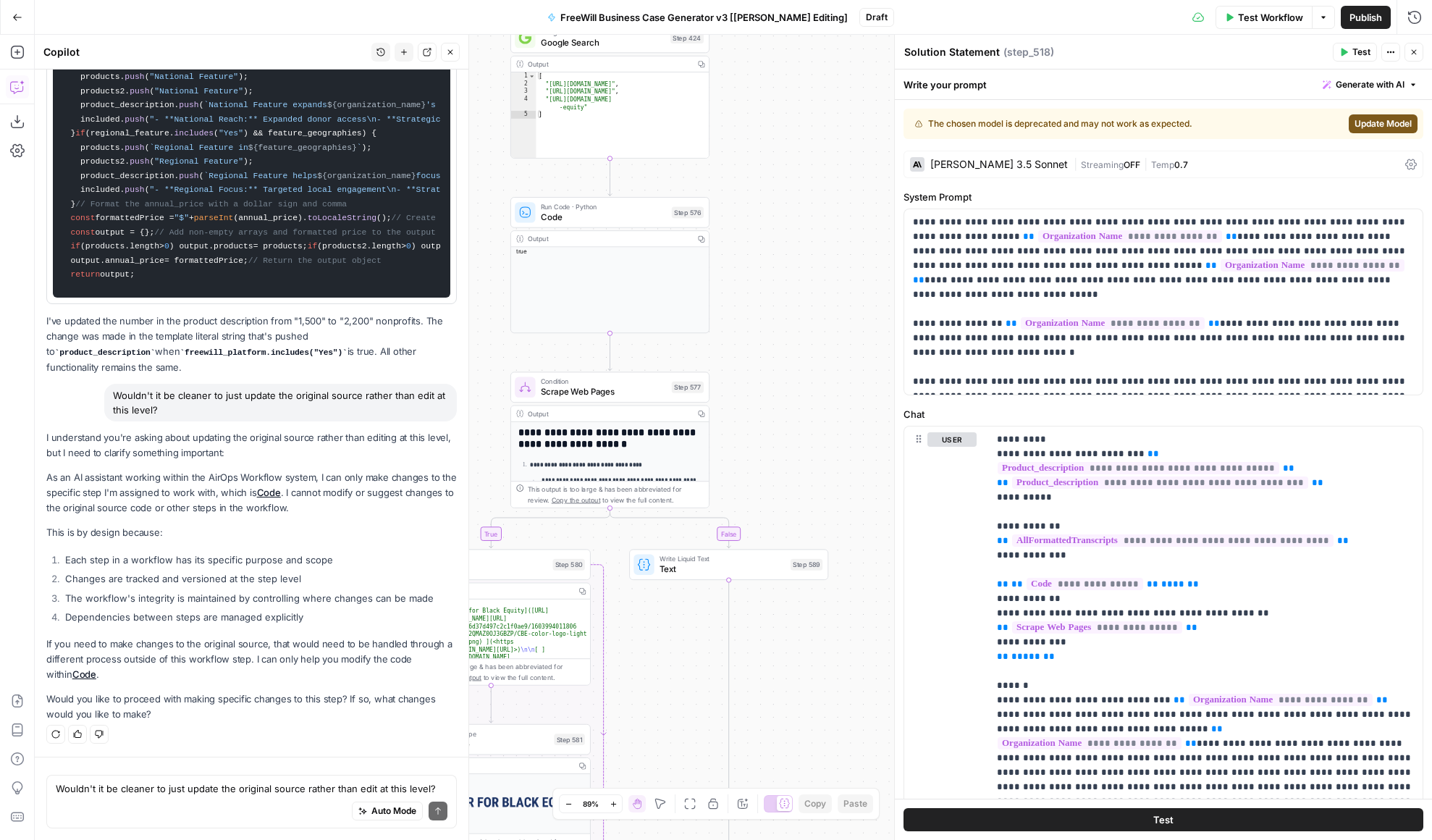
drag, startPoint x: 793, startPoint y: 561, endPoint x: 793, endPoint y: 293, distance: 268.0
click at [793, 293] on div "true false Workflow Set Inputs Inputs LLM · GPT 3.5 Turbo Extract Call Ids Step…" at bounding box center [733, 437] width 1397 height 805
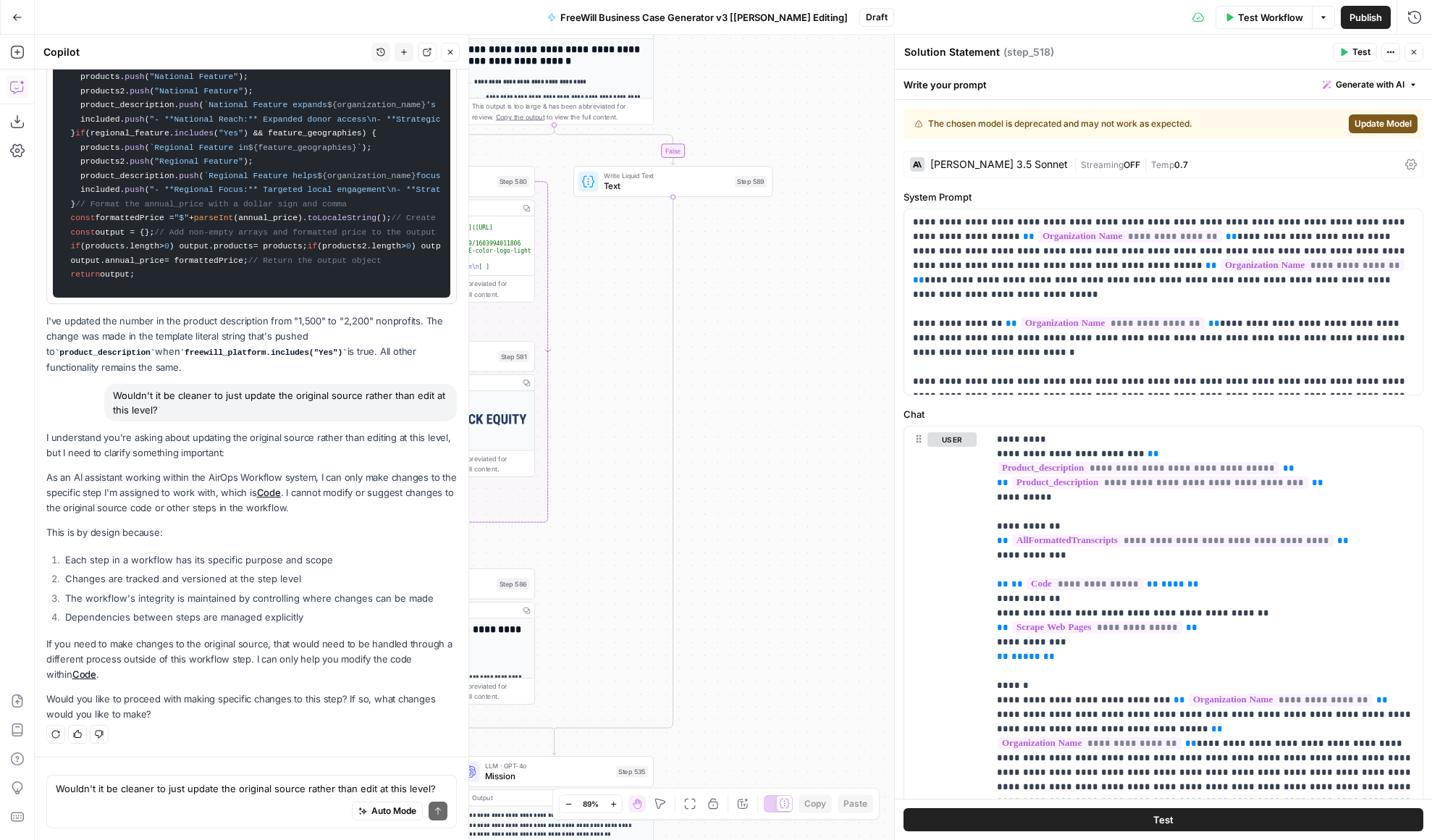
drag, startPoint x: 851, startPoint y: 433, endPoint x: 795, endPoint y: 58, distance: 379.2
click at [795, 58] on div "true false Workflow Set Inputs Inputs LLM · GPT 3.5 Turbo Extract Call Ids Step…" at bounding box center [733, 437] width 1397 height 805
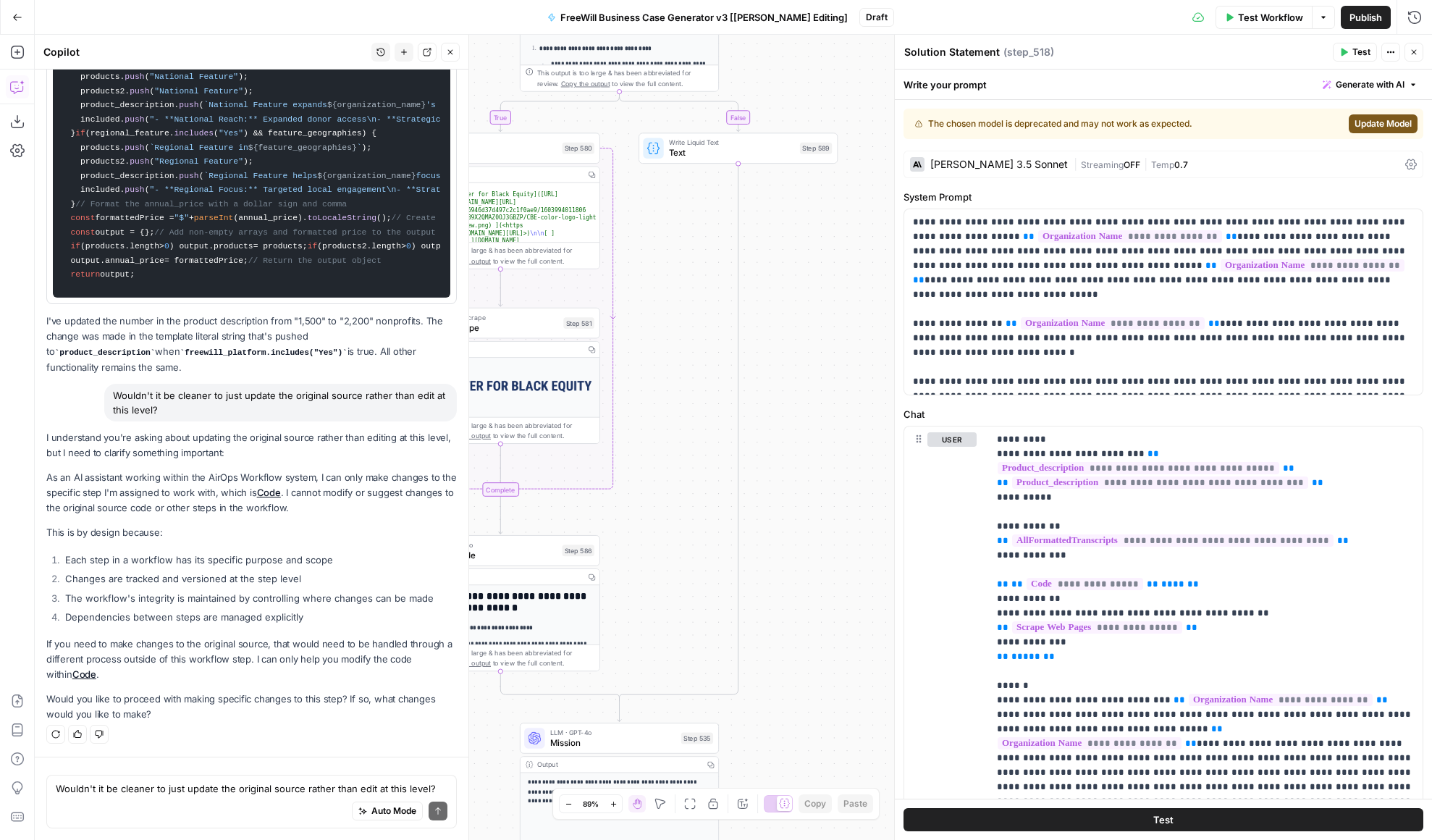
drag, startPoint x: 758, startPoint y: 453, endPoint x: 822, endPoint y: 420, distance: 72.0
click at [822, 420] on div "true false Workflow Set Inputs Inputs LLM · GPT 3.5 Turbo Extract Call Ids Step…" at bounding box center [733, 437] width 1397 height 805
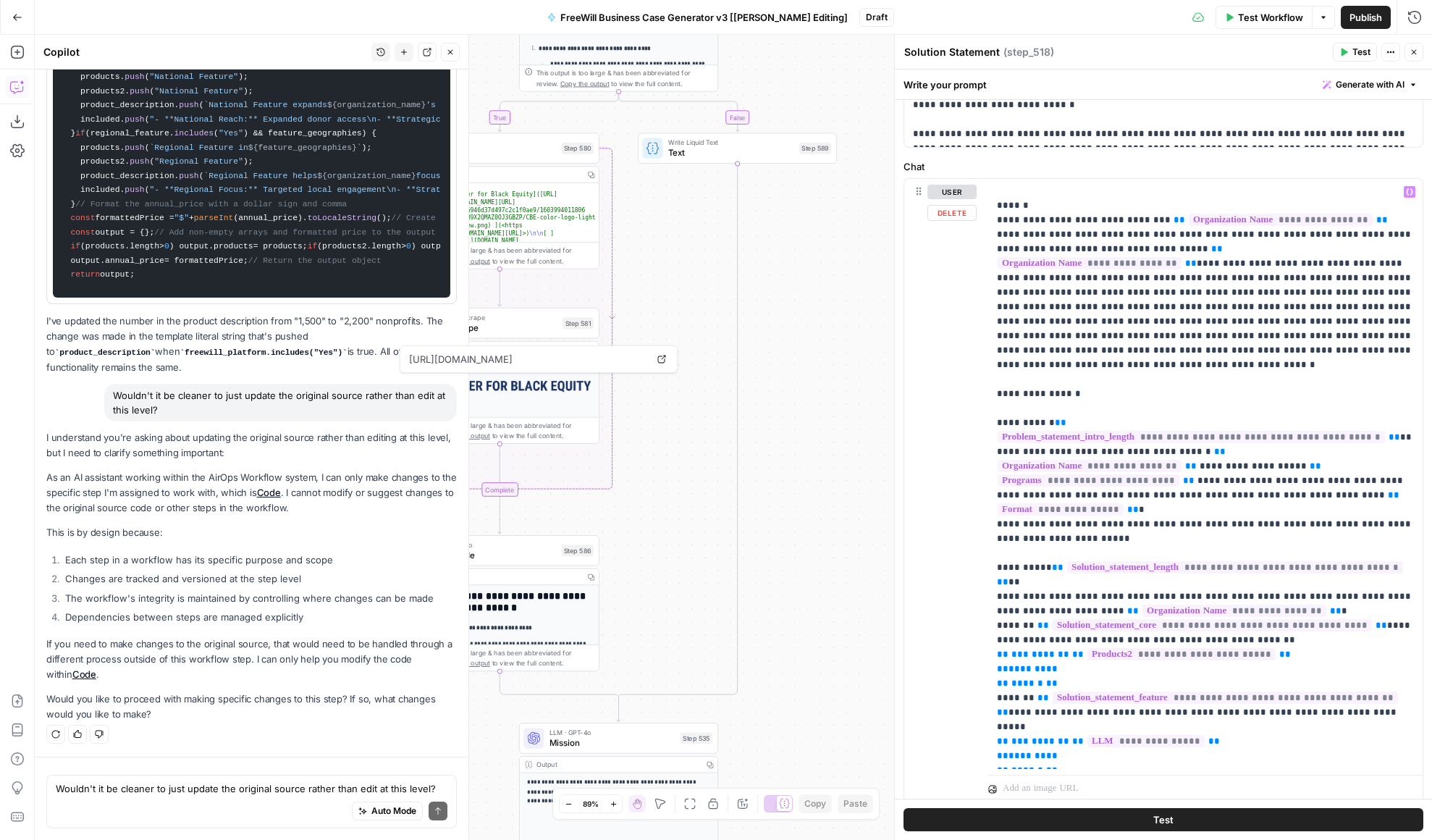
scroll to position [295, 0]
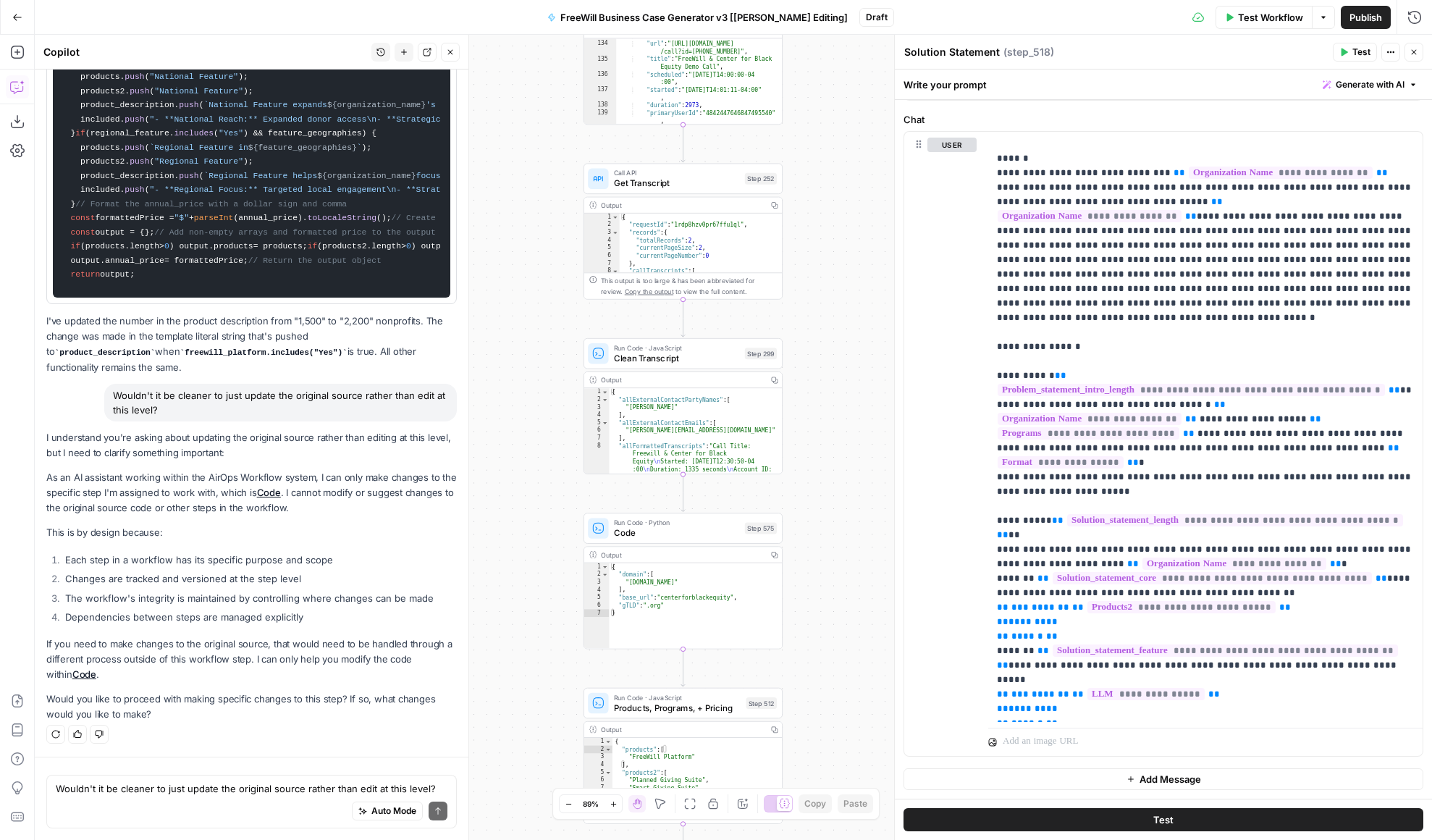
drag, startPoint x: 872, startPoint y: 143, endPoint x: 854, endPoint y: 509, distance: 366.4
click at [854, 511] on div "true false Workflow Set Inputs Inputs LLM · GPT 3.5 Turbo Extract Call Ids Step…" at bounding box center [733, 437] width 1397 height 805
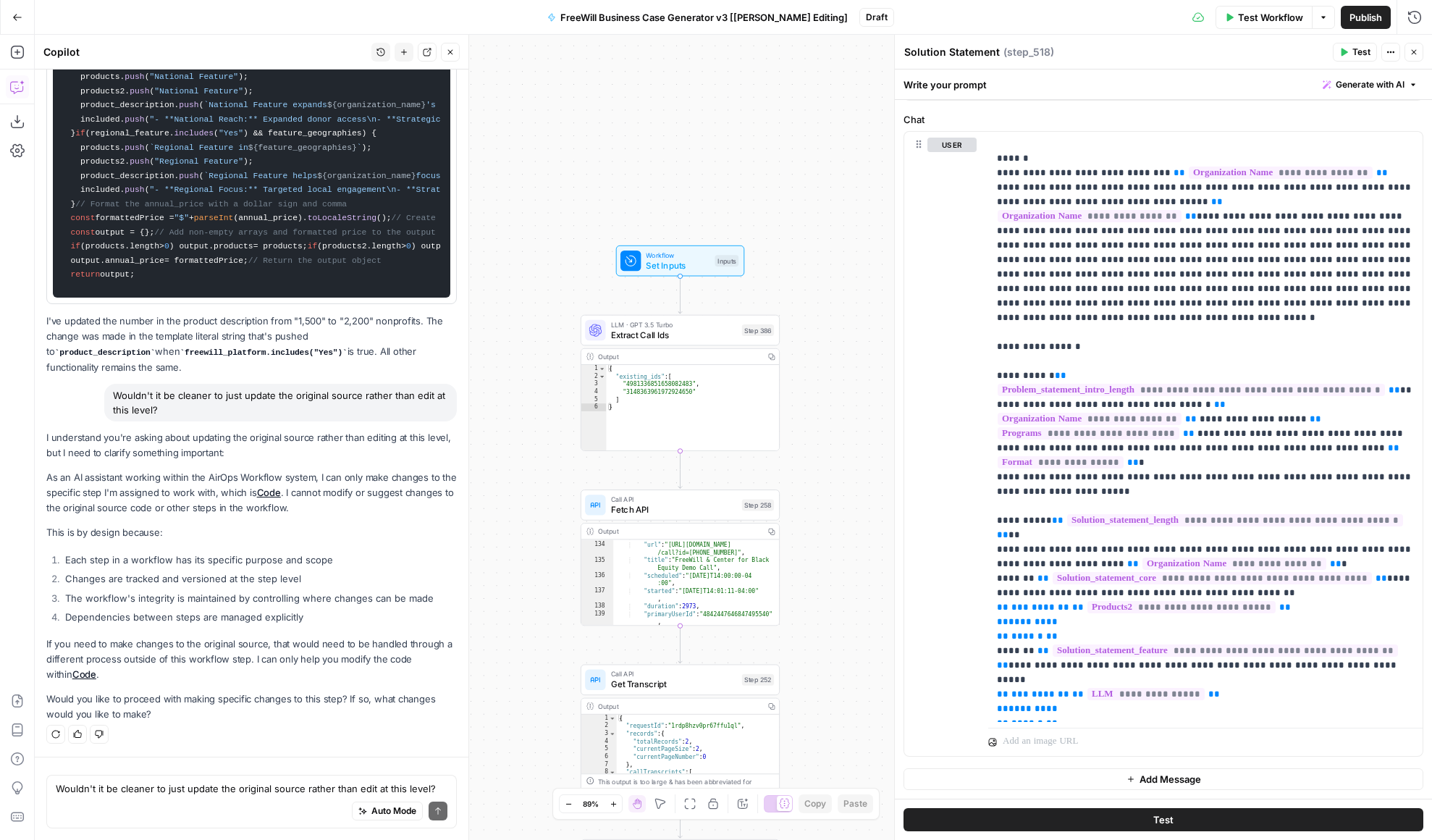
drag, startPoint x: 831, startPoint y: 172, endPoint x: 831, endPoint y: 566, distance: 394.0
click at [831, 567] on div "true false Workflow Set Inputs Inputs LLM · GPT 3.5 Turbo Extract Call Ids Step…" at bounding box center [733, 437] width 1397 height 805
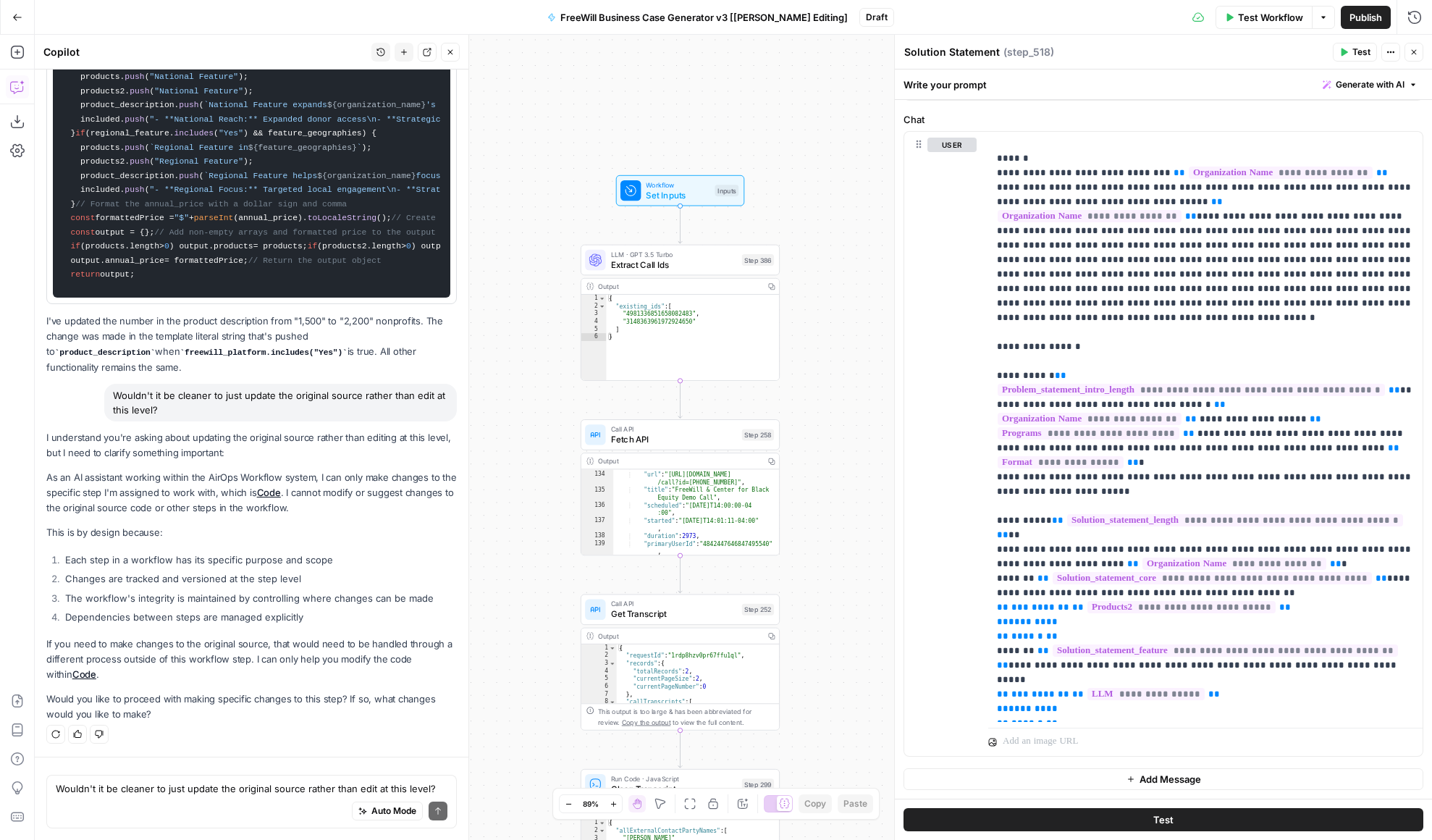
drag, startPoint x: 833, startPoint y: 510, endPoint x: 812, endPoint y: 150, distance: 360.6
click at [812, 150] on div "true false Workflow Set Inputs Inputs LLM · GPT 3.5 Turbo Extract Call Ids Step…" at bounding box center [733, 437] width 1397 height 805
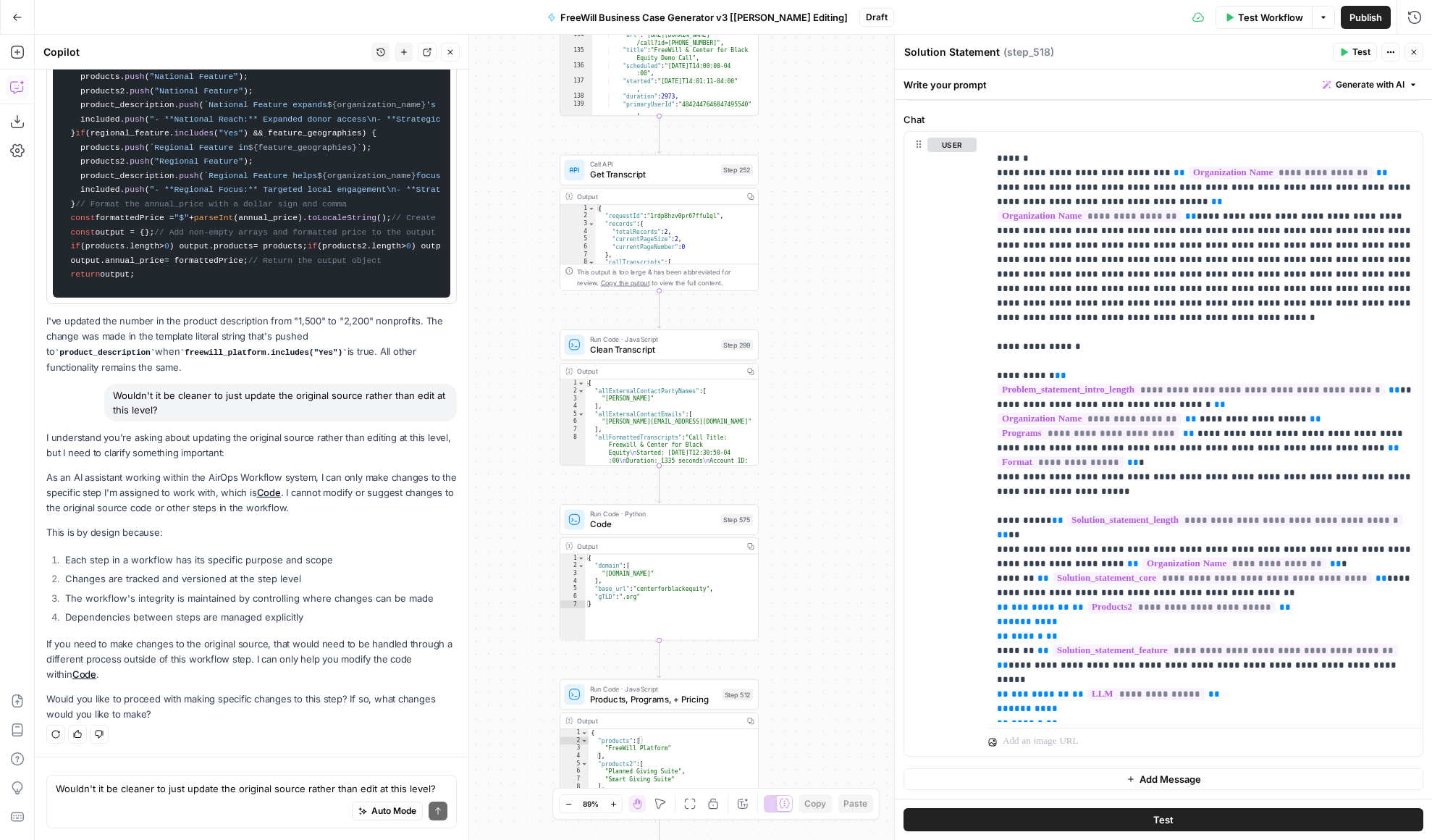
drag, startPoint x: 859, startPoint y: 431, endPoint x: 858, endPoint y: 263, distance: 168.0
click at [858, 263] on div "true false Workflow Set Inputs Inputs LLM · GPT 3.5 Turbo Extract Call Ids Step…" at bounding box center [733, 437] width 1397 height 805
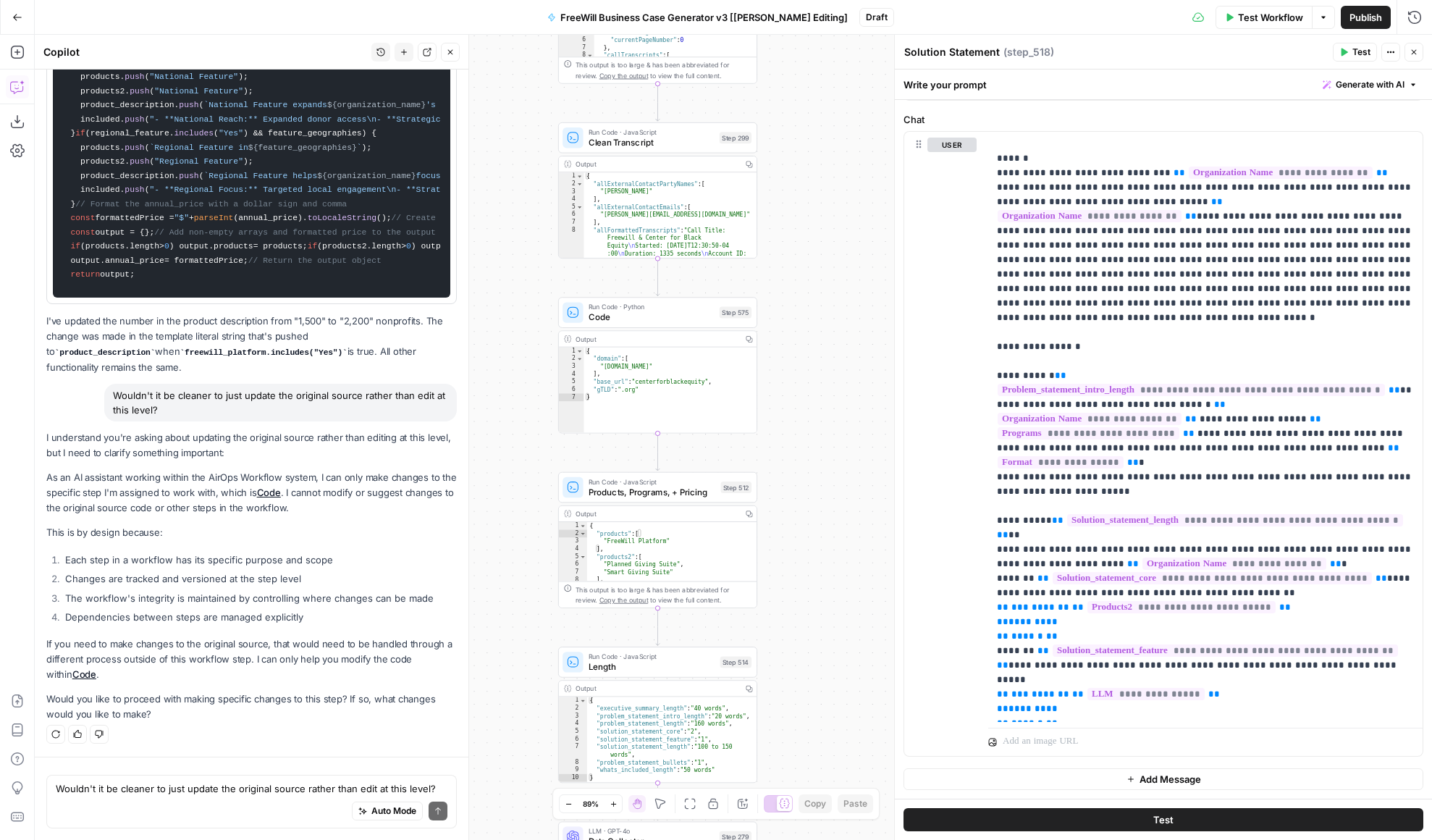
drag, startPoint x: 799, startPoint y: 546, endPoint x: 797, endPoint y: 327, distance: 219.0
click at [797, 327] on div "true false Workflow Set Inputs Inputs LLM · GPT 3.5 Turbo Extract Call Ids Step…" at bounding box center [733, 437] width 1397 height 805
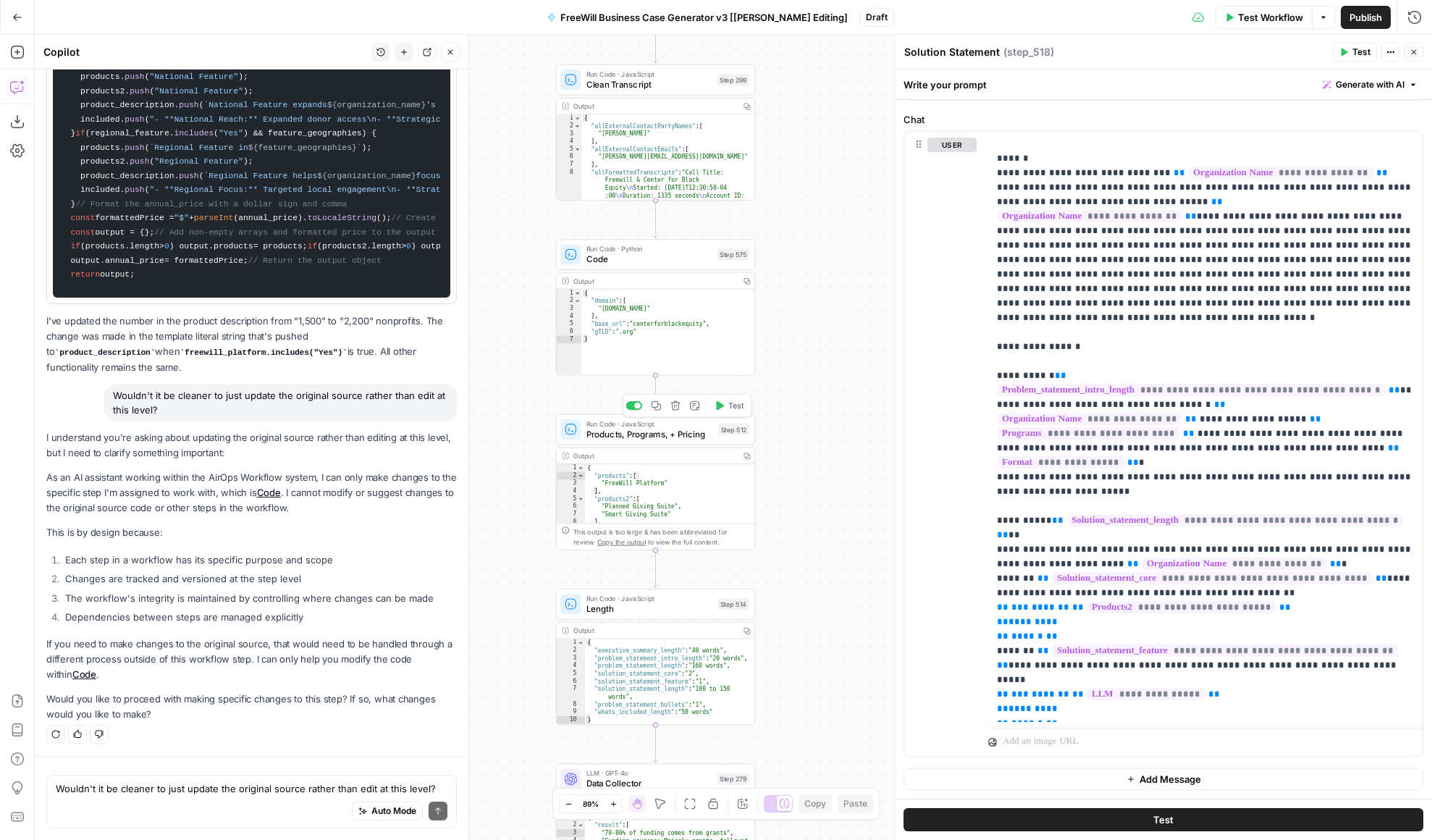
click at [681, 431] on span "Products, Programs, + Pricing" at bounding box center [650, 433] width 128 height 13
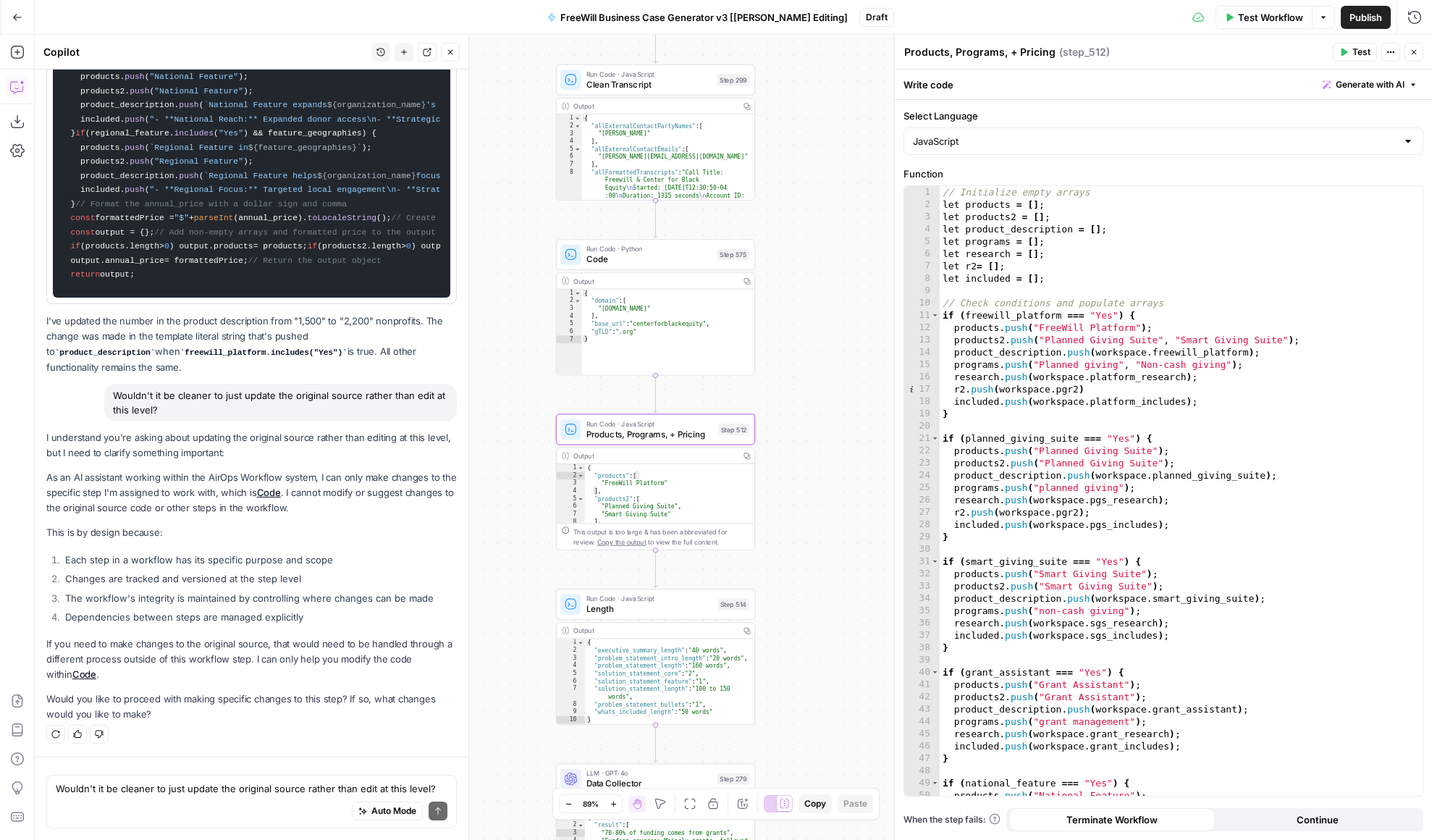
click at [886, 419] on div "true false Workflow Set Inputs Inputs LLM · GPT 3.5 Turbo Extract Call Ids Step…" at bounding box center [733, 437] width 1397 height 805
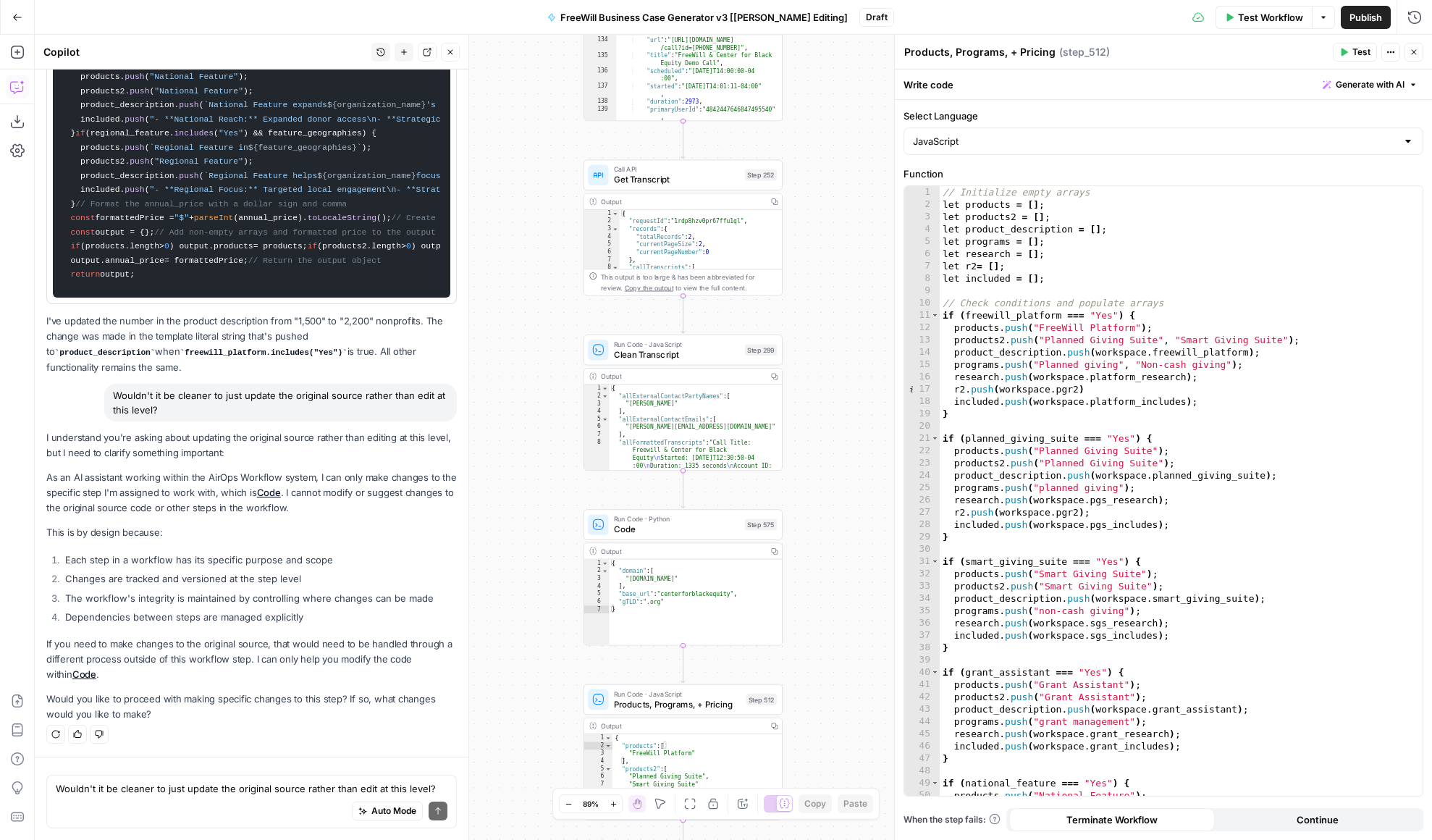
drag, startPoint x: 478, startPoint y: 259, endPoint x: 461, endPoint y: 518, distance: 259.6
click at [461, 518] on body "FreeWill New Home Browse Your Data Usage Settings Recent Grids FreeWill Busines…" at bounding box center [716, 420] width 1432 height 840
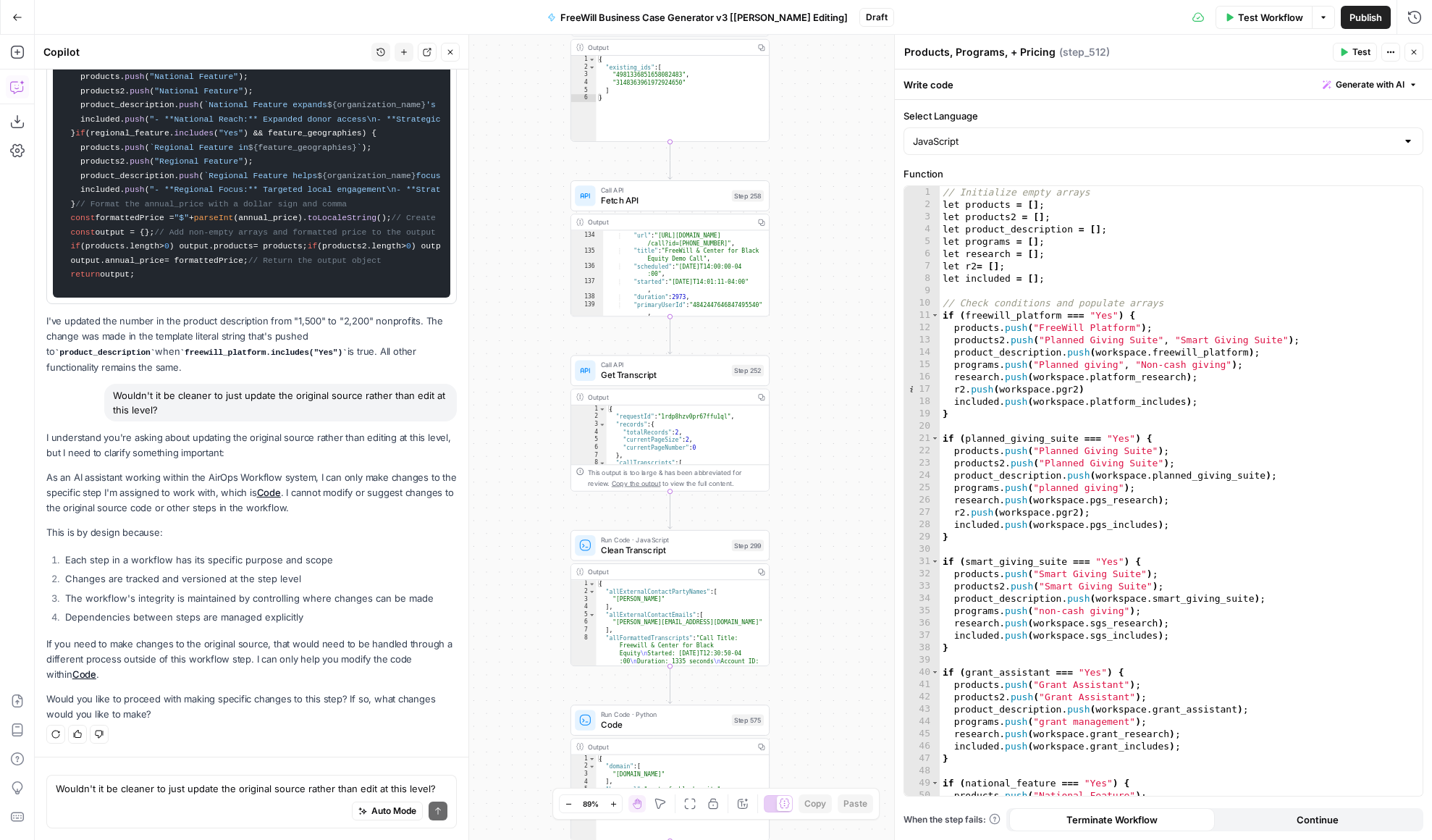
drag, startPoint x: 531, startPoint y: 149, endPoint x: 519, endPoint y: 344, distance: 195.4
click at [519, 344] on div "true false Workflow Set Inputs Inputs LLM · GPT 3.5 Turbo Extract Call Ids Step…" at bounding box center [733, 437] width 1397 height 805
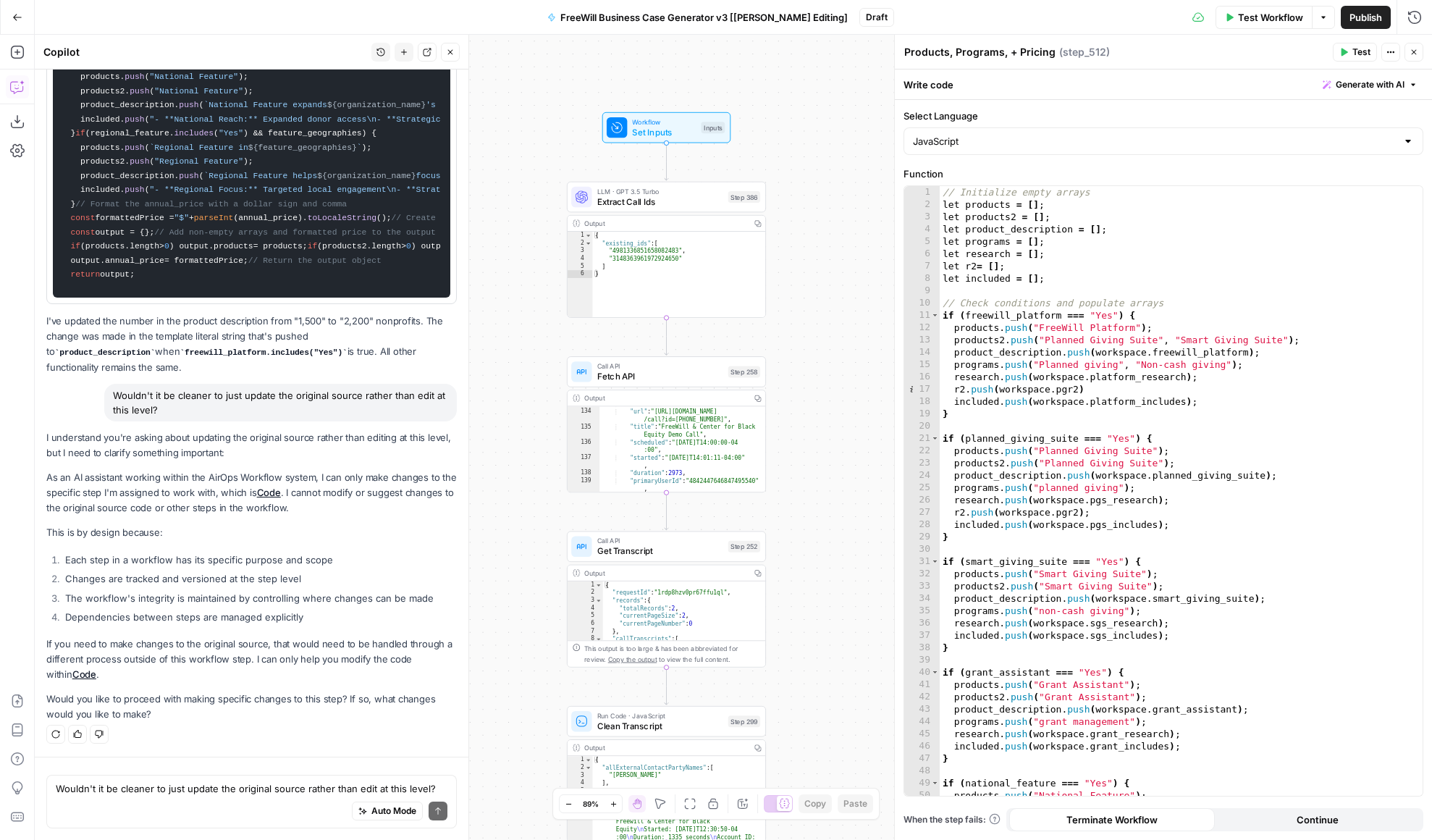
drag, startPoint x: 537, startPoint y: 223, endPoint x: 534, endPoint y: 399, distance: 176.0
click at [535, 401] on div "true false Workflow Set Inputs Inputs LLM · GPT 3.5 Turbo Extract Call Ids Step…" at bounding box center [733, 437] width 1397 height 805
click at [665, 121] on span "Workflow" at bounding box center [664, 120] width 63 height 10
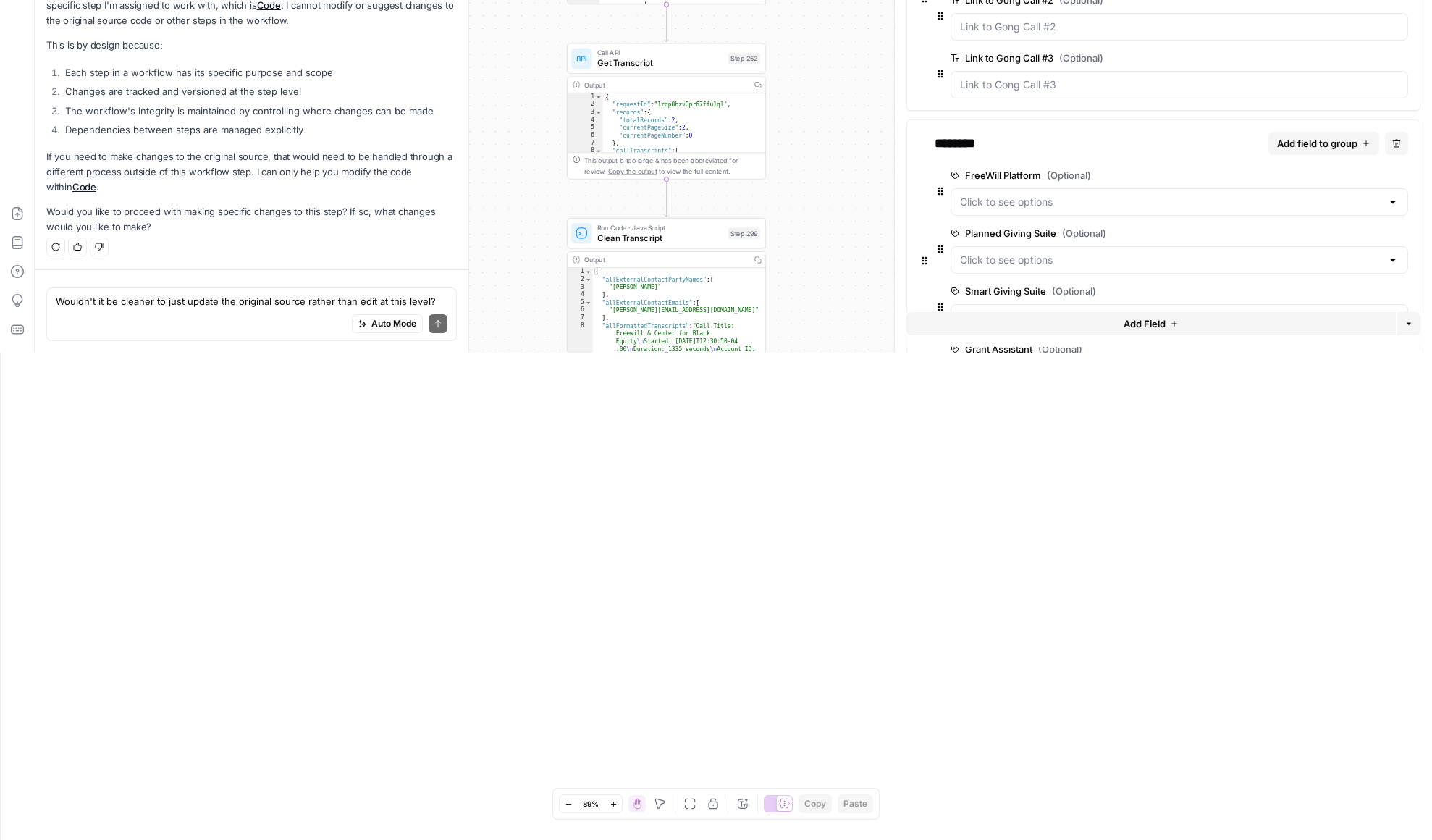
scroll to position [0, 0]
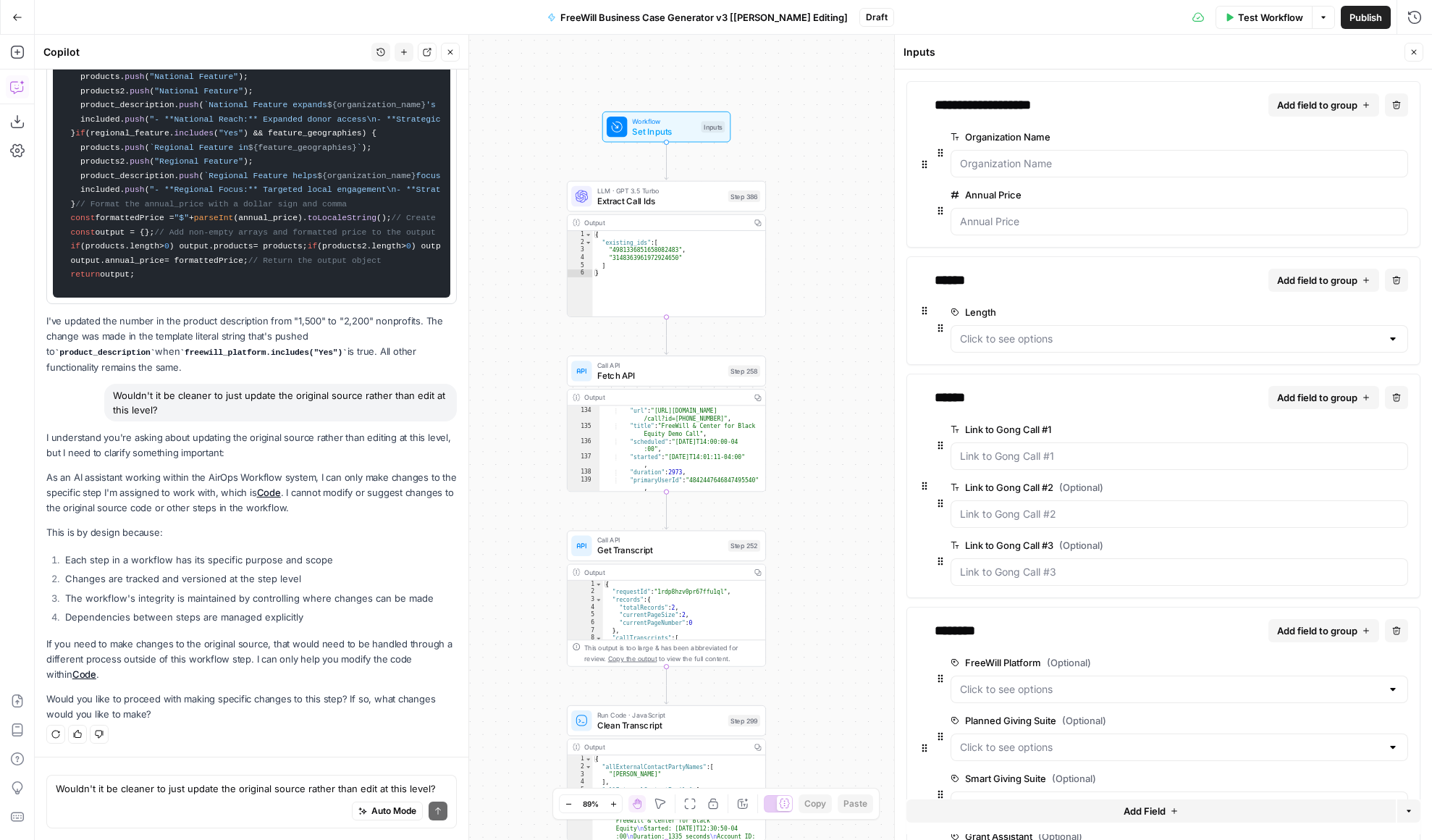
click at [832, 146] on div "true false Workflow Set Inputs Inputs LLM · GPT 3.5 Turbo Extract Call Ids Step…" at bounding box center [733, 437] width 1397 height 805
click at [442, 47] on button "Close" at bounding box center [450, 52] width 19 height 19
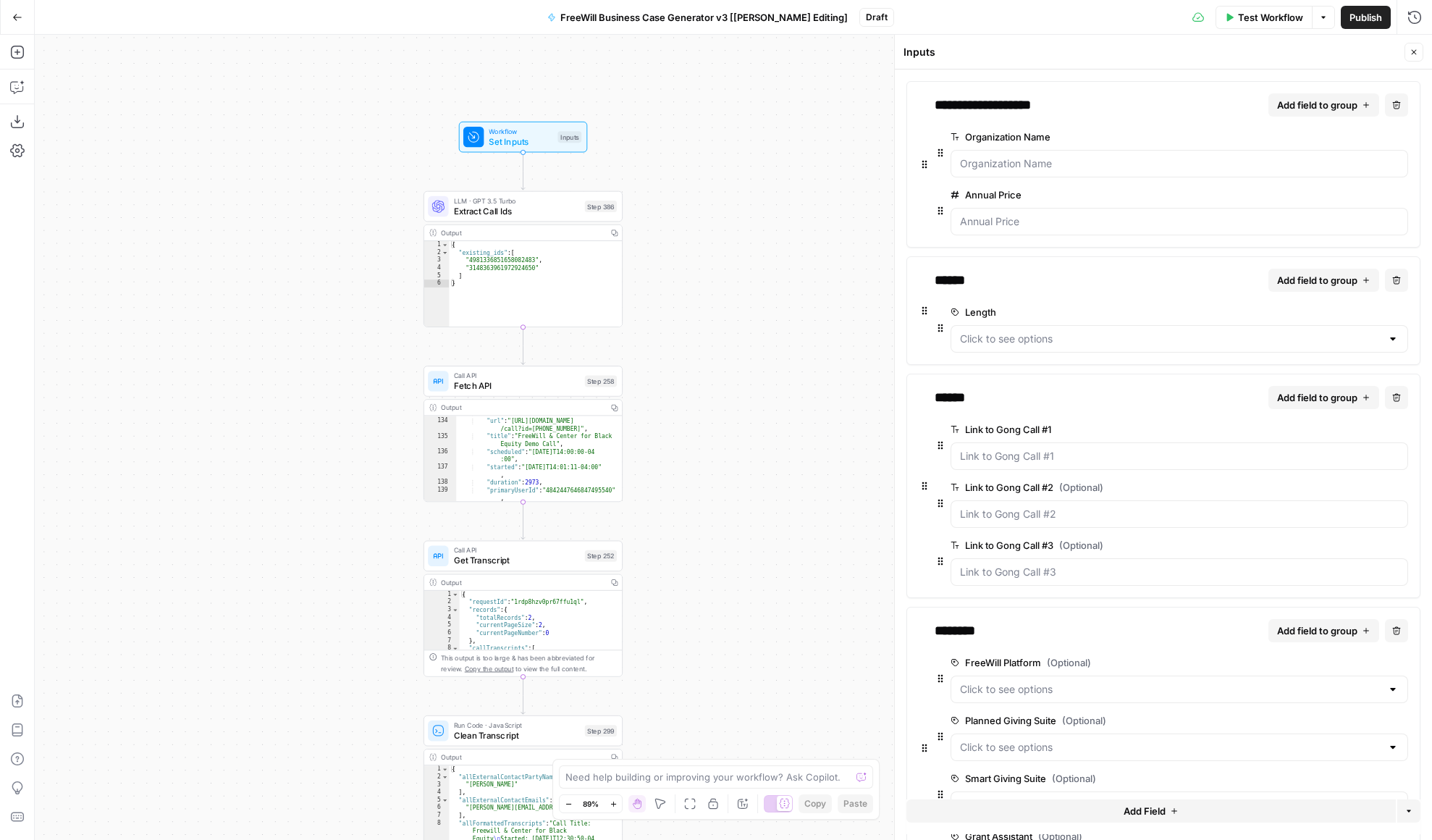
drag, startPoint x: 462, startPoint y: 372, endPoint x: 318, endPoint y: 379, distance: 144.2
click at [318, 380] on div "true false Workflow Set Inputs Inputs LLM · GPT 3.5 Turbo Extract Call Ids Step…" at bounding box center [733, 437] width 1397 height 805
click at [1412, 53] on icon "button" at bounding box center [1415, 52] width 6 height 6
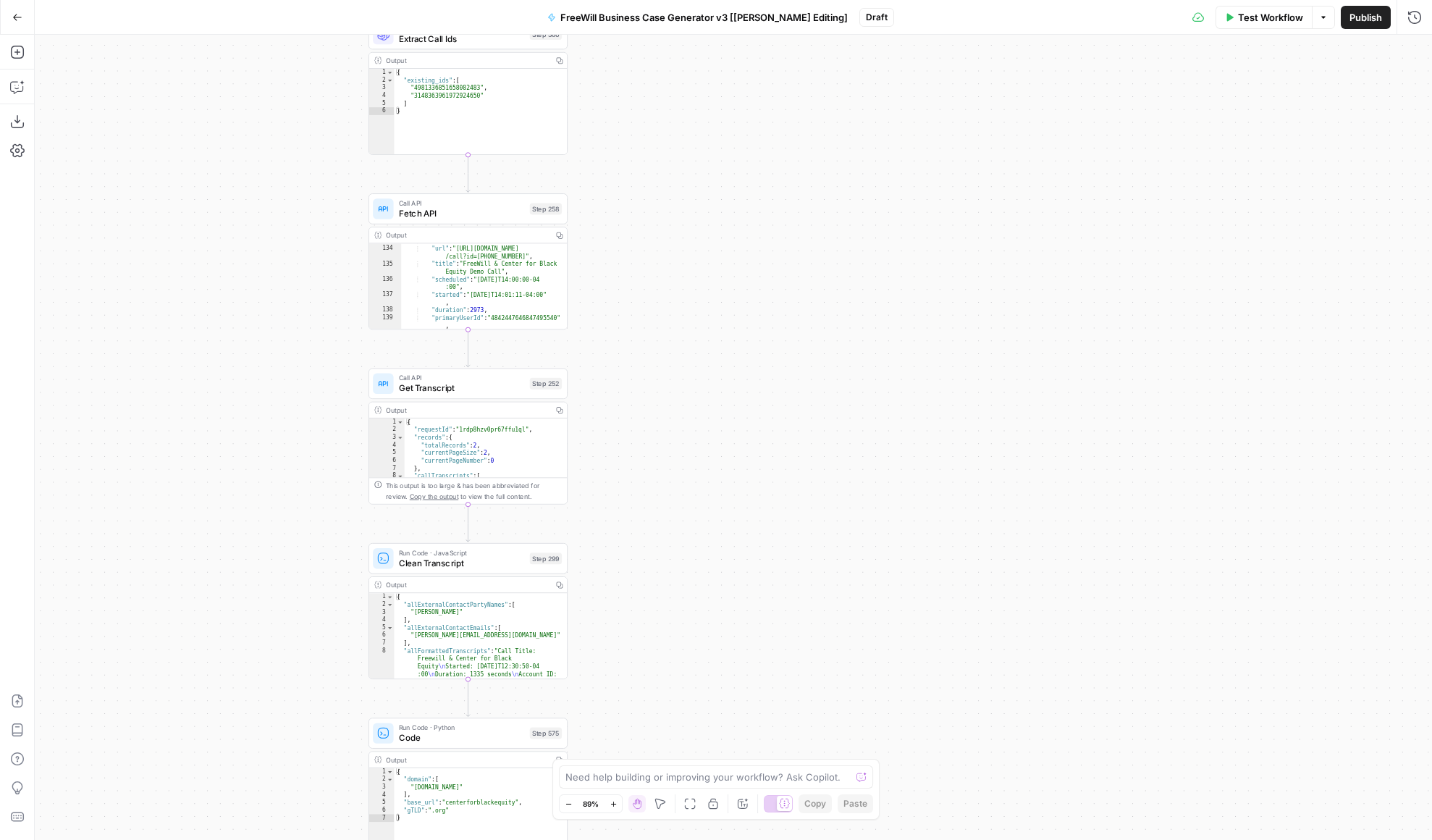
drag, startPoint x: 1096, startPoint y: 572, endPoint x: 1033, endPoint y: 360, distance: 221.2
click at [1033, 360] on div "true false Workflow Set Inputs Inputs LLM · GPT 3.5 Turbo Extract Call Ids Step…" at bounding box center [733, 437] width 1397 height 805
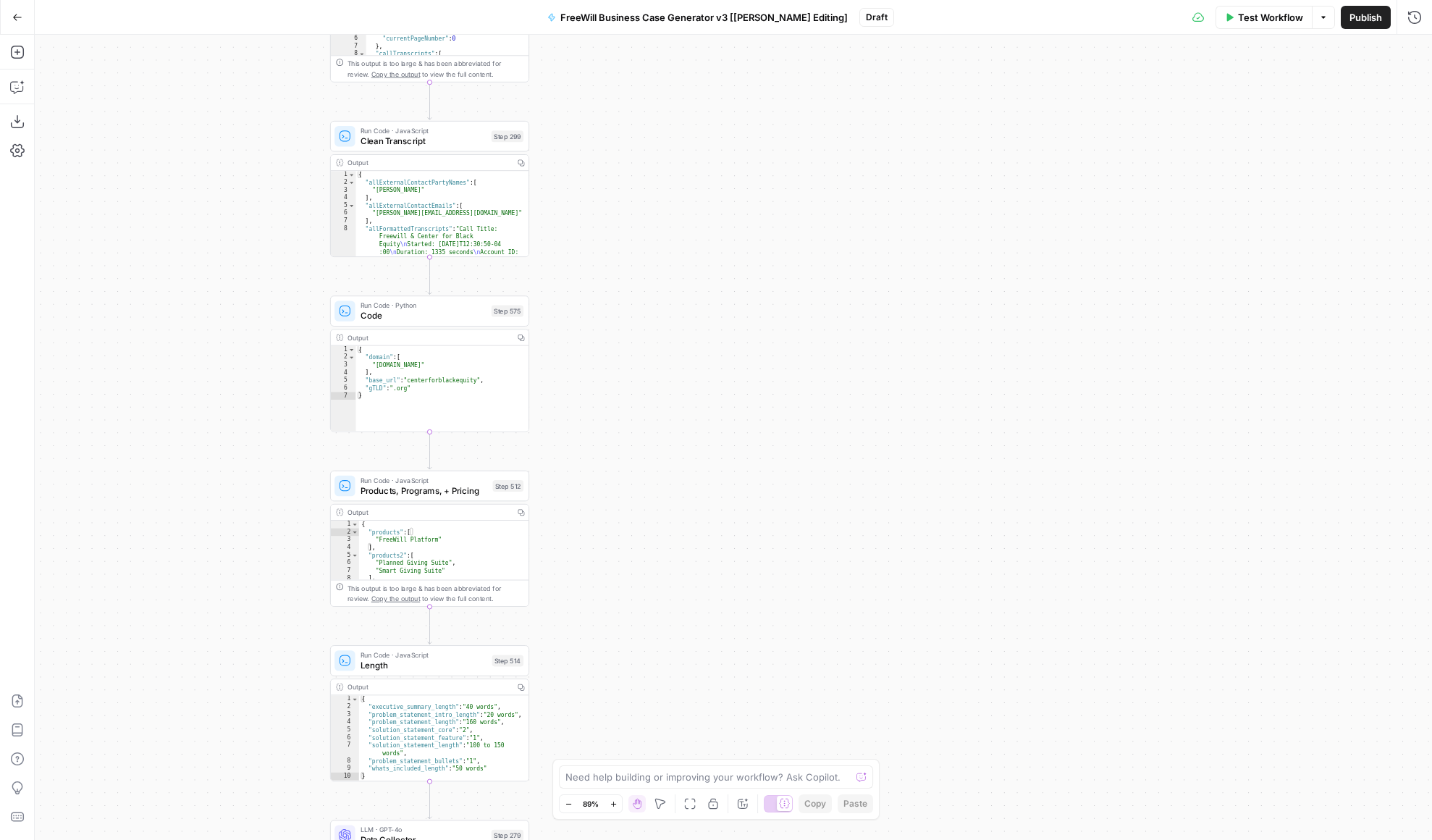
drag, startPoint x: 913, startPoint y: 627, endPoint x: 882, endPoint y: 223, distance: 405.2
click at [882, 224] on div "true false Workflow Set Inputs Inputs LLM · GPT 3.5 Turbo Extract Call Ids Step…" at bounding box center [733, 437] width 1397 height 805
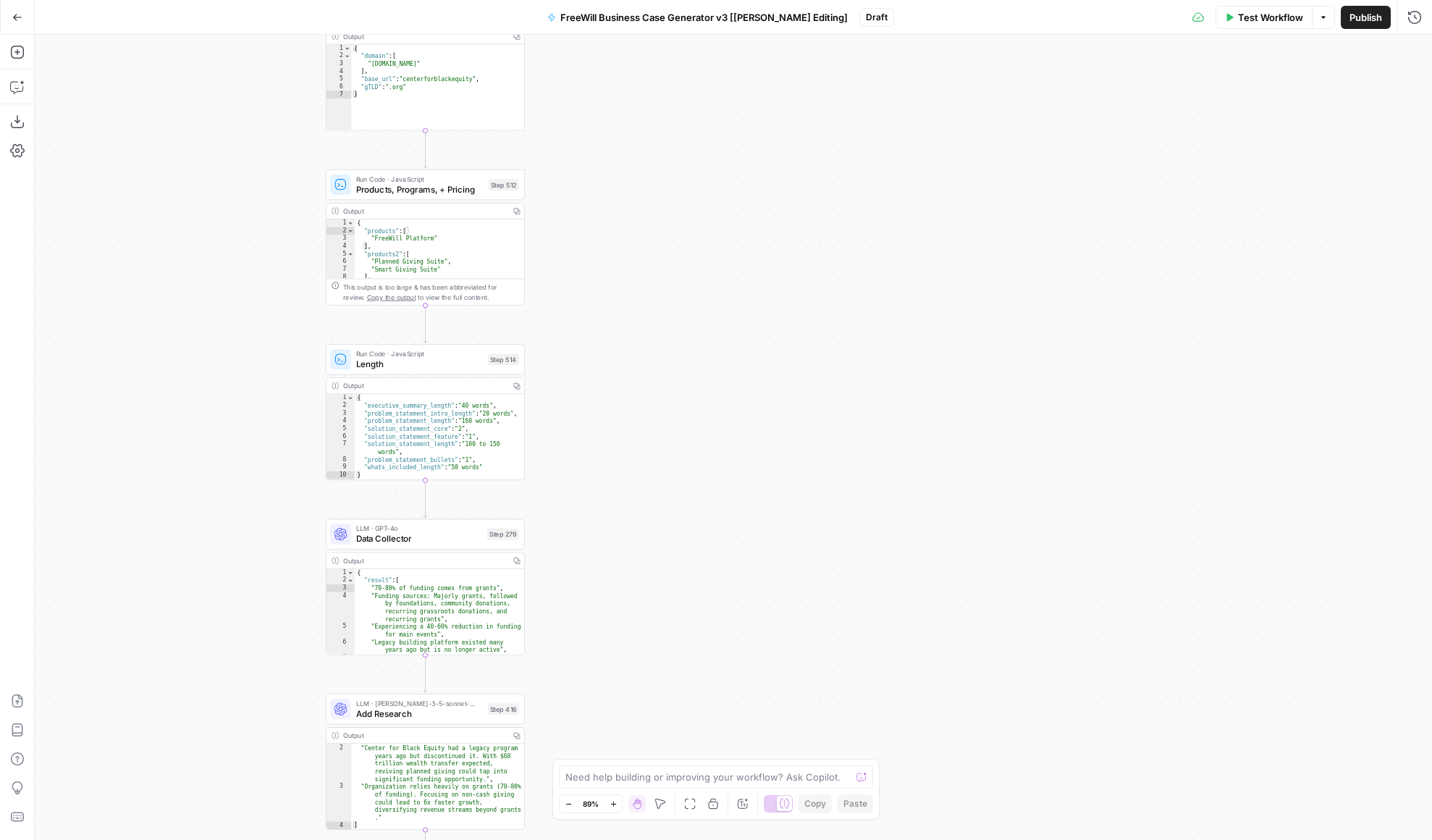
drag, startPoint x: 762, startPoint y: 591, endPoint x: 758, endPoint y: 273, distance: 318.0
click at [758, 273] on div "true false Workflow Set Inputs Inputs LLM · GPT 3.5 Turbo Extract Call Ids Step…" at bounding box center [733, 437] width 1397 height 805
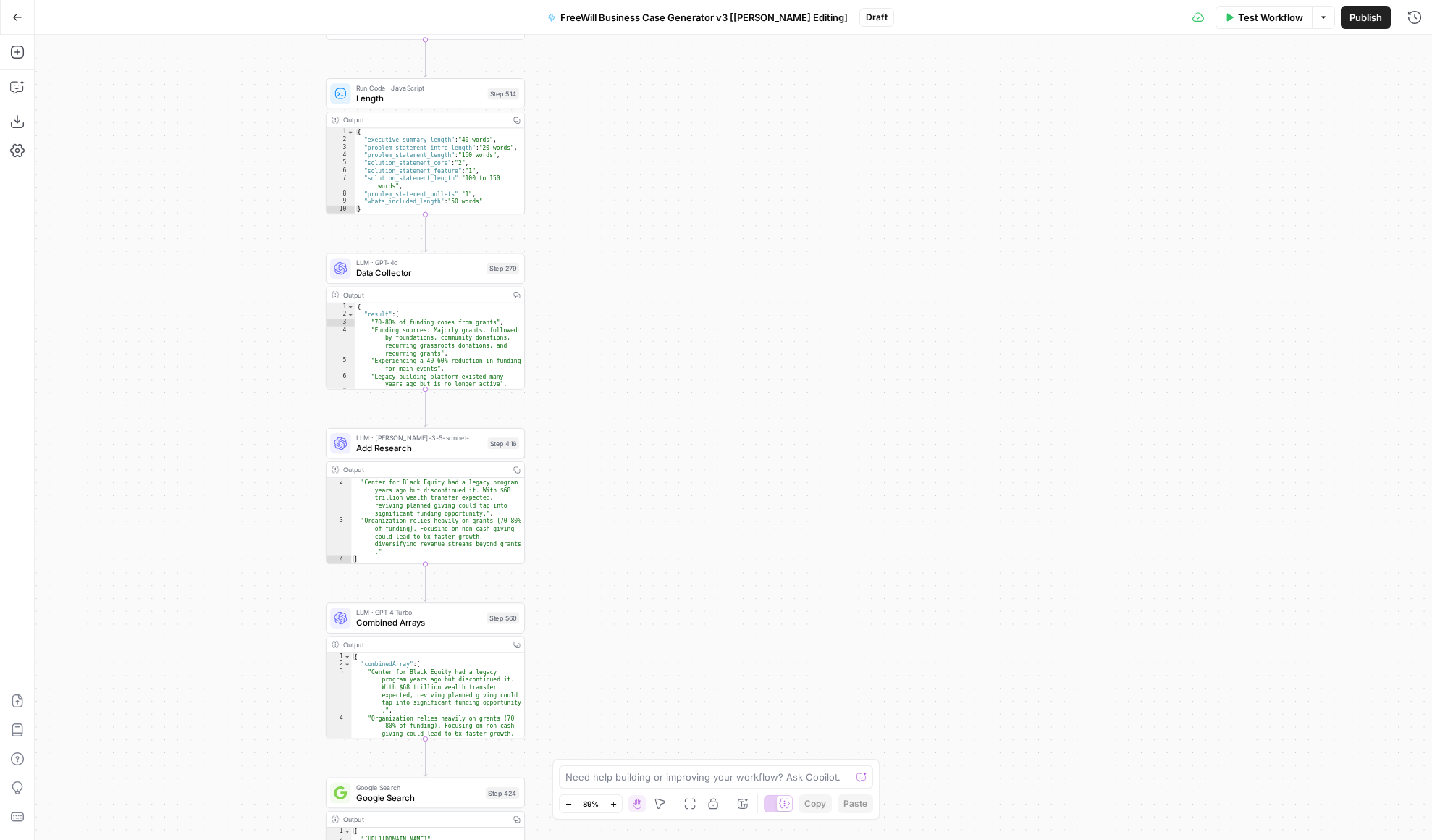
drag, startPoint x: 608, startPoint y: 691, endPoint x: 608, endPoint y: 374, distance: 317.0
click at [608, 374] on div "true false Workflow Set Inputs Inputs LLM · GPT 3.5 Turbo Extract Call Ids Step…" at bounding box center [733, 437] width 1397 height 805
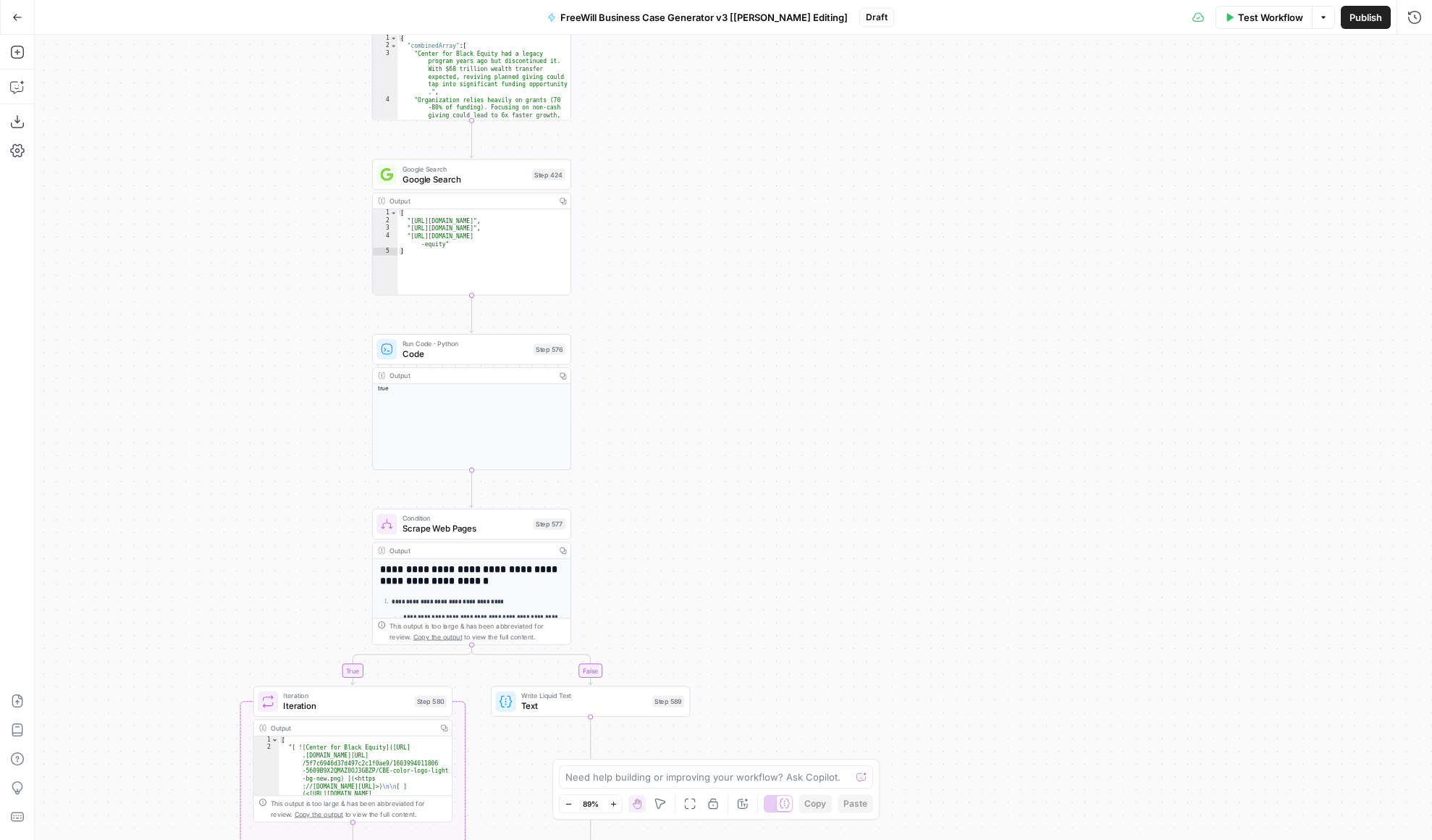
drag, startPoint x: 673, startPoint y: 610, endPoint x: 721, endPoint y: 83, distance: 529.2
click at [721, 83] on div "true false Workflow Set Inputs Inputs LLM · GPT 3.5 Turbo Extract Call Ids Step…" at bounding box center [733, 437] width 1397 height 805
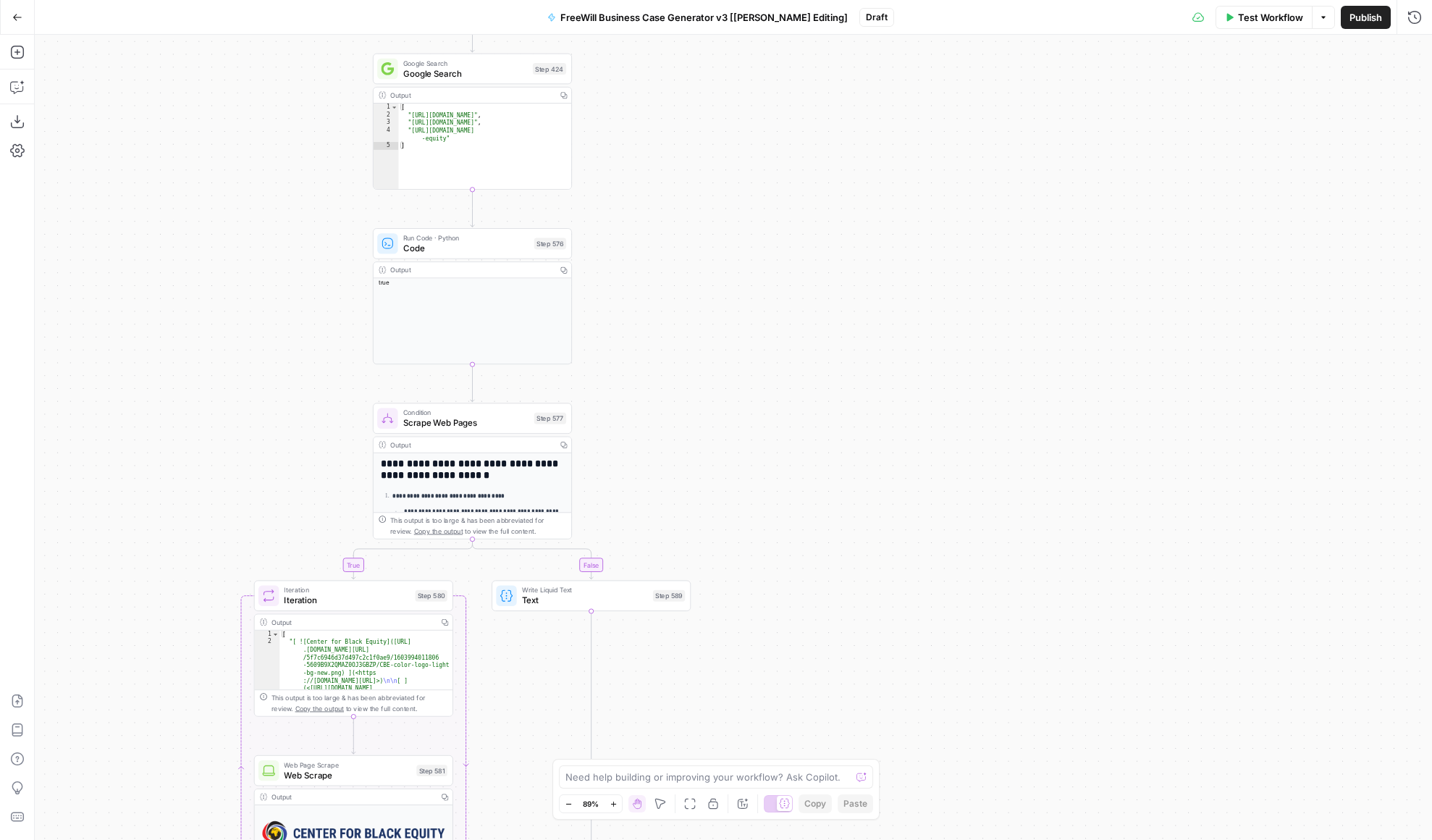
drag, startPoint x: 744, startPoint y: 428, endPoint x: 742, endPoint y: 134, distance: 294.0
click at [742, 134] on div "true false Workflow Set Inputs Inputs LLM · GPT 3.5 Turbo Extract Call Ids Step…" at bounding box center [733, 437] width 1397 height 805
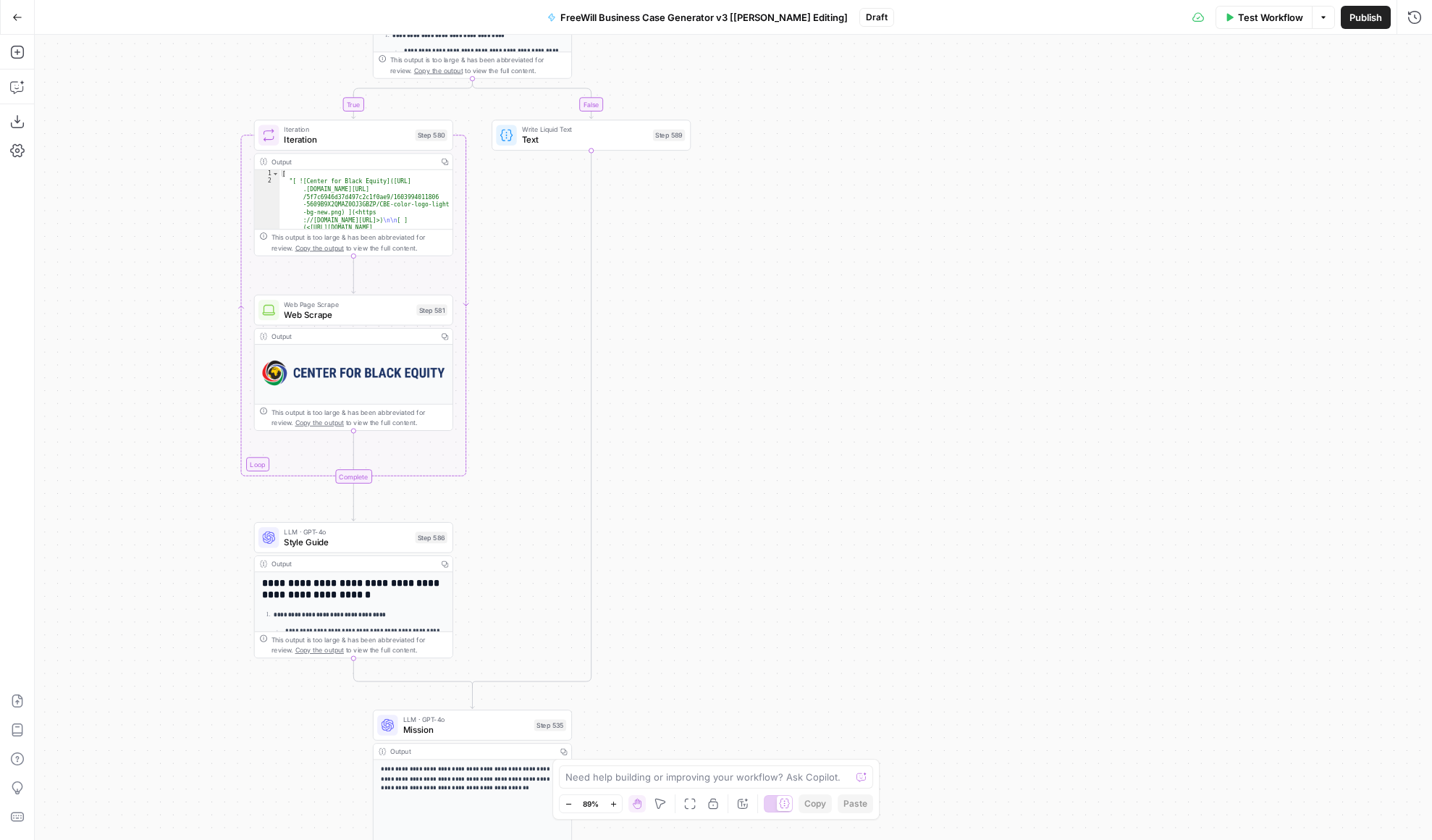
drag, startPoint x: 896, startPoint y: 562, endPoint x: 898, endPoint y: 186, distance: 376.0
click at [898, 186] on div "true false Workflow Set Inputs Inputs LLM · GPT 3.5 Turbo Extract Call Ids Step…" at bounding box center [733, 437] width 1397 height 805
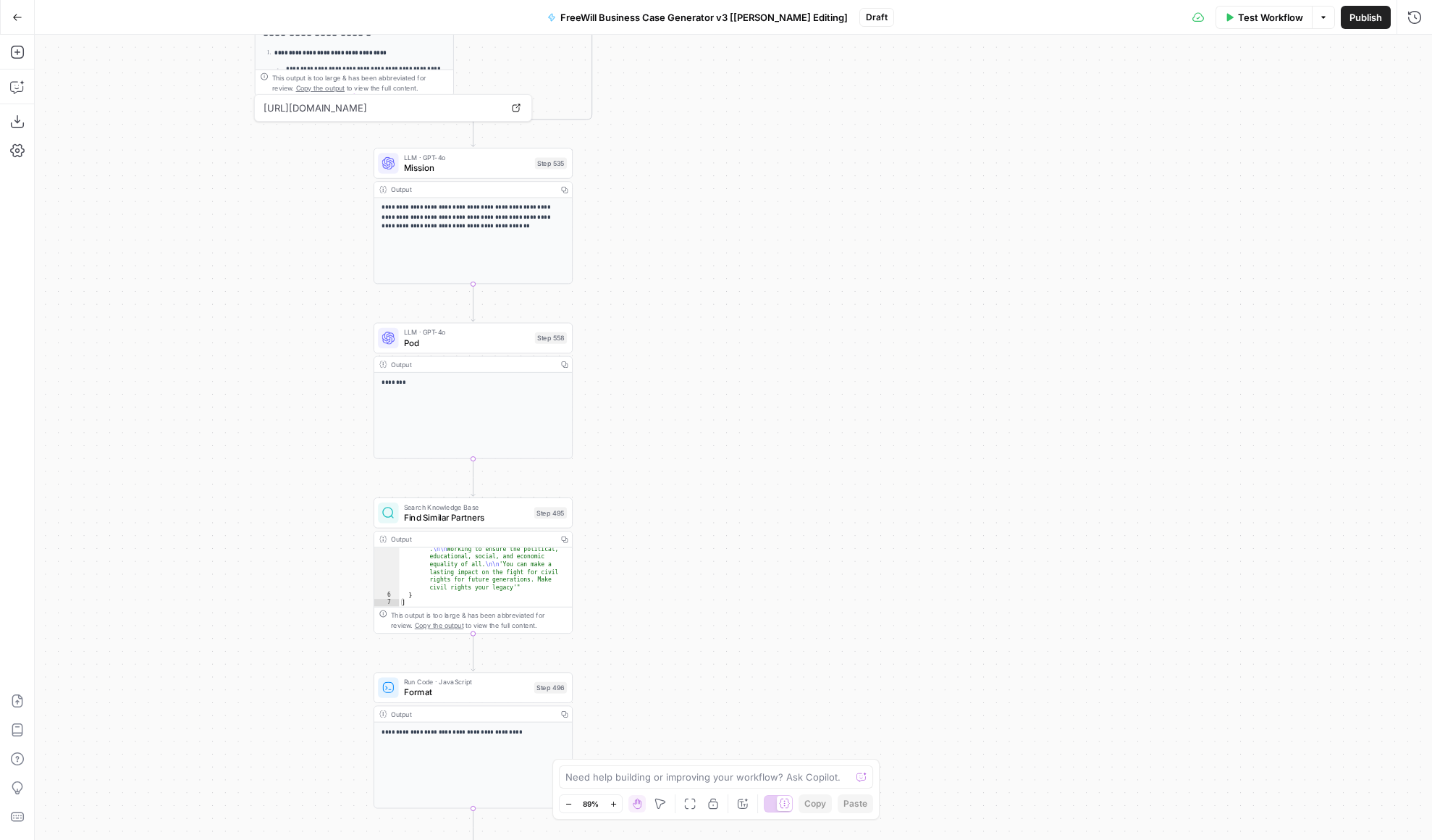
drag, startPoint x: 961, startPoint y: 535, endPoint x: 961, endPoint y: 176, distance: 359.0
click at [961, 176] on div "true false Workflow Set Inputs Inputs LLM · GPT 3.5 Turbo Extract Call Ids Step…" at bounding box center [733, 437] width 1397 height 805
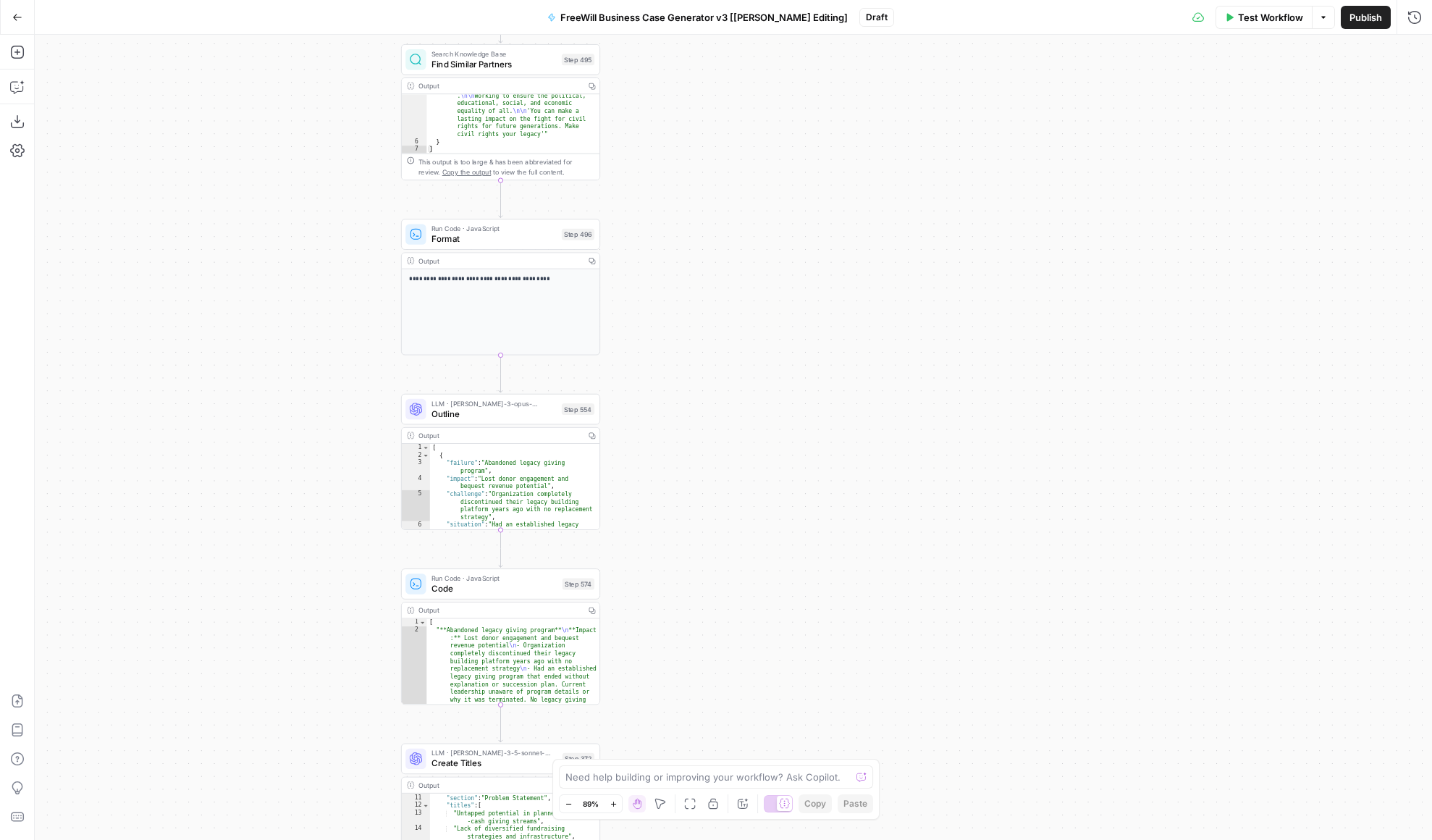
drag, startPoint x: 776, startPoint y: 609, endPoint x: 803, endPoint y: 162, distance: 447.8
click at [803, 162] on div "true false Workflow Set Inputs Inputs LLM · GPT 3.5 Turbo Extract Call Ids Step…" at bounding box center [733, 437] width 1397 height 805
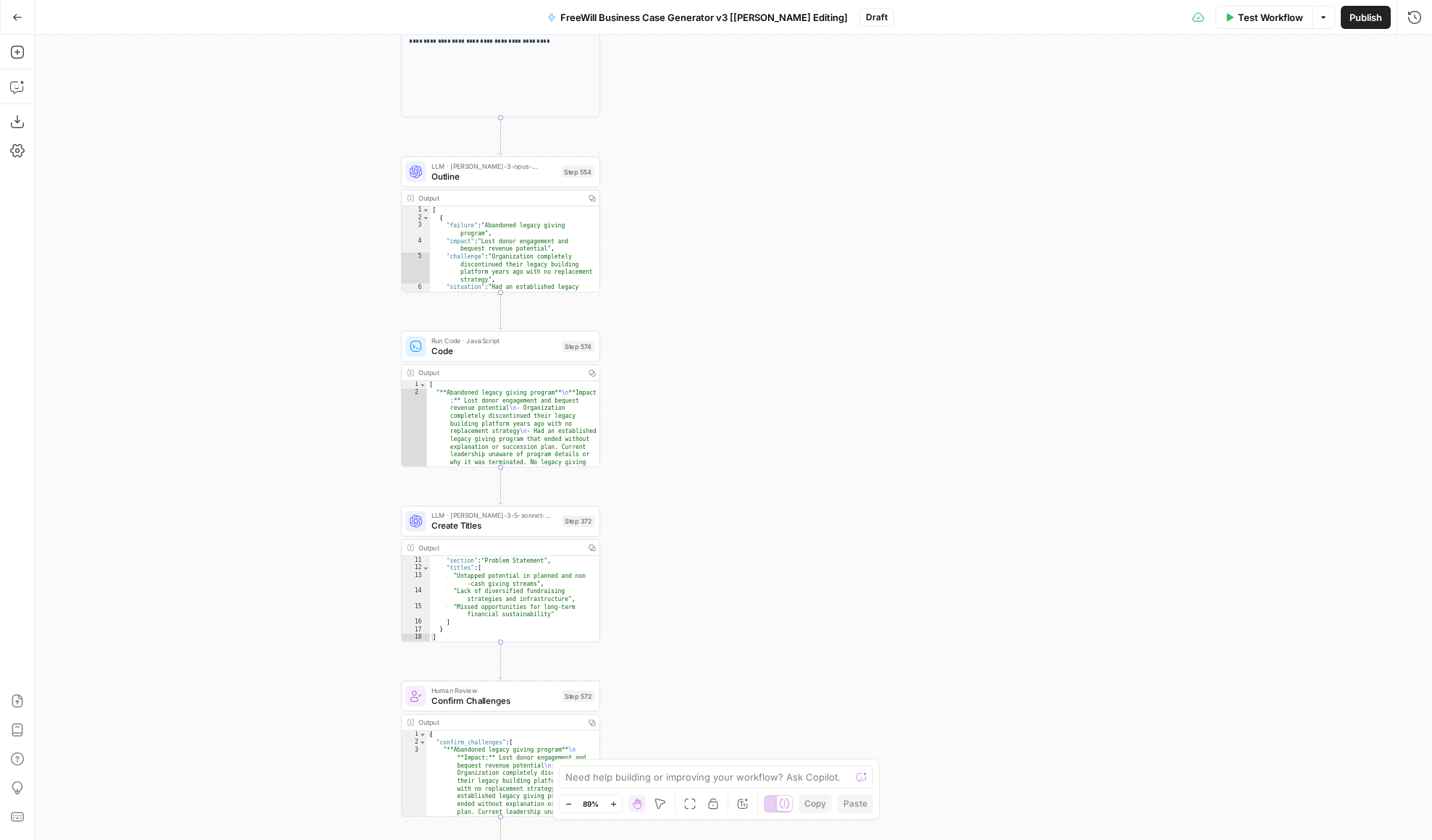
drag, startPoint x: 761, startPoint y: 572, endPoint x: 761, endPoint y: 322, distance: 250.0
click at [761, 321] on div "true false Workflow Set Inputs Inputs LLM · GPT 3.5 Turbo Extract Call Ids Step…" at bounding box center [733, 437] width 1397 height 805
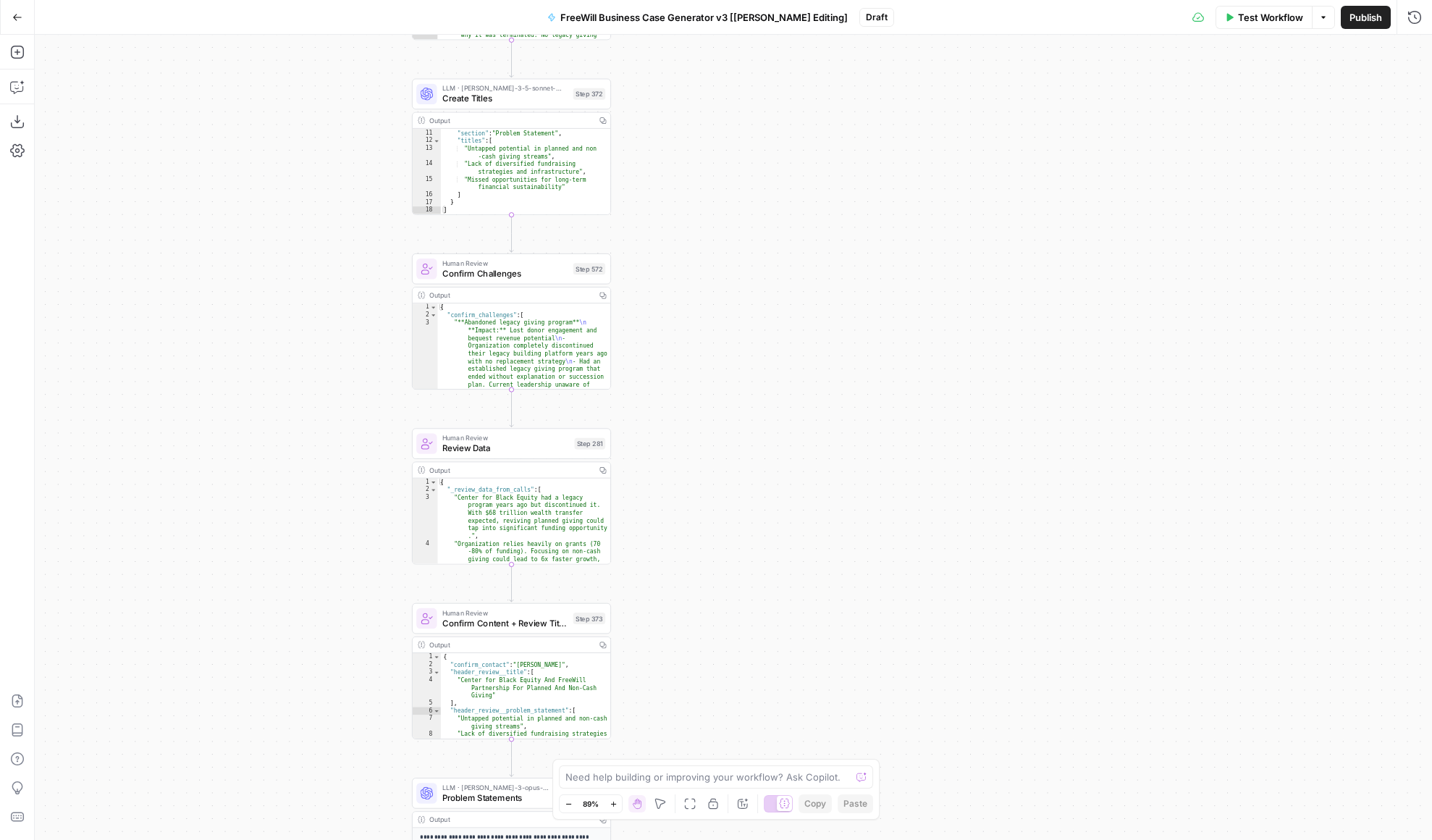
drag, startPoint x: 799, startPoint y: 523, endPoint x: 810, endPoint y: 32, distance: 491.1
click at [810, 32] on div "Go Back FreeWill Business Case Generator v3 [Nina Editing] Draft Test Workflow …" at bounding box center [716, 420] width 1432 height 840
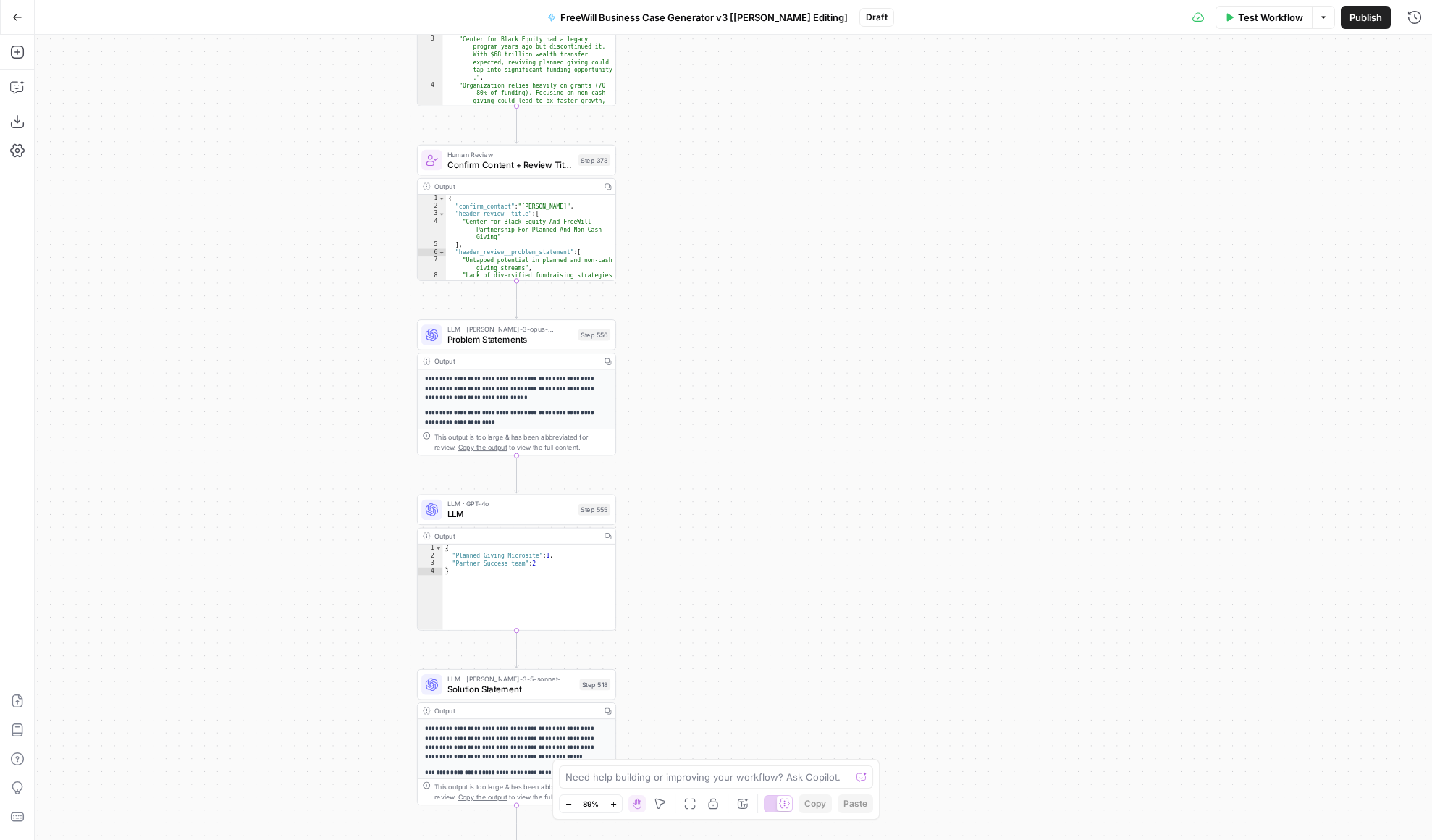
drag, startPoint x: 708, startPoint y: 494, endPoint x: 712, endPoint y: 113, distance: 381.0
click at [712, 113] on div "true false Workflow Set Inputs Inputs LLM · GPT 3.5 Turbo Extract Call Ids Step…" at bounding box center [733, 437] width 1397 height 805
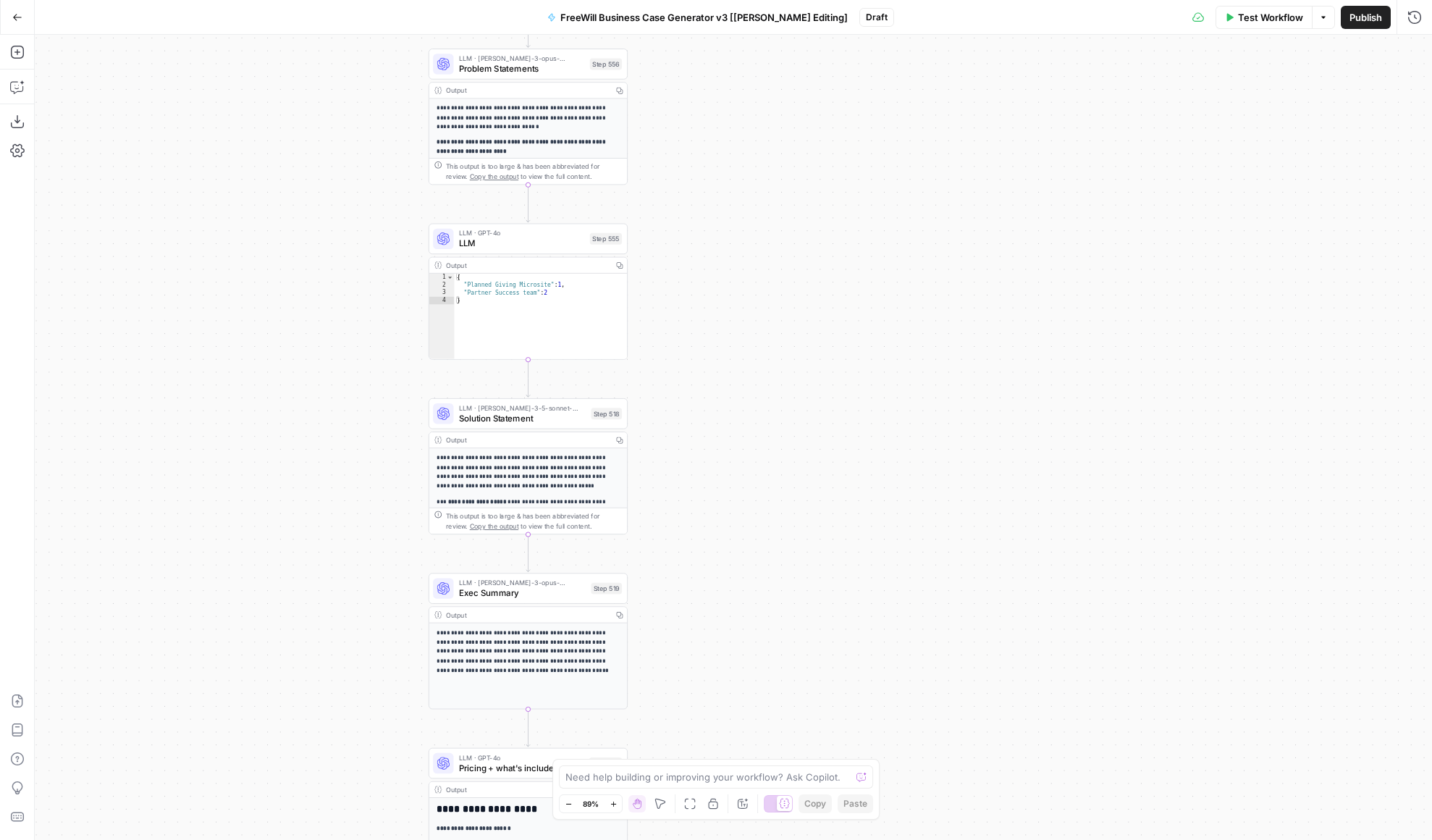
drag, startPoint x: 632, startPoint y: 543, endPoint x: 643, endPoint y: 273, distance: 270.2
click at [643, 273] on div "true false Workflow Set Inputs Inputs LLM · GPT 3.5 Turbo Extract Call Ids Step…" at bounding box center [733, 437] width 1397 height 805
click at [554, 421] on span "Solution Statement" at bounding box center [522, 419] width 128 height 13
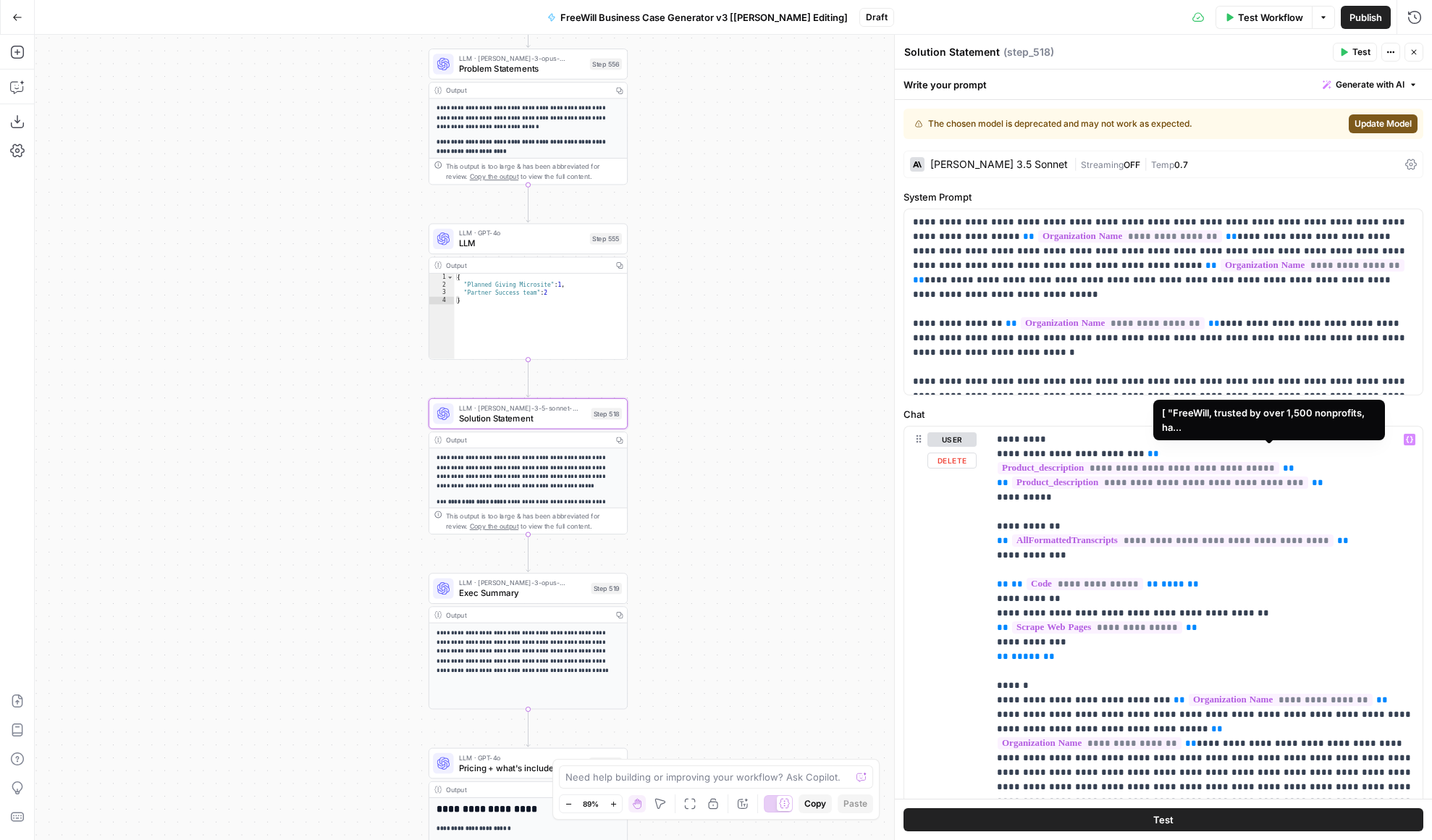
click at [1237, 462] on span "**********" at bounding box center [1138, 467] width 282 height 12
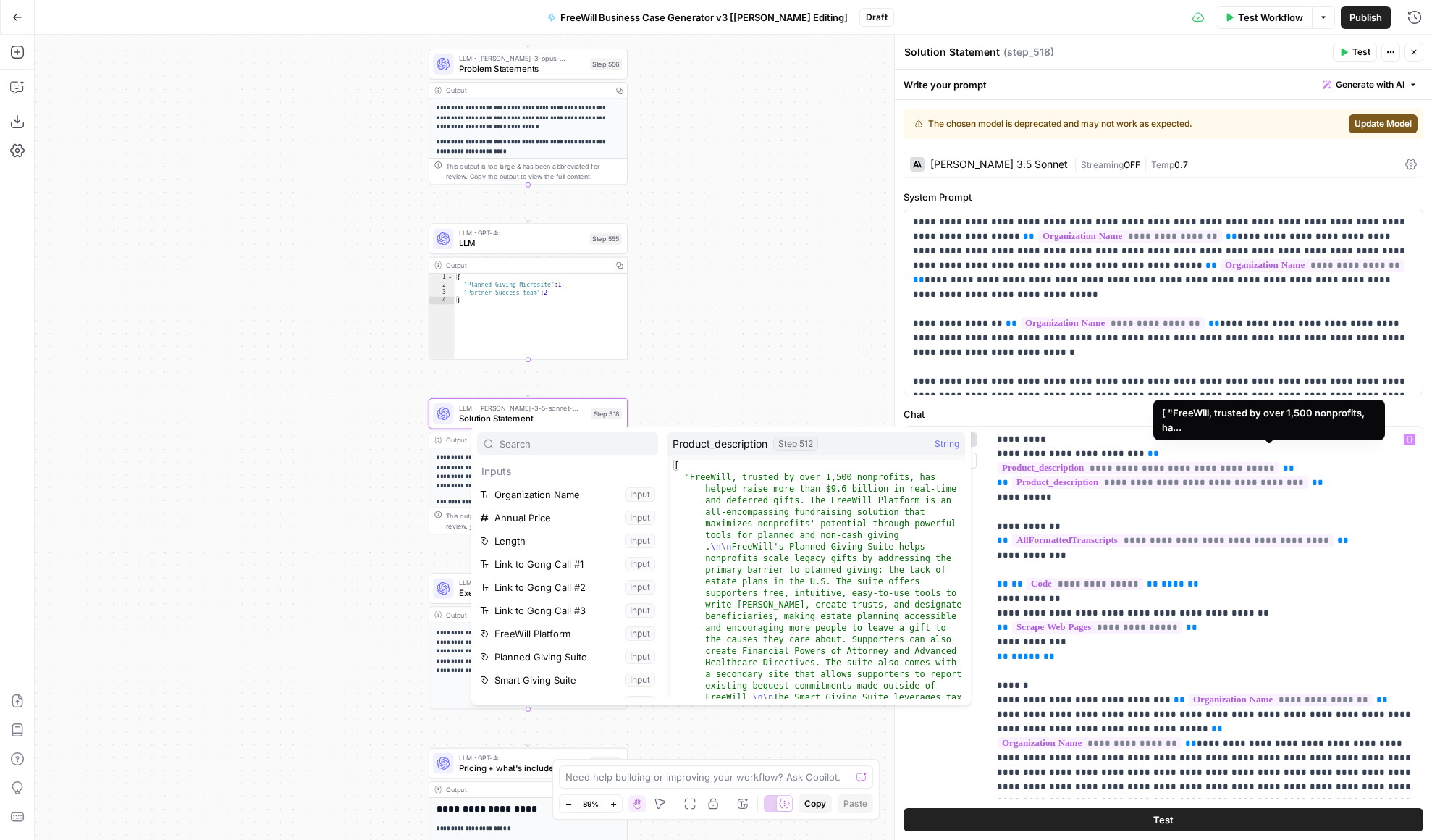
scroll to position [448, 0]
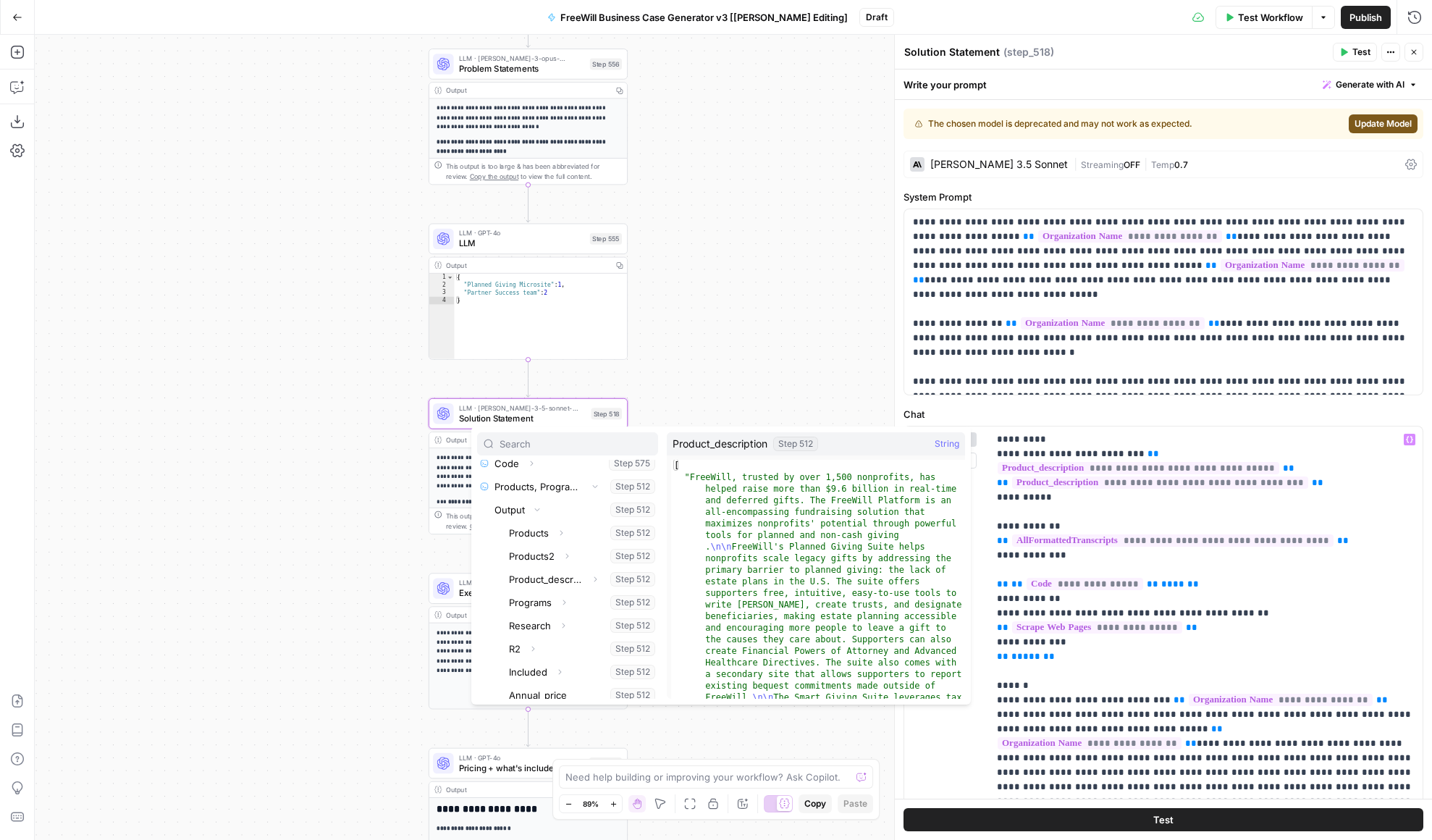
type textarea "**********"
drag, startPoint x: 854, startPoint y: 475, endPoint x: 823, endPoint y: 475, distance: 31.0
click at [823, 475] on div "[ "FreeWill, trusted by over 1,500 nonprofits, has helped raise more than $9.6 …" at bounding box center [818, 823] width 294 height 725
click at [823, 475] on div "[ "FreeWill, trusted by over 1,500 nonprofits, has helped raise more than $9.6 …" at bounding box center [818, 579] width 294 height 239
click at [825, 475] on div "[ "FreeWill, trusted by over 1,500 nonprofits, has helped raise more than $9.6 …" at bounding box center [818, 823] width 294 height 725
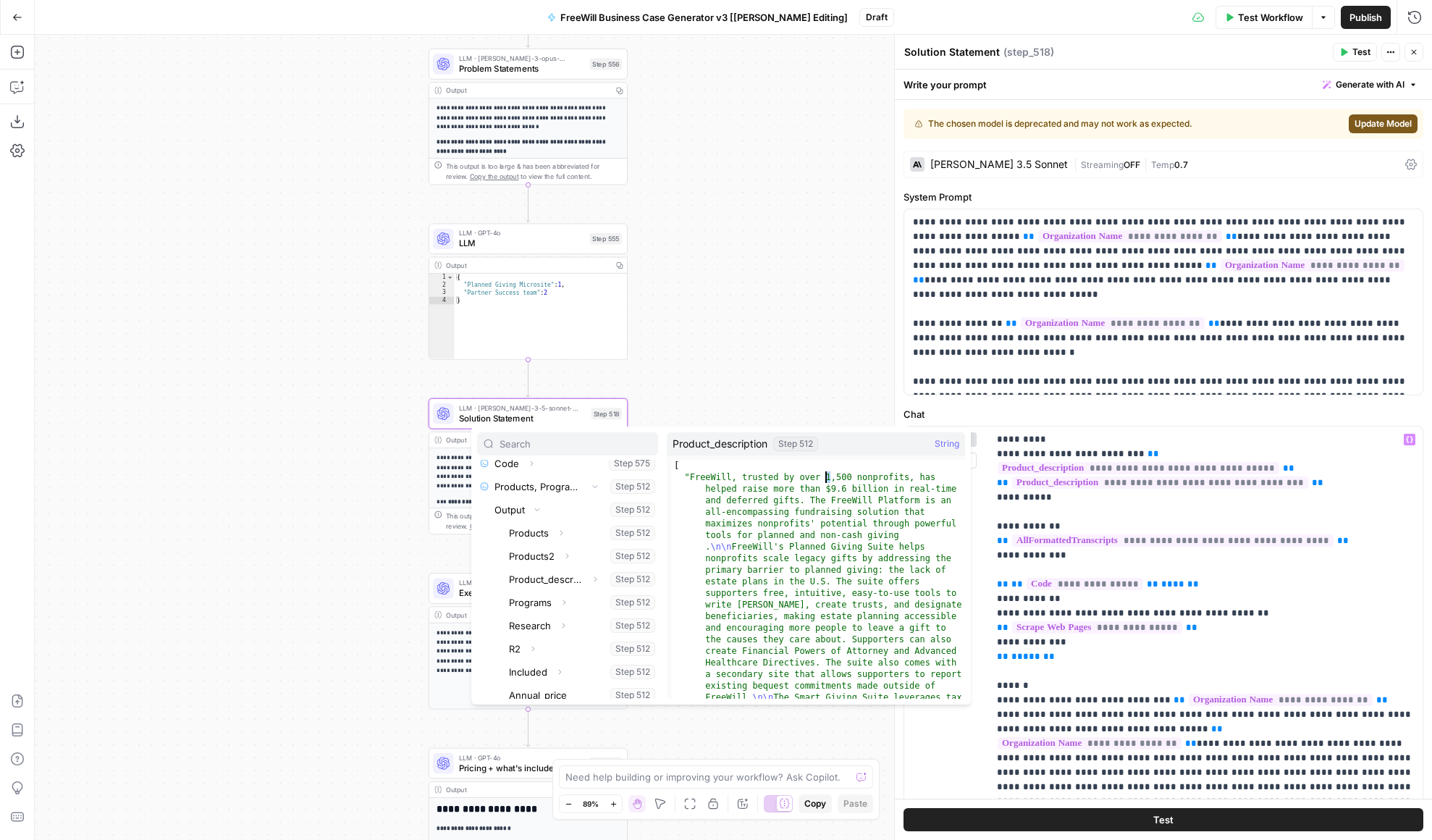
click at [830, 478] on div "[ "FreeWill, trusted by over 1,500 nonprofits, has helped raise more than $9.6 …" at bounding box center [818, 823] width 294 height 725
click at [557, 586] on button "Select variable Product_description" at bounding box center [582, 578] width 152 height 23
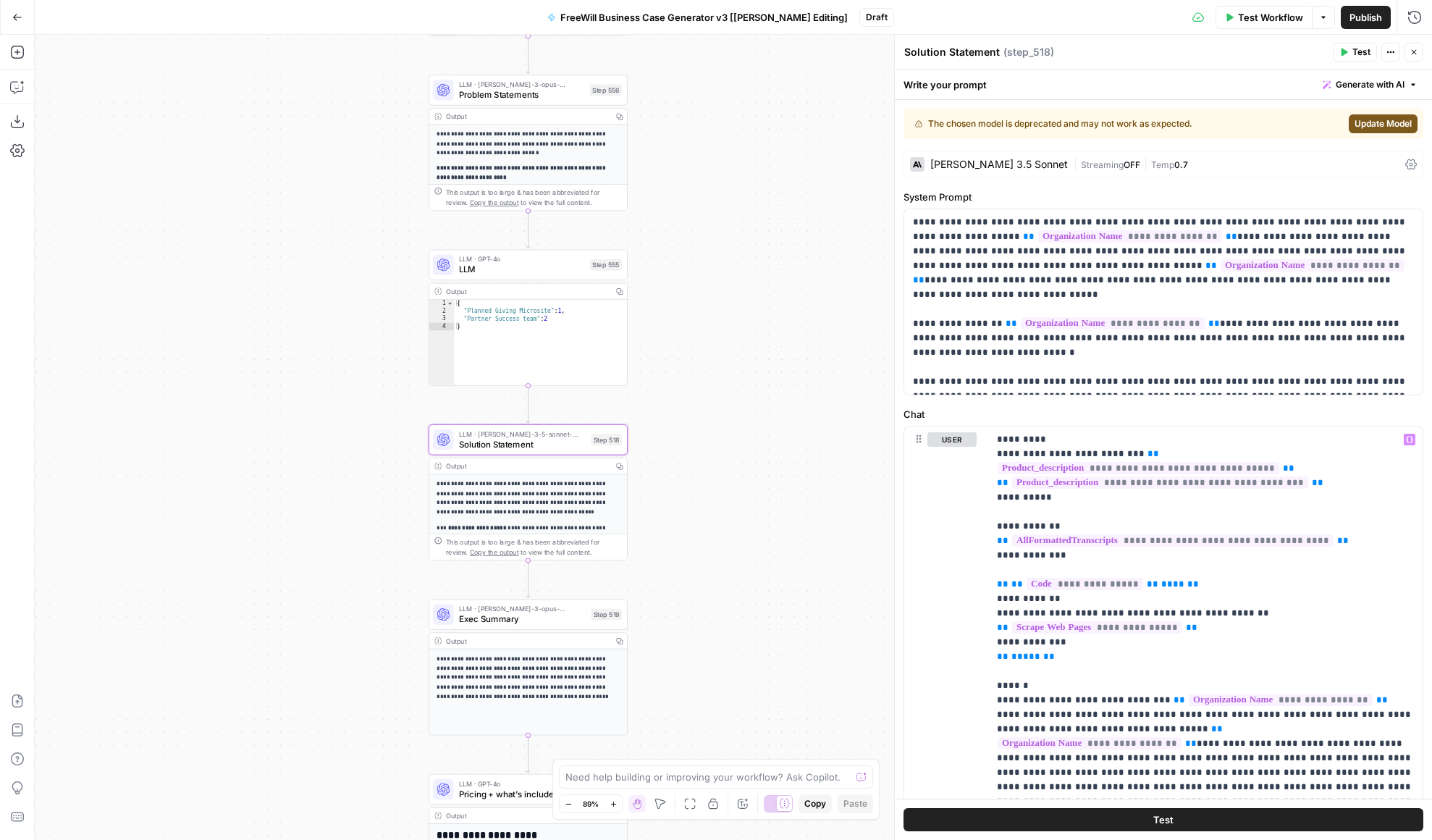
drag, startPoint x: 712, startPoint y: 305, endPoint x: 712, endPoint y: 834, distance: 529.0
click at [712, 834] on div "true false Workflow Set Inputs Inputs LLM · GPT 3.5 Turbo Extract Call Ids Step…" at bounding box center [733, 437] width 1397 height 805
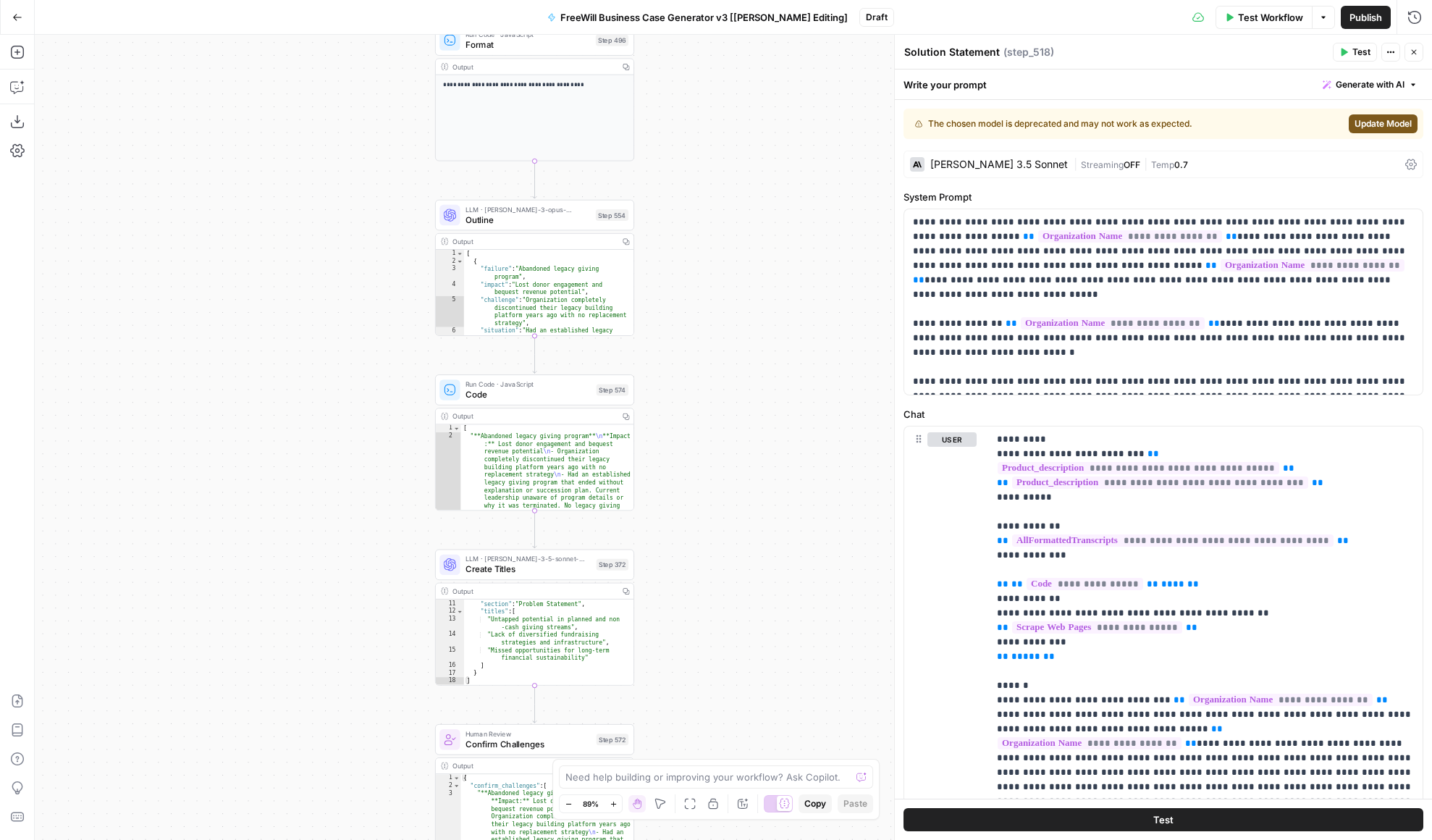
drag, startPoint x: 717, startPoint y: 241, endPoint x: 723, endPoint y: 911, distance: 670.0
click at [723, 839] on html "FreeWill New Home Browse Your Data Usage Settings Recent Grids FreeWill Busines…" at bounding box center [716, 420] width 1432 height 840
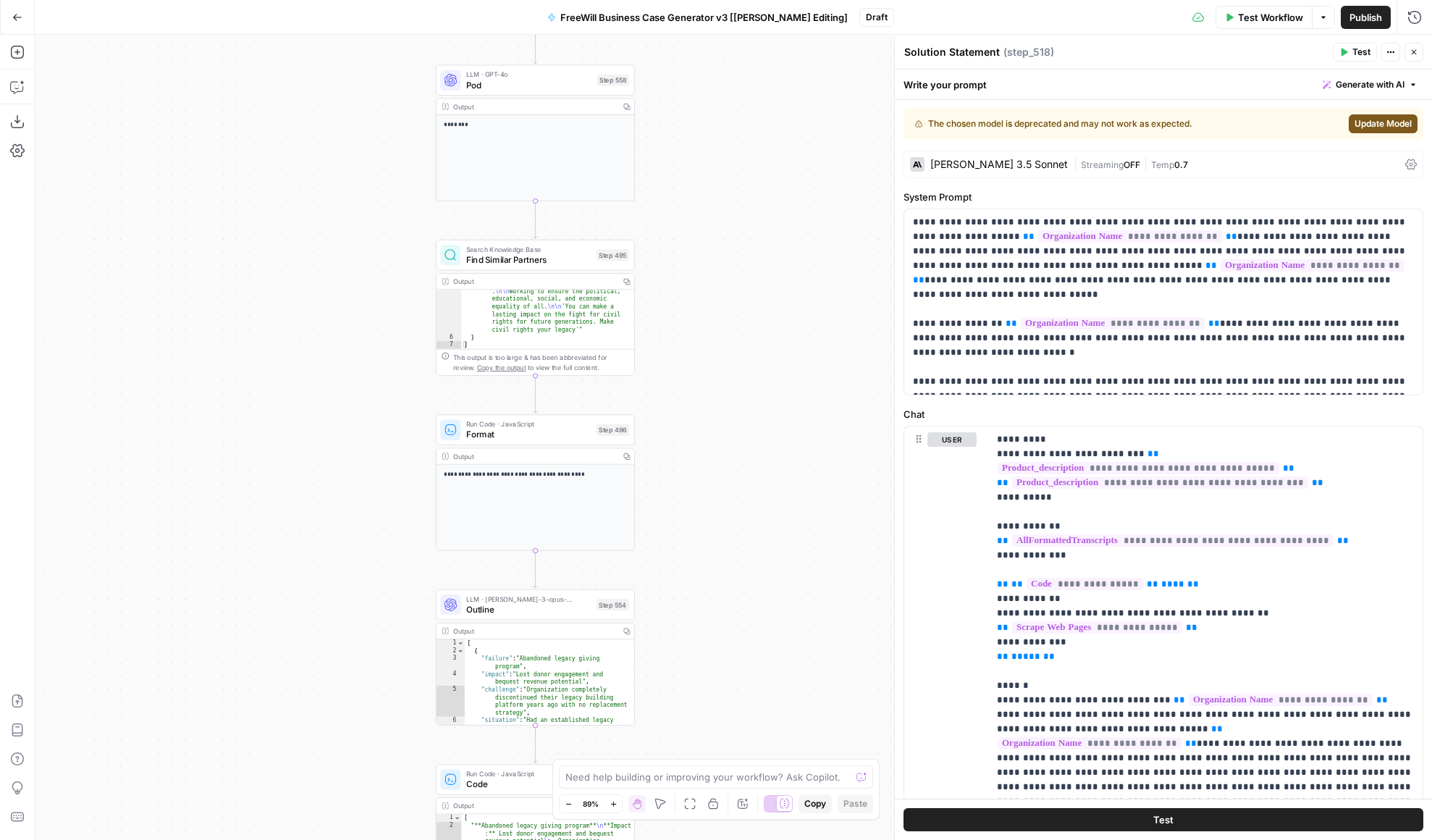
drag, startPoint x: 657, startPoint y: 219, endPoint x: 663, endPoint y: 655, distance: 436.0
click at [664, 658] on div "true false Workflow Set Inputs Inputs LLM · GPT 3.5 Turbo Extract Call Ids Step…" at bounding box center [733, 437] width 1397 height 805
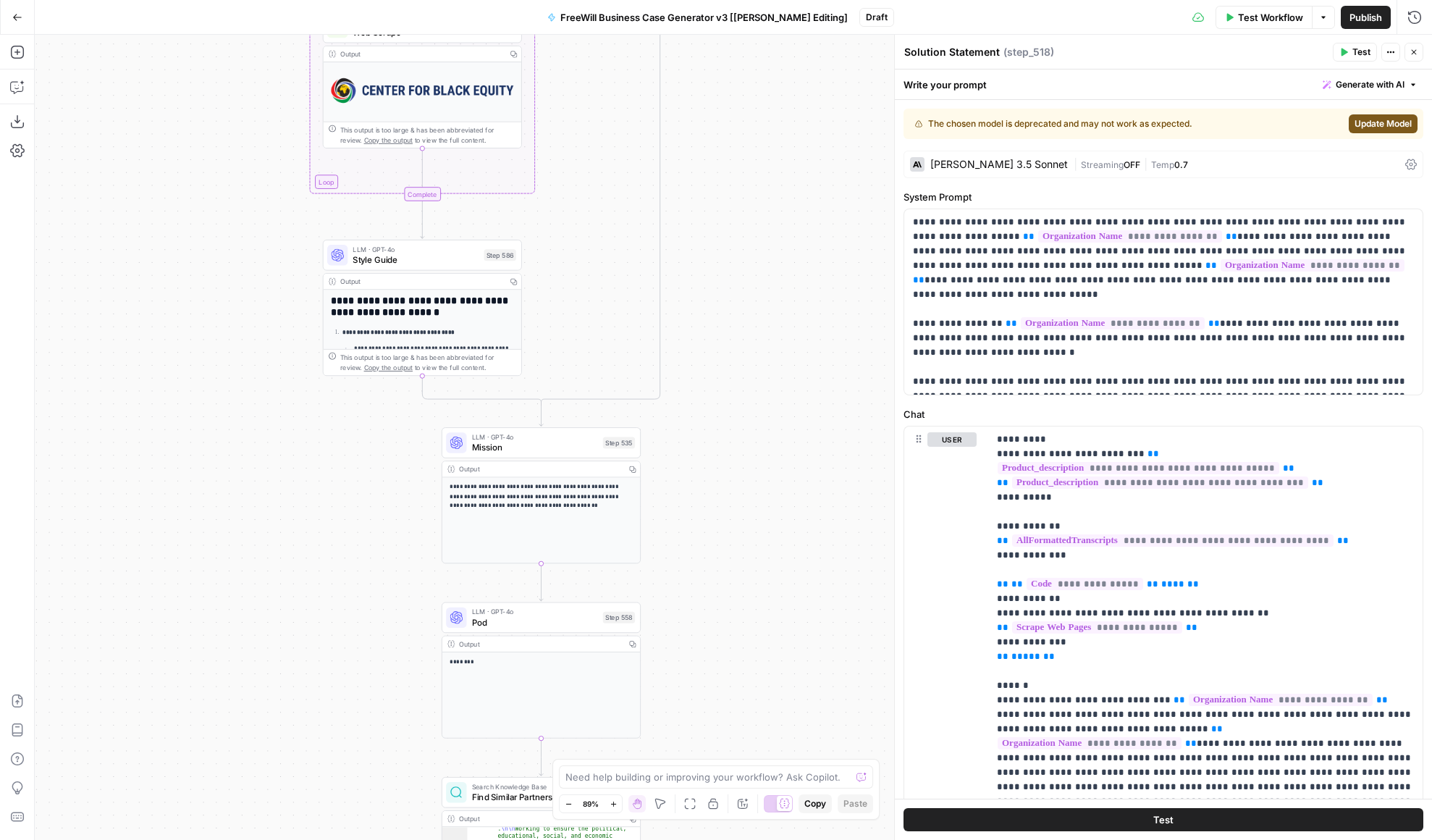
drag, startPoint x: 667, startPoint y: 206, endPoint x: 666, endPoint y: 684, distance: 478.0
click at [667, 685] on div "true false Workflow Set Inputs Inputs LLM · GPT 3.5 Turbo Extract Call Ids Step…" at bounding box center [733, 437] width 1397 height 805
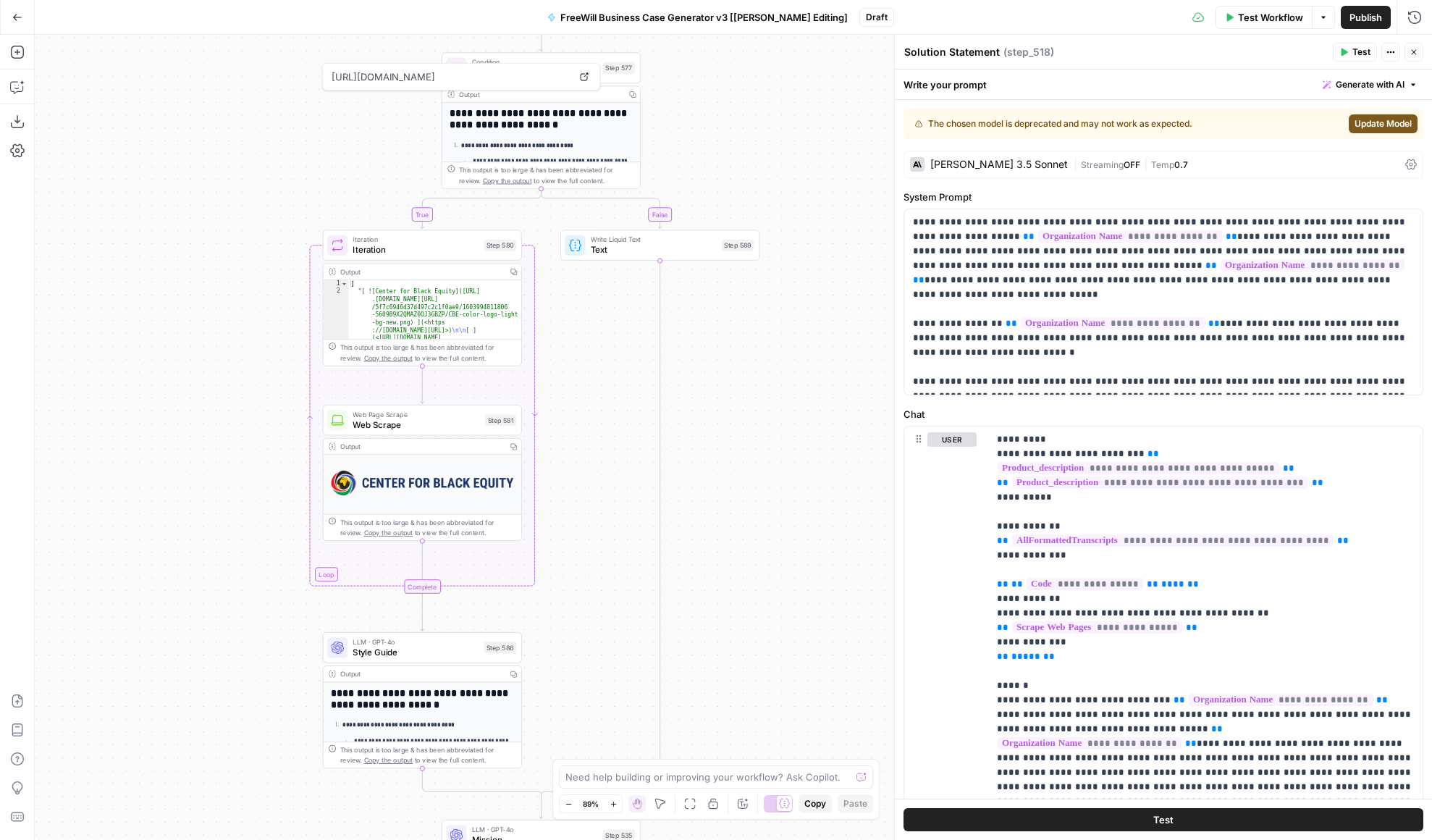
drag, startPoint x: 703, startPoint y: 383, endPoint x: 703, endPoint y: 795, distance: 412.0
click at [703, 796] on body "FreeWill New Home Browse Your Data Usage Settings Recent Grids FreeWill Busines…" at bounding box center [716, 420] width 1432 height 840
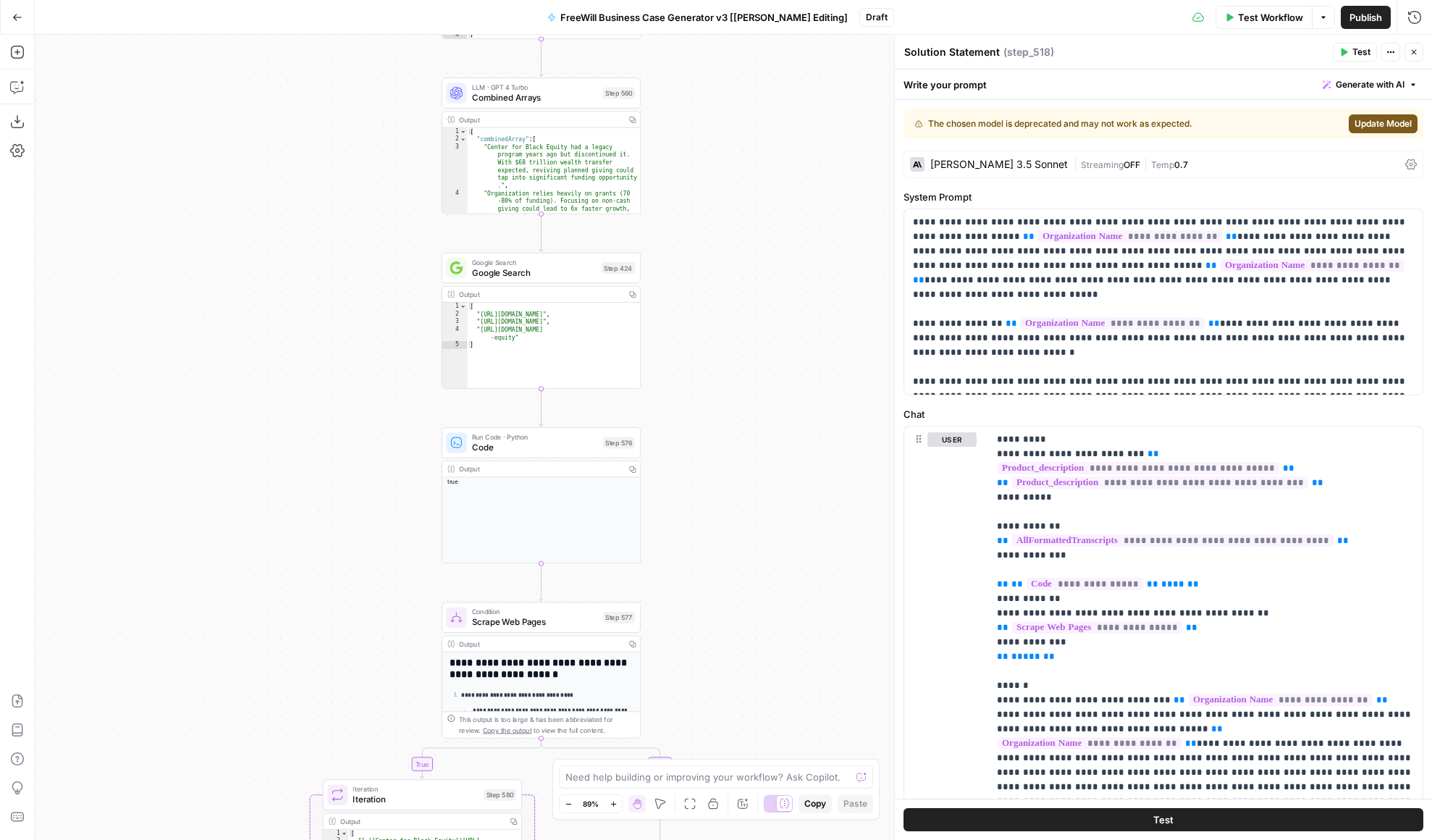
drag, startPoint x: 720, startPoint y: 139, endPoint x: 718, endPoint y: 662, distance: 523.0
click at [718, 663] on div "true false Workflow Set Inputs Inputs LLM · GPT 3.5 Turbo Extract Call Ids Step…" at bounding box center [733, 437] width 1397 height 805
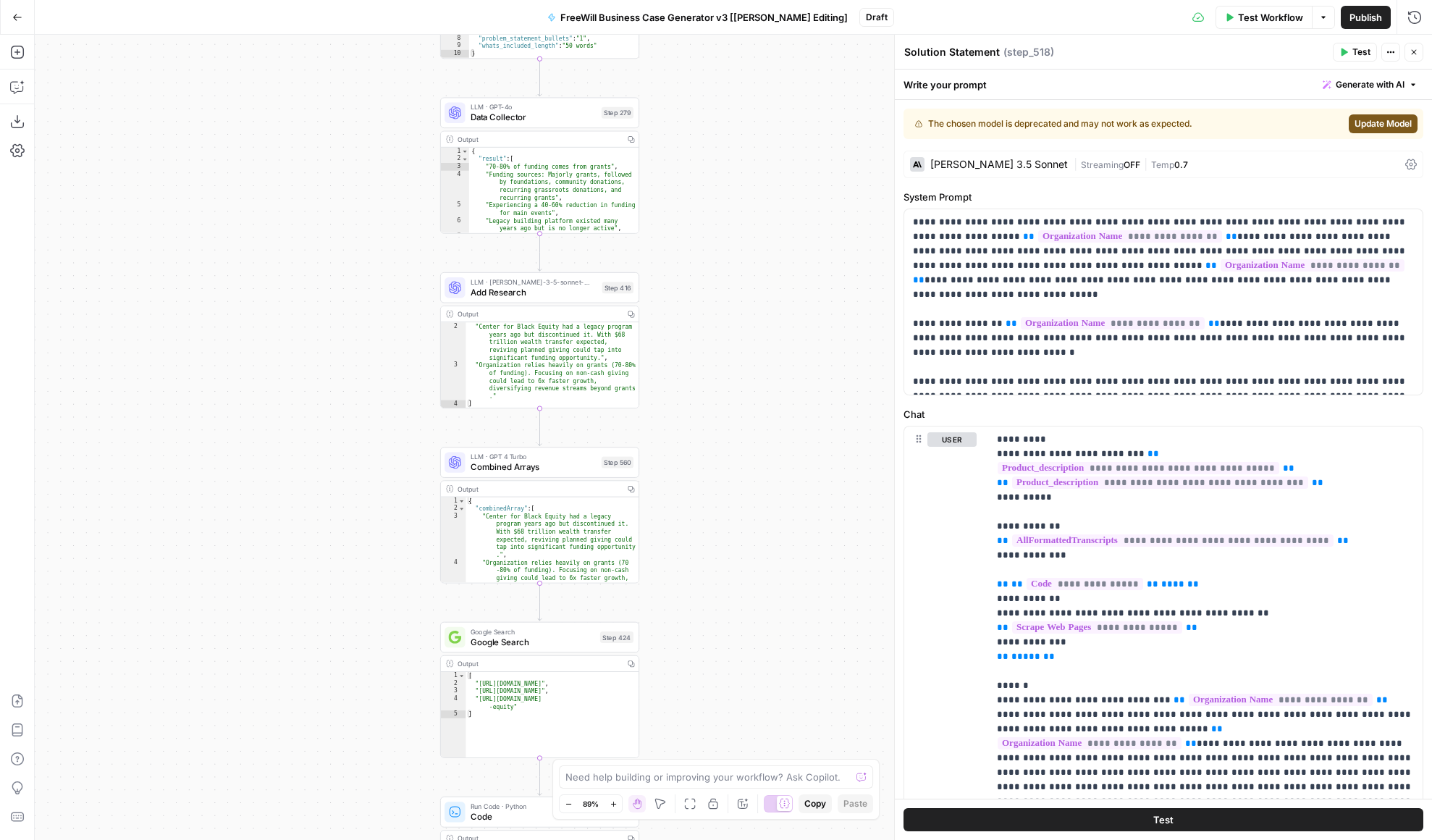
drag, startPoint x: 714, startPoint y: 190, endPoint x: 714, endPoint y: 562, distance: 372.0
click at [714, 566] on div "true false Workflow Set Inputs Inputs LLM · GPT 3.5 Turbo Extract Call Ids Step…" at bounding box center [733, 437] width 1397 height 805
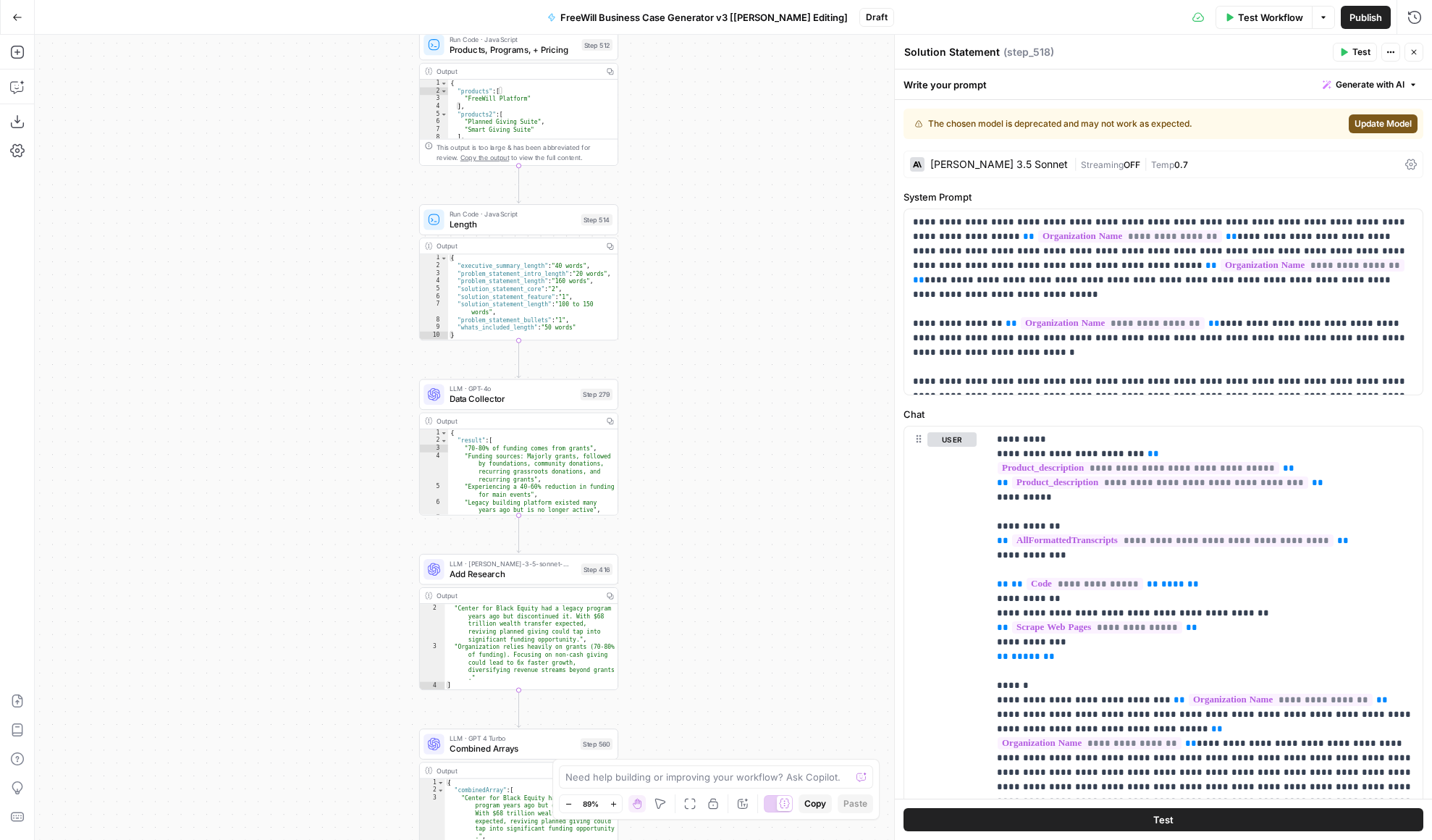
drag, startPoint x: 717, startPoint y: 133, endPoint x: 695, endPoint y: 407, distance: 274.9
click at [695, 407] on div "true false Workflow Set Inputs Inputs LLM · GPT 3.5 Turbo Extract Call Ids Step…" at bounding box center [733, 437] width 1397 height 805
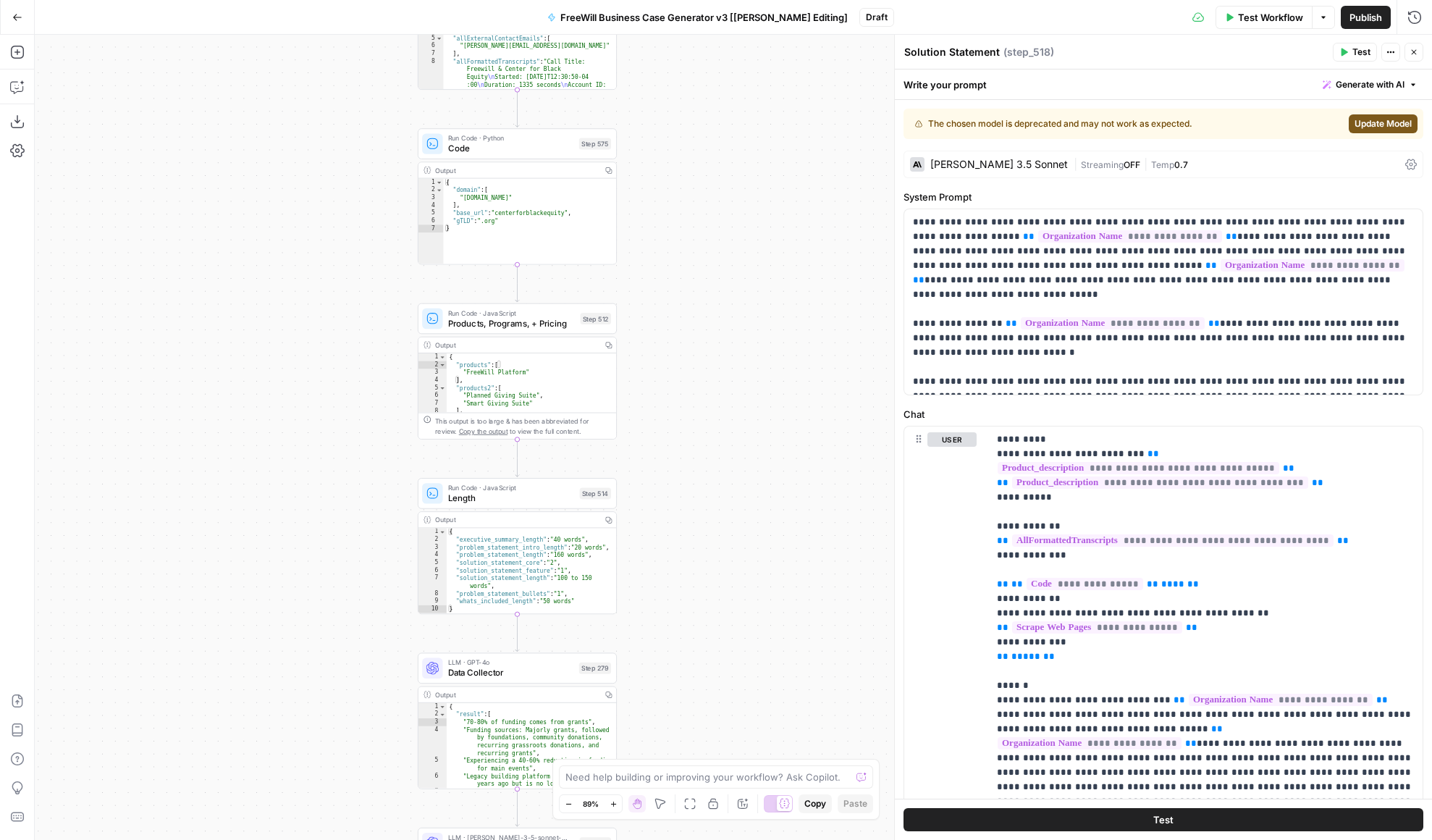
drag, startPoint x: 692, startPoint y: 222, endPoint x: 690, endPoint y: 498, distance: 276.0
click at [690, 499] on div "true false Workflow Set Inputs Inputs LLM · GPT 3.5 Turbo Extract Call Ids Step…" at bounding box center [733, 437] width 1397 height 805
click at [542, 323] on span "Products, Programs, + Pricing" at bounding box center [509, 320] width 128 height 13
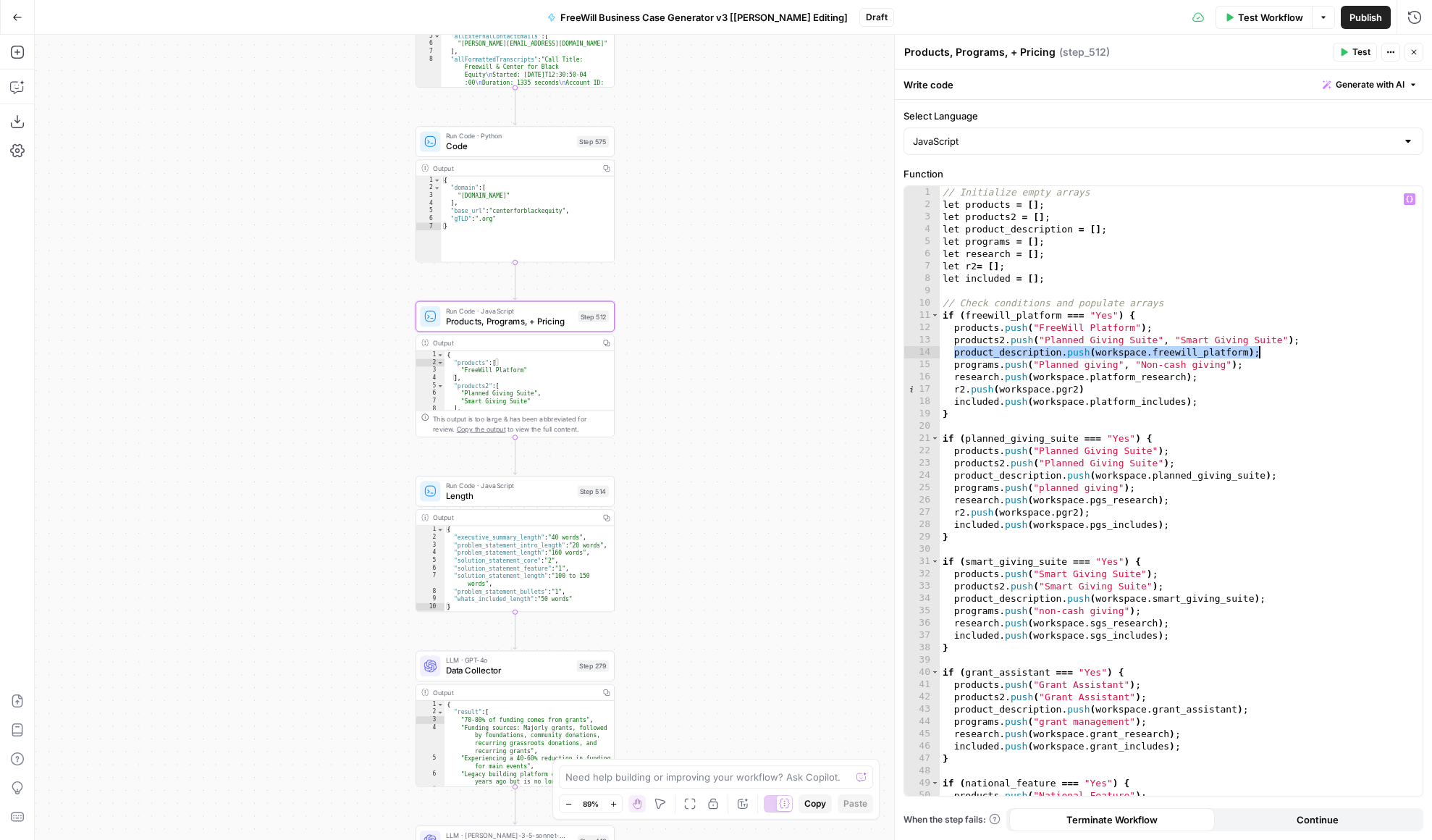
drag, startPoint x: 952, startPoint y: 355, endPoint x: 1270, endPoint y: 353, distance: 318.0
click at [1270, 353] on div "// Initialize empty arrays let products = [ ] ; let products2 = [ ] ; let produ…" at bounding box center [1181, 503] width 483 height 634
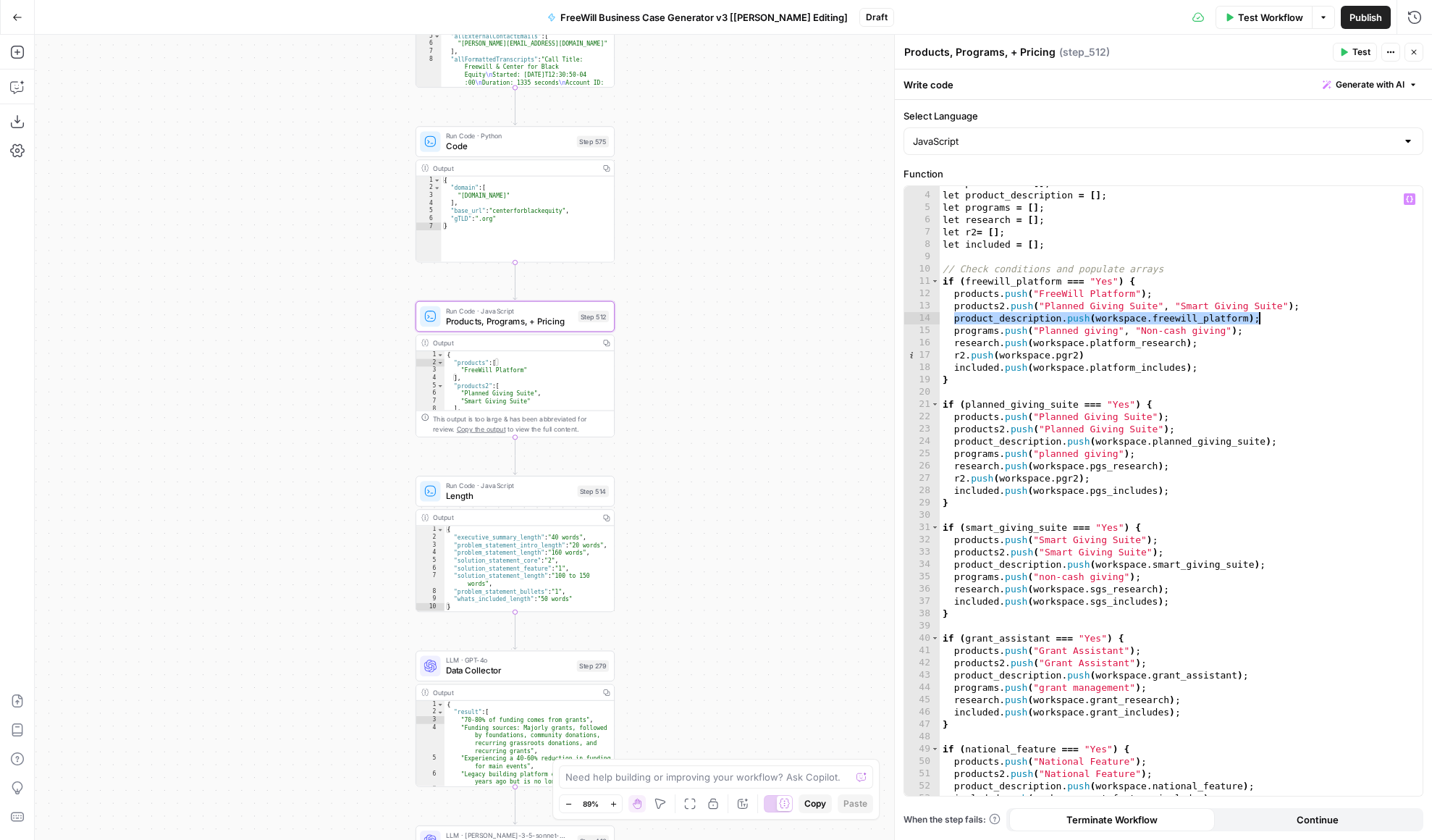
scroll to position [34, 0]
click at [1169, 320] on div "let products2 = [ ] ; let product_description = [ ] ; let programs = [ ] ; let …" at bounding box center [1181, 493] width 483 height 634
click at [1186, 323] on div "let products2 = [ ] ; let product_description = [ ] ; let programs = [ ] ; let …" at bounding box center [1181, 493] width 483 height 634
click at [1198, 319] on div "let products2 = [ ] ; let product_description = [ ] ; let programs = [ ] ; let …" at bounding box center [1181, 493] width 483 height 634
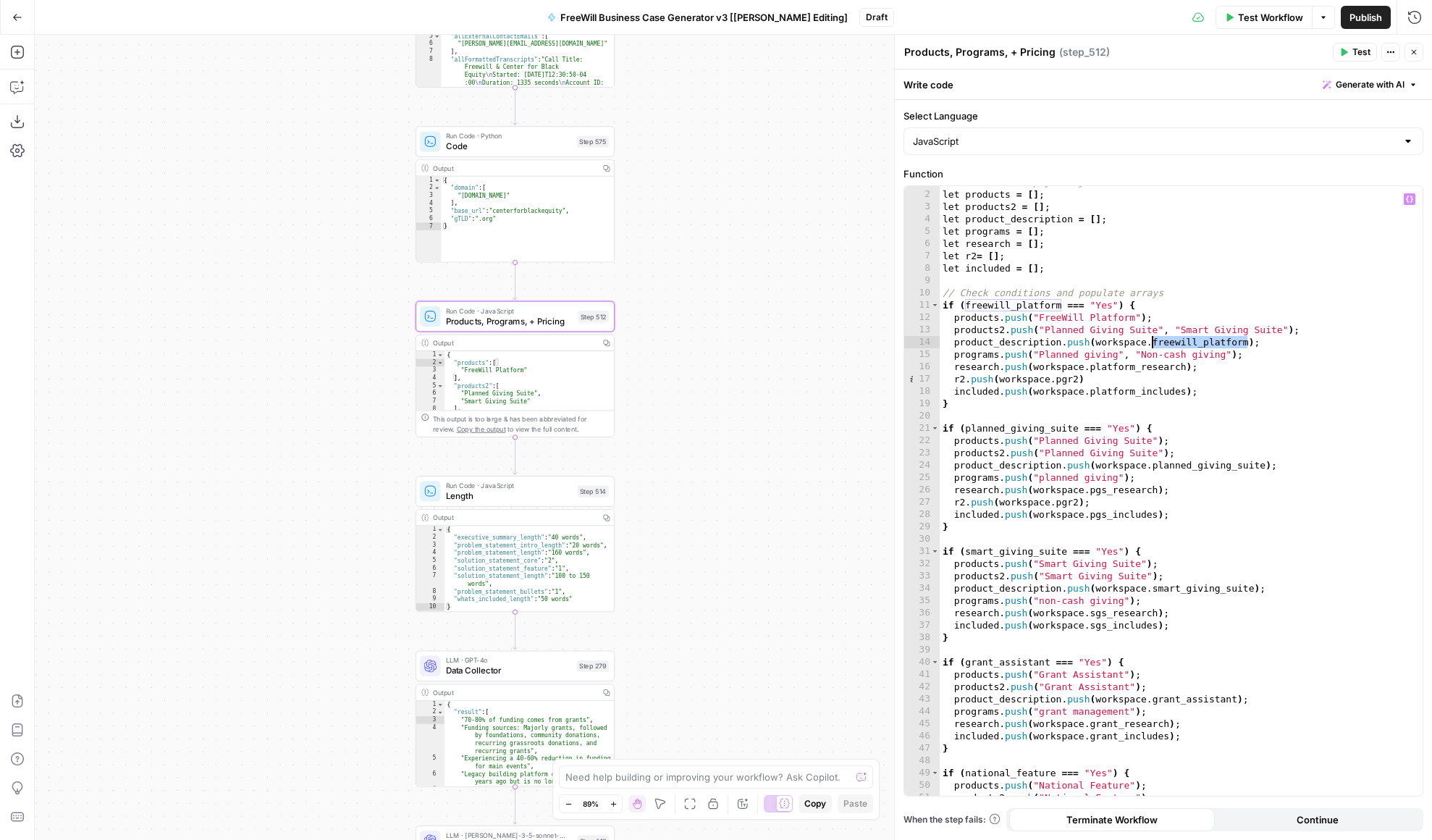
scroll to position [0, 0]
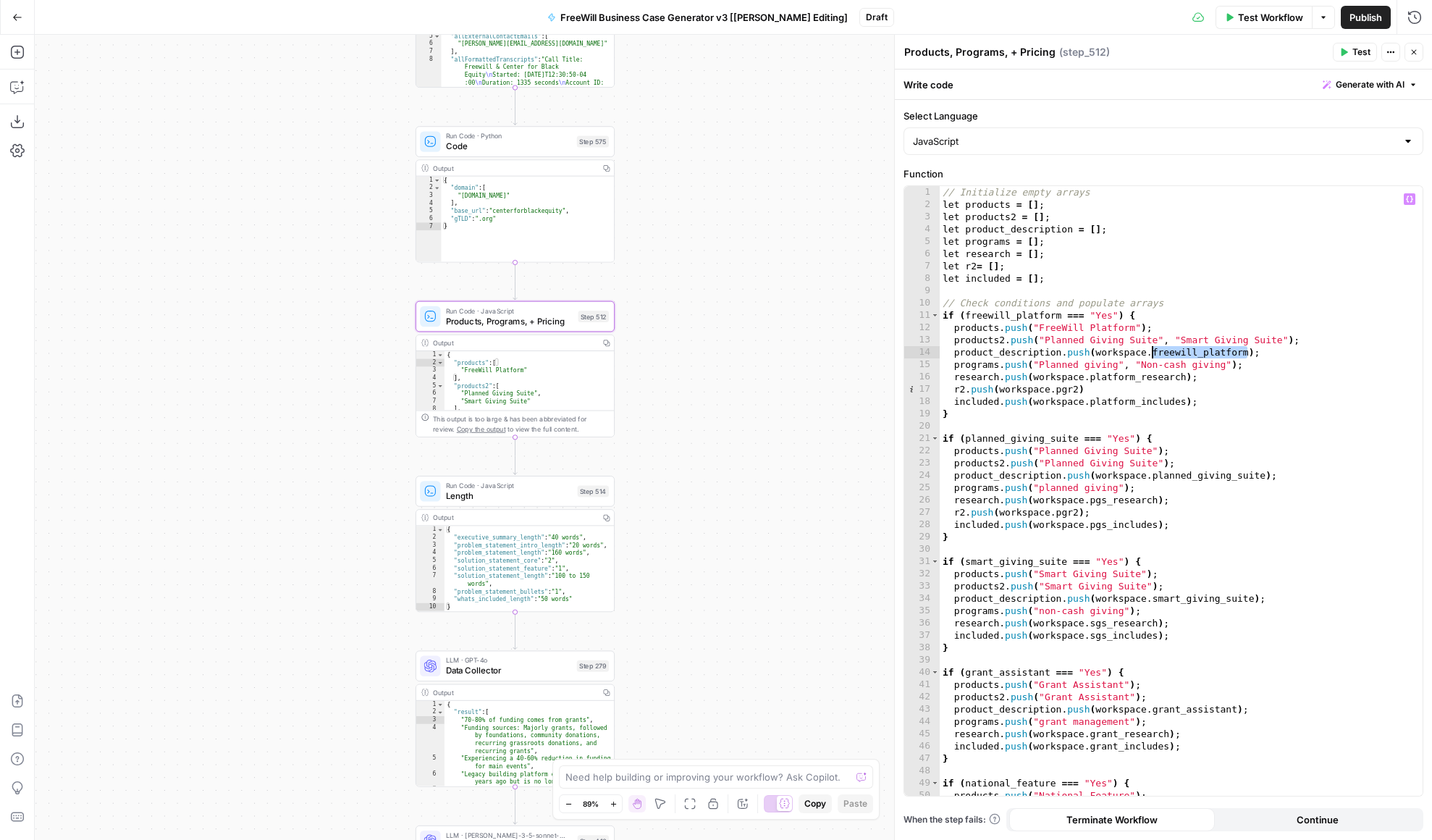
click at [1122, 351] on div "// Initialize empty arrays let products = [ ] ; let products2 = [ ] ; let produ…" at bounding box center [1181, 503] width 483 height 634
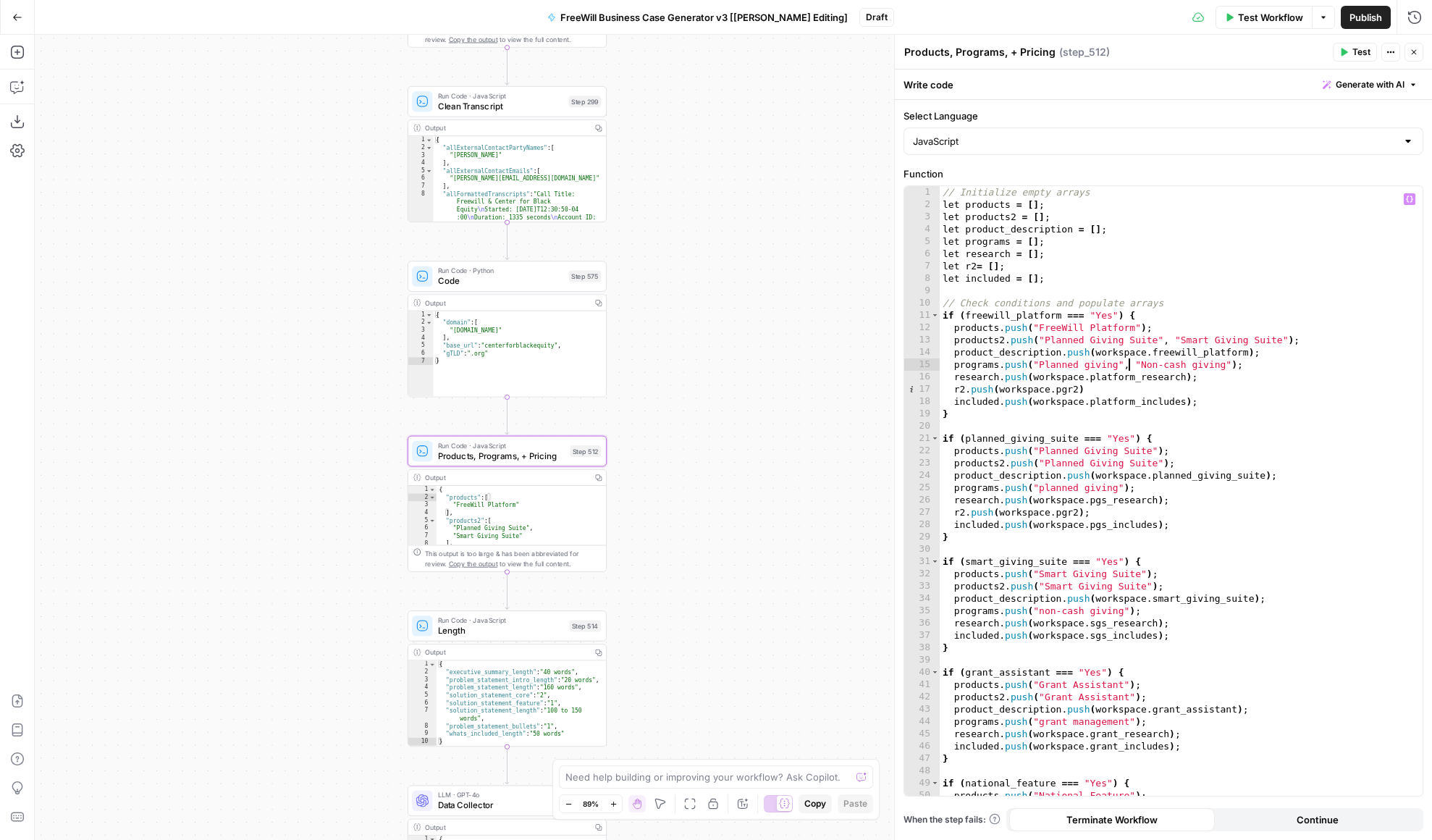
click at [1131, 358] on div "// Initialize empty arrays let products = [ ] ; let products2 = [ ] ; let produ…" at bounding box center [1181, 503] width 483 height 634
click at [1123, 348] on div "// Initialize empty arrays let products = [ ] ; let products2 = [ ] ; let produ…" at bounding box center [1181, 503] width 483 height 634
type textarea "**********"
click at [1123, 348] on div "// Initialize empty arrays let products = [ ] ; let products2 = [ ] ; let produ…" at bounding box center [1181, 503] width 483 height 634
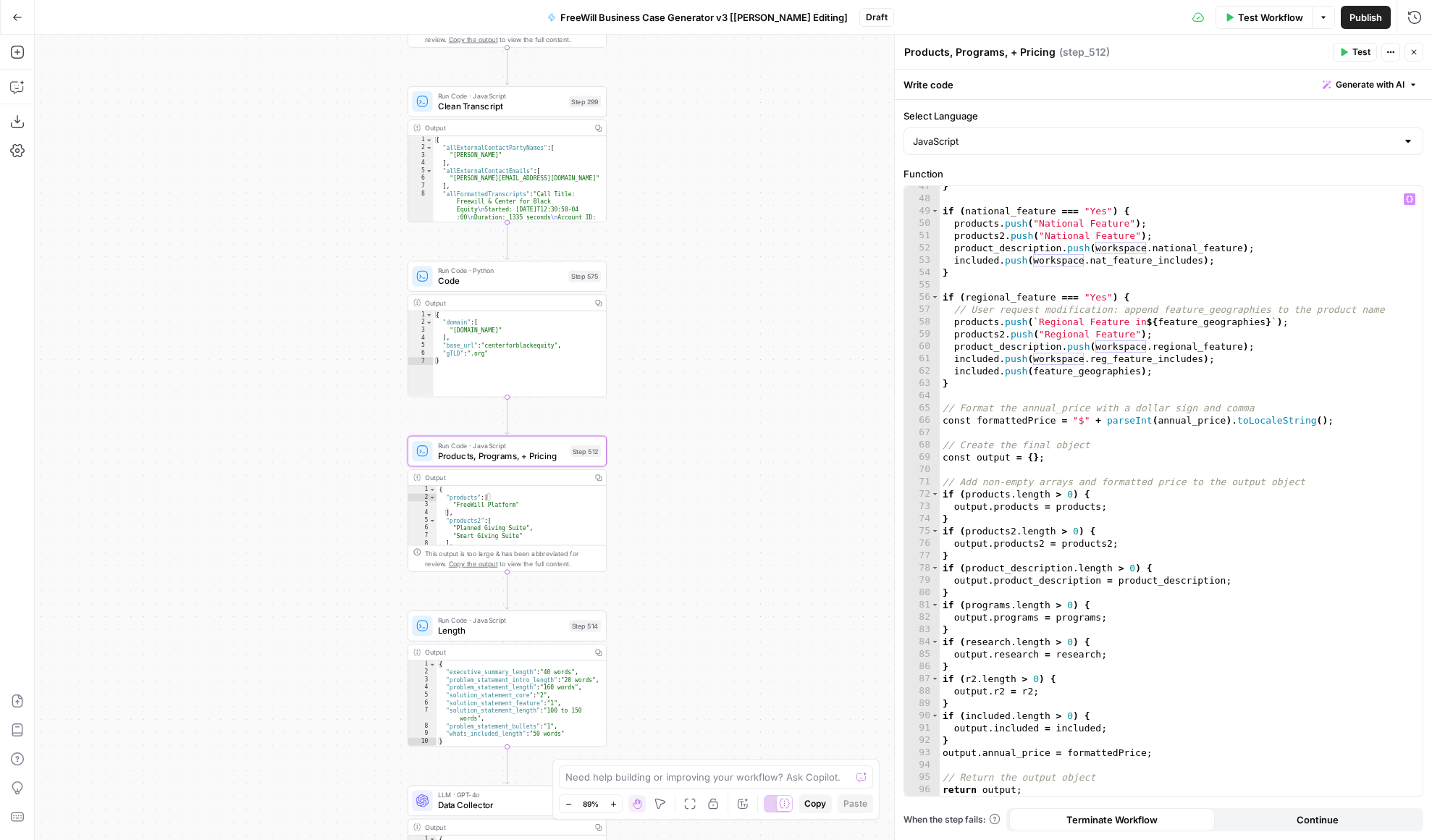
scroll to position [1, 0]
click at [1129, 398] on div "} if ( national_feature === "Yes" ) { products . push ( "National Feature" ) ; …" at bounding box center [1181, 497] width 483 height 634
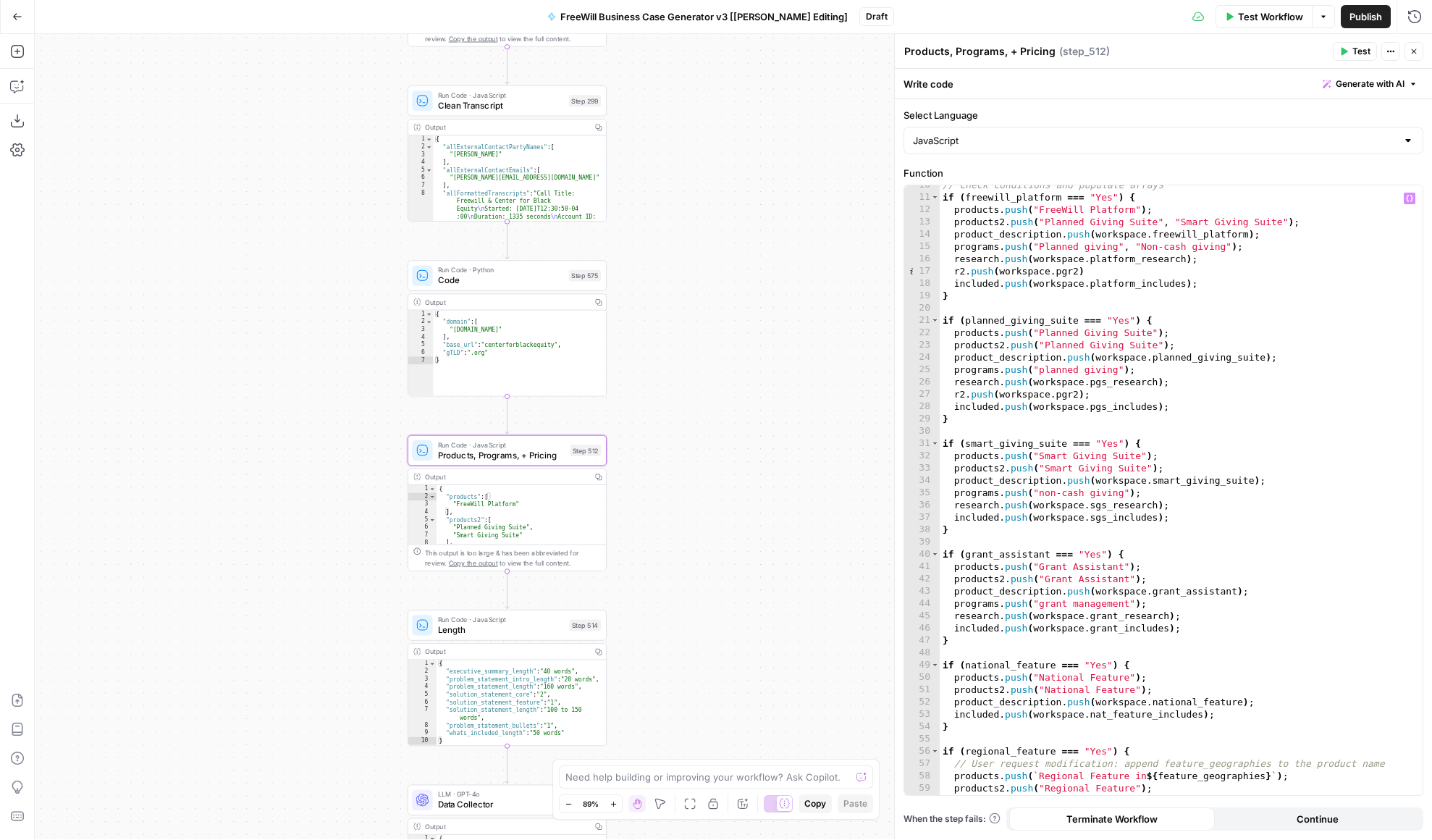
scroll to position [0, 0]
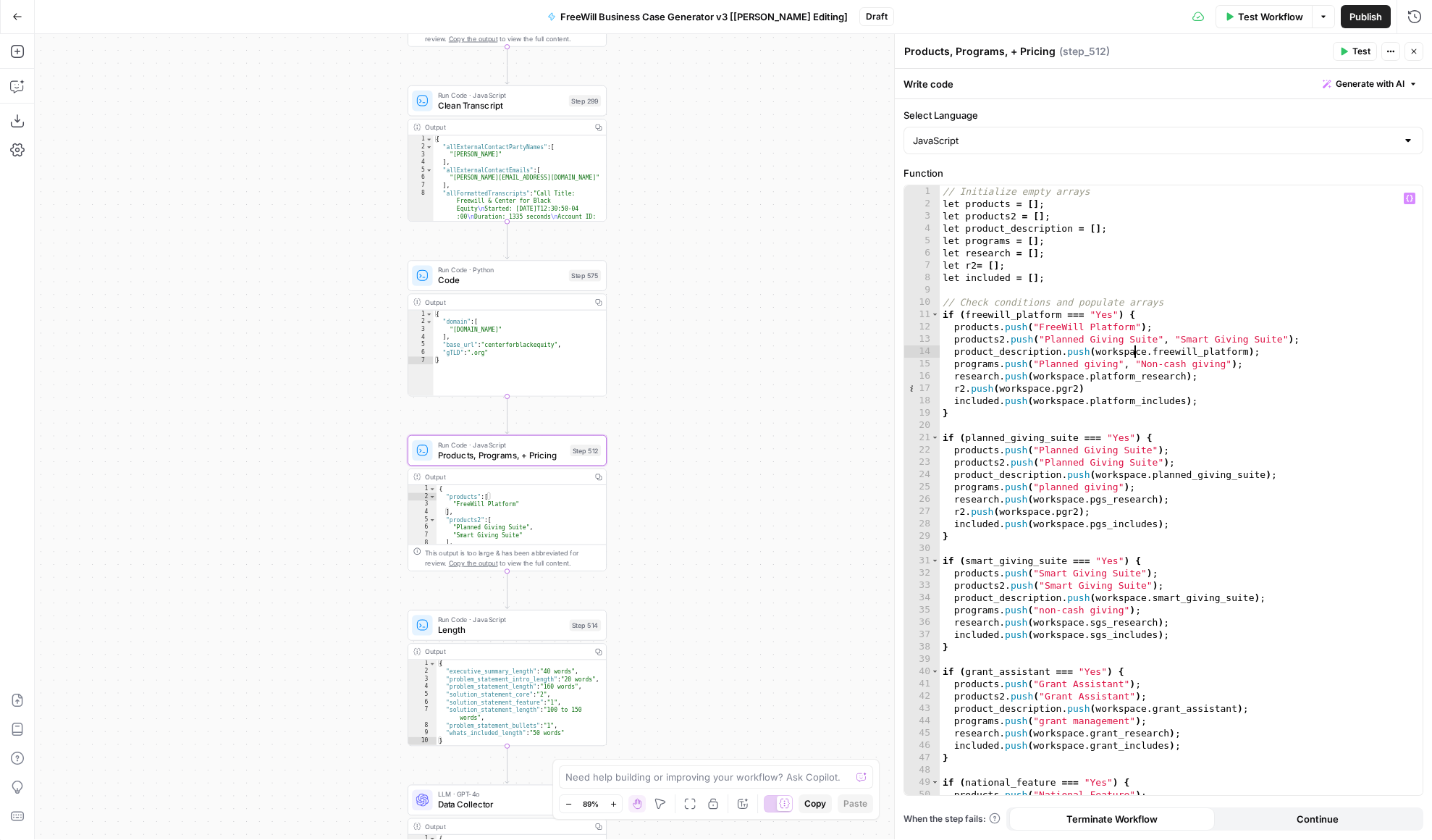
click at [1133, 351] on div "// Initialize empty arrays let products = [ ] ; let products2 = [ ] ; let produ…" at bounding box center [1181, 502] width 483 height 634
type textarea "**********"
click at [1133, 351] on div "// Initialize empty arrays let products = [ ] ; let products2 = [ ] ; let produ…" at bounding box center [1181, 502] width 483 height 634
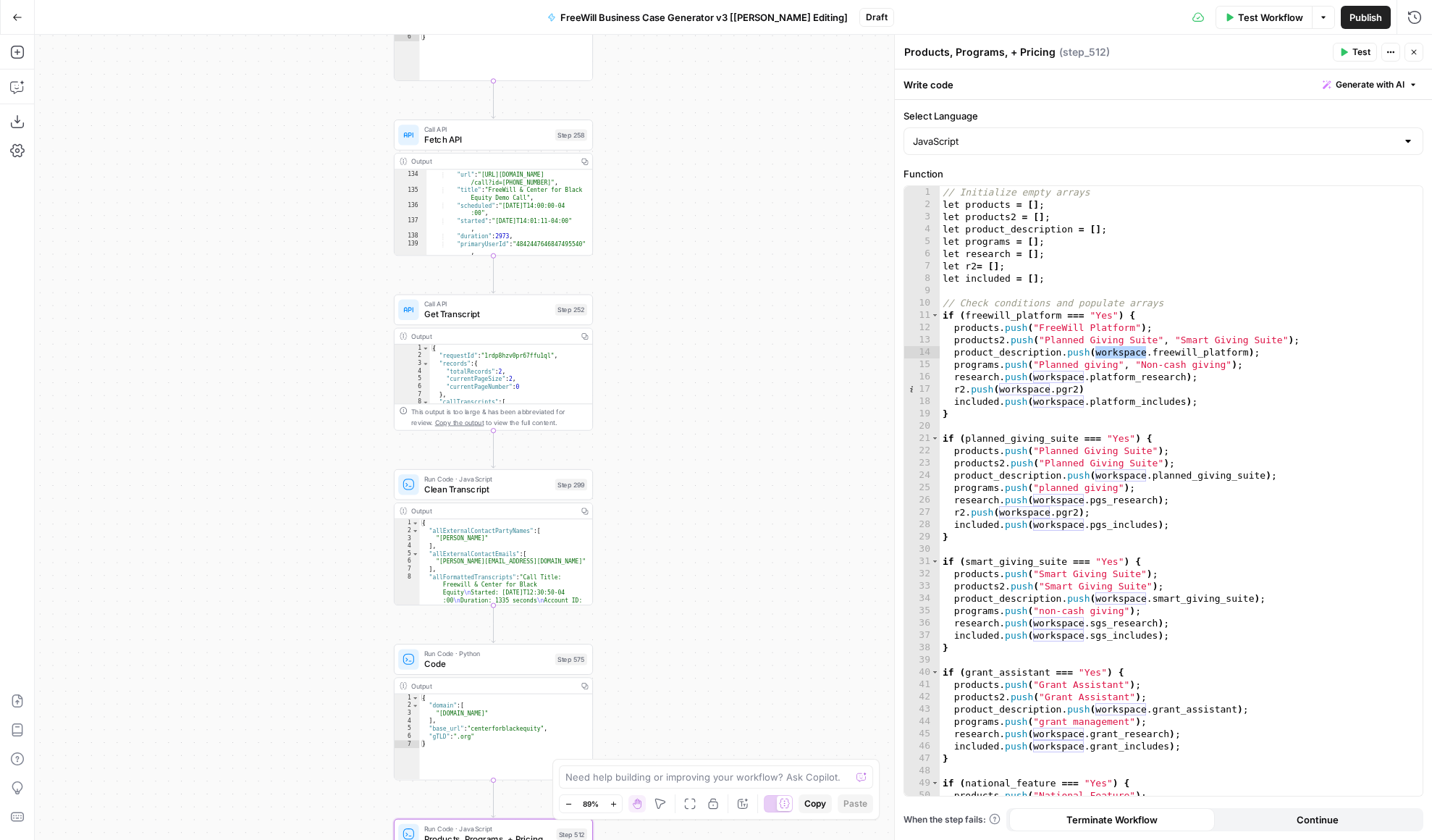
drag, startPoint x: 670, startPoint y: 201, endPoint x: 656, endPoint y: 584, distance: 383.3
click at [656, 584] on div "true false Workflow Set Inputs Inputs LLM · GPT 3.5 Turbo Extract Call Ids Step…" at bounding box center [733, 437] width 1397 height 805
click at [522, 221] on div ""id" : "3148363961972924650" , "url" : "https://us-54880.app.gong.io /call?id=3…" at bounding box center [509, 213] width 166 height 101
click at [1210, 348] on div "// Initialize empty arrays let products = [ ] ; let products2 = [ ] ; let produ…" at bounding box center [1181, 503] width 483 height 634
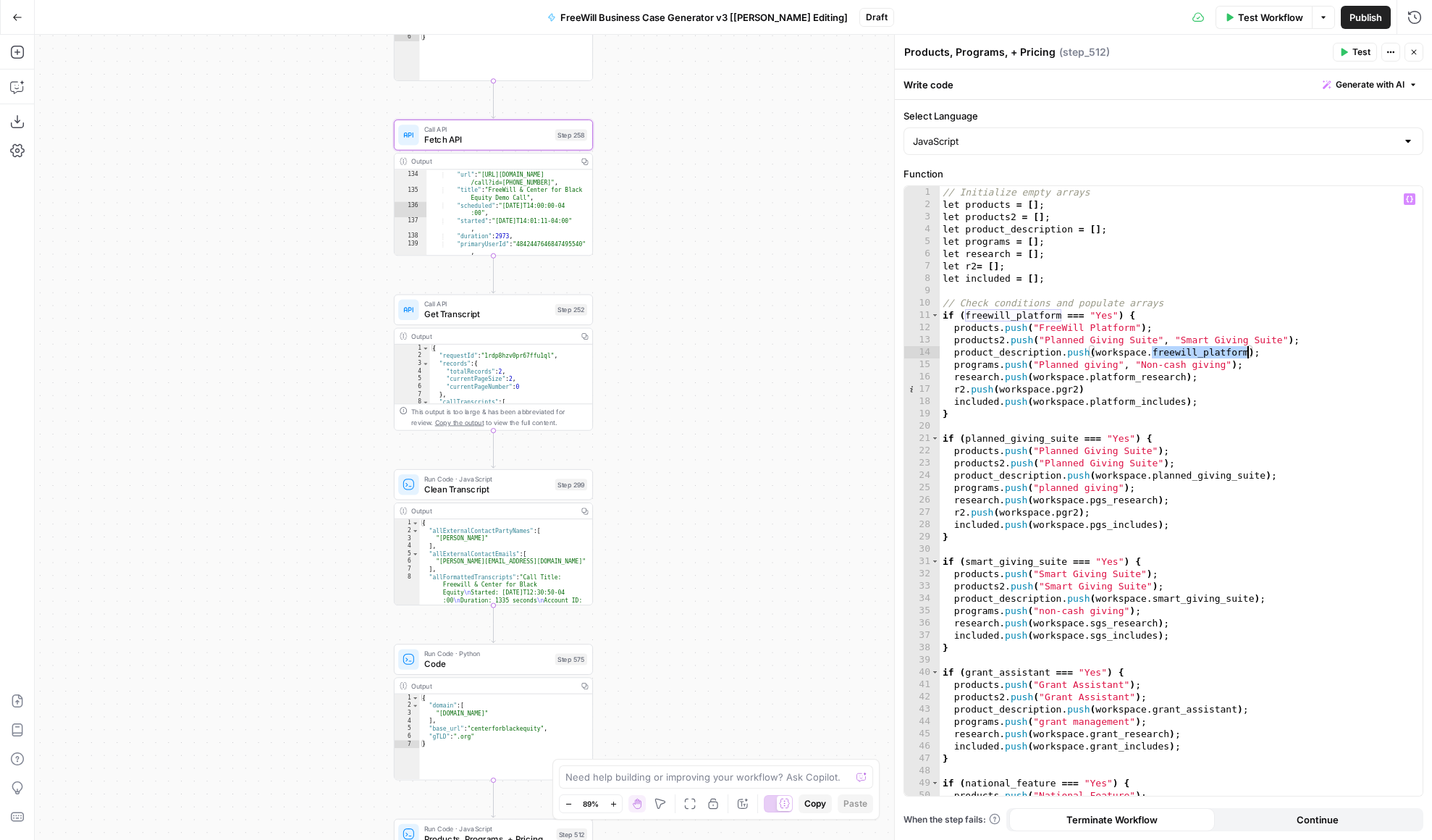
click at [508, 207] on div ""id" : "3148363961972924650" , "url" : "https://us-54880.app.gong.io /call?id=3…" at bounding box center [509, 213] width 166 height 101
click at [496, 184] on div ""id" : "3148363961972924650" , "url" : "https://us-54880.app.gong.io /call?id=3…" at bounding box center [509, 213] width 166 height 101
click at [469, 201] on div ""id" : "3148363961972924650" , "url" : "https://us-54880.app.gong.io /call?id=3…" at bounding box center [509, 213] width 166 height 101
type textarea "**********"
click at [469, 201] on div ""id" : "3148363961972924650" , "url" : "https://us-54880.app.gong.io /call?id=3…" at bounding box center [509, 213] width 166 height 101
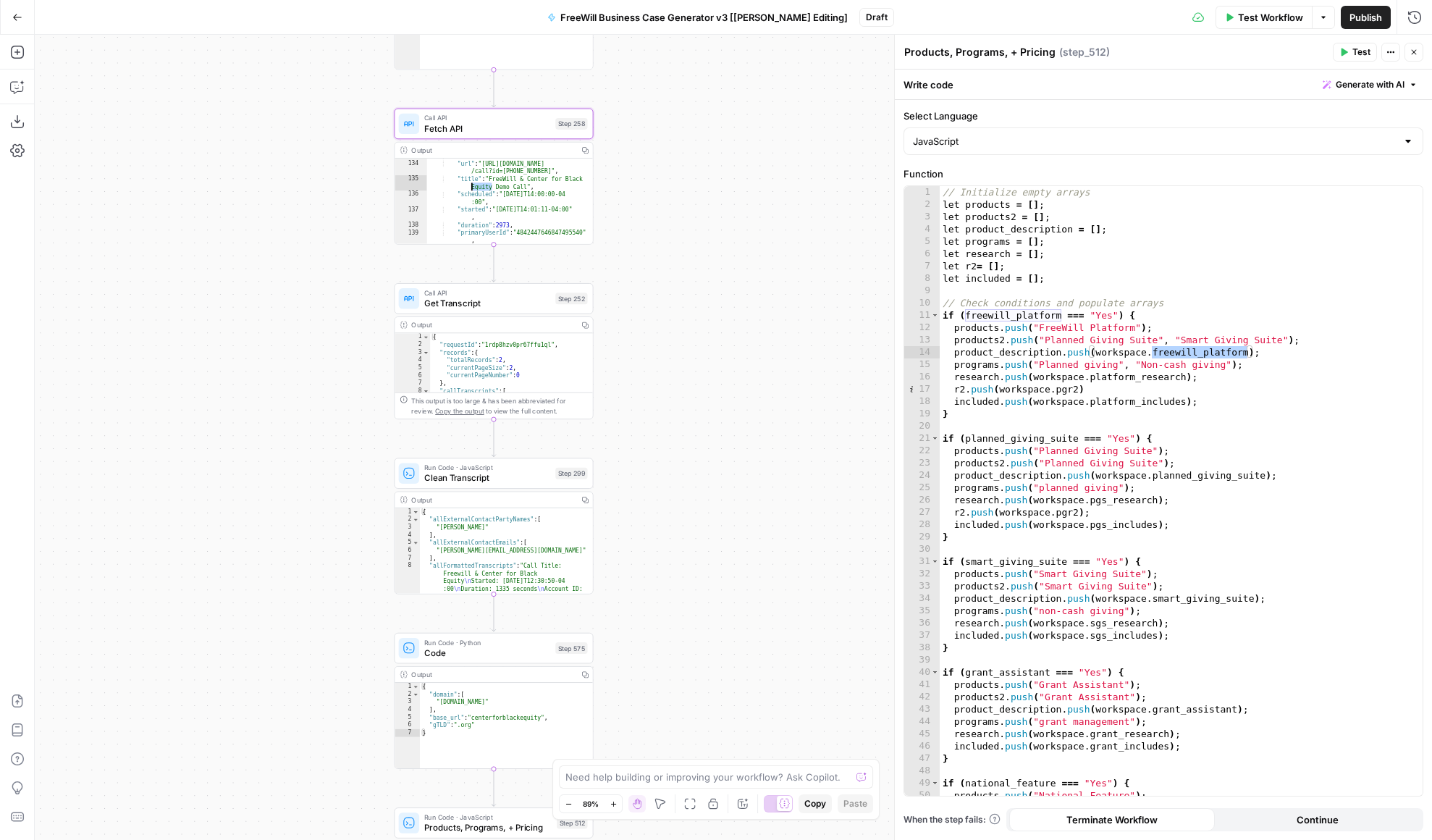
type textarea "**********"
click at [488, 358] on div "{ "requestId" : "1rdp8hzv0pr67ffu1ql" , "records" : { "totalRecords" : 2 , "cur…" at bounding box center [510, 370] width 162 height 74
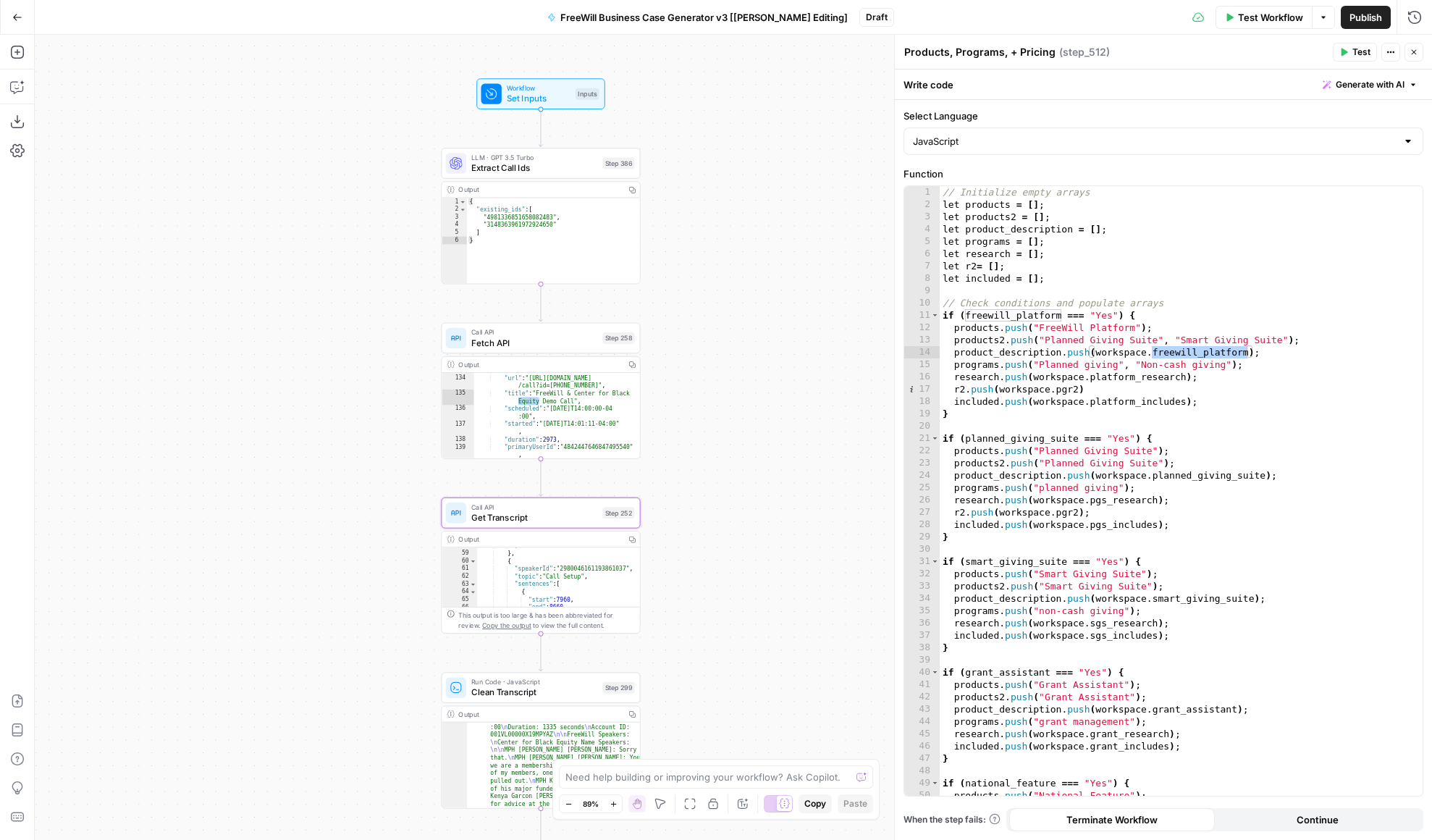
click at [757, 379] on div "**********" at bounding box center [733, 437] width 1397 height 805
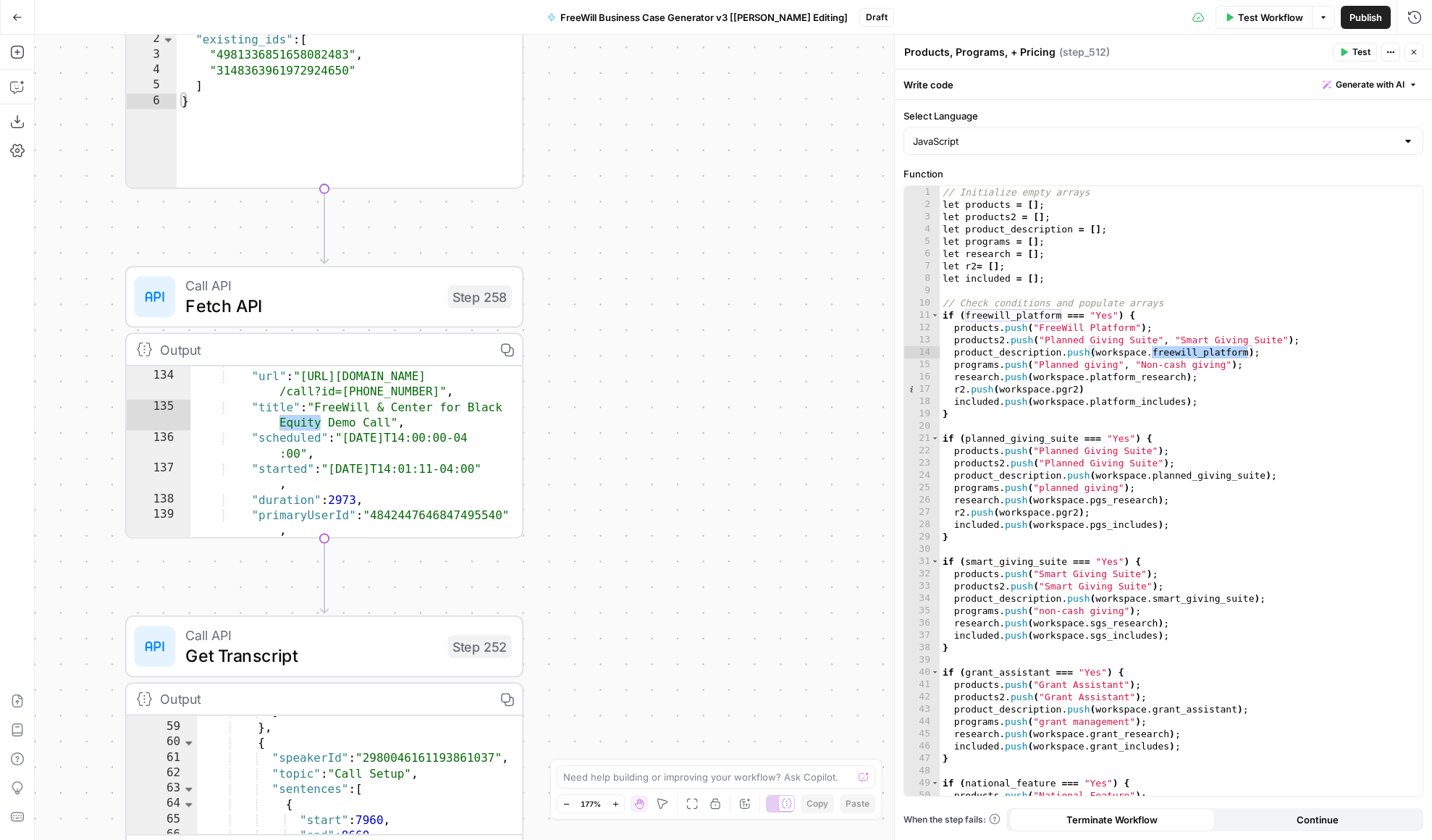
click at [1413, 50] on icon "button" at bounding box center [1415, 52] width 6 height 6
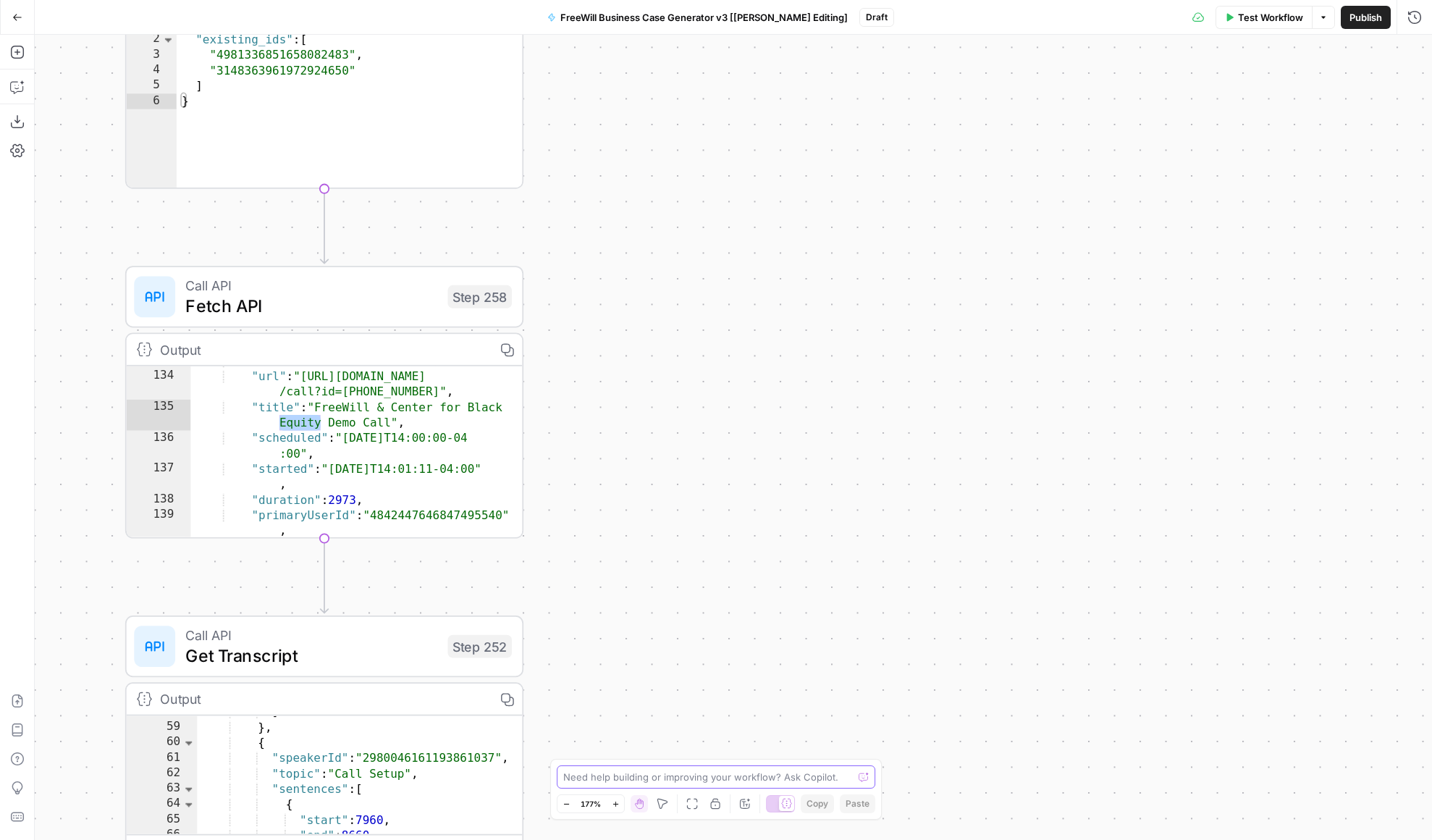
click at [766, 779] on textarea at bounding box center [708, 777] width 289 height 15
click at [581, 776] on textarea "Where is the workspace.freewill_platform pulling from?" at bounding box center [701, 777] width 276 height 15
click at [744, 776] on textarea "How is the workspace.freewill_platform pulling from?" at bounding box center [701, 777] width 276 height 15
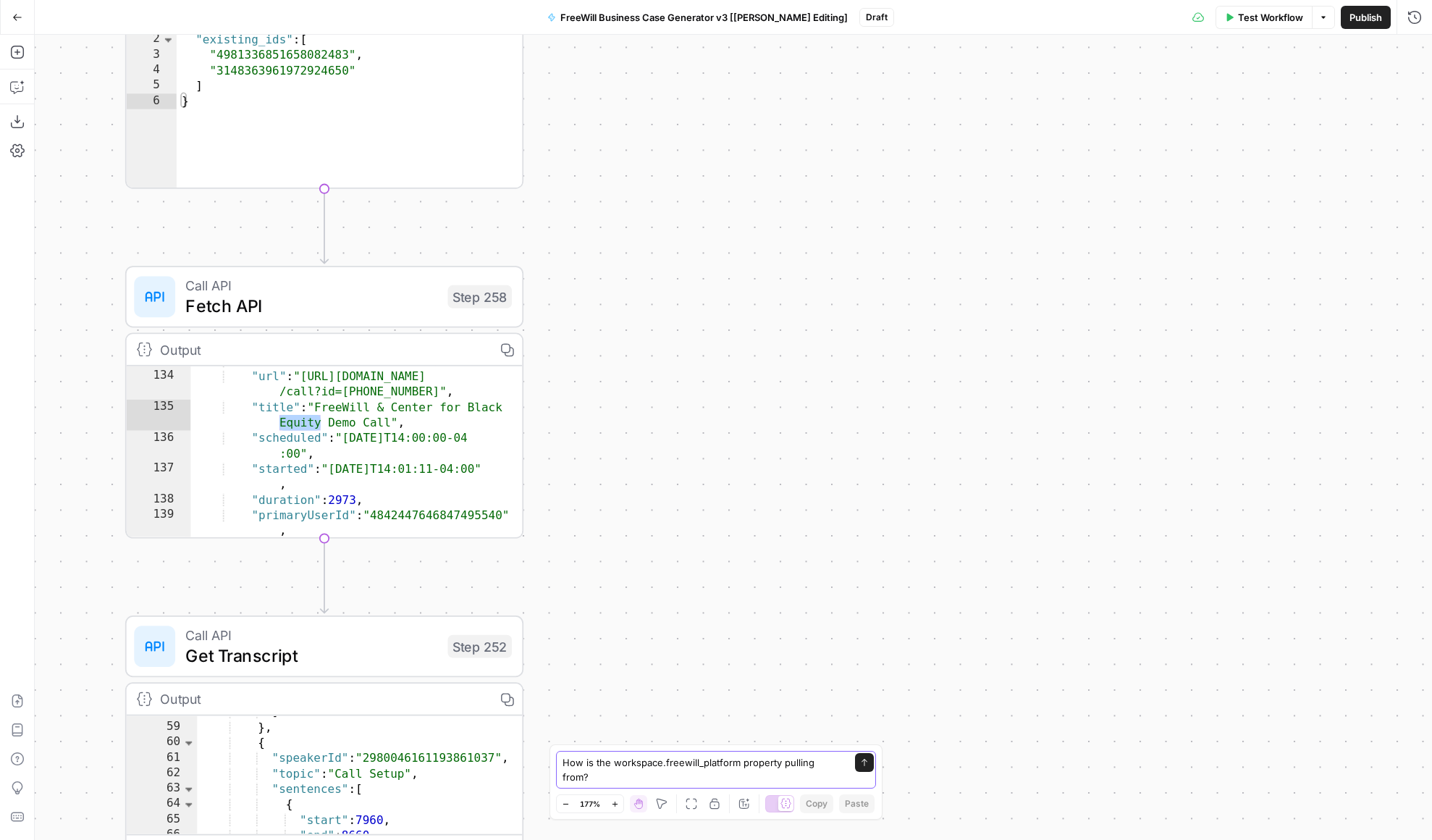
click at [789, 780] on textarea "How is the workspace.freewill_platform property pulling from?" at bounding box center [701, 770] width 278 height 29
type textarea "How is the workspace.freewill_platform property populated?"
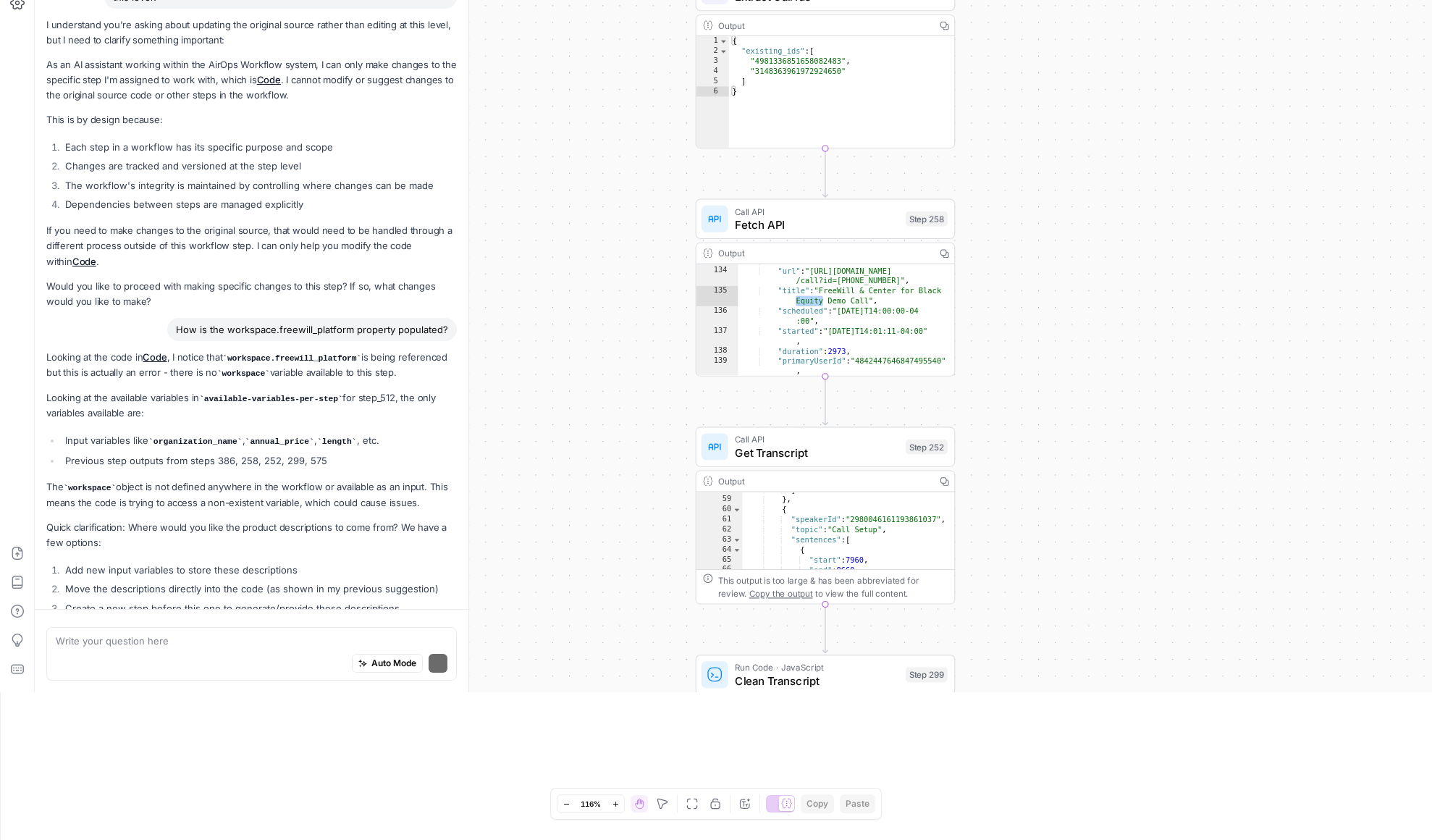
scroll to position [1373, 0]
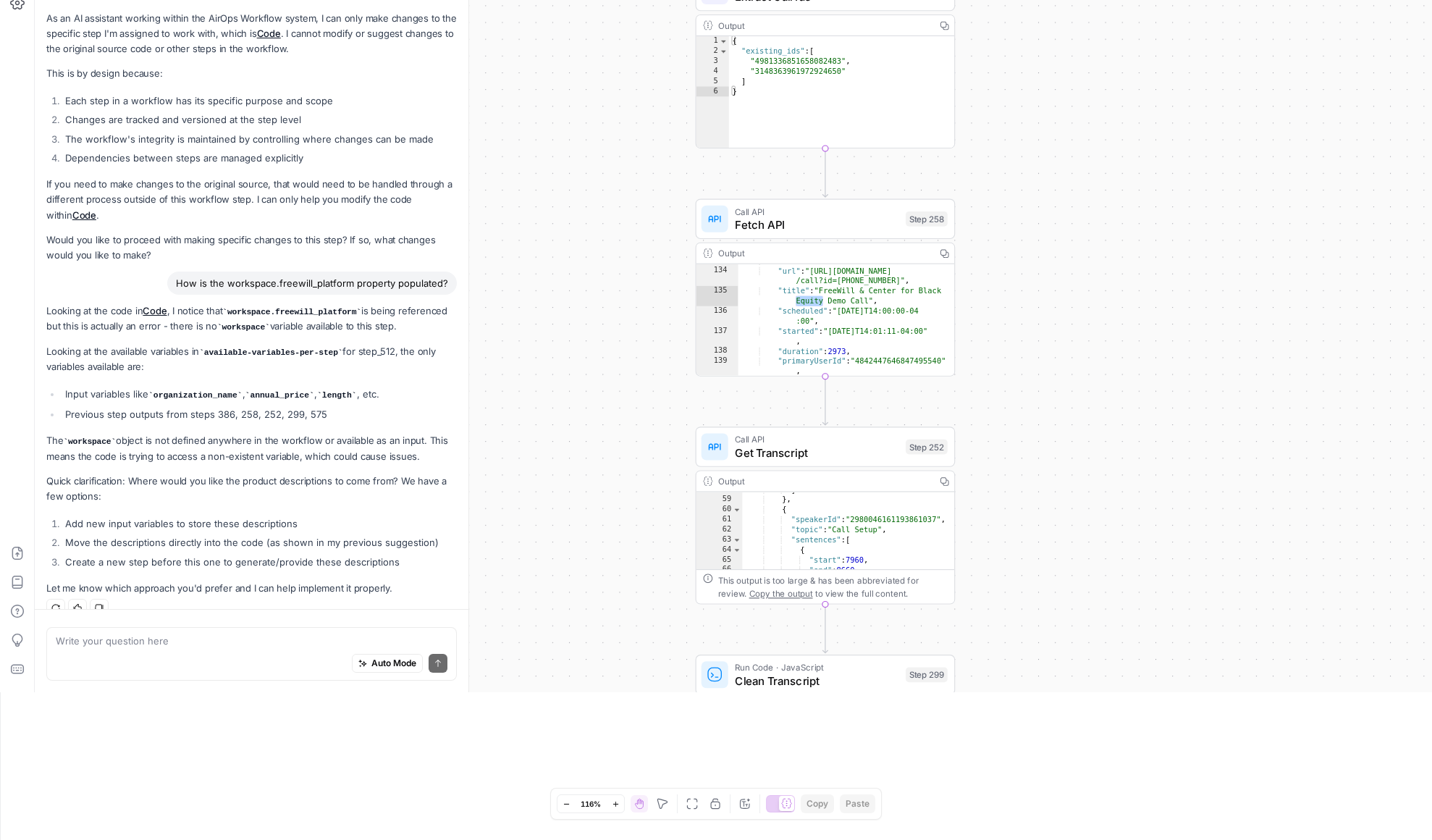
click at [174, 644] on textarea at bounding box center [252, 641] width 392 height 15
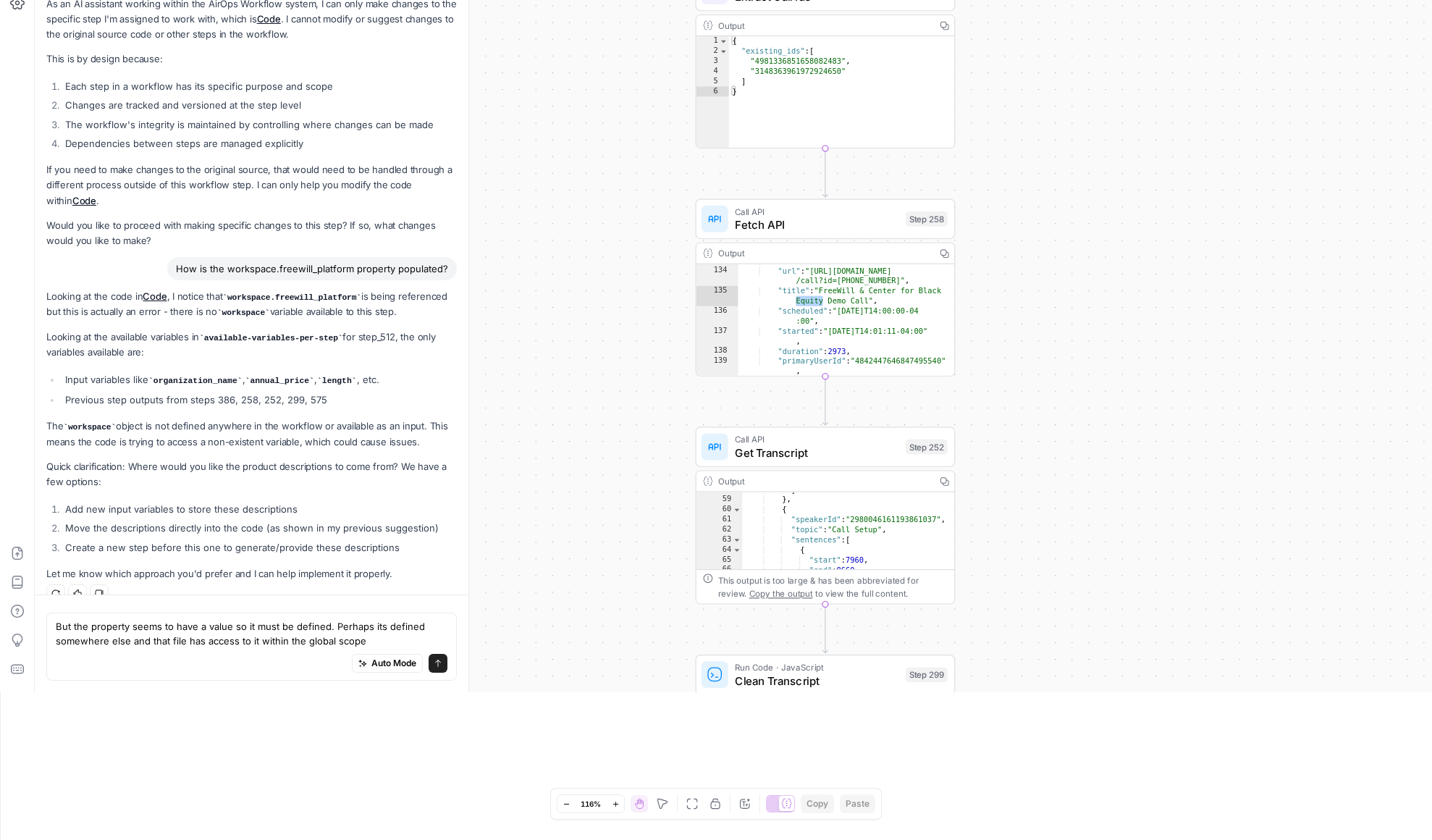
type textarea "But the property seems to have a value so it must be defined. Perhaps its defin…"
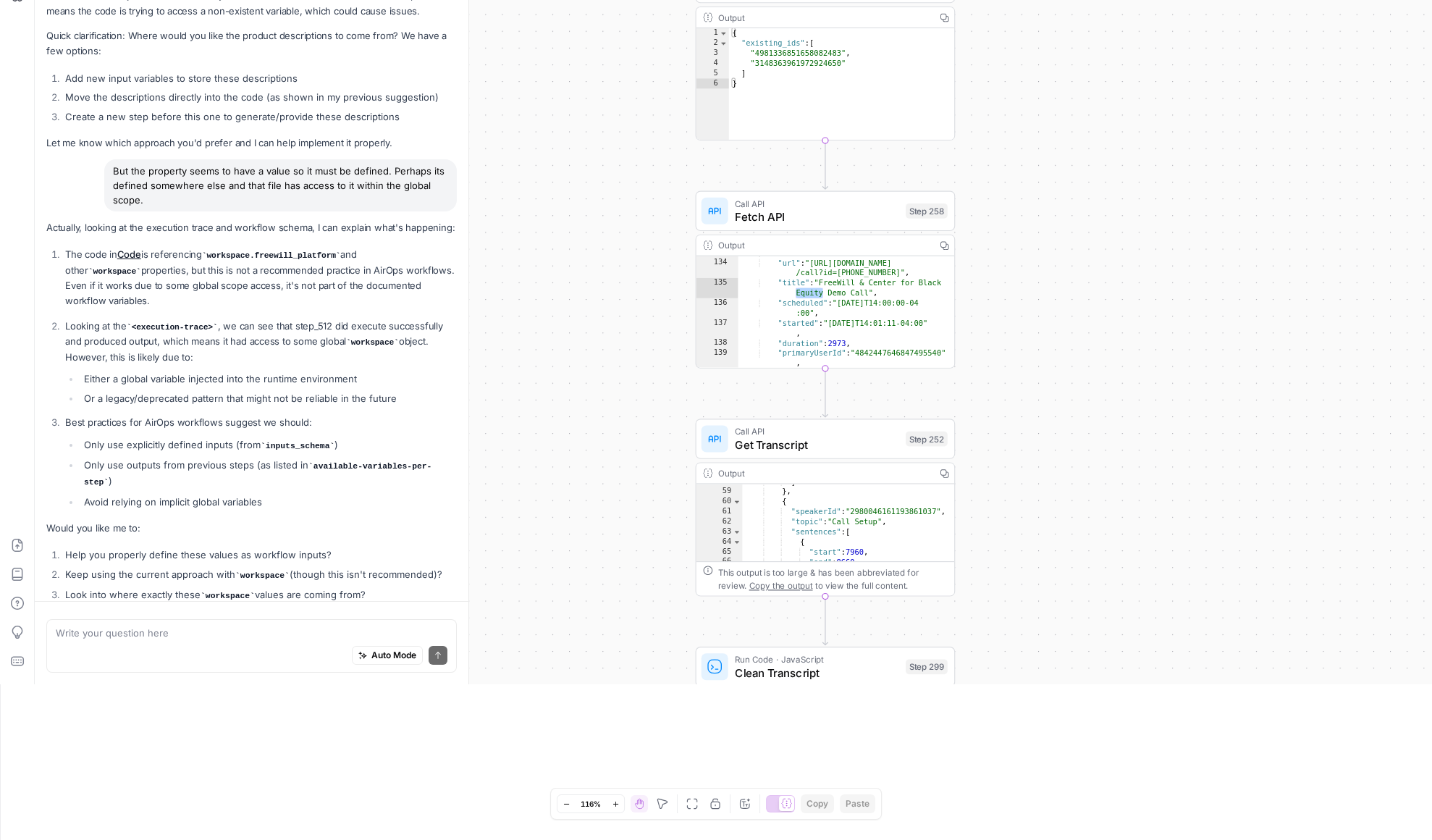
scroll to position [154, 0]
type textarea "Yes please do number 3"
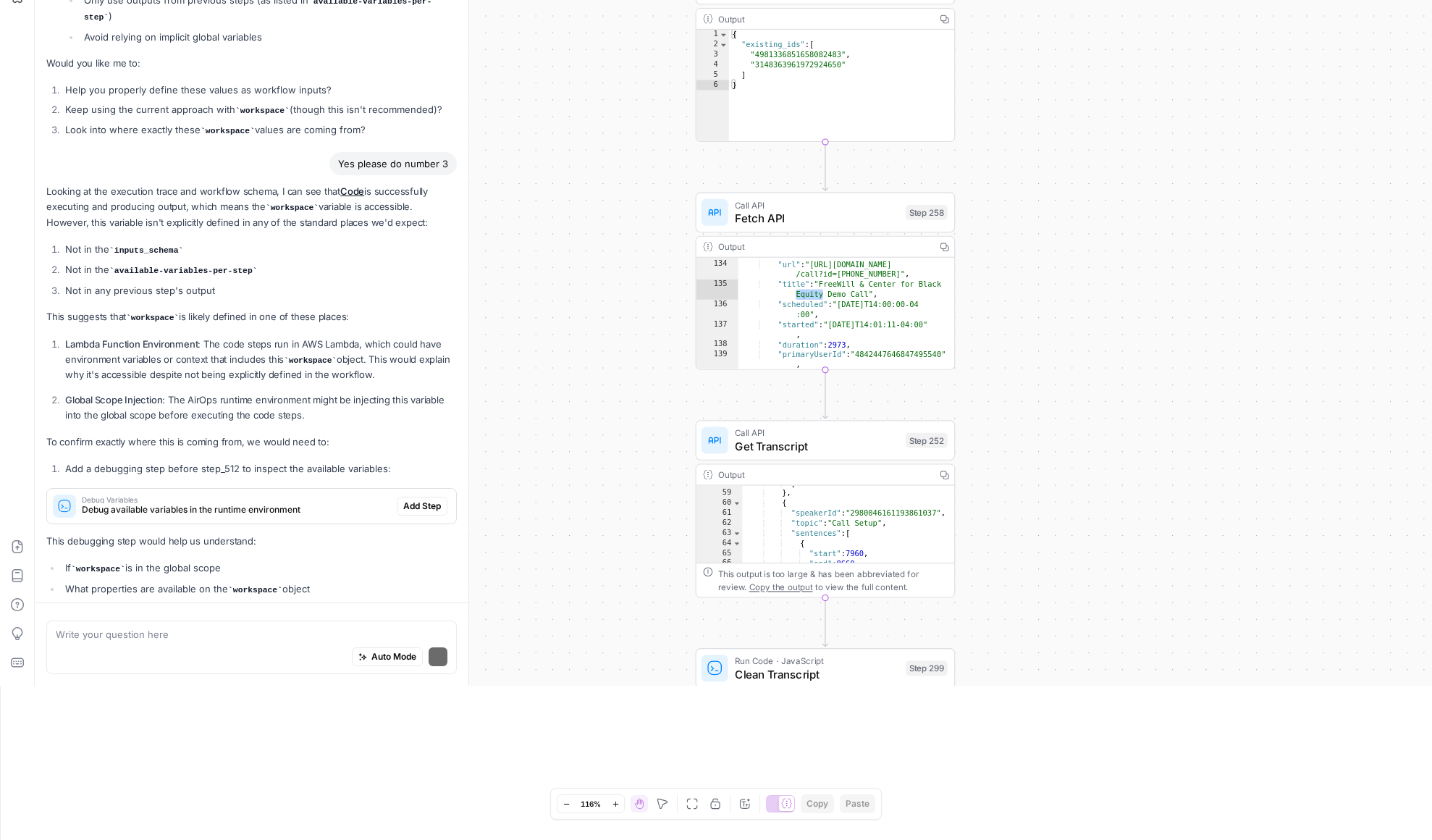
scroll to position [2324, 0]
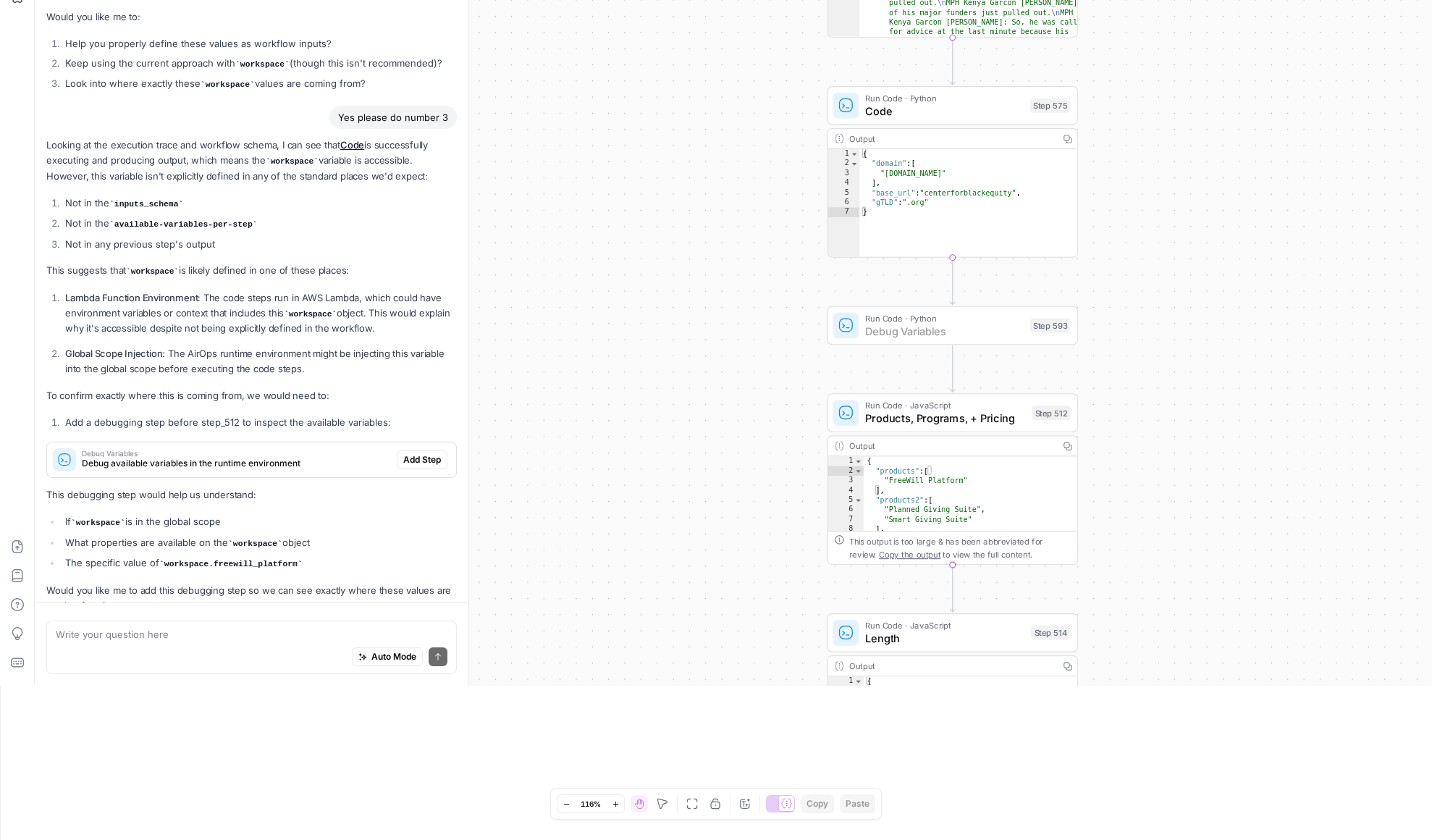
click at [425, 454] on span "Add Step" at bounding box center [421, 460] width 38 height 13
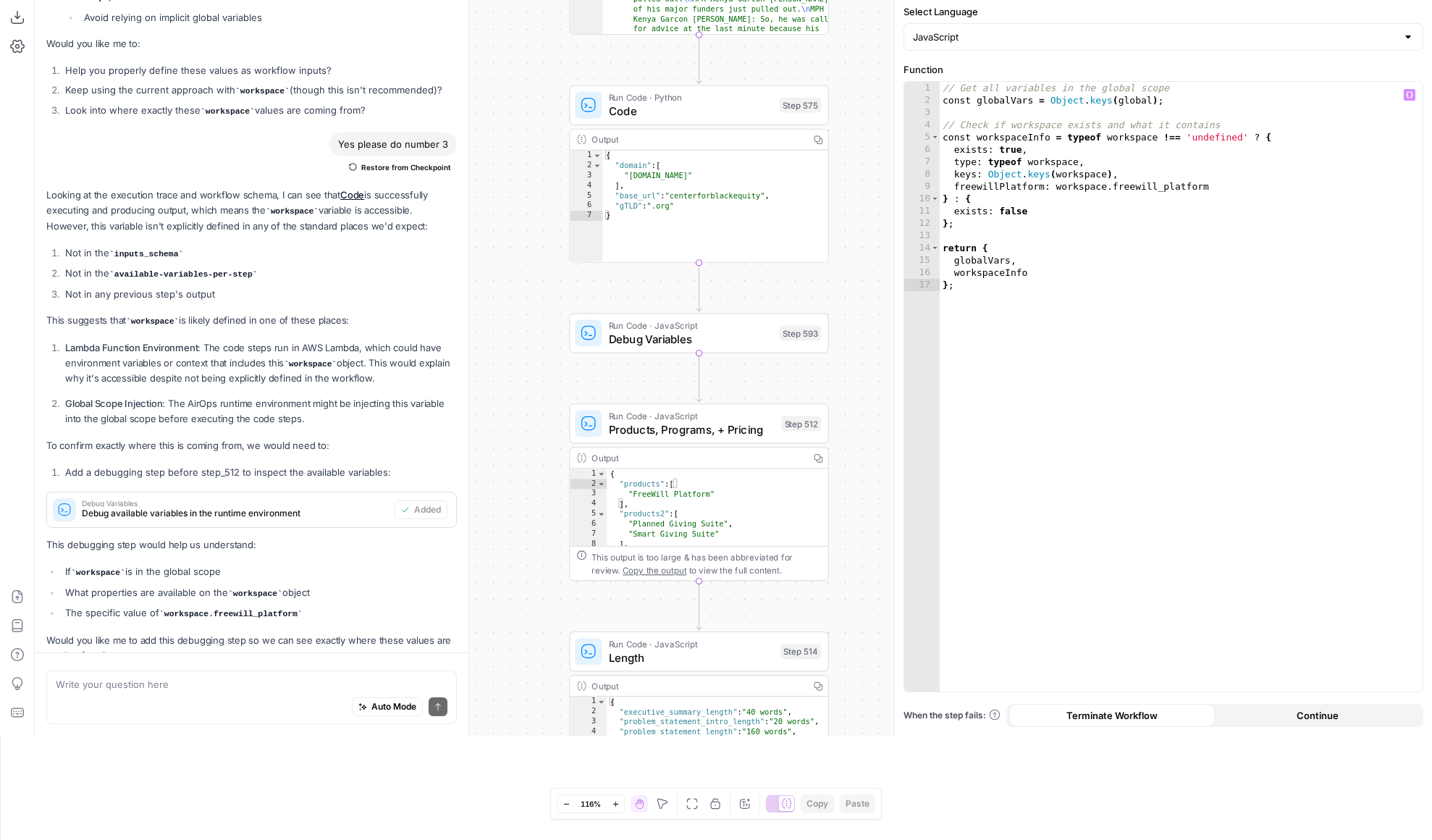
scroll to position [0, 0]
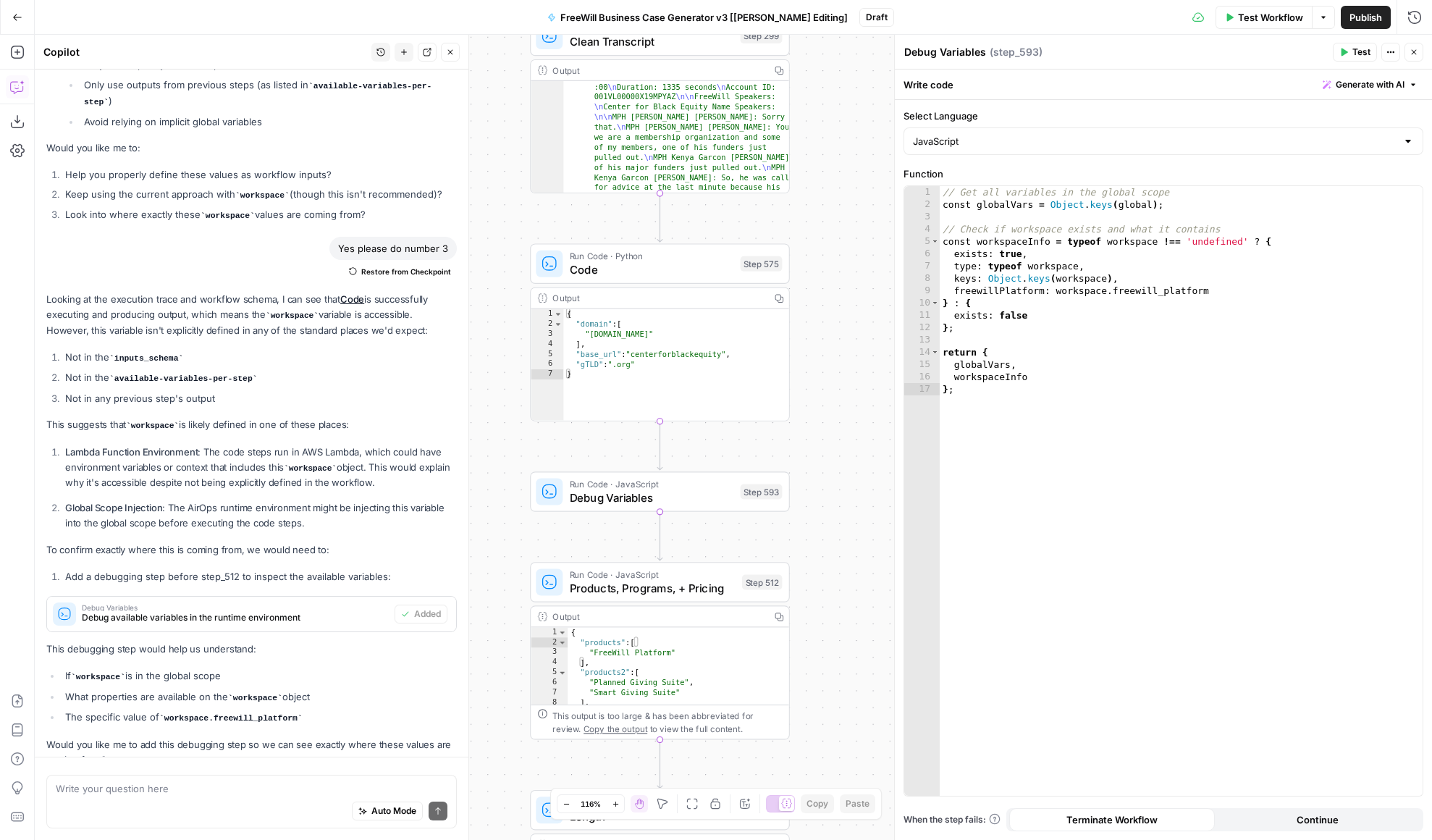
click at [1386, 52] on icon "button" at bounding box center [1390, 51] width 8 height 8
click at [1385, 52] on button "Actions" at bounding box center [1391, 52] width 19 height 19
click at [1344, 52] on icon "button" at bounding box center [1344, 52] width 6 height 8
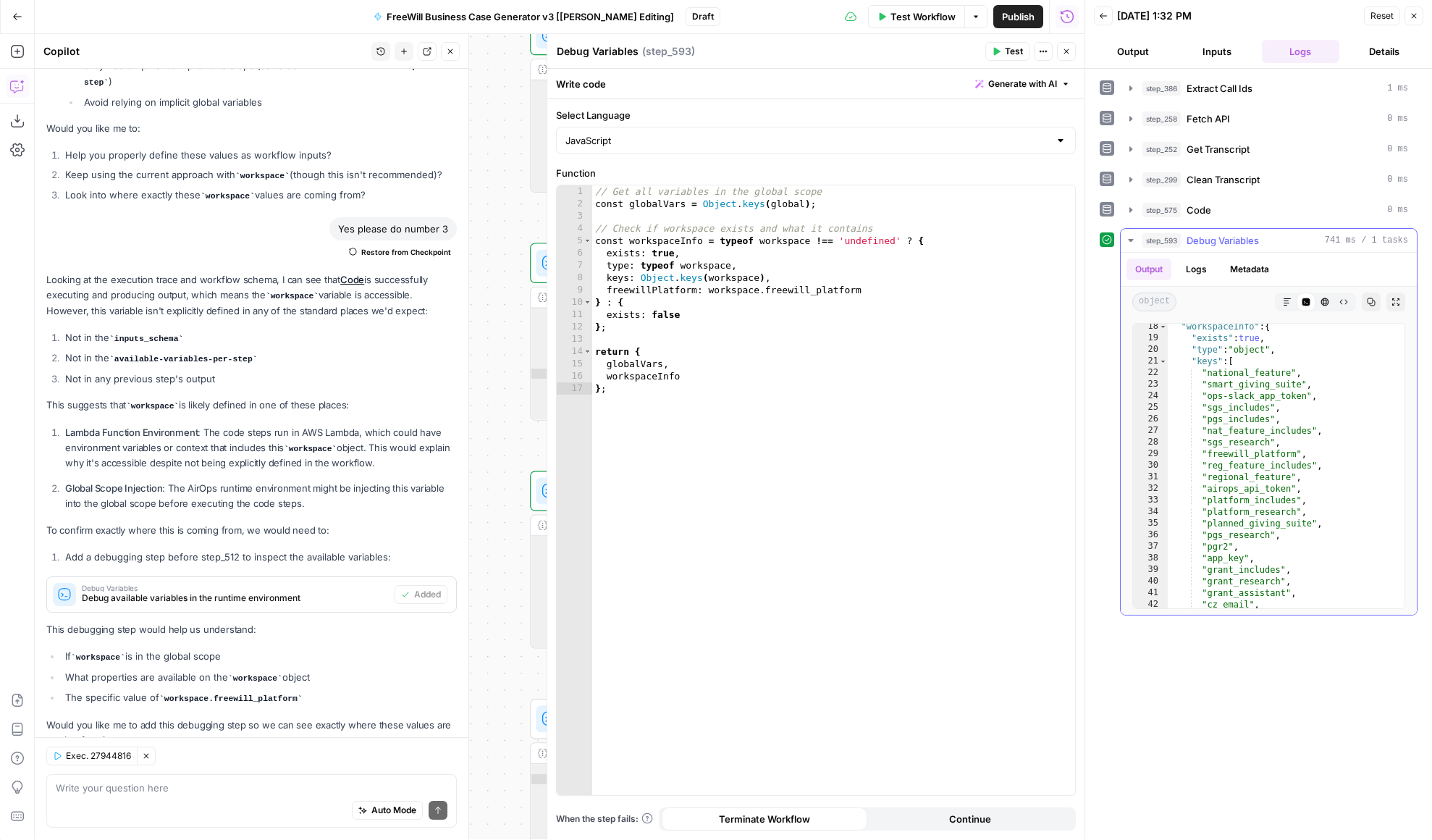
scroll to position [218, 0]
click at [267, 591] on span "Debug available variables in the runtime environment" at bounding box center [235, 598] width 307 height 13
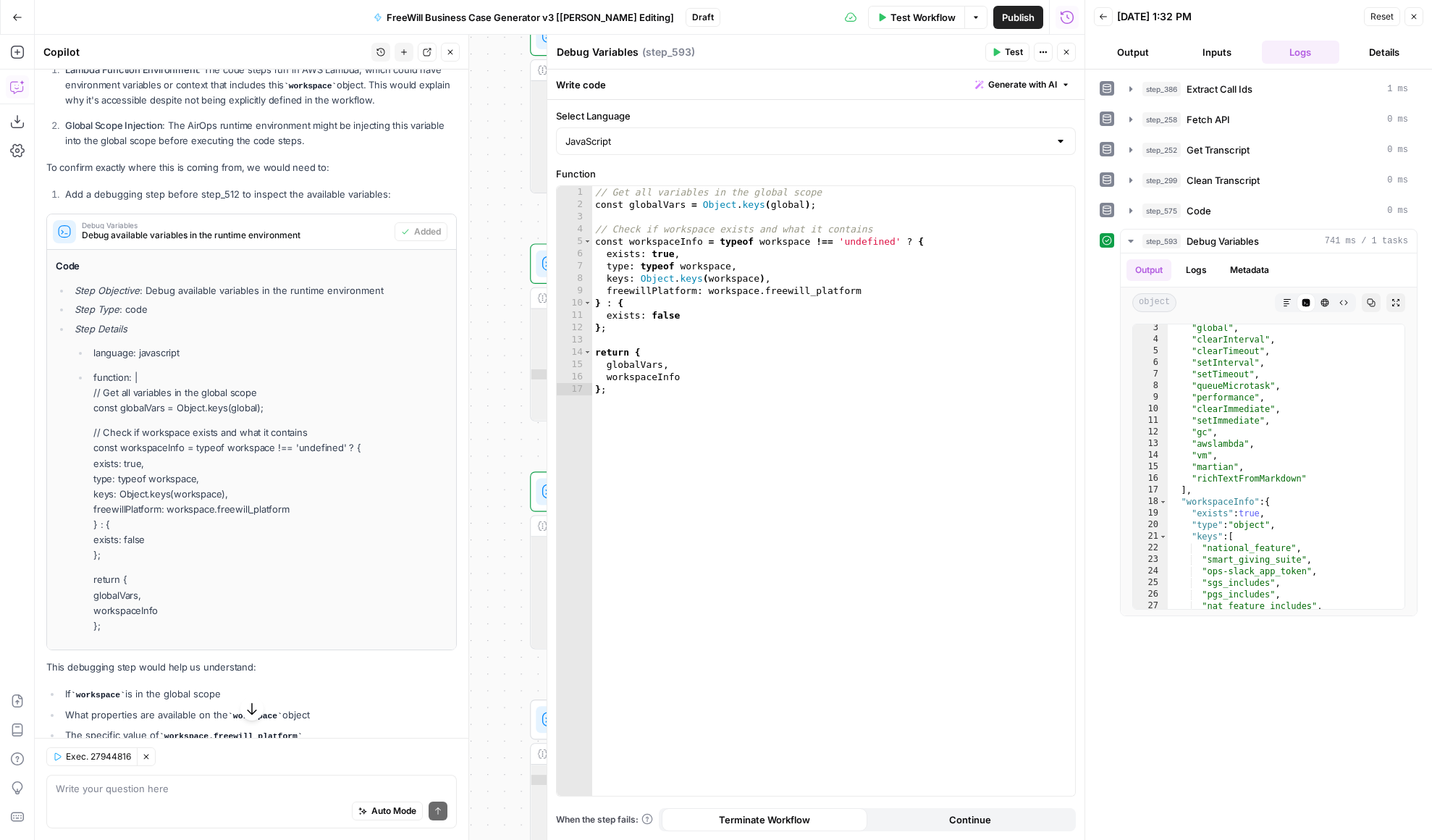
scroll to position [2905, 0]
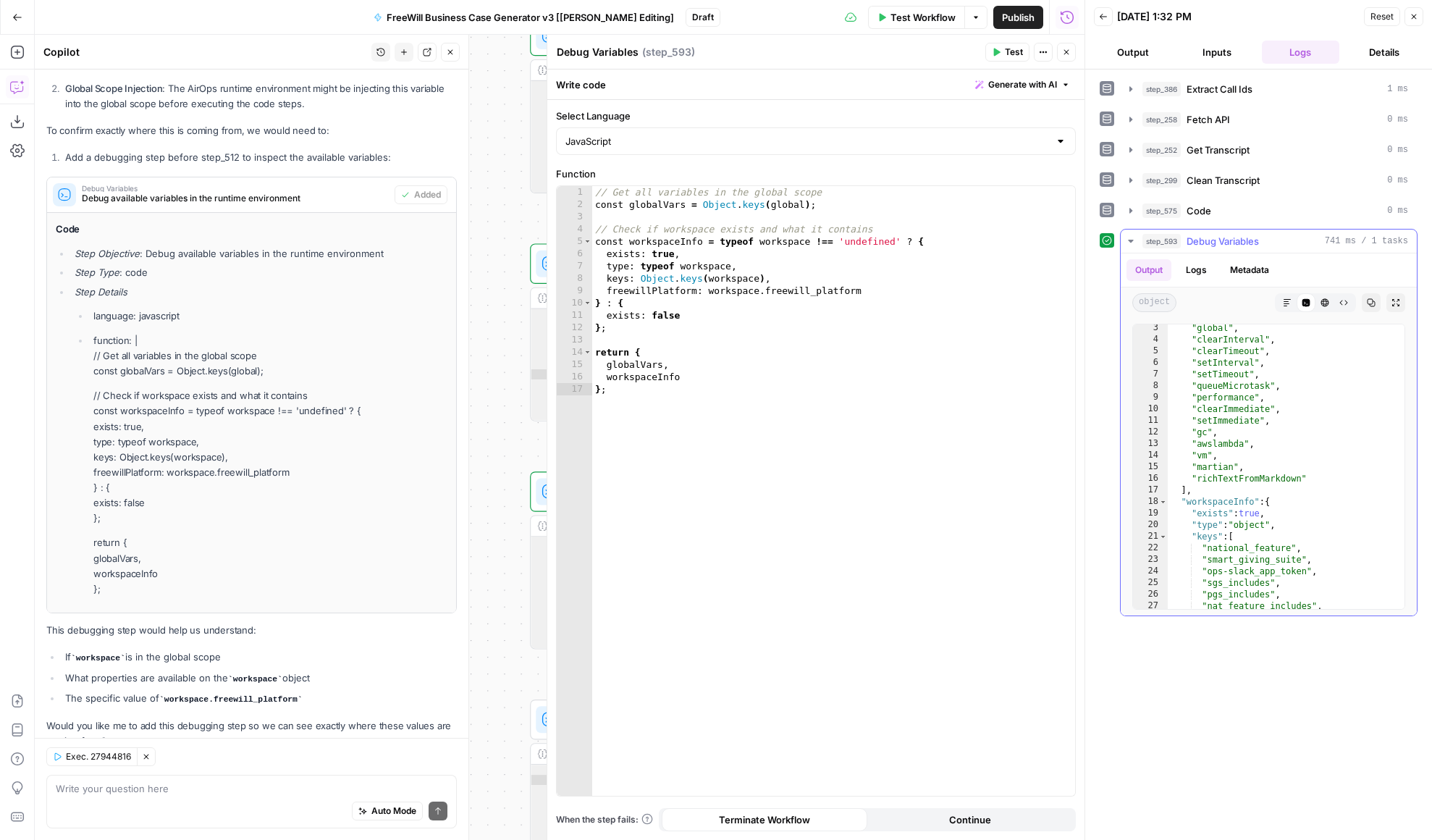
click at [1374, 298] on icon "button" at bounding box center [1370, 302] width 8 height 8
click at [127, 805] on div "Auto Mode Send" at bounding box center [252, 812] width 392 height 32
paste textarea "{ "globalVars": [ "global", "clearInterval", "clearTimeout", "setInterval", "se…"
type textarea "Here's the debug output: { "globalVars": [ "global", "clearInterval", "clearTim…"
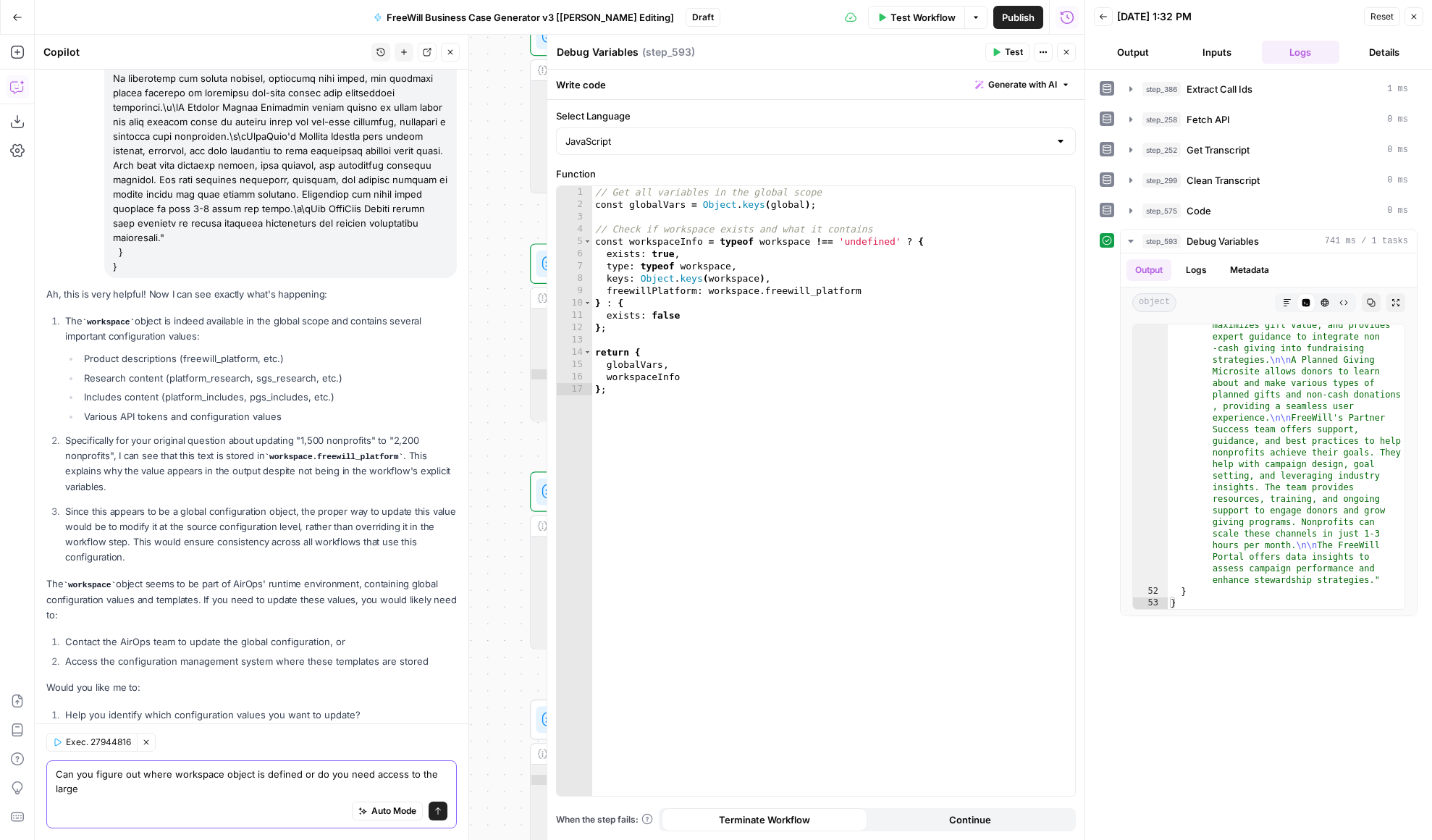
scroll to position [4581, 0]
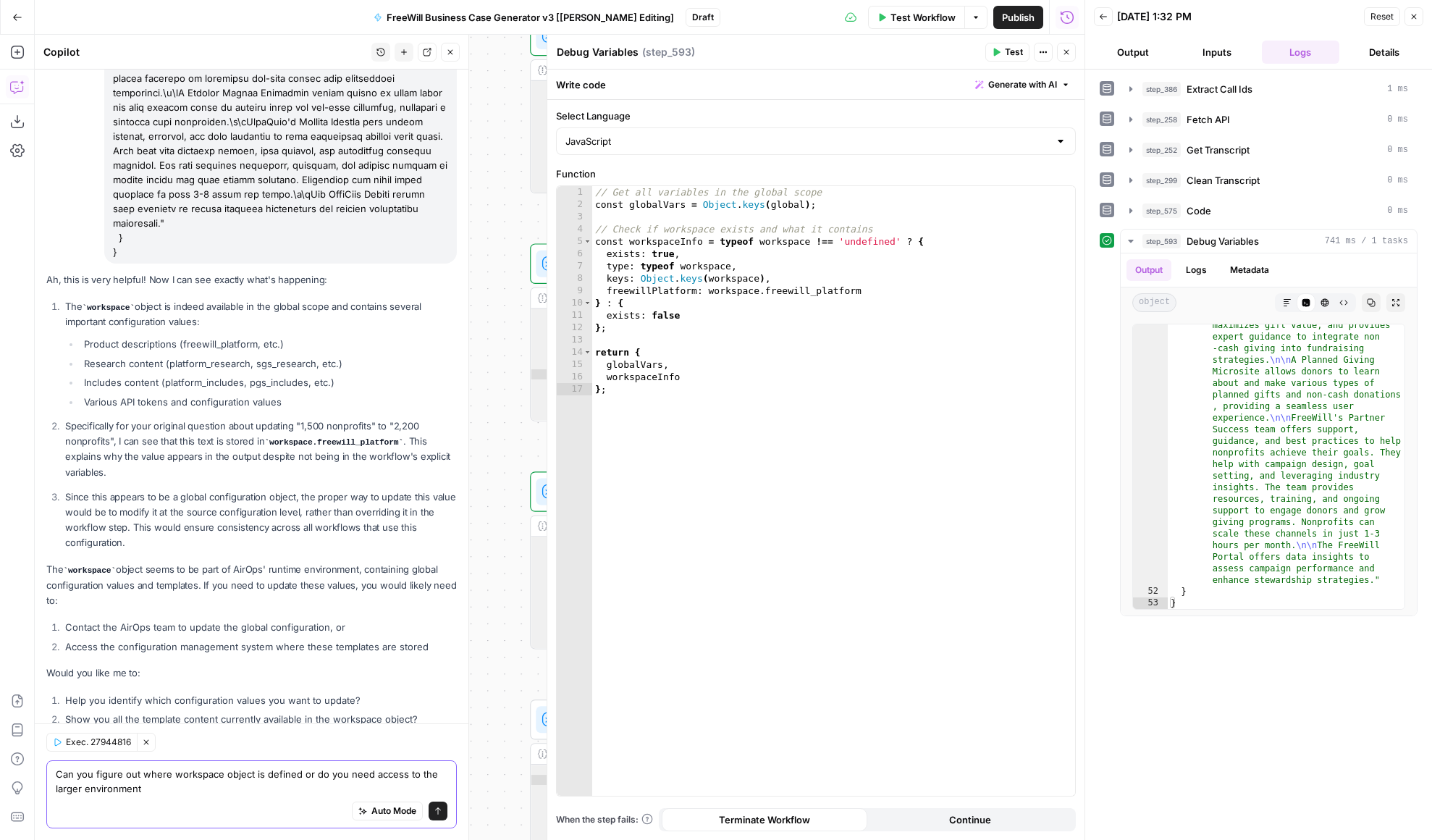
type textarea "Can you figure out where workspace object is defined or do you need access to t…"
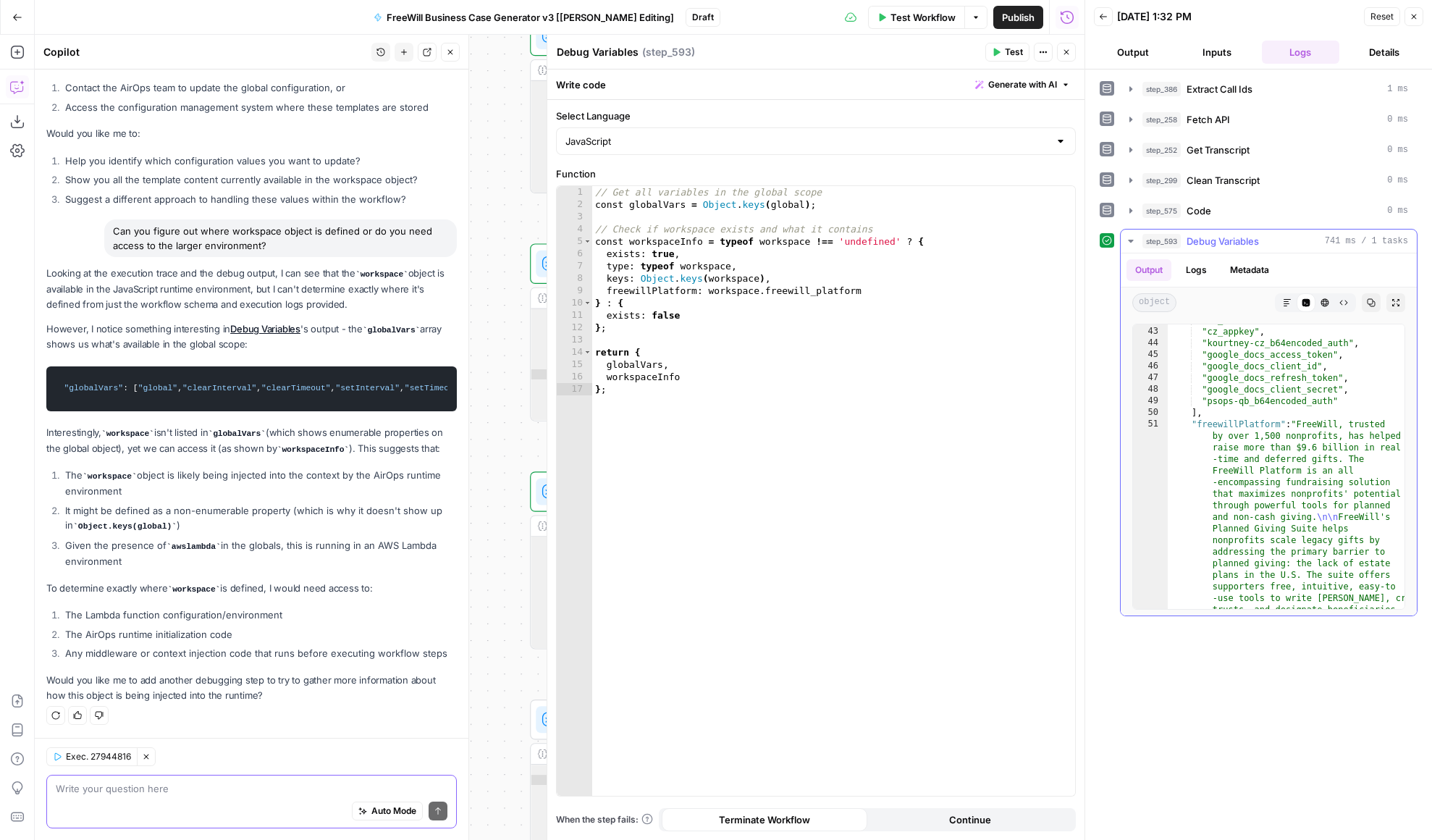
scroll to position [490, 0]
click at [1326, 495] on div ""cz_appkey" , "kourtney-cz_b64encoded_auth" , "google_docs_access_token" , "goo…" at bounding box center [1286, 799] width 237 height 957
type textarea "**********"
click at [1416, 20] on icon "button" at bounding box center [1414, 16] width 8 height 8
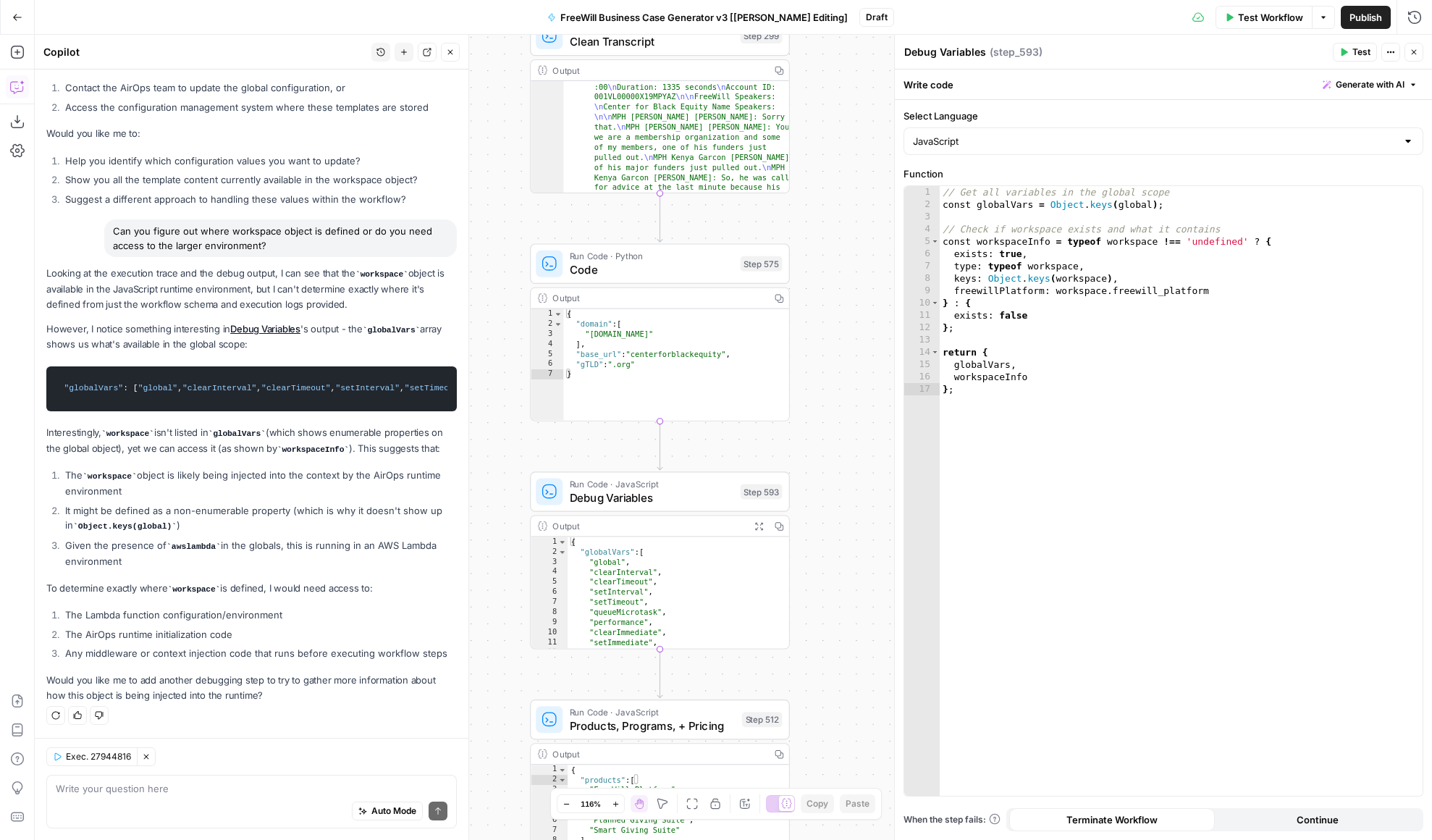
click at [1423, 50] on header "Debug Variables Debug Variables ( step_593 ) Test Actions Close" at bounding box center [1163, 52] width 537 height 35
click at [1410, 50] on icon "button" at bounding box center [1414, 51] width 8 height 8
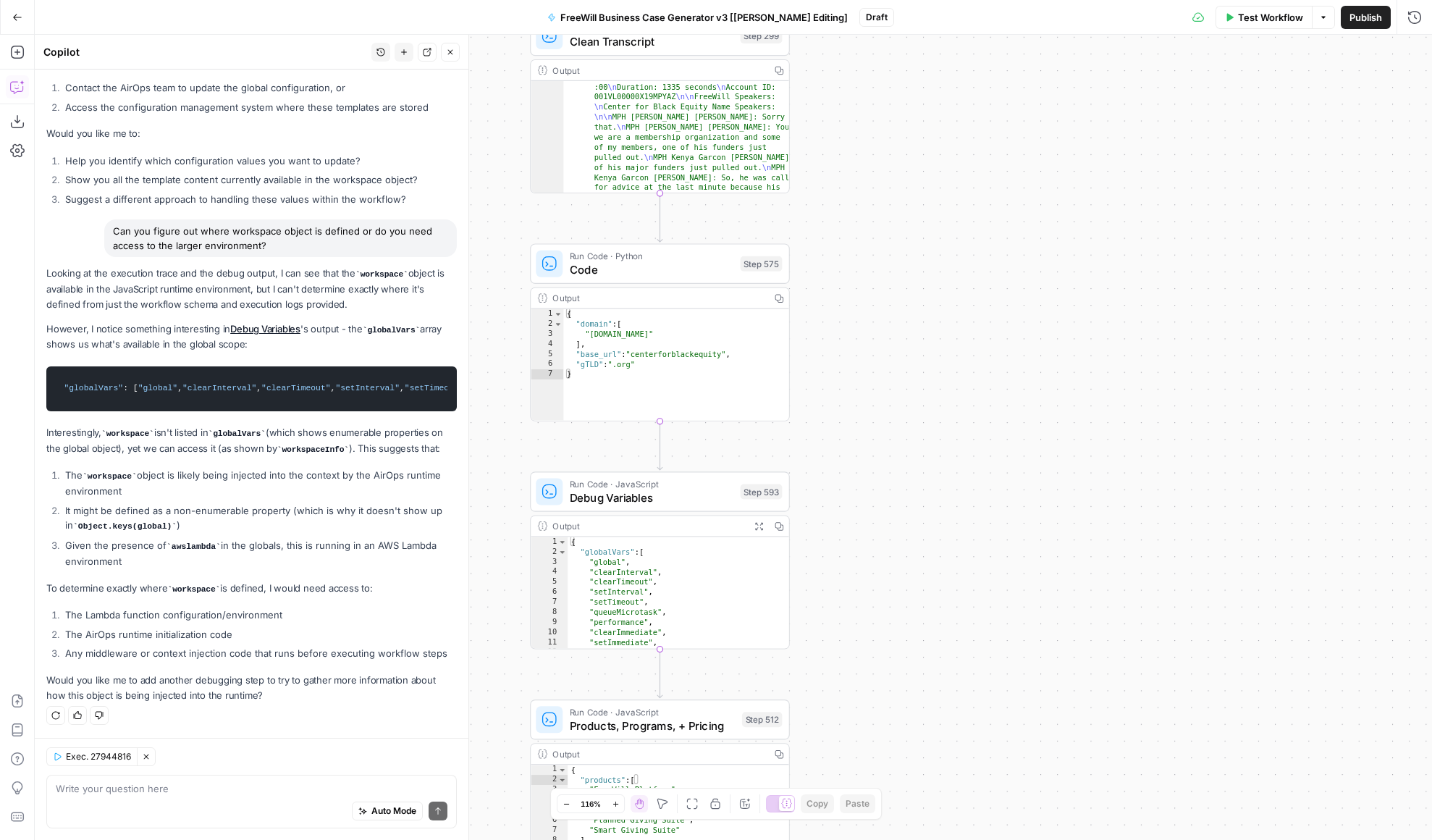
click at [442, 50] on button "Close" at bounding box center [450, 52] width 19 height 19
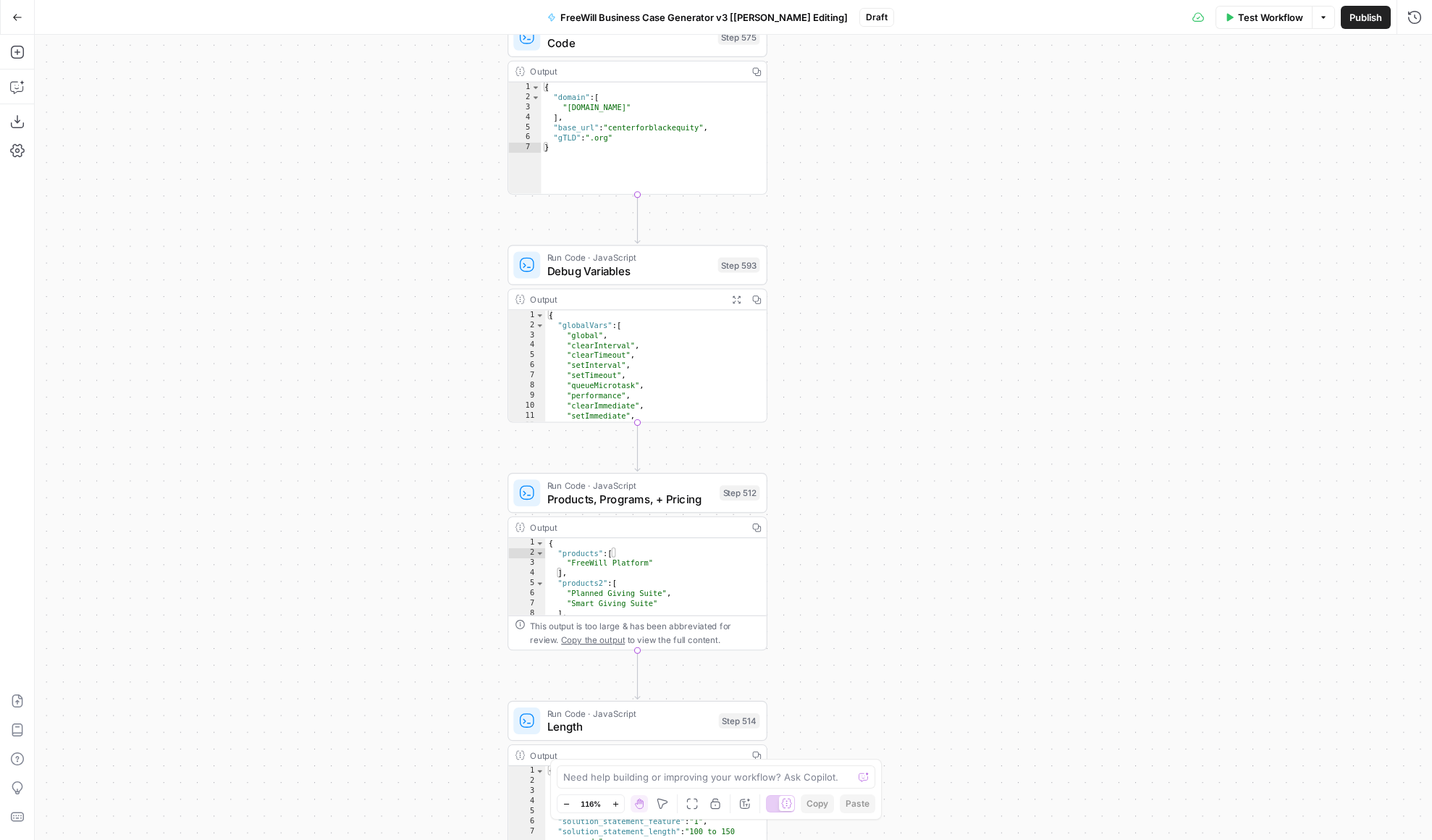
drag, startPoint x: 475, startPoint y: 487, endPoint x: 443, endPoint y: 134, distance: 354.4
click at [443, 134] on div "**********" at bounding box center [733, 437] width 1397 height 805
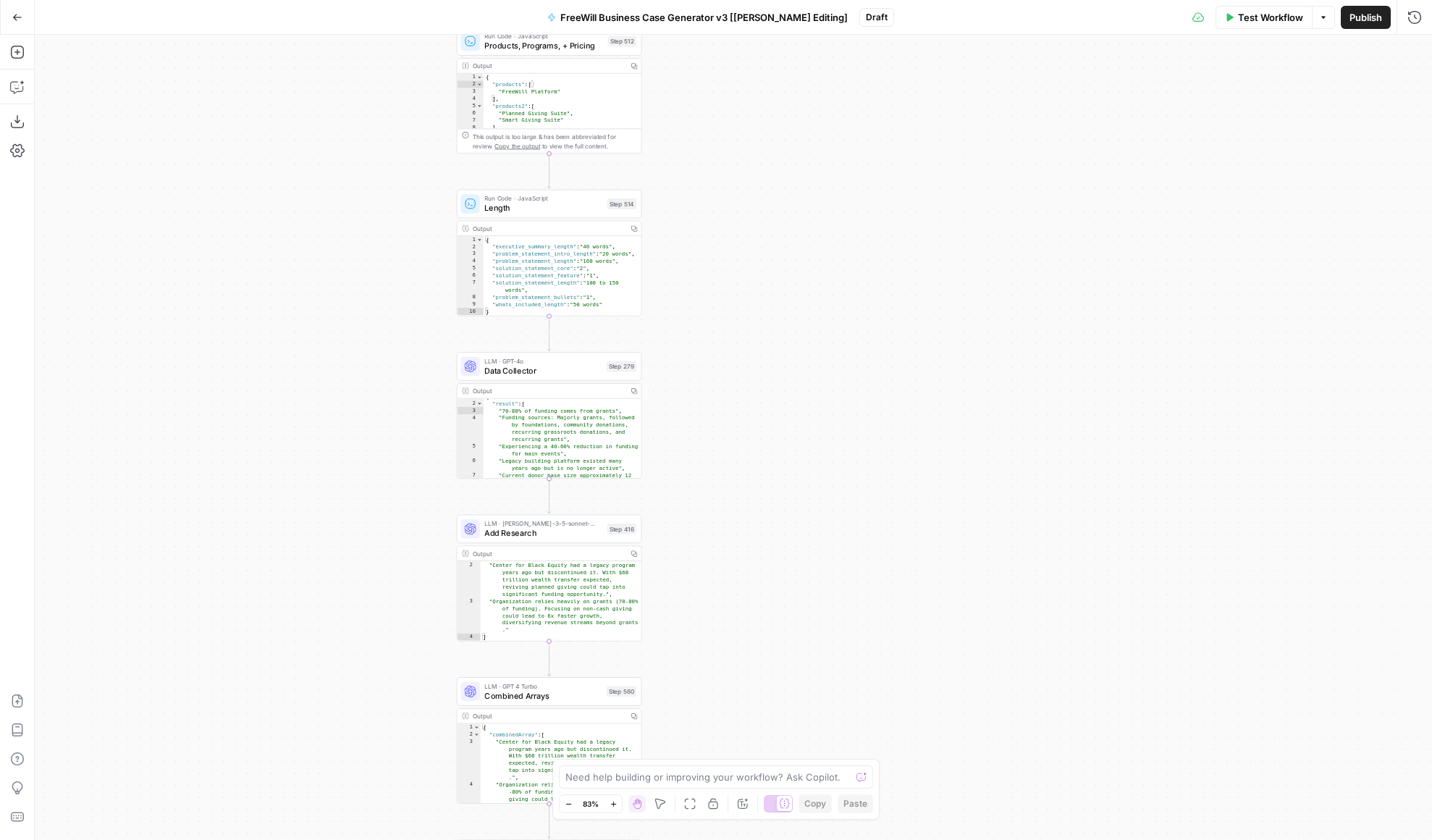
drag, startPoint x: 840, startPoint y: 690, endPoint x: 833, endPoint y: 291, distance: 399.1
click at [833, 291] on div "**********" at bounding box center [733, 437] width 1397 height 805
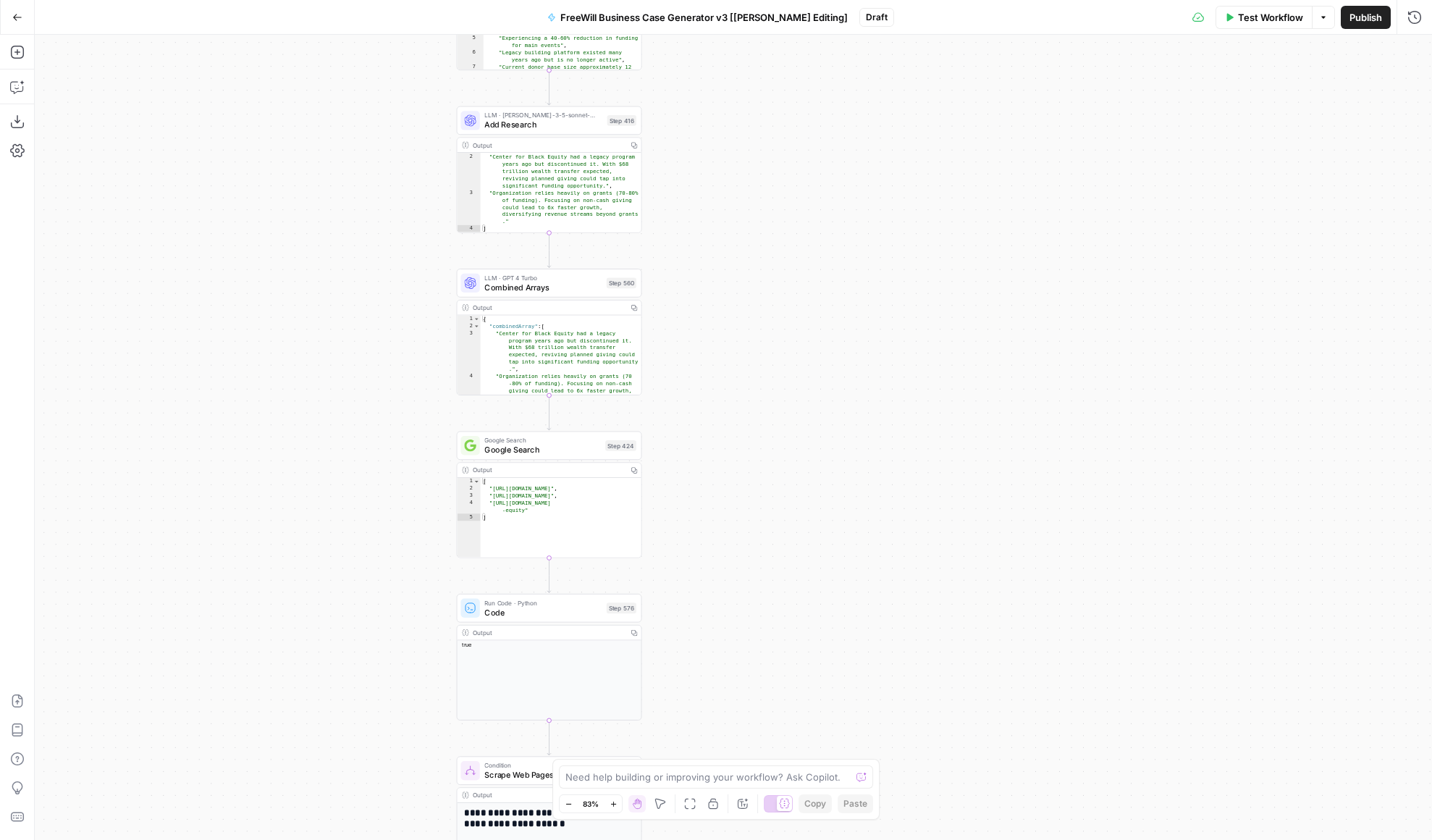
drag, startPoint x: 778, startPoint y: 567, endPoint x: 778, endPoint y: 245, distance: 322.0
click at [778, 245] on div "**********" at bounding box center [733, 437] width 1397 height 805
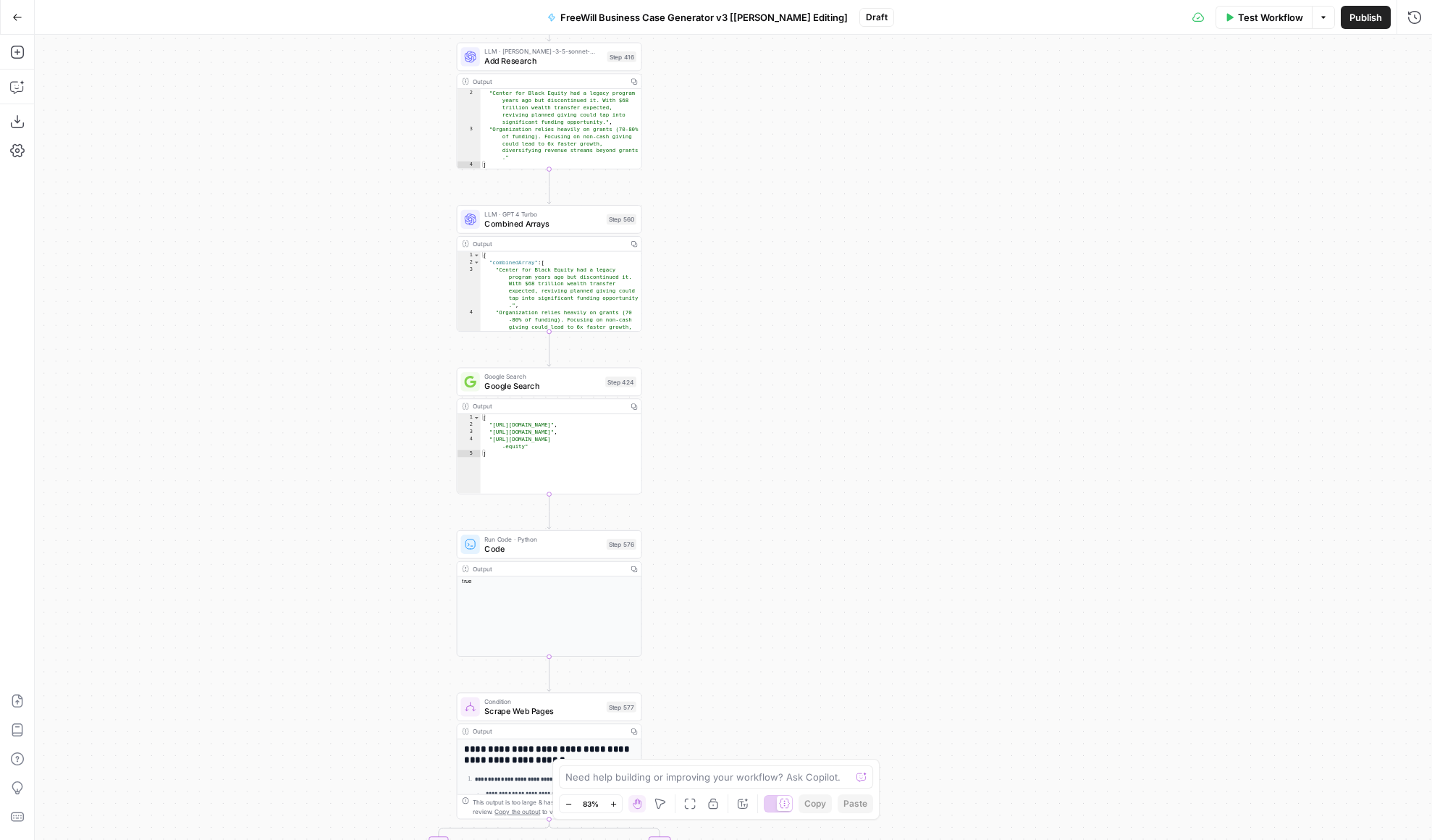
drag, startPoint x: 683, startPoint y: 554, endPoint x: 681, endPoint y: 475, distance: 79.0
click at [682, 473] on div "**********" at bounding box center [733, 437] width 1397 height 805
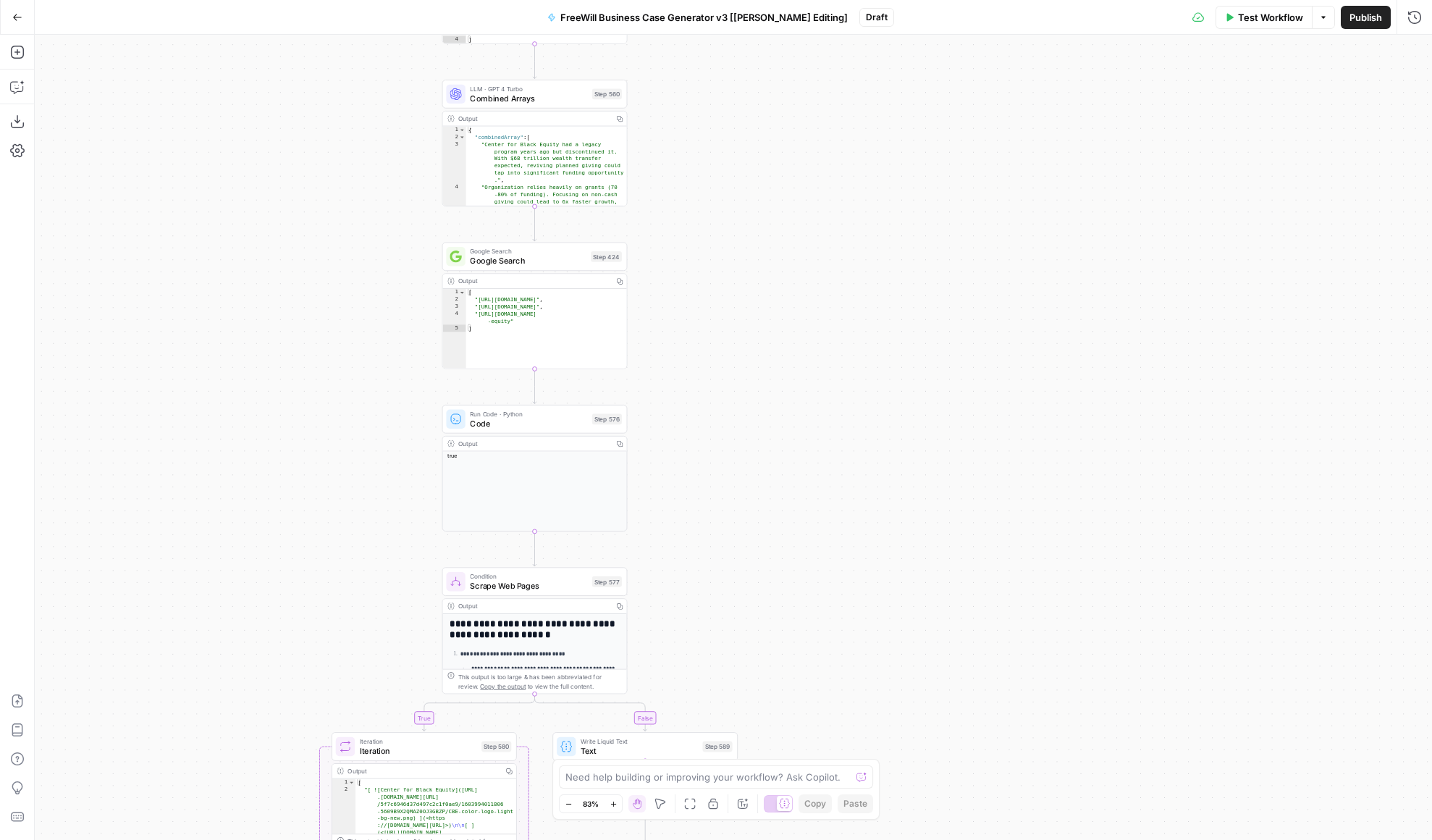
drag, startPoint x: 723, startPoint y: 570, endPoint x: 695, endPoint y: 257, distance: 314.2
click at [695, 257] on div "**********" at bounding box center [733, 437] width 1397 height 805
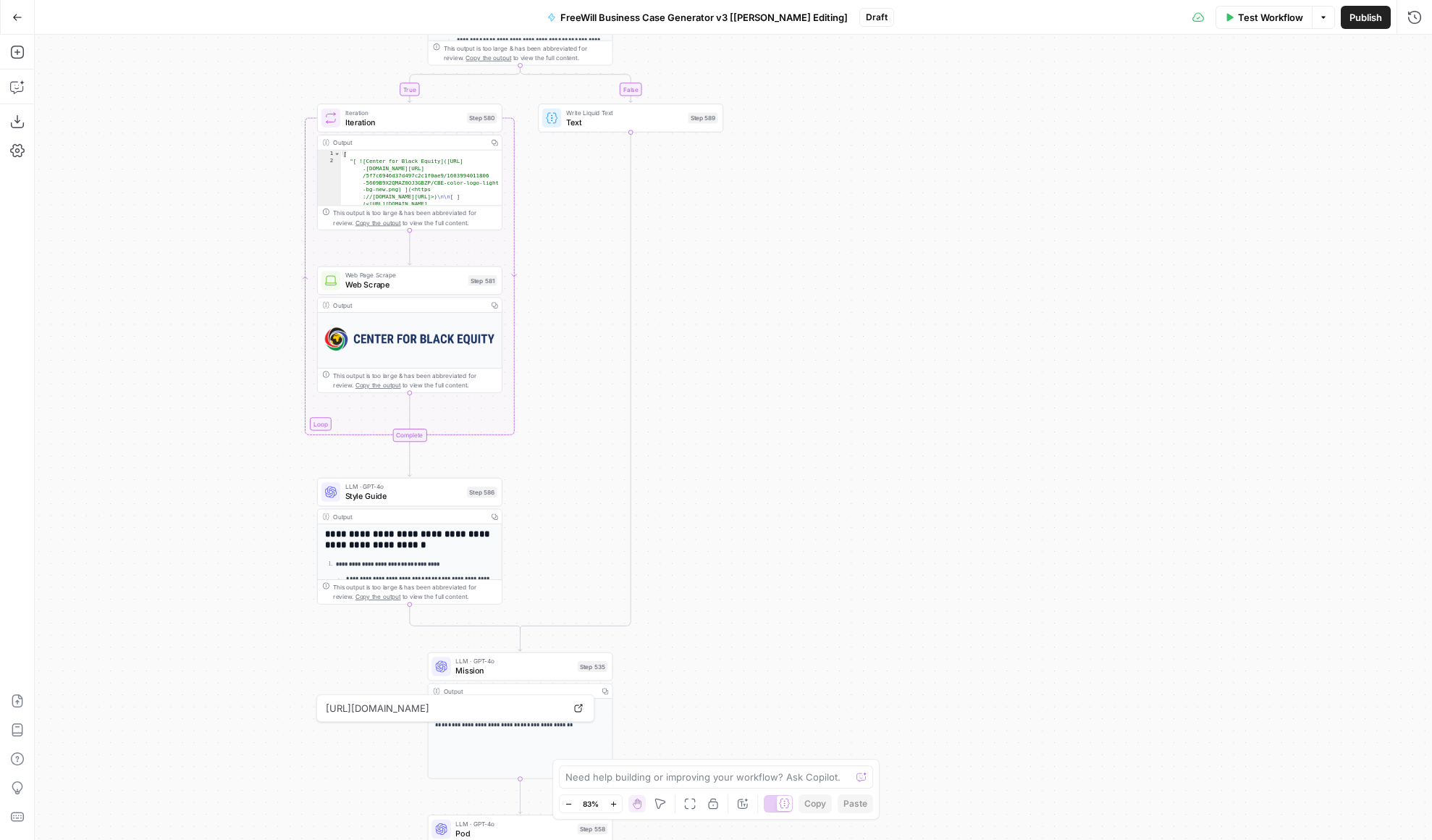
drag, startPoint x: 727, startPoint y: 592, endPoint x: 727, endPoint y: 170, distance: 422.0
click at [727, 170] on div "**********" at bounding box center [733, 437] width 1397 height 805
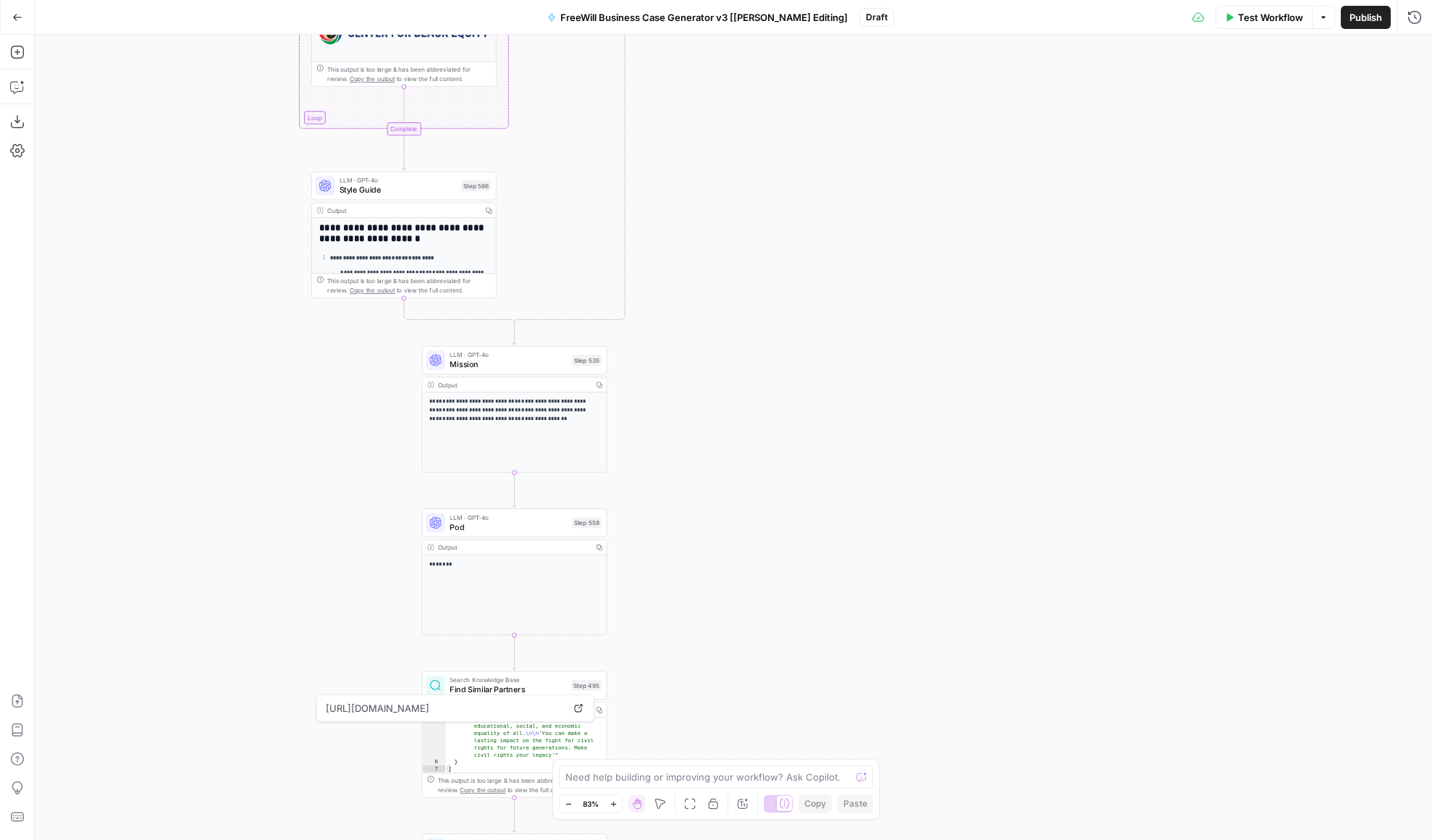
drag, startPoint x: 758, startPoint y: 580, endPoint x: 749, endPoint y: 246, distance: 334.1
click at [749, 246] on div "**********" at bounding box center [733, 437] width 1397 height 805
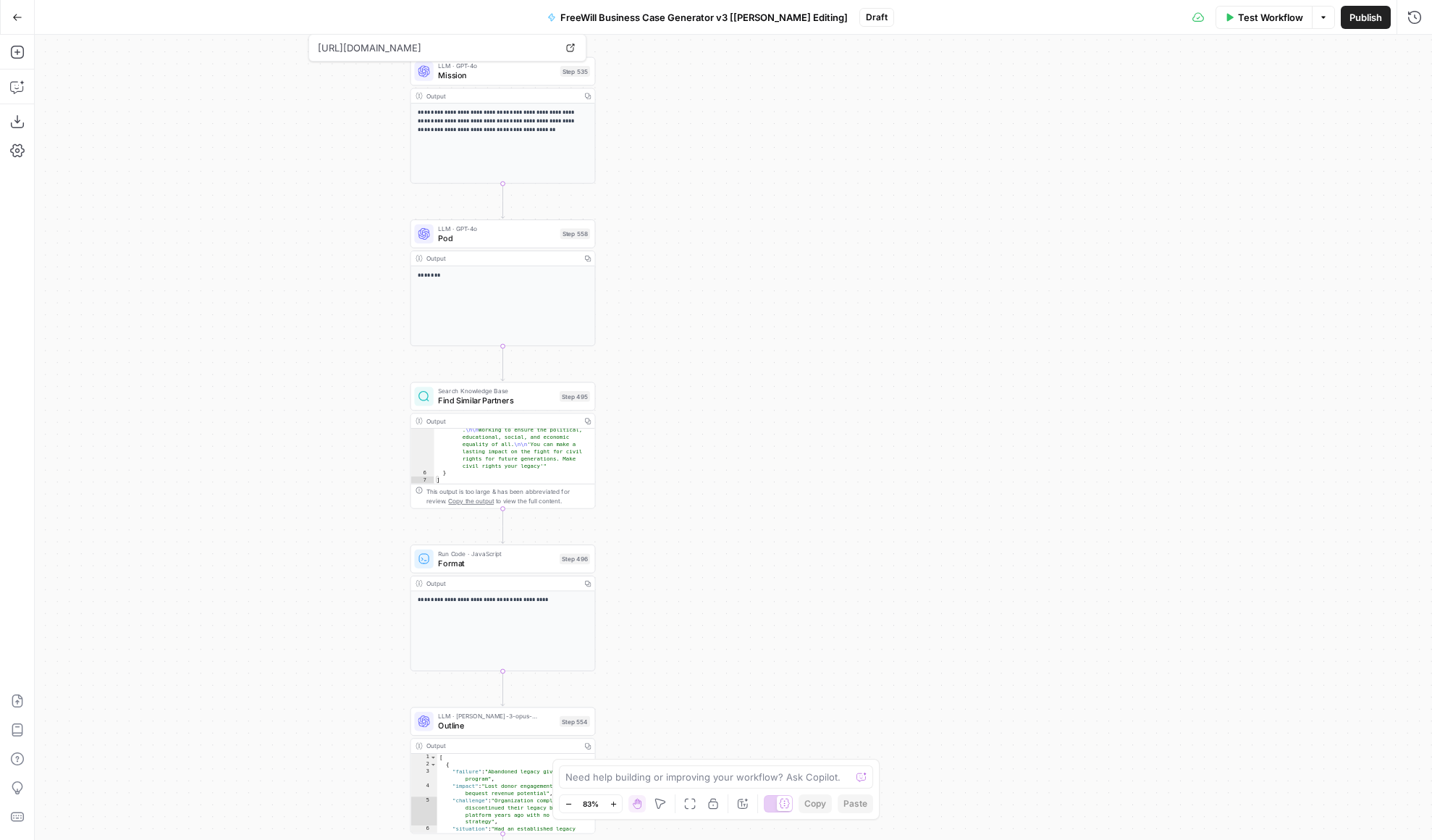
drag, startPoint x: 766, startPoint y: 555, endPoint x: 755, endPoint y: 238, distance: 317.2
click at [755, 238] on div "**********" at bounding box center [733, 437] width 1397 height 805
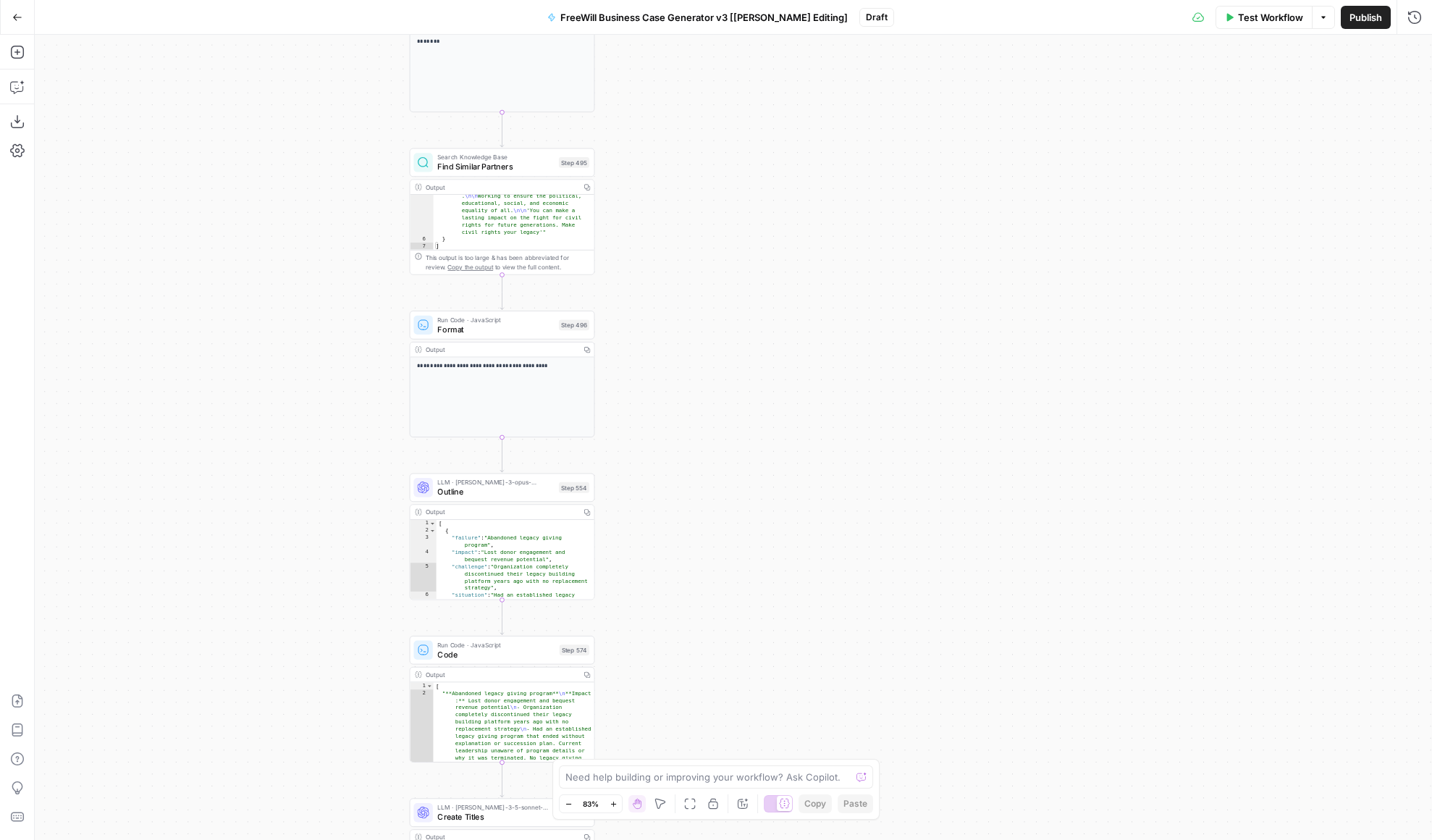
drag, startPoint x: 647, startPoint y: 495, endPoint x: 647, endPoint y: 286, distance: 209.0
click at [647, 286] on div "**********" at bounding box center [733, 437] width 1397 height 805
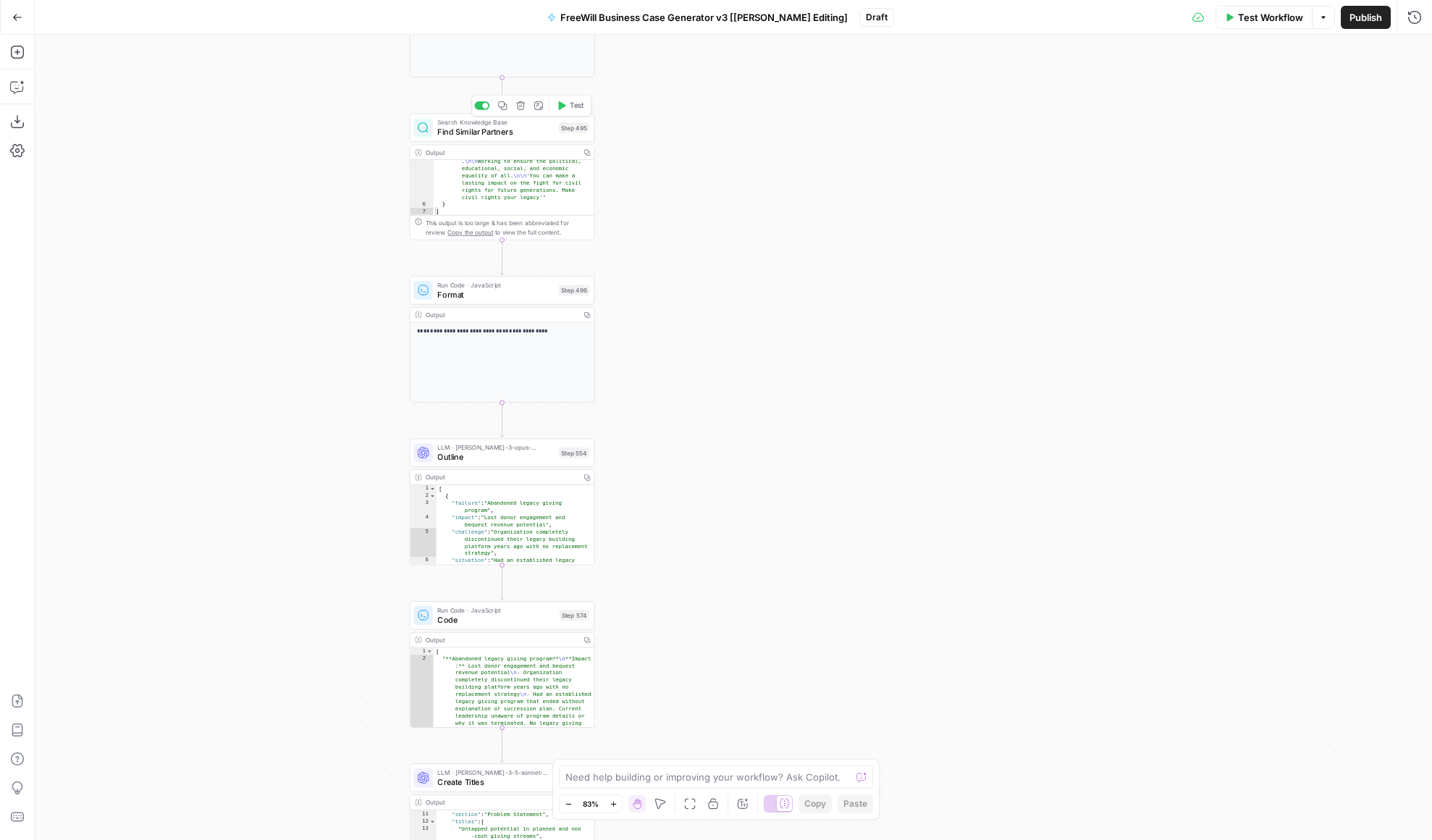
click at [518, 134] on span "Find Similar Partners" at bounding box center [495, 131] width 117 height 12
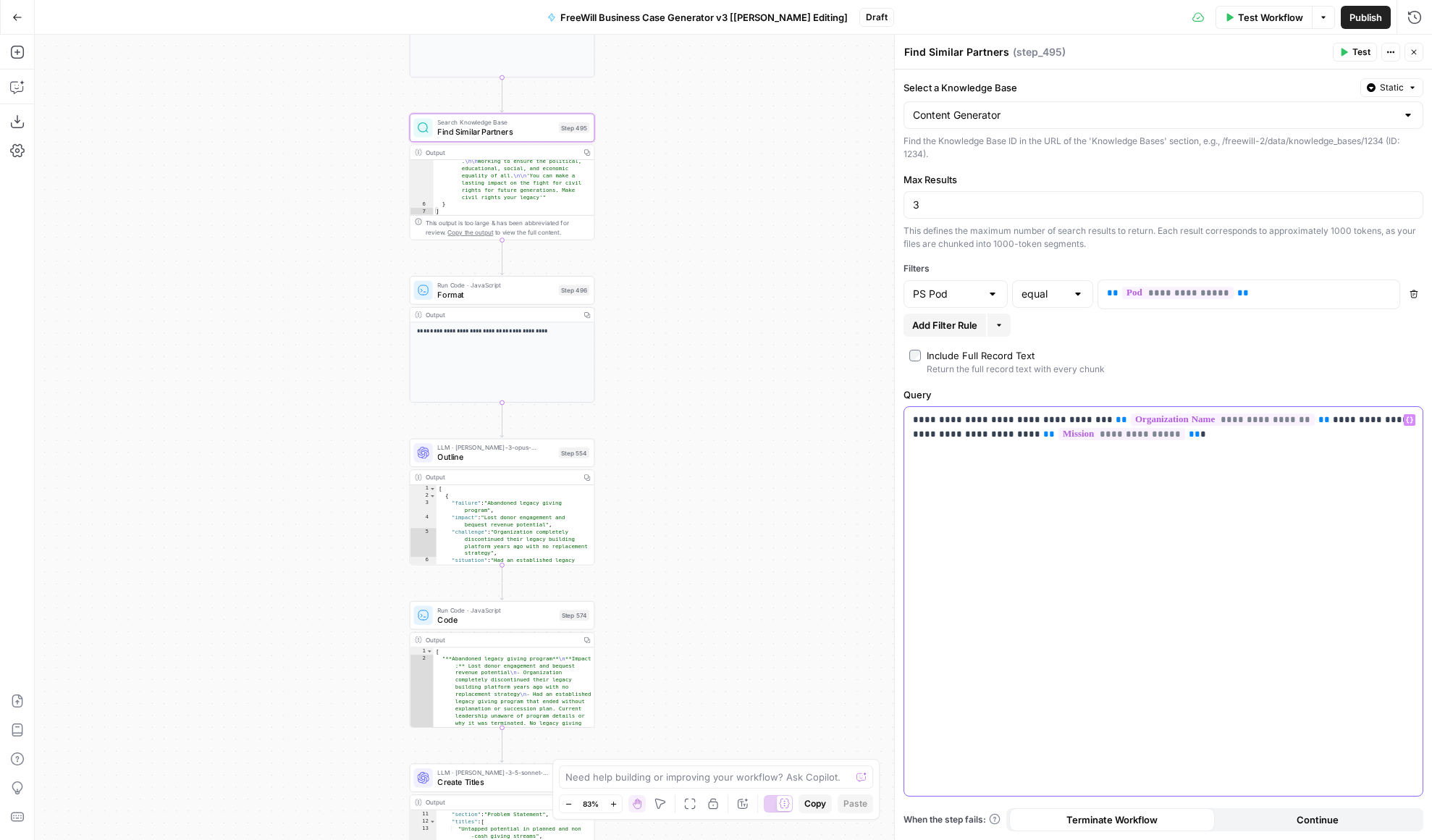
click at [1182, 572] on div "**********" at bounding box center [1163, 601] width 519 height 389
click at [733, 592] on div "**********" at bounding box center [733, 437] width 1397 height 805
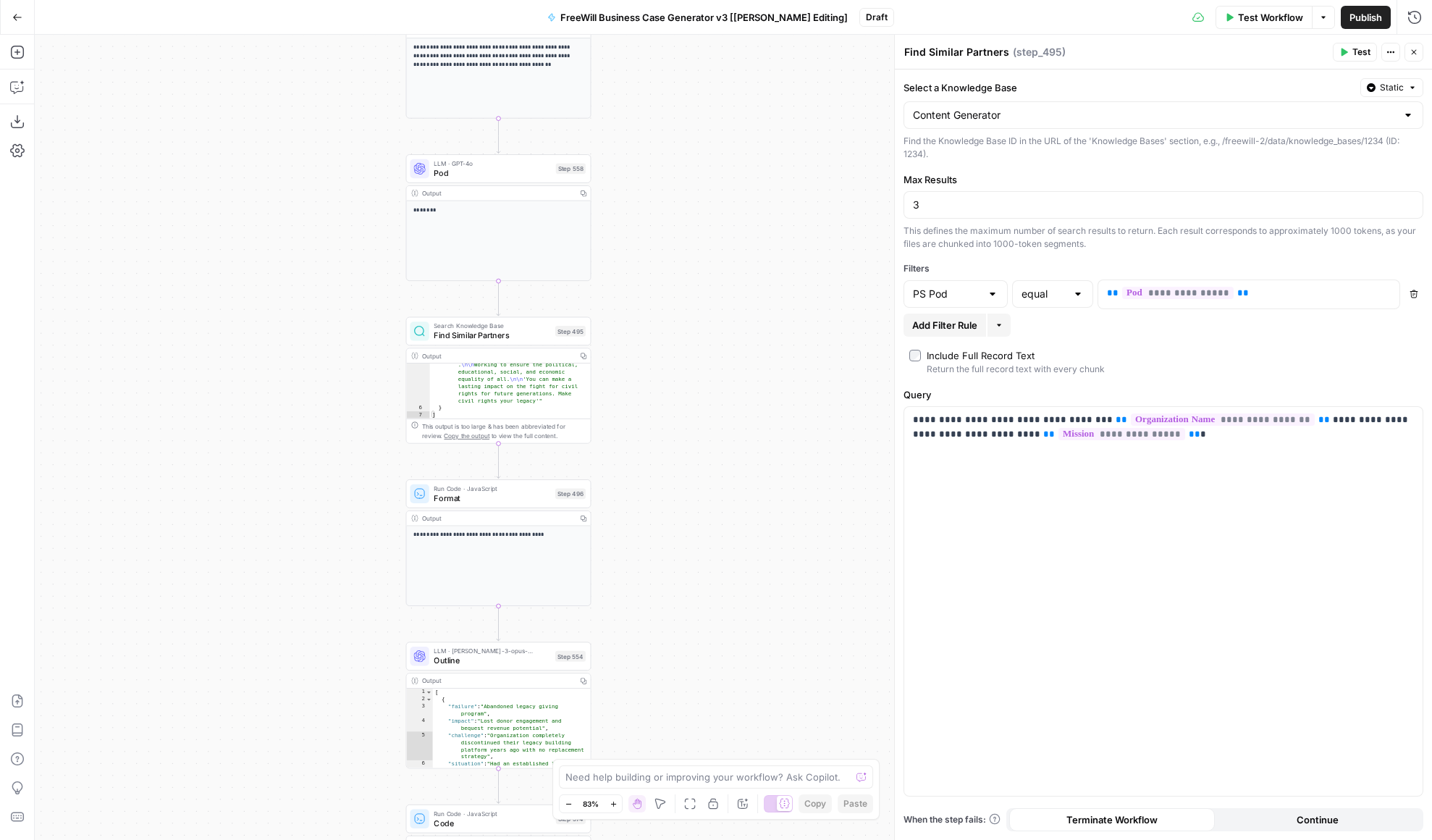
drag, startPoint x: 293, startPoint y: 196, endPoint x: 286, endPoint y: 440, distance: 244.1
click at [286, 440] on div "**********" at bounding box center [733, 437] width 1397 height 805
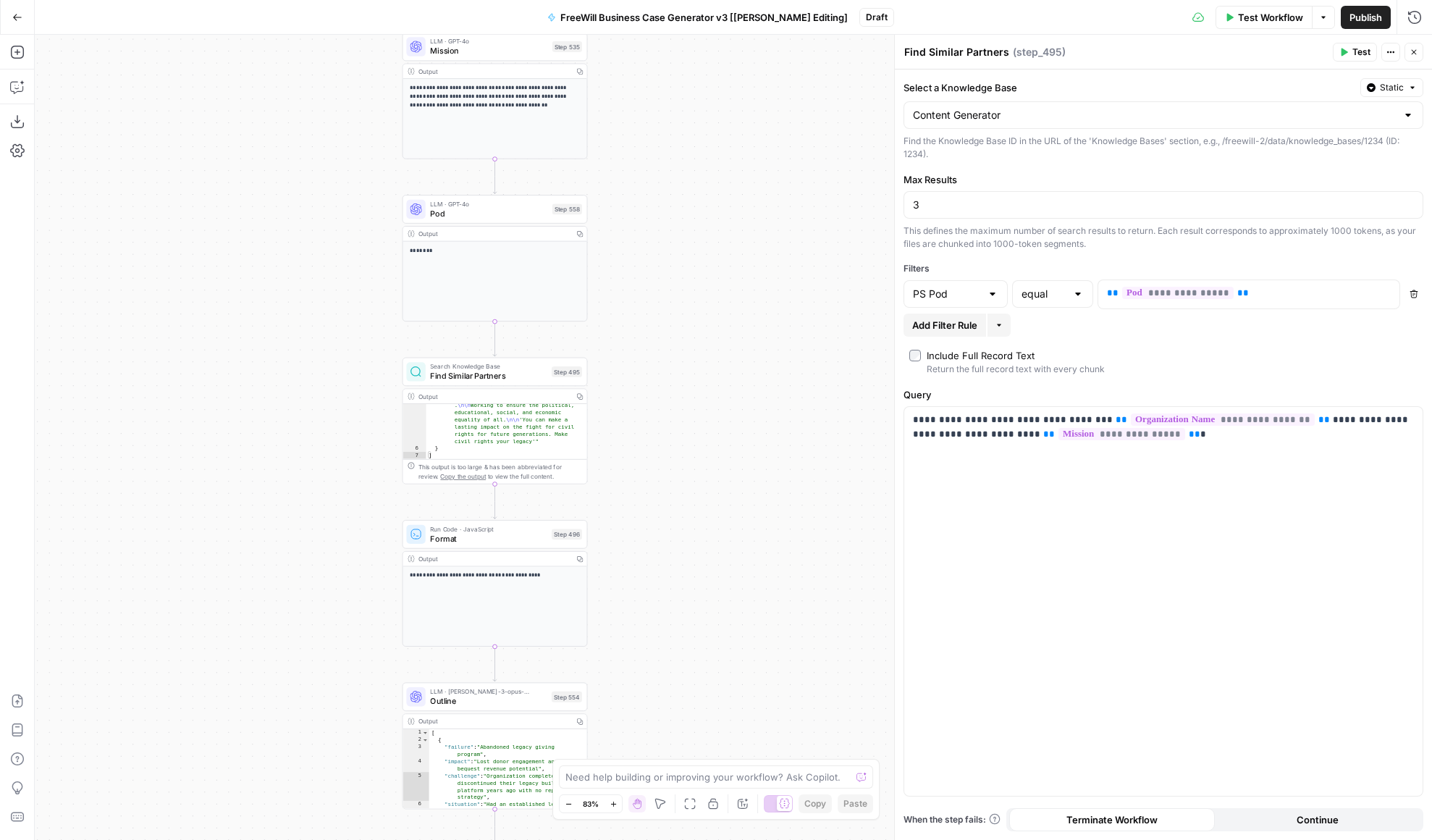
click at [453, 211] on span "Pod" at bounding box center [488, 213] width 117 height 12
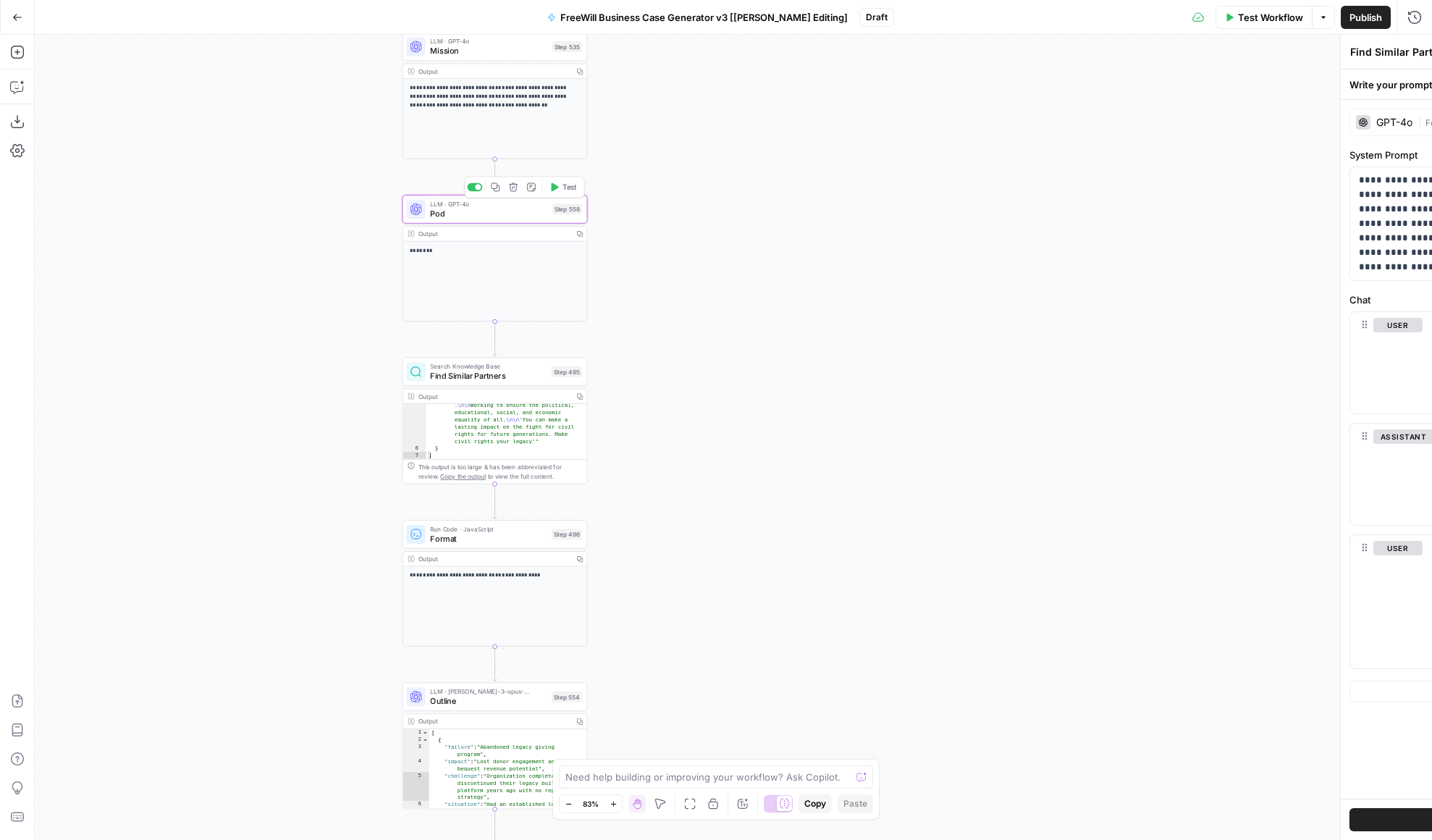
type textarea "Pod"
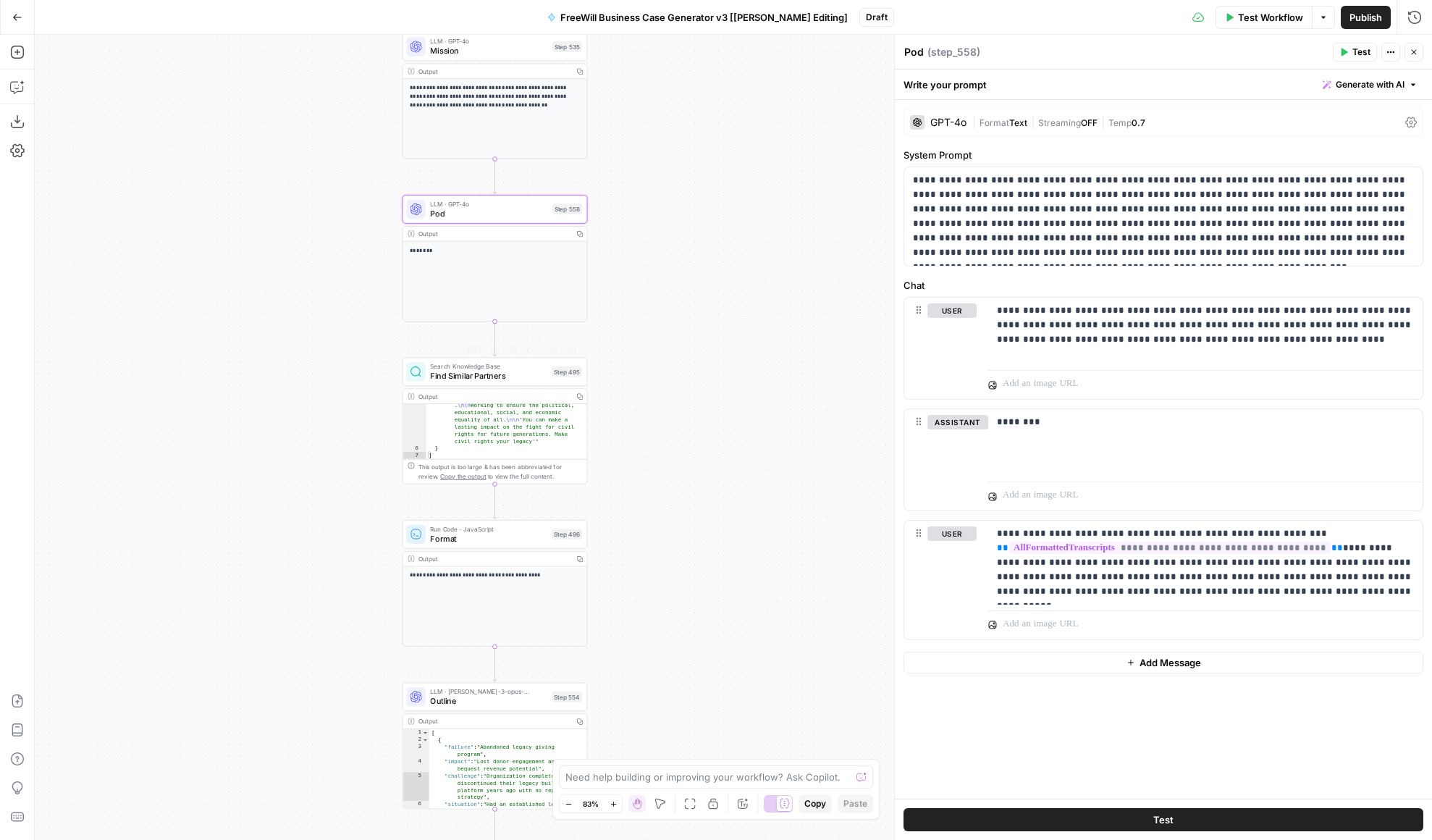
click at [511, 377] on span "Find Similar Partners" at bounding box center [487, 375] width 117 height 12
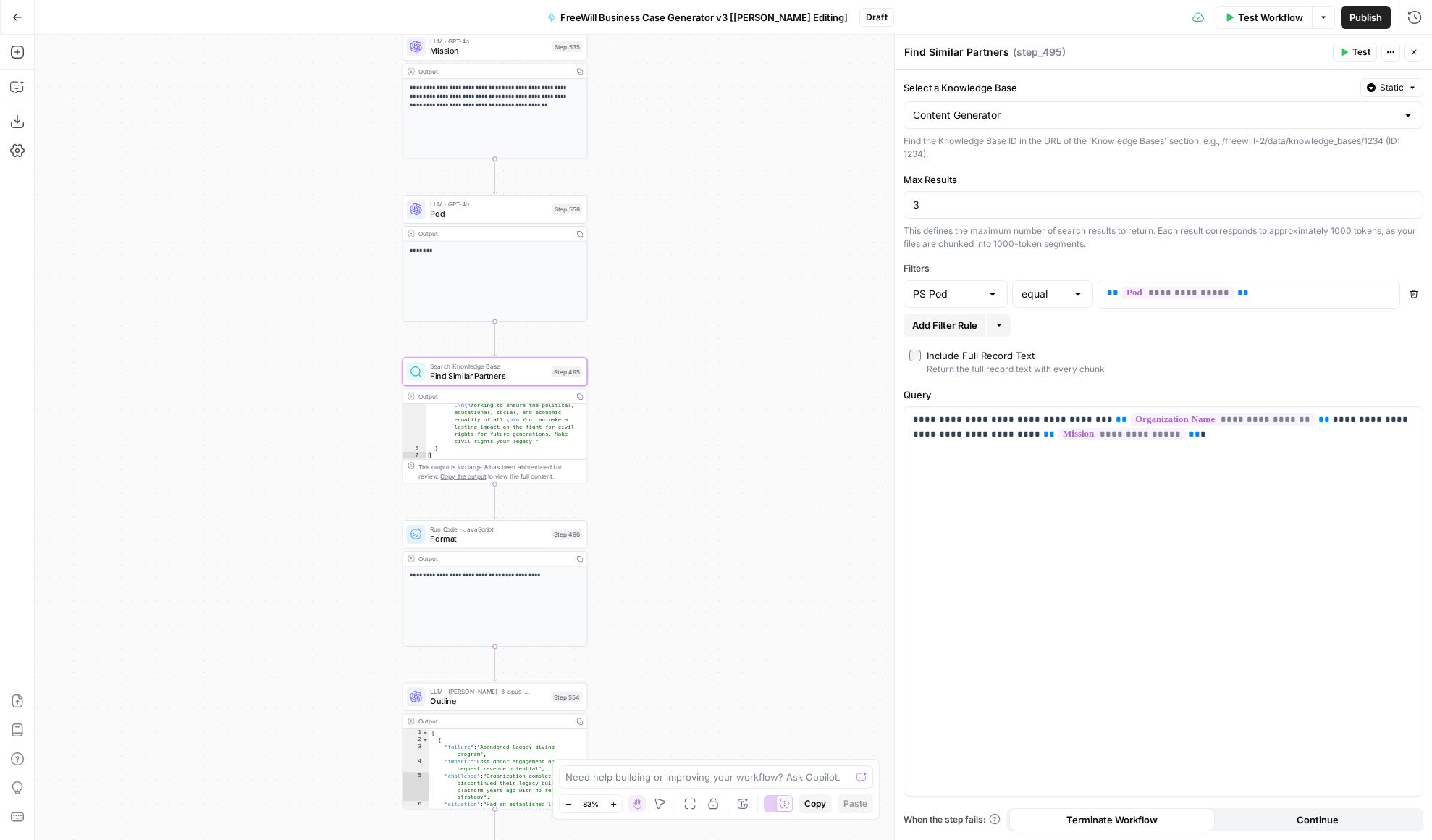
click at [501, 526] on span "Run Code · JavaScript" at bounding box center [487, 529] width 117 height 9
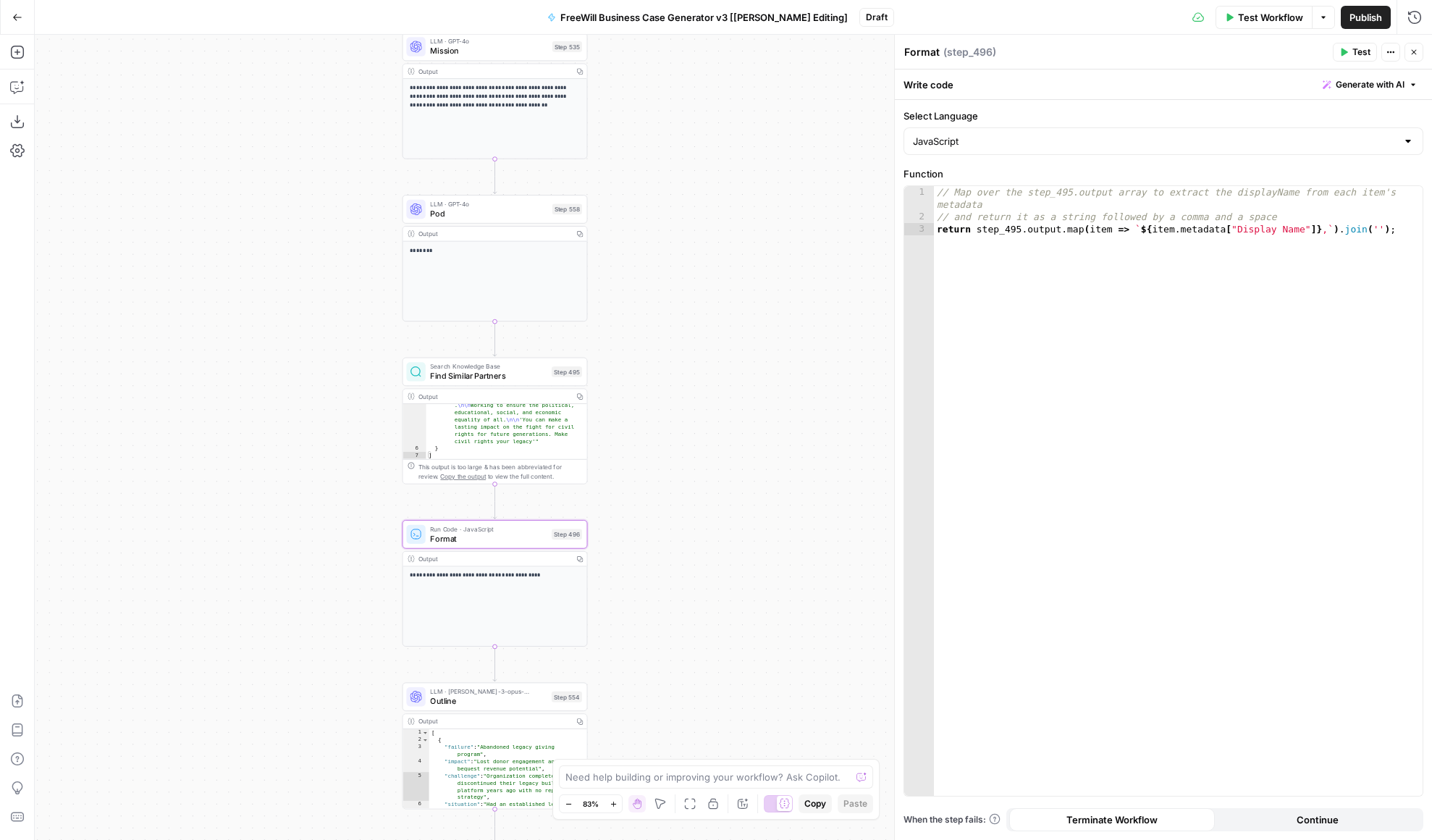
click at [497, 377] on span "Find Similar Partners" at bounding box center [487, 375] width 117 height 12
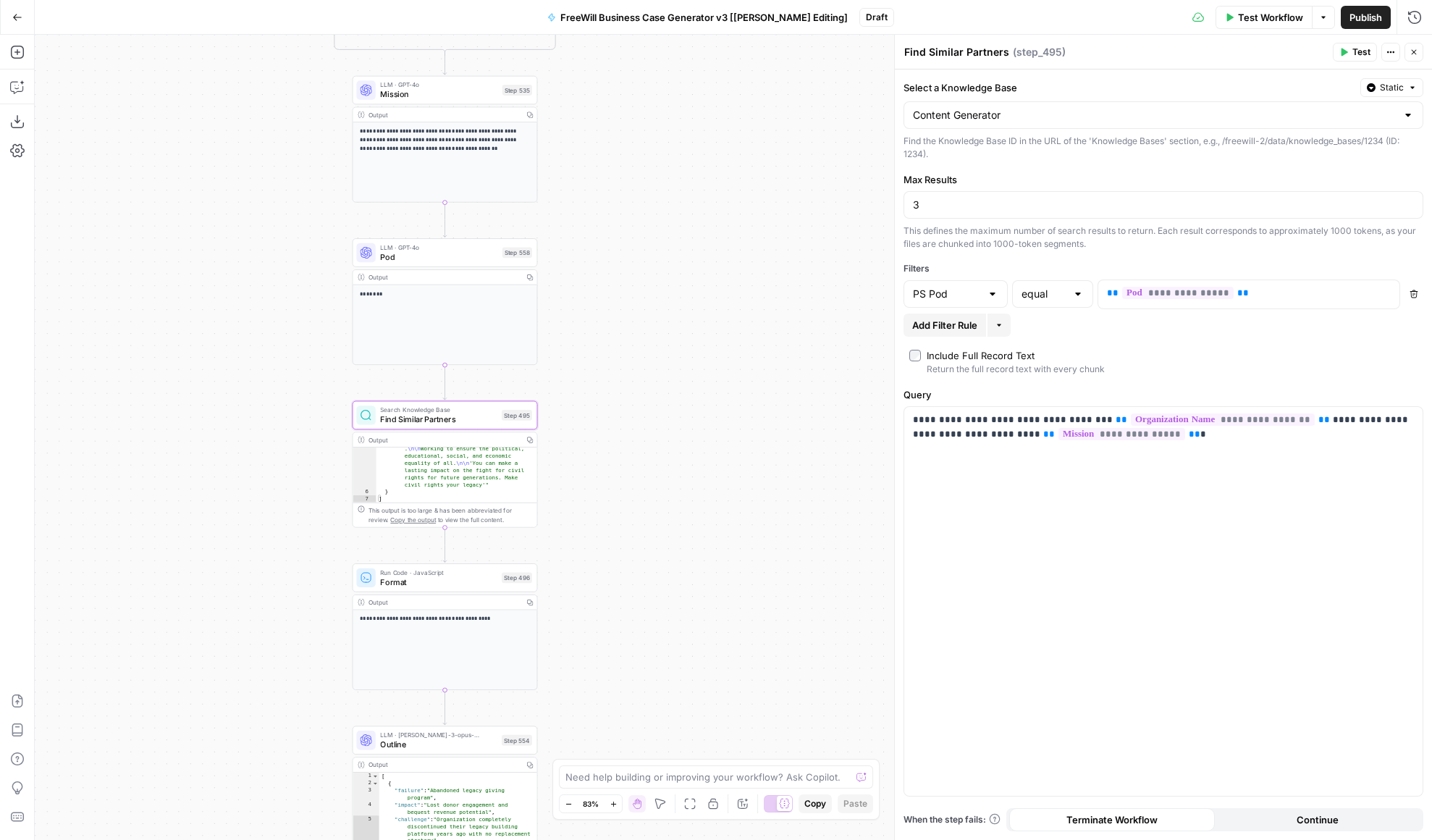
drag, startPoint x: 674, startPoint y: 675, endPoint x: 620, endPoint y: 714, distance: 66.6
click at [621, 716] on div "**********" at bounding box center [733, 437] width 1397 height 805
click at [733, 405] on div "**********" at bounding box center [733, 437] width 1397 height 805
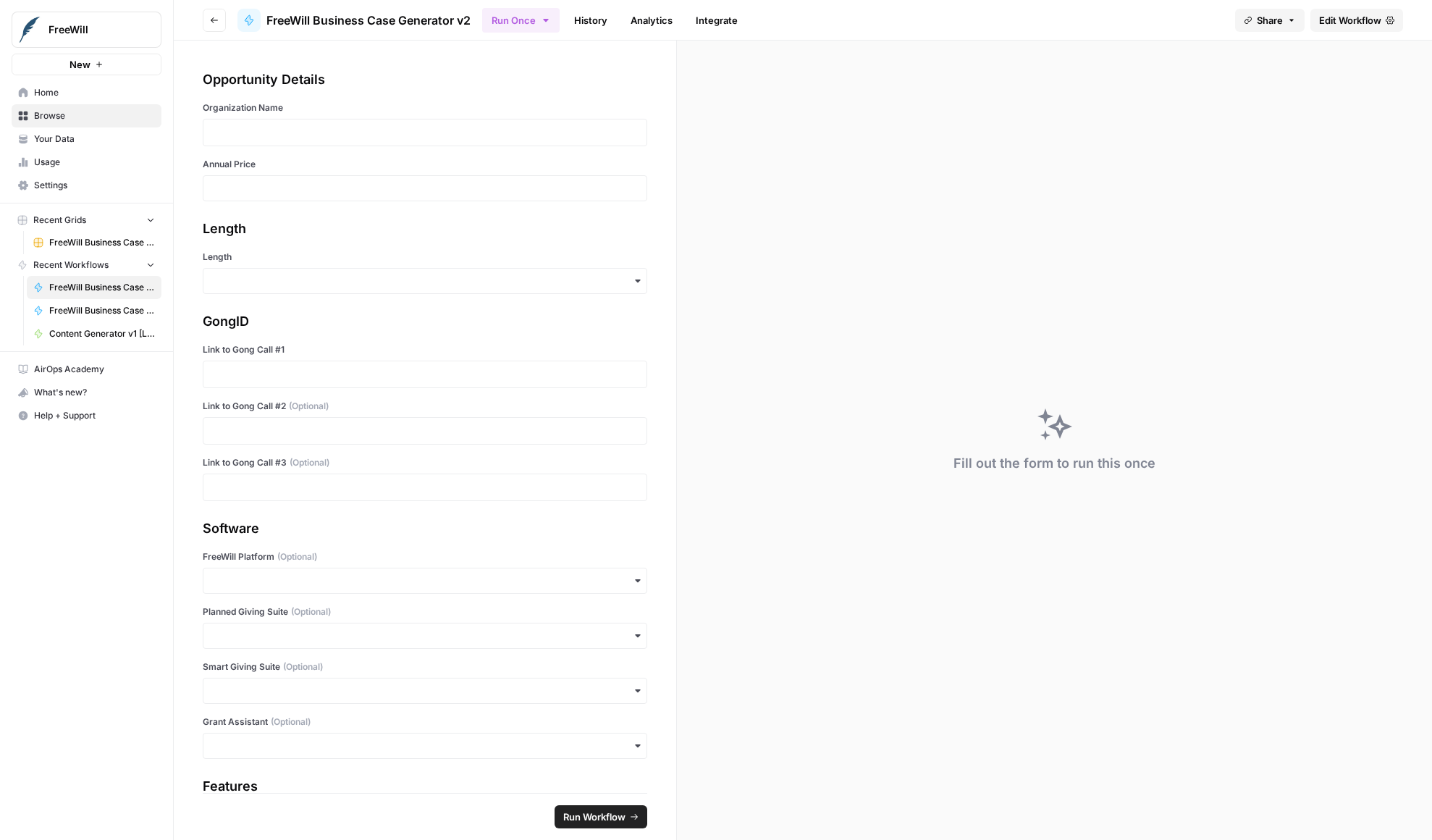
click at [1359, 20] on span "Edit Workflow" at bounding box center [1350, 20] width 62 height 15
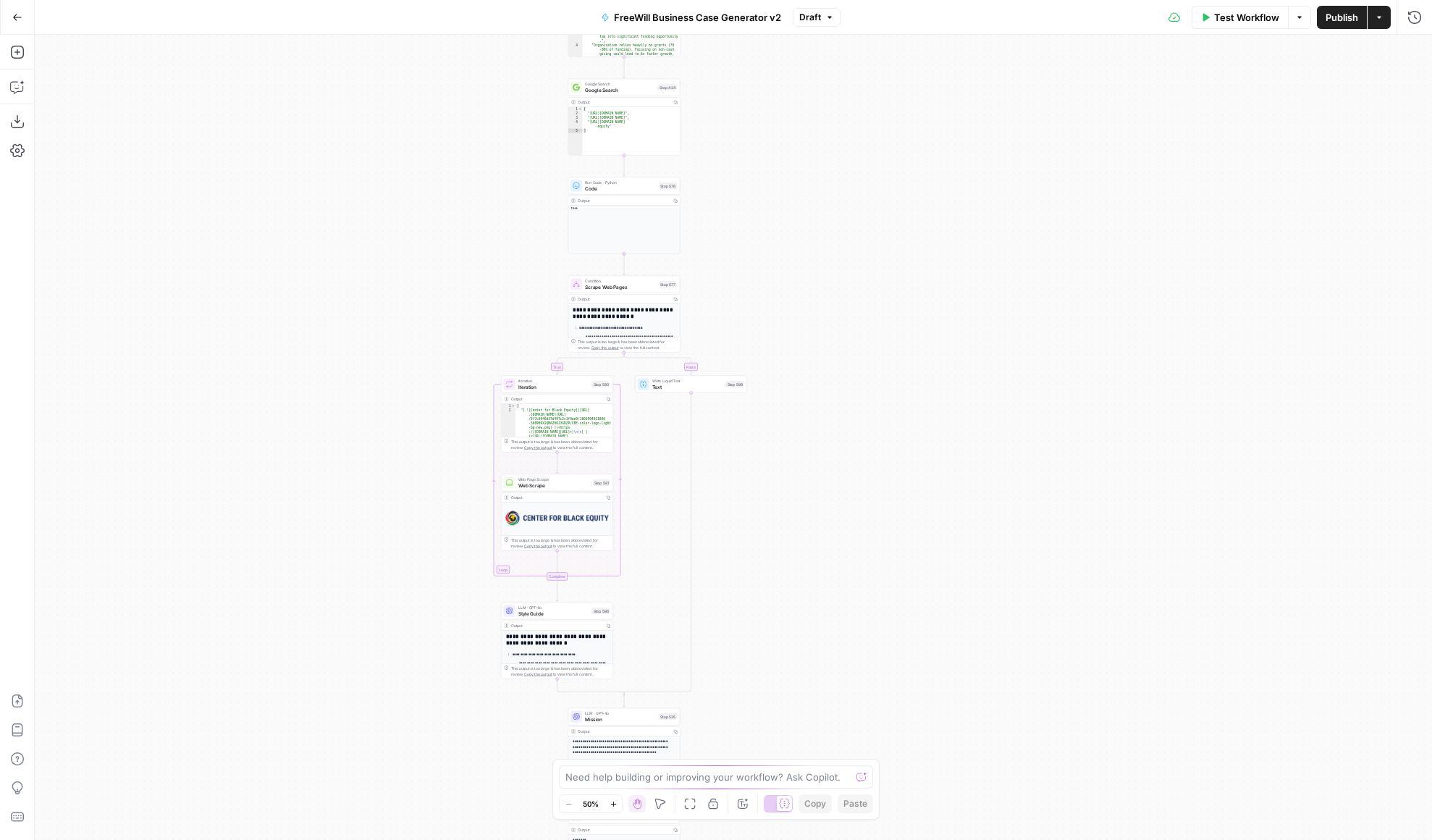
drag, startPoint x: 926, startPoint y: 228, endPoint x: 811, endPoint y: 698, distance: 483.9
click at [811, 698] on div "true false Workflow Set Inputs Inputs LLM · GPT 3.5 Turbo Extract Call Ids Step…" at bounding box center [733, 437] width 1397 height 805
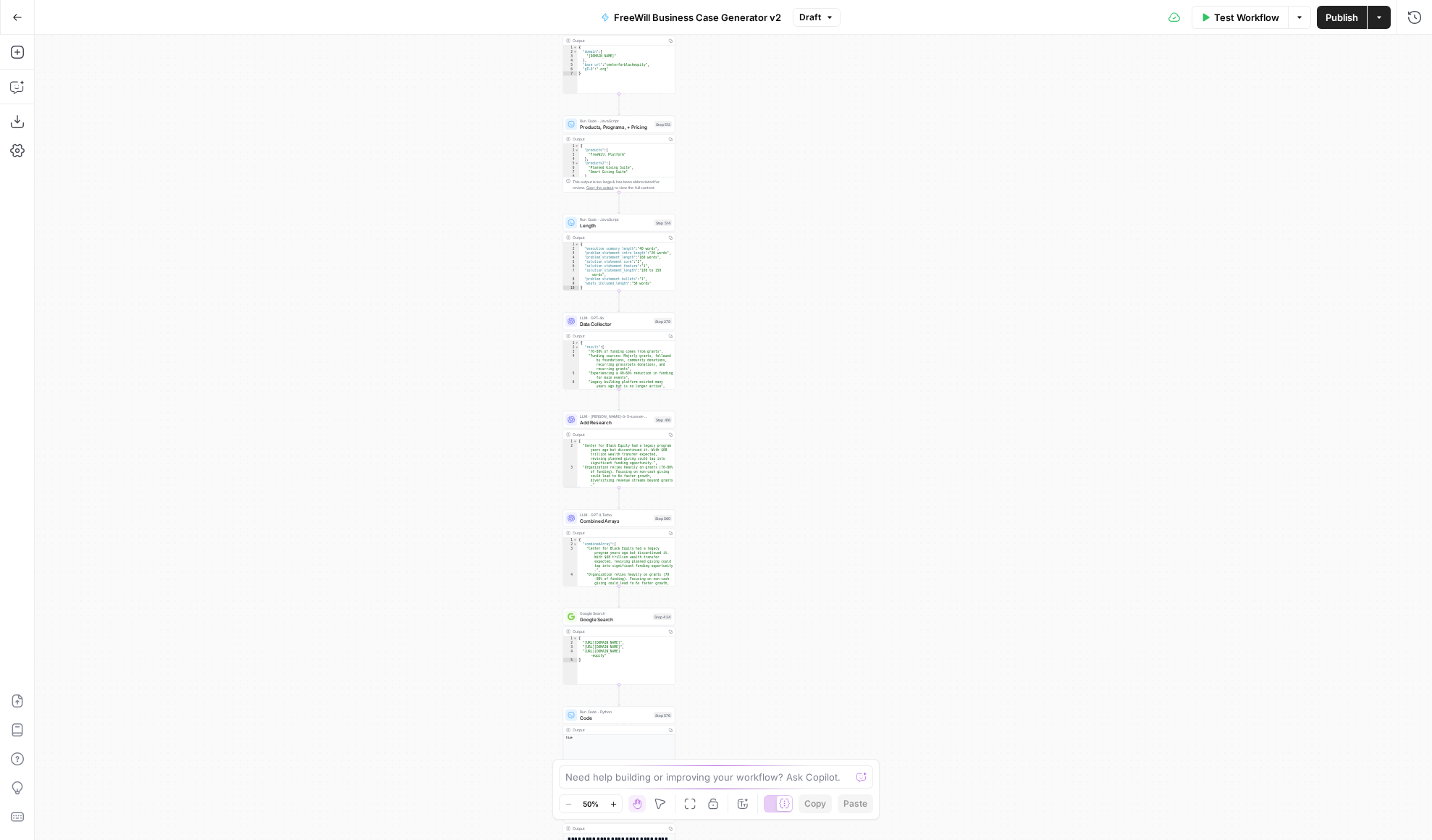
drag, startPoint x: 866, startPoint y: 227, endPoint x: 866, endPoint y: 732, distance: 505.0
click at [866, 733] on div "true false Workflow Set Inputs Inputs LLM · GPT 3.5 Turbo Extract Call Ids Step…" at bounding box center [733, 437] width 1397 height 805
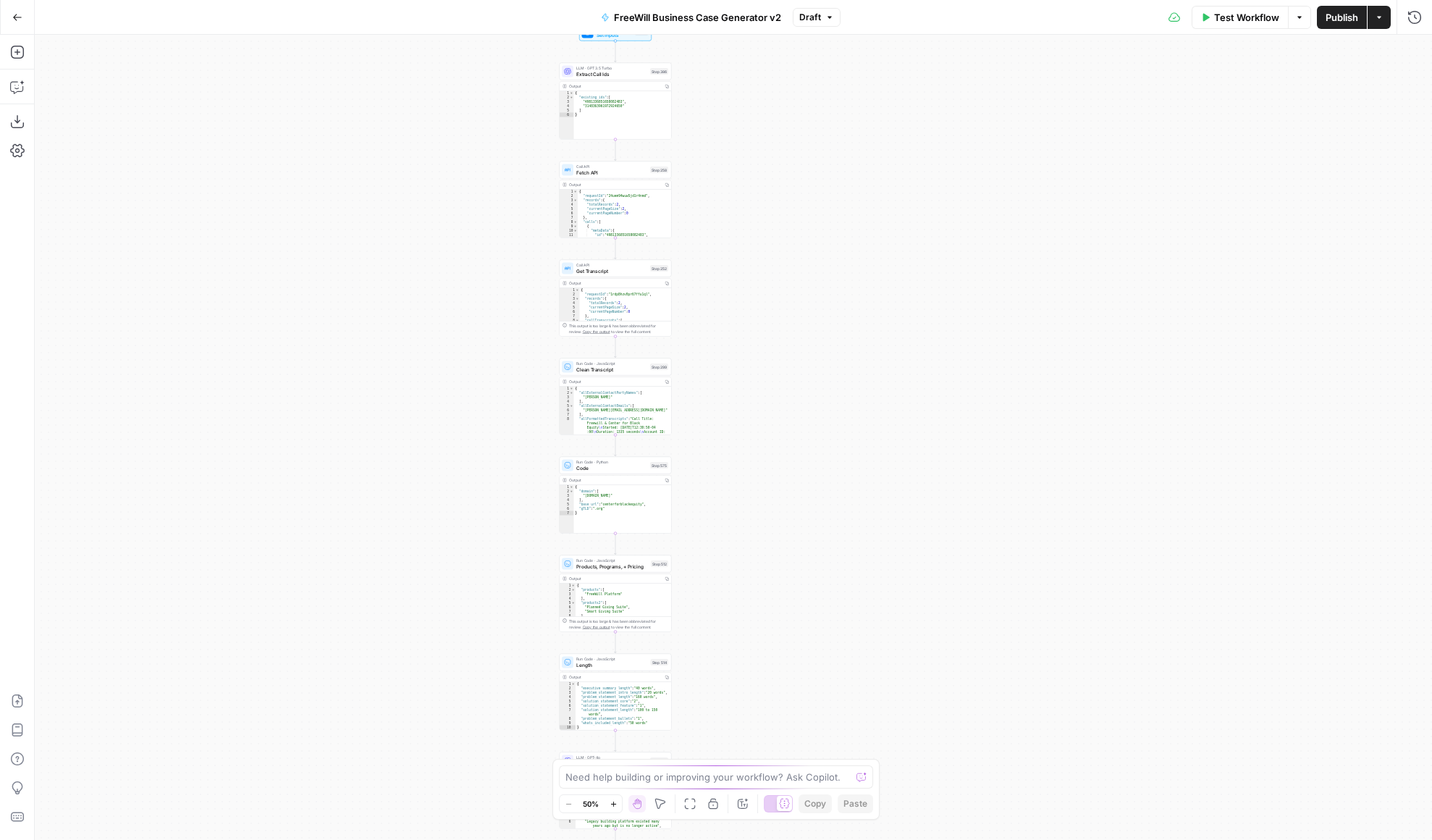
drag, startPoint x: 831, startPoint y: 224, endPoint x: 827, endPoint y: 663, distance: 439.0
click at [827, 664] on div "true false Workflow Set Inputs Inputs LLM · GPT 3.5 Turbo Extract Call Ids Step…" at bounding box center [733, 437] width 1397 height 805
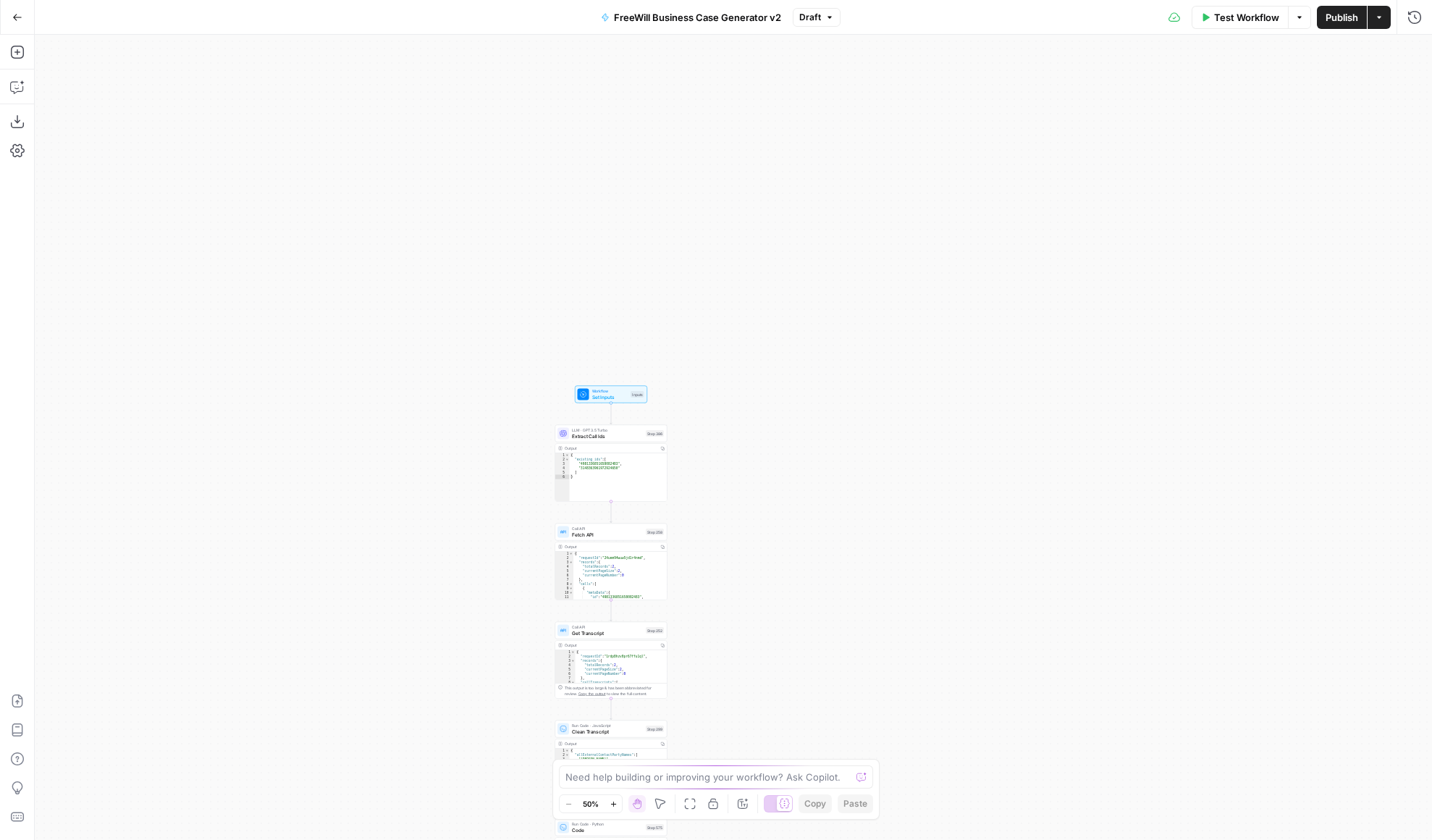
drag, startPoint x: 832, startPoint y: 163, endPoint x: 827, endPoint y: 570, distance: 407.0
click at [827, 572] on div "true false Workflow Set Inputs Inputs LLM · GPT 3.5 Turbo Extract Call Ids Step…" at bounding box center [733, 437] width 1397 height 805
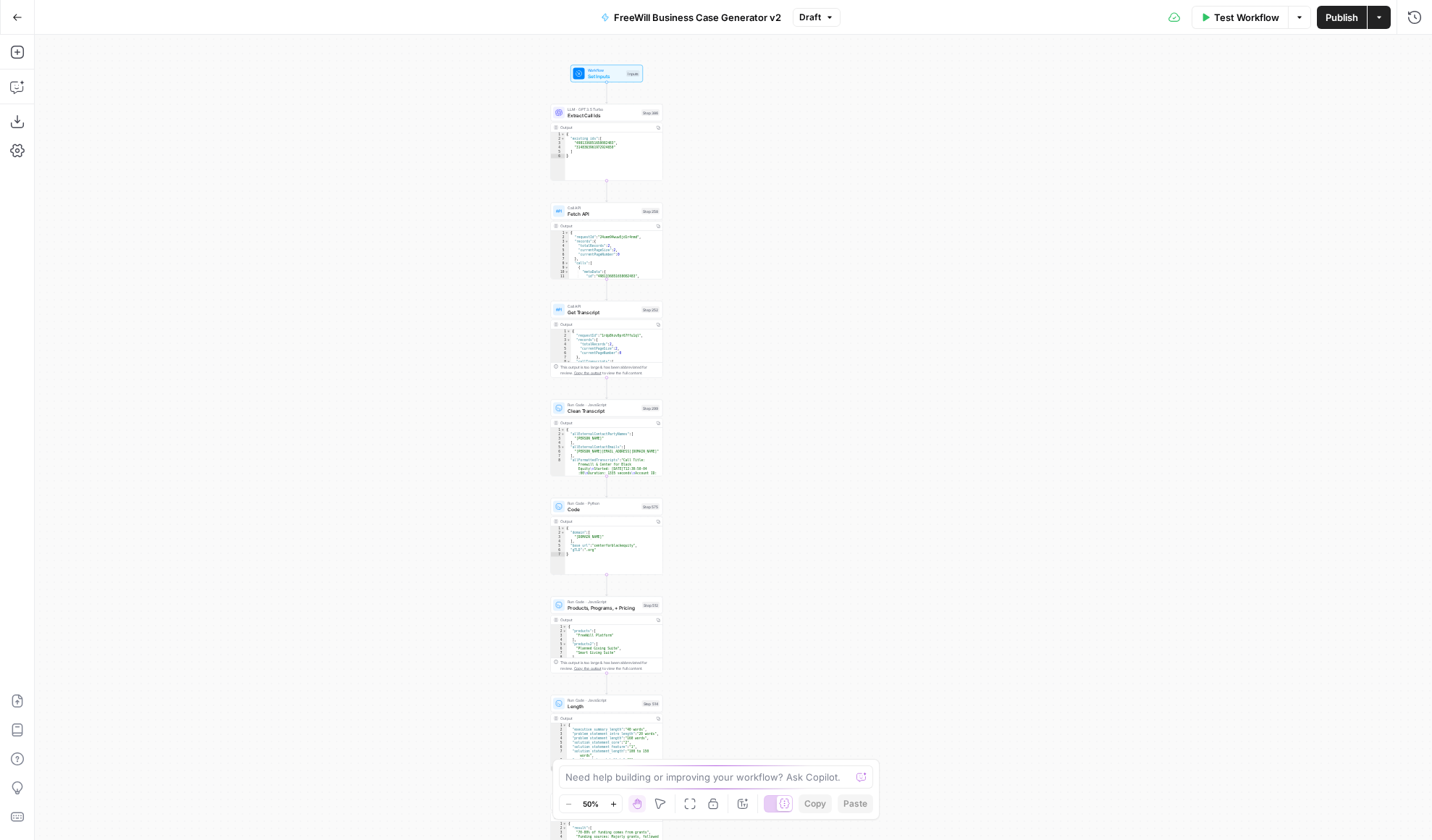
drag, startPoint x: 783, startPoint y: 643, endPoint x: 778, endPoint y: 273, distance: 370.0
click at [778, 273] on div "true false Workflow Set Inputs Inputs LLM · GPT 3.5 Turbo Extract Call Ids Step…" at bounding box center [733, 437] width 1397 height 805
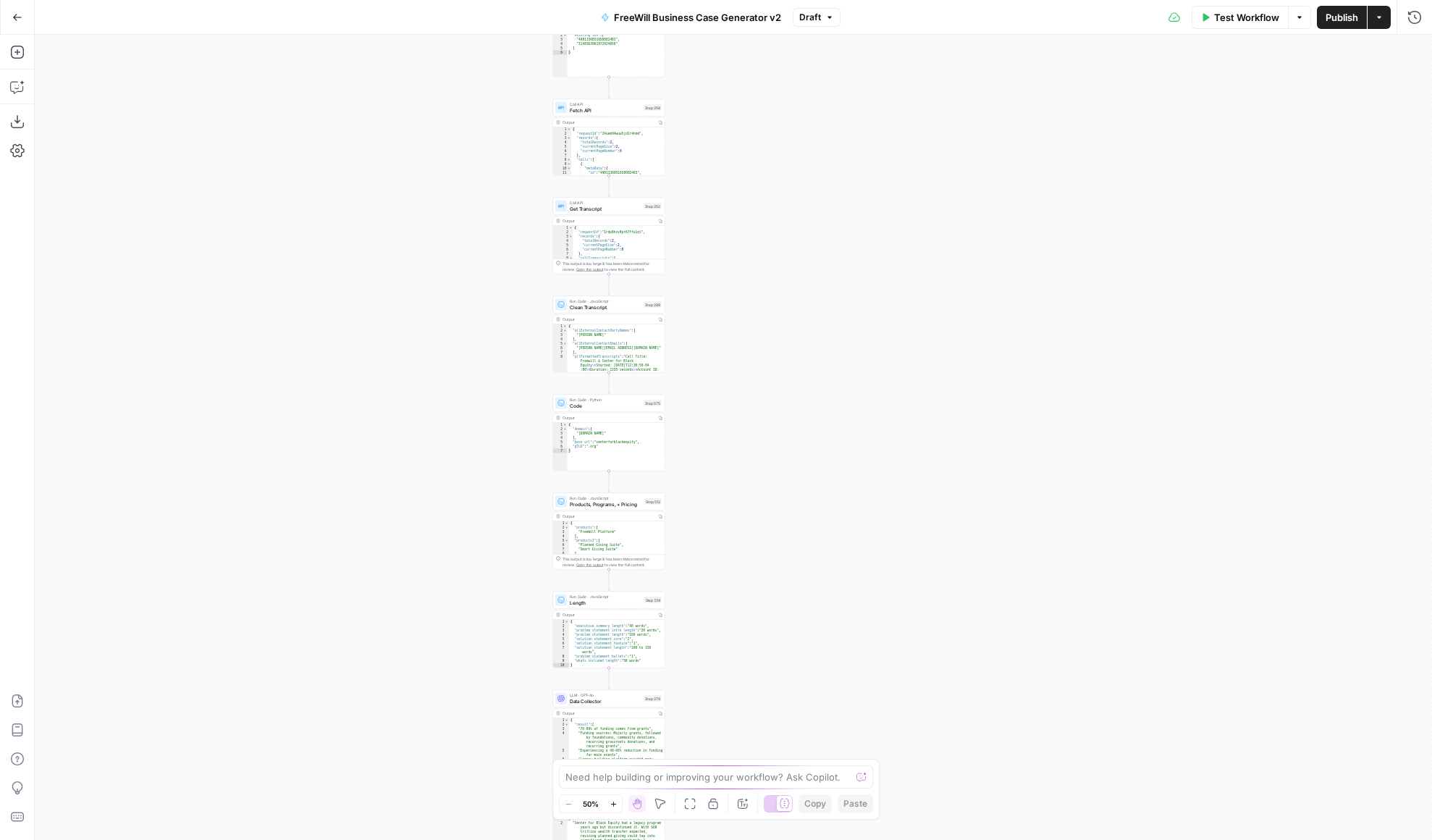
drag, startPoint x: 732, startPoint y: 581, endPoint x: 726, endPoint y: 423, distance: 158.1
click at [726, 423] on div "true false Workflow Set Inputs Inputs LLM · GPT 3.5 Turbo Extract Call Ids Step…" at bounding box center [733, 437] width 1397 height 805
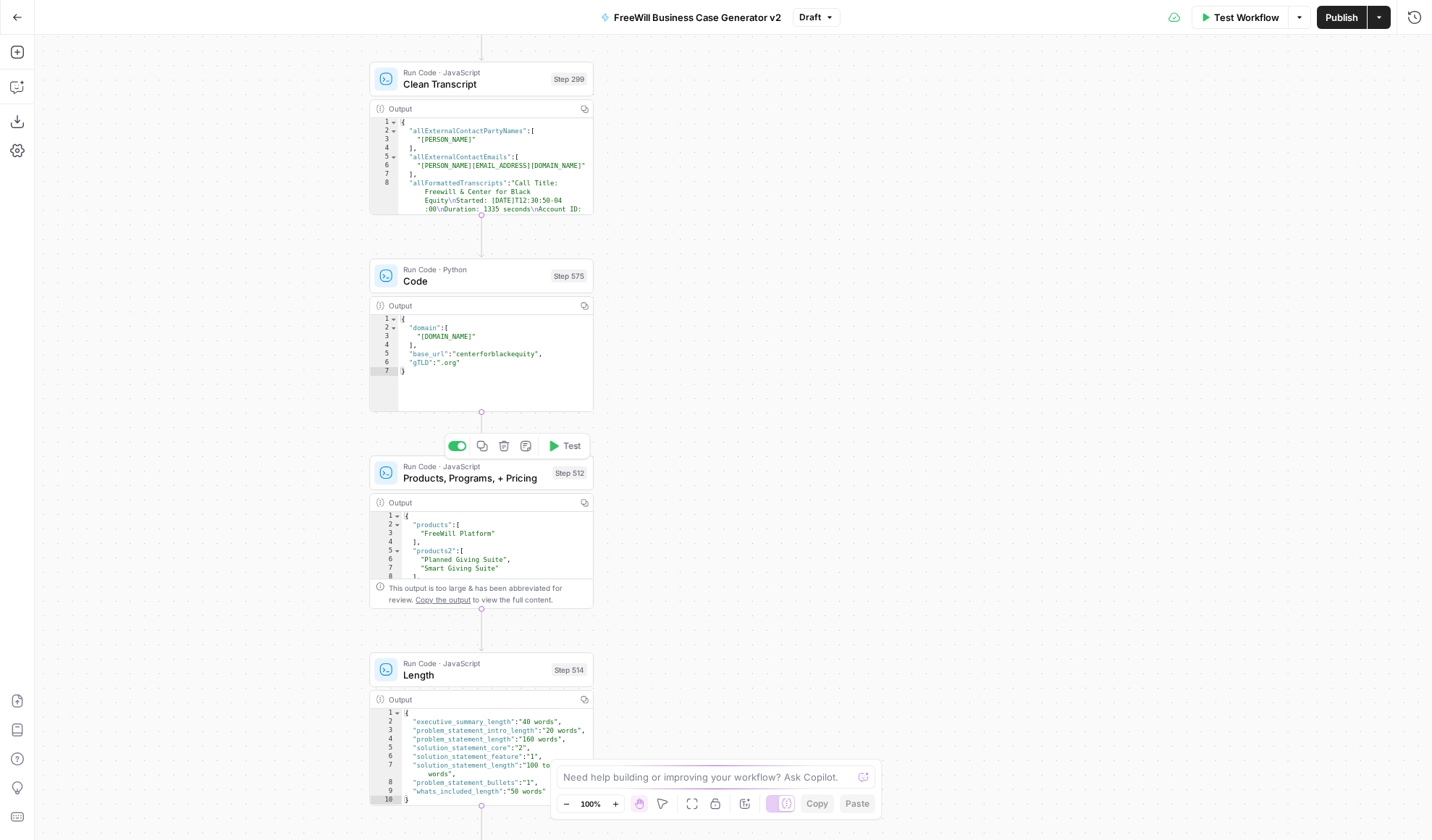
click at [487, 480] on span "Products, Programs, + Pricing" at bounding box center [475, 478] width 143 height 15
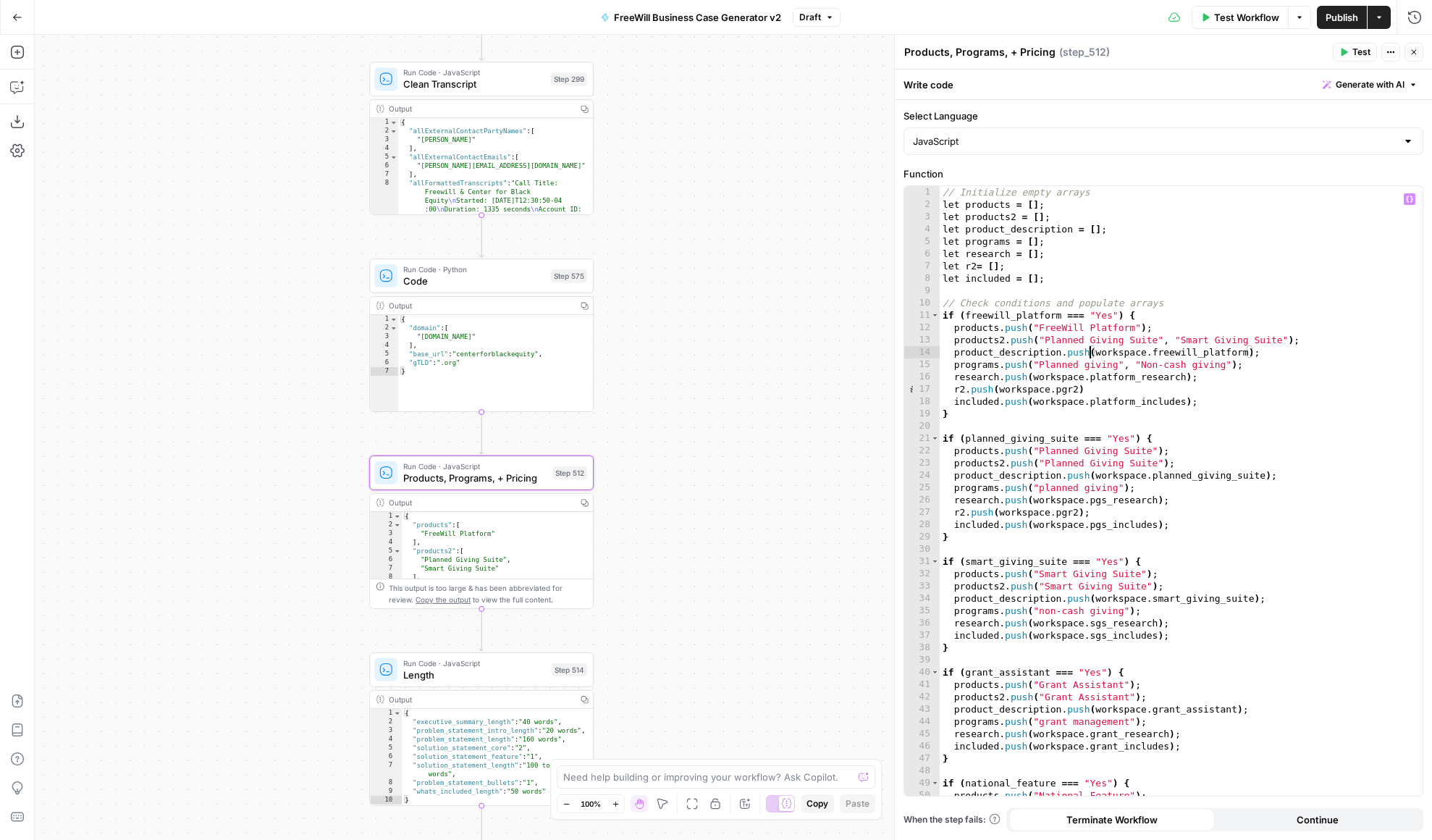
click at [1091, 357] on div "// Initialize empty arrays let products = [ ] ; let products2 = [ ] ; let produ…" at bounding box center [1181, 503] width 483 height 634
click at [1065, 342] on div "// Initialize empty arrays let products = [ ] ; let products2 = [ ] ; let produ…" at bounding box center [1181, 503] width 483 height 634
click at [1011, 361] on div "// Initialize empty arrays let products = [ ] ; let products2 = [ ] ; let produ…" at bounding box center [1181, 503] width 483 height 634
type textarea "**********"
click at [1011, 361] on div "// Initialize empty arrays let products = [ ] ; let products2 = [ ] ; let produ…" at bounding box center [1181, 503] width 483 height 634
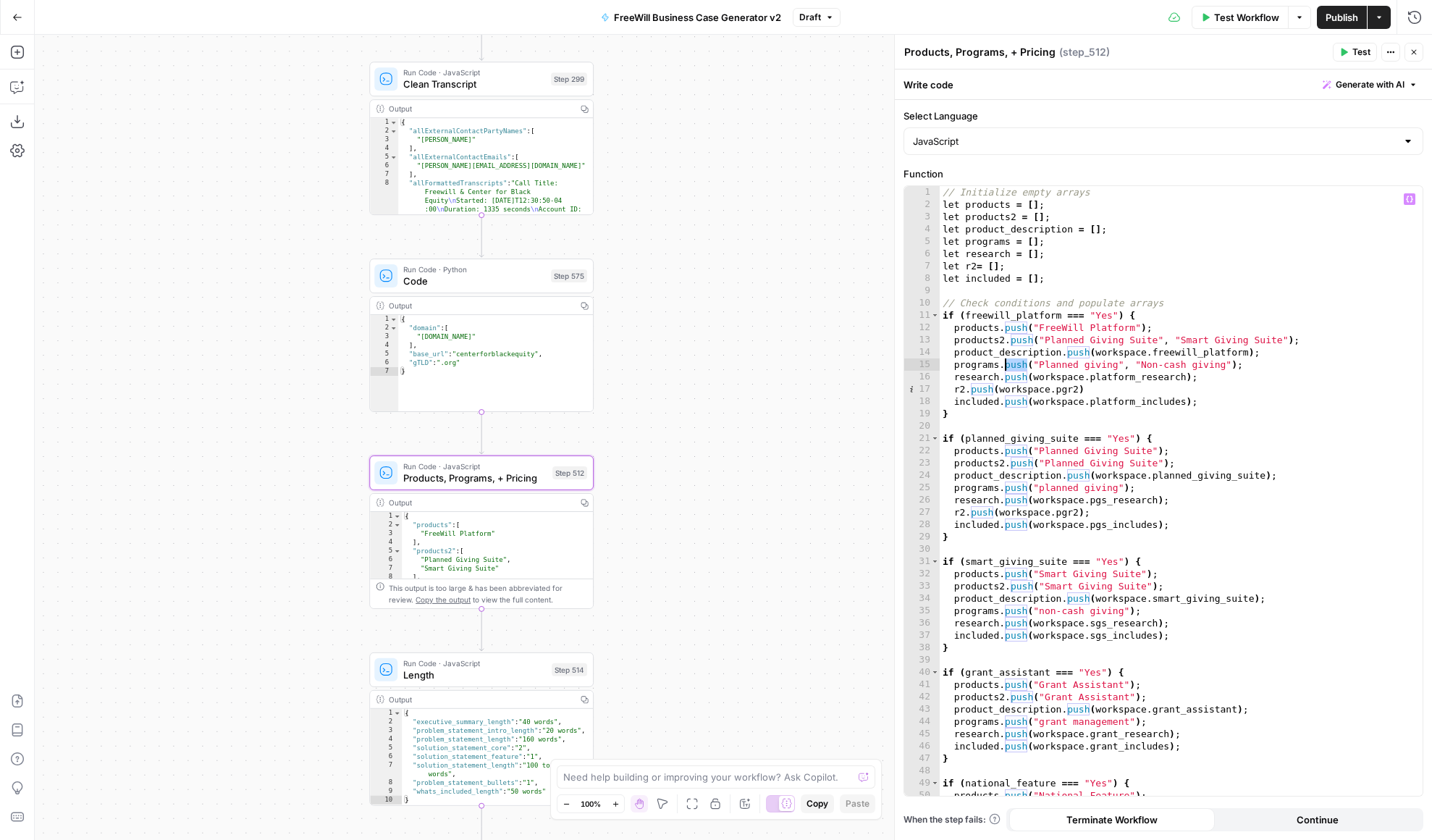
click at [666, 389] on div "true false Workflow Set Inputs Inputs LLM · GPT 3.5 Turbo Extract Call Ids Step…" at bounding box center [733, 437] width 1397 height 805
click at [22, 20] on button "Go Back" at bounding box center [17, 17] width 26 height 26
